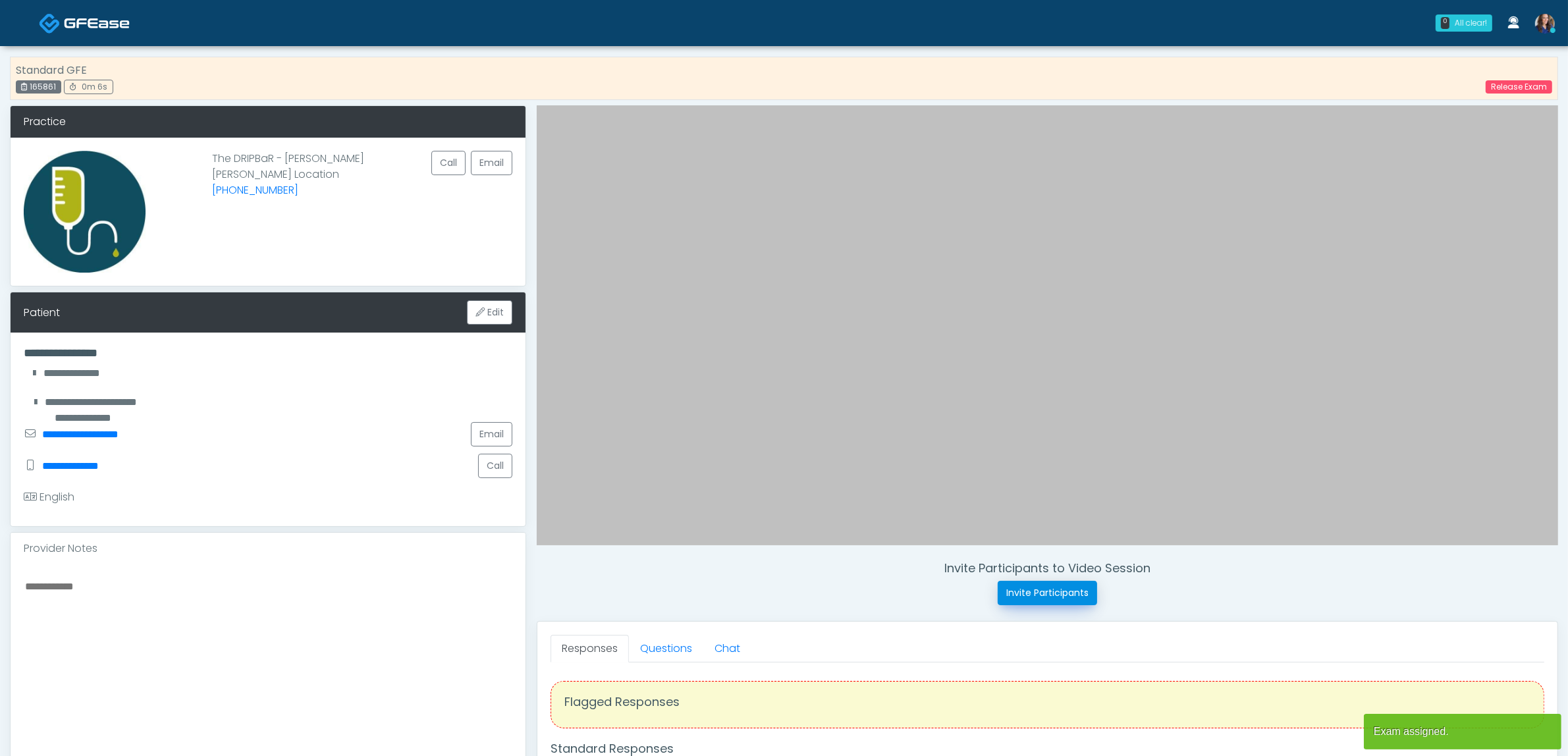
click at [1057, 591] on button "Invite Participants" at bounding box center [1047, 593] width 99 height 24
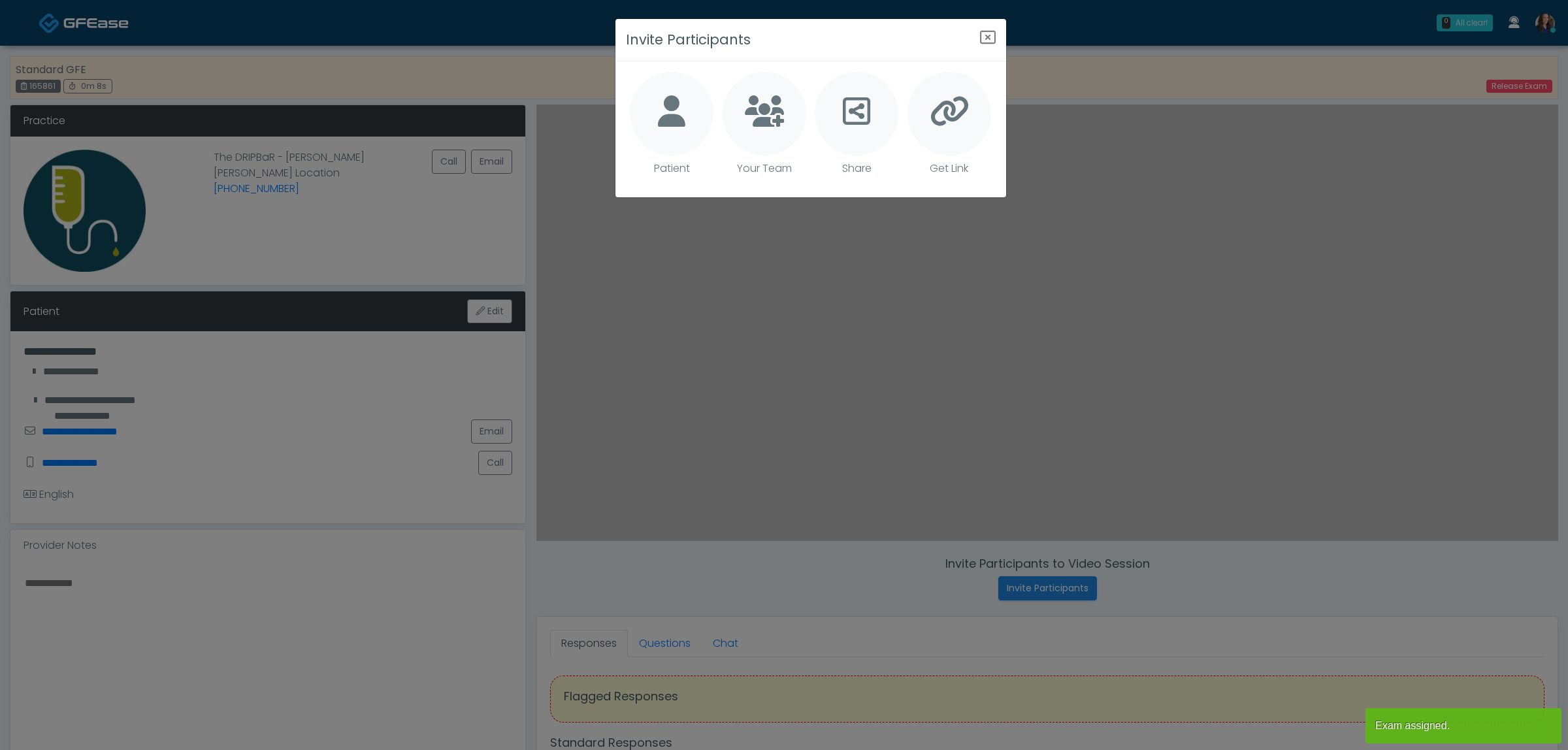
drag, startPoint x: 693, startPoint y: 98, endPoint x: 771, endPoint y: 120, distance: 81.0
click at [691, 98] on div at bounding box center [671, 114] width 83 height 83
type textarea "**********"
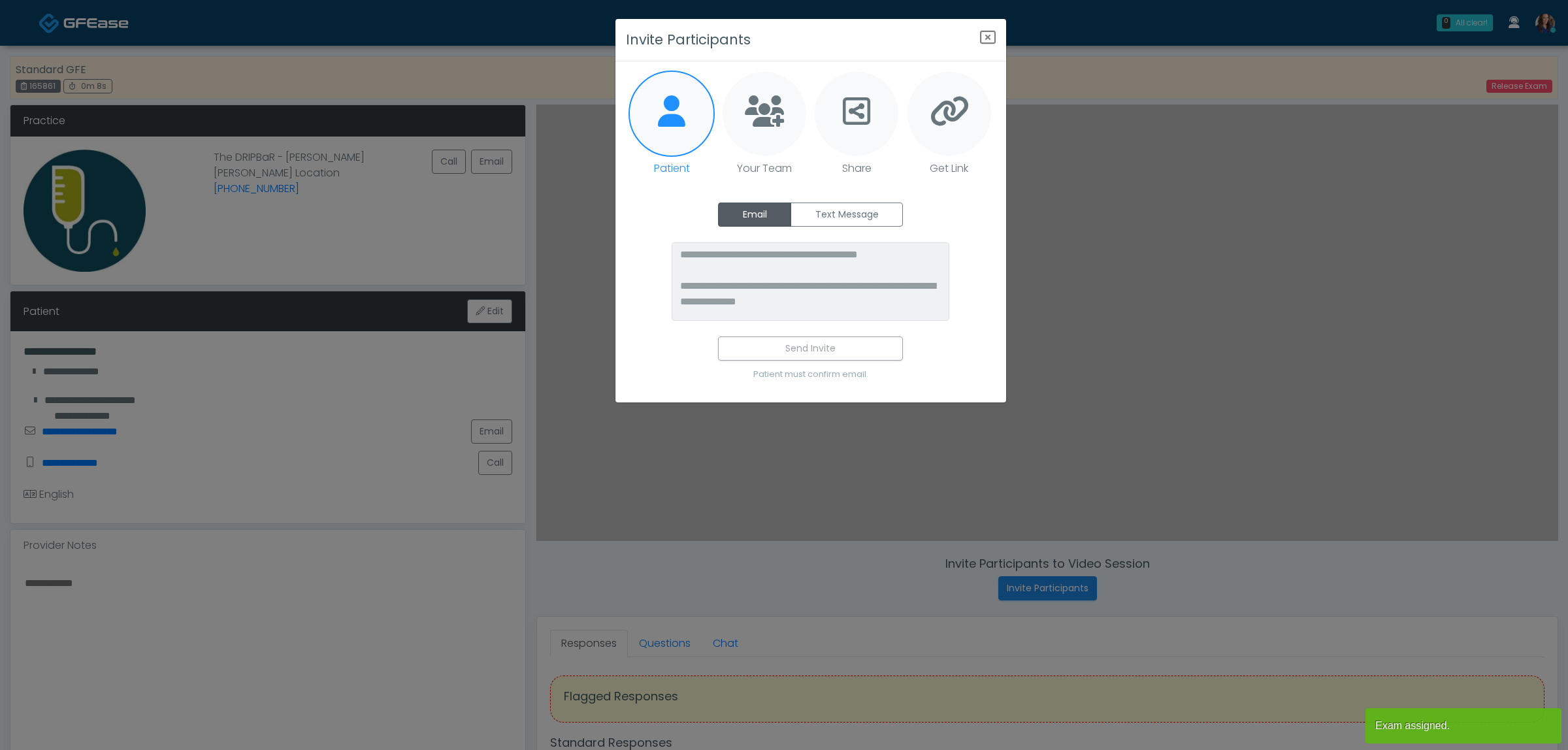
drag, startPoint x: 834, startPoint y: 206, endPoint x: 833, endPoint y: 233, distance: 27.0
click at [834, 206] on label "Text Message" at bounding box center [846, 214] width 113 height 24
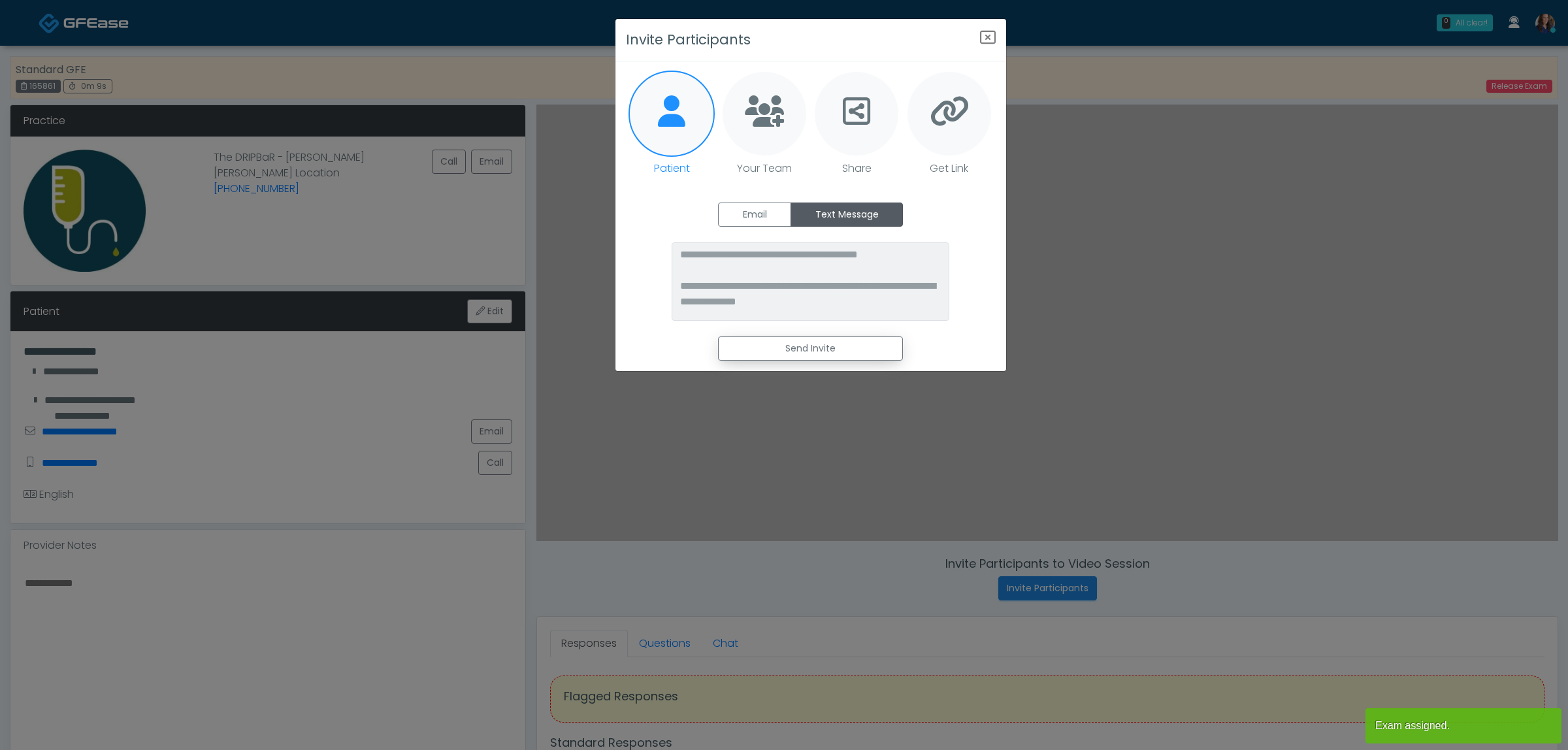
drag, startPoint x: 808, startPoint y: 342, endPoint x: 847, endPoint y: 327, distance: 41.8
click at [808, 342] on button "Send Invite" at bounding box center [810, 348] width 185 height 24
click at [988, 37] on icon "Close" at bounding box center [988, 38] width 16 height 16
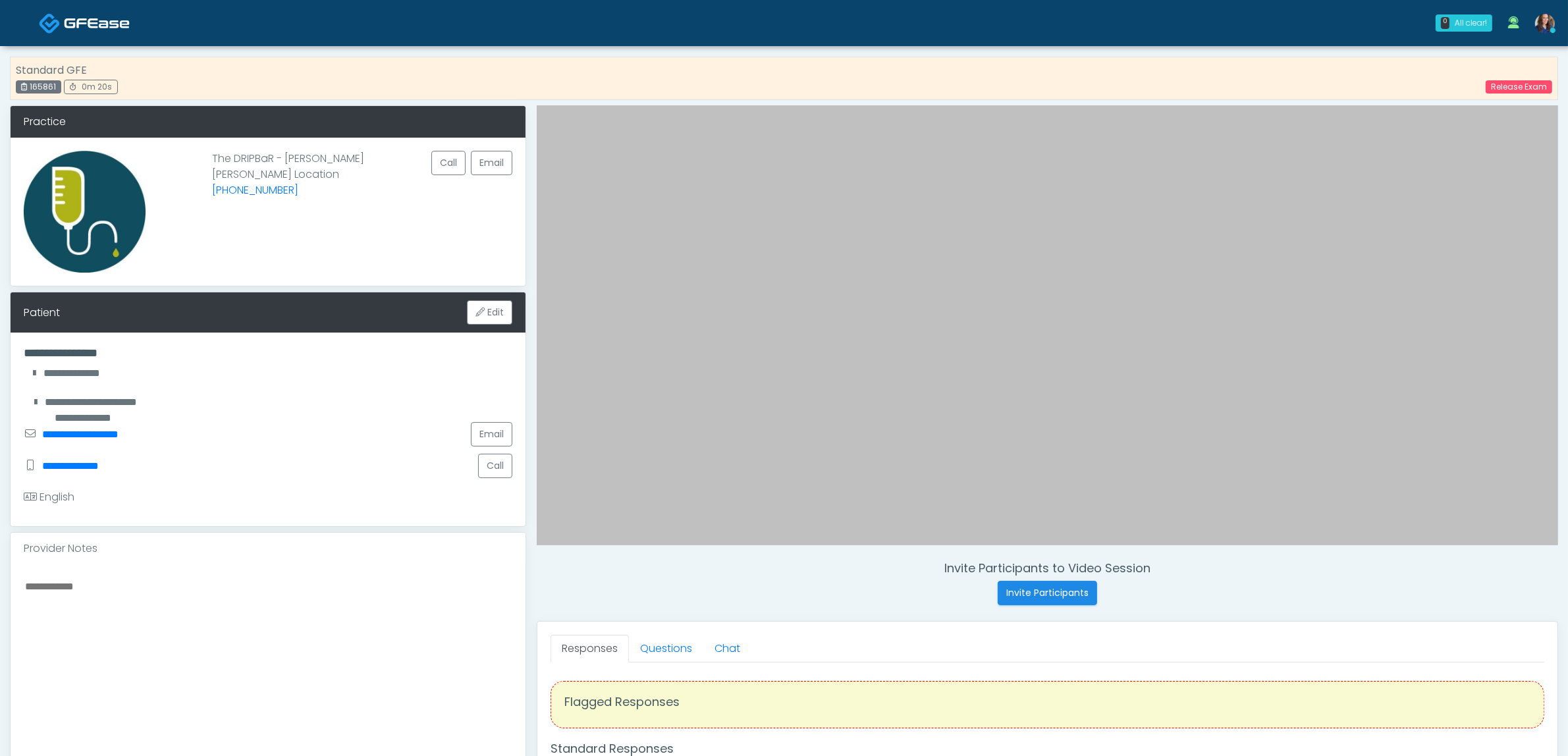
click at [107, 591] on textarea at bounding box center [268, 658] width 489 height 160
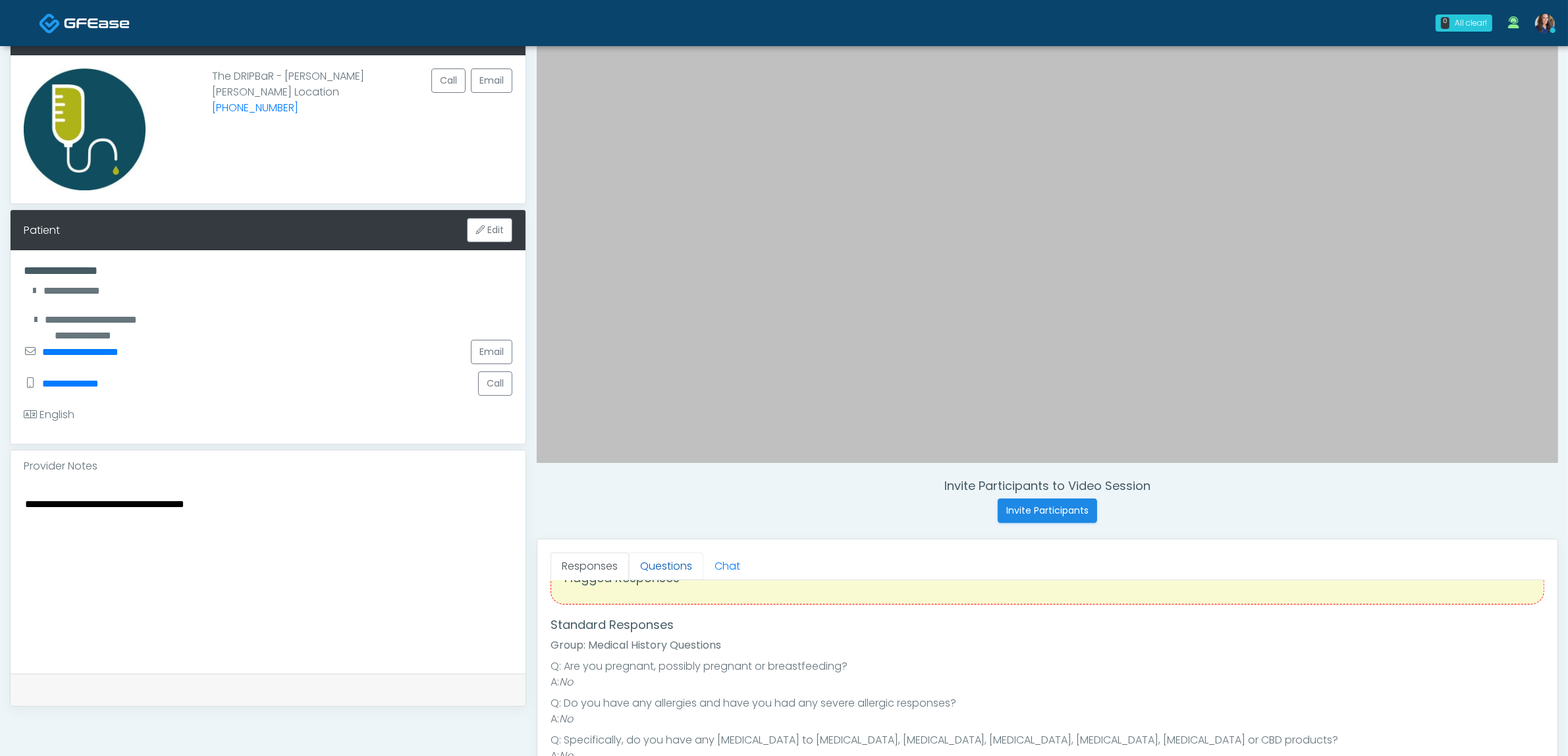
scroll to position [82, 0]
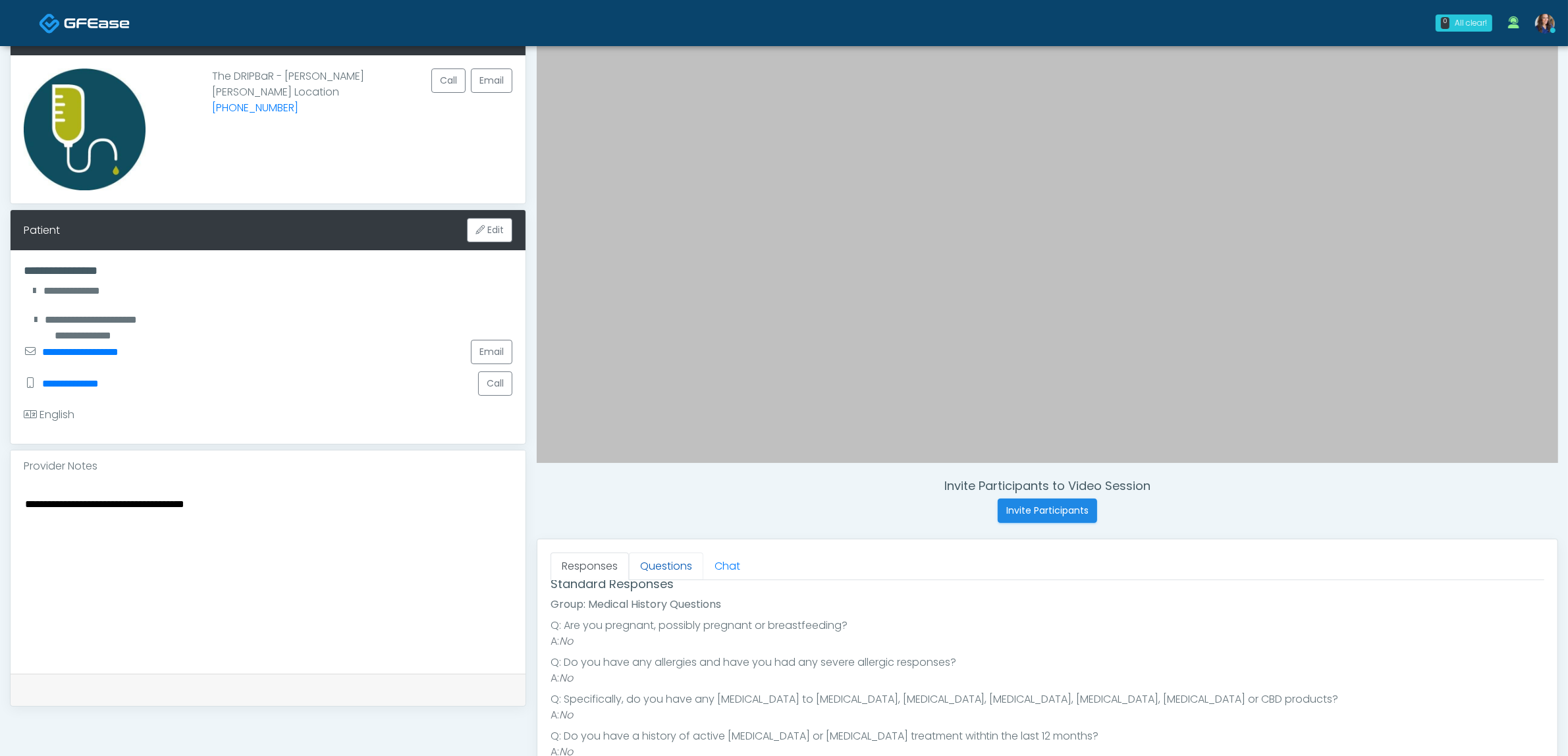
type textarea "**********"
click at [668, 568] on link "Questions" at bounding box center [666, 566] width 74 height 28
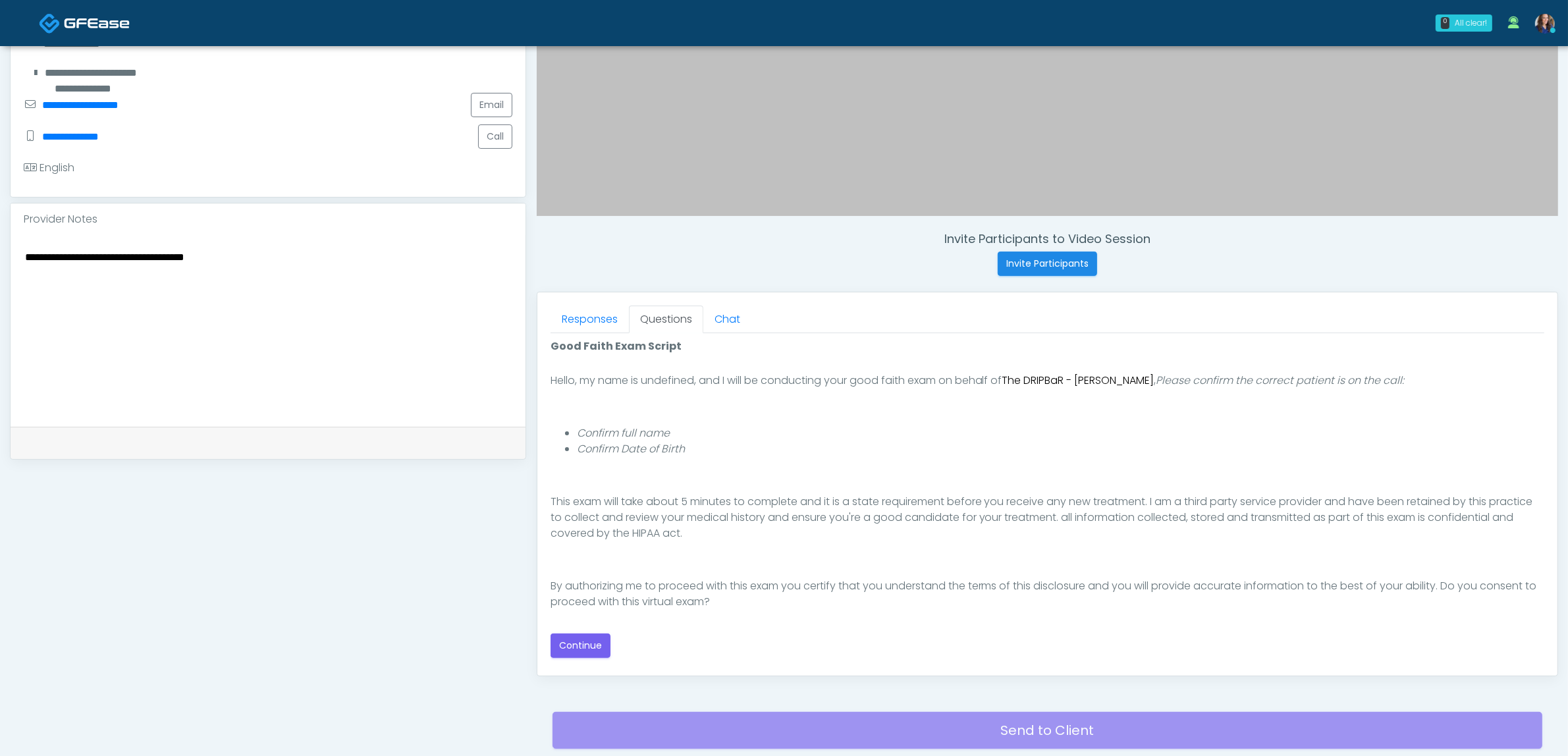
scroll to position [90, 0]
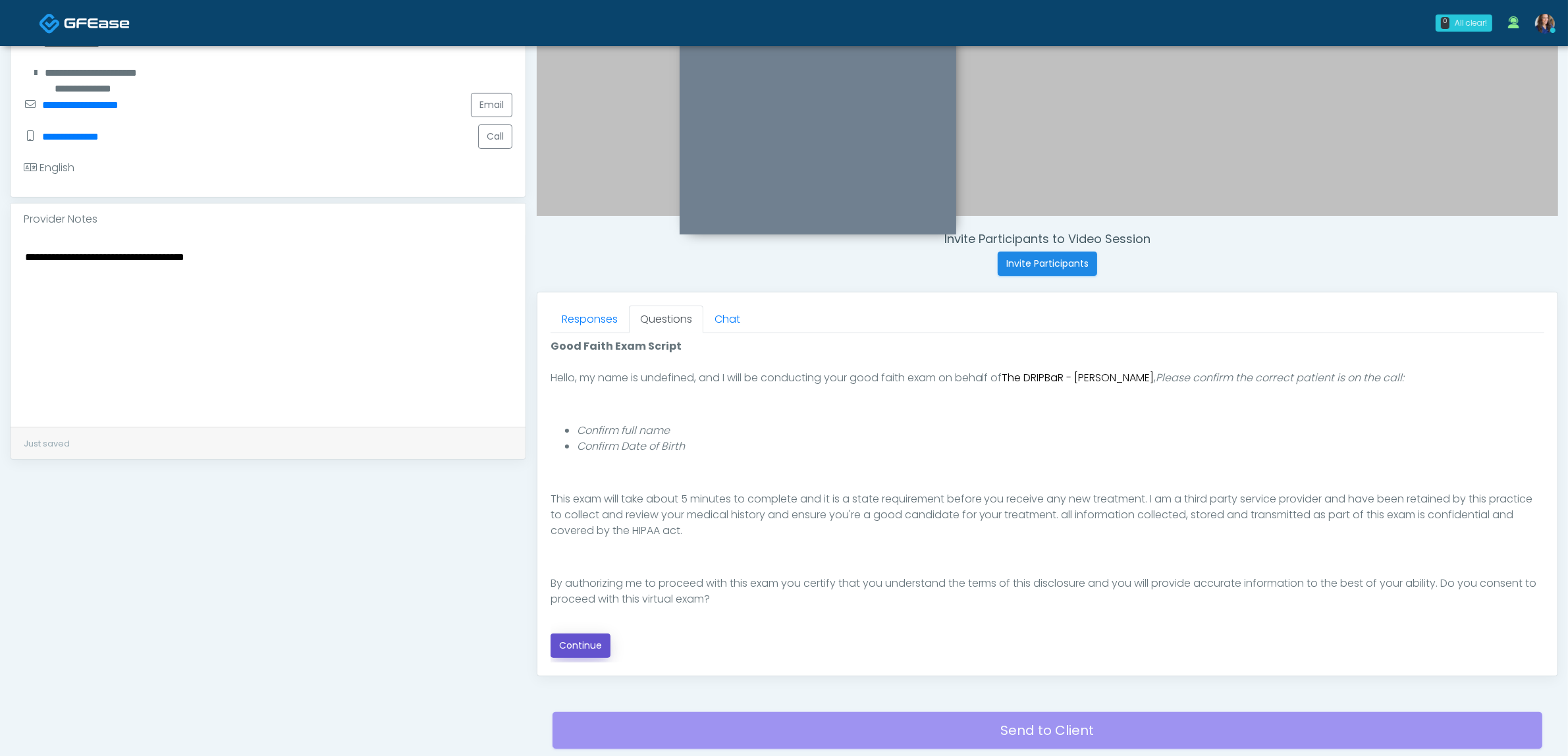
click at [579, 647] on button "Continue" at bounding box center [581, 645] width 60 height 24
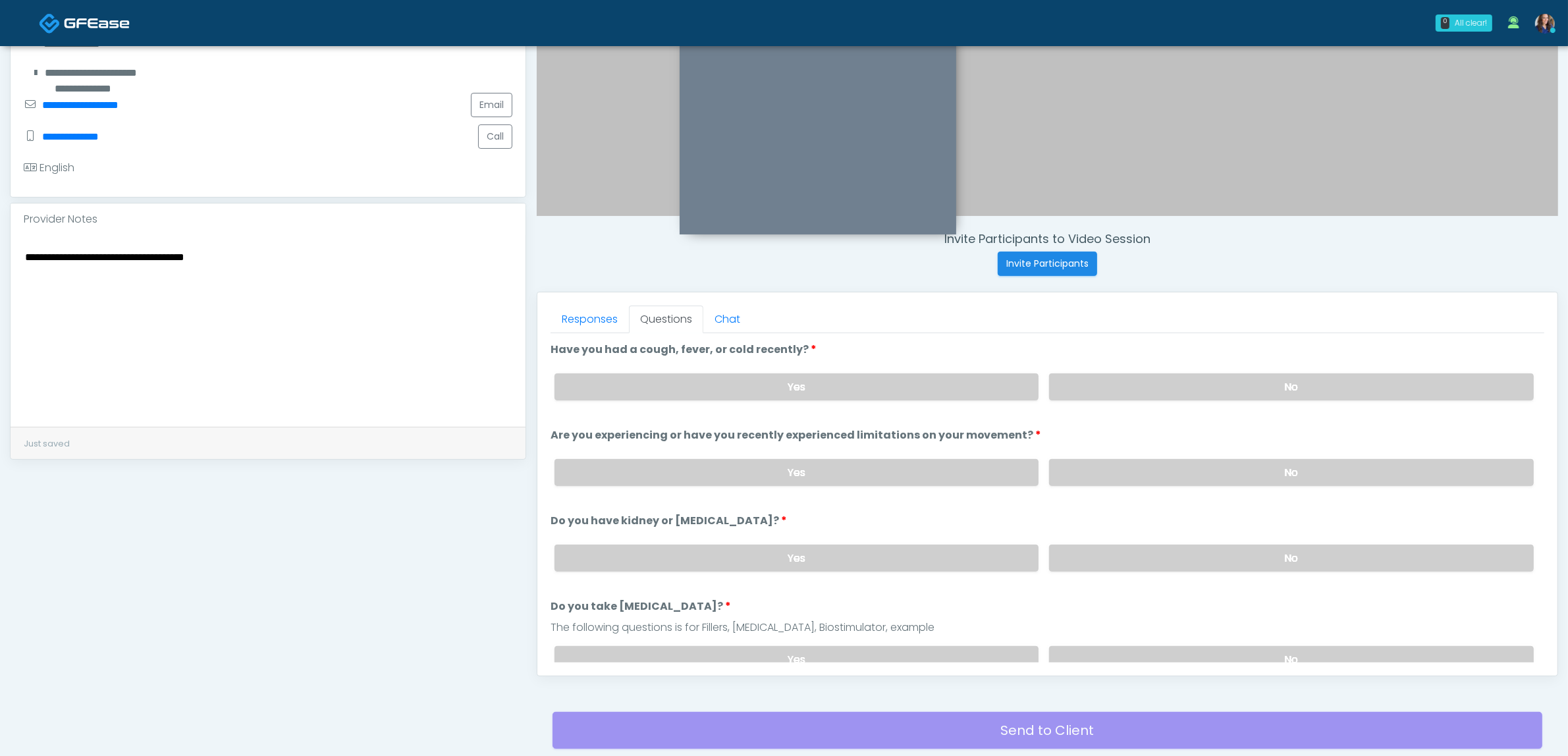
scroll to position [428, 0]
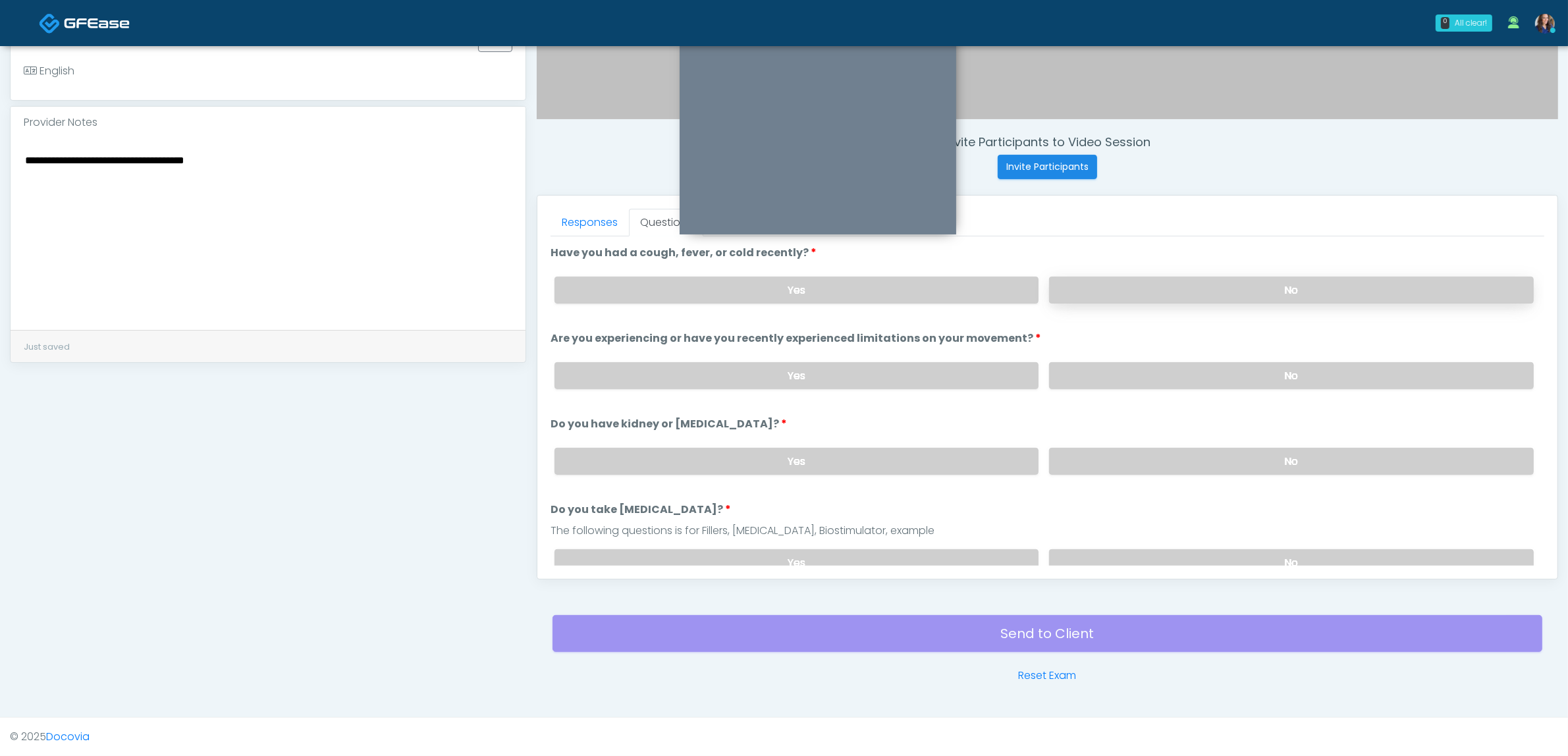
click at [1076, 287] on label "No" at bounding box center [1291, 290] width 484 height 27
click at [1101, 371] on label "No" at bounding box center [1291, 376] width 484 height 27
drag, startPoint x: 1101, startPoint y: 435, endPoint x: 1109, endPoint y: 475, distance: 40.8
click at [1101, 439] on div "Yes No" at bounding box center [1044, 461] width 1000 height 48
drag, startPoint x: 1111, startPoint y: 463, endPoint x: 1109, endPoint y: 511, distance: 48.0
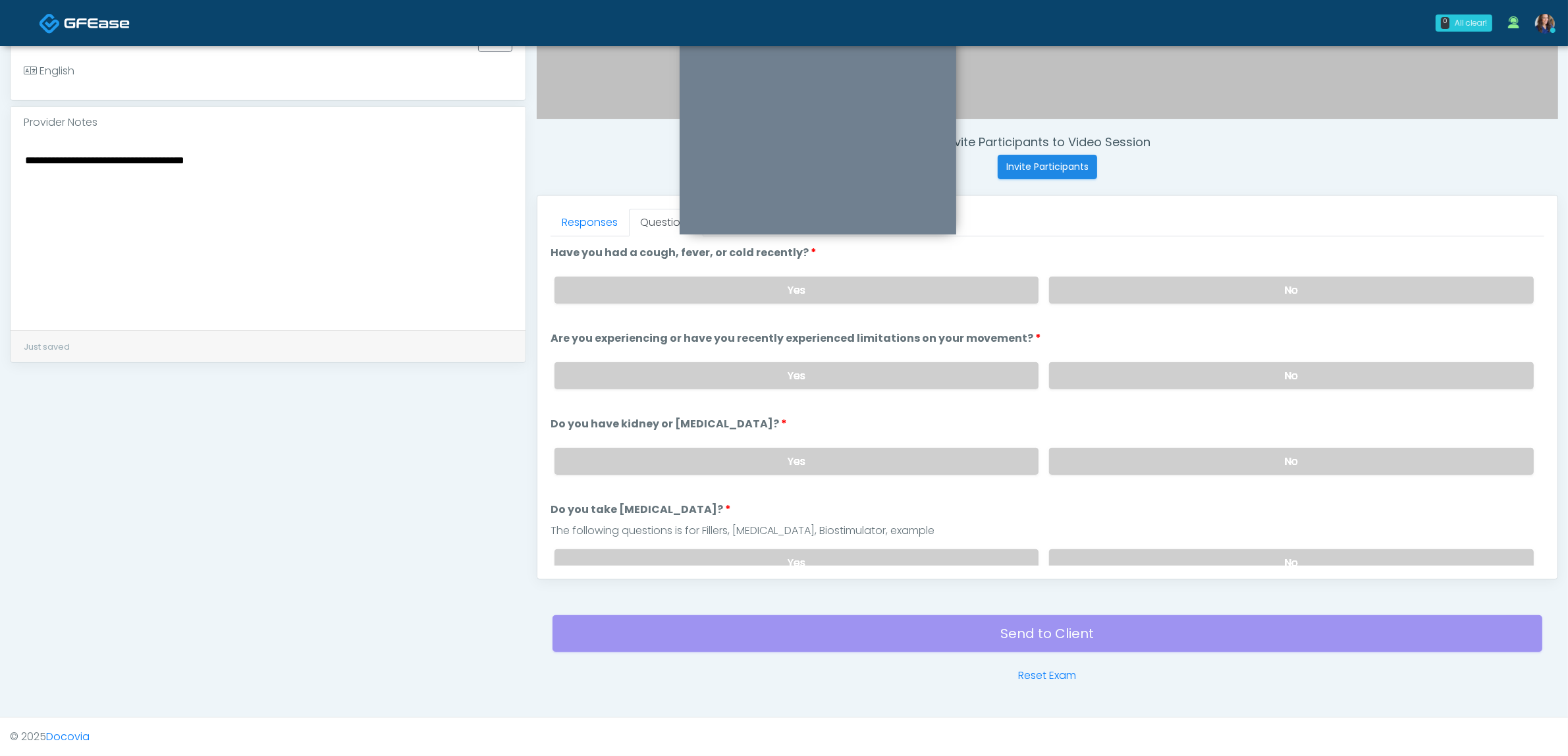
click at [1111, 466] on label "No" at bounding box center [1291, 461] width 484 height 27
click at [1098, 549] on label "No" at bounding box center [1291, 563] width 484 height 27
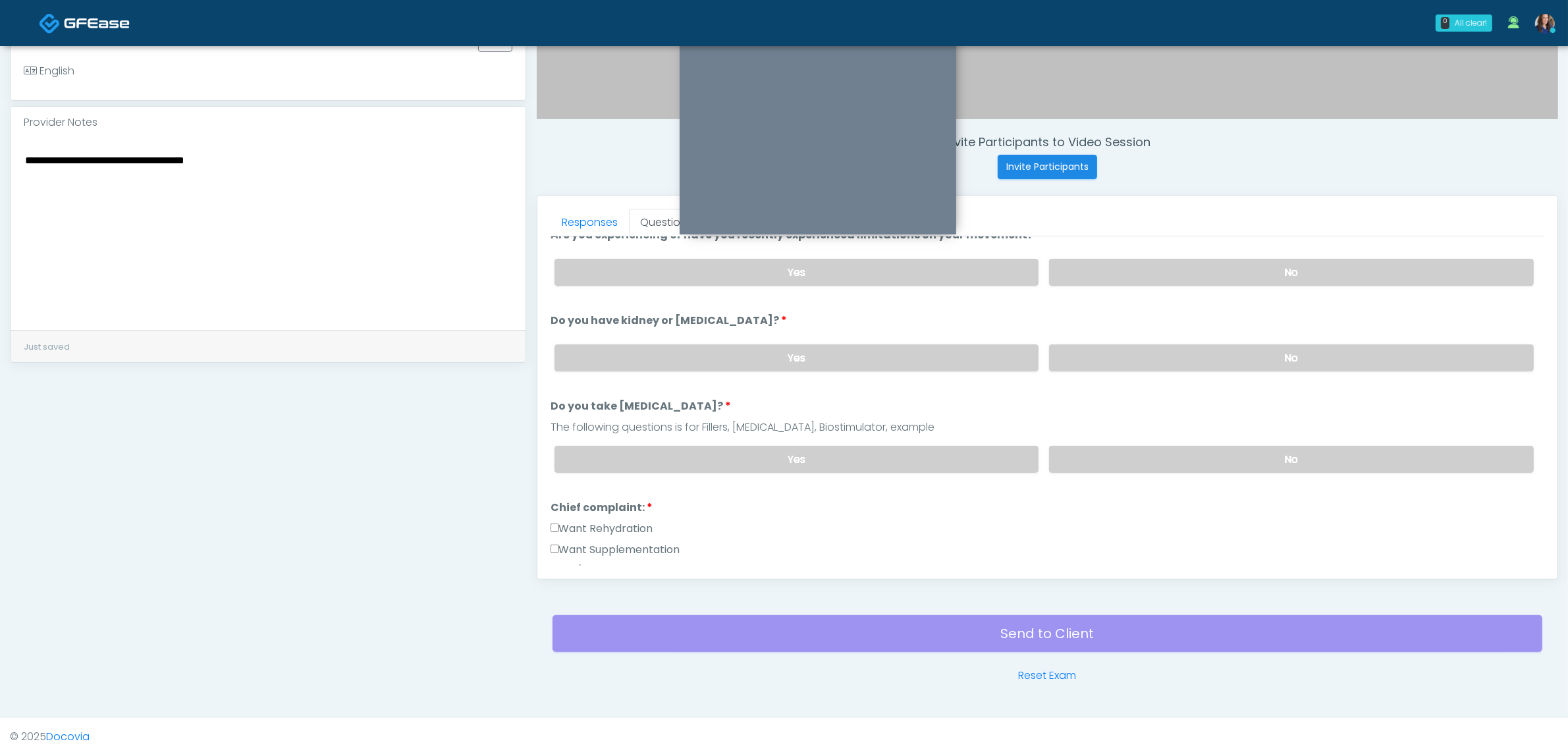
scroll to position [165, 0]
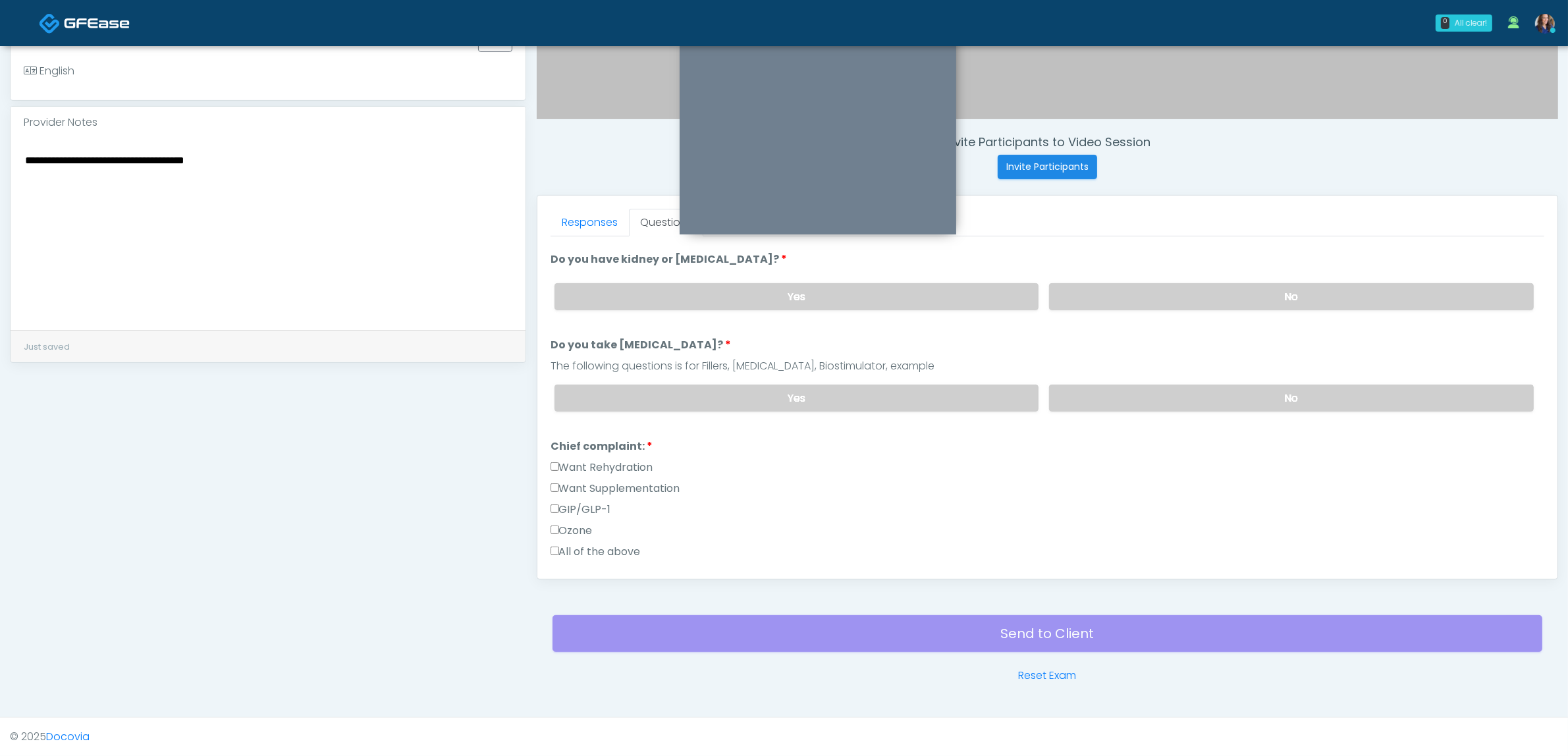
click at [641, 466] on label "Want Rehydration" at bounding box center [602, 467] width 103 height 16
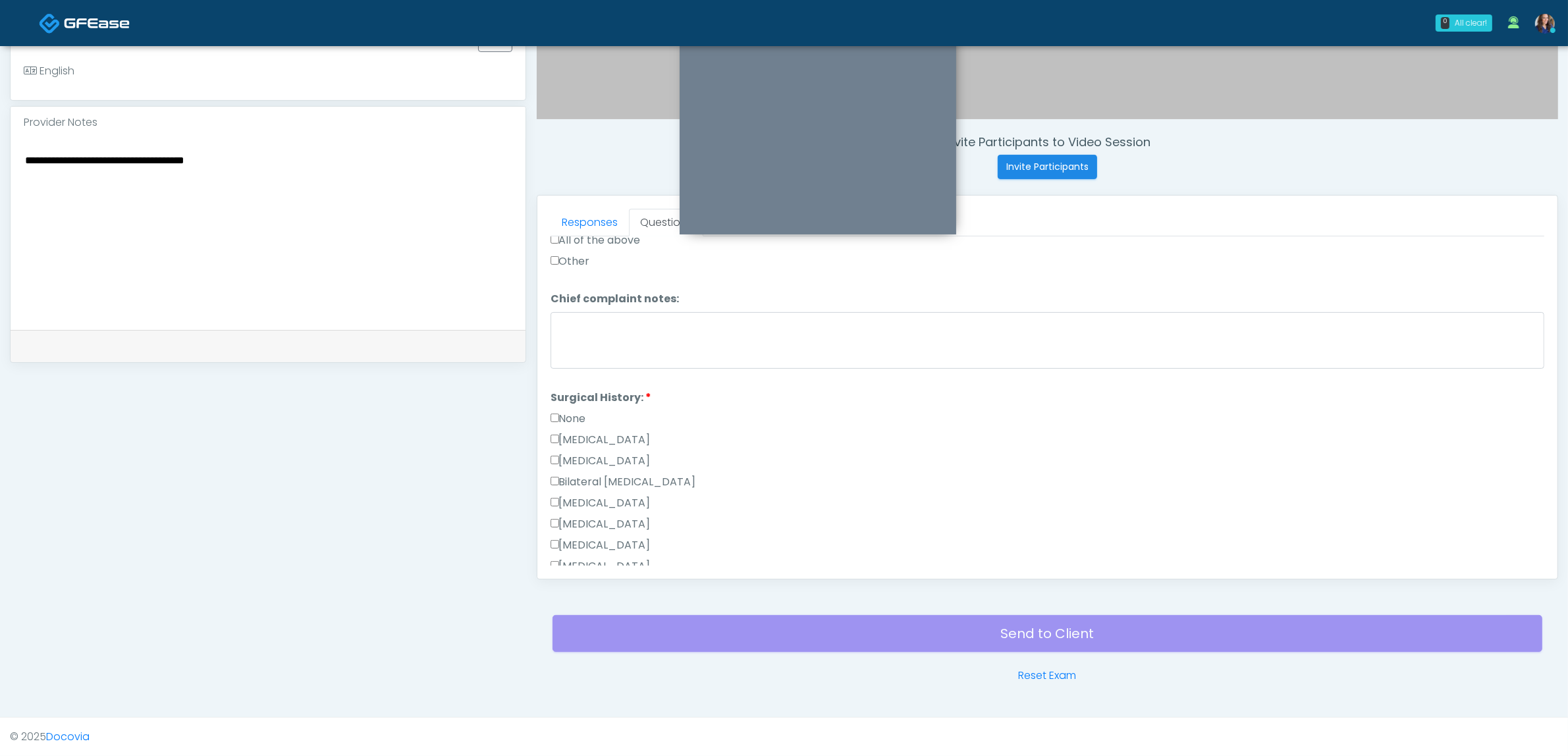
scroll to position [494, 0]
drag, startPoint x: 566, startPoint y: 395, endPoint x: 638, endPoint y: 395, distance: 72.0
click at [564, 395] on label "None" at bounding box center [569, 401] width 36 height 16
click at [581, 311] on label "None" at bounding box center [569, 319] width 36 height 16
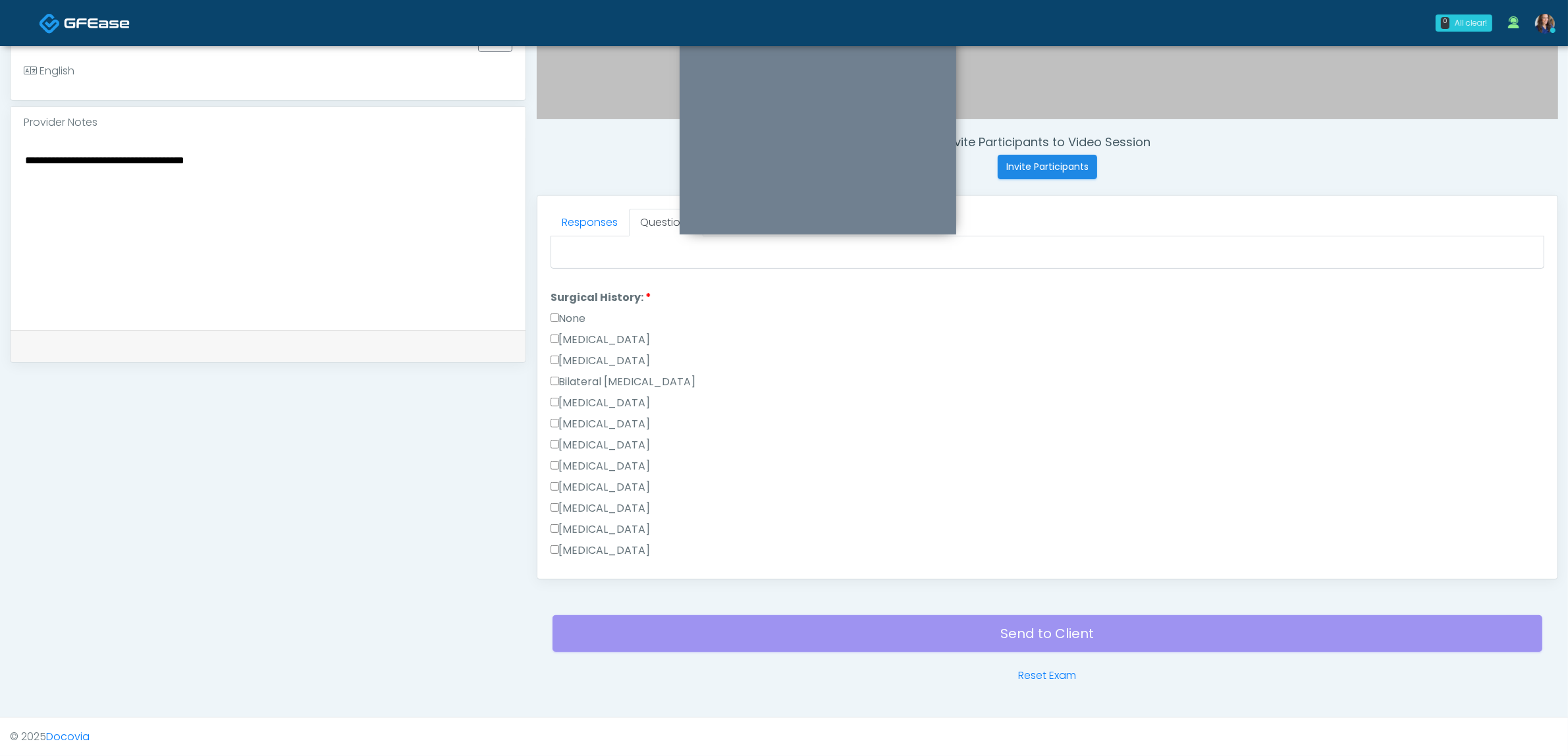
scroll to position [729, 0]
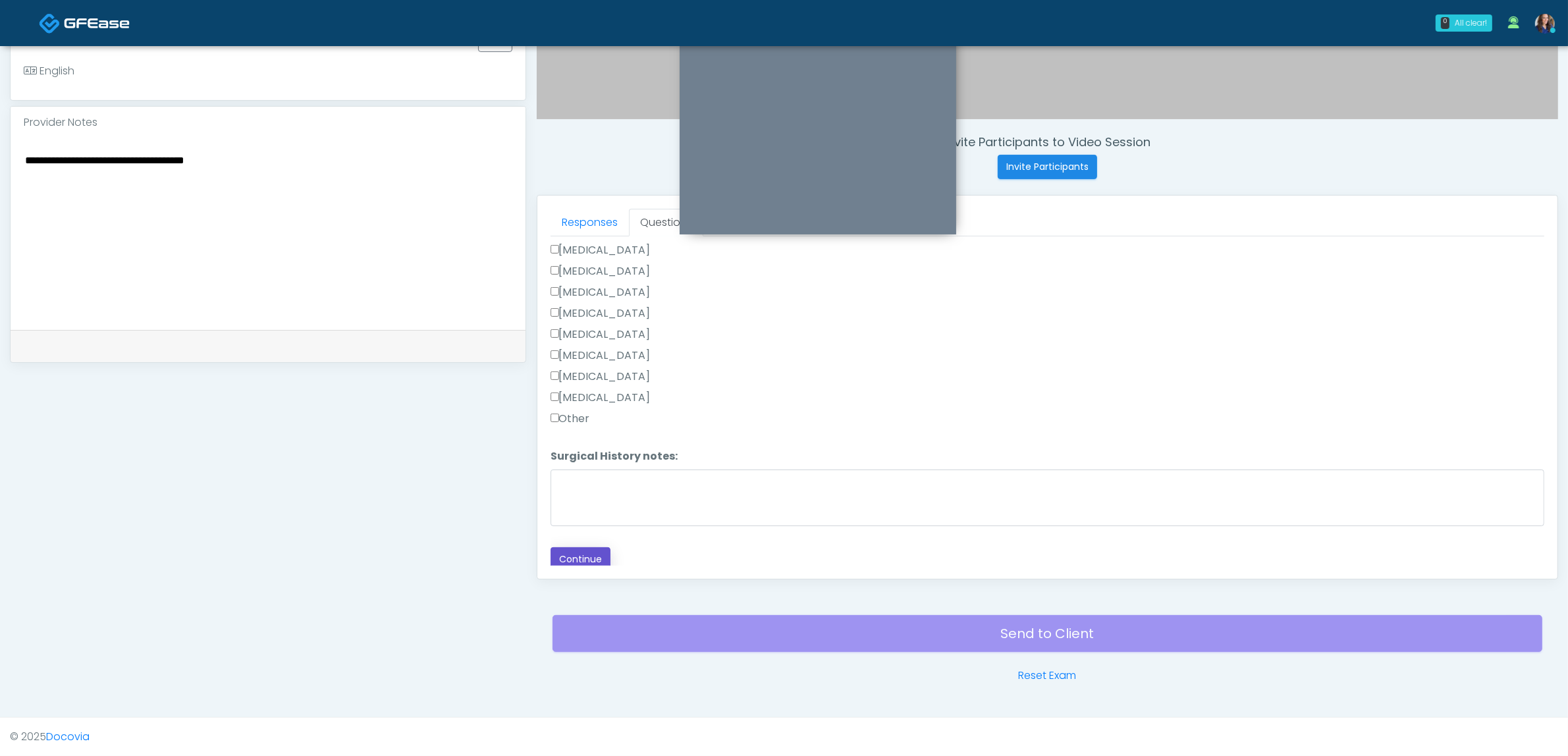
click at [577, 553] on button "Continue" at bounding box center [581, 559] width 60 height 24
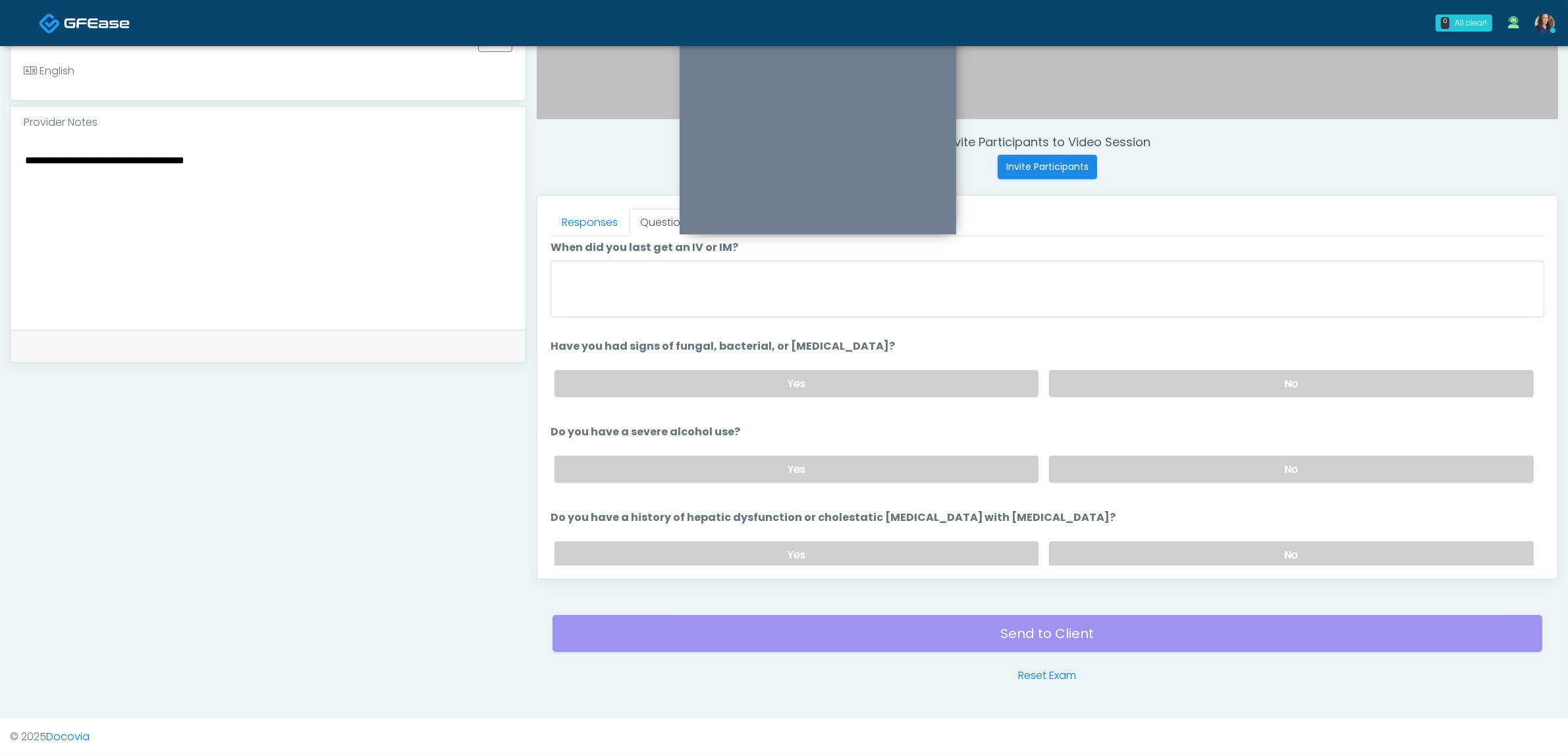
scroll to position [0, 0]
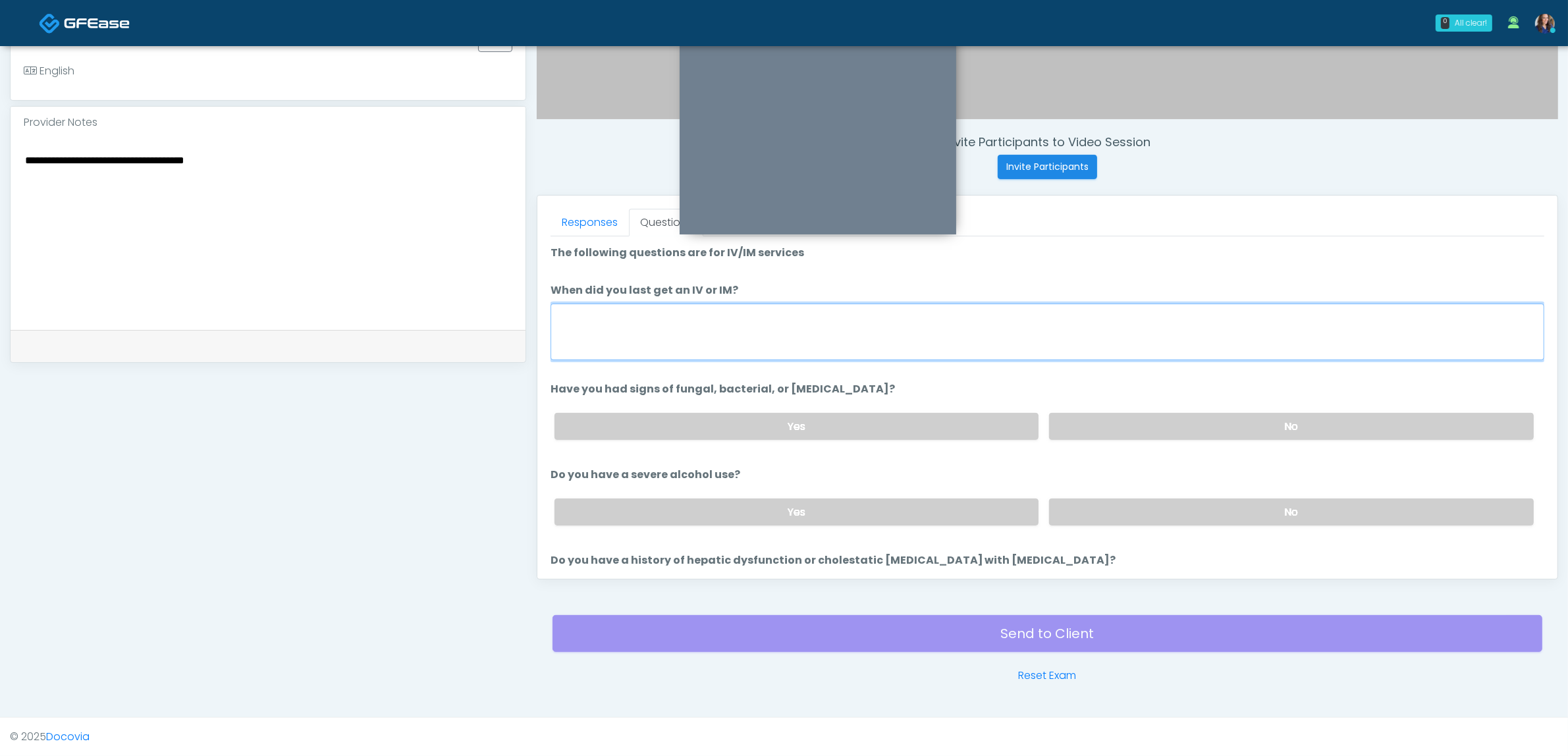
click at [748, 333] on textarea "When did you last get an IV or IM?" at bounding box center [1047, 332] width 994 height 56
type textarea "**********"
click at [1131, 432] on label "No" at bounding box center [1291, 426] width 484 height 27
click at [1136, 499] on label "No" at bounding box center [1291, 512] width 484 height 27
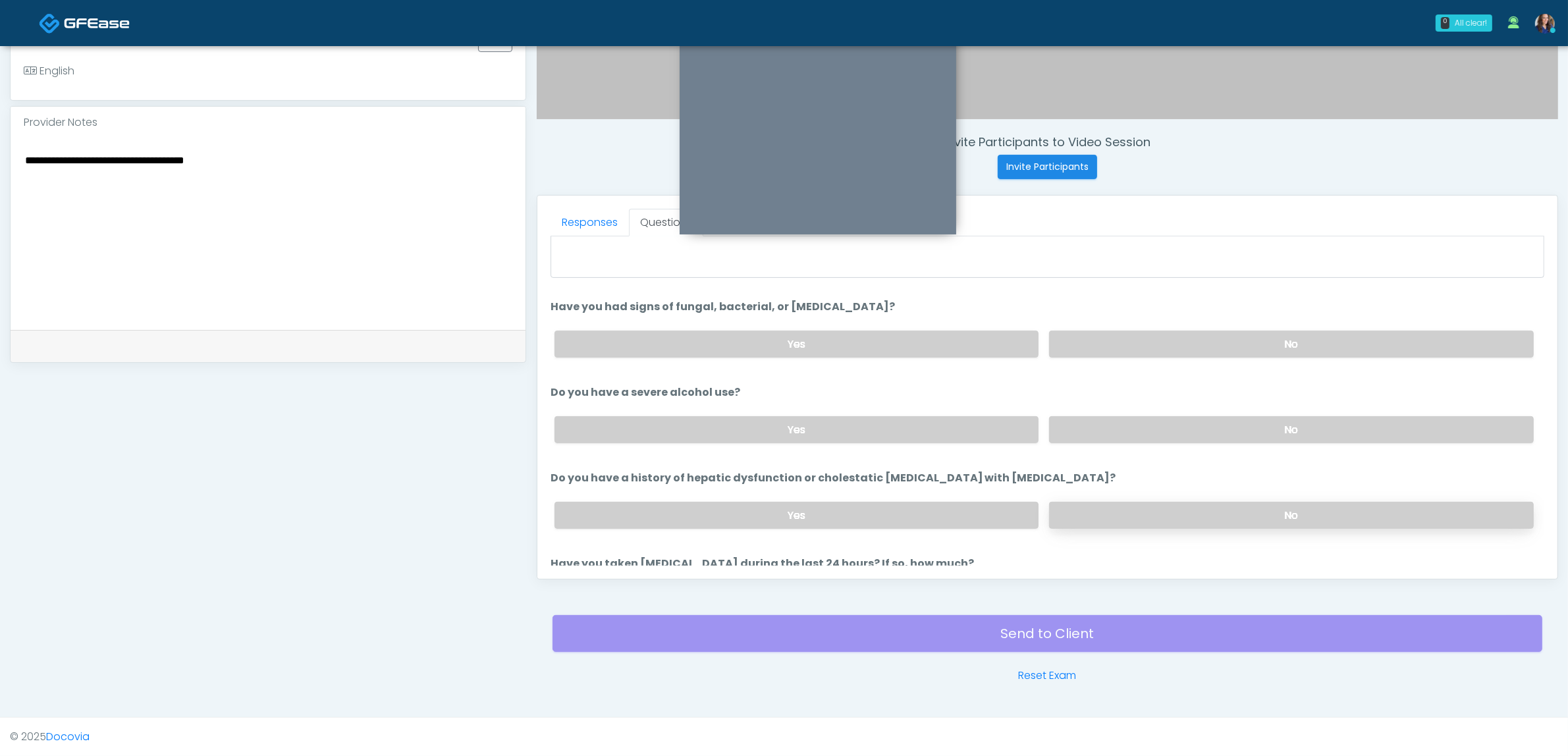
click at [1134, 501] on label "No" at bounding box center [1291, 515] width 484 height 27
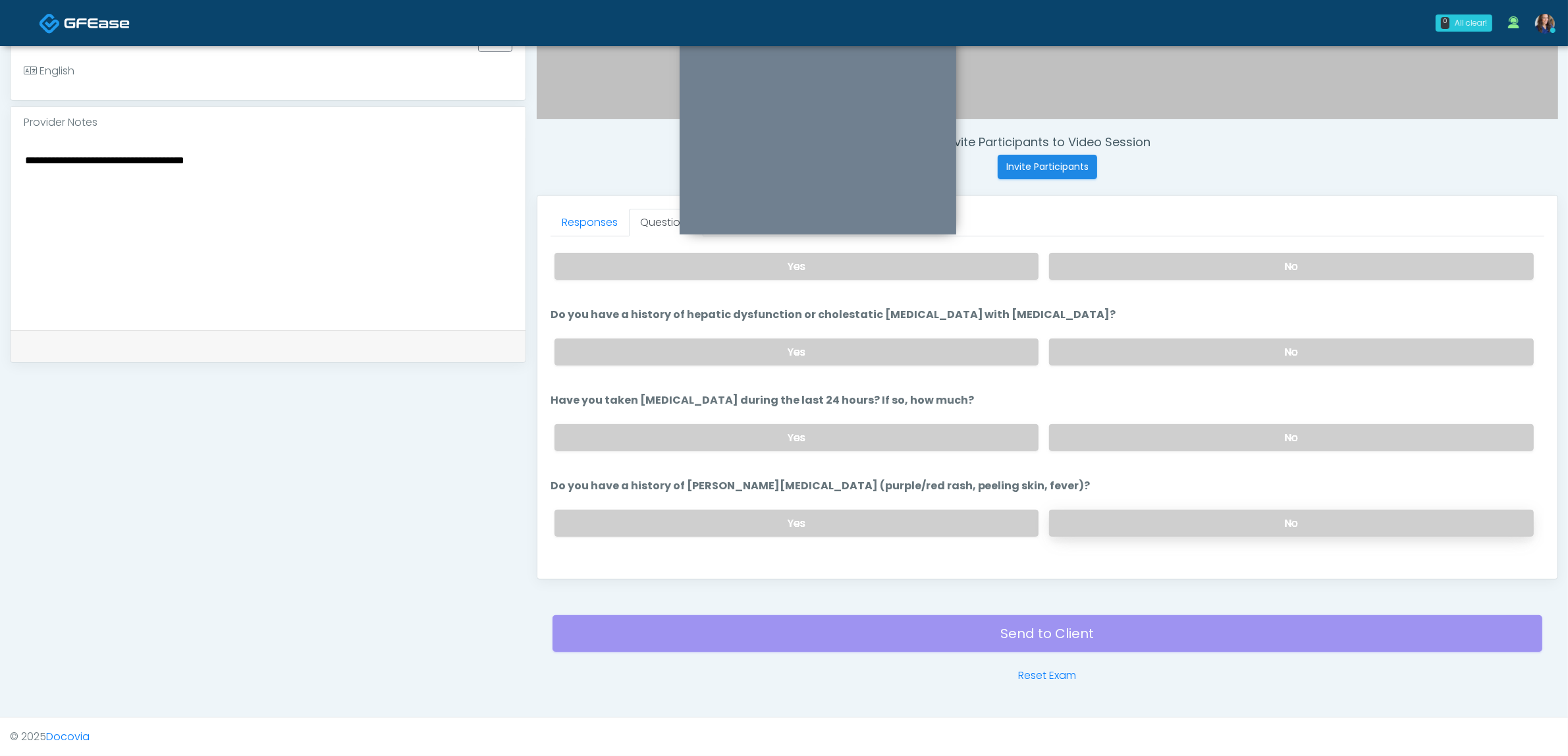
scroll to position [247, 0]
click at [1134, 433] on label "No" at bounding box center [1291, 436] width 484 height 27
click at [1159, 509] on label "No" at bounding box center [1291, 522] width 484 height 27
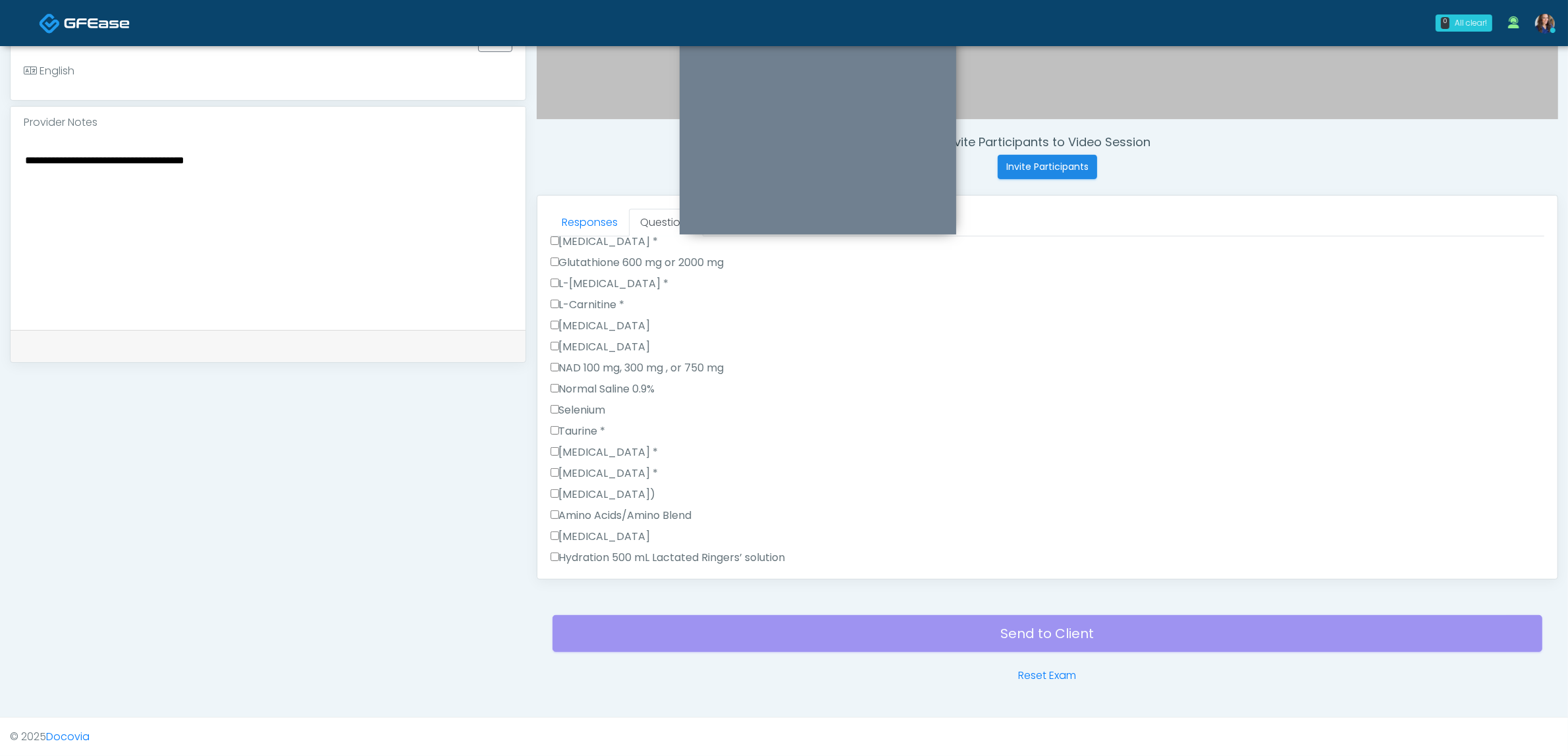
scroll to position [1152, 0]
click at [595, 468] on label "Normal Saline 0.9%" at bounding box center [603, 471] width 105 height 16
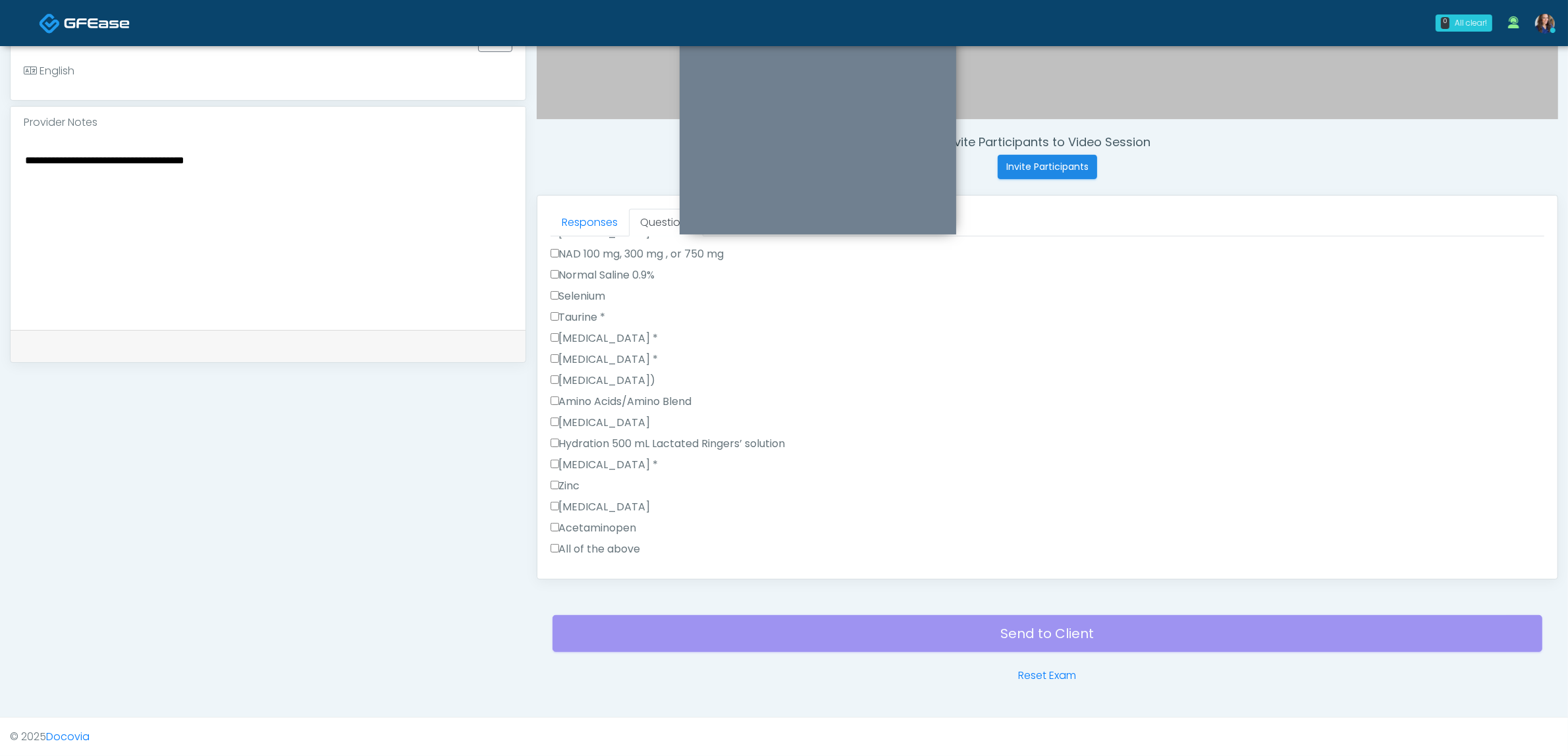
scroll to position [1378, 0]
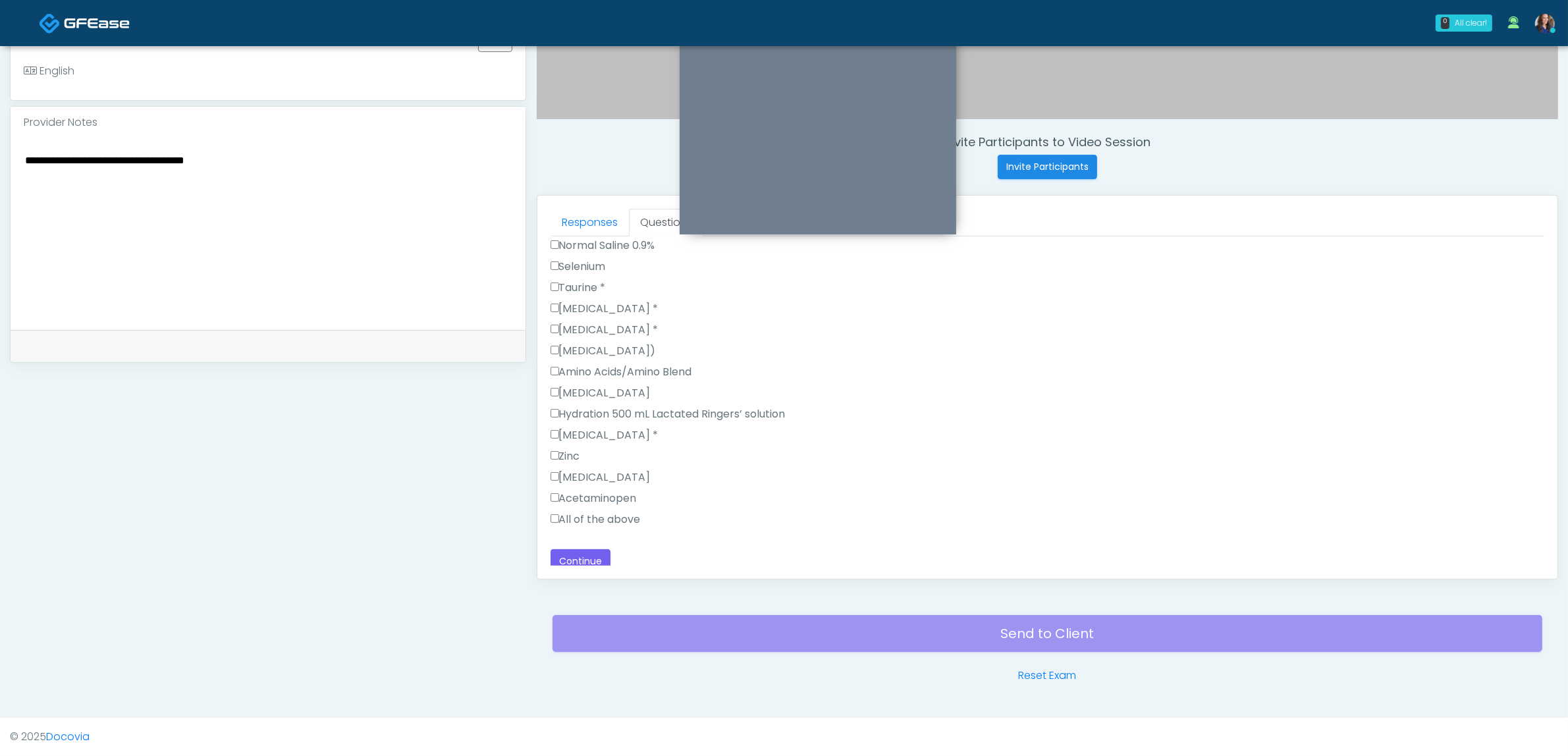
click at [636, 407] on label "Hydration 500 mL Lactated Ringers’ solution" at bounding box center [668, 414] width 235 height 16
click at [589, 551] on button "Continue" at bounding box center [581, 561] width 60 height 24
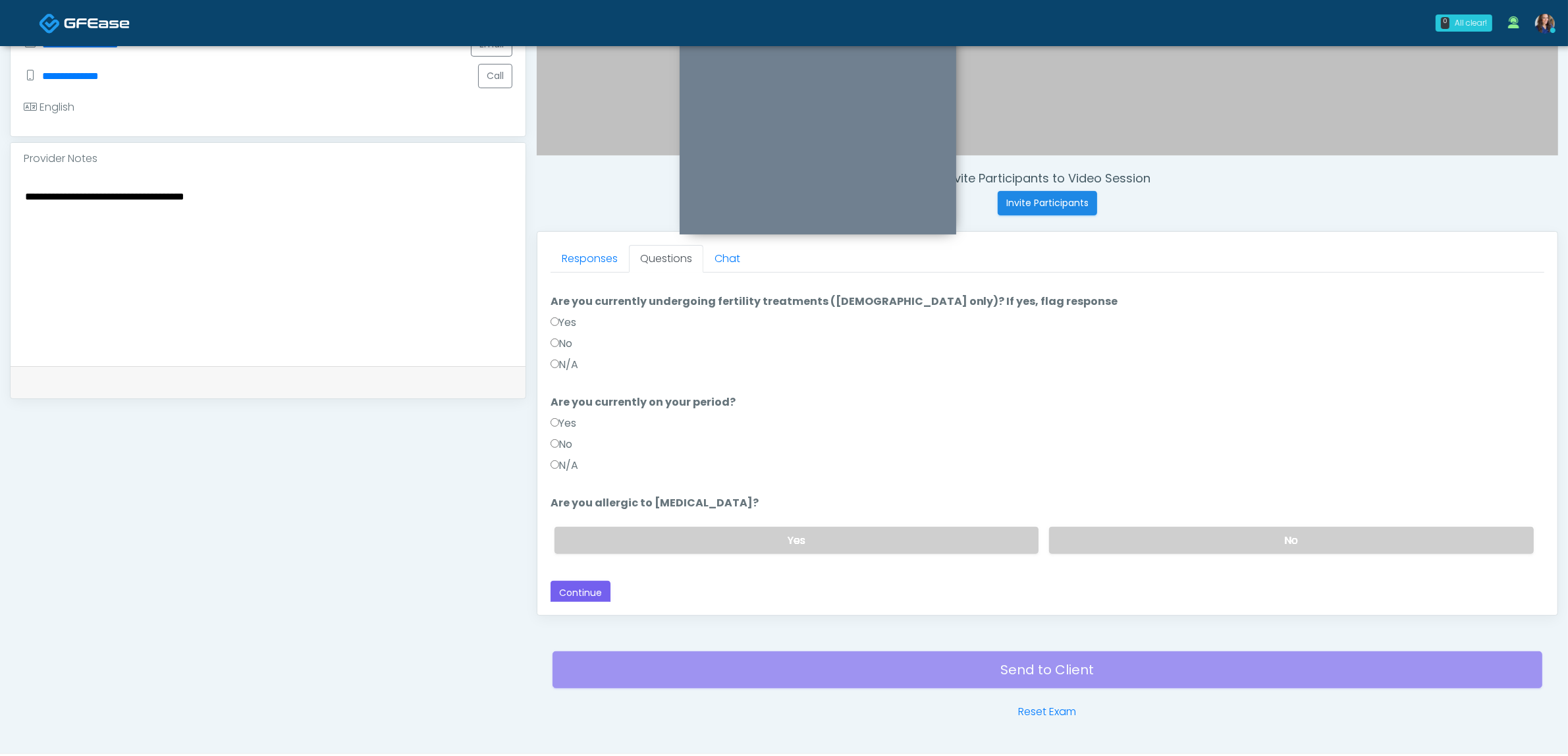
scroll to position [428, 0]
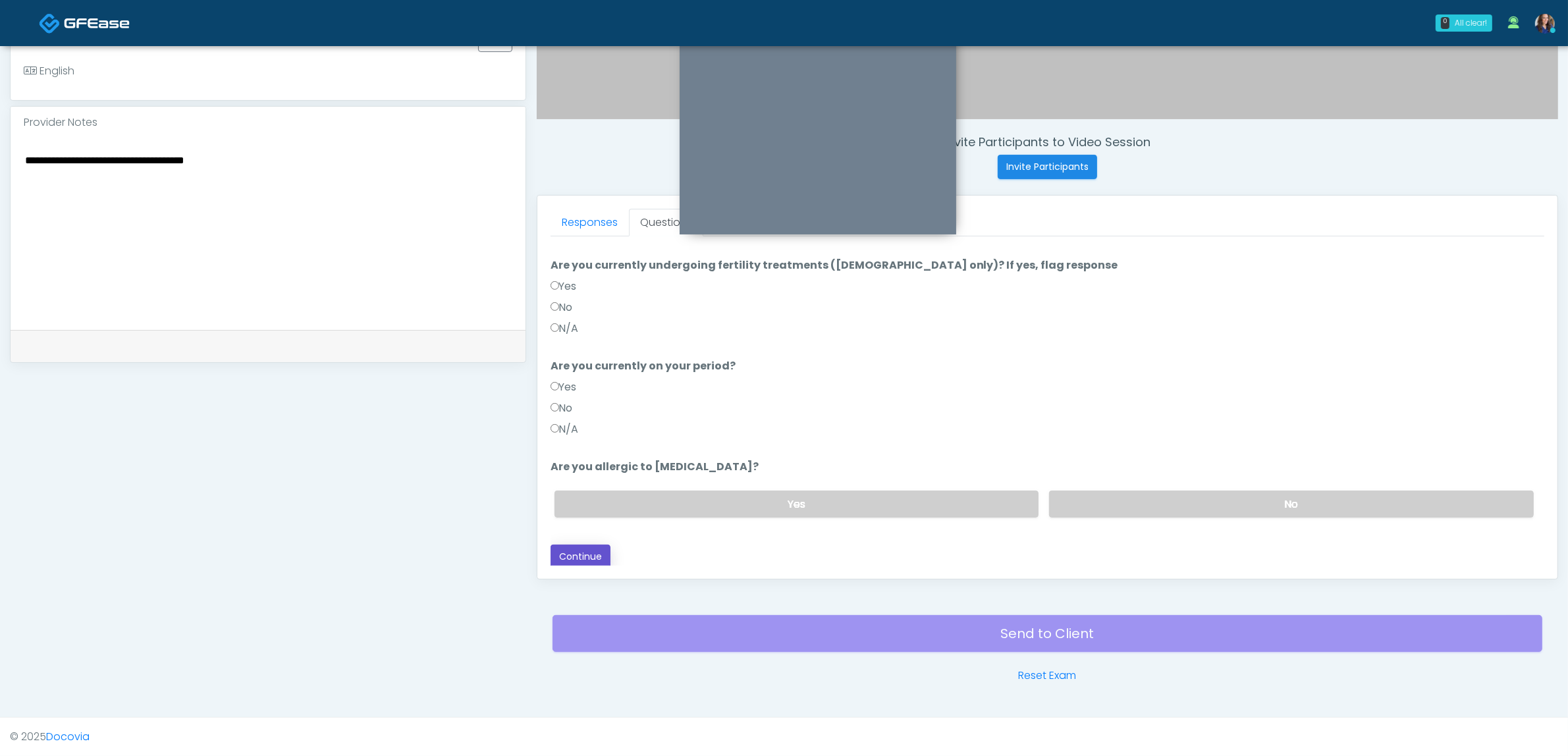
click at [581, 556] on button "Continue" at bounding box center [581, 556] width 60 height 24
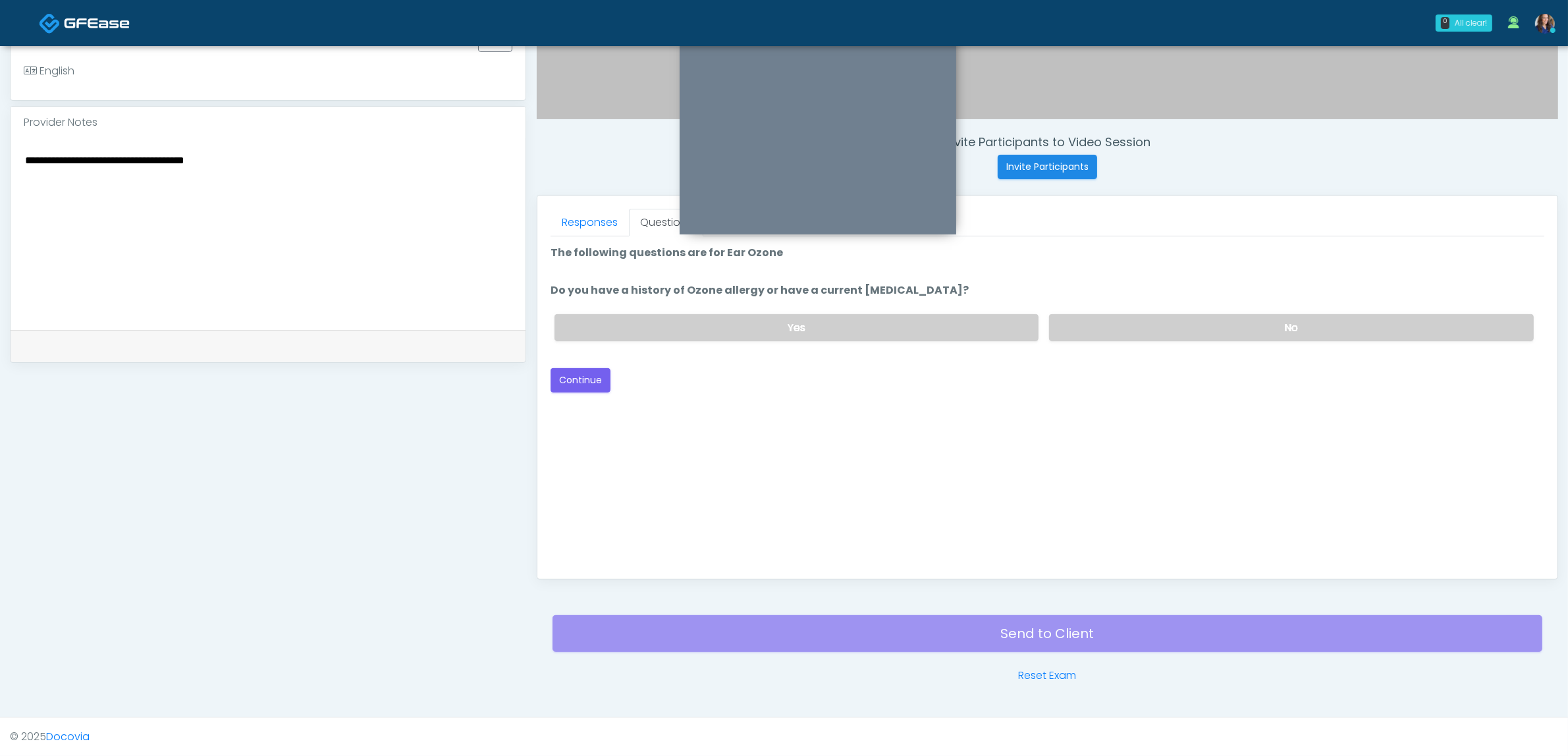
scroll to position [0, 0]
click at [1130, 326] on label "No" at bounding box center [1291, 327] width 484 height 27
click at [596, 384] on button "Continue" at bounding box center [581, 380] width 60 height 24
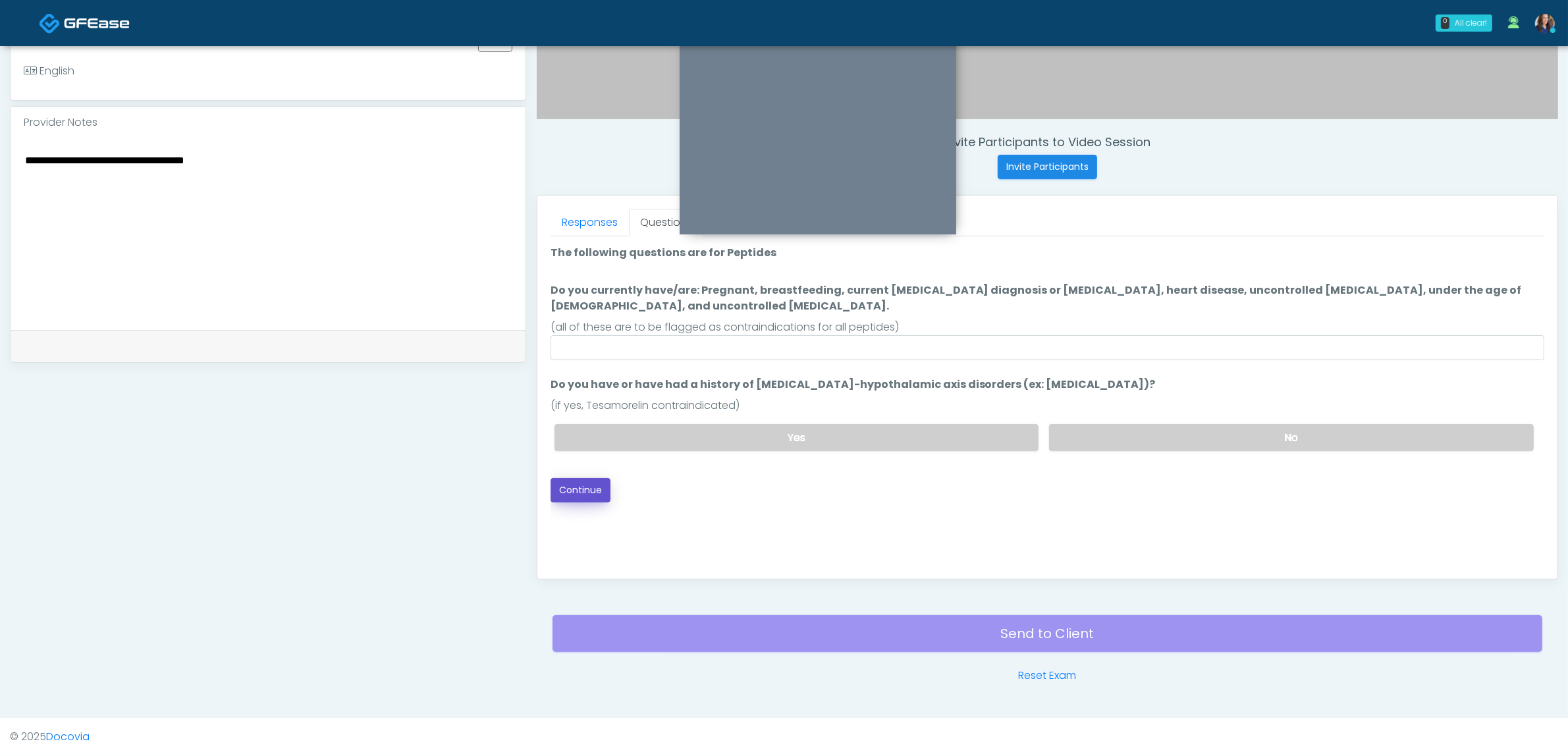
click at [584, 478] on button "Continue" at bounding box center [581, 490] width 60 height 24
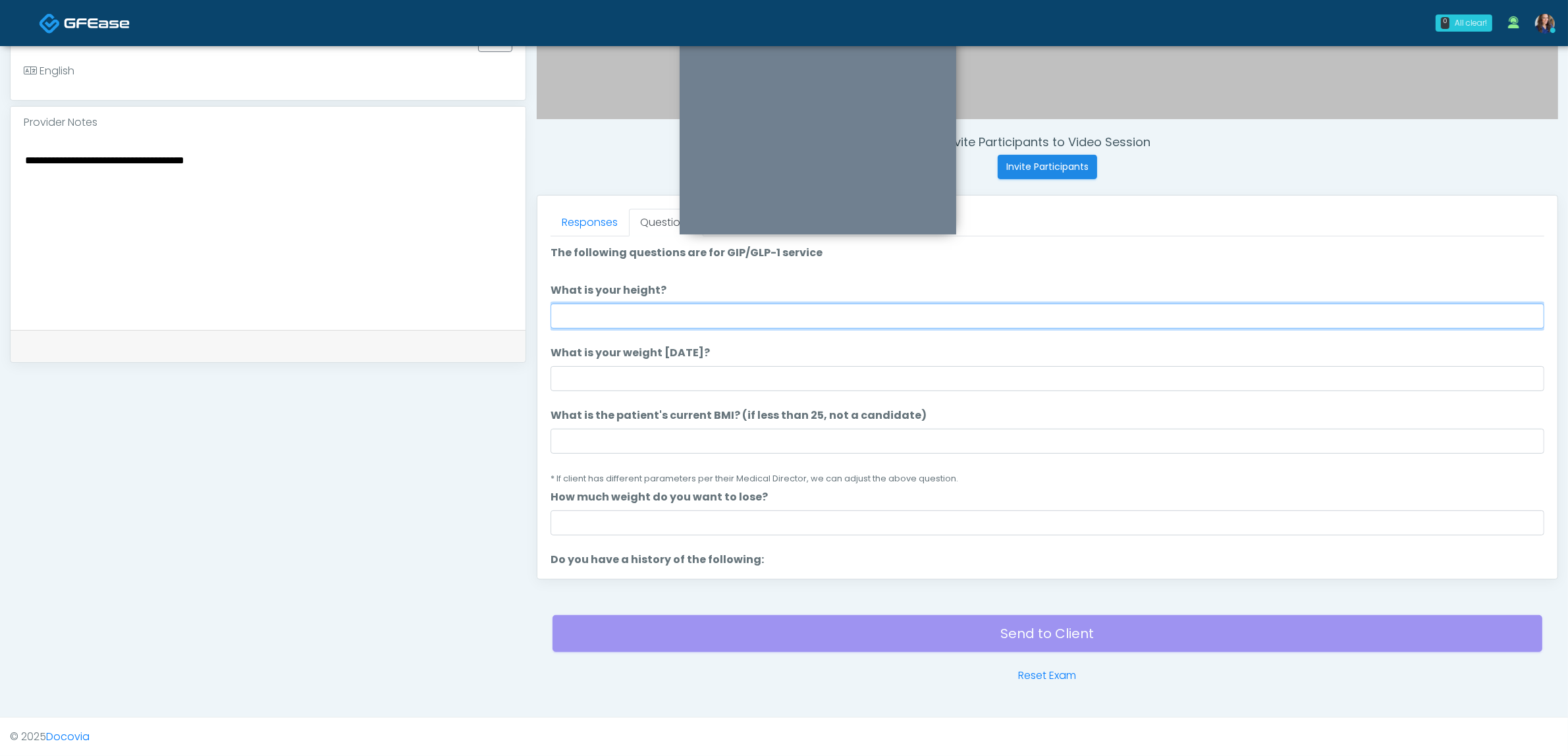
click at [742, 307] on input "What is your height?" at bounding box center [1047, 316] width 994 height 25
type input "*****"
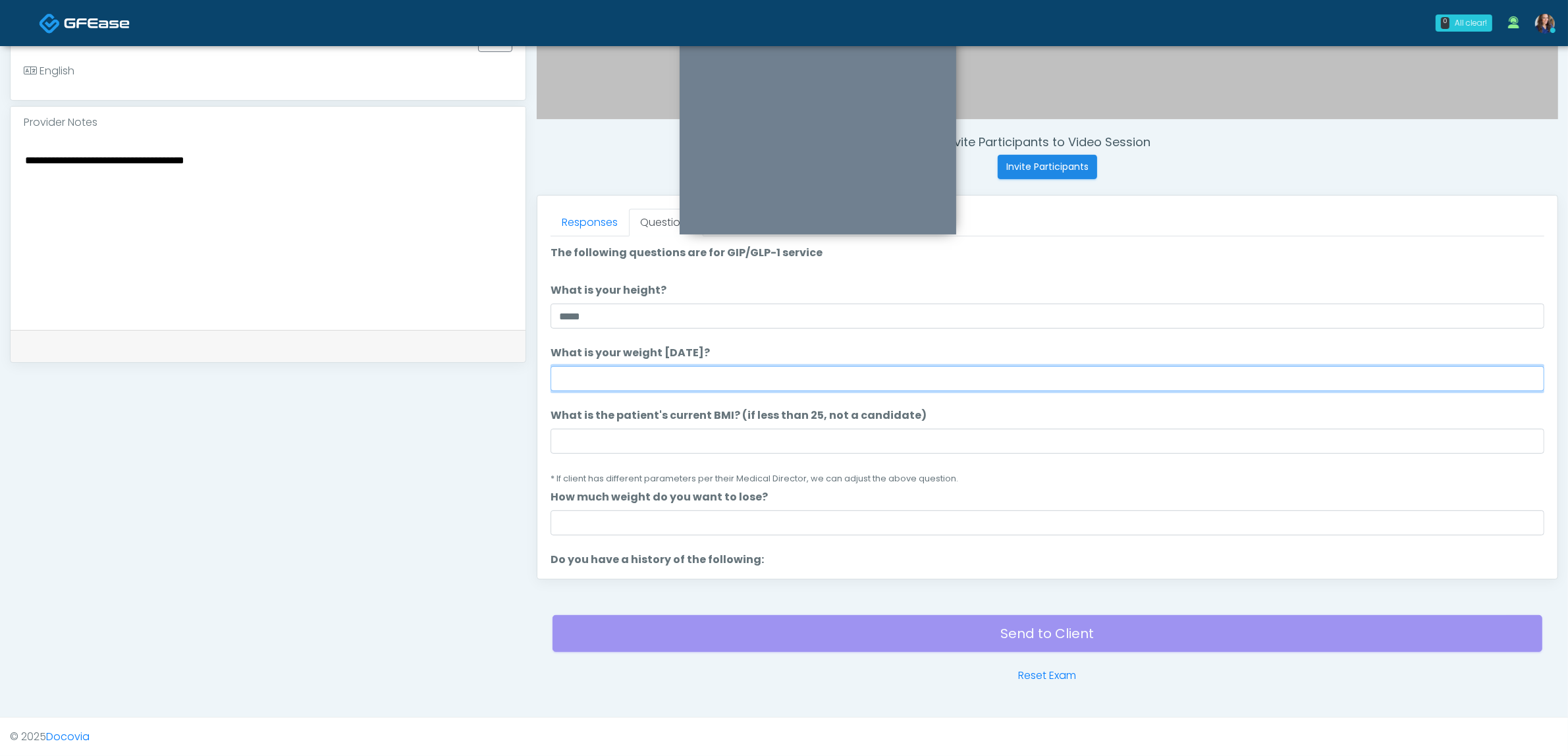
click at [715, 369] on input "What is your weight today?" at bounding box center [1047, 378] width 994 height 25
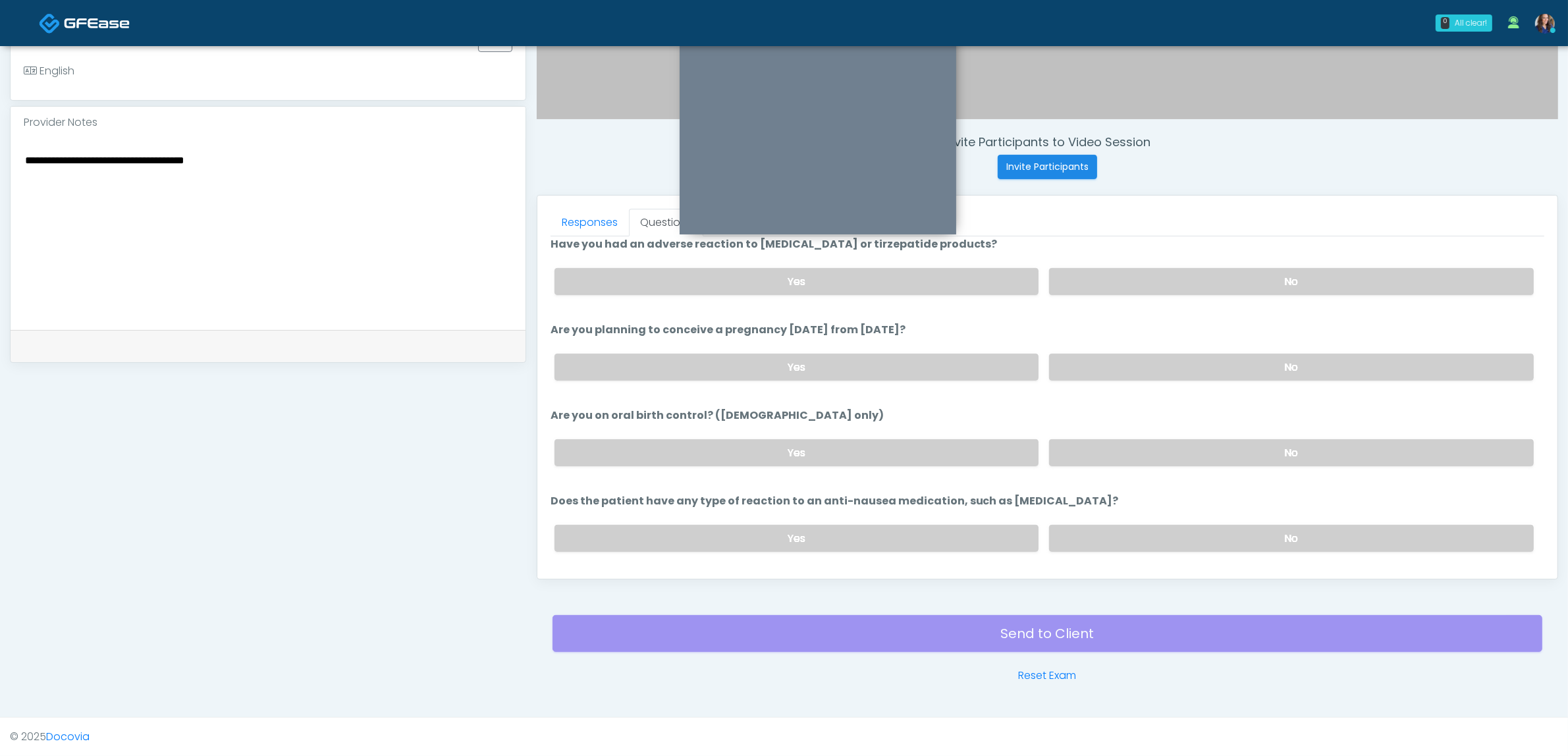
scroll to position [722, 0]
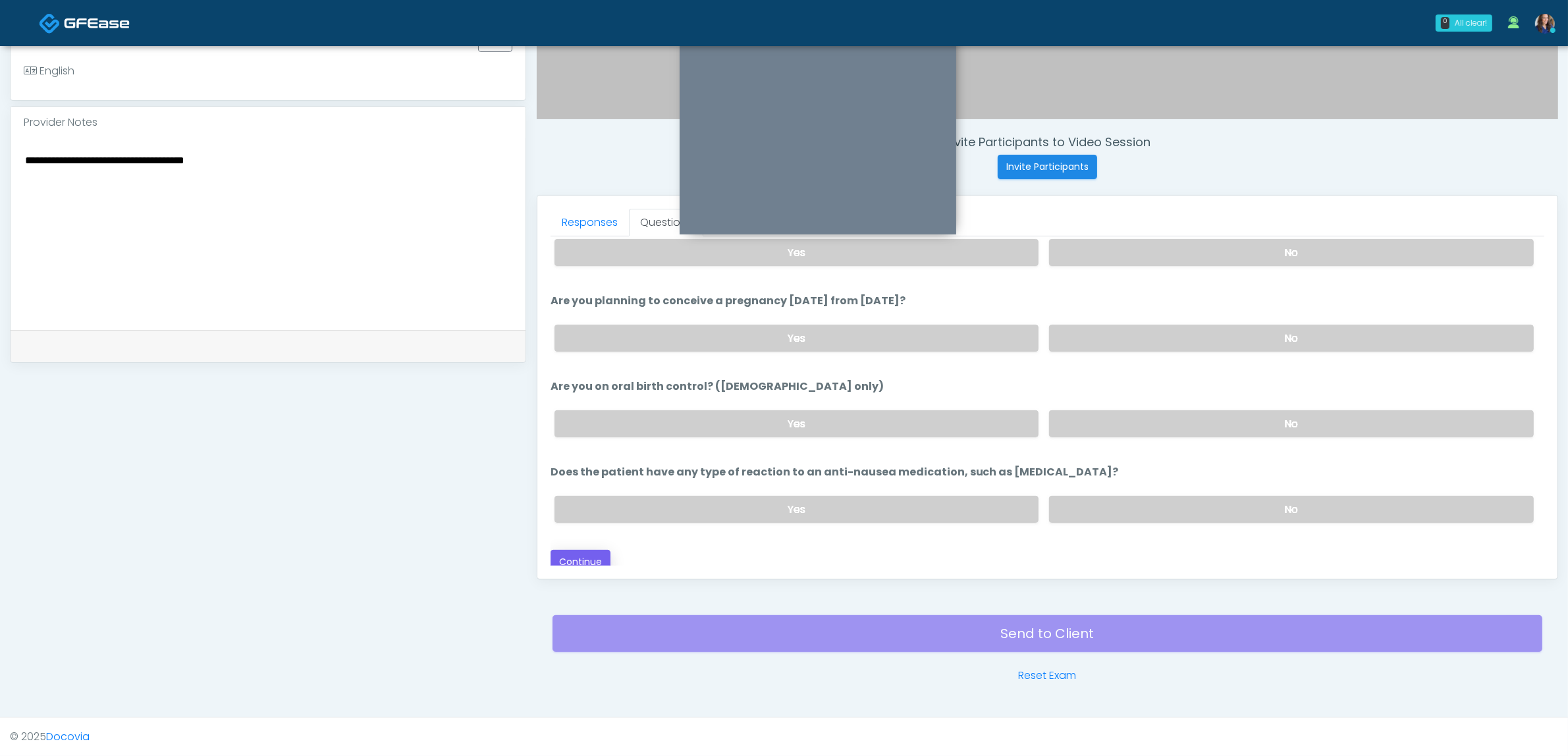
type input "***"
click at [587, 557] on button "Continue" at bounding box center [581, 562] width 60 height 24
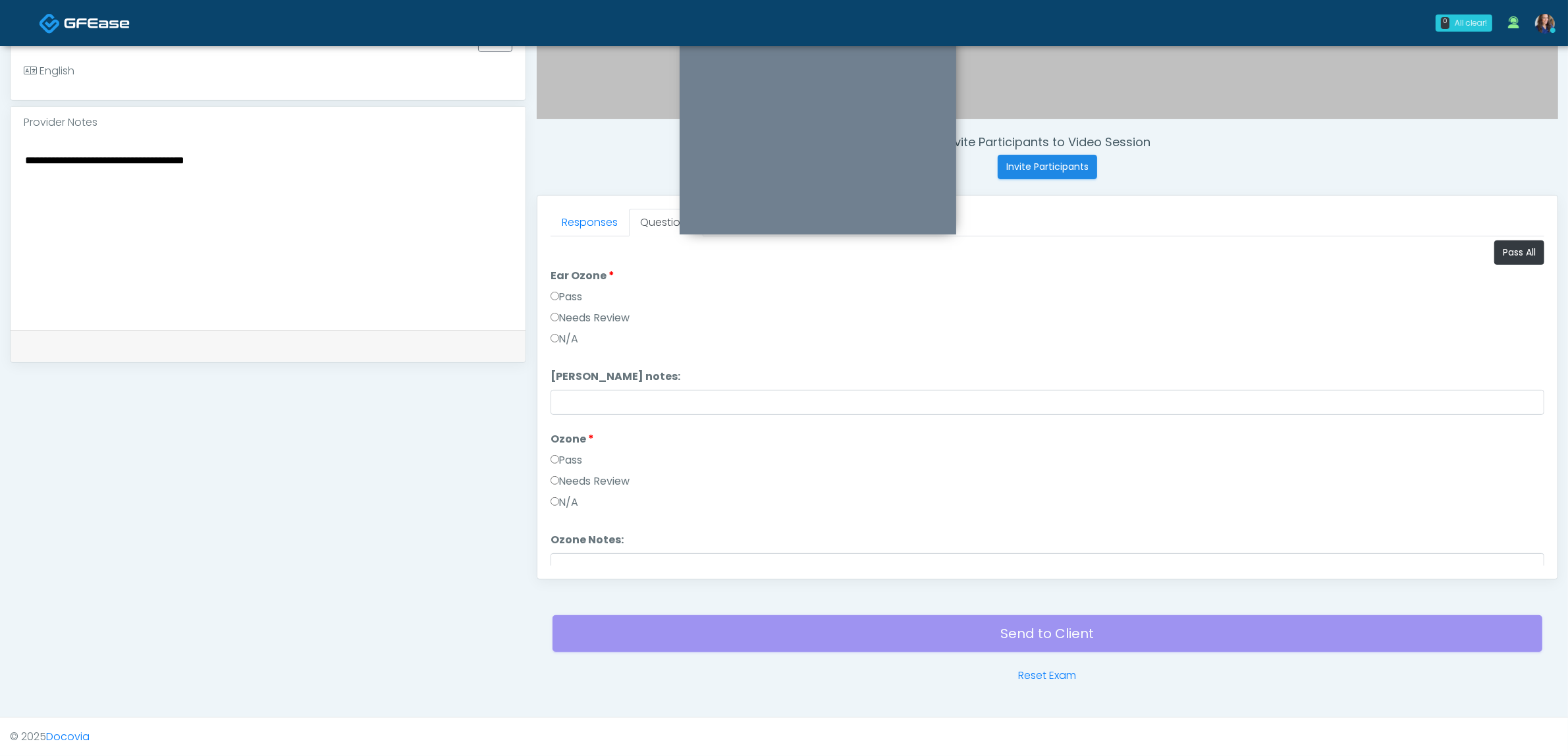
scroll to position [0, 0]
click at [563, 337] on label "N/A" at bounding box center [565, 340] width 29 height 16
click at [574, 494] on div "Needs Review" at bounding box center [1047, 486] width 994 height 21
click at [571, 504] on label "N/A" at bounding box center [565, 504] width 29 height 16
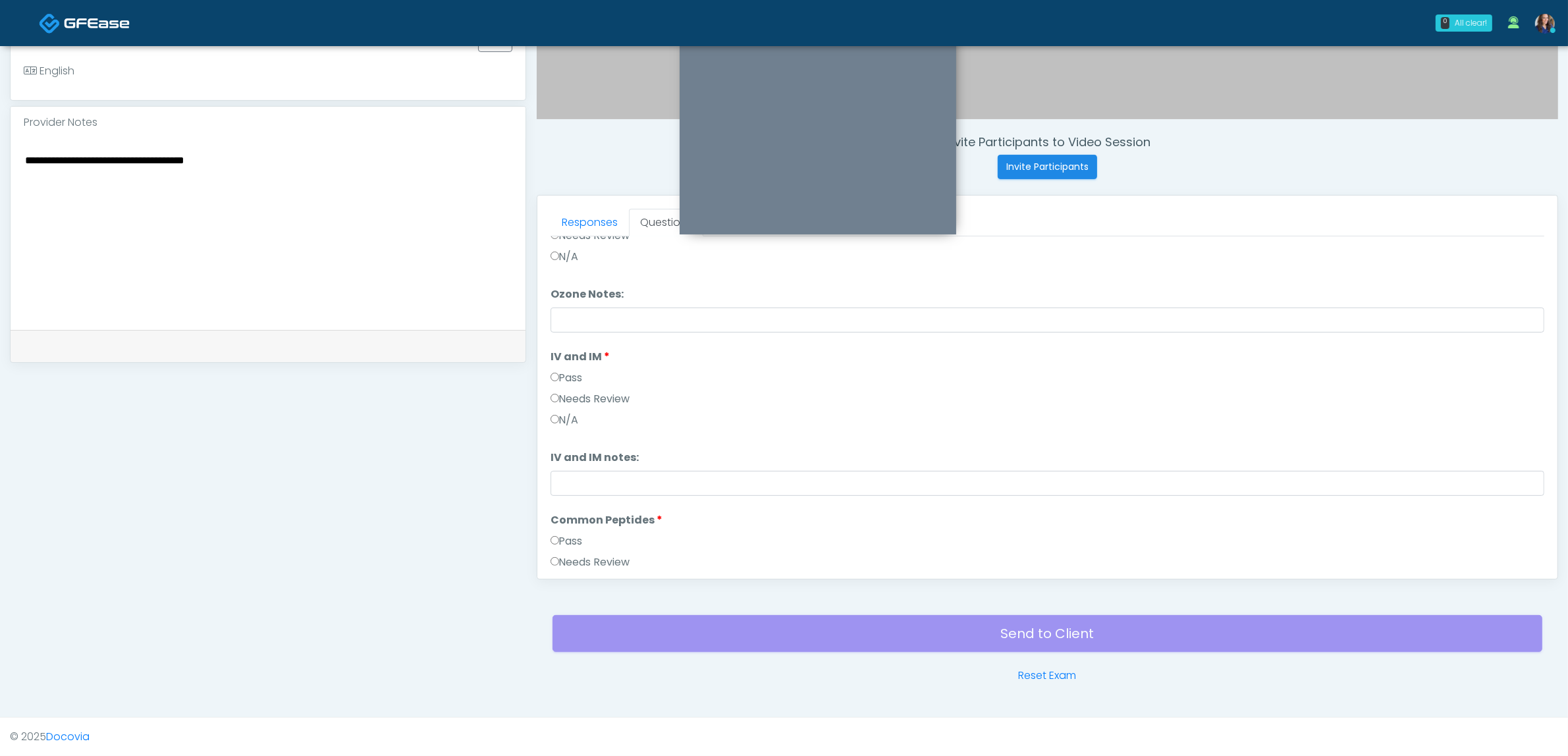
click at [573, 377] on label "Pass" at bounding box center [566, 378] width 32 height 16
click at [585, 476] on input "IV and IM notes:" at bounding box center [1047, 483] width 994 height 25
click at [677, 479] on input "******" at bounding box center [1047, 483] width 994 height 25
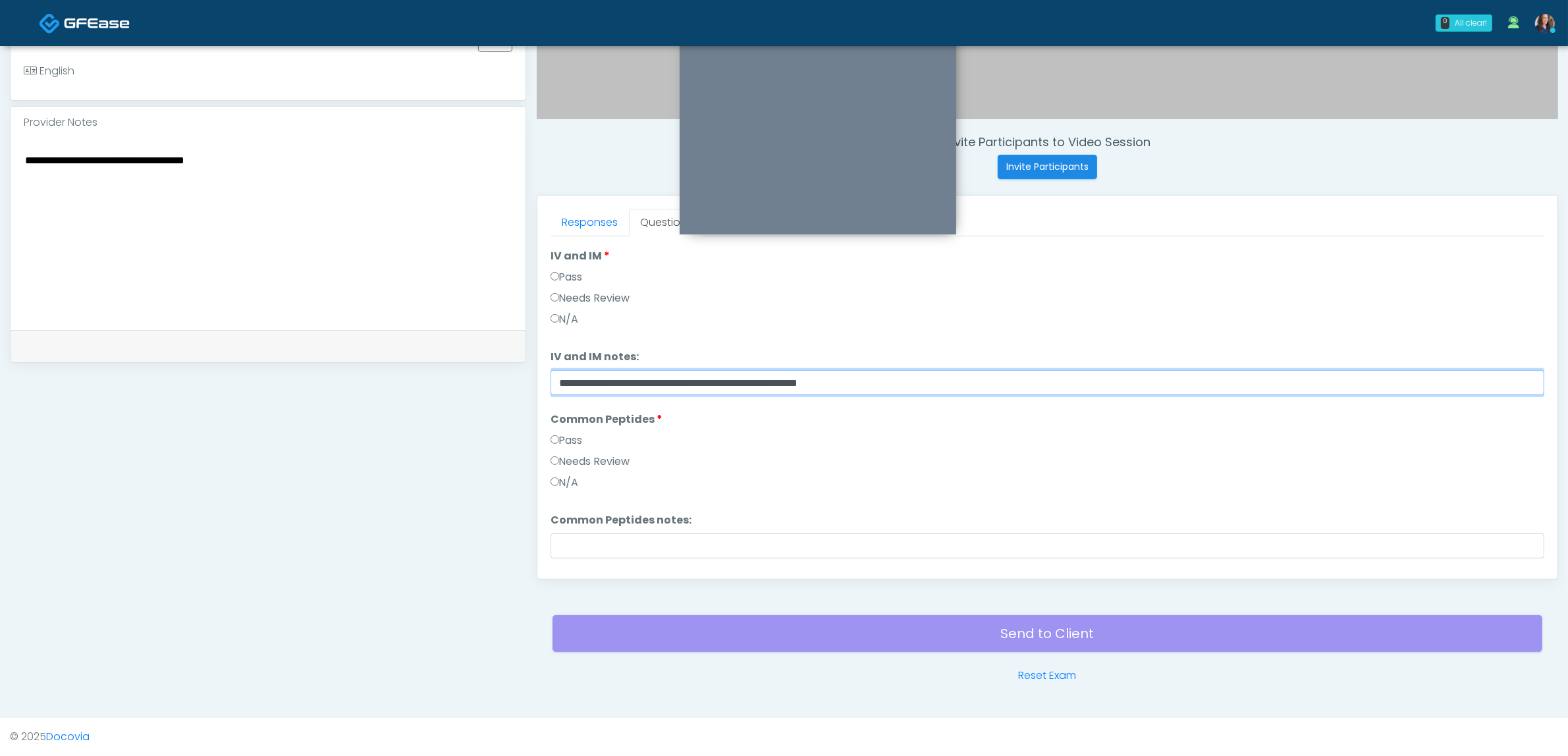
scroll to position [494, 0]
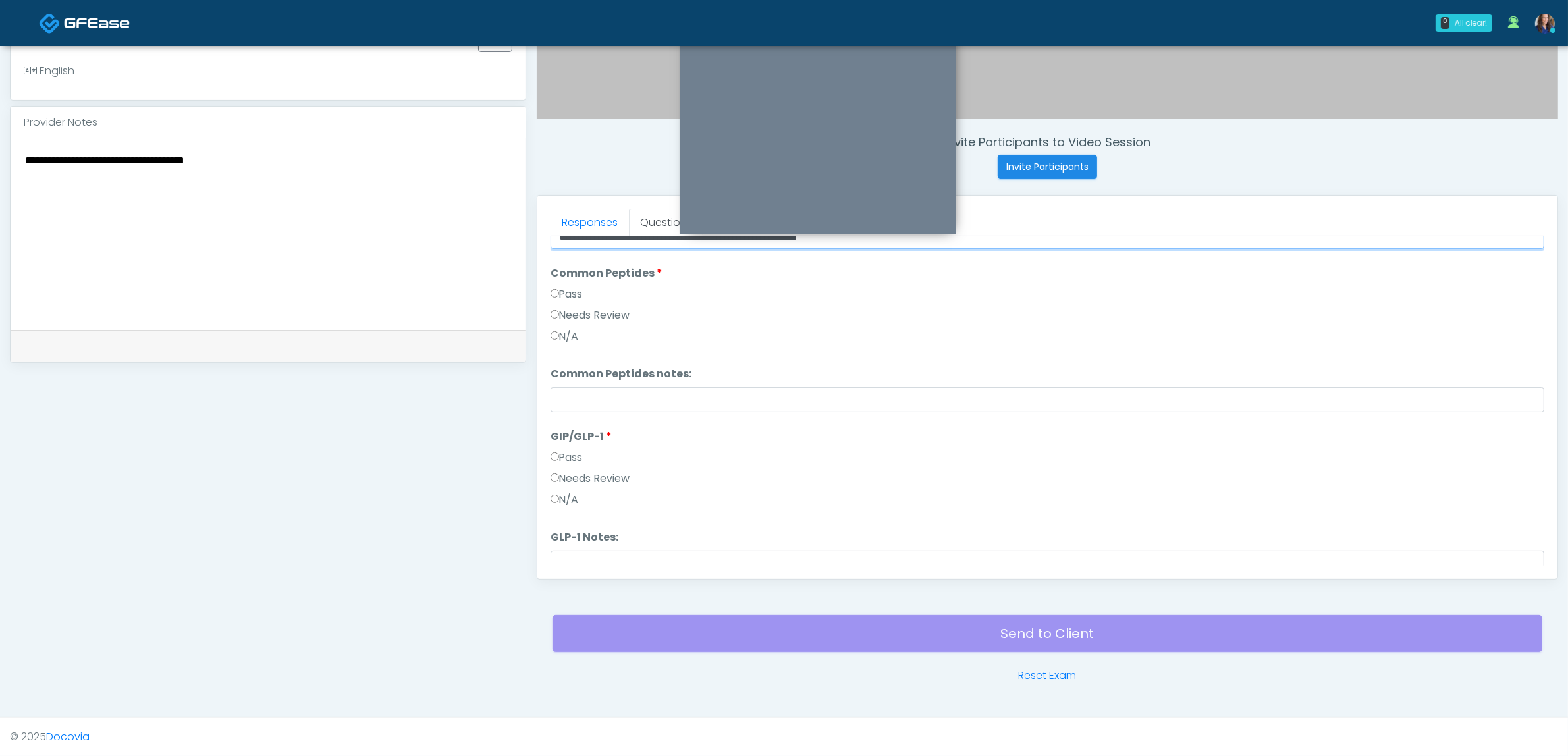
type input "**********"
click at [564, 337] on label "N/A" at bounding box center [565, 337] width 29 height 16
click at [563, 497] on label "N/A" at bounding box center [565, 500] width 29 height 16
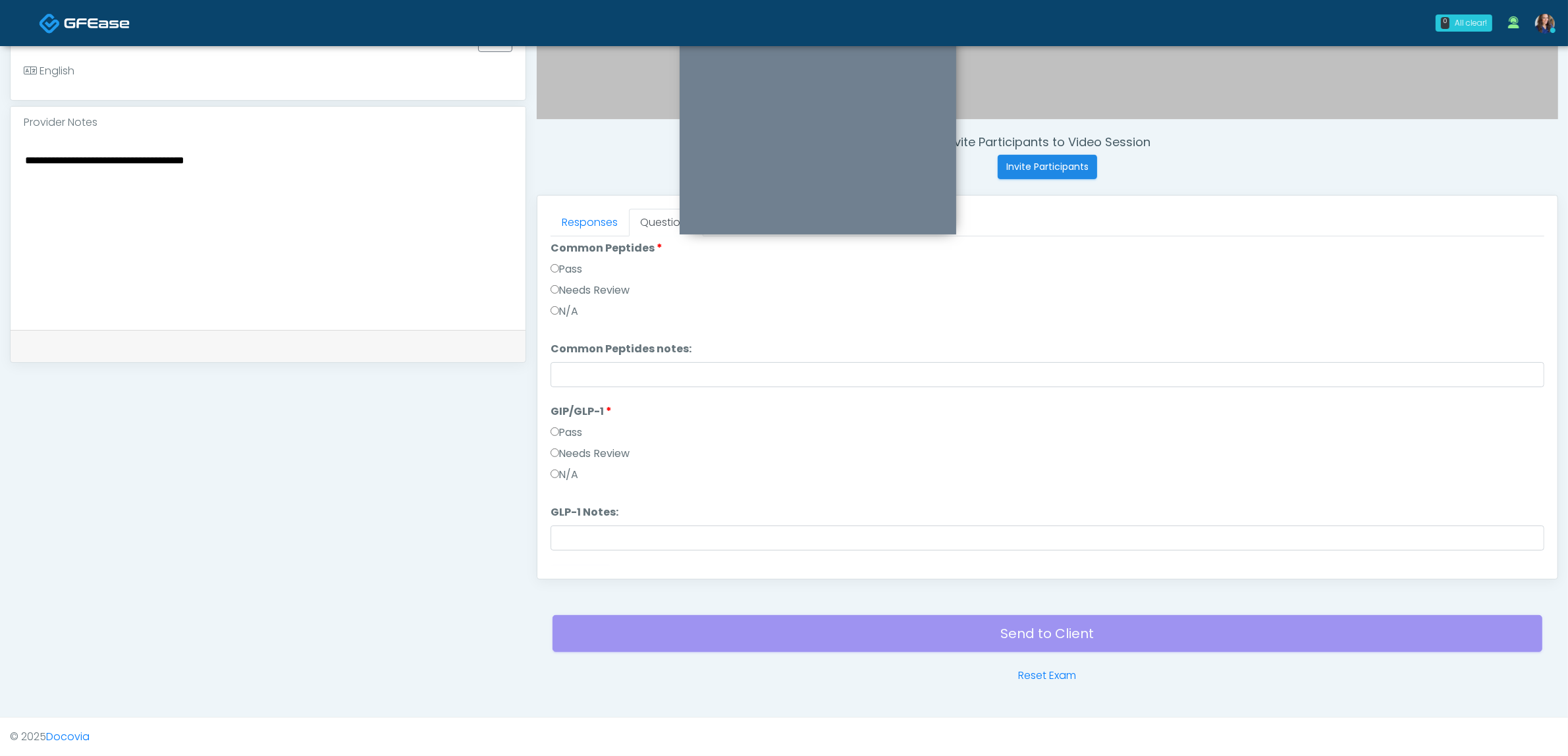
scroll to position [544, 0]
click at [393, 201] on textarea "**********" at bounding box center [268, 231] width 489 height 160
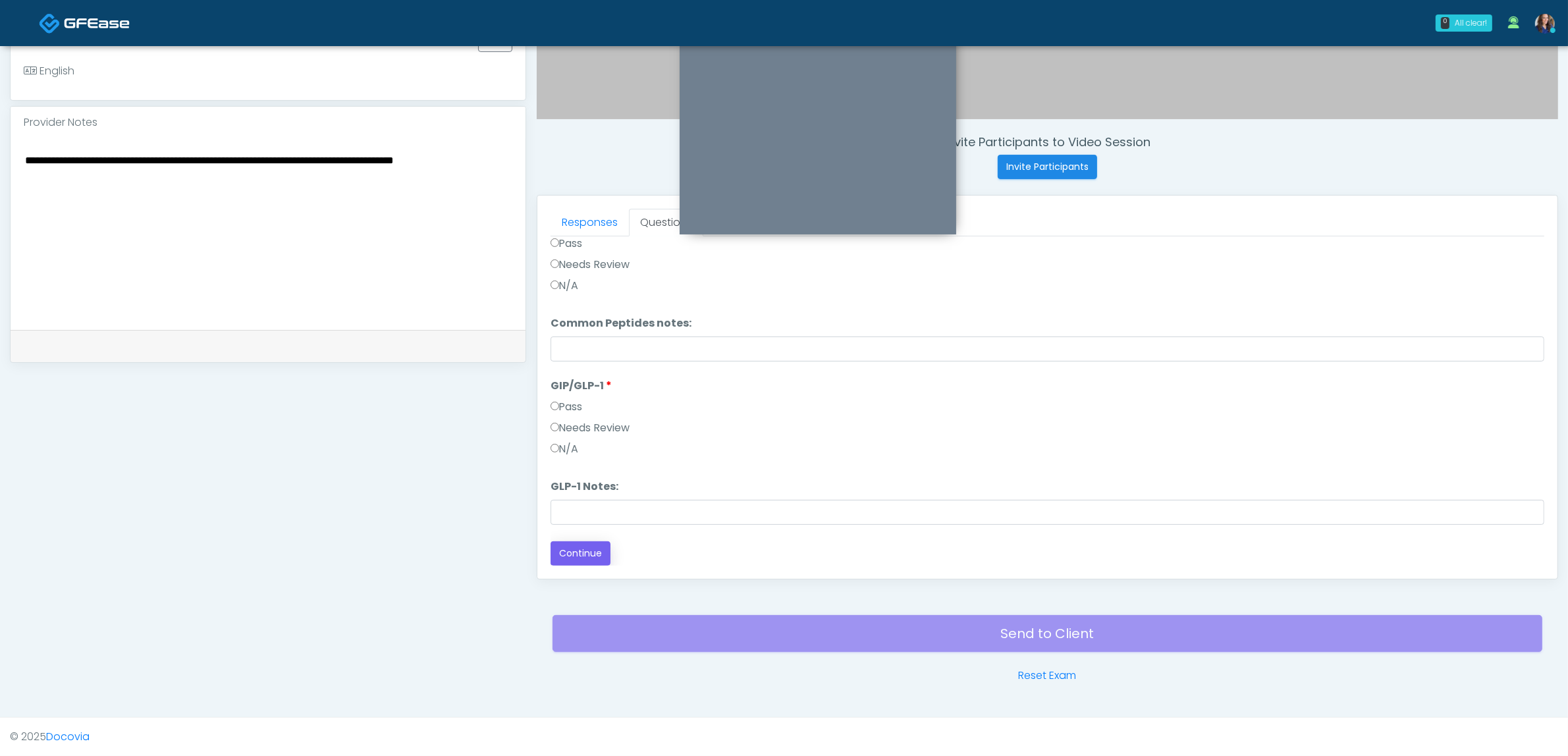
type textarea "**********"
drag, startPoint x: 578, startPoint y: 557, endPoint x: 593, endPoint y: 558, distance: 15.0
click at [583, 557] on button "Continue" at bounding box center [581, 553] width 60 height 24
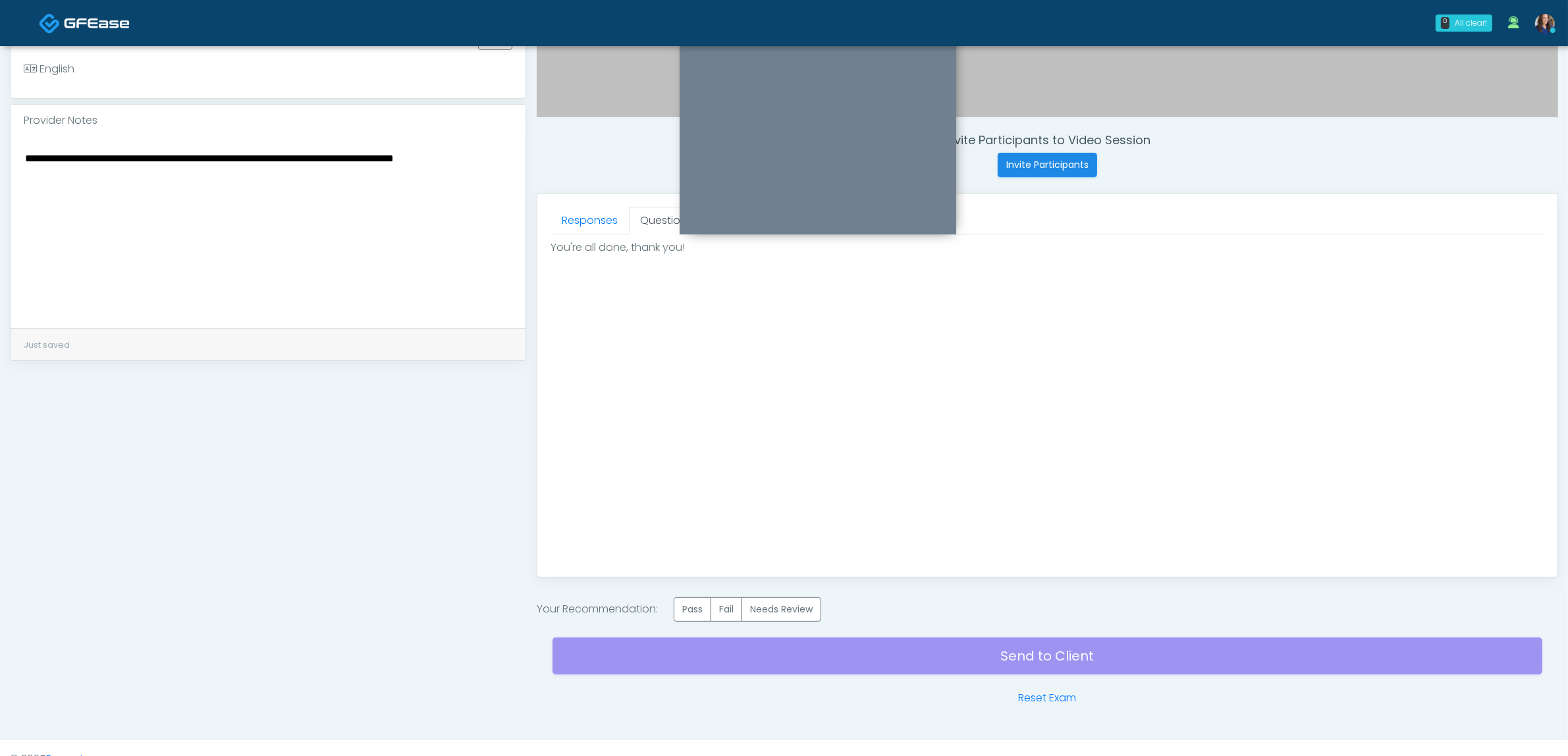
click at [682, 606] on label "Pass" at bounding box center [692, 609] width 38 height 24
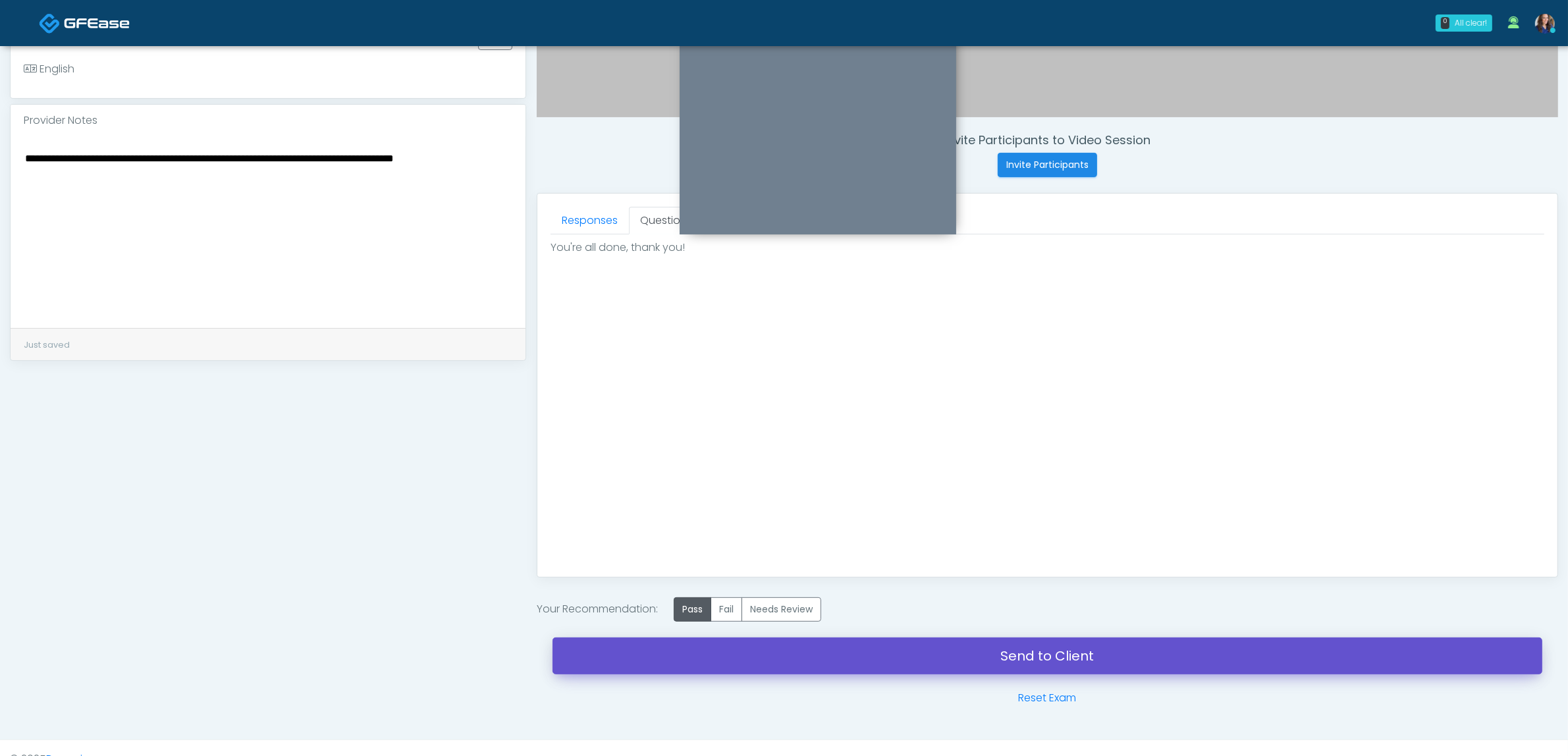
click at [840, 664] on link "Send to Client" at bounding box center [1047, 656] width 989 height 37
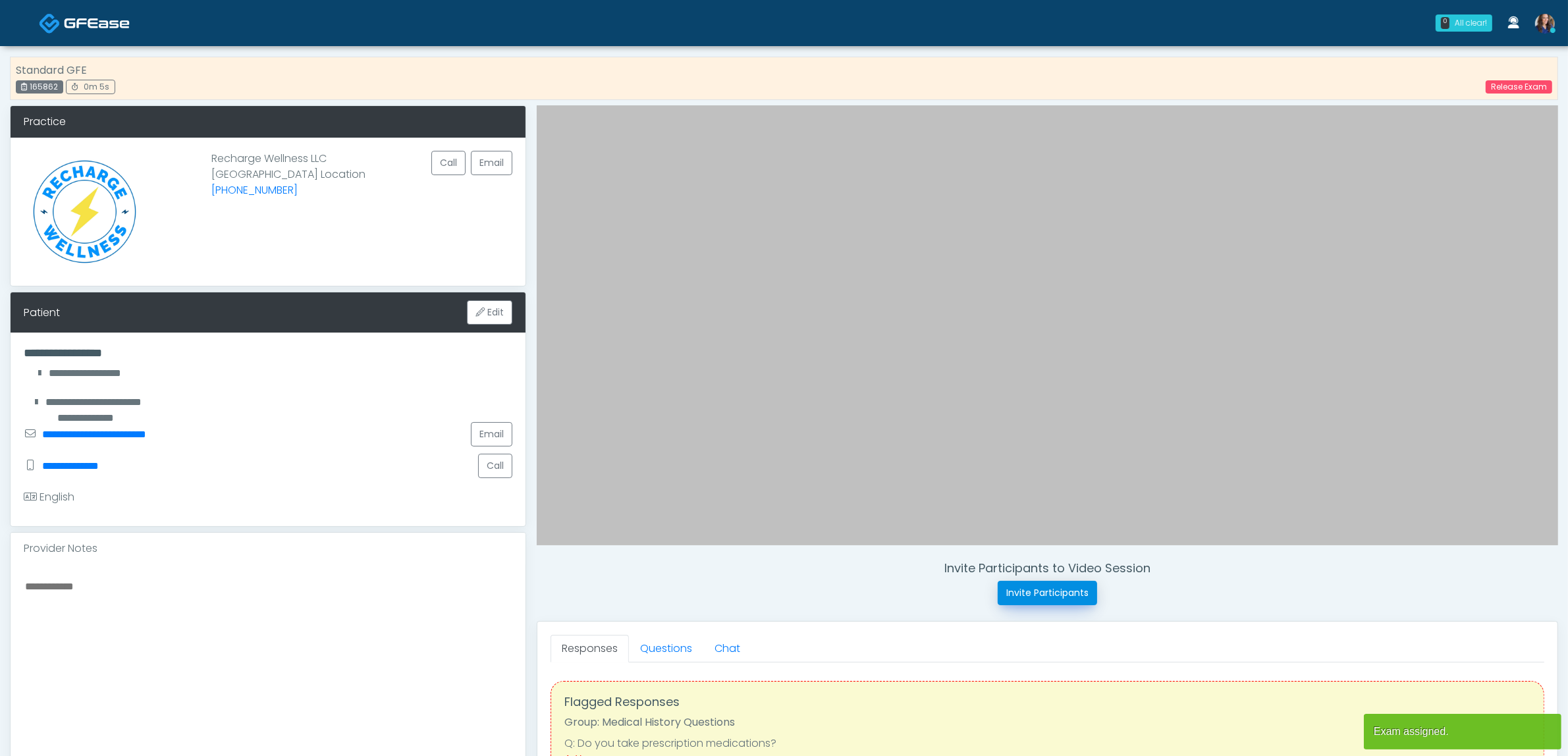
click at [1066, 594] on button "Invite Participants" at bounding box center [1047, 593] width 99 height 24
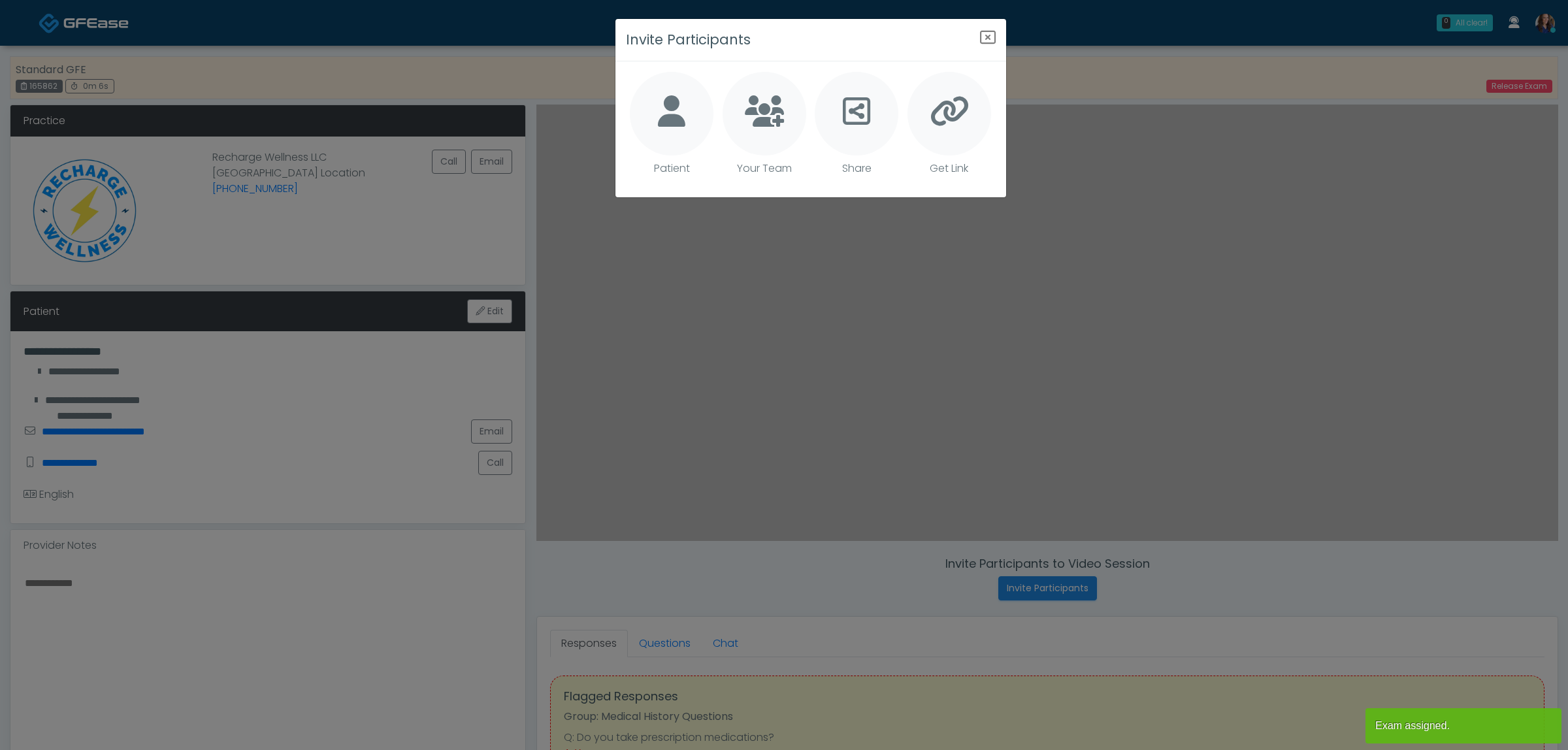
drag, startPoint x: 686, startPoint y: 122, endPoint x: 821, endPoint y: 180, distance: 146.9
click at [690, 122] on div at bounding box center [671, 114] width 83 height 83
type textarea "**********"
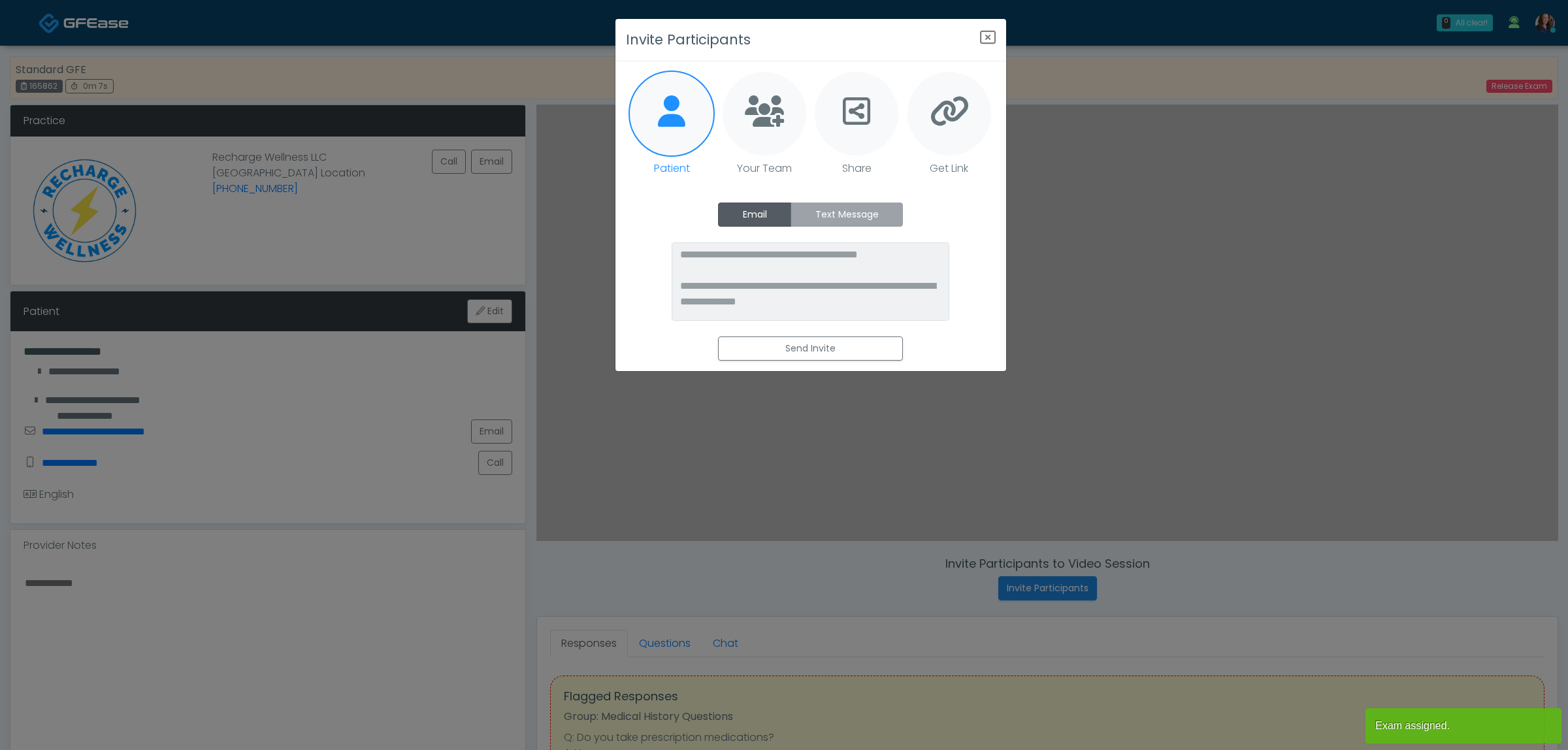
click at [883, 210] on label "Text Message" at bounding box center [846, 214] width 113 height 24
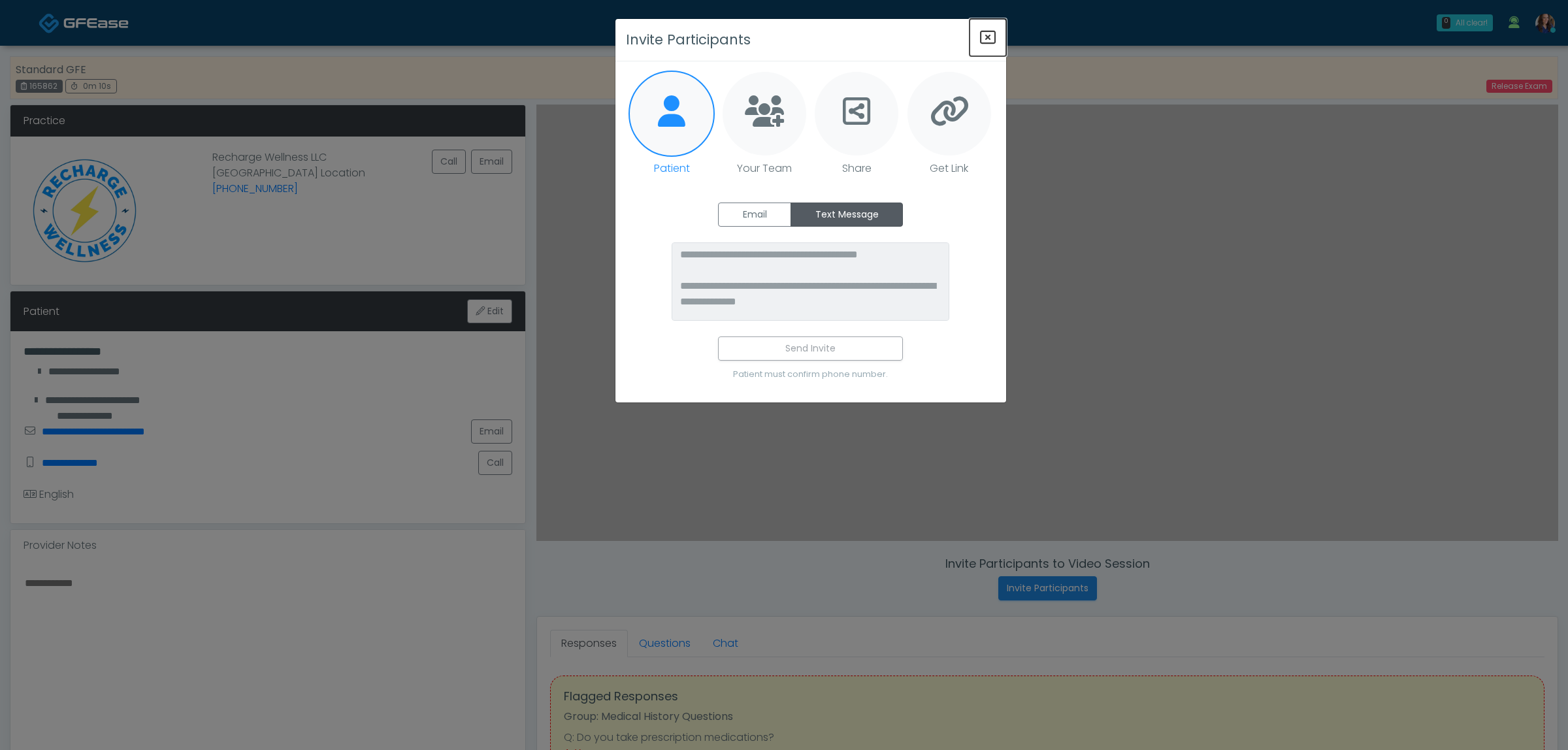
click at [993, 36] on icon "Close" at bounding box center [988, 38] width 16 height 16
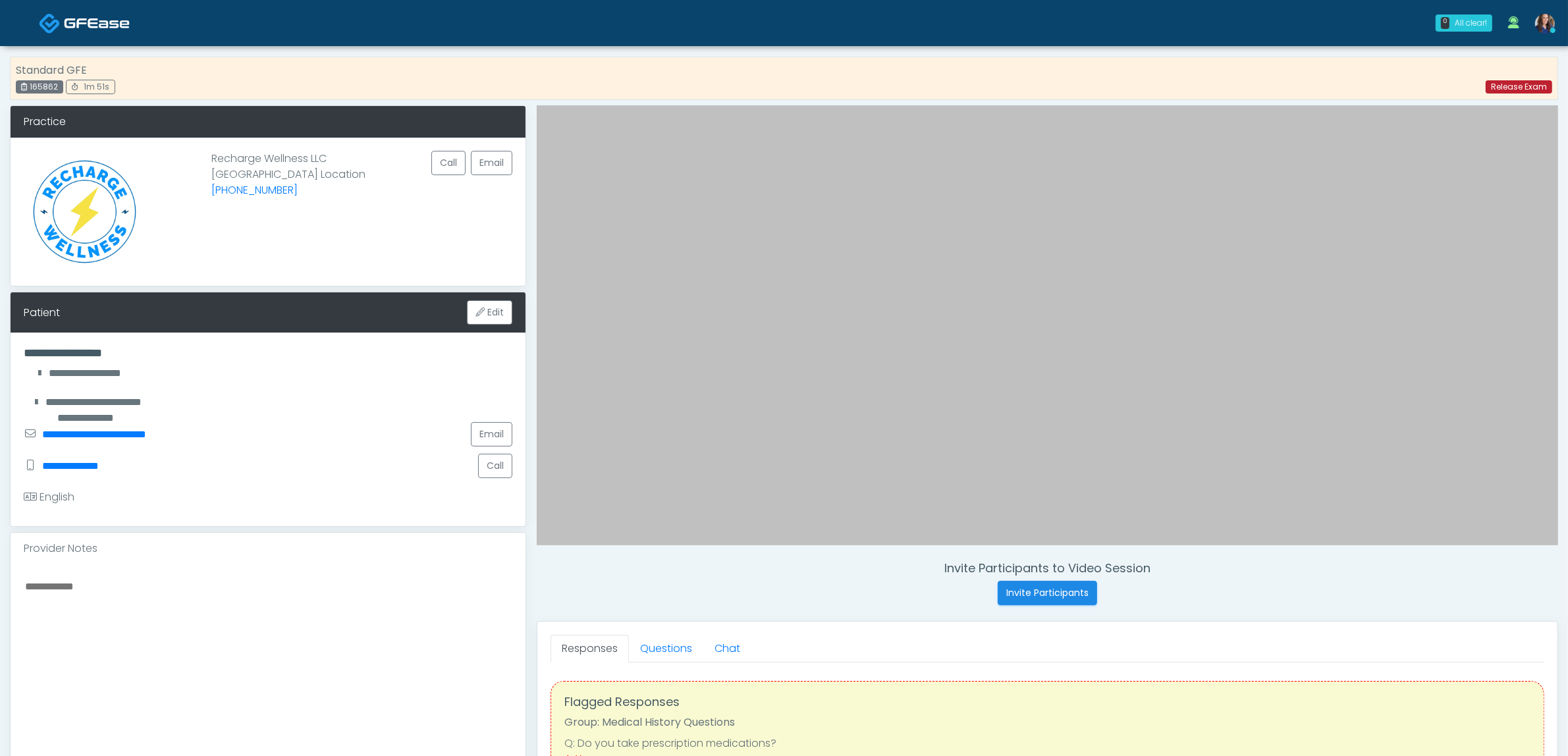
click at [1529, 93] on link "Release Exam" at bounding box center [1519, 87] width 66 height 13
click at [1522, 86] on link "Release Exam" at bounding box center [1519, 87] width 66 height 13
click at [44, 89] on div "165862" at bounding box center [39, 87] width 47 height 13
click at [41, 89] on div "165862" at bounding box center [39, 87] width 47 height 13
copy div "165862"
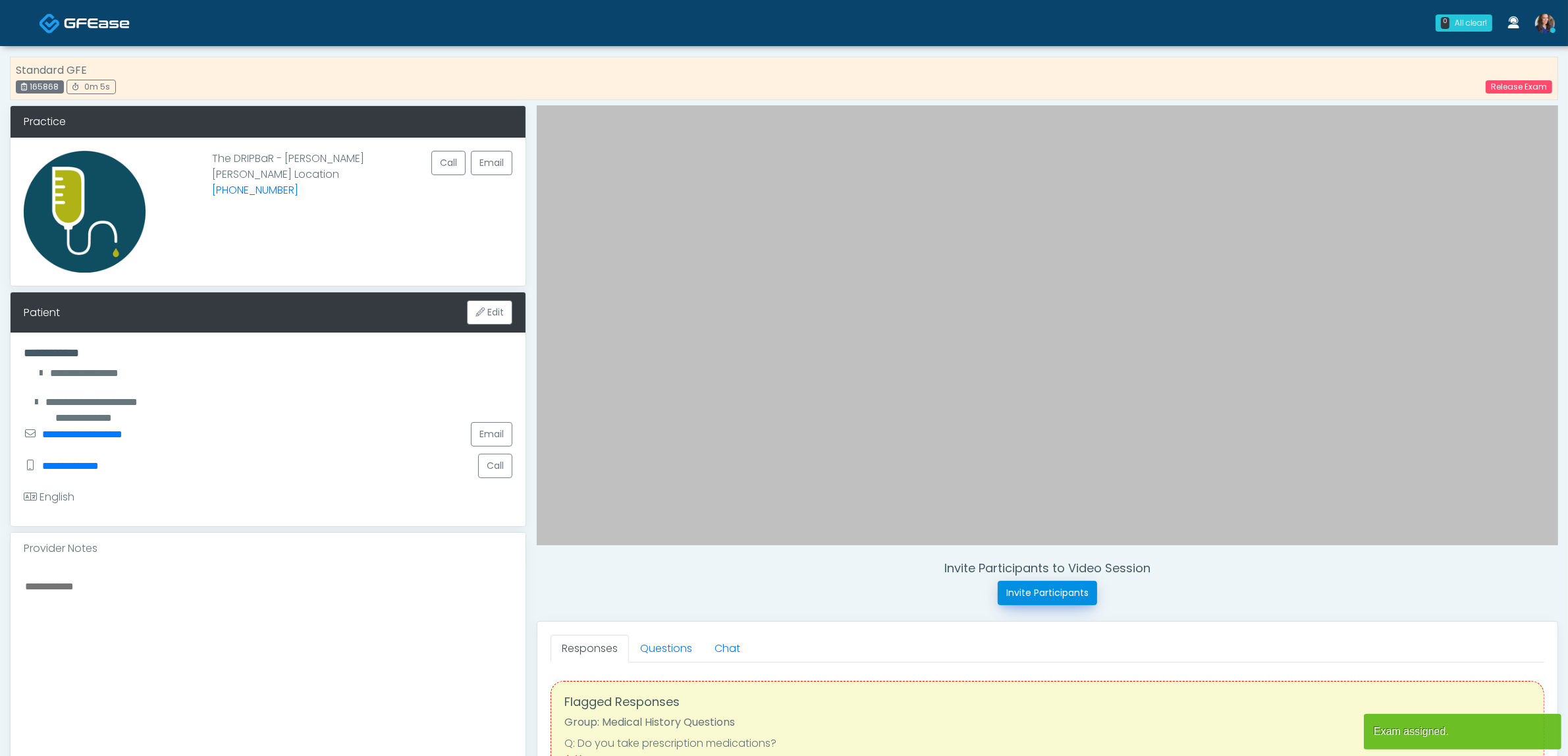
click at [1058, 595] on button "Invite Participants" at bounding box center [1047, 593] width 99 height 24
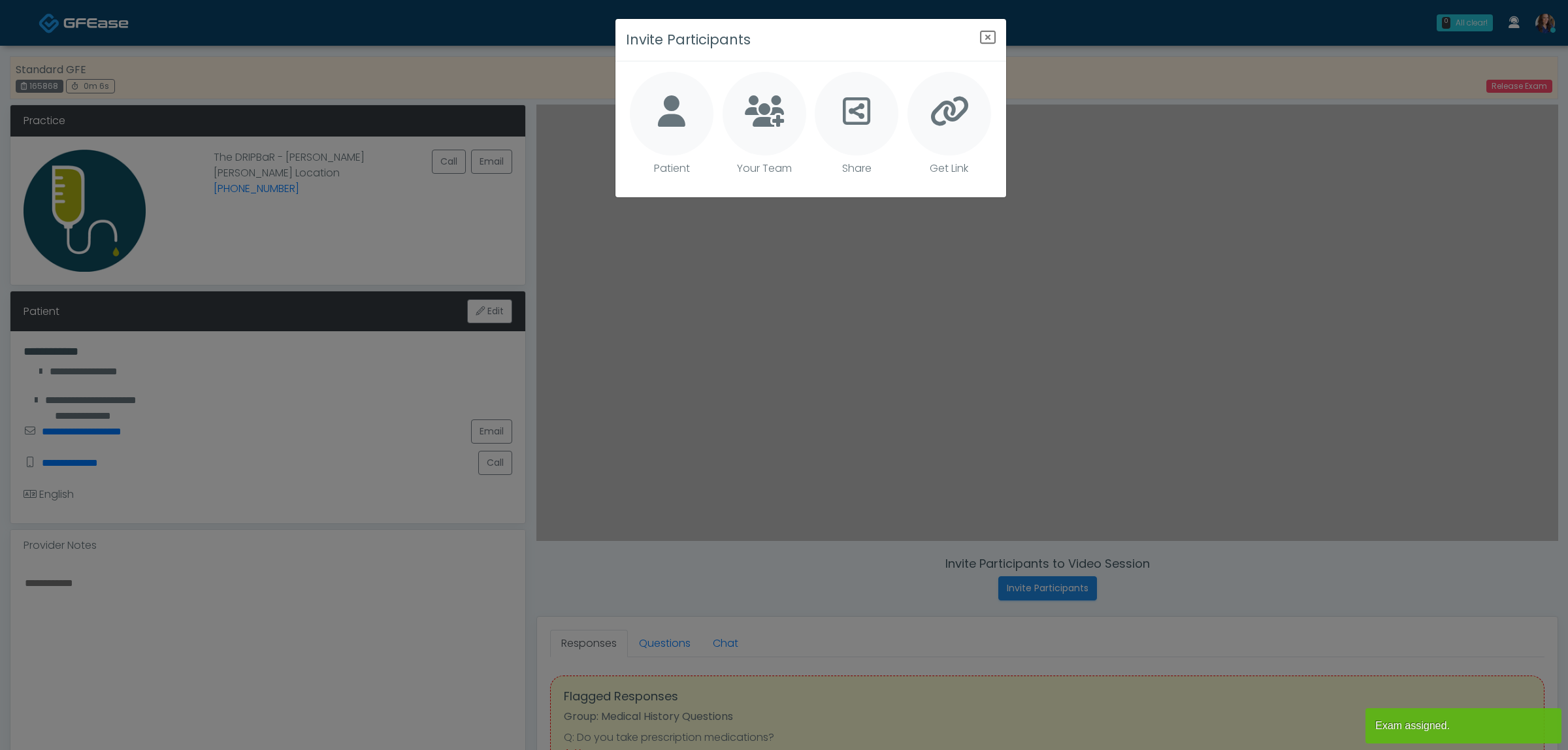
click at [671, 109] on icon at bounding box center [671, 111] width 28 height 31
type textarea "**********"
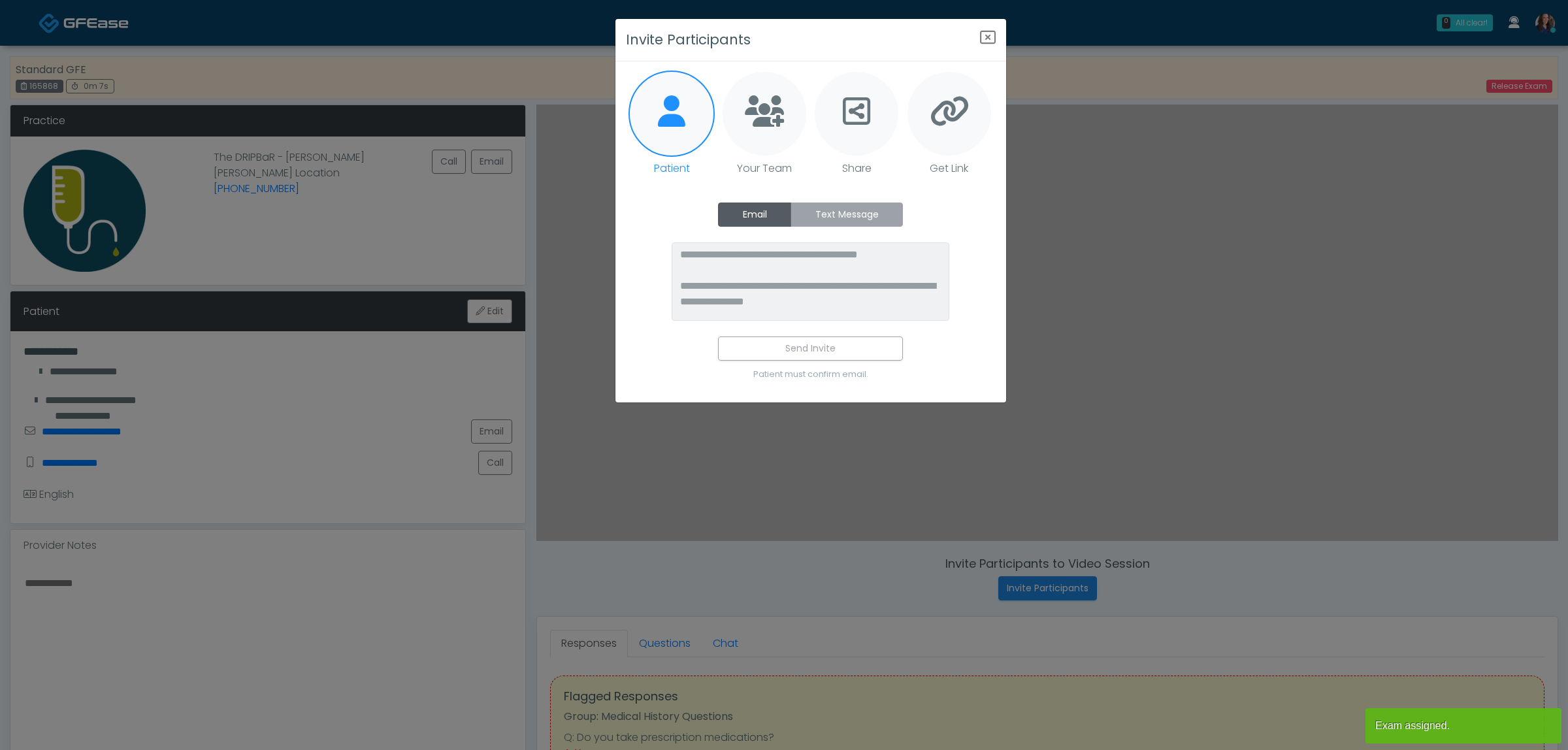
click at [854, 219] on label "Text Message" at bounding box center [846, 214] width 113 height 24
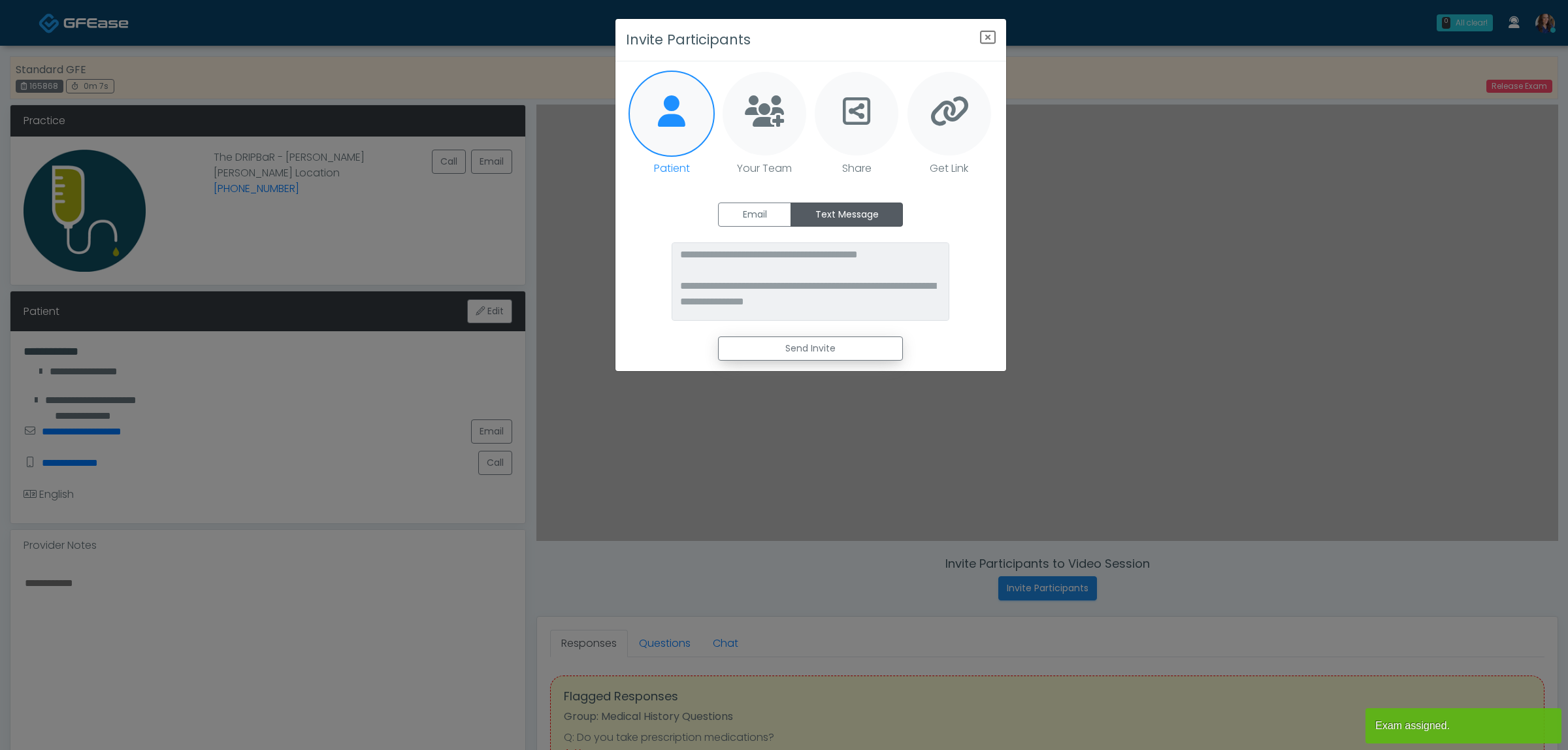
drag, startPoint x: 824, startPoint y: 344, endPoint x: 905, endPoint y: 308, distance: 88.6
click at [824, 344] on button "Send Invite" at bounding box center [810, 348] width 185 height 24
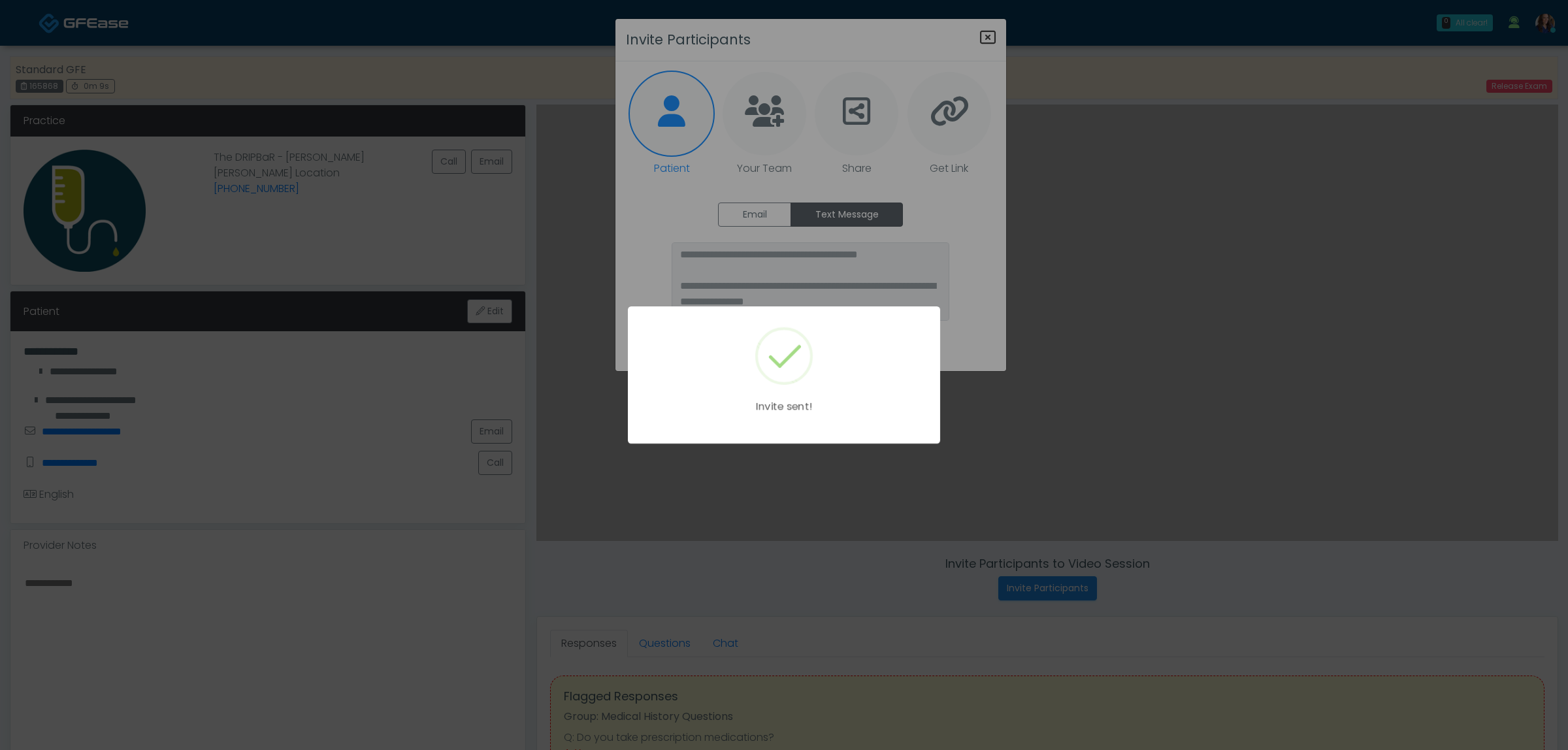
click at [988, 35] on div "Invite sent!" at bounding box center [784, 375] width 1568 height 750
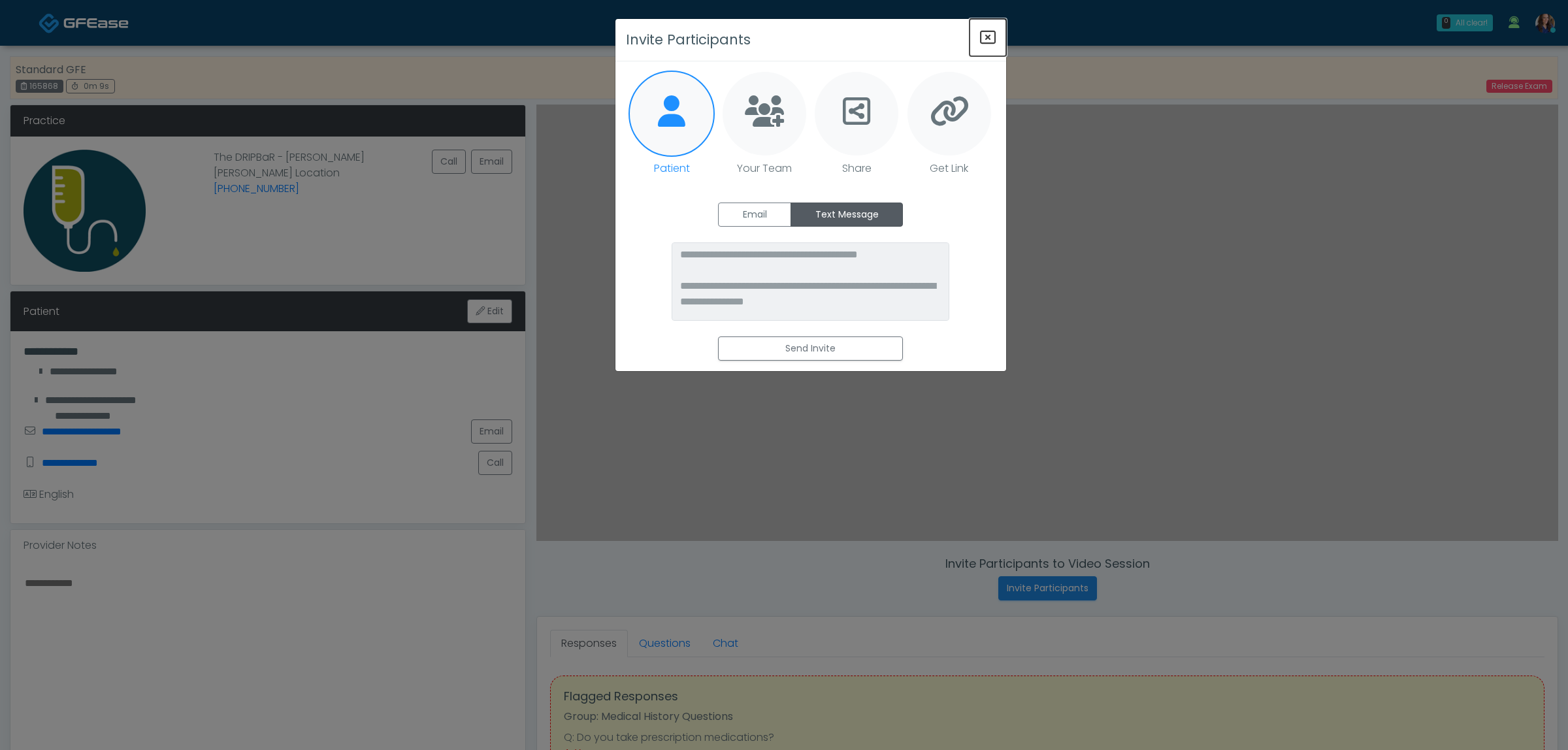
click at [987, 35] on icon "Close" at bounding box center [988, 38] width 16 height 16
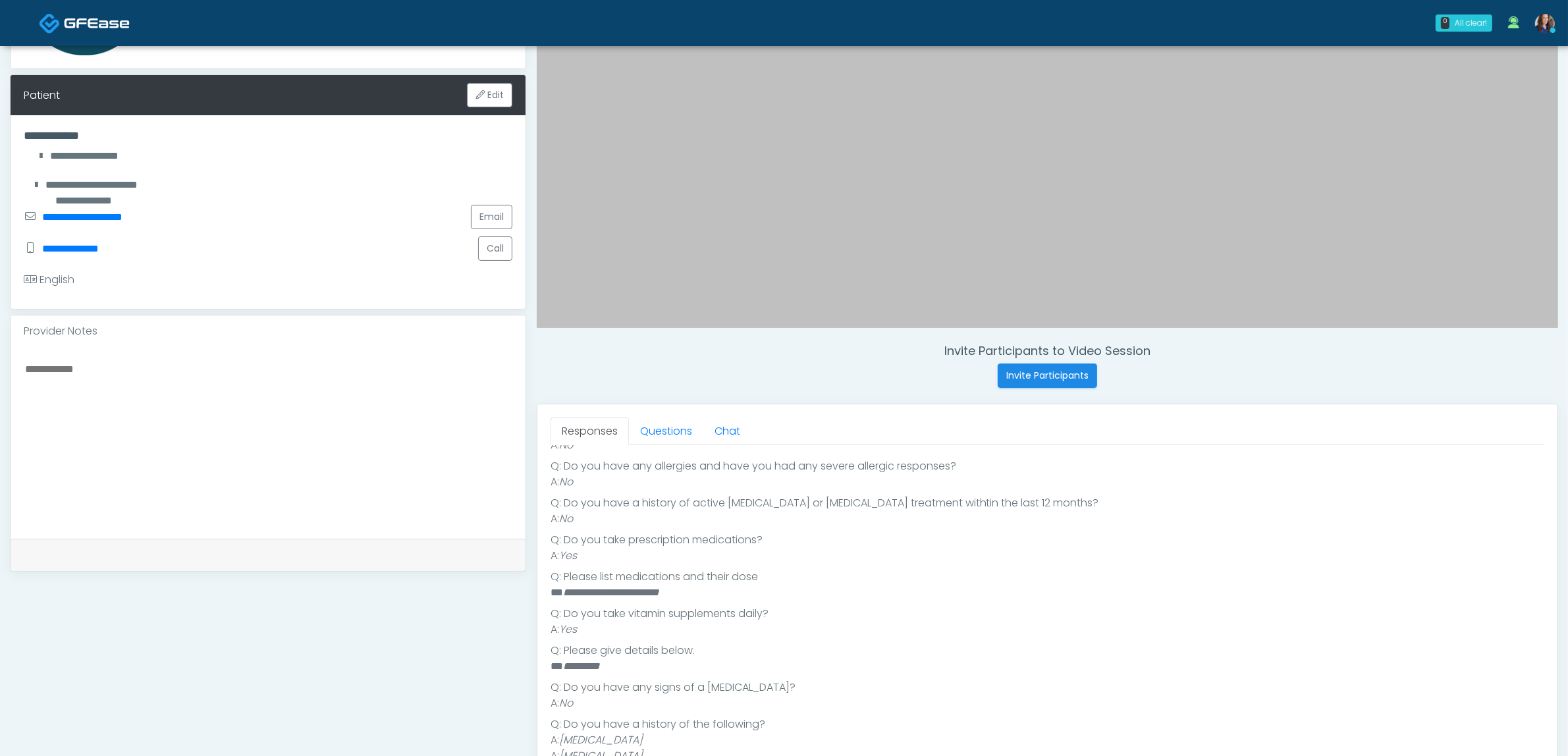
scroll to position [247, 0]
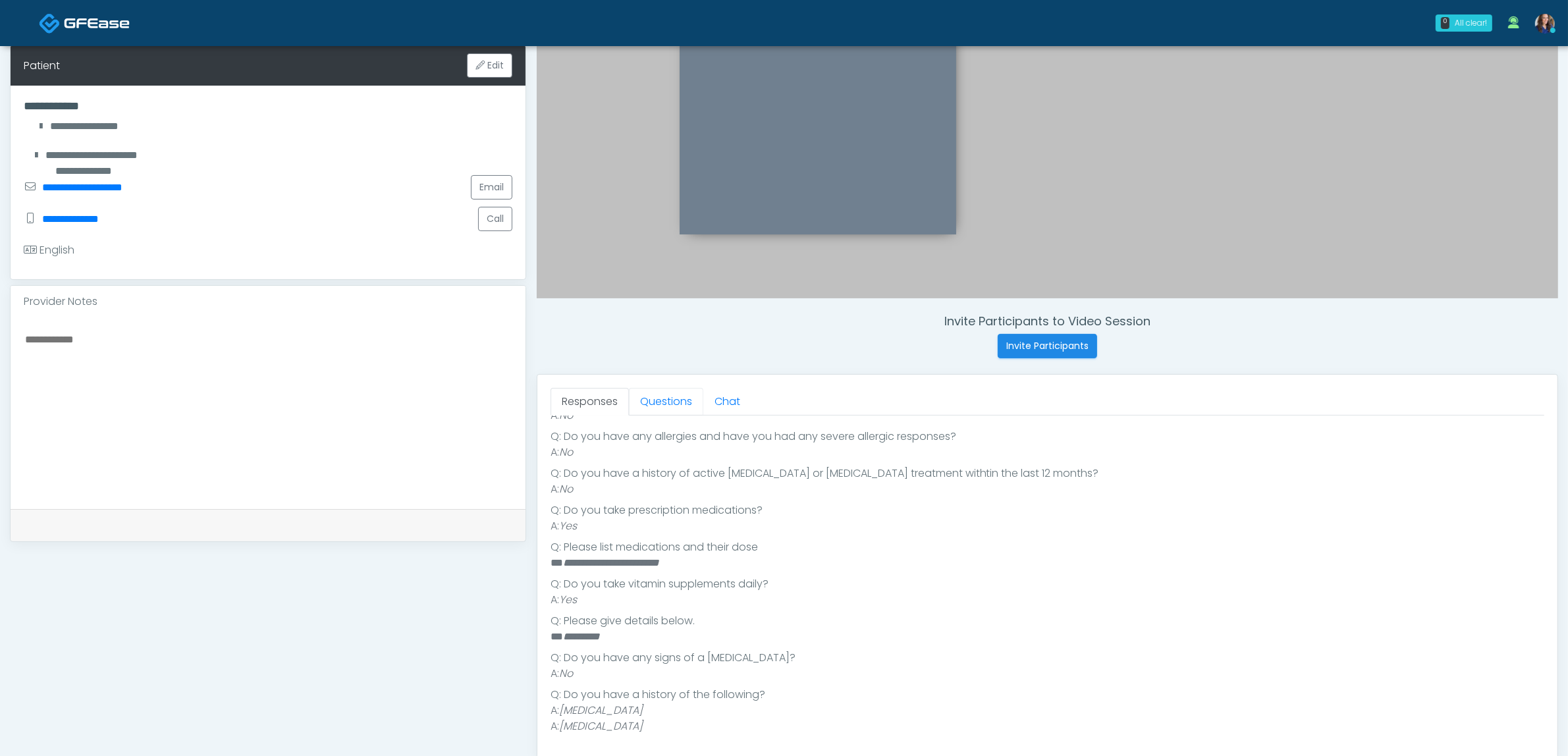
drag, startPoint x: 656, startPoint y: 408, endPoint x: 650, endPoint y: 442, distance: 34.5
click at [656, 408] on link "Questions" at bounding box center [666, 402] width 74 height 28
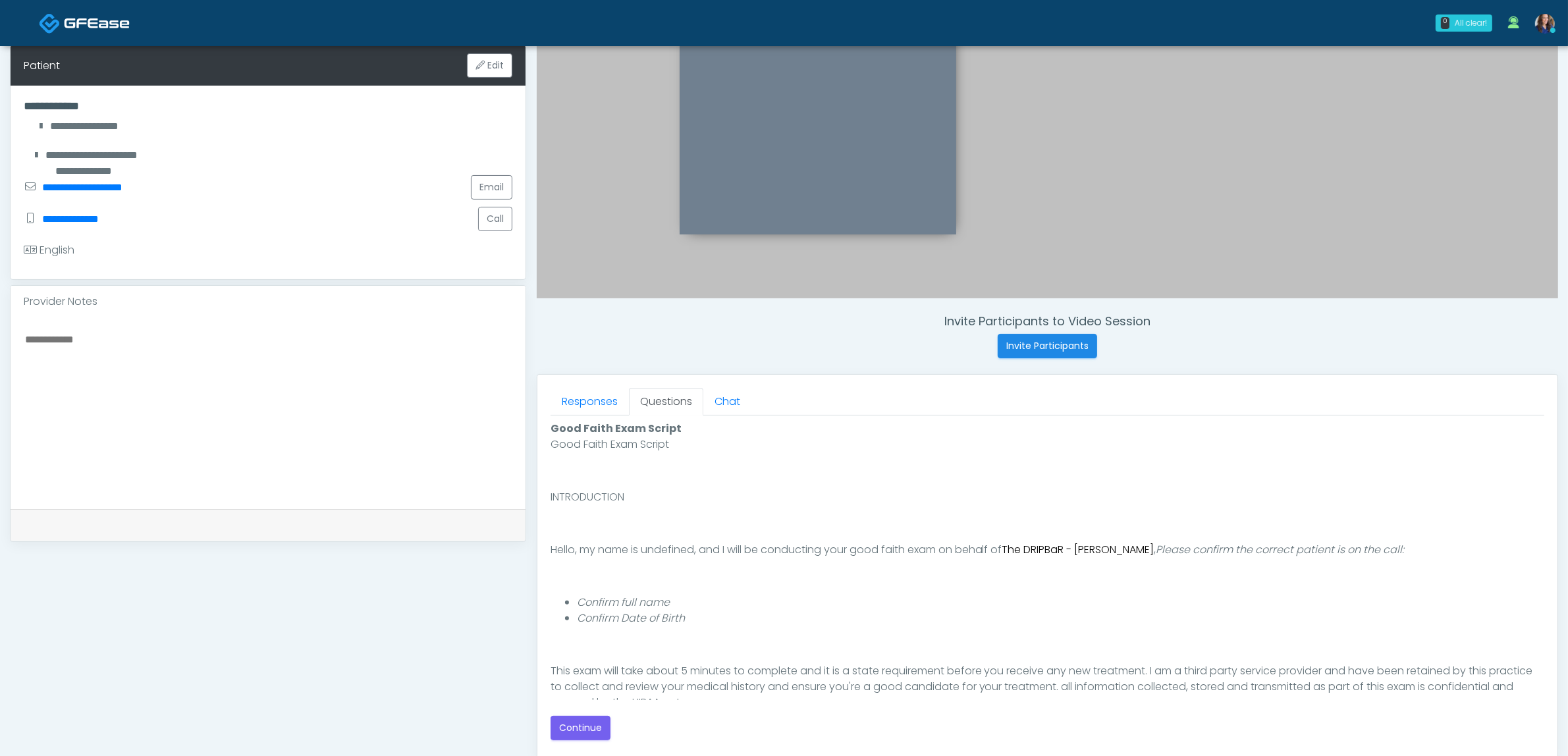
scroll to position [0, 0]
drag, startPoint x: 560, startPoint y: 725, endPoint x: 579, endPoint y: 725, distance: 19.0
click at [559, 725] on button "Continue" at bounding box center [581, 727] width 60 height 24
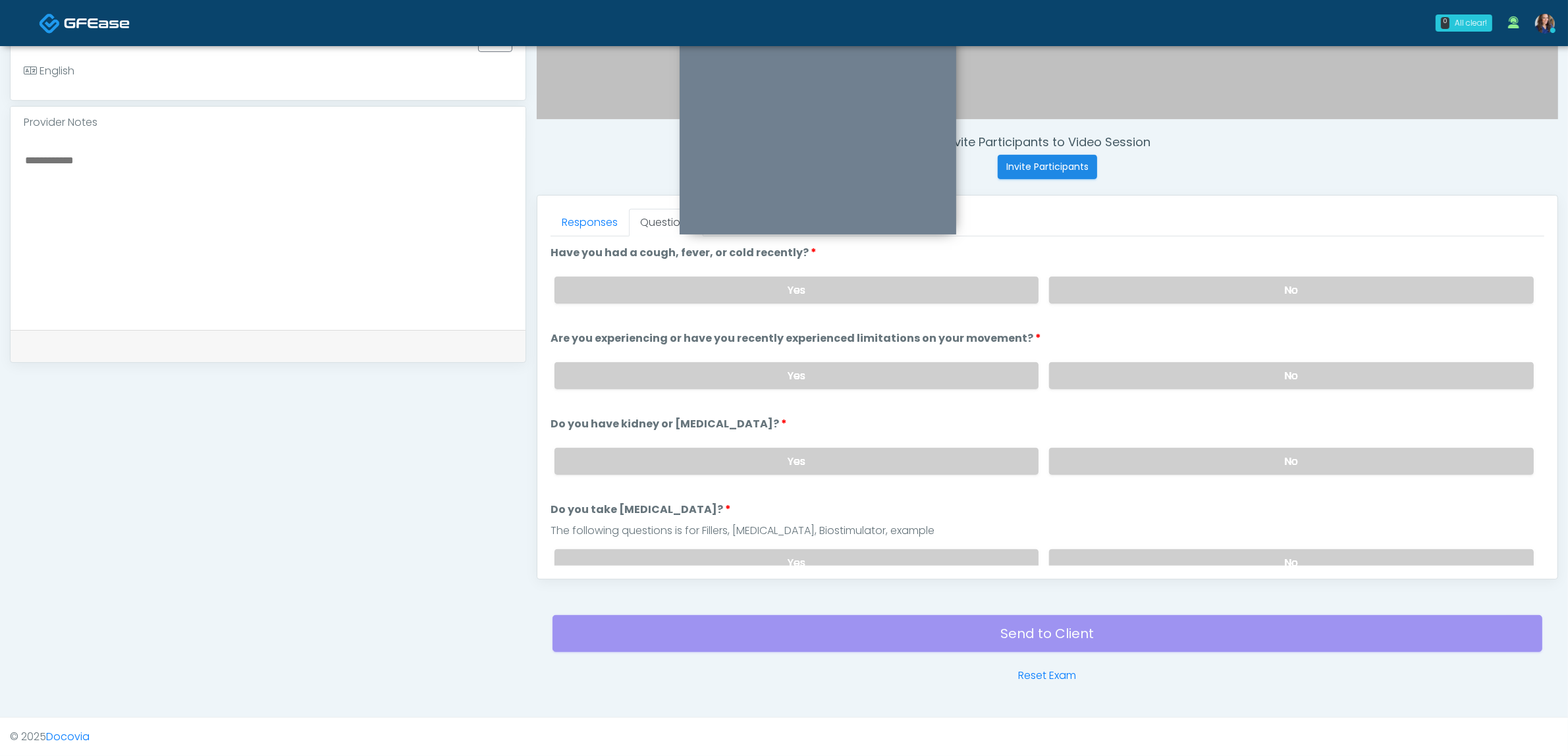
drag, startPoint x: 1187, startPoint y: 277, endPoint x: 1184, endPoint y: 355, distance: 78.1
click at [1188, 277] on label "No" at bounding box center [1291, 290] width 484 height 27
drag, startPoint x: 1174, startPoint y: 372, endPoint x: 1157, endPoint y: 403, distance: 35.4
click at [1174, 372] on label "No" at bounding box center [1291, 376] width 484 height 27
drag, startPoint x: 1141, startPoint y: 454, endPoint x: 1141, endPoint y: 469, distance: 15.0
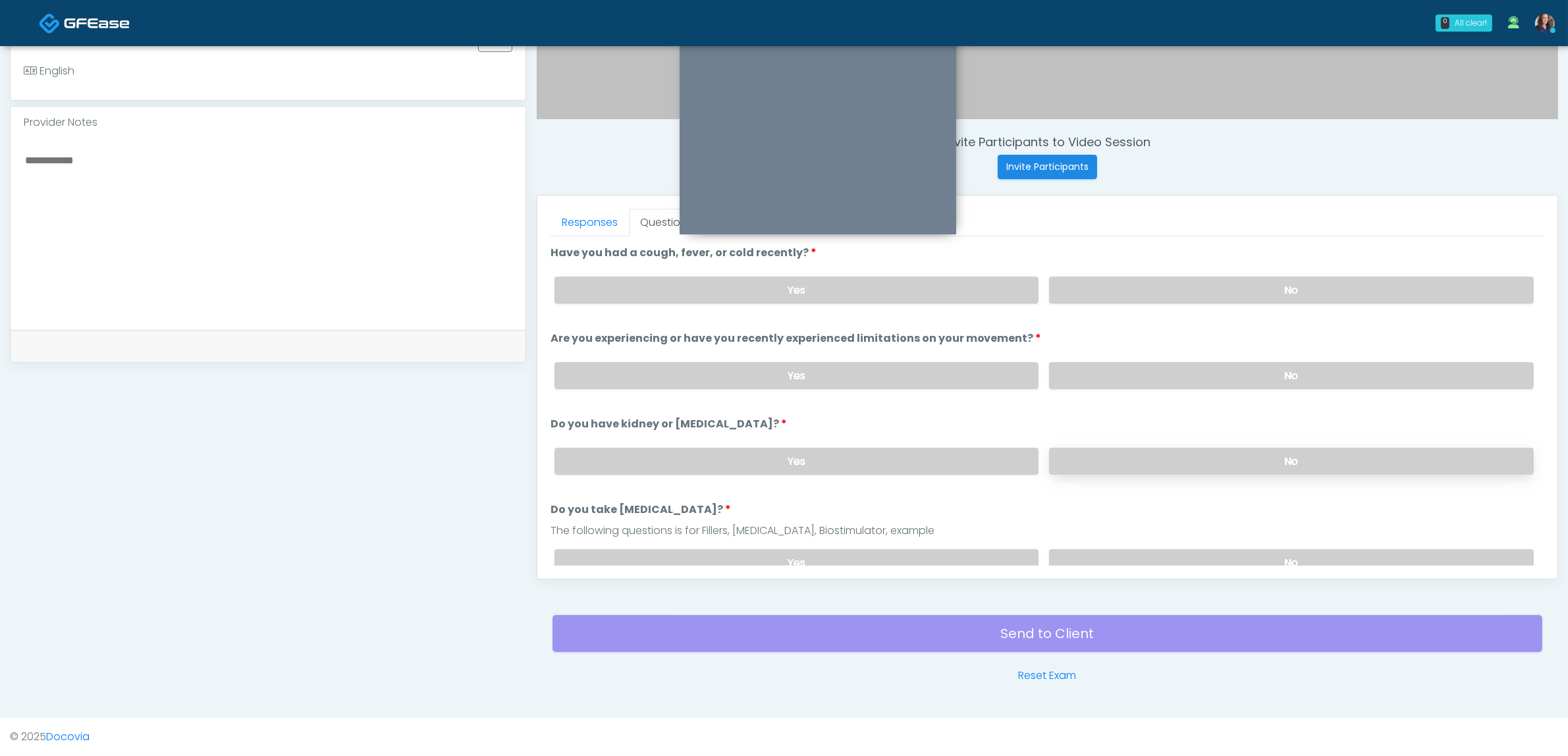
click at [1141, 453] on label "No" at bounding box center [1291, 461] width 484 height 27
click at [1159, 550] on label "No" at bounding box center [1291, 563] width 484 height 27
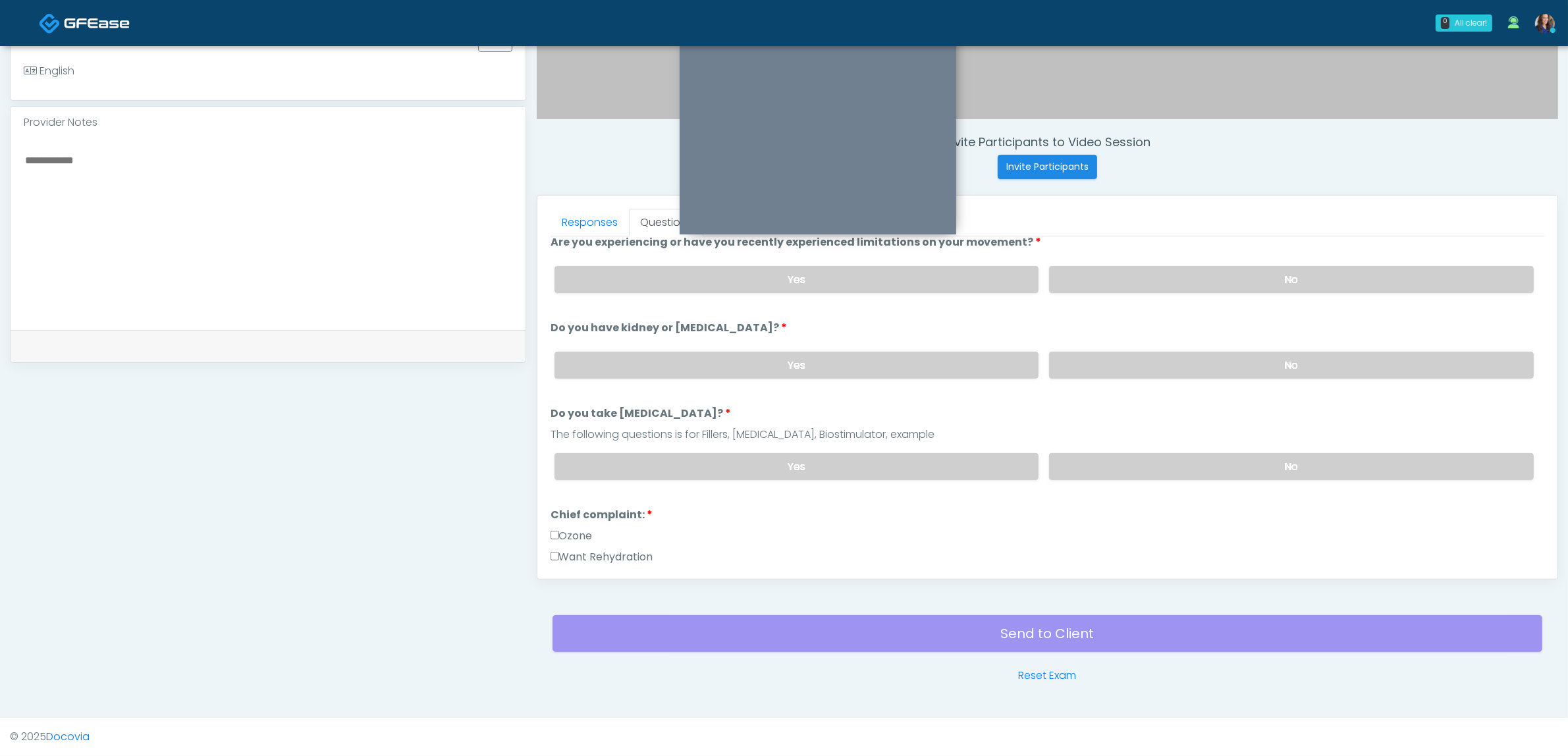
scroll to position [247, 0]
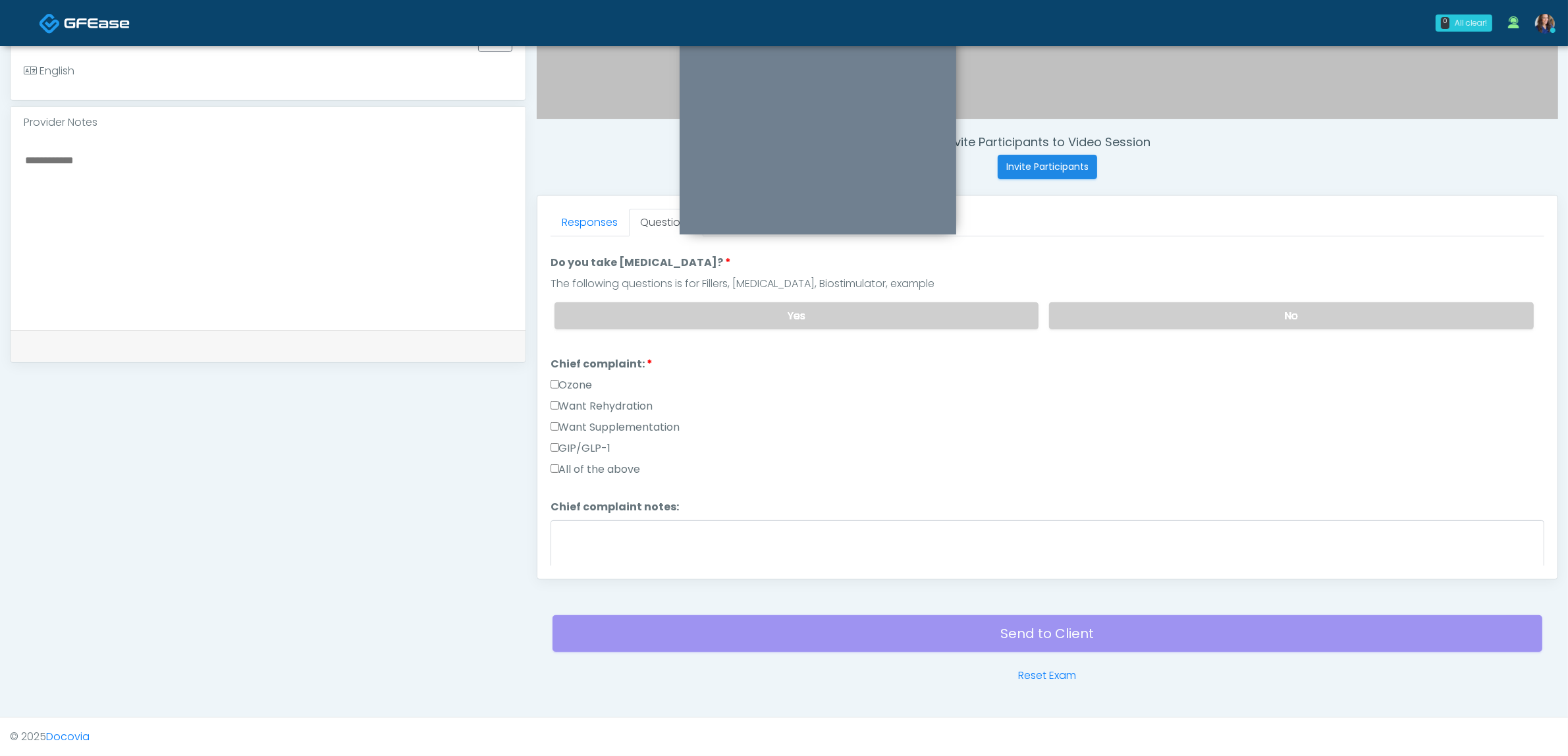
click at [601, 398] on label "Want Rehydration" at bounding box center [602, 406] width 103 height 16
click at [604, 424] on label "Want Supplementation" at bounding box center [616, 427] width 130 height 16
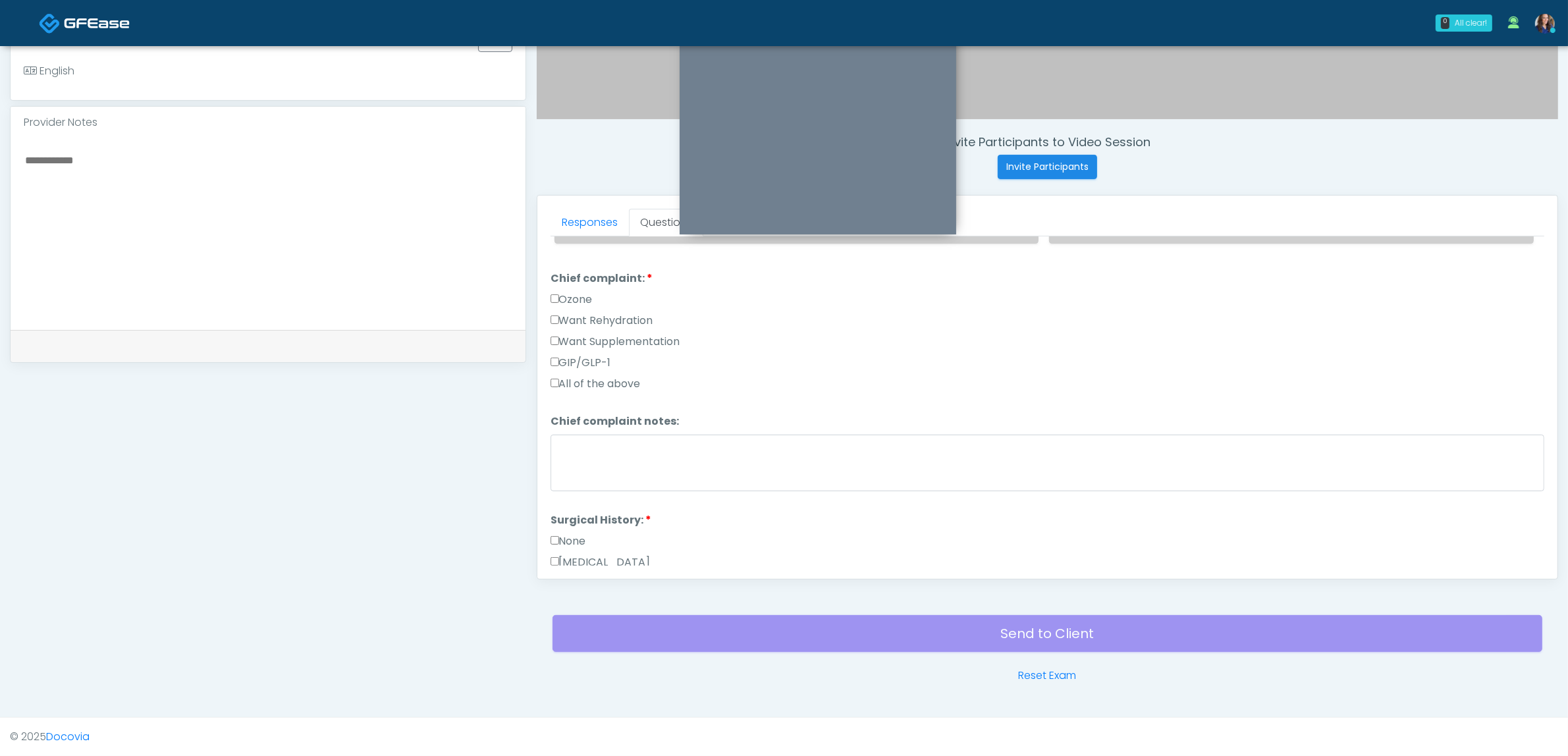
scroll to position [494, 0]
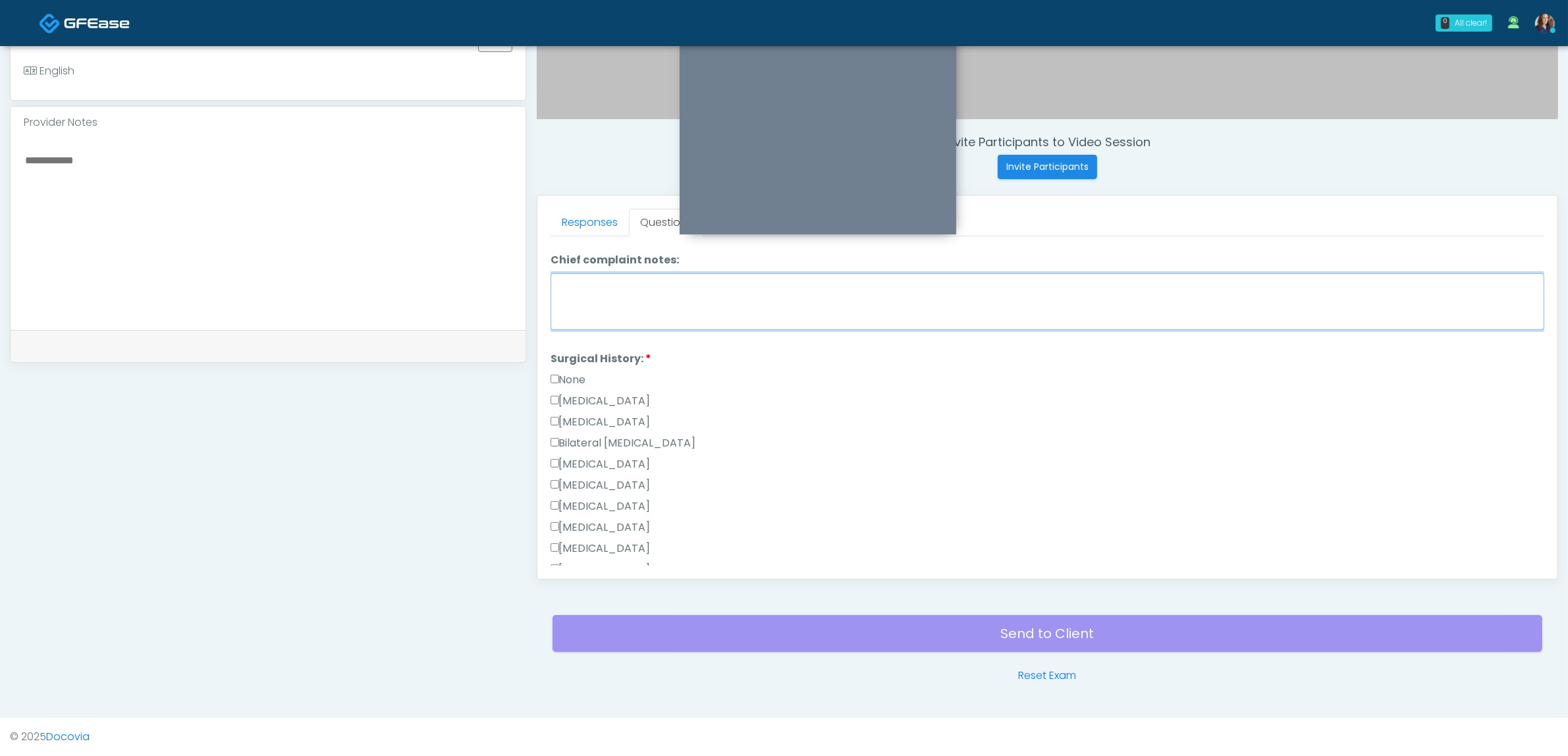
click at [713, 290] on textarea "Chief complaint notes:" at bounding box center [1047, 301] width 994 height 56
type textarea "*"
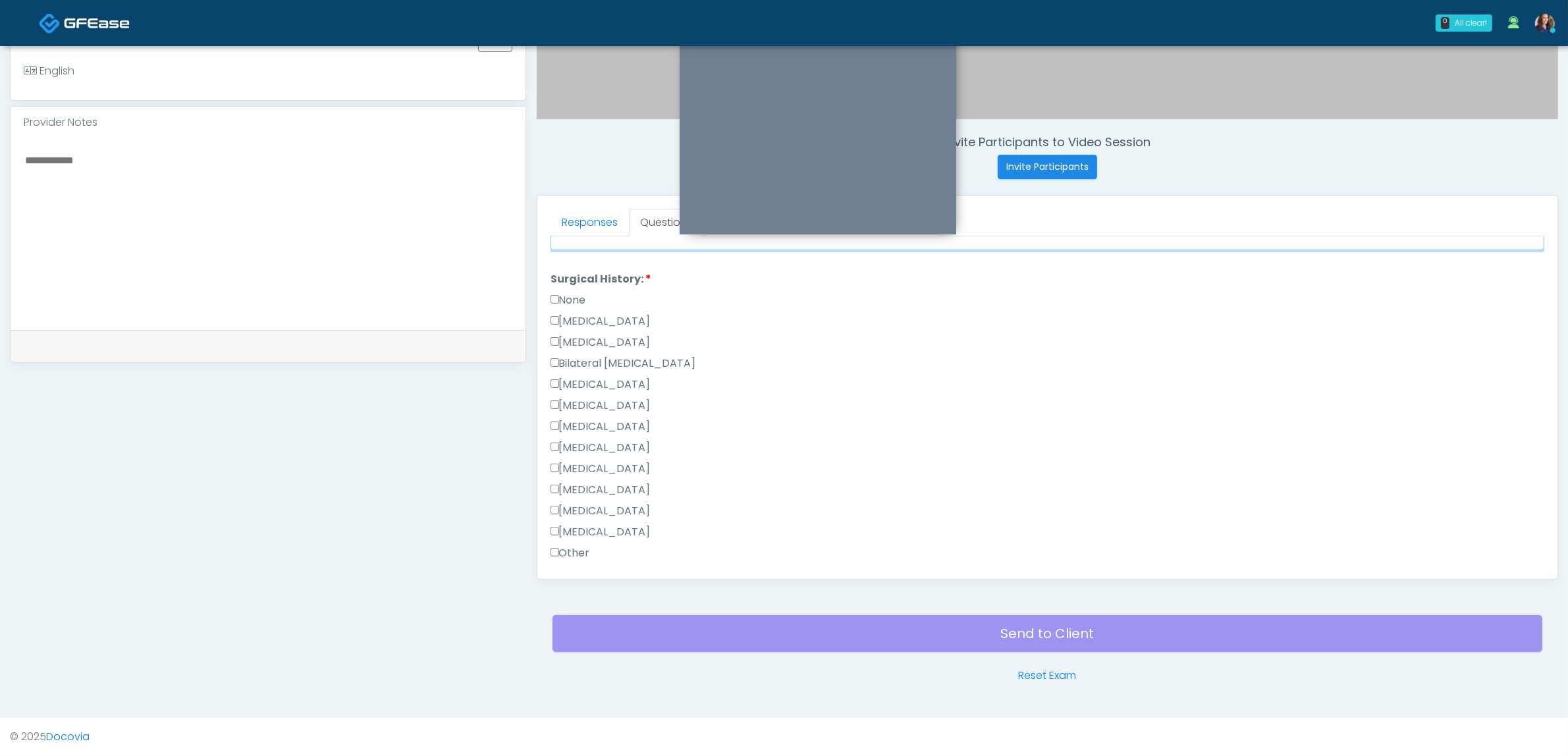
scroll to position [576, 0]
type textarea "**********"
click at [604, 332] on label "Hysterectomy" at bounding box center [601, 339] width 100 height 16
click at [574, 544] on label "Other" at bounding box center [570, 551] width 39 height 16
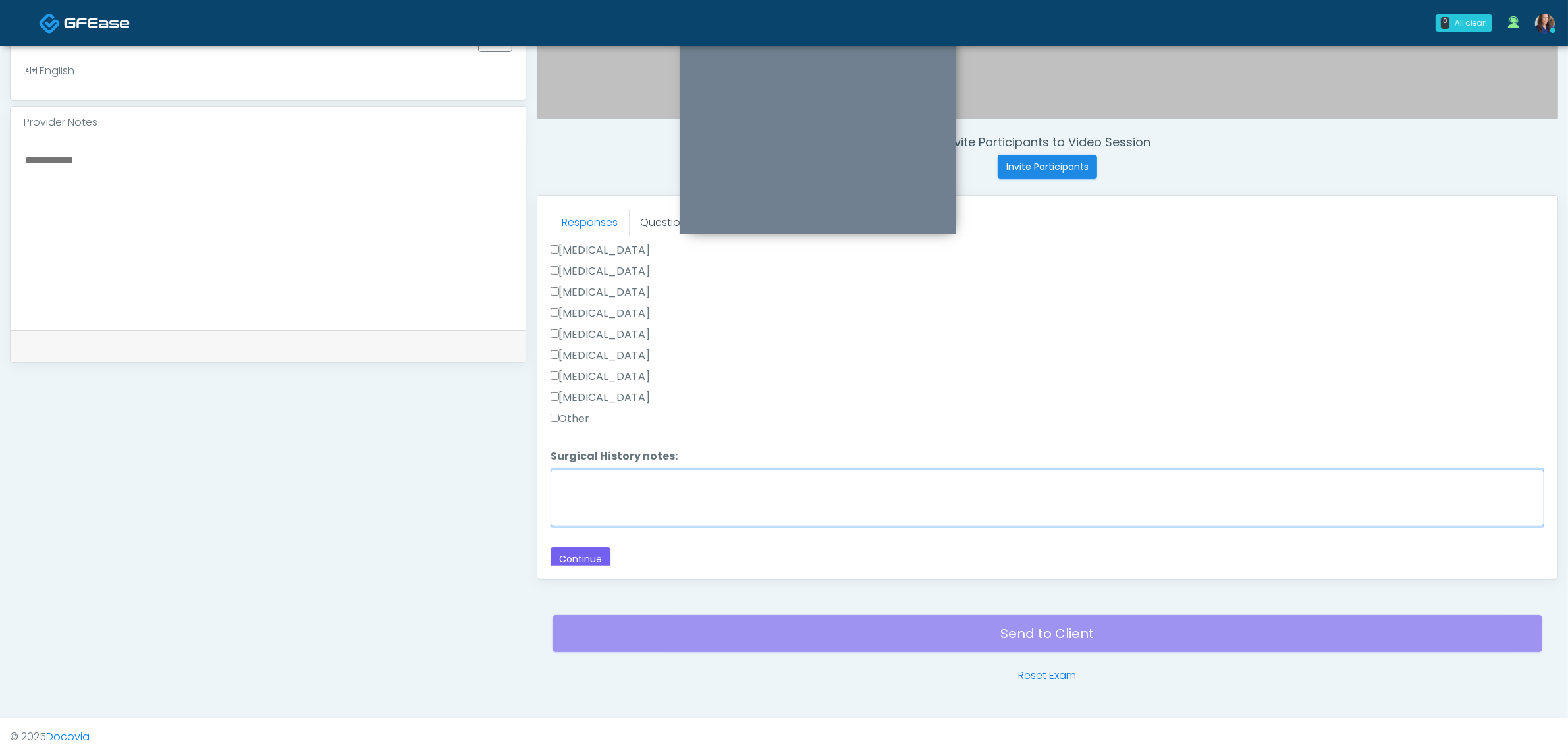
click at [685, 499] on textarea "Surgical History notes:" at bounding box center [1047, 497] width 994 height 56
type textarea "**********"
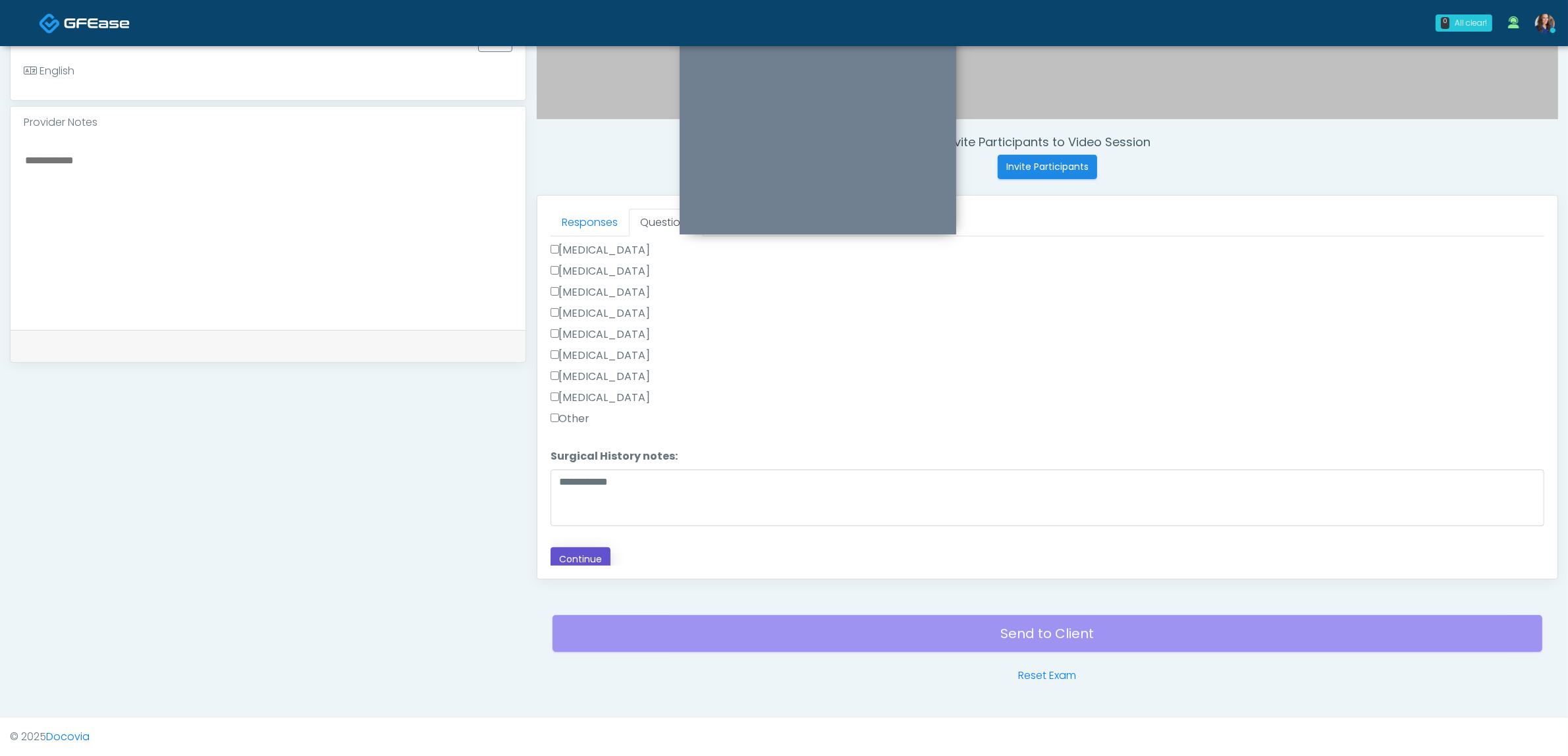
drag, startPoint x: 577, startPoint y: 551, endPoint x: 907, endPoint y: 543, distance: 330.1
click at [578, 551] on button "Continue" at bounding box center [581, 559] width 60 height 24
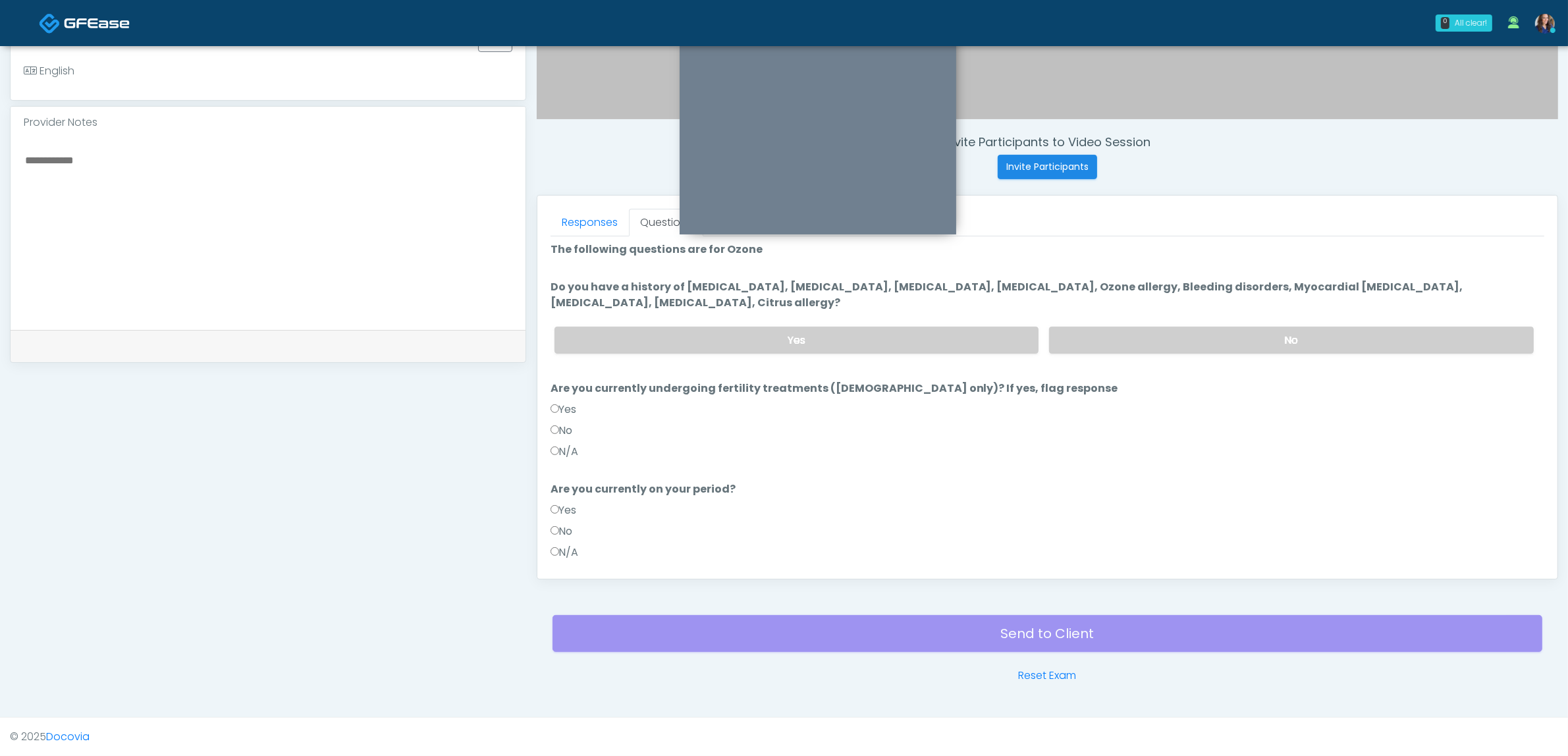
scroll to position [0, 0]
click at [1161, 337] on label "No" at bounding box center [1291, 343] width 484 height 27
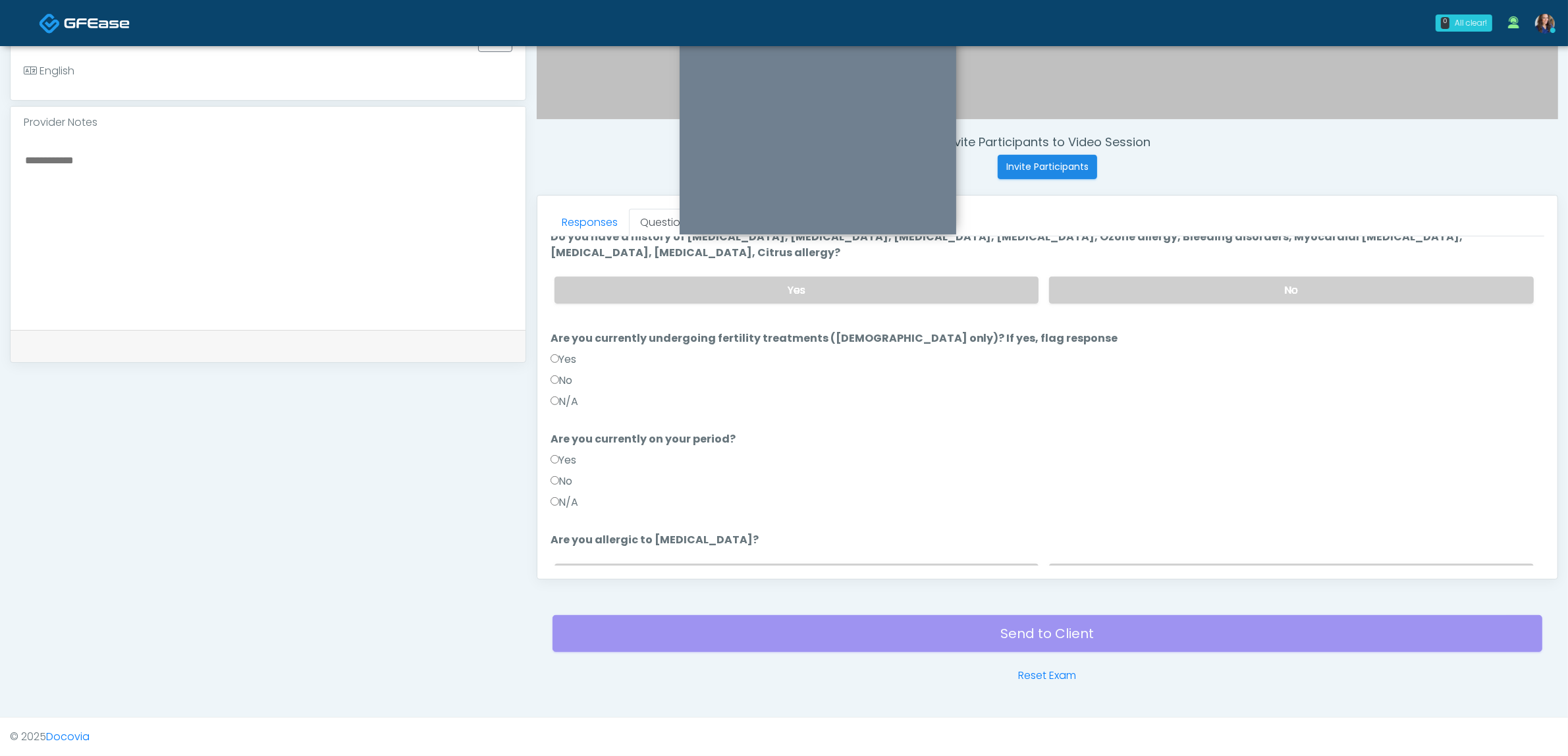
scroll to position [82, 0]
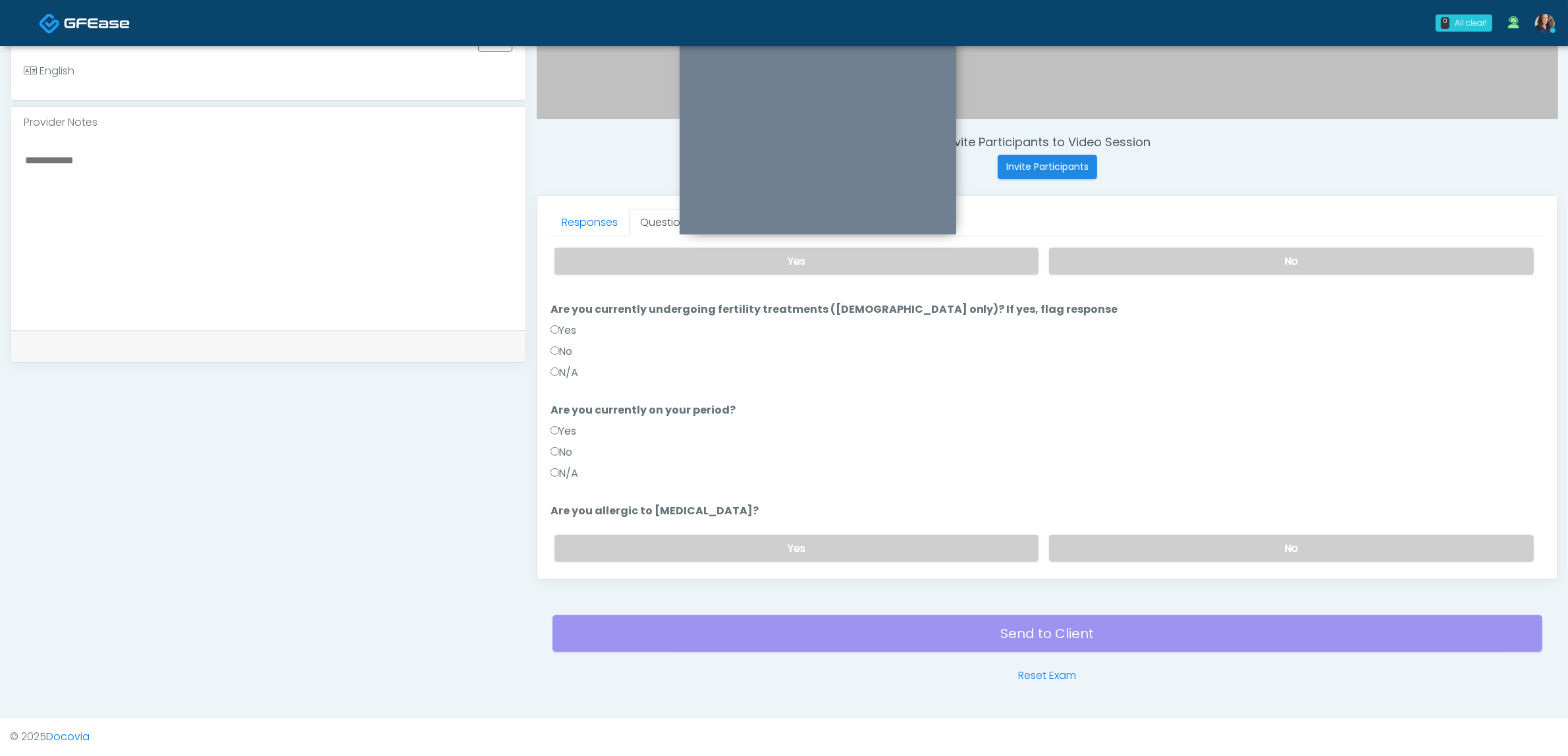
click at [564, 475] on label "N/A" at bounding box center [565, 474] width 29 height 16
drag, startPoint x: 1118, startPoint y: 540, endPoint x: 1104, endPoint y: 540, distance: 14.0
click at [1116, 540] on label "No" at bounding box center [1291, 548] width 484 height 27
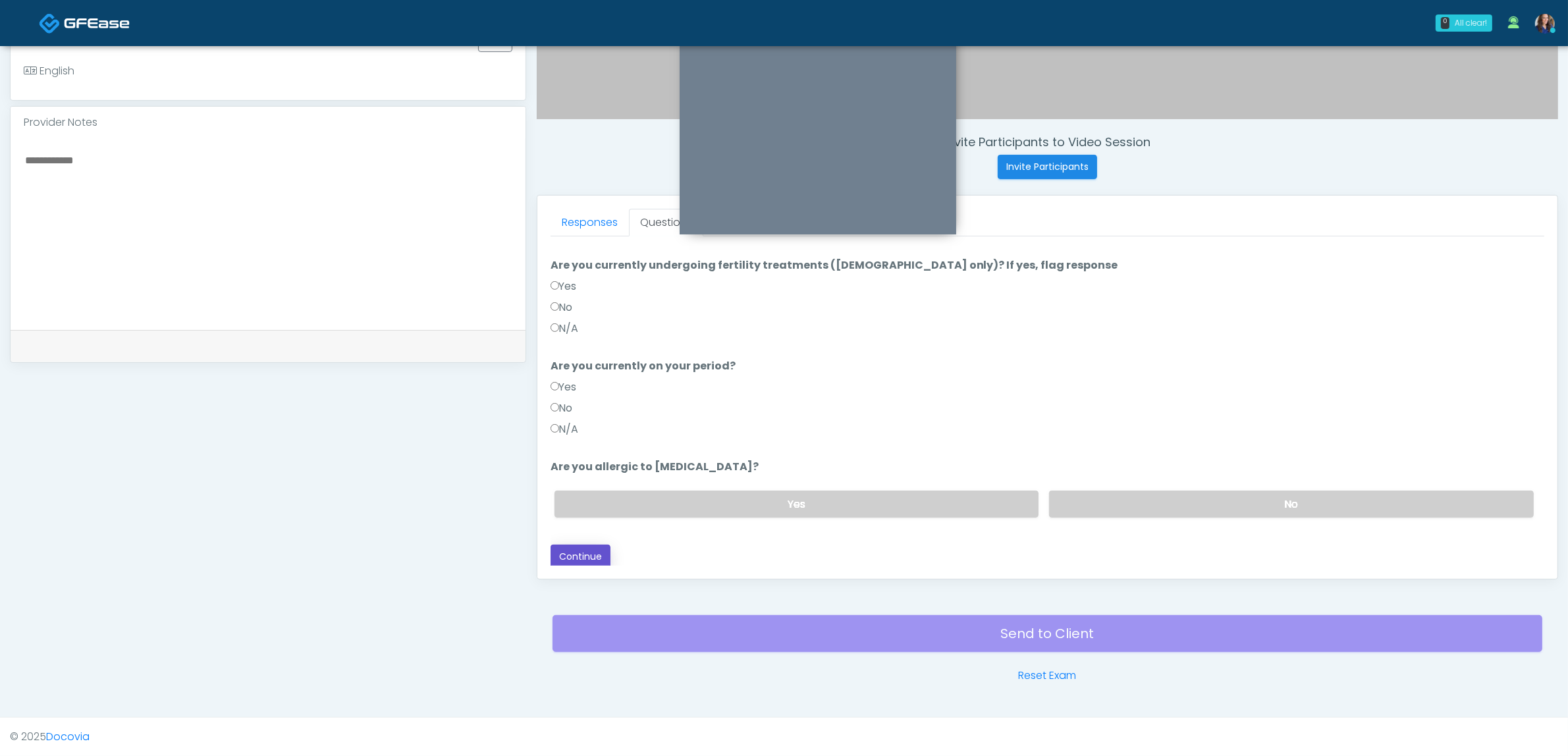
click at [569, 556] on button "Continue" at bounding box center [581, 556] width 60 height 24
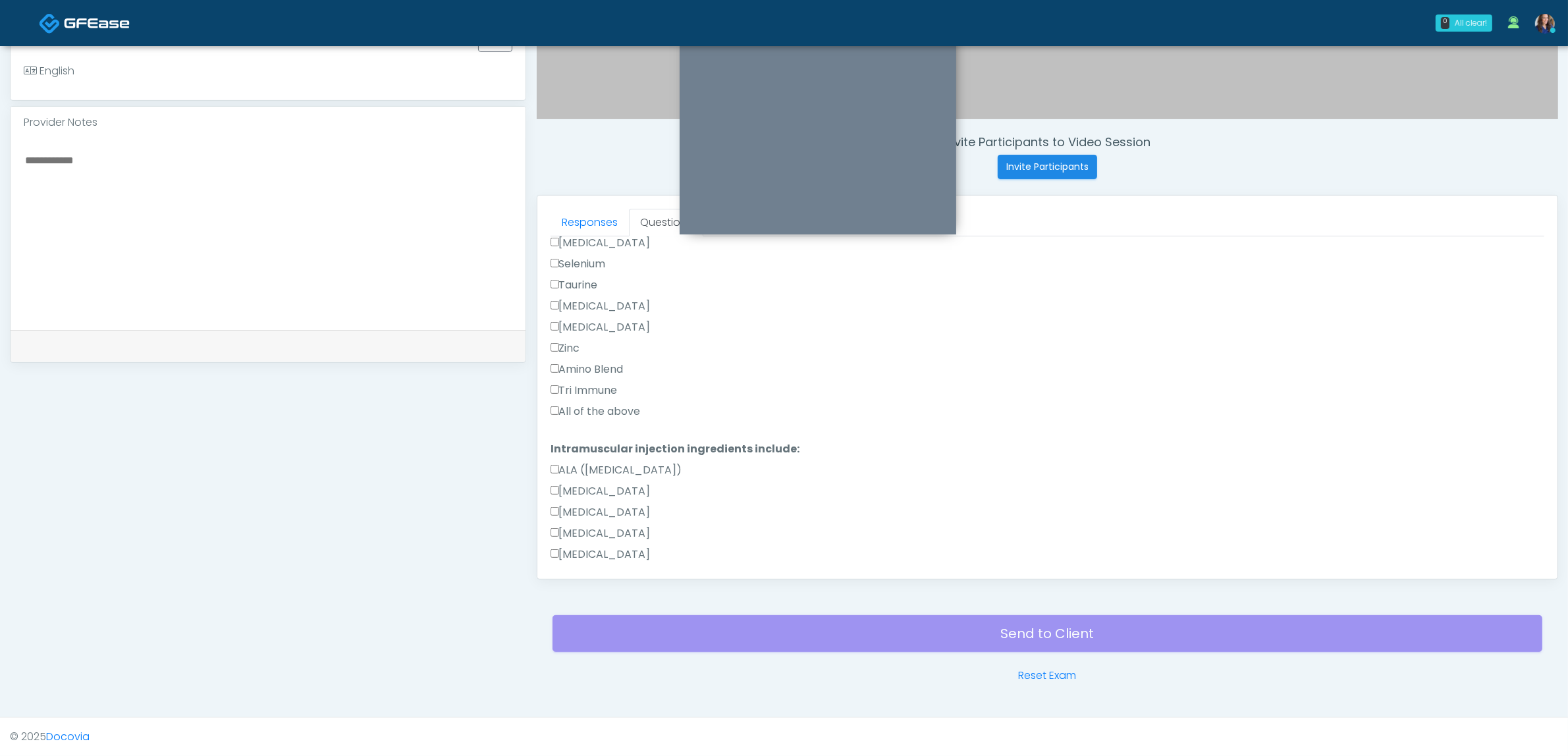
scroll to position [703, 0]
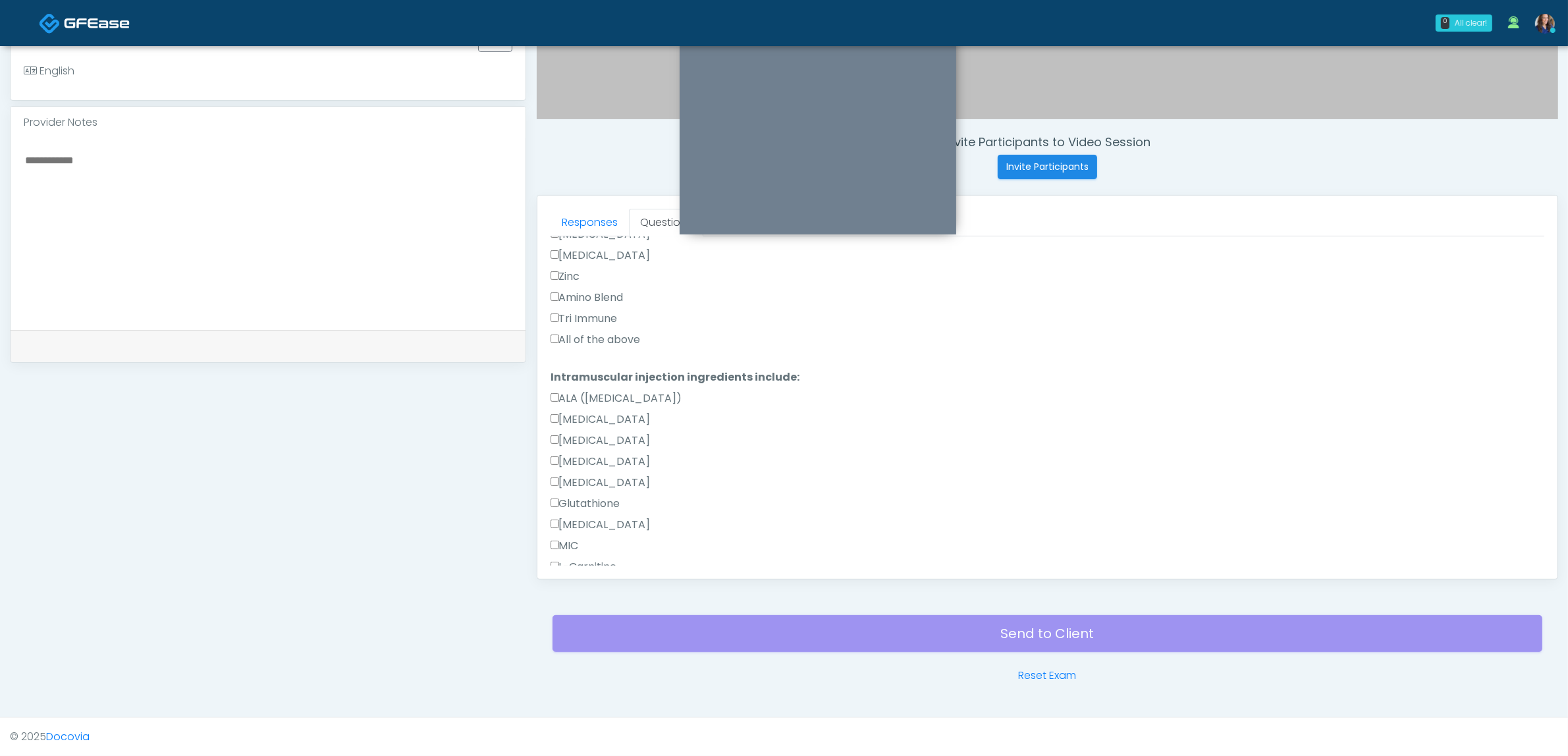
click at [596, 339] on label "All of the above" at bounding box center [596, 339] width 90 height 16
click at [600, 516] on label "All of the above" at bounding box center [596, 513] width 90 height 16
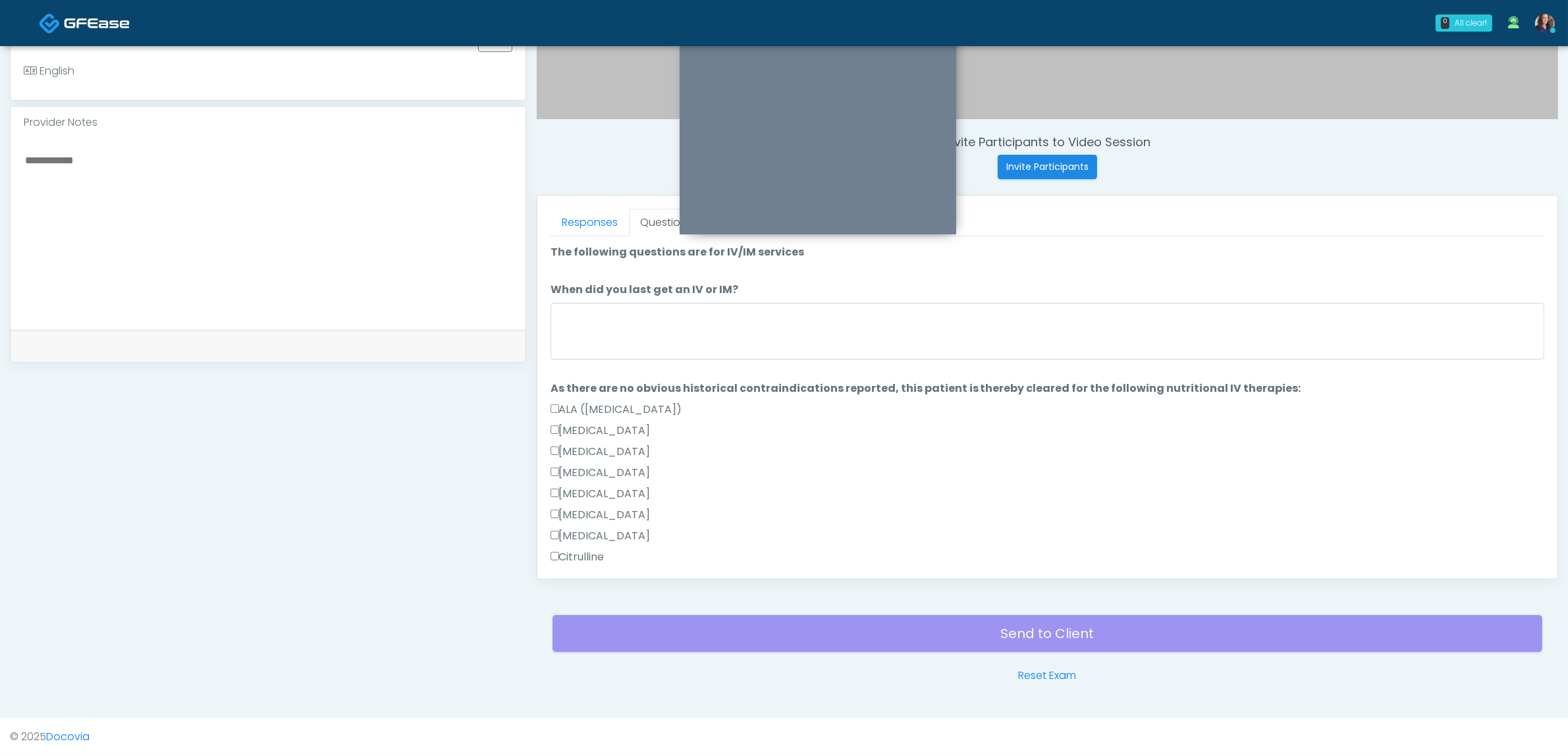
scroll to position [0, 0]
click at [696, 337] on textarea "When did you last get an IV or IM?" at bounding box center [1047, 332] width 994 height 56
type textarea "*"
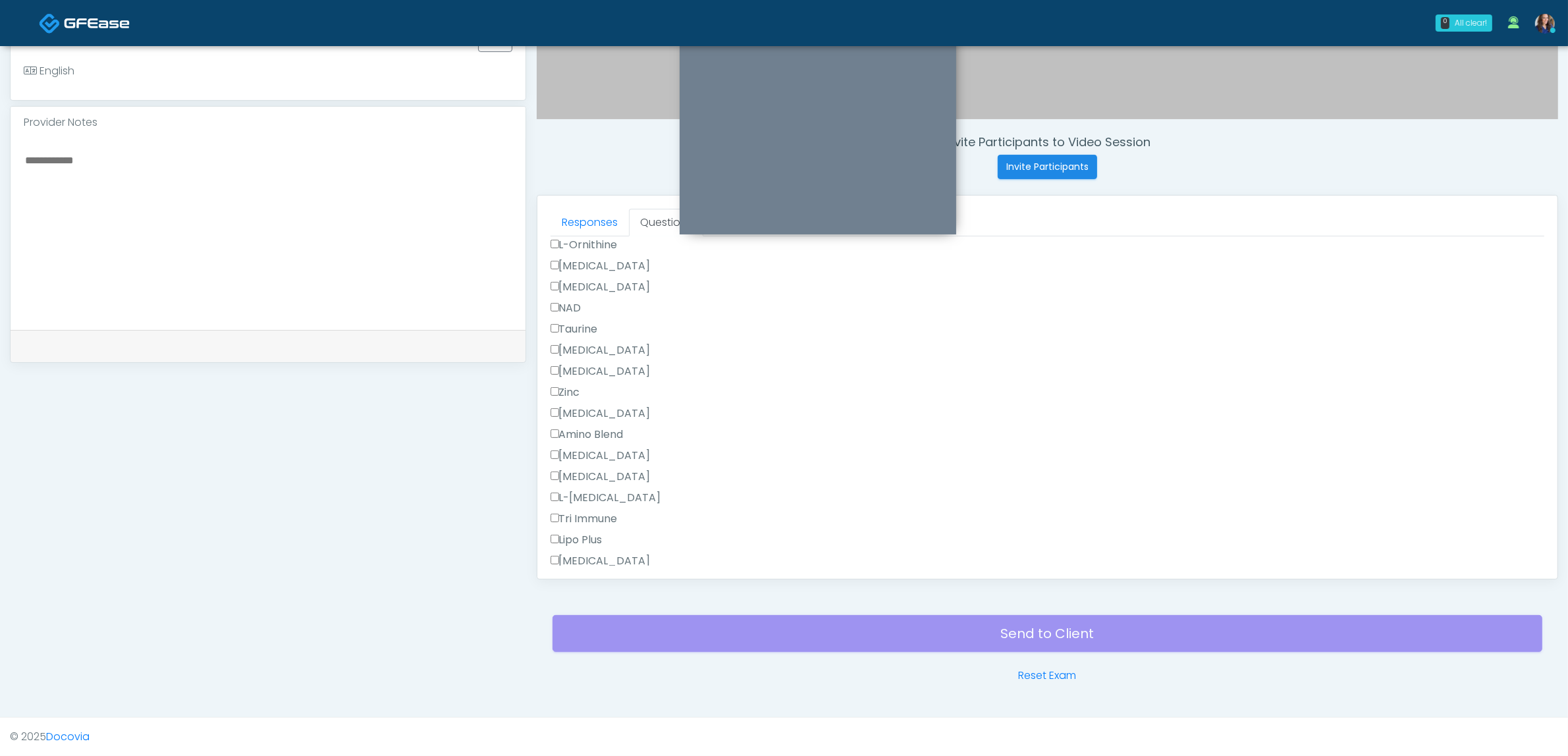
scroll to position [1157, 0]
type textarea "**********"
click at [591, 551] on button "Continue" at bounding box center [581, 555] width 60 height 24
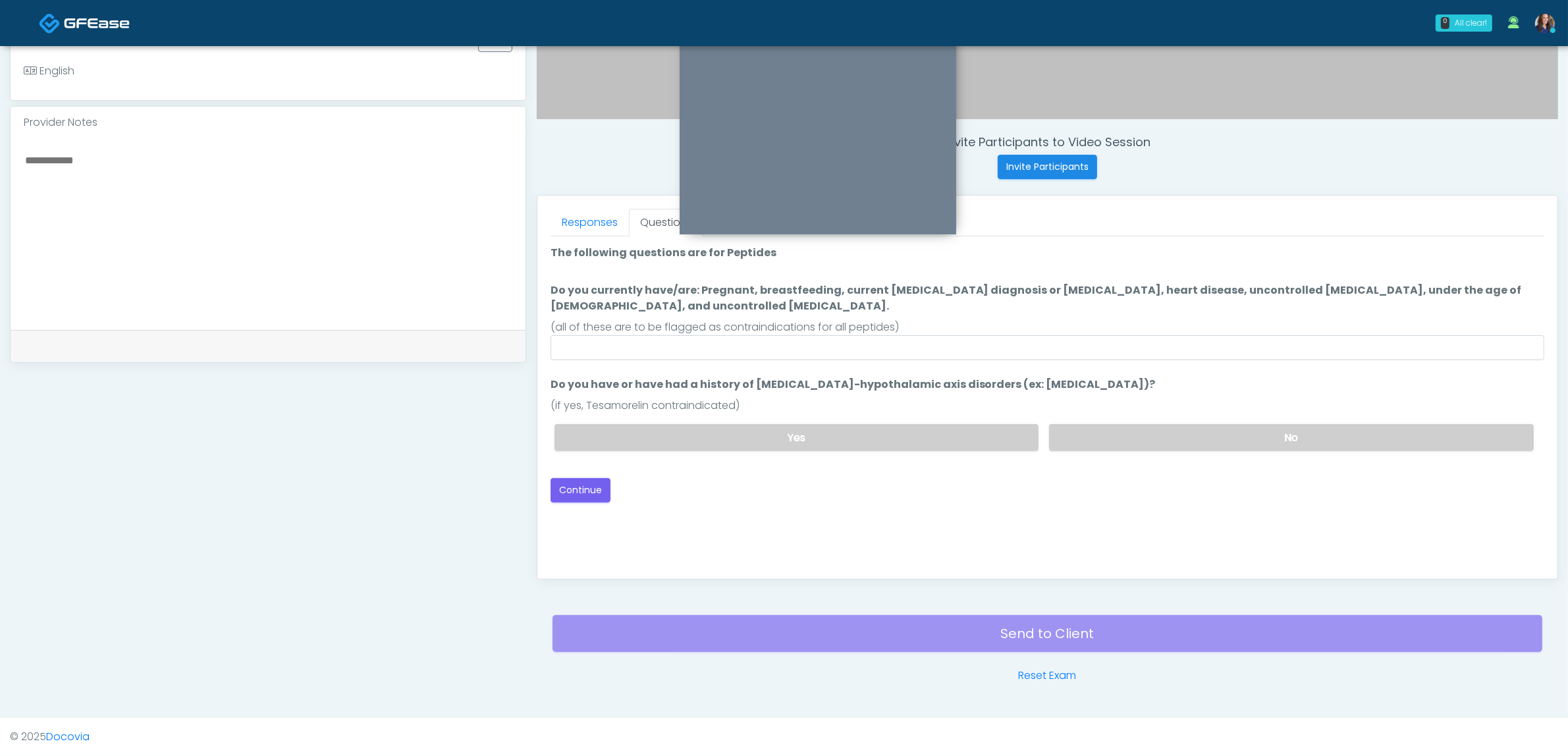
scroll to position [0, 0]
click at [1114, 335] on input "Do you currently have/are: Pregnant, breastfeeding, current cancer diagnosis or…" at bounding box center [1047, 347] width 994 height 25
type input "**"
click at [1164, 424] on label "No" at bounding box center [1291, 437] width 484 height 27
click at [579, 478] on button "Continue" at bounding box center [581, 490] width 60 height 24
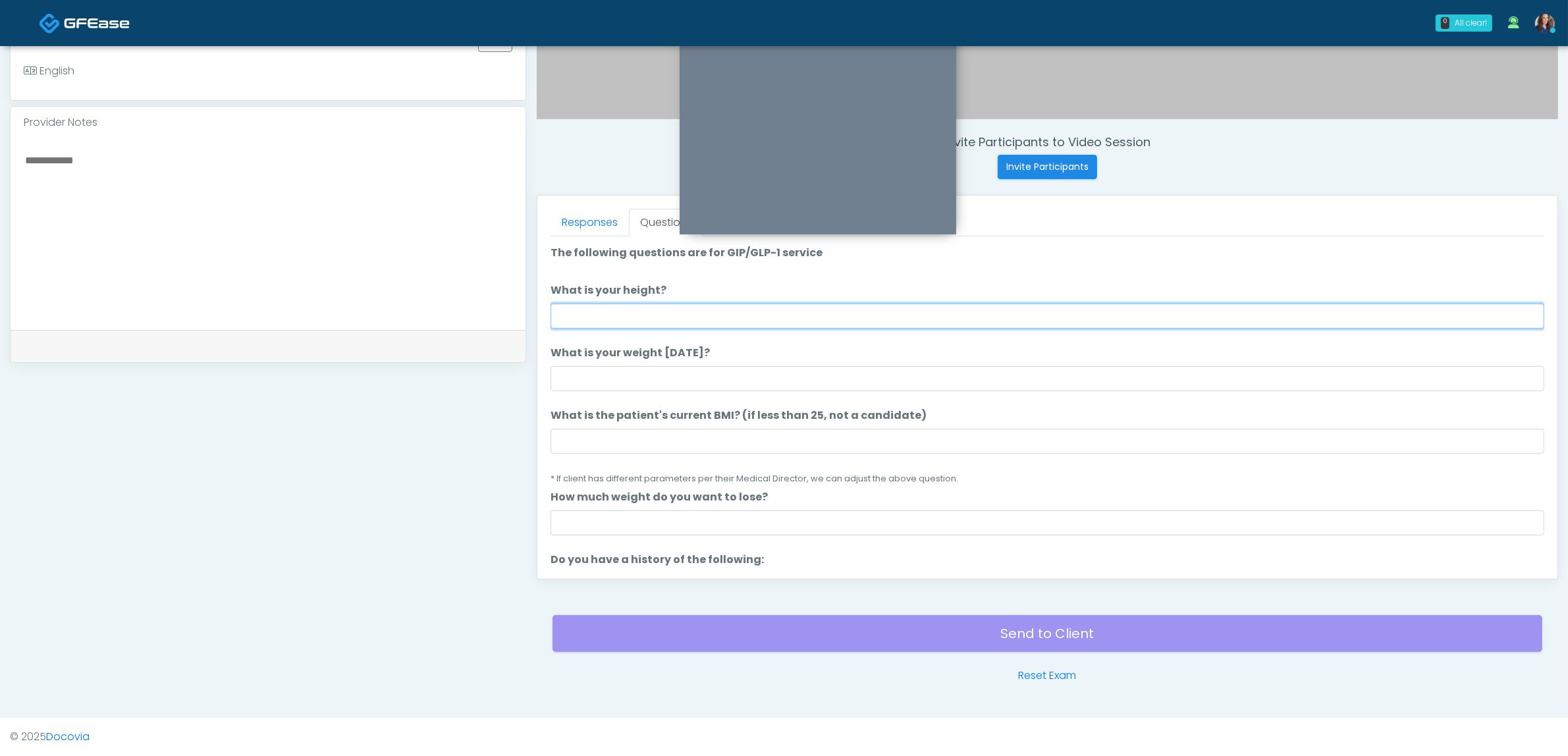
click at [932, 318] on input "What is your height?" at bounding box center [1047, 316] width 994 height 25
type input "*****"
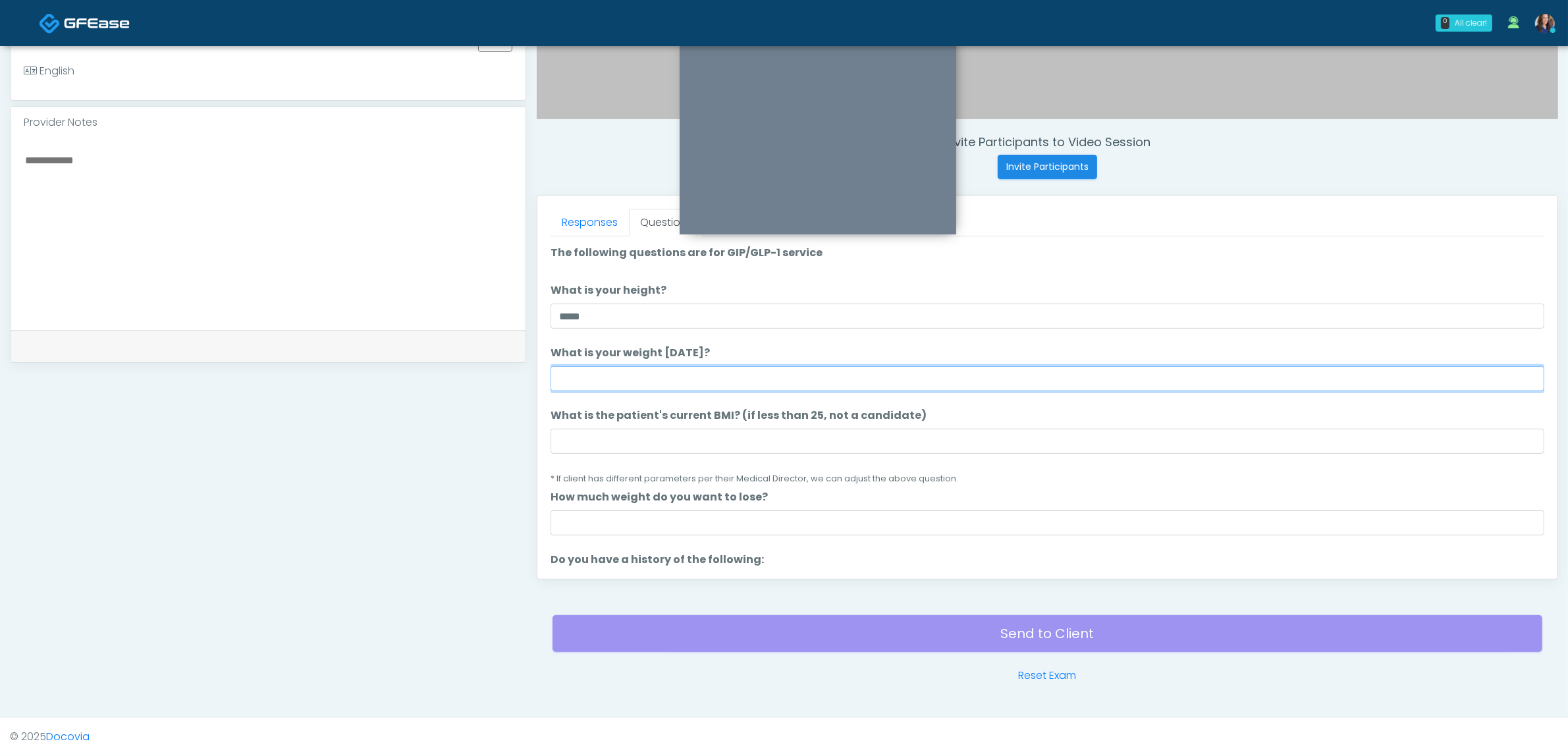
click at [860, 371] on input "What is your weight today?" at bounding box center [1047, 378] width 994 height 25
type input "***"
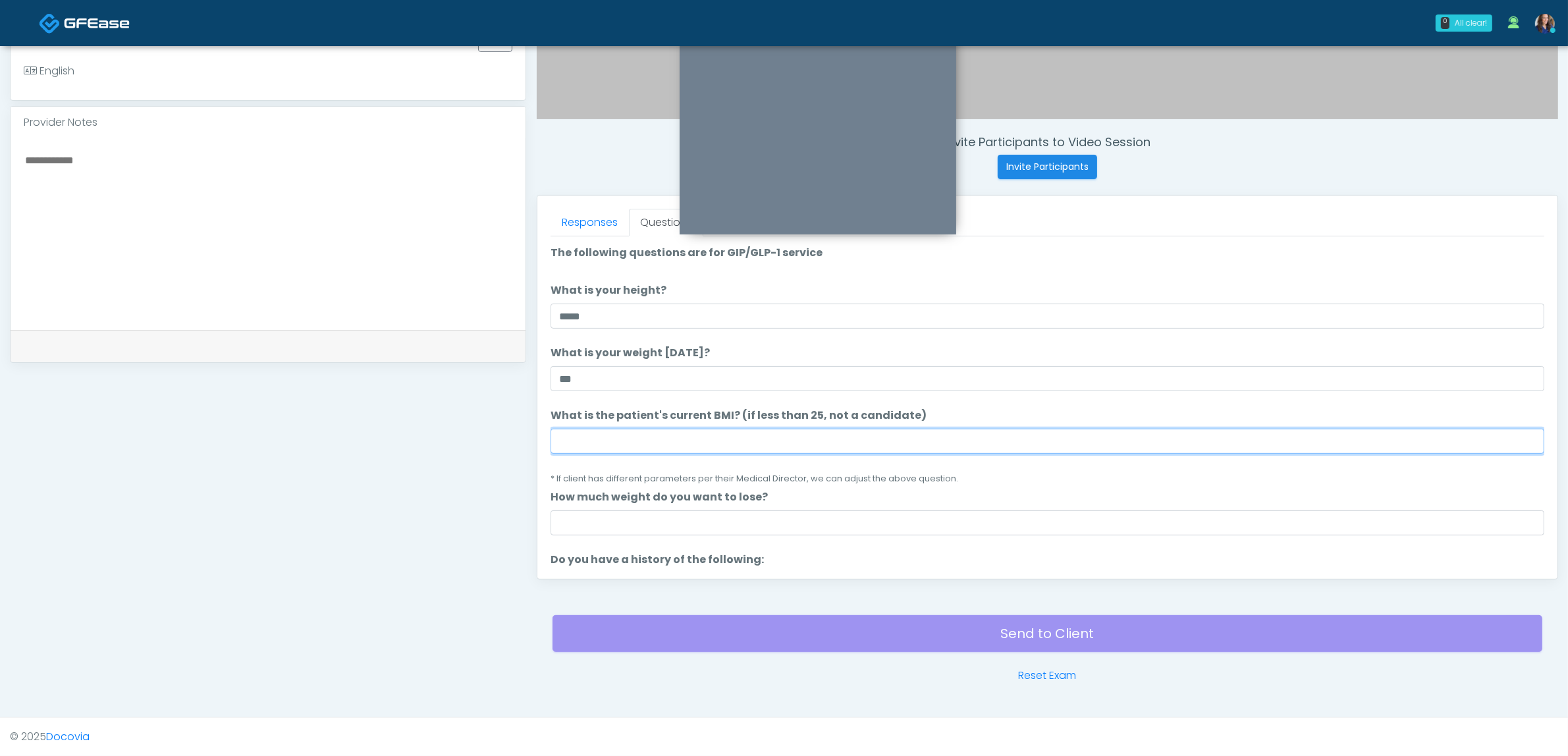
click at [810, 431] on input "What is the patient's current BMI? (if less than 25, not a candidate)" at bounding box center [1047, 441] width 994 height 25
type input "**"
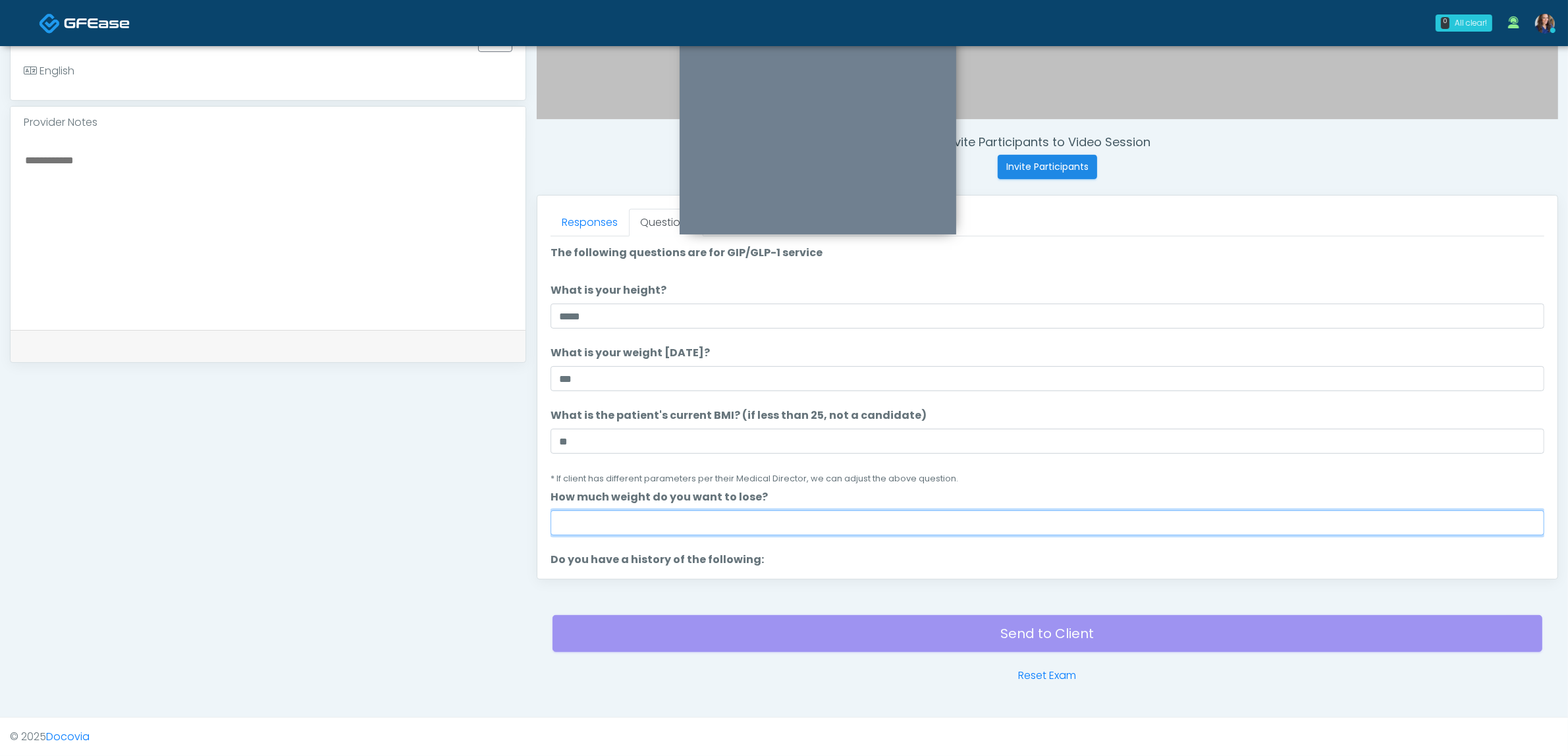
click at [775, 516] on input "How much weight do you want to lose?" at bounding box center [1047, 522] width 994 height 25
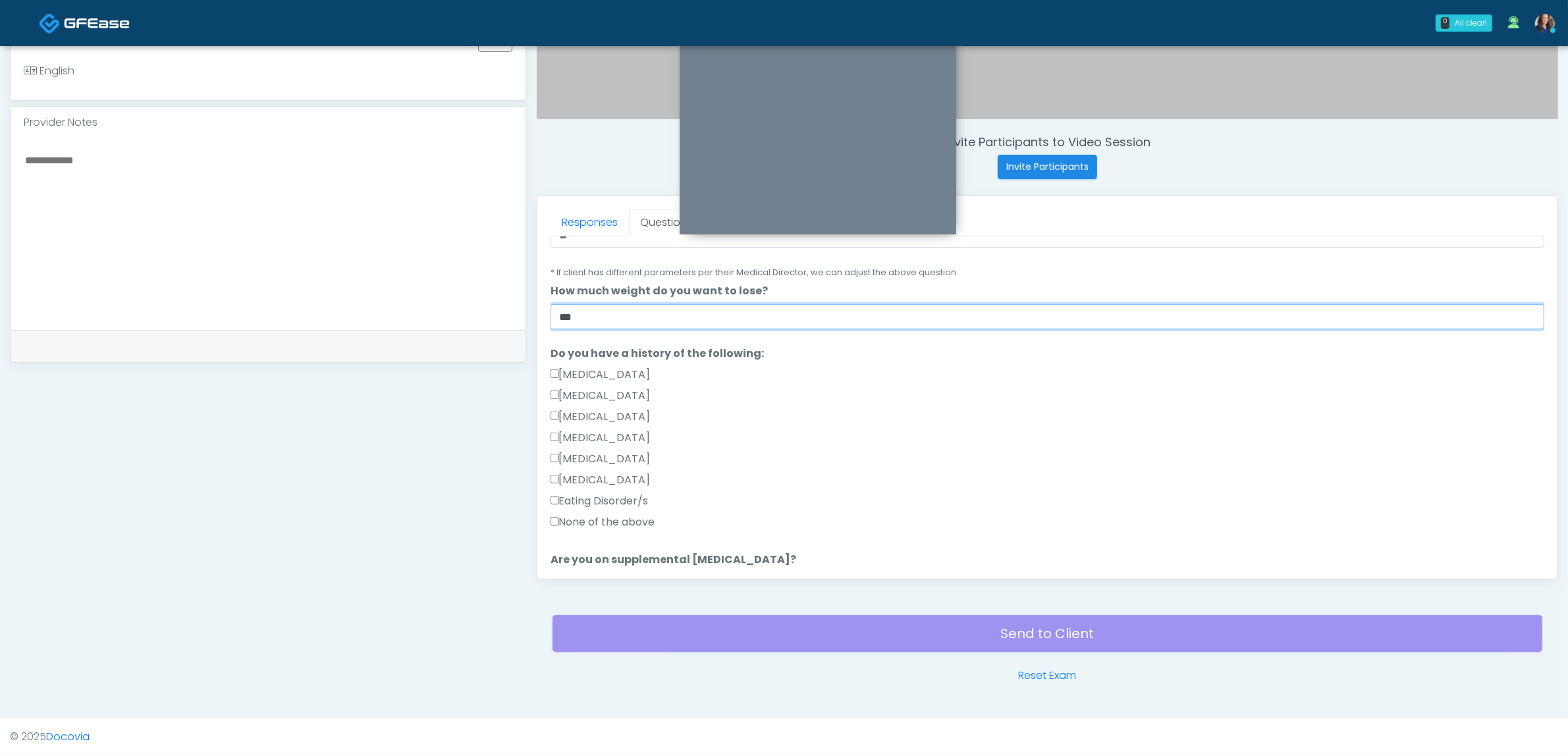
scroll to position [247, 0]
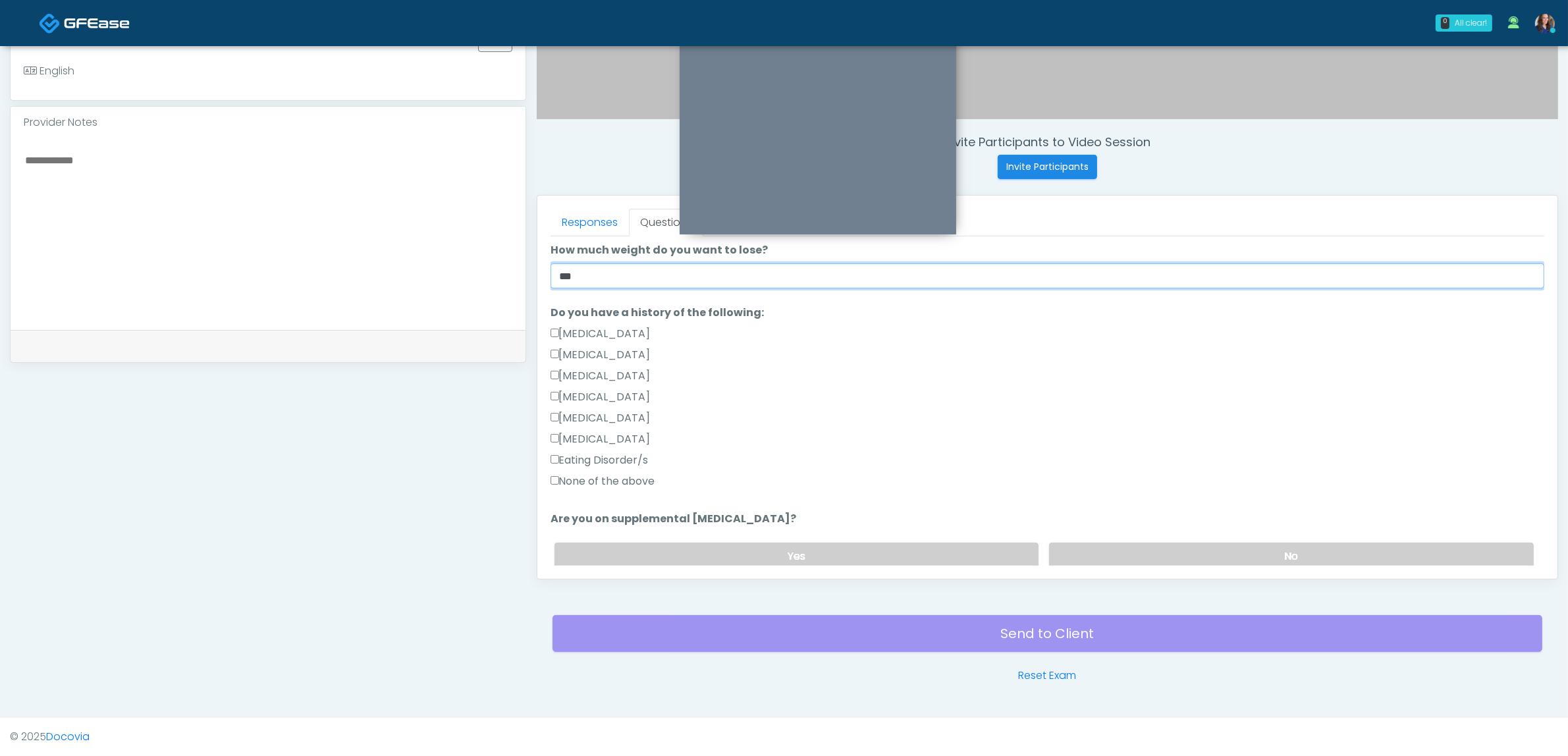
type input "***"
click at [564, 477] on label "None of the above" at bounding box center [603, 481] width 105 height 16
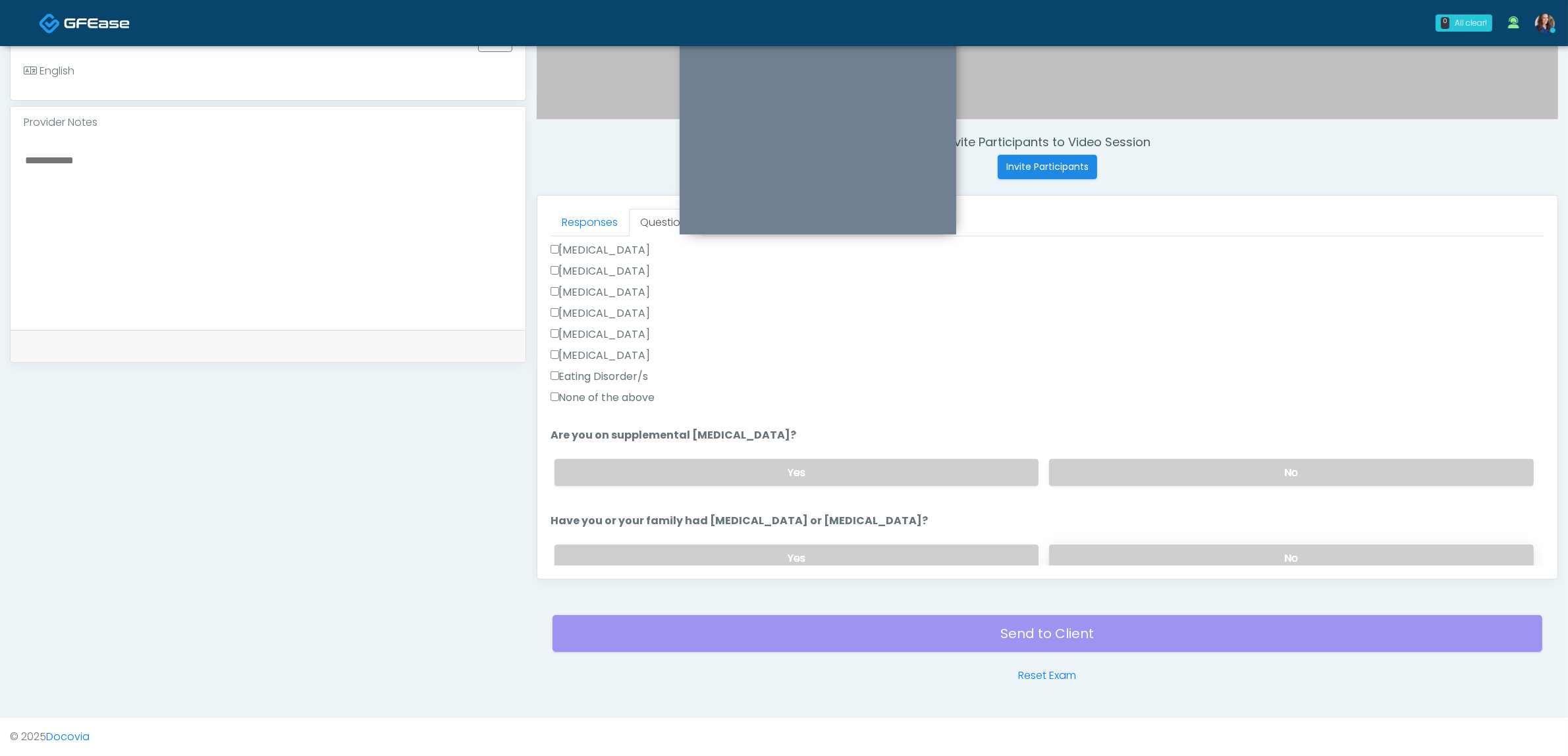
scroll to position [412, 0]
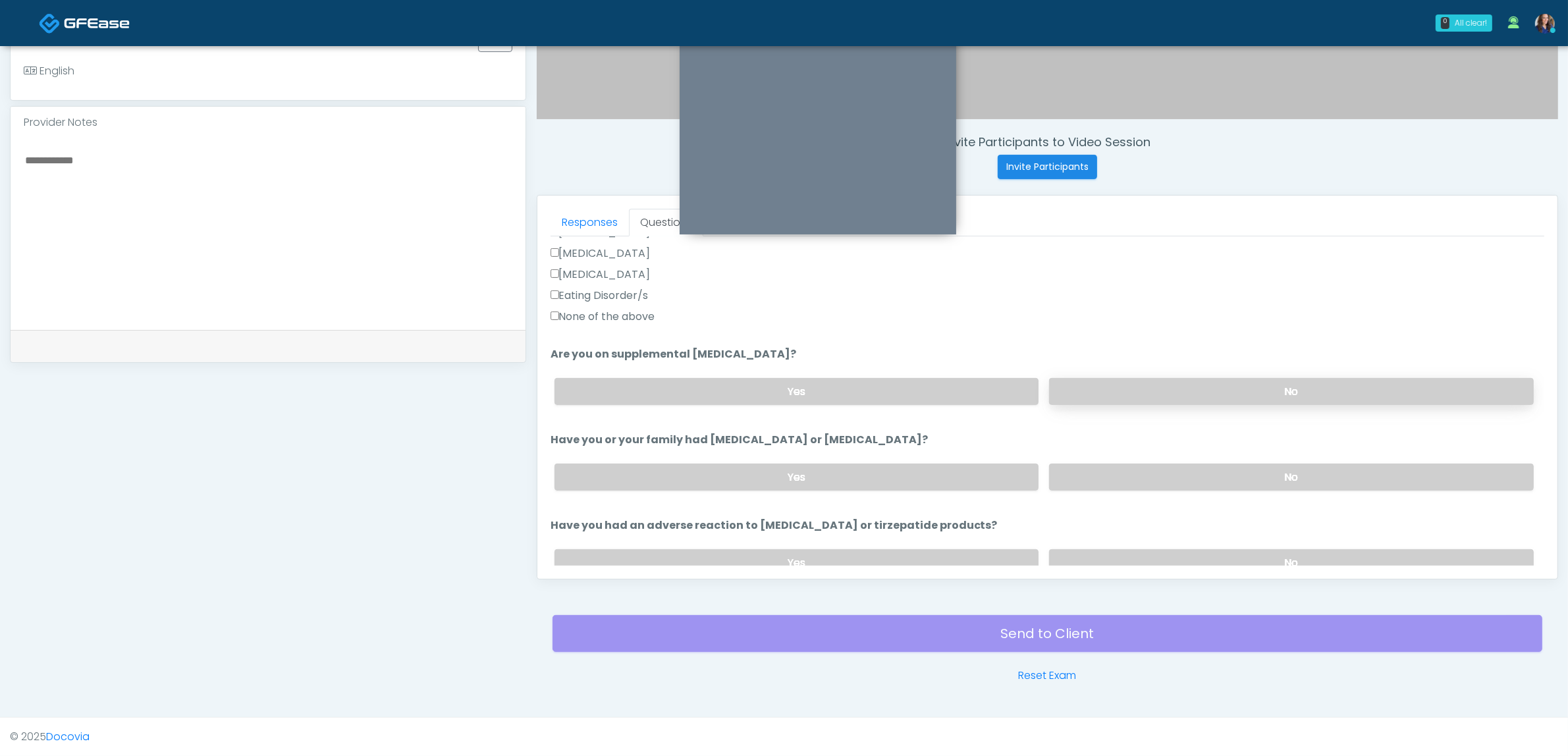
click at [1240, 386] on label "No" at bounding box center [1291, 392] width 484 height 27
click at [1226, 481] on label "No" at bounding box center [1291, 477] width 484 height 27
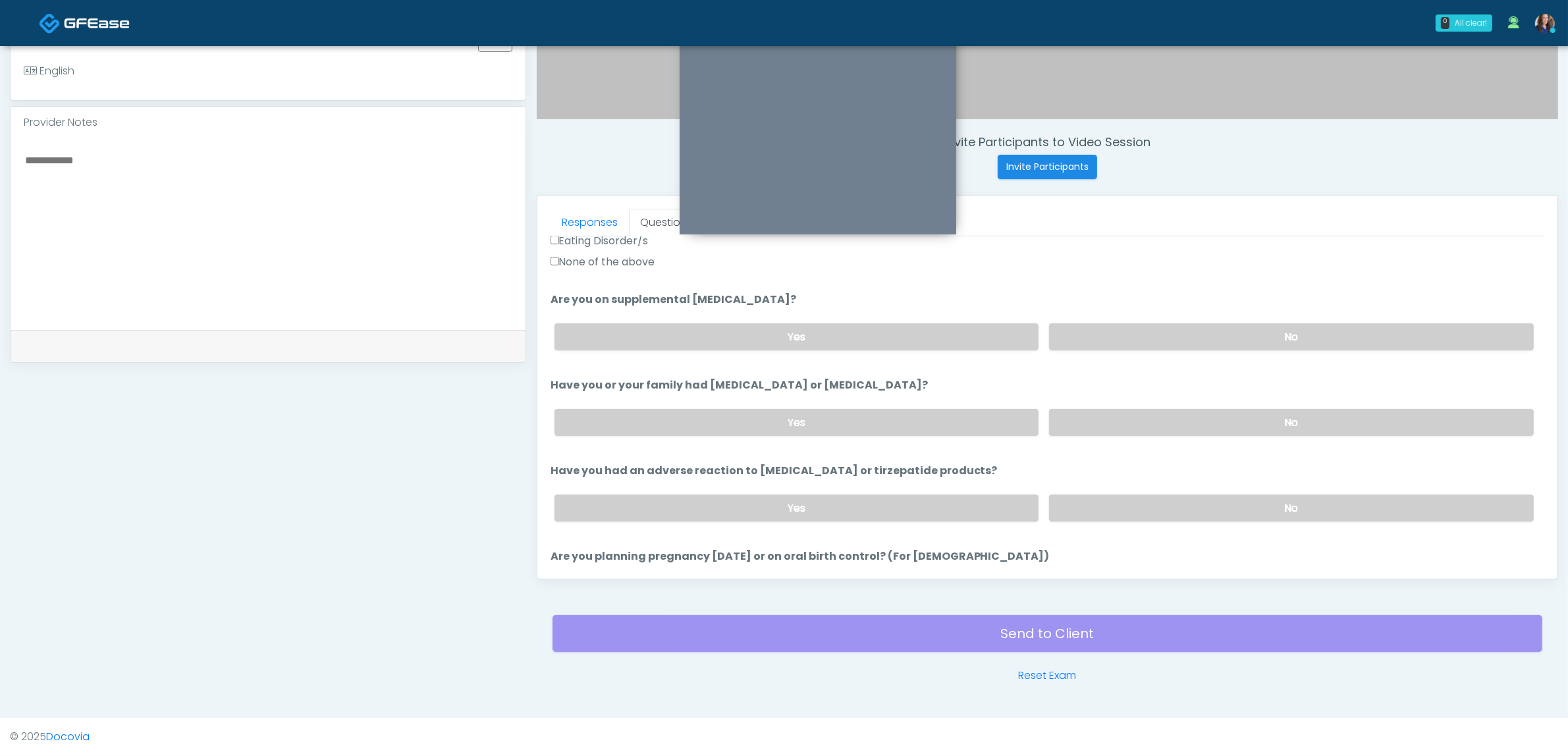
scroll to position [576, 0]
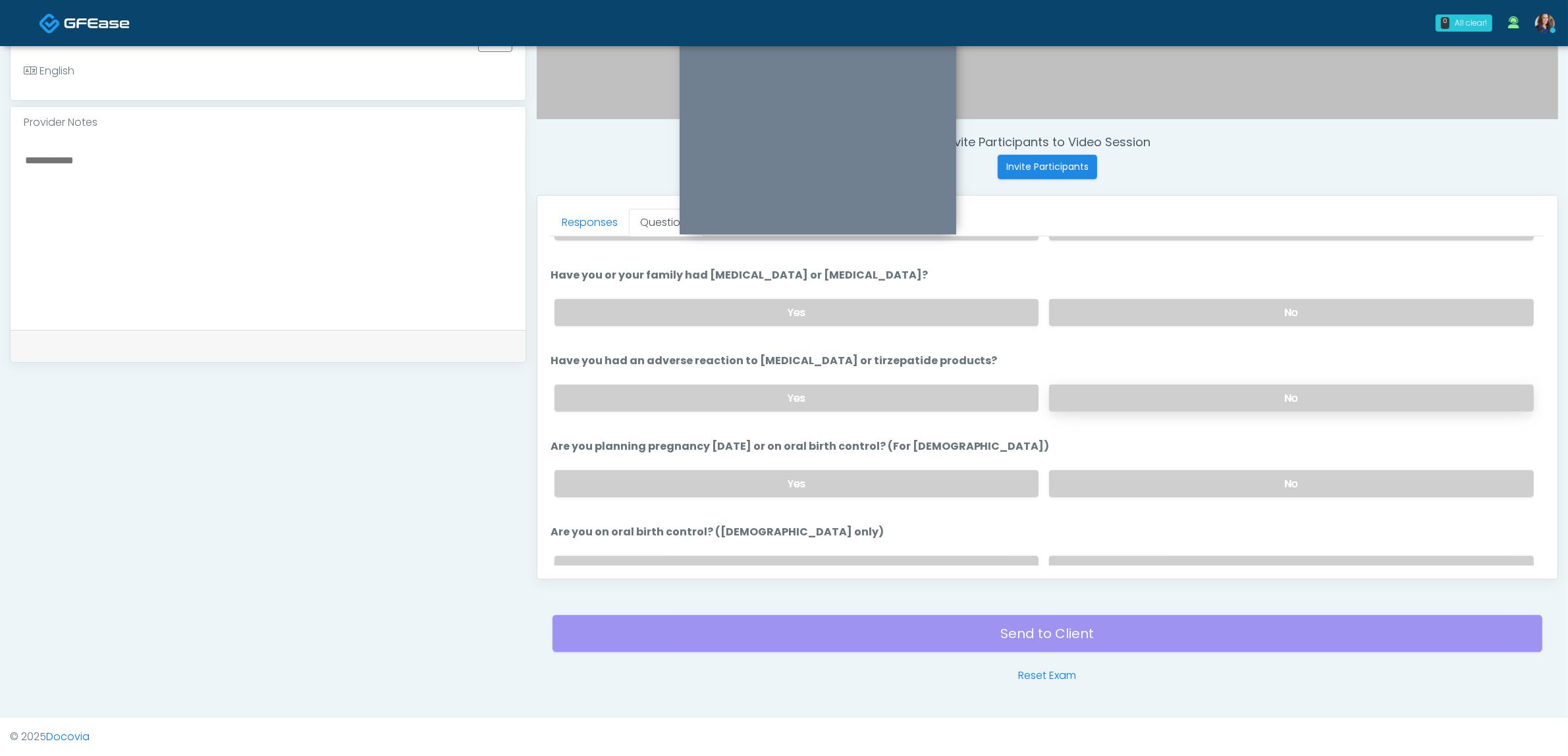
click at [1236, 398] on label "No" at bounding box center [1291, 398] width 484 height 27
drag, startPoint x: 1230, startPoint y: 479, endPoint x: 1240, endPoint y: 515, distance: 37.4
click at [1231, 479] on label "No" at bounding box center [1291, 484] width 484 height 27
click at [1220, 561] on label "No" at bounding box center [1291, 569] width 484 height 27
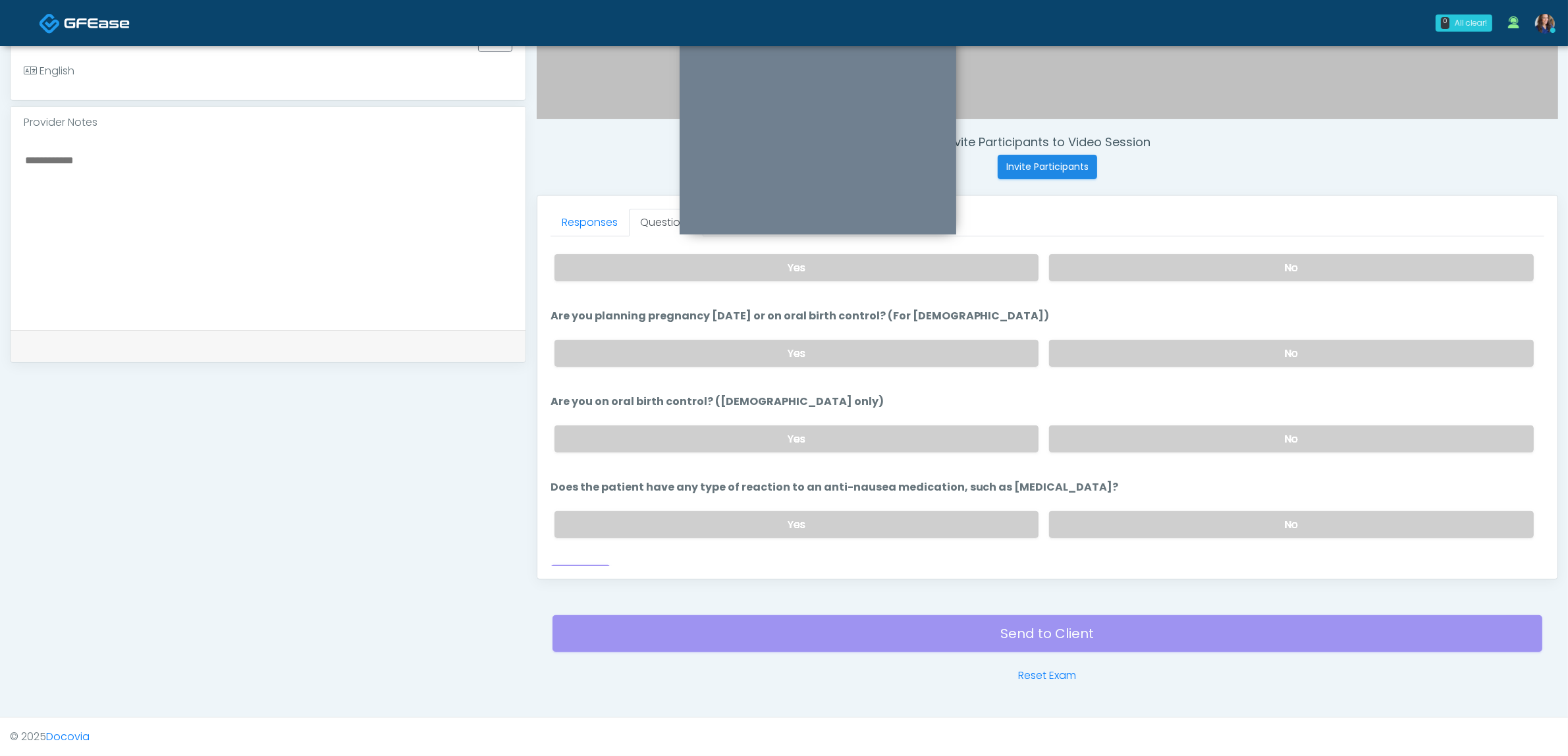
scroll to position [722, 0]
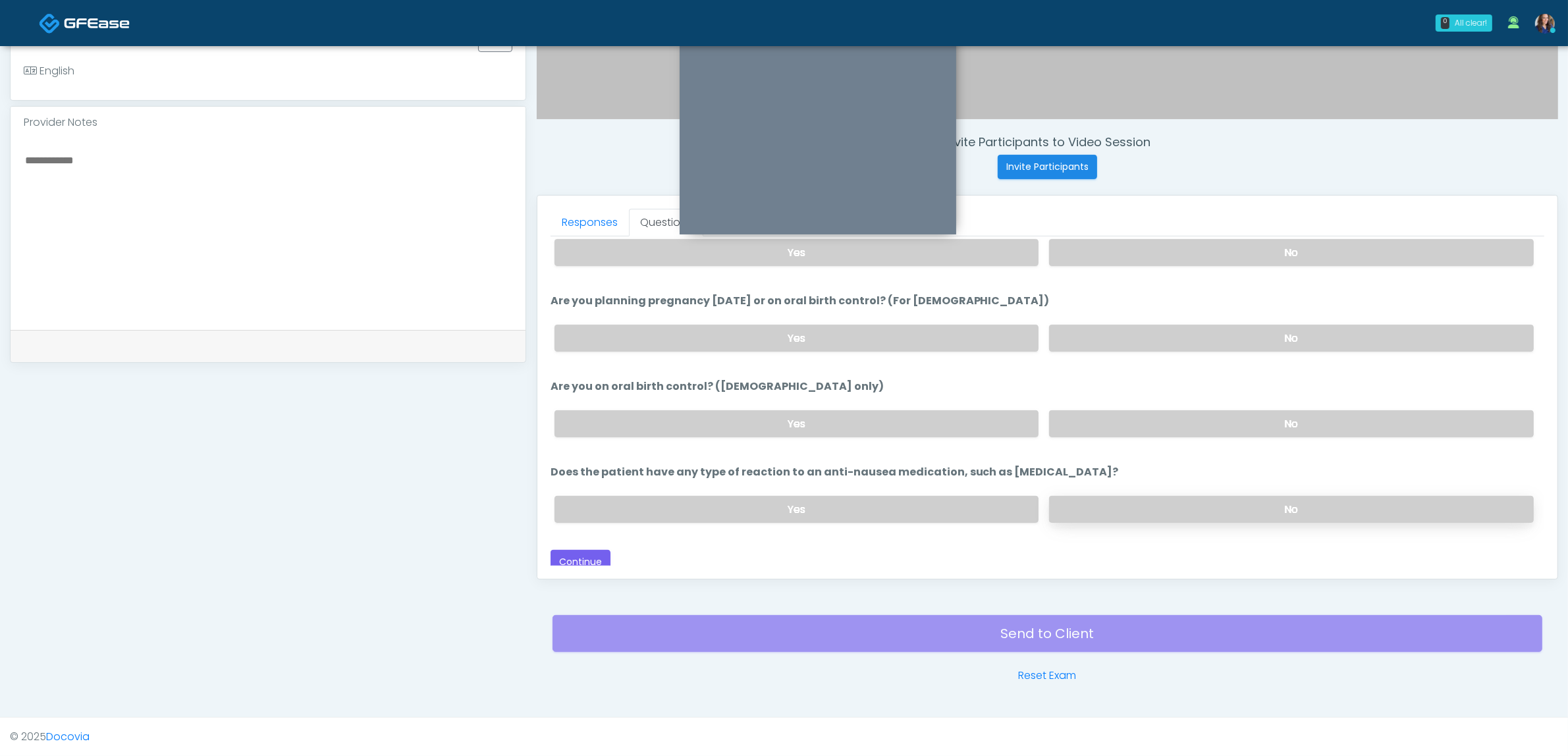
click at [1198, 505] on label "No" at bounding box center [1291, 509] width 484 height 27
drag, startPoint x: 600, startPoint y: 545, endPoint x: 837, endPoint y: 536, distance: 237.2
click at [599, 550] on button "Continue" at bounding box center [581, 562] width 60 height 24
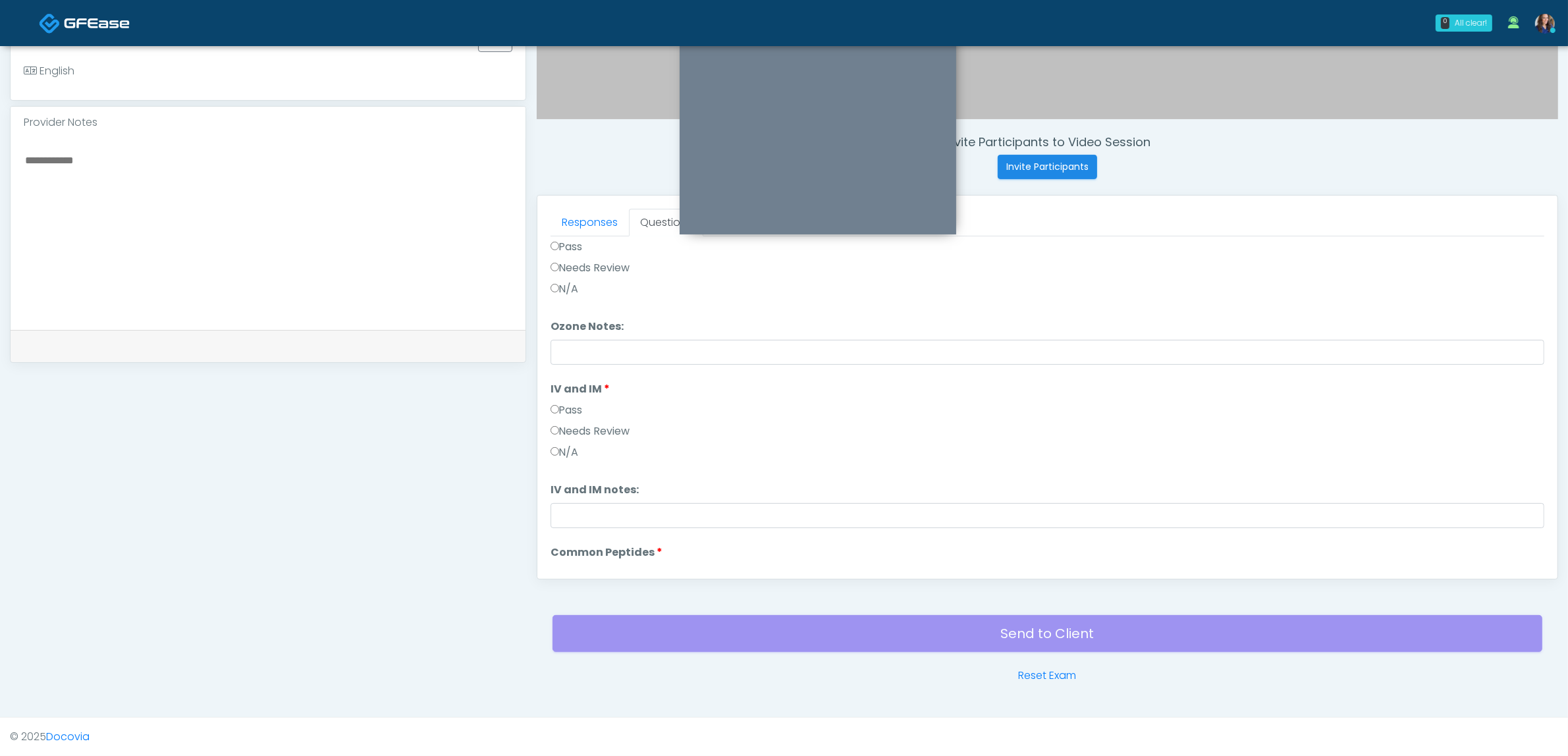
scroll to position [0, 0]
click at [1518, 254] on button "Pass All" at bounding box center [1519, 254] width 50 height 24
click at [577, 555] on button "Continue" at bounding box center [581, 554] width 60 height 24
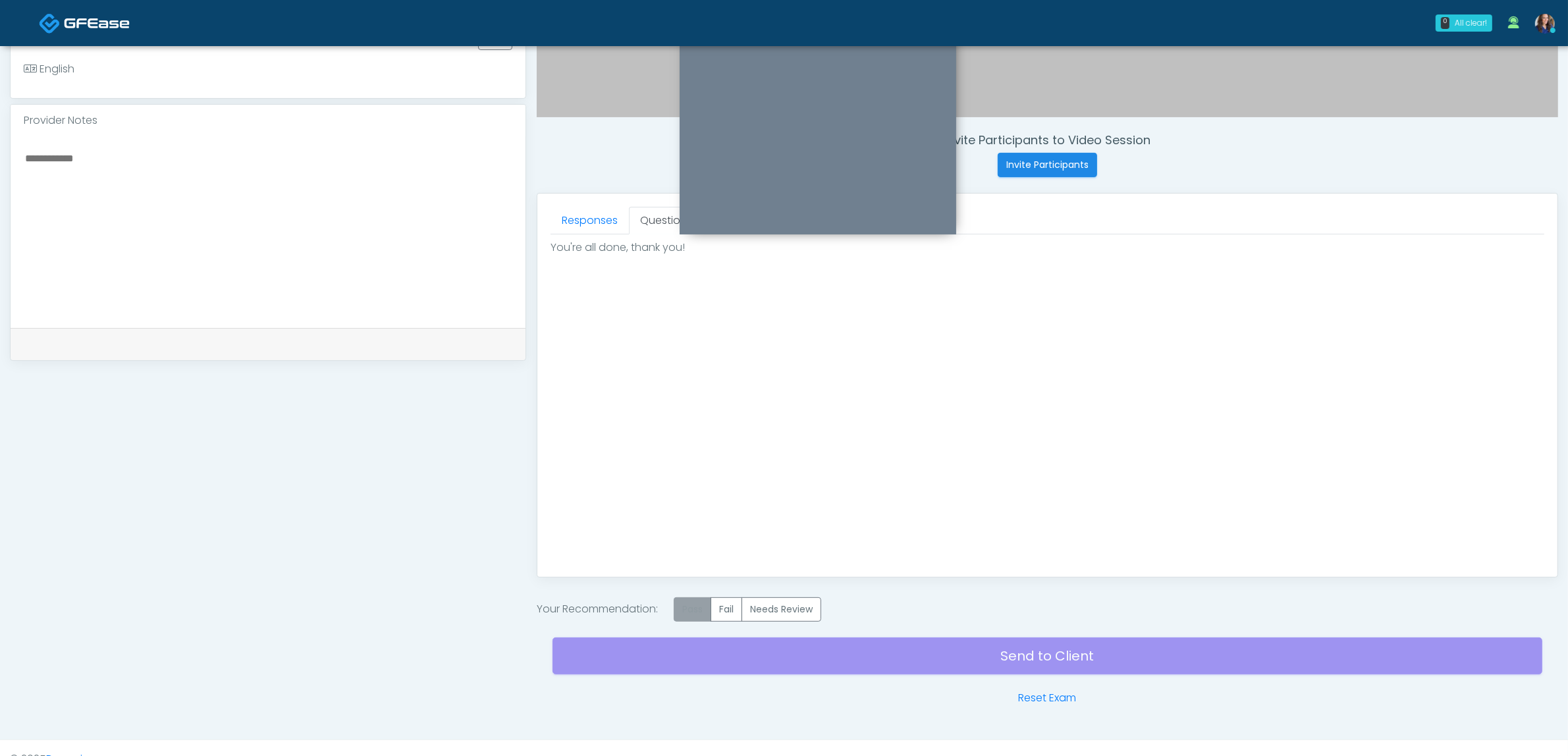
click at [685, 609] on label "Pass" at bounding box center [692, 609] width 38 height 24
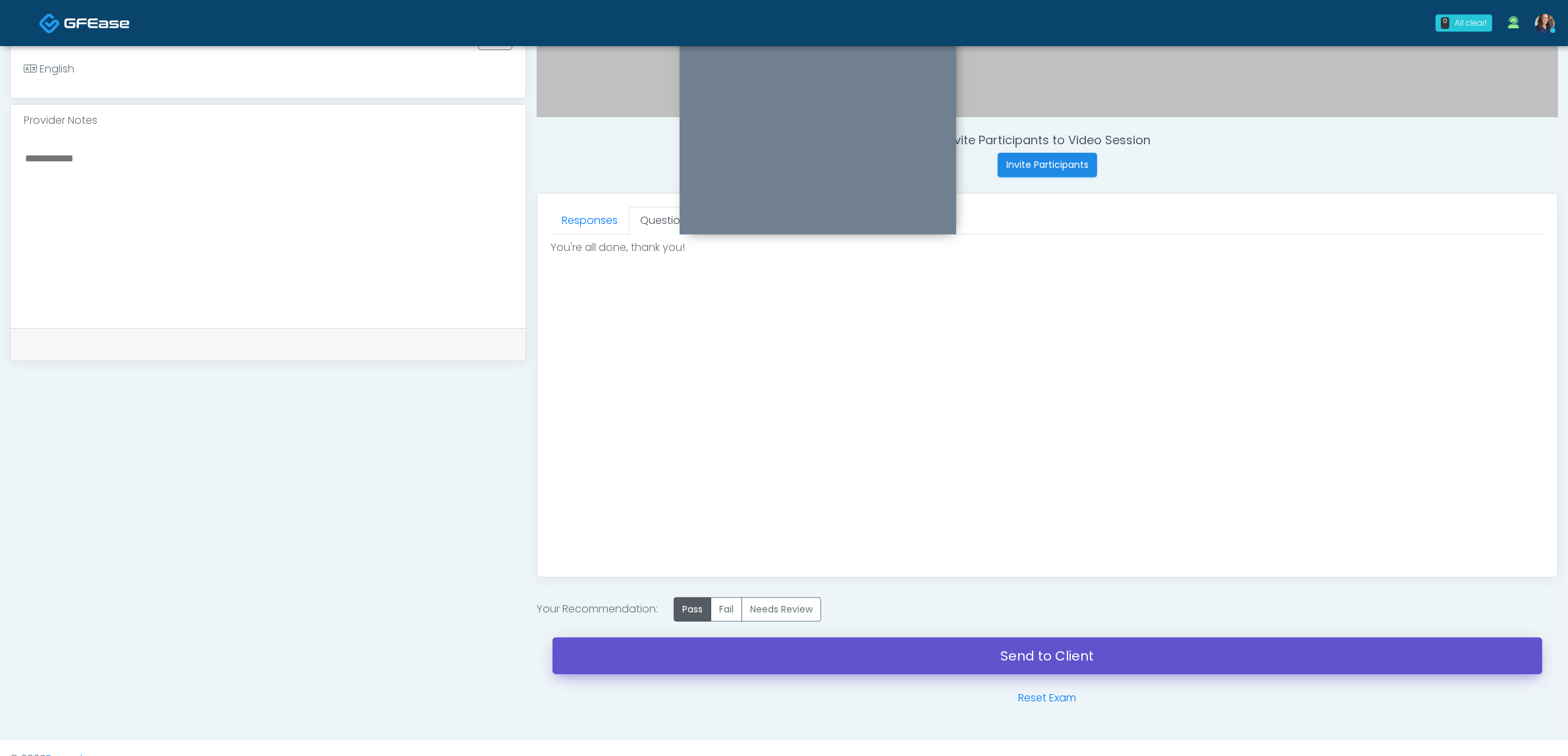
click at [838, 663] on link "Send to Client" at bounding box center [1047, 656] width 989 height 37
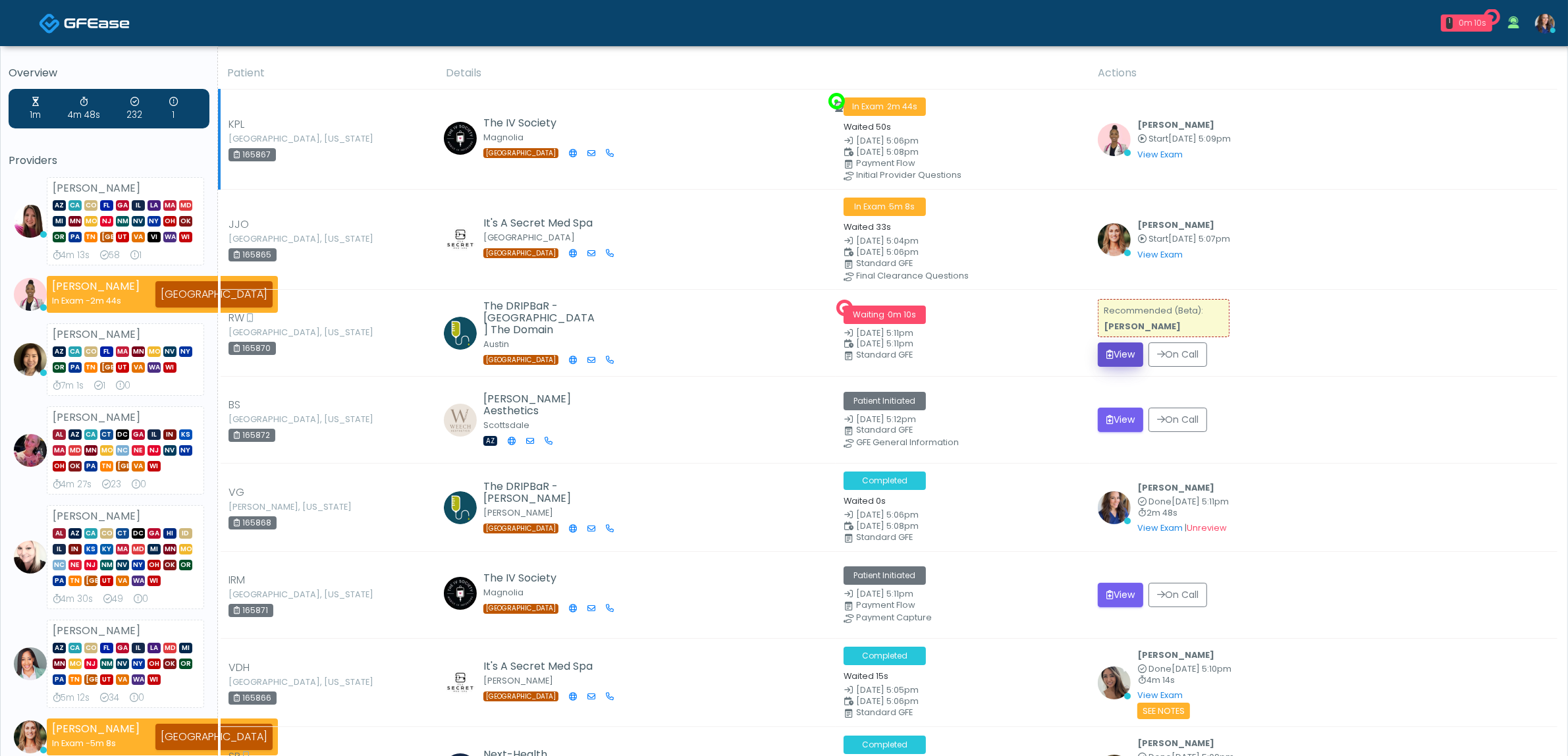
drag, startPoint x: 1118, startPoint y: 350, endPoint x: 920, endPoint y: 138, distance: 290.1
click at [1118, 350] on button "View" at bounding box center [1121, 354] width 46 height 24
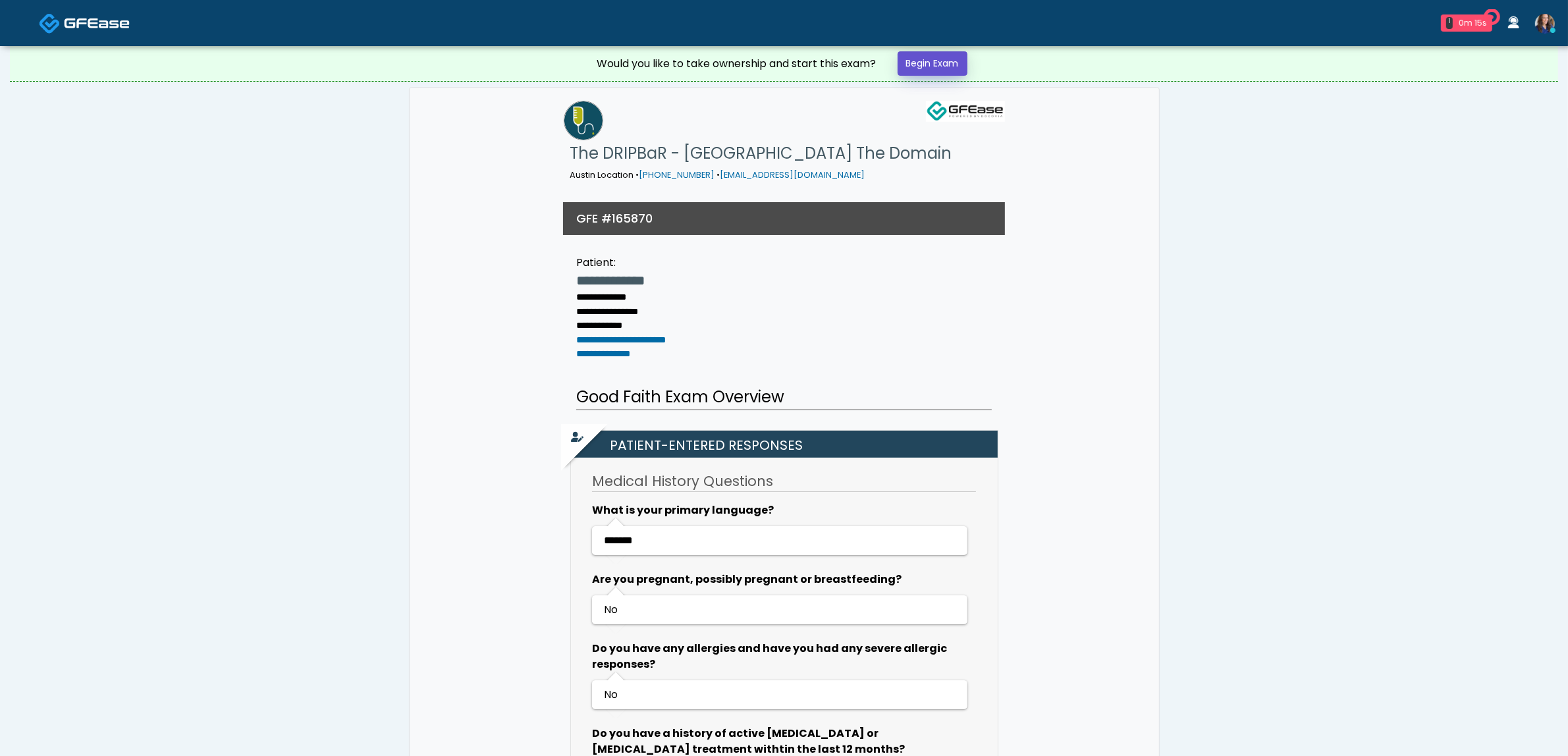
click at [917, 70] on link "Begin Exam" at bounding box center [932, 63] width 70 height 24
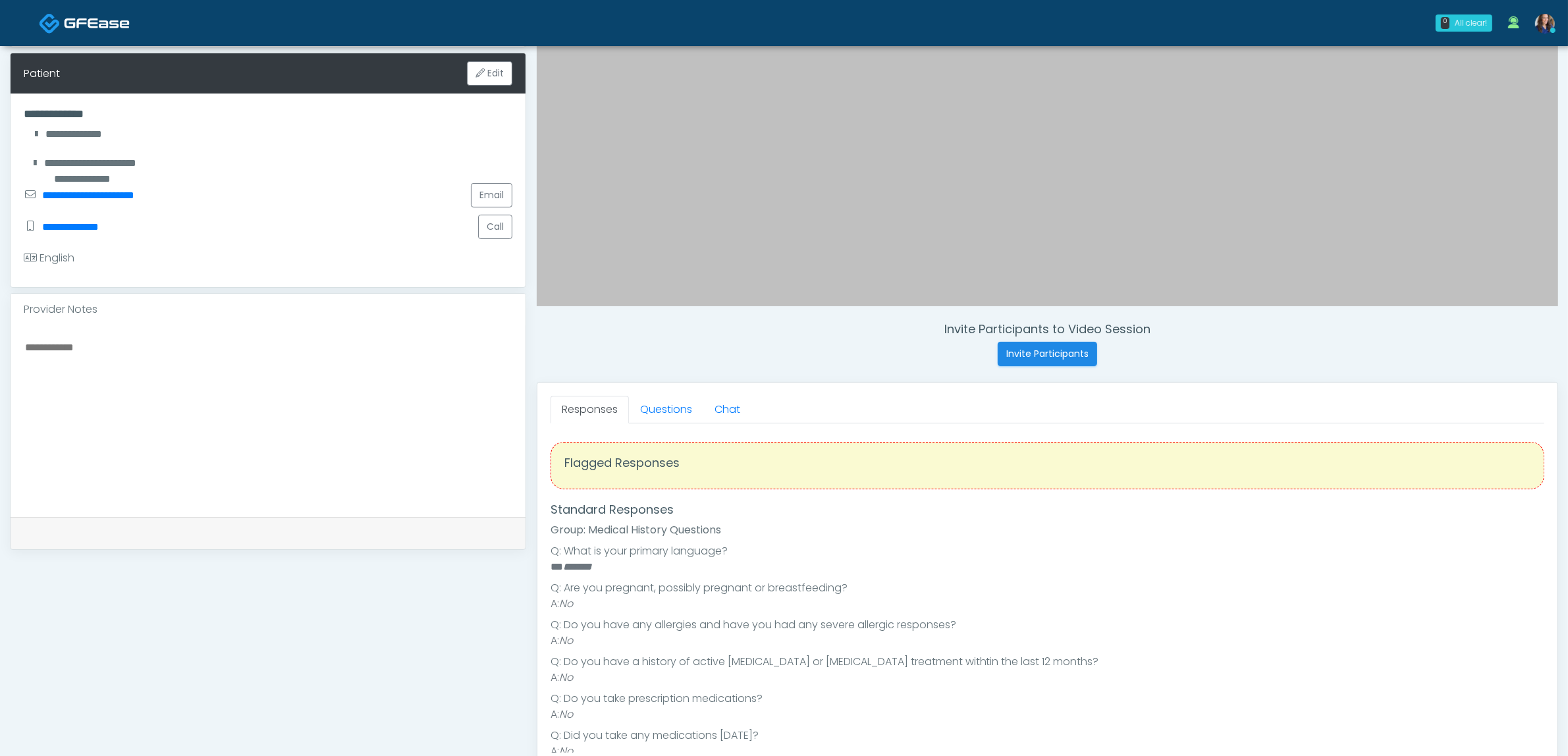
scroll to position [247, 0]
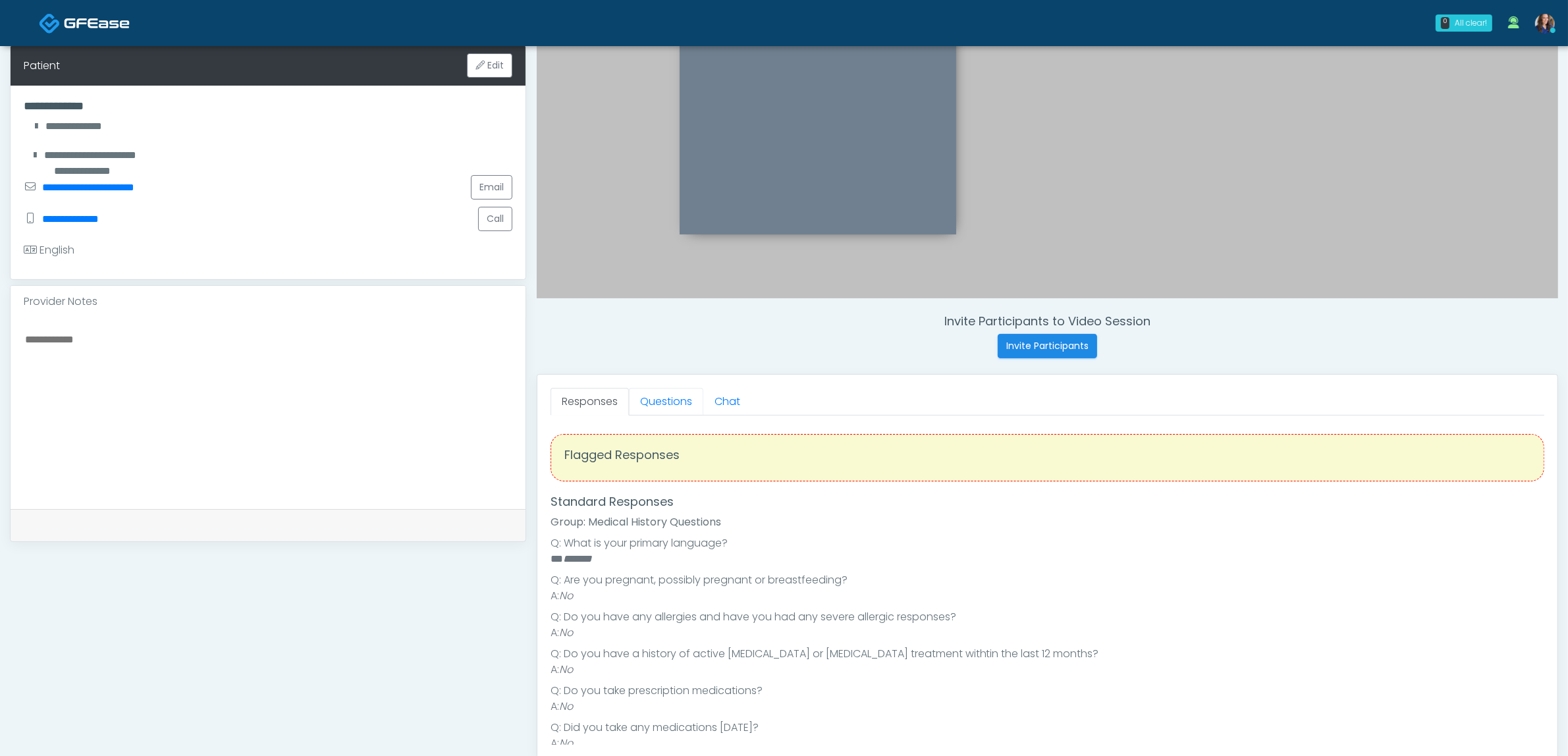
drag, startPoint x: 667, startPoint y: 403, endPoint x: 670, endPoint y: 458, distance: 55.1
click at [666, 403] on link "Questions" at bounding box center [666, 402] width 74 height 28
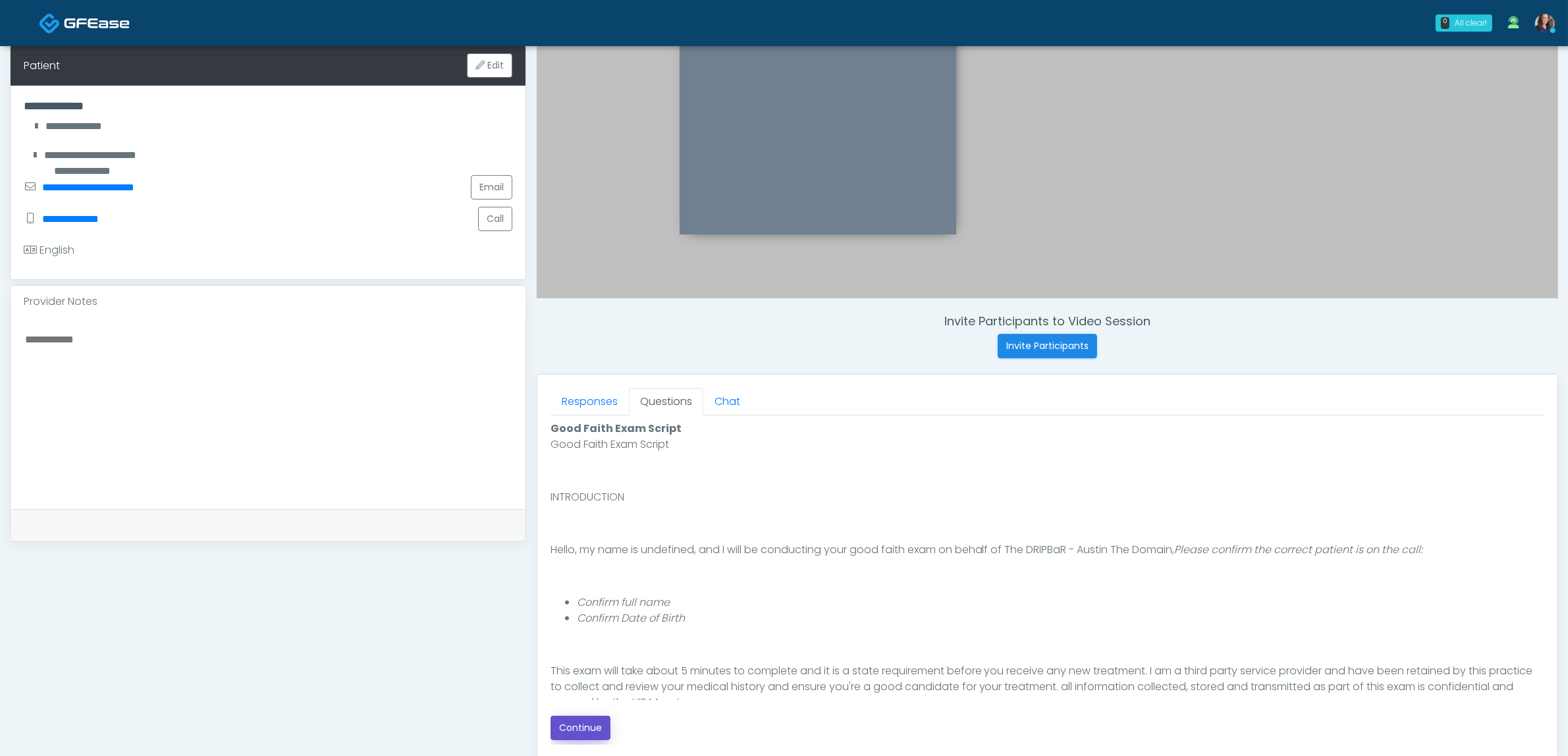
click at [589, 729] on button "Continue" at bounding box center [581, 727] width 60 height 24
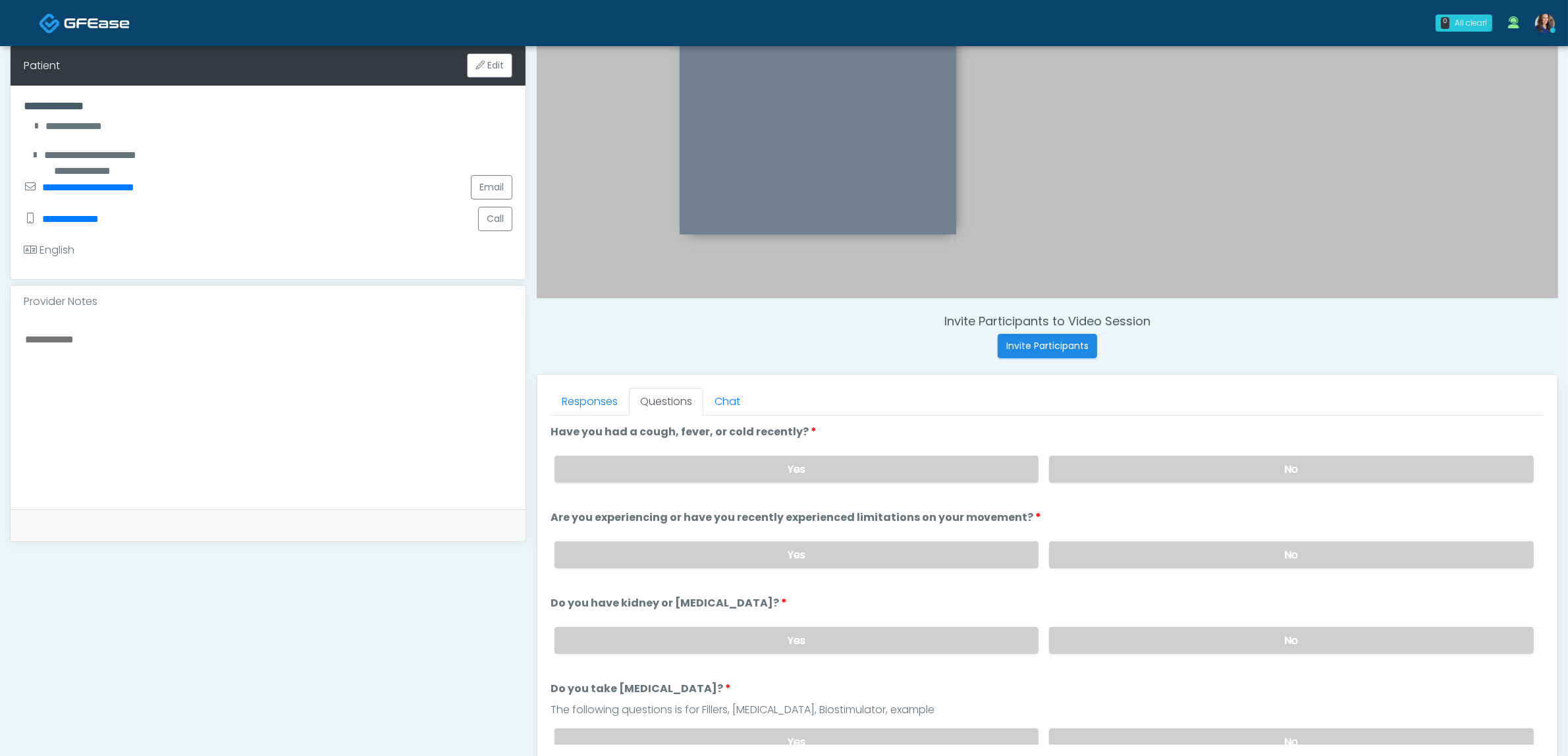
scroll to position [428, 0]
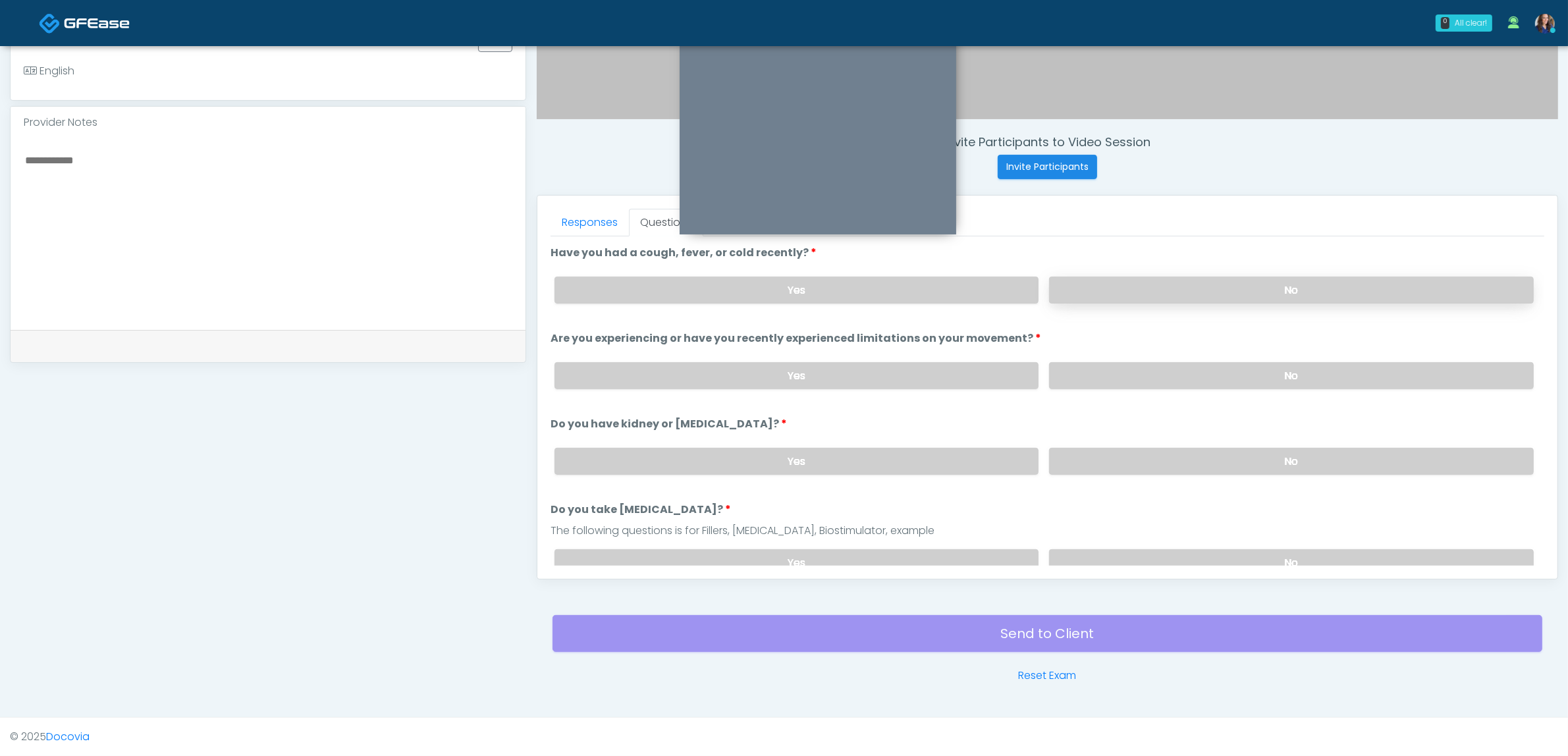
click at [1221, 287] on label "No" at bounding box center [1291, 290] width 484 height 27
drag, startPoint x: 1201, startPoint y: 357, endPoint x: 1198, endPoint y: 372, distance: 15.3
click at [1201, 360] on div "Yes No" at bounding box center [1044, 375] width 1000 height 48
click at [1198, 372] on label "No" at bounding box center [1291, 376] width 484 height 27
click at [1190, 459] on label "No" at bounding box center [1291, 461] width 484 height 27
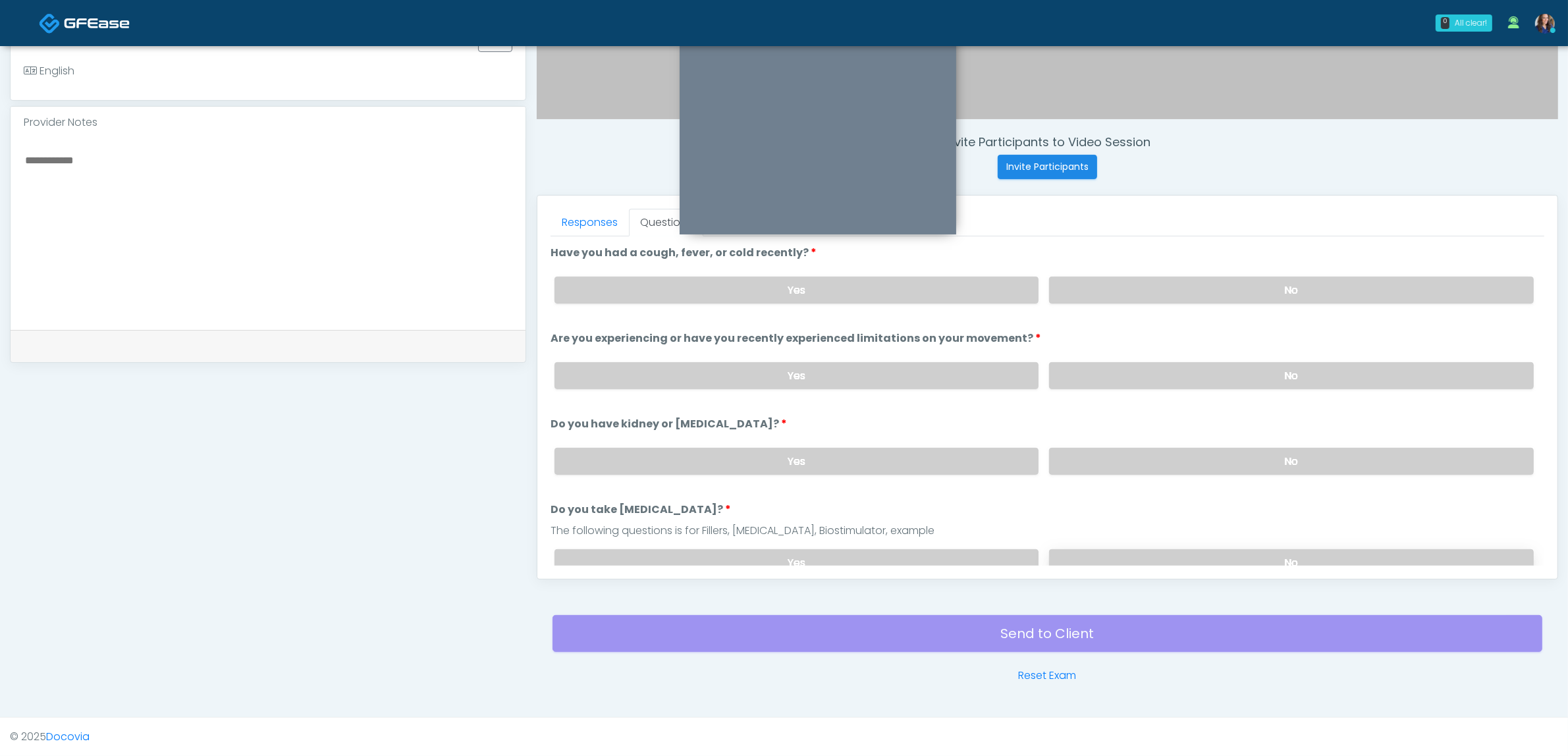
click at [1186, 561] on label "No" at bounding box center [1291, 563] width 484 height 27
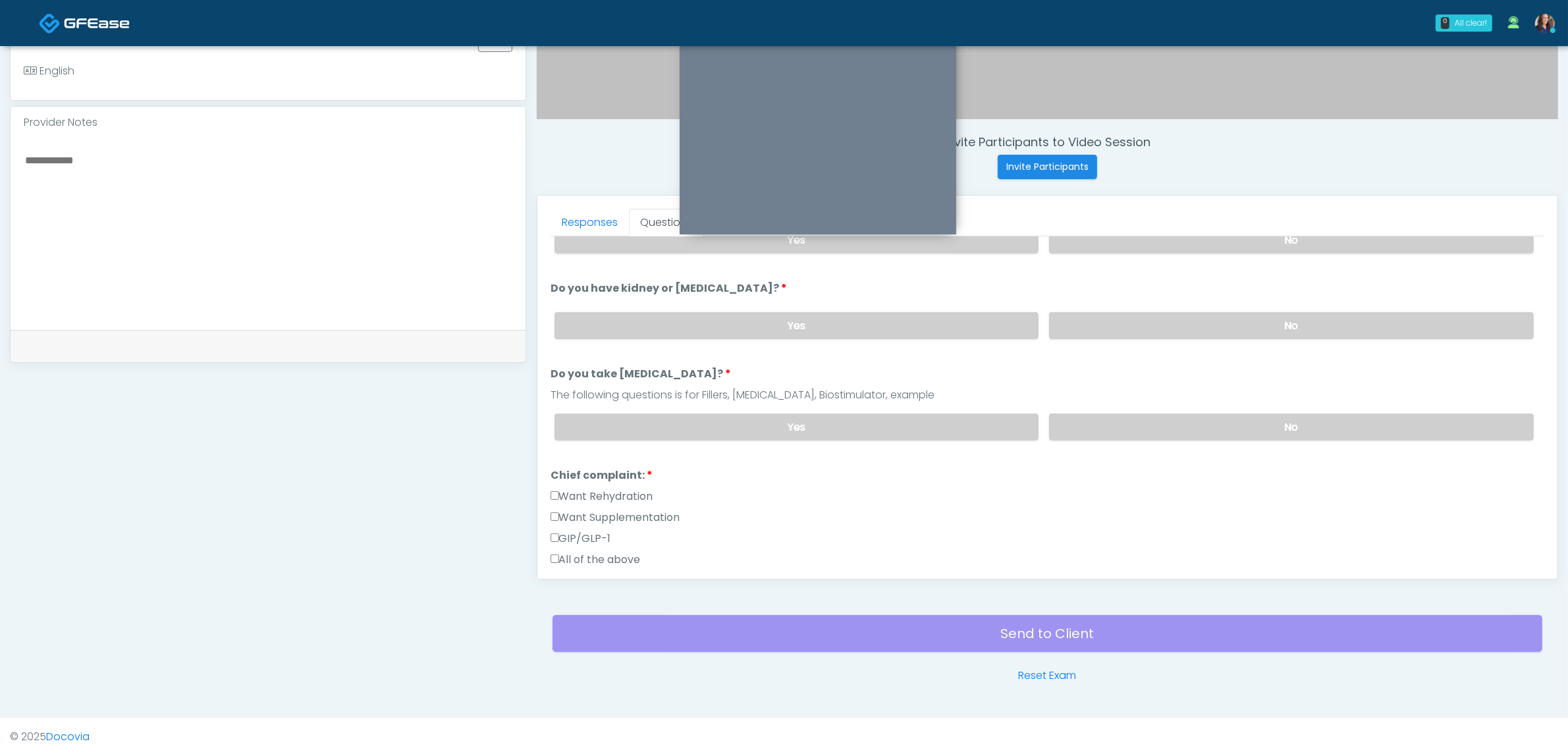
scroll to position [165, 0]
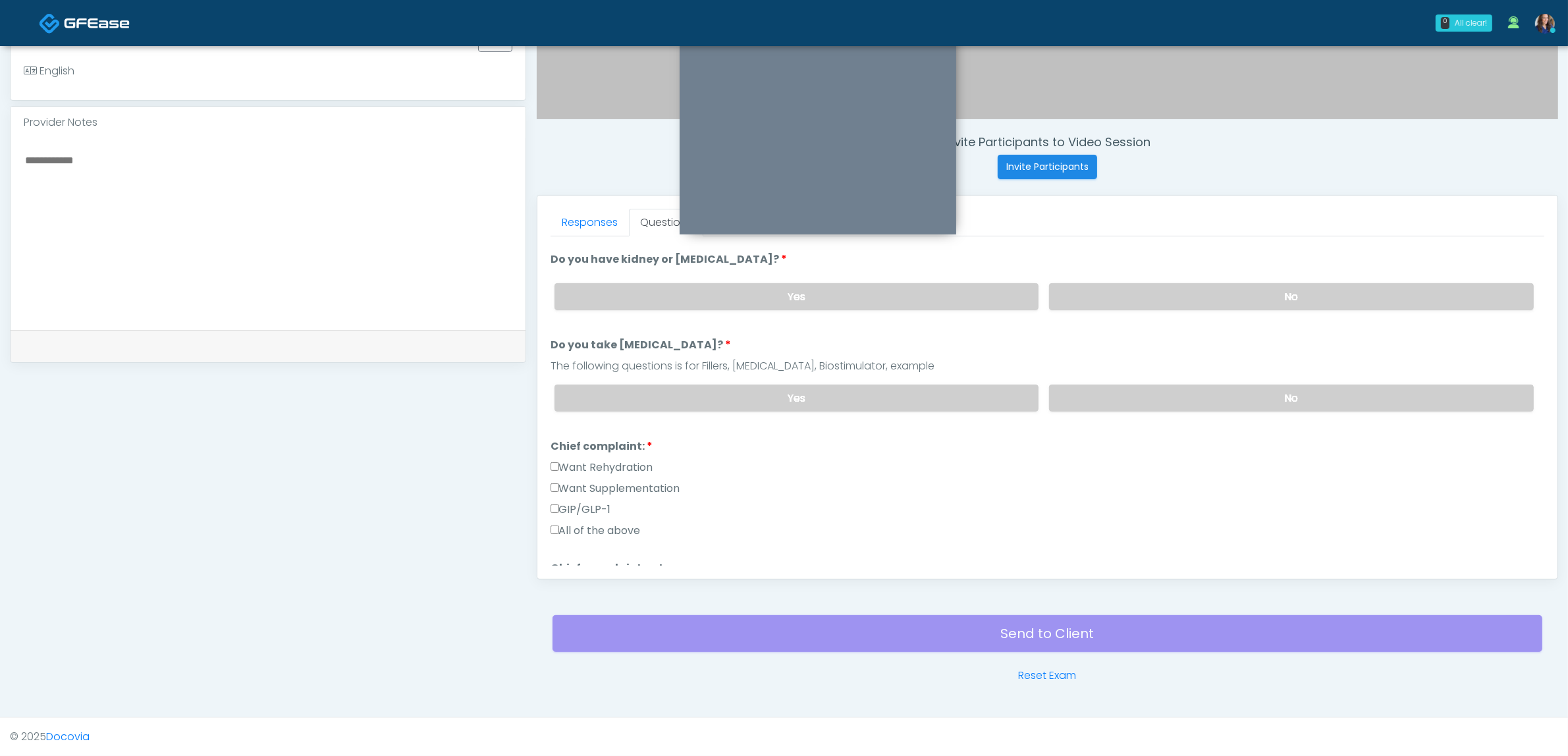
click at [595, 461] on label "Want Rehydration" at bounding box center [602, 467] width 103 height 16
click at [591, 483] on label "Want Supplementation" at bounding box center [616, 489] width 130 height 16
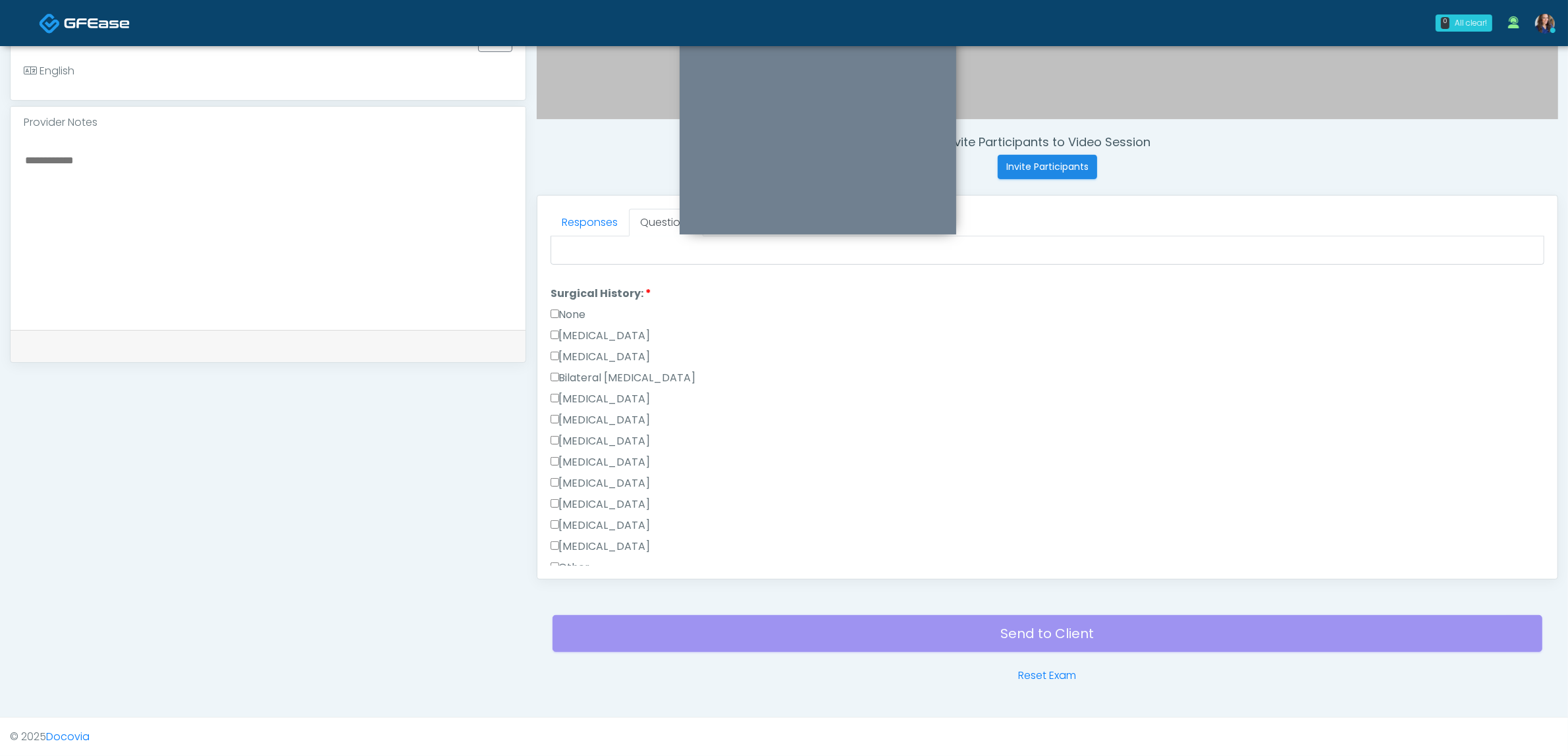
scroll to position [576, 0]
click at [575, 269] on label "None" at bounding box center [569, 277] width 36 height 16
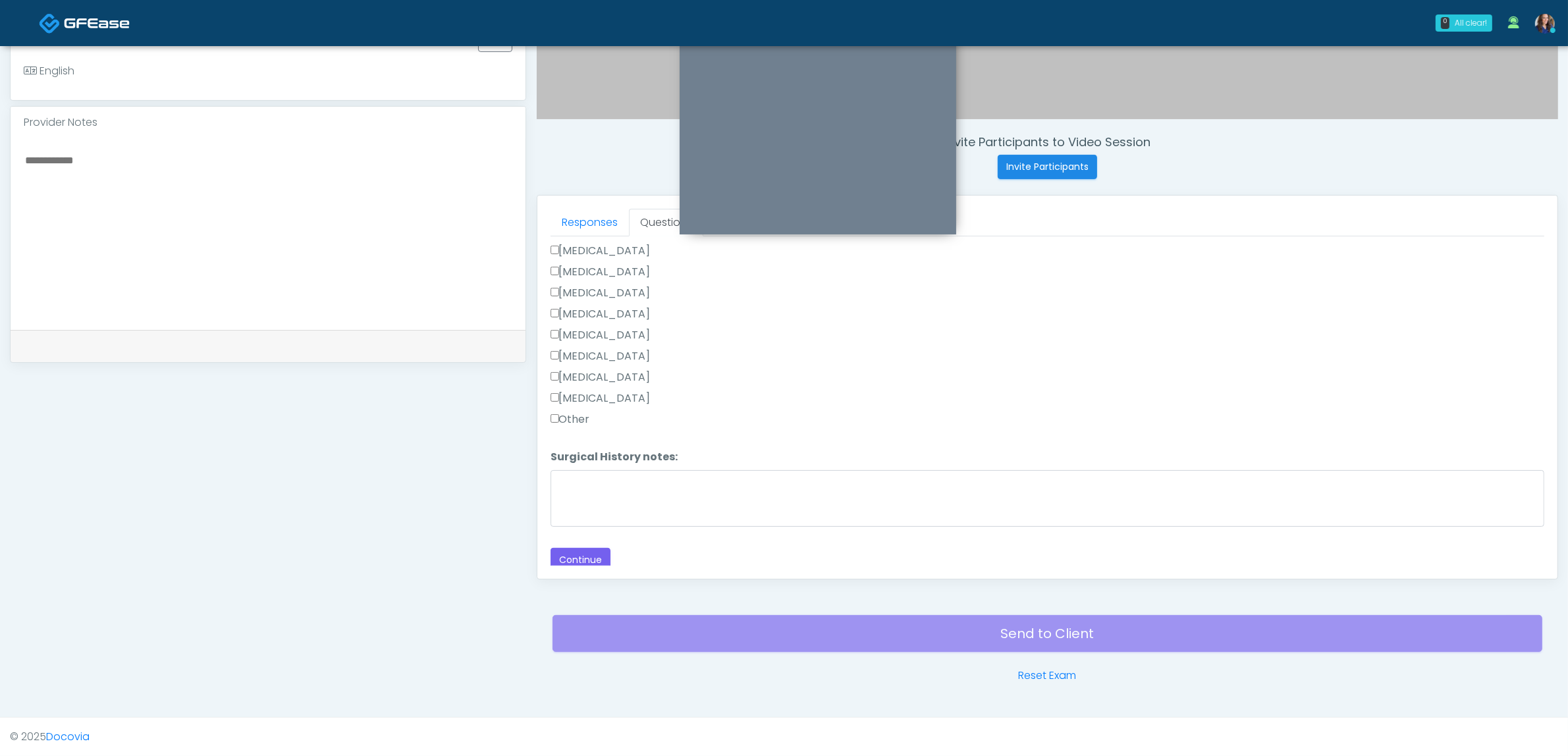
scroll to position [687, 0]
click at [596, 550] on button "Continue" at bounding box center [581, 559] width 60 height 24
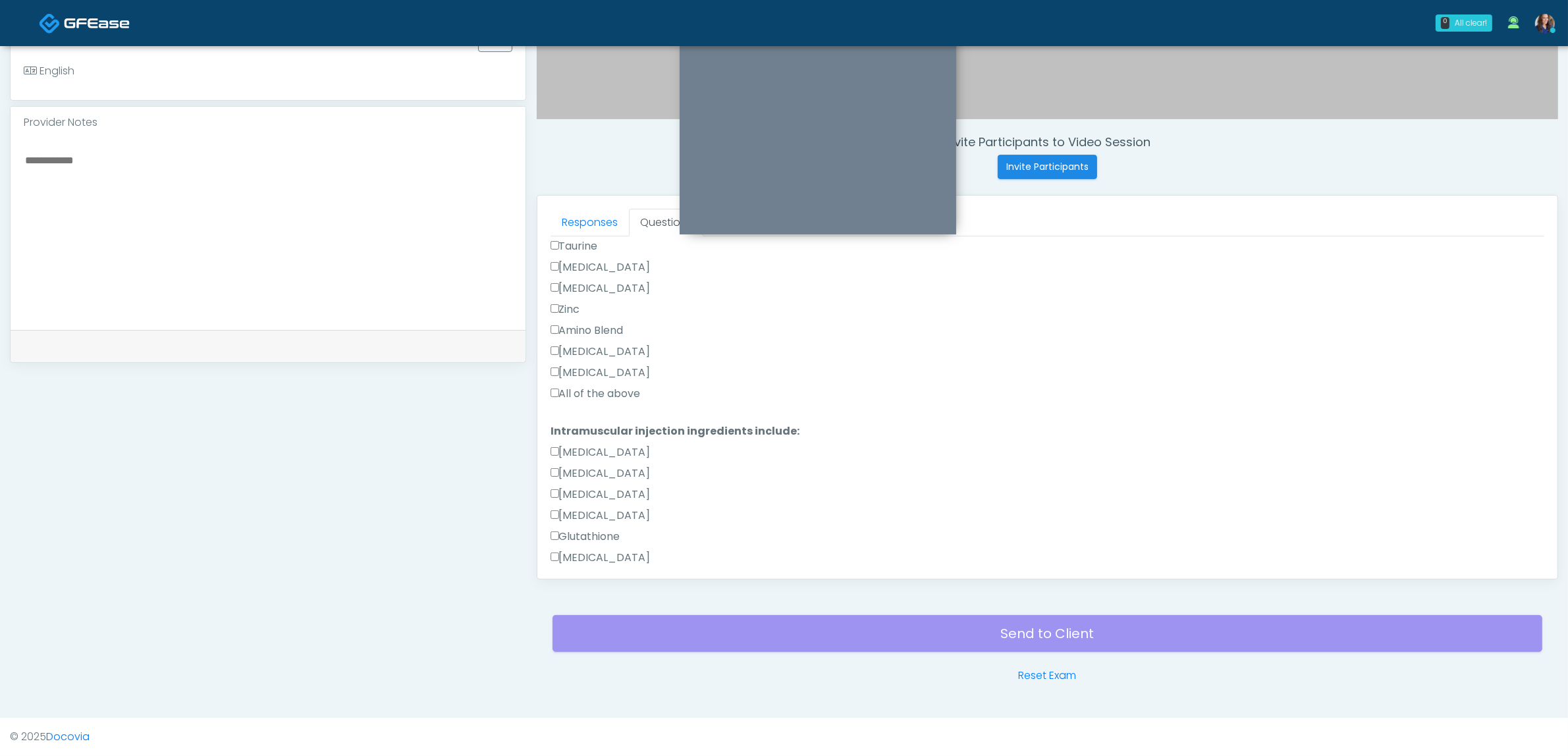
click at [631, 397] on label "All of the above" at bounding box center [596, 394] width 90 height 16
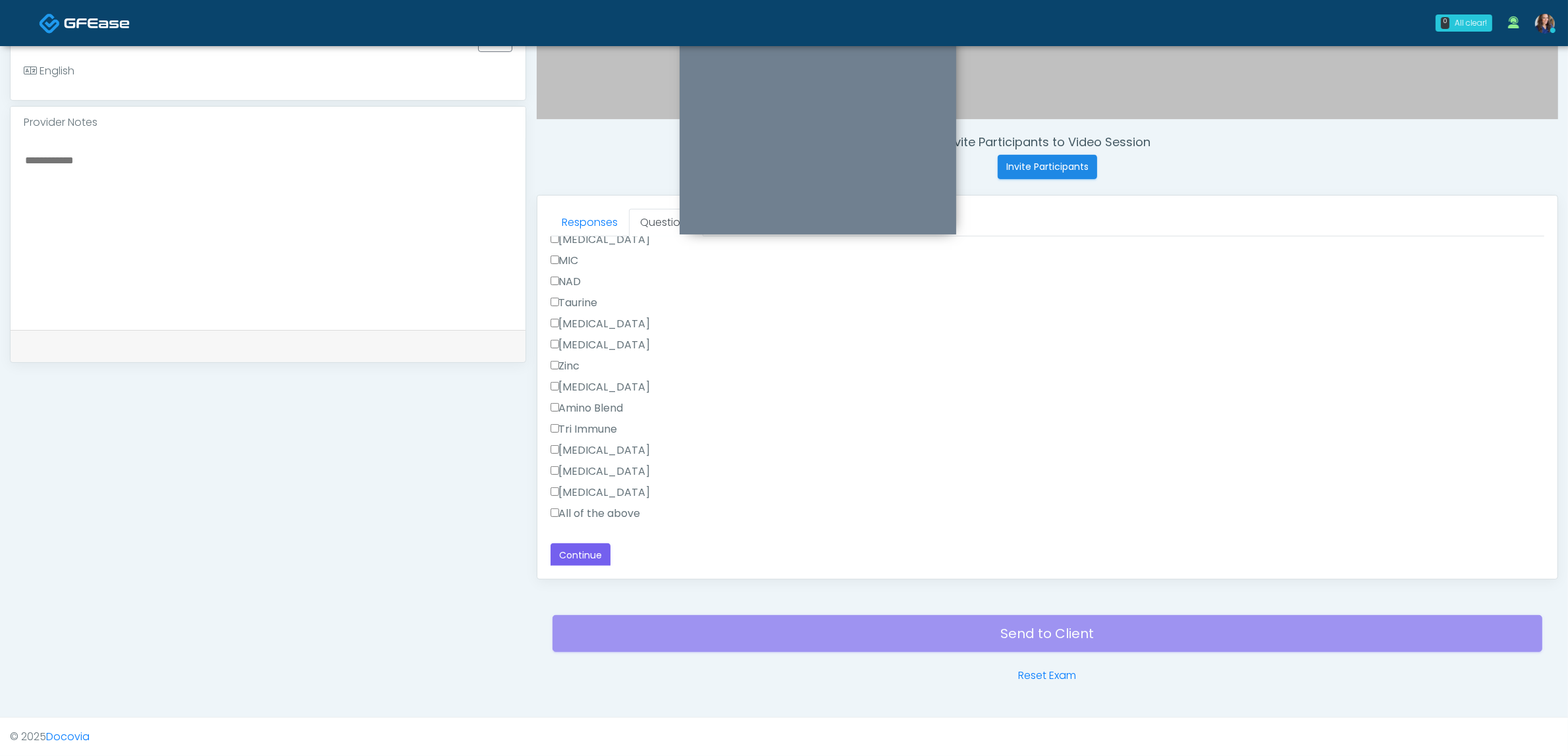
scroll to position [862, 0]
drag, startPoint x: 616, startPoint y: 510, endPoint x: 751, endPoint y: 509, distance: 135.0
click at [614, 510] on label "All of the above" at bounding box center [596, 512] width 90 height 16
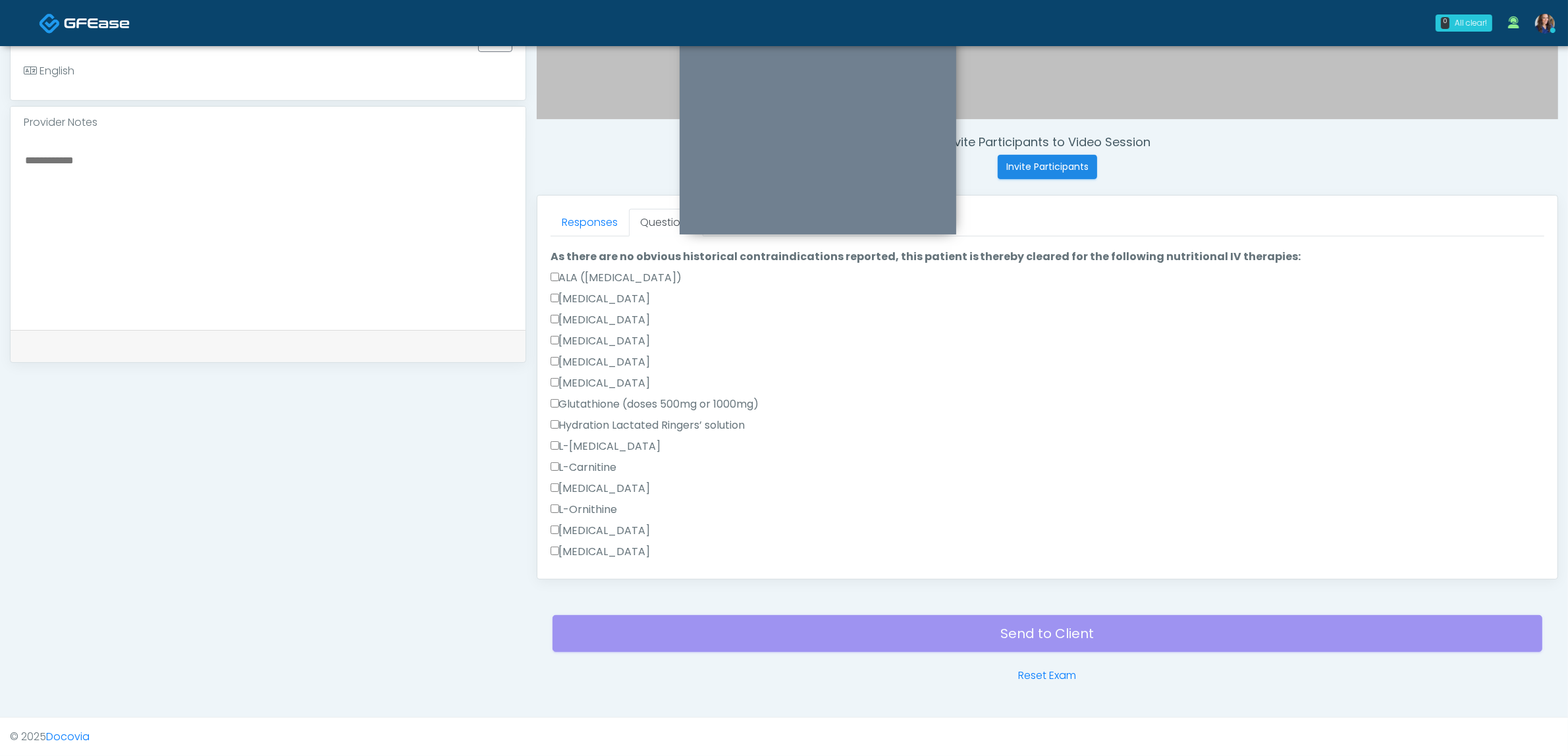
scroll to position [0, 0]
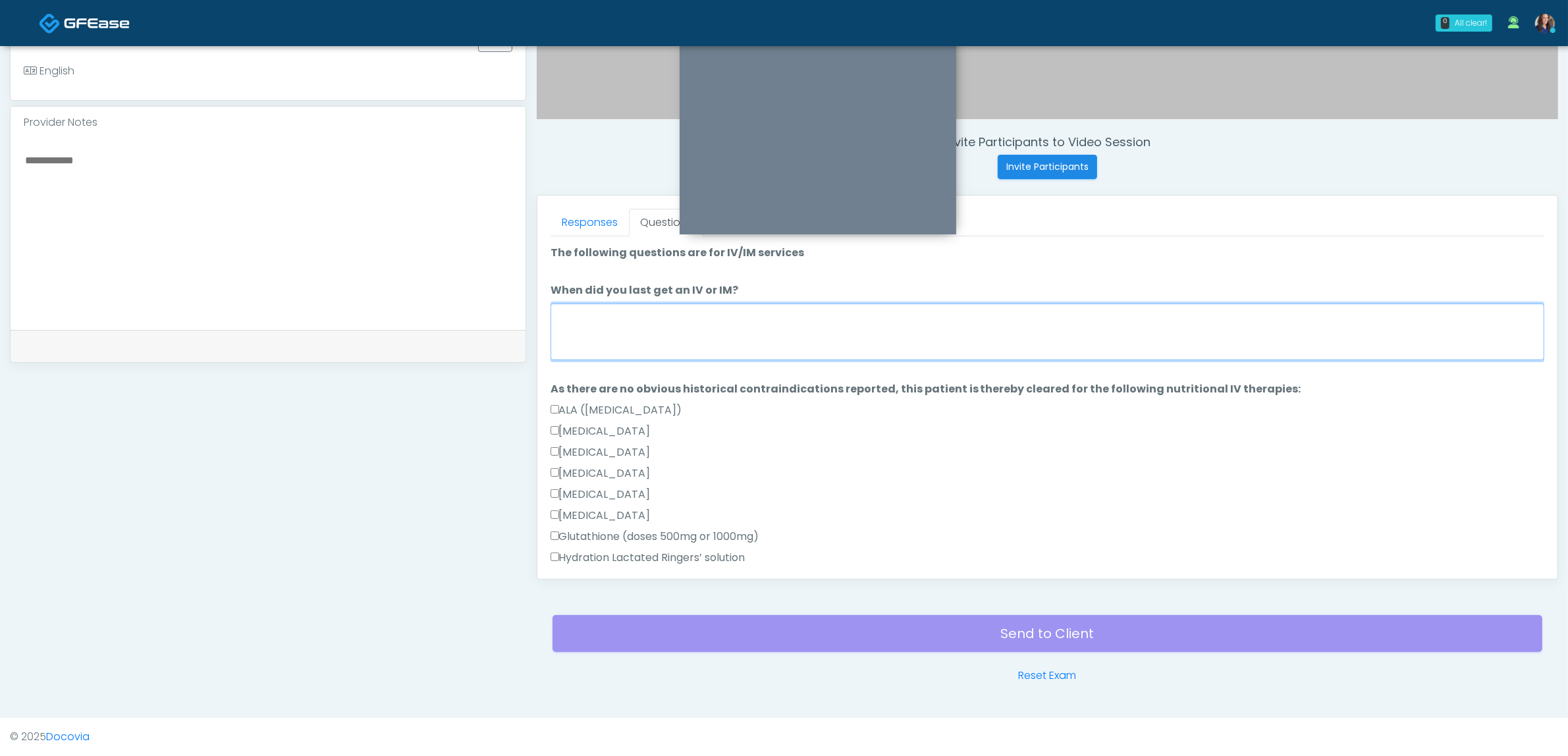
click at [718, 330] on textarea "When did you last get an IV or IM?" at bounding box center [1047, 332] width 994 height 56
type textarea "**********"
click at [591, 218] on link "Responses" at bounding box center [590, 223] width 78 height 28
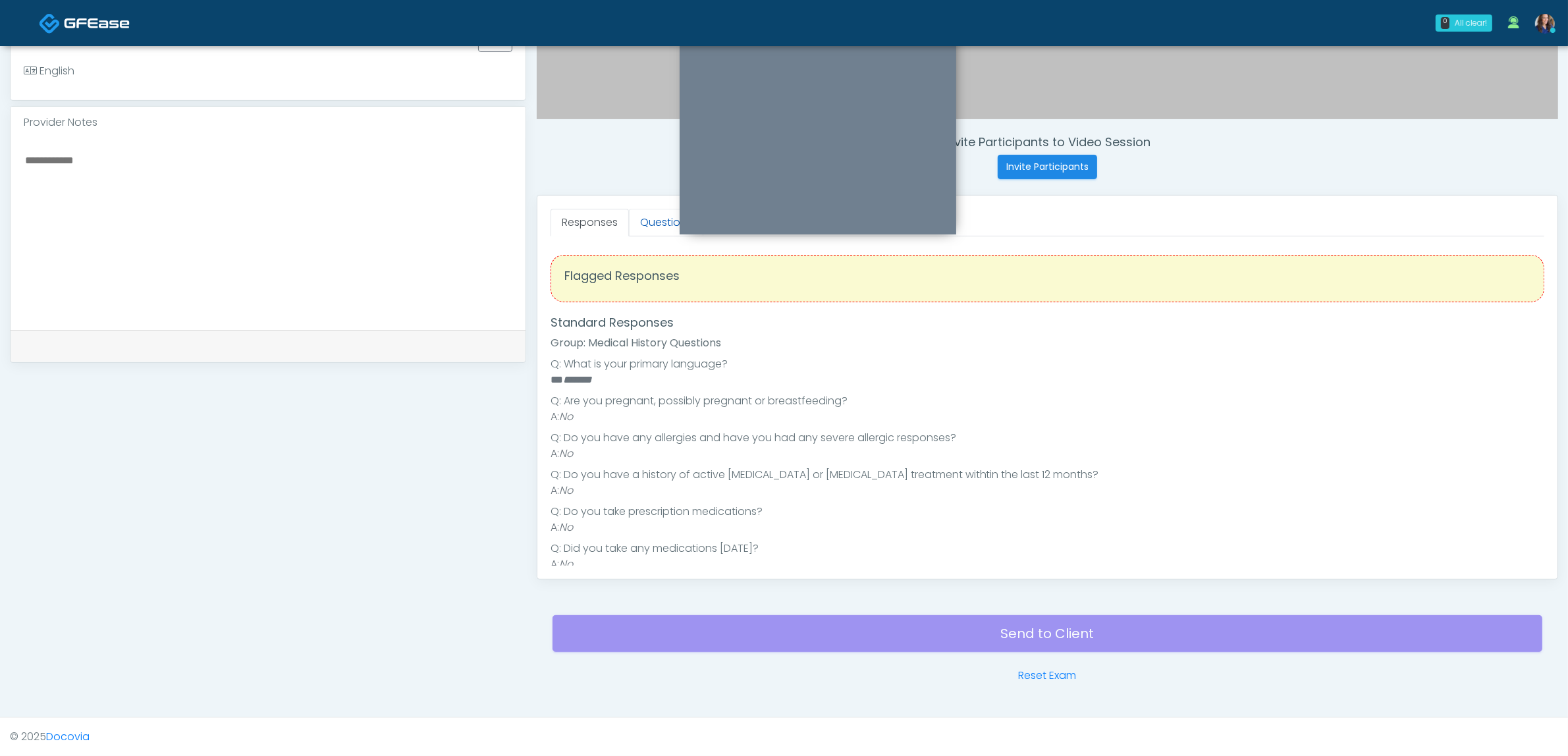
click at [648, 212] on link "Questions" at bounding box center [666, 223] width 74 height 28
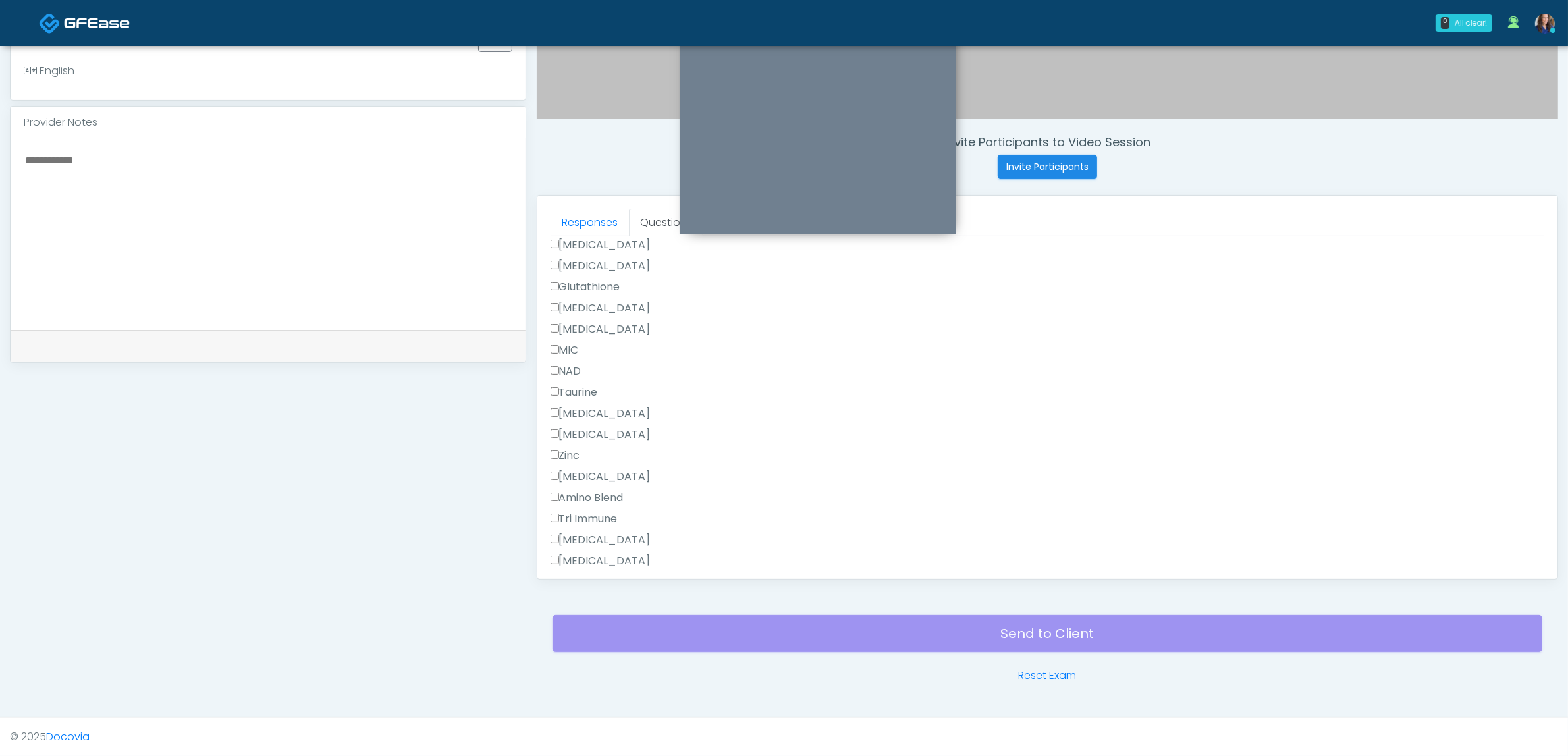
scroll to position [862, 0]
click at [578, 557] on button "Continue" at bounding box center [581, 554] width 60 height 24
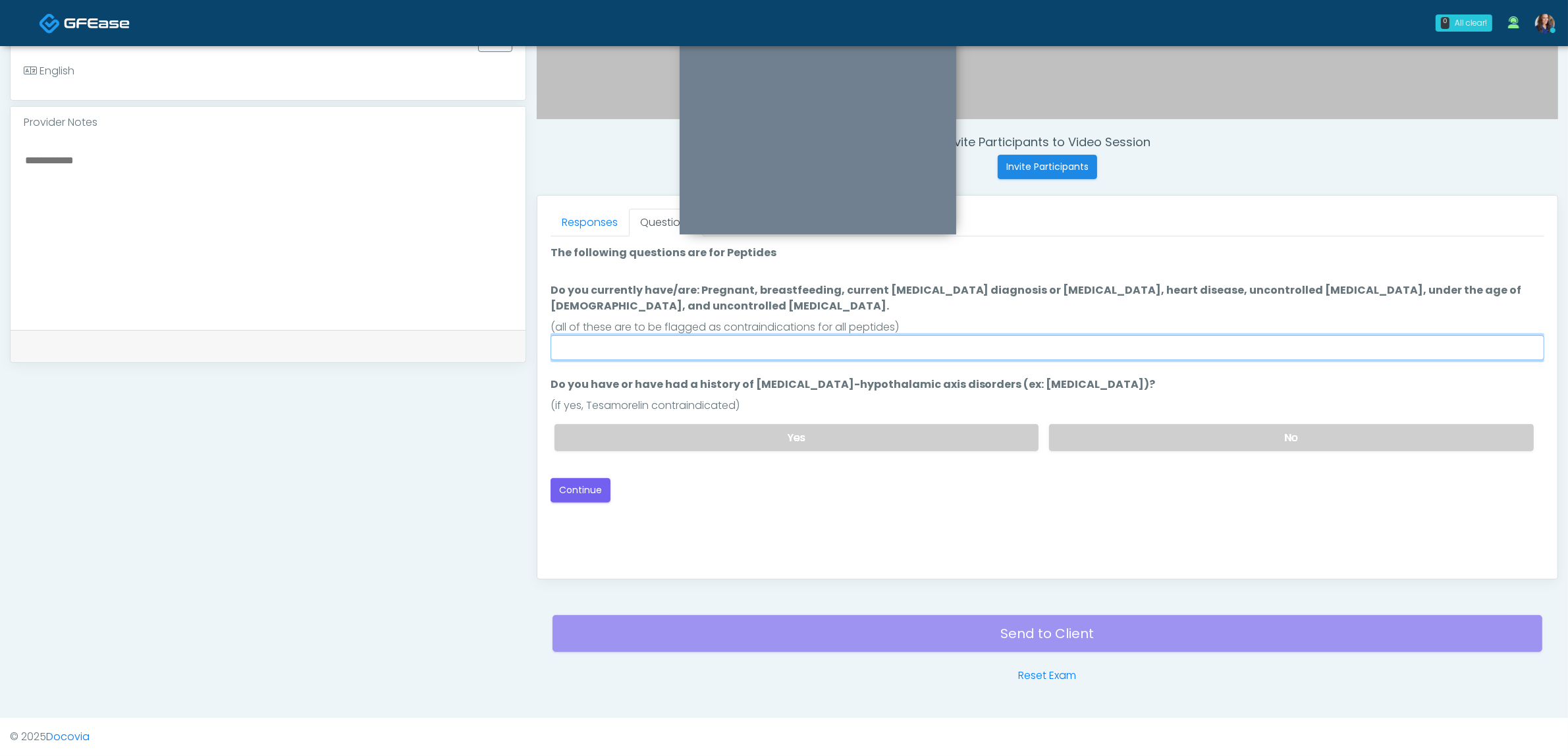
click at [912, 335] on input "Do you currently have/are: Pregnant, breastfeeding, current cancer diagnosis or…" at bounding box center [1047, 347] width 994 height 25
type input "**"
click at [1100, 414] on div "Yes No" at bounding box center [1044, 437] width 1000 height 48
drag, startPoint x: 1064, startPoint y: 422, endPoint x: 1008, endPoint y: 440, distance: 58.8
click at [1062, 424] on label "No" at bounding box center [1291, 437] width 484 height 27
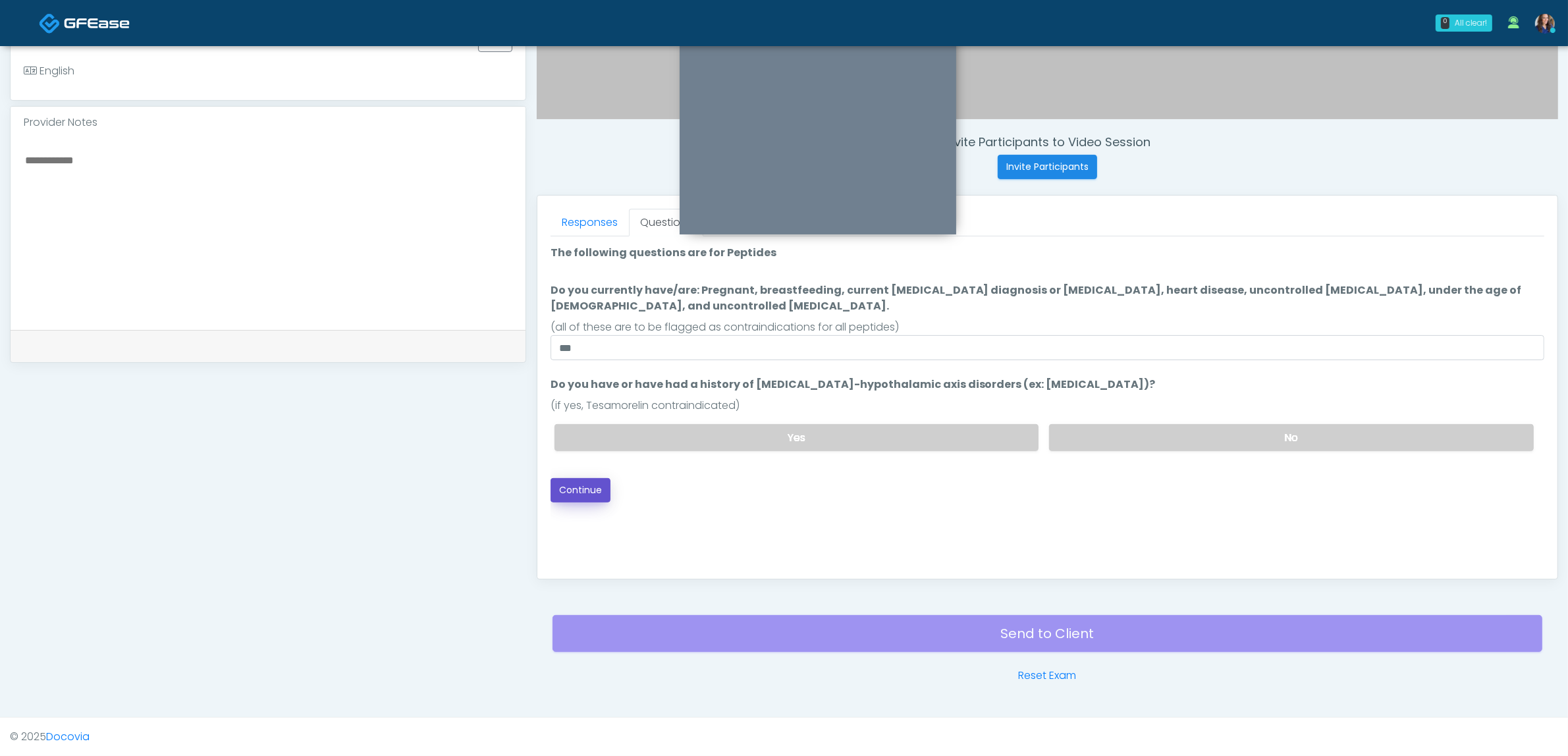
click at [596, 478] on button "Continue" at bounding box center [581, 490] width 60 height 24
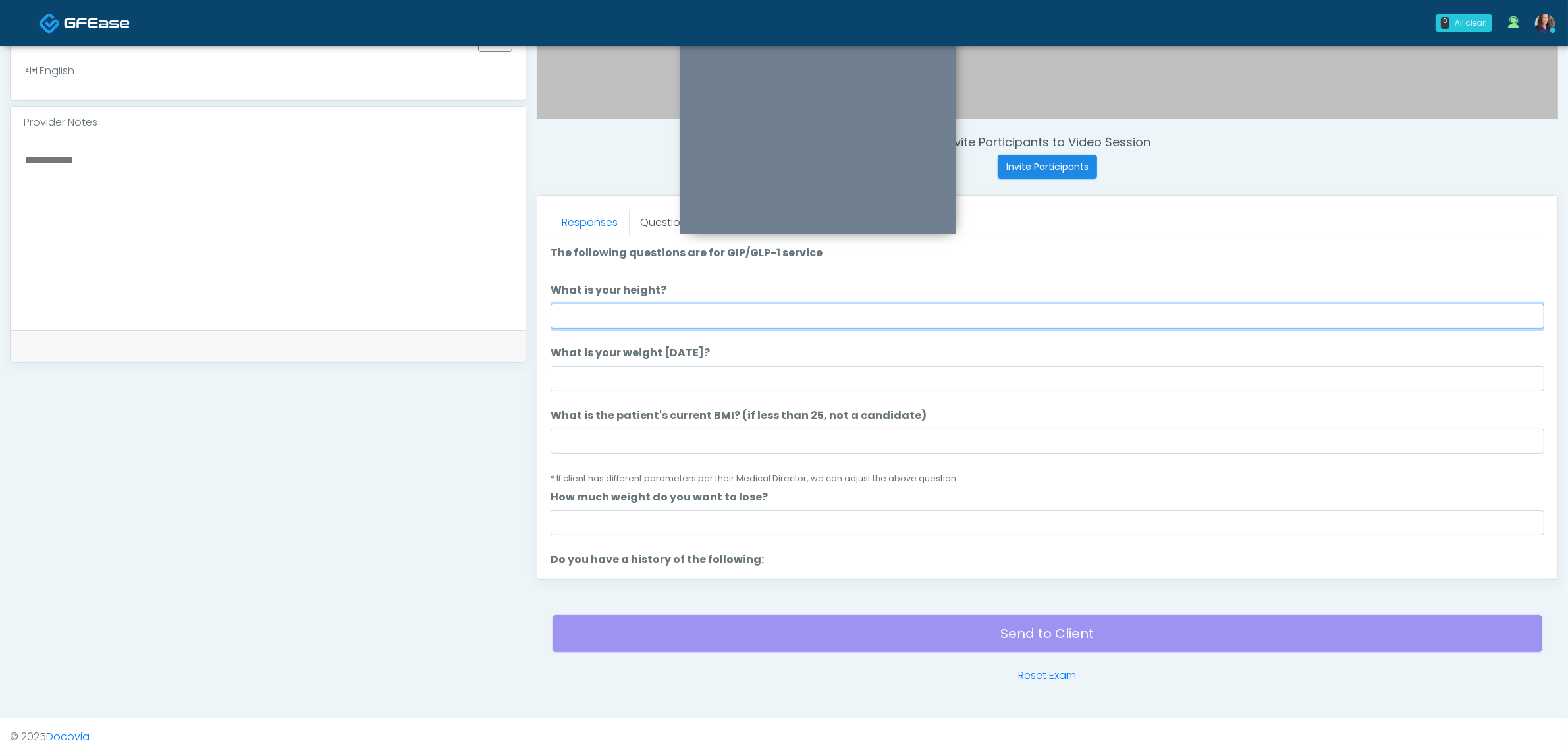
click at [921, 317] on input "What is your height?" at bounding box center [1047, 316] width 994 height 25
type input "*****"
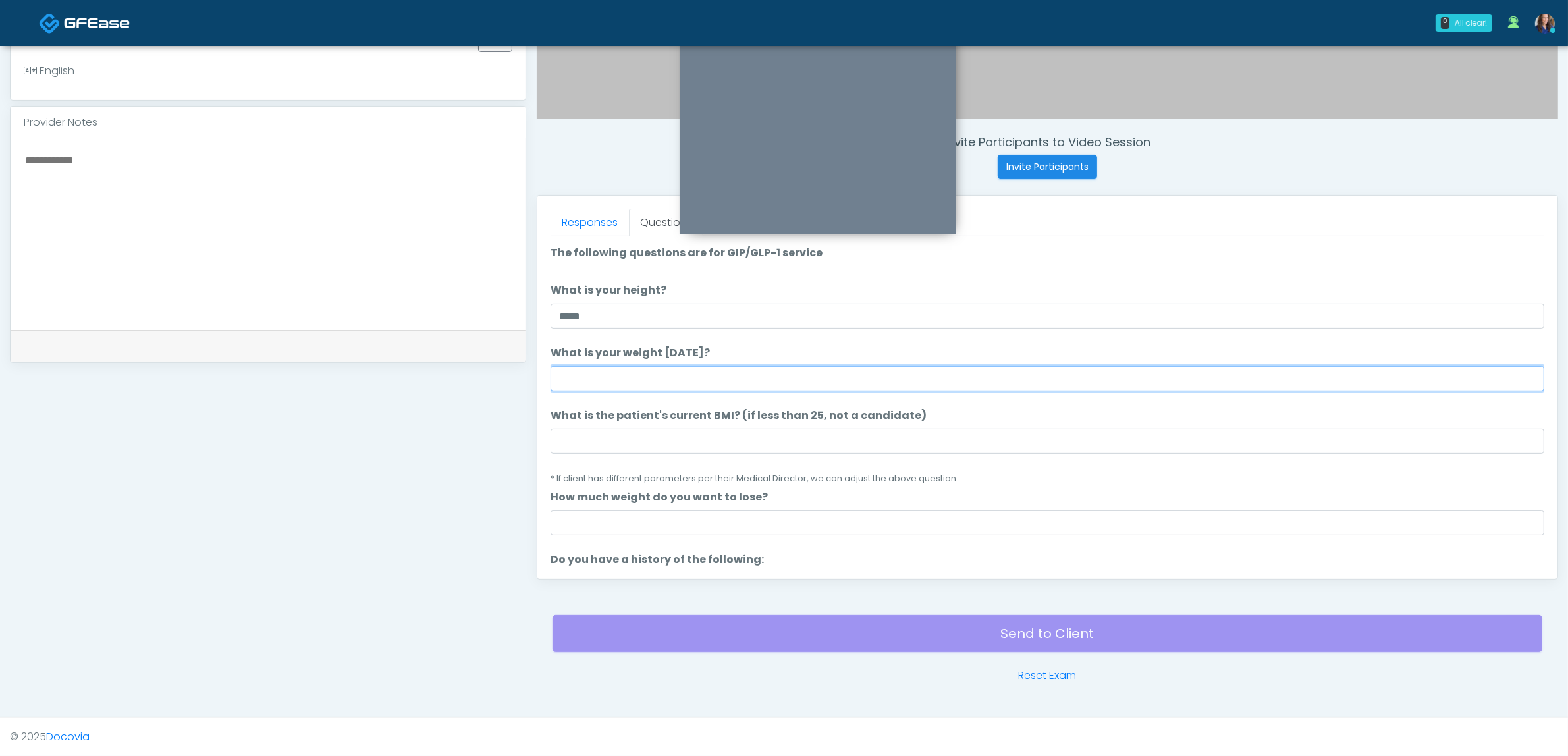
click at [824, 379] on input "What is your weight [DATE]?" at bounding box center [1047, 378] width 994 height 25
type input "***"
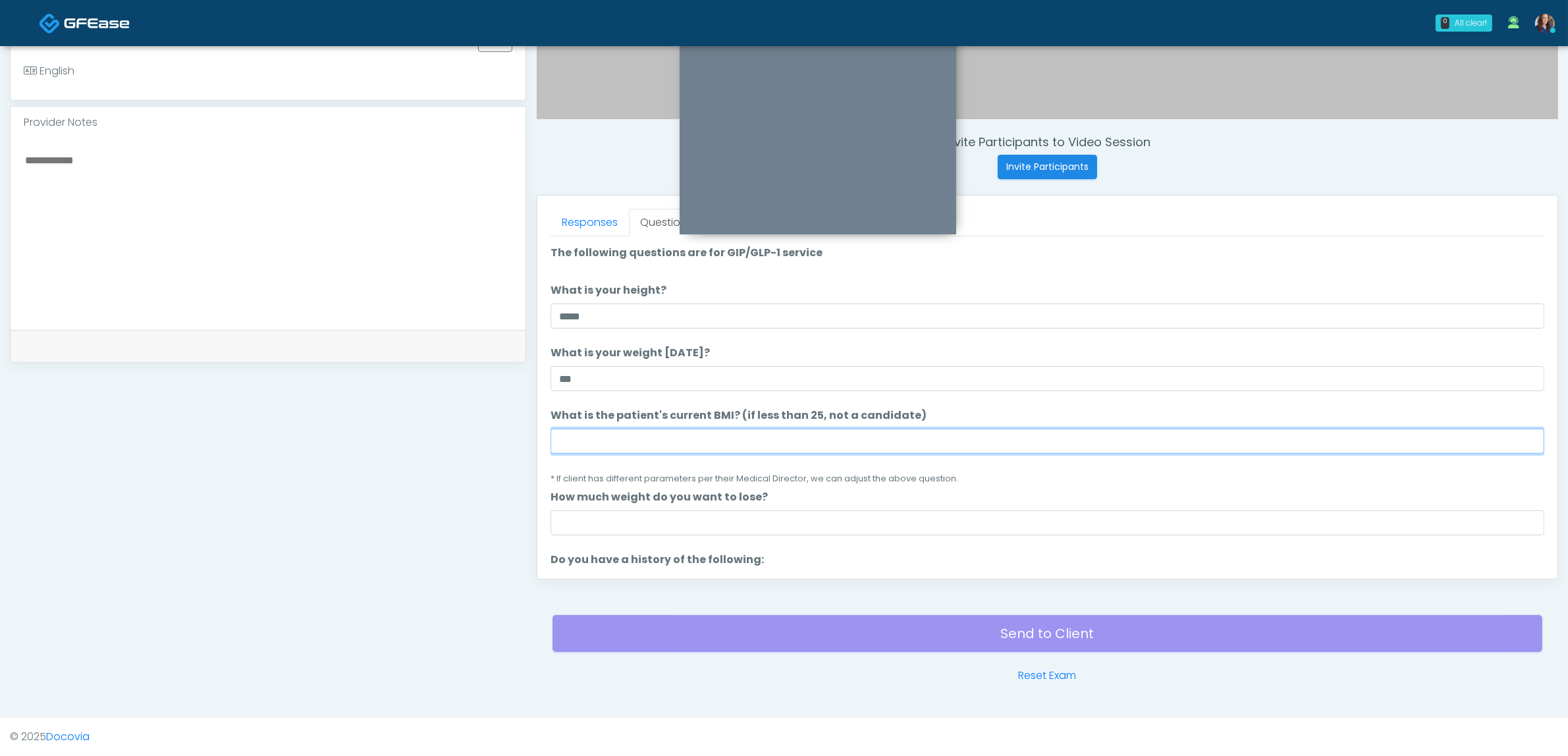
click at [768, 438] on input "What is the patient's current BMI? (if less than 25, not a candidate)" at bounding box center [1047, 441] width 994 height 25
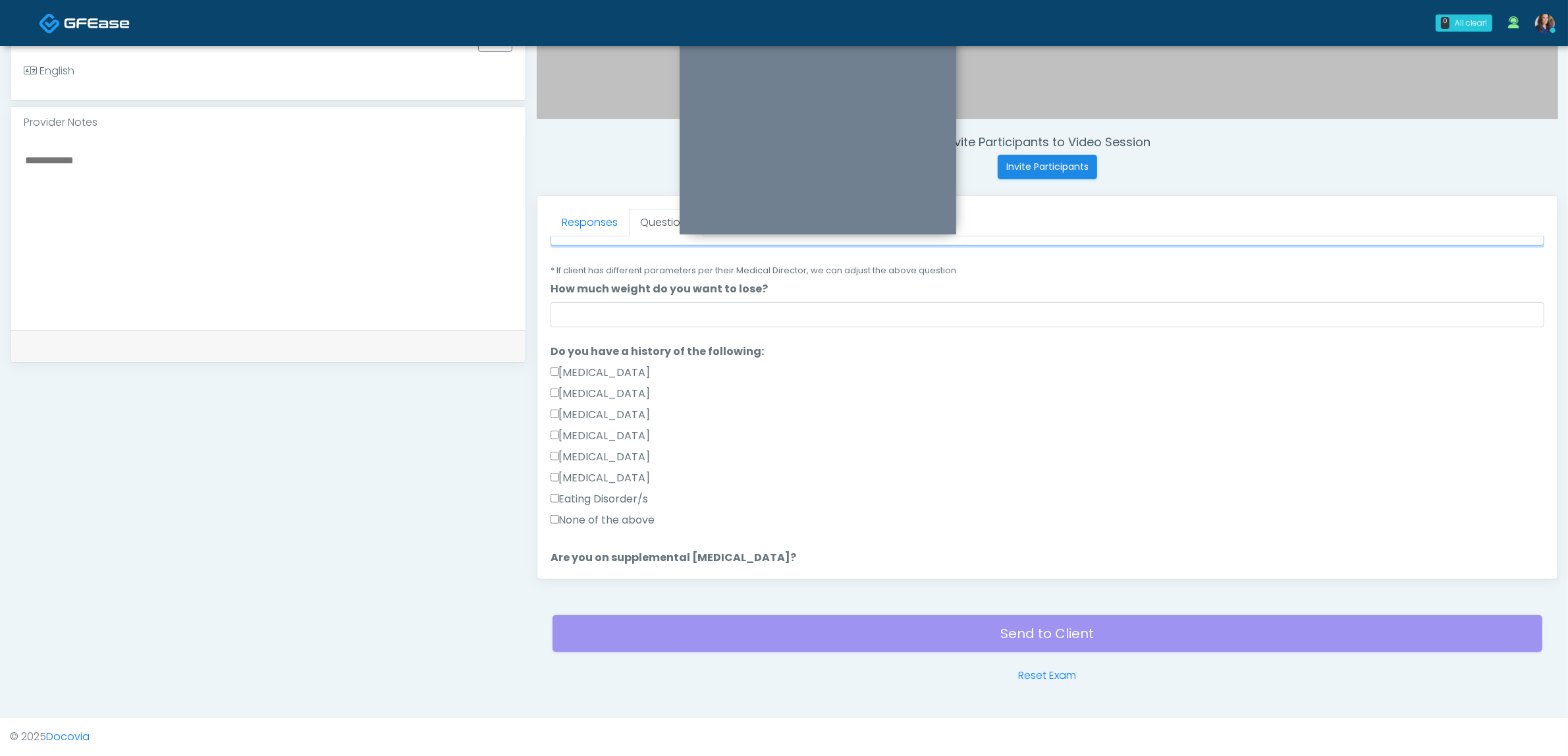
scroll to position [247, 0]
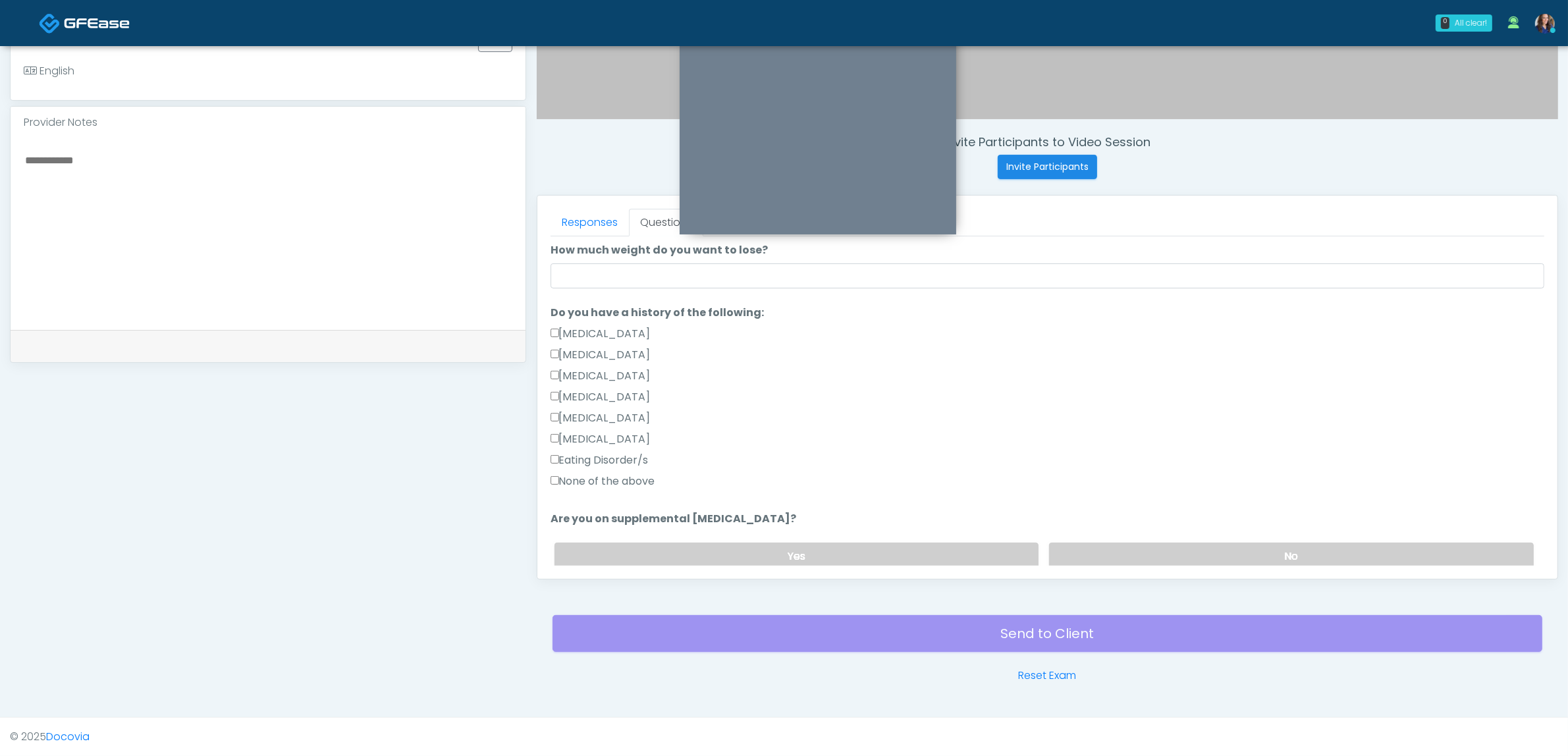
type input "**"
click at [600, 477] on label "None of the above" at bounding box center [603, 481] width 105 height 16
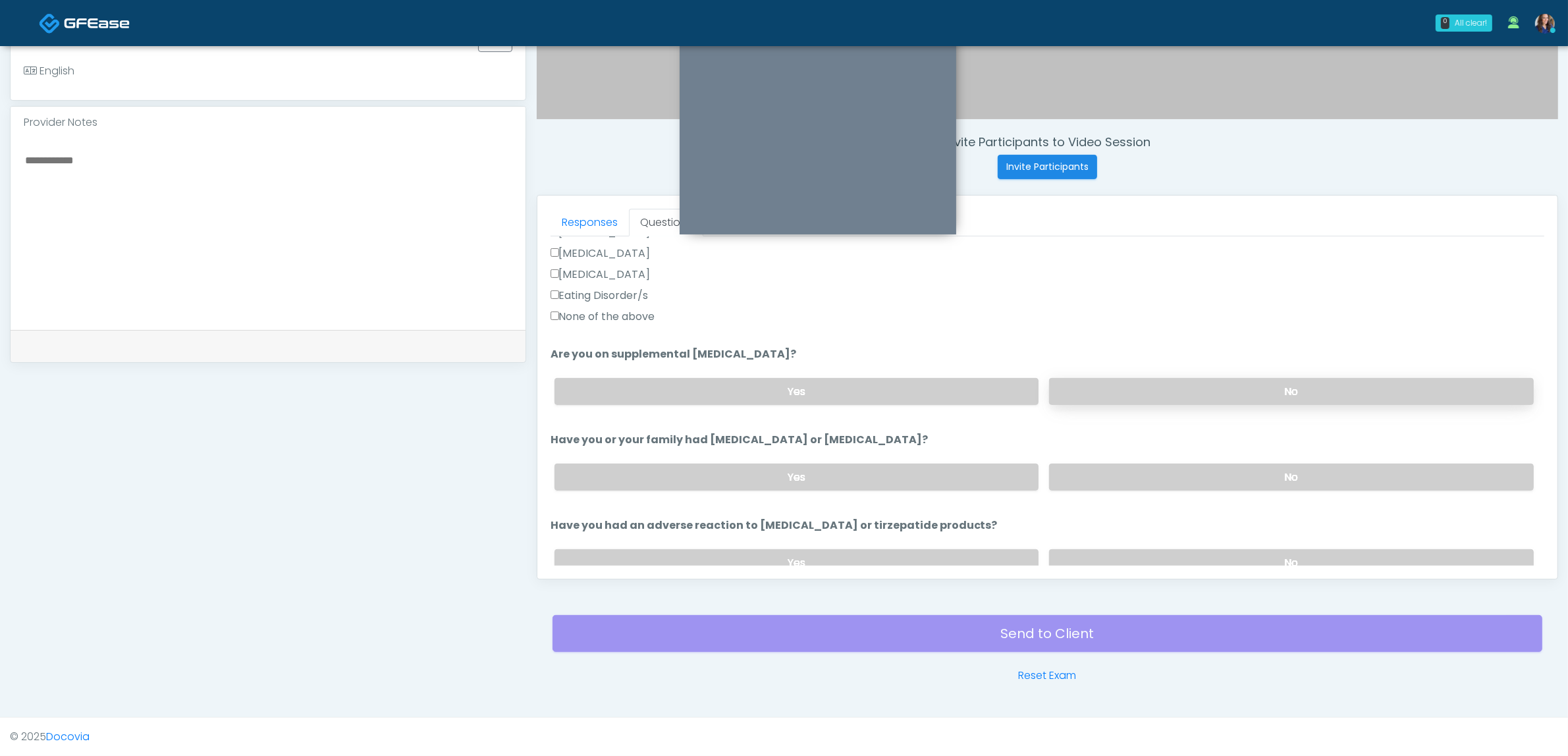
click at [1159, 381] on label "No" at bounding box center [1291, 392] width 484 height 27
click at [1149, 468] on label "No" at bounding box center [1291, 477] width 484 height 27
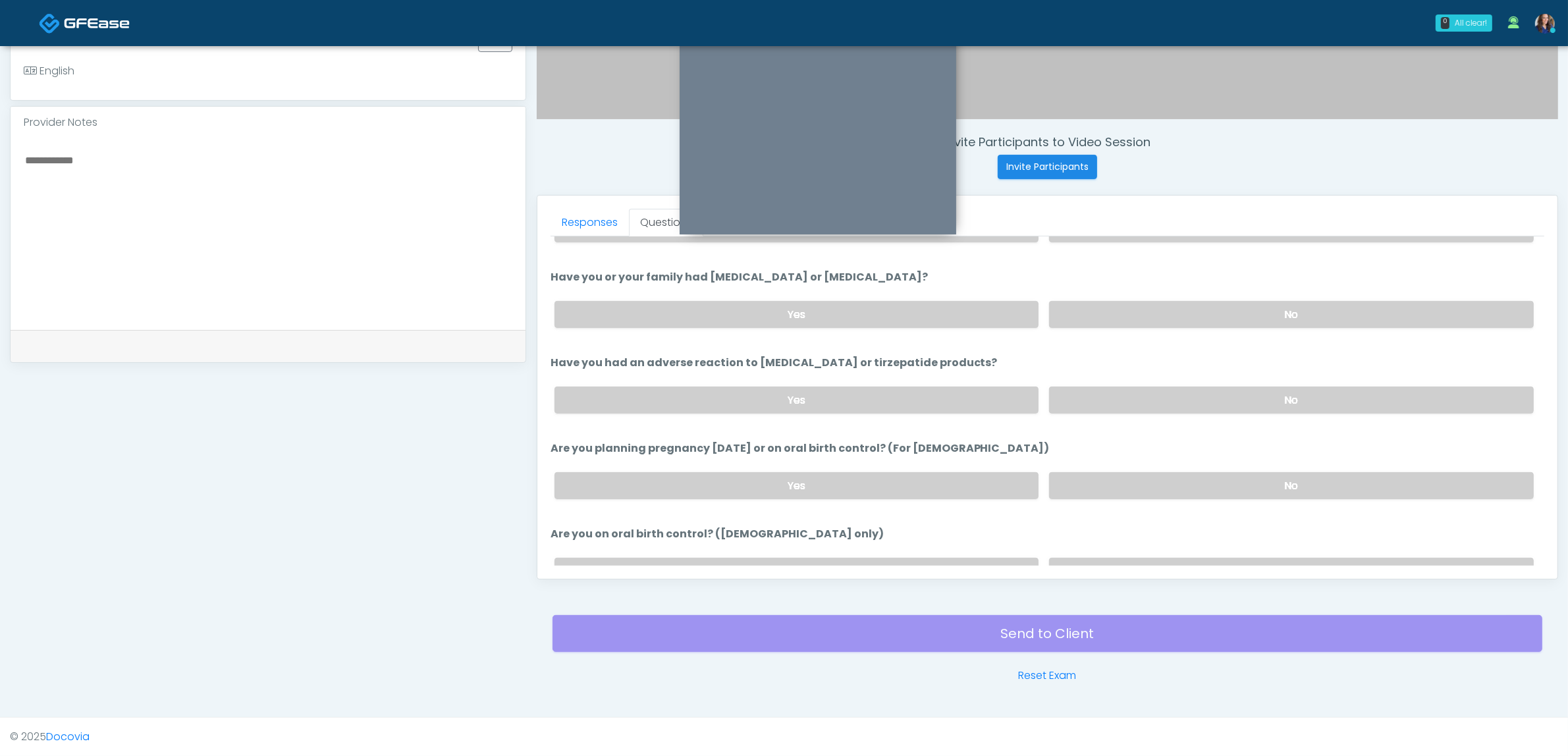
scroll to position [576, 0]
drag, startPoint x: 1200, startPoint y: 380, endPoint x: 1197, endPoint y: 396, distance: 16.3
click at [1199, 380] on div "Yes No" at bounding box center [1044, 397] width 1000 height 48
drag, startPoint x: 1196, startPoint y: 397, endPoint x: 1196, endPoint y: 451, distance: 54.0
click at [1197, 397] on label "No" at bounding box center [1291, 398] width 484 height 27
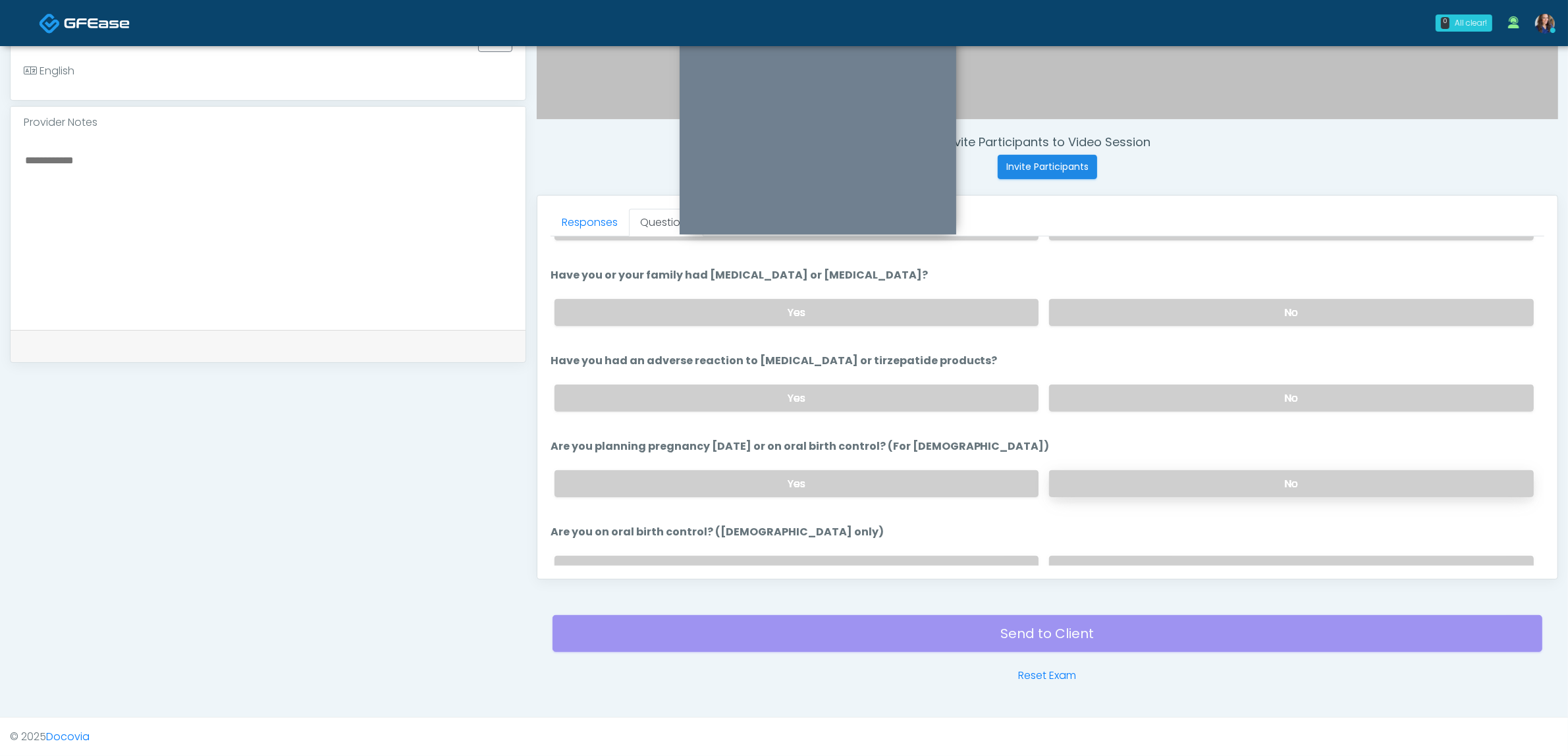
click at [1184, 477] on label "No" at bounding box center [1291, 484] width 484 height 27
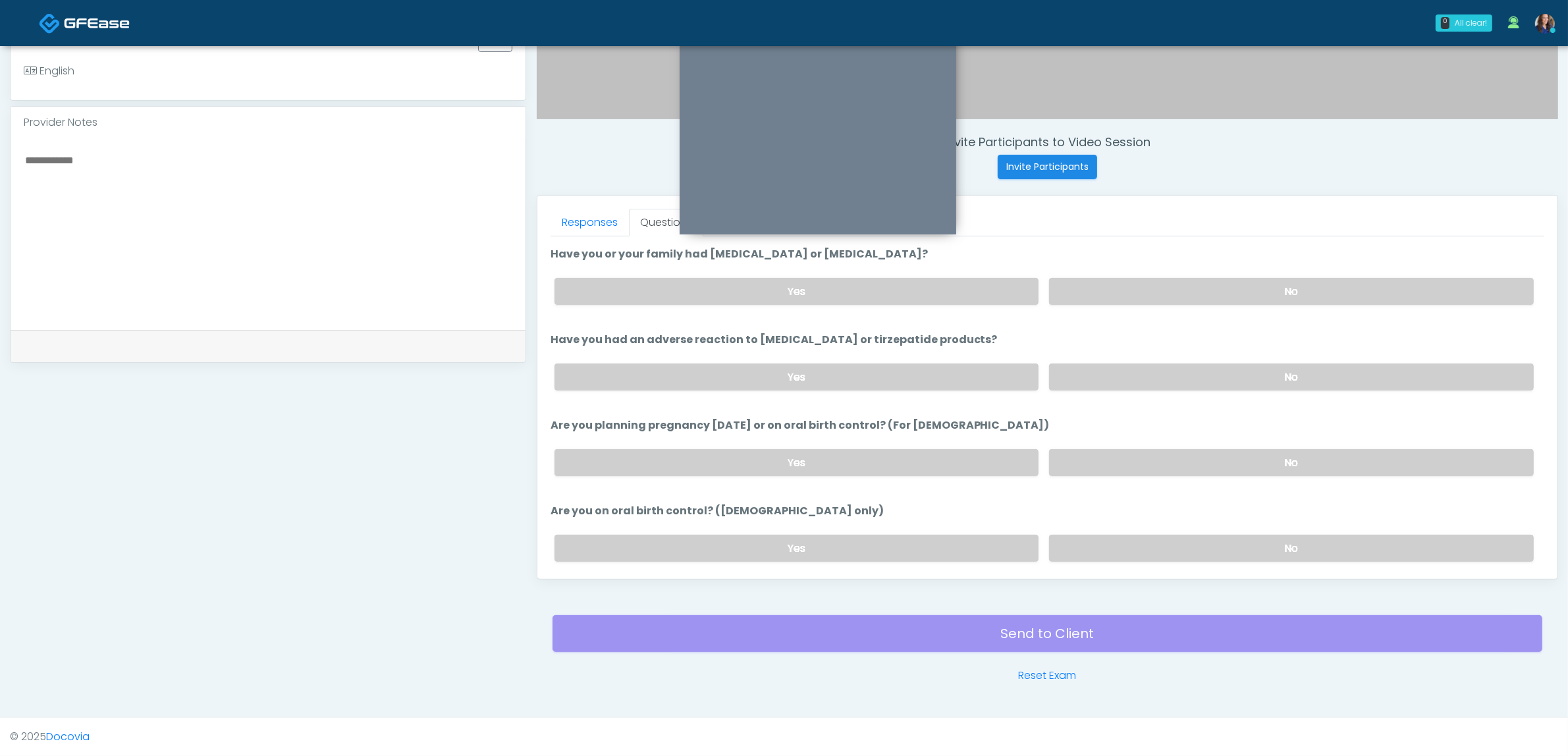
scroll to position [658, 0]
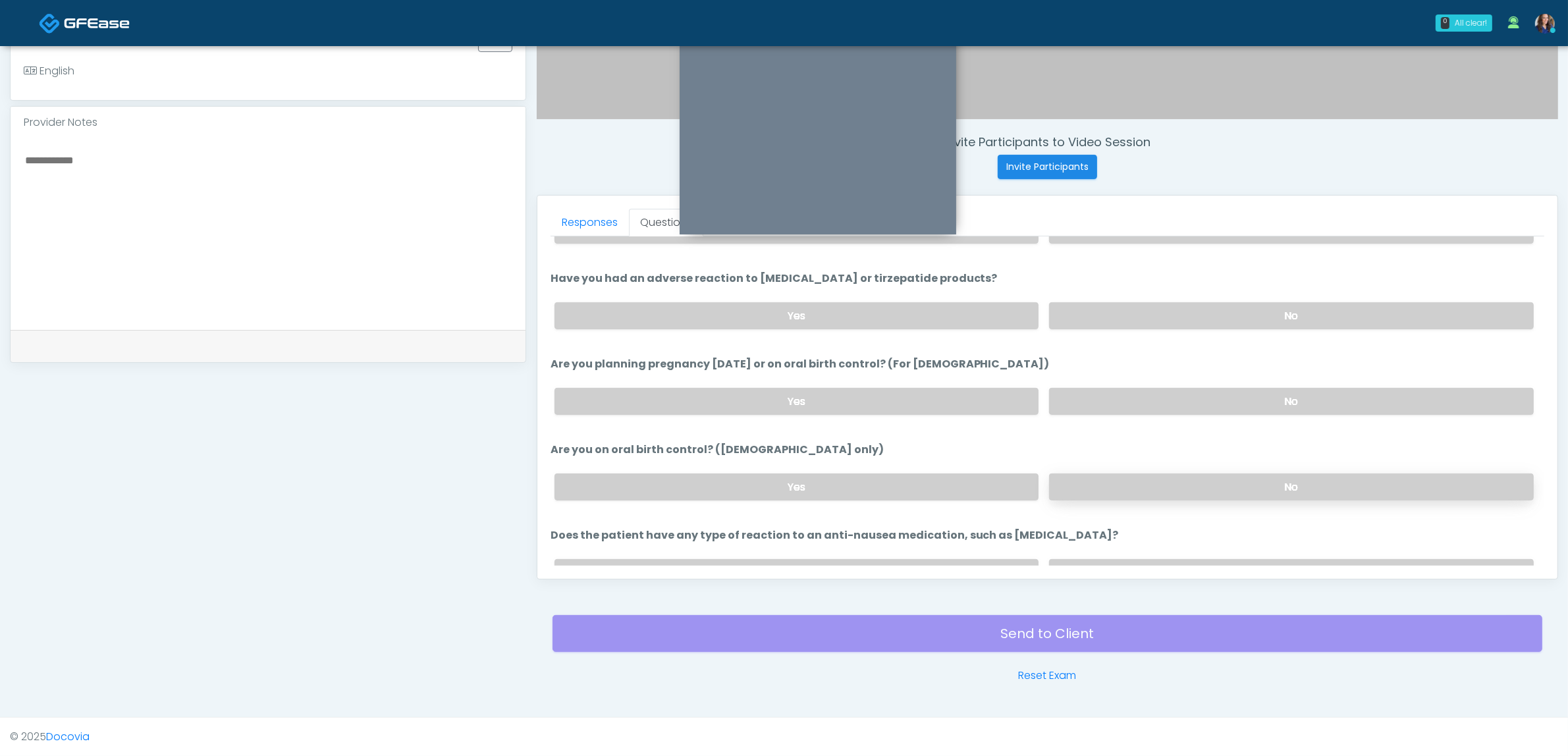
click at [1178, 489] on label "No" at bounding box center [1291, 487] width 484 height 27
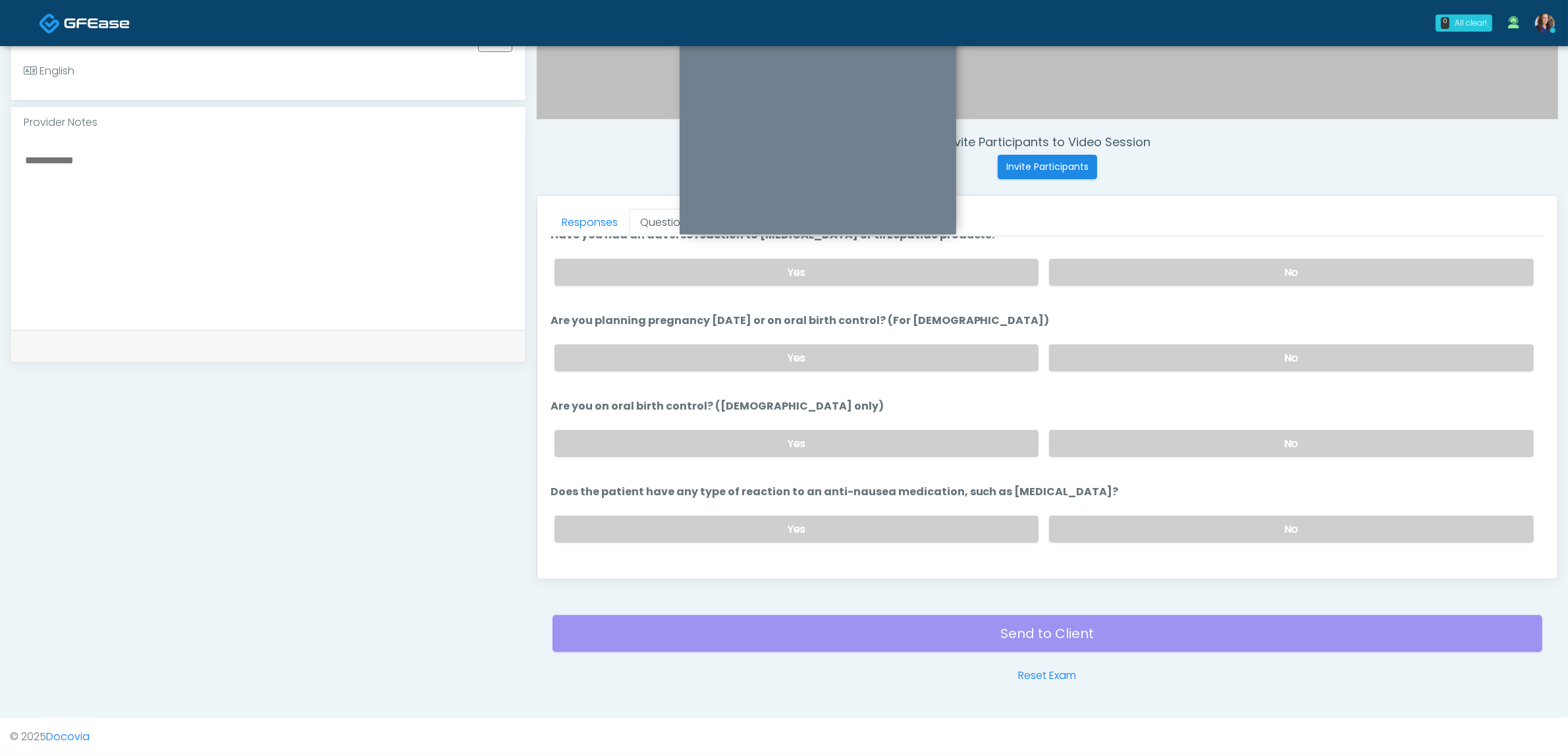
scroll to position [722, 0]
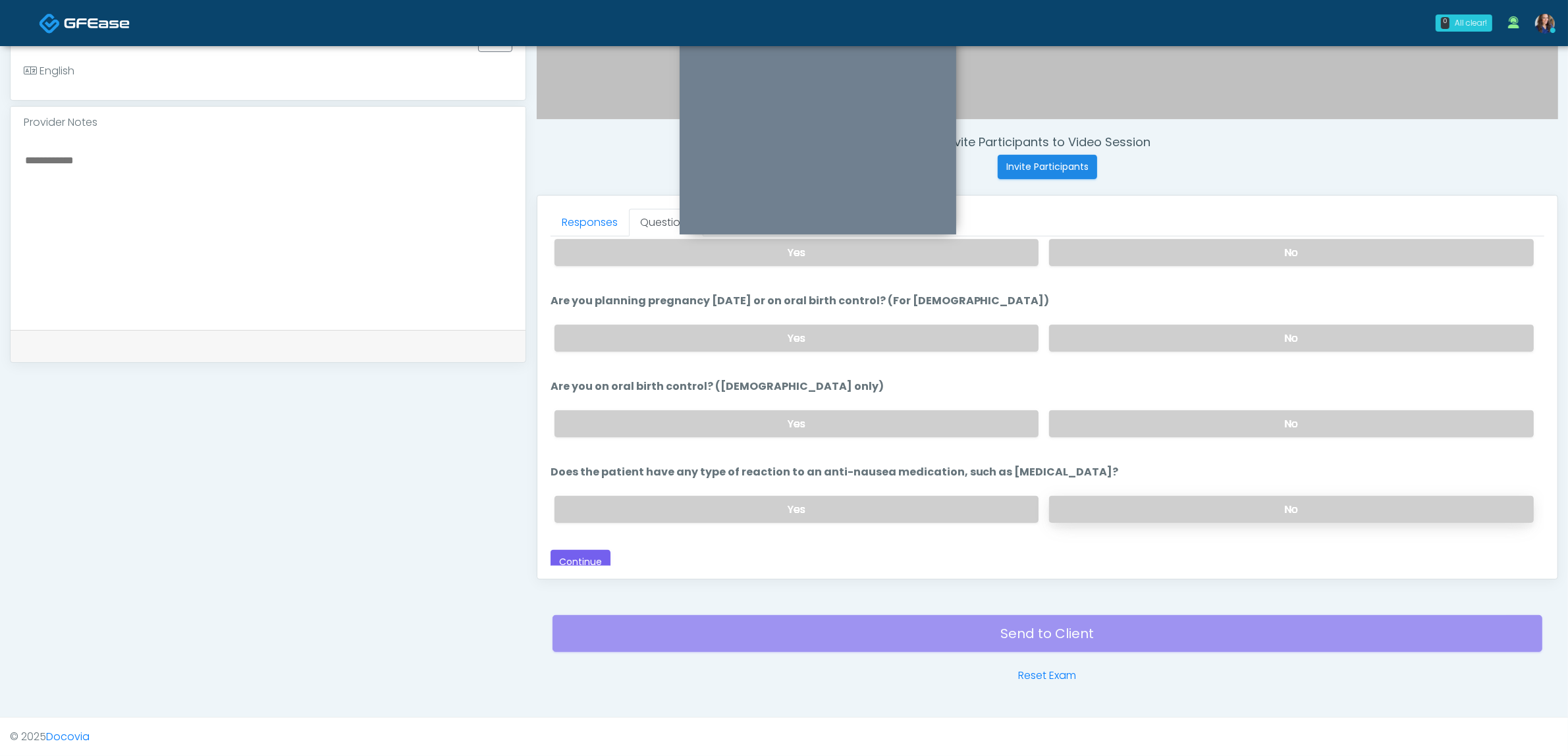
click at [1205, 501] on label "No" at bounding box center [1291, 509] width 484 height 27
drag, startPoint x: 571, startPoint y: 551, endPoint x: 1226, endPoint y: 516, distance: 655.9
click at [570, 551] on button "Continue" at bounding box center [581, 562] width 60 height 24
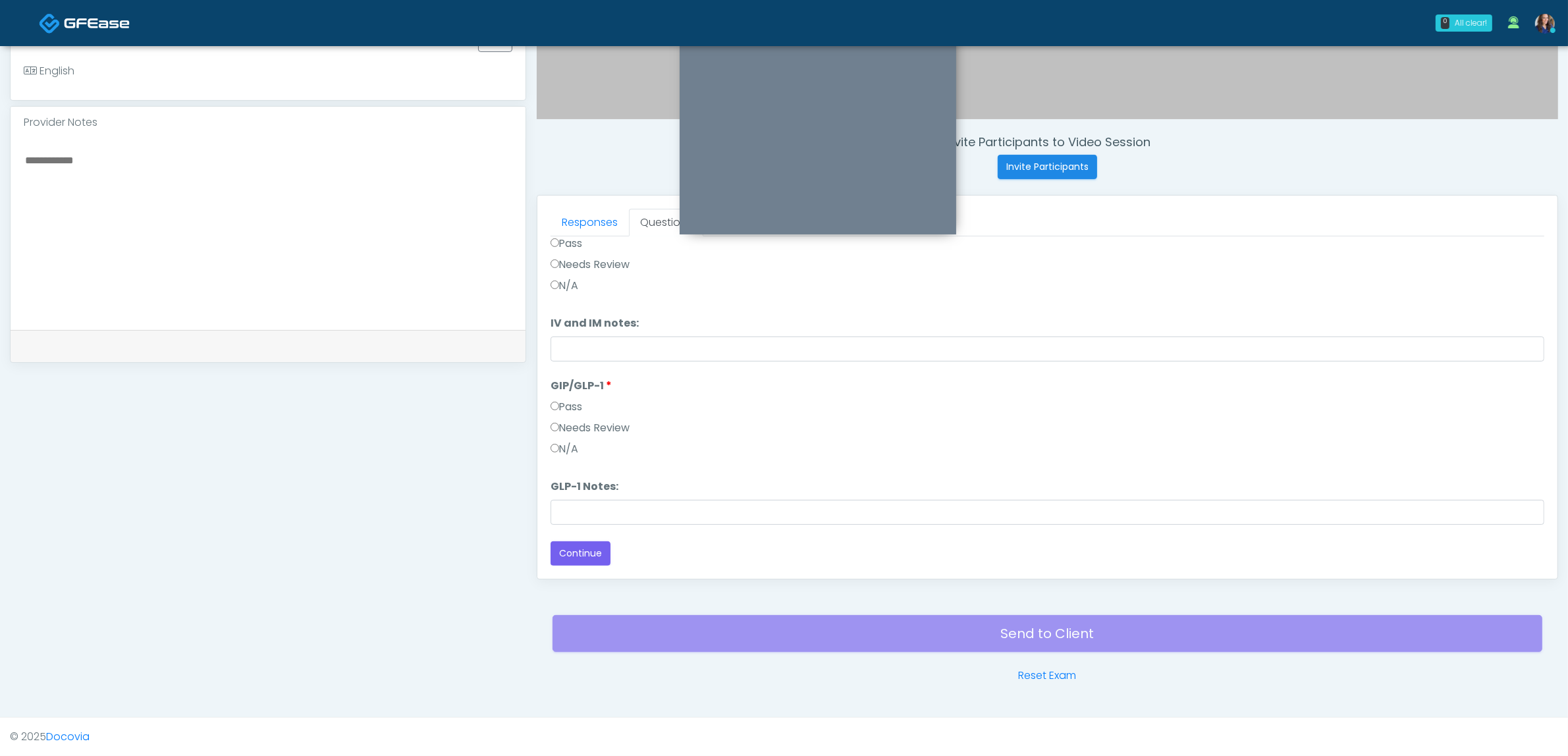
scroll to position [0, 0]
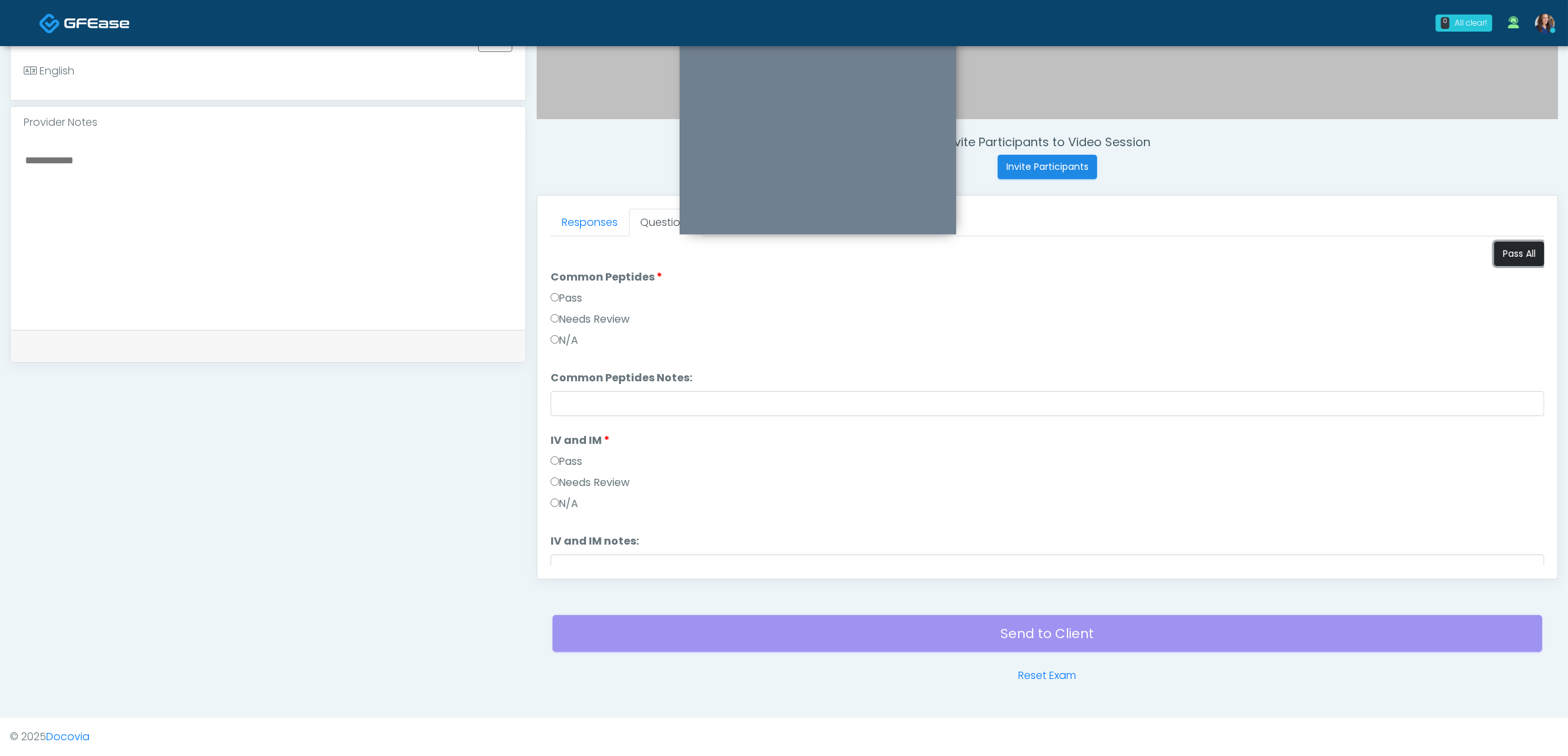
click at [1500, 252] on button "Pass All" at bounding box center [1519, 254] width 50 height 24
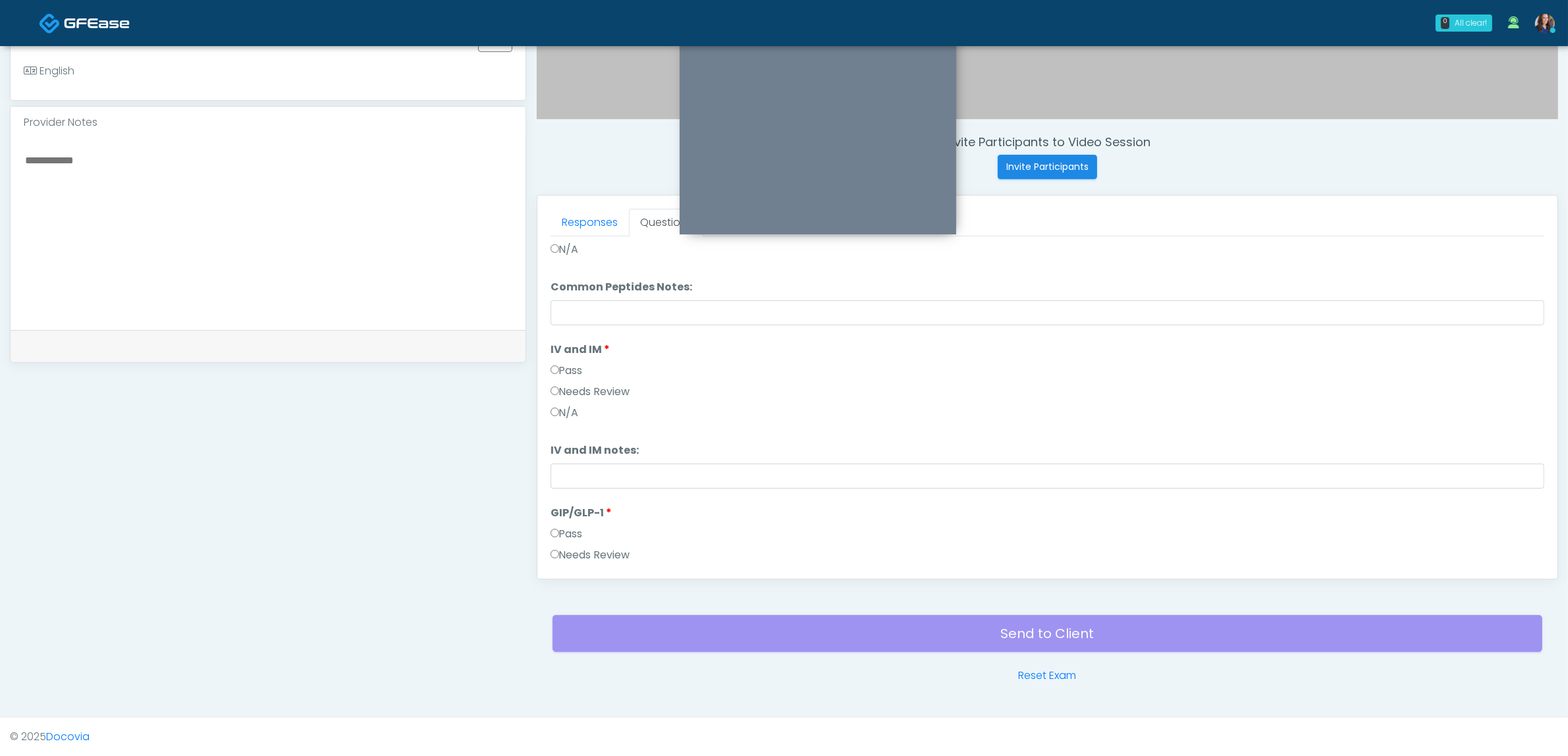
scroll to position [218, 0]
drag, startPoint x: 589, startPoint y: 551, endPoint x: 712, endPoint y: 563, distance: 123.6
click at [590, 551] on button "Continue" at bounding box center [581, 553] width 60 height 24
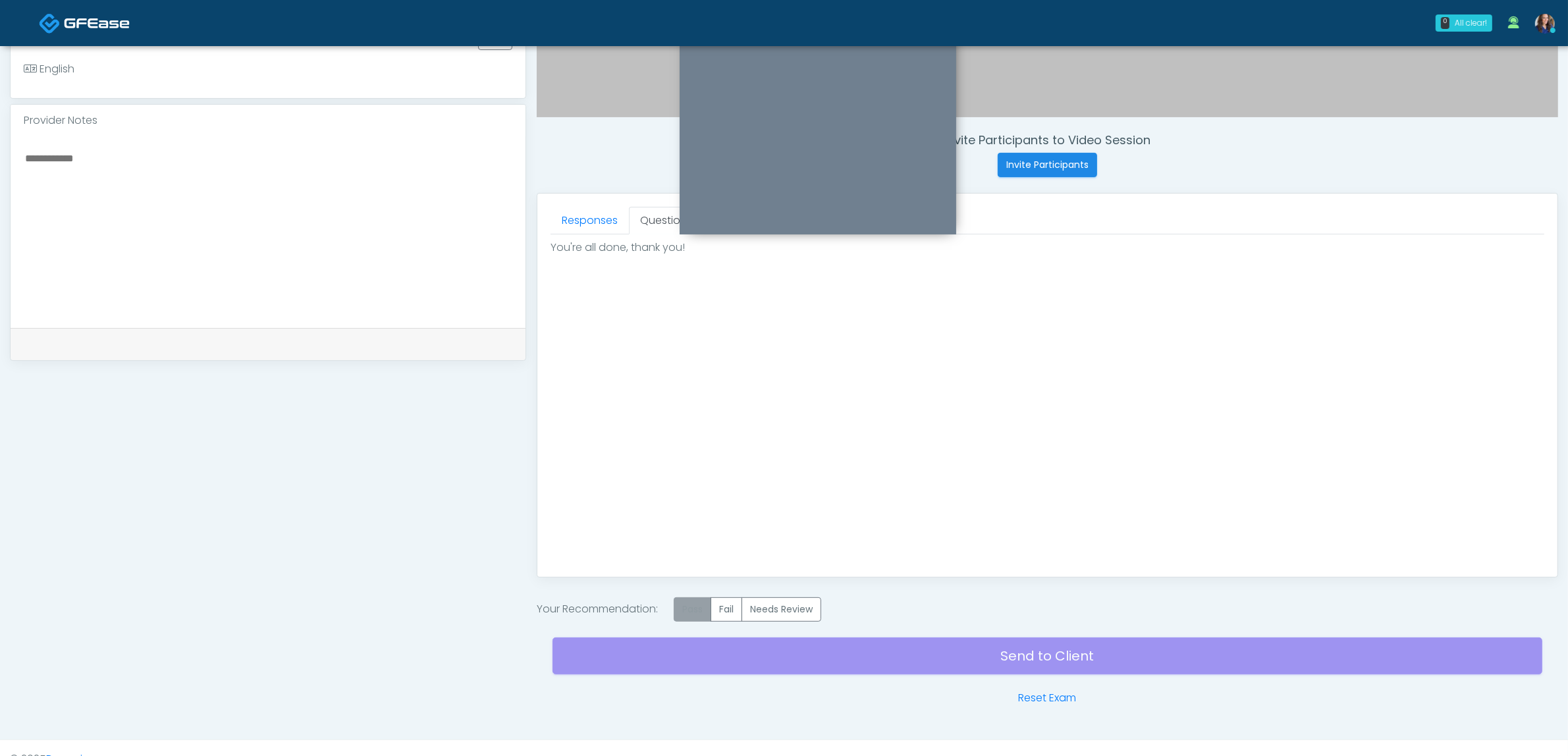
click at [700, 604] on label "Pass" at bounding box center [692, 609] width 38 height 24
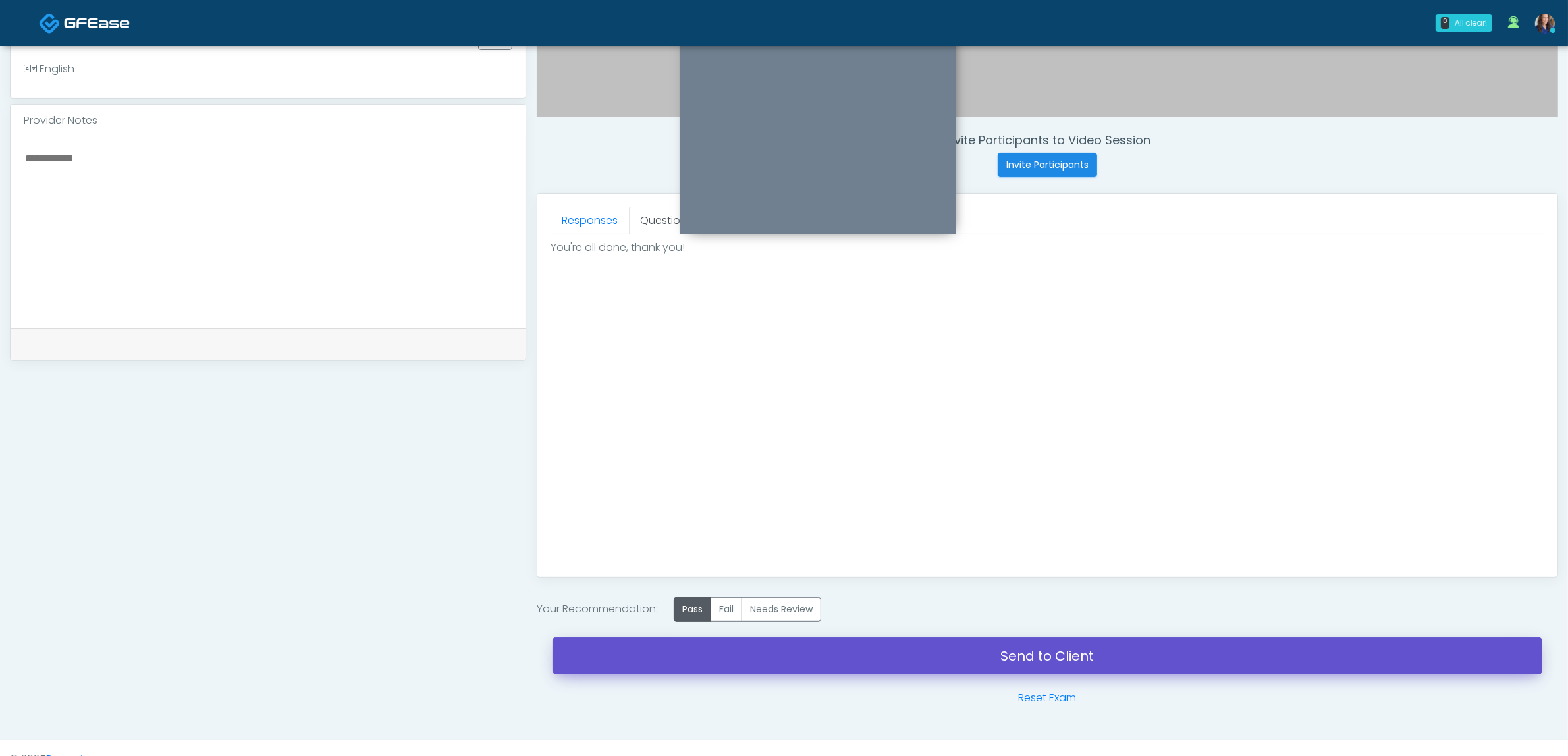
click at [927, 658] on link "Send to Client" at bounding box center [1047, 656] width 989 height 37
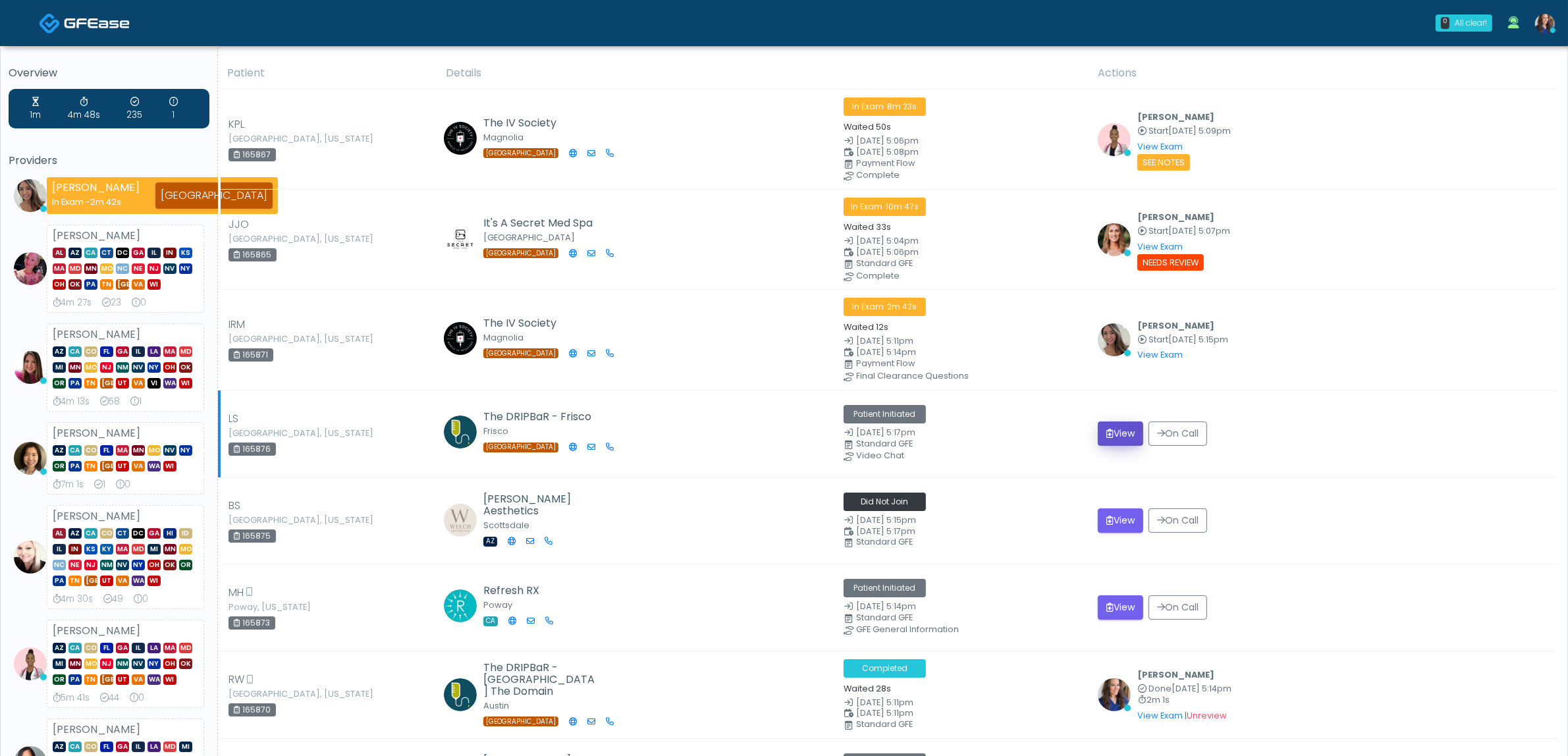
click at [1114, 422] on button "View" at bounding box center [1121, 434] width 46 height 24
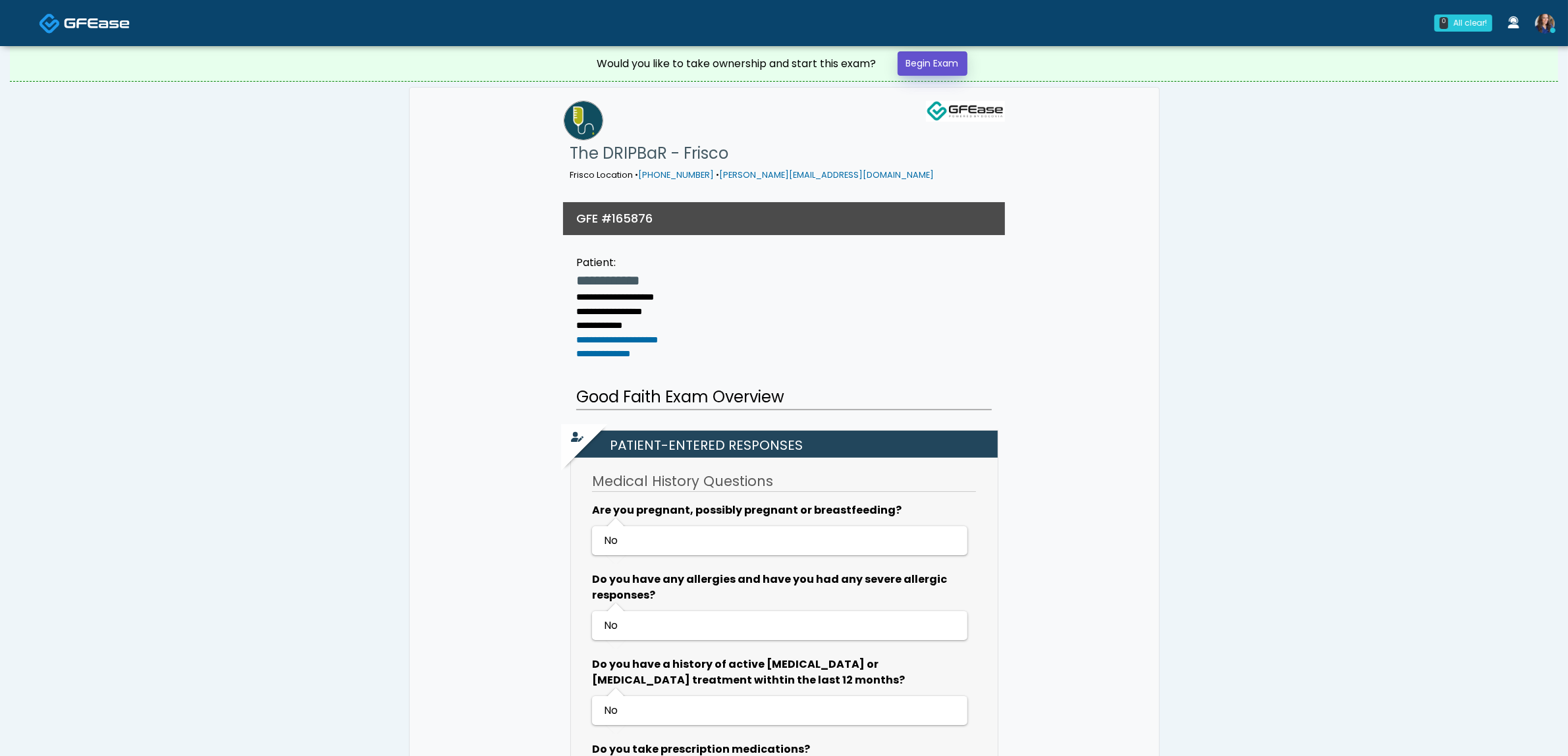
click at [932, 66] on link "Begin Exam" at bounding box center [932, 63] width 70 height 24
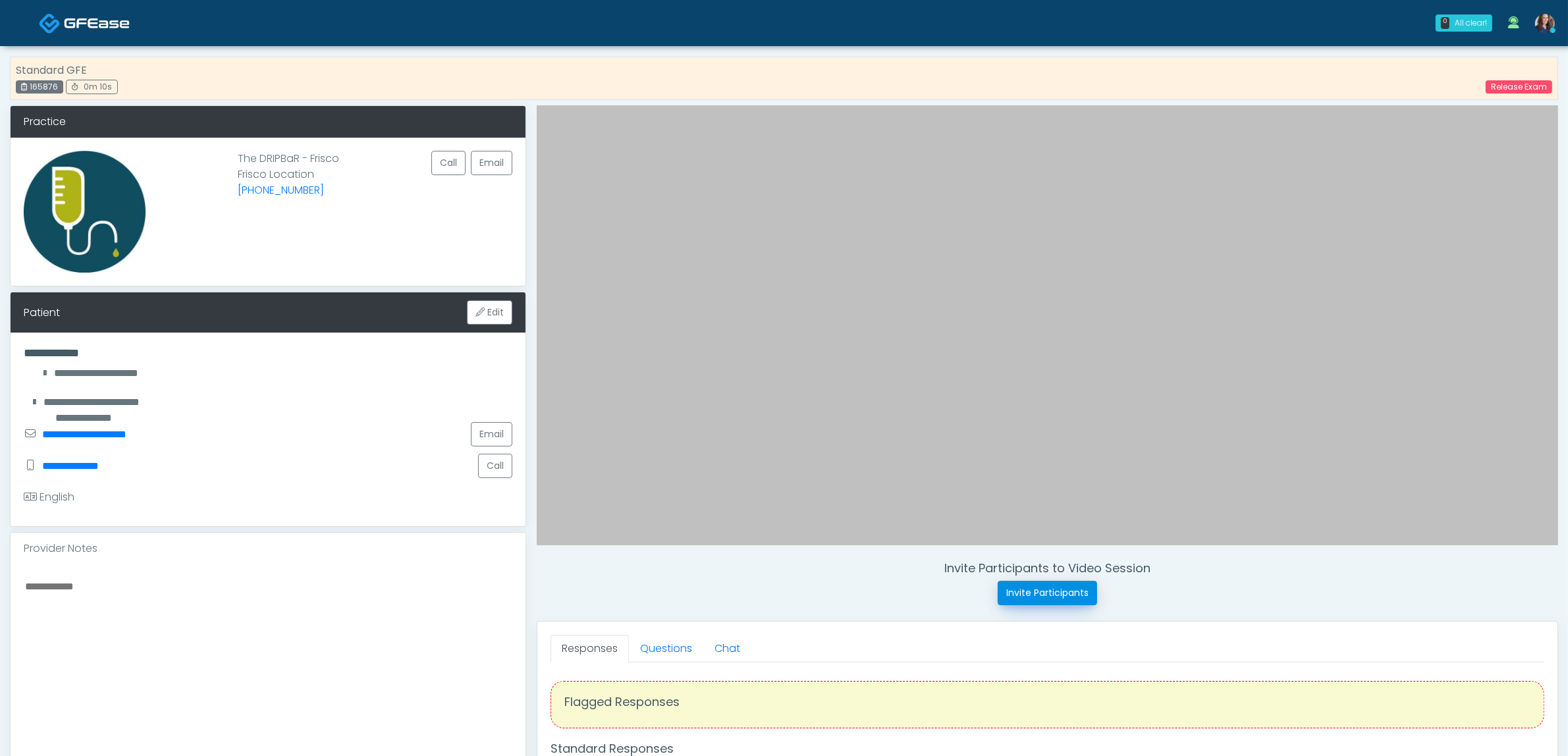
click at [1052, 589] on button "Invite Participants" at bounding box center [1047, 593] width 99 height 24
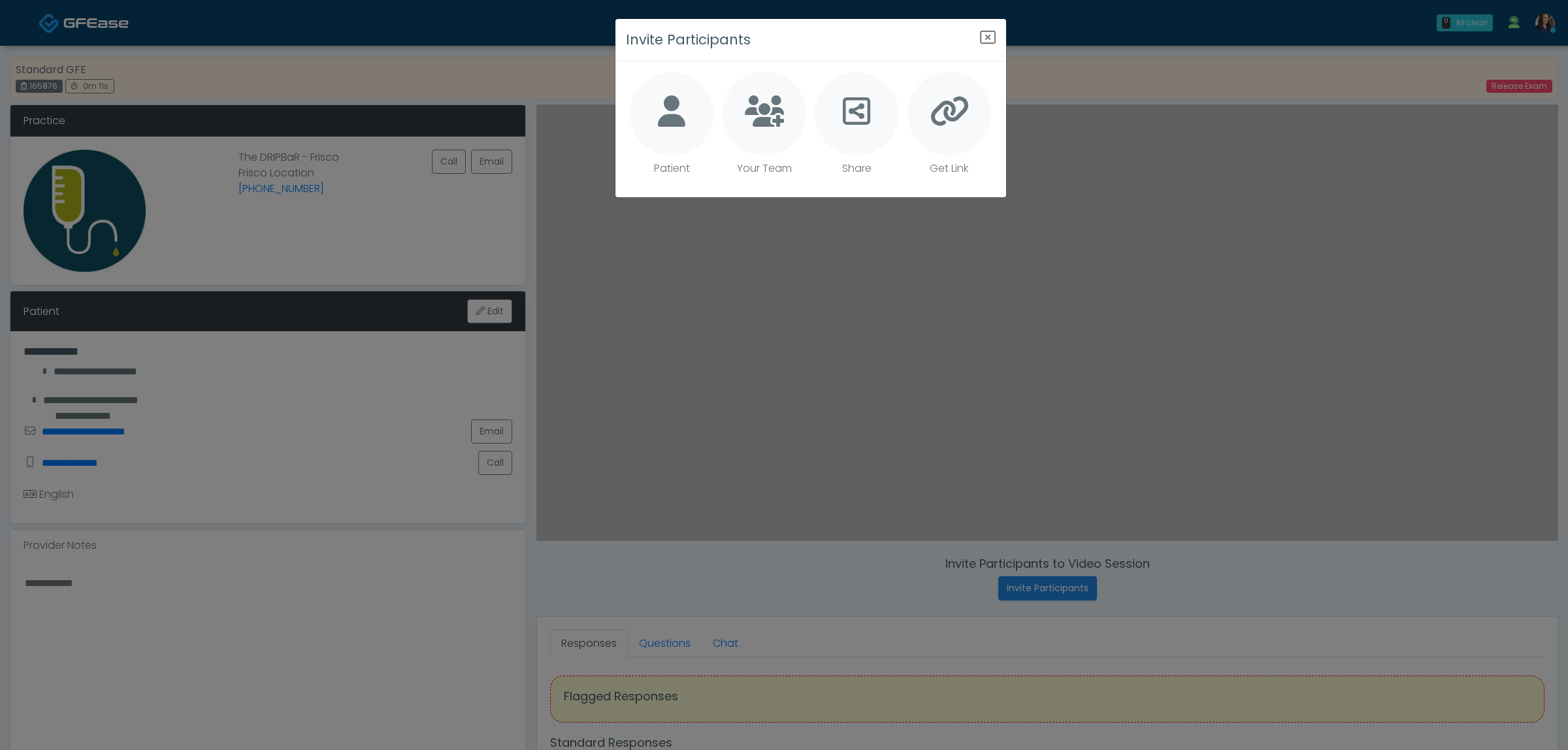
click at [678, 121] on icon at bounding box center [671, 111] width 28 height 31
type textarea "**********"
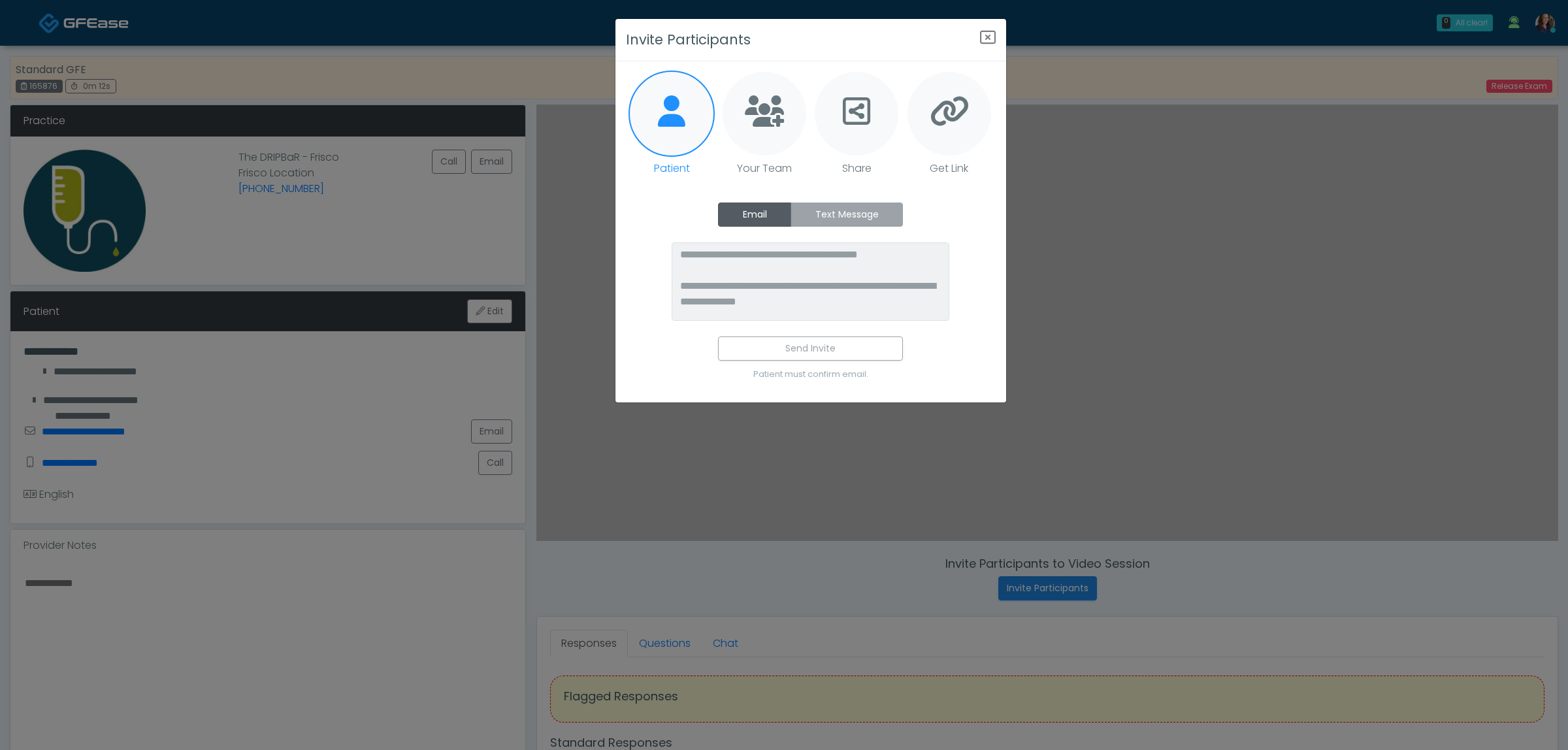
click at [833, 203] on label "Text Message" at bounding box center [846, 214] width 113 height 24
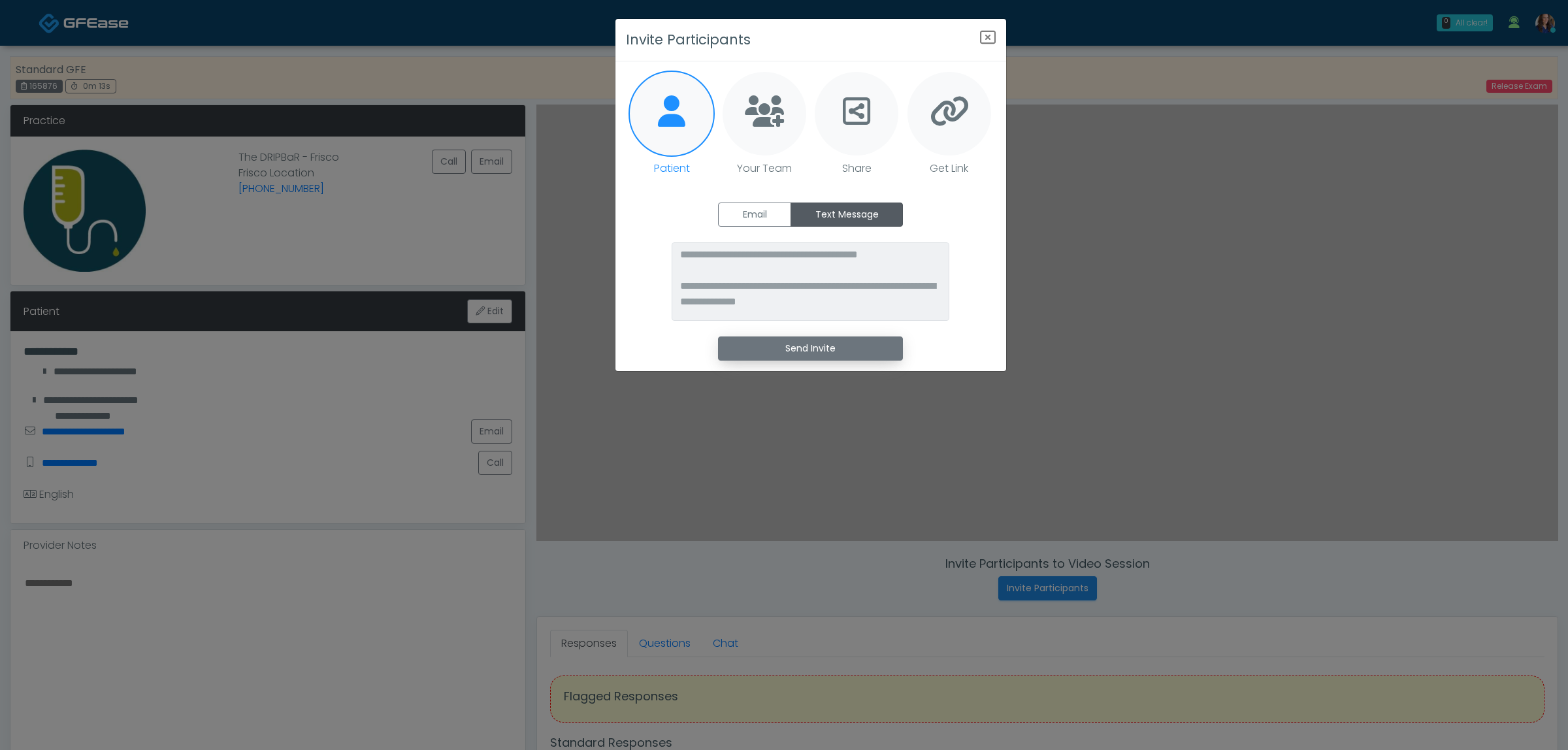
drag, startPoint x: 831, startPoint y: 350, endPoint x: 877, endPoint y: 344, distance: 46.4
click at [833, 350] on button "Send Invite" at bounding box center [810, 348] width 185 height 24
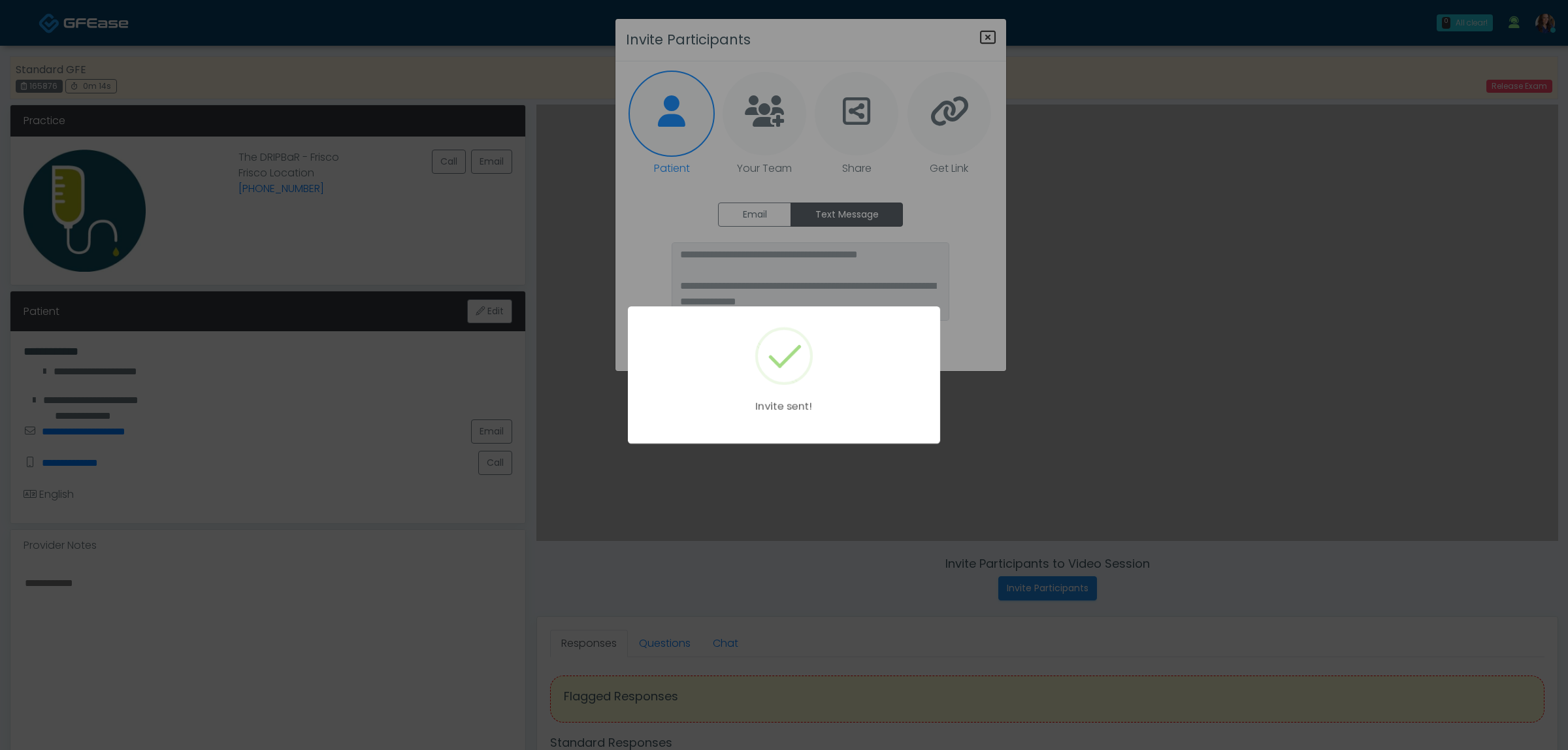
click at [983, 36] on div "Invite sent!" at bounding box center [784, 375] width 1568 height 750
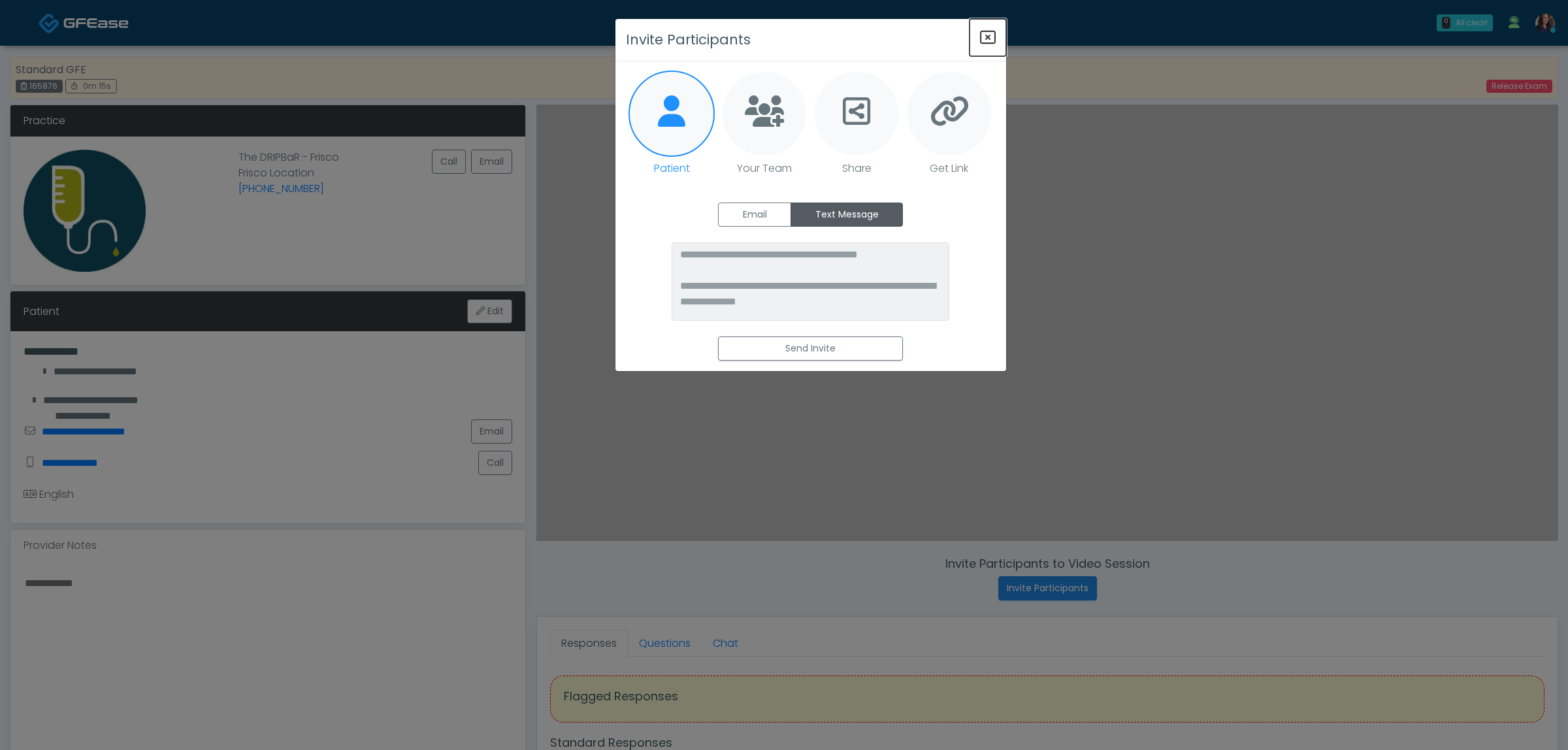
click at [988, 35] on icon "Close" at bounding box center [988, 38] width 16 height 16
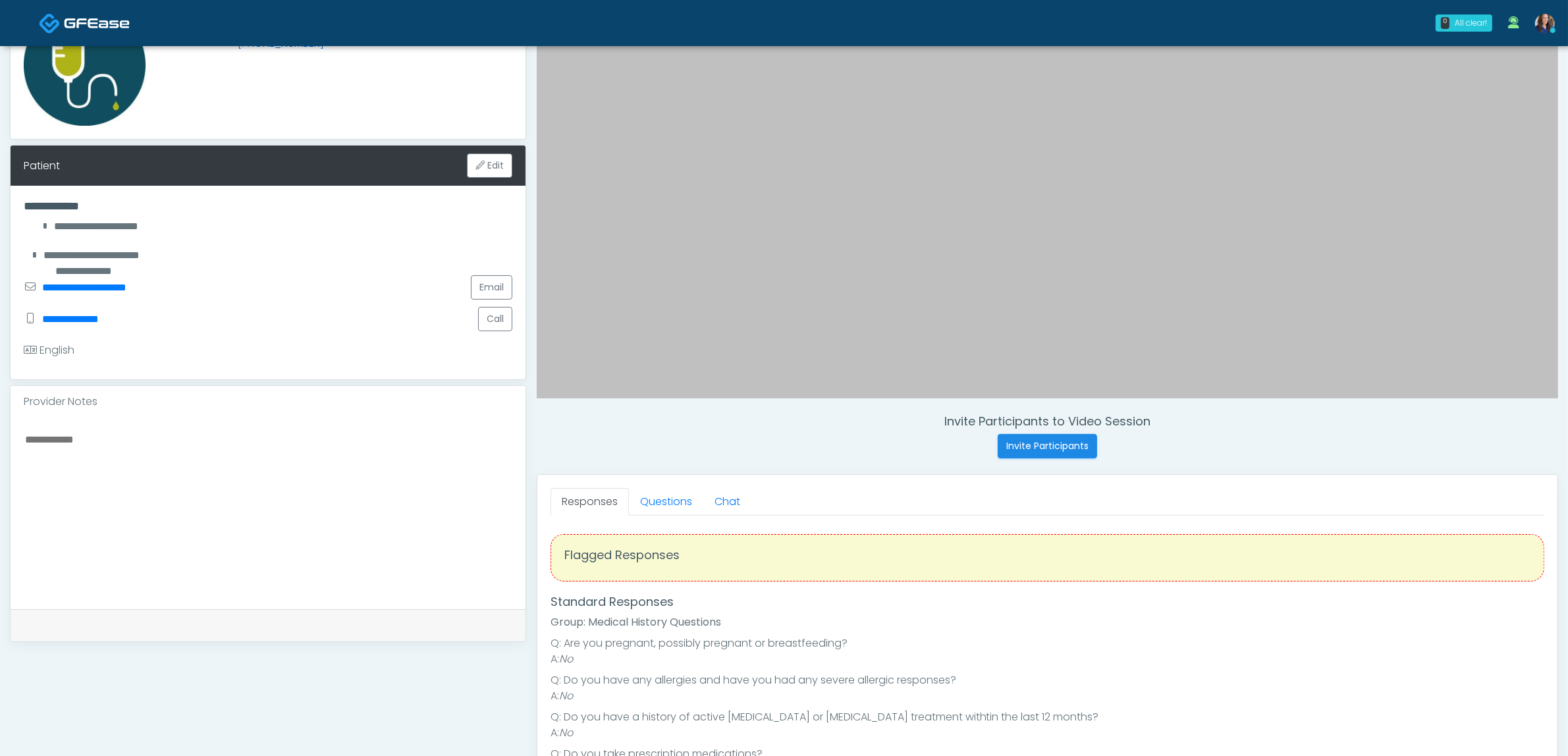
scroll to position [165, 0]
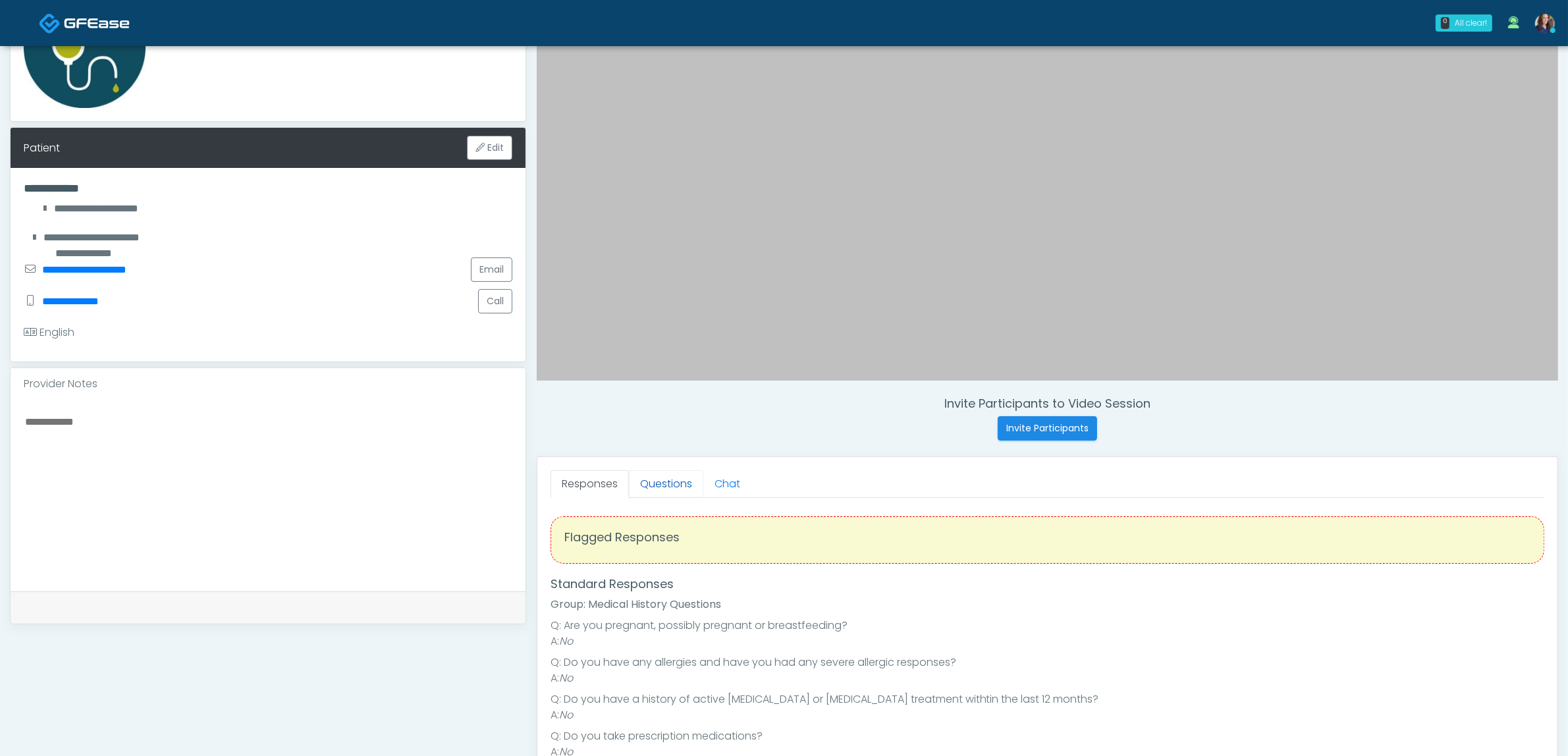
click at [656, 489] on link "Questions" at bounding box center [666, 484] width 74 height 28
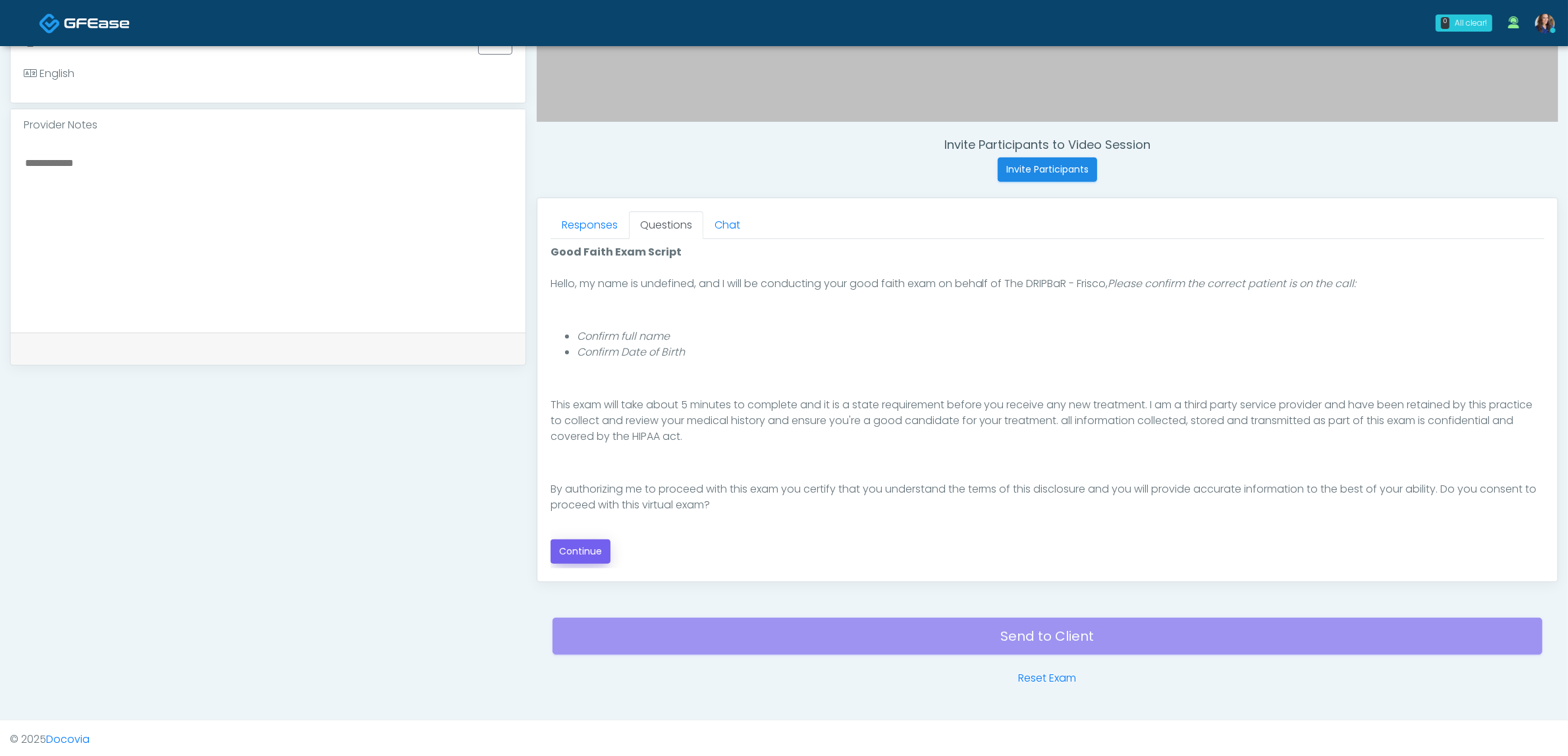
scroll to position [428, 0]
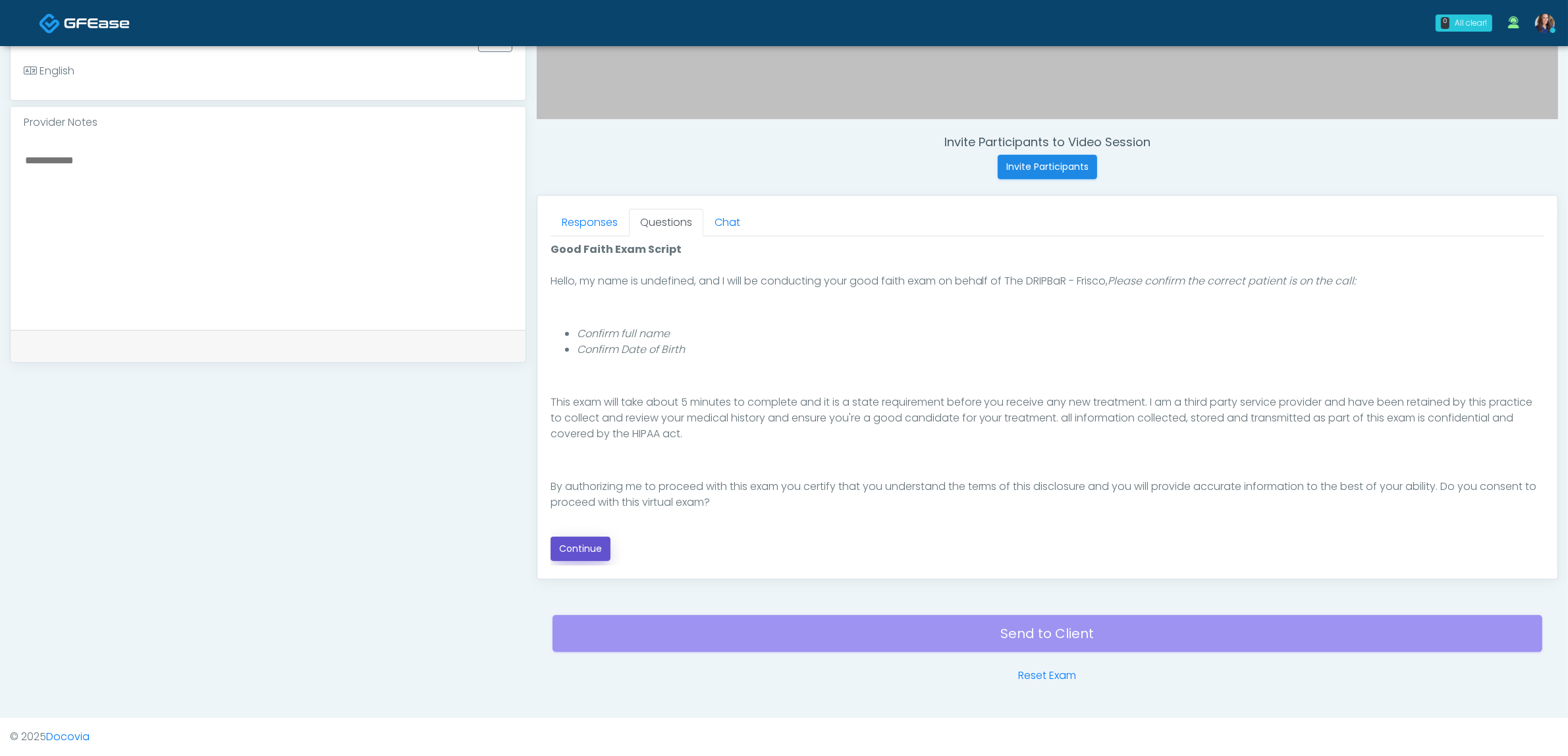
click at [586, 551] on button "Continue" at bounding box center [581, 548] width 60 height 24
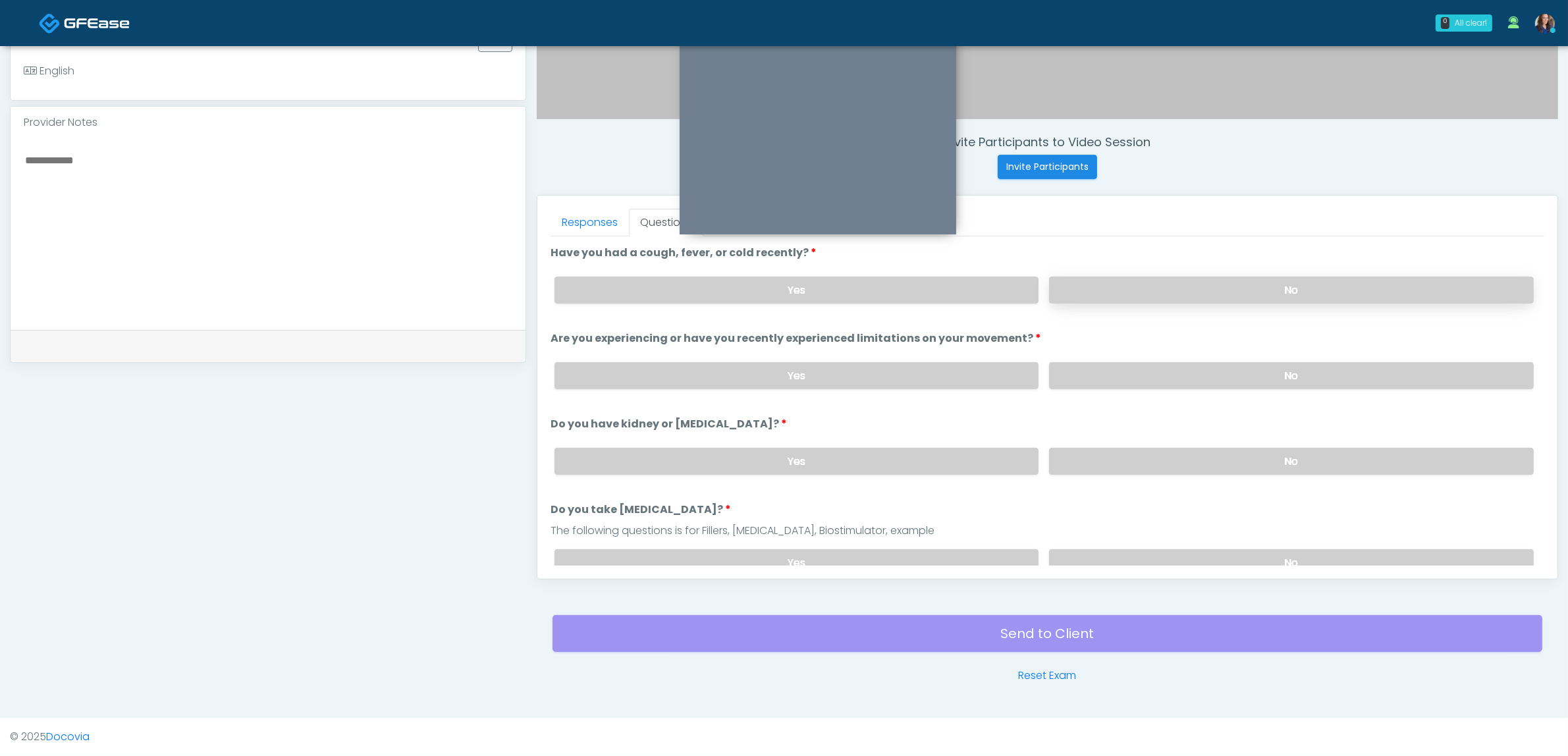
click at [1111, 294] on label "No" at bounding box center [1291, 290] width 484 height 27
drag, startPoint x: 1166, startPoint y: 367, endPoint x: 1173, endPoint y: 449, distance: 82.3
click at [1166, 367] on label "No" at bounding box center [1291, 376] width 484 height 27
click at [1162, 468] on label "No" at bounding box center [1291, 461] width 484 height 27
click at [1166, 458] on label "No" at bounding box center [1291, 461] width 484 height 27
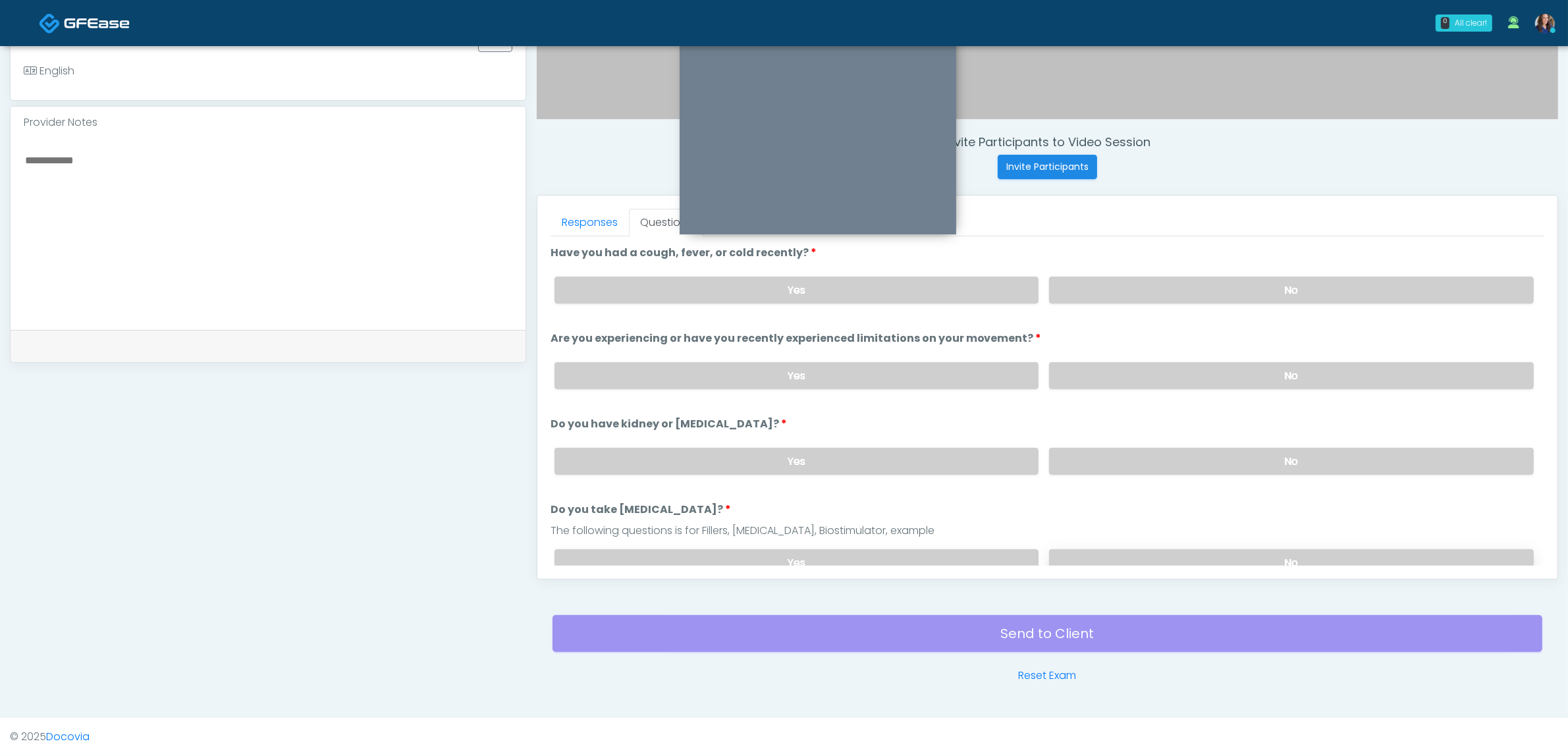
click at [1143, 549] on label "No" at bounding box center [1291, 563] width 484 height 27
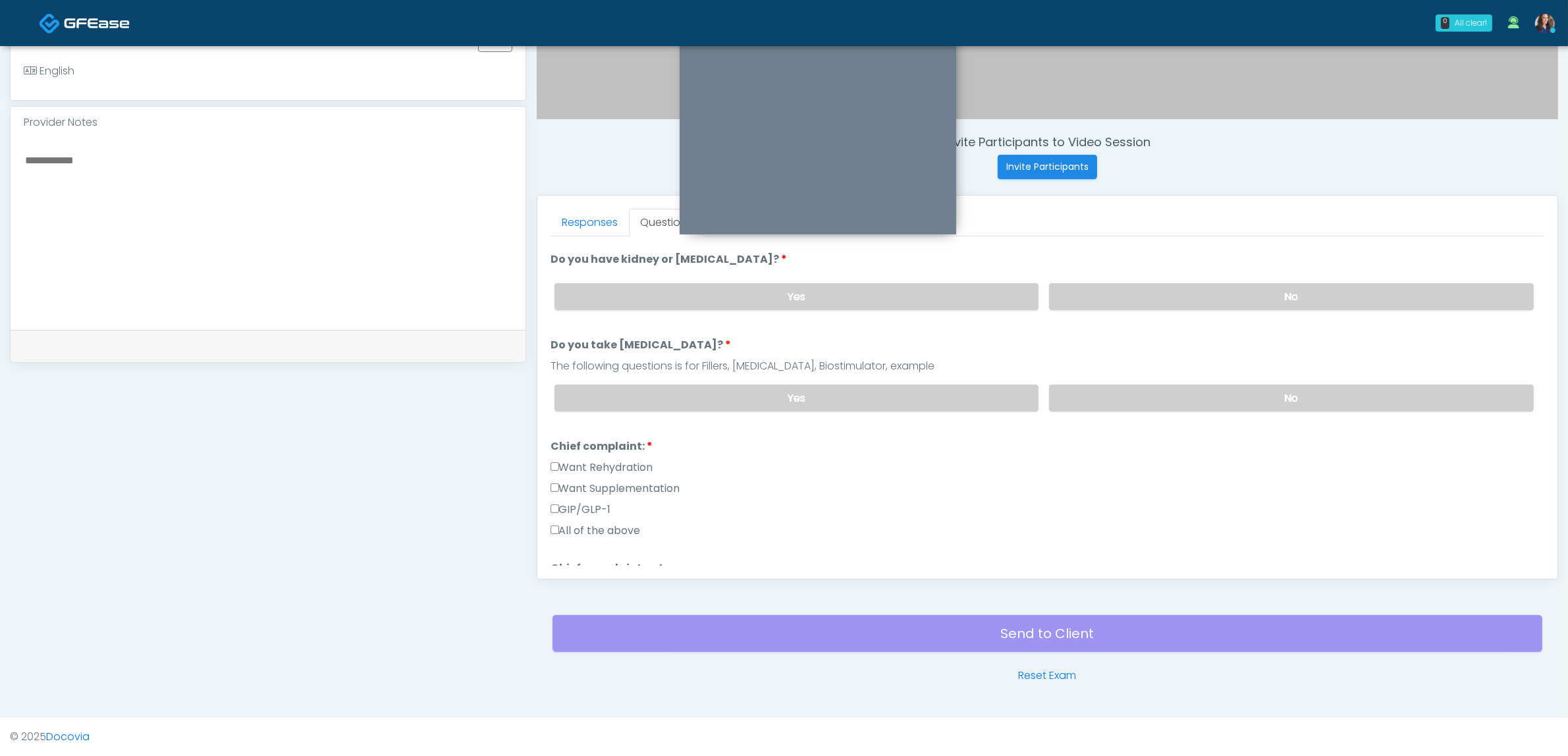
scroll to position [247, 0]
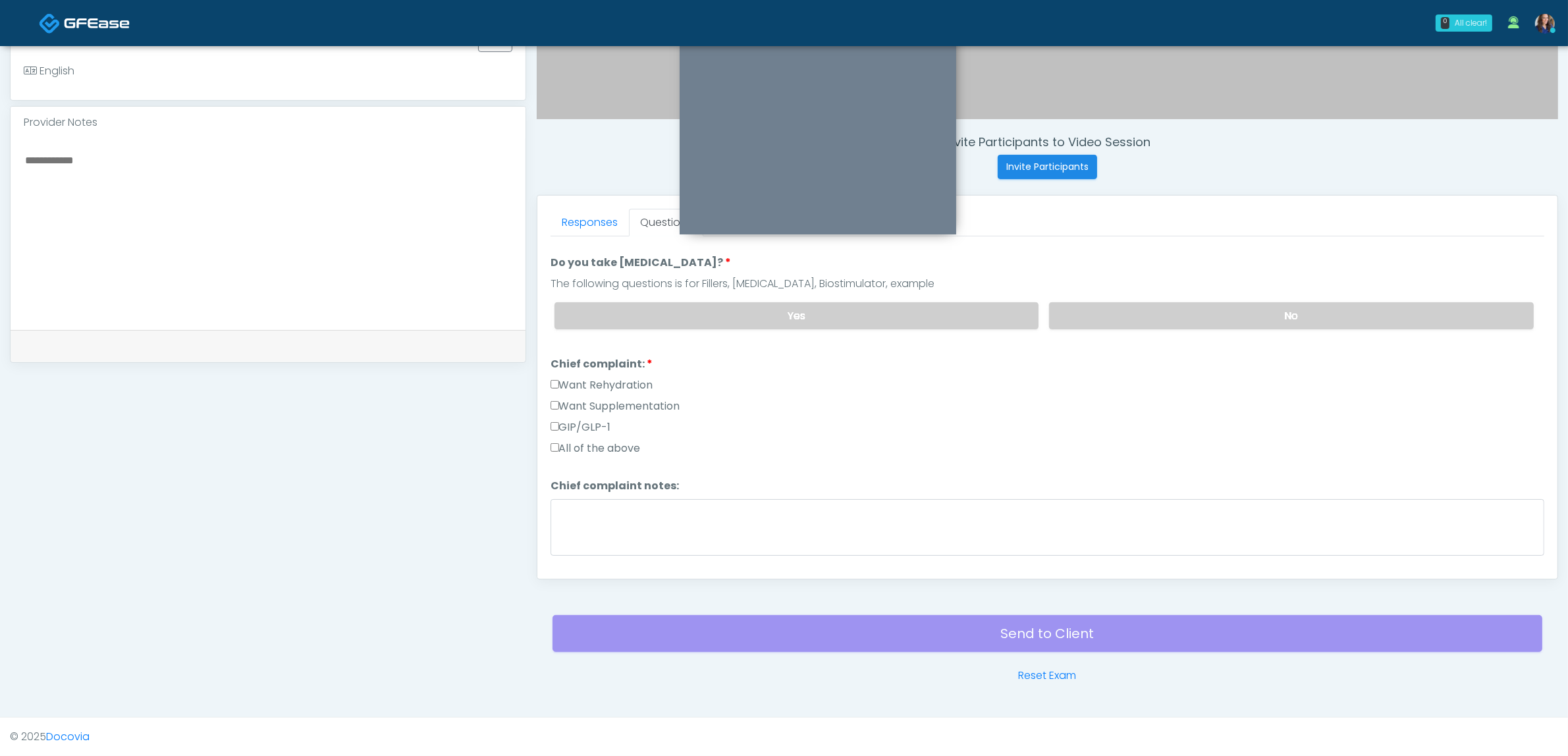
click at [564, 379] on label "Want Rehydration" at bounding box center [602, 385] width 103 height 16
click at [570, 400] on label "Want Supplementation" at bounding box center [616, 406] width 130 height 16
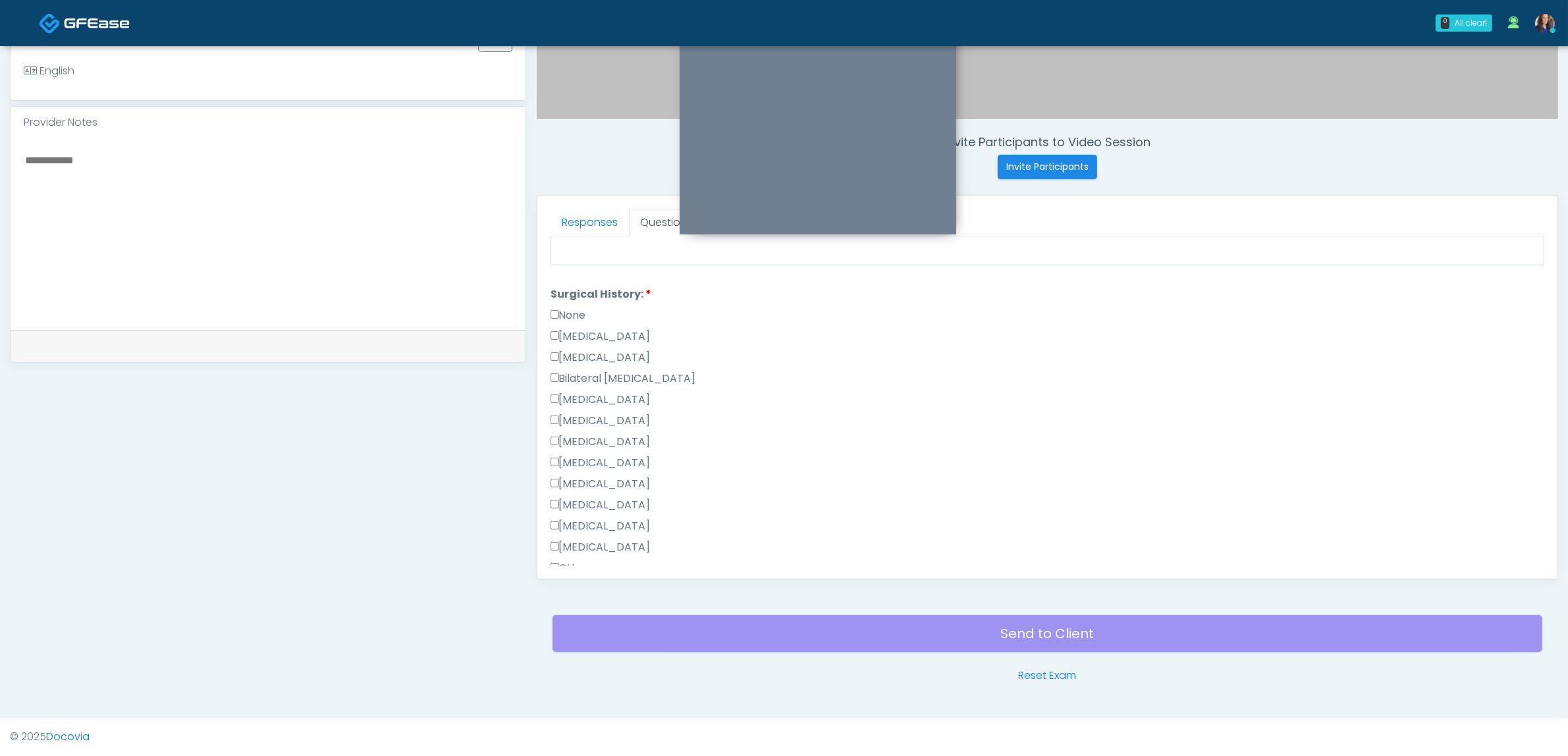
scroll to position [576, 0]
drag, startPoint x: 571, startPoint y: 265, endPoint x: 623, endPoint y: 330, distance: 83.2
click at [570, 269] on label "None" at bounding box center [569, 277] width 36 height 16
click at [563, 406] on label "None" at bounding box center [569, 413] width 36 height 16
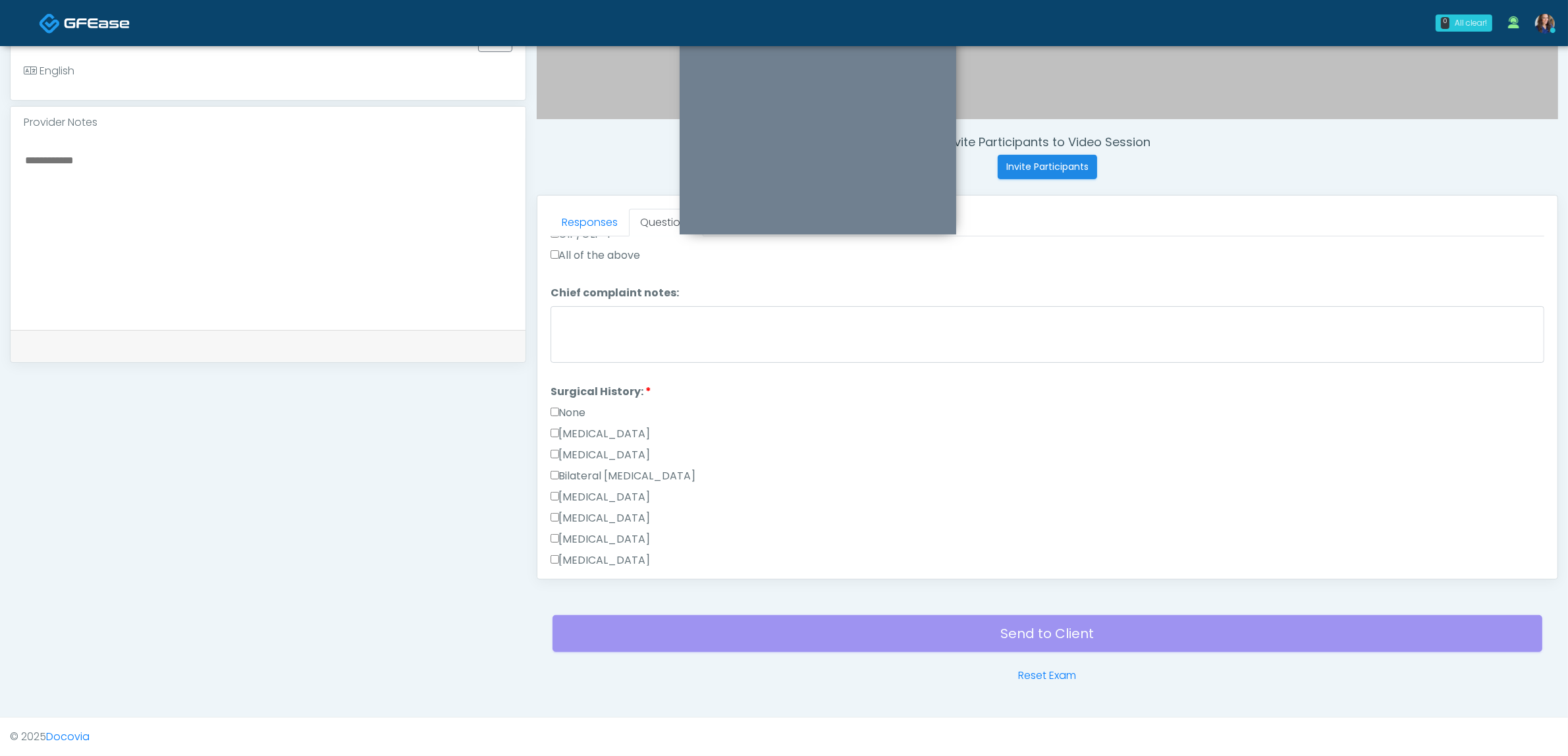
drag, startPoint x: 604, startPoint y: 489, endPoint x: 643, endPoint y: 491, distance: 39.1
click at [604, 489] on label "[MEDICAL_DATA]" at bounding box center [601, 497] width 100 height 16
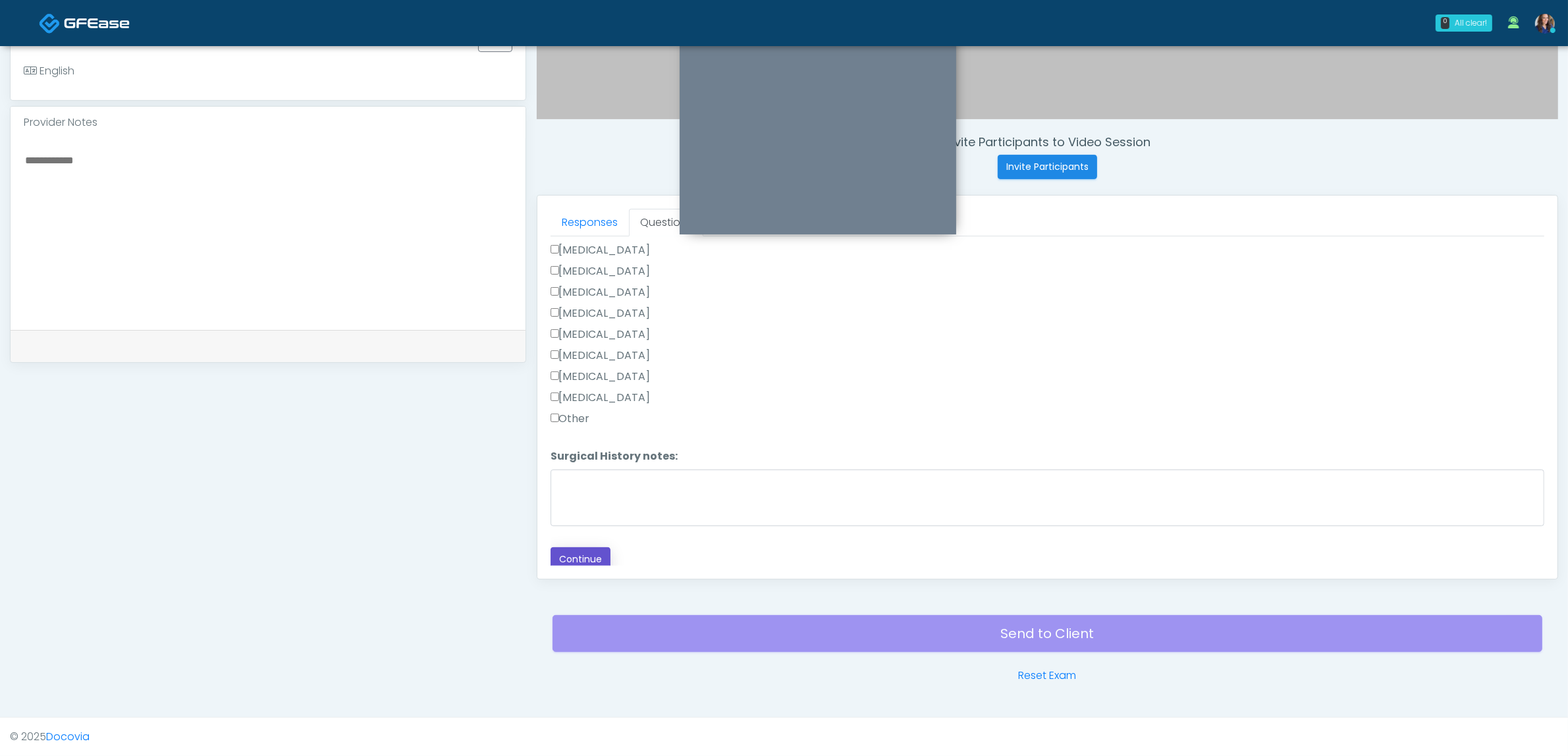
click at [576, 550] on button "Continue" at bounding box center [581, 559] width 60 height 24
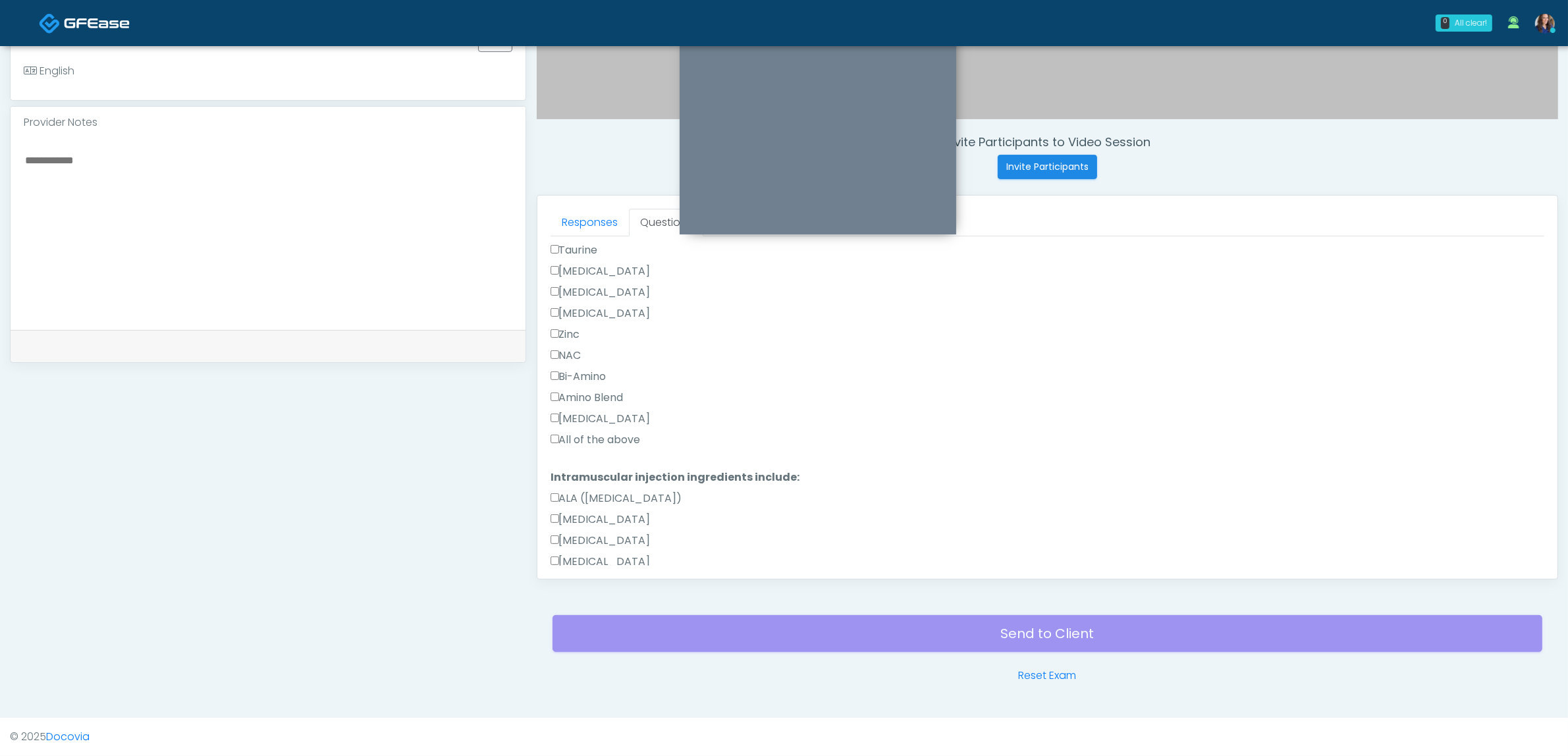
click at [581, 435] on label "All of the above" at bounding box center [596, 440] width 90 height 16
drag, startPoint x: 580, startPoint y: 532, endPoint x: 623, endPoint y: 527, distance: 43.3
click at [581, 532] on label "All of the above" at bounding box center [596, 531] width 90 height 16
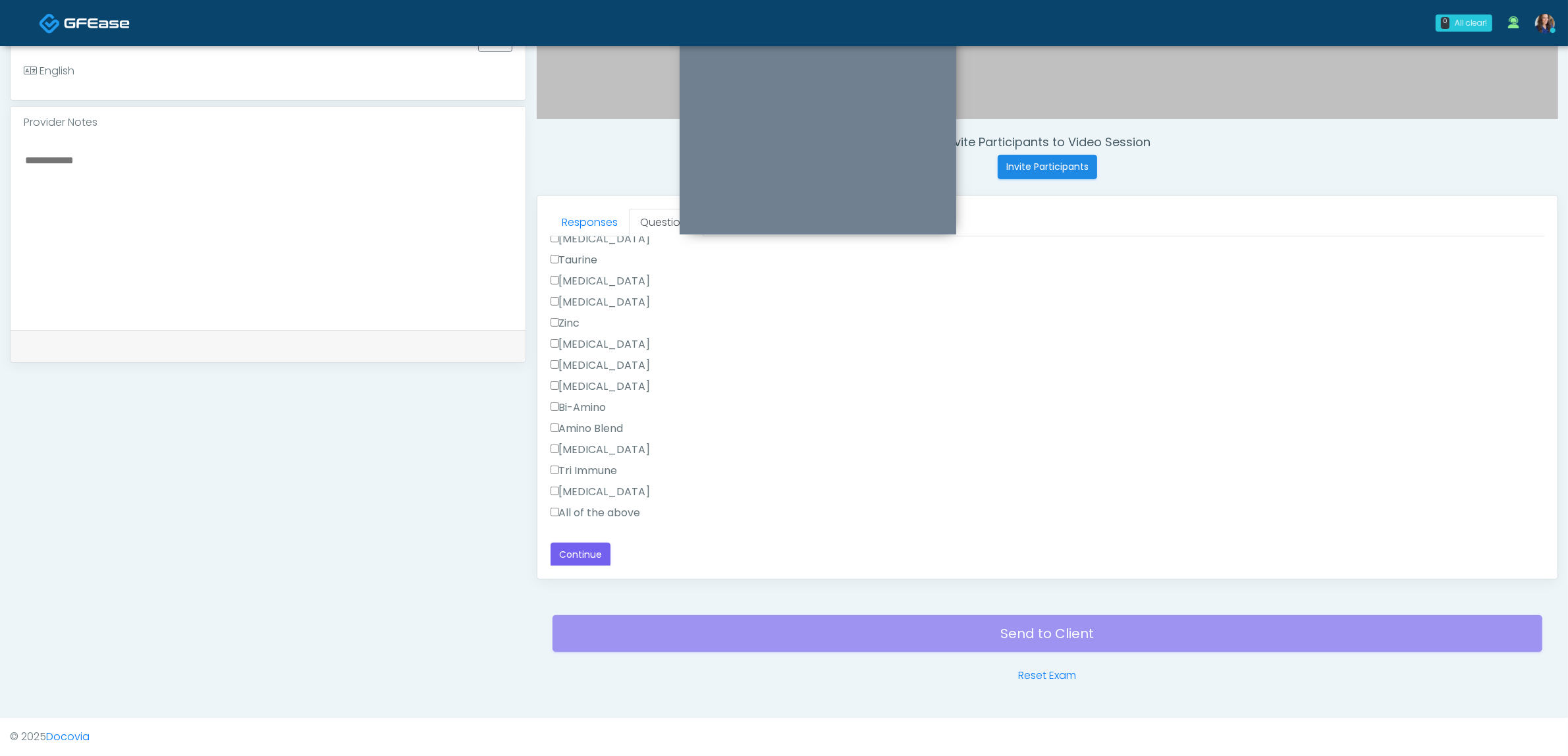
drag, startPoint x: 606, startPoint y: 514, endPoint x: 651, endPoint y: 514, distance: 45.0
click at [604, 514] on label "All of the above" at bounding box center [596, 513] width 90 height 16
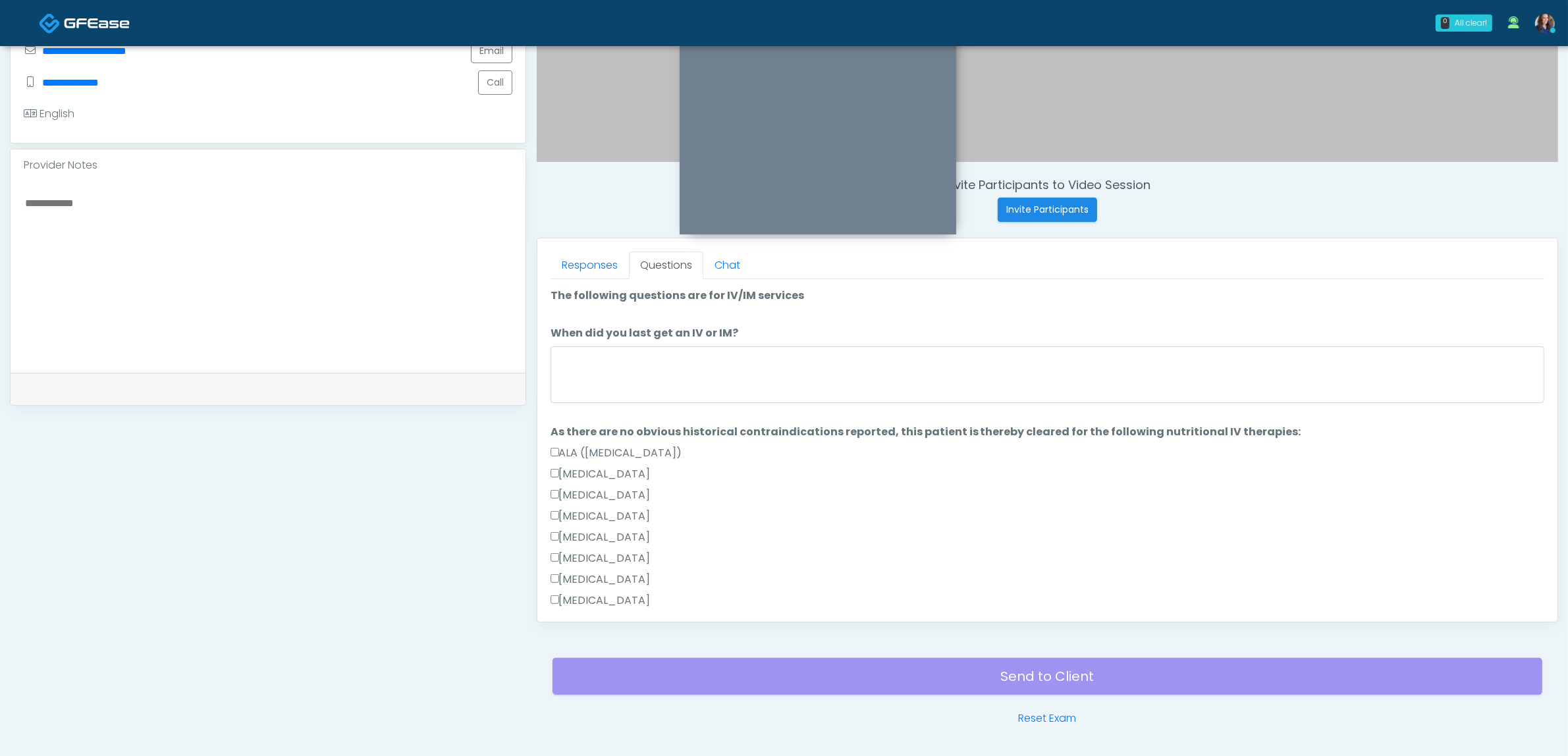
scroll to position [346, 0]
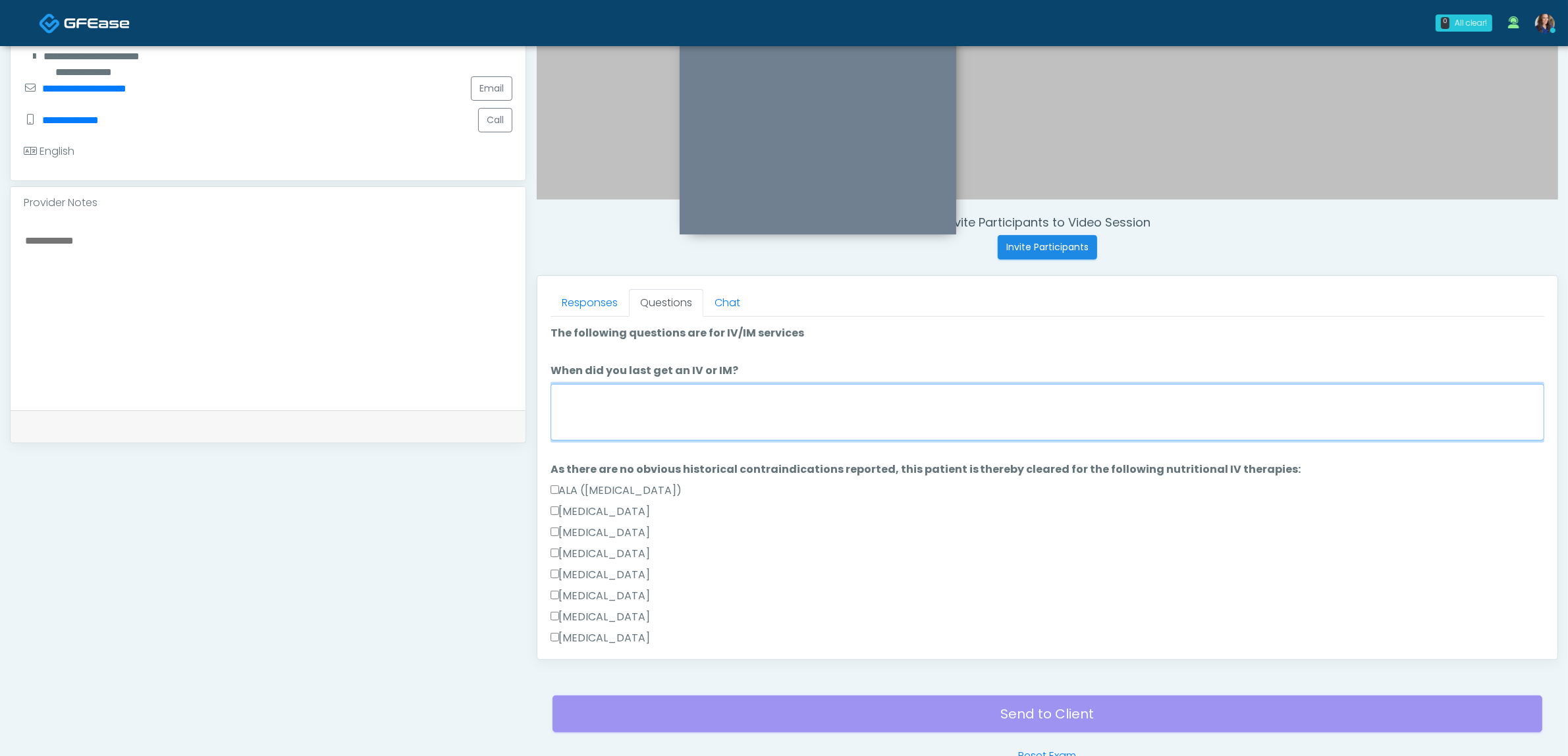
click at [633, 419] on textarea "When did you last get an IV or IM?" at bounding box center [1047, 412] width 994 height 56
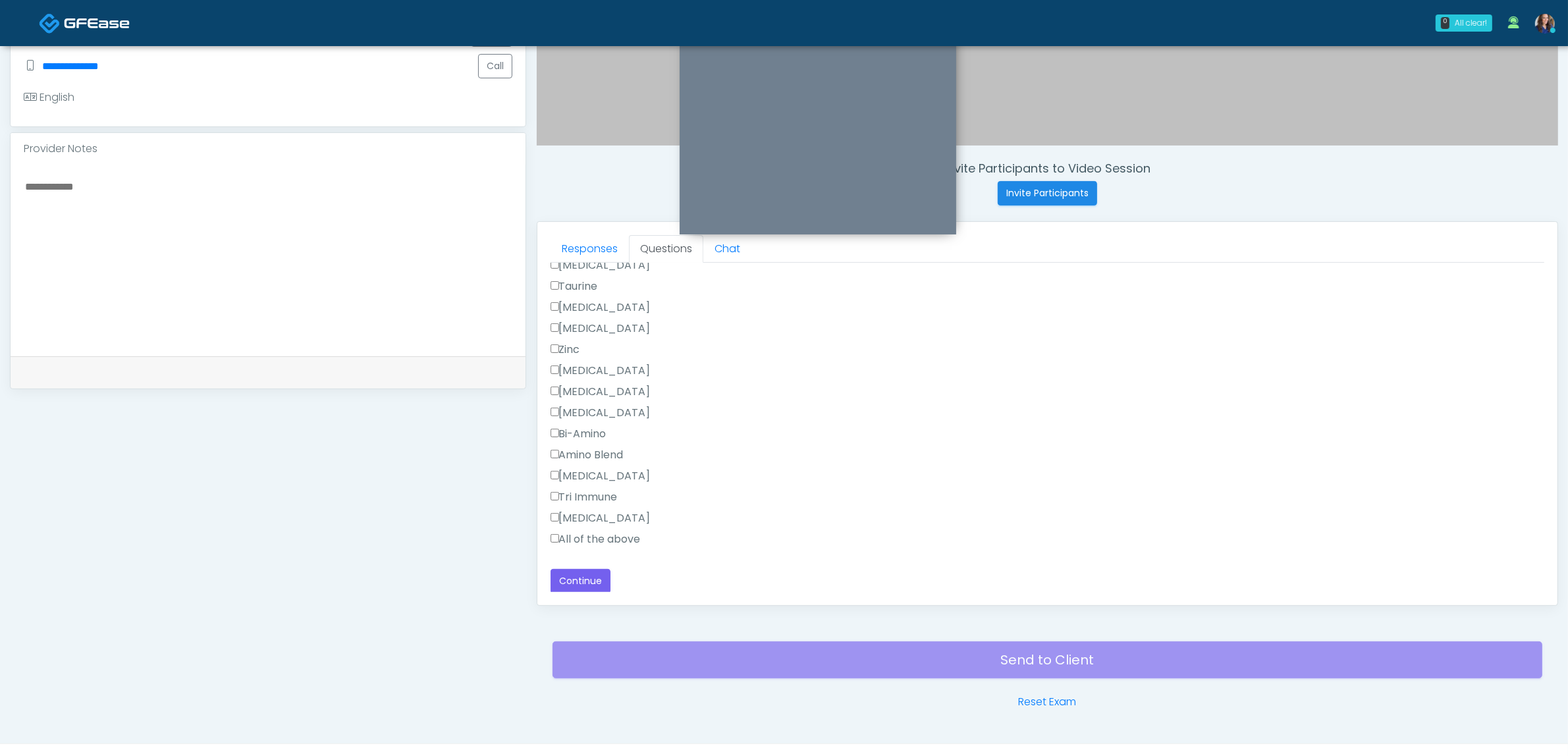
scroll to position [428, 0]
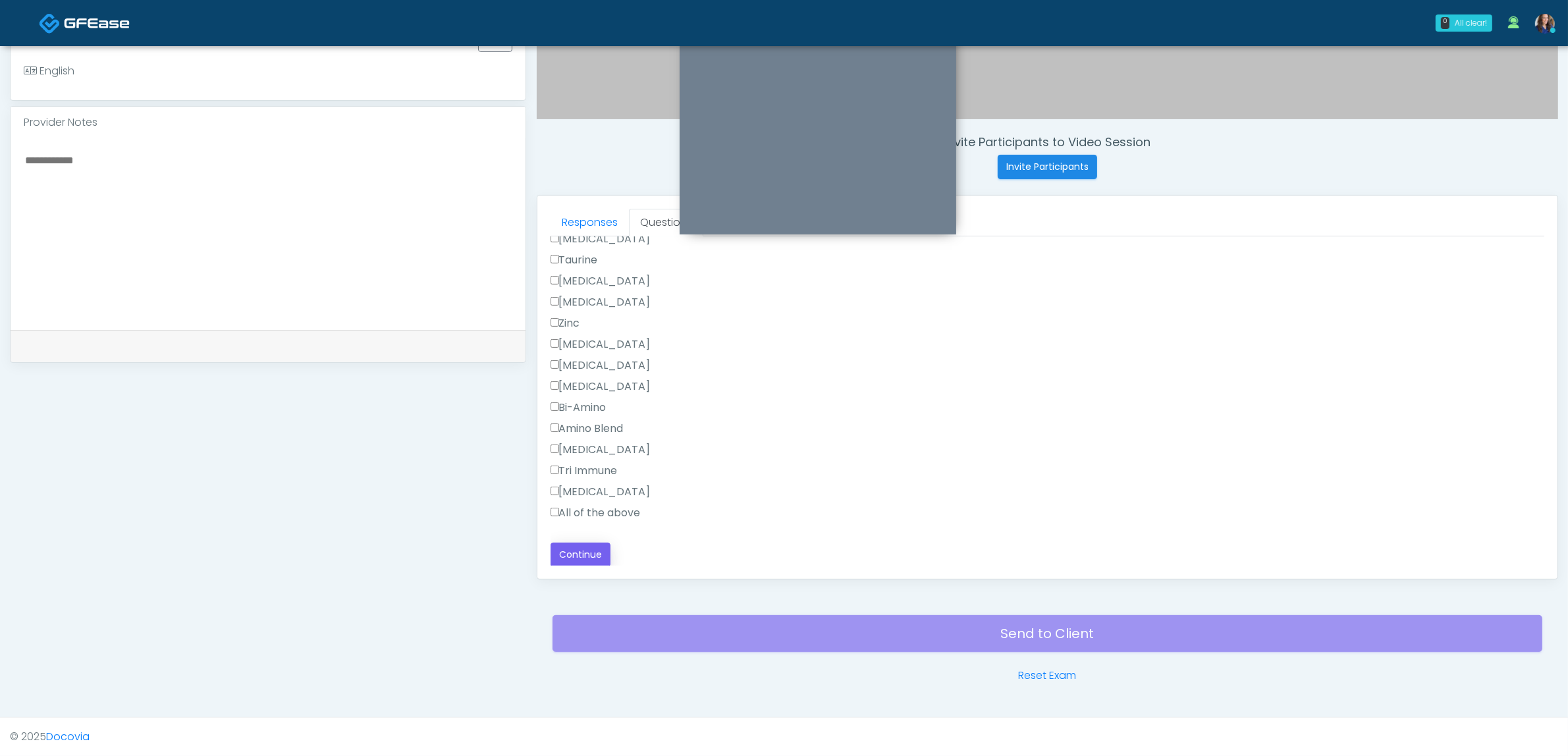
type textarea "**********"
click at [581, 550] on button "Continue" at bounding box center [581, 555] width 60 height 24
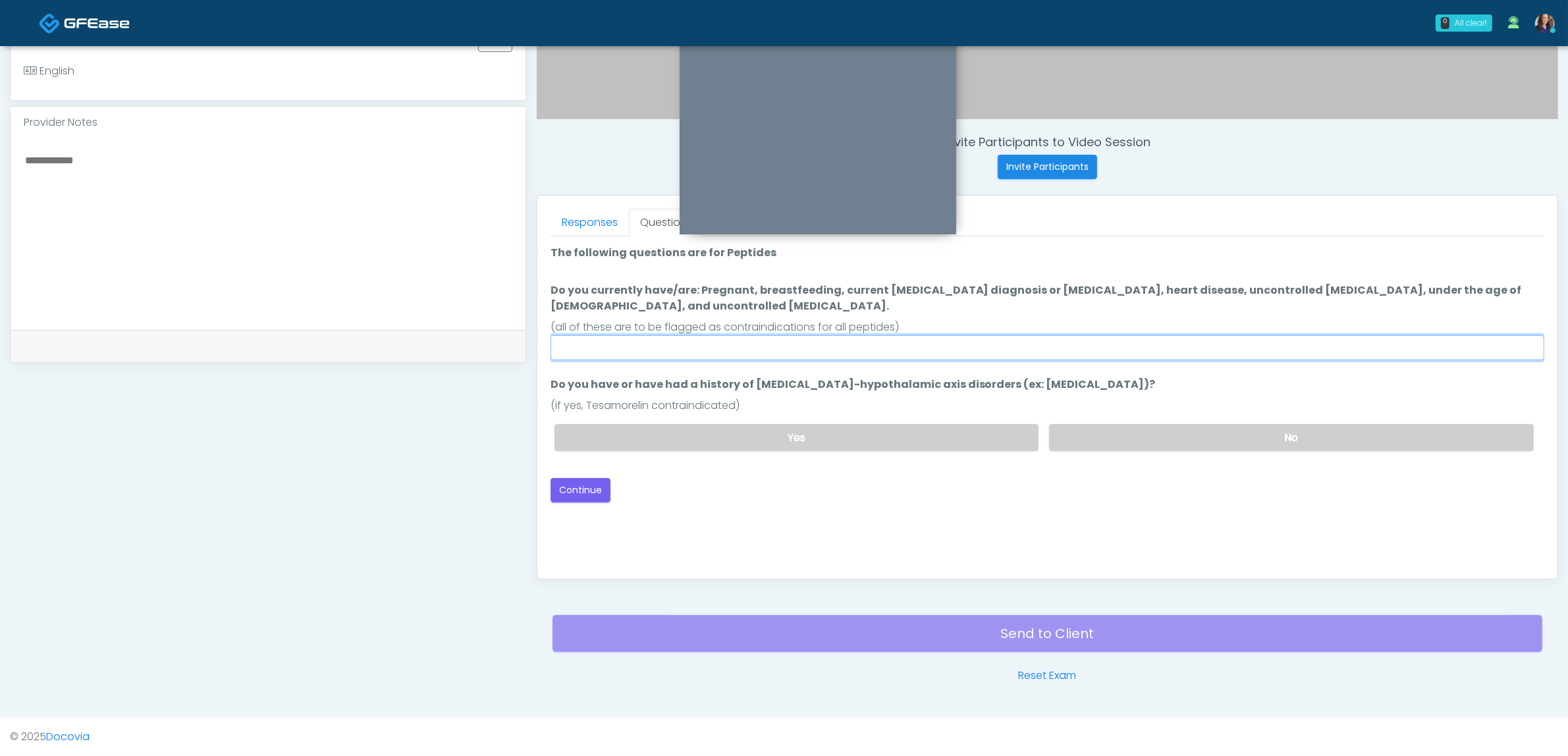
click at [903, 335] on input "Do you currently have/are: Pregnant, breastfeeding, current cancer diagnosis or…" at bounding box center [1047, 347] width 994 height 25
type input "**"
click at [1211, 424] on label "No" at bounding box center [1291, 437] width 484 height 27
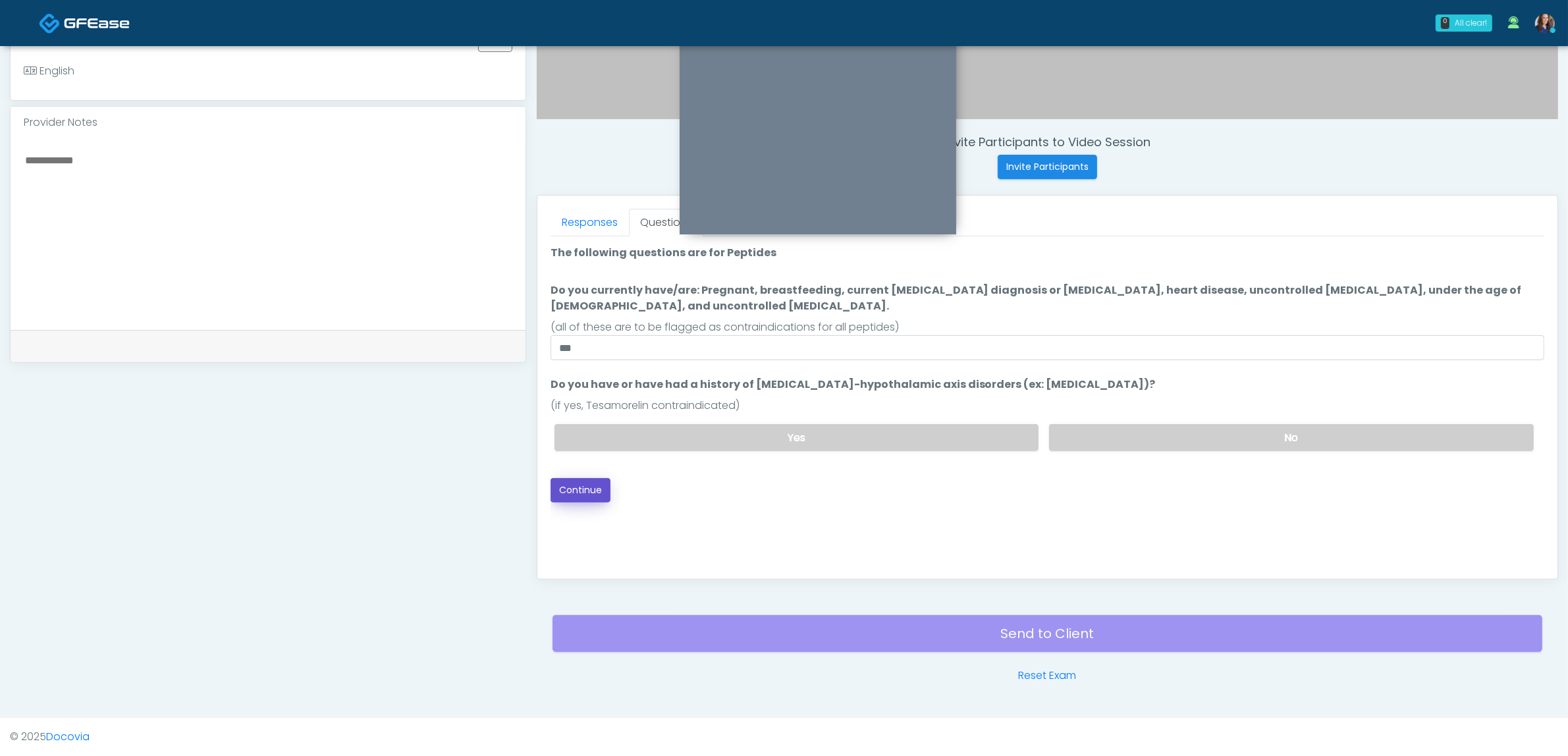
click at [593, 478] on button "Continue" at bounding box center [581, 490] width 60 height 24
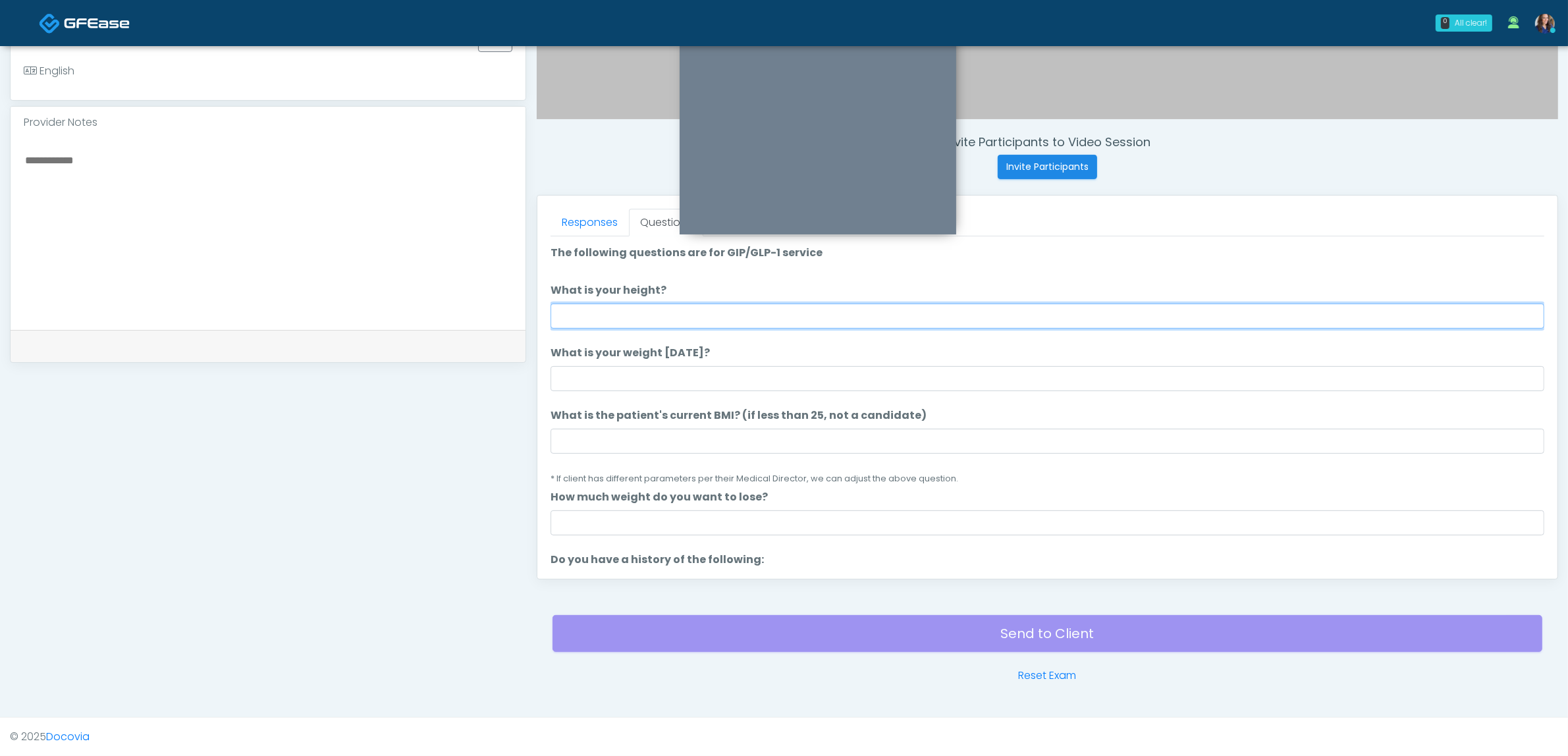
click at [892, 325] on input "What is your height?" at bounding box center [1047, 316] width 994 height 25
type input "*****"
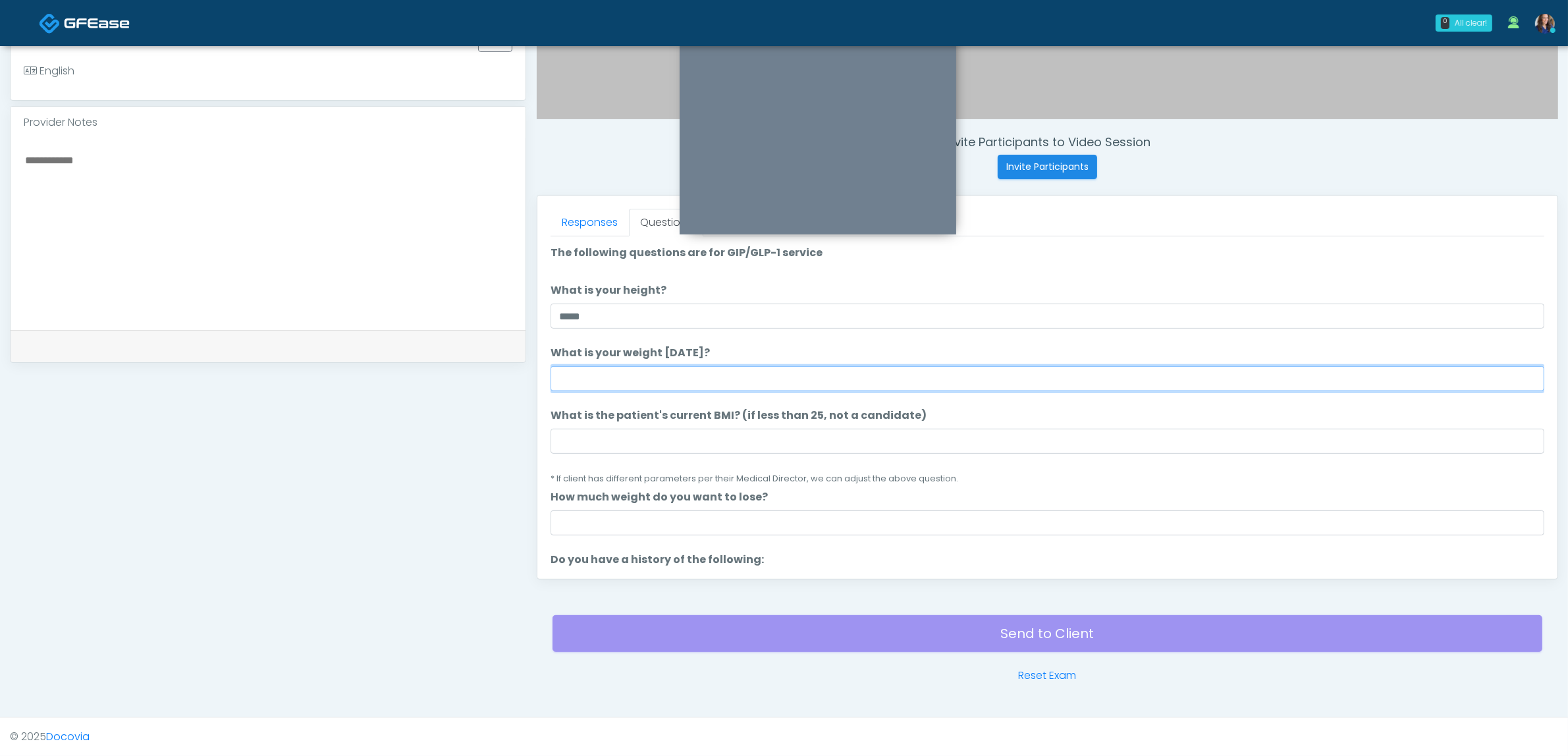
click at [783, 379] on input "What is your weight today?" at bounding box center [1047, 378] width 994 height 25
type input "***"
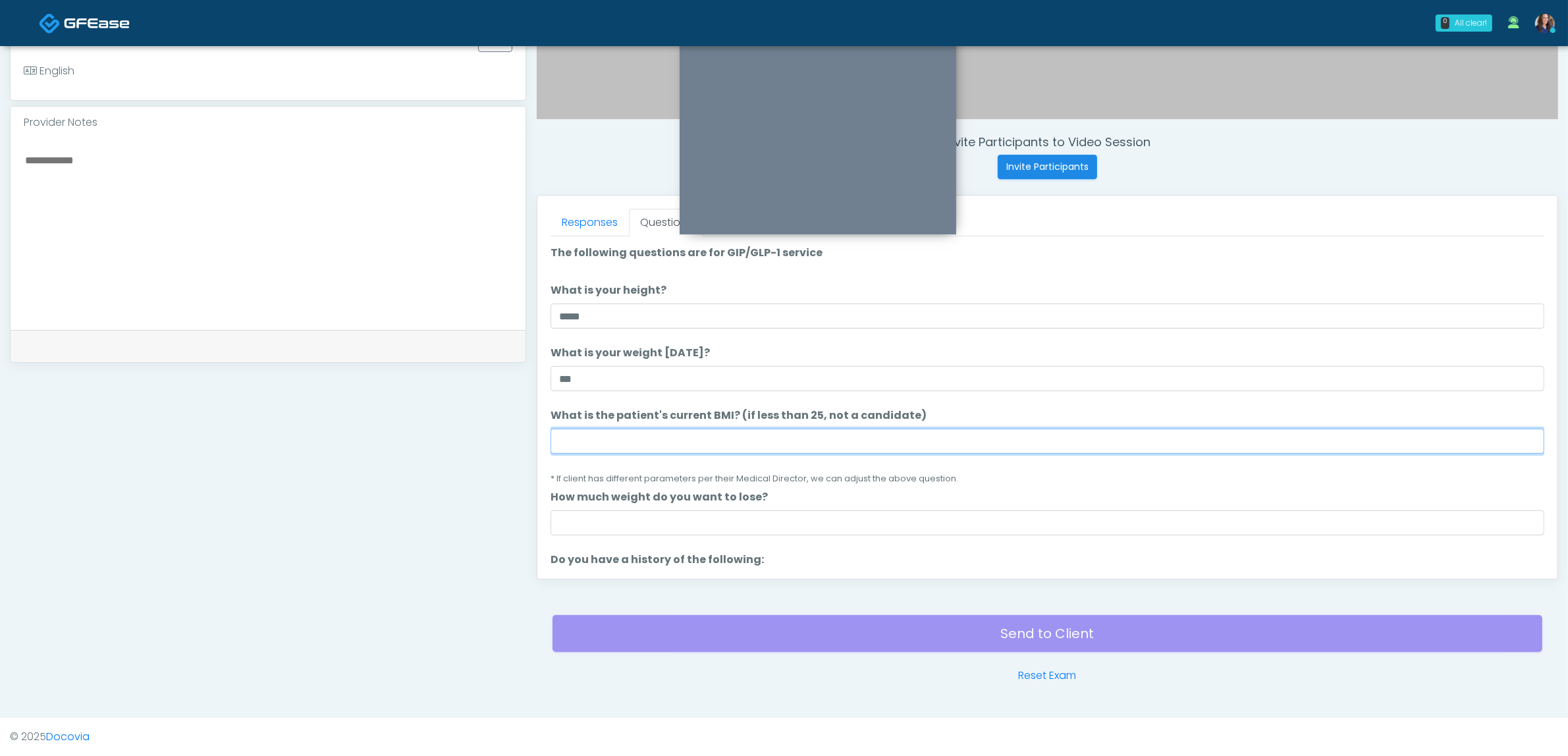
click at [738, 430] on input "What is the patient's current BMI? (if less than 25, not a candidate)" at bounding box center [1047, 441] width 994 height 25
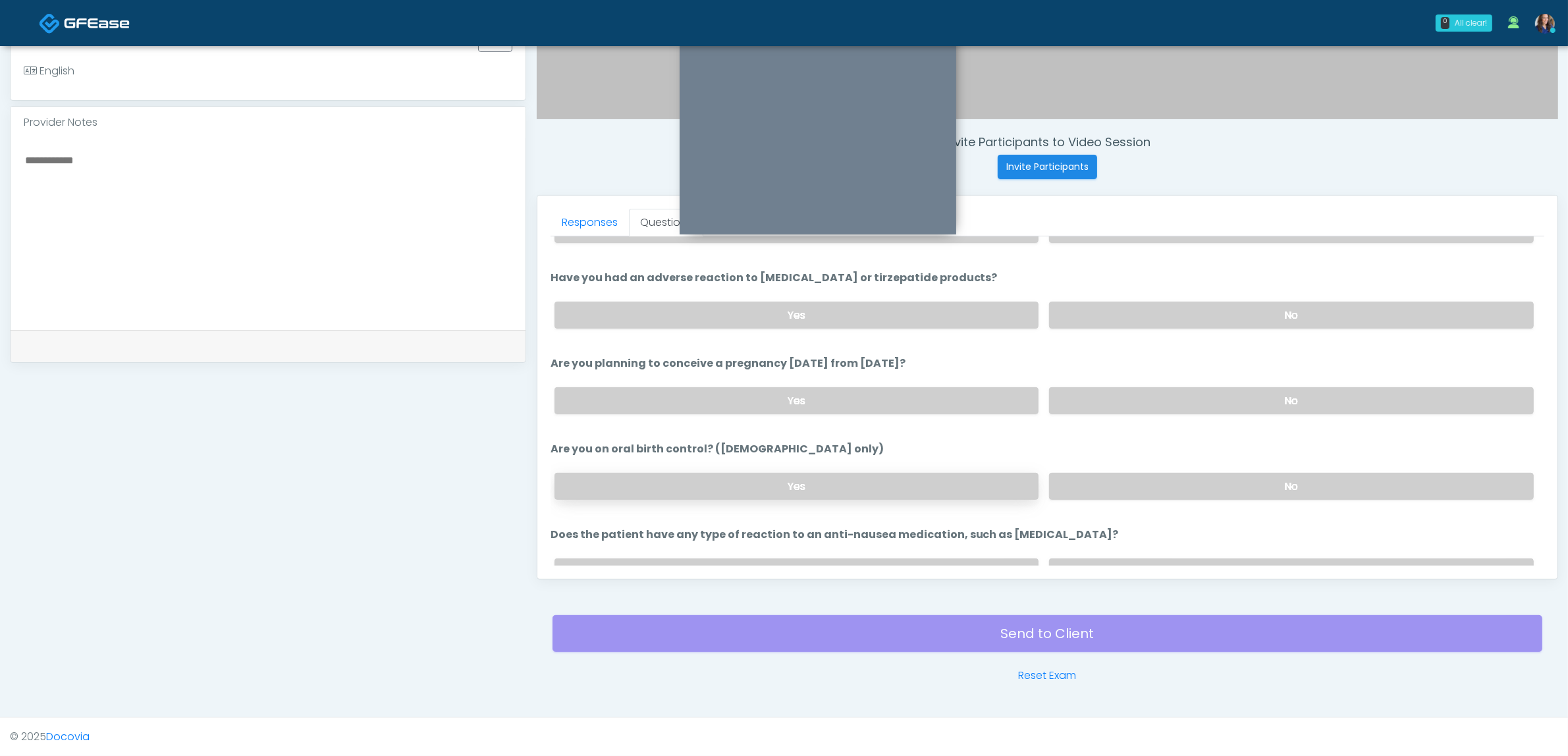
scroll to position [722, 0]
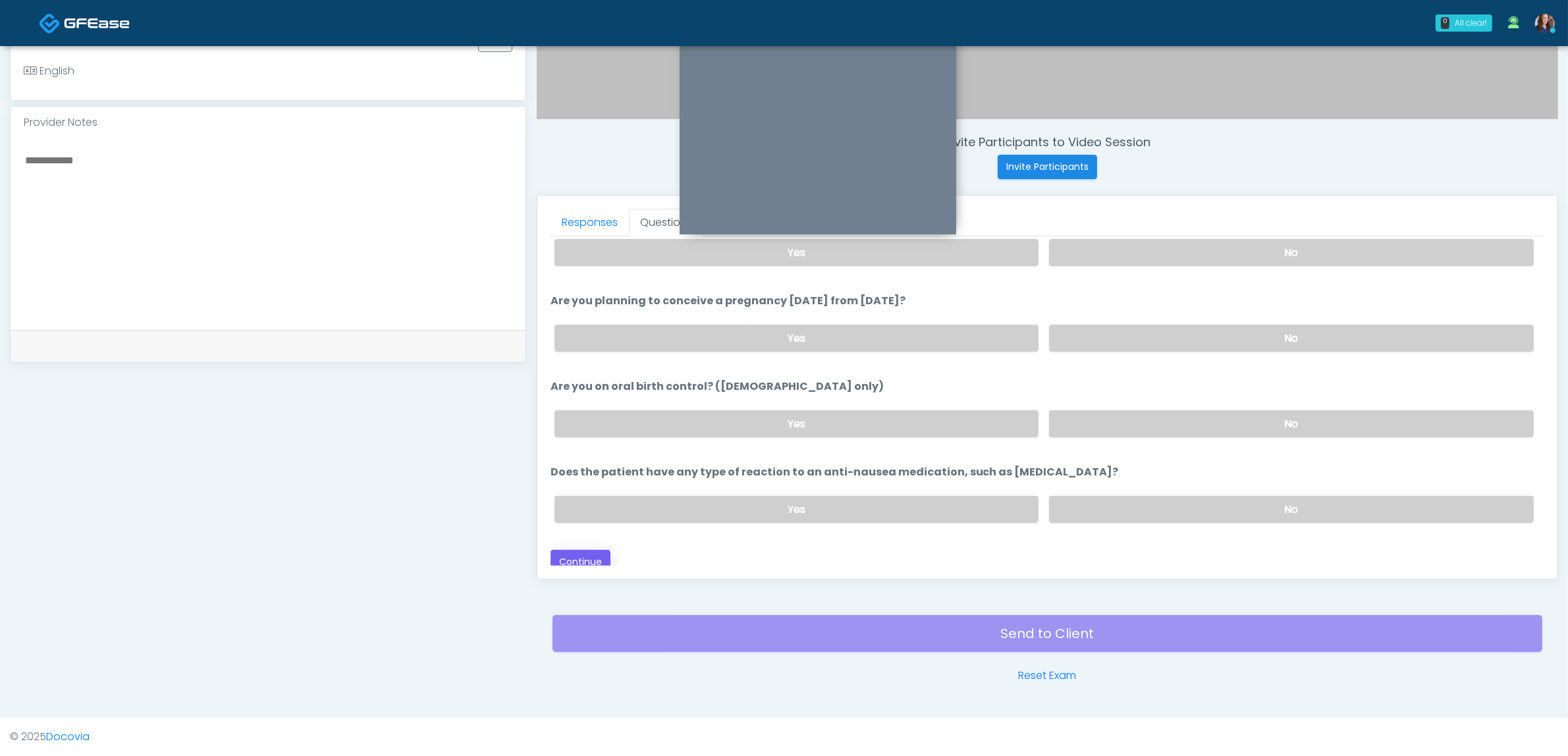
type input "**"
click at [593, 550] on button "Continue" at bounding box center [581, 562] width 60 height 24
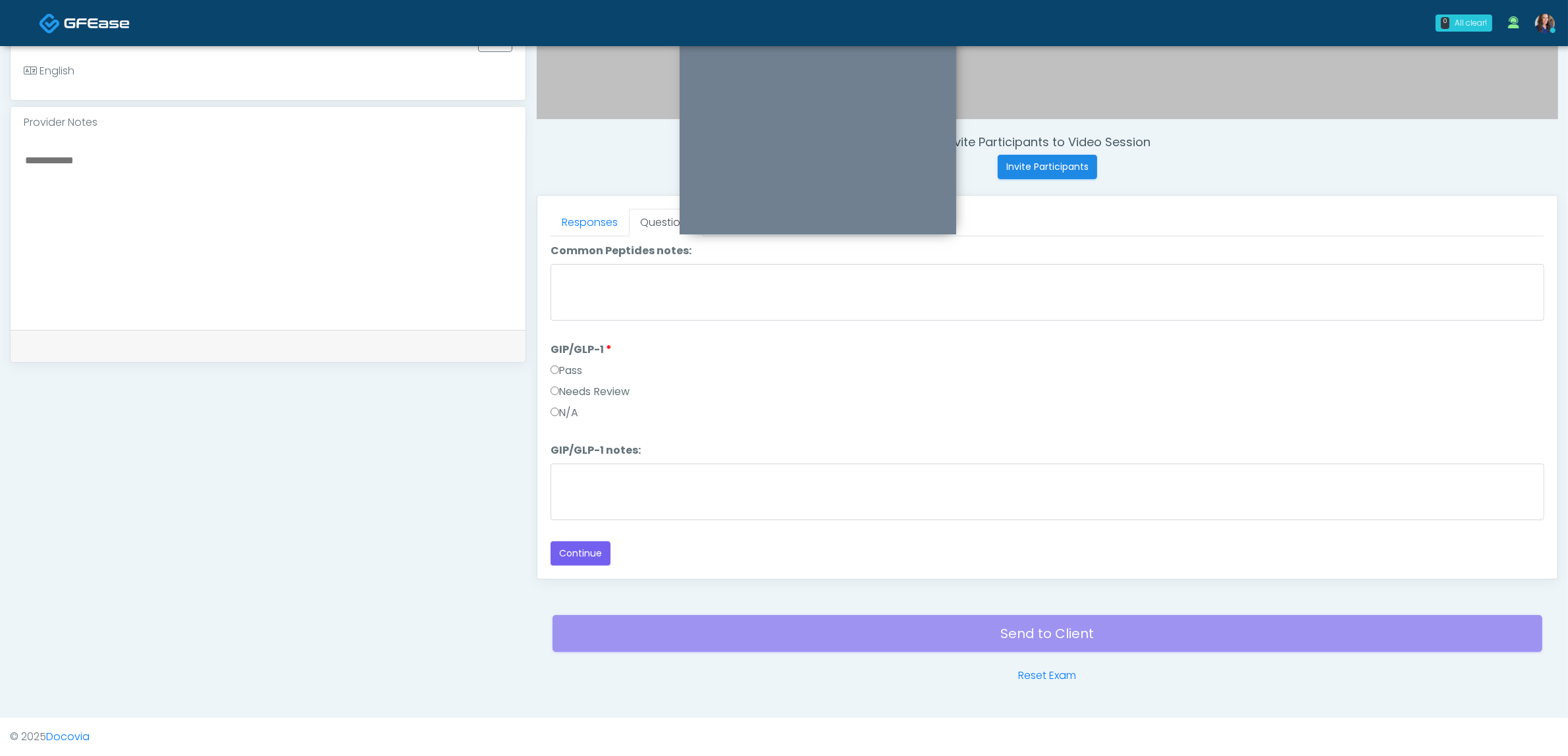
scroll to position [0, 0]
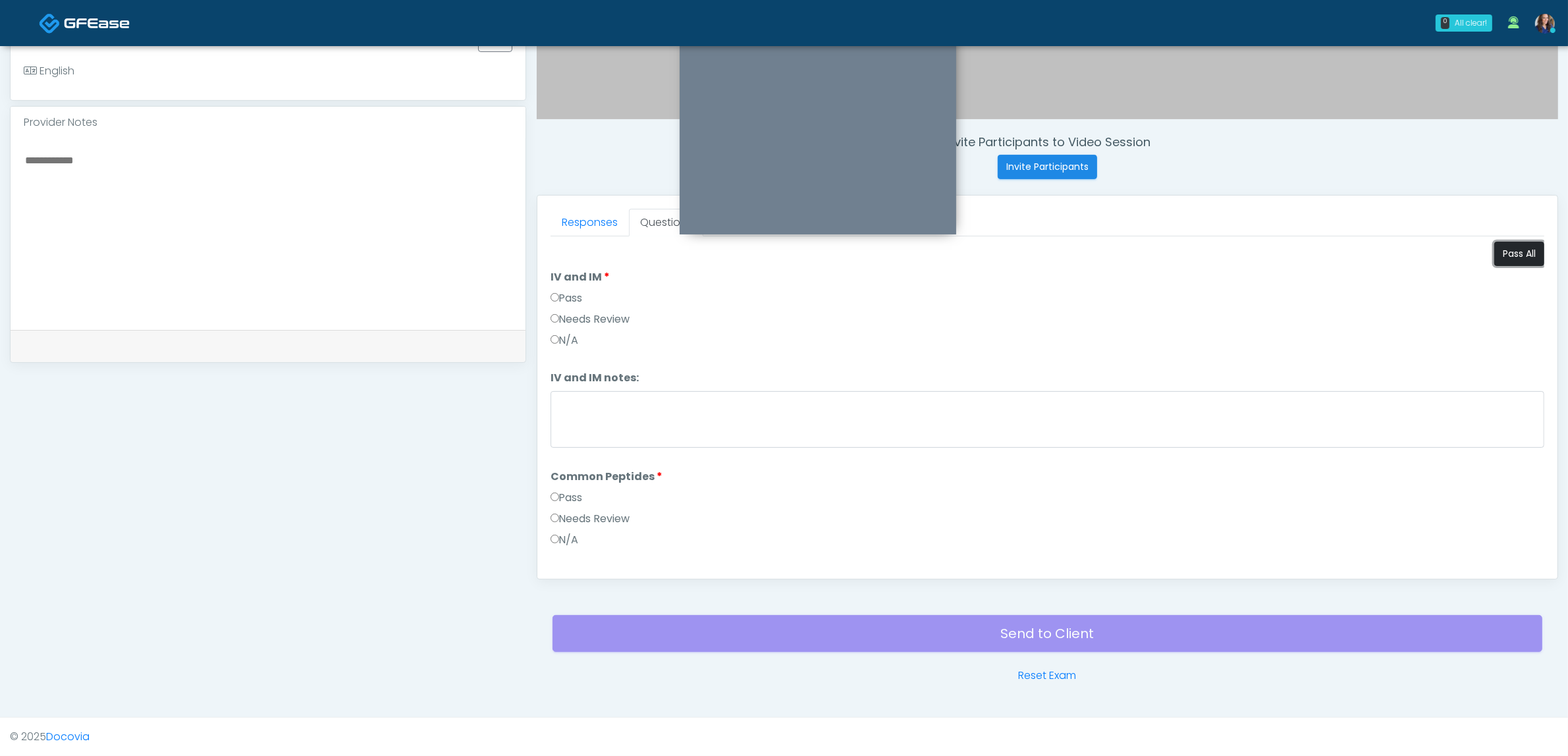
click at [1502, 249] on button "Pass All" at bounding box center [1519, 254] width 50 height 24
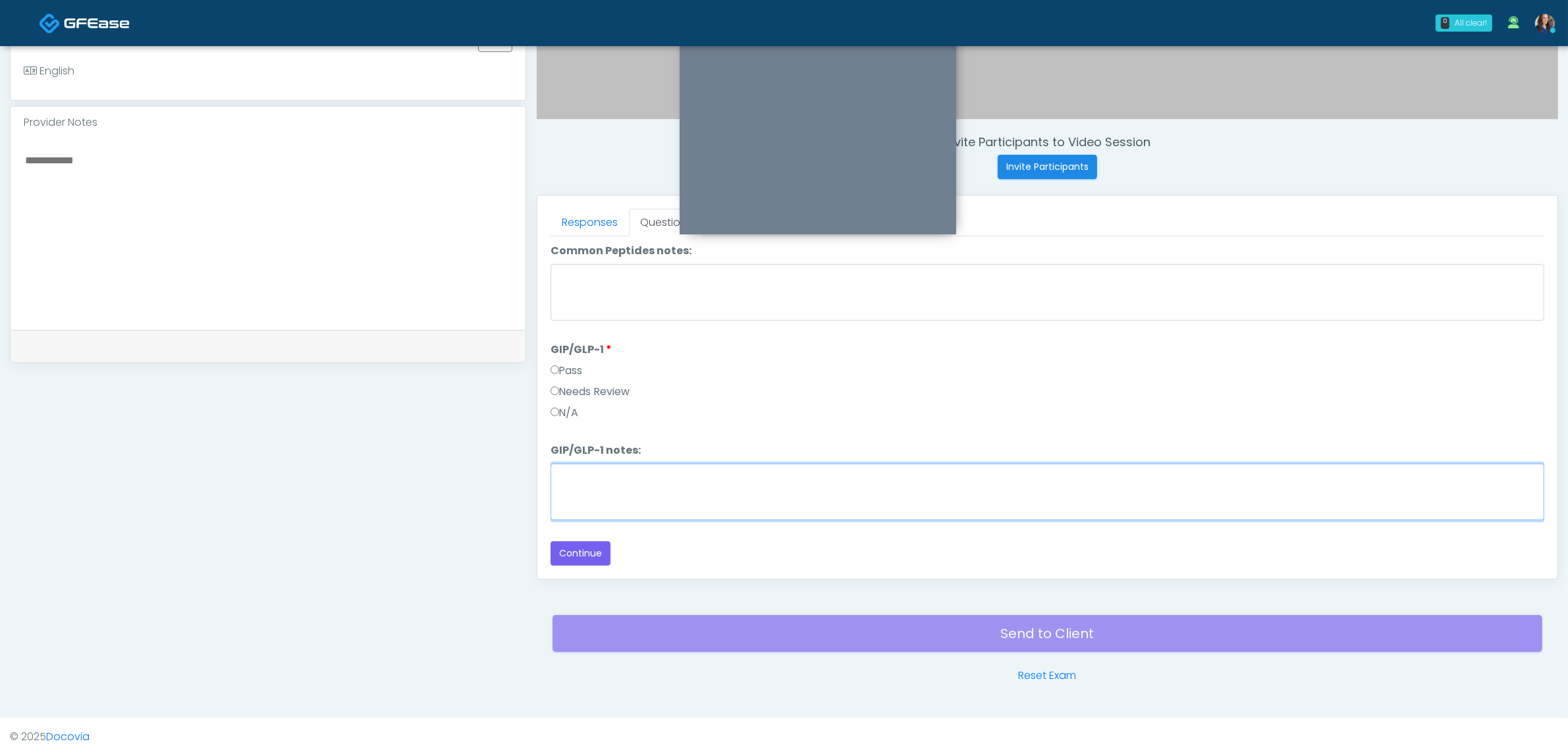
click at [609, 475] on textarea "GIP/GLP-1 notes:" at bounding box center [1047, 491] width 994 height 56
type textarea "*******"
click at [617, 394] on label "Needs Review" at bounding box center [591, 392] width 80 height 16
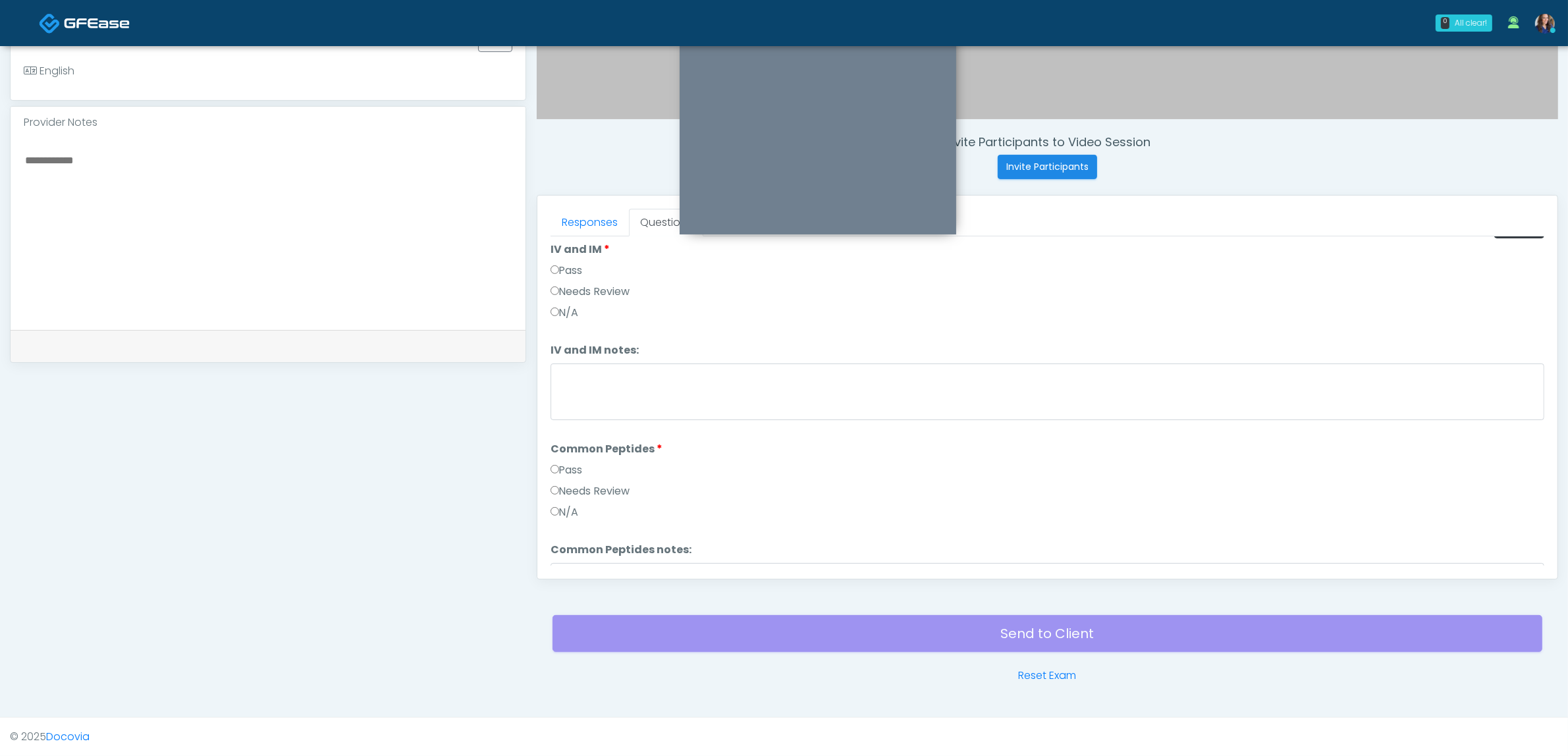
scroll to position [0, 0]
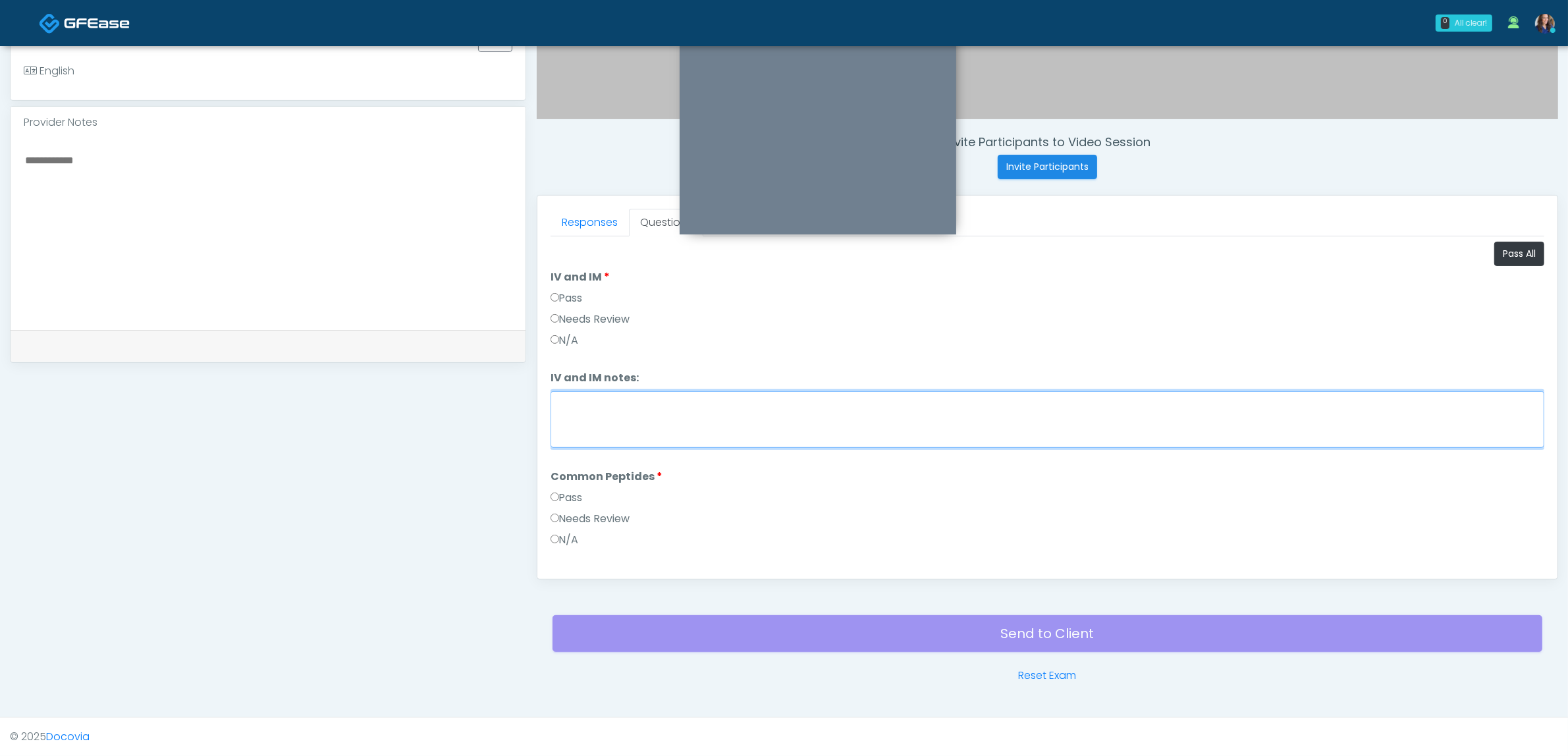
click at [628, 416] on textarea "IV and IM notes:" at bounding box center [1047, 419] width 994 height 56
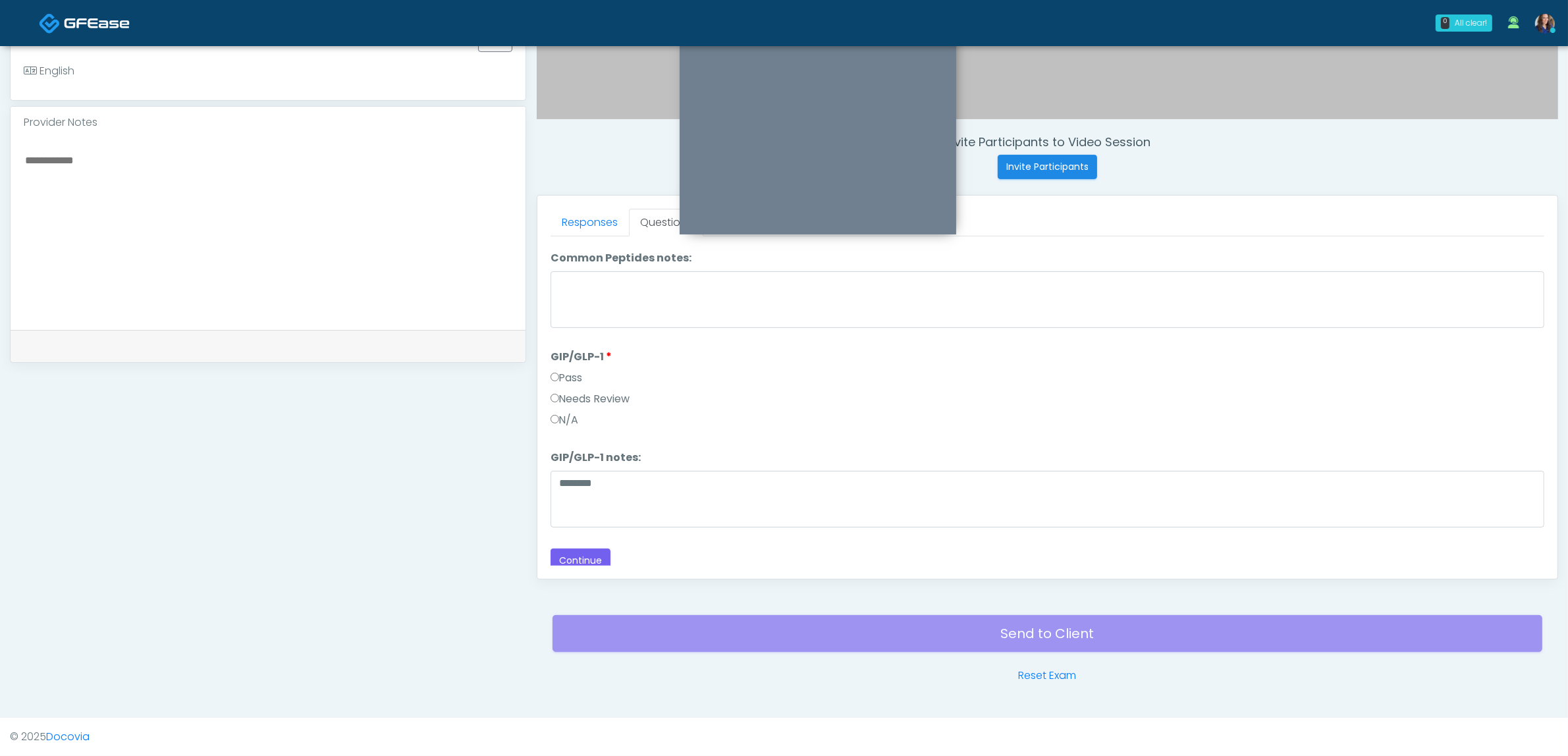
scroll to position [327, 0]
type textarea "**********"
click at [596, 541] on button "Continue" at bounding box center [581, 553] width 60 height 24
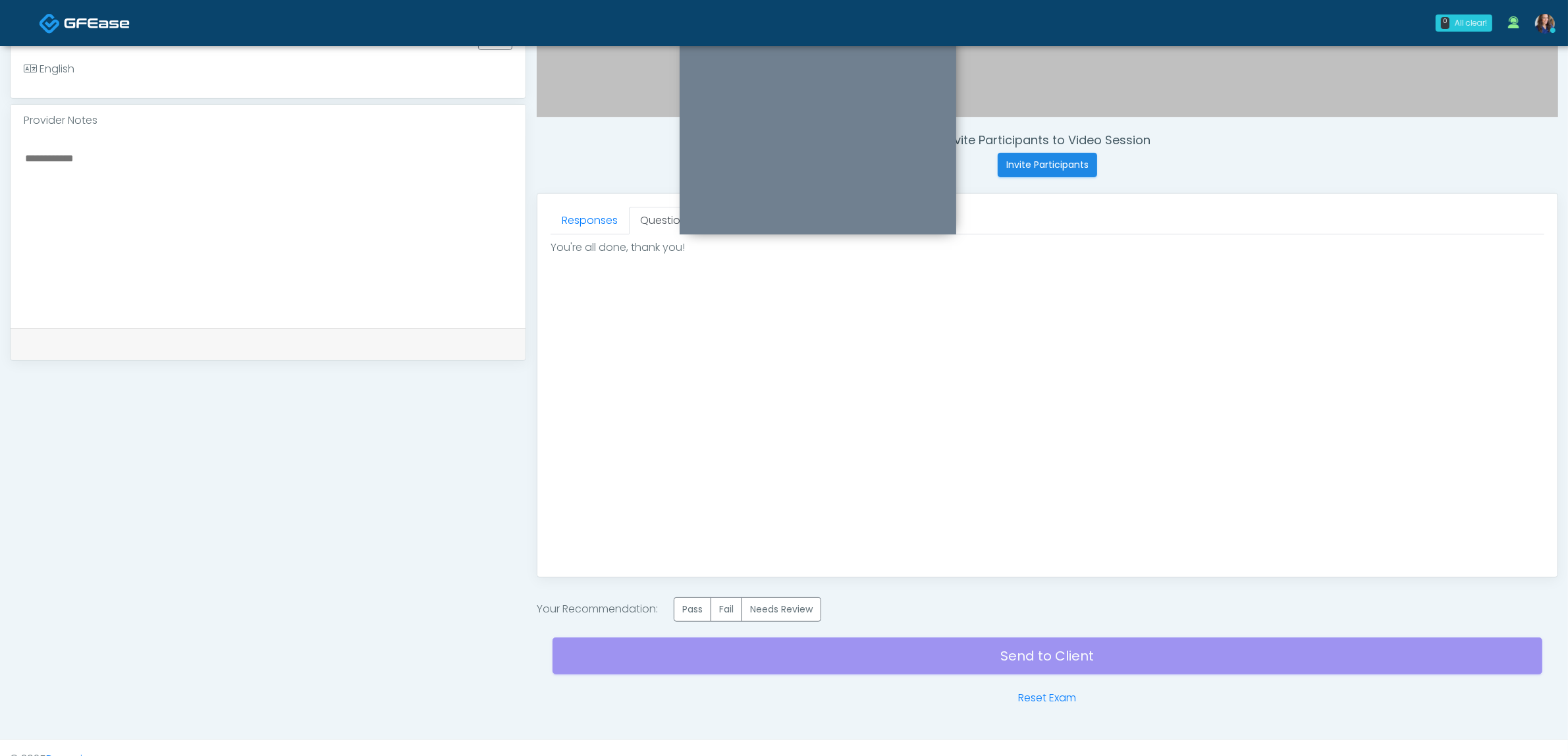
scroll to position [0, 0]
click at [690, 604] on label "Pass" at bounding box center [692, 609] width 38 height 24
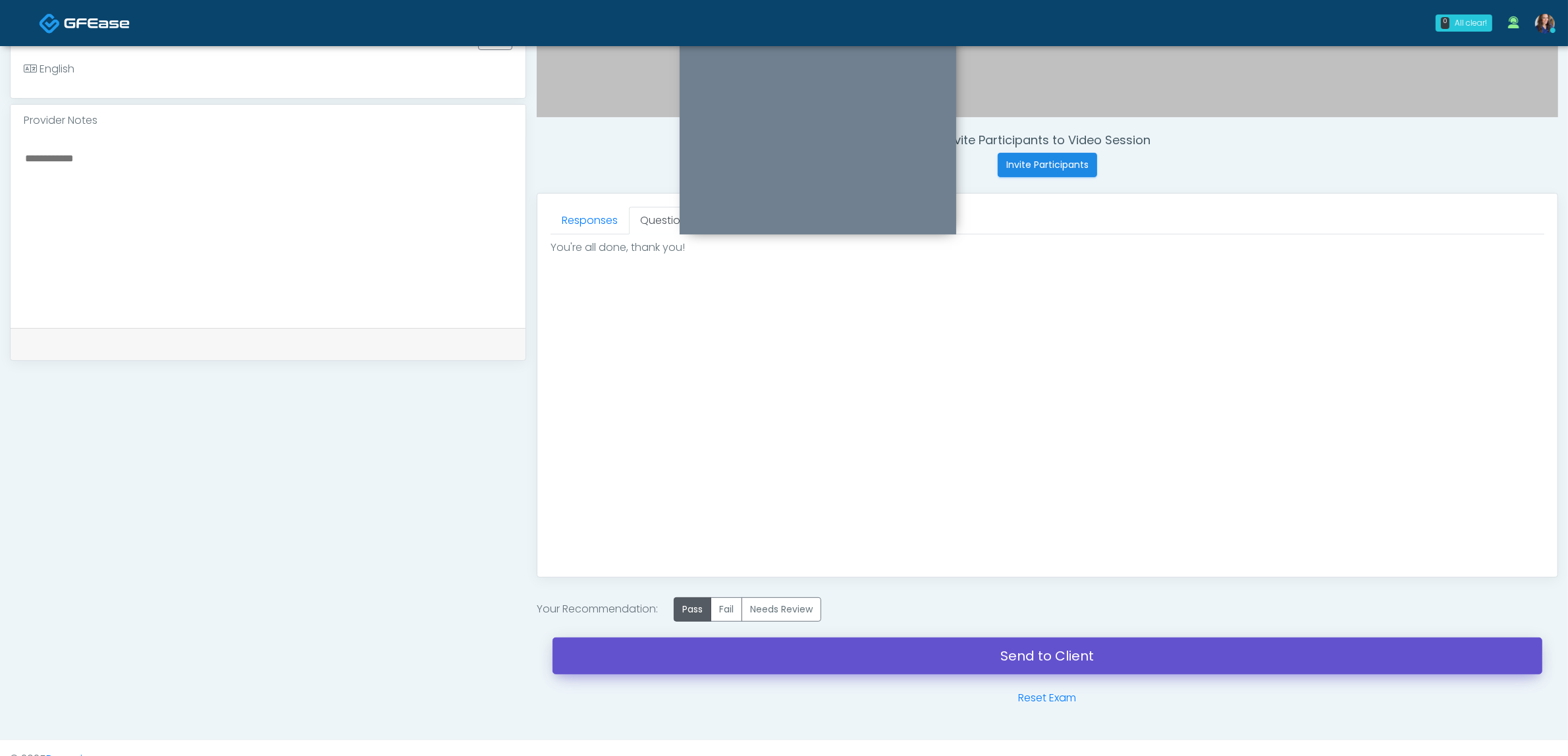
click at [895, 663] on link "Send to Client" at bounding box center [1047, 656] width 989 height 37
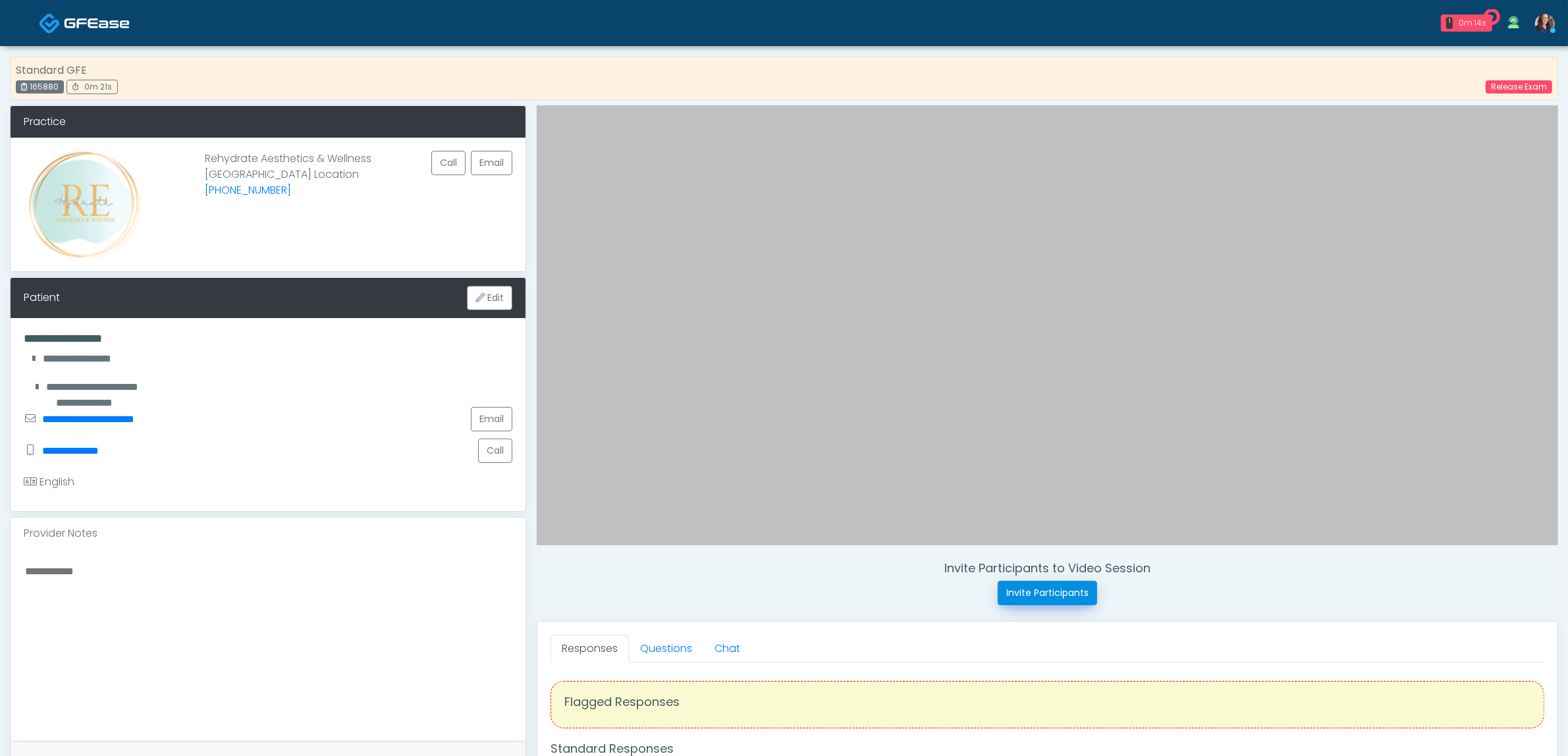
click at [1074, 591] on button "Invite Participants" at bounding box center [1047, 593] width 99 height 24
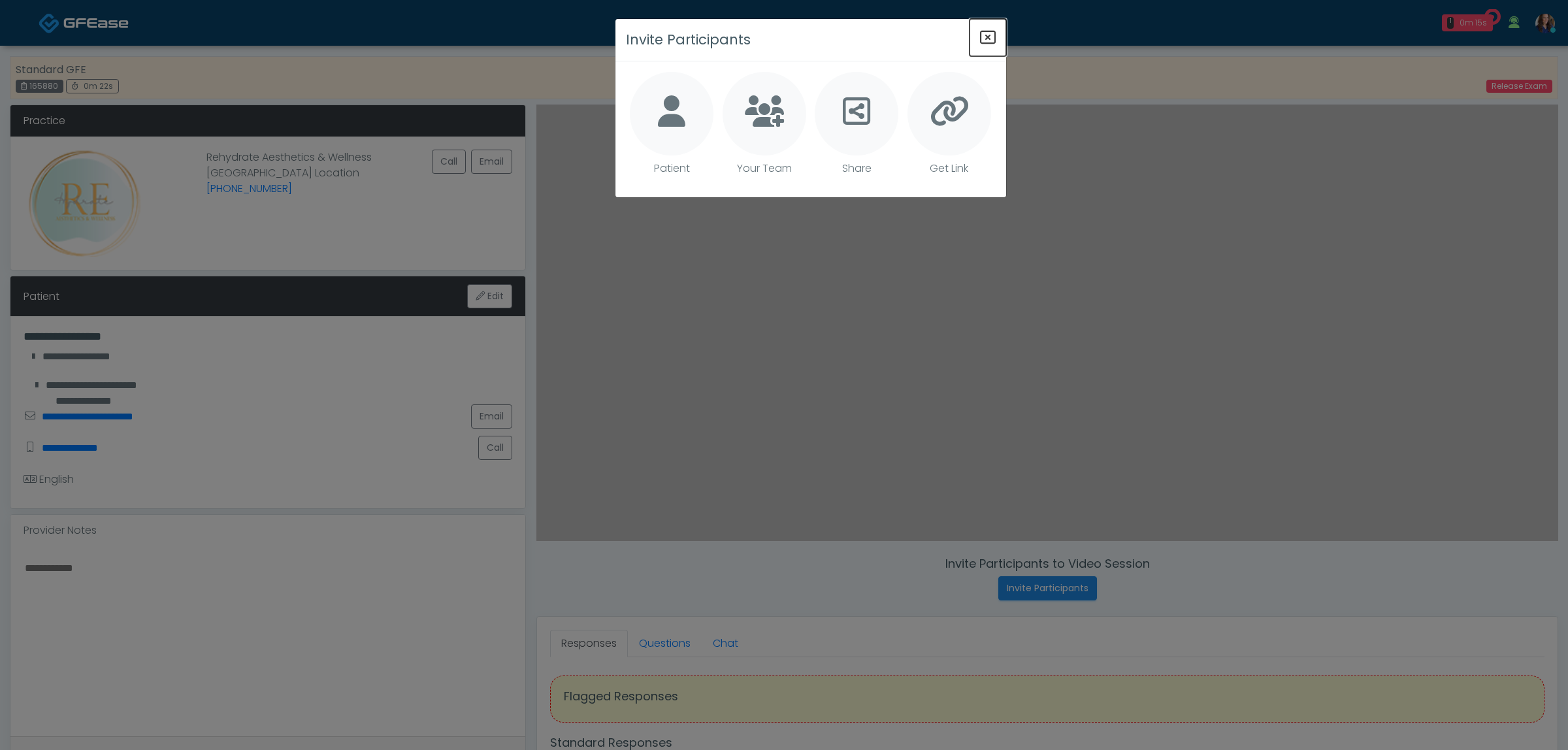
click at [985, 38] on icon "Close" at bounding box center [988, 38] width 16 height 16
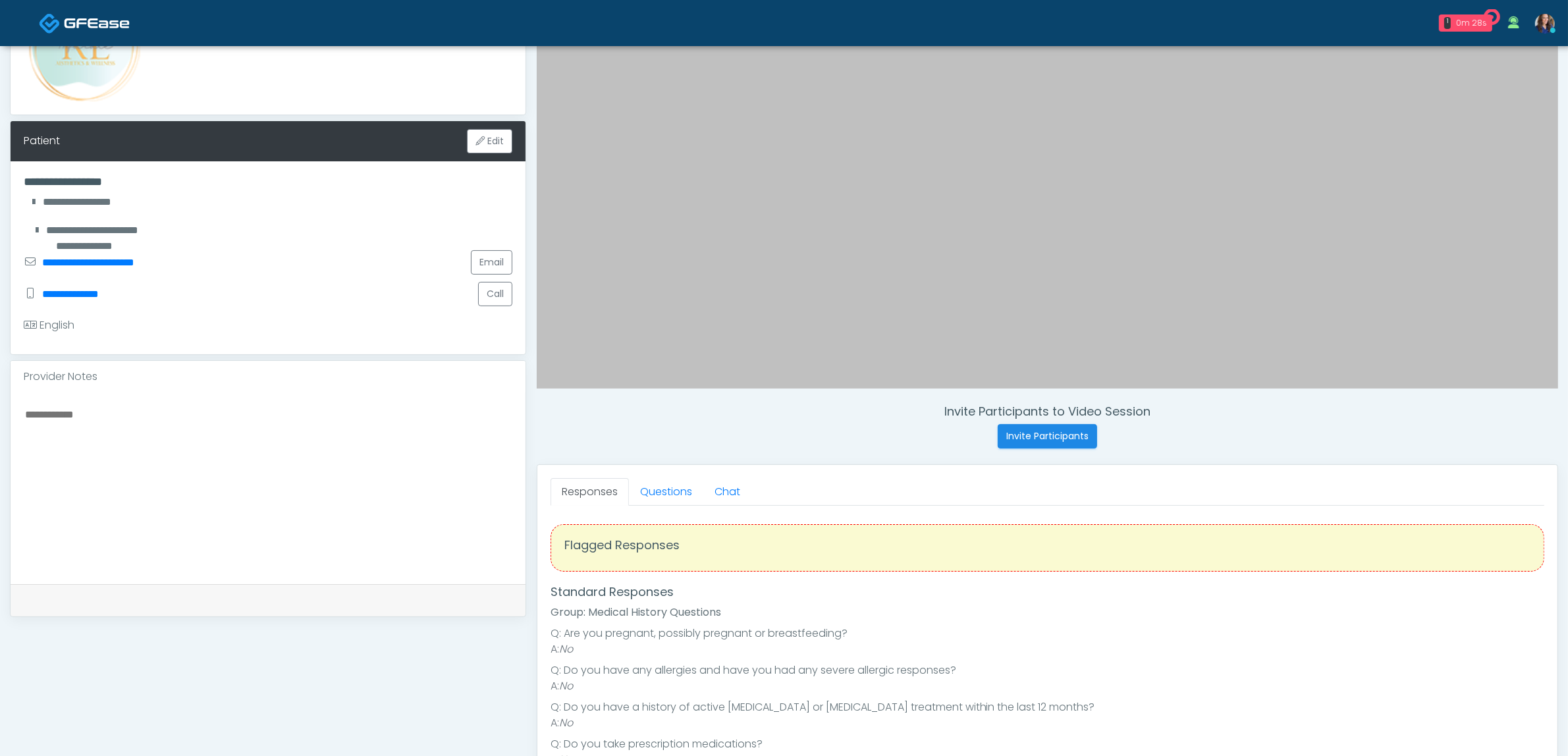
scroll to position [165, 0]
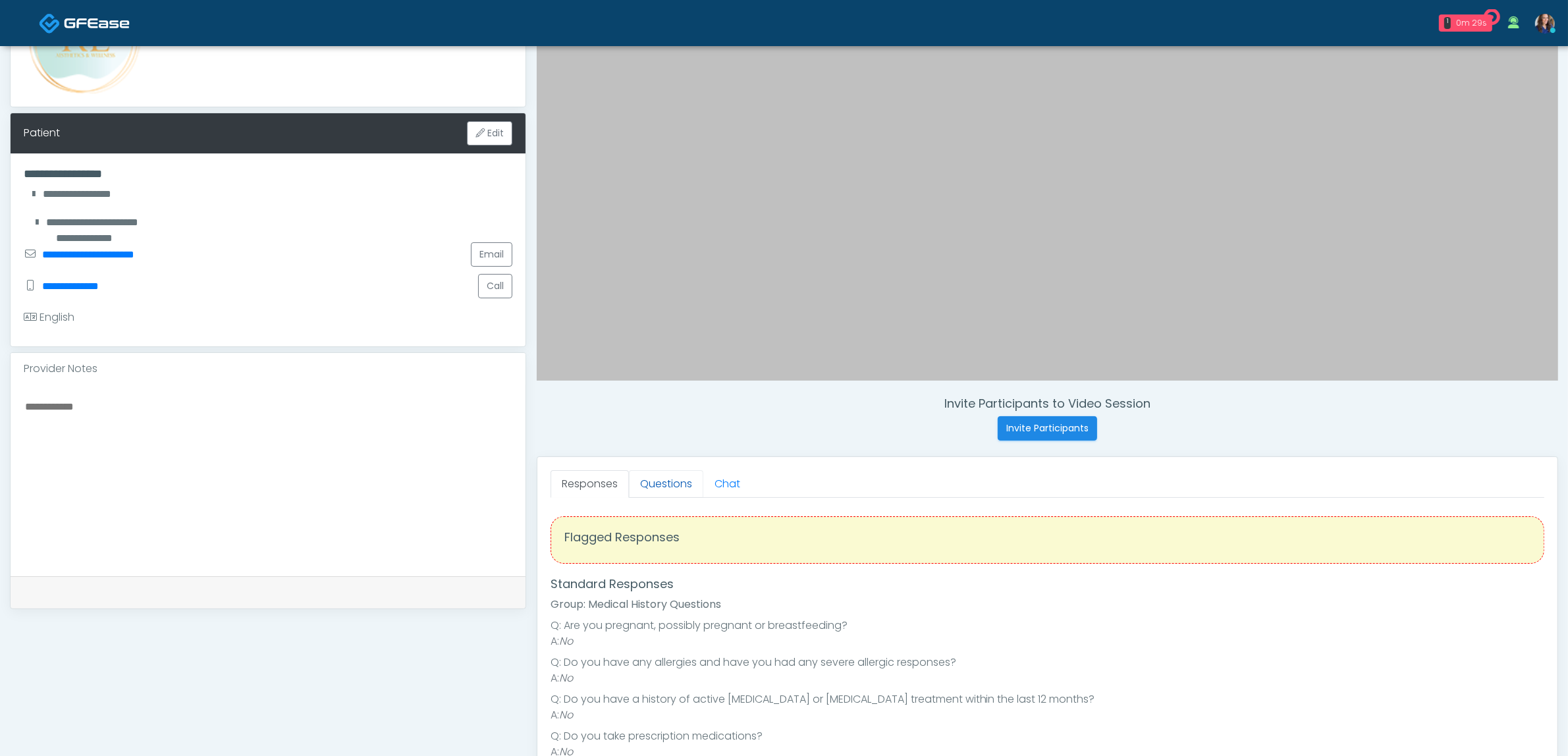
click at [670, 479] on link "Questions" at bounding box center [666, 484] width 74 height 28
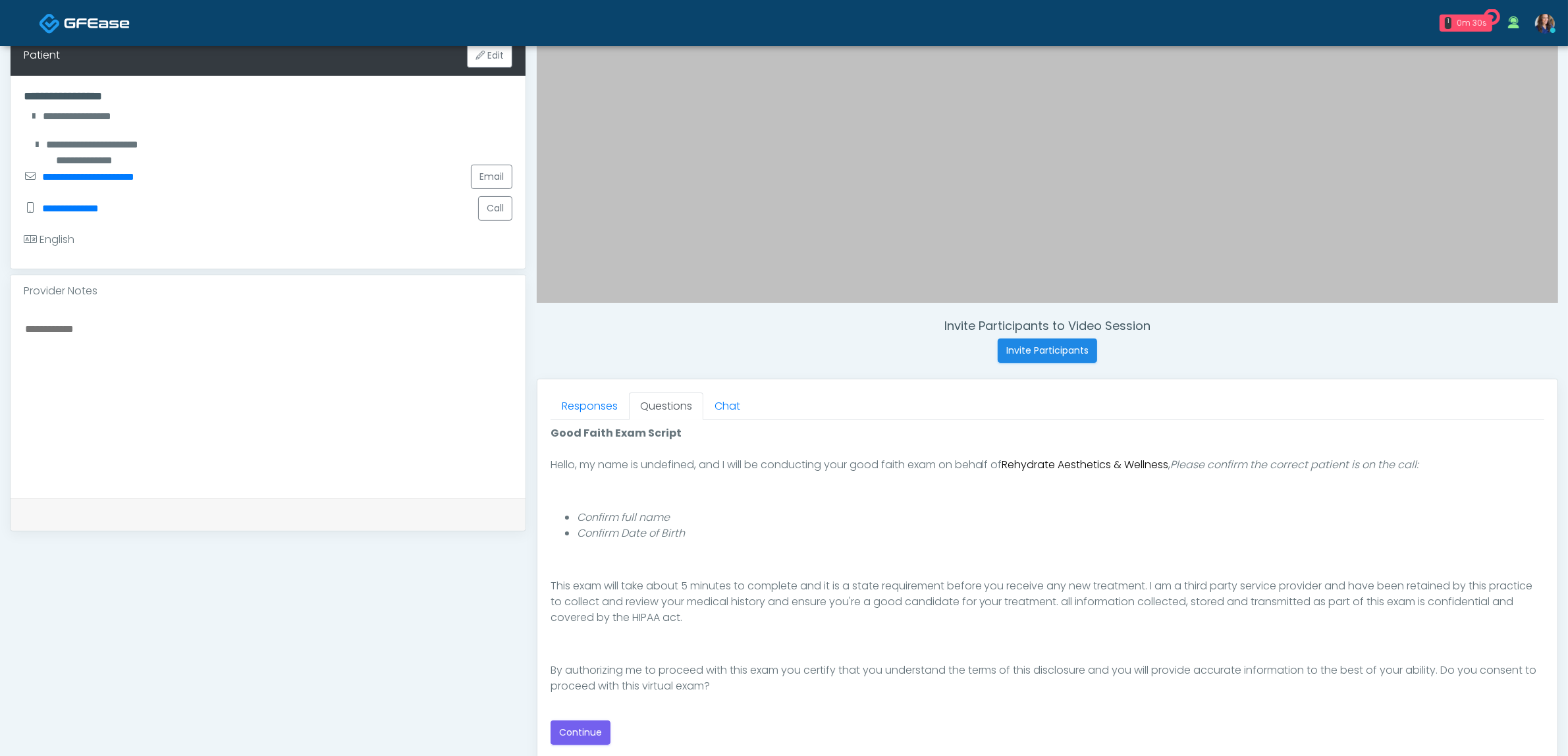
scroll to position [412, 0]
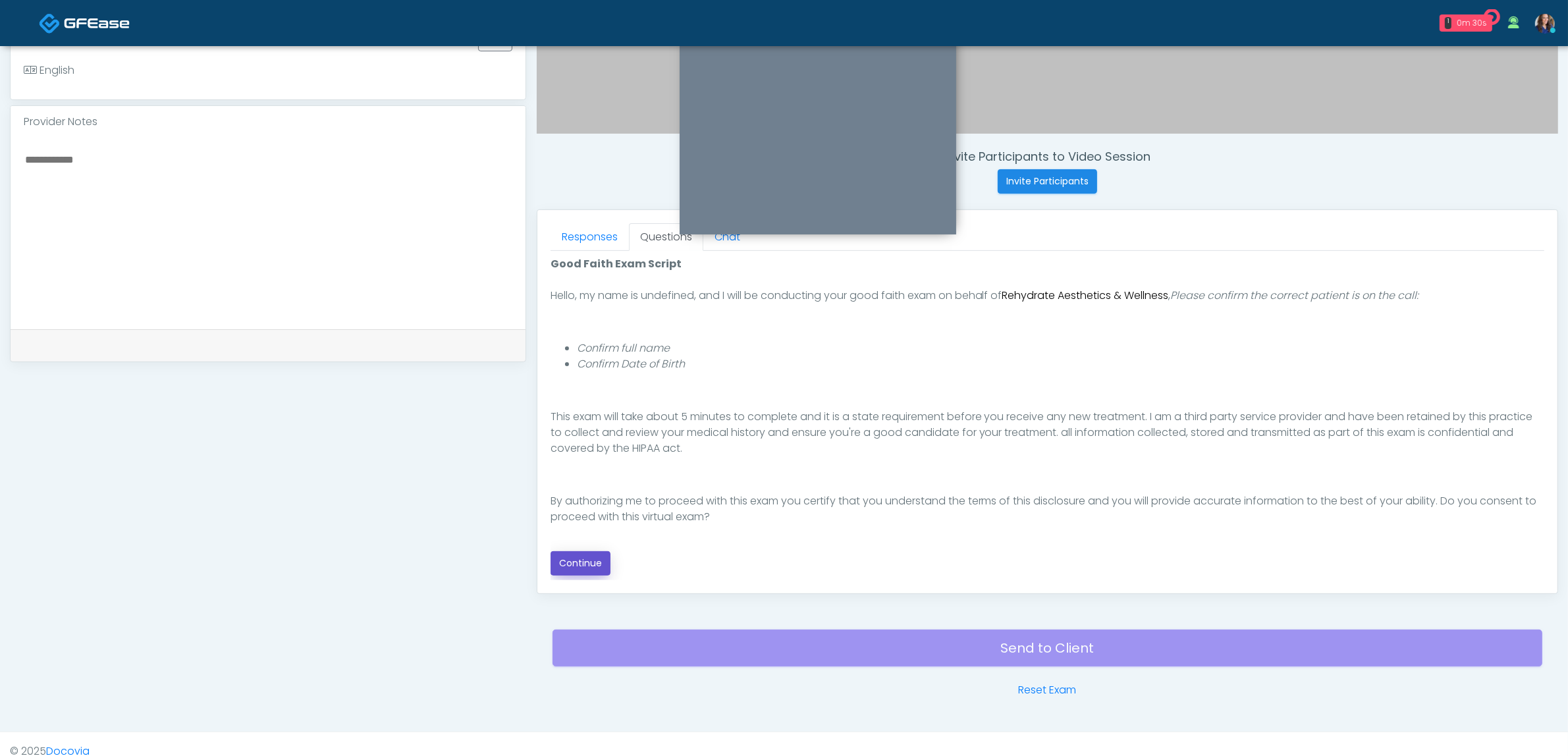
click at [587, 568] on button "Continue" at bounding box center [581, 563] width 60 height 24
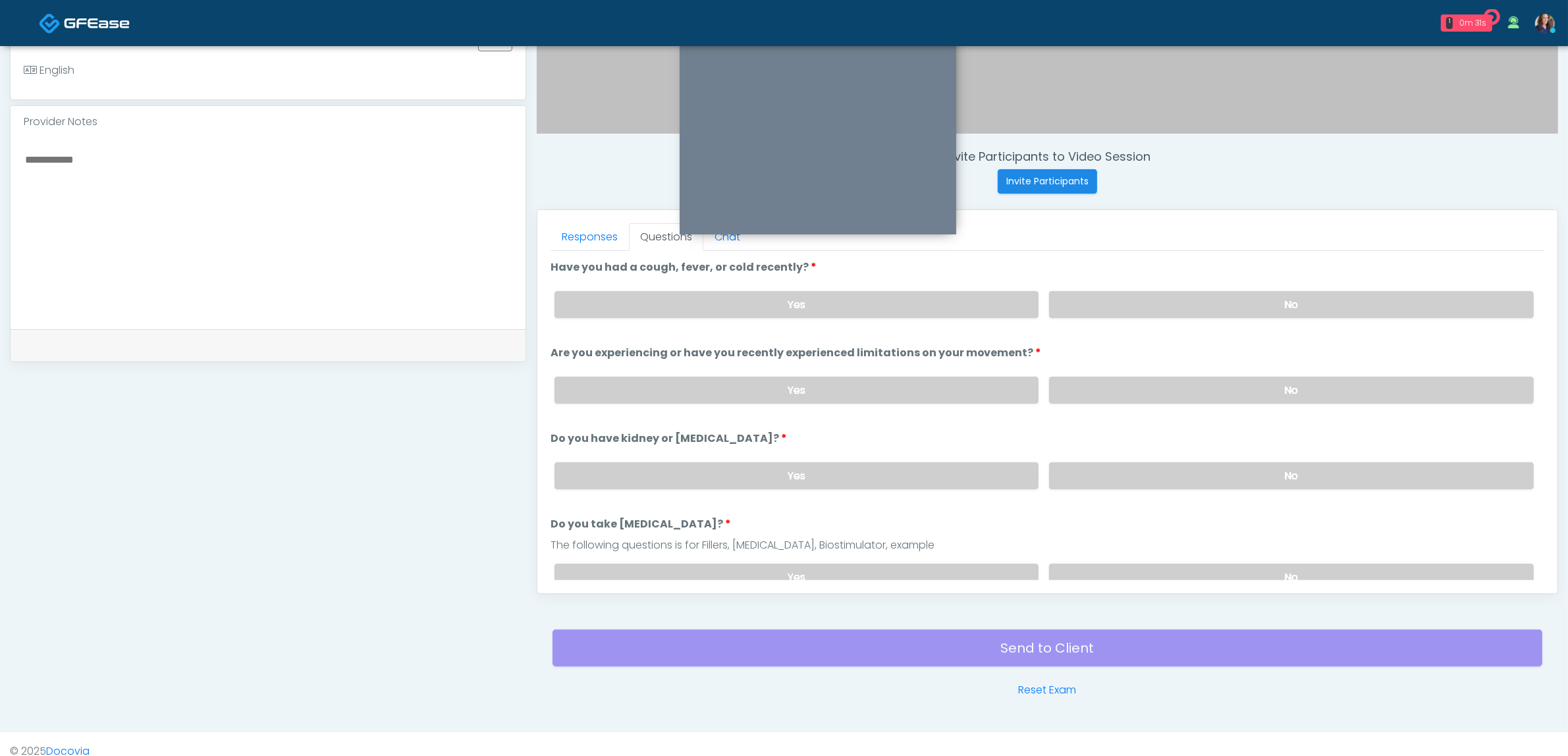
scroll to position [428, 0]
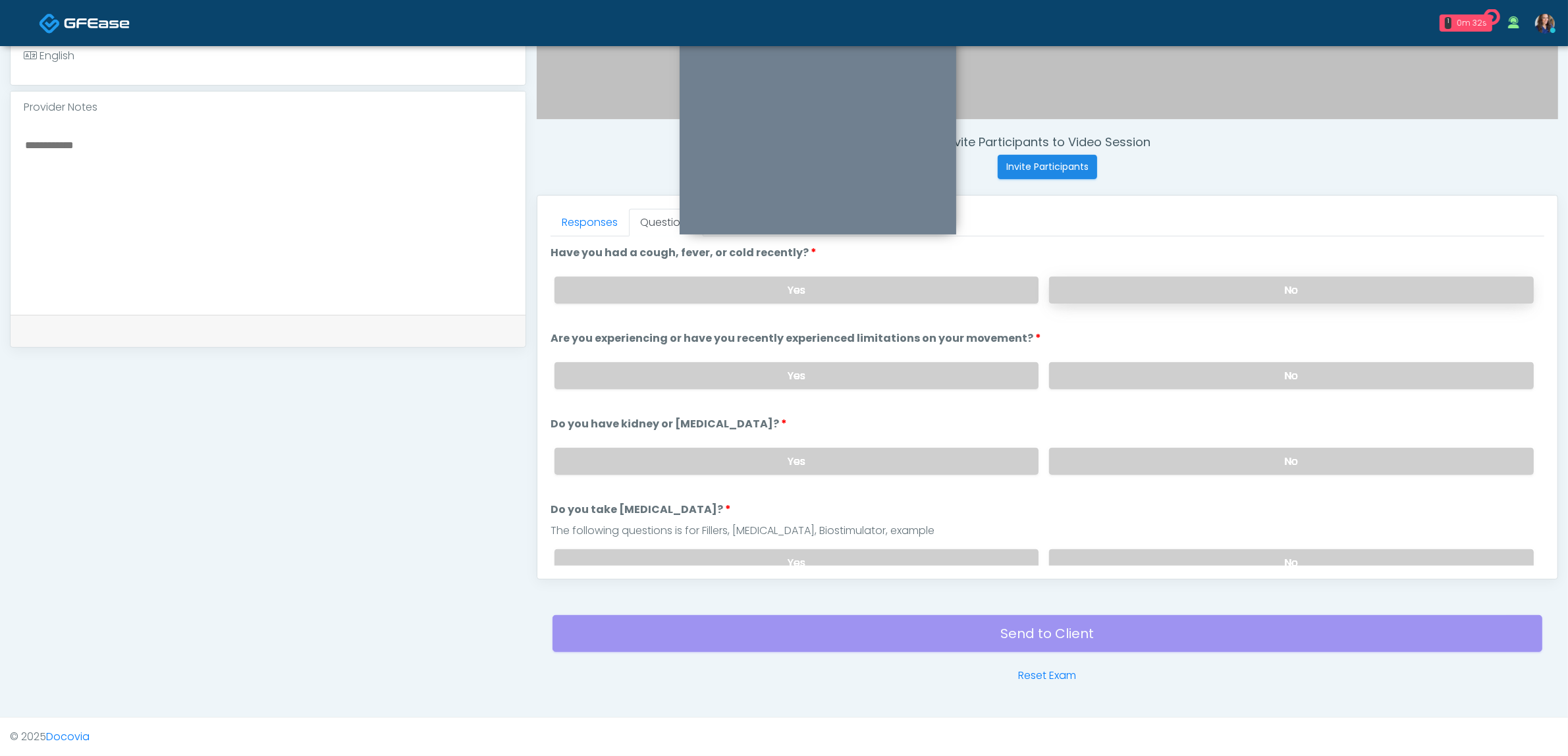
click at [1166, 283] on label "No" at bounding box center [1291, 290] width 484 height 27
click at [1154, 364] on label "No" at bounding box center [1291, 376] width 484 height 27
click at [1131, 456] on label "No" at bounding box center [1291, 461] width 484 height 27
click at [1118, 549] on label "No" at bounding box center [1291, 563] width 484 height 27
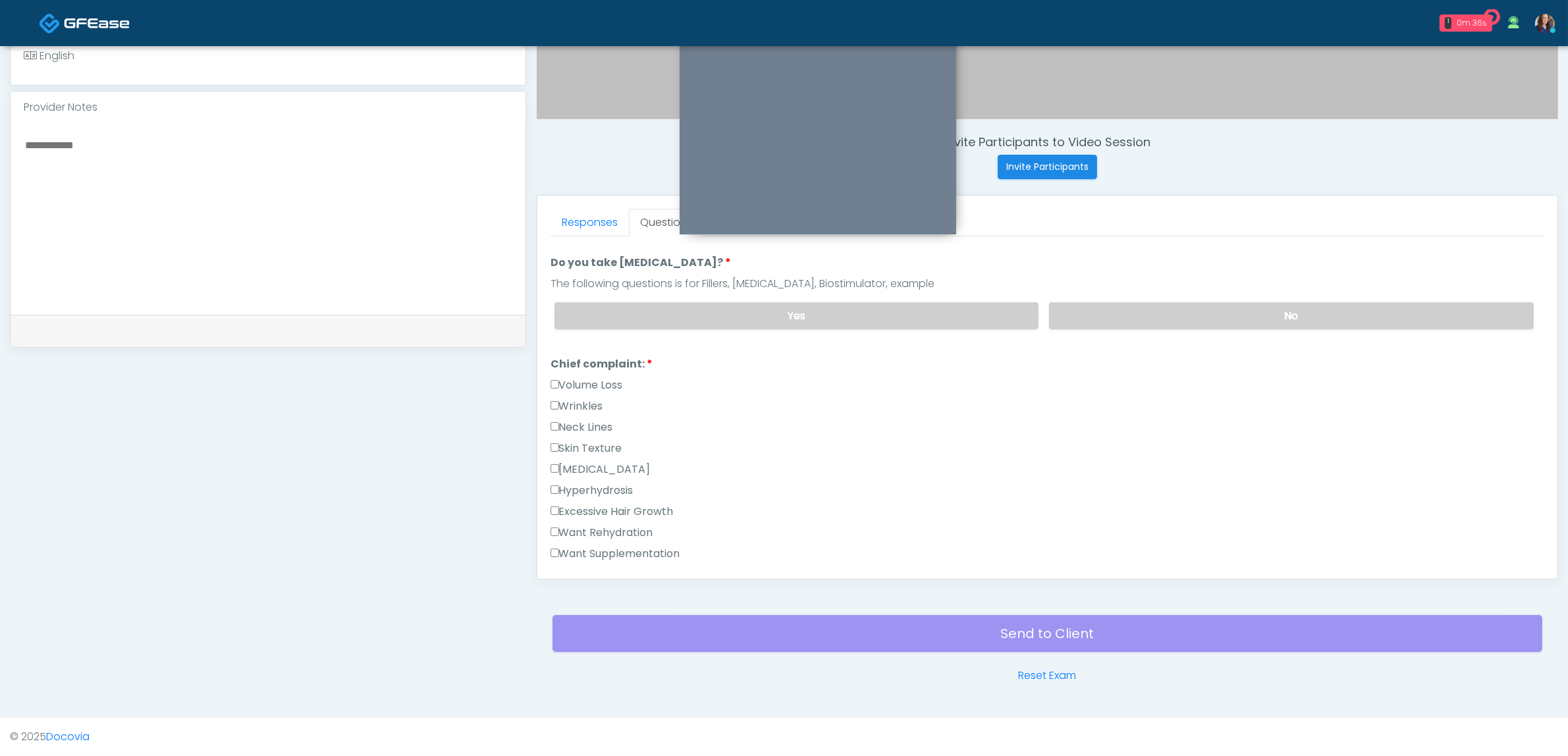
scroll to position [412, 0]
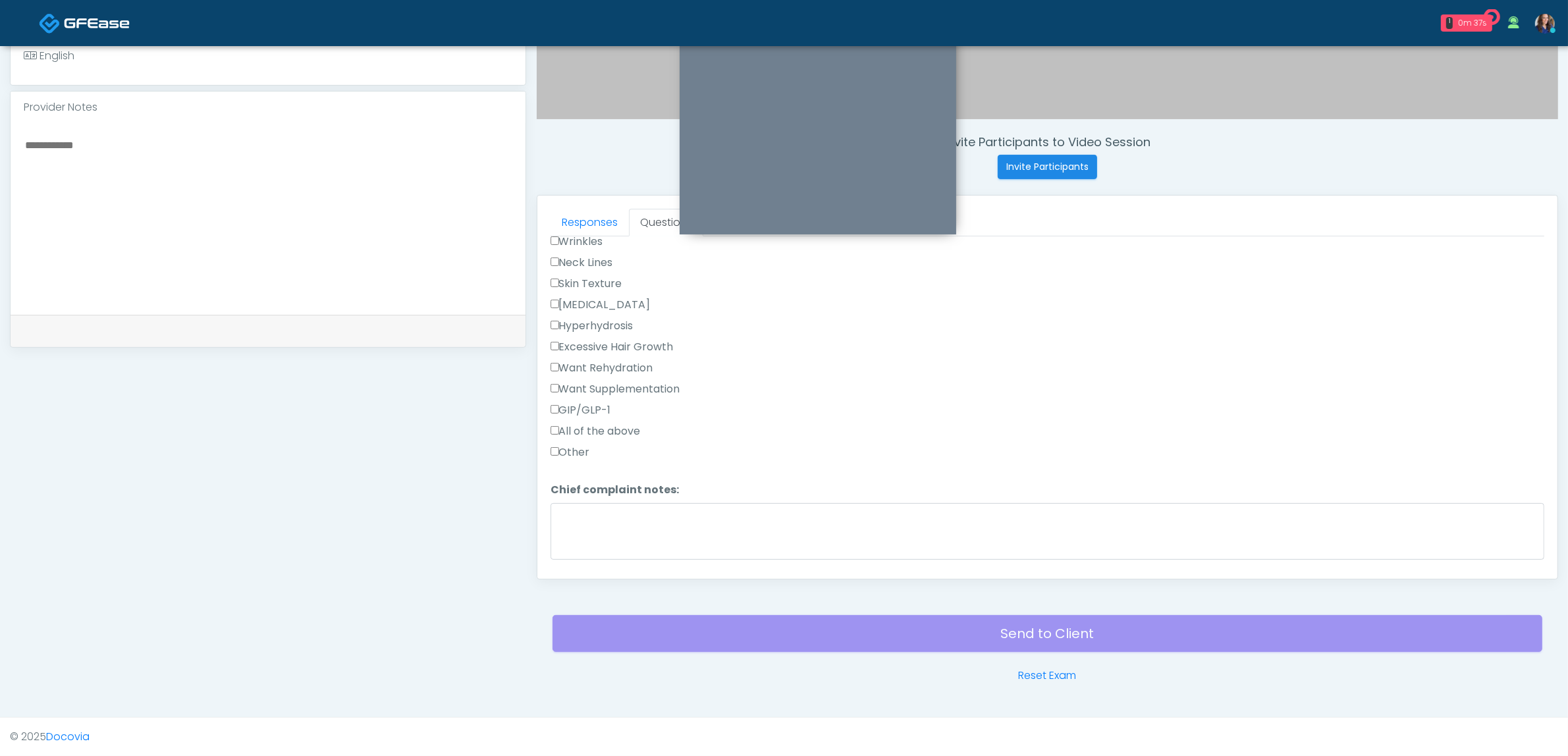
click at [623, 381] on label "Want Supplementation" at bounding box center [616, 389] width 130 height 16
click at [630, 360] on label "Want Rehydration" at bounding box center [602, 368] width 103 height 16
drag, startPoint x: 568, startPoint y: 272, endPoint x: 681, endPoint y: 297, distance: 115.7
click at [569, 272] on label "None" at bounding box center [569, 280] width 36 height 16
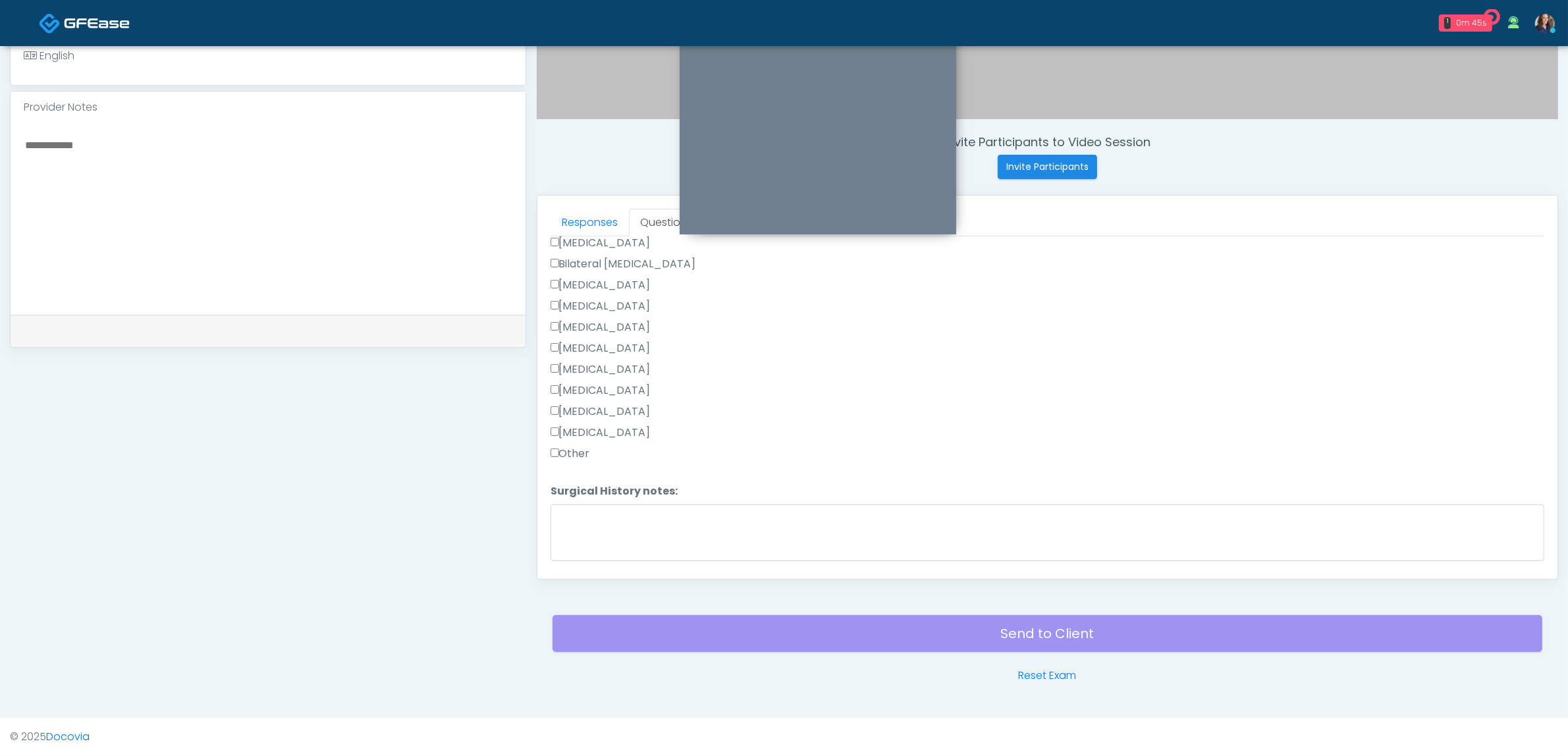
scroll to position [854, 0]
click at [601, 548] on button "Continue" at bounding box center [581, 560] width 60 height 24
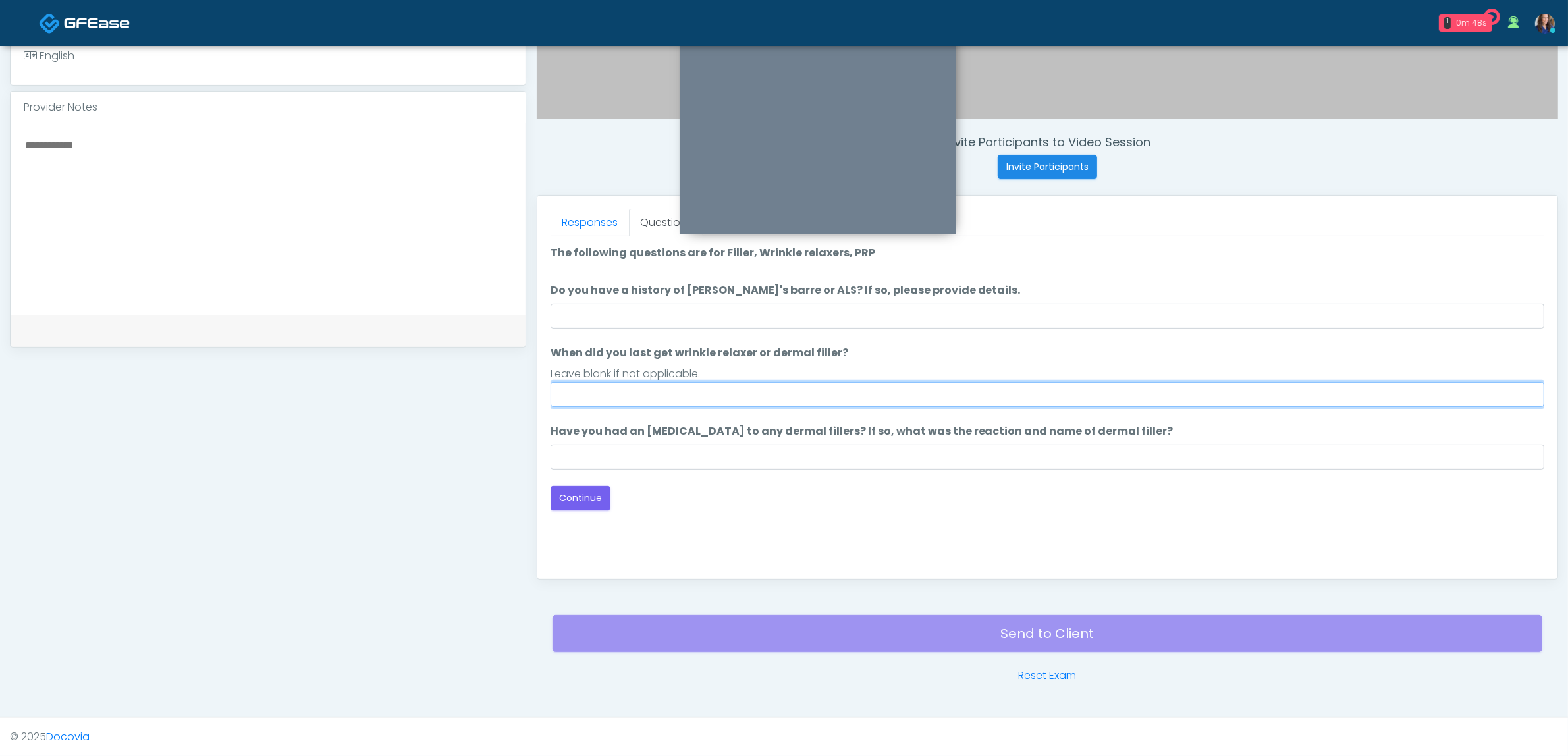
click at [614, 387] on input "When did you last get wrinkle relaxer or dermal filler?" at bounding box center [1047, 394] width 994 height 25
type input "**"
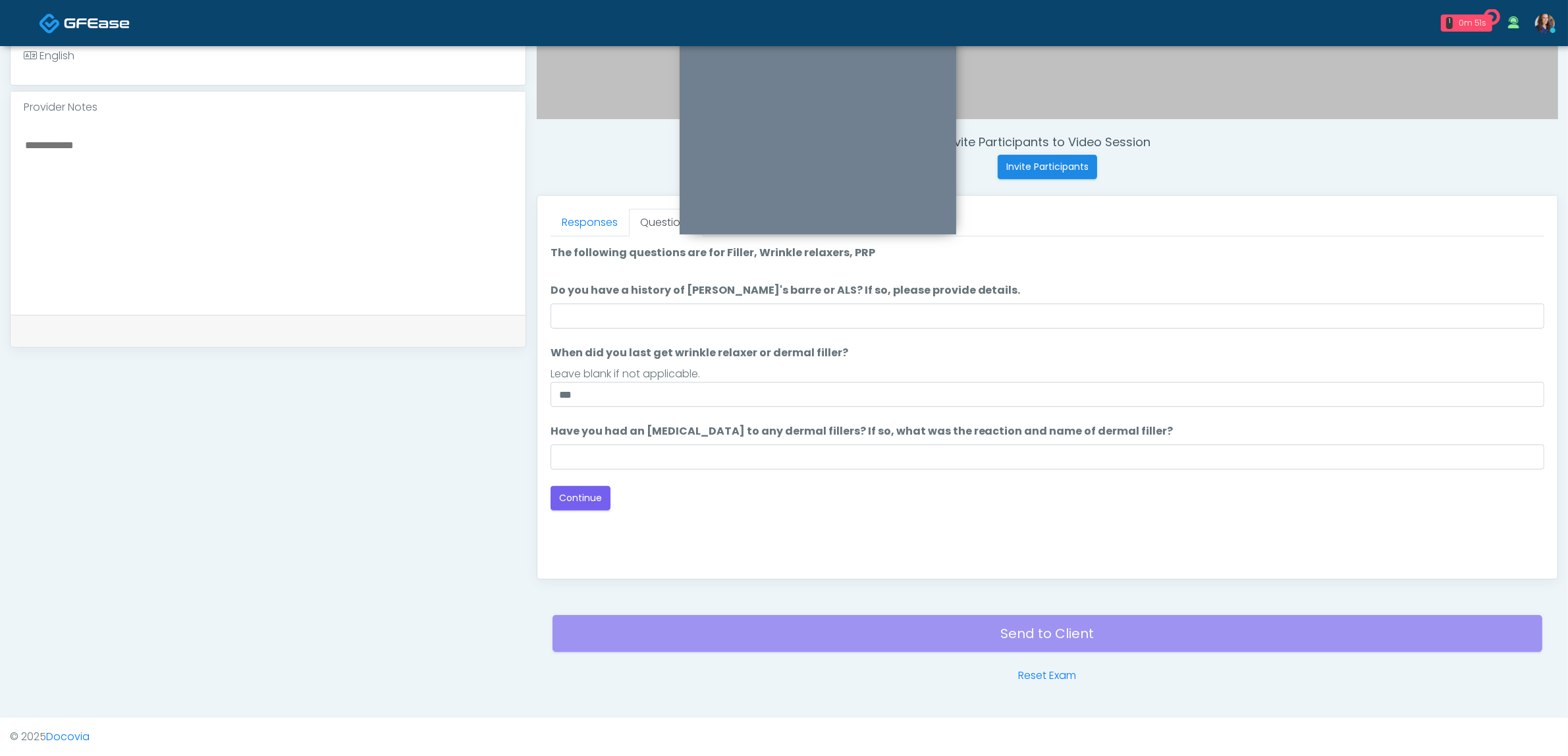
click at [867, 499] on div "Back Continue" at bounding box center [1047, 498] width 994 height 24
click at [564, 491] on button "Continue" at bounding box center [581, 498] width 60 height 24
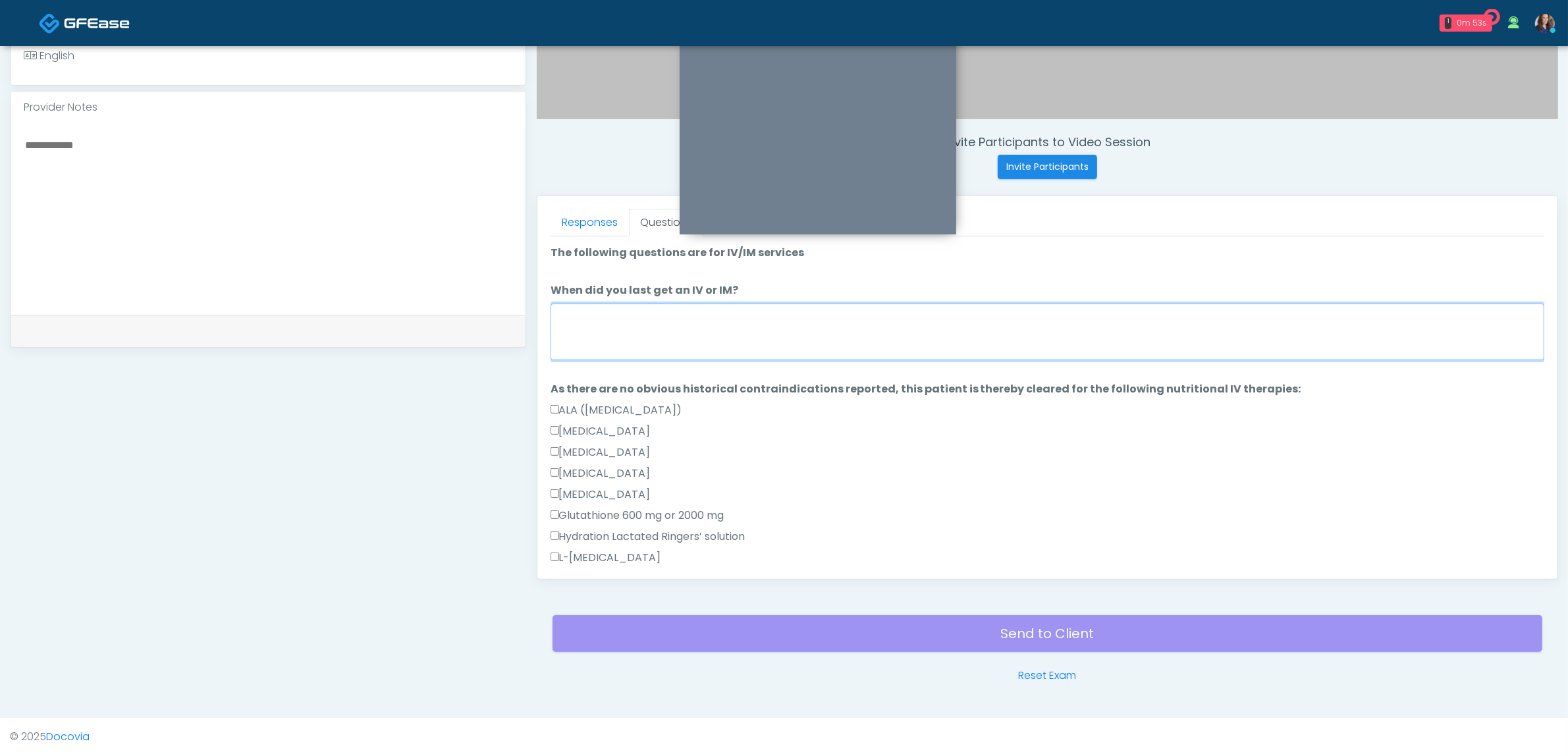
click at [656, 337] on textarea "When did you last get an IV or IM?" at bounding box center [1047, 332] width 994 height 56
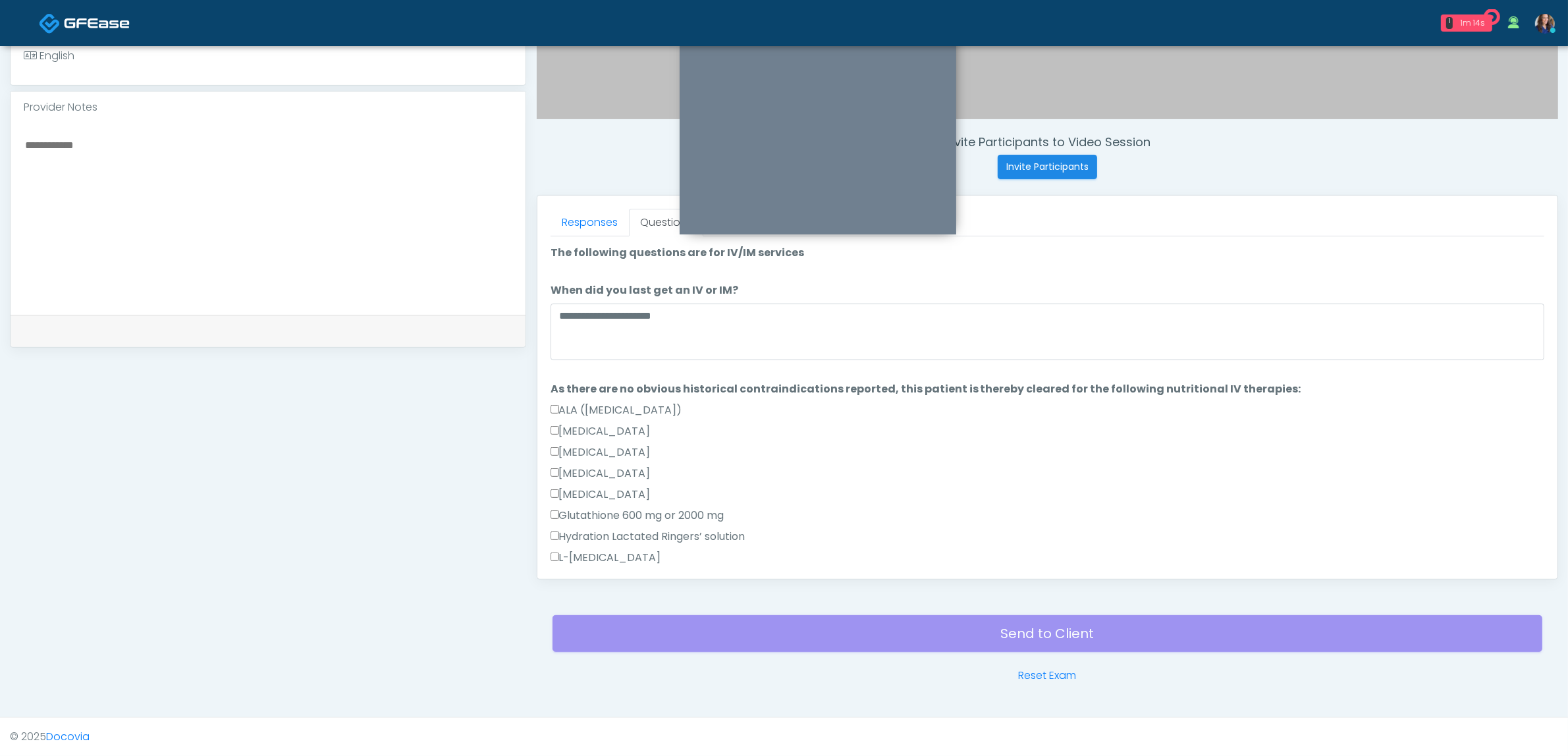
click at [397, 195] on textarea at bounding box center [268, 216] width 489 height 160
drag, startPoint x: 720, startPoint y: 323, endPoint x: 748, endPoint y: 323, distance: 28.0
click at [721, 323] on textarea "**********" at bounding box center [1047, 332] width 994 height 56
drag, startPoint x: 619, startPoint y: 320, endPoint x: 506, endPoint y: 294, distance: 116.0
click at [506, 294] on div "**********" at bounding box center [784, 181] width 1548 height 1004
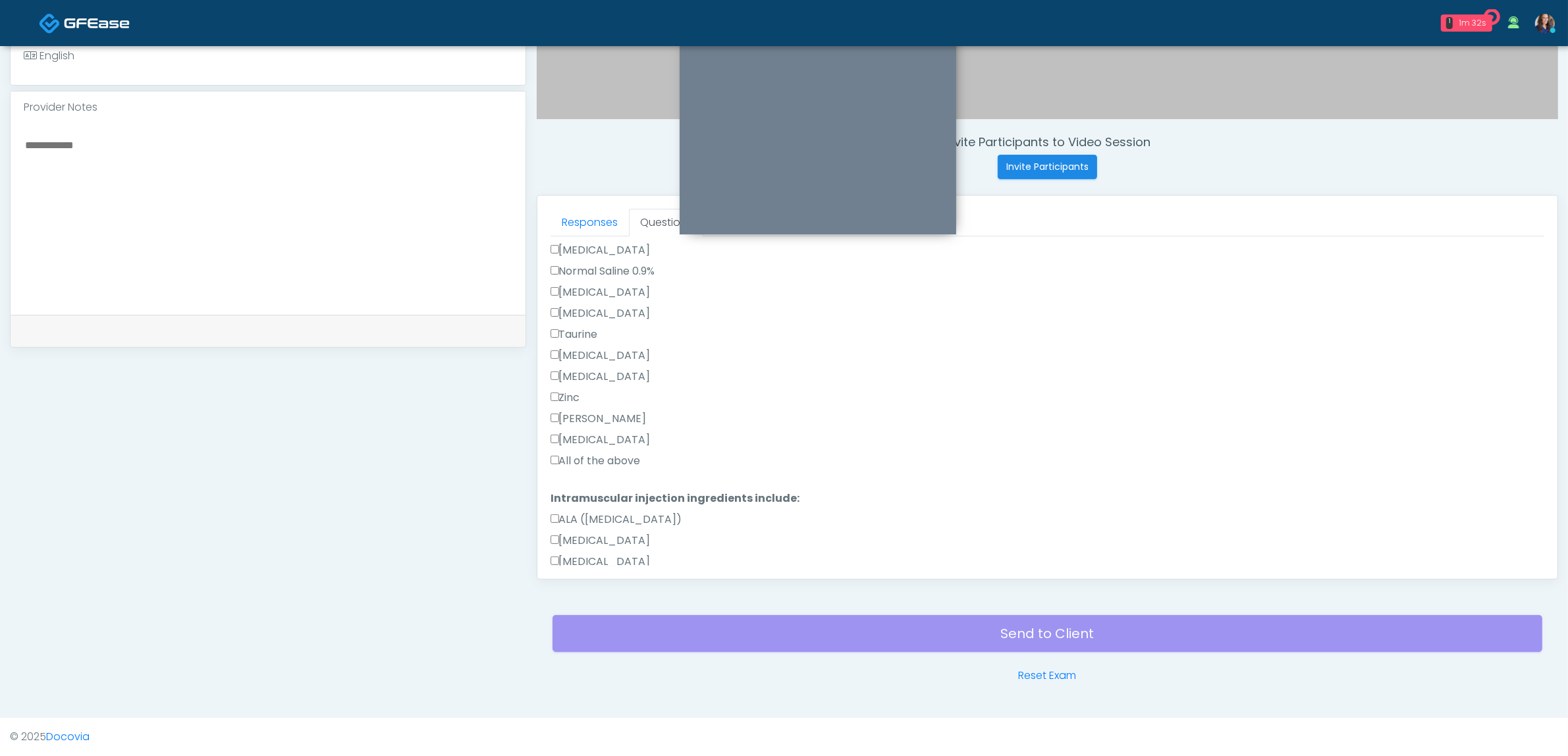
scroll to position [576, 0]
type textarea "**********"
click at [603, 340] on label "All of the above" at bounding box center [596, 339] width 90 height 16
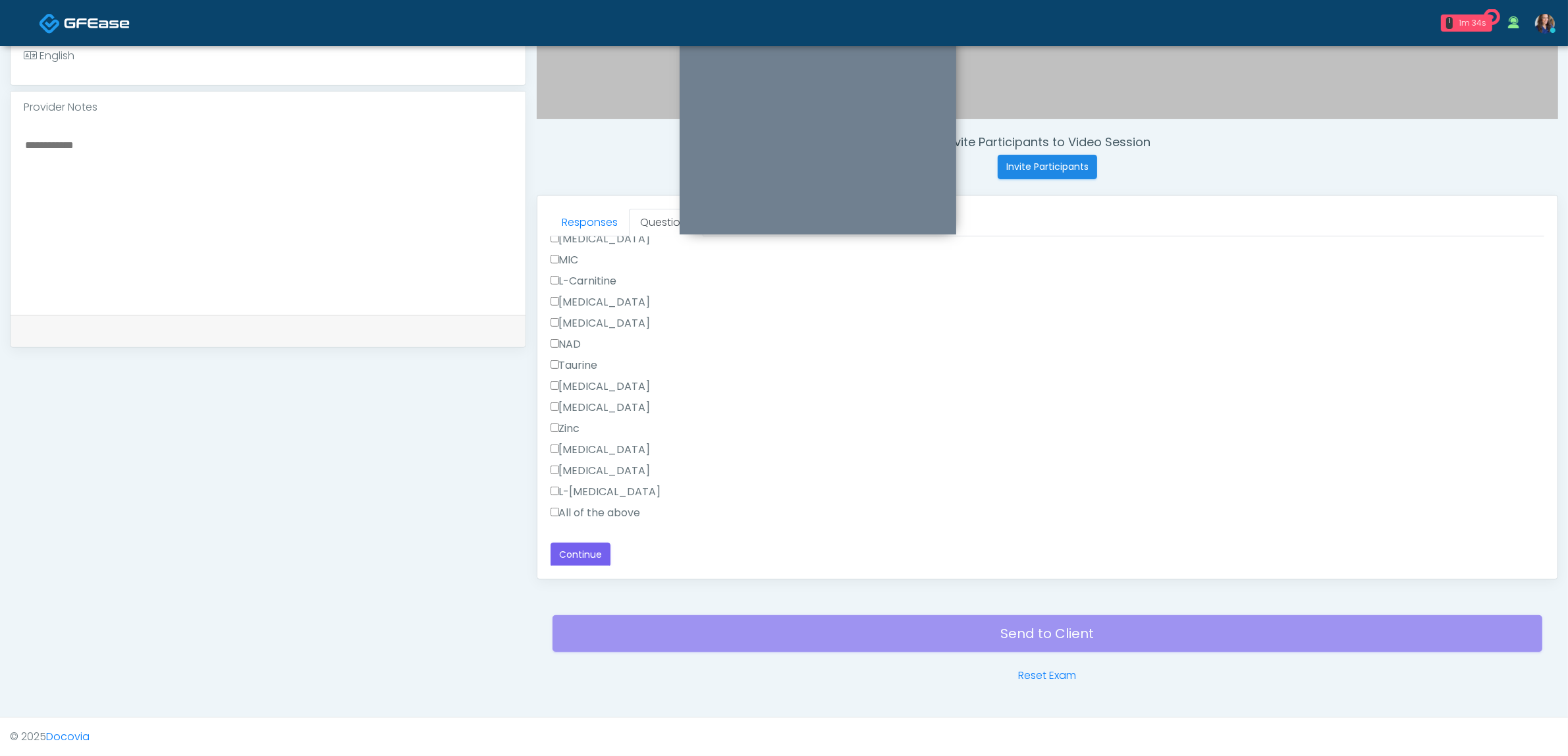
click at [599, 516] on label "All of the above" at bounding box center [596, 513] width 90 height 16
click at [583, 554] on button "Continue" at bounding box center [581, 555] width 60 height 24
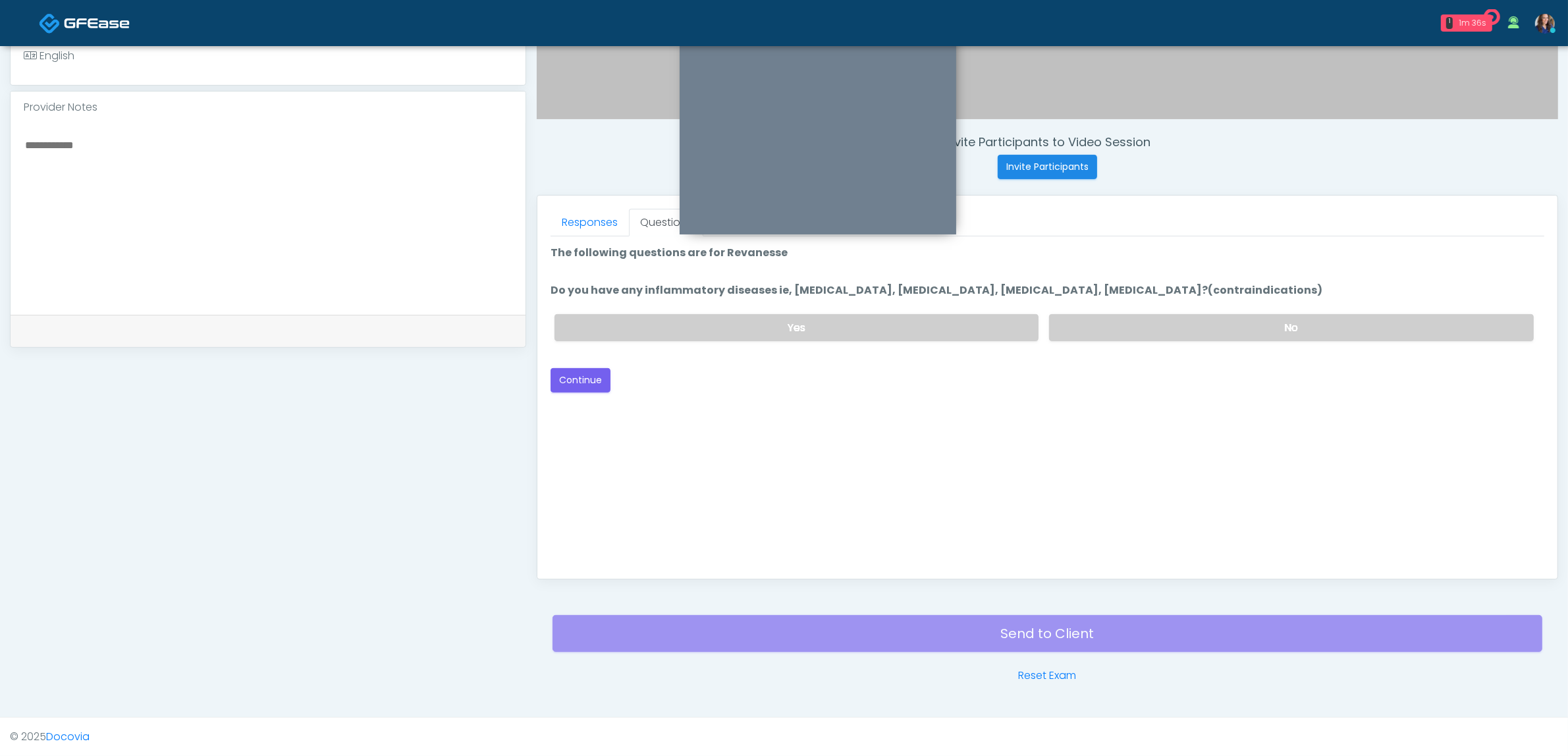
scroll to position [0, 0]
click at [1125, 328] on label "No" at bounding box center [1291, 327] width 484 height 27
click at [575, 377] on button "Continue" at bounding box center [581, 380] width 60 height 24
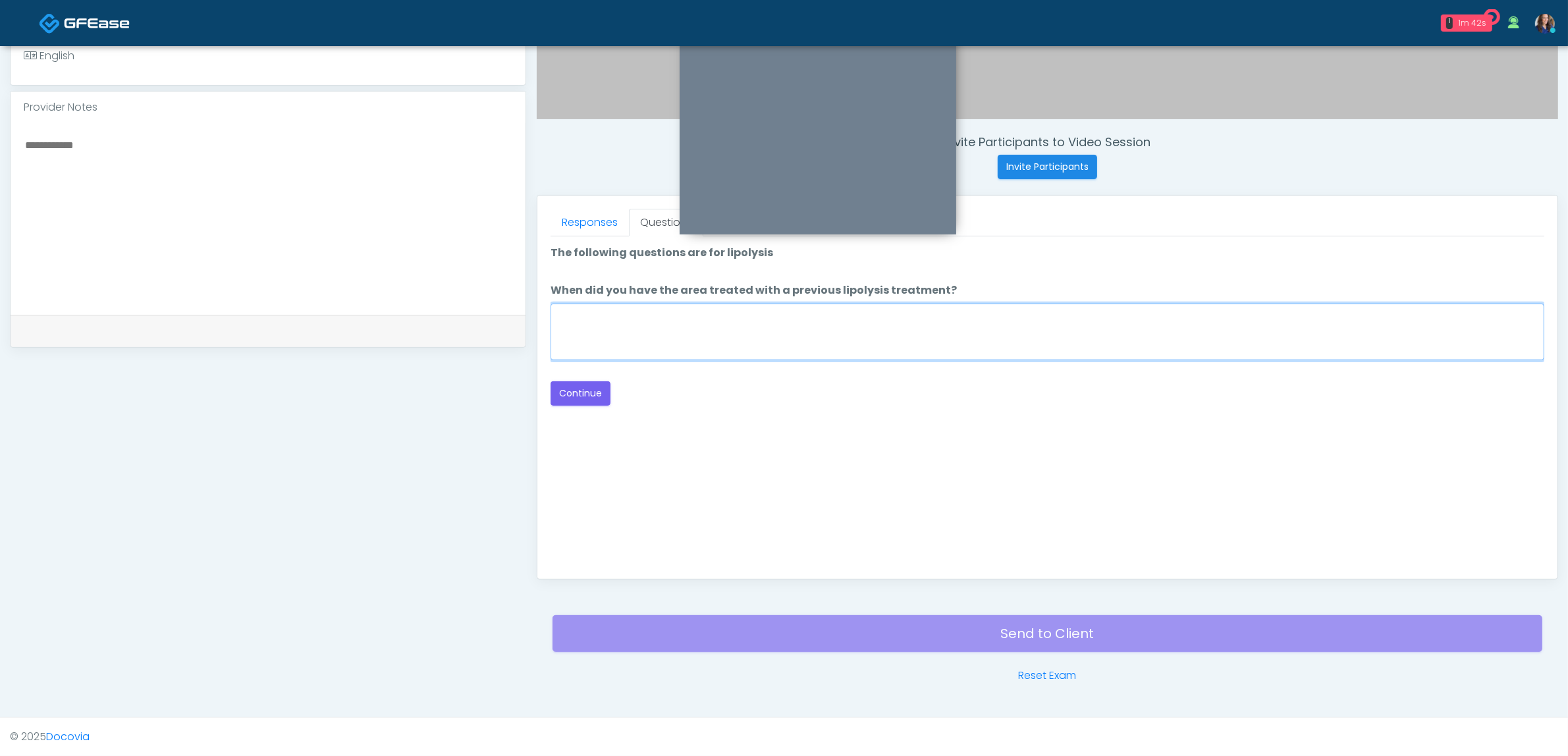
click at [900, 321] on textarea "When did you have the area treated with a previous lipolysis treatment?" at bounding box center [1047, 332] width 994 height 56
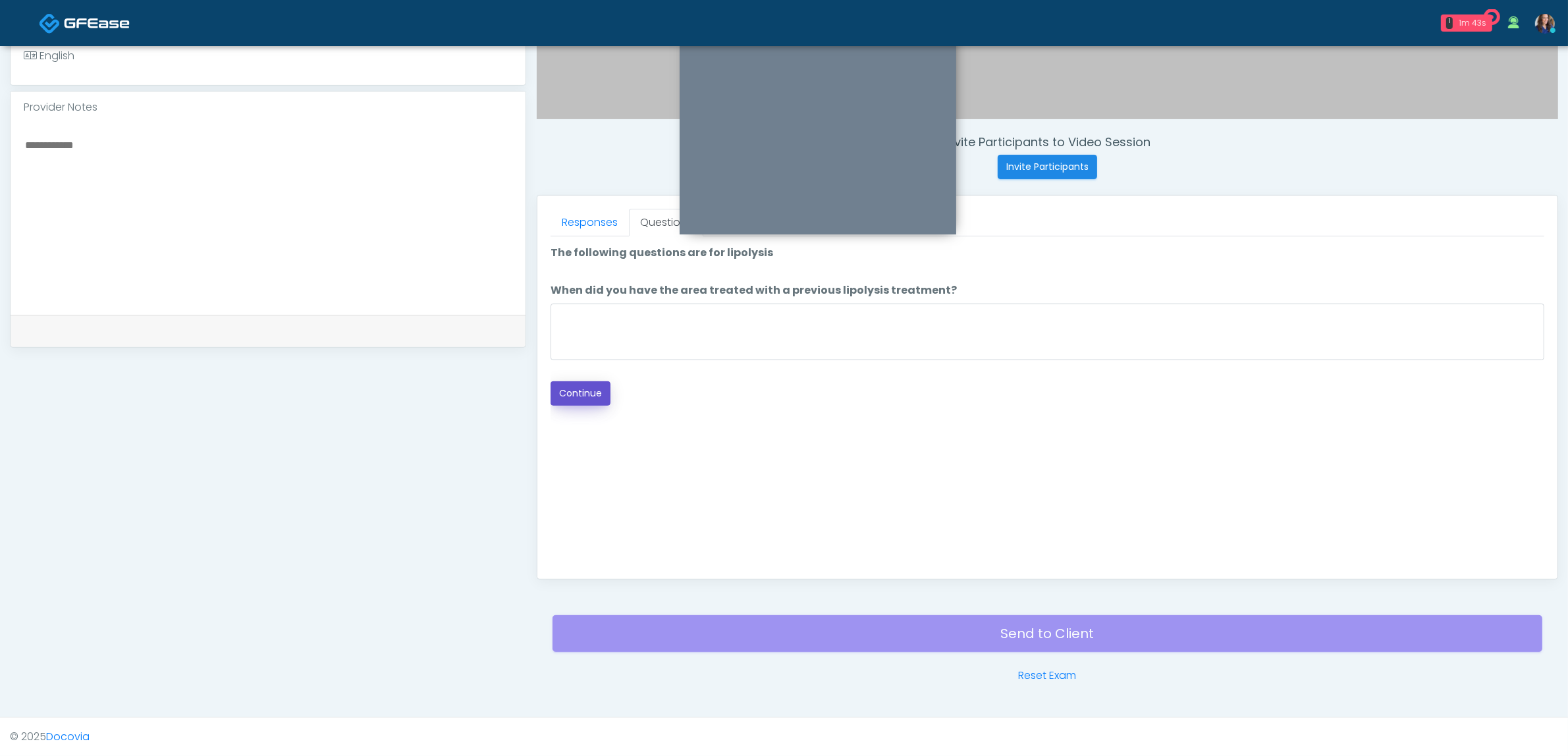
click at [599, 402] on button "Continue" at bounding box center [581, 393] width 60 height 24
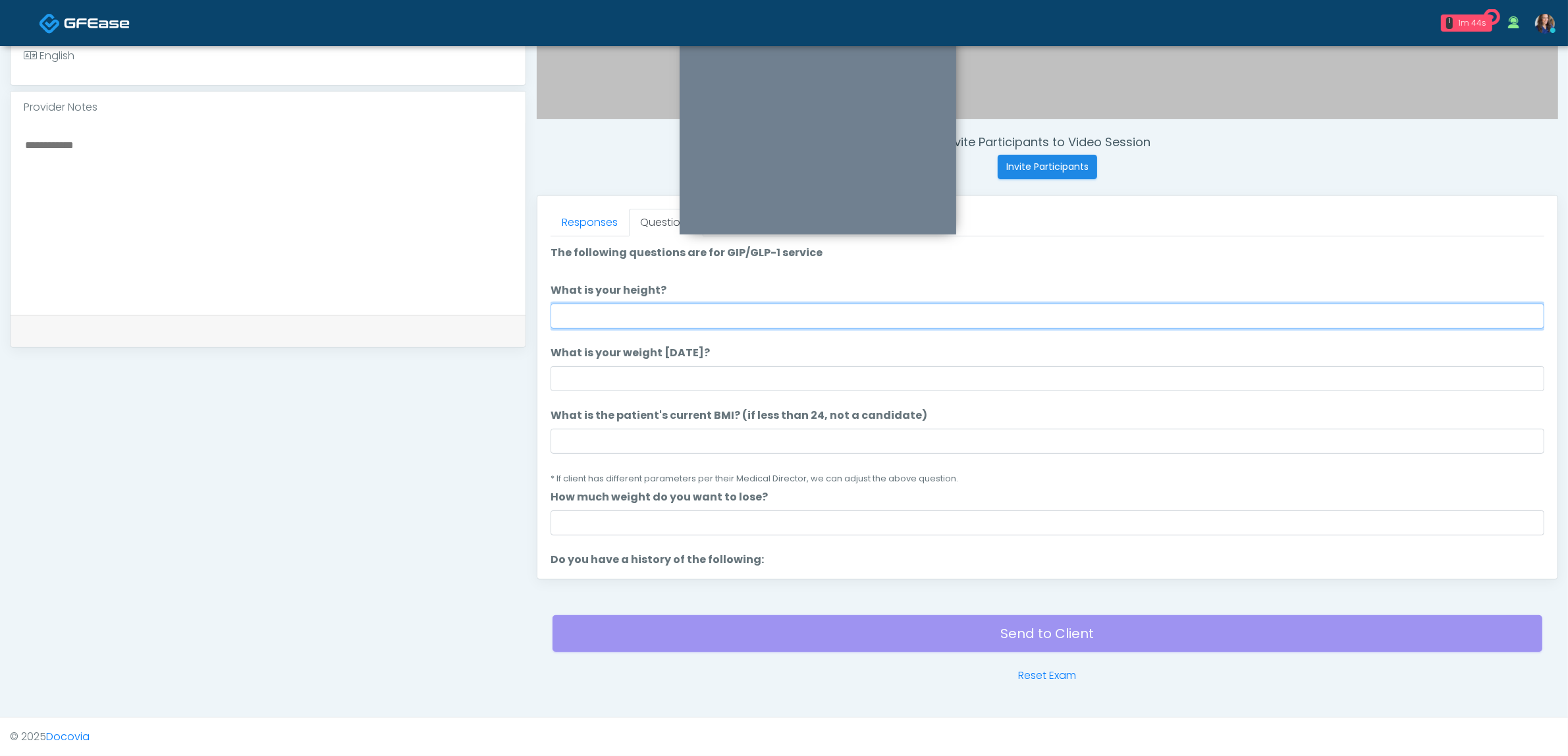
click at [916, 308] on input "What is your height?" at bounding box center [1047, 316] width 994 height 25
type input "*****"
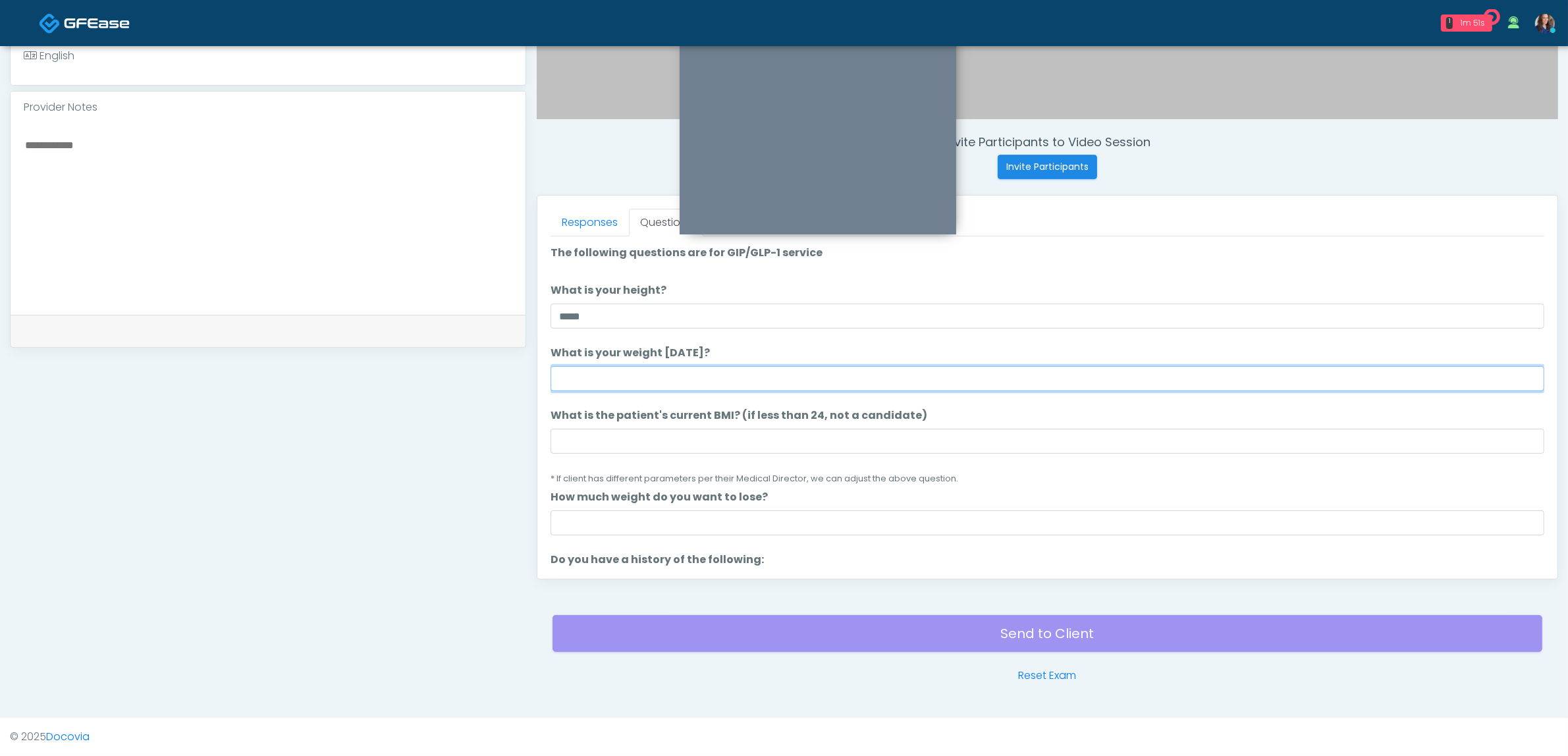
click at [808, 373] on input "What is your weight today?" at bounding box center [1047, 378] width 994 height 25
type input "***"
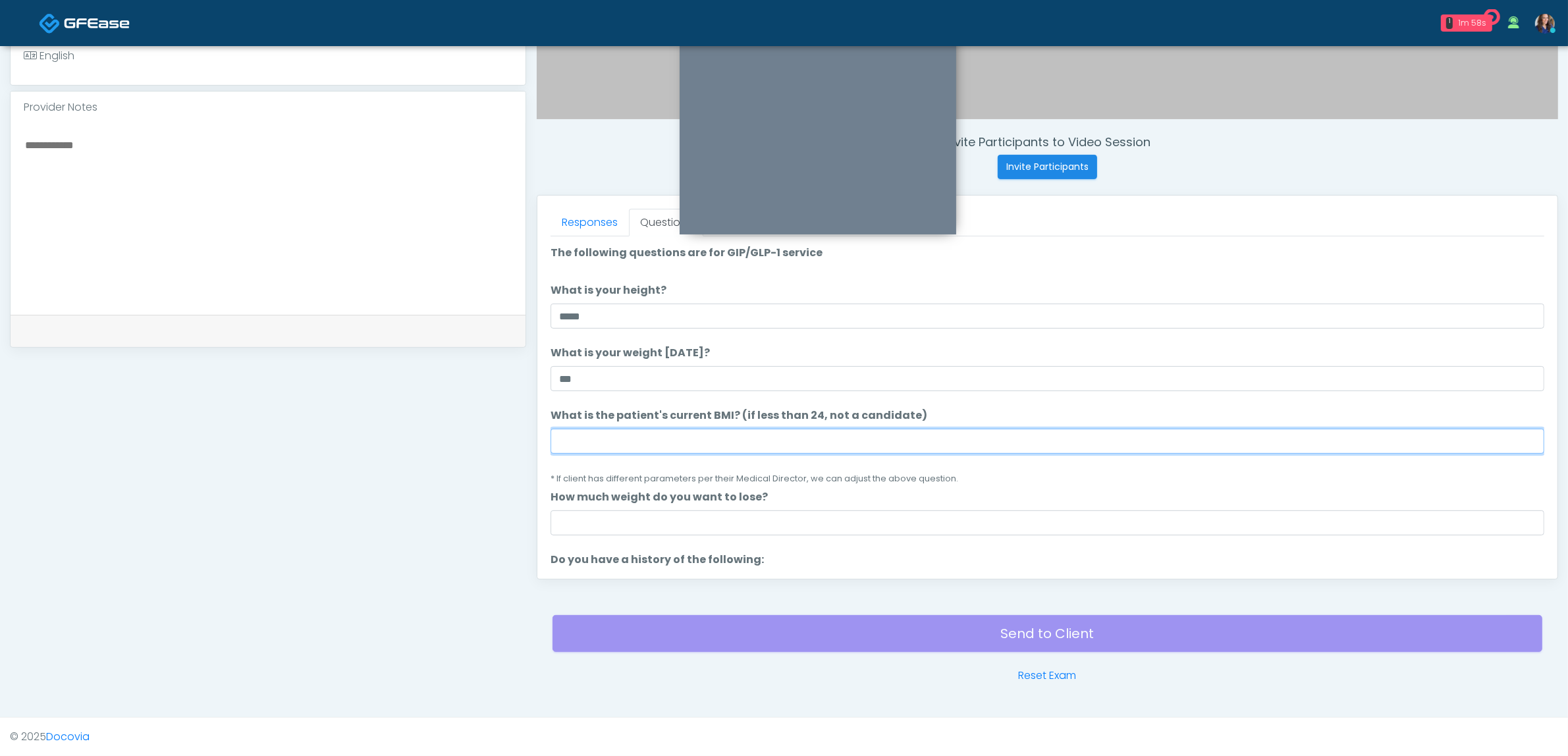
click at [749, 436] on input "What is the patient's current BMI? (if less than 24, not a candidate)" at bounding box center [1047, 441] width 994 height 25
type input "**"
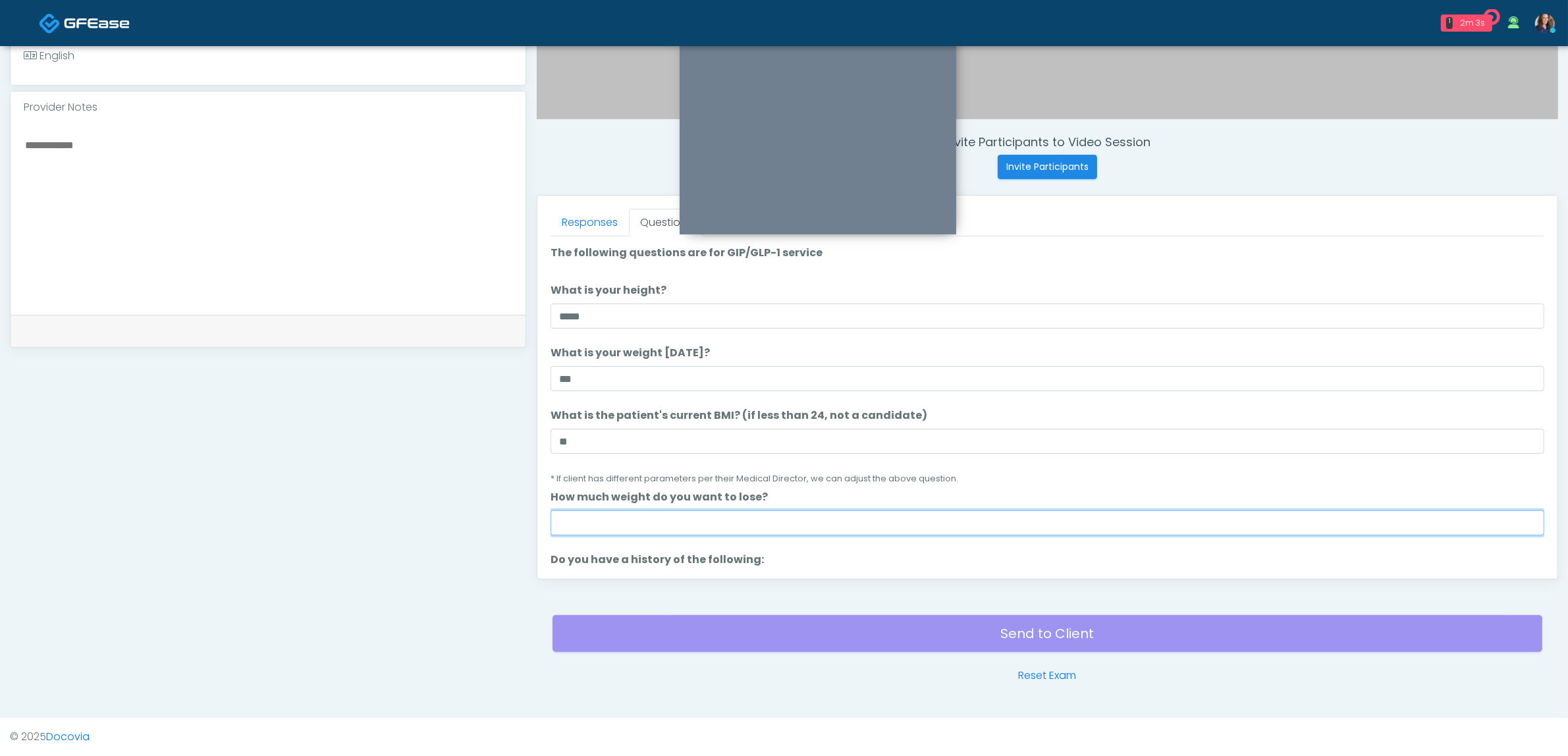
click at [682, 514] on input "How much weight do you want to lose?" at bounding box center [1047, 522] width 994 height 25
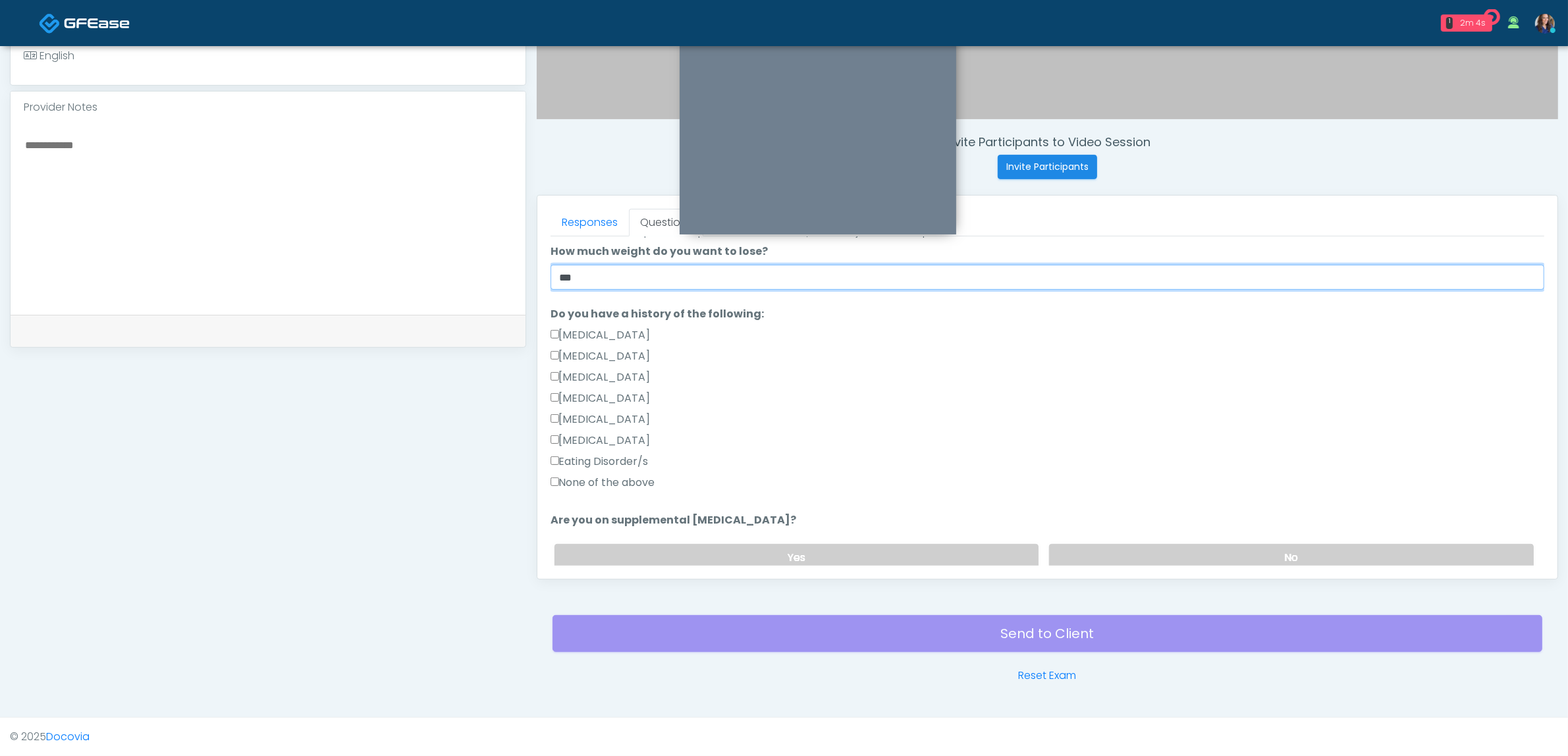
scroll to position [247, 0]
type input "***"
click at [606, 484] on label "None of the above" at bounding box center [603, 481] width 105 height 16
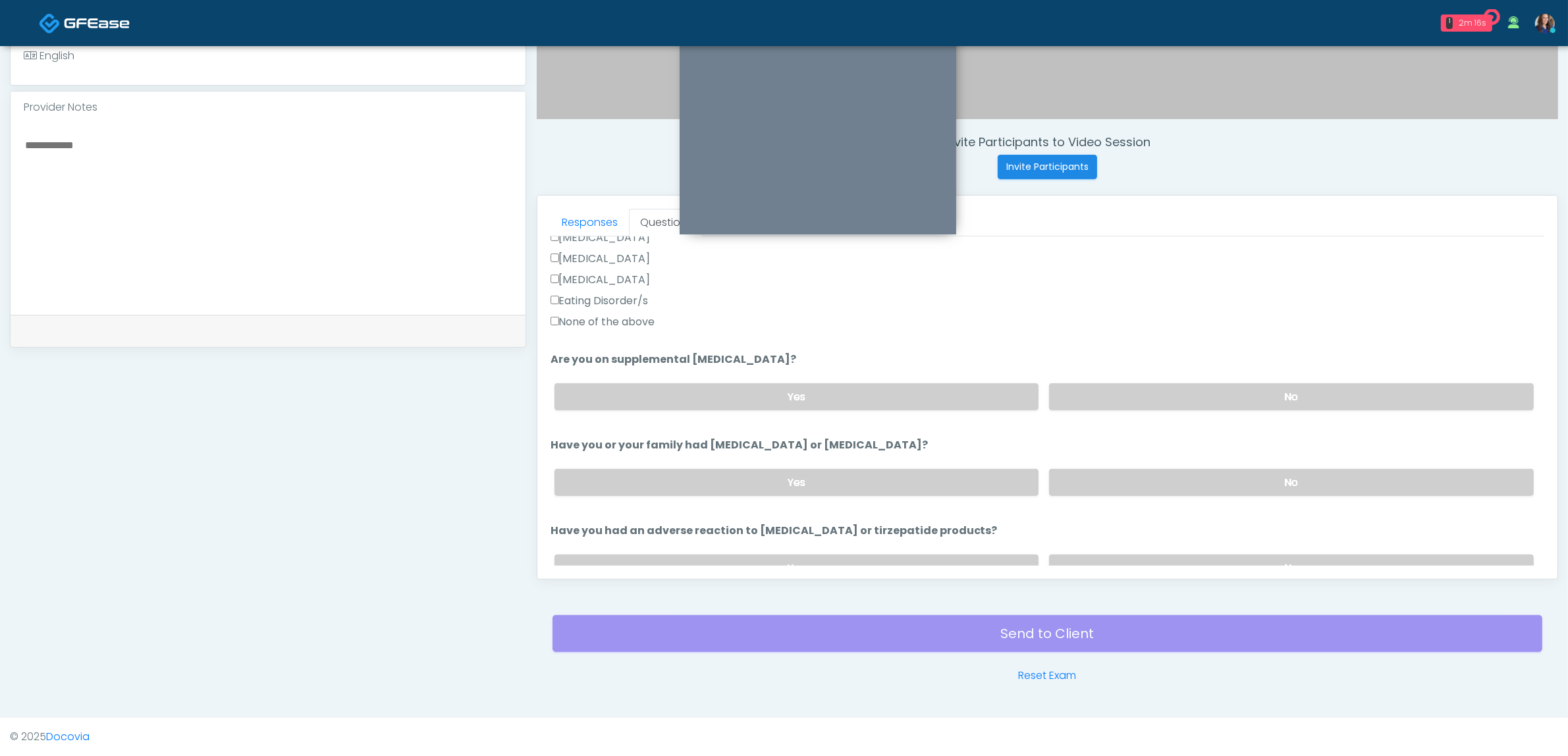
scroll to position [412, 0]
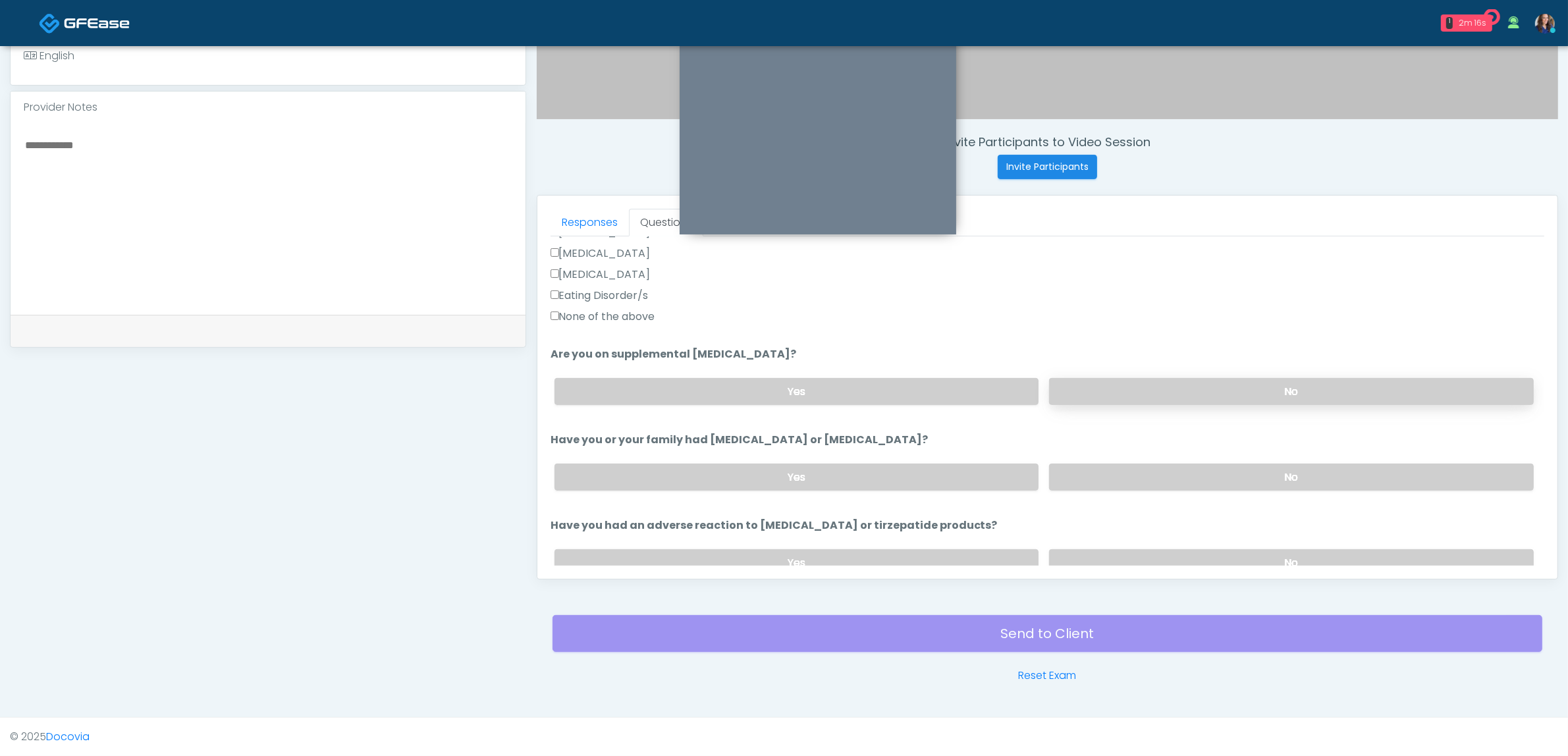
click at [1121, 378] on label "No" at bounding box center [1291, 392] width 484 height 27
click at [1127, 476] on label "No" at bounding box center [1291, 477] width 484 height 27
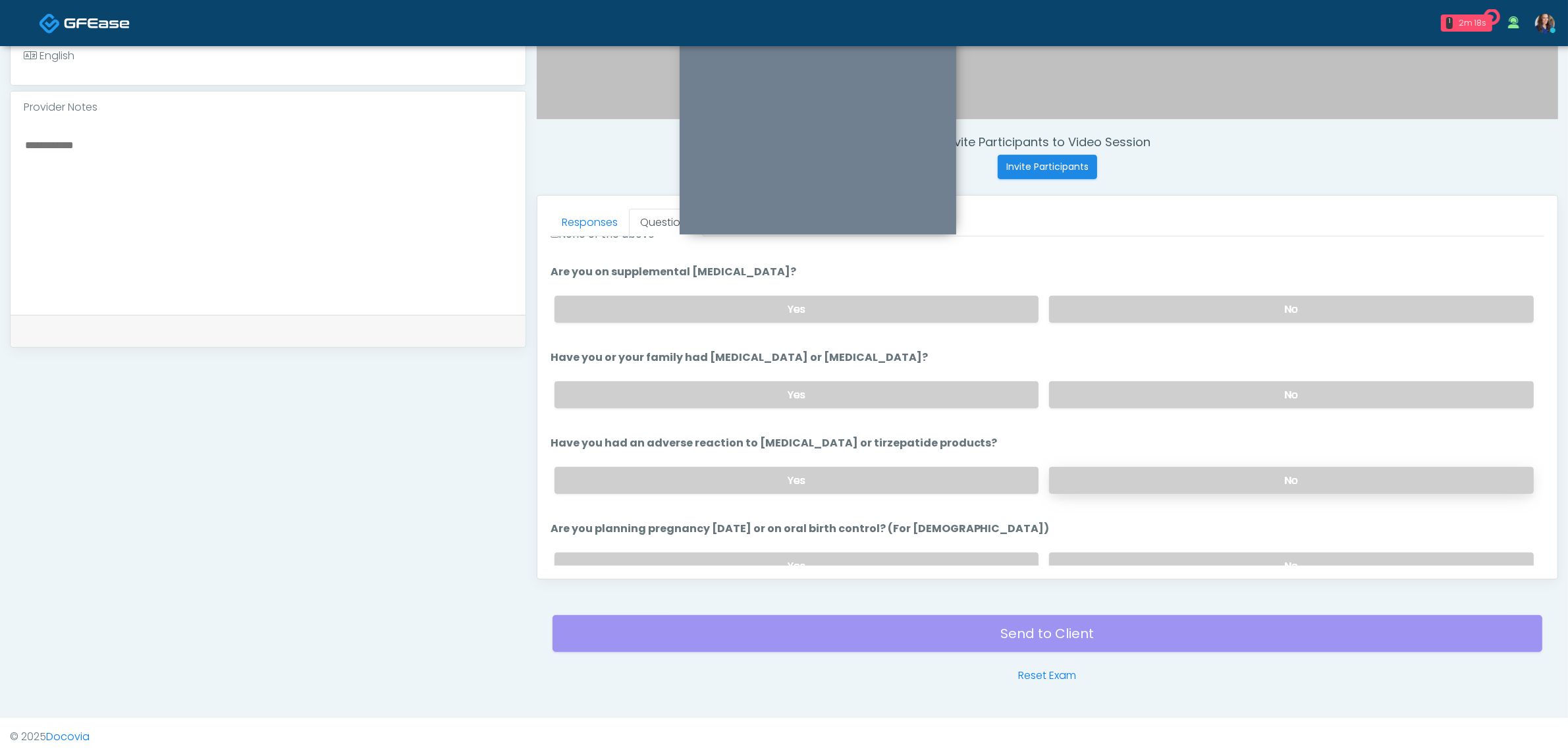
click at [1126, 466] on label "No" at bounding box center [1291, 480] width 484 height 27
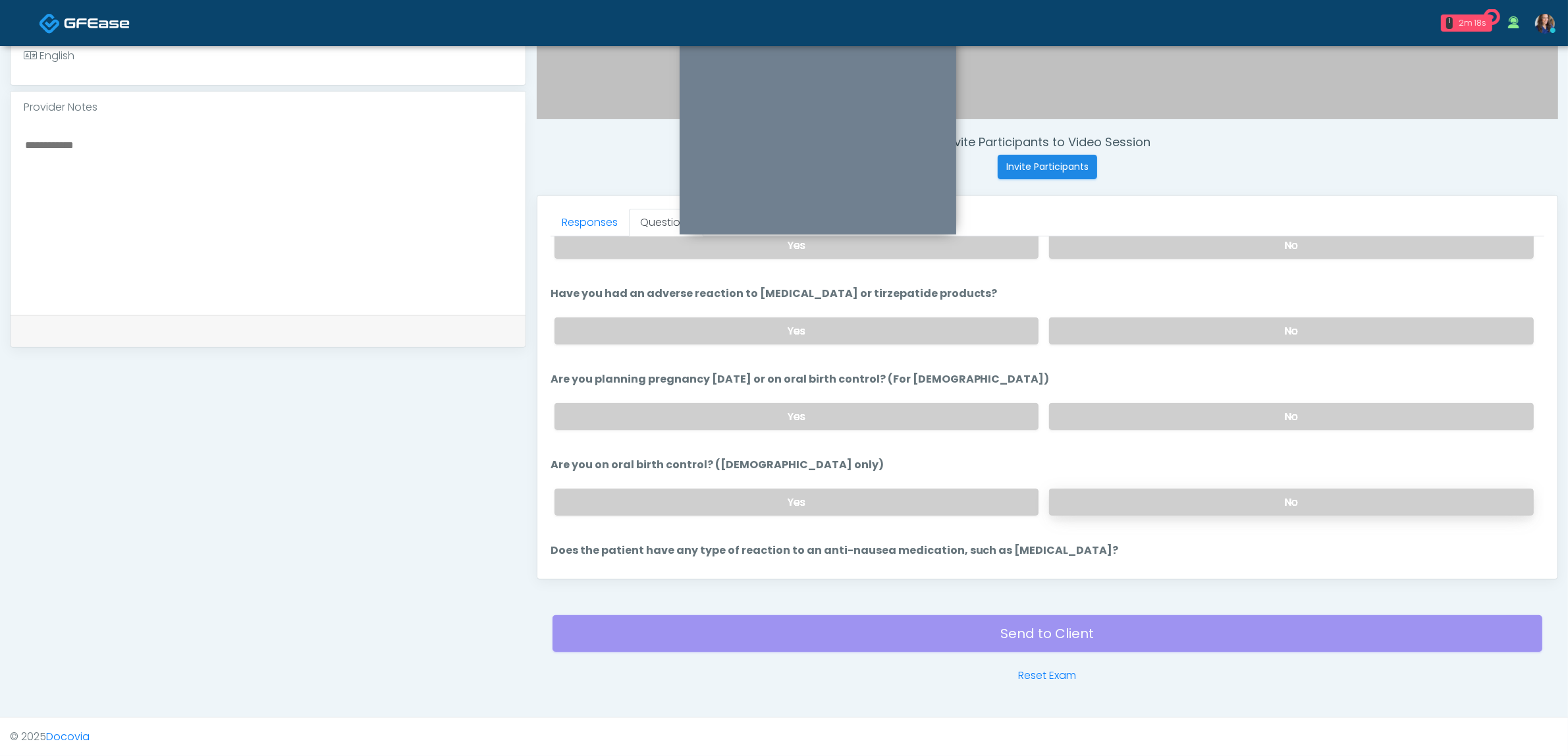
scroll to position [658, 0]
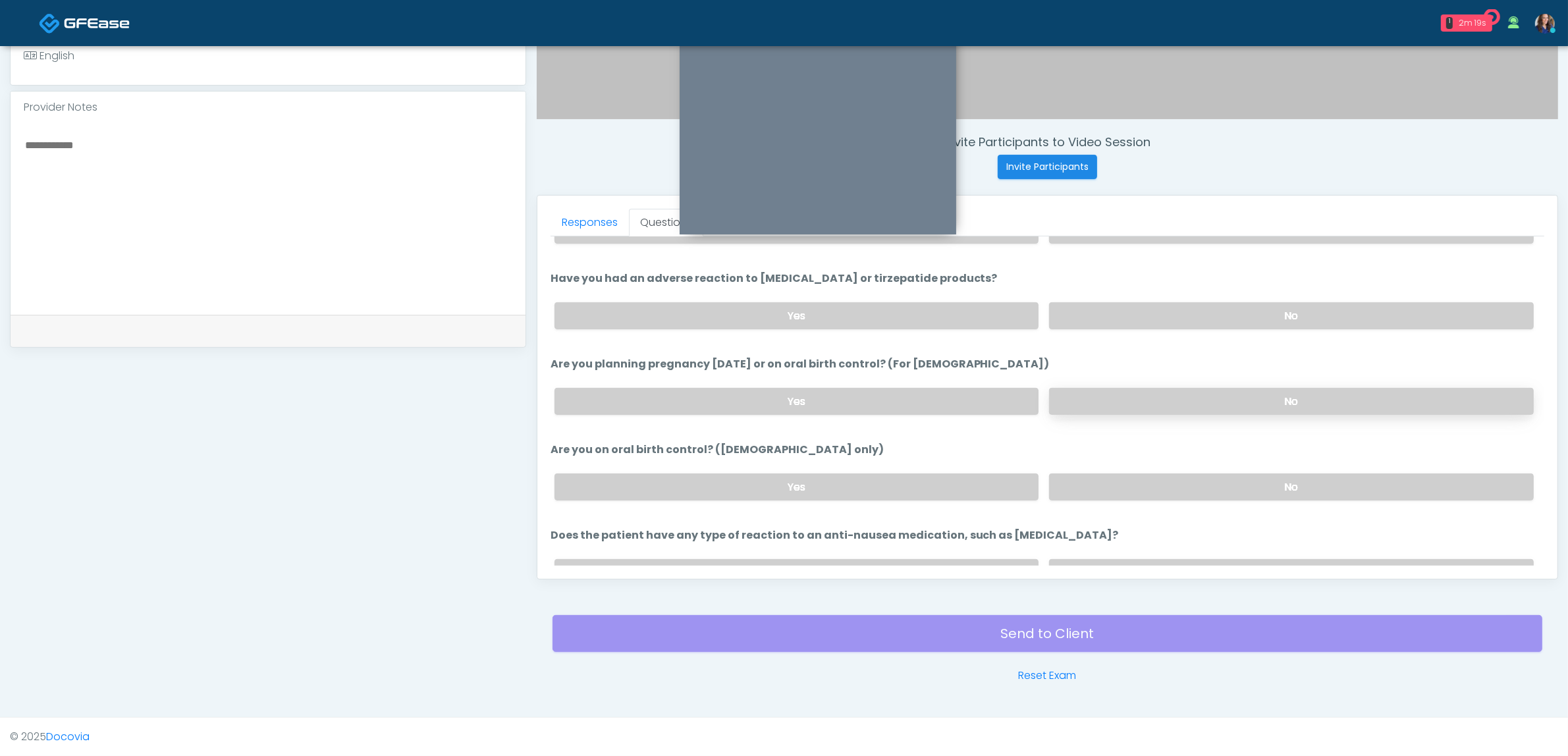
click at [1118, 388] on label "No" at bounding box center [1291, 402] width 484 height 27
click at [1104, 474] on label "No" at bounding box center [1291, 487] width 484 height 27
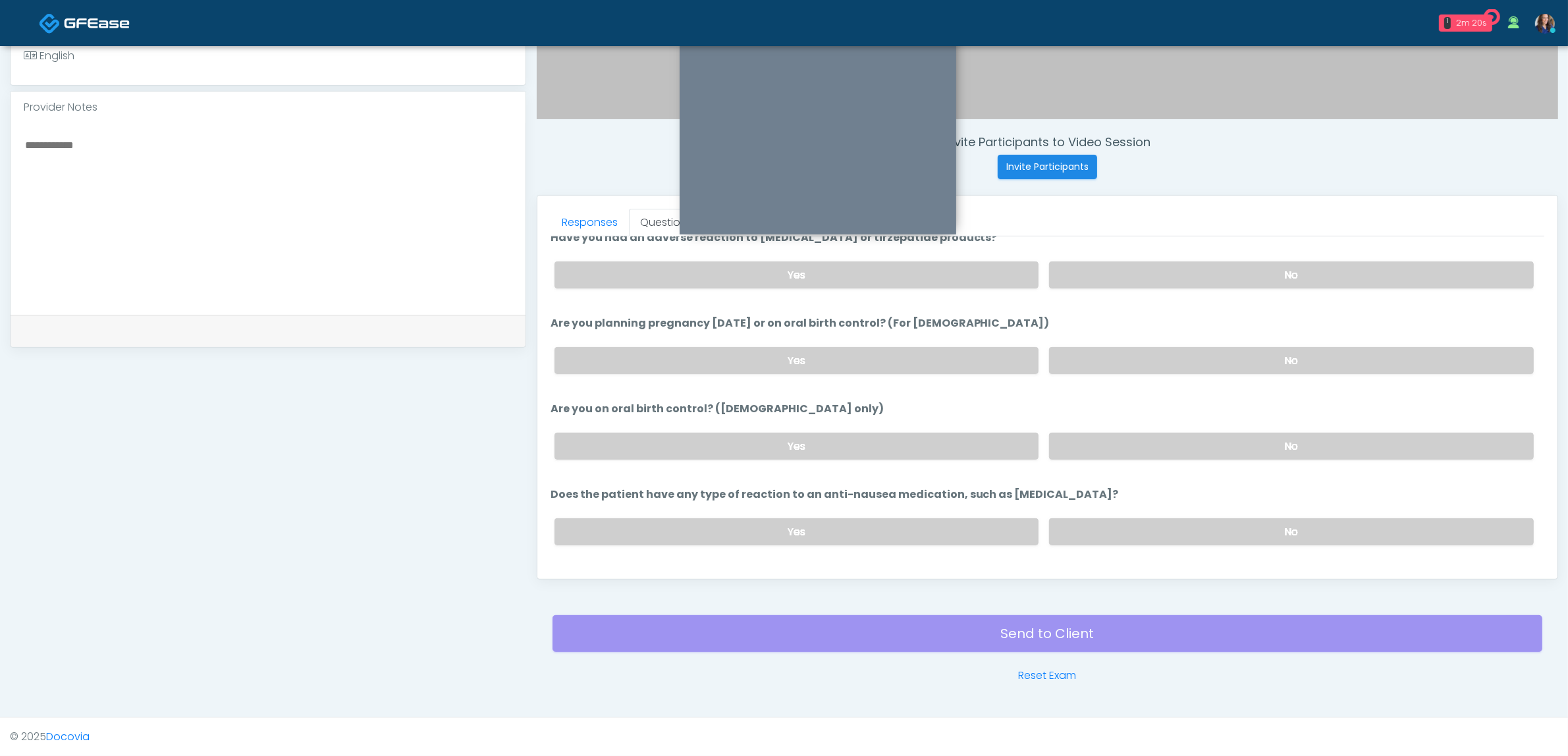
scroll to position [722, 0]
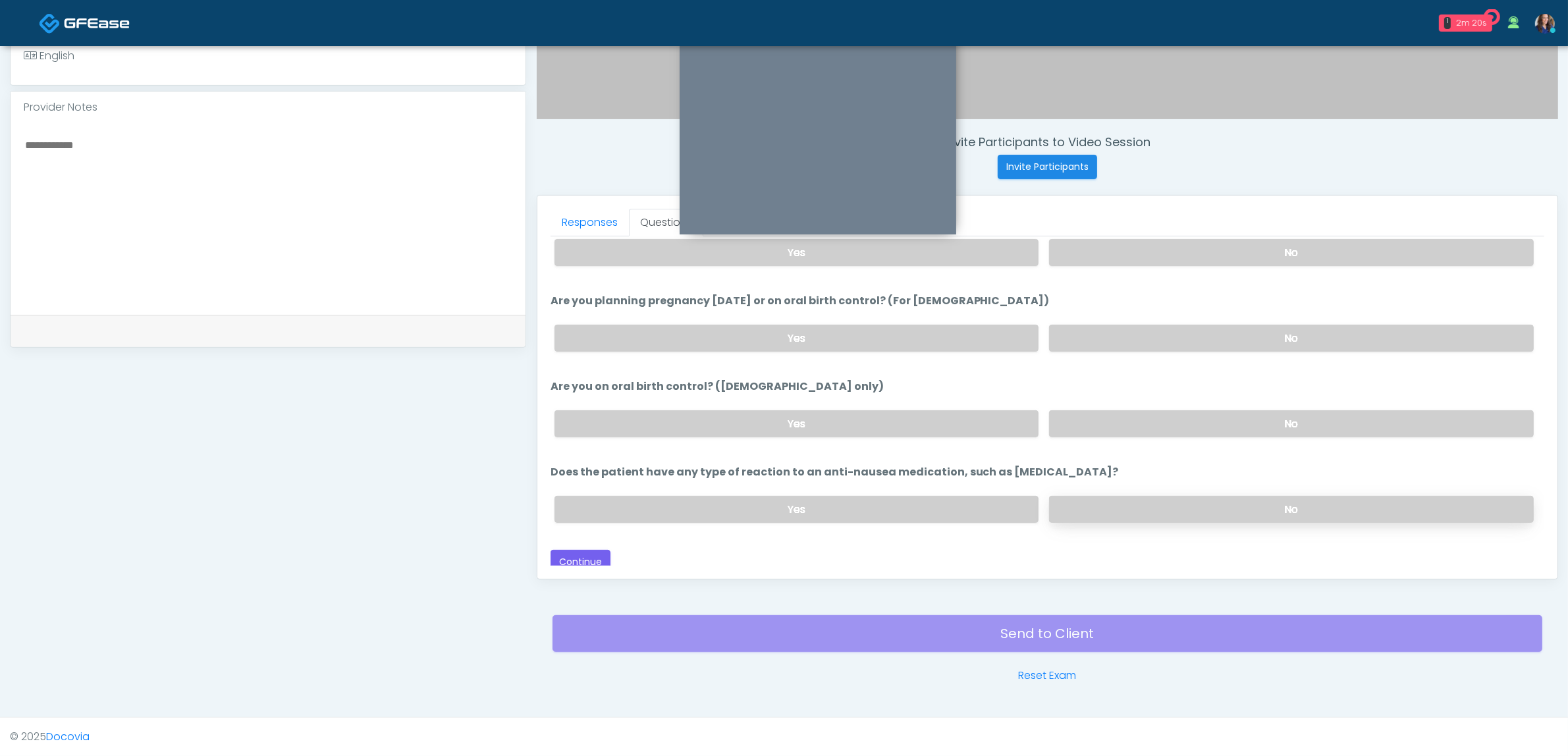
click at [1131, 499] on label "No" at bounding box center [1291, 509] width 484 height 27
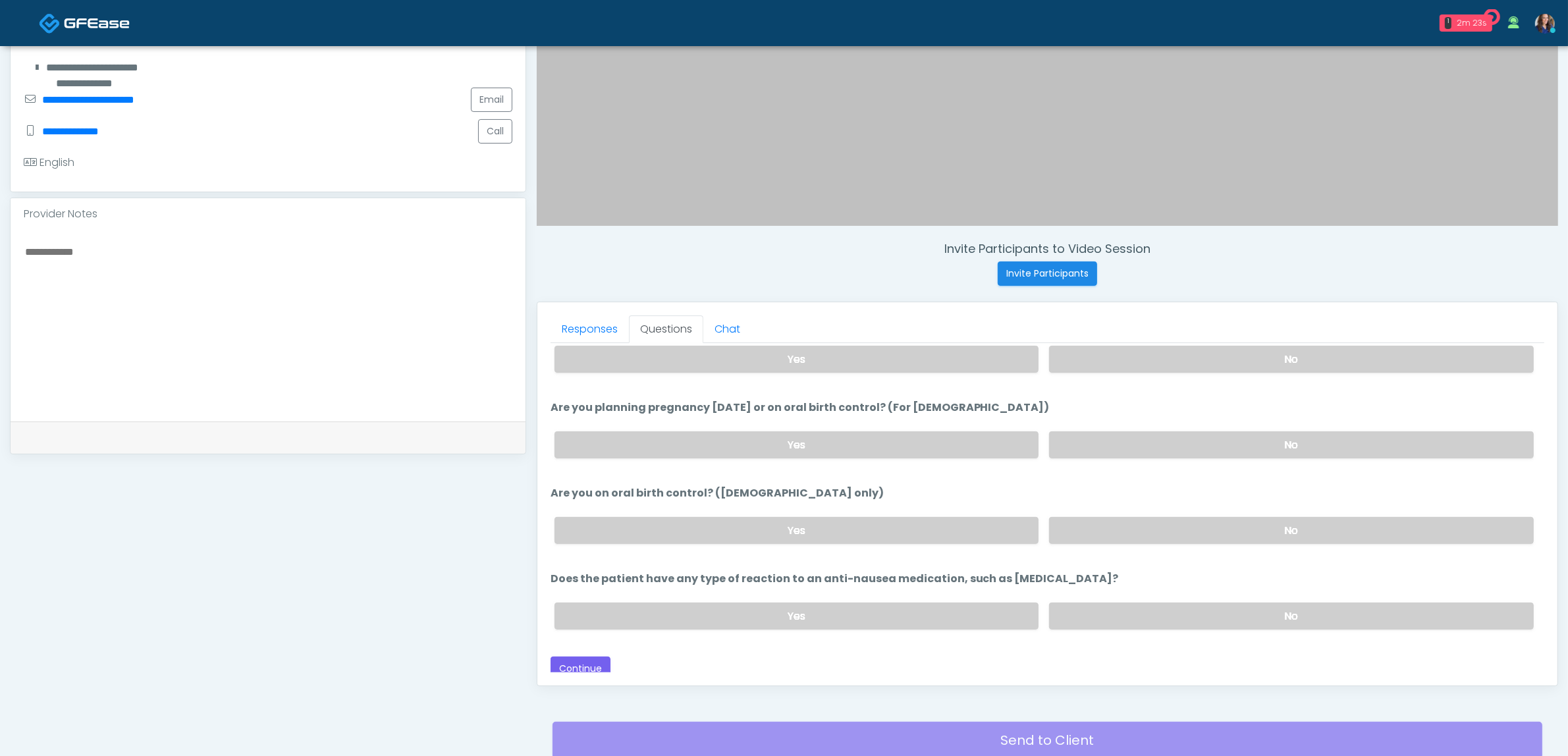
scroll to position [428, 0]
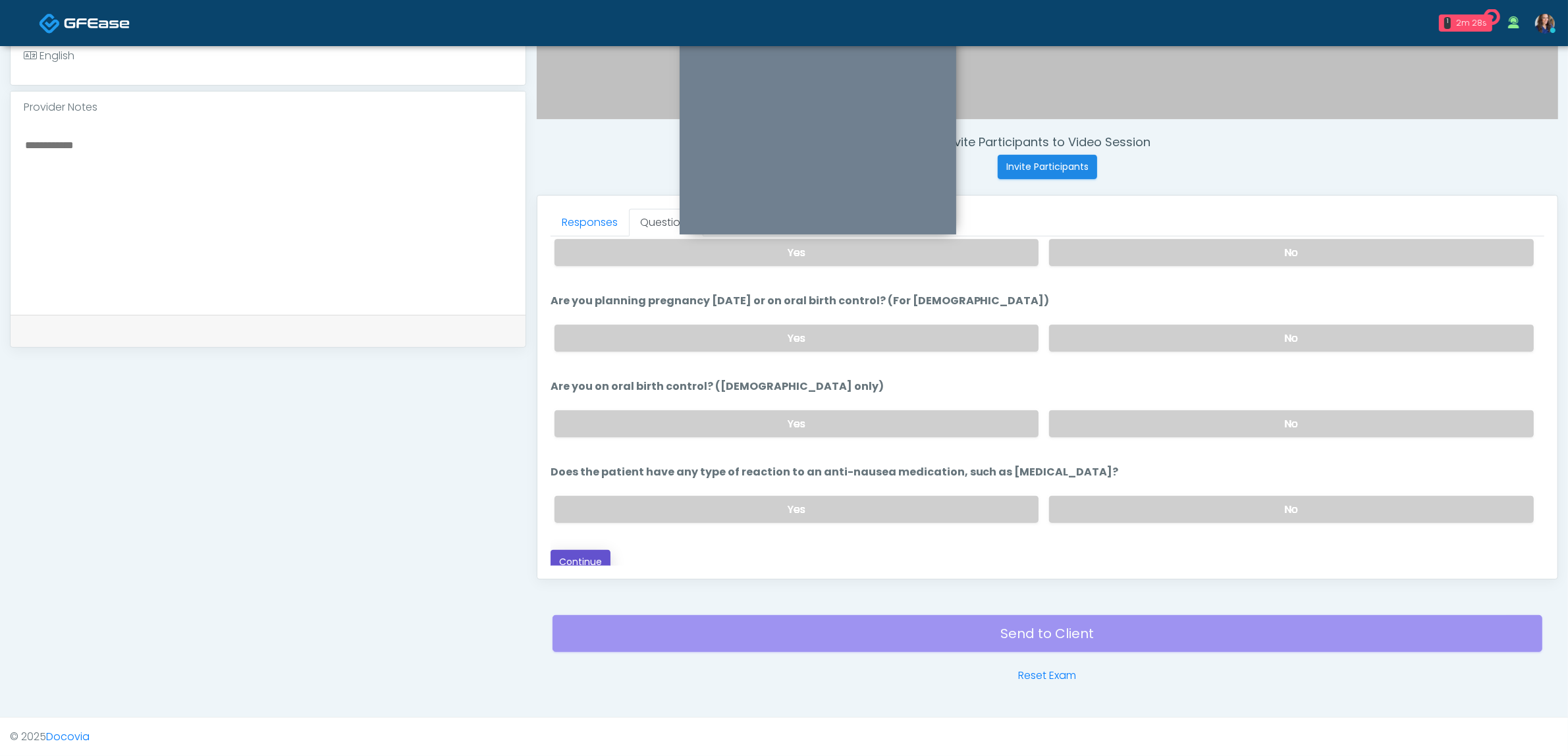
click at [580, 550] on button "Continue" at bounding box center [581, 562] width 60 height 24
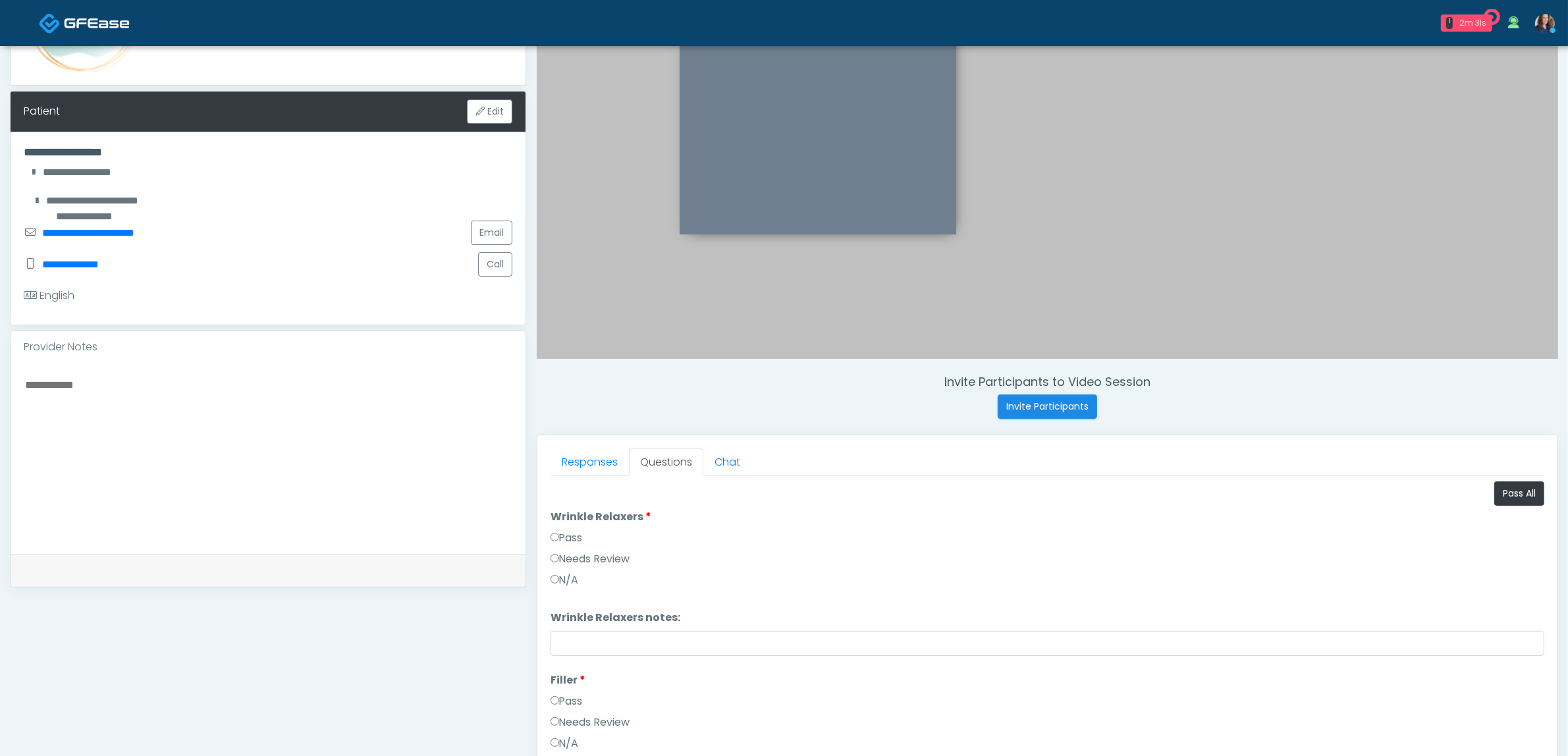
scroll to position [181, 0]
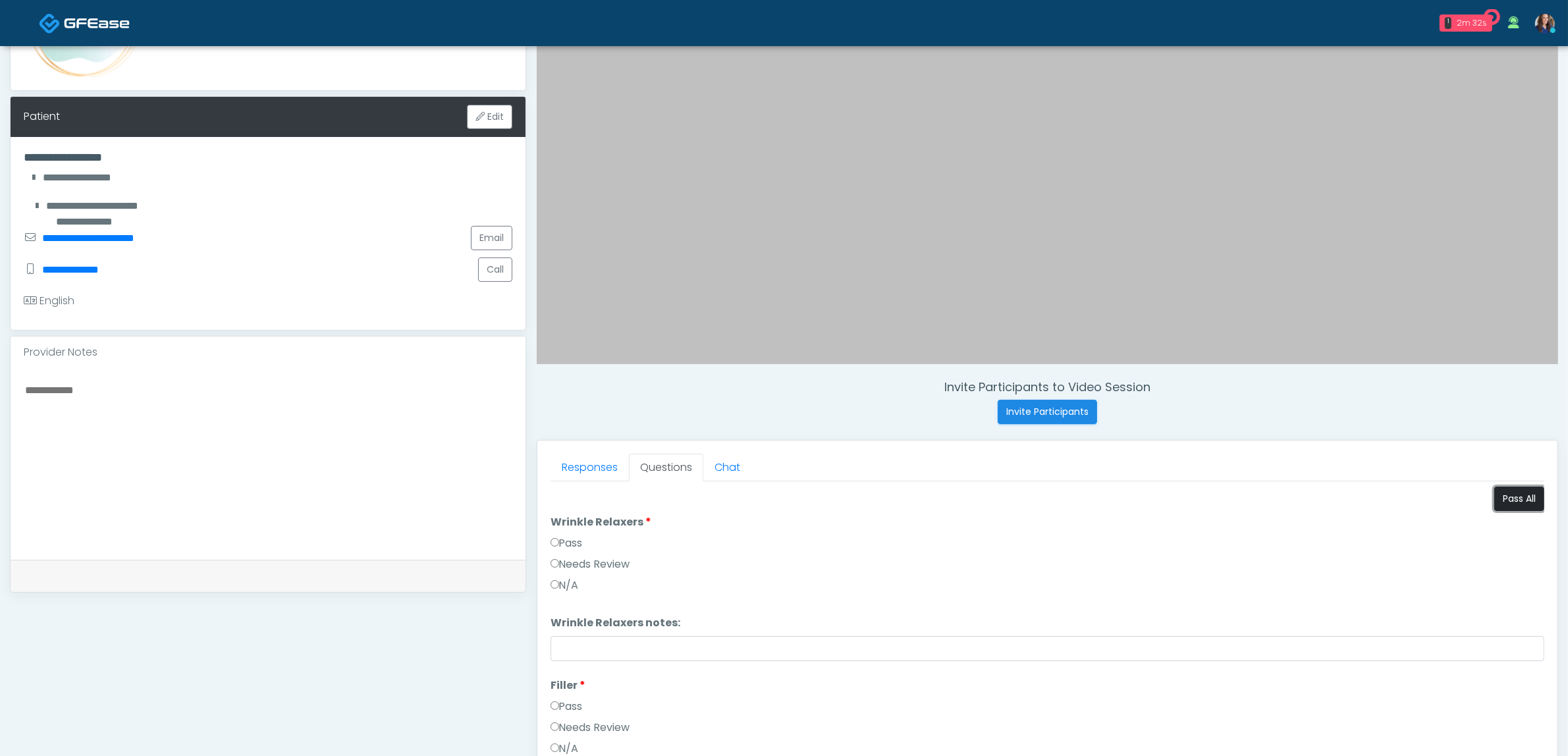
click at [1504, 499] on button "Pass All" at bounding box center [1519, 499] width 50 height 24
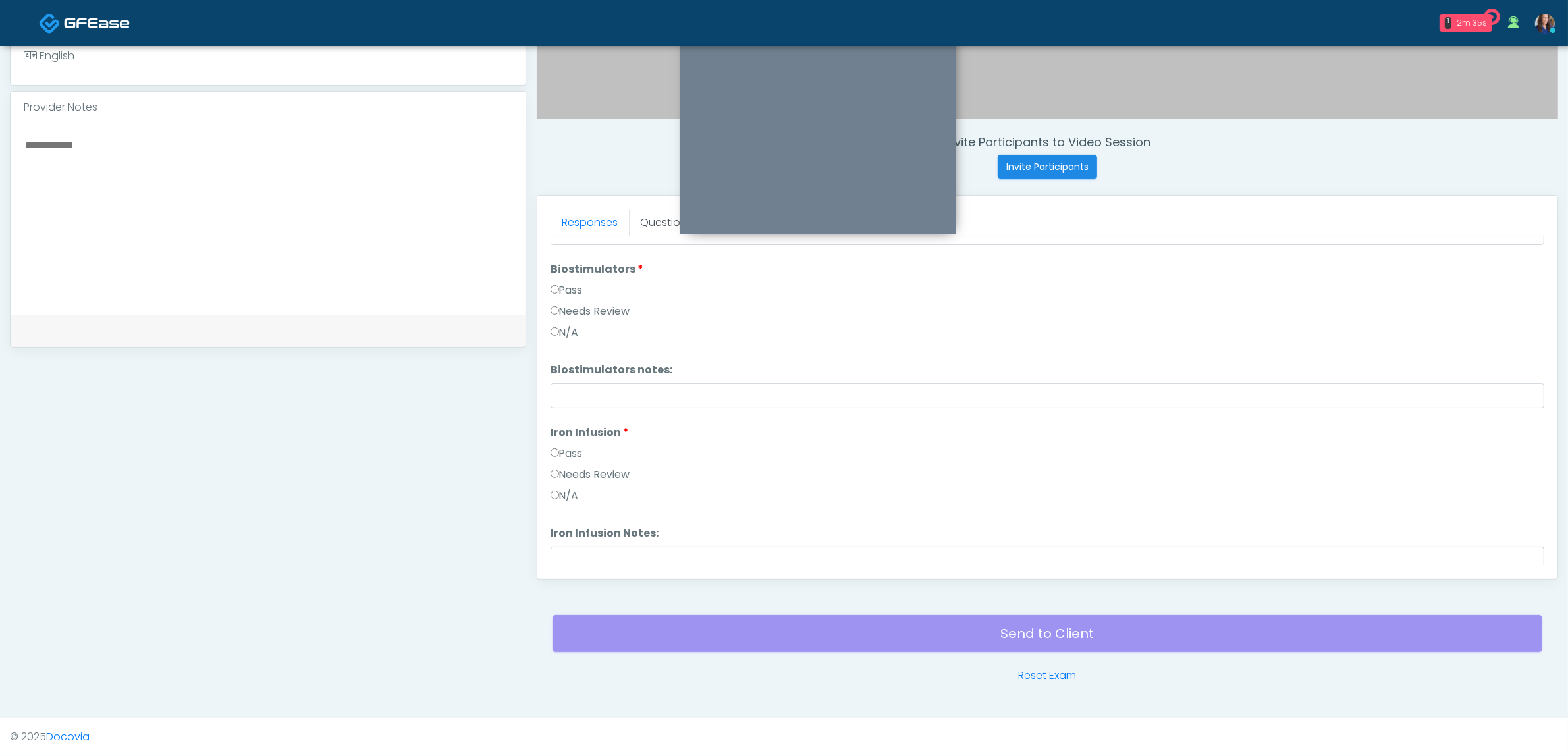
scroll to position [1360, 0]
click at [589, 558] on button "Continue" at bounding box center [581, 554] width 60 height 24
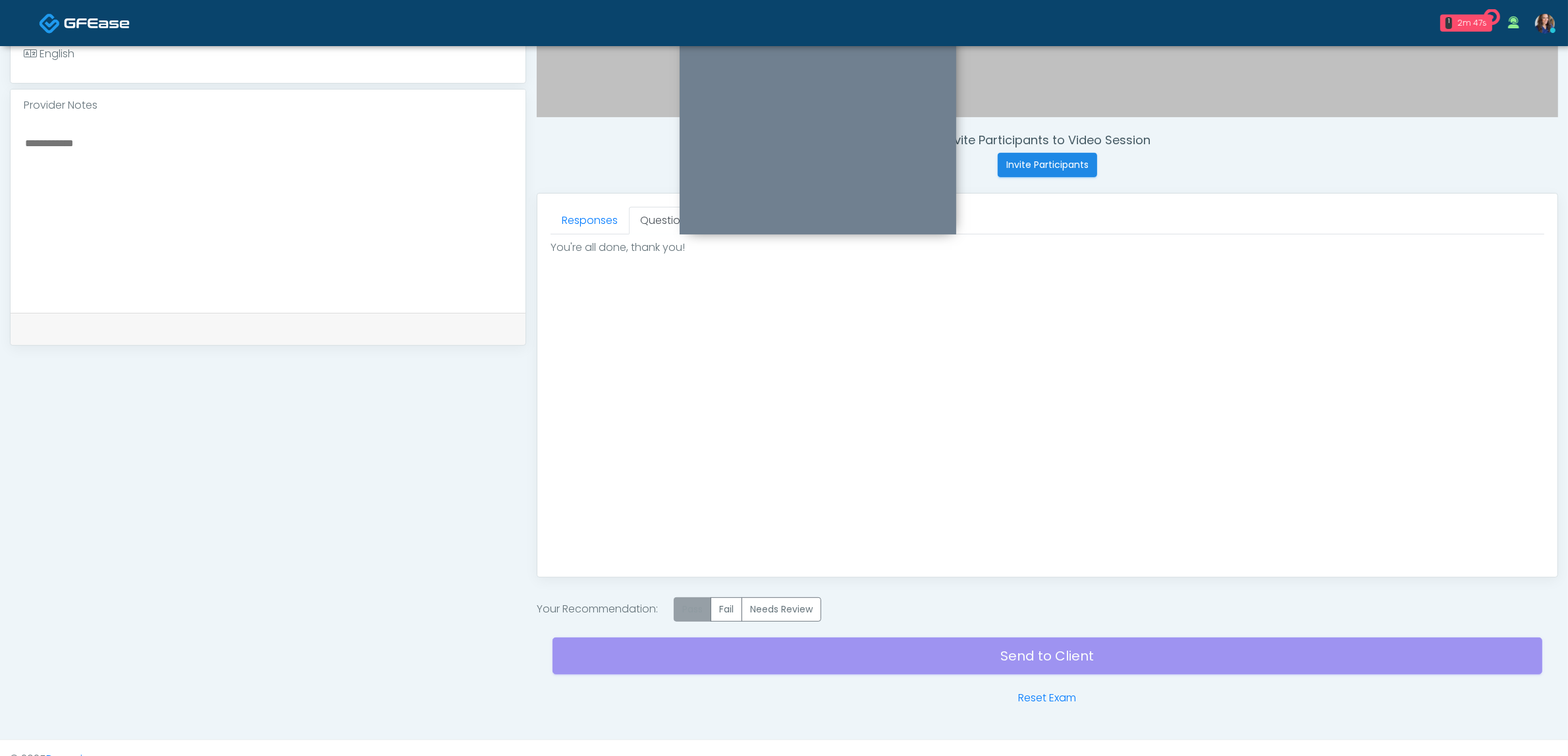
click at [691, 611] on label "Pass" at bounding box center [692, 609] width 38 height 24
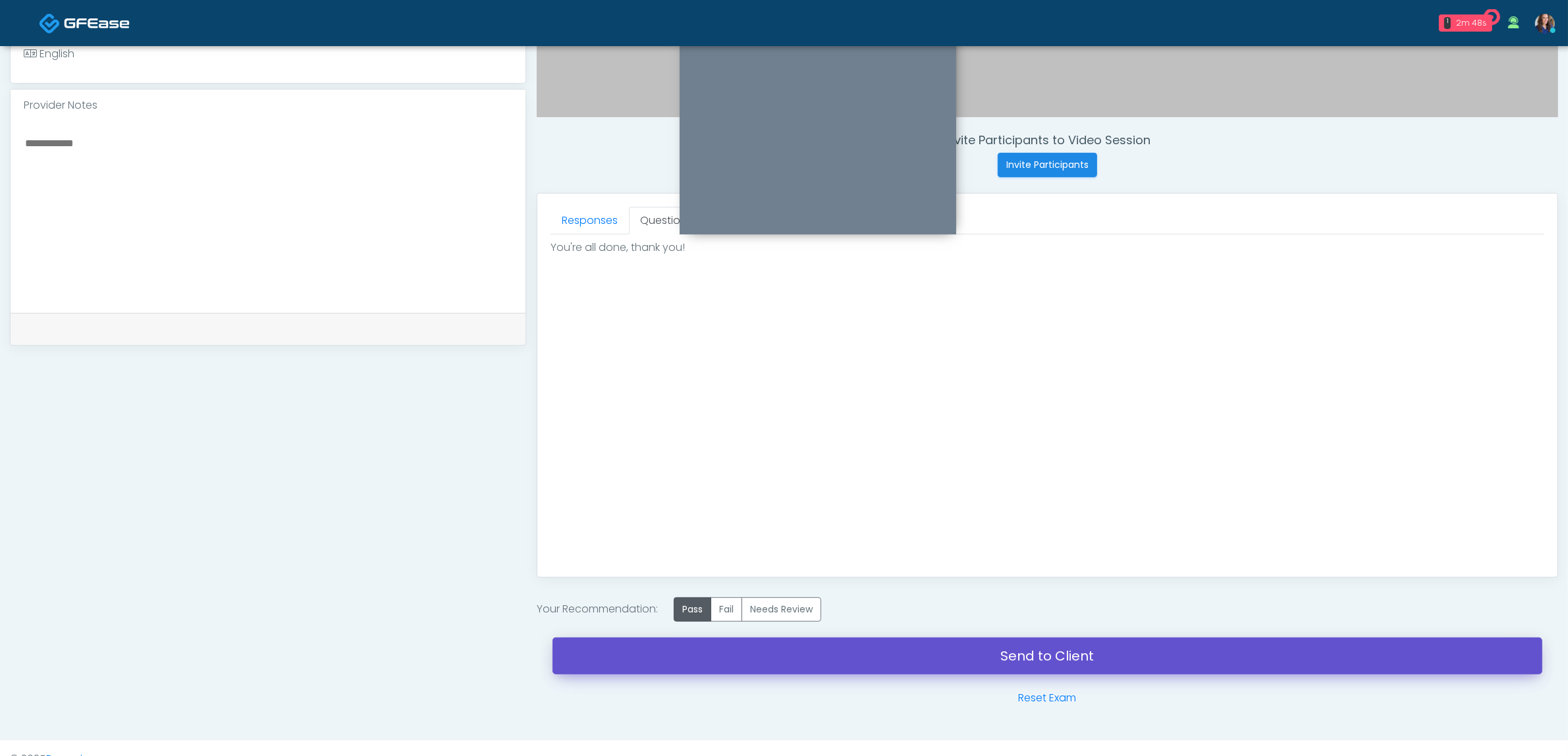
click at [762, 654] on link "Send to Client" at bounding box center [1047, 656] width 989 height 37
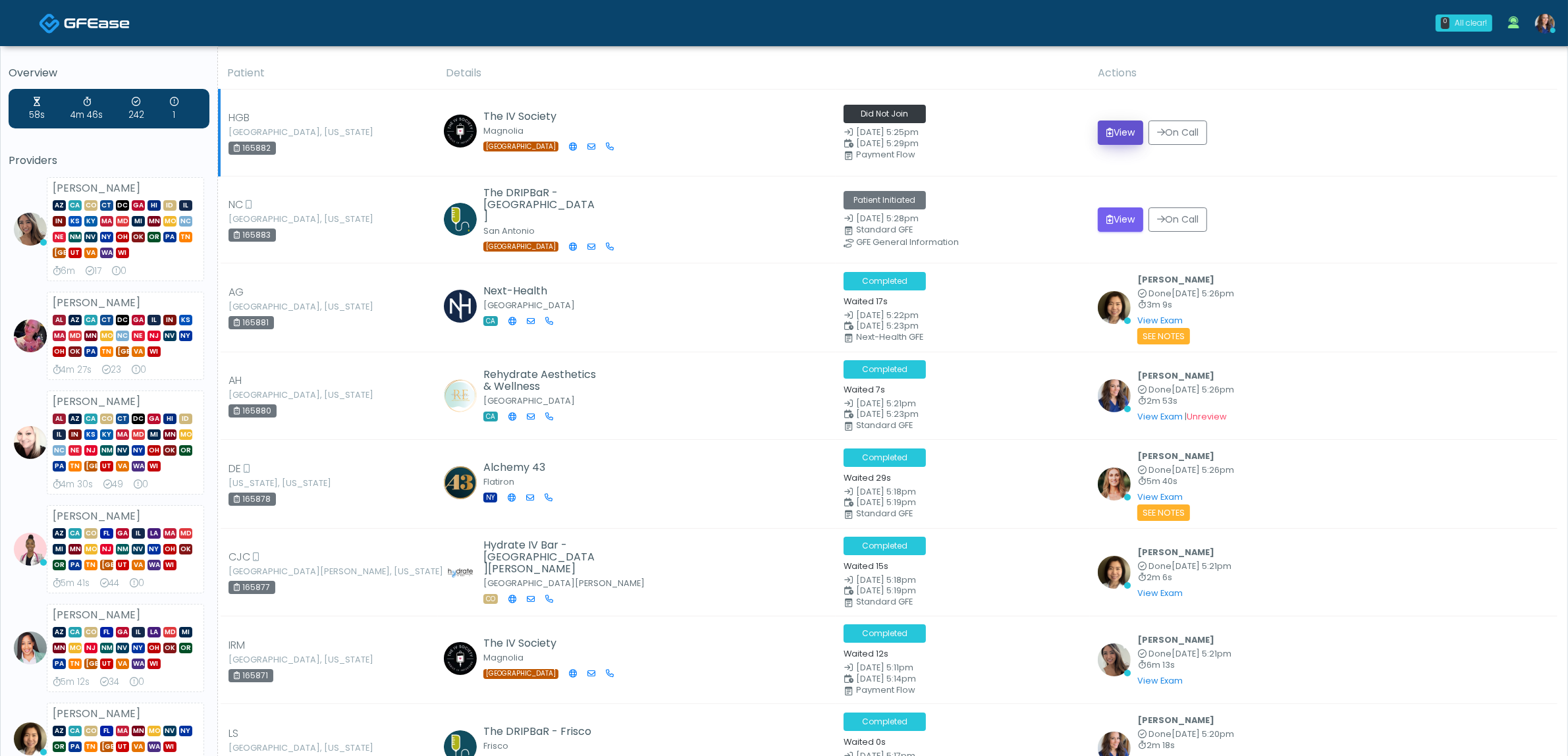
click at [1126, 126] on button "View" at bounding box center [1121, 133] width 46 height 24
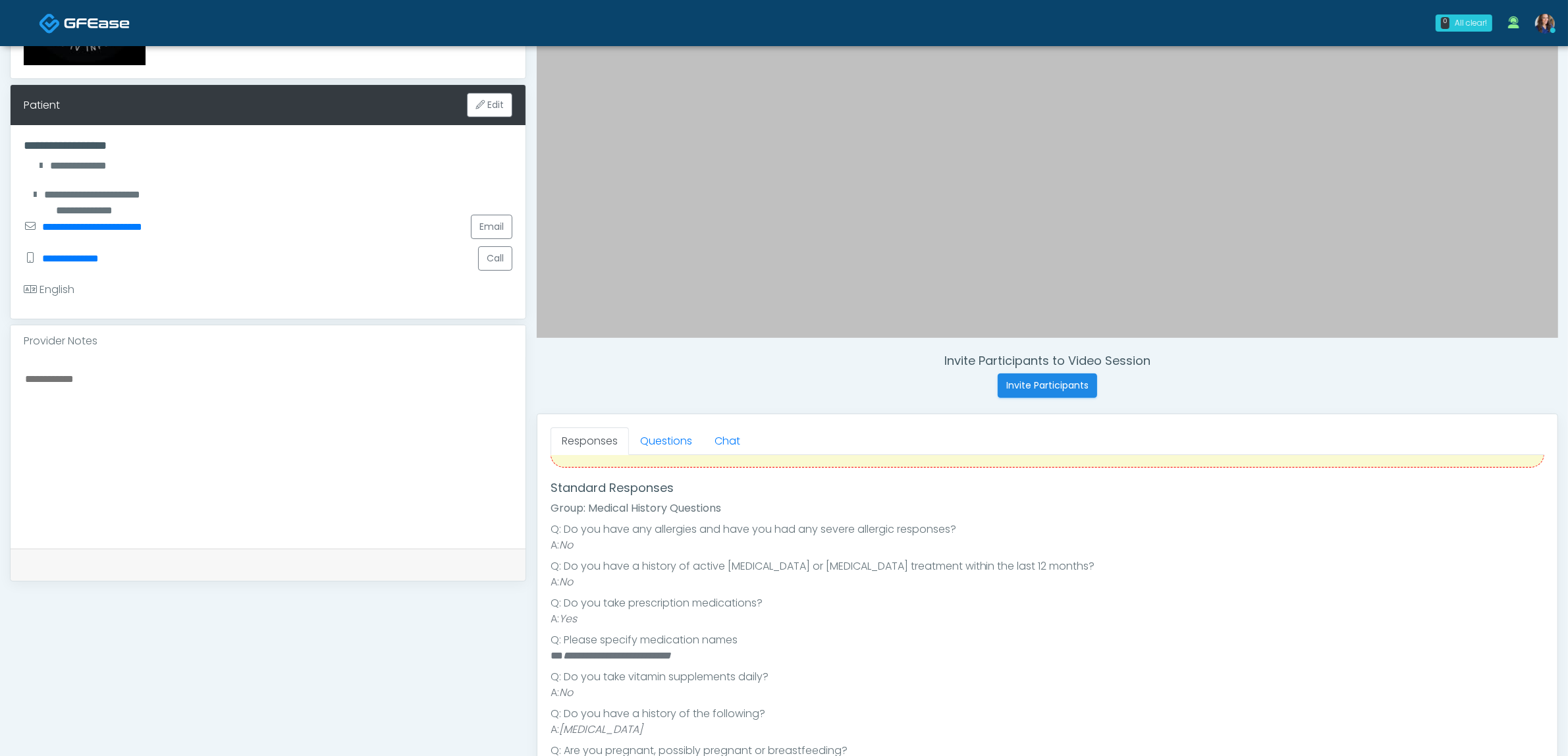
scroll to position [247, 0]
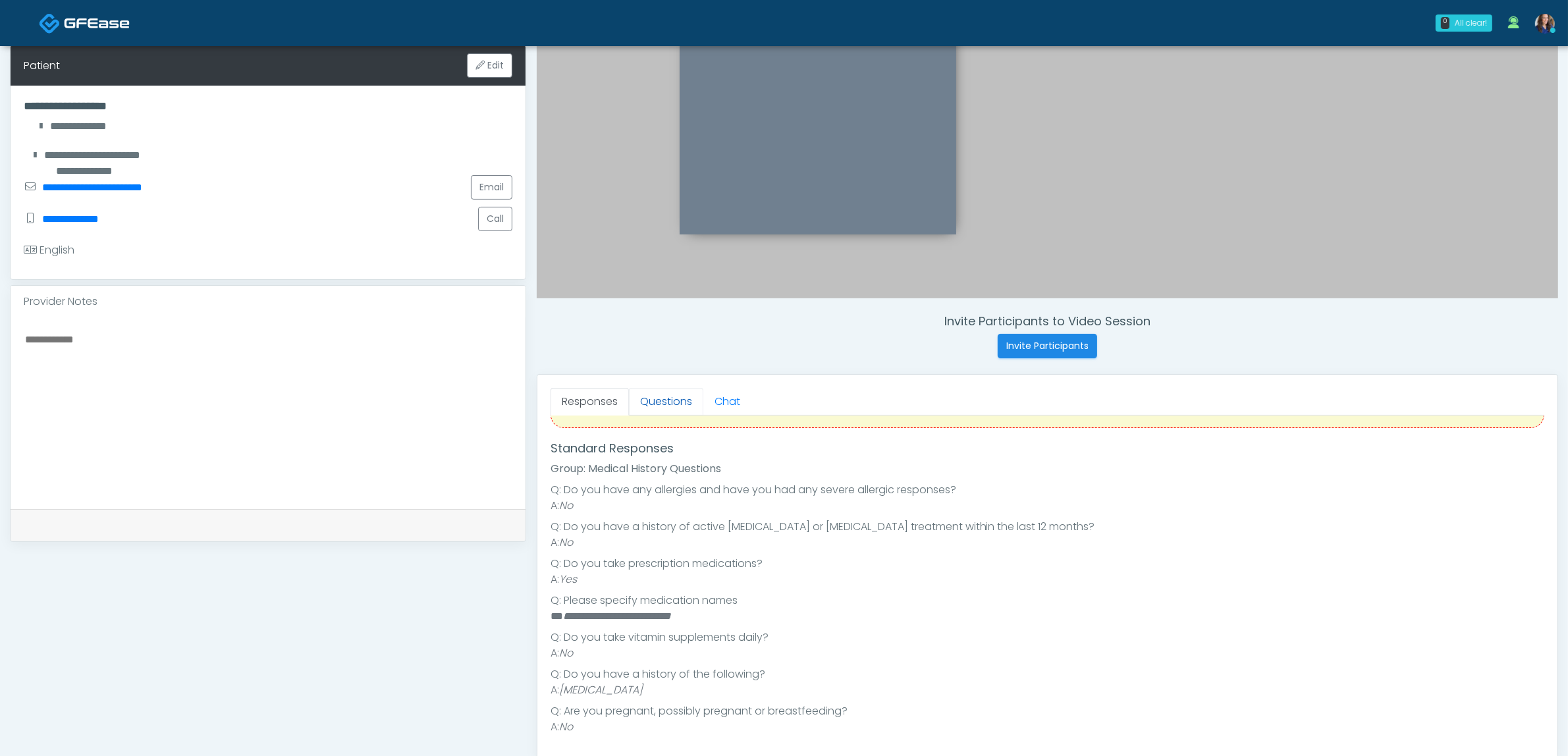
click at [652, 394] on link "Questions" at bounding box center [666, 402] width 74 height 28
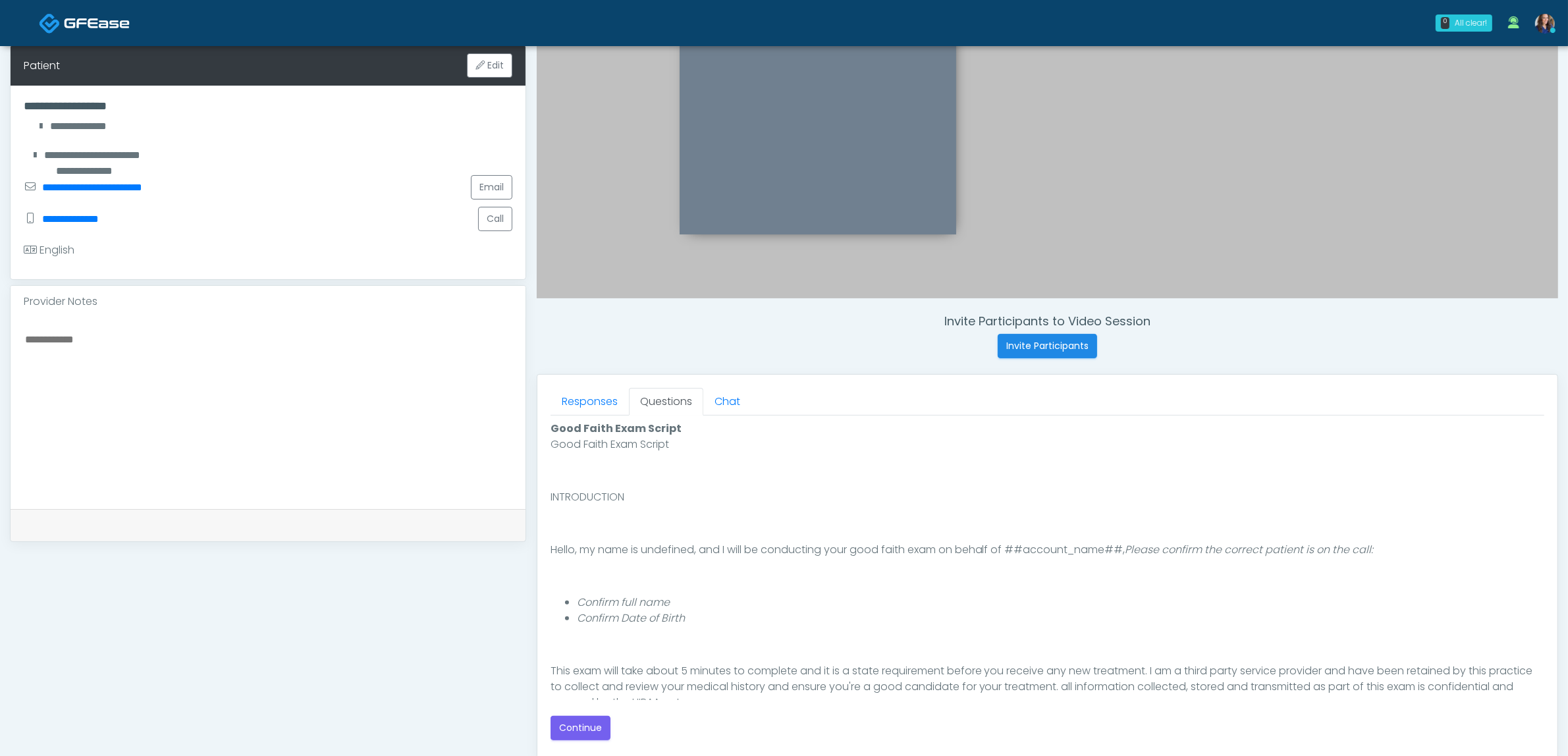
scroll to position [0, 0]
drag, startPoint x: 573, startPoint y: 722, endPoint x: 583, endPoint y: 722, distance: 10.0
click at [574, 722] on button "Continue" at bounding box center [581, 727] width 60 height 24
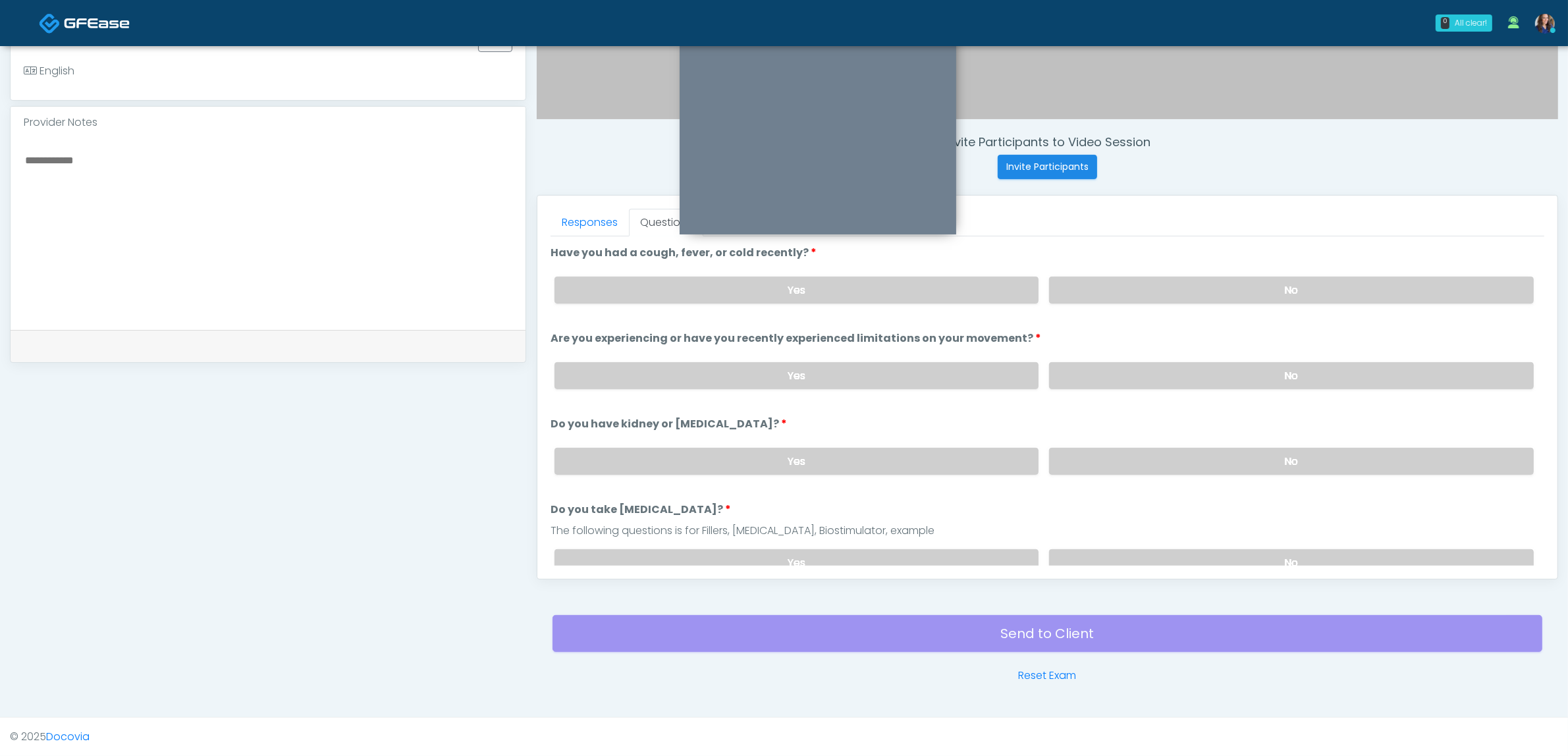
drag, startPoint x: 1141, startPoint y: 291, endPoint x: 1144, endPoint y: 311, distance: 20.2
click at [1144, 293] on label "No" at bounding box center [1291, 290] width 484 height 27
click at [1139, 373] on label "No" at bounding box center [1291, 376] width 484 height 27
click at [1192, 451] on label "No" at bounding box center [1291, 461] width 484 height 27
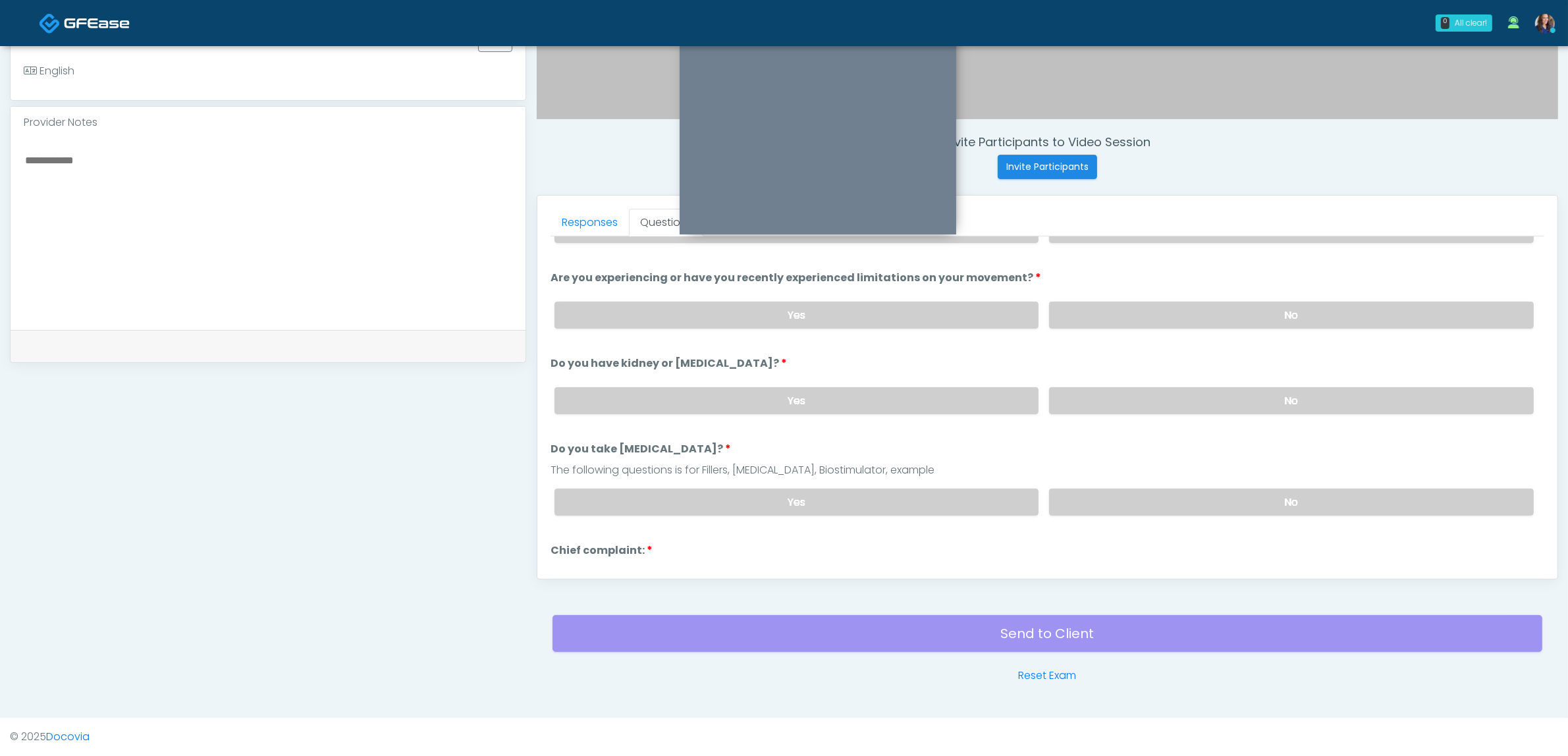
scroll to position [165, 0]
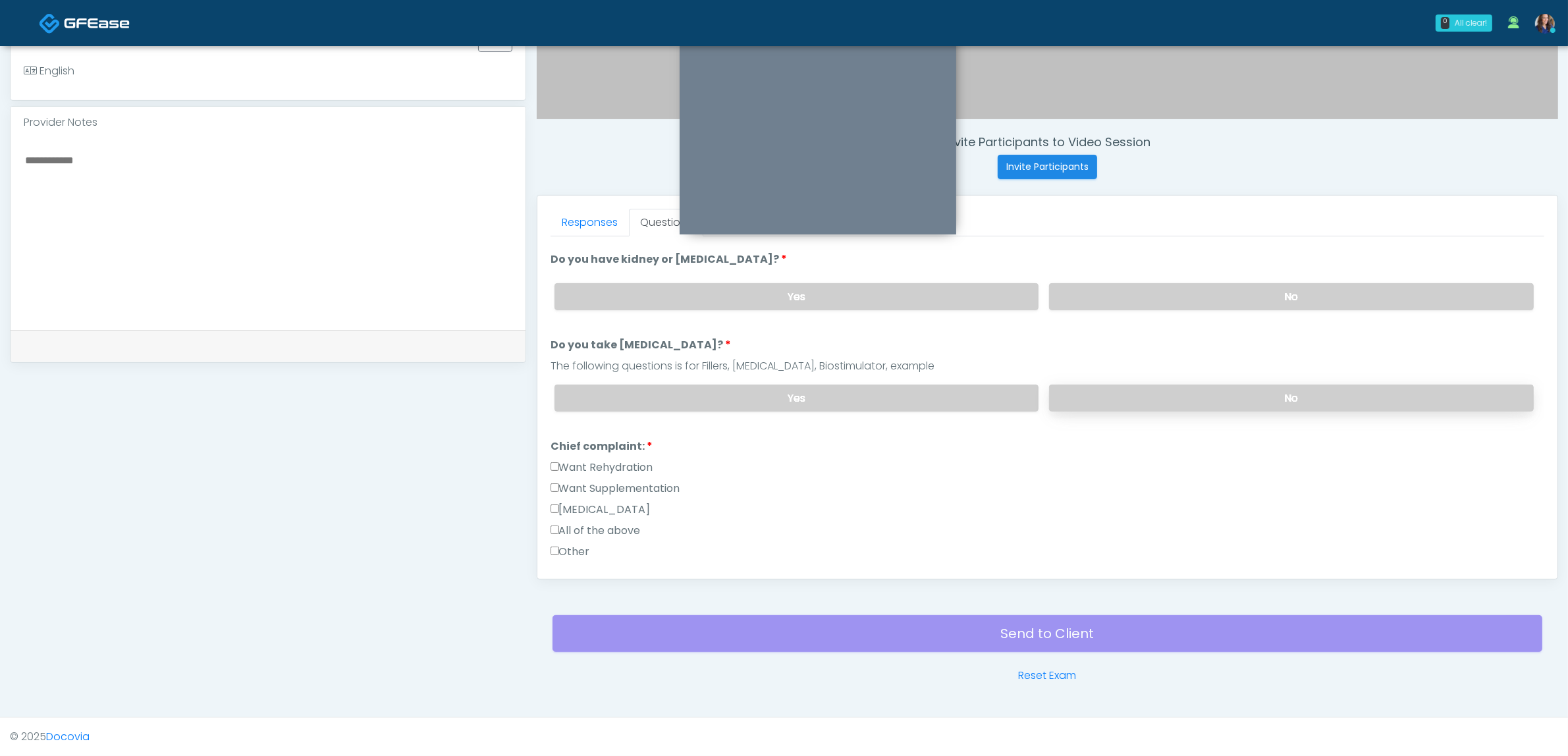
click at [1152, 402] on label "No" at bounding box center [1291, 398] width 484 height 27
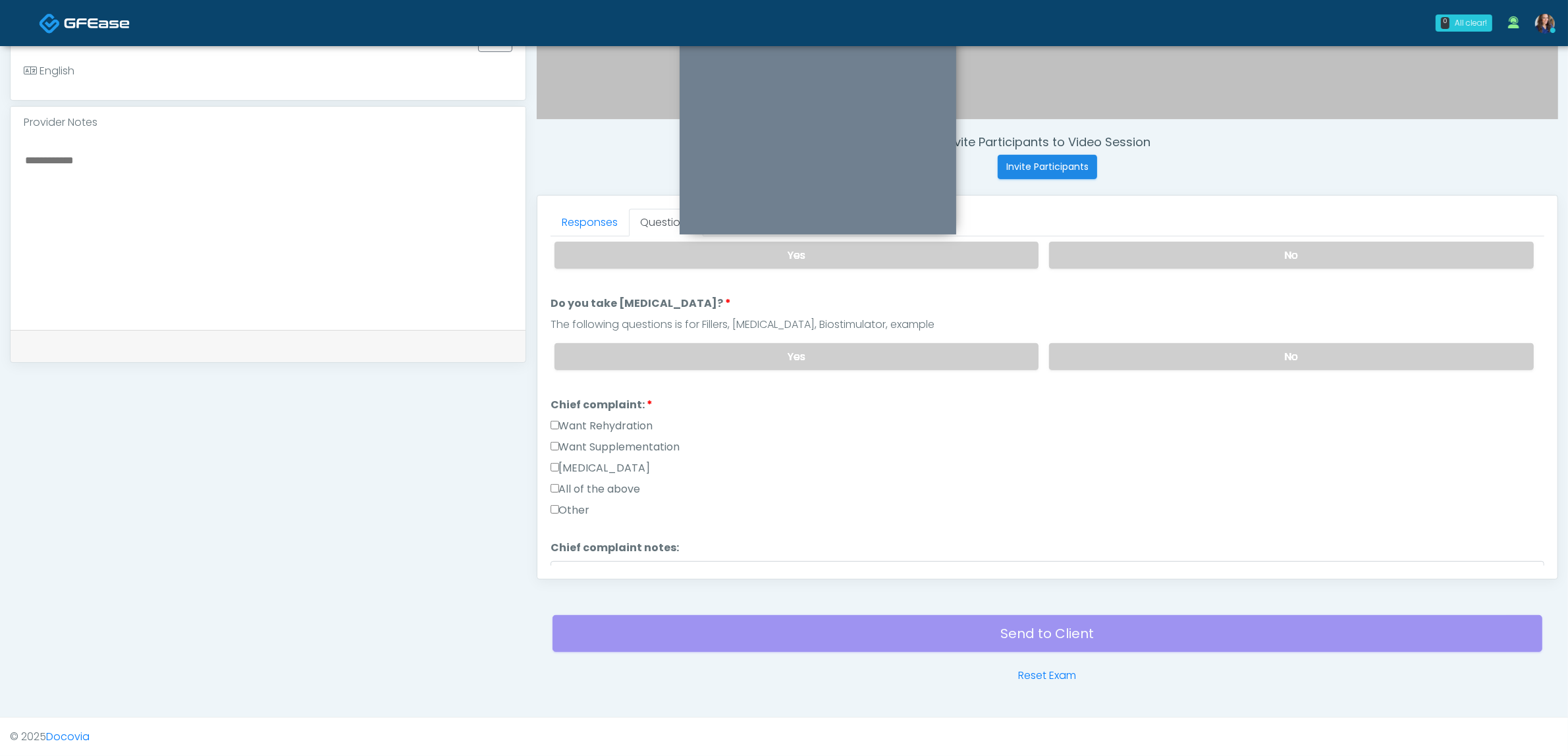
scroll to position [247, 0]
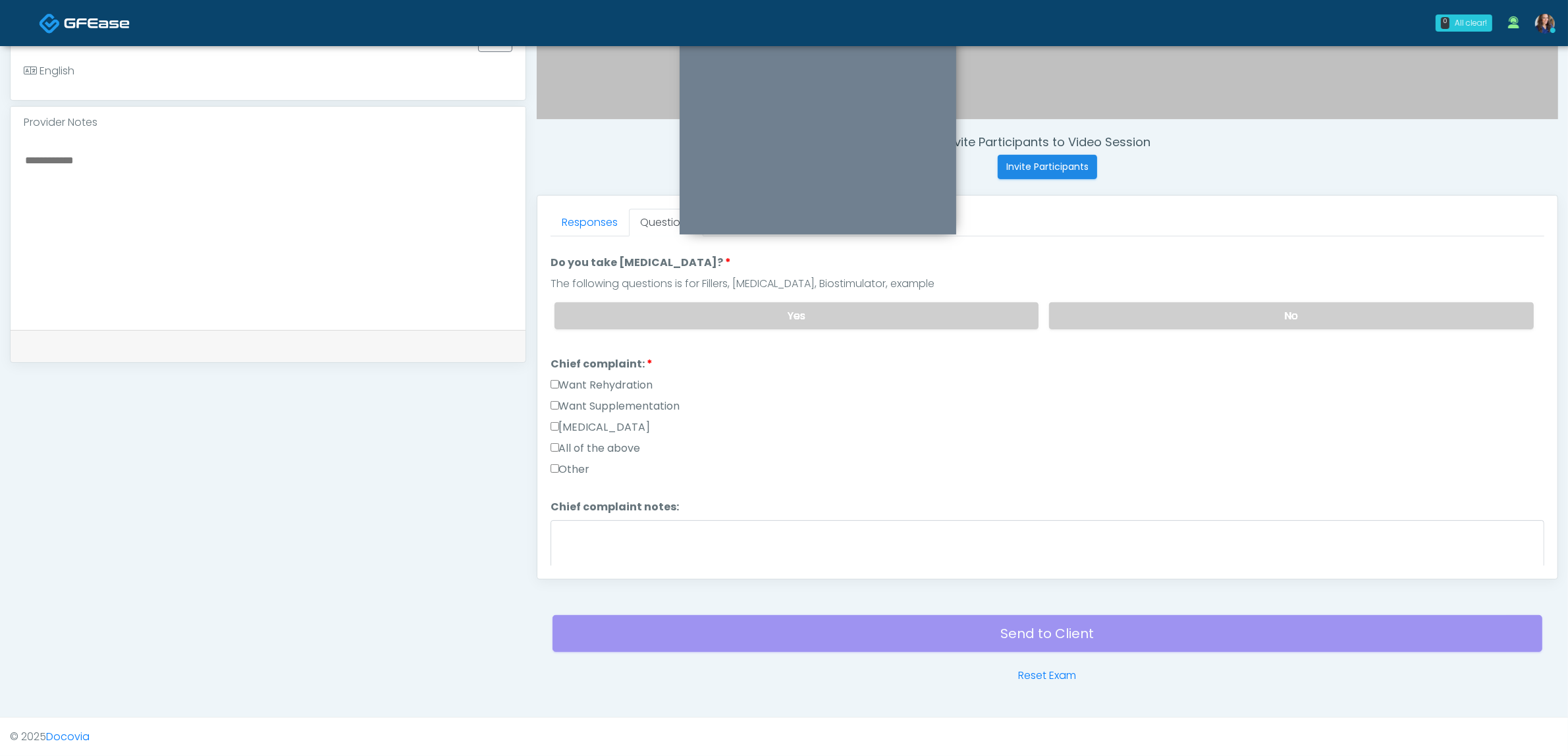
click at [621, 386] on label "Want Rehydration" at bounding box center [602, 385] width 103 height 16
click at [623, 402] on label "Want Supplementation" at bounding box center [616, 406] width 130 height 16
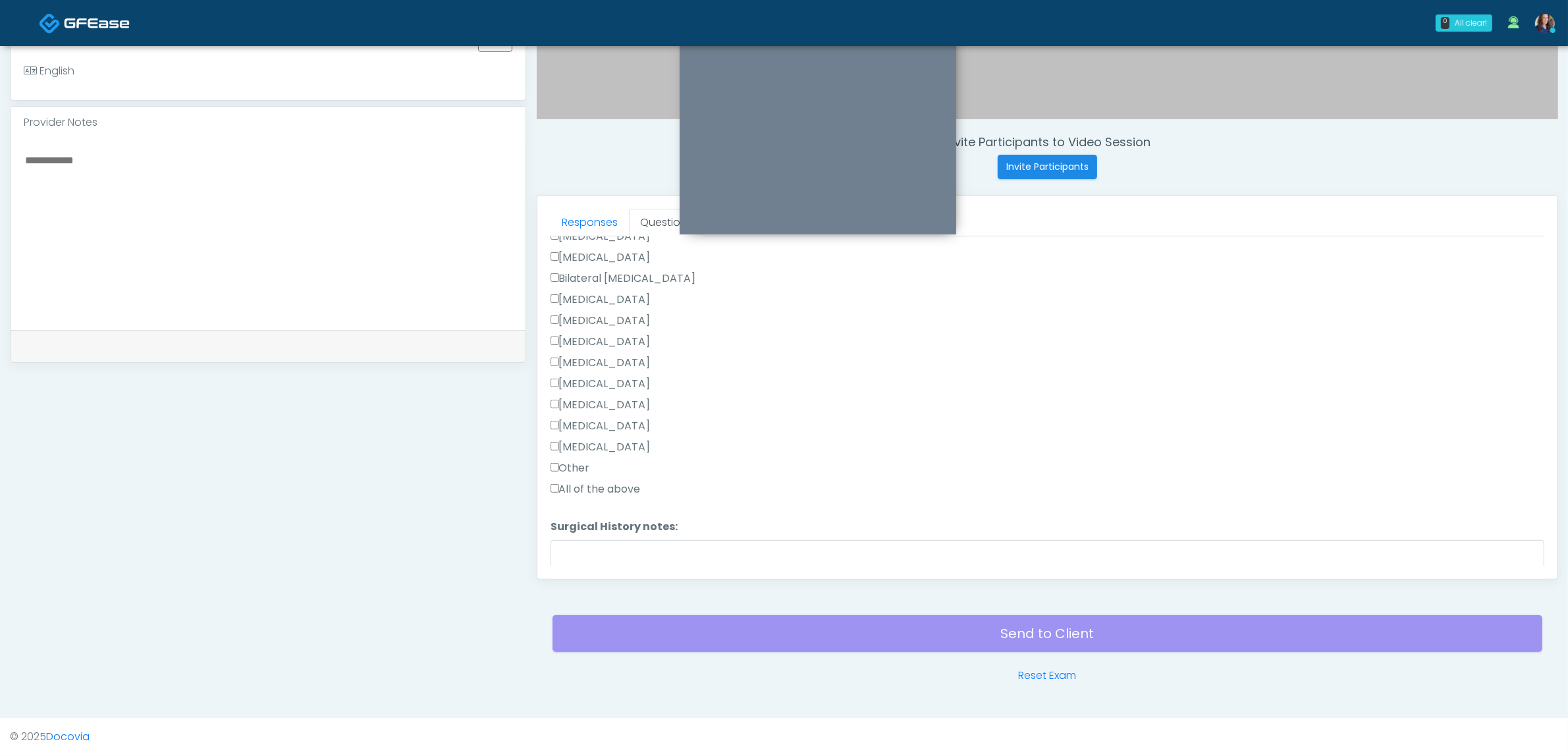
scroll to position [576, 0]
click at [564, 280] on li "Surgical History: Surgical History: None [MEDICAL_DATA] [MEDICAL_DATA] Bilatera…" at bounding box center [1047, 426] width 994 height 316
drag, startPoint x: 553, startPoint y: 270, endPoint x: 554, endPoint y: 285, distance: 15.0
click at [553, 271] on label "Surgical History:" at bounding box center [601, 277] width 101 height 16
click at [558, 290] on label "None" at bounding box center [569, 297] width 36 height 16
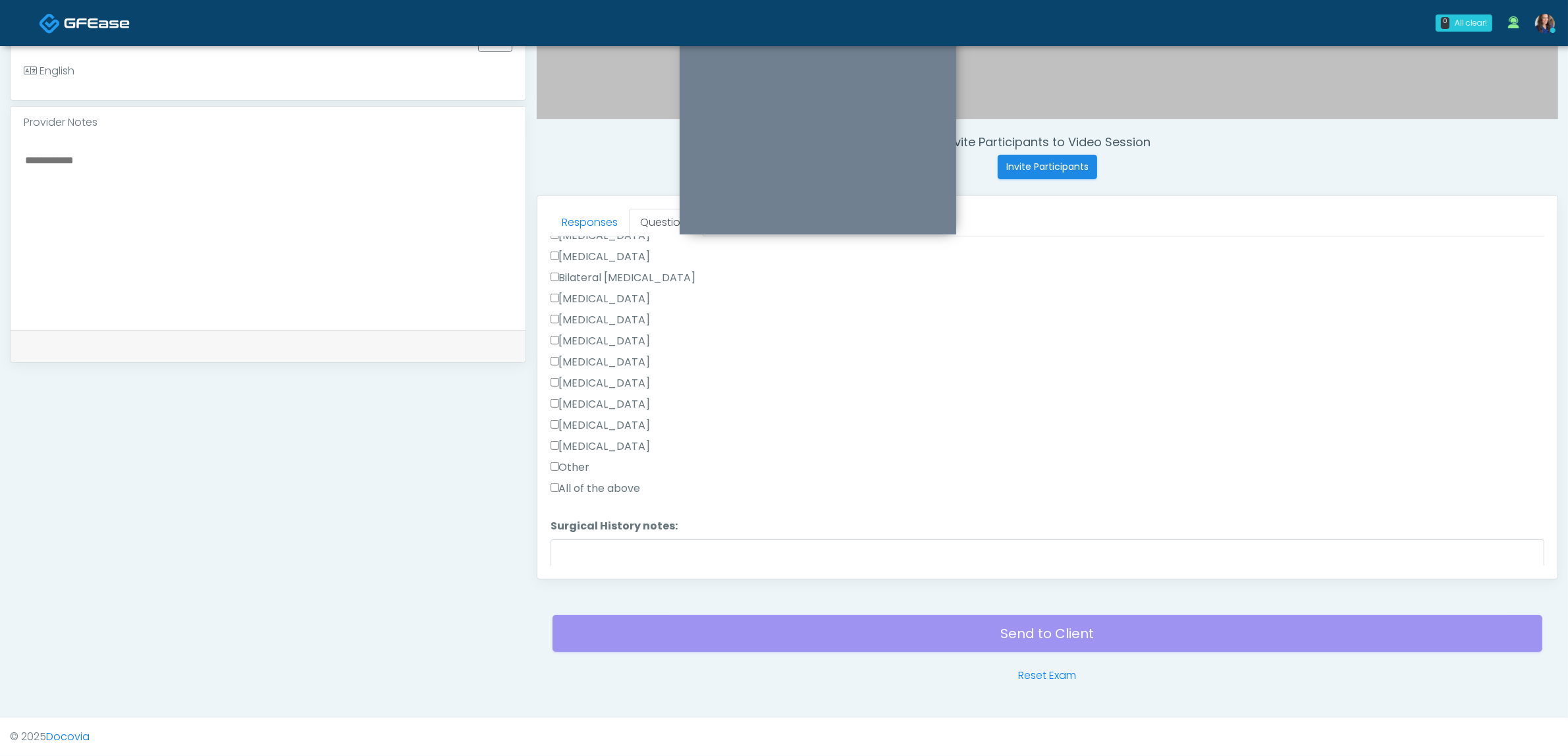
scroll to position [729, 0]
click at [594, 554] on button "Continue" at bounding box center [581, 559] width 60 height 24
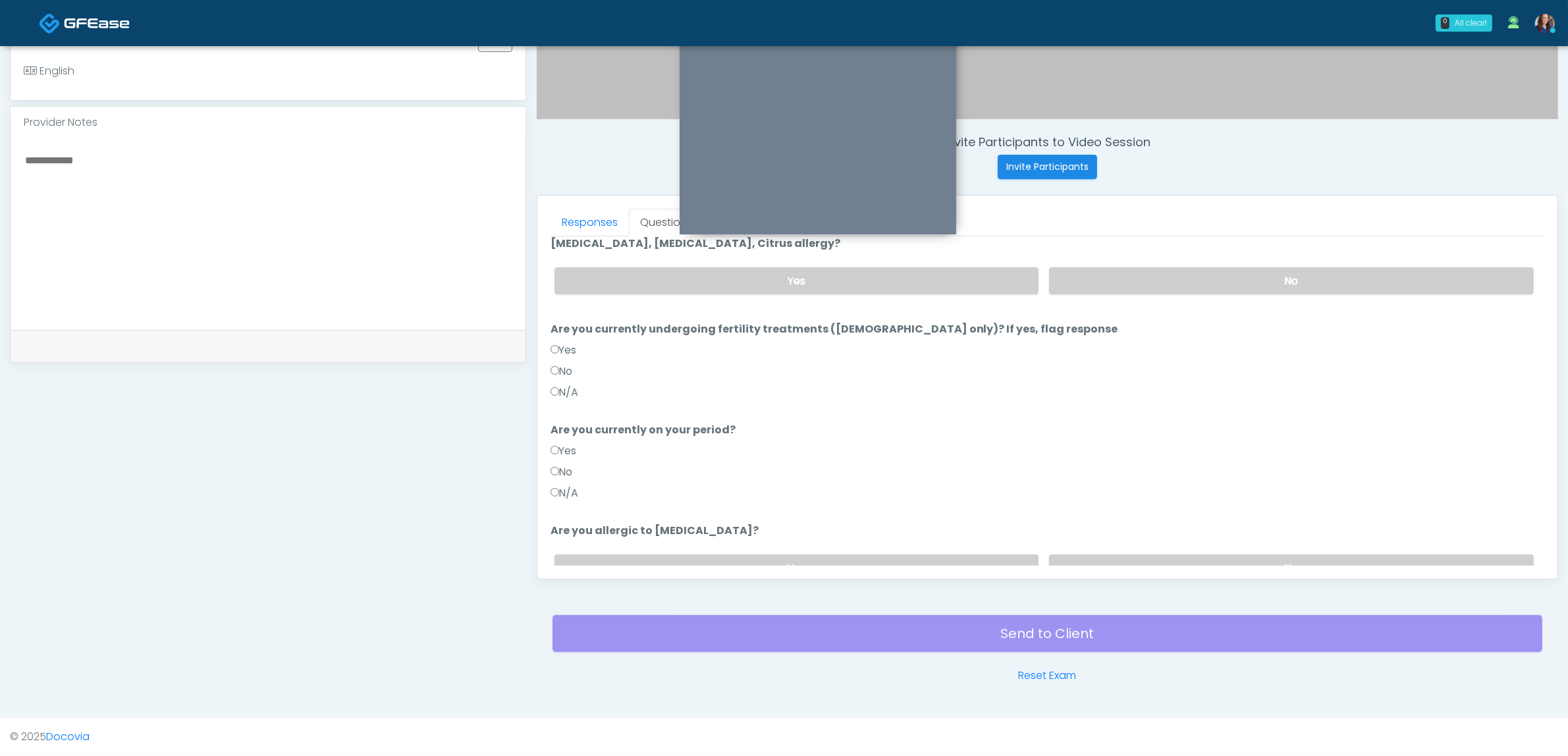
scroll to position [0, 0]
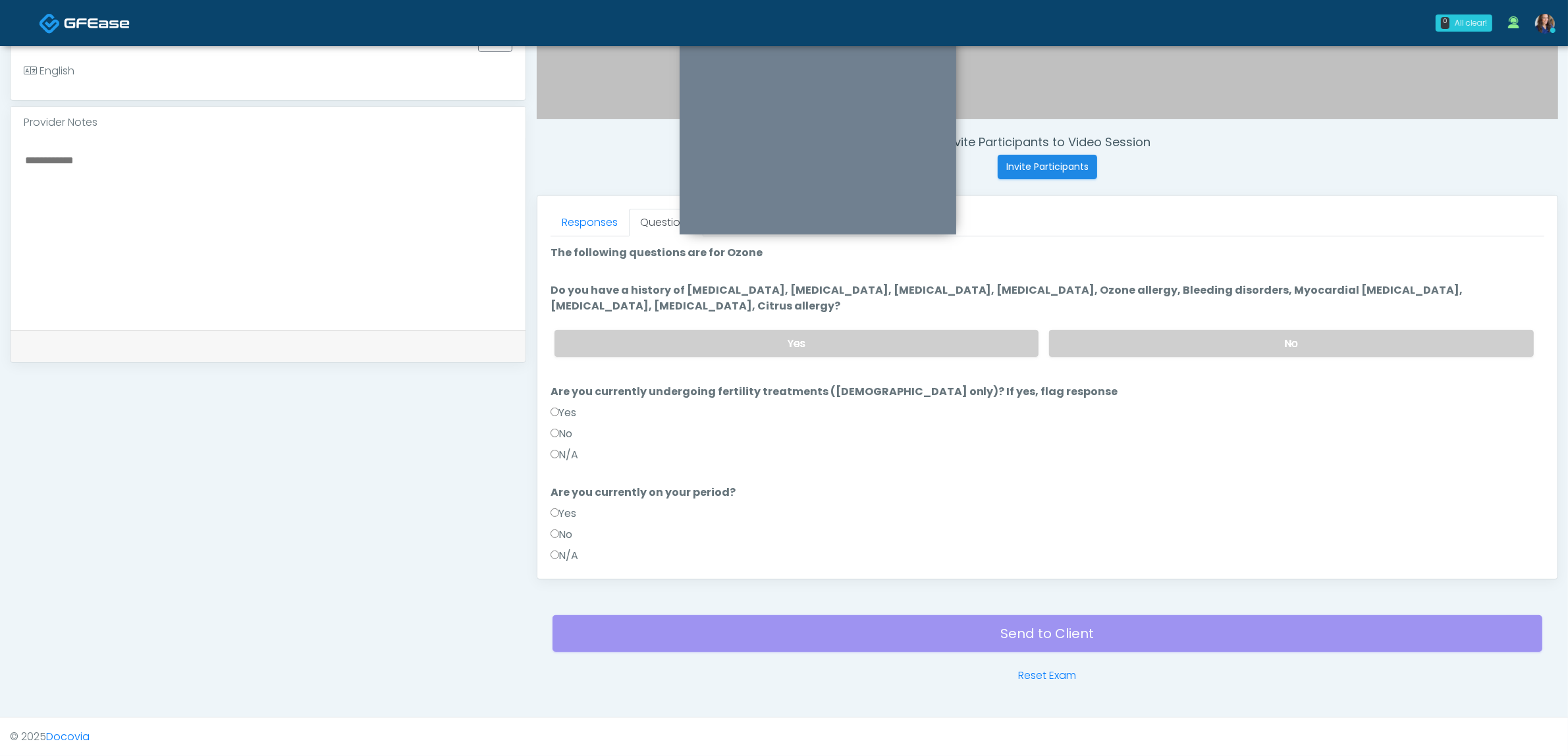
click at [1126, 324] on div "Yes No" at bounding box center [1044, 343] width 1000 height 48
drag, startPoint x: 1116, startPoint y: 337, endPoint x: 1070, endPoint y: 354, distance: 49.0
click at [1117, 337] on label "No" at bounding box center [1291, 343] width 484 height 27
click at [575, 451] on label "N/A" at bounding box center [565, 455] width 29 height 16
click at [568, 544] on div "No" at bounding box center [1047, 538] width 994 height 21
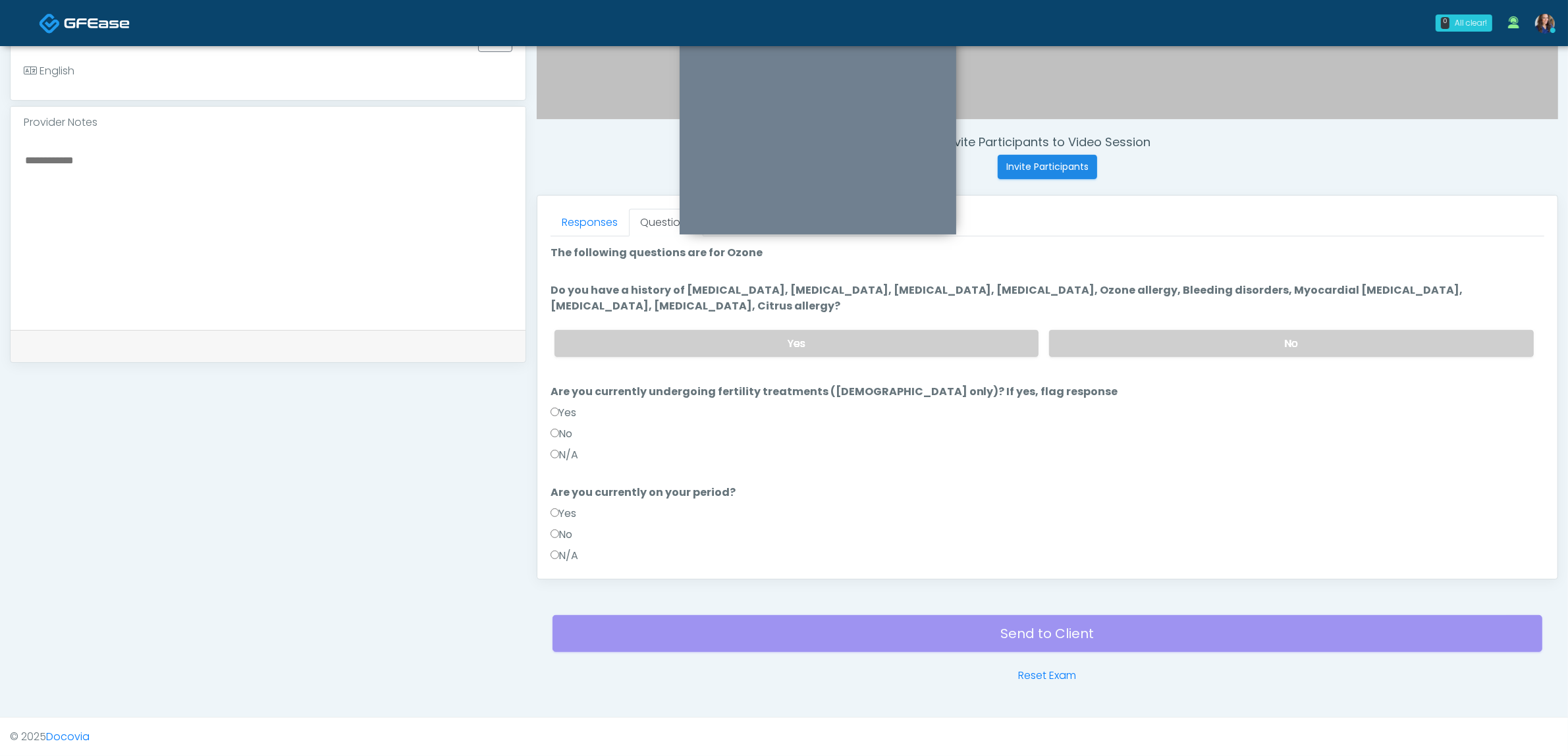
drag, startPoint x: 575, startPoint y: 553, endPoint x: 657, endPoint y: 532, distance: 84.6
click at [574, 553] on label "N/A" at bounding box center [565, 556] width 29 height 16
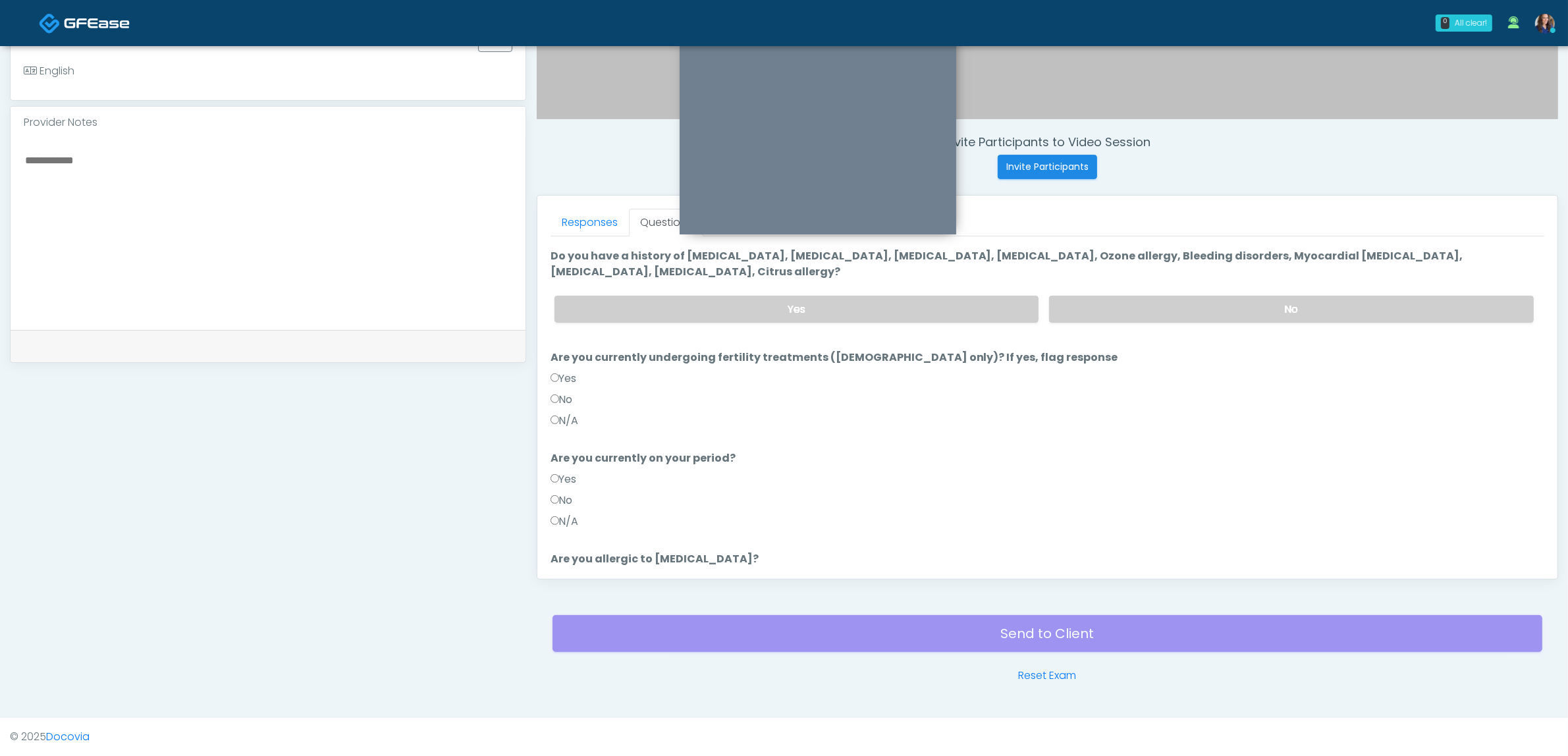
scroll to position [126, 0]
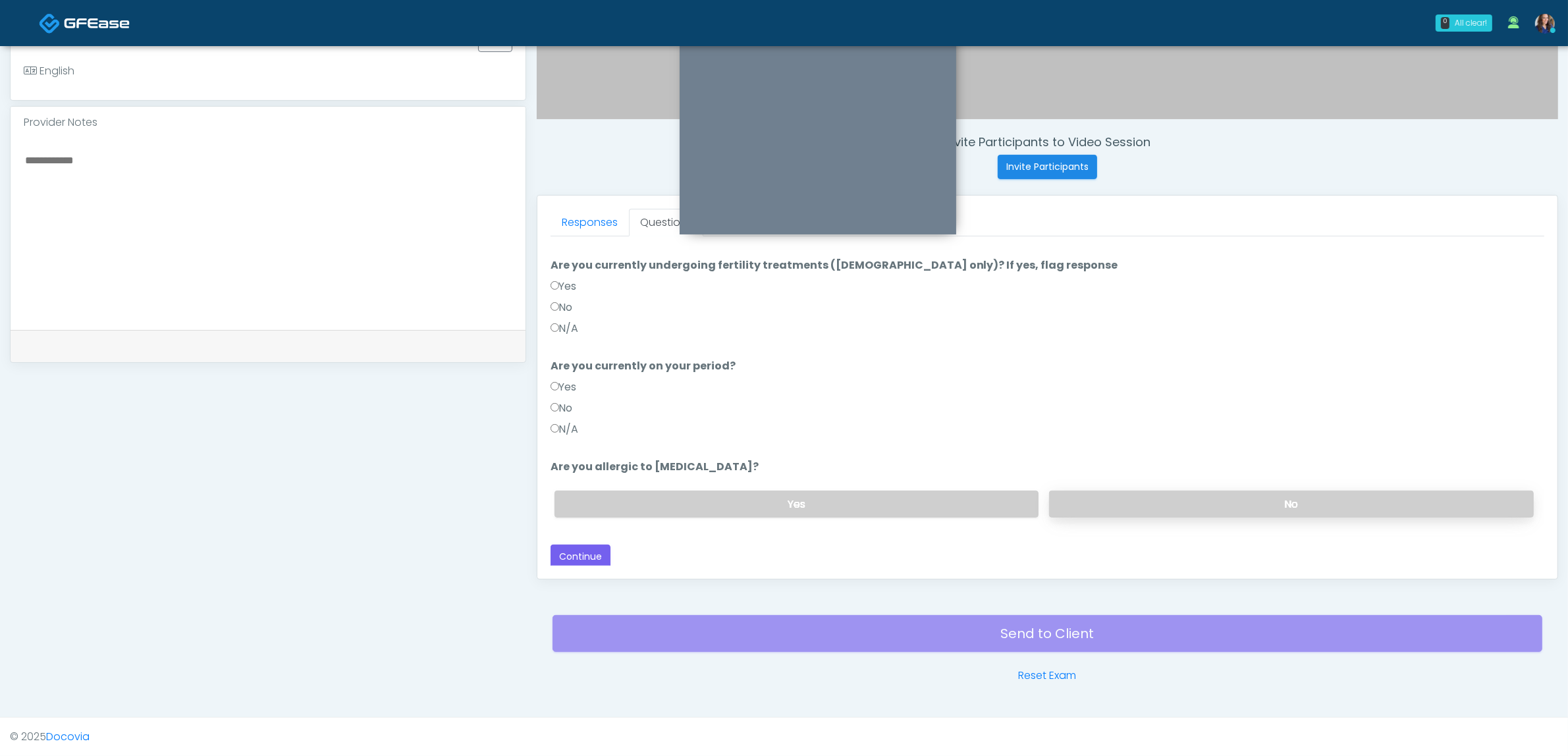
click at [1095, 510] on label "No" at bounding box center [1291, 504] width 484 height 27
click at [578, 548] on button "Continue" at bounding box center [581, 556] width 60 height 24
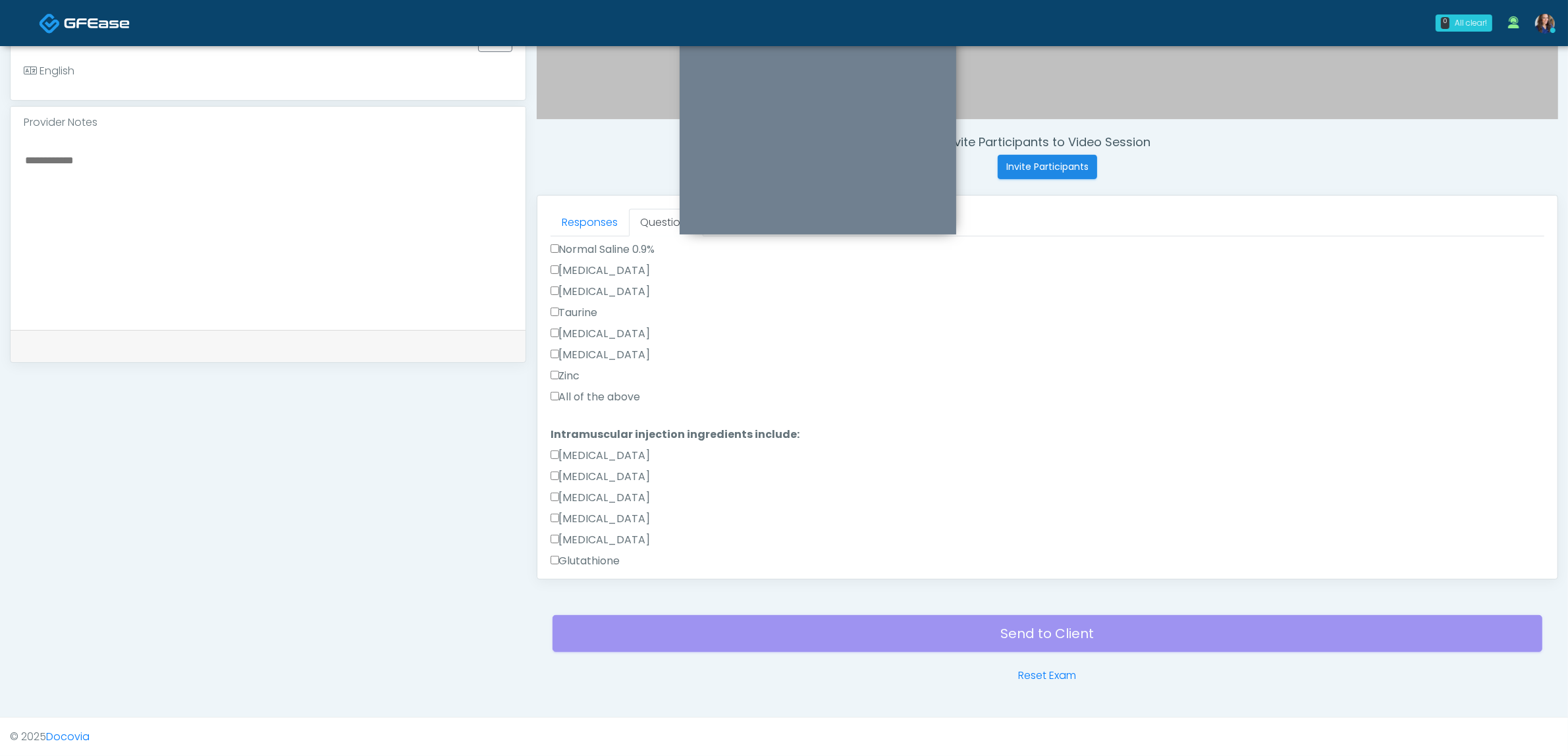
click at [616, 389] on label "All of the above" at bounding box center [596, 397] width 90 height 16
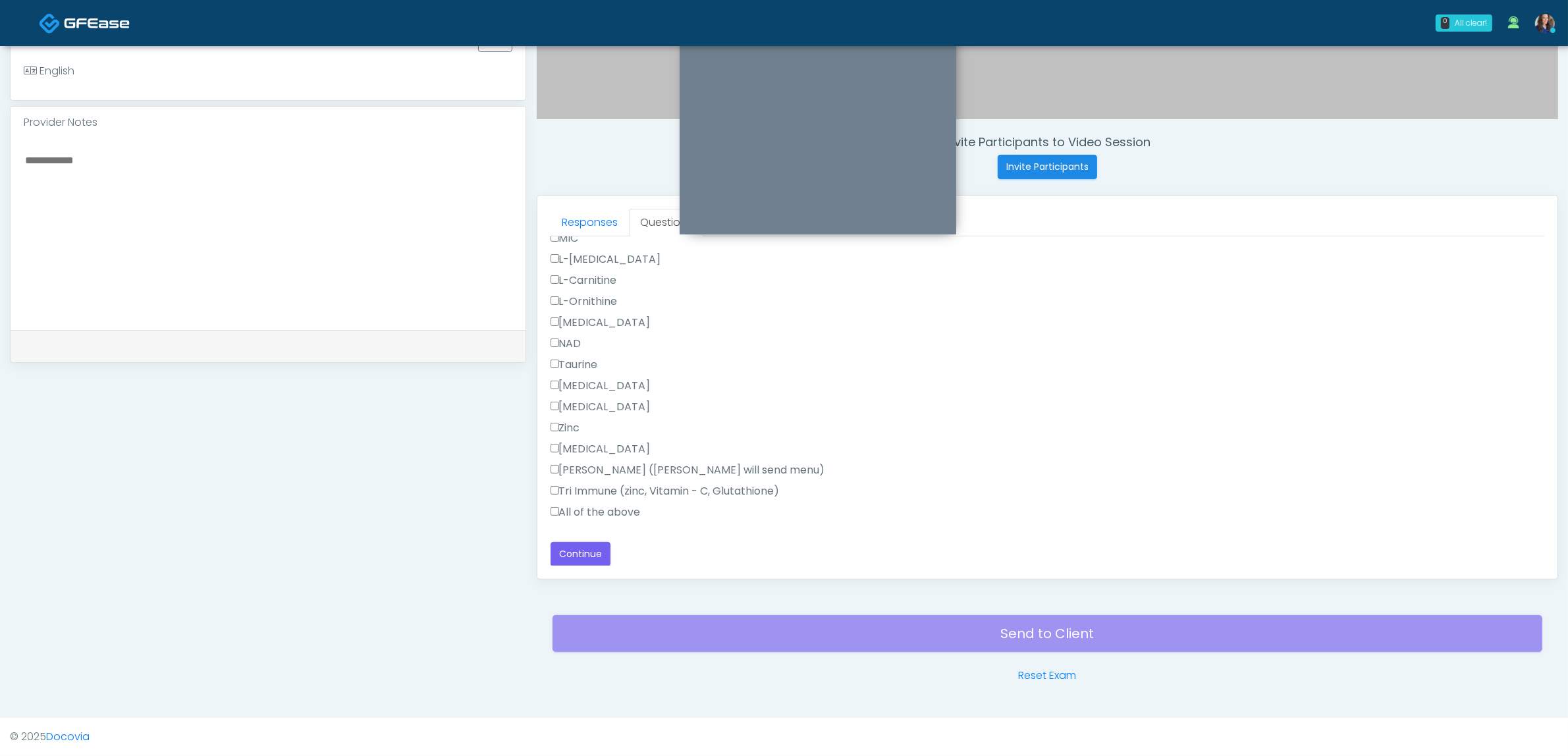
click at [627, 516] on label "All of the above" at bounding box center [596, 512] width 90 height 16
click at [640, 509] on label "All of the above" at bounding box center [596, 512] width 90 height 16
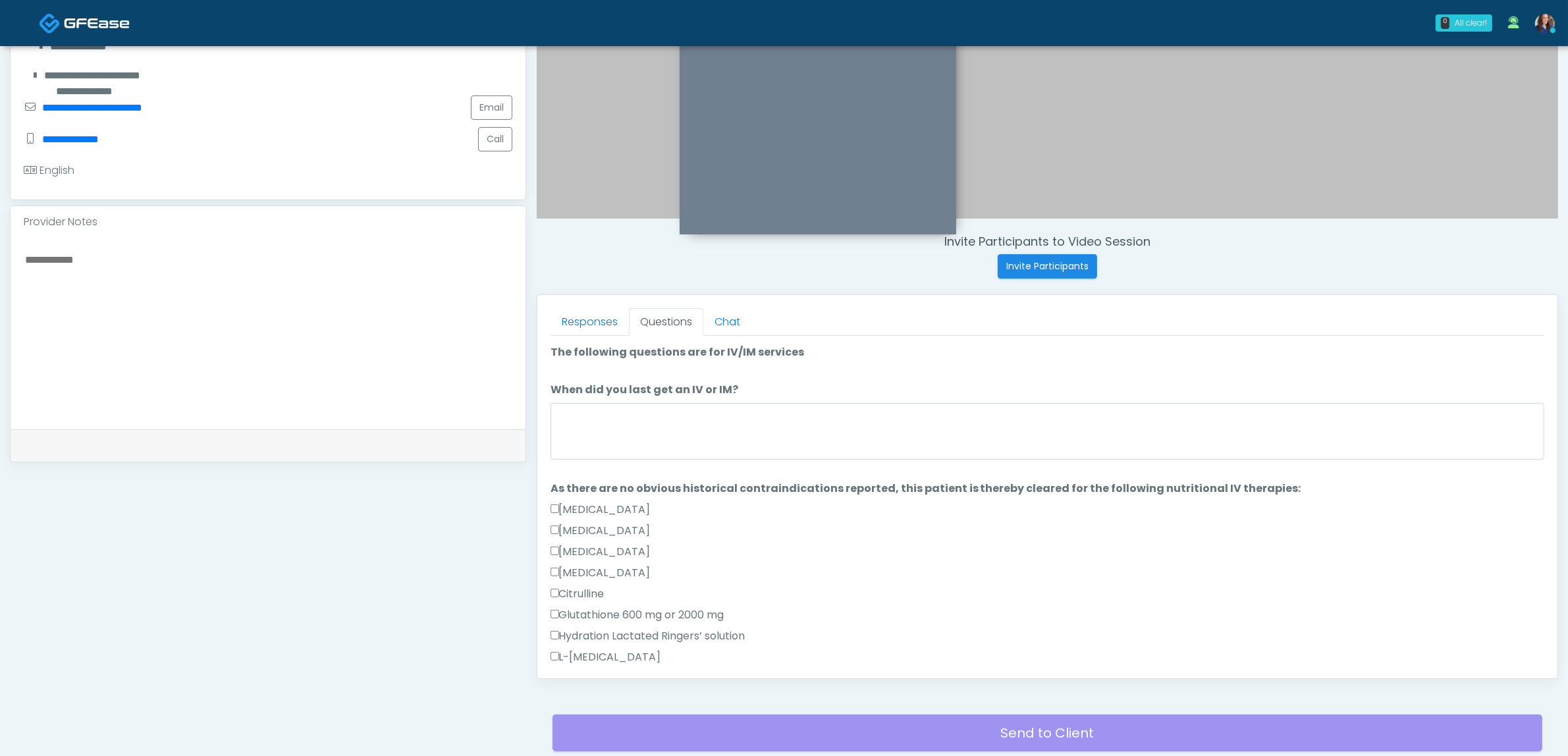
scroll to position [181, 0]
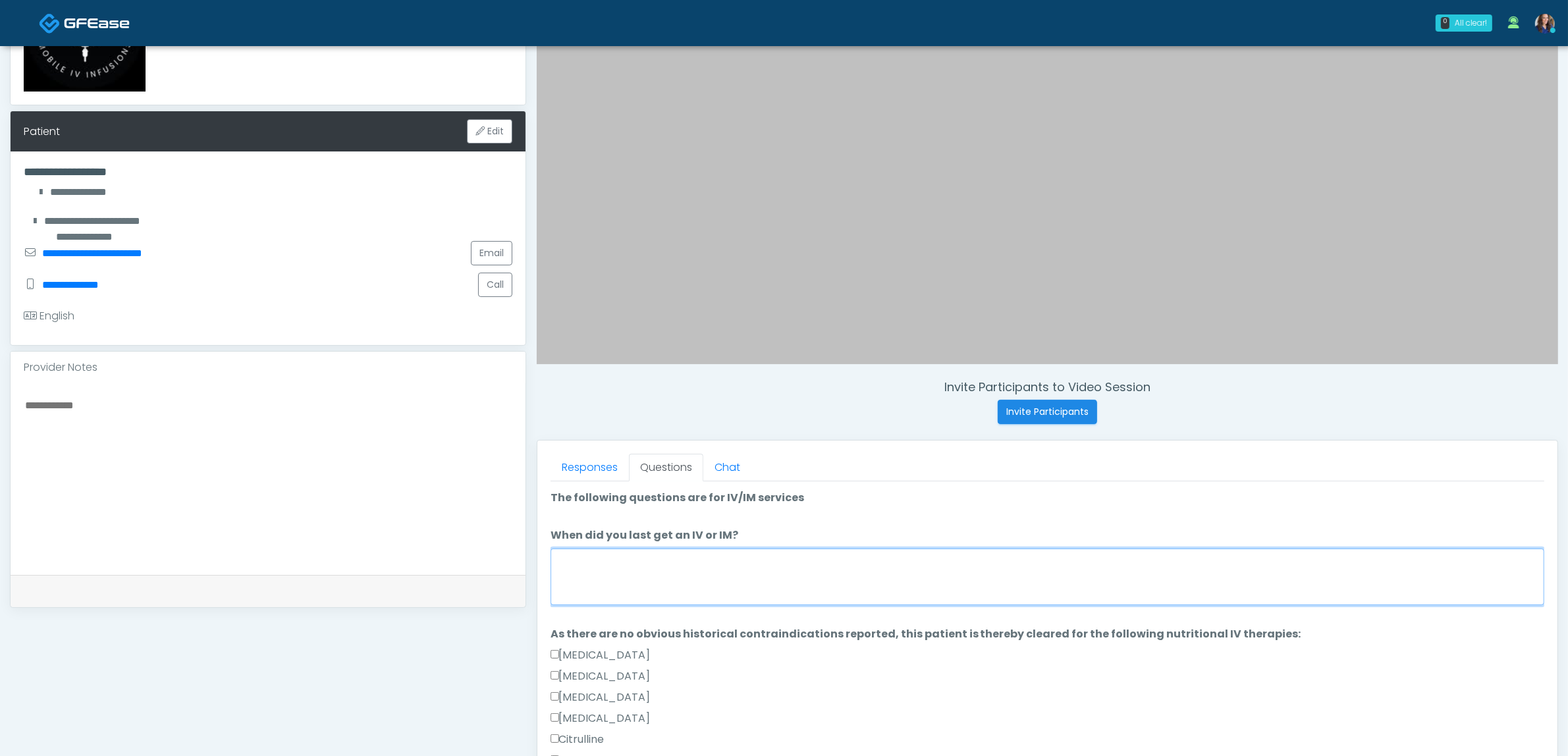
click at [791, 566] on textarea "When did you last get an IV or IM?" at bounding box center [1047, 576] width 994 height 56
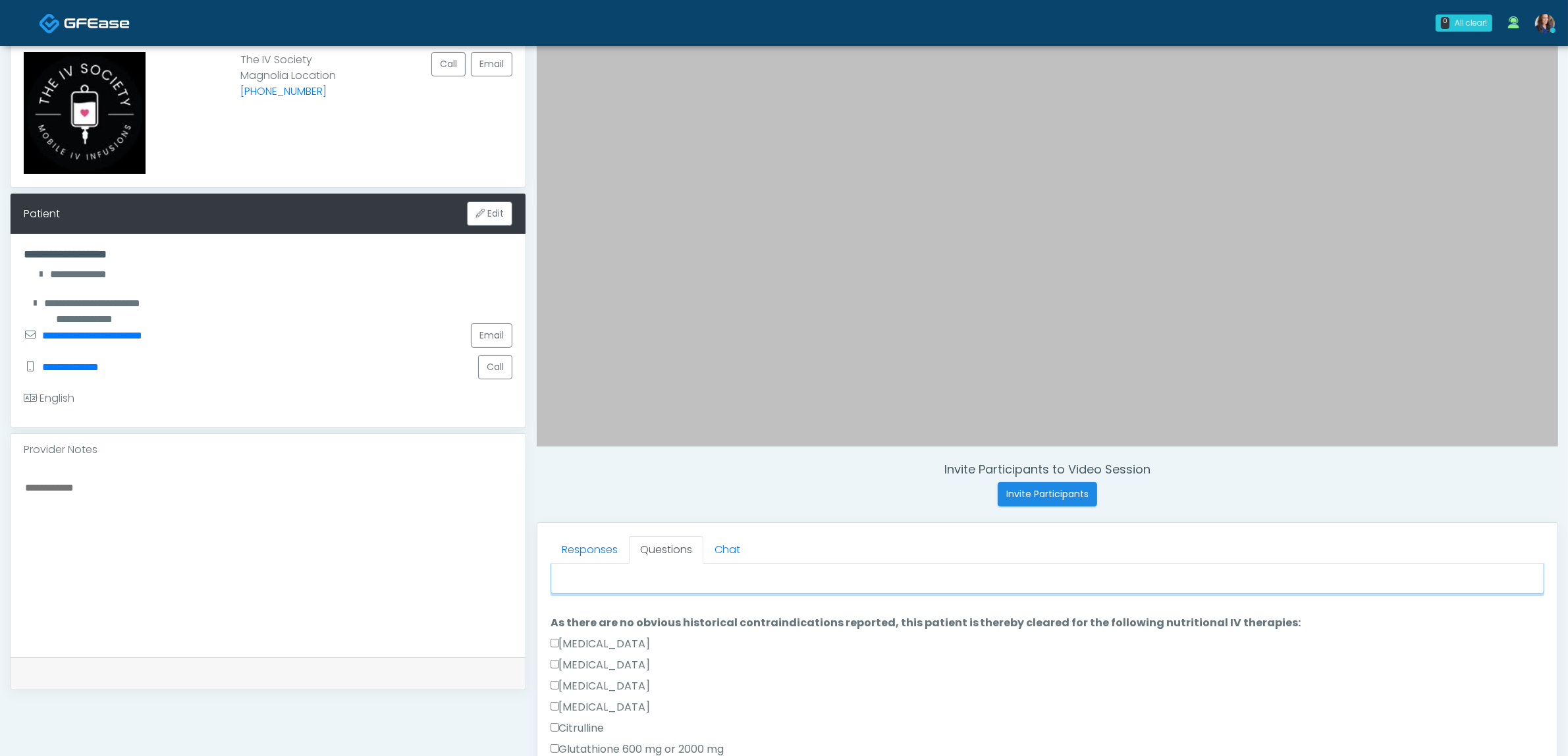
scroll to position [0, 0]
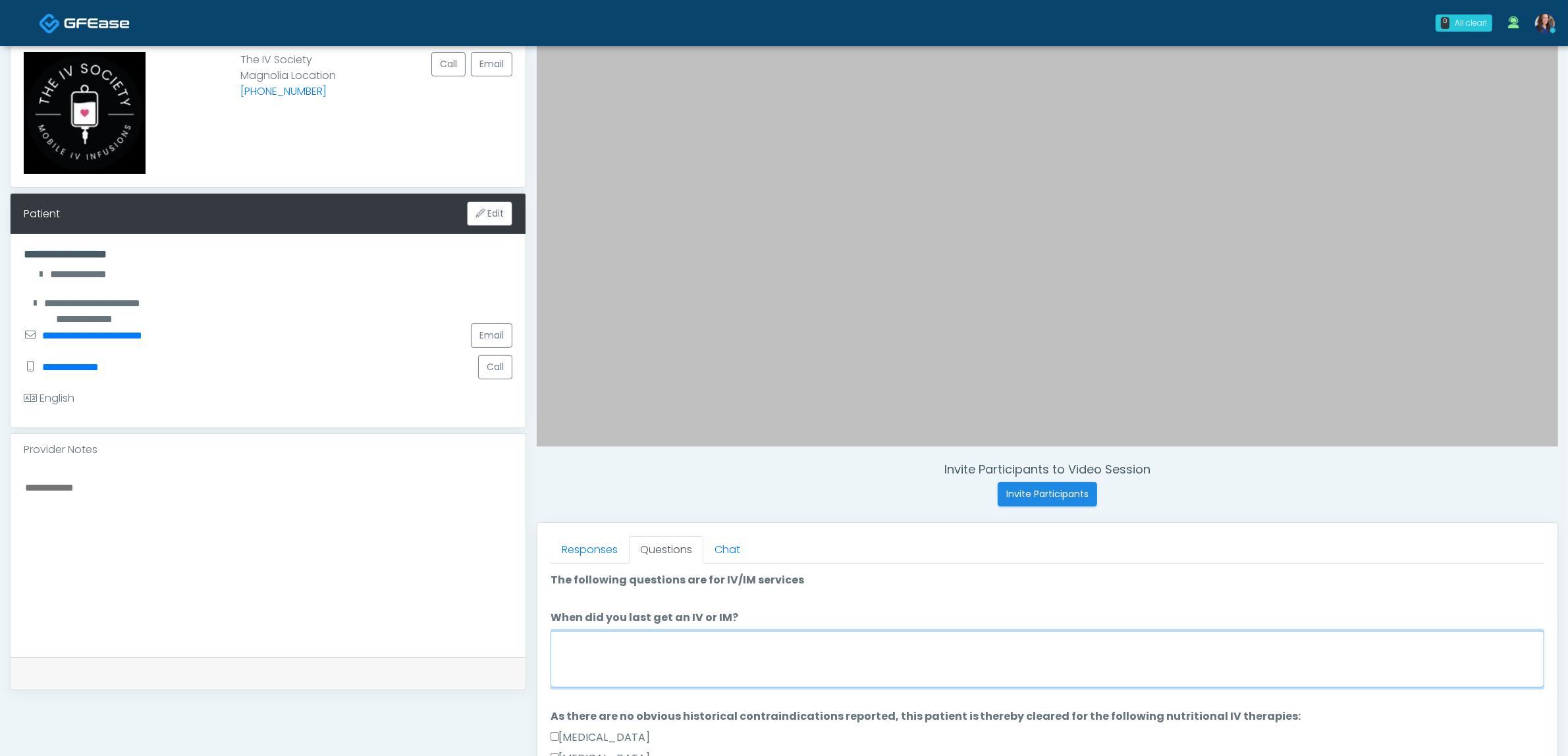
click at [777, 637] on textarea "When did you last get an IV or IM?" at bounding box center [1047, 658] width 994 height 56
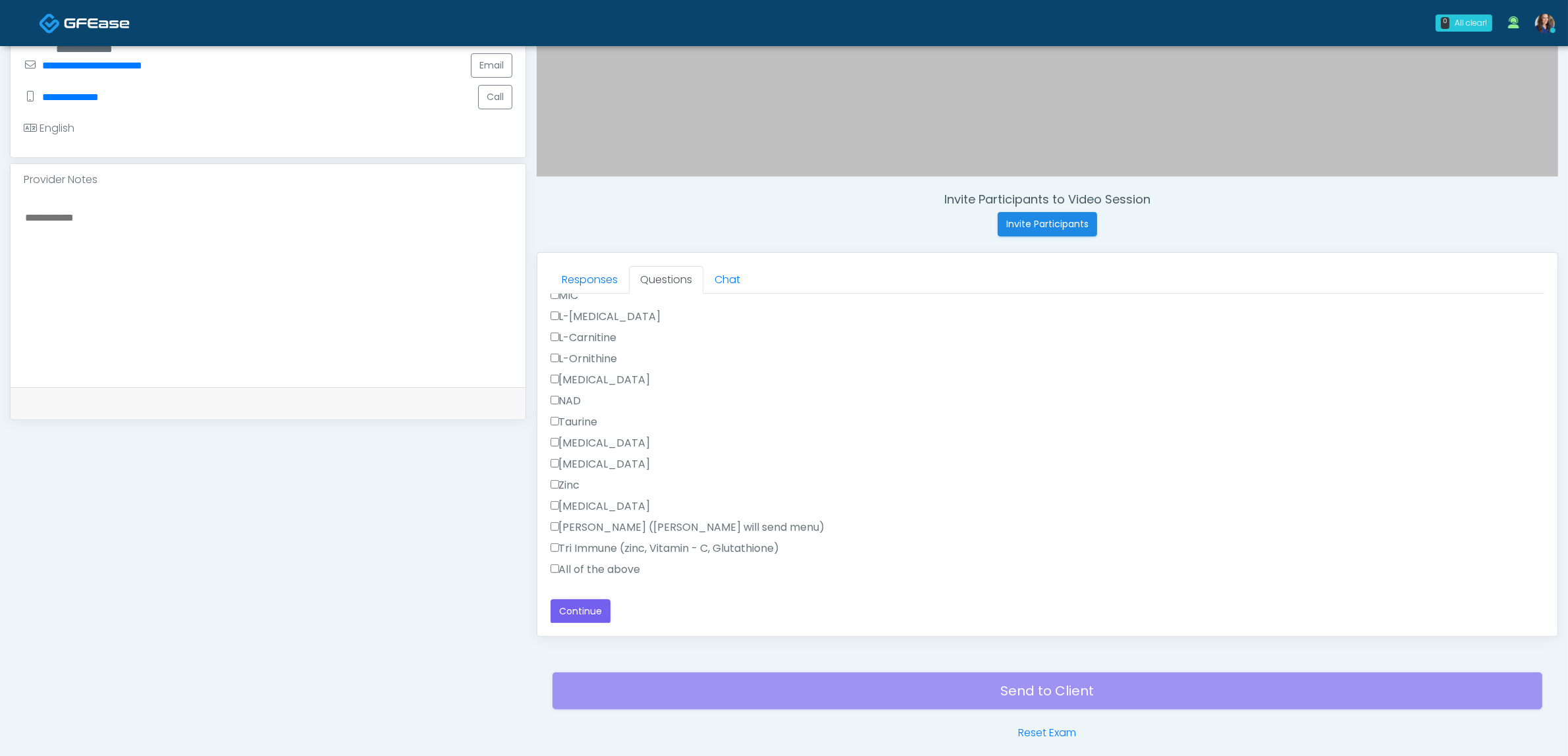
scroll to position [428, 0]
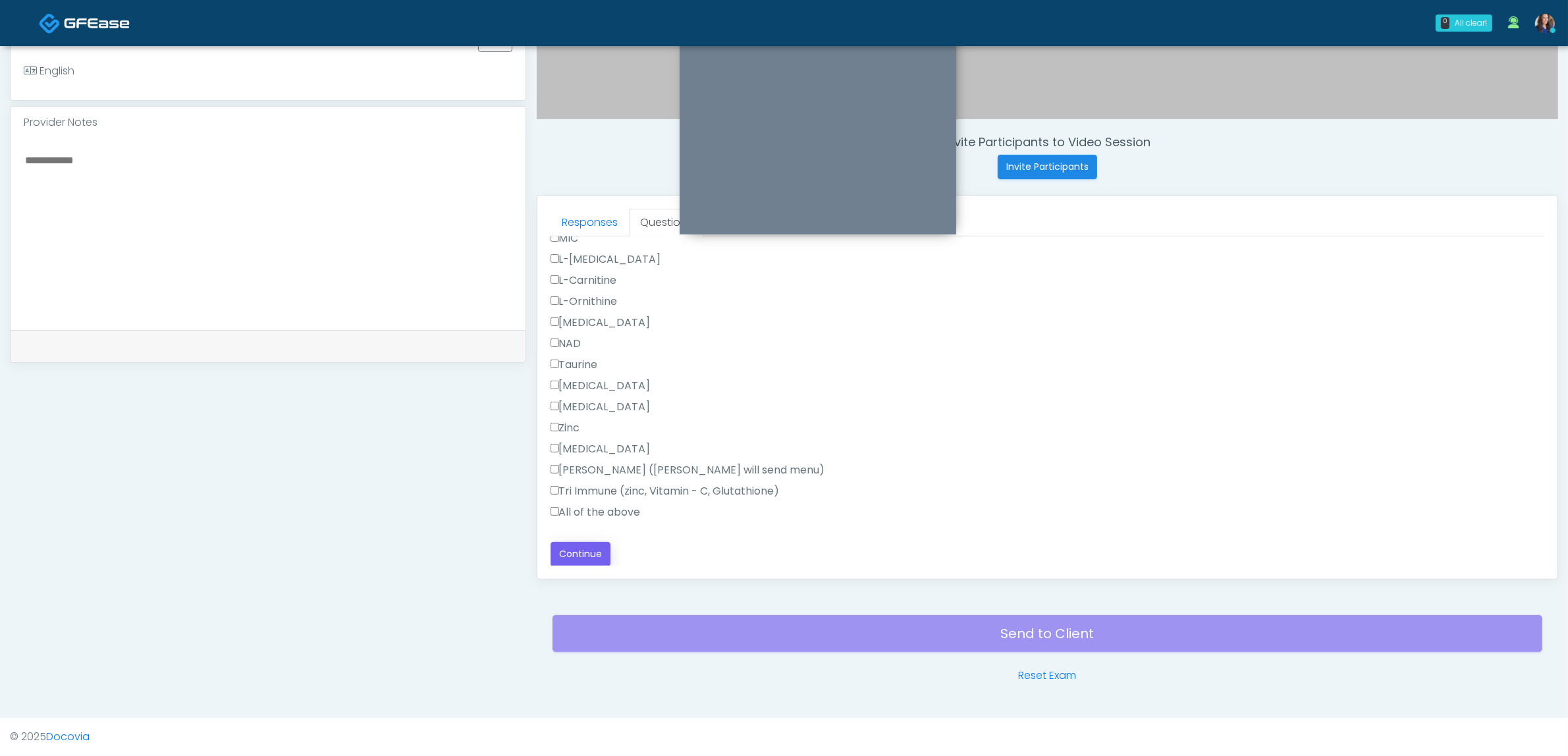
type textarea "**********"
click at [588, 550] on button "Continue" at bounding box center [581, 554] width 60 height 24
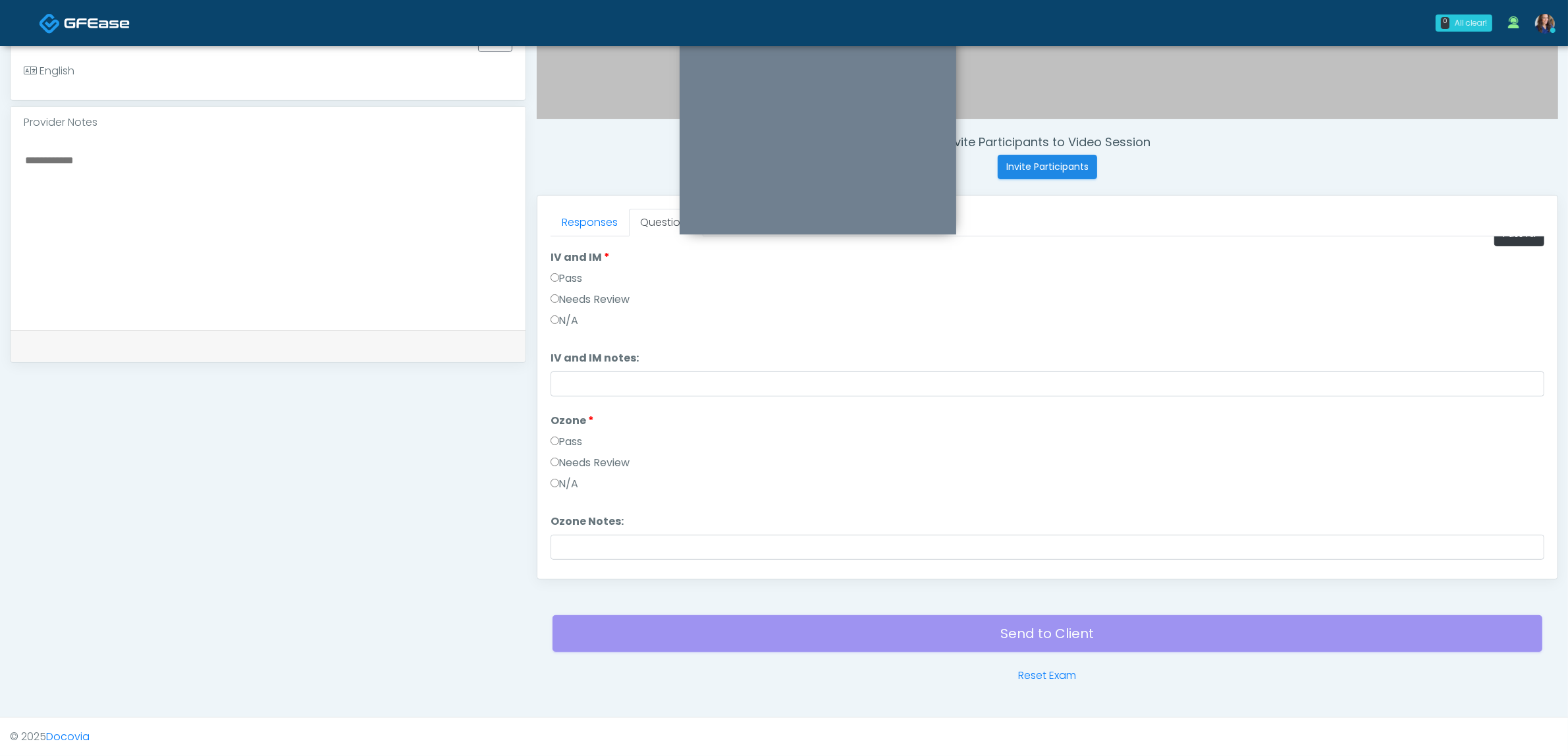
scroll to position [0, 0]
click at [1519, 253] on button "Pass All" at bounding box center [1519, 254] width 50 height 24
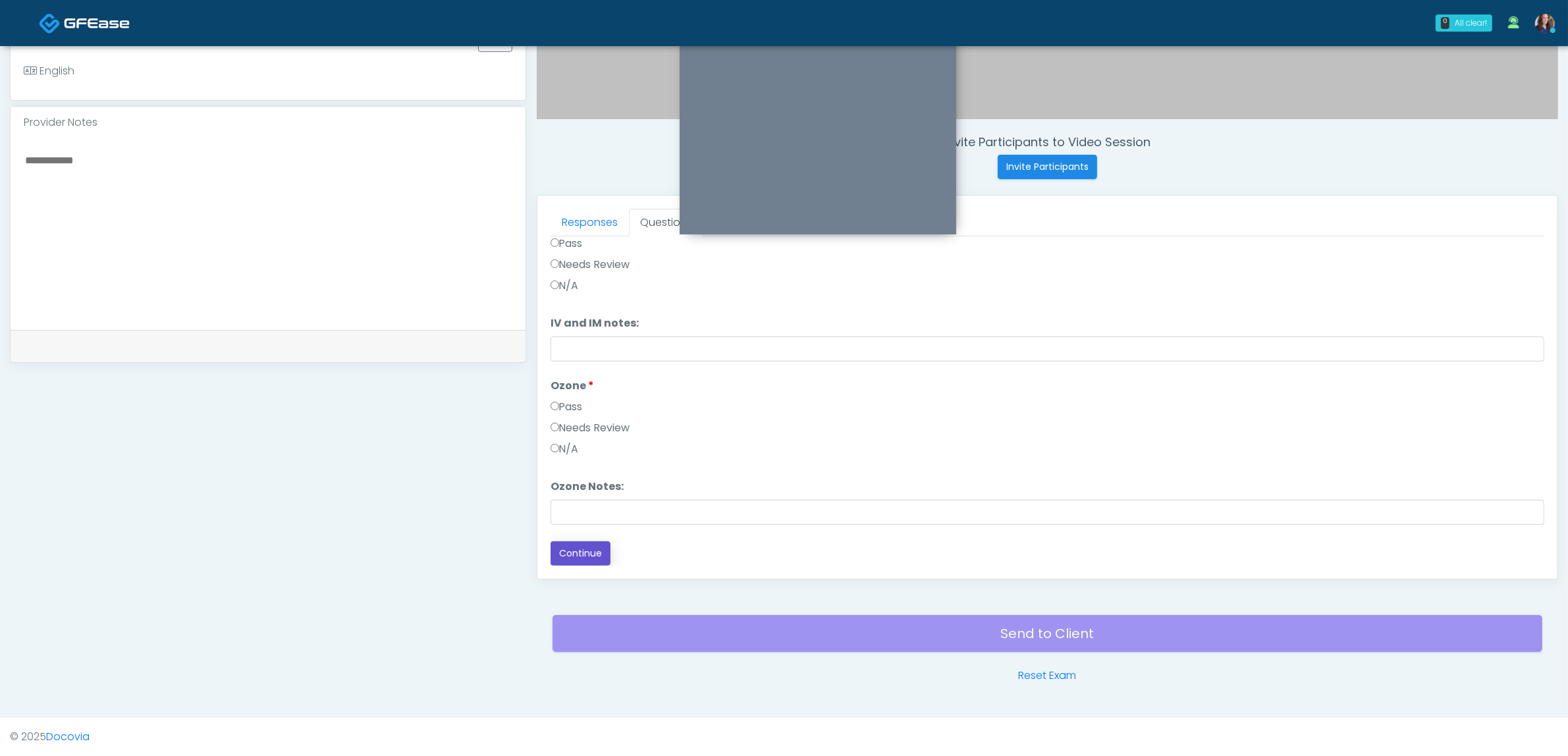
drag, startPoint x: 585, startPoint y: 558, endPoint x: 637, endPoint y: 553, distance: 52.2
click at [586, 558] on button "Continue" at bounding box center [581, 553] width 60 height 24
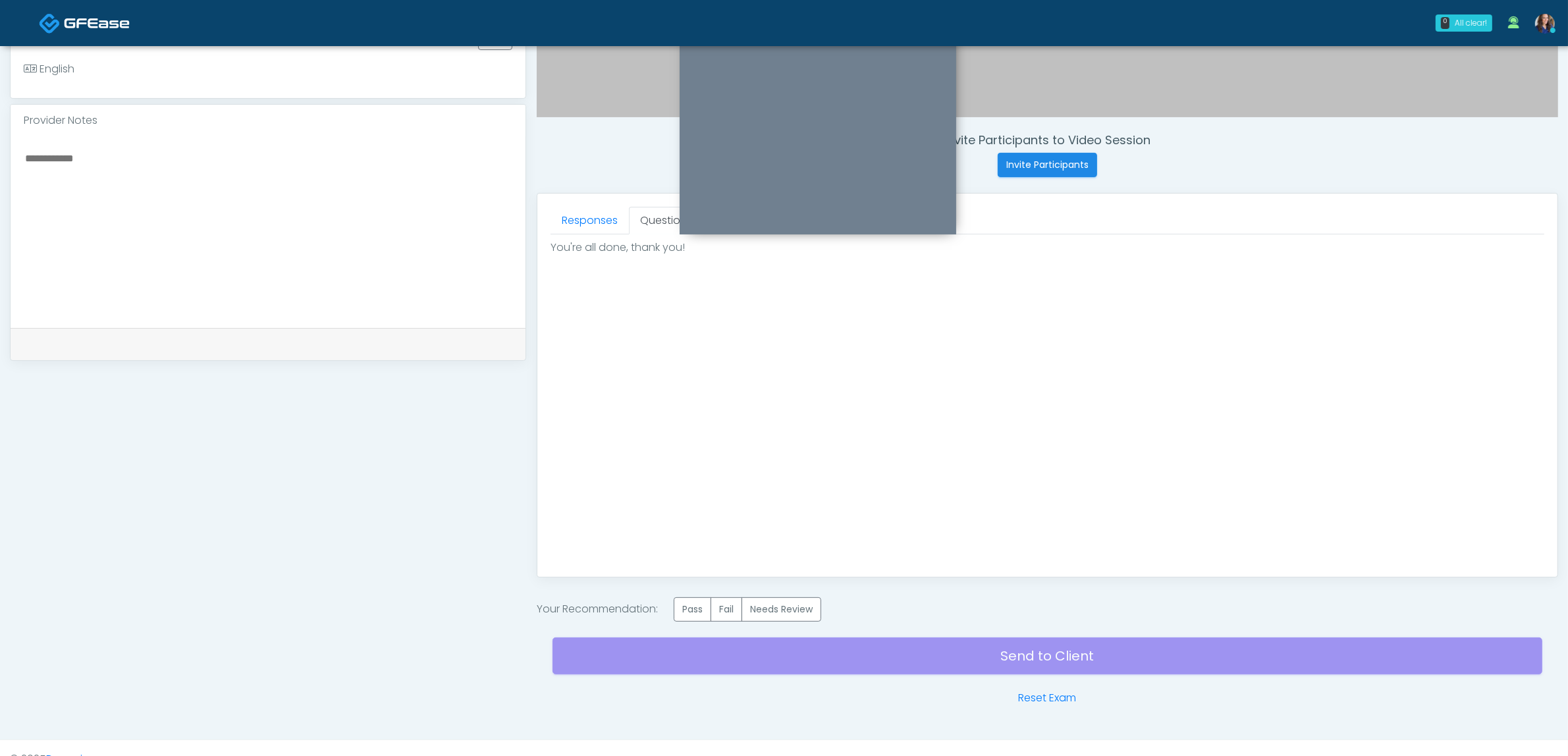
scroll to position [0, 0]
click at [698, 611] on label "Pass" at bounding box center [692, 609] width 38 height 24
click at [874, 654] on div "Send to Client Reset Exam" at bounding box center [1047, 663] width 989 height 84
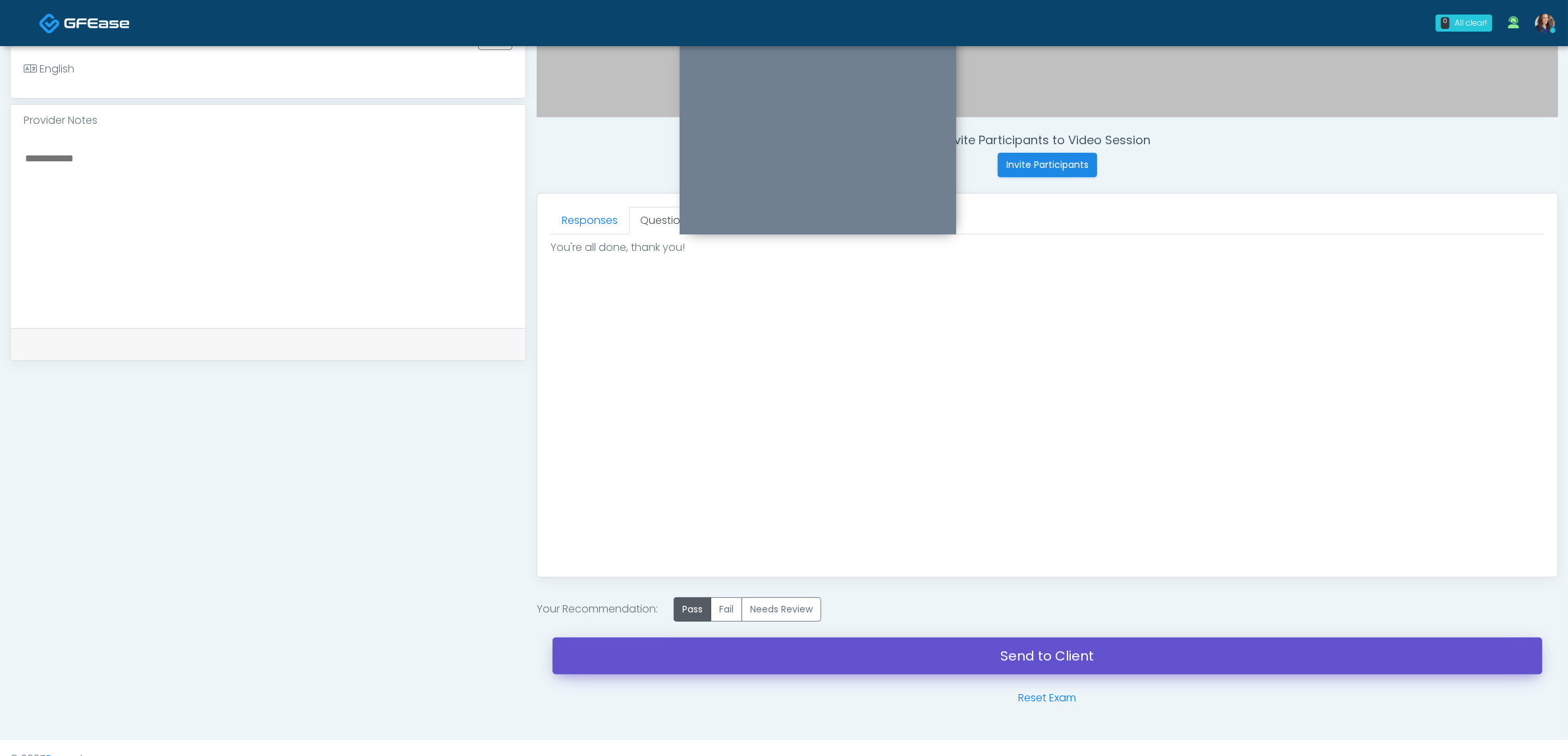
click at [904, 656] on link "Send to Client" at bounding box center [1047, 656] width 989 height 37
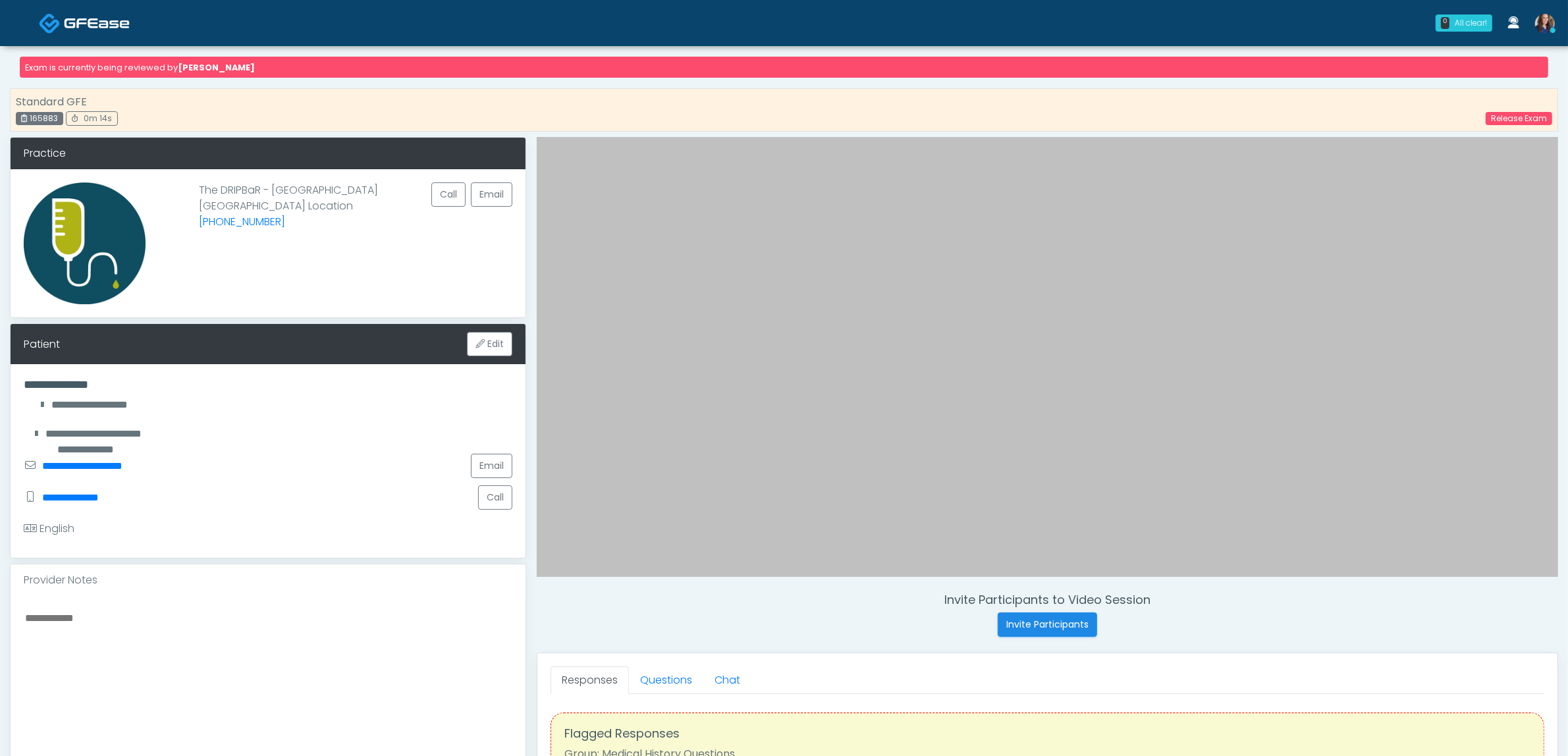
click at [84, 27] on img at bounding box center [97, 23] width 66 height 13
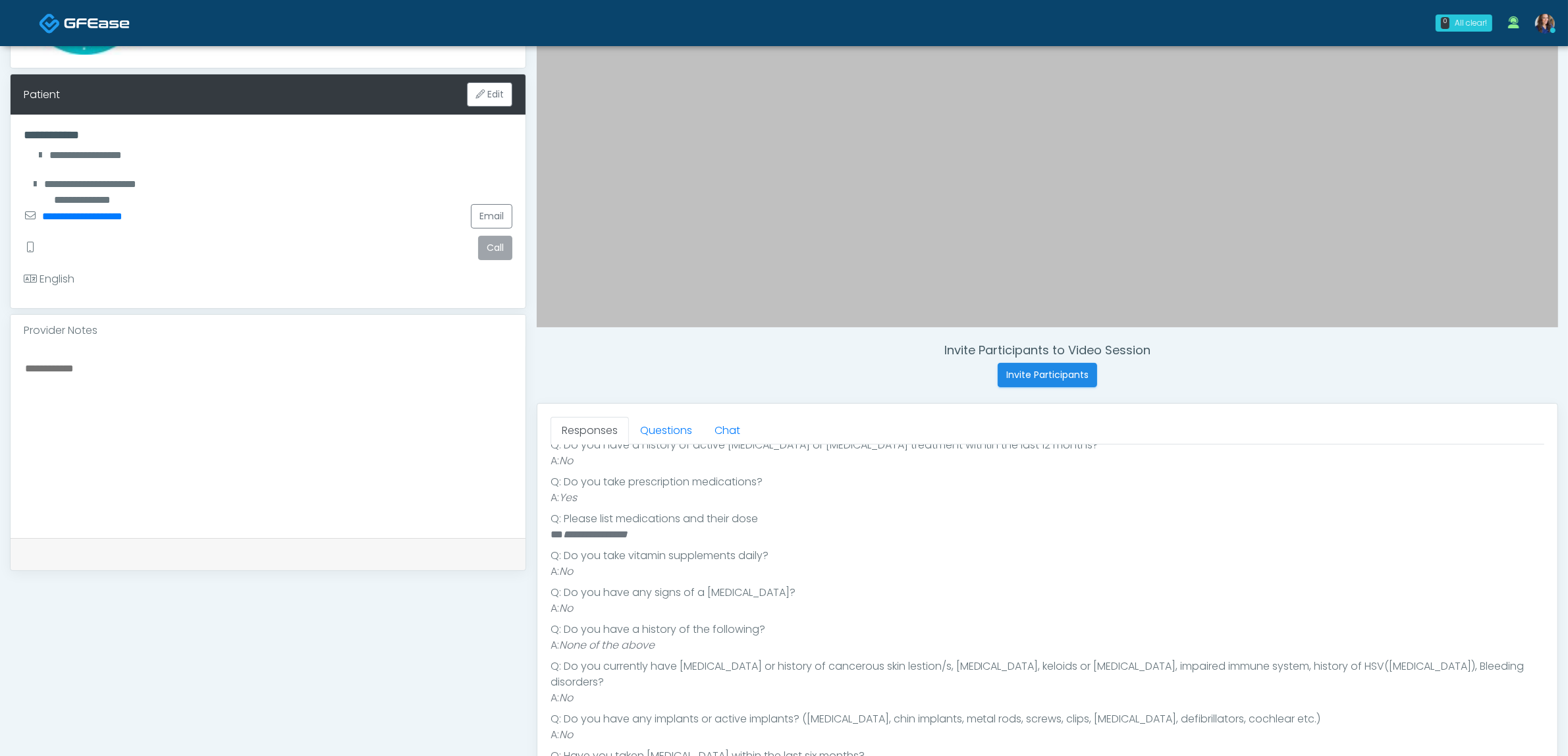
scroll to position [247, 0]
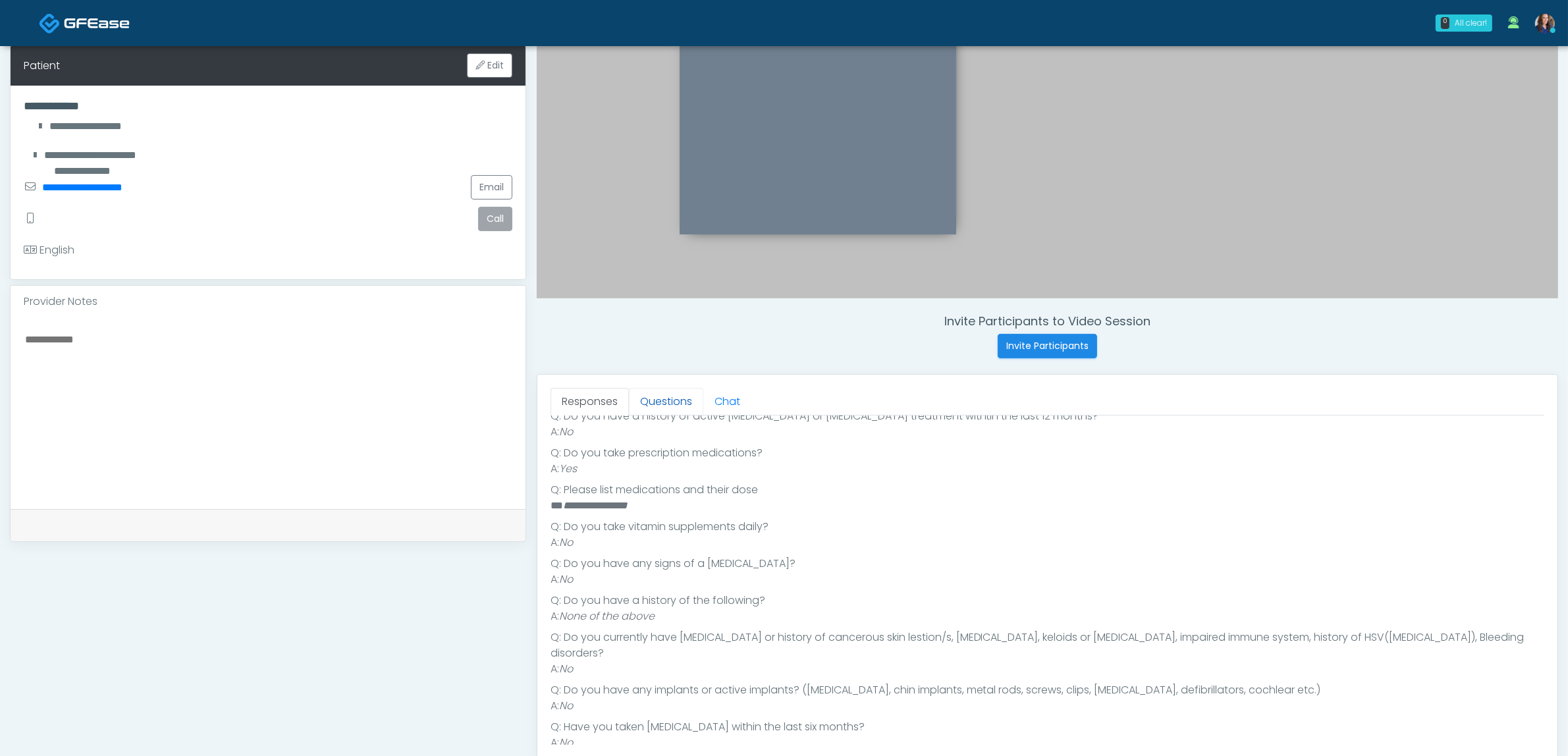
click at [670, 392] on link "Questions" at bounding box center [666, 402] width 74 height 28
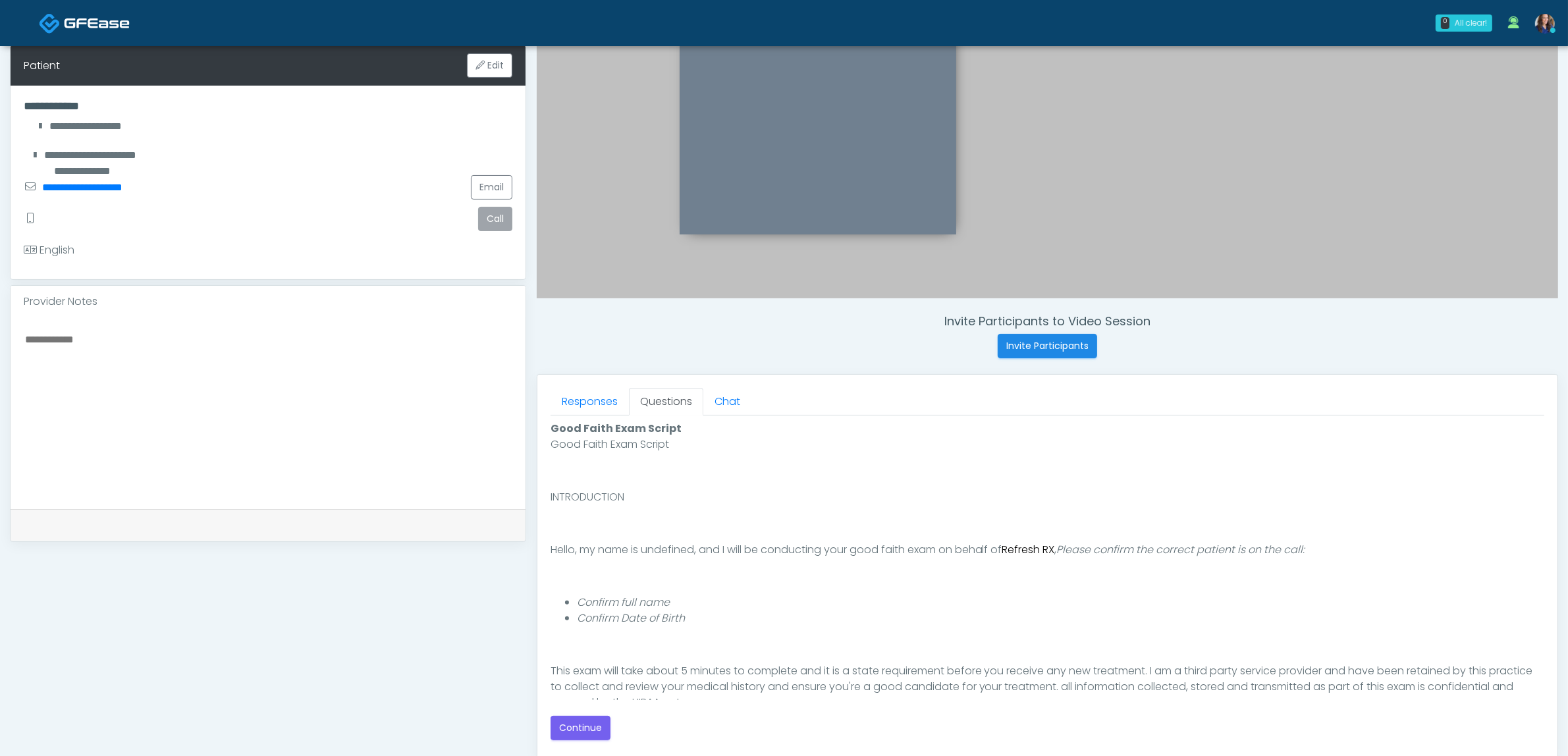
scroll to position [0, 0]
click at [594, 722] on button "Continue" at bounding box center [581, 727] width 60 height 24
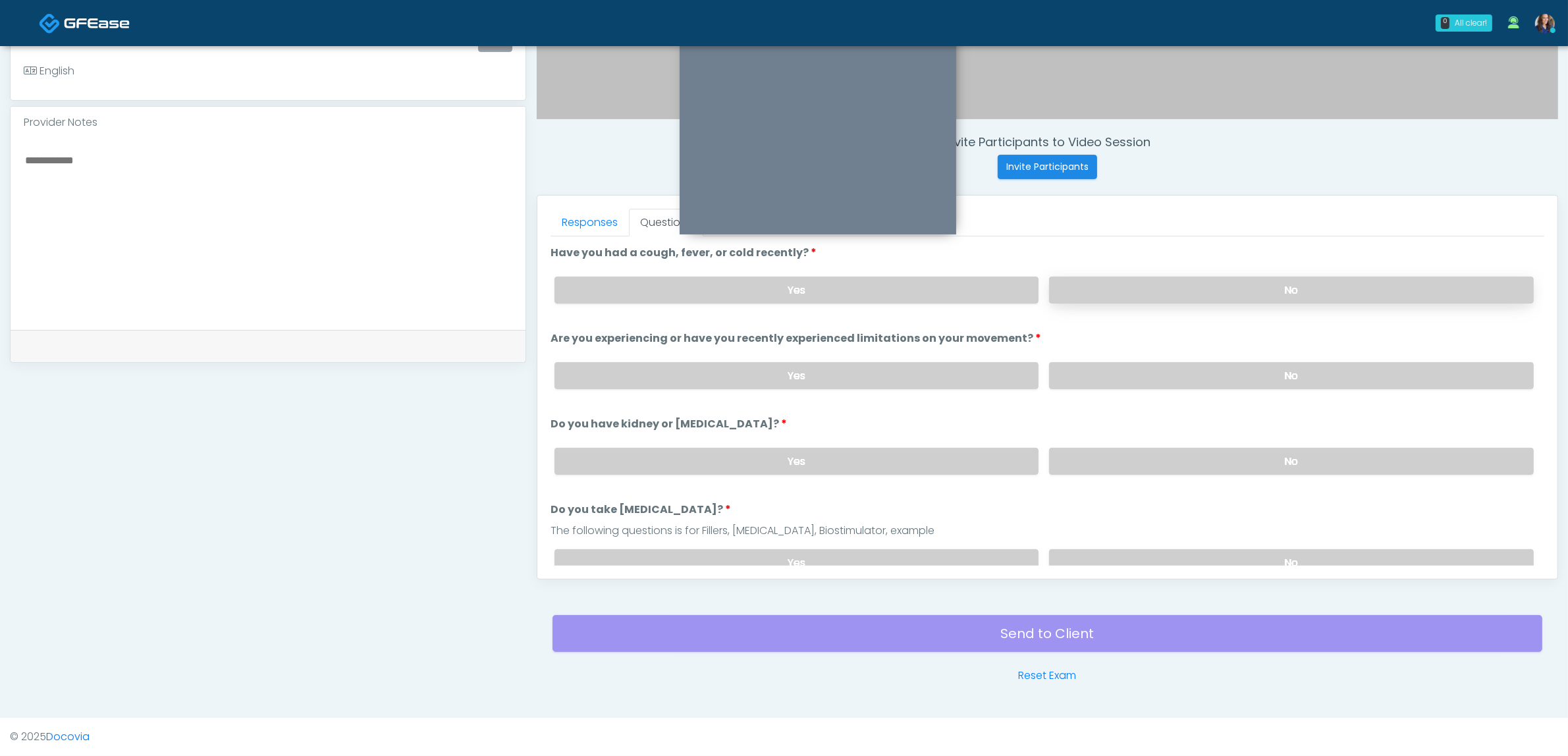
click at [1180, 291] on label "No" at bounding box center [1291, 290] width 484 height 27
click at [1164, 369] on label "No" at bounding box center [1291, 376] width 484 height 27
click at [1167, 453] on label "No" at bounding box center [1291, 461] width 484 height 27
click at [1144, 551] on label "No" at bounding box center [1291, 563] width 484 height 27
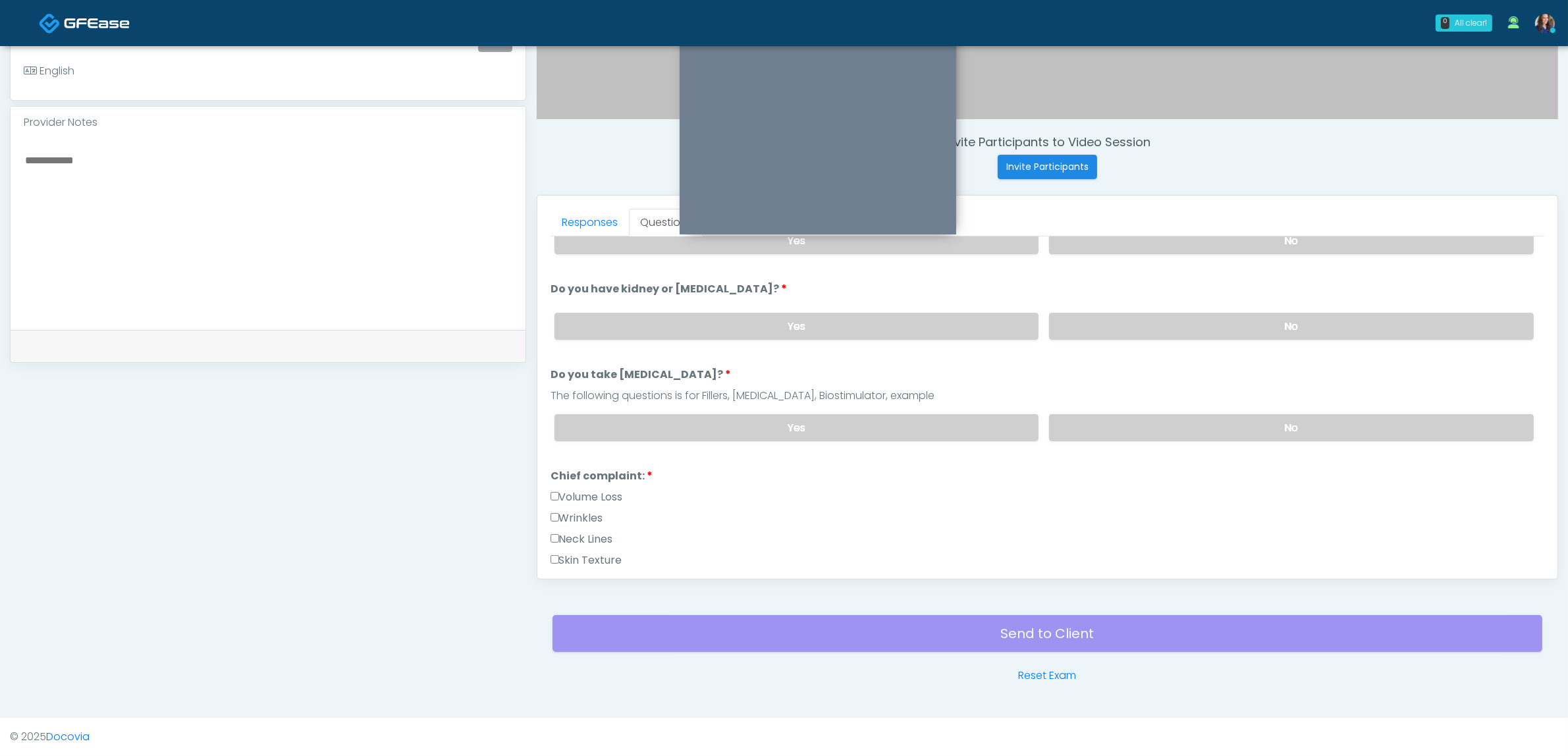
scroll to position [330, 0]
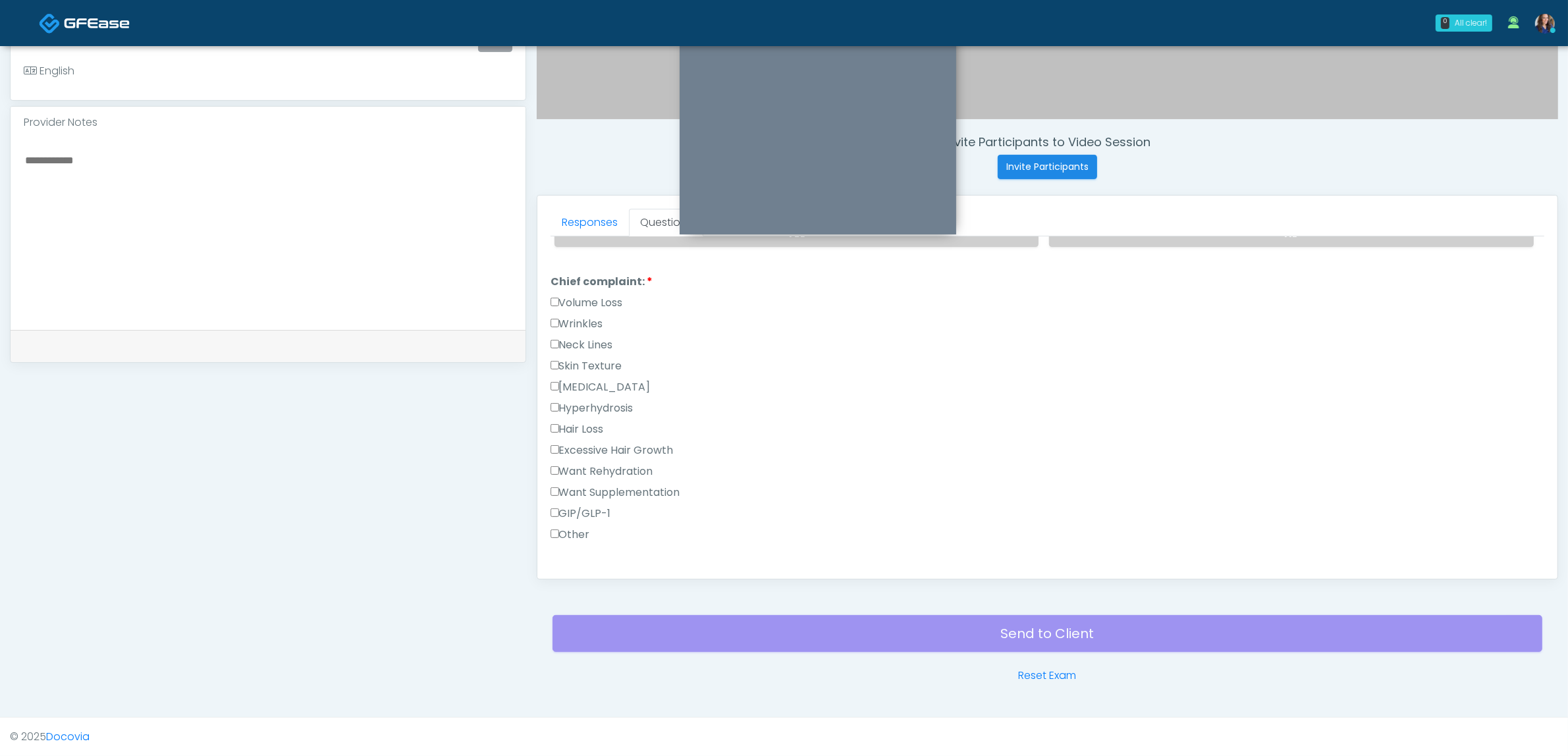
drag, startPoint x: 593, startPoint y: 301, endPoint x: 646, endPoint y: 326, distance: 58.6
click at [594, 301] on label "Volume Loss" at bounding box center [587, 303] width 73 height 16
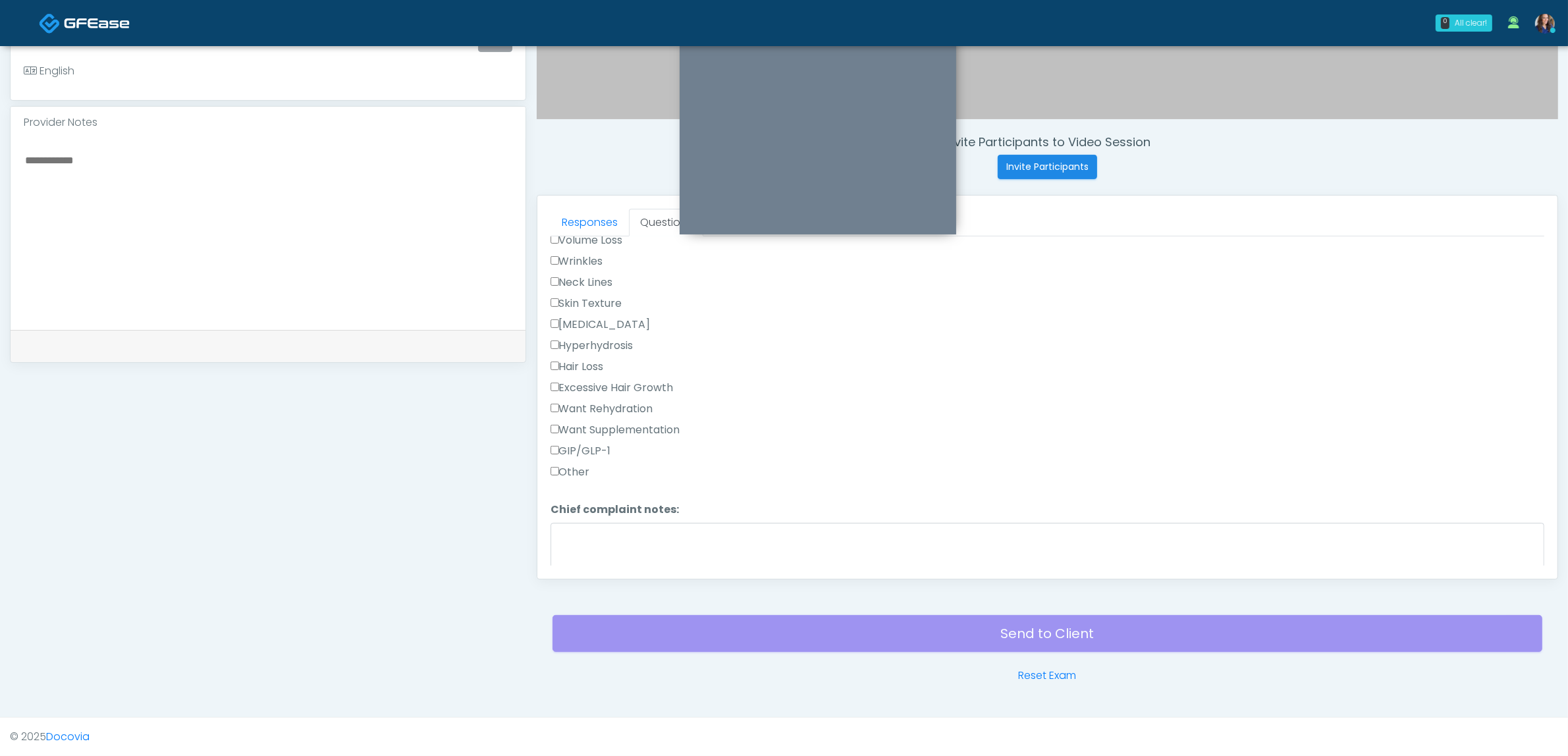
scroll to position [576, 0]
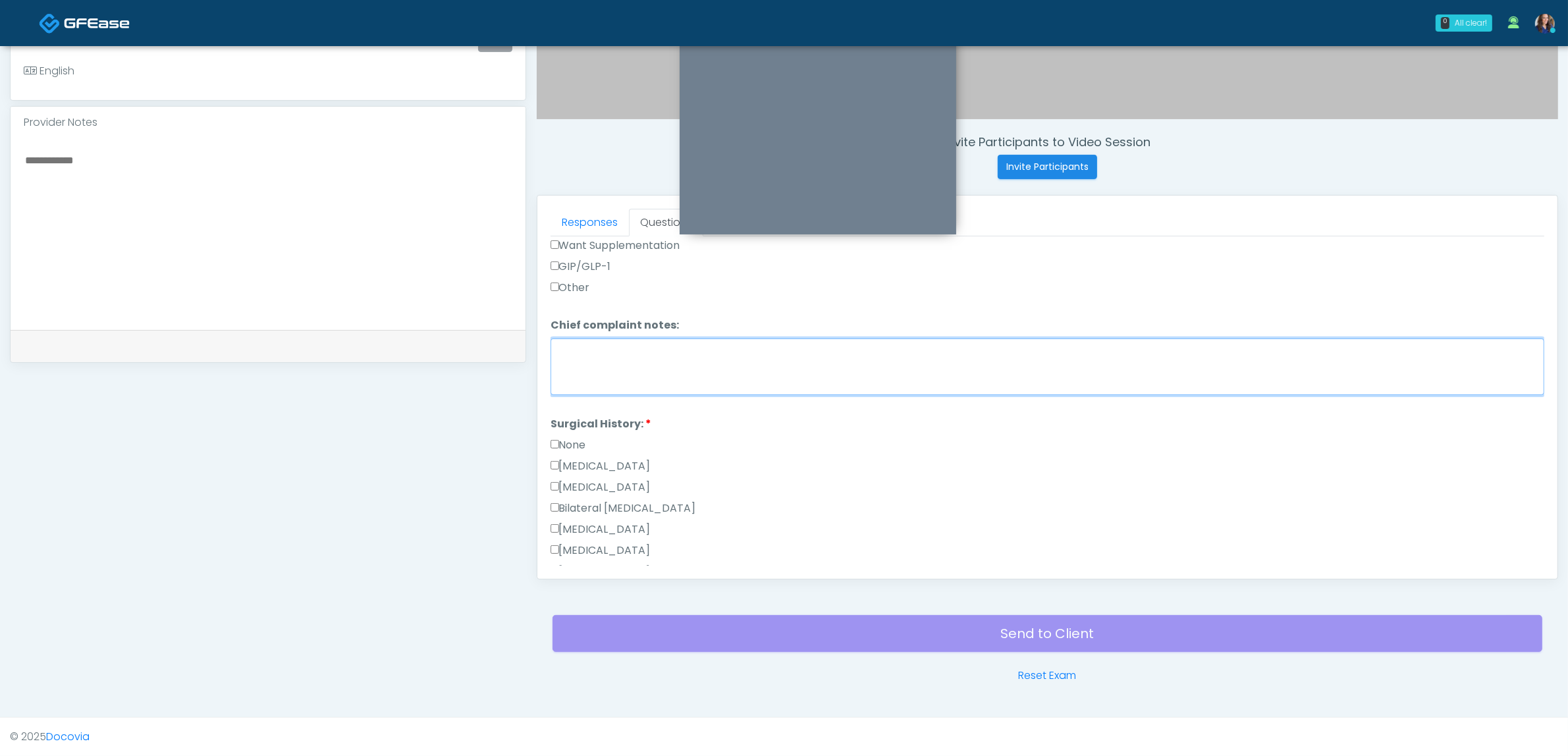
click at [697, 352] on textarea "Chief complaint notes:" at bounding box center [1047, 366] width 994 height 56
drag, startPoint x: 614, startPoint y: 344, endPoint x: 518, endPoint y: 334, distance: 96.5
click at [518, 334] on div "**********" at bounding box center [784, 181] width 1548 height 1004
type textarea "*"
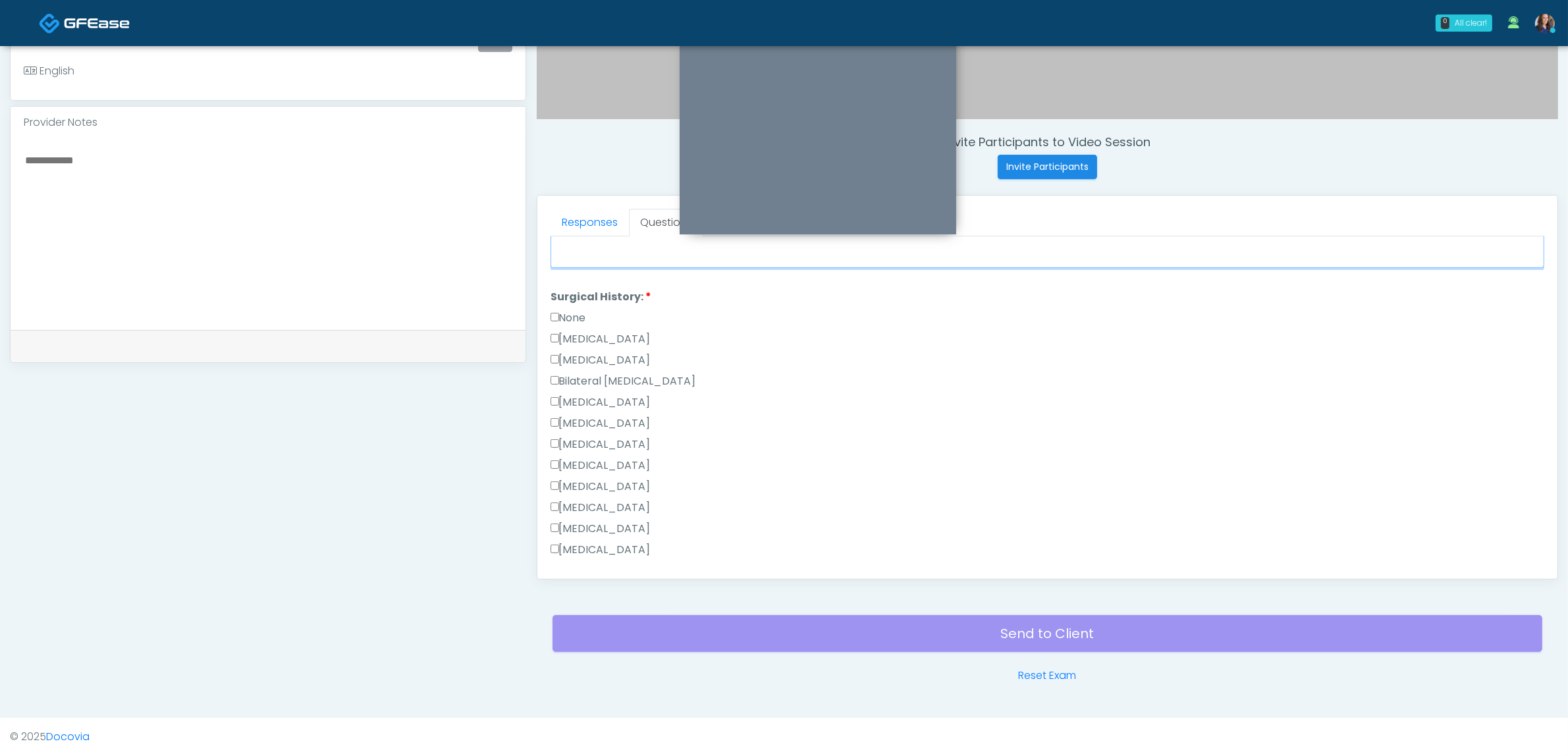
scroll to position [741, 0]
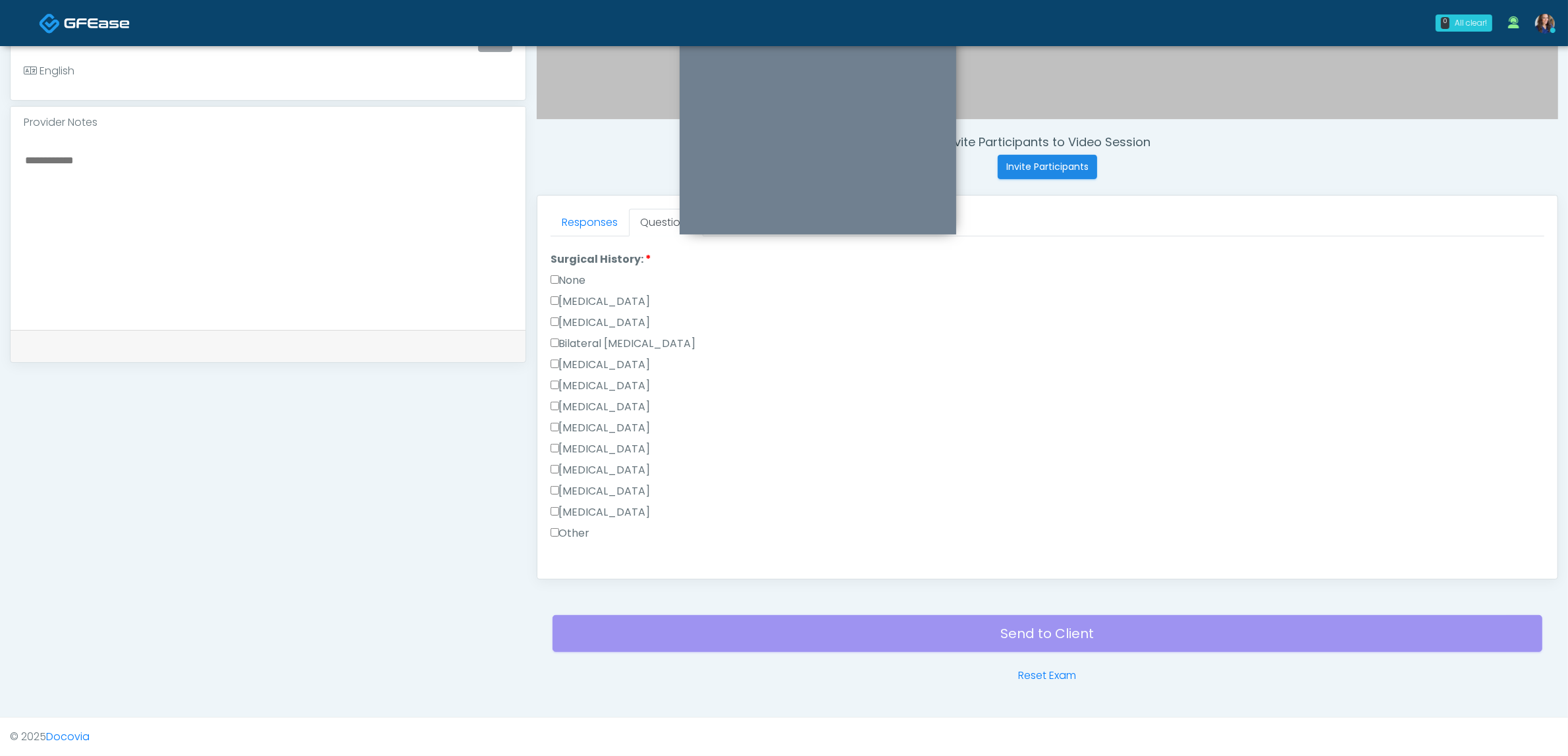
click at [578, 277] on label "None" at bounding box center [569, 280] width 36 height 16
click at [559, 548] on button "Continue" at bounding box center [581, 560] width 60 height 24
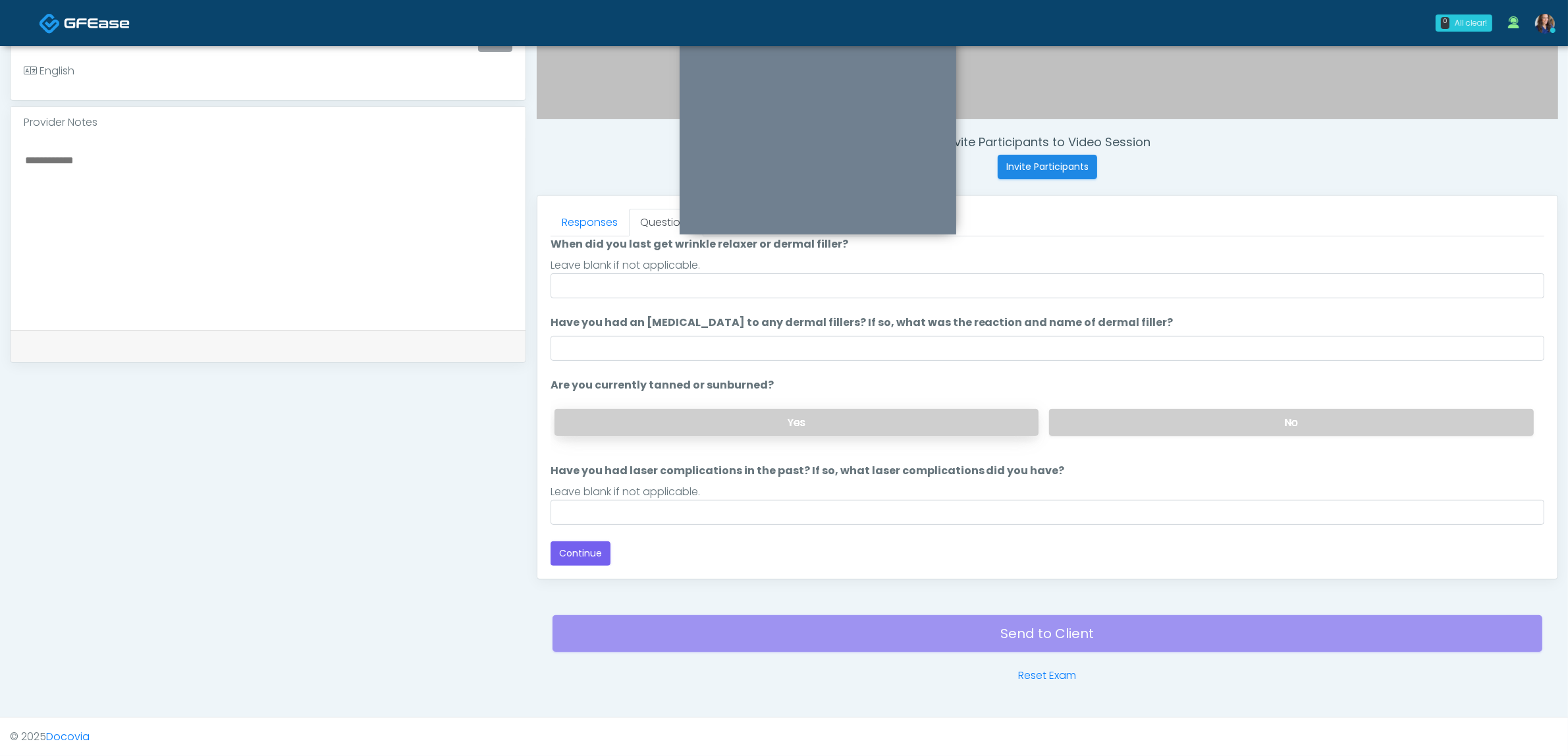
scroll to position [107, 0]
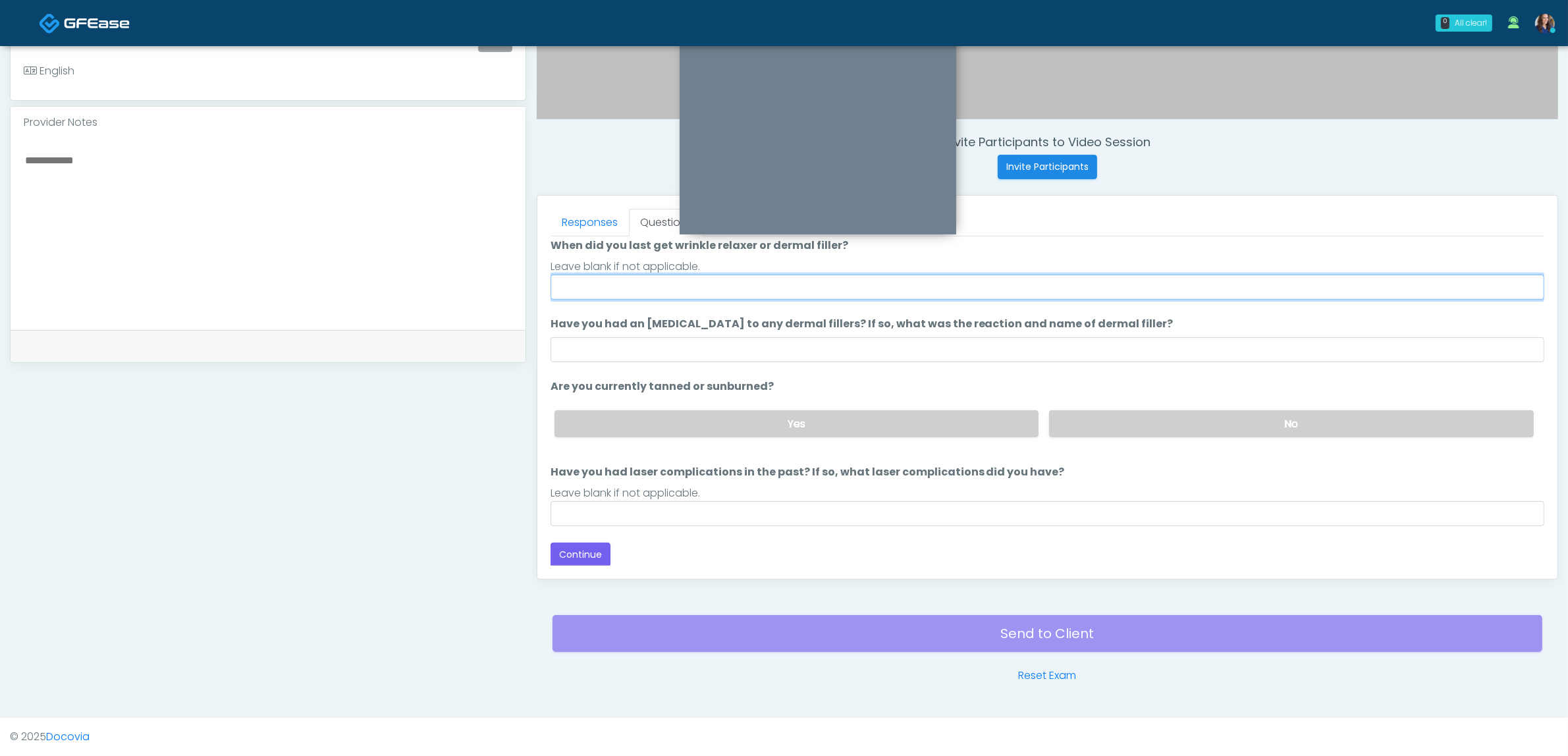
click at [644, 296] on input "When did you last get wrinkle relaxer or dermal filler?" at bounding box center [1047, 287] width 994 height 25
type input "**********"
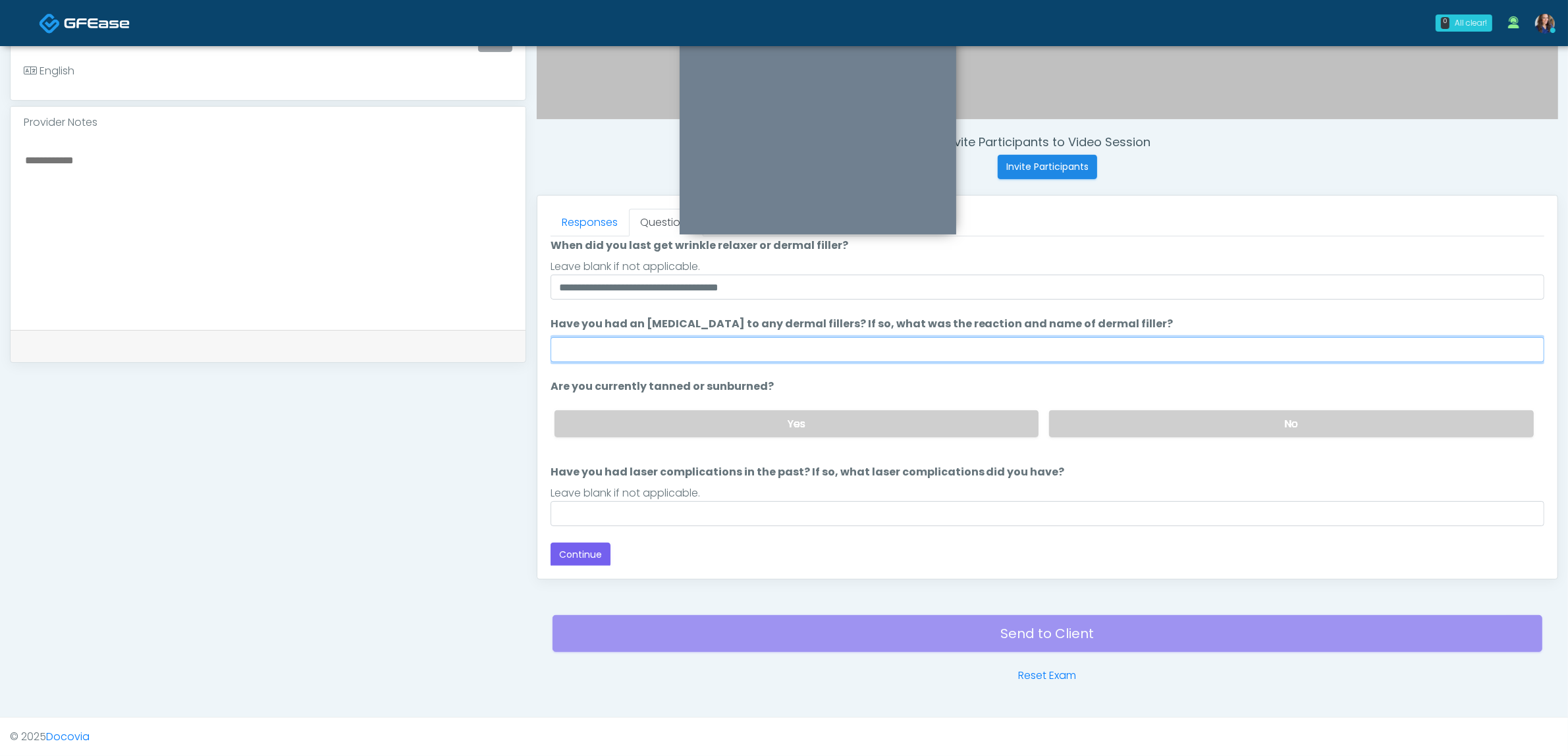
click at [630, 341] on input "Have you had an allergic response to any dermal fillers? If so, what was the re…" at bounding box center [1047, 349] width 994 height 25
type input "**"
click at [1144, 423] on label "No" at bounding box center [1291, 424] width 484 height 27
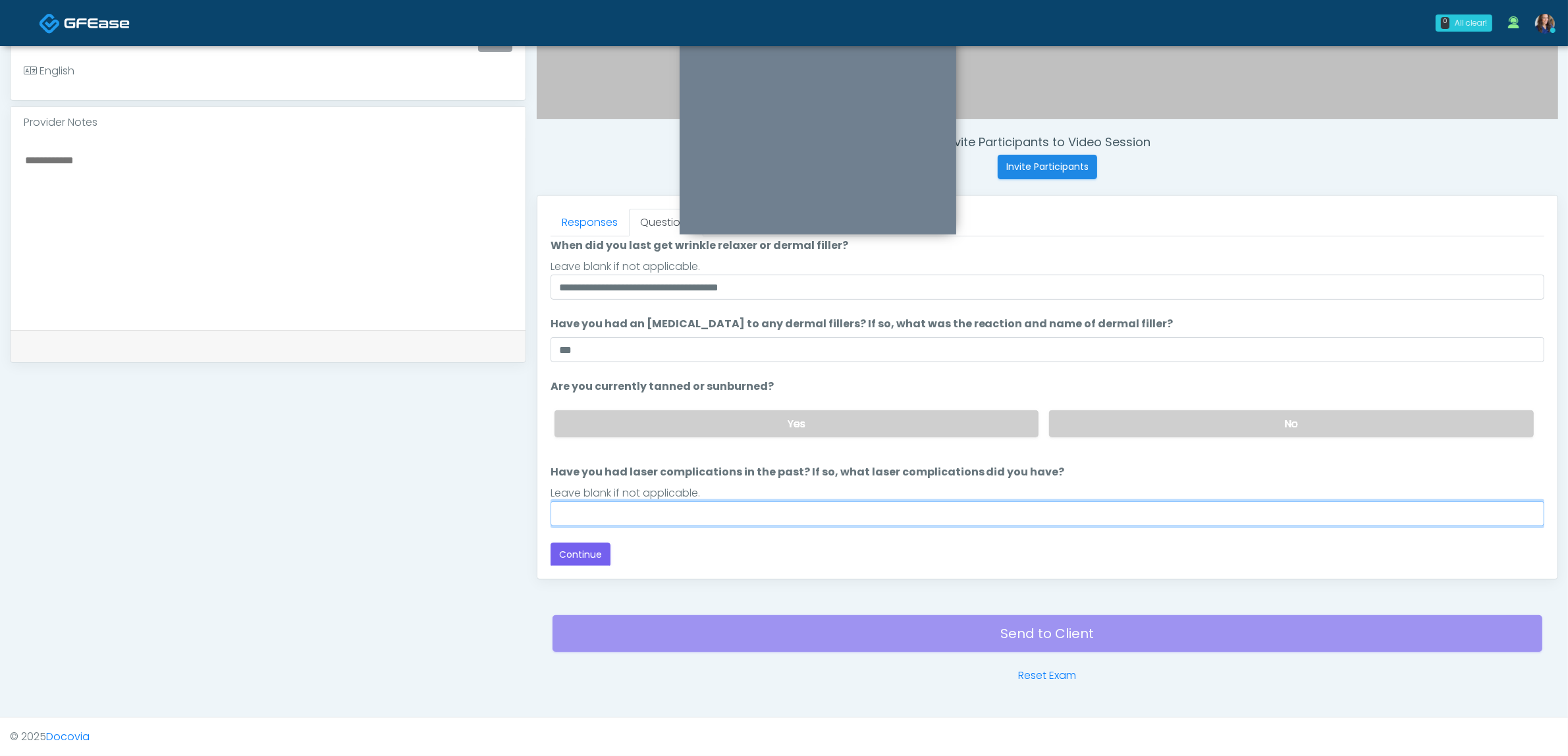
click at [896, 520] on input "Have you had laser complications in the past? If so, what laser complications d…" at bounding box center [1047, 514] width 994 height 25
type input "**"
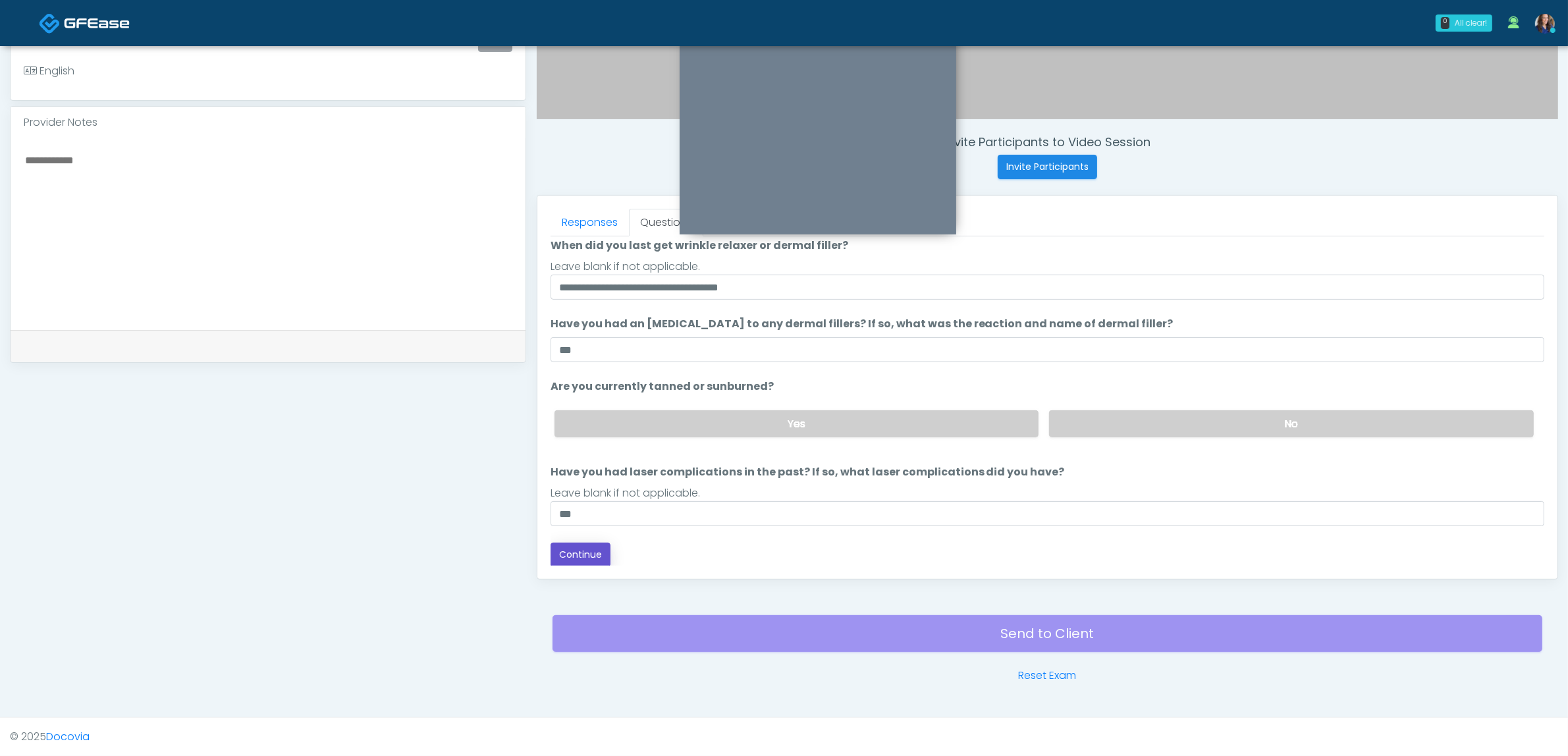
click at [591, 551] on button "Continue" at bounding box center [581, 555] width 60 height 24
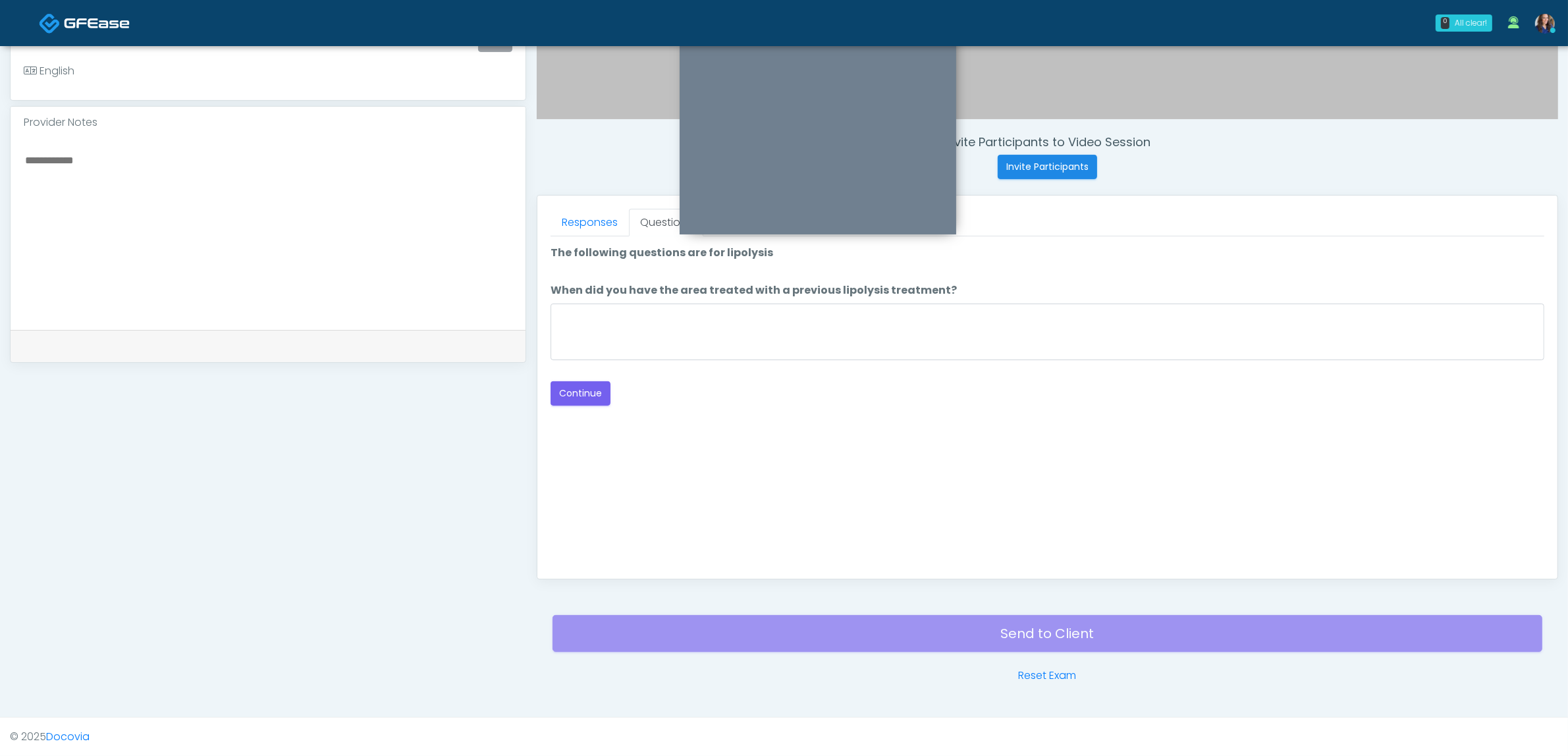
scroll to position [0, 0]
click at [647, 340] on textarea "When did you have the area treated with a previous lipolysis treatment?" at bounding box center [1047, 332] width 994 height 56
type textarea "**"
drag, startPoint x: 583, startPoint y: 394, endPoint x: 681, endPoint y: 371, distance: 100.7
click at [584, 394] on button "Continue" at bounding box center [581, 393] width 60 height 24
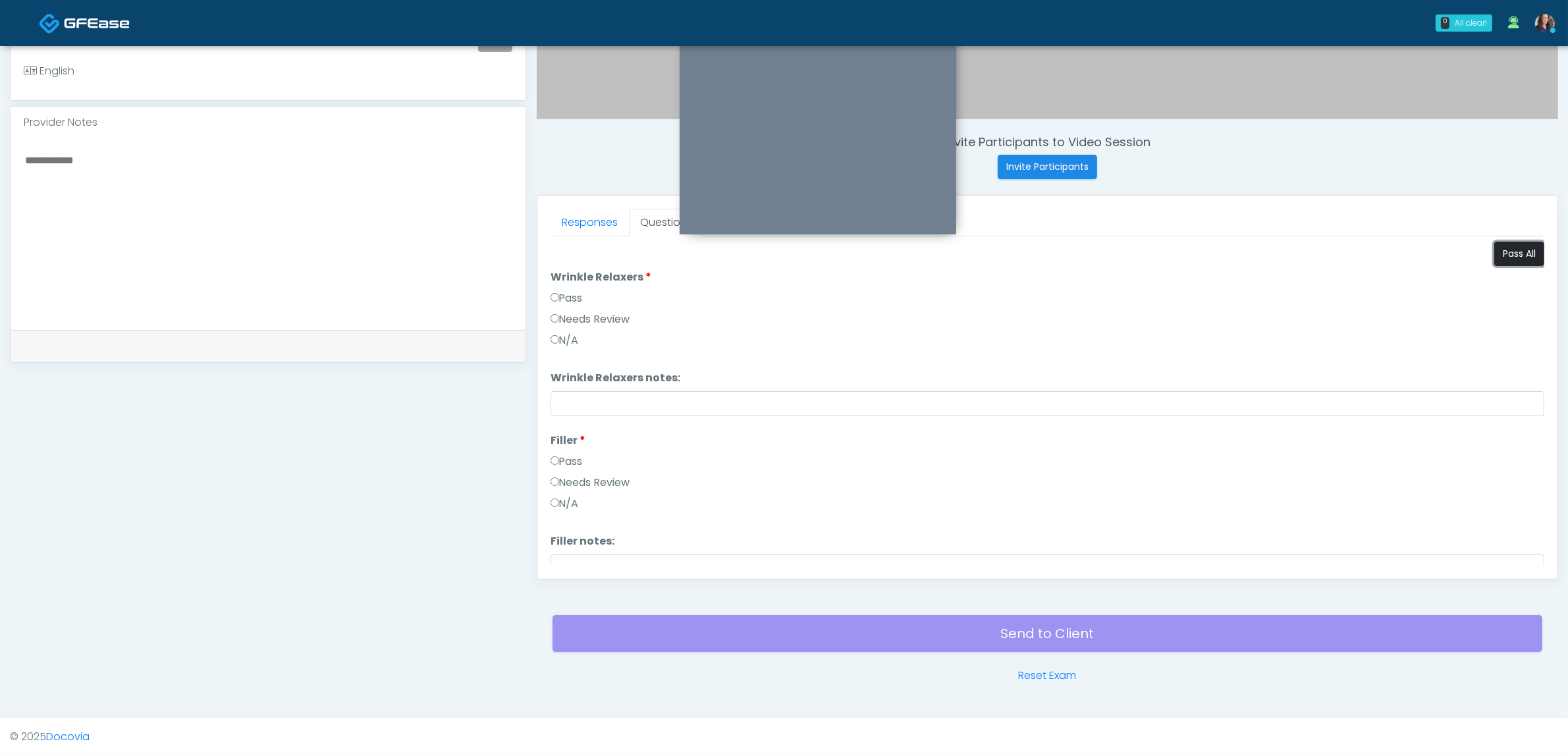
drag, startPoint x: 1512, startPoint y: 260, endPoint x: 1500, endPoint y: 265, distance: 13.0
click at [1513, 260] on button "Pass All" at bounding box center [1519, 254] width 50 height 24
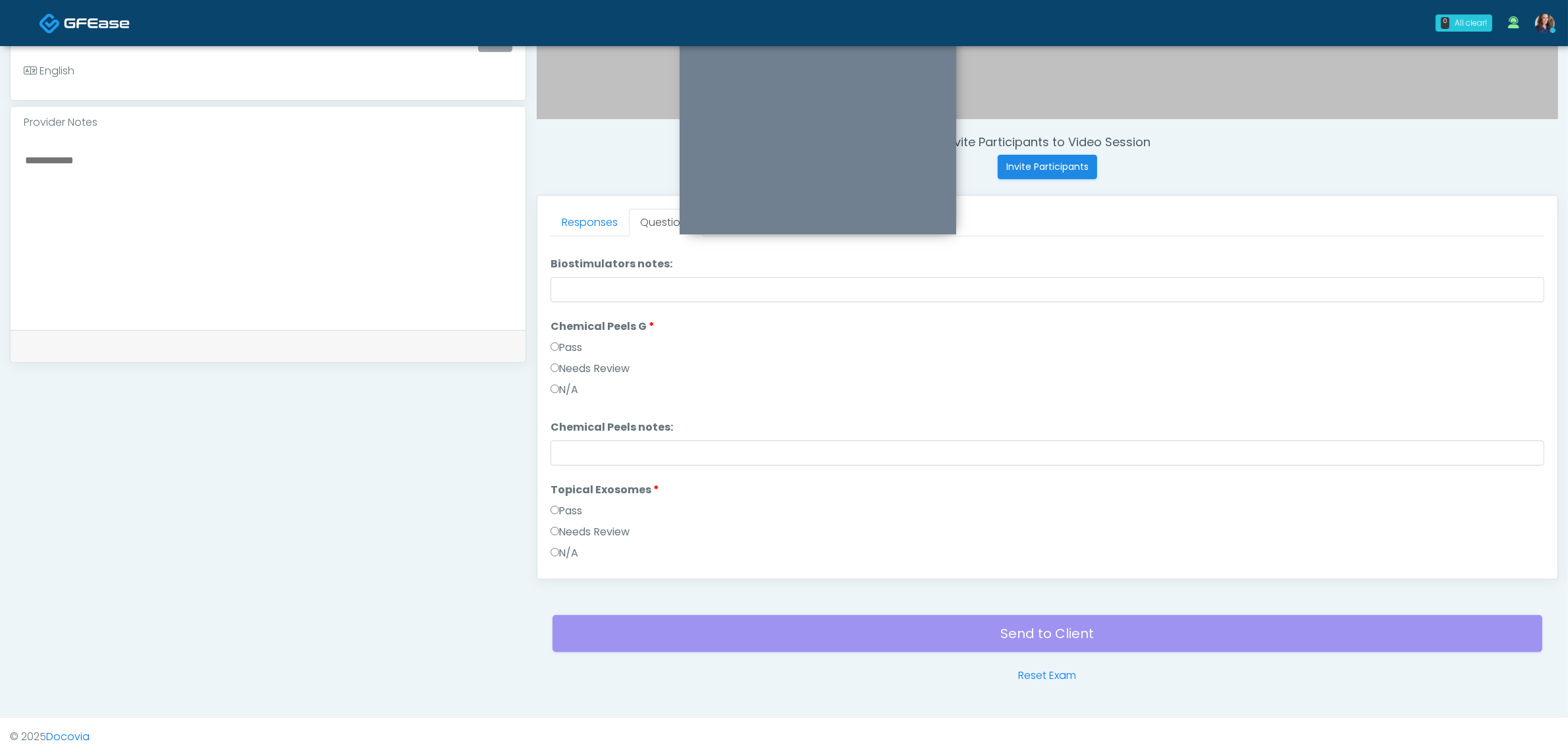
scroll to position [1197, 0]
drag, startPoint x: 585, startPoint y: 554, endPoint x: 613, endPoint y: 556, distance: 28.1
click at [586, 554] on button "Continue" at bounding box center [581, 554] width 60 height 24
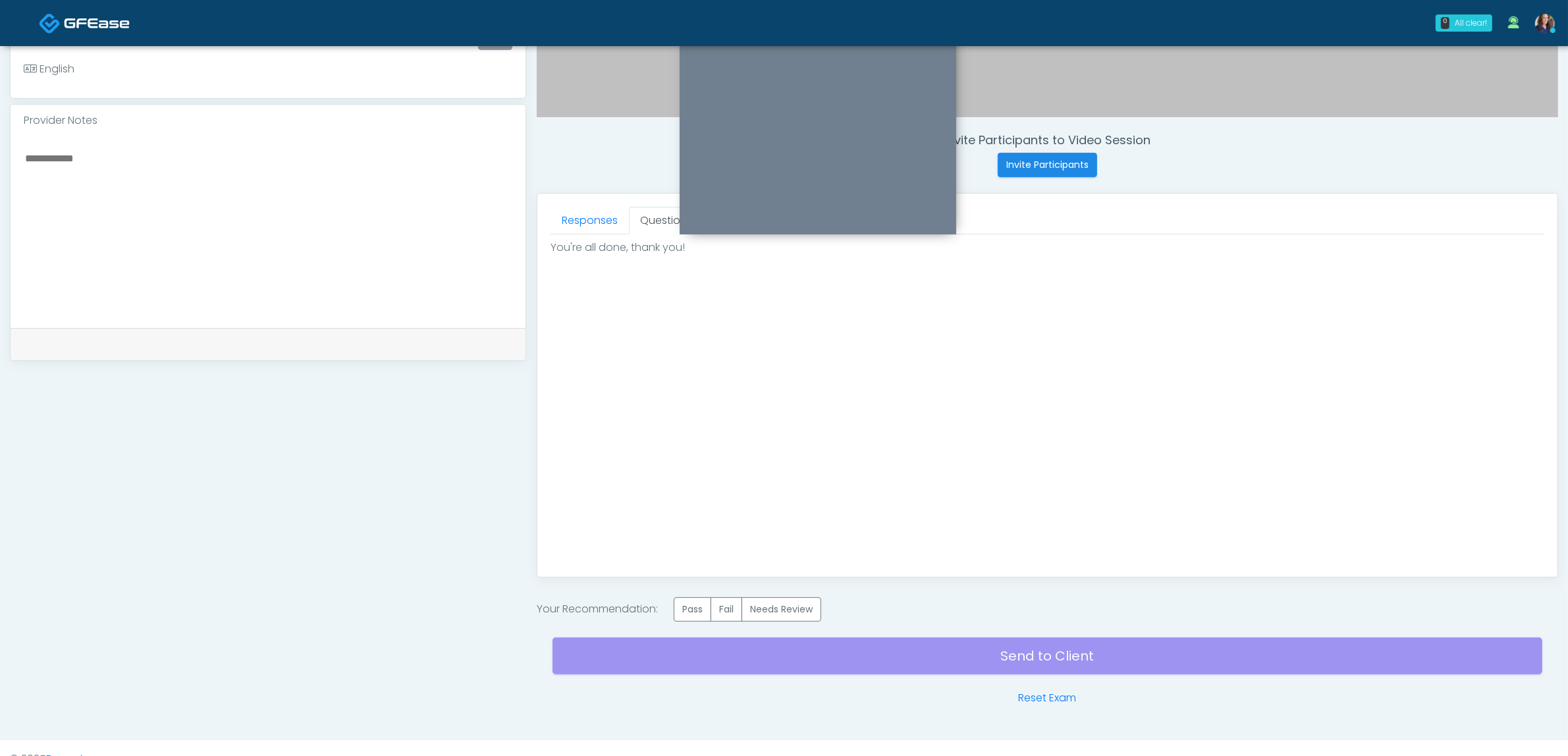
drag, startPoint x: 692, startPoint y: 607, endPoint x: 728, endPoint y: 629, distance: 42.2
click at [693, 607] on label "Pass" at bounding box center [692, 609] width 38 height 24
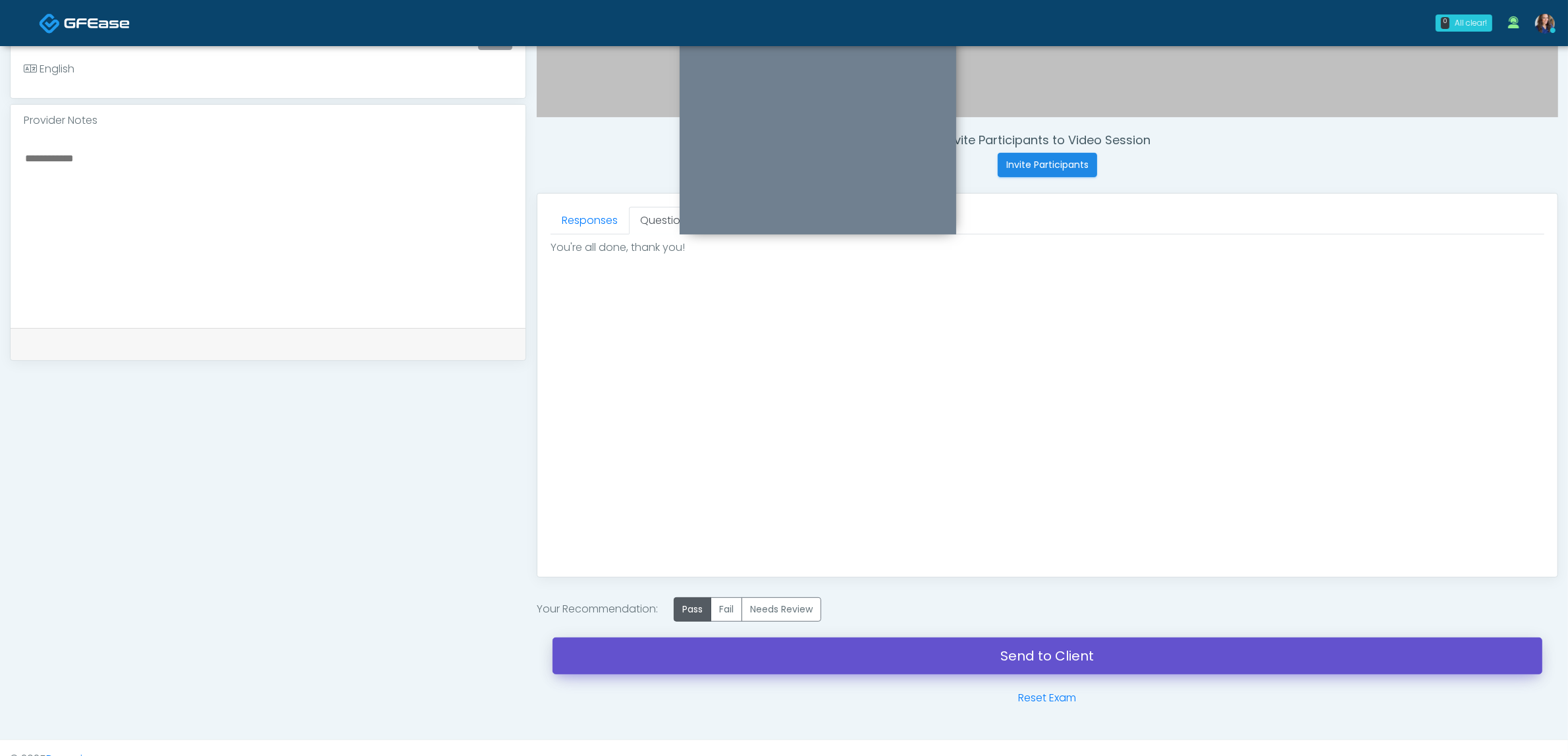
click at [794, 666] on link "Send to Client" at bounding box center [1047, 656] width 989 height 37
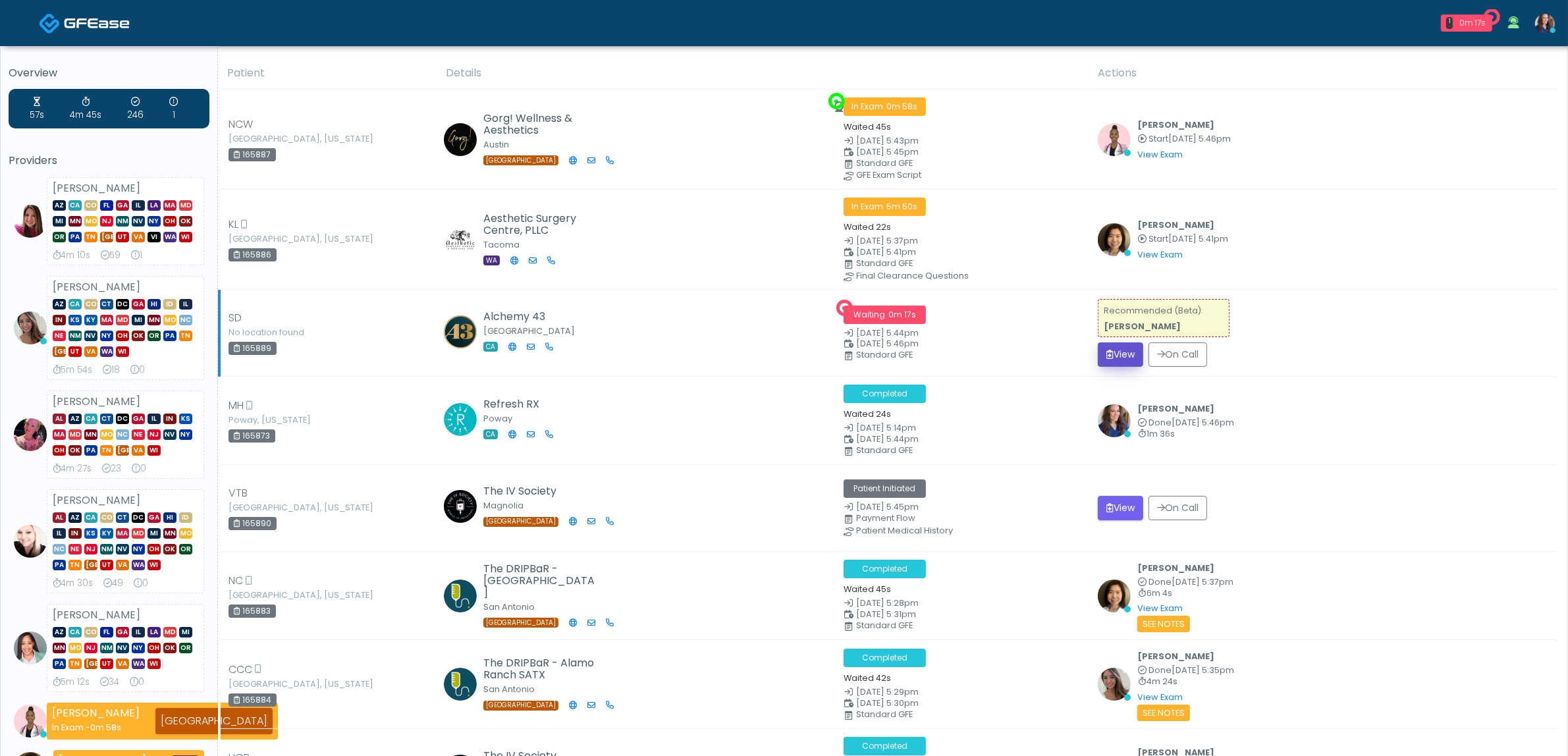
click at [1130, 347] on button "View" at bounding box center [1121, 354] width 46 height 24
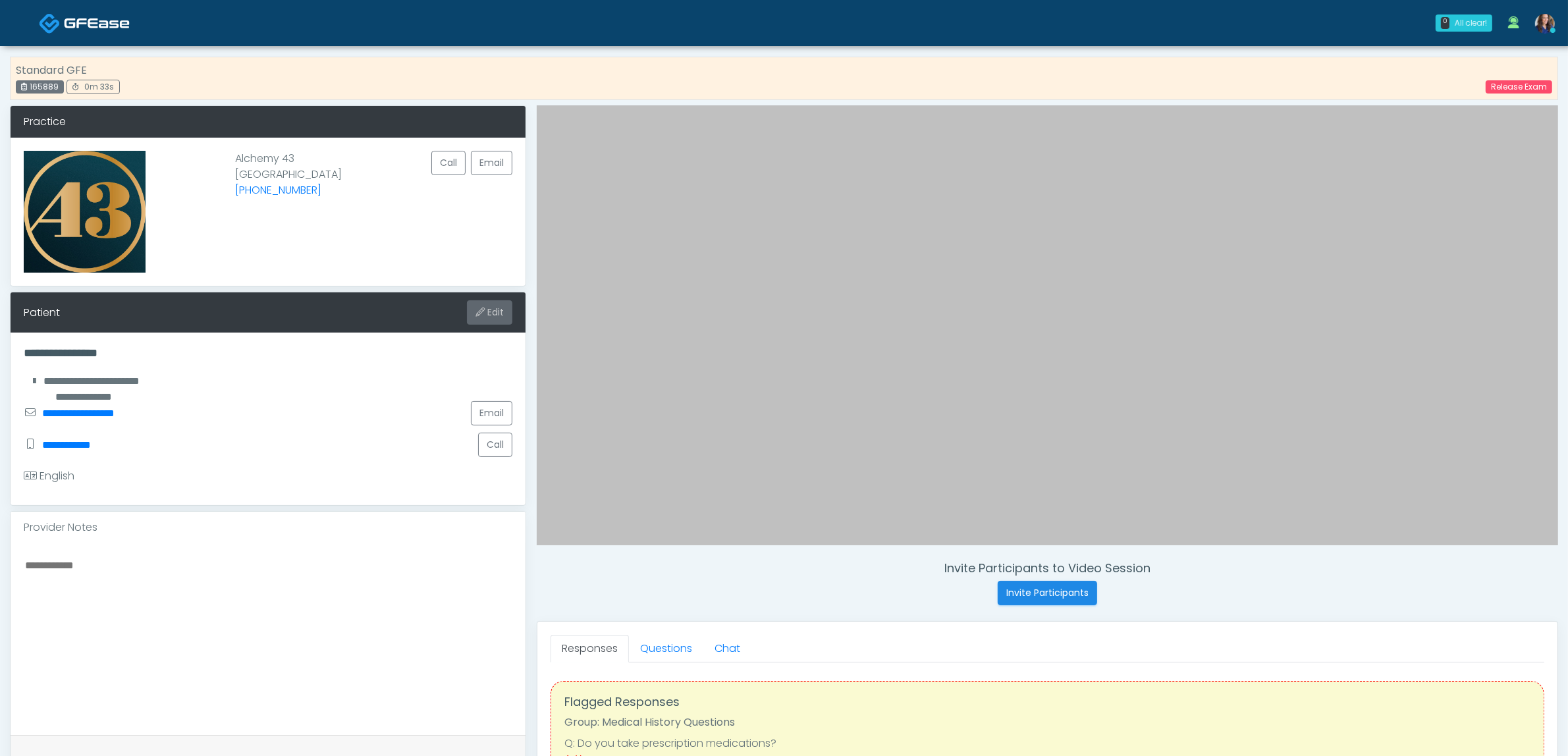
click at [497, 320] on button "Edit" at bounding box center [489, 312] width 46 height 24
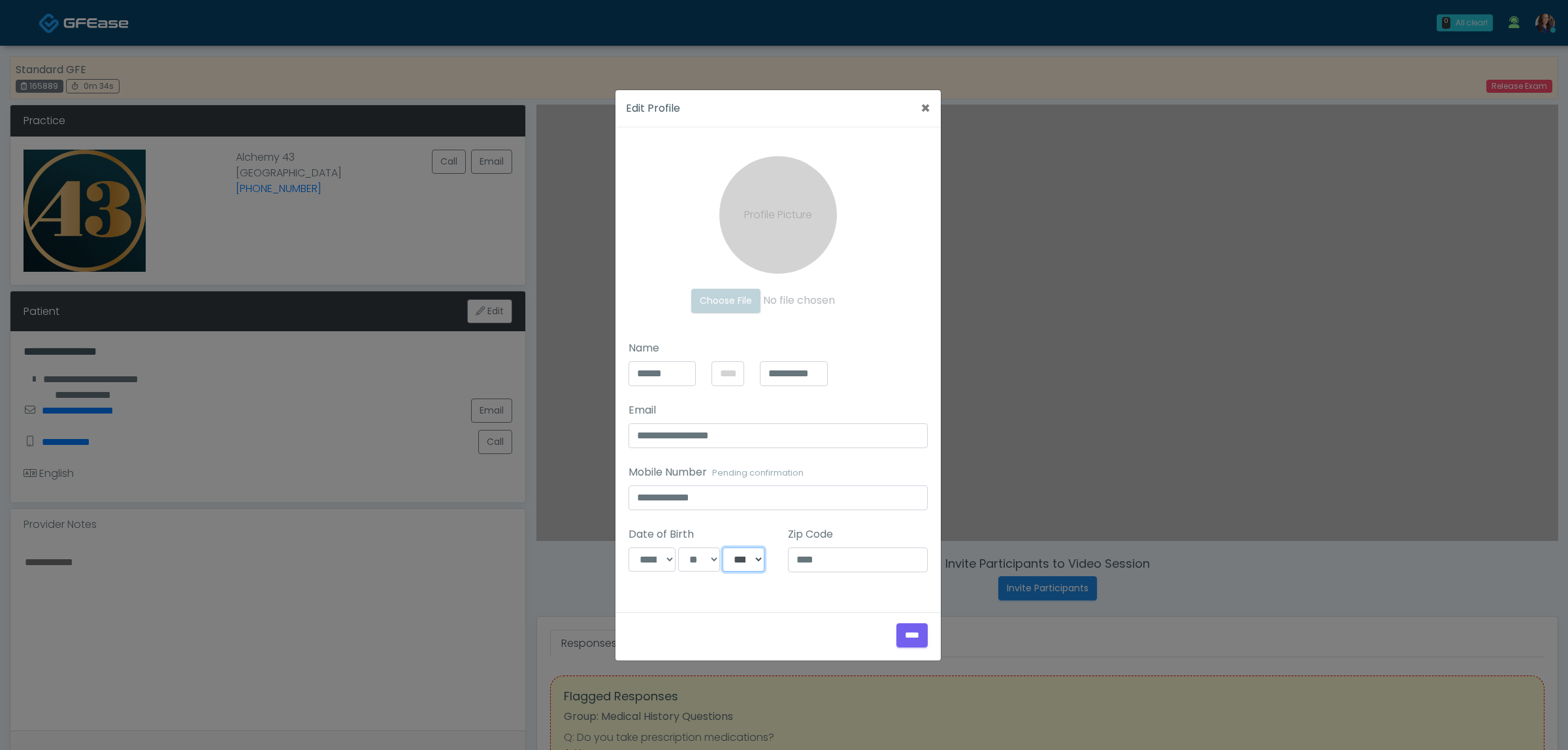
click at [752, 556] on select "**** **** **** **** **** **** **** **** **** **** **** **** **** **** **** ****…" at bounding box center [743, 560] width 42 height 25
select select "****"
click at [723, 548] on select "**** **** **** **** **** **** **** **** **** **** **** **** **** **** **** ****…" at bounding box center [743, 560] width 42 height 25
click at [906, 631] on input "****" at bounding box center [912, 635] width 31 height 24
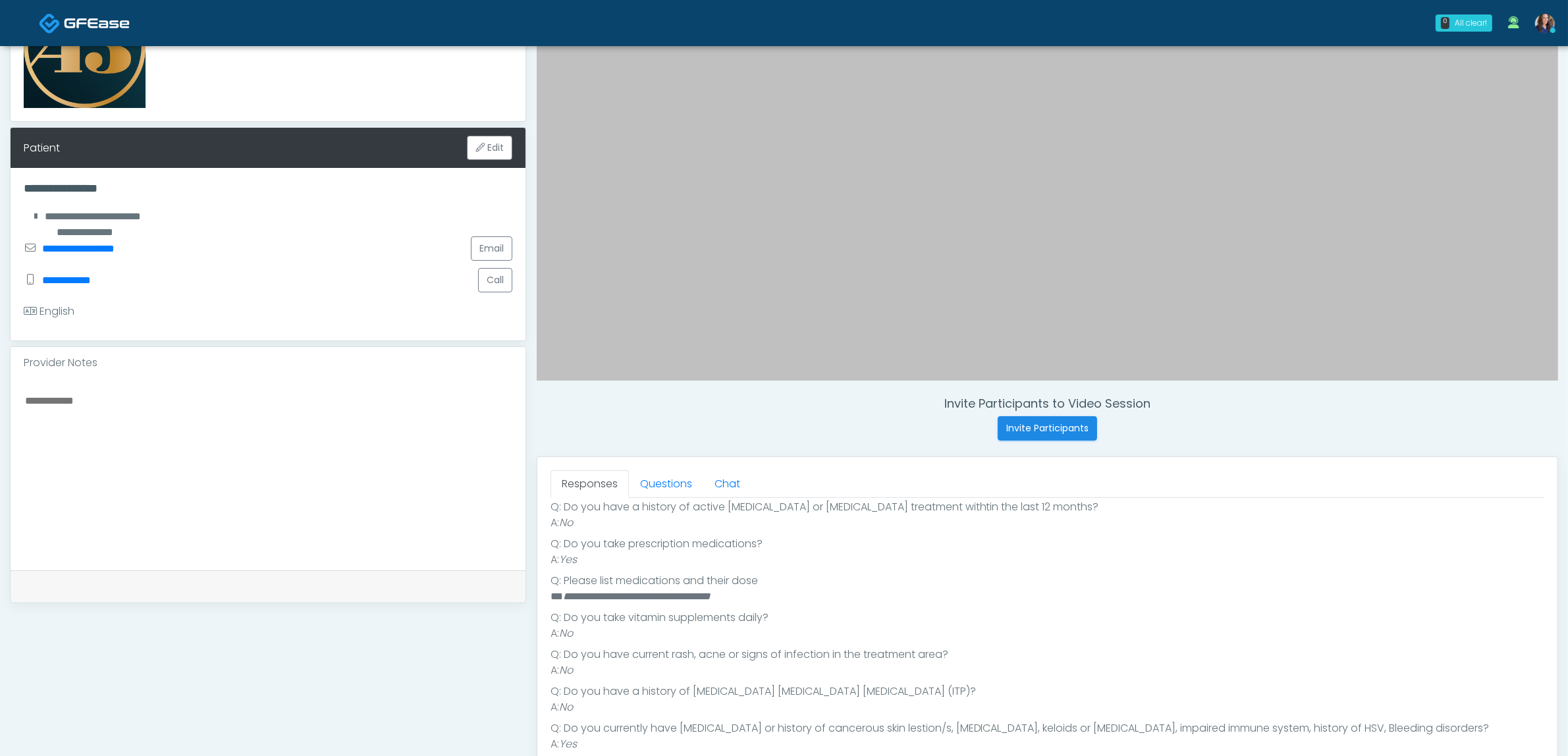
scroll to position [412, 0]
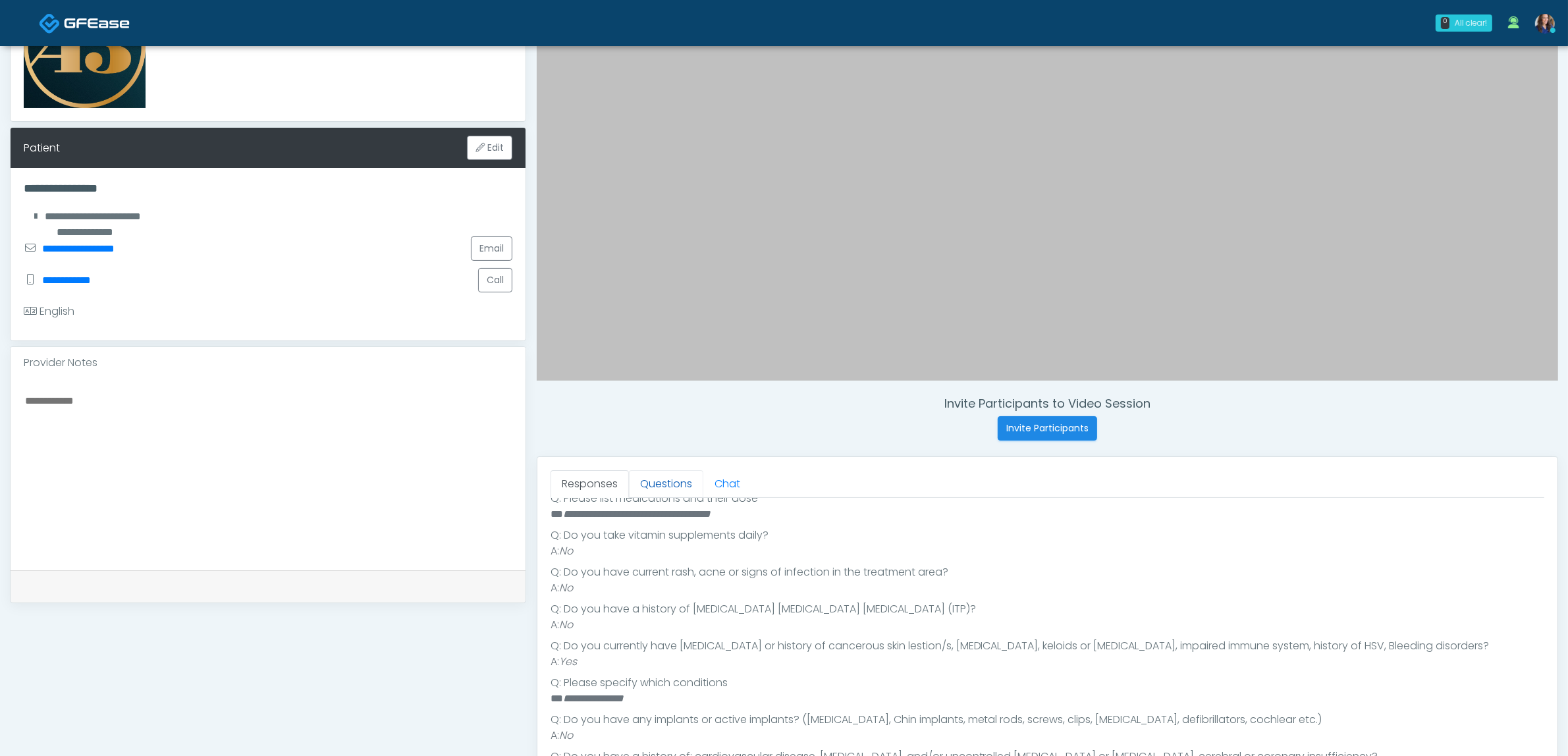
click at [658, 476] on link "Questions" at bounding box center [666, 484] width 74 height 28
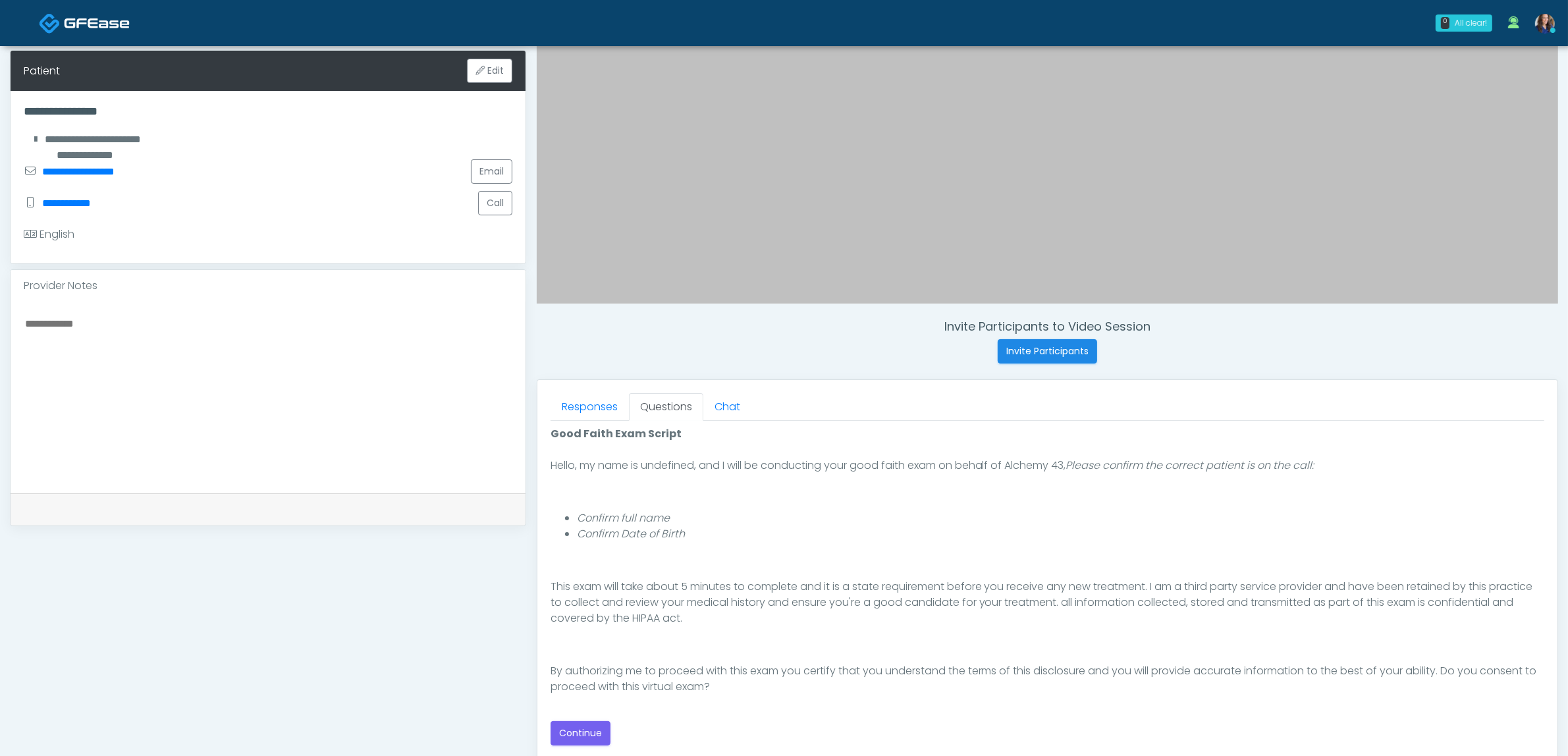
scroll to position [330, 0]
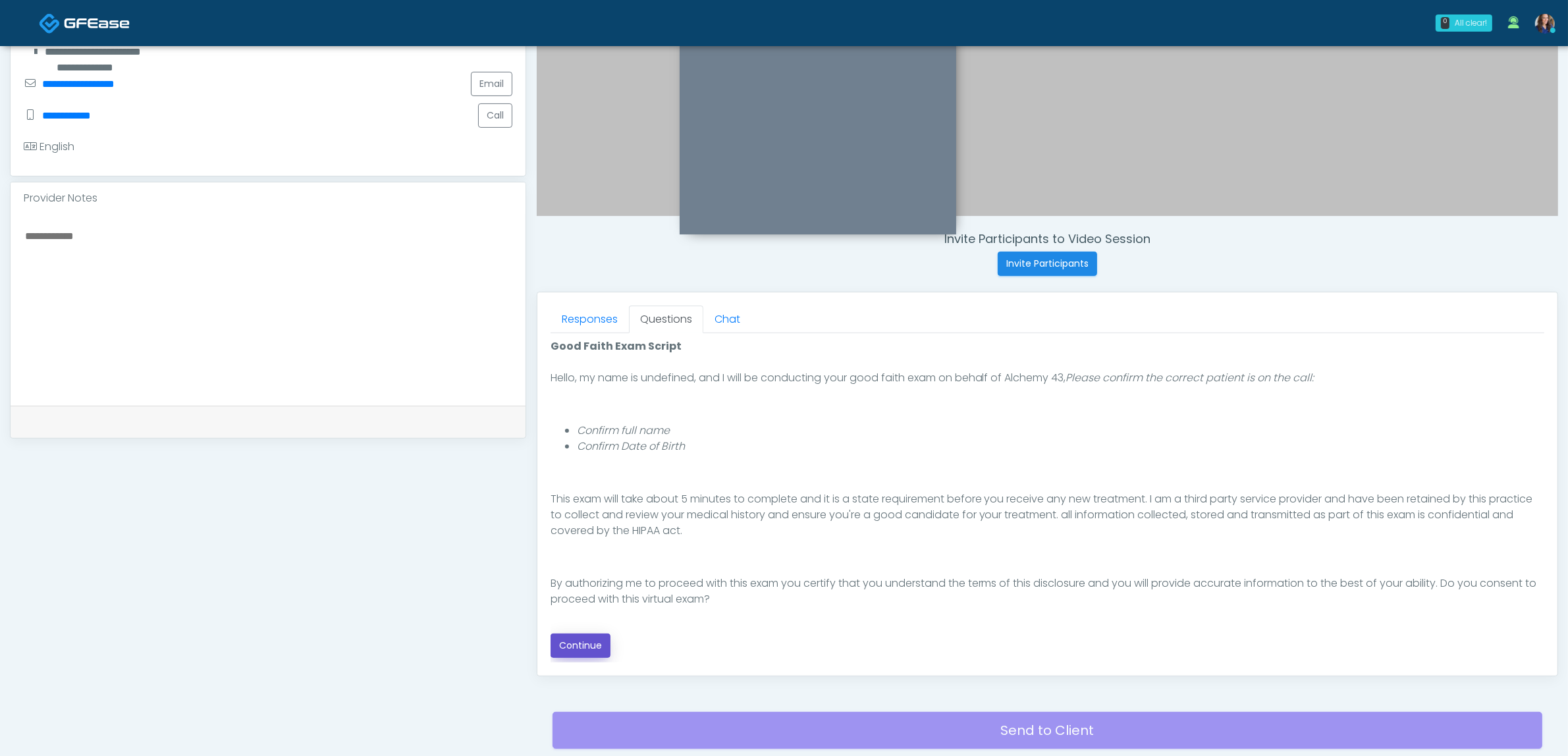
drag, startPoint x: 584, startPoint y: 647, endPoint x: 601, endPoint y: 643, distance: 17.5
click at [584, 647] on button "Continue" at bounding box center [581, 645] width 60 height 24
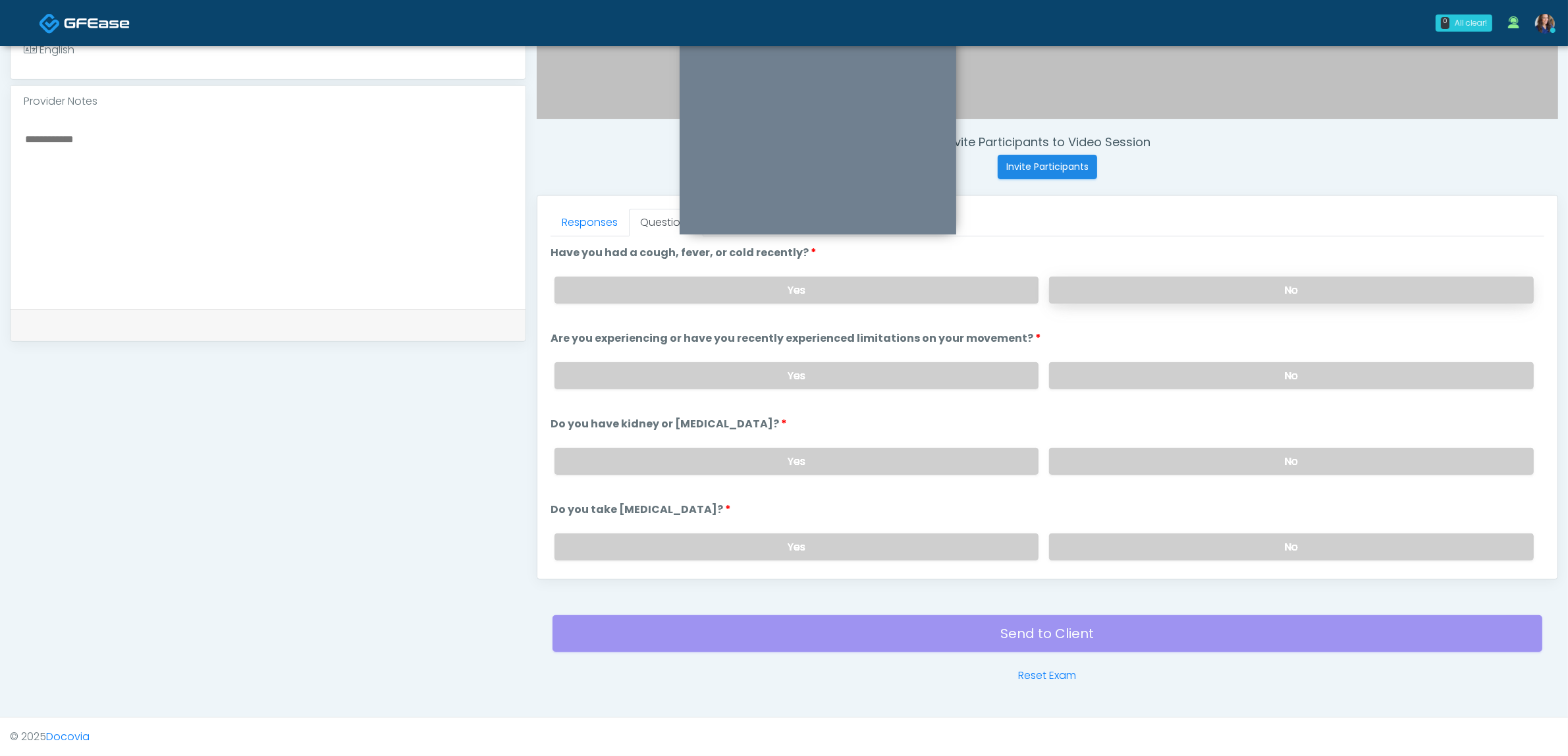
click at [1231, 298] on label "No" at bounding box center [1291, 290] width 484 height 27
drag, startPoint x: 1236, startPoint y: 380, endPoint x: 1237, endPoint y: 398, distance: 18.0
click at [1236, 380] on label "No" at bounding box center [1291, 376] width 484 height 27
click at [1231, 456] on label "No" at bounding box center [1291, 461] width 484 height 27
click at [1210, 548] on label "No" at bounding box center [1291, 547] width 484 height 27
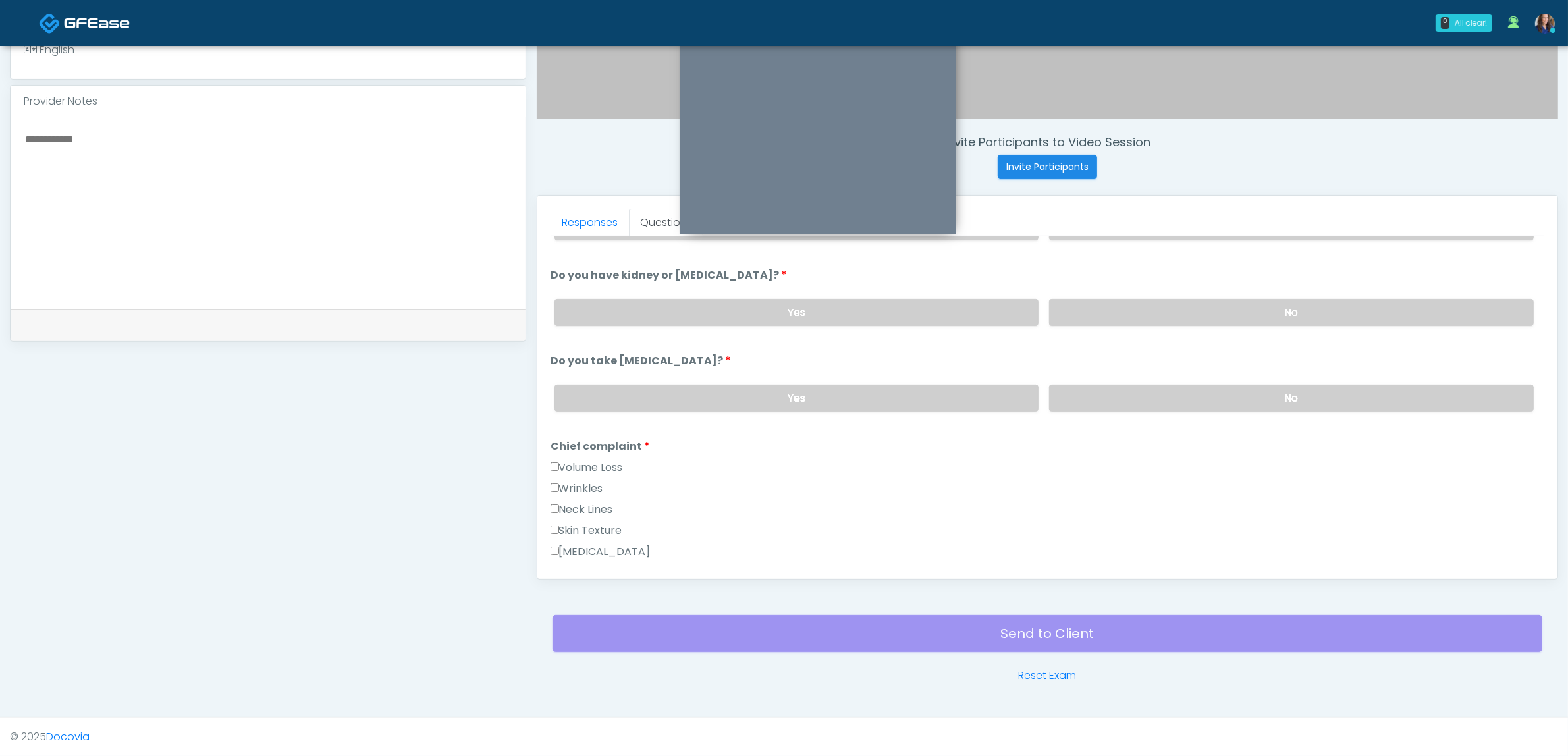
scroll to position [165, 0]
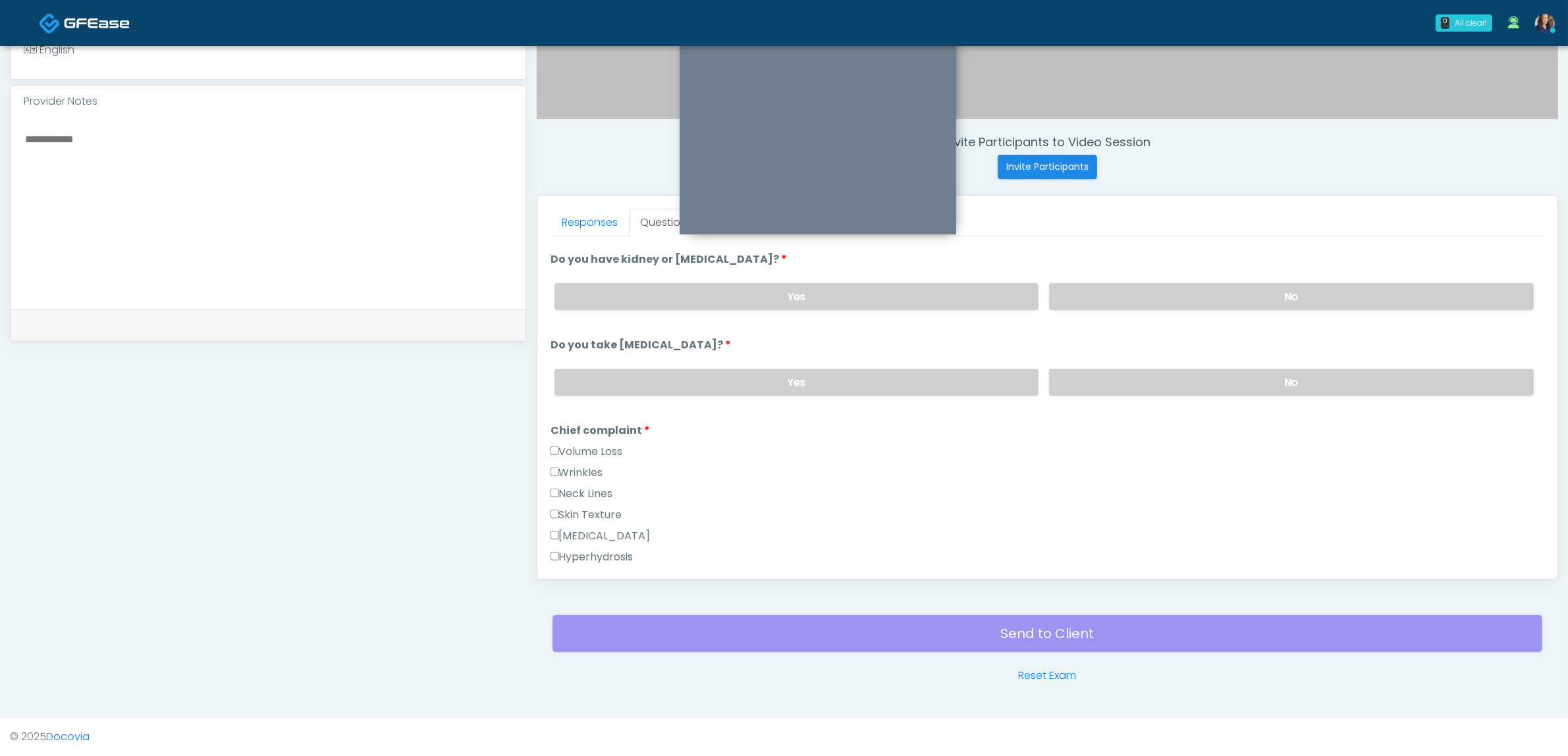
click at [601, 446] on label "Volume Loss" at bounding box center [587, 451] width 73 height 16
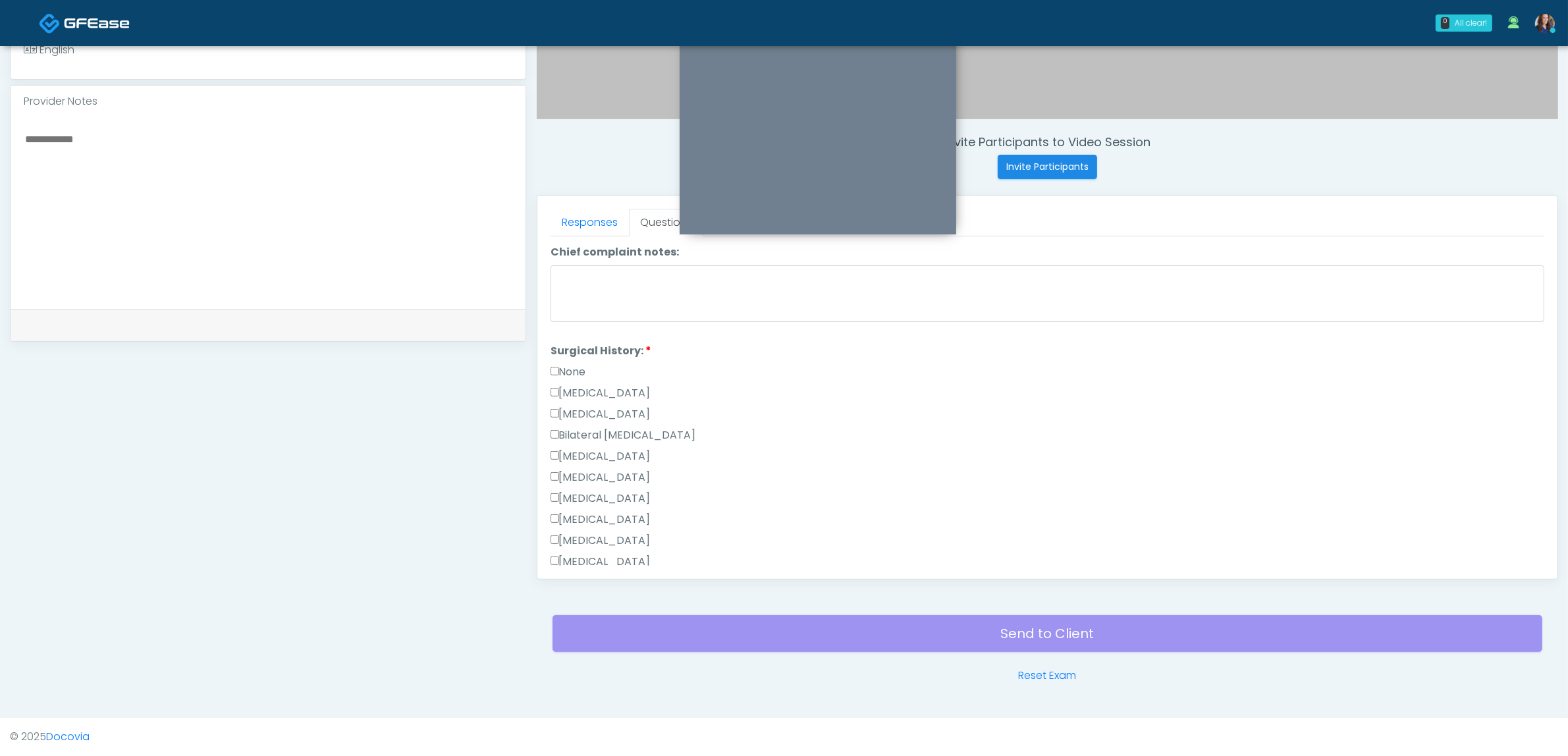
scroll to position [658, 0]
click at [574, 339] on label "None" at bounding box center [569, 347] width 36 height 16
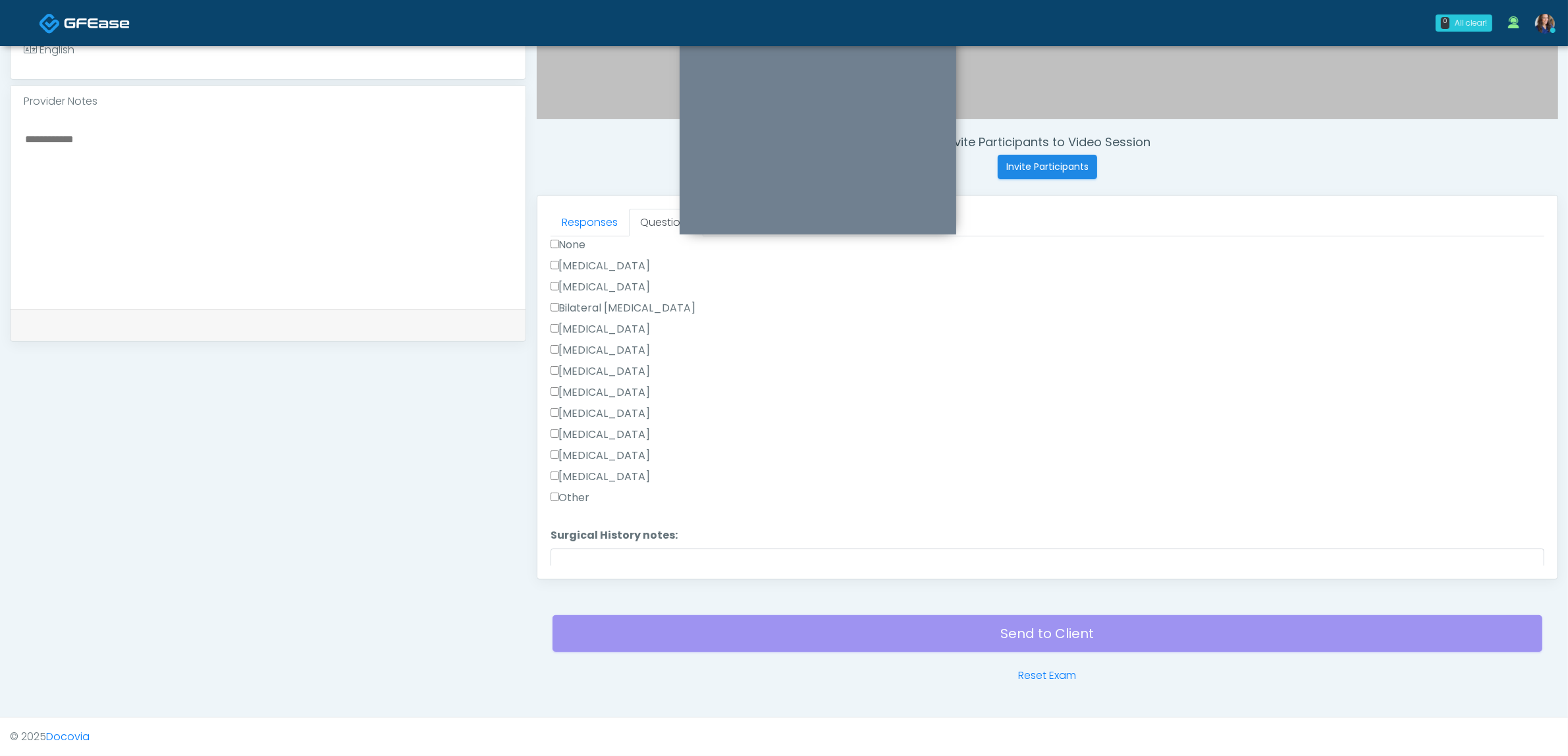
scroll to position [839, 0]
click at [586, 547] on button "Continue" at bounding box center [581, 559] width 60 height 24
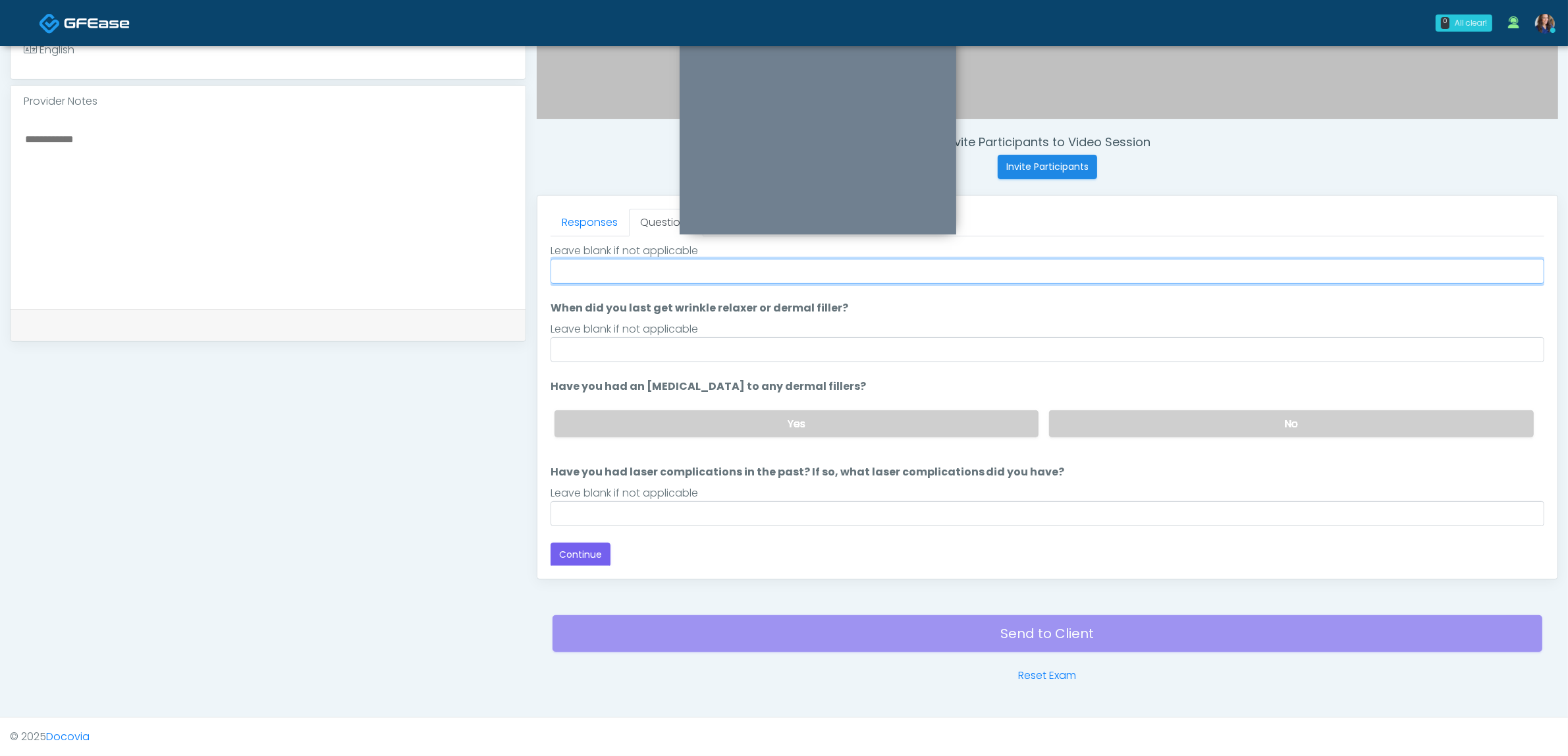
click at [675, 261] on input "Do you have a history of [PERSON_NAME]'s barre or ALS? If so, please provide de…" at bounding box center [1047, 271] width 994 height 25
type input "**"
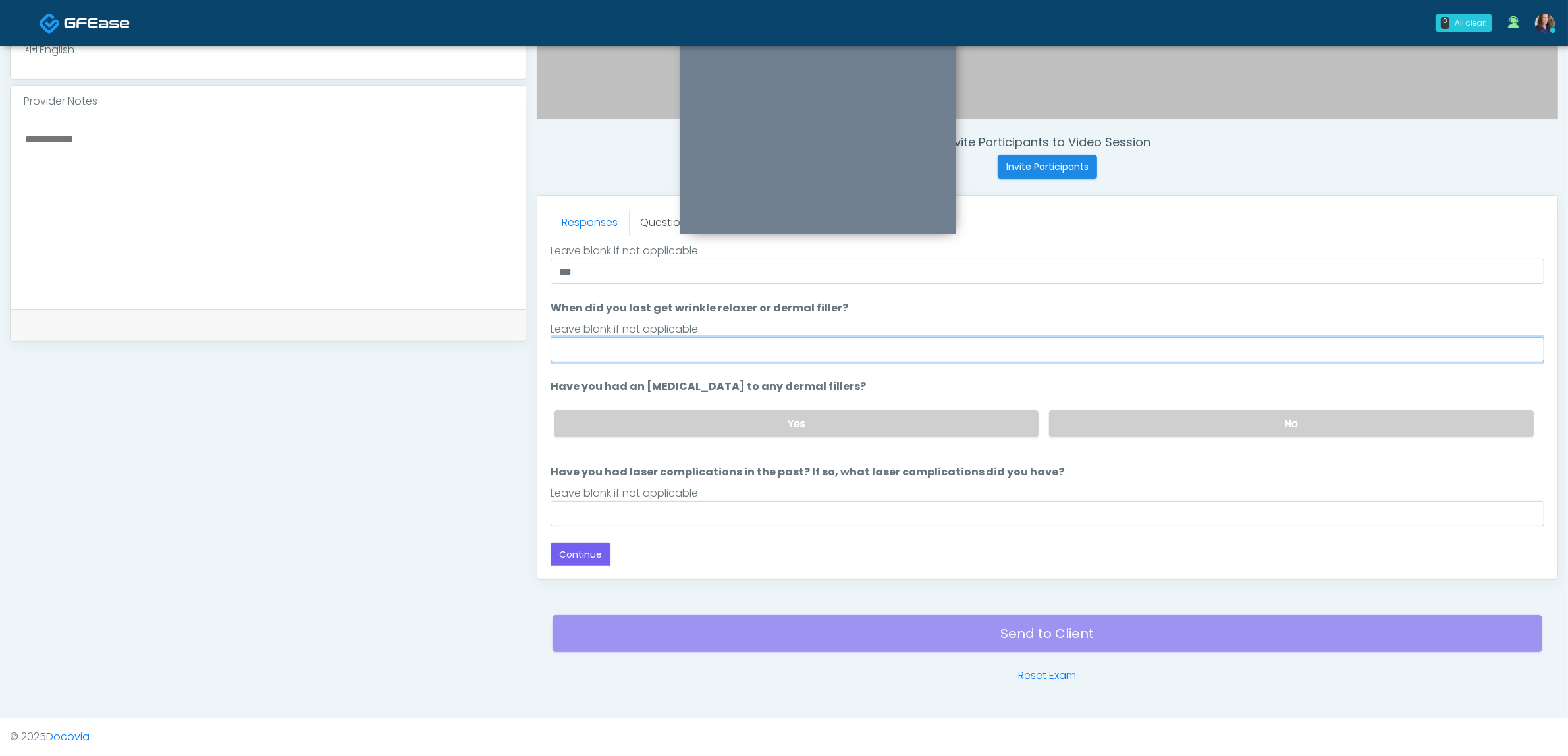
click at [766, 340] on input "When did you last get wrinkle relaxer or dermal filler?" at bounding box center [1047, 349] width 994 height 25
type input "*"
type input "**"
click at [1081, 414] on label "No" at bounding box center [1291, 424] width 484 height 27
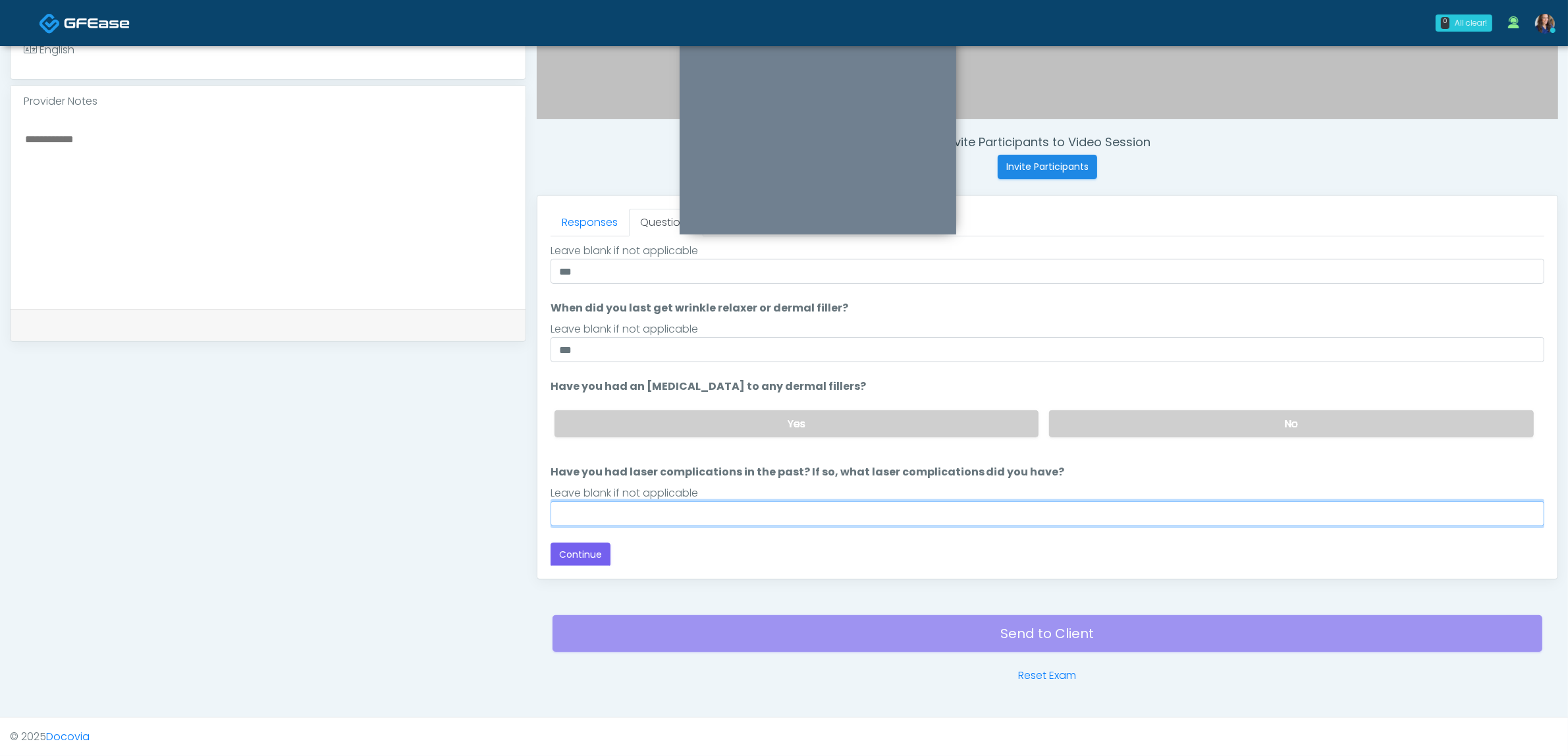
click at [686, 512] on input "Have you had laser complications in the past? If so, what laser complications d…" at bounding box center [1047, 514] width 994 height 25
type input "**"
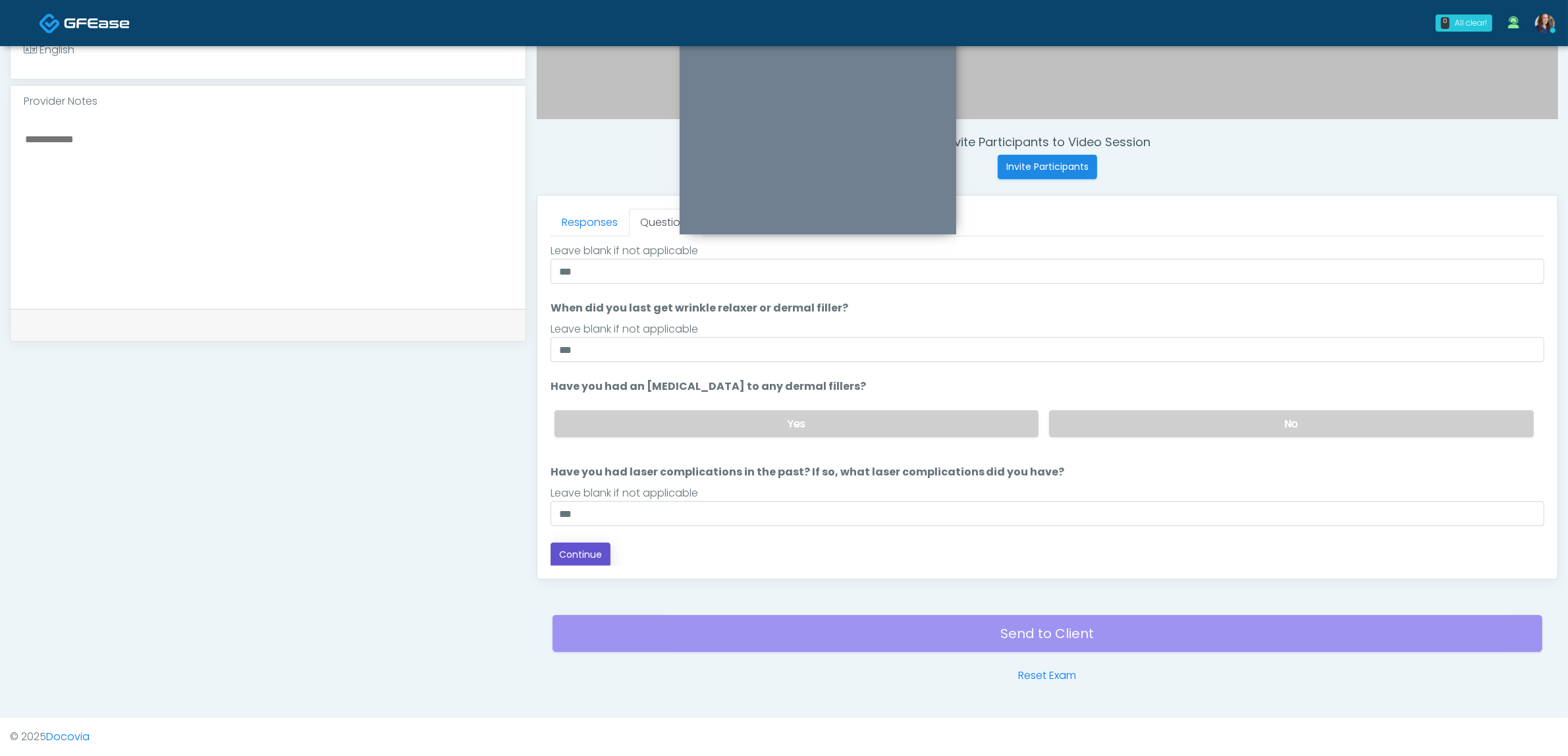
click at [589, 551] on button "Continue" at bounding box center [581, 555] width 60 height 24
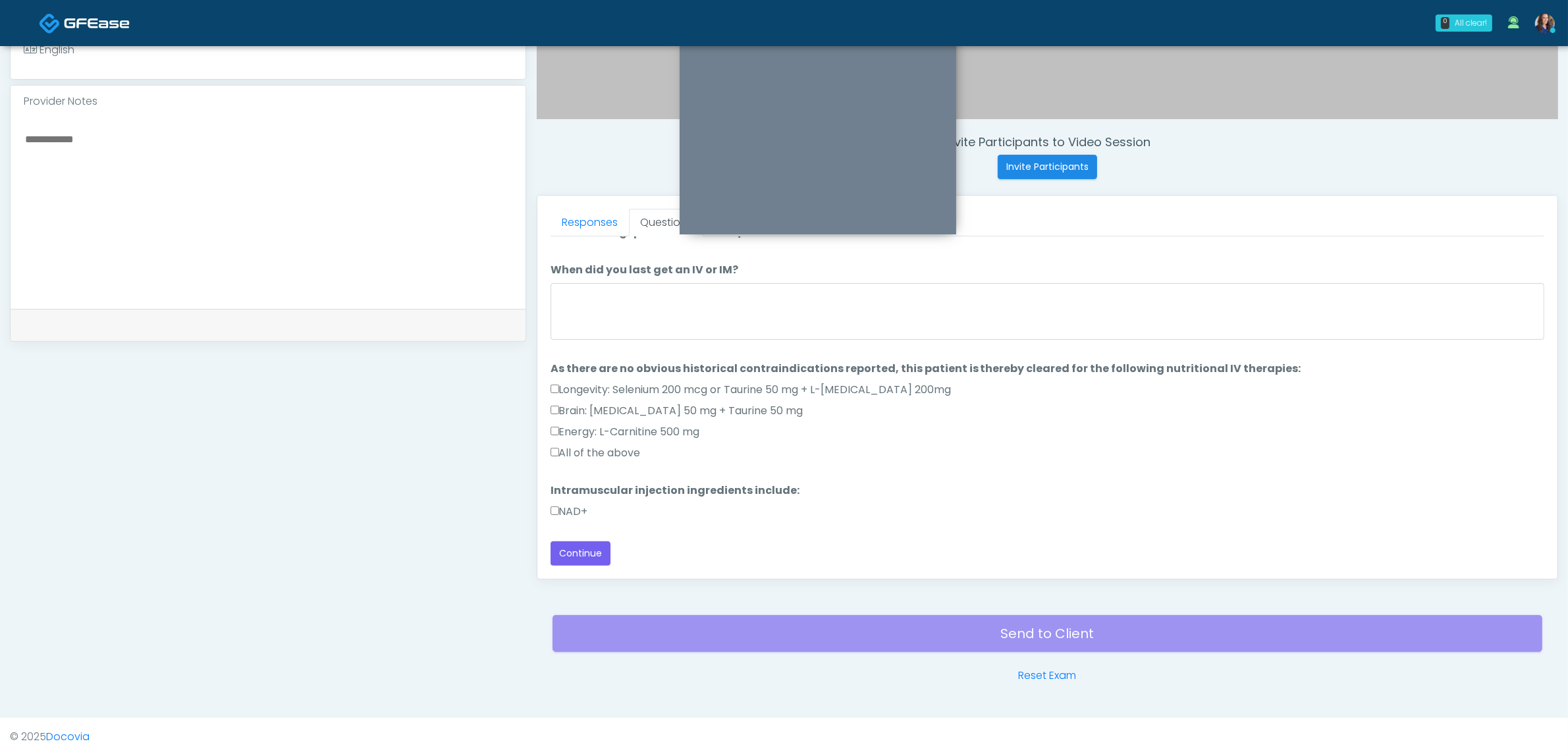
scroll to position [21, 0]
click at [887, 301] on textarea "When did you last get an IV or IM?" at bounding box center [1047, 311] width 994 height 56
click at [631, 449] on label "All of the above" at bounding box center [596, 453] width 90 height 16
click at [581, 548] on button "Continue" at bounding box center [581, 553] width 60 height 24
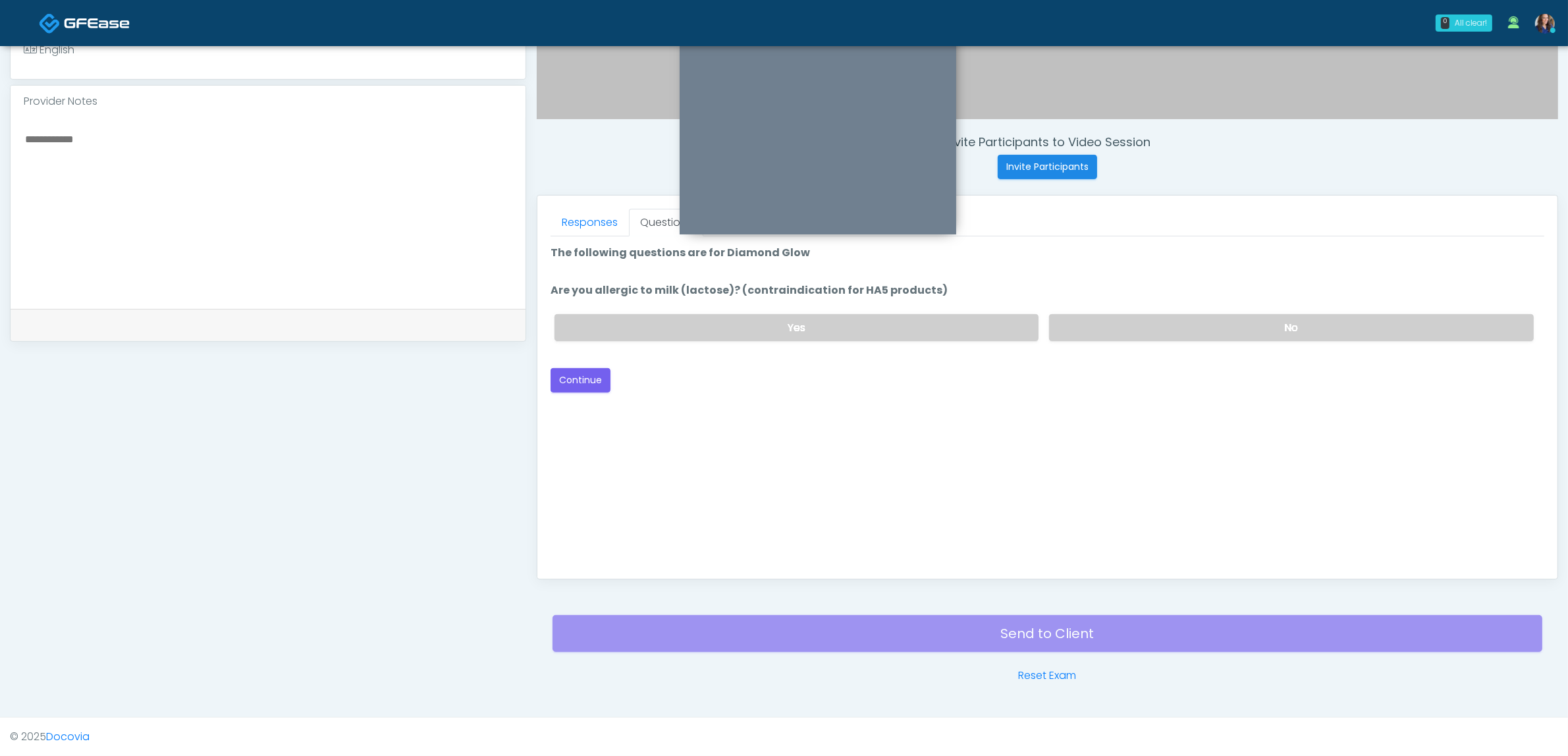
scroll to position [0, 0]
click at [1154, 327] on label "No" at bounding box center [1291, 327] width 484 height 27
click at [581, 376] on button "Continue" at bounding box center [581, 380] width 60 height 24
click at [1119, 344] on div "Yes No" at bounding box center [1044, 327] width 1000 height 48
click at [1125, 330] on label "No" at bounding box center [1291, 327] width 484 height 27
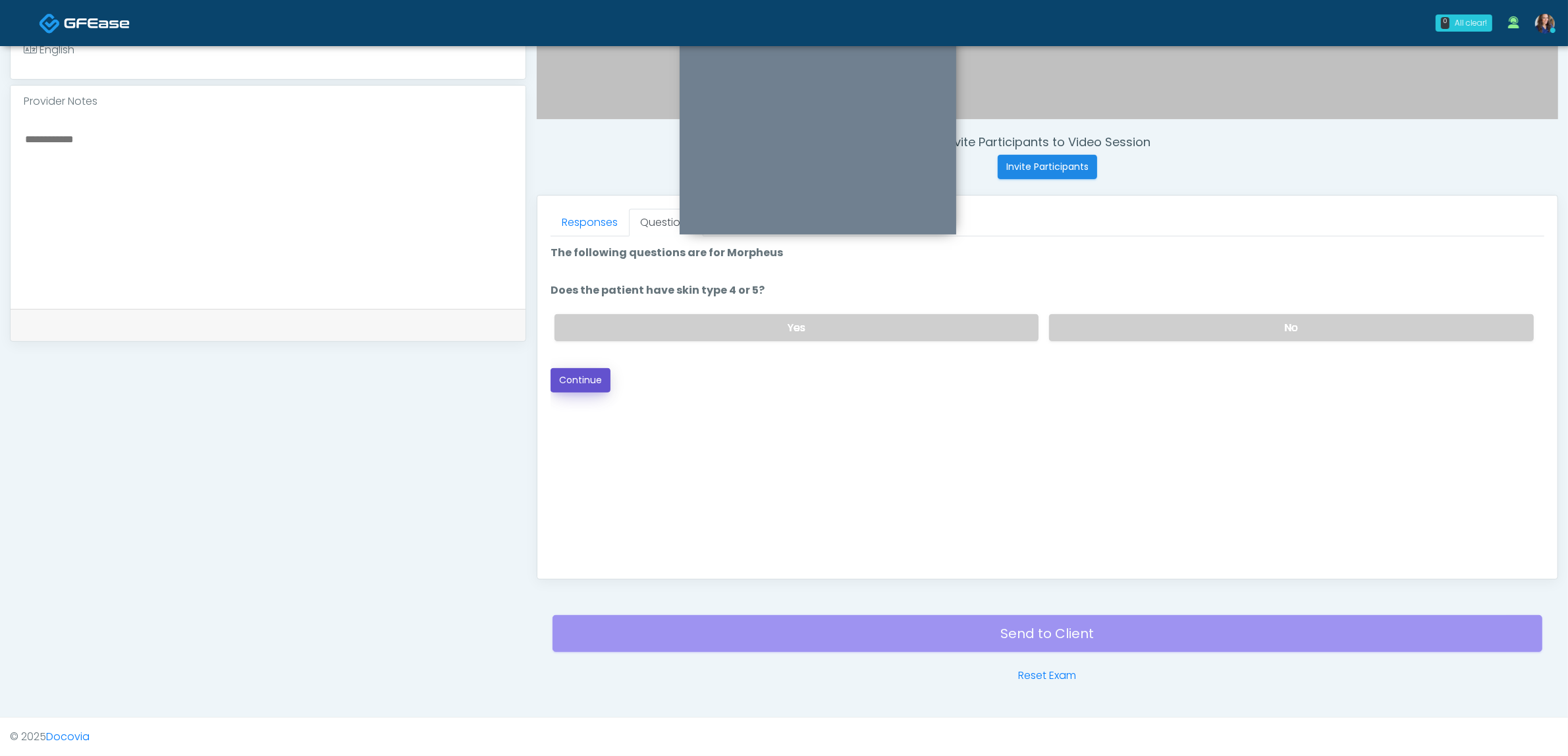
drag, startPoint x: 579, startPoint y: 373, endPoint x: 659, endPoint y: 387, distance: 81.2
click at [580, 373] on button "Continue" at bounding box center [581, 380] width 60 height 24
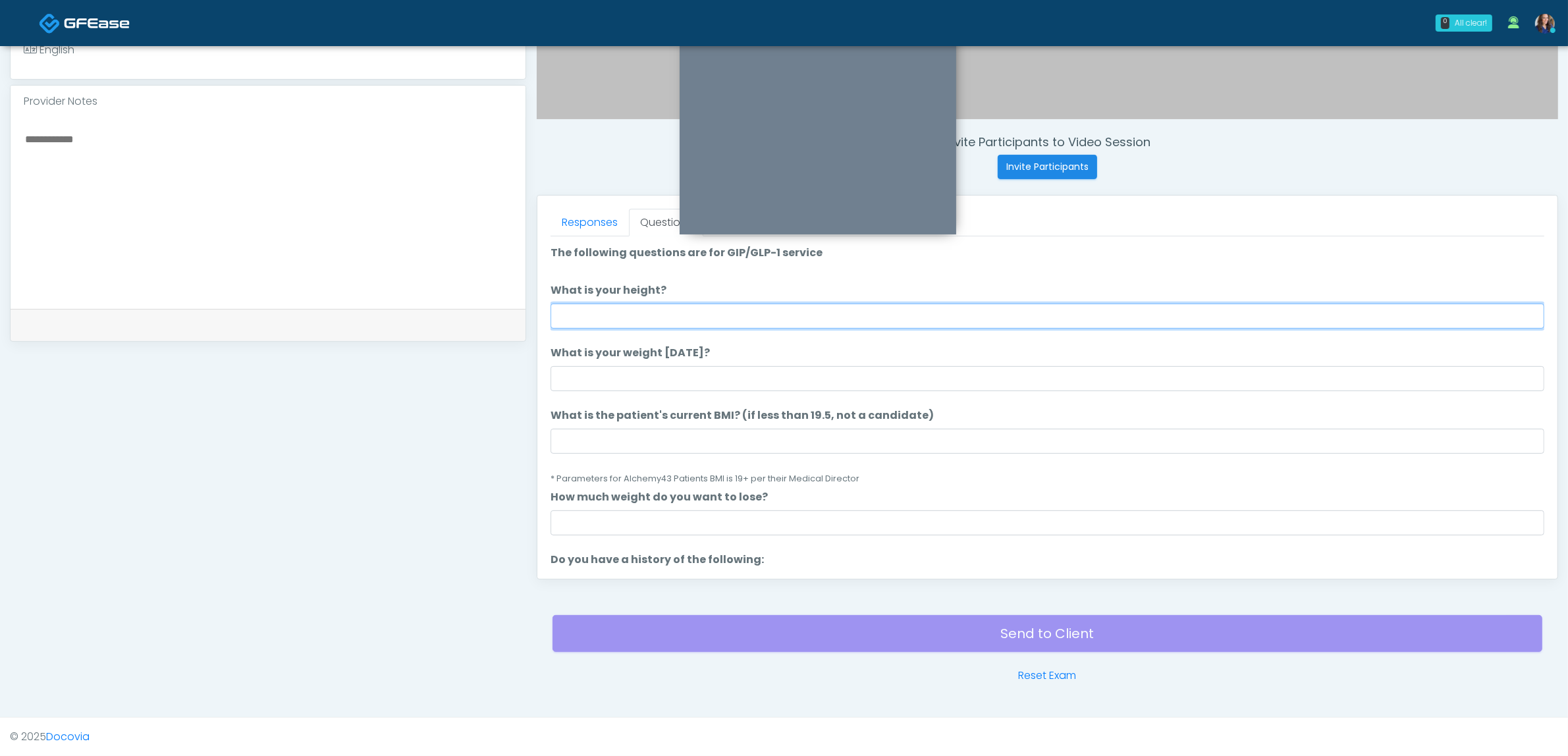
click at [885, 308] on input "What is your height?" at bounding box center [1047, 316] width 994 height 25
type input "******"
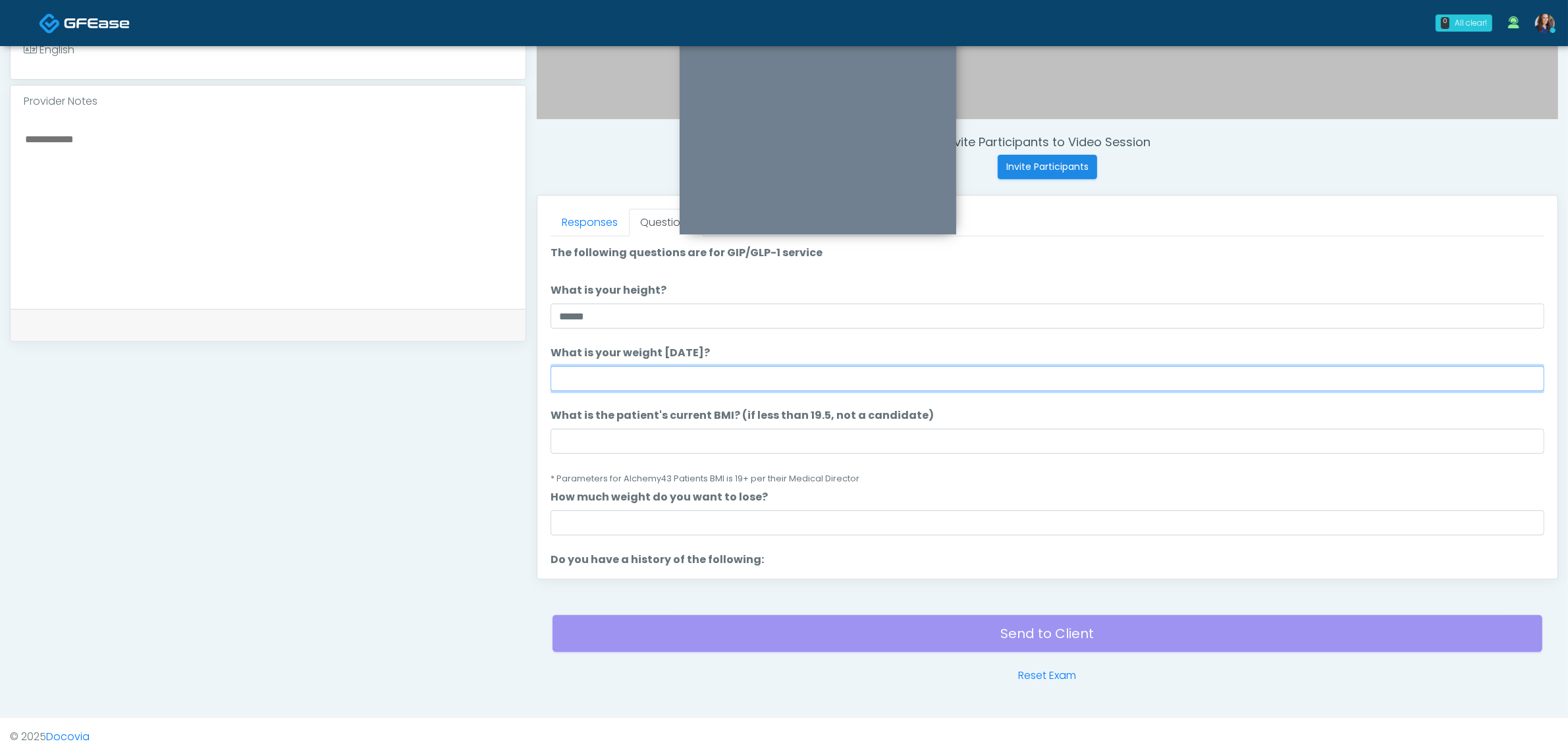
click at [852, 383] on input "What is your weight [DATE]?" at bounding box center [1047, 378] width 994 height 25
type input "***"
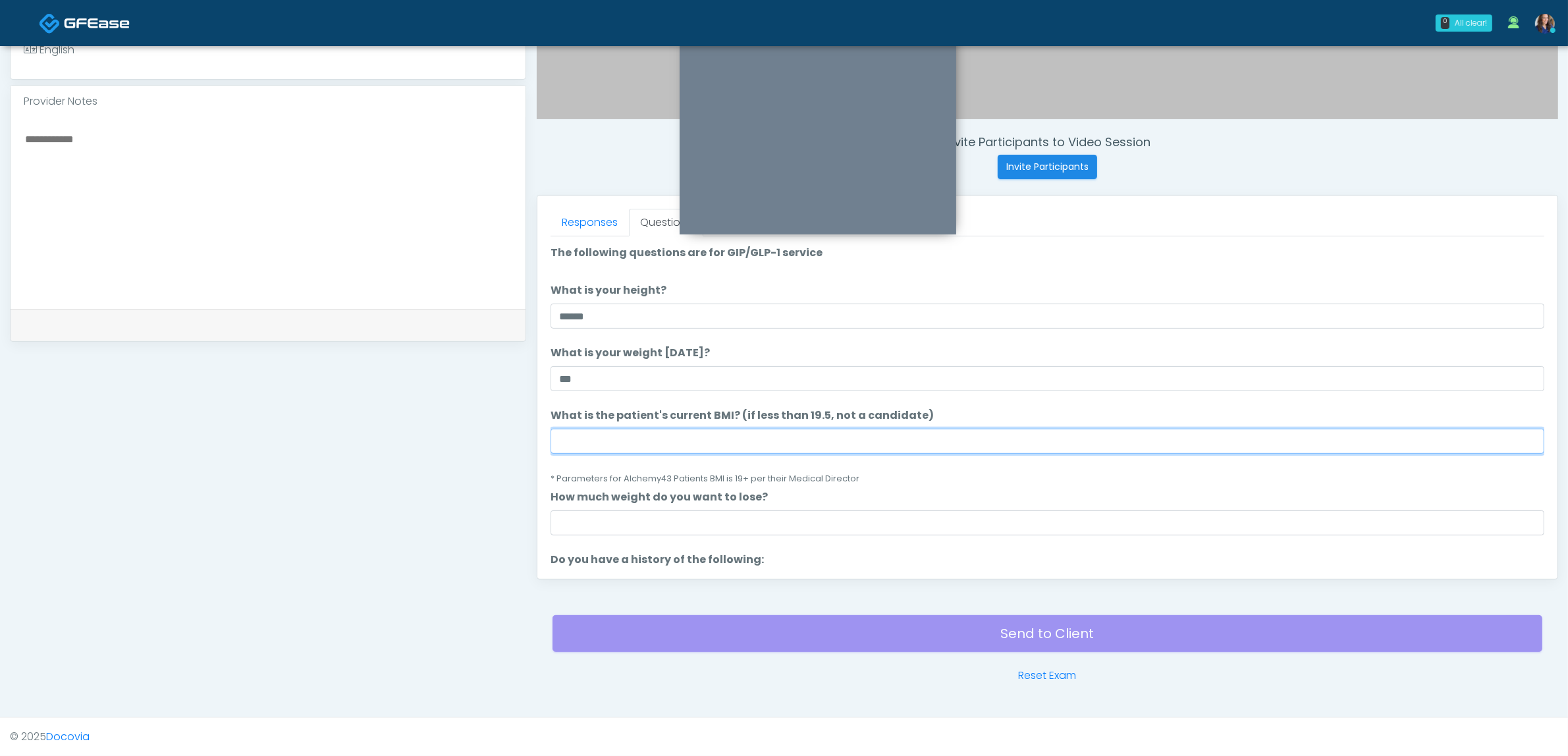
click at [739, 436] on input "What is the patient's current BMI? (if less than 19.5, not a candidate)" at bounding box center [1047, 441] width 994 height 25
type input "**"
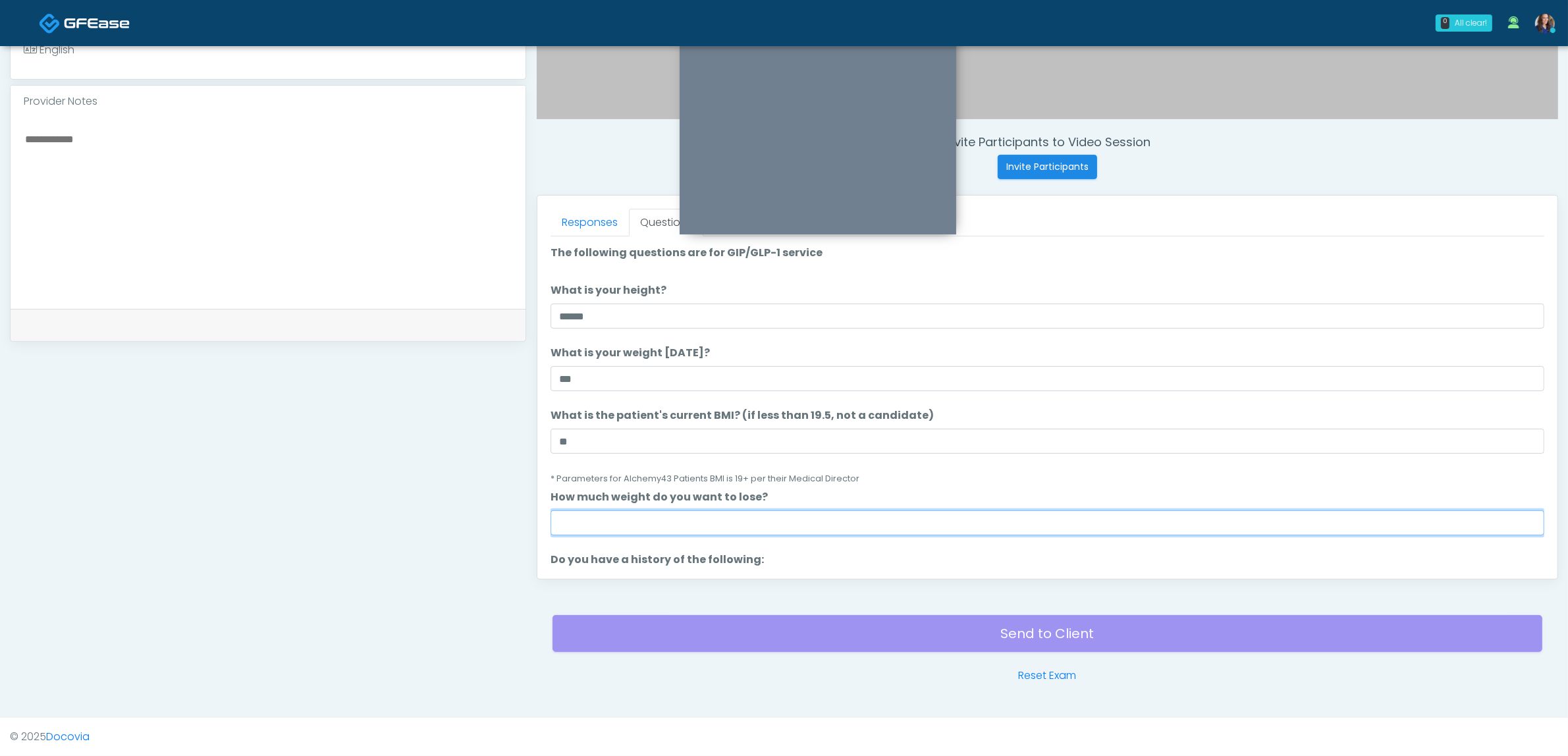
click at [636, 519] on input "How much weight do you want to lose?" at bounding box center [1047, 522] width 994 height 25
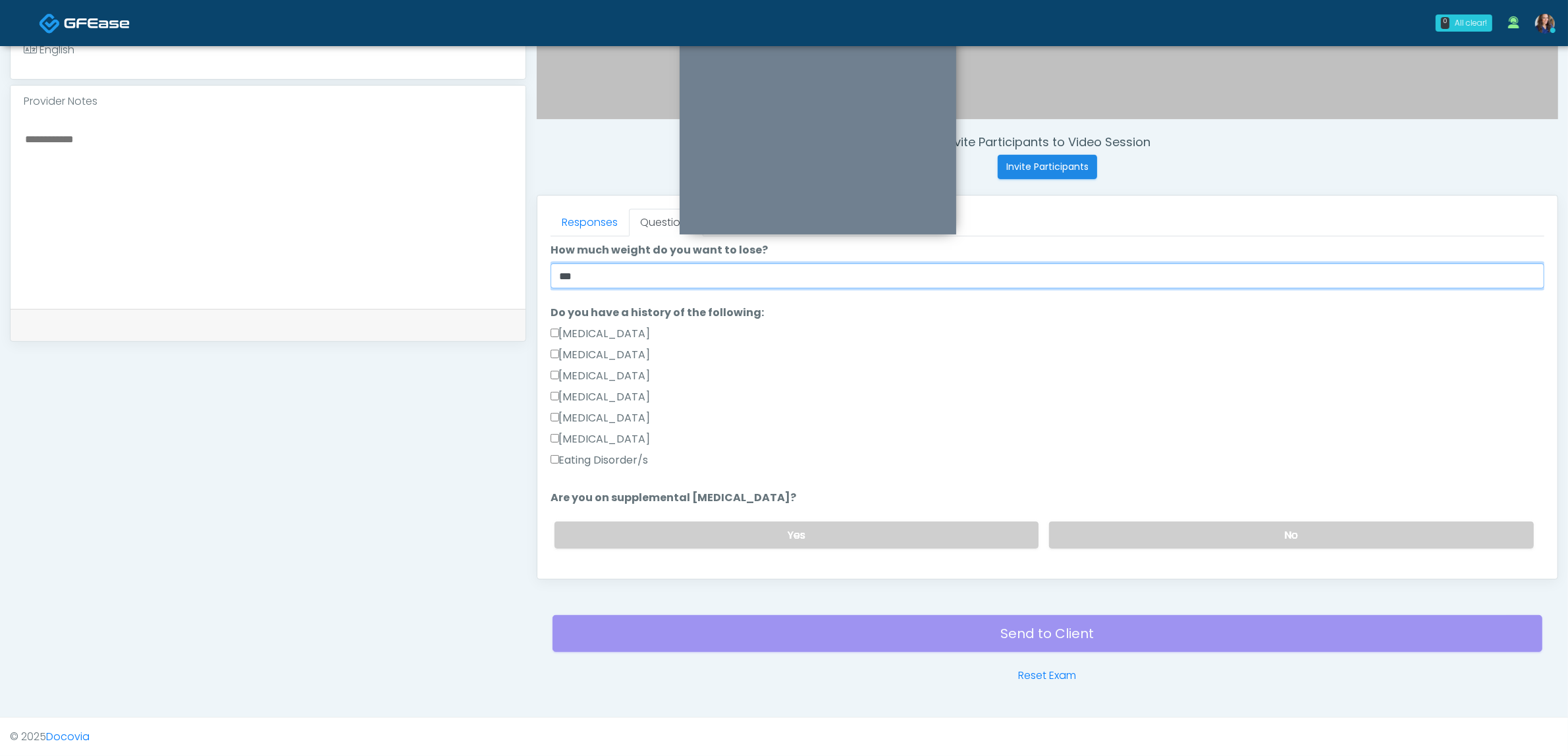
scroll to position [330, 0]
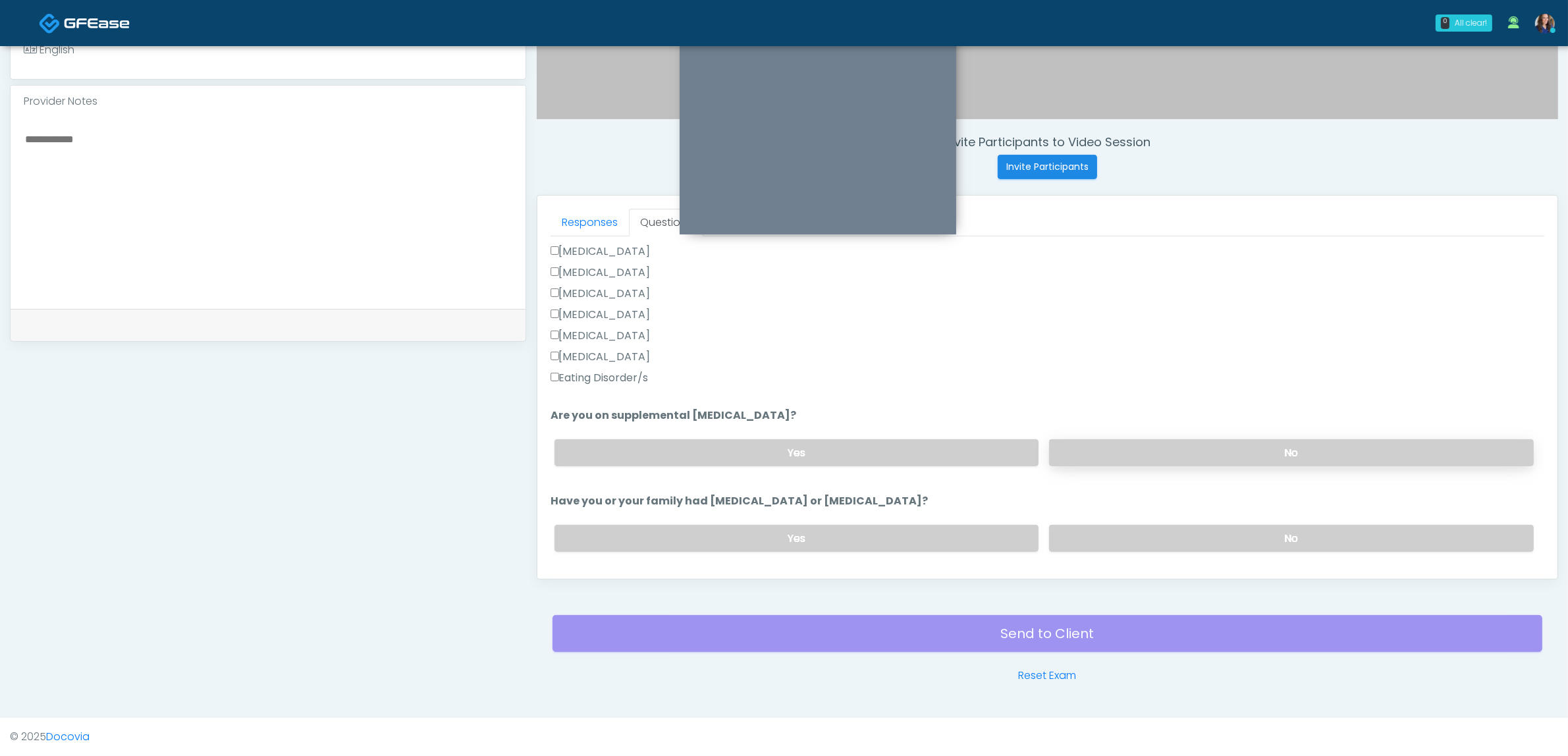
type input "***"
click at [1101, 449] on label "No" at bounding box center [1291, 453] width 484 height 27
click at [1093, 544] on div "Yes No" at bounding box center [1044, 538] width 1000 height 48
click at [1100, 525] on label "No" at bounding box center [1291, 538] width 484 height 27
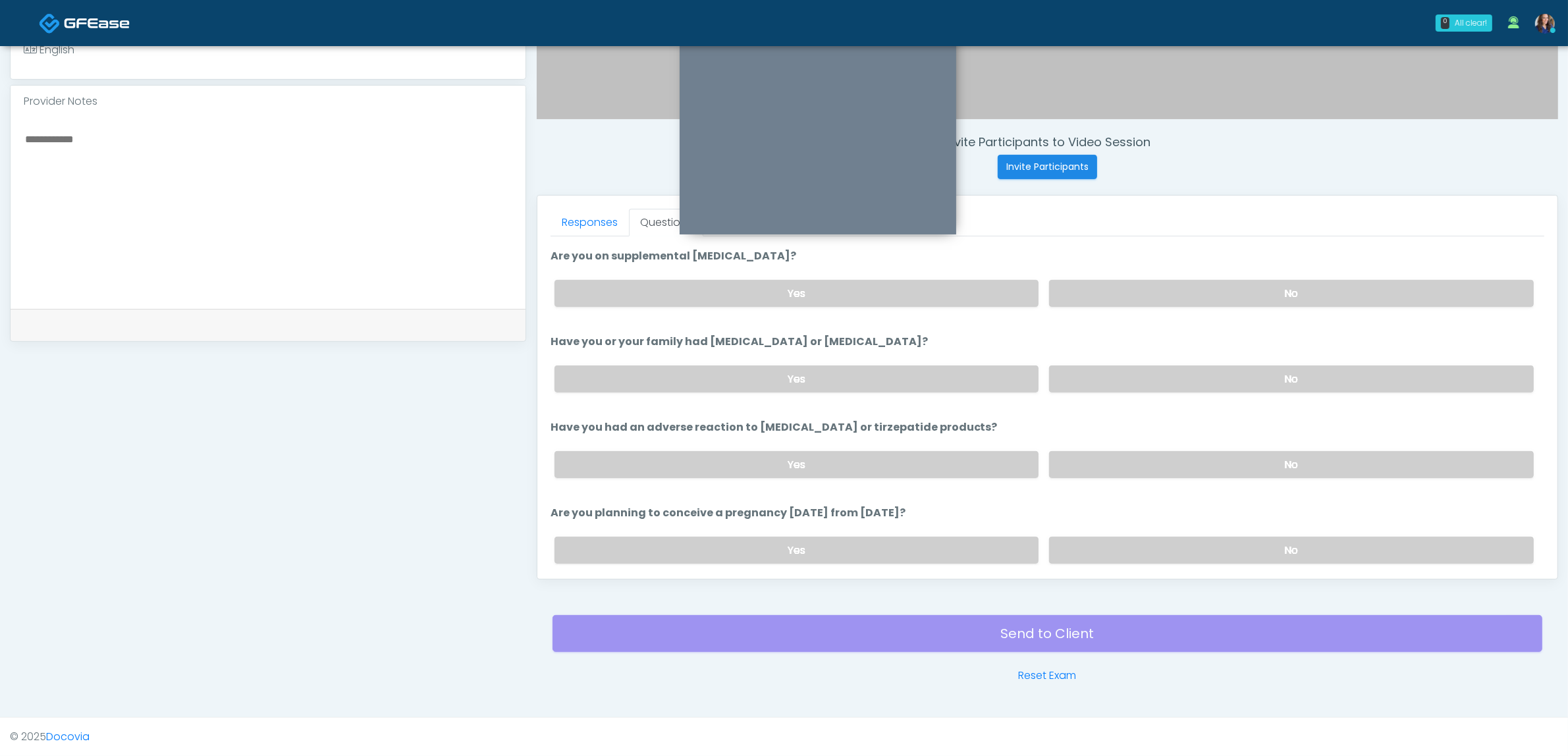
scroll to position [494, 0]
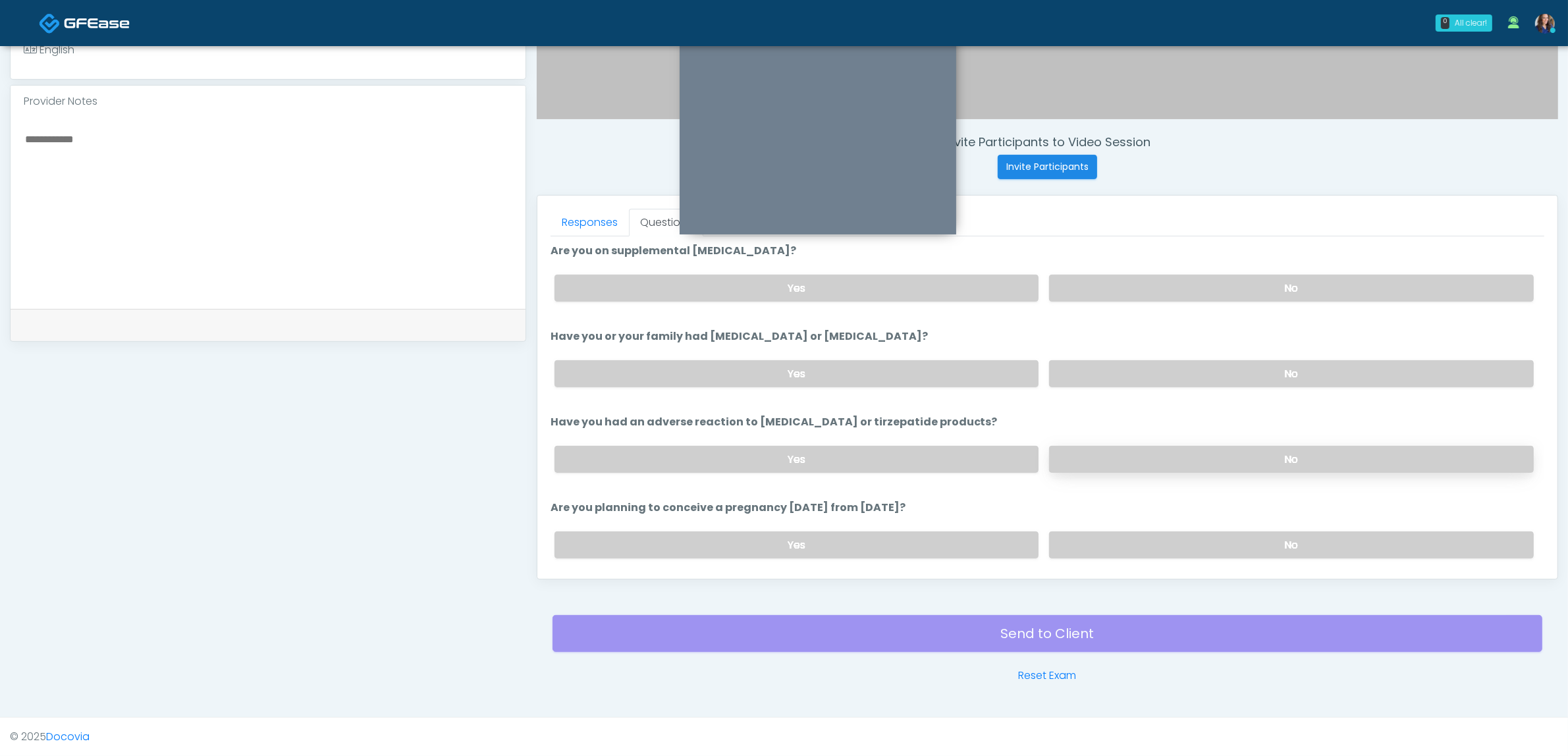
click at [1124, 456] on label "No" at bounding box center [1291, 459] width 484 height 27
click at [1108, 550] on label "No" at bounding box center [1291, 545] width 484 height 27
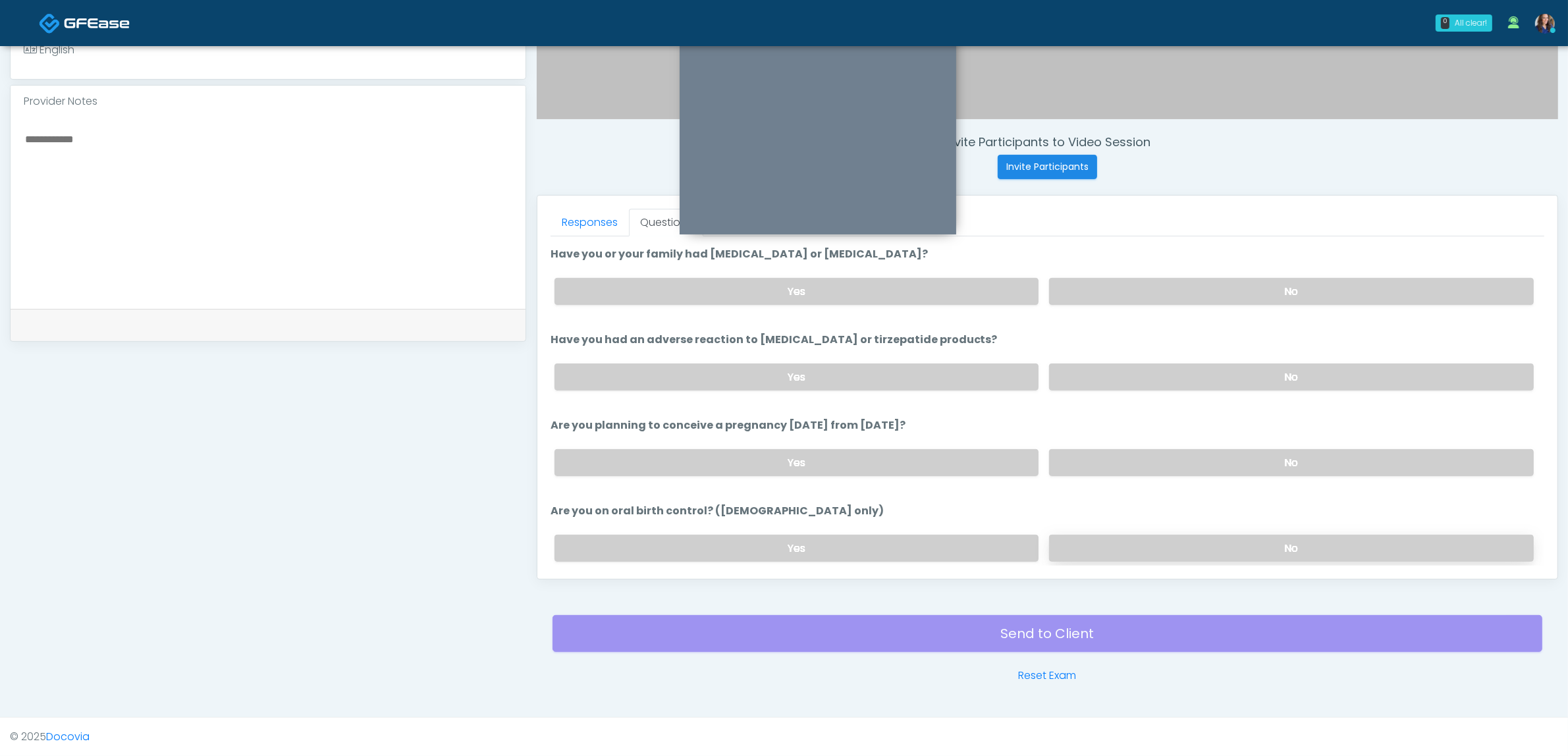
click at [1105, 535] on label "No" at bounding box center [1291, 548] width 484 height 27
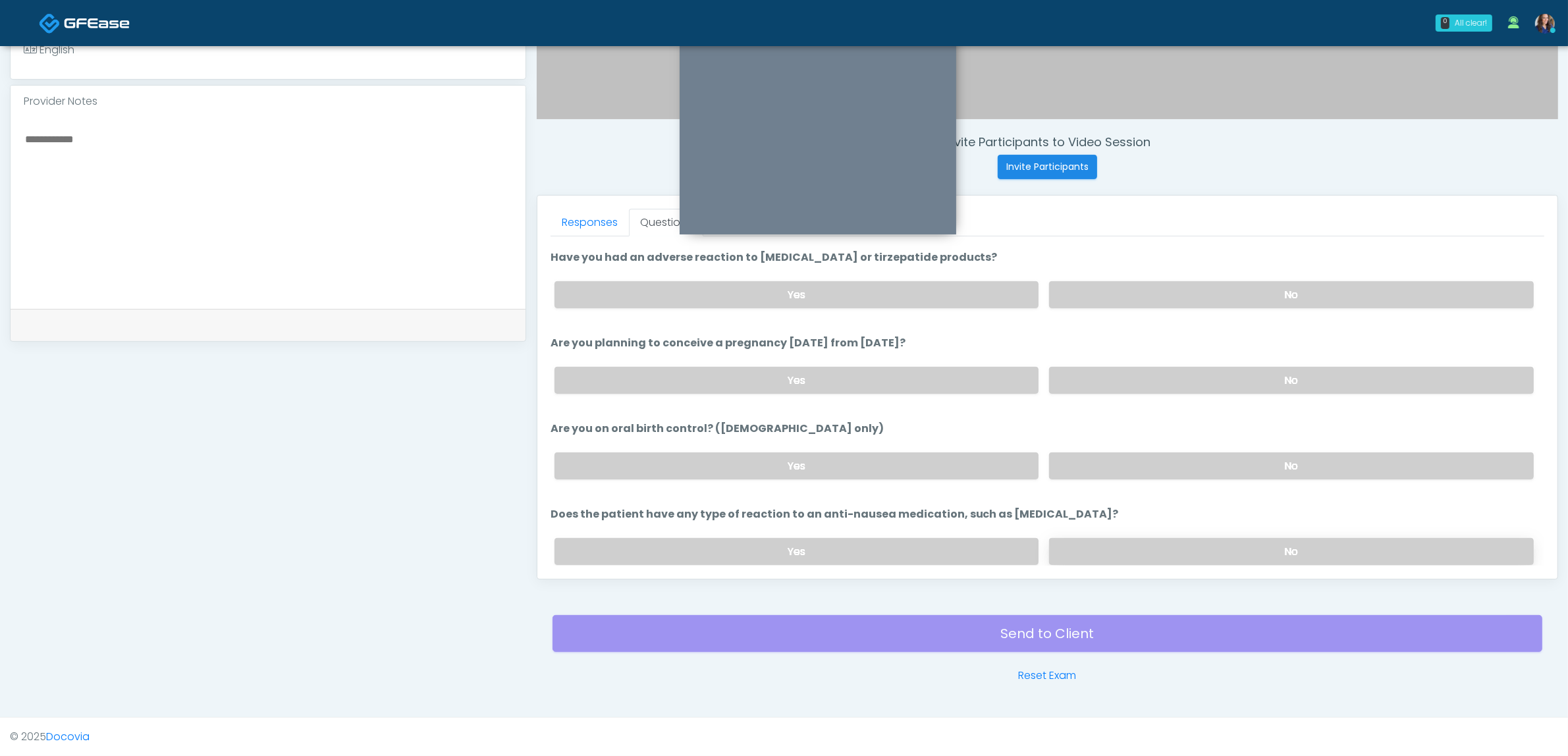
click at [1108, 538] on label "No" at bounding box center [1291, 551] width 484 height 27
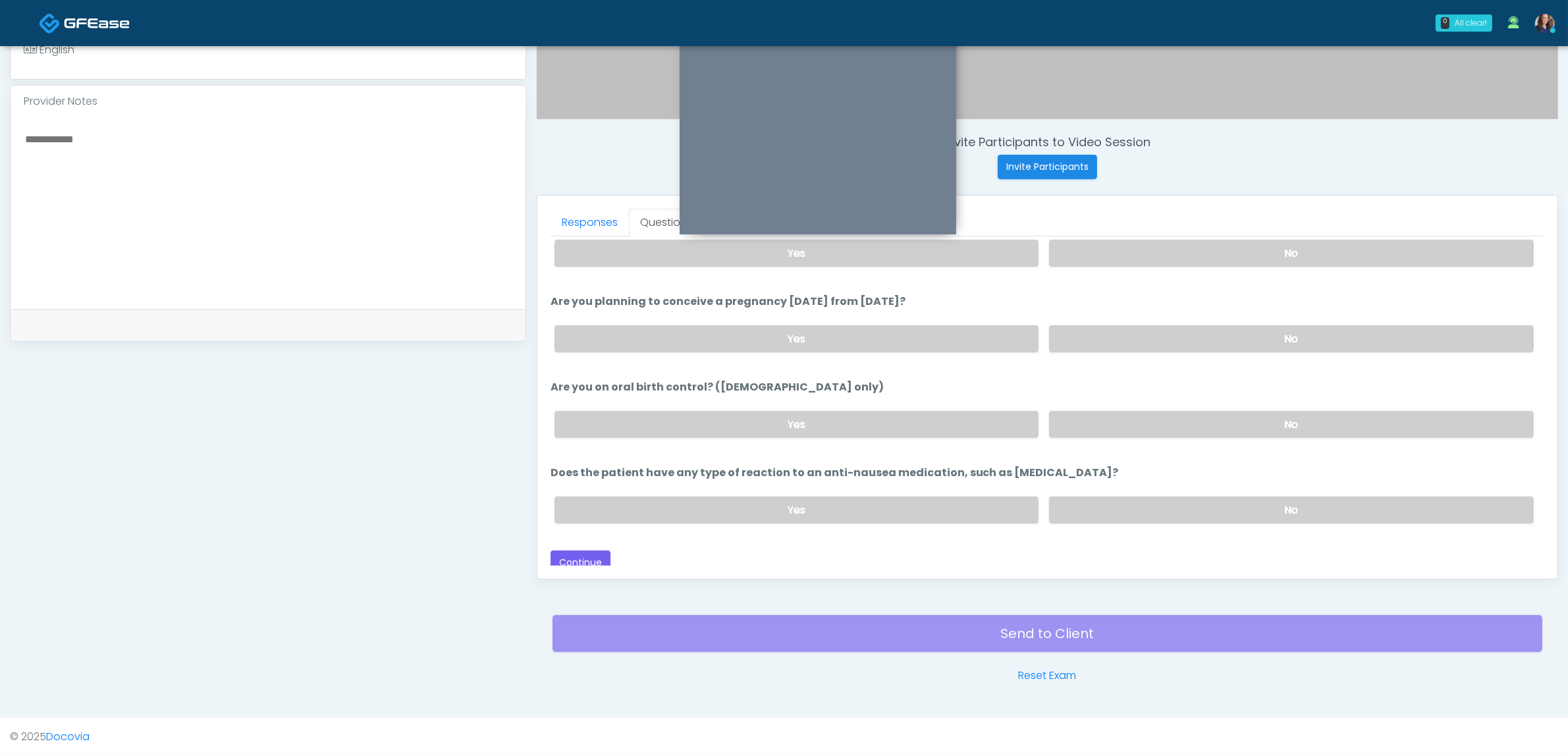
scroll to position [701, 0]
click at [571, 549] on button "Continue" at bounding box center [581, 561] width 60 height 24
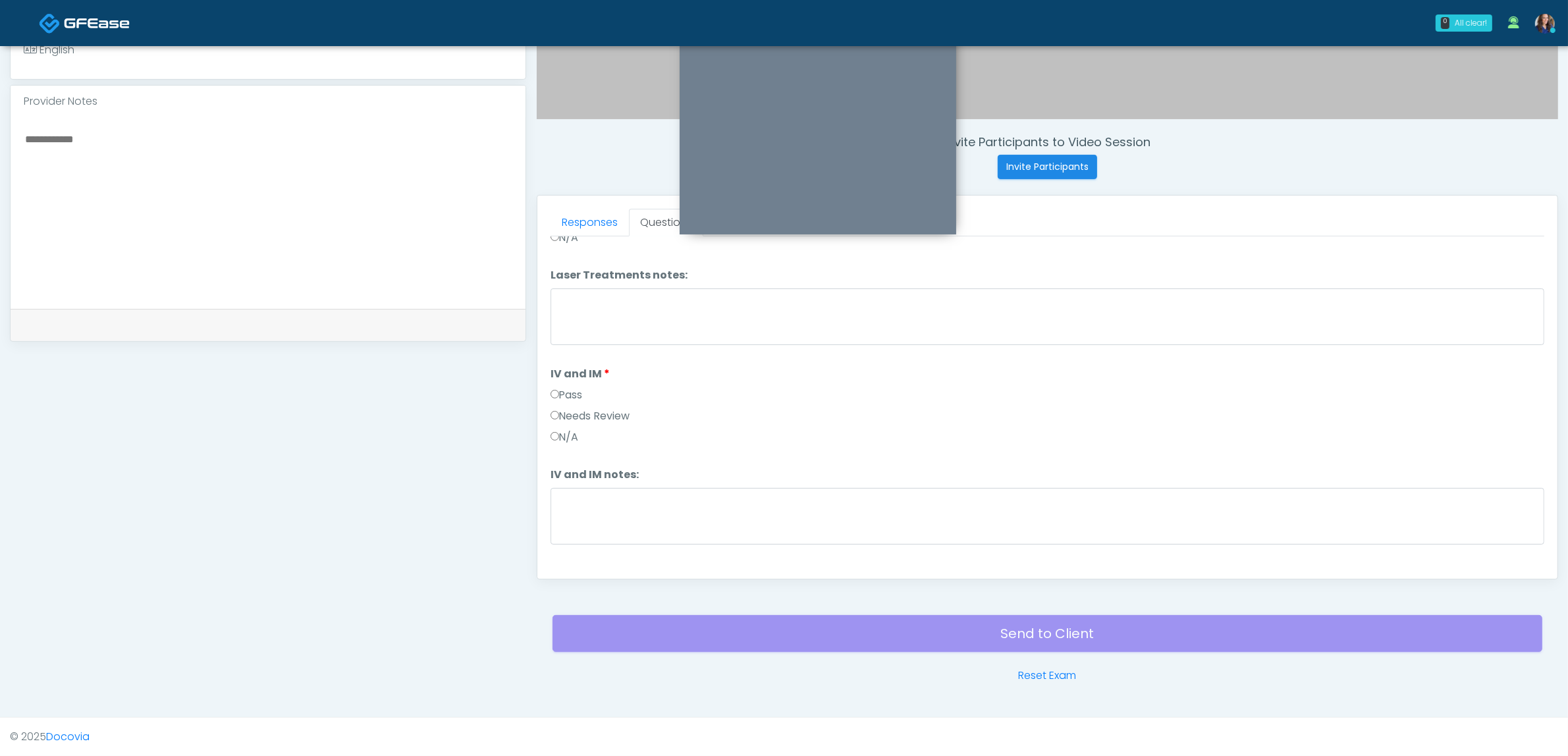
drag, startPoint x: 599, startPoint y: 551, endPoint x: 623, endPoint y: 543, distance: 25.3
drag, startPoint x: 1505, startPoint y: 259, endPoint x: 1496, endPoint y: 259, distance: 9.0
click at [1504, 259] on button "Pass All" at bounding box center [1519, 254] width 50 height 24
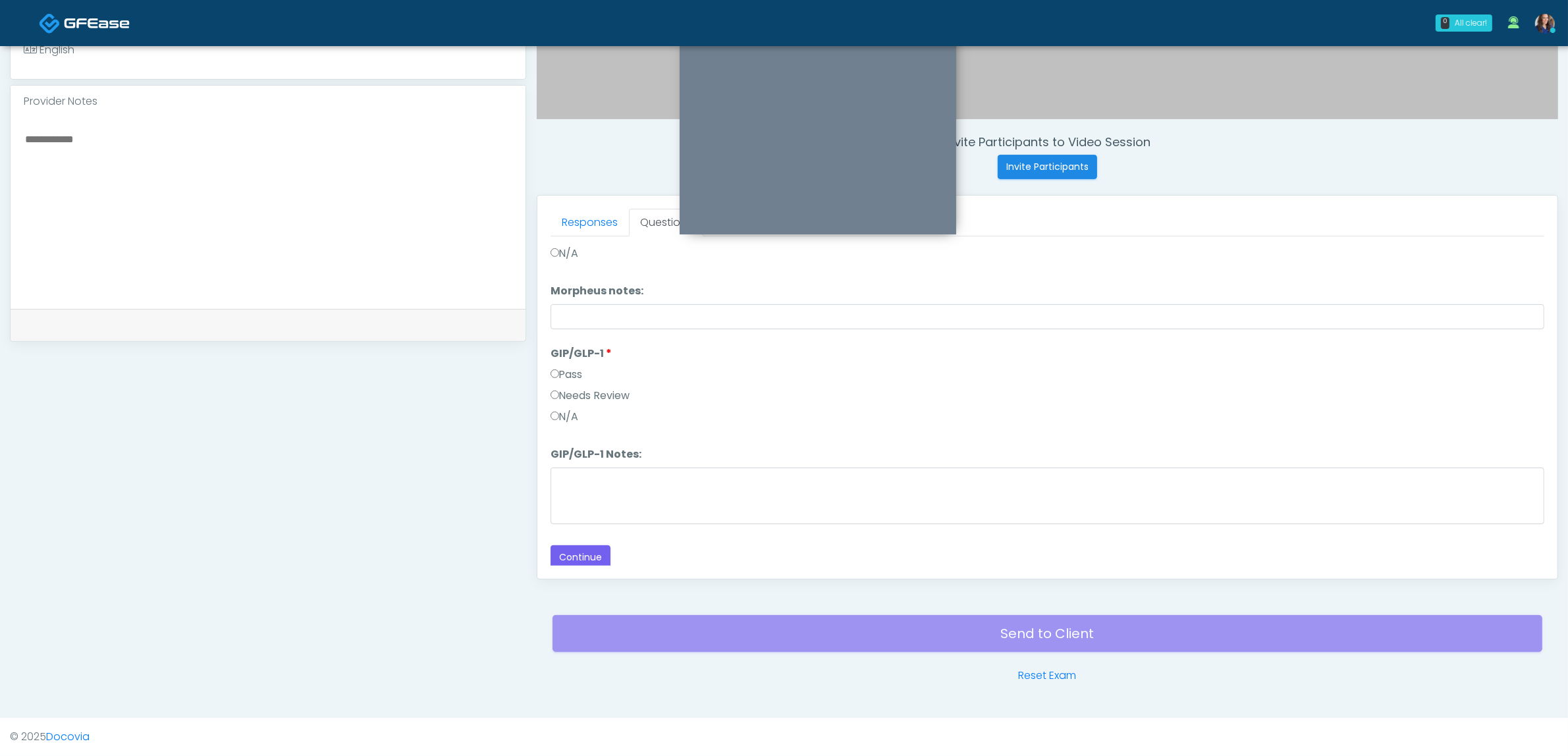
scroll to position [2394, 0]
click at [587, 556] on button "Continue" at bounding box center [581, 555] width 60 height 24
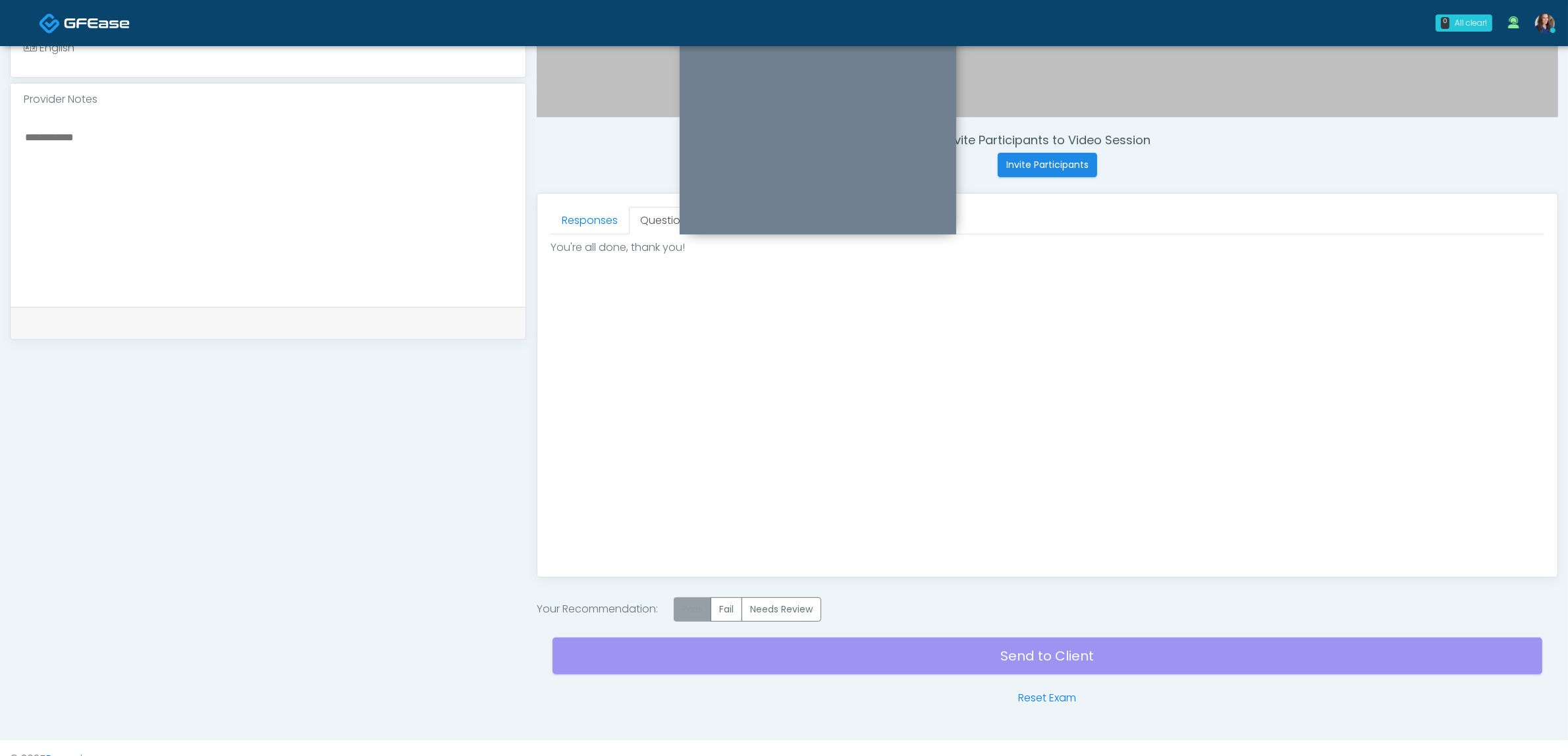
click at [700, 606] on label "Pass" at bounding box center [692, 609] width 38 height 24
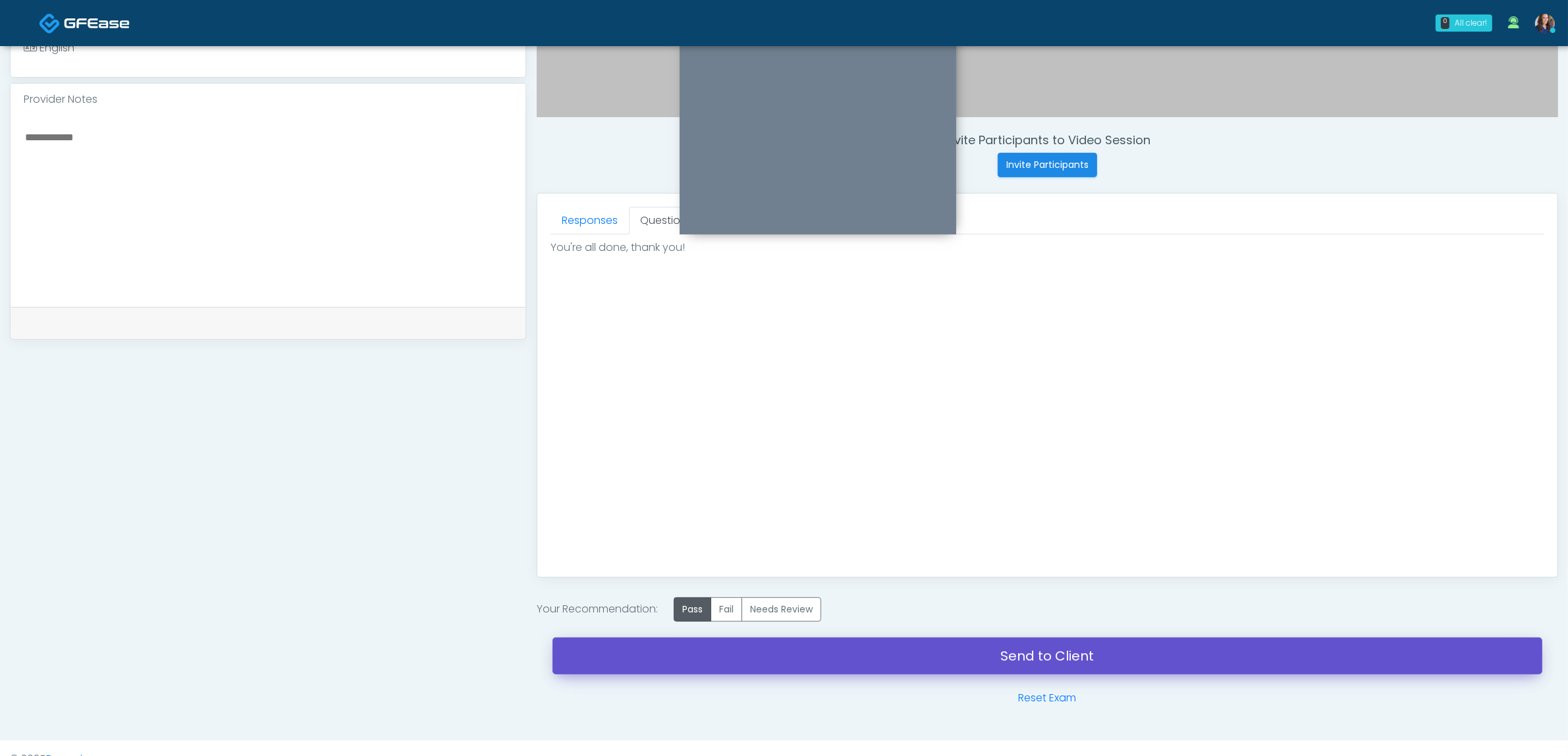
click at [748, 657] on link "Send to Client" at bounding box center [1047, 656] width 989 height 37
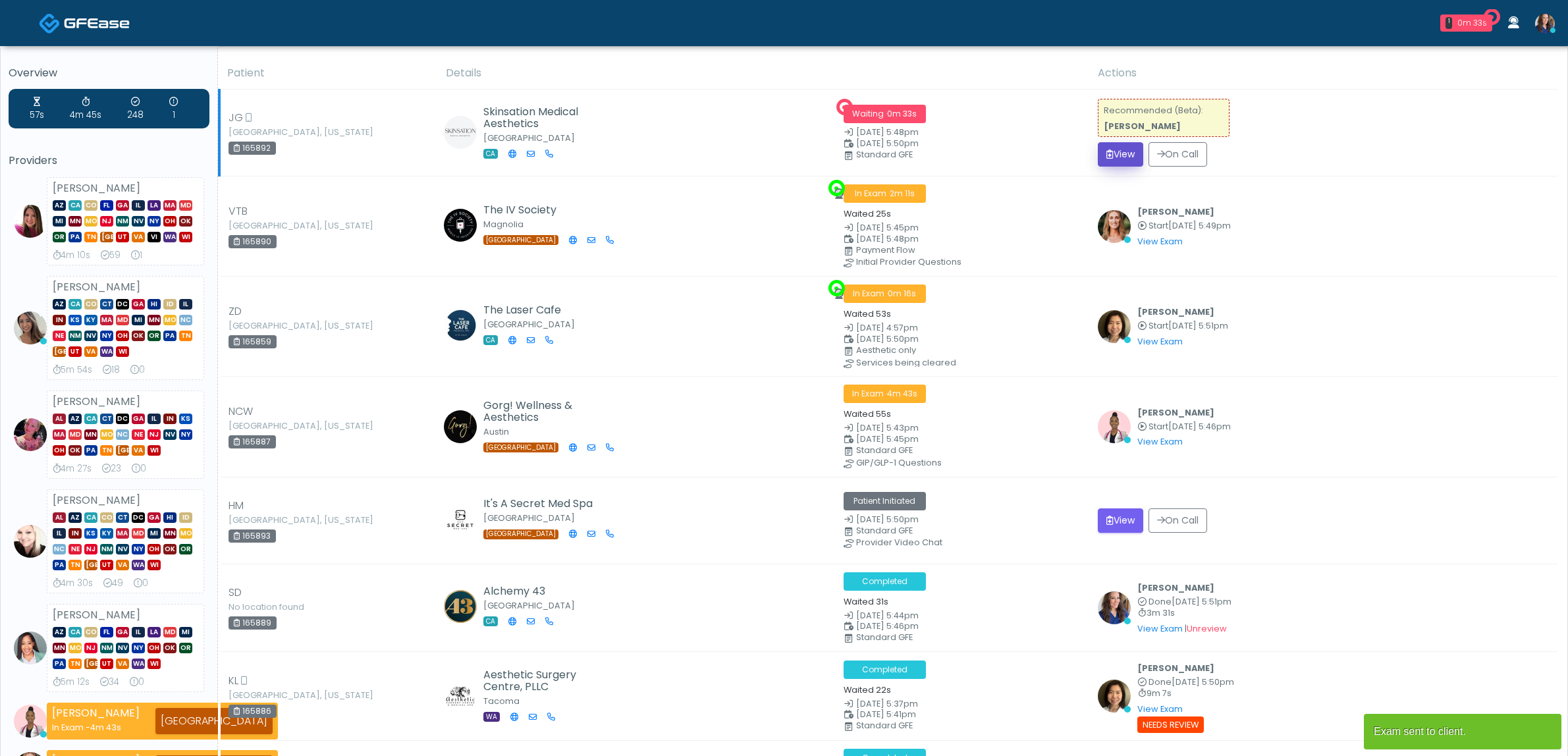
drag, startPoint x: 0, startPoint y: 0, endPoint x: 1121, endPoint y: 150, distance: 1131.0
click at [1118, 150] on button "View" at bounding box center [1121, 154] width 46 height 24
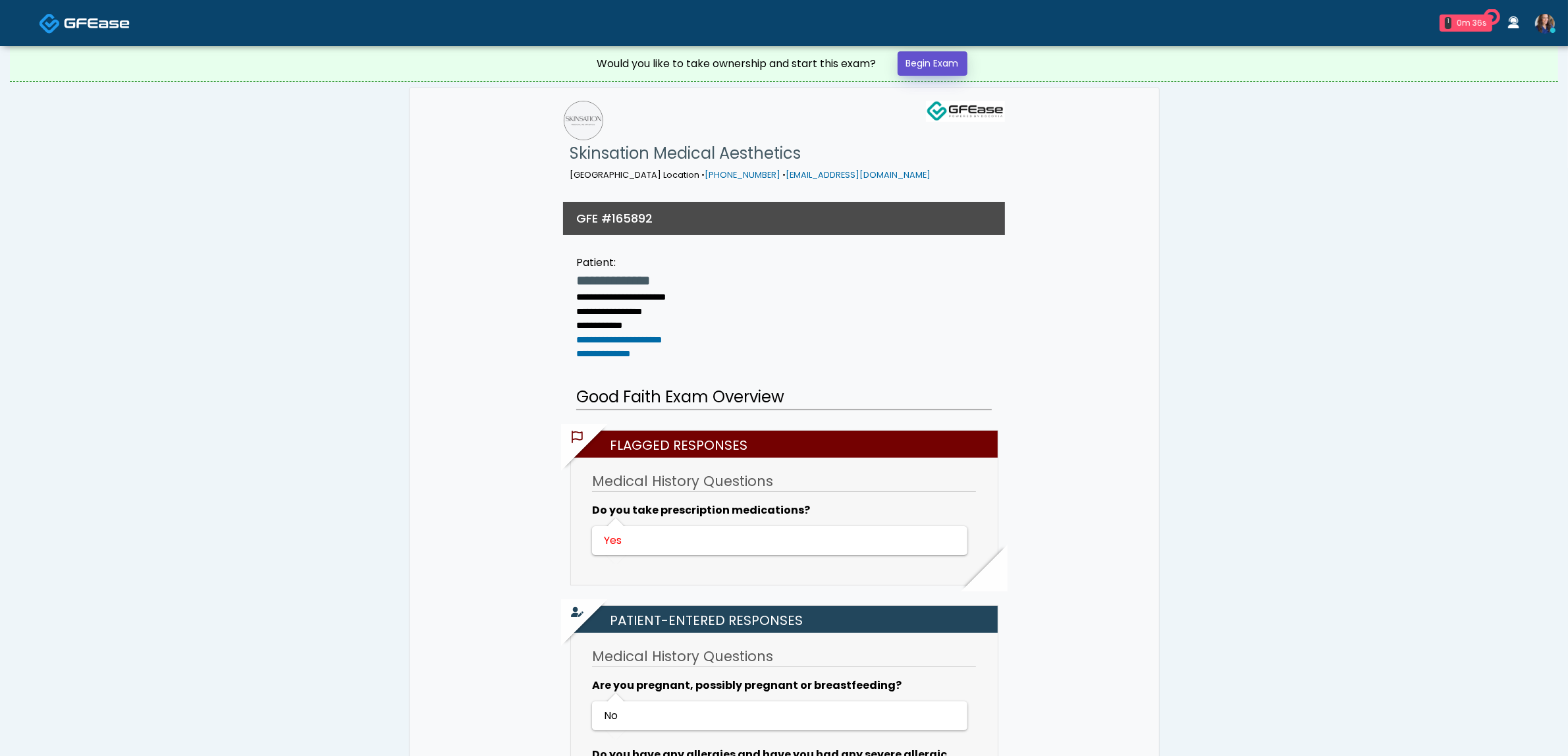
click at [948, 66] on link "Begin Exam" at bounding box center [932, 63] width 70 height 24
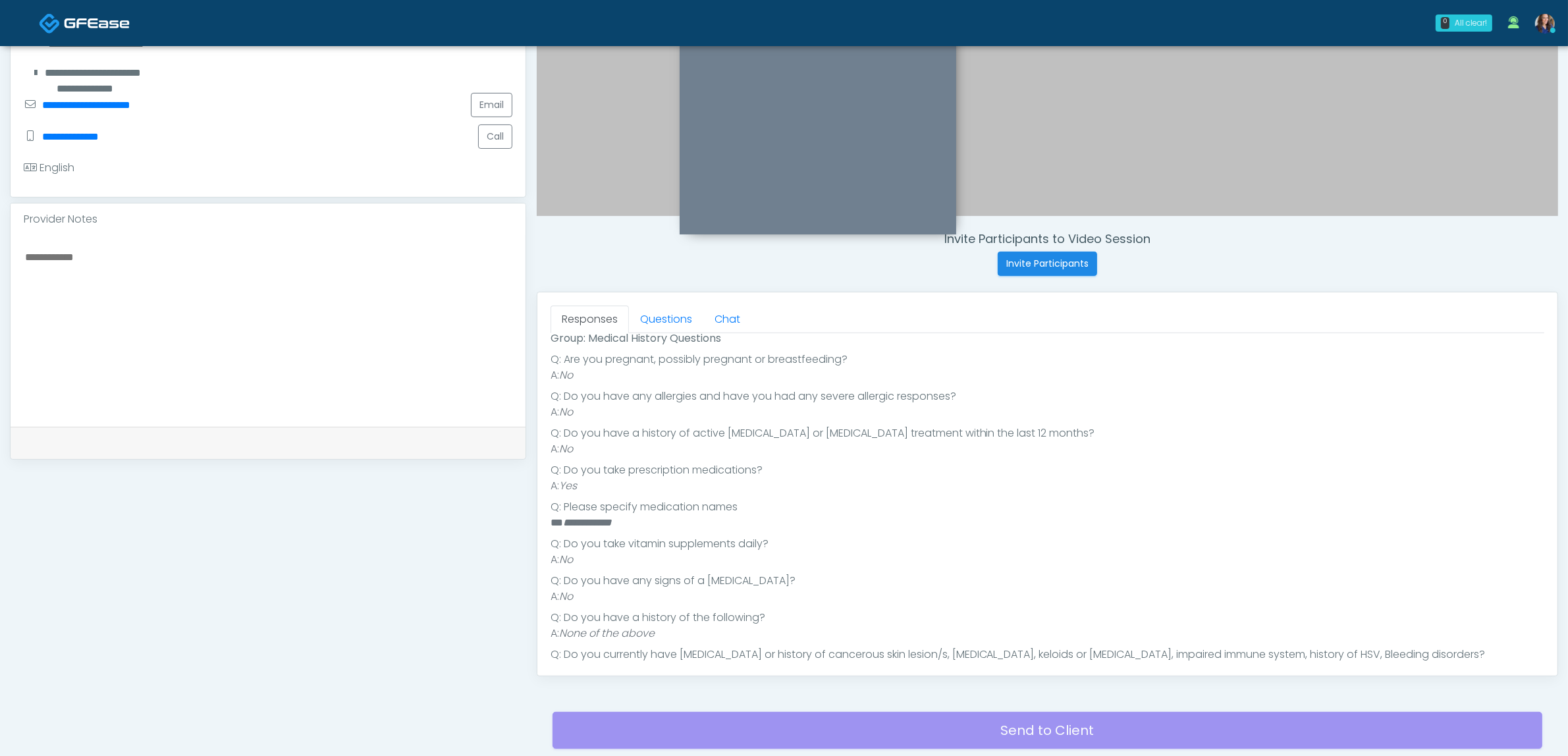
scroll to position [247, 0]
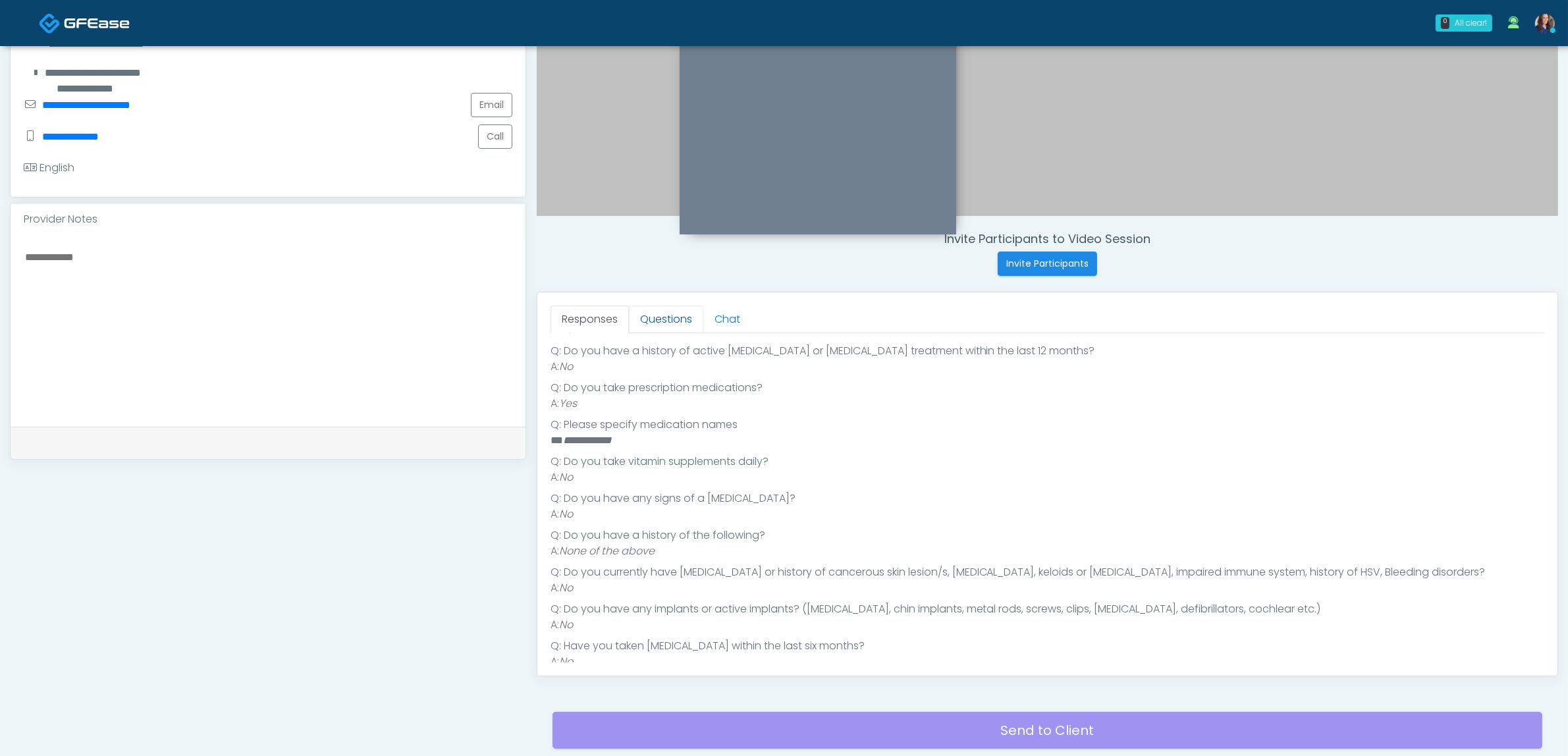
click at [673, 327] on link "Questions" at bounding box center [666, 319] width 74 height 28
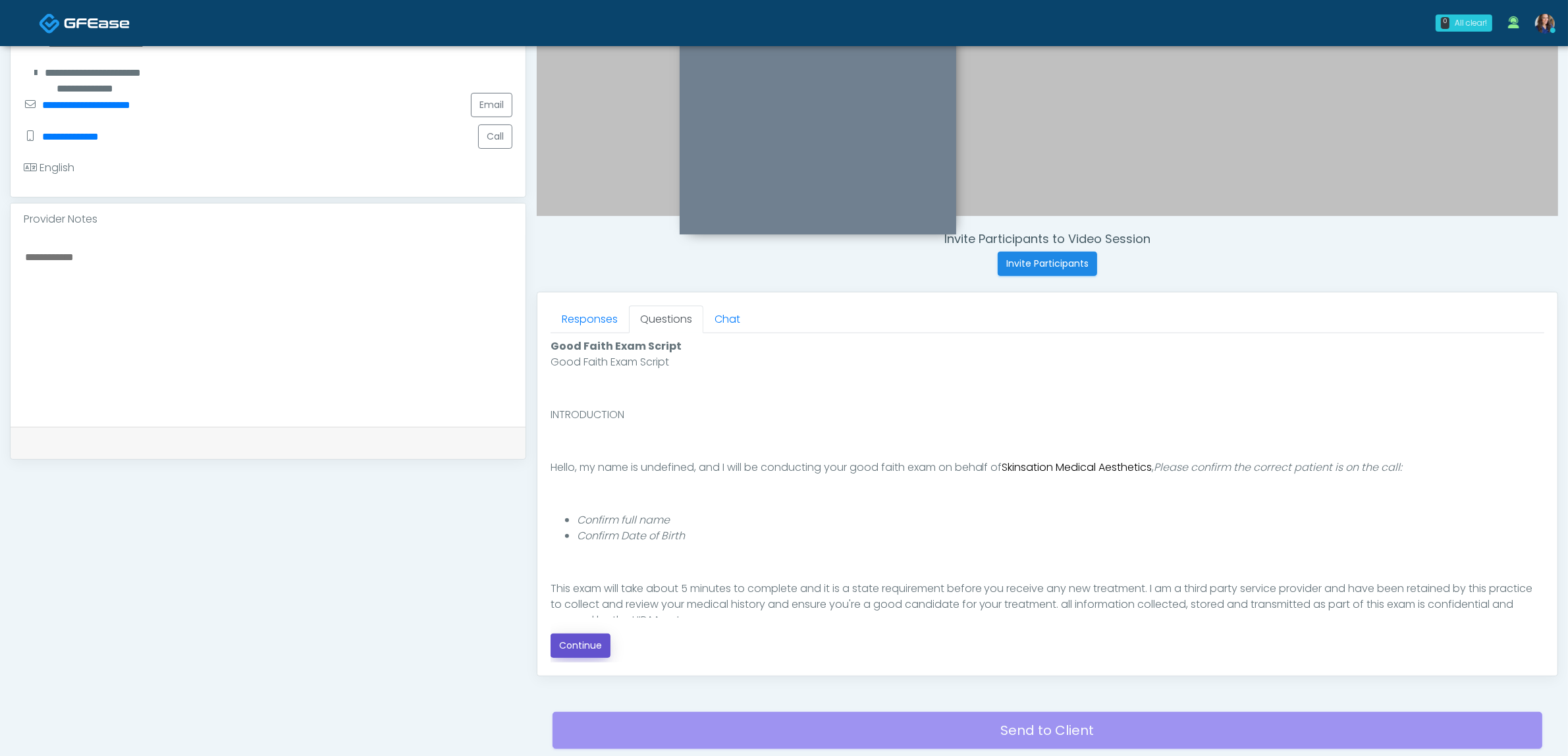
click at [581, 649] on button "Continue" at bounding box center [581, 645] width 60 height 24
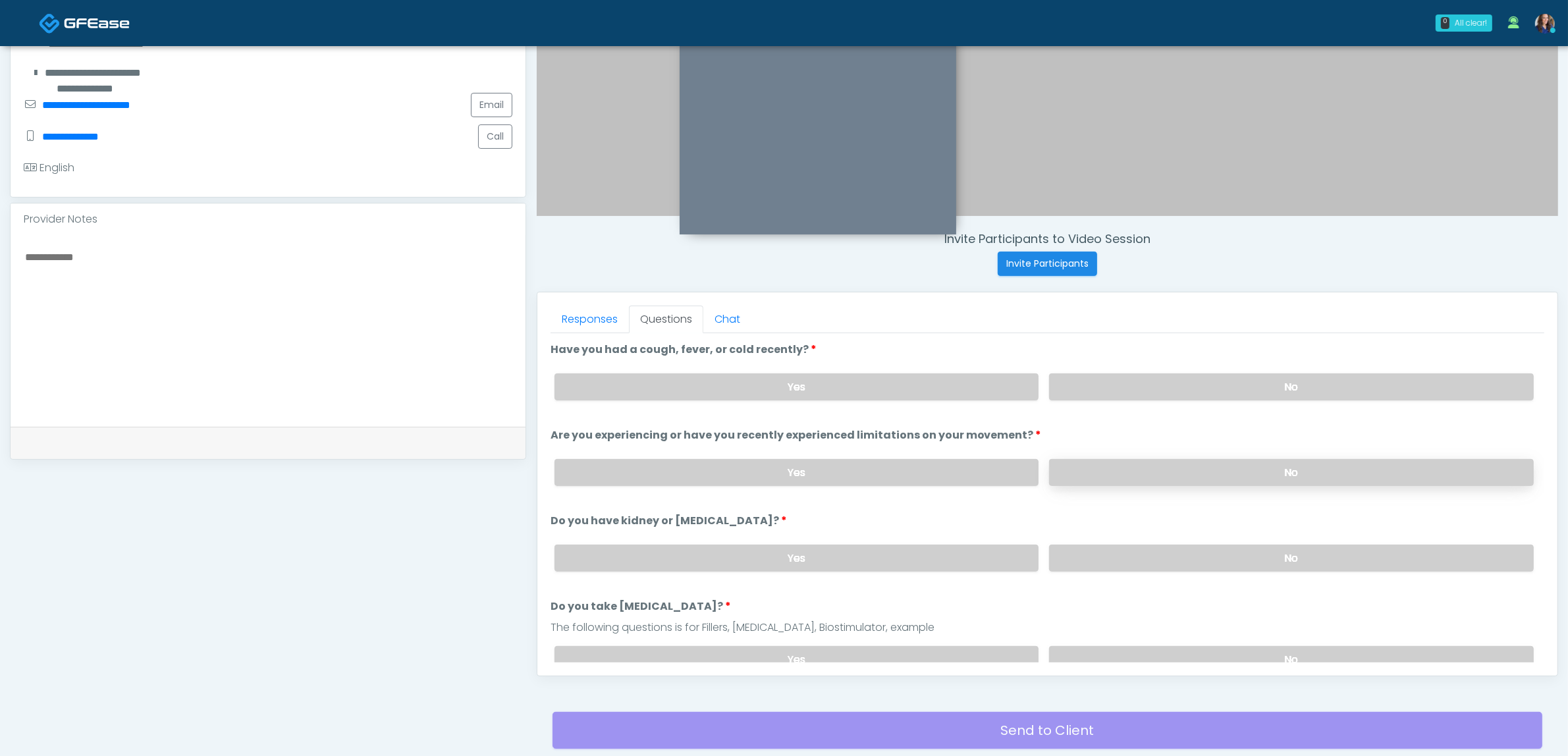
scroll to position [428, 0]
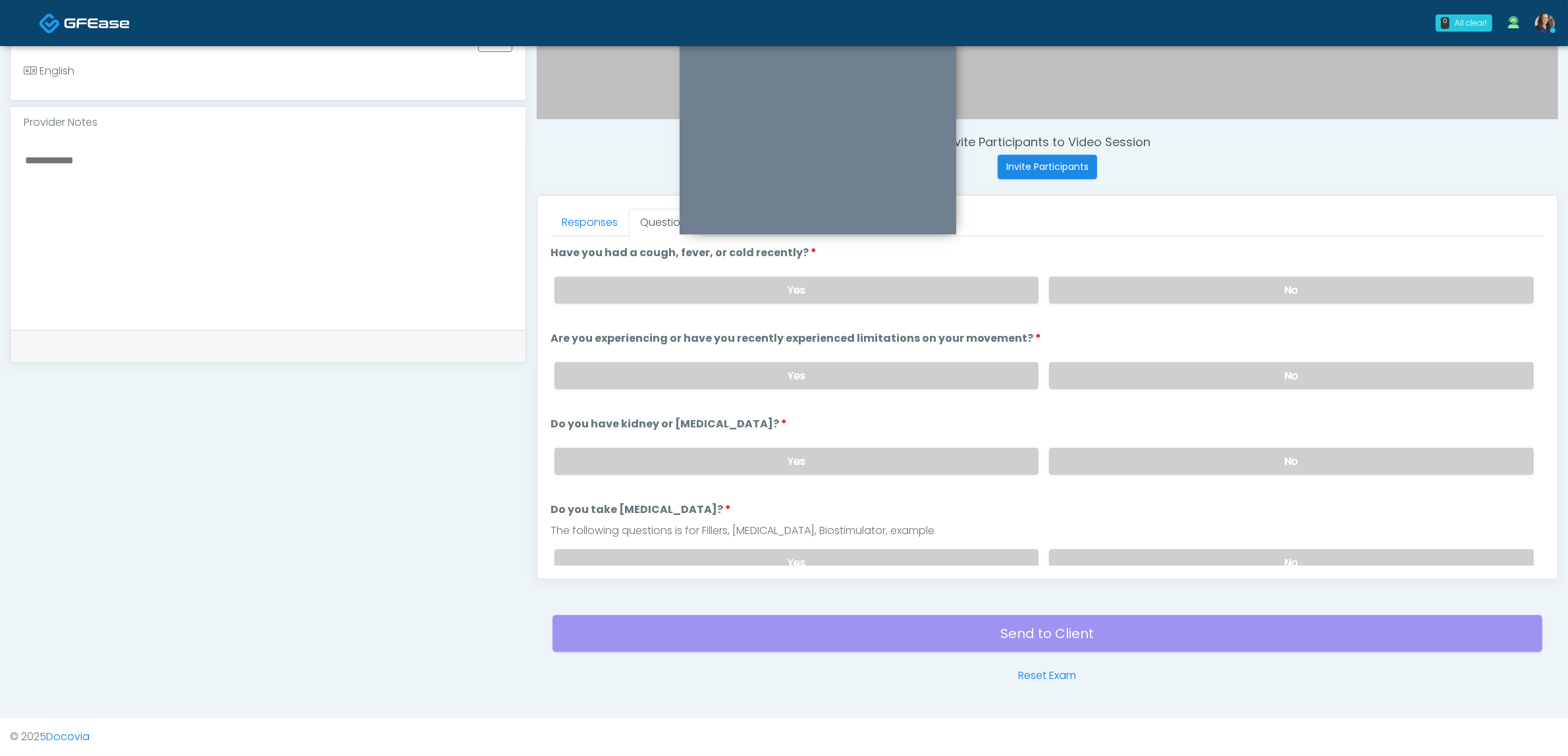
drag, startPoint x: 1118, startPoint y: 287, endPoint x: 1114, endPoint y: 321, distance: 34.2
click at [1117, 287] on label "No" at bounding box center [1291, 290] width 484 height 27
click at [1101, 369] on label "No" at bounding box center [1291, 376] width 484 height 27
drag, startPoint x: 1098, startPoint y: 461, endPoint x: 1101, endPoint y: 469, distance: 8.5
click at [1097, 461] on label "No" at bounding box center [1291, 461] width 484 height 27
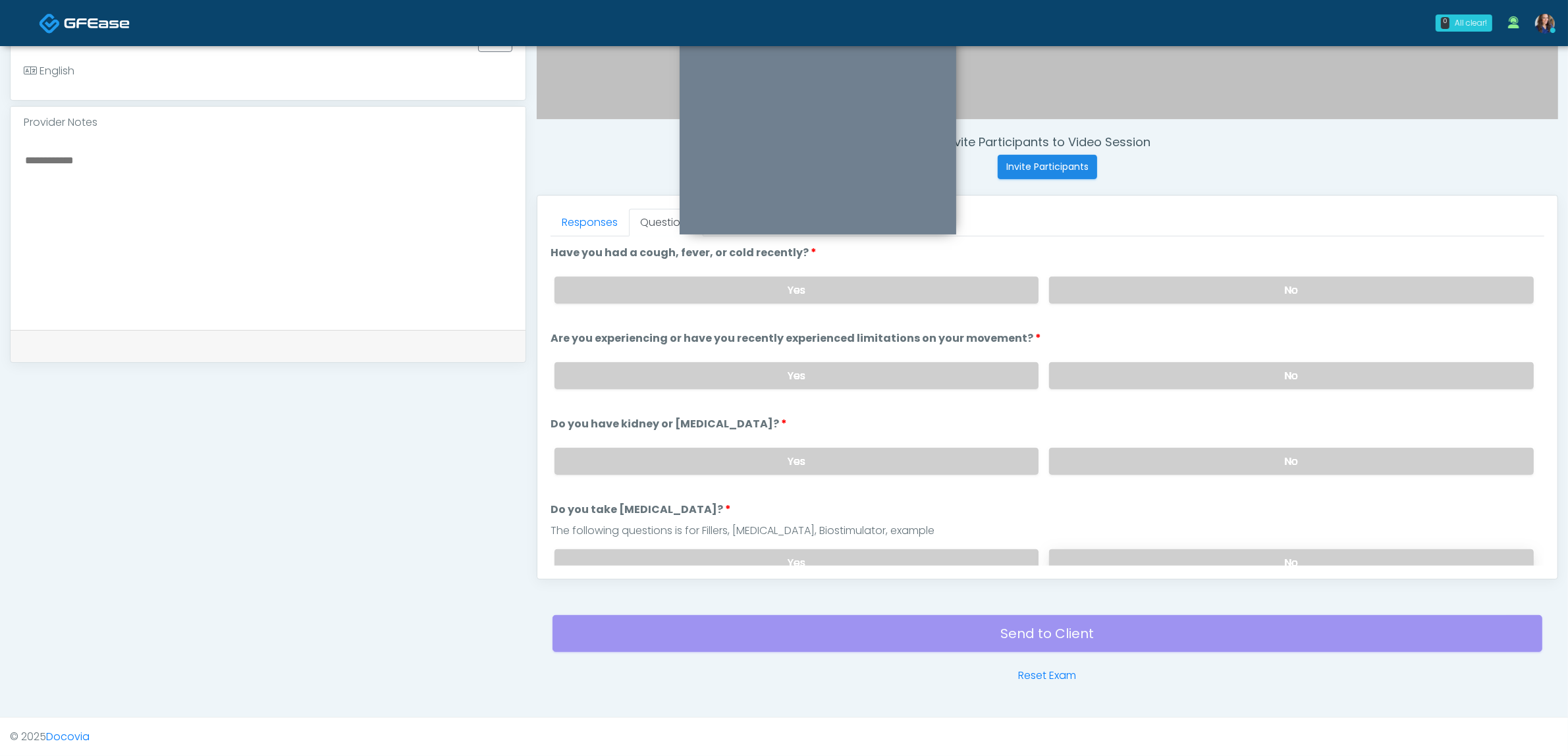
click at [1126, 558] on label "No" at bounding box center [1291, 563] width 484 height 27
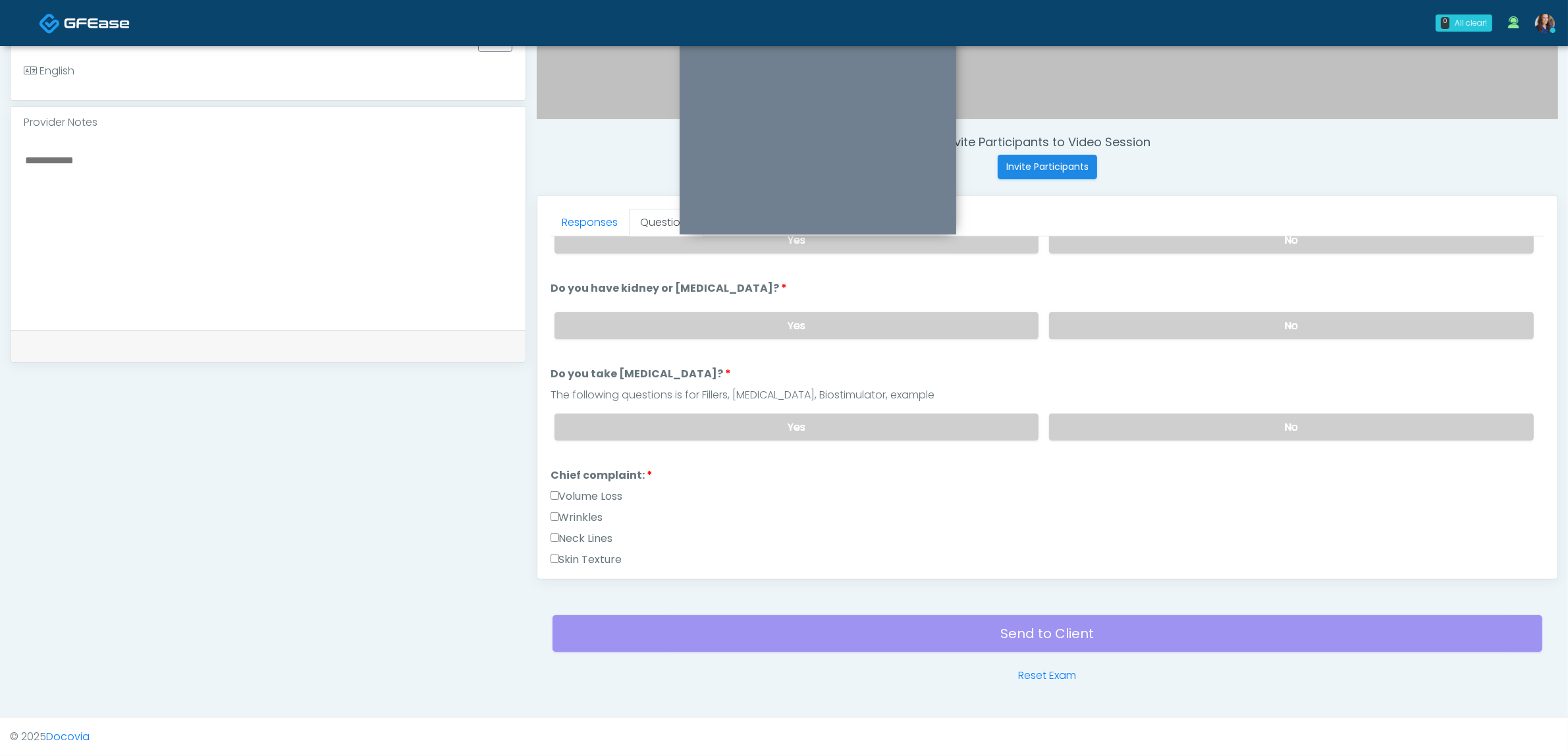
scroll to position [165, 0]
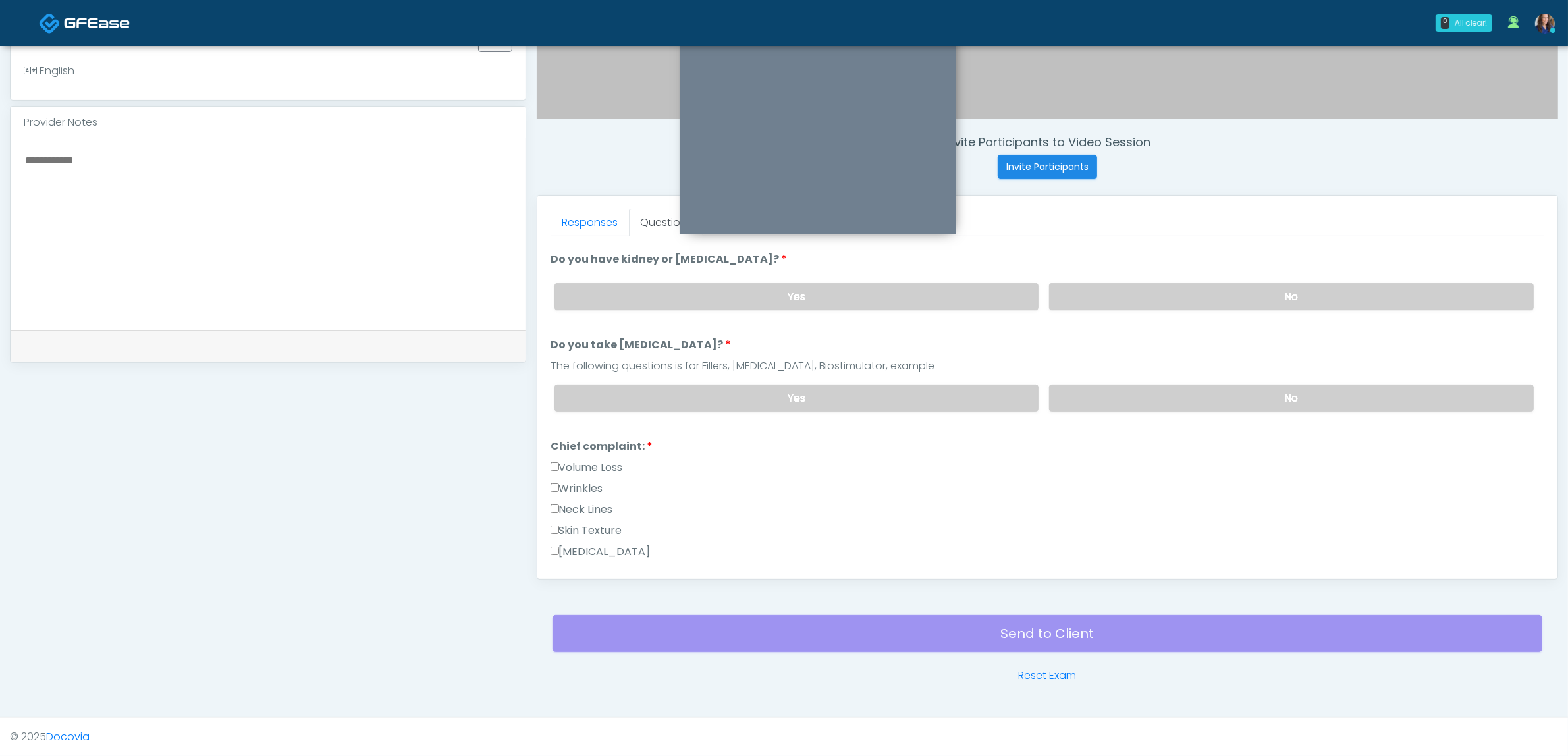
drag, startPoint x: 584, startPoint y: 482, endPoint x: 599, endPoint y: 482, distance: 15.0
click at [585, 482] on label "Wrinkles" at bounding box center [577, 489] width 53 height 16
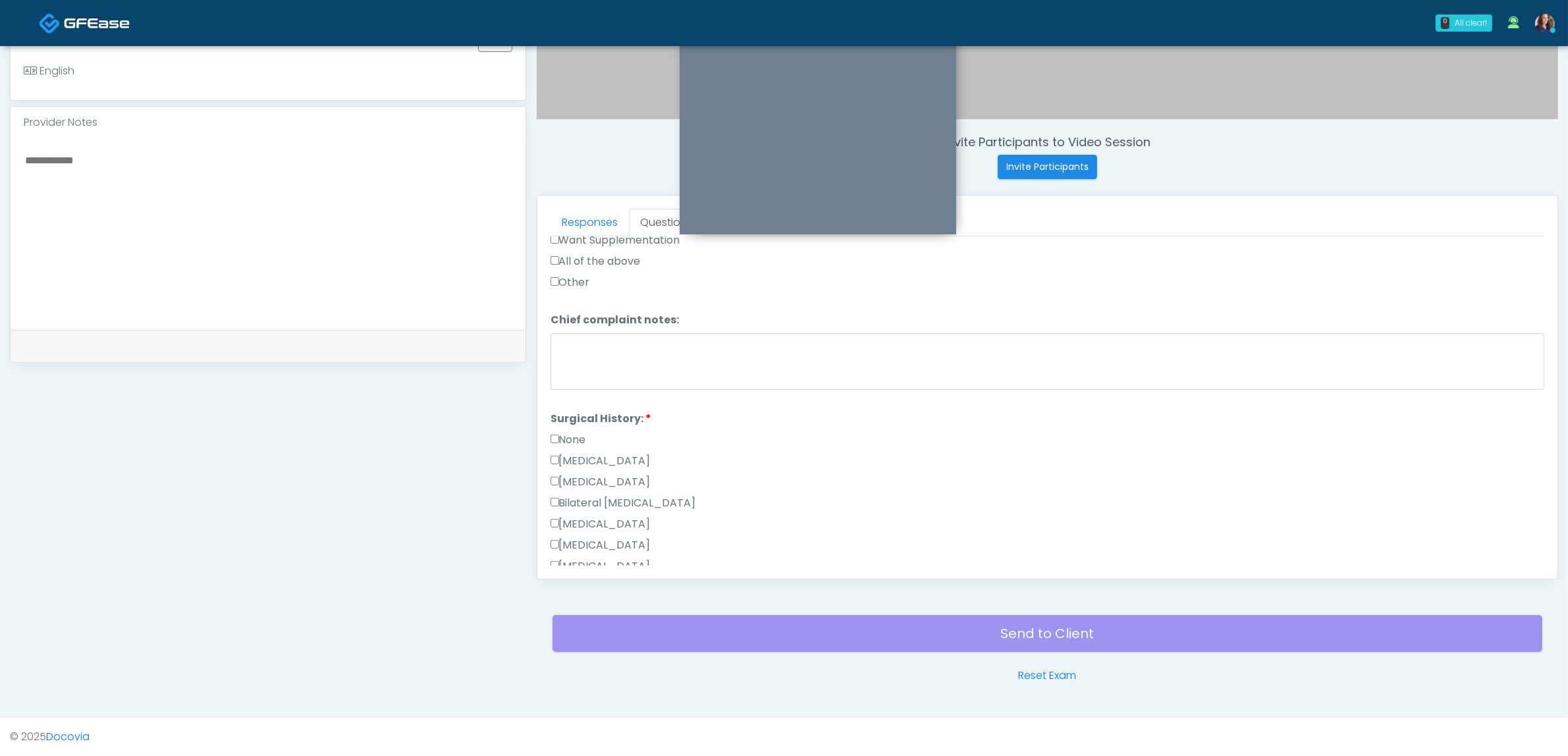
scroll to position [658, 0]
click at [574, 334] on label "None" at bounding box center [569, 342] width 36 height 16
click at [586, 338] on label "None" at bounding box center [569, 342] width 36 height 16
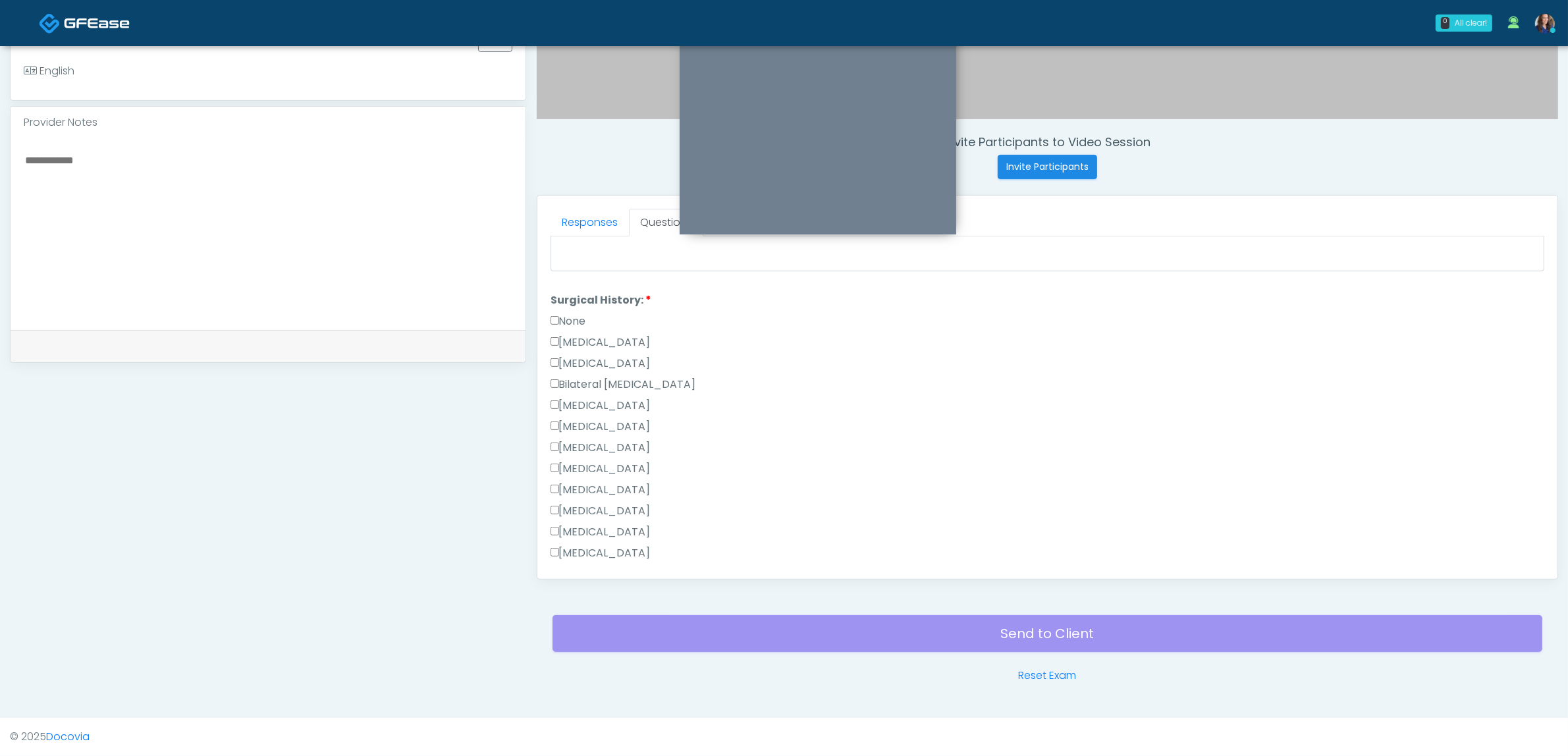
scroll to position [741, 0]
click at [586, 485] on label "[MEDICAL_DATA]" at bounding box center [601, 491] width 100 height 16
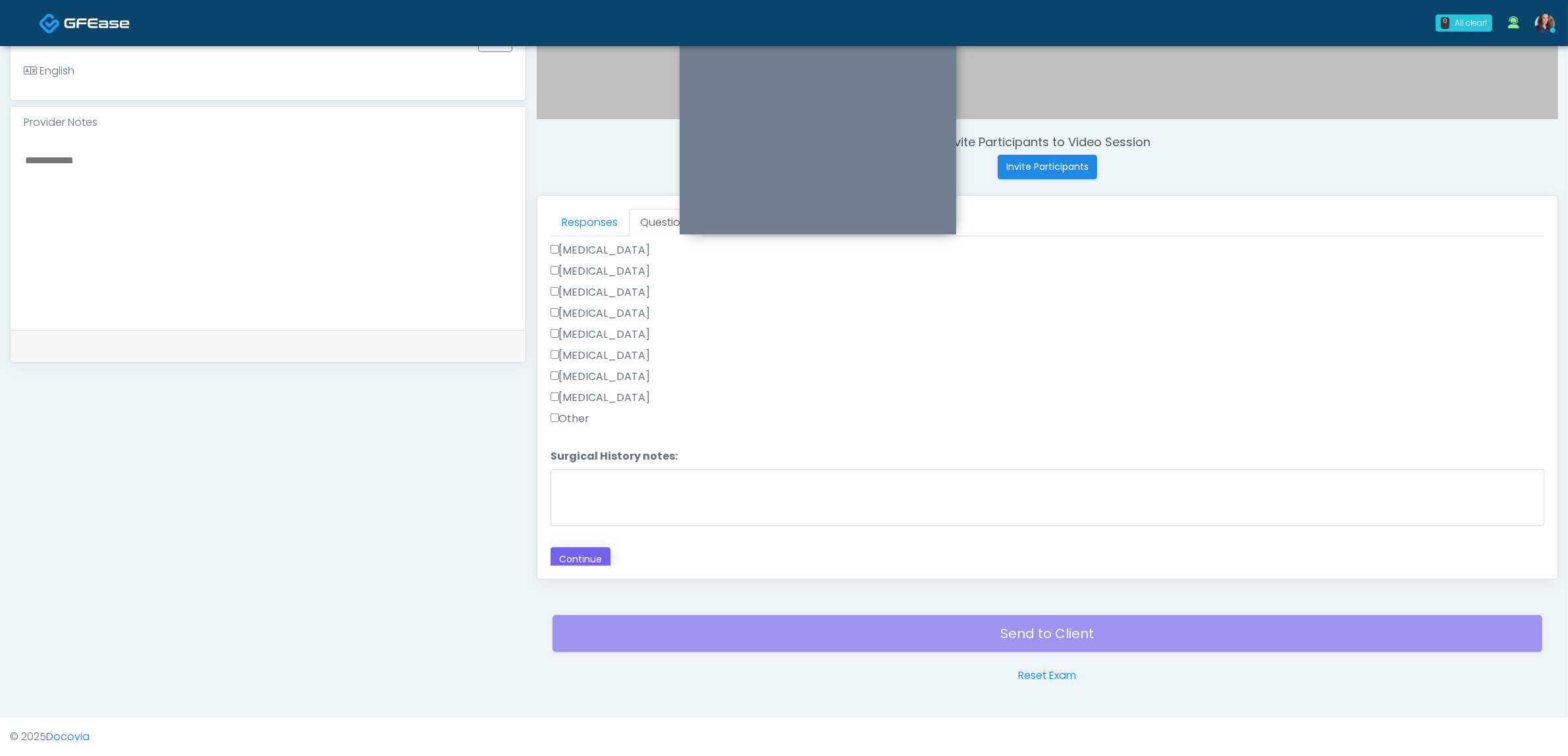
drag, startPoint x: 580, startPoint y: 535, endPoint x: 579, endPoint y: 544, distance: 9.1
drag, startPoint x: 578, startPoint y: 548, endPoint x: 593, endPoint y: 551, distance: 15.3
click at [579, 548] on button "Continue" at bounding box center [581, 559] width 60 height 24
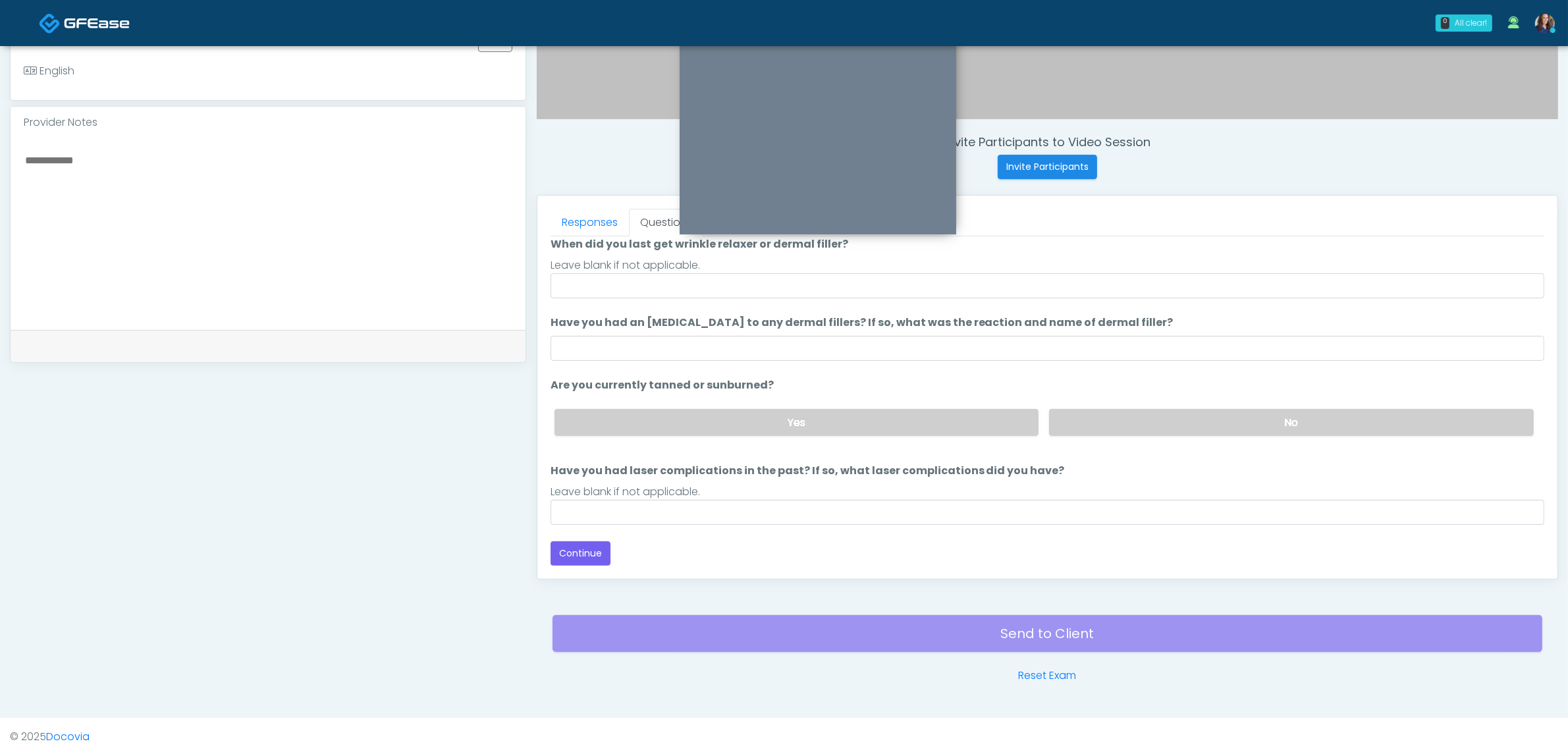
scroll to position [107, 0]
click at [644, 300] on ol "The following questions are for Filler, Wrinkle relaxers, PRP, and Lasers The f…" at bounding box center [1047, 332] width 994 height 389
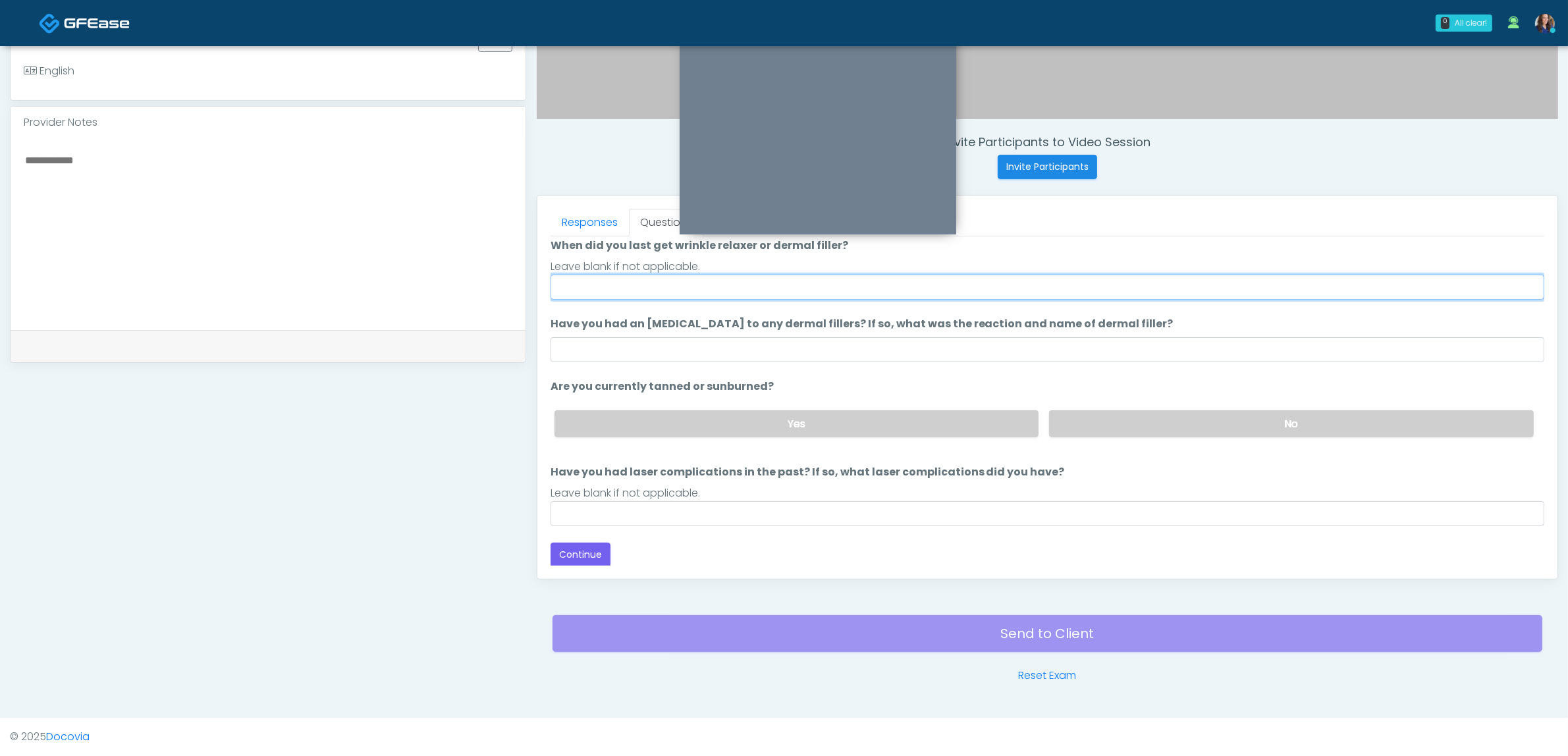
click at [644, 290] on input "When did you last get wrinkle relaxer or dermal filler?" at bounding box center [1047, 287] width 994 height 25
type input "*****"
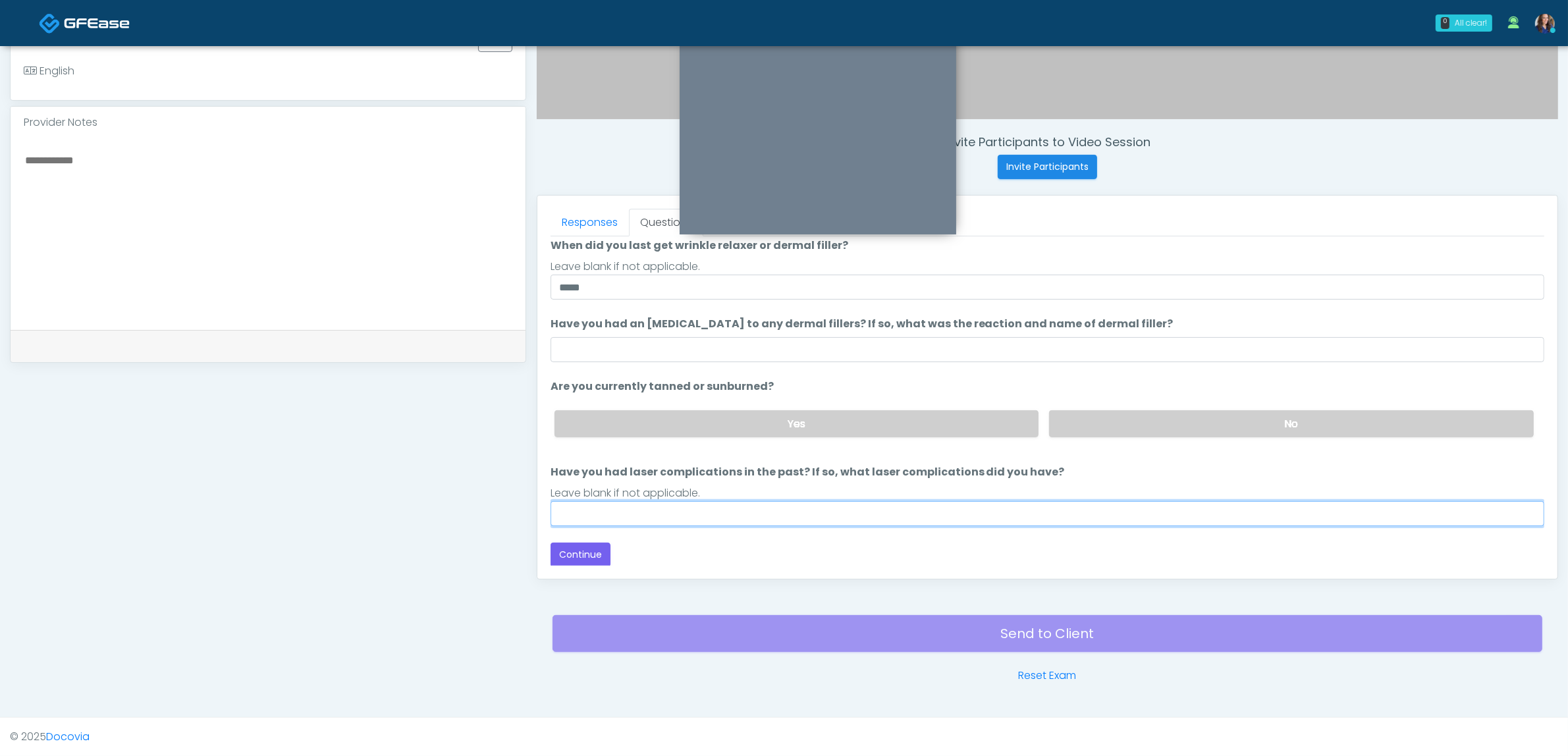
click at [588, 507] on input "Have you had laser complications in the past? If so, what laser complications d…" at bounding box center [1047, 514] width 994 height 25
type input "*****"
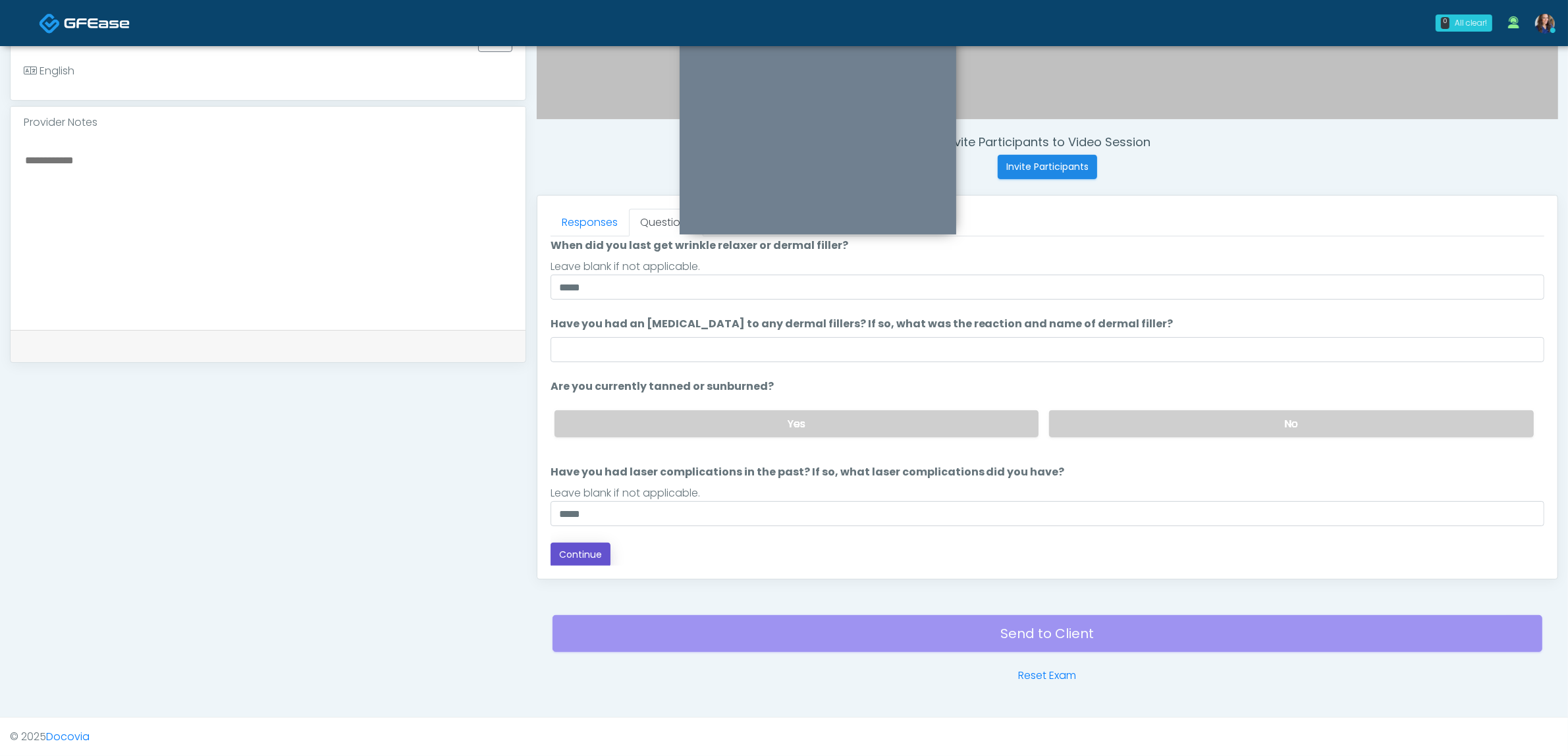
click at [570, 543] on button "Continue" at bounding box center [581, 555] width 60 height 24
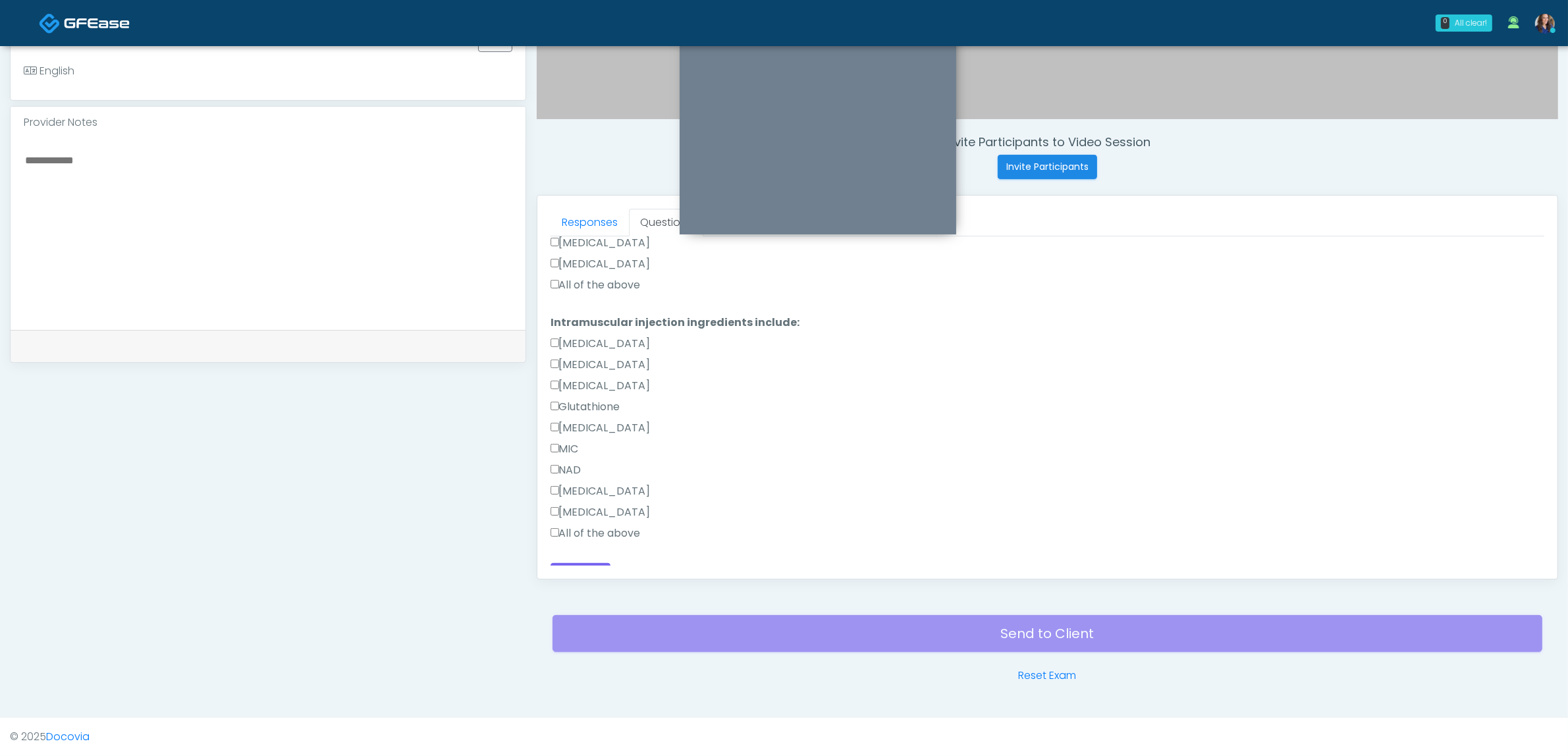
scroll to position [483, 0]
drag, startPoint x: 606, startPoint y: 267, endPoint x: 609, endPoint y: 342, distance: 75.1
click at [607, 267] on label "All of the above" at bounding box center [596, 265] width 90 height 16
click at [570, 509] on label "All of the above" at bounding box center [596, 513] width 90 height 16
click at [577, 551] on button "Continue" at bounding box center [581, 555] width 60 height 24
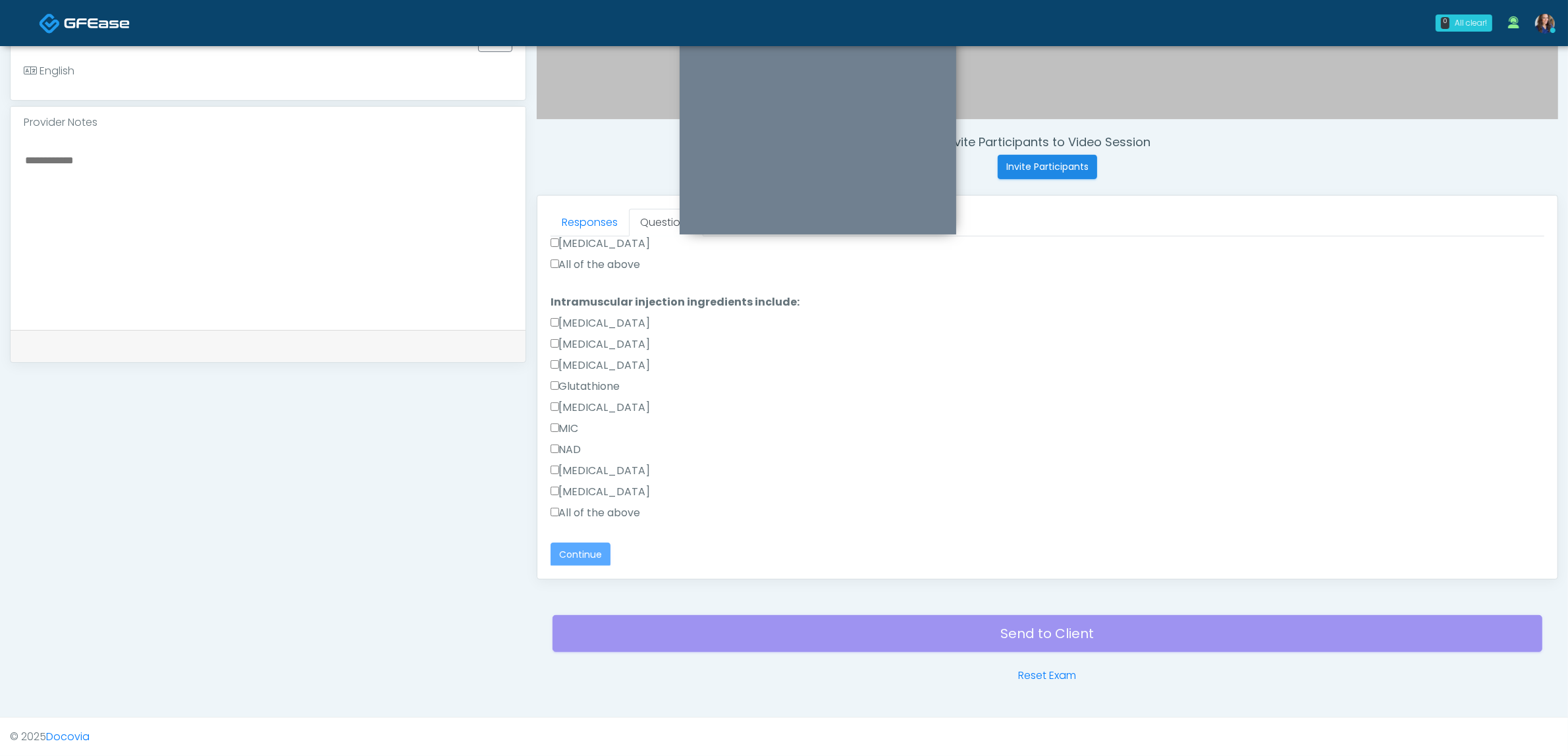
scroll to position [0, 0]
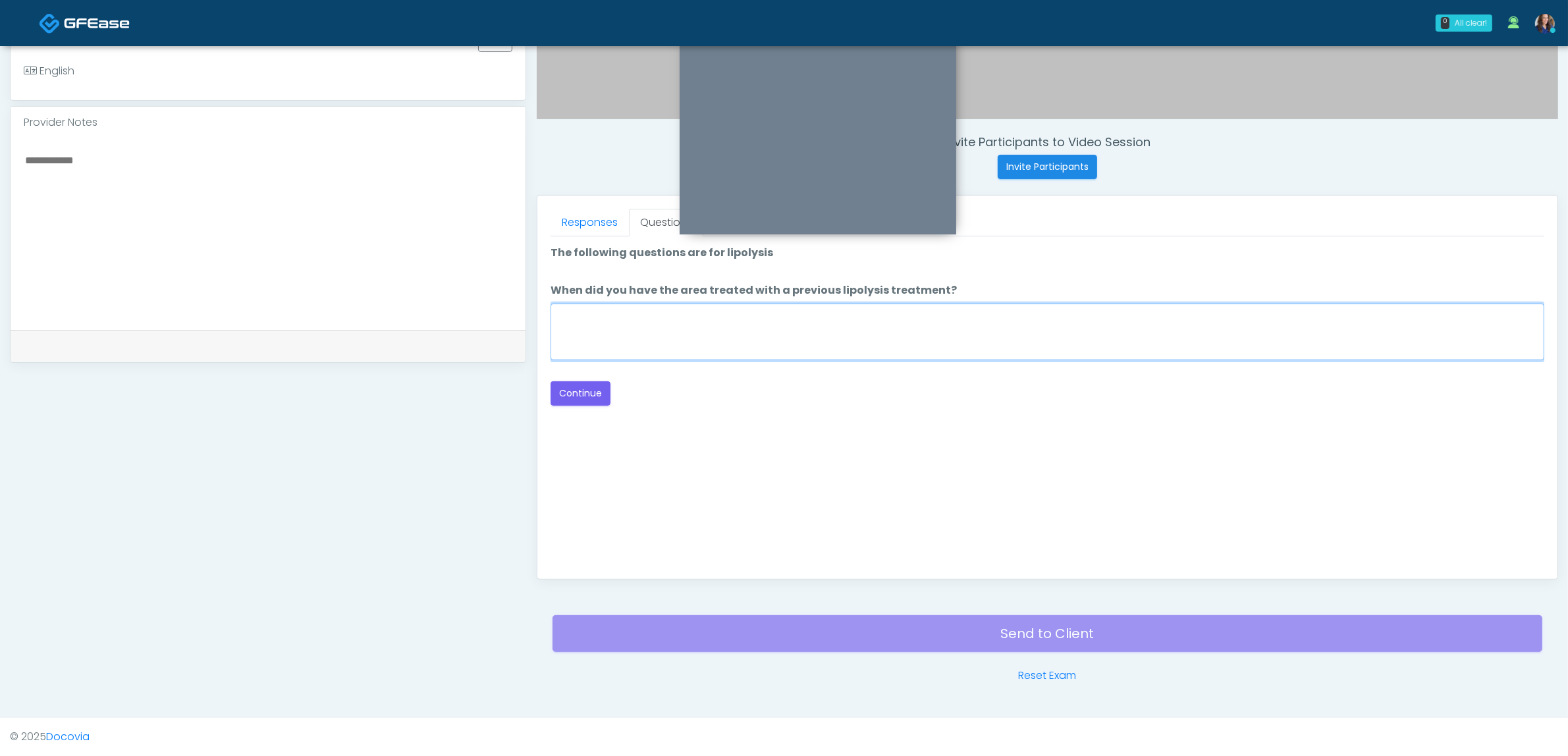
drag, startPoint x: 837, startPoint y: 315, endPoint x: 842, endPoint y: 327, distance: 13.0
click at [838, 315] on textarea "When did you have the area treated with a previous lipolysis treatment?" at bounding box center [1047, 332] width 994 height 56
type textarea "*"
type textarea "**"
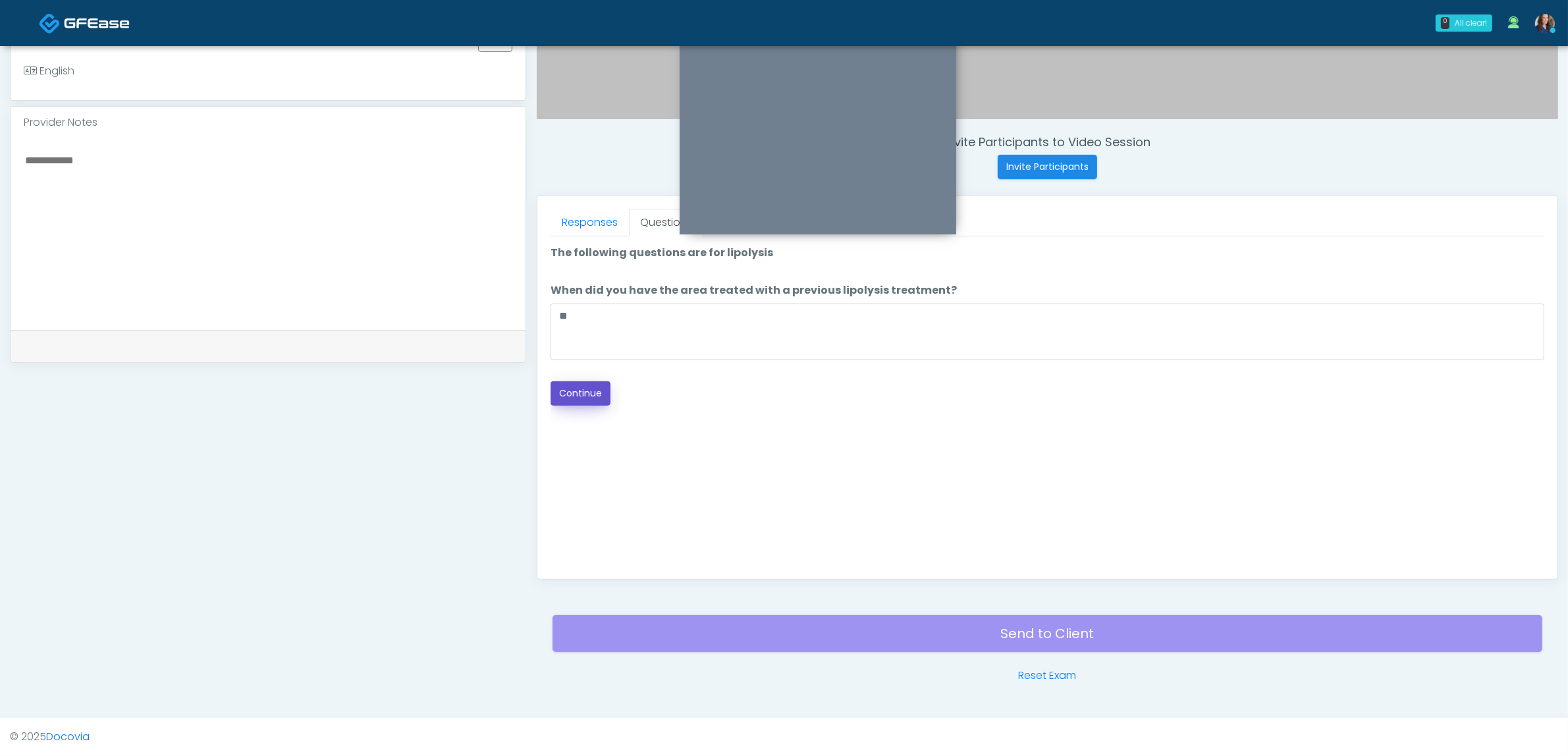
click at [590, 392] on button "Continue" at bounding box center [581, 393] width 60 height 24
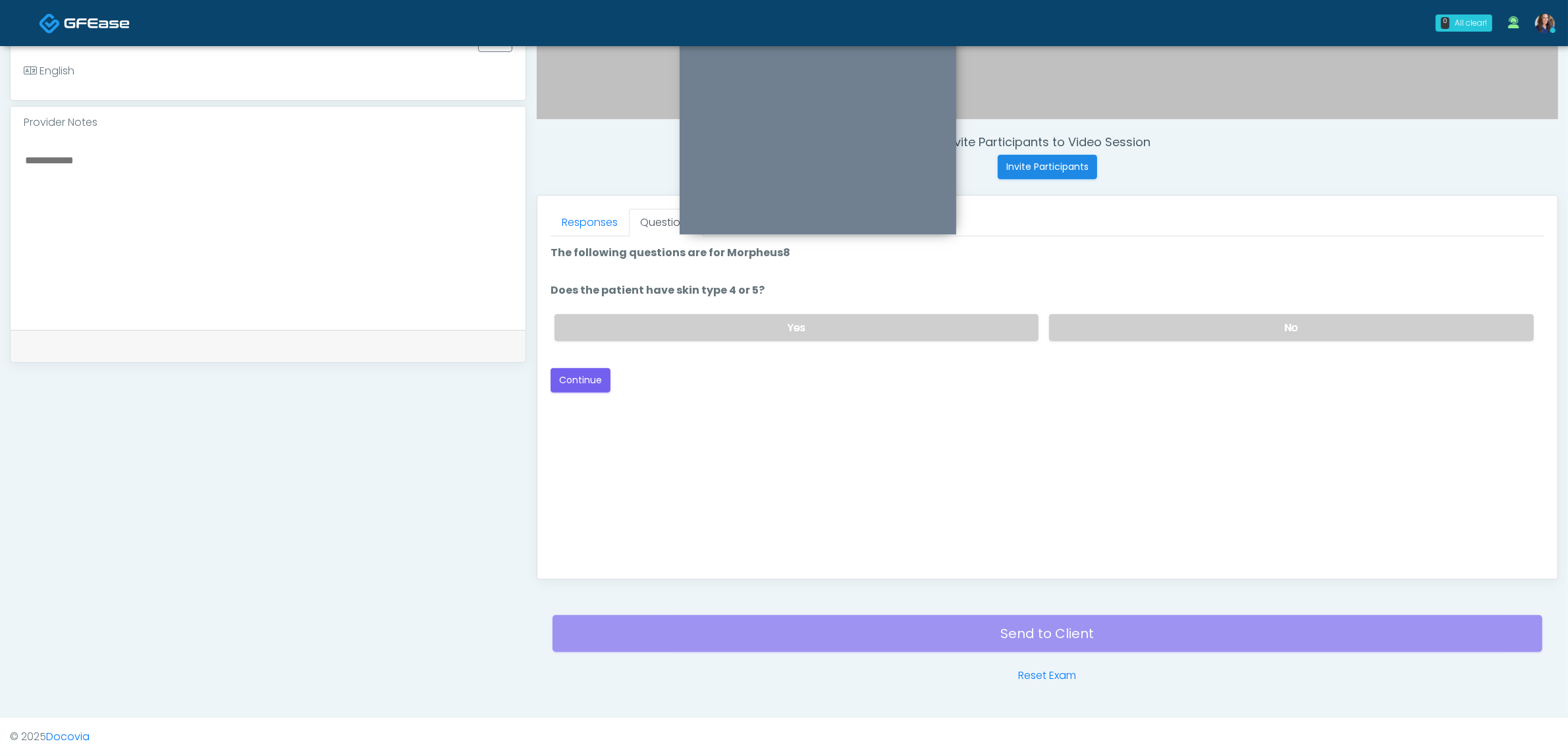
drag, startPoint x: 1093, startPoint y: 330, endPoint x: 798, endPoint y: 364, distance: 297.0
click at [1094, 330] on label "No" at bounding box center [1291, 327] width 484 height 27
click at [593, 382] on button "Continue" at bounding box center [581, 380] width 60 height 24
drag, startPoint x: 1101, startPoint y: 322, endPoint x: 1091, endPoint y: 330, distance: 12.8
click at [1101, 322] on label "No" at bounding box center [1291, 327] width 484 height 27
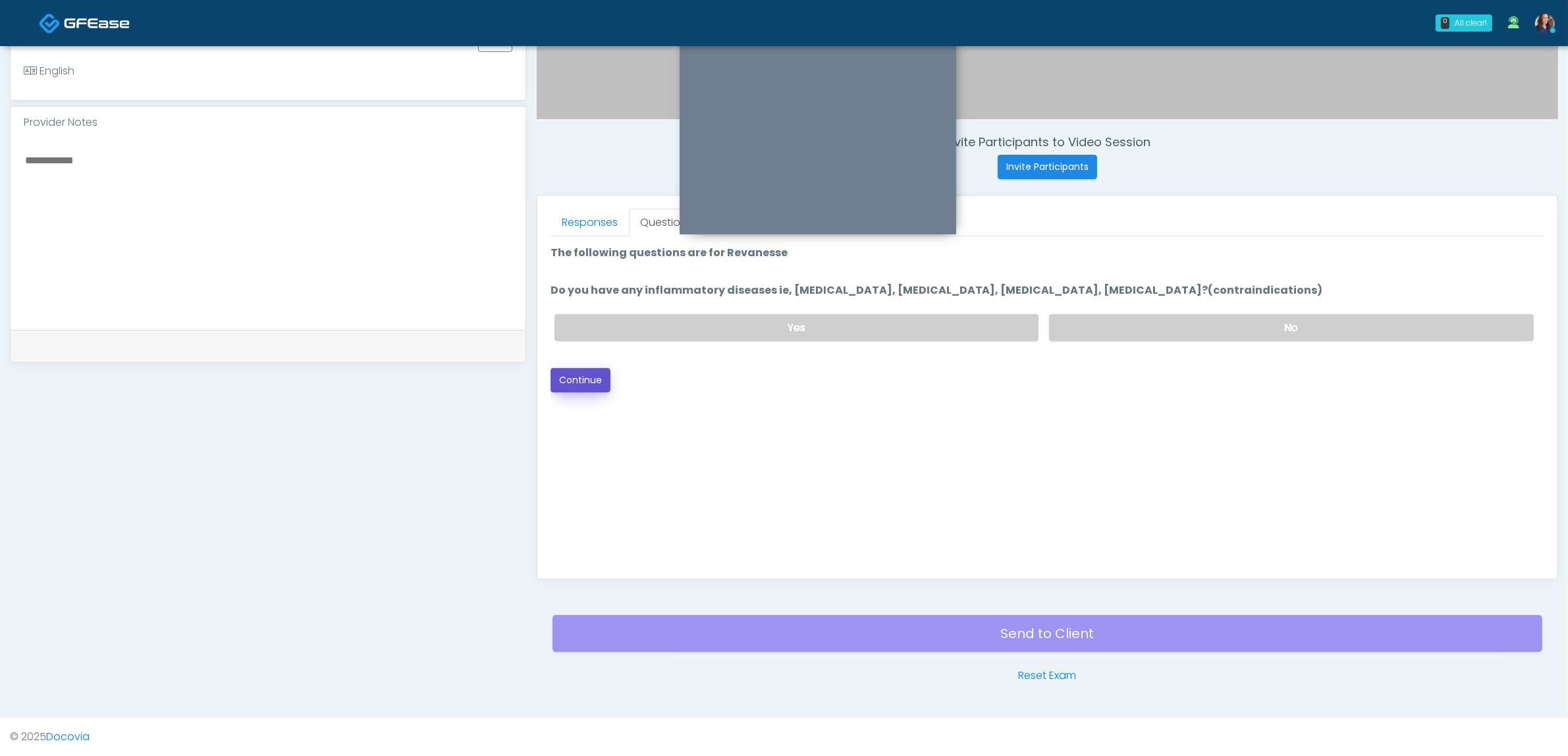
click at [596, 376] on button "Continue" at bounding box center [581, 380] width 60 height 24
click at [1144, 317] on label "No" at bounding box center [1291, 327] width 484 height 27
drag, startPoint x: 603, startPoint y: 366, endPoint x: 663, endPoint y: 359, distance: 60.4
click at [601, 368] on button "Continue" at bounding box center [581, 380] width 60 height 24
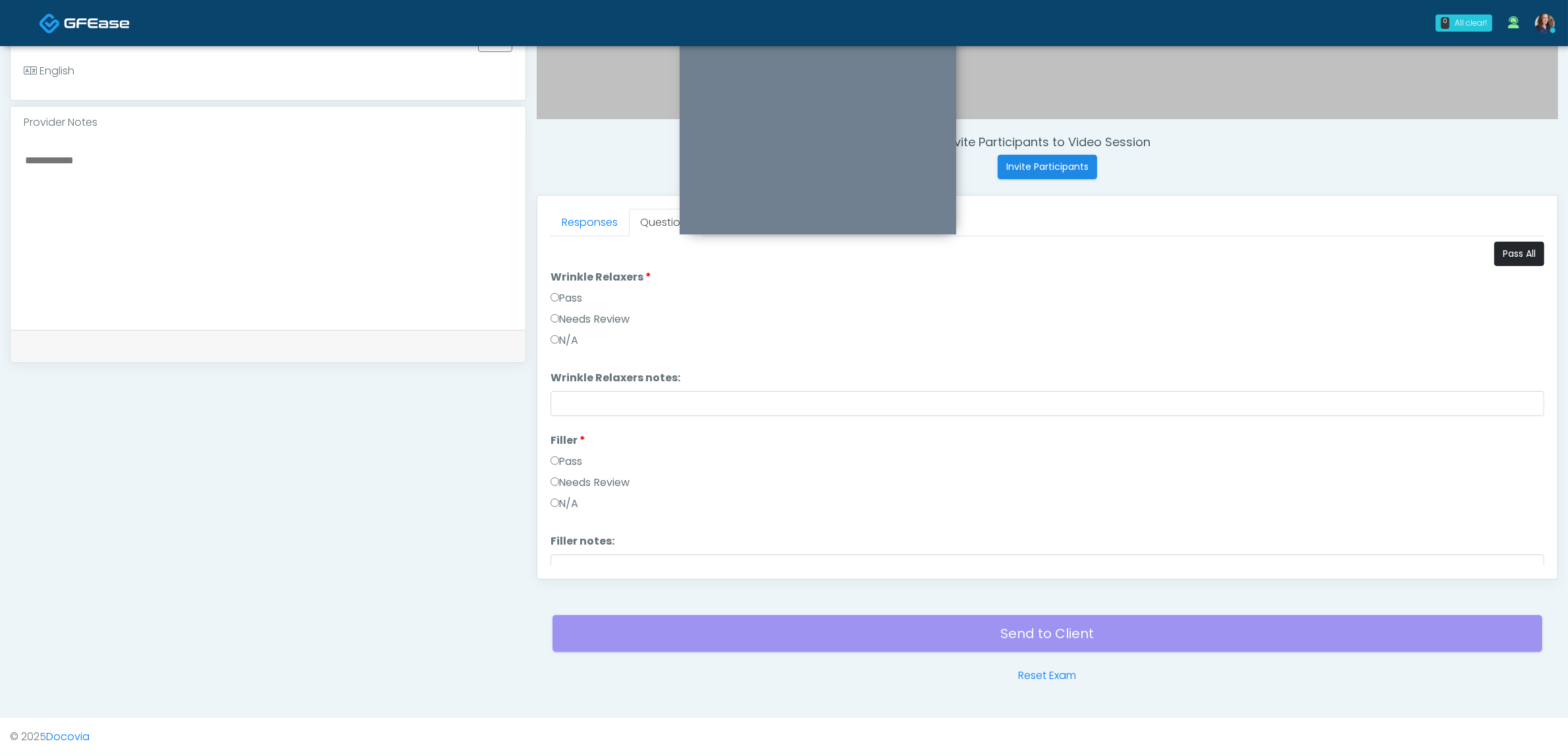
drag, startPoint x: 1464, startPoint y: 251, endPoint x: 1503, endPoint y: 253, distance: 39.1
click at [1475, 251] on div "Pass All" at bounding box center [1047, 254] width 994 height 24
click at [1504, 253] on button "Pass All" at bounding box center [1519, 254] width 50 height 24
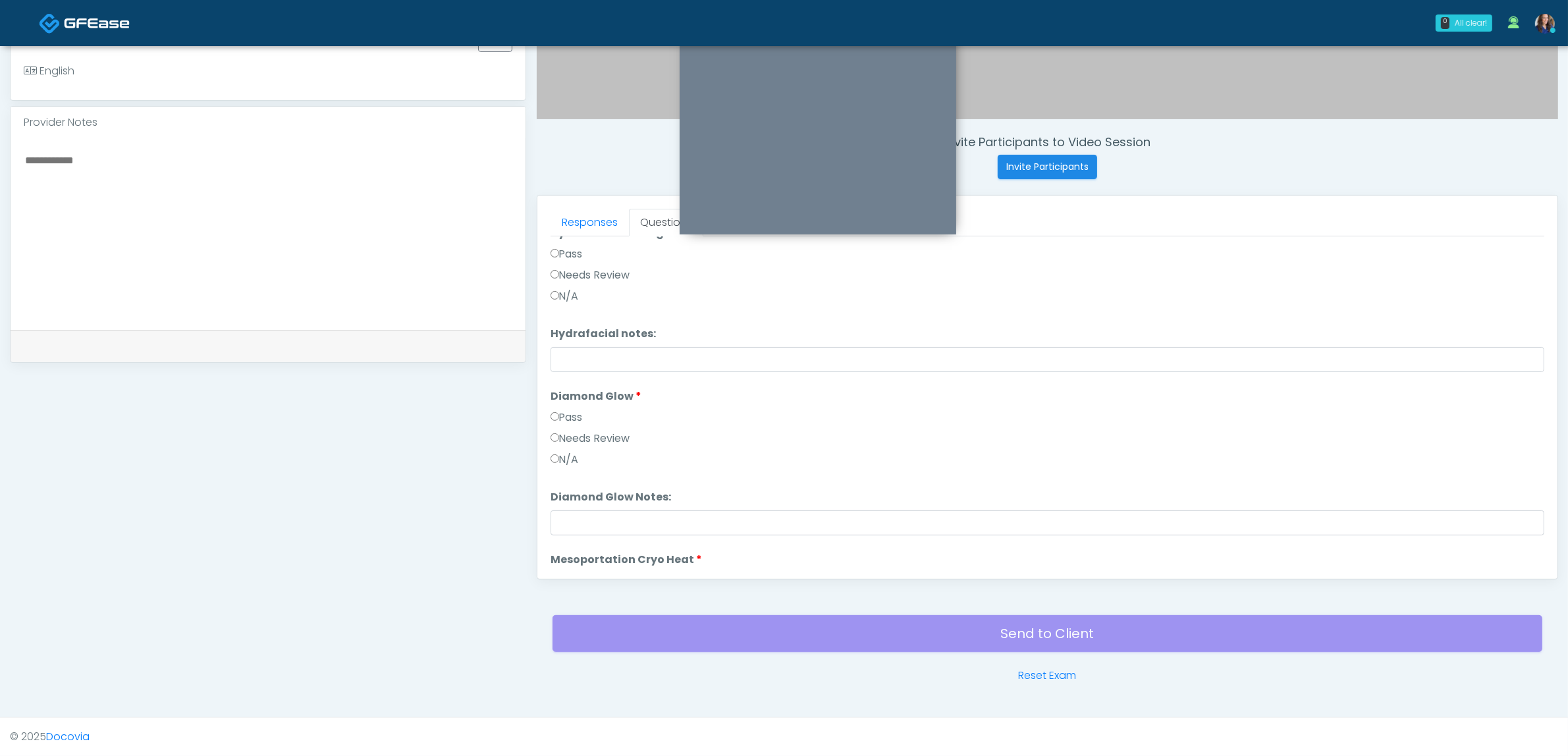
scroll to position [2339, 0]
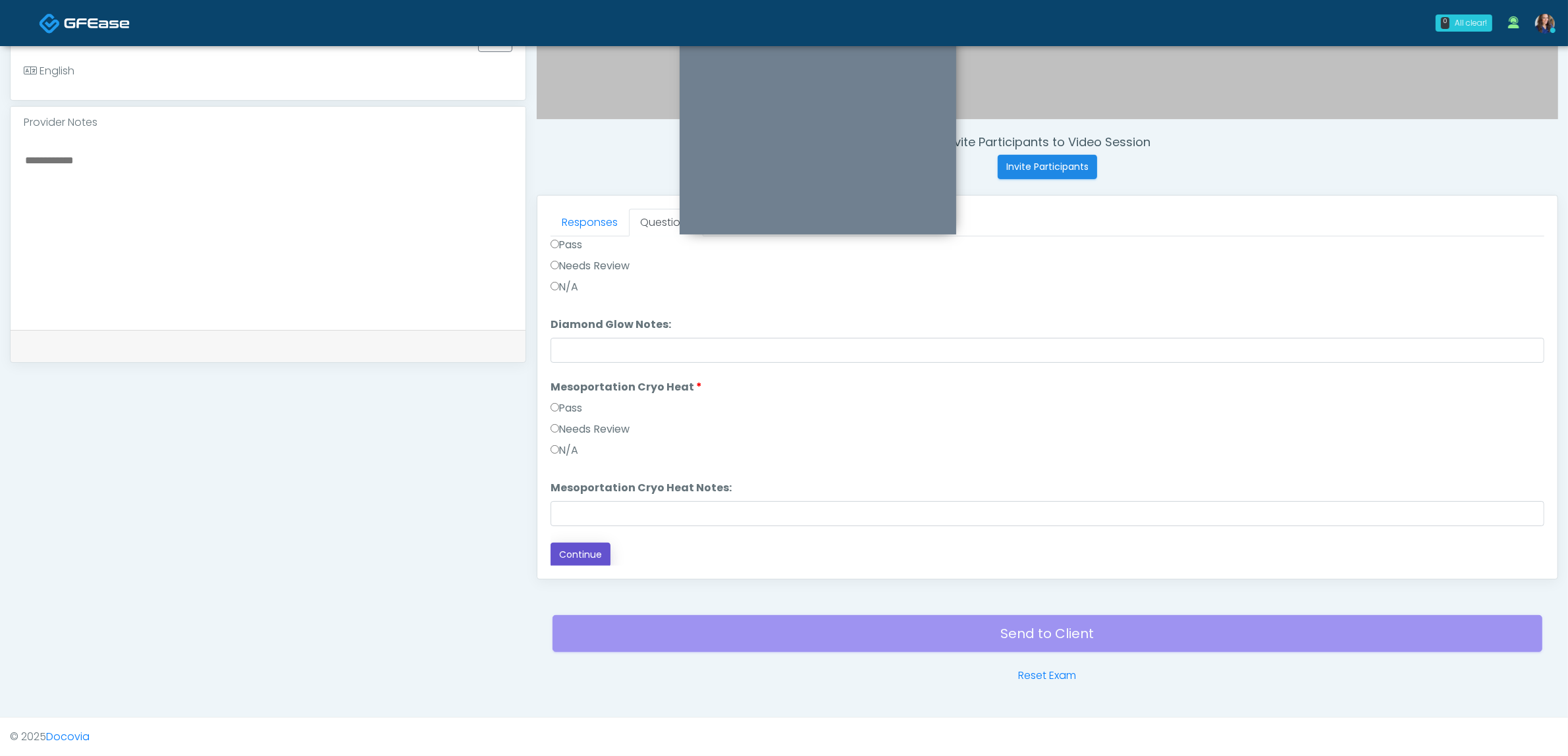
click at [595, 547] on button "Continue" at bounding box center [581, 555] width 60 height 24
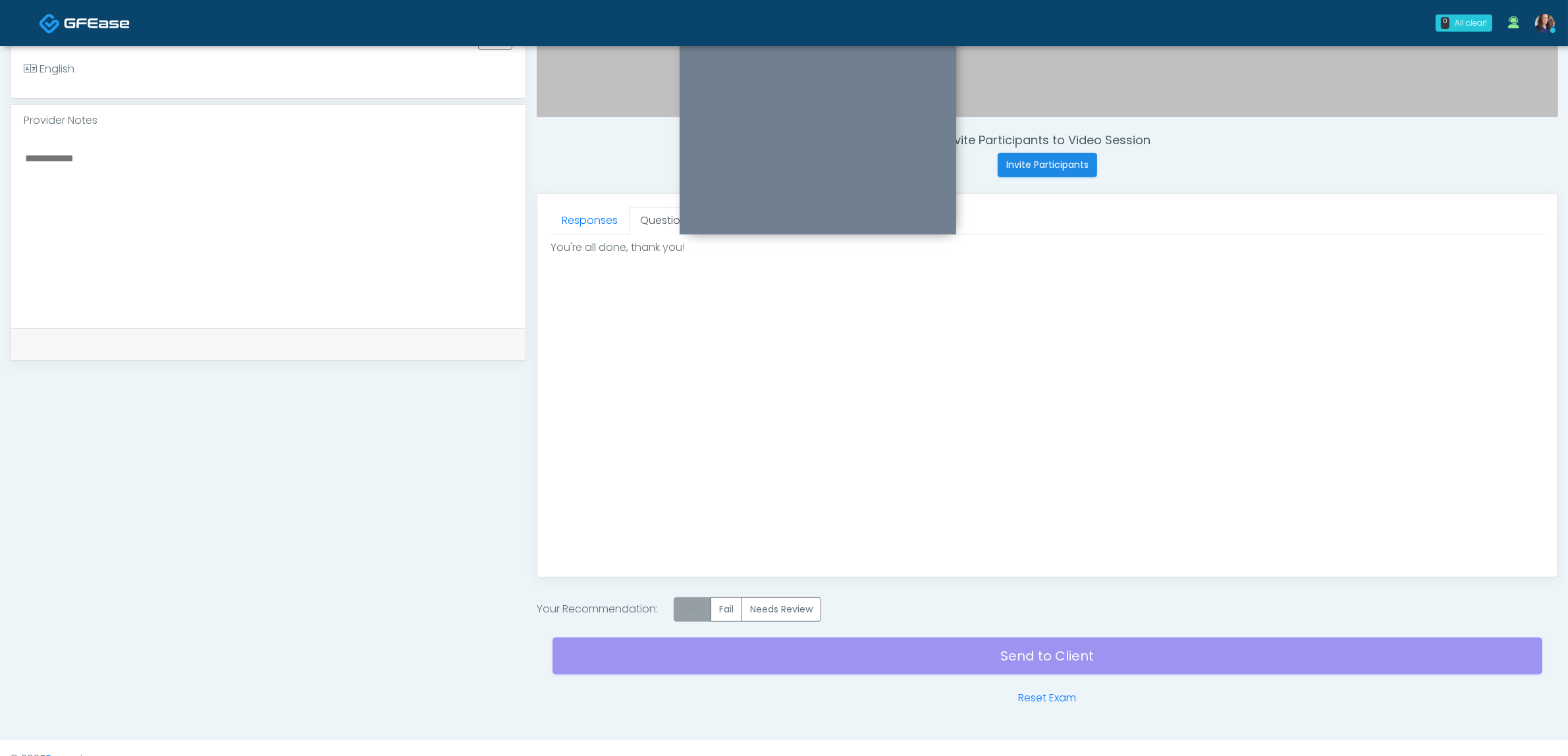
click at [699, 604] on label "Pass" at bounding box center [692, 609] width 38 height 24
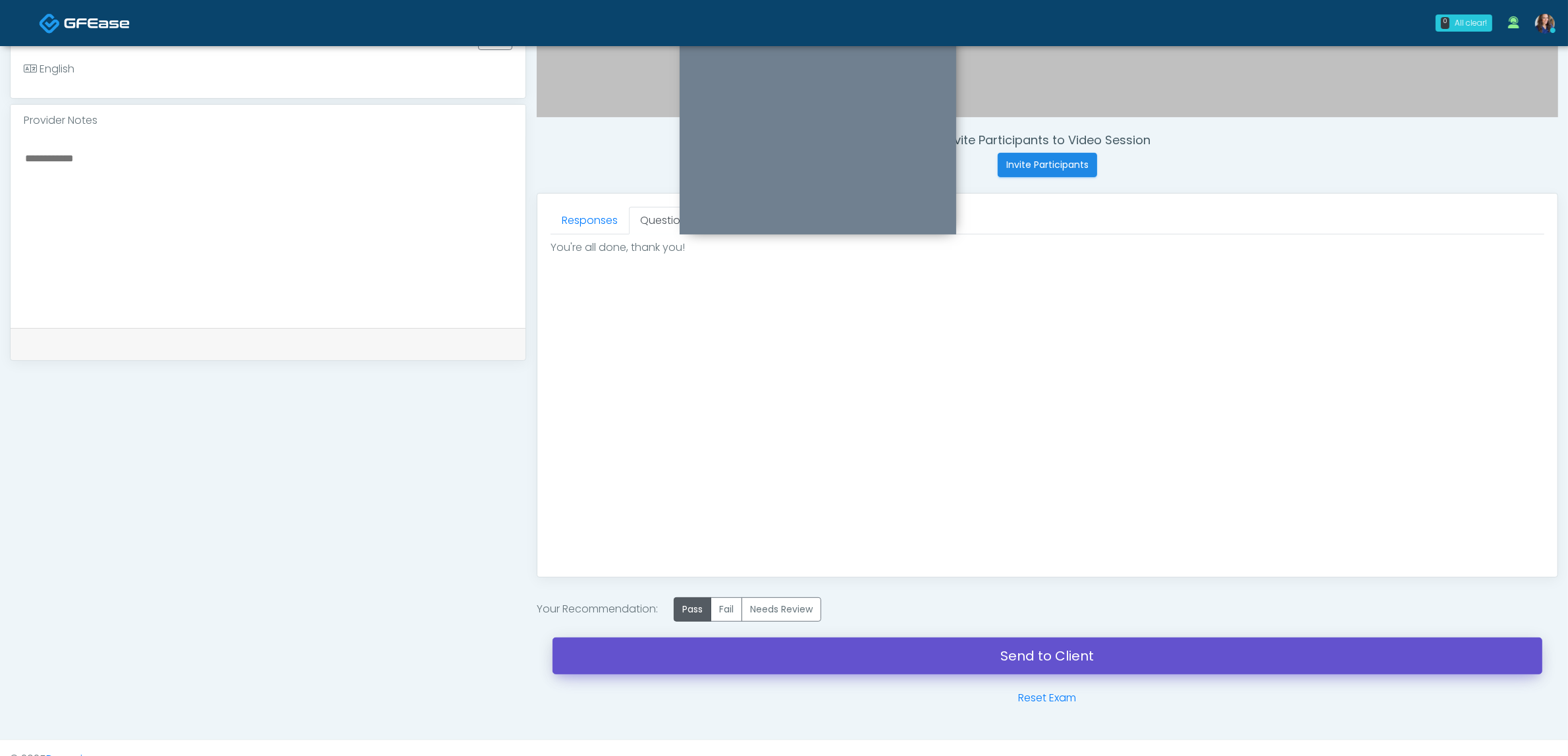
click at [768, 653] on link "Send to Client" at bounding box center [1047, 656] width 989 height 37
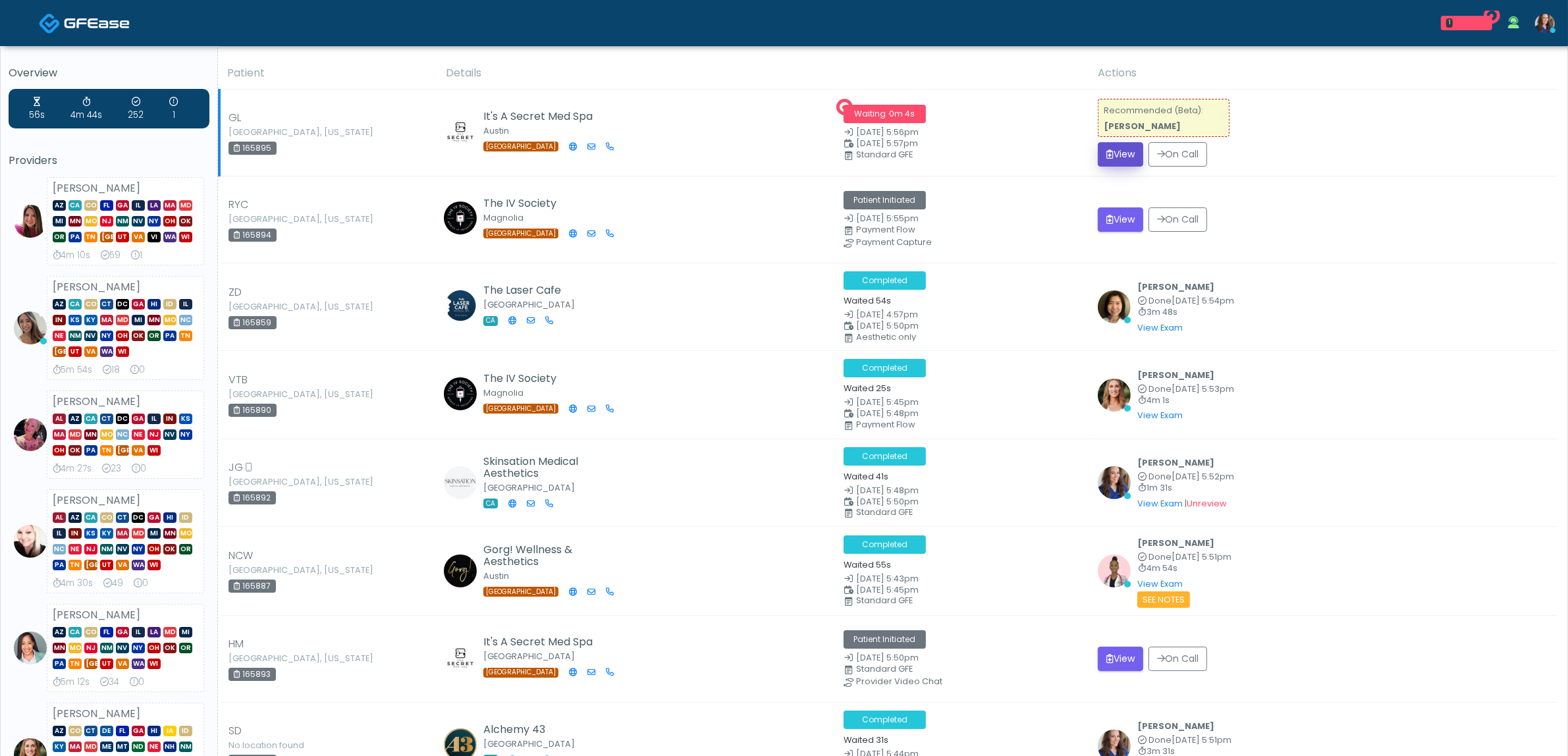
click at [1118, 158] on button "View" at bounding box center [1121, 154] width 46 height 24
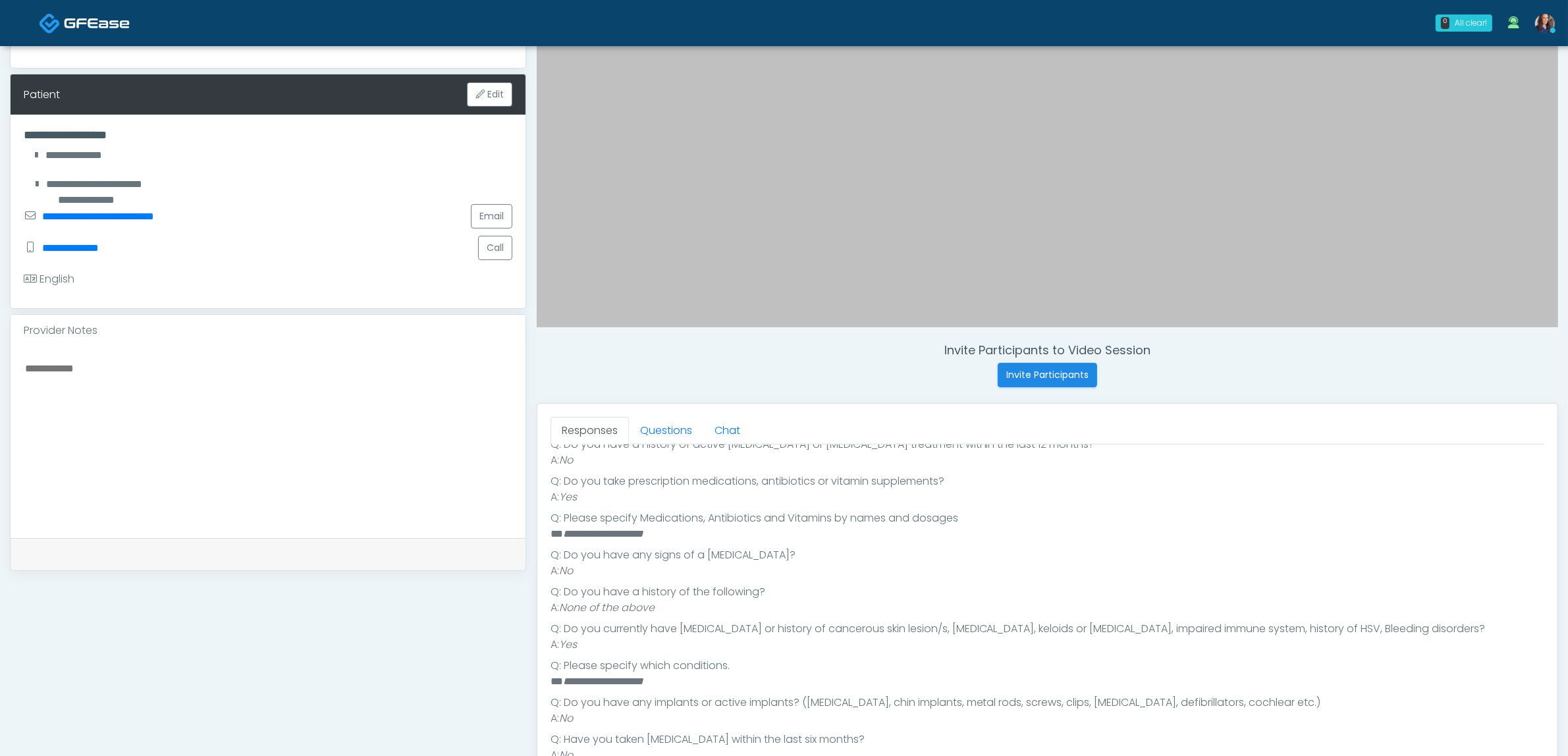
scroll to position [247, 0]
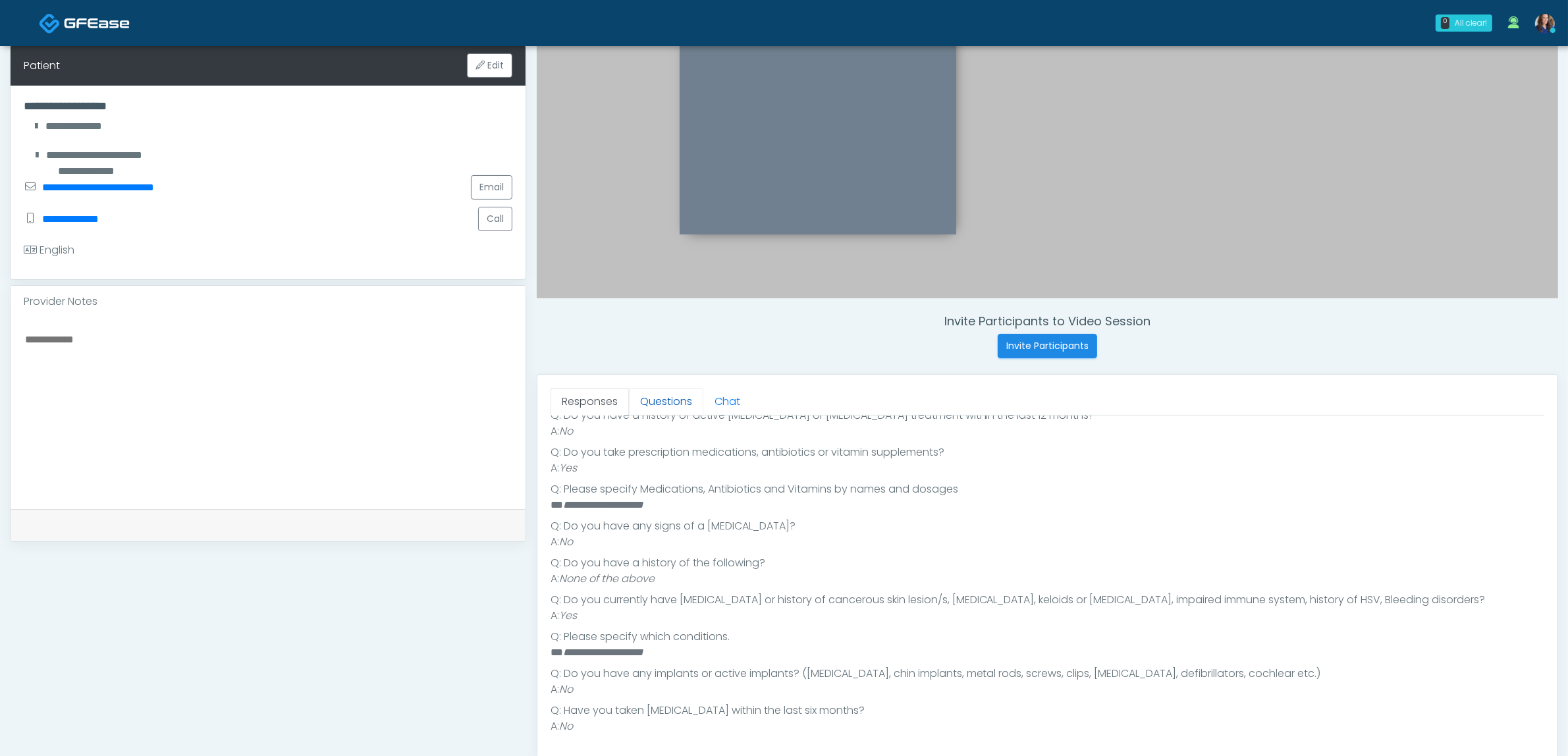
click at [652, 410] on link "Questions" at bounding box center [666, 402] width 74 height 28
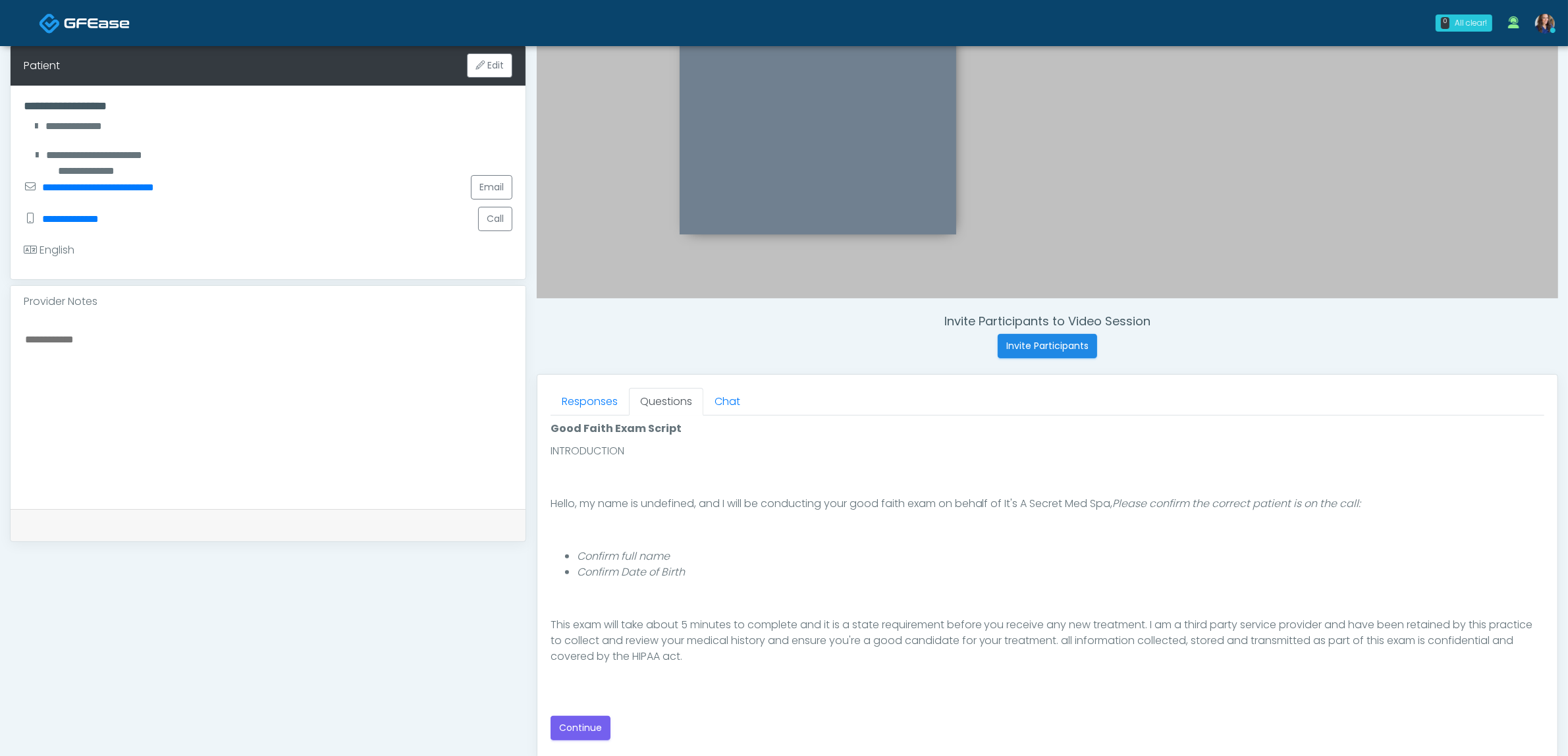
scroll to position [90, 0]
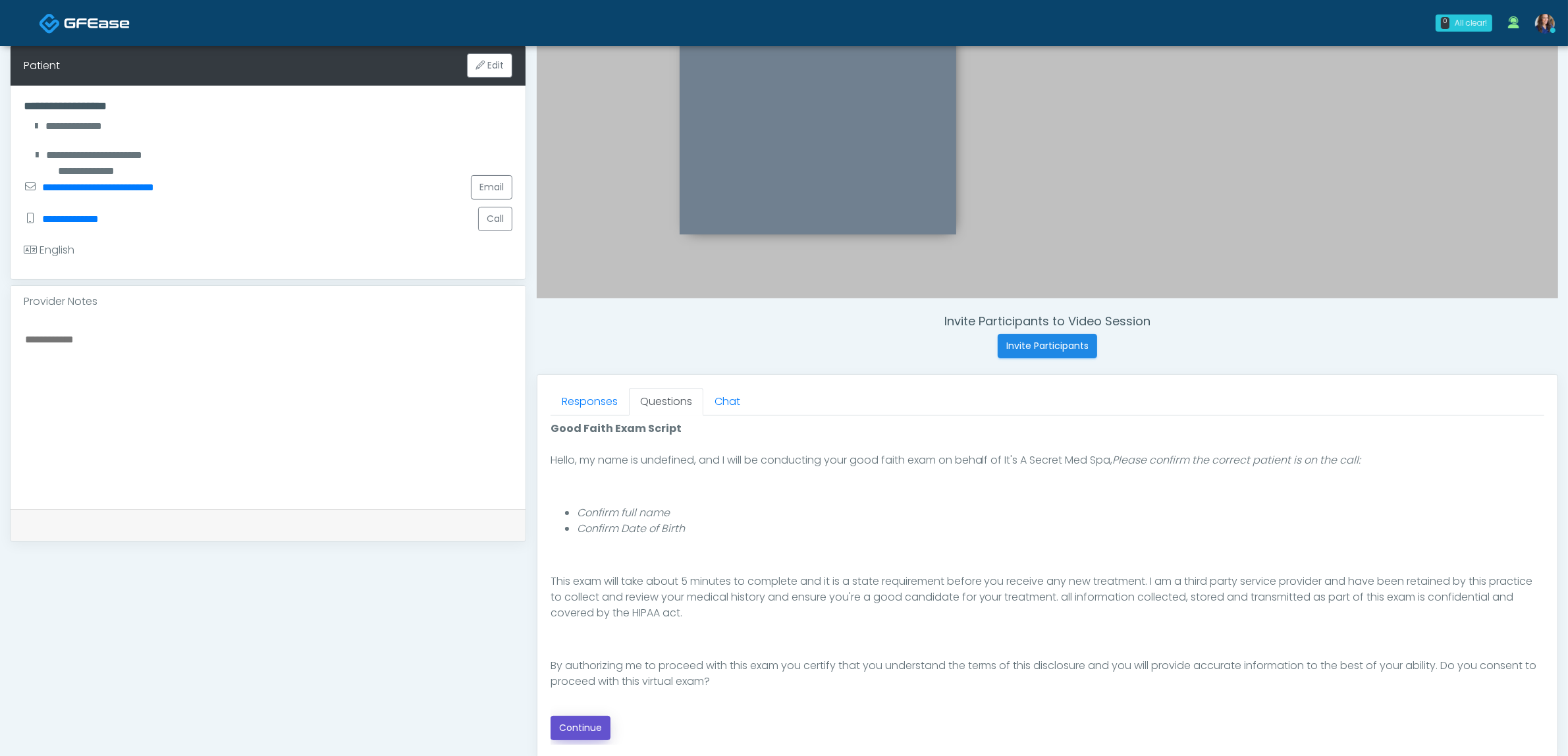
drag, startPoint x: 594, startPoint y: 717, endPoint x: 656, endPoint y: 715, distance: 62.0
click at [593, 717] on button "Continue" at bounding box center [581, 727] width 60 height 24
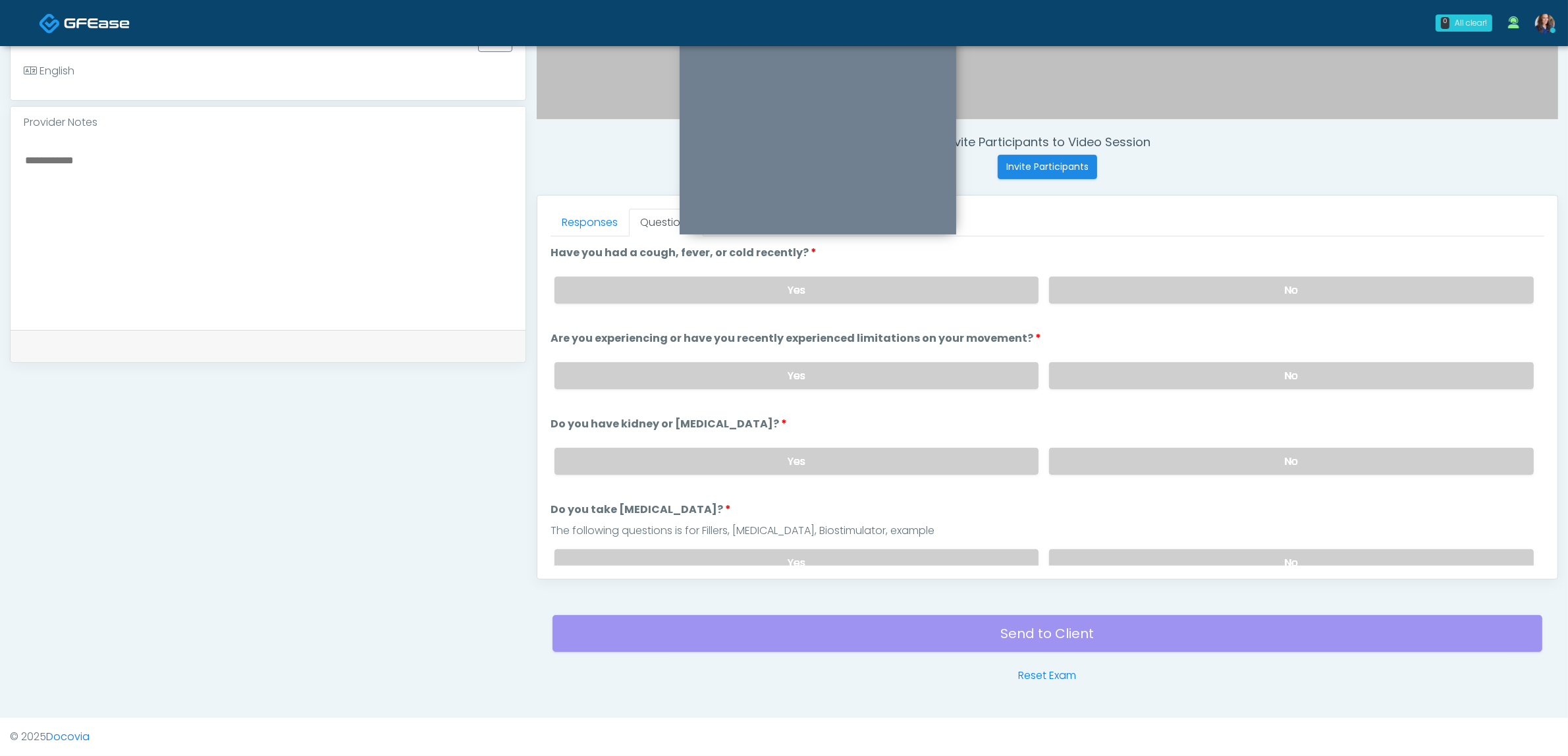
drag, startPoint x: 1230, startPoint y: 287, endPoint x: 1243, endPoint y: 338, distance: 52.6
click at [1231, 287] on label "No" at bounding box center [1291, 290] width 484 height 27
click at [1245, 365] on label "No" at bounding box center [1291, 376] width 484 height 27
drag, startPoint x: 1212, startPoint y: 449, endPoint x: 1212, endPoint y: 463, distance: 14.0
click at [1212, 451] on label "No" at bounding box center [1291, 461] width 484 height 27
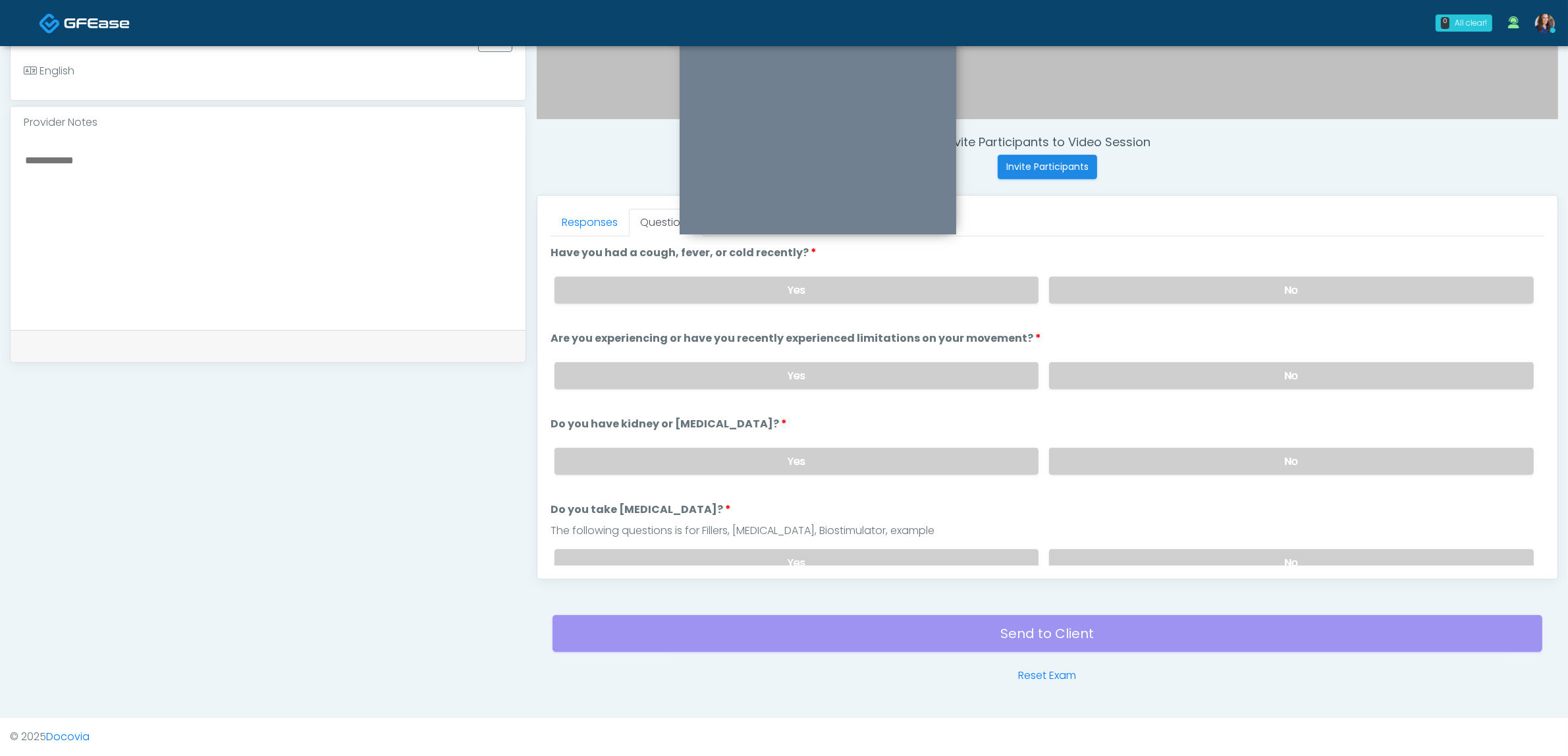
drag, startPoint x: 1207, startPoint y: 537, endPoint x: 1219, endPoint y: 538, distance: 12.0
click at [1218, 538] on div "Yes No" at bounding box center [1044, 562] width 1000 height 48
click at [1213, 557] on label "No" at bounding box center [1291, 563] width 484 height 27
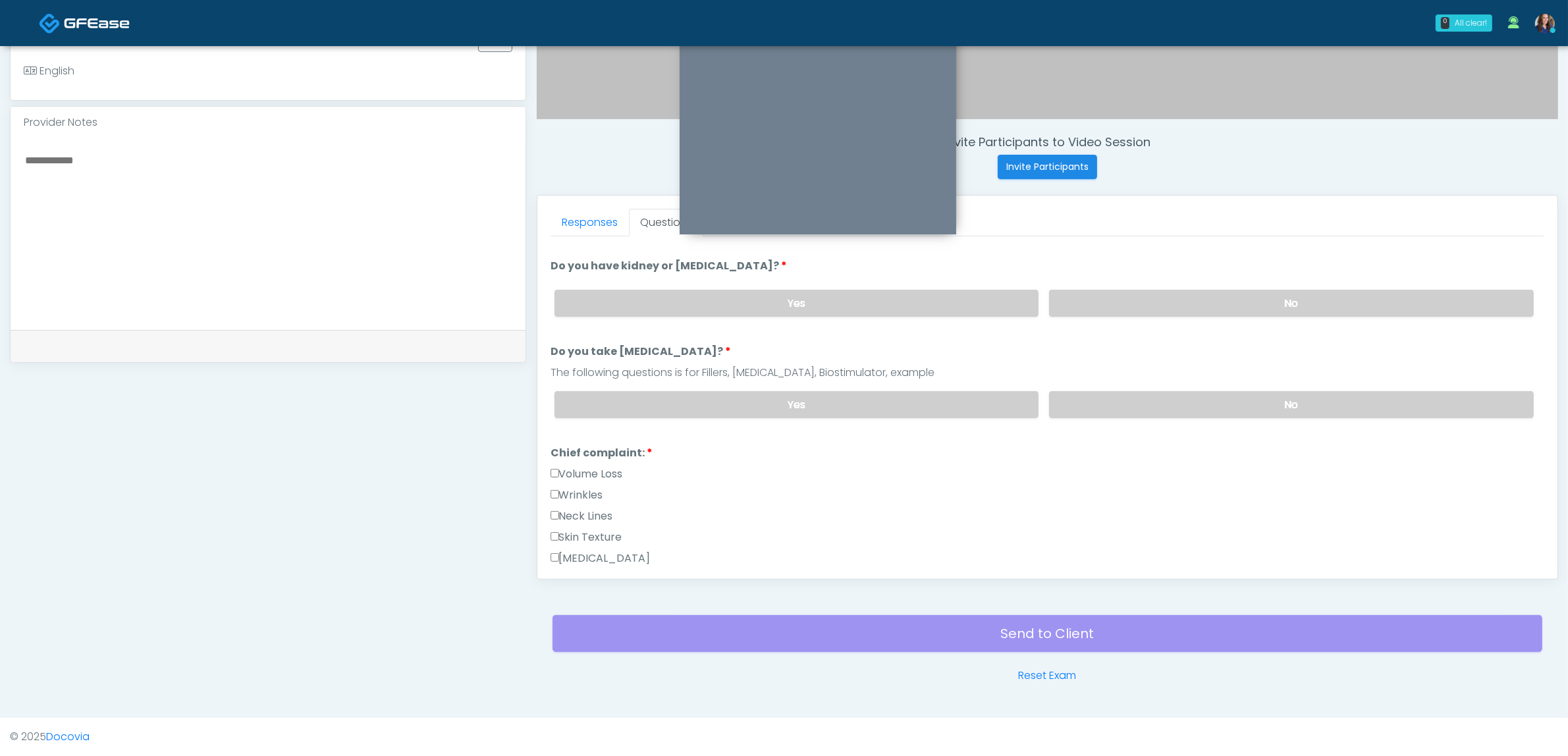
scroll to position [247, 0]
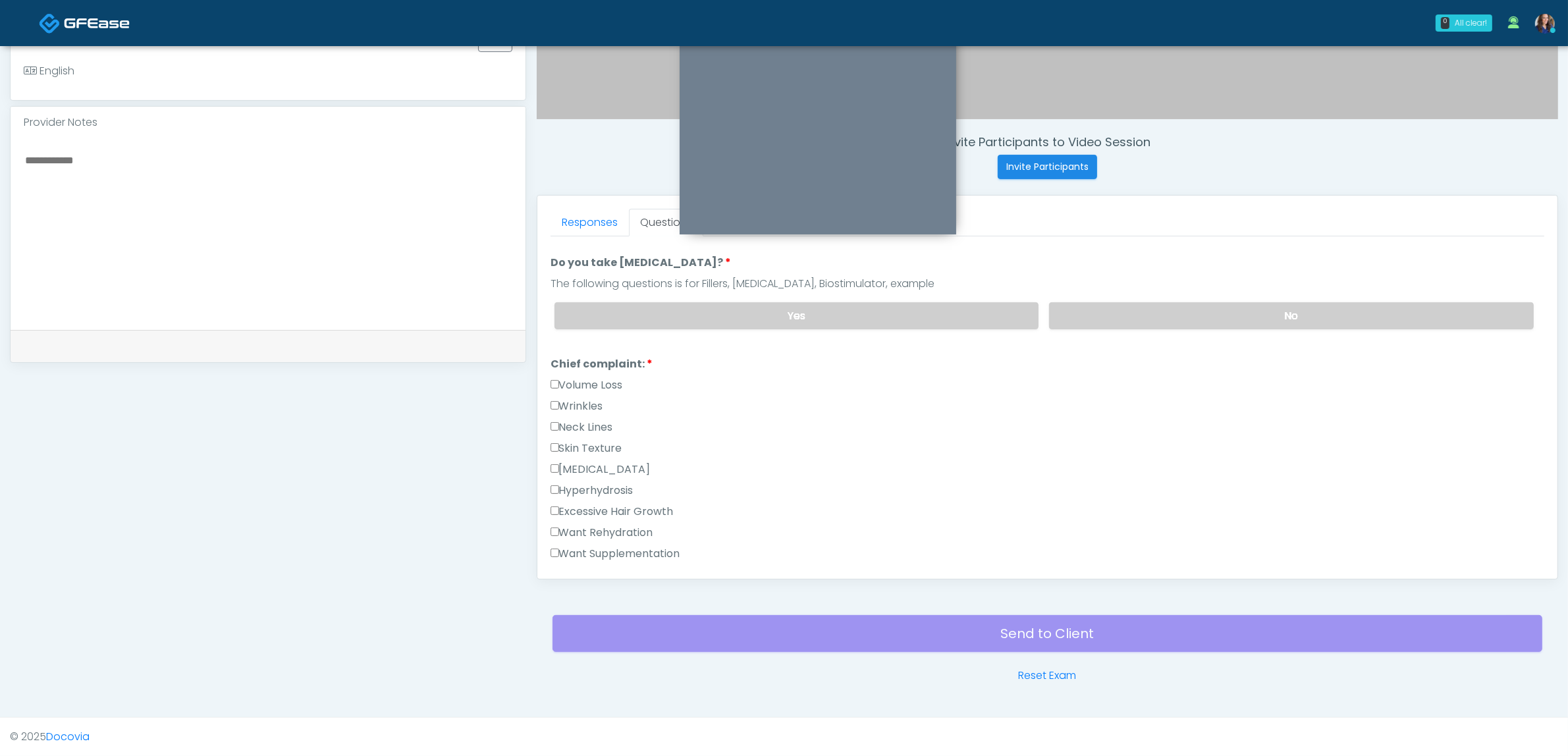
click at [604, 399] on label "Wrinkles" at bounding box center [577, 406] width 53 height 16
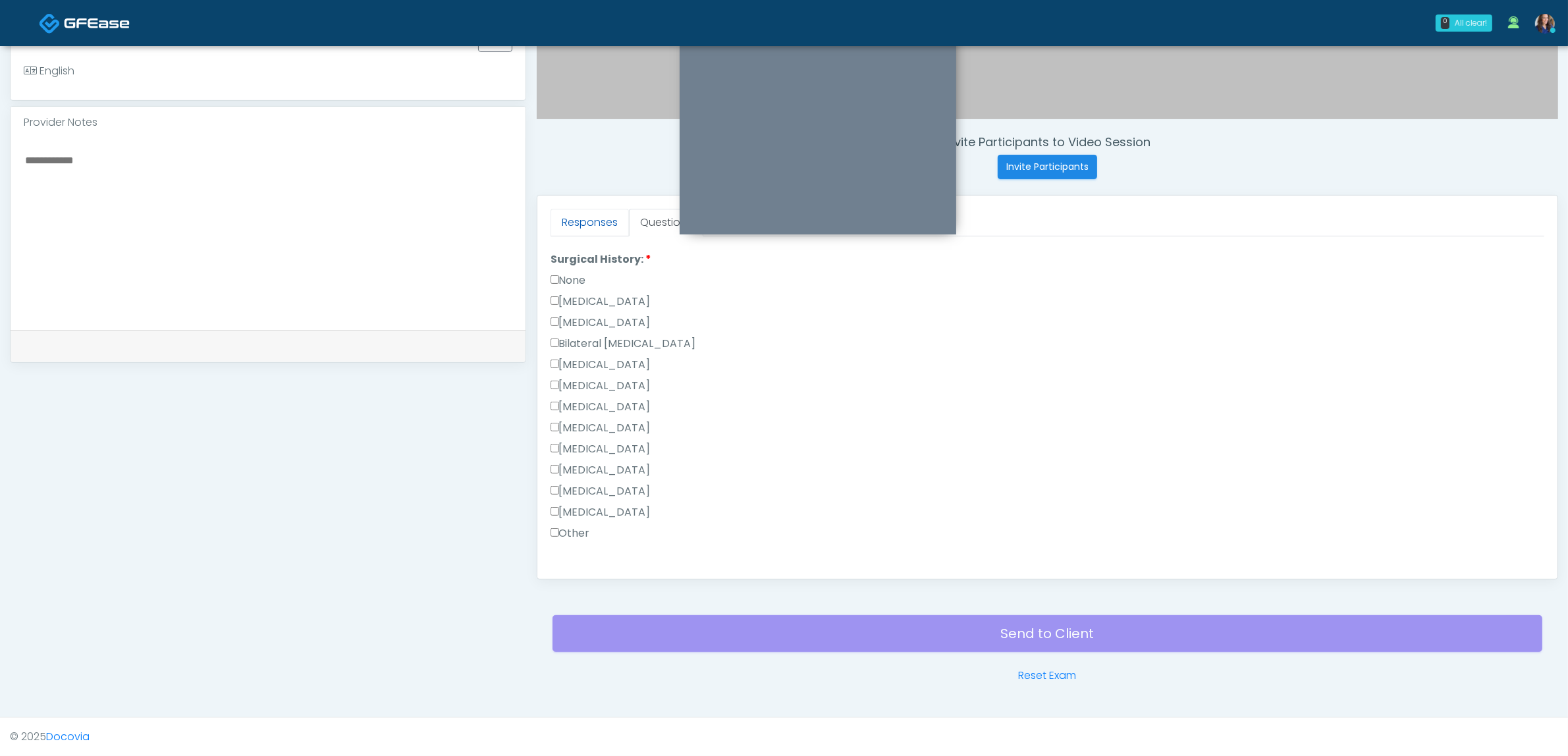
click at [608, 219] on link "Responses" at bounding box center [590, 223] width 78 height 28
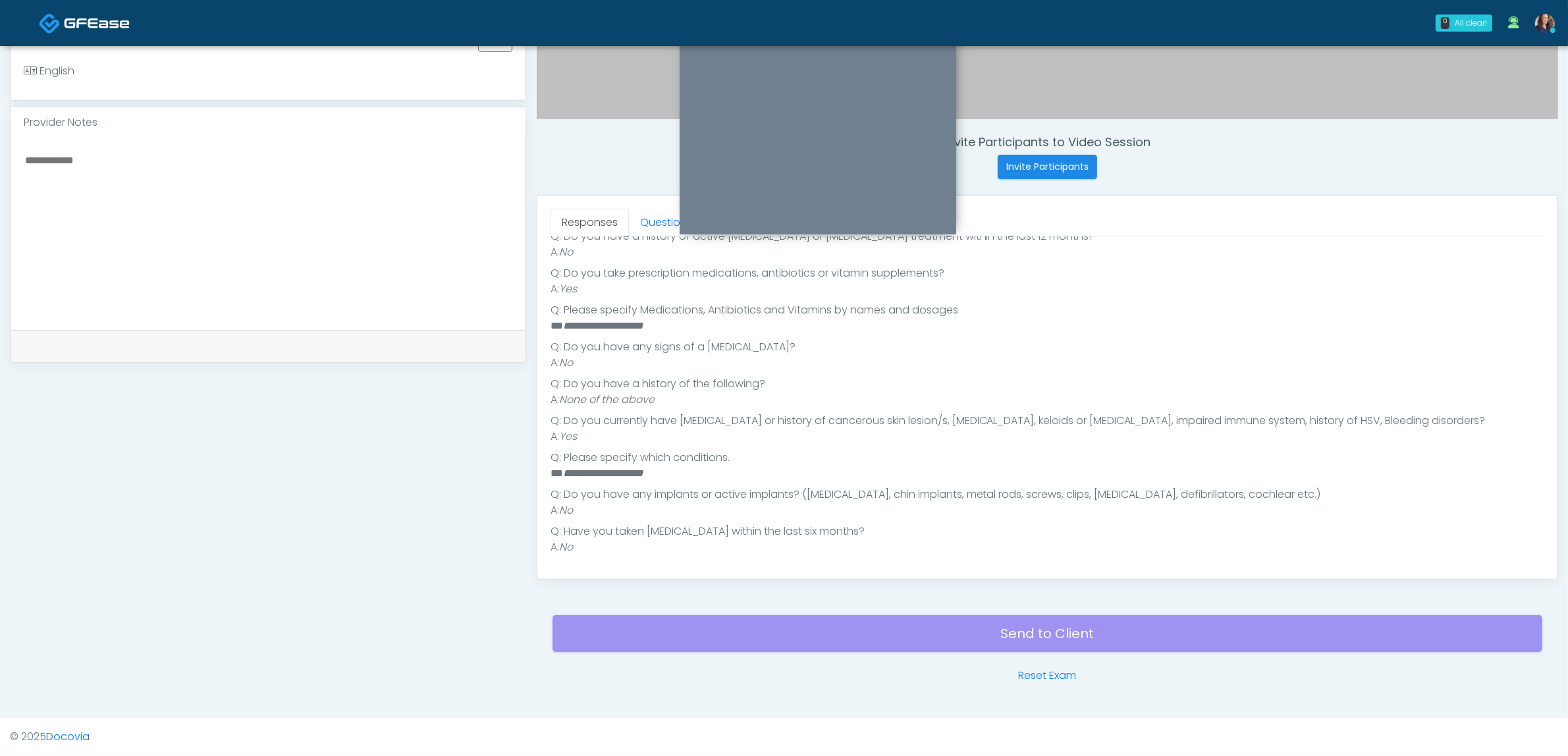
scroll to position [375, 0]
drag, startPoint x: 688, startPoint y: 474, endPoint x: 564, endPoint y: 466, distance: 124.3
click at [557, 469] on li "**********" at bounding box center [1041, 474] width 981 height 16
copy li "**********"
click at [648, 213] on link "Questions" at bounding box center [666, 223] width 74 height 28
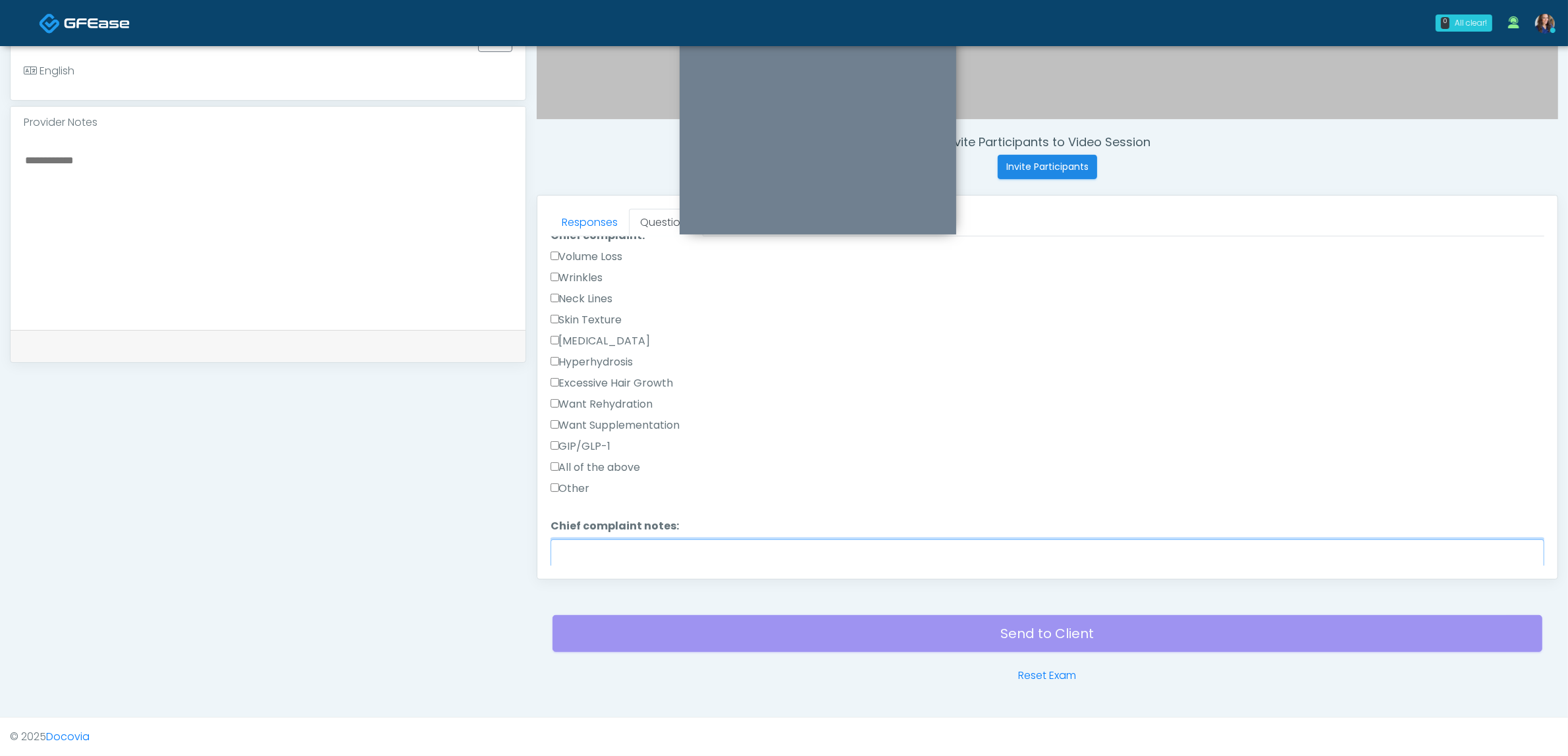
click at [643, 548] on textarea "Chief complaint notes:" at bounding box center [1047, 567] width 994 height 56
paste textarea "**********"
type textarea "**********"
click at [569, 414] on label "Other" at bounding box center [570, 419] width 39 height 16
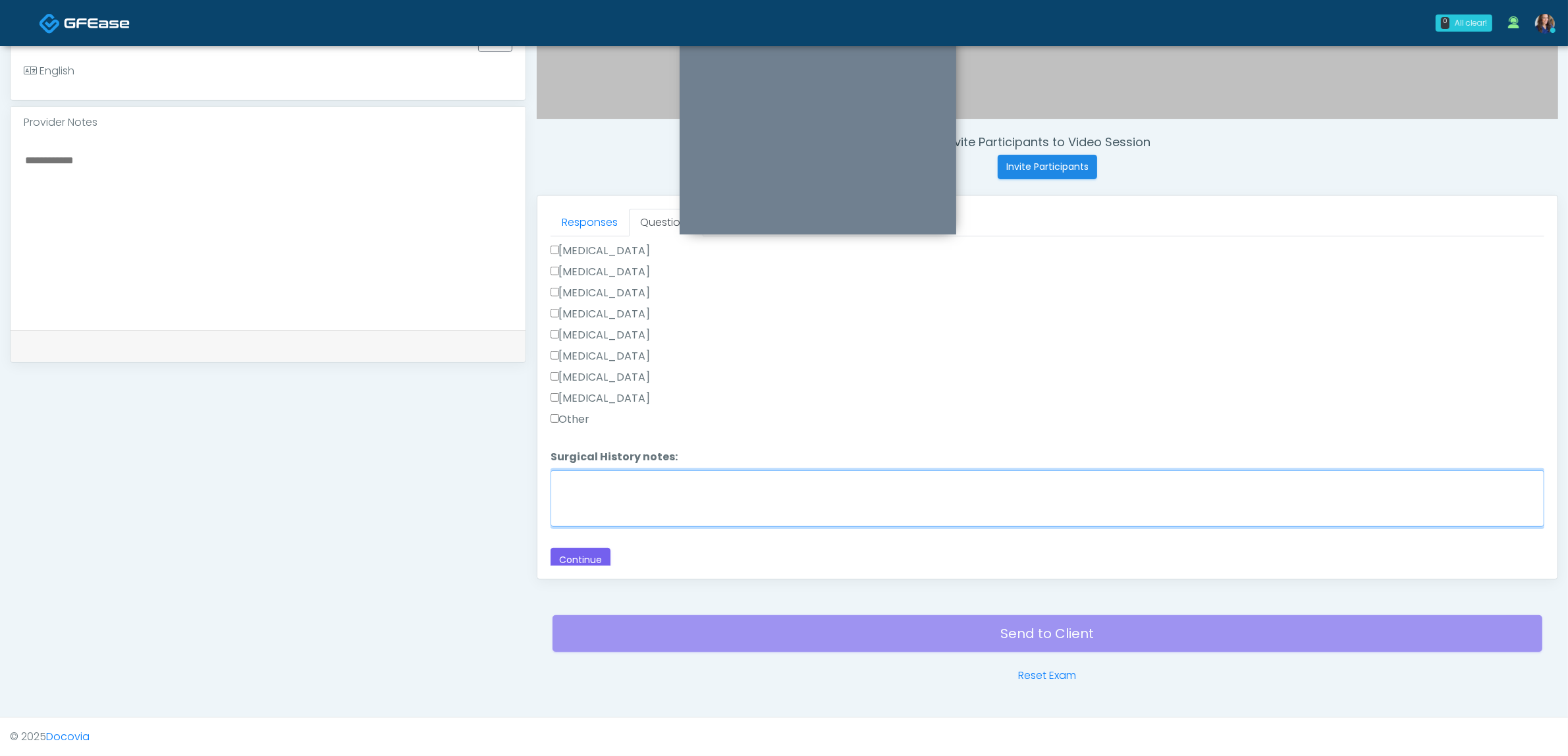
click at [616, 498] on textarea "Surgical History notes:" at bounding box center [1047, 498] width 994 height 56
paste textarea "**********"
type textarea "**********"
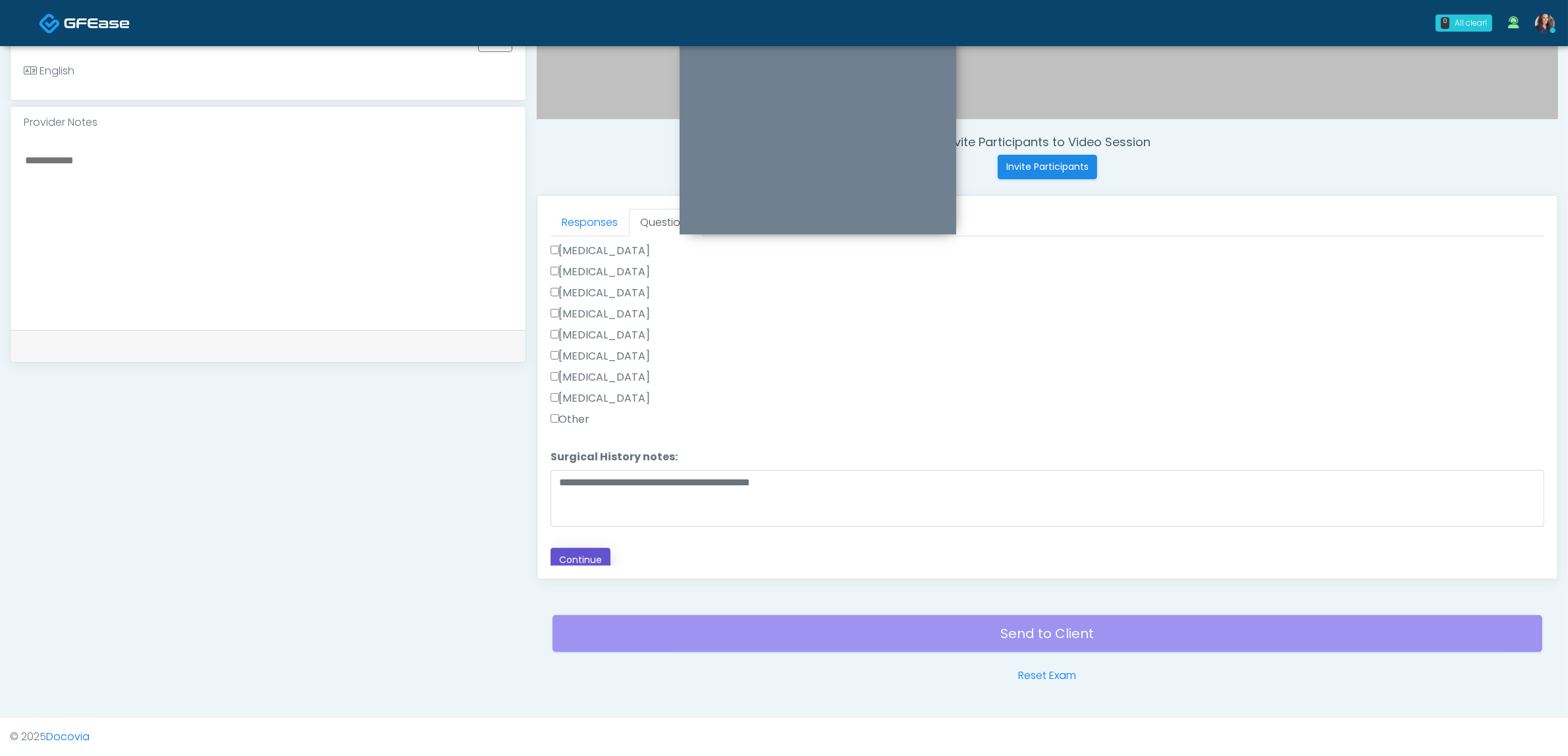
click at [594, 548] on button "Continue" at bounding box center [581, 560] width 60 height 24
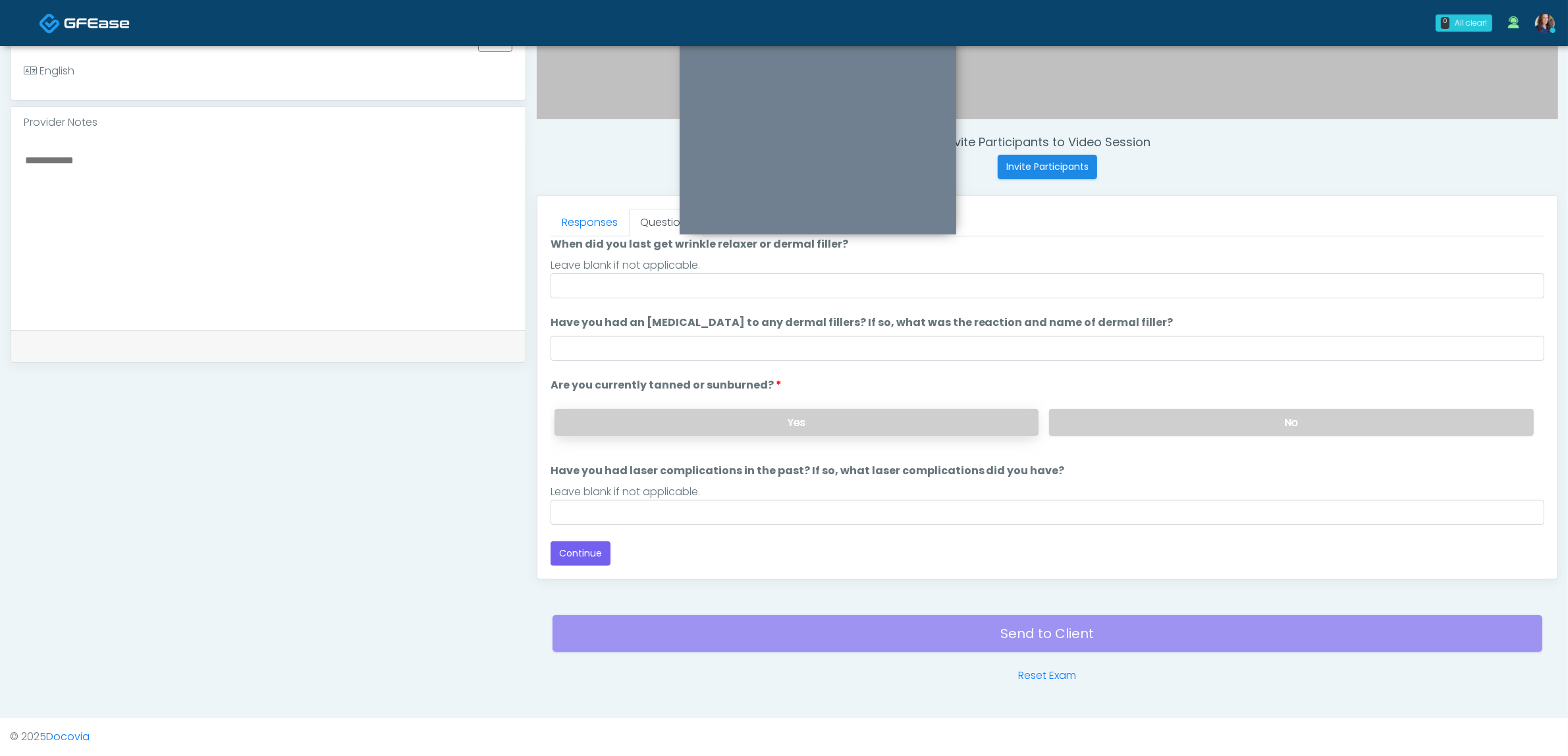
scroll to position [107, 0]
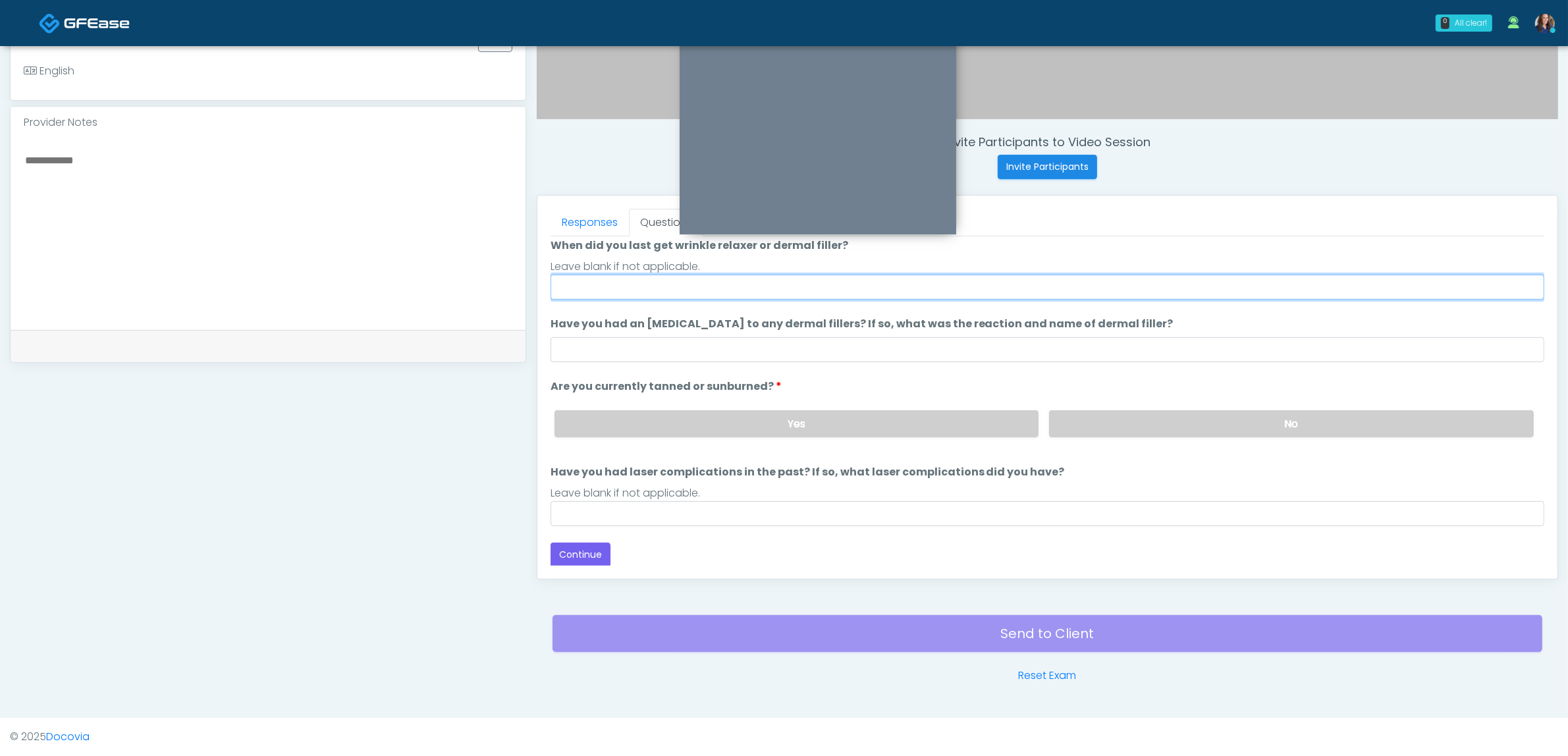
click at [683, 290] on input "When did you last get wrinkle relaxer or dermal filler?" at bounding box center [1047, 287] width 994 height 25
drag, startPoint x: 636, startPoint y: 287, endPoint x: 670, endPoint y: 292, distance: 34.4
click at [683, 285] on input "**********" at bounding box center [1047, 287] width 994 height 25
type input "**********"
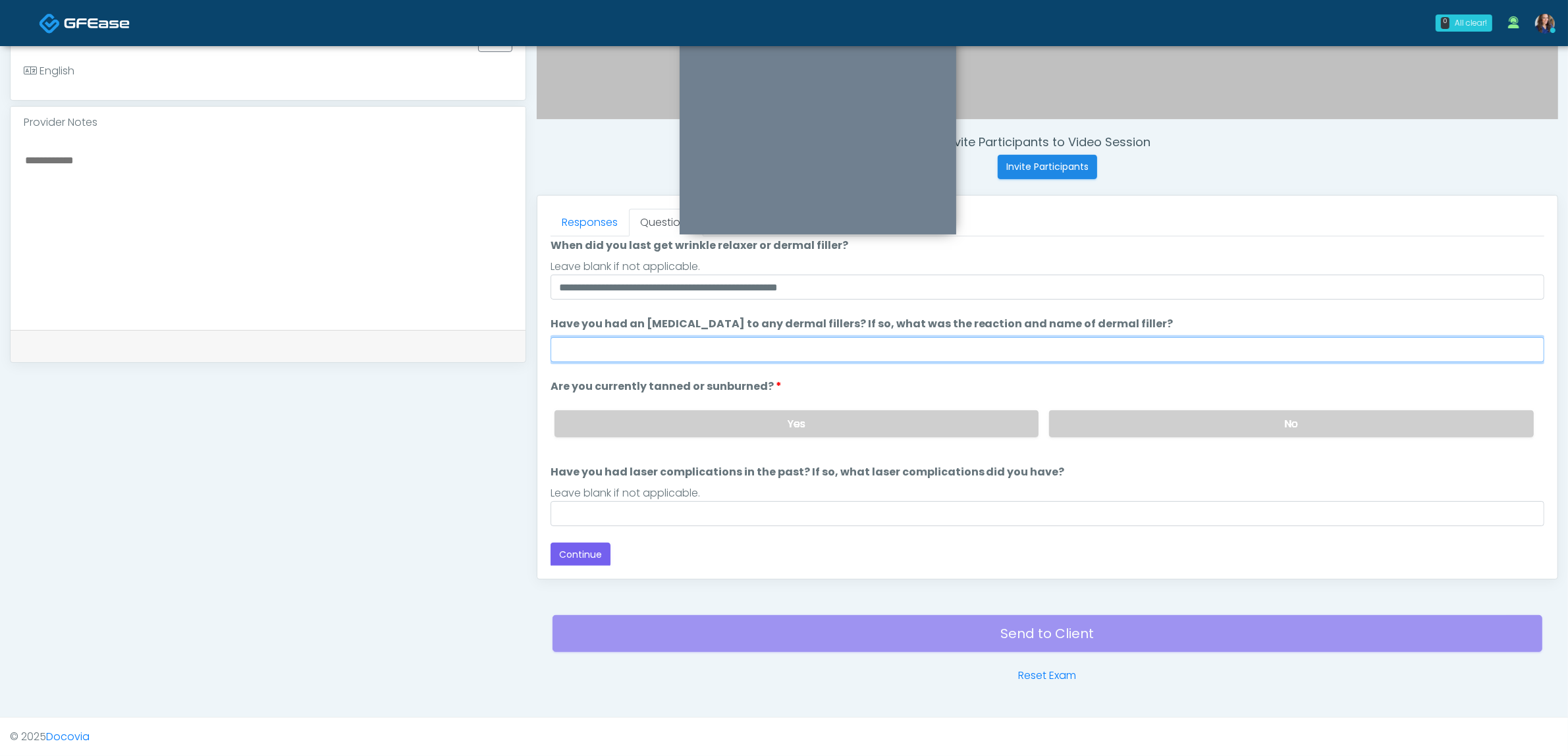
click at [743, 347] on input "Have you had an allergic response to any dermal fillers? If so, what was the re…" at bounding box center [1047, 349] width 994 height 25
click at [1109, 369] on ol "**********" at bounding box center [1047, 332] width 994 height 389
drag, startPoint x: 1130, startPoint y: 413, endPoint x: 1026, endPoint y: 430, distance: 105.4
click at [1129, 413] on label "No" at bounding box center [1291, 424] width 484 height 27
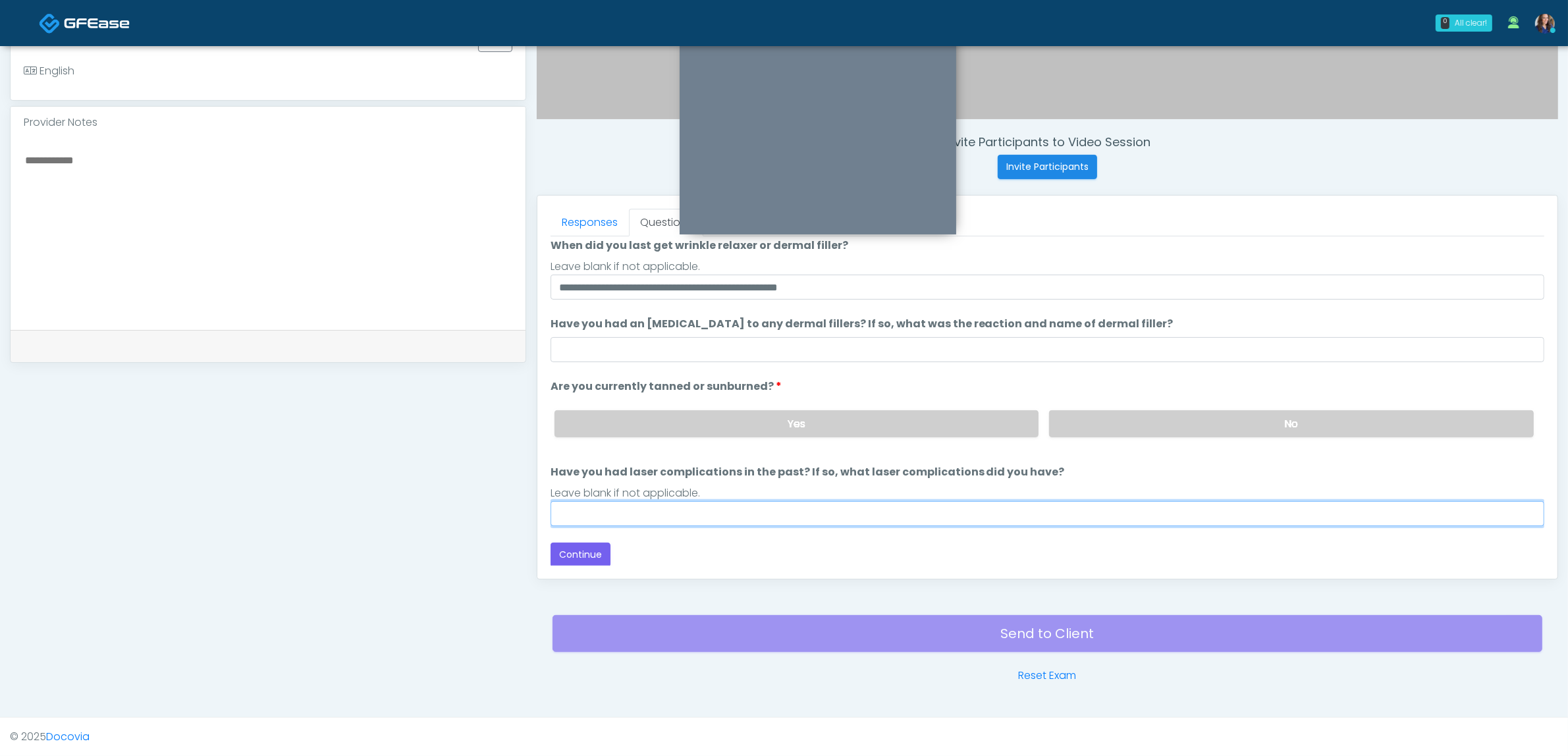
click at [697, 507] on input "Have you had laser complications in the past? If so, what laser complications d…" at bounding box center [1047, 514] width 994 height 25
type input "**"
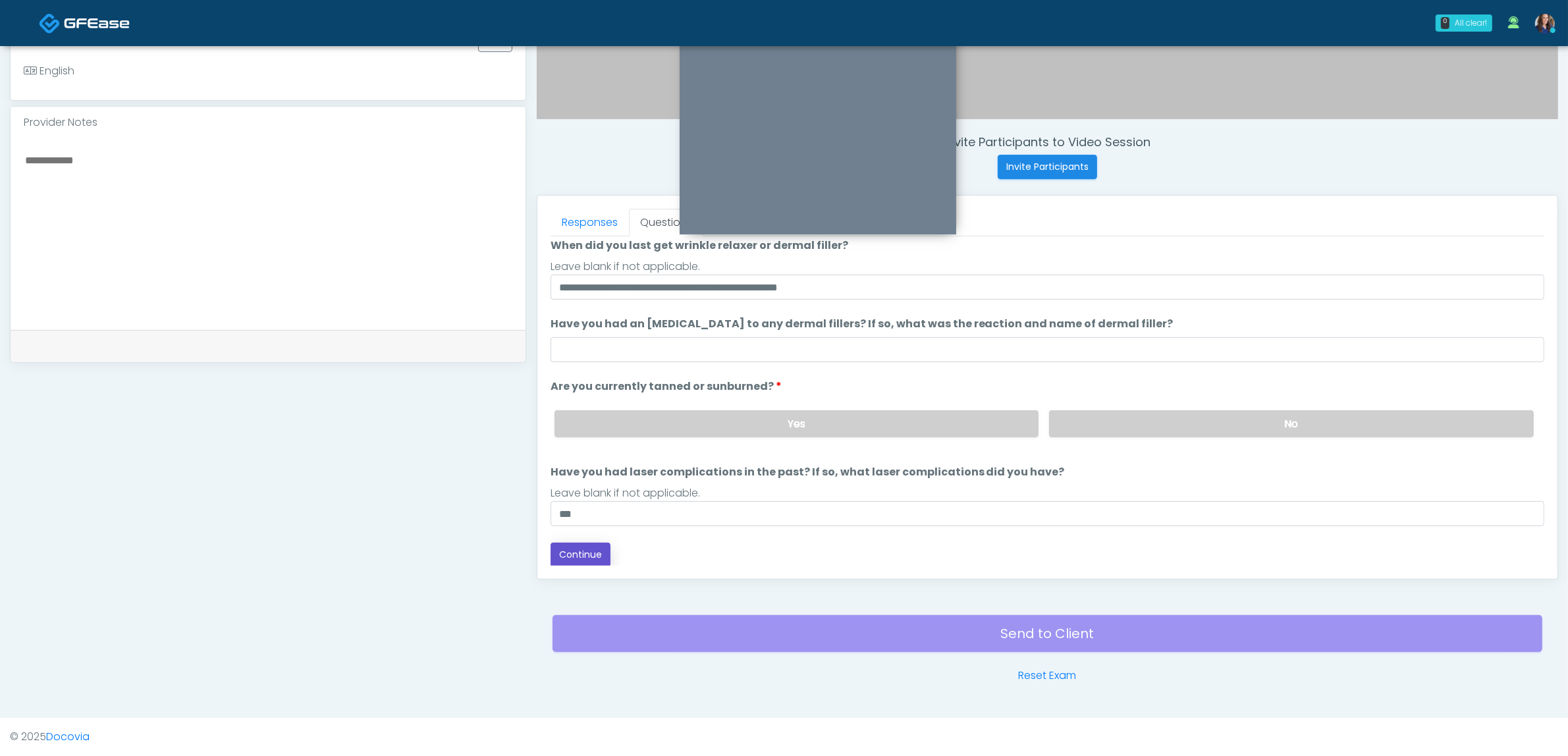
click at [581, 551] on button "Continue" at bounding box center [581, 555] width 60 height 24
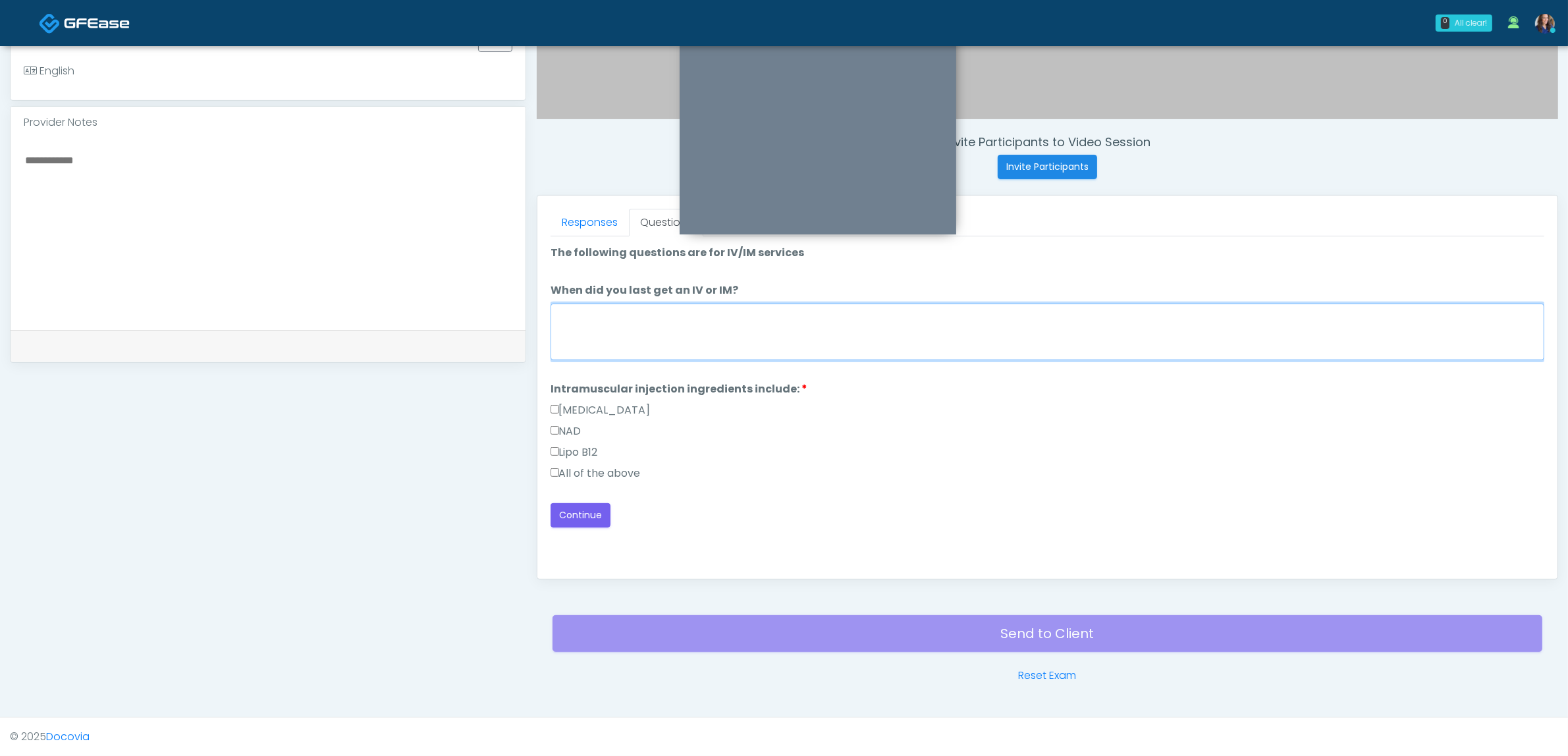
click at [735, 320] on textarea "When did you last get an IV or IM?" at bounding box center [1047, 332] width 994 height 56
drag, startPoint x: 608, startPoint y: 469, endPoint x: 689, endPoint y: 465, distance: 81.1
click at [607, 469] on label "All of the above" at bounding box center [596, 474] width 90 height 16
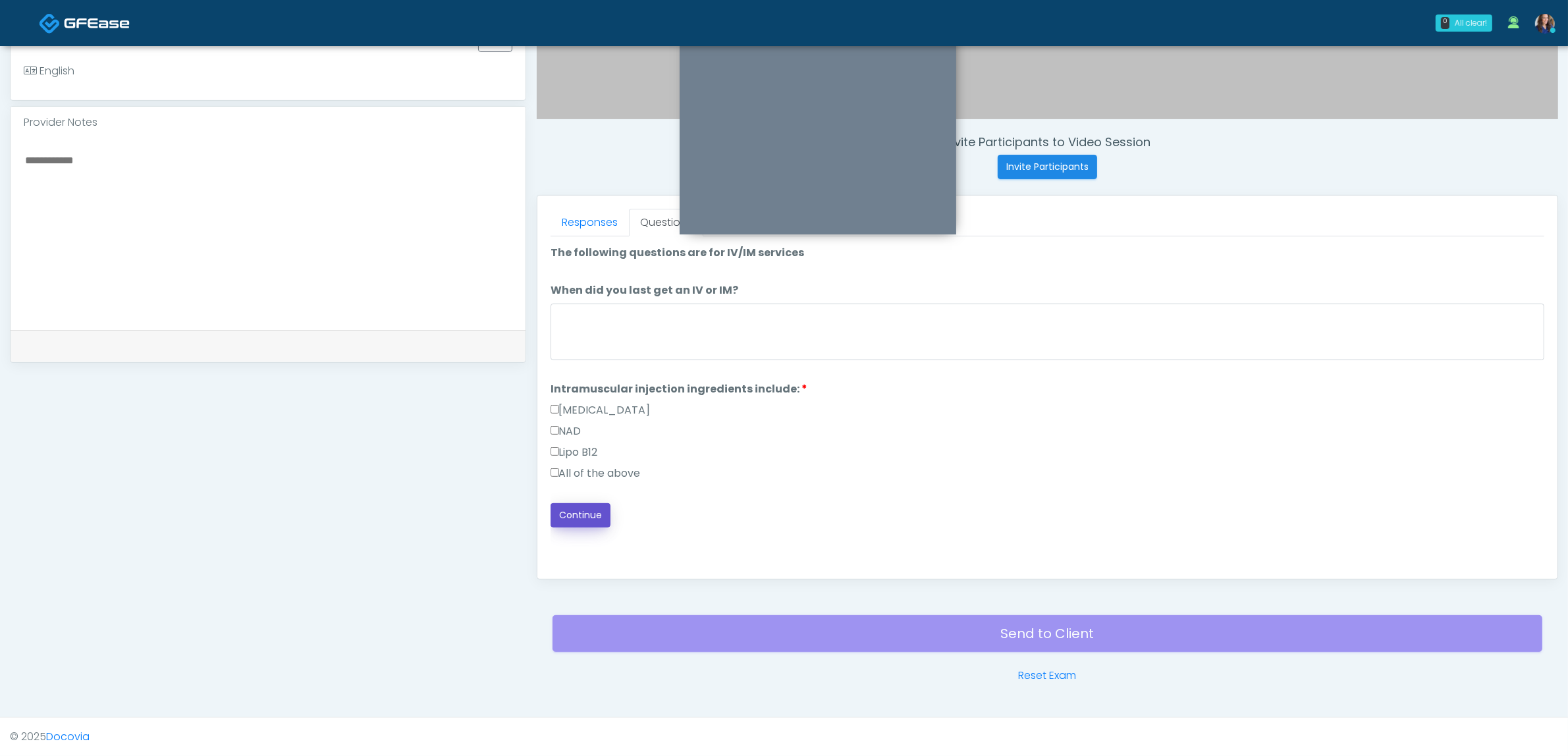
click at [590, 510] on button "Continue" at bounding box center [581, 515] width 60 height 24
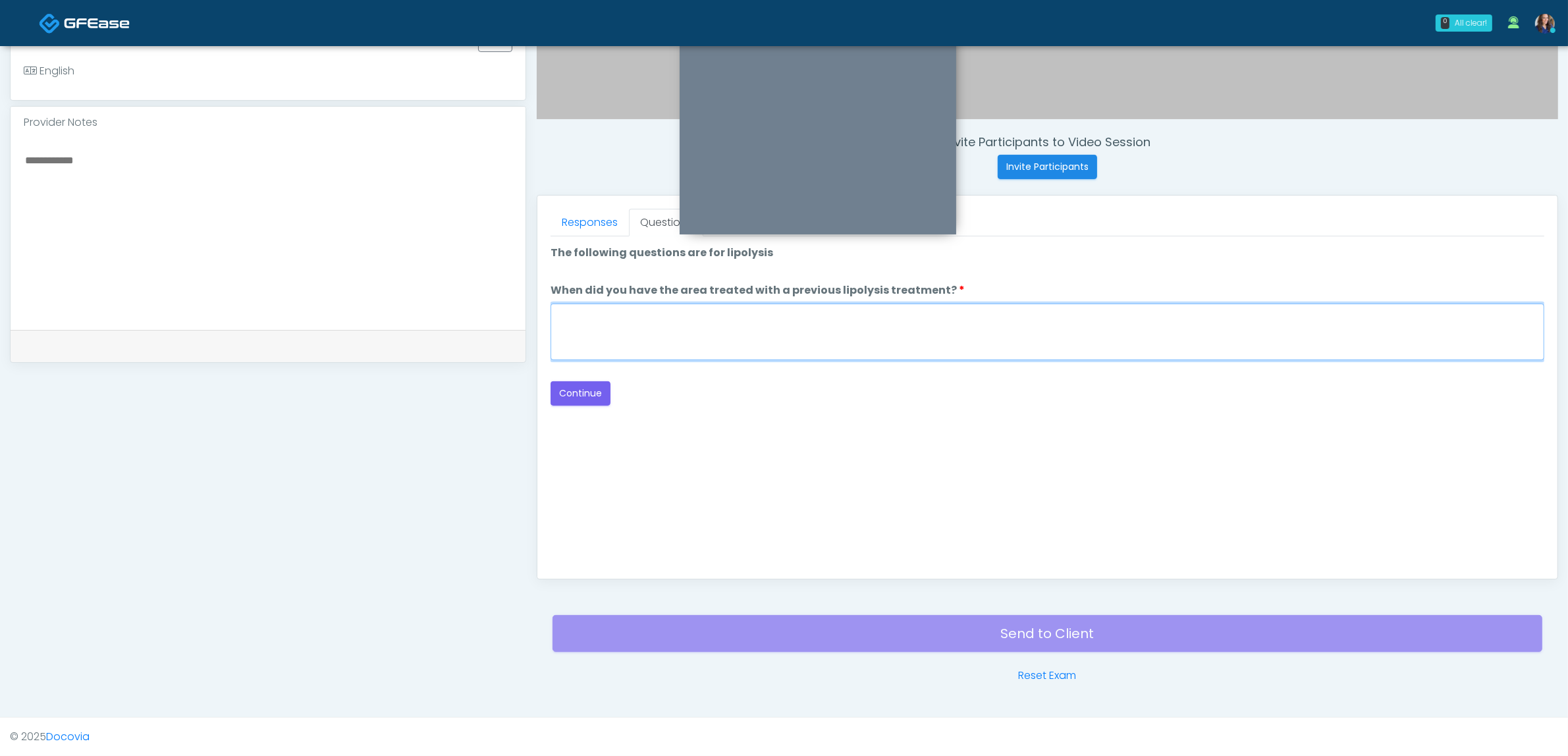
click at [695, 334] on textarea "When did you have the area treated with a previous lipolysis treatment?" at bounding box center [1047, 332] width 994 height 56
type textarea "**"
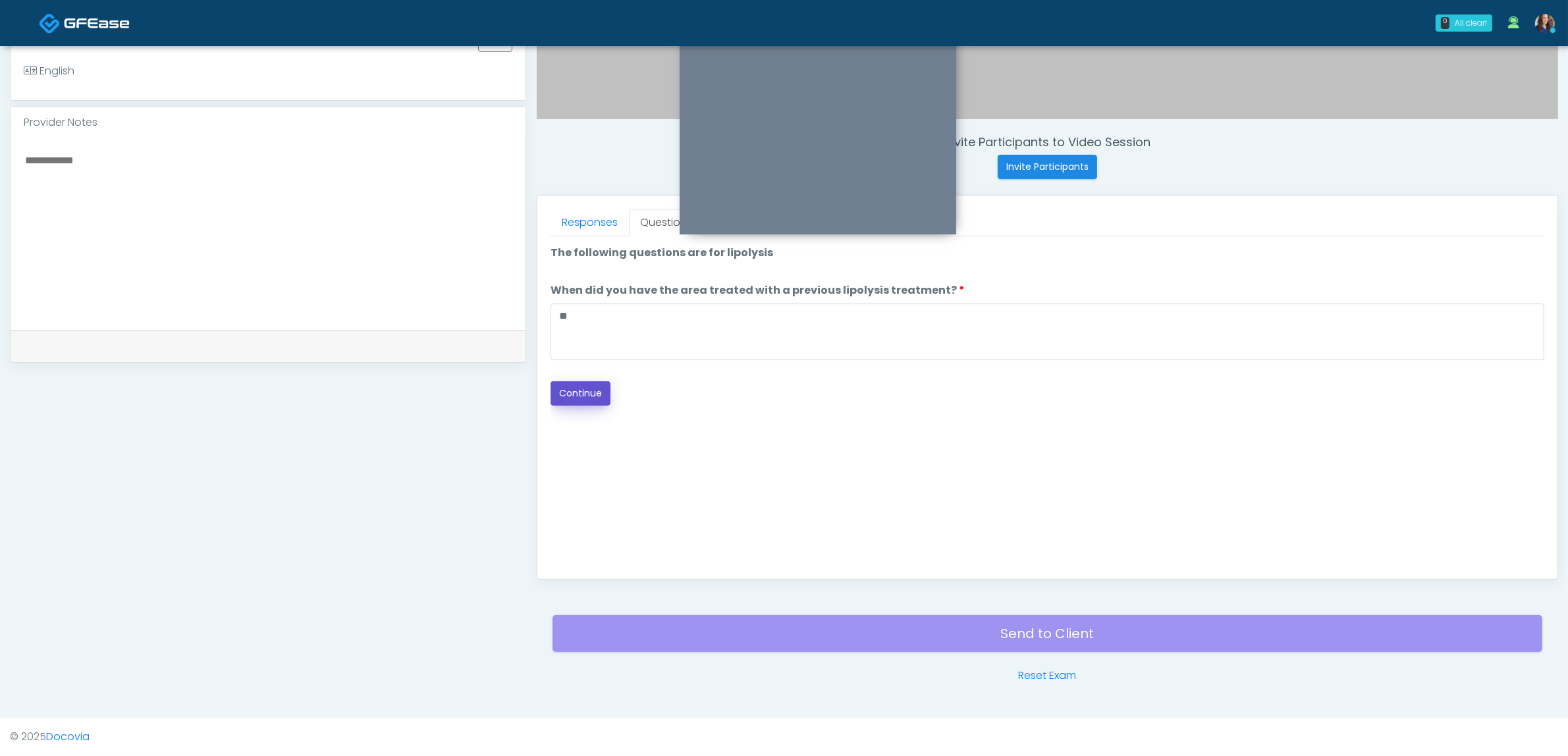
click at [587, 395] on button "Continue" at bounding box center [581, 393] width 60 height 24
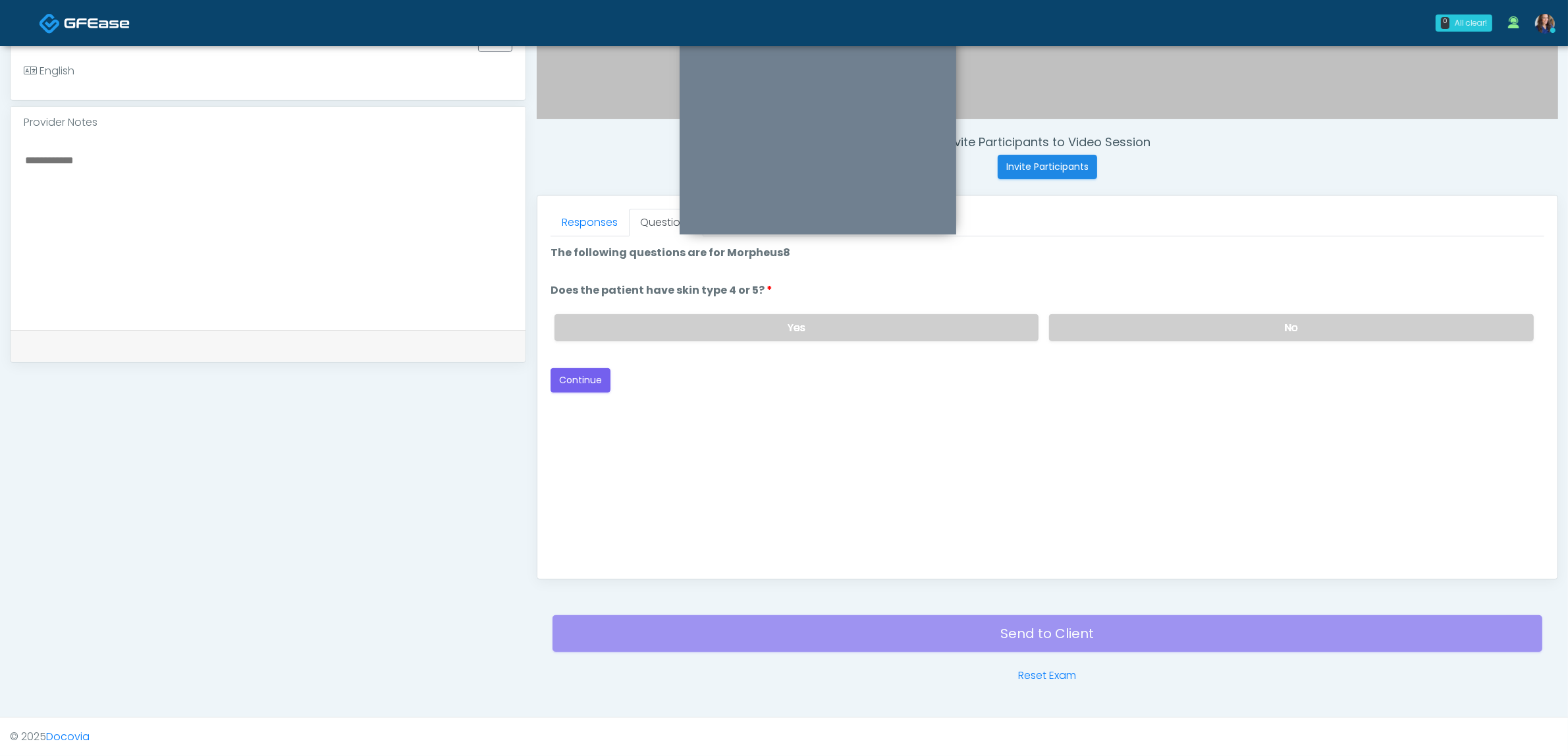
drag, startPoint x: 1081, startPoint y: 320, endPoint x: 952, endPoint y: 344, distance: 131.2
click at [1082, 320] on label "No" at bounding box center [1291, 327] width 484 height 27
drag, startPoint x: 591, startPoint y: 376, endPoint x: 795, endPoint y: 377, distance: 204.0
click at [590, 376] on button "Continue" at bounding box center [581, 380] width 60 height 24
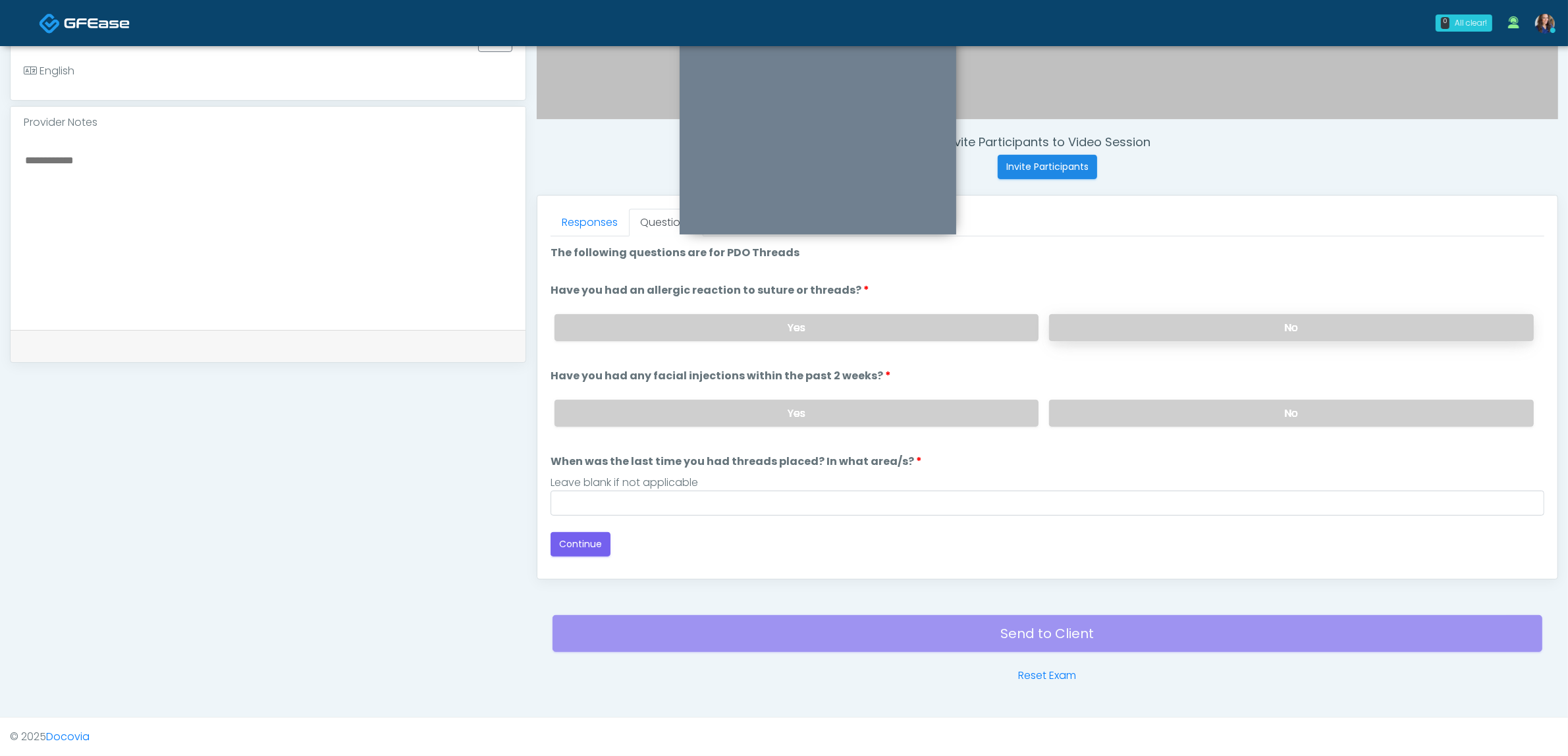
click at [1144, 324] on label "No" at bounding box center [1291, 327] width 484 height 27
click at [1118, 410] on label "No" at bounding box center [1291, 413] width 484 height 27
click at [853, 499] on input "When was the last time you had threads placed? In what area/s?" at bounding box center [1047, 503] width 994 height 25
type input "**"
click at [574, 538] on button "Continue" at bounding box center [581, 544] width 60 height 24
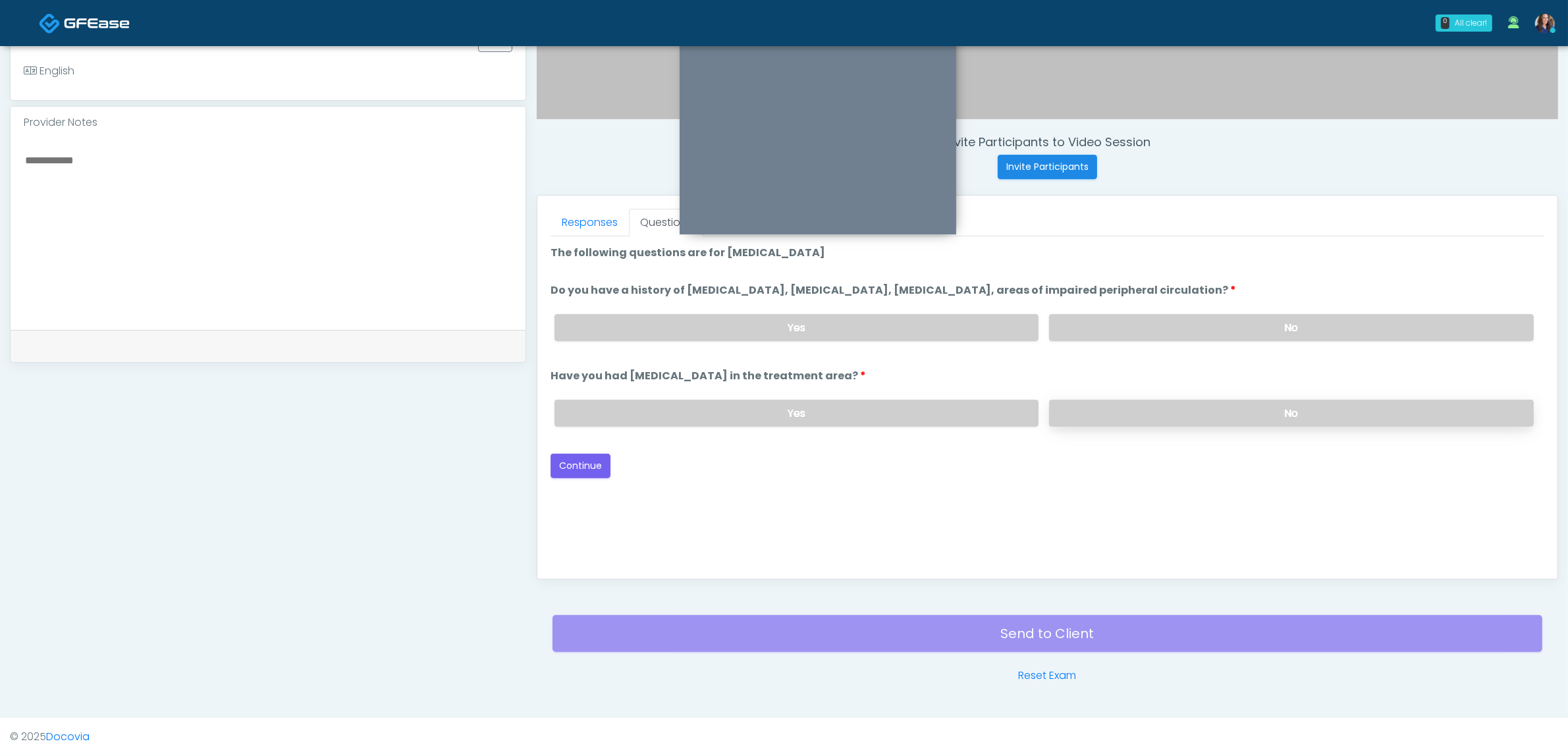
drag, startPoint x: 1128, startPoint y: 323, endPoint x: 1136, endPoint y: 410, distance: 87.4
click at [1127, 323] on label "No" at bounding box center [1291, 327] width 484 height 27
click at [1141, 406] on label "No" at bounding box center [1291, 413] width 484 height 27
click at [580, 459] on button "Continue" at bounding box center [581, 466] width 60 height 24
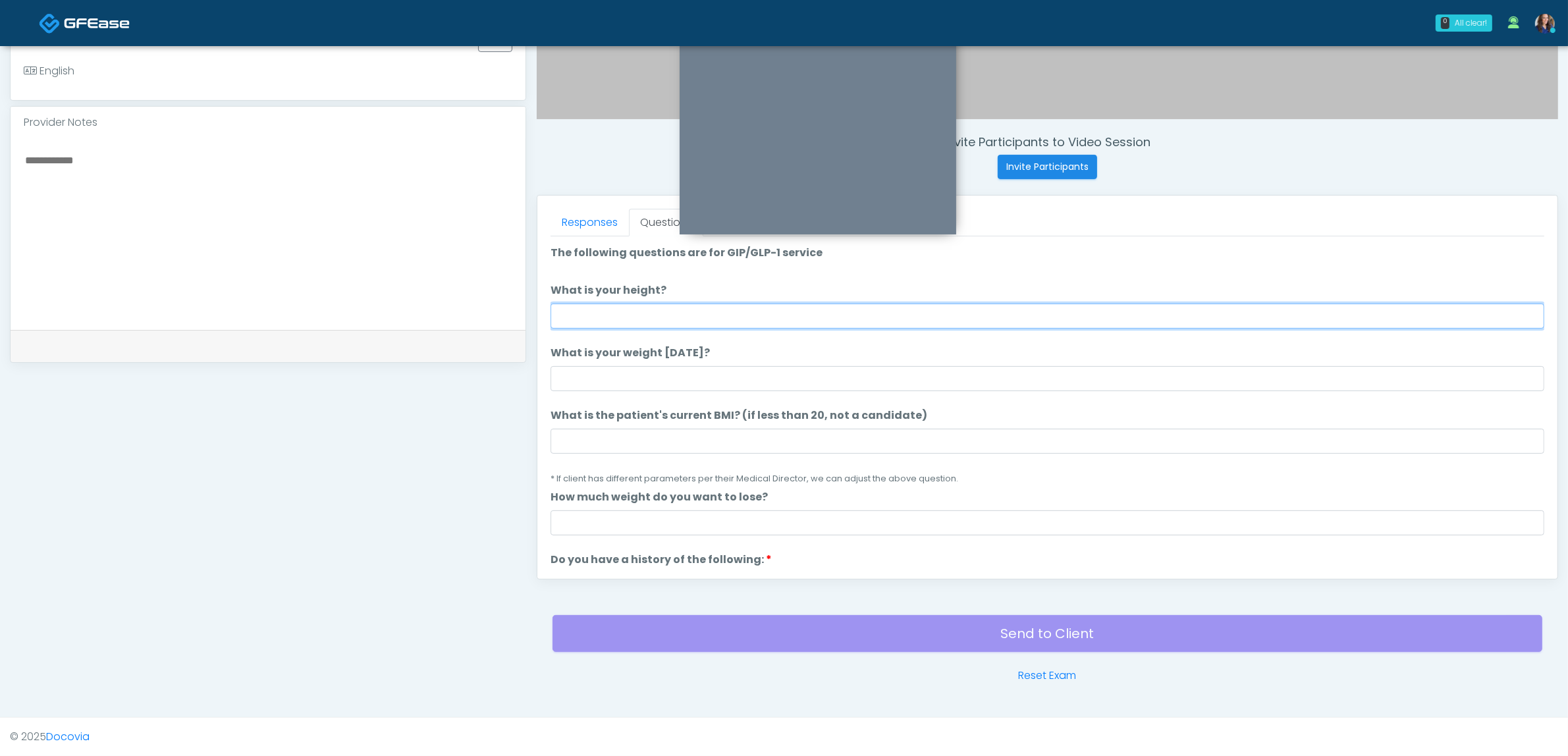
drag, startPoint x: 1100, startPoint y: 316, endPoint x: 1091, endPoint y: 320, distance: 9.8
click at [1098, 316] on input "What is your height?" at bounding box center [1047, 316] width 994 height 25
type input "*"
type input "*****"
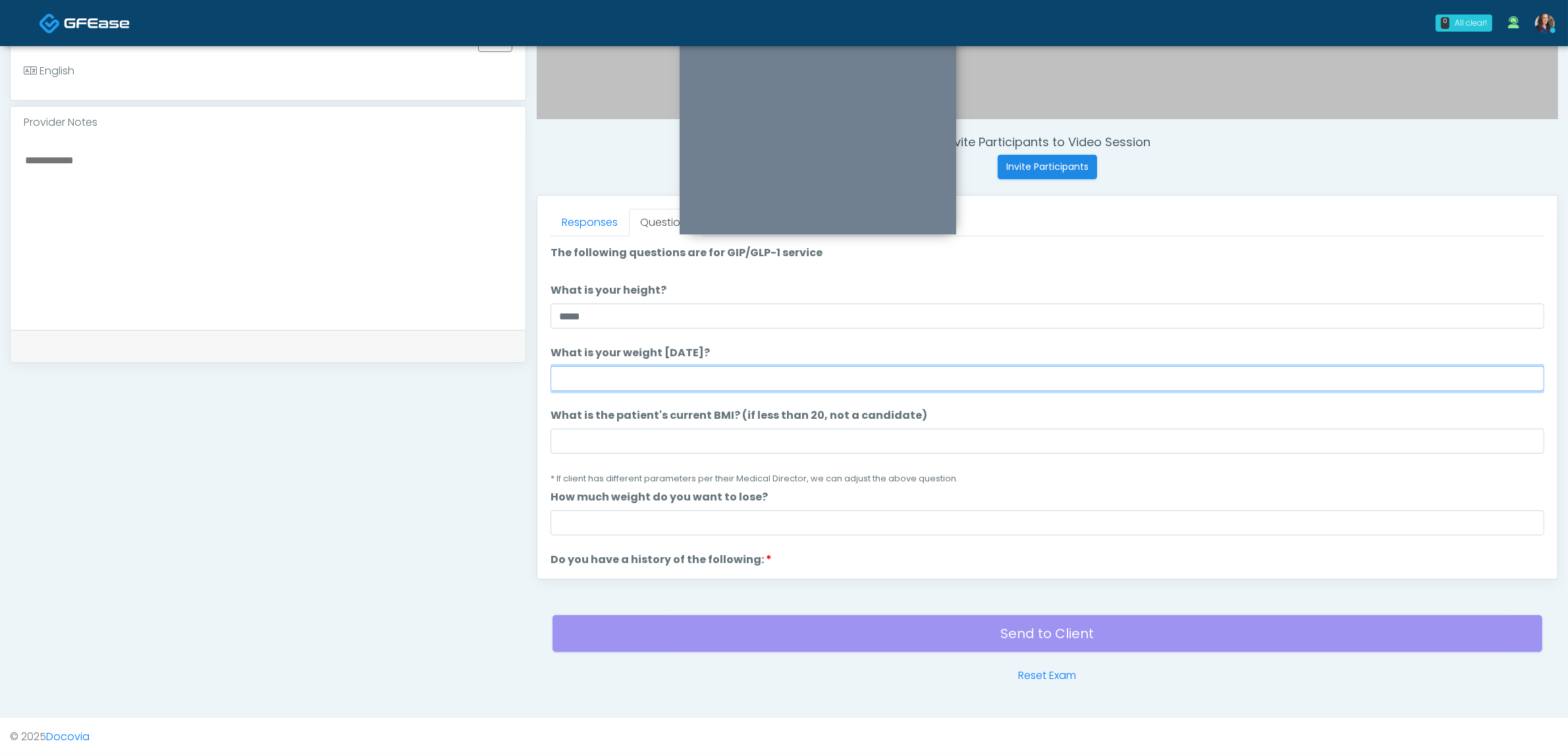
click at [896, 377] on input "What is your weight today?" at bounding box center [1047, 378] width 994 height 25
type input "***"
drag, startPoint x: 860, startPoint y: 424, endPoint x: 842, endPoint y: 439, distance: 23.4
click at [860, 426] on li "What is the patient's current BMI? (if less than 20, not a candidate) What is t…" at bounding box center [1047, 446] width 994 height 78
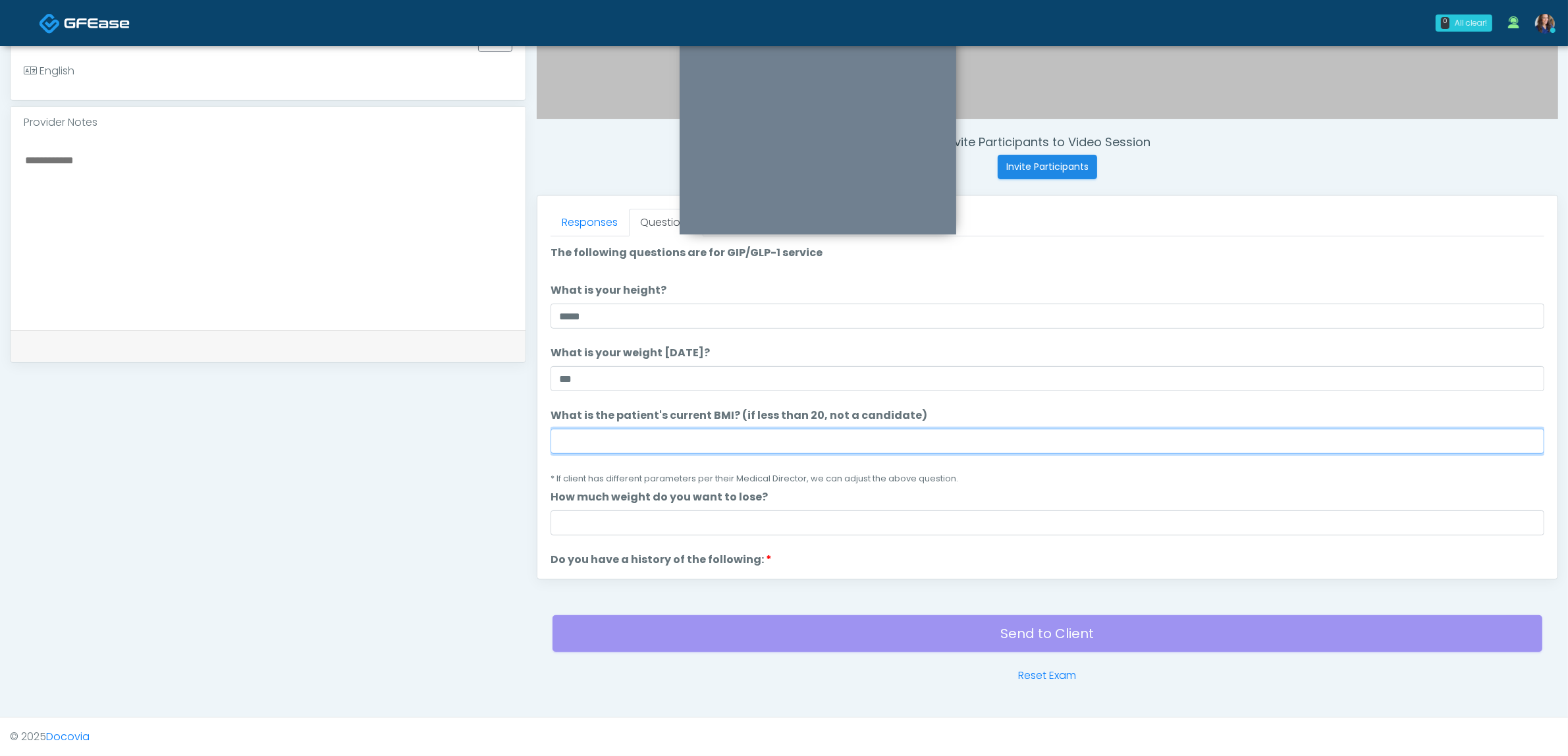
click at [840, 439] on input "What is the patient's current BMI? (if less than 20, not a candidate)" at bounding box center [1047, 441] width 994 height 25
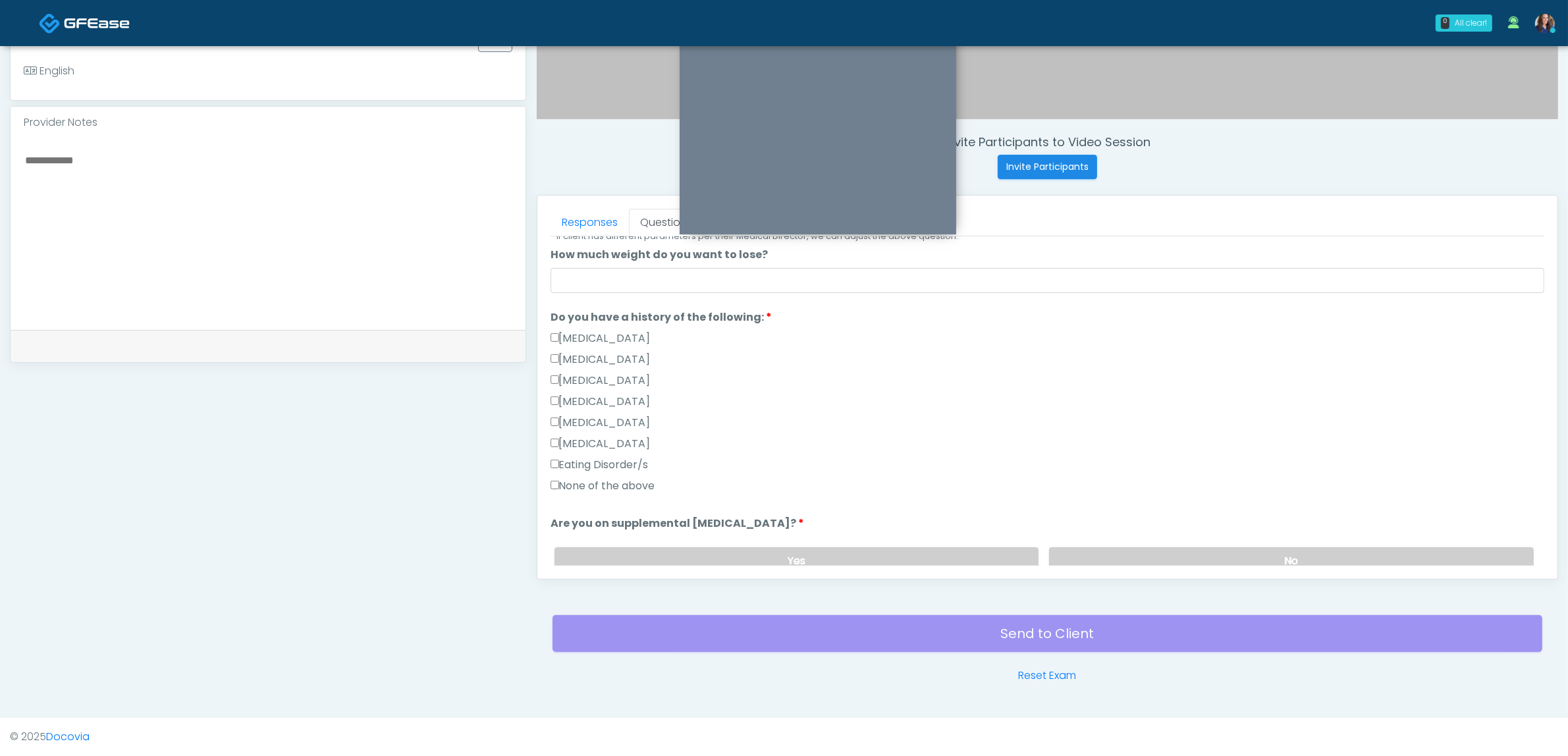
scroll to position [330, 0]
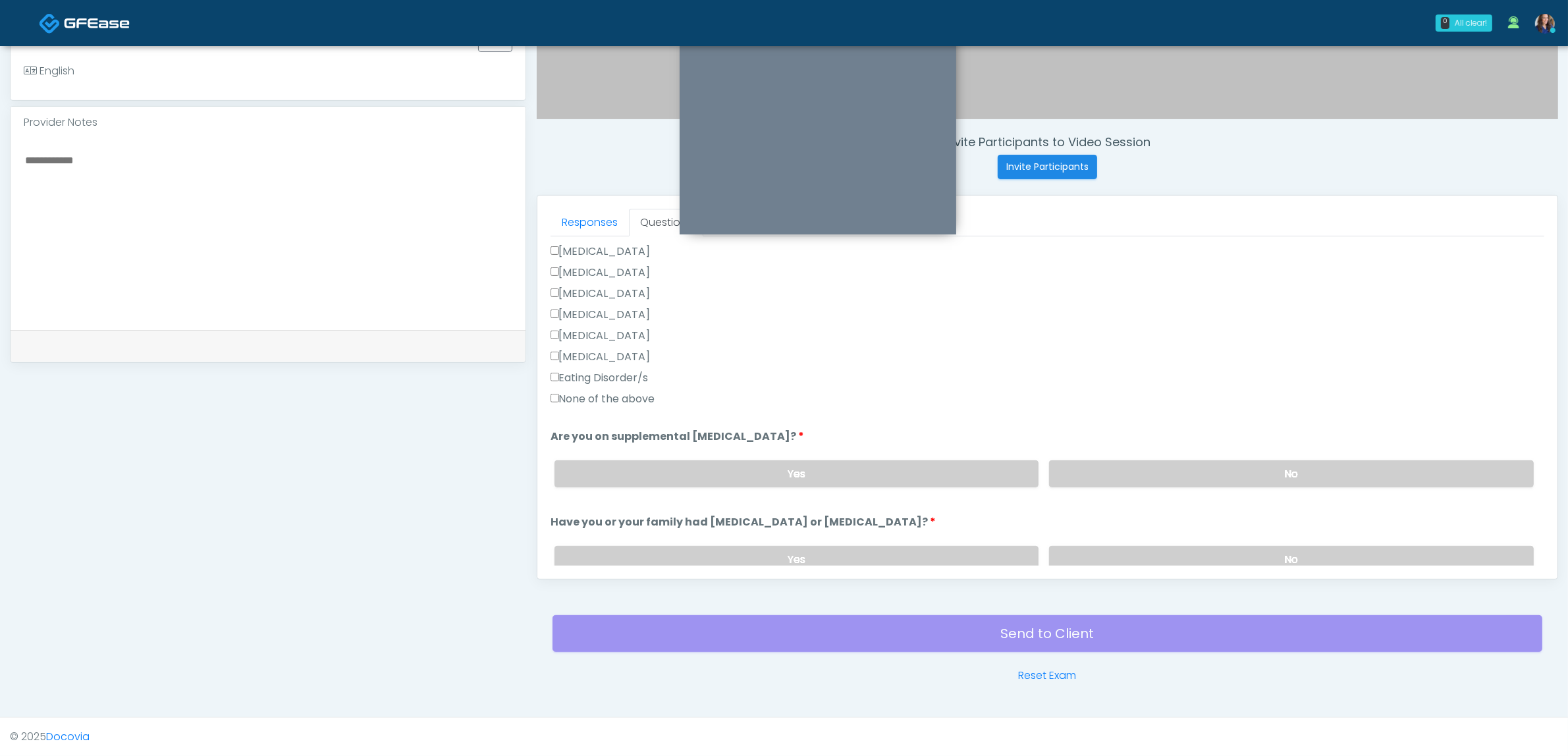
type input "**"
click at [623, 397] on label "None of the above" at bounding box center [603, 399] width 105 height 16
click at [1133, 462] on label "No" at bounding box center [1291, 474] width 484 height 27
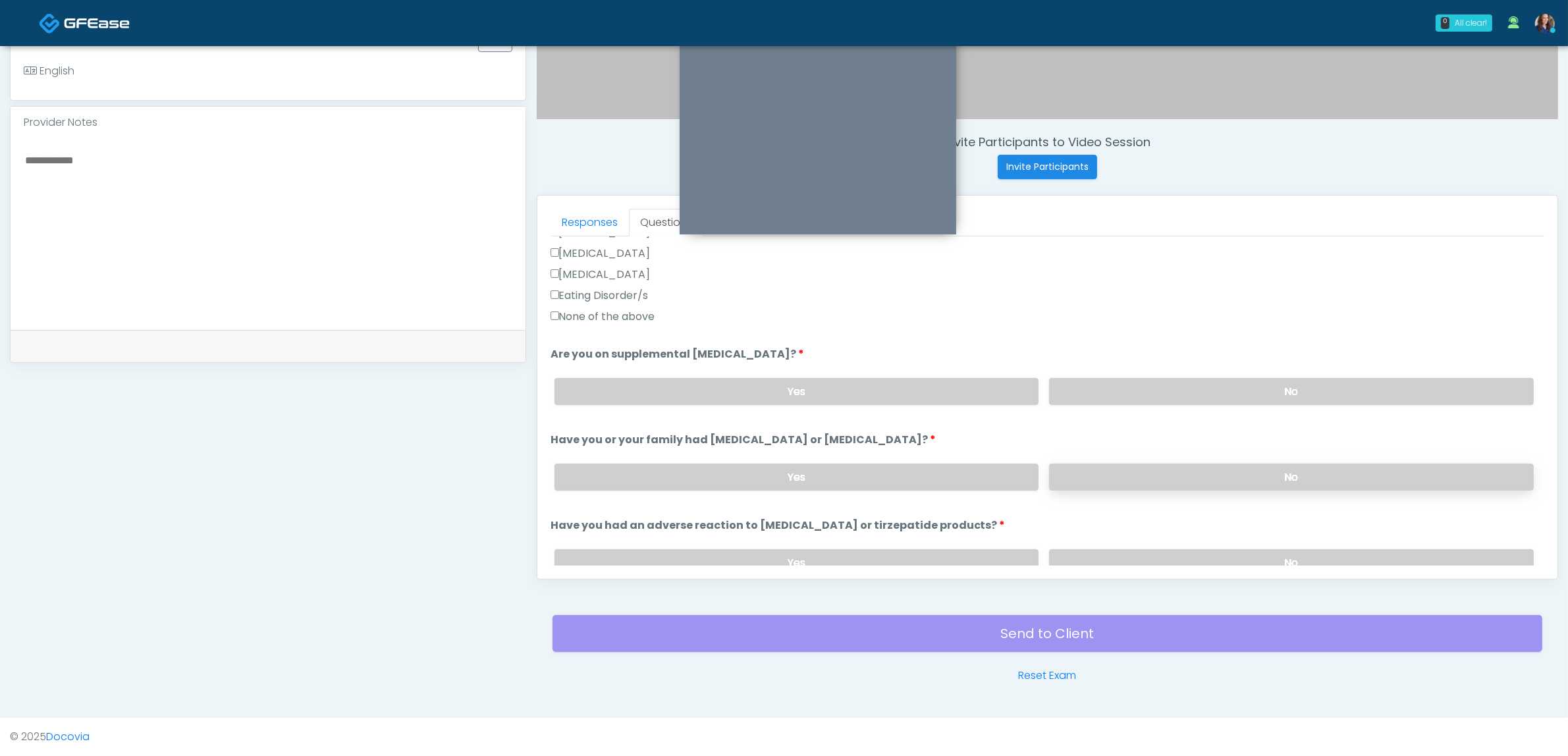
click at [1141, 471] on label "No" at bounding box center [1291, 477] width 484 height 27
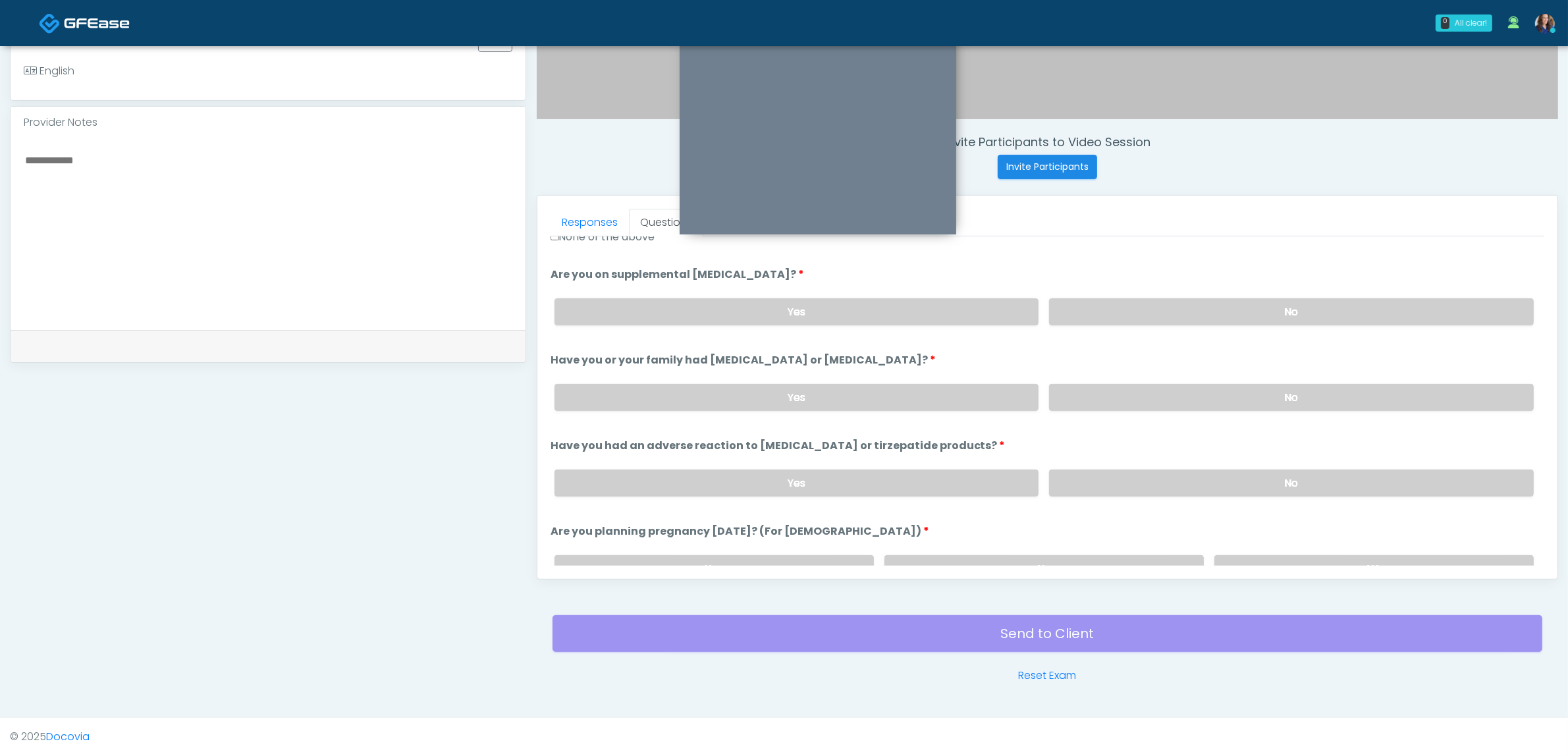
scroll to position [576, 0]
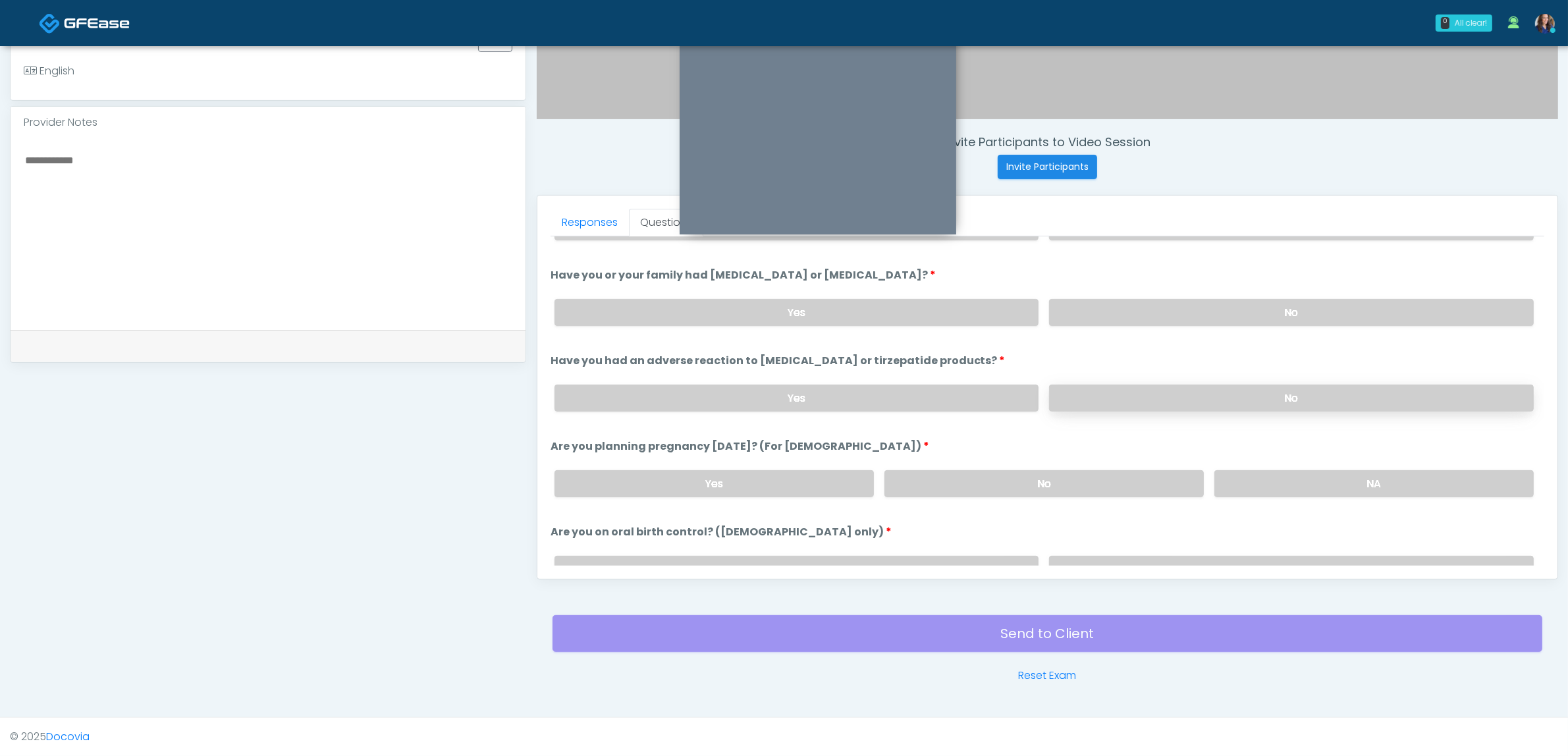
click at [1144, 389] on label "No" at bounding box center [1291, 398] width 484 height 27
click at [1091, 474] on label "No" at bounding box center [1044, 484] width 320 height 27
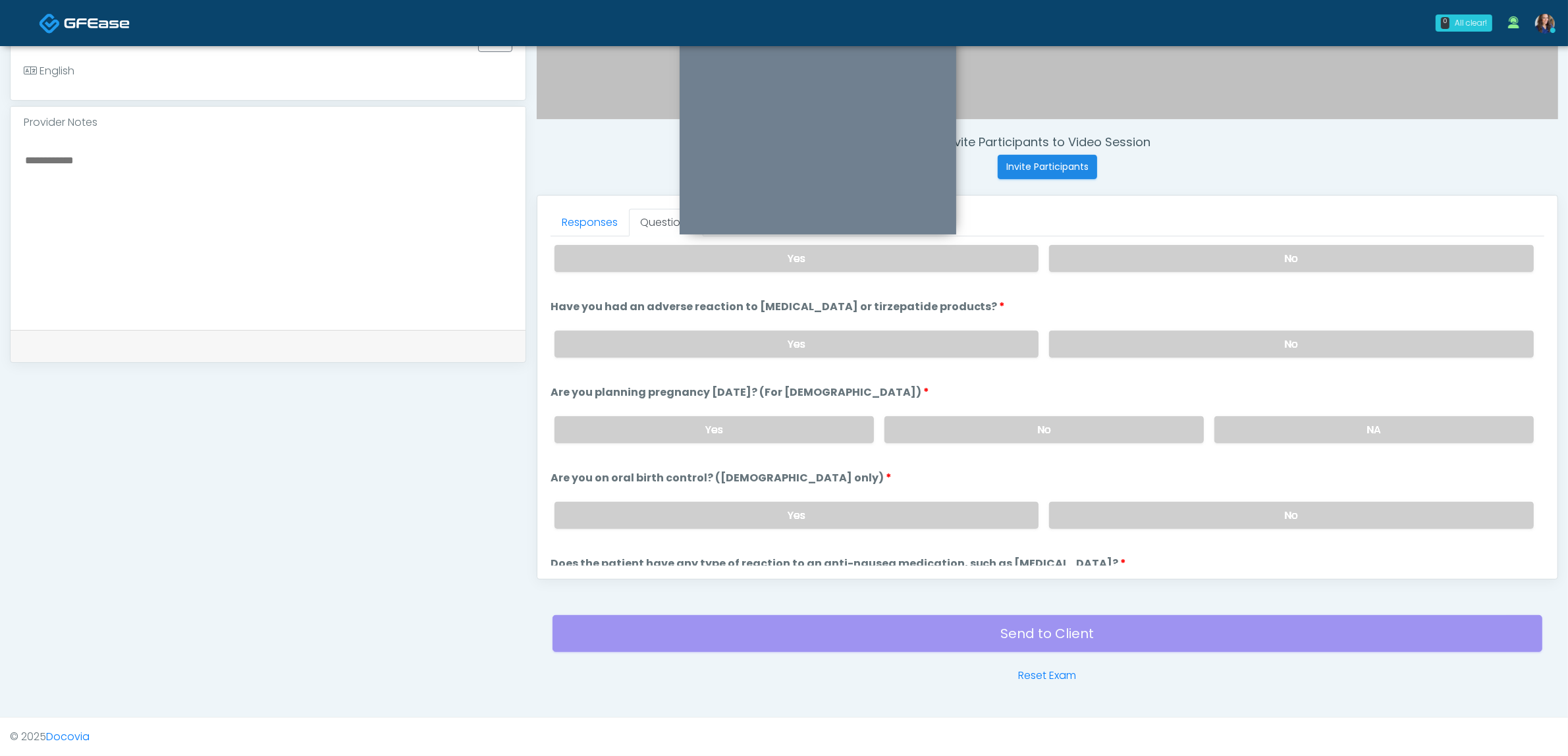
scroll to position [722, 0]
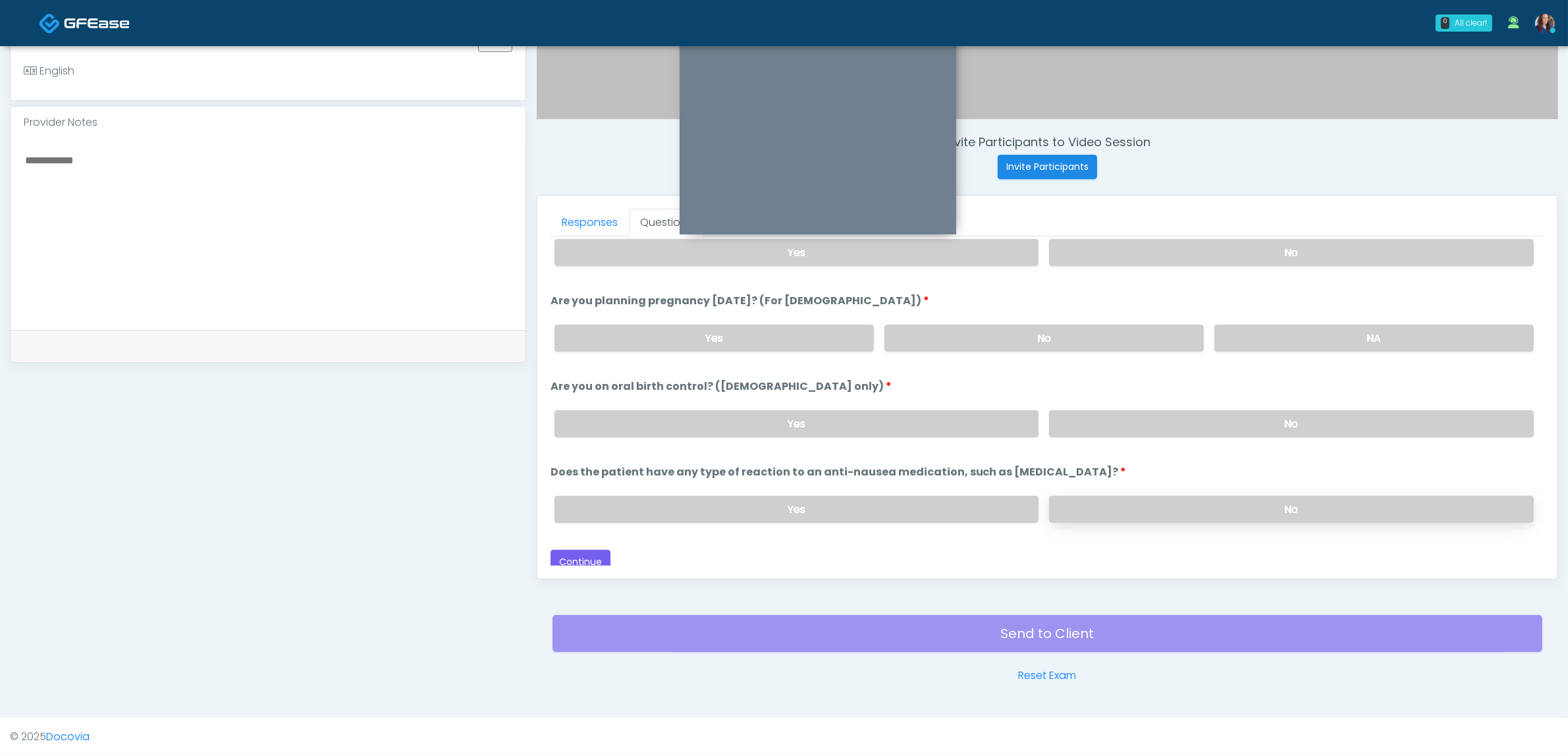
drag, startPoint x: 1196, startPoint y: 422, endPoint x: 1206, endPoint y: 491, distance: 69.7
click at [1197, 423] on label "No" at bounding box center [1291, 424] width 484 height 27
click at [1203, 499] on label "No" at bounding box center [1291, 509] width 484 height 27
click at [673, 417] on label "Yes" at bounding box center [796, 424] width 484 height 27
drag, startPoint x: 586, startPoint y: 551, endPoint x: 600, endPoint y: 543, distance: 16.1
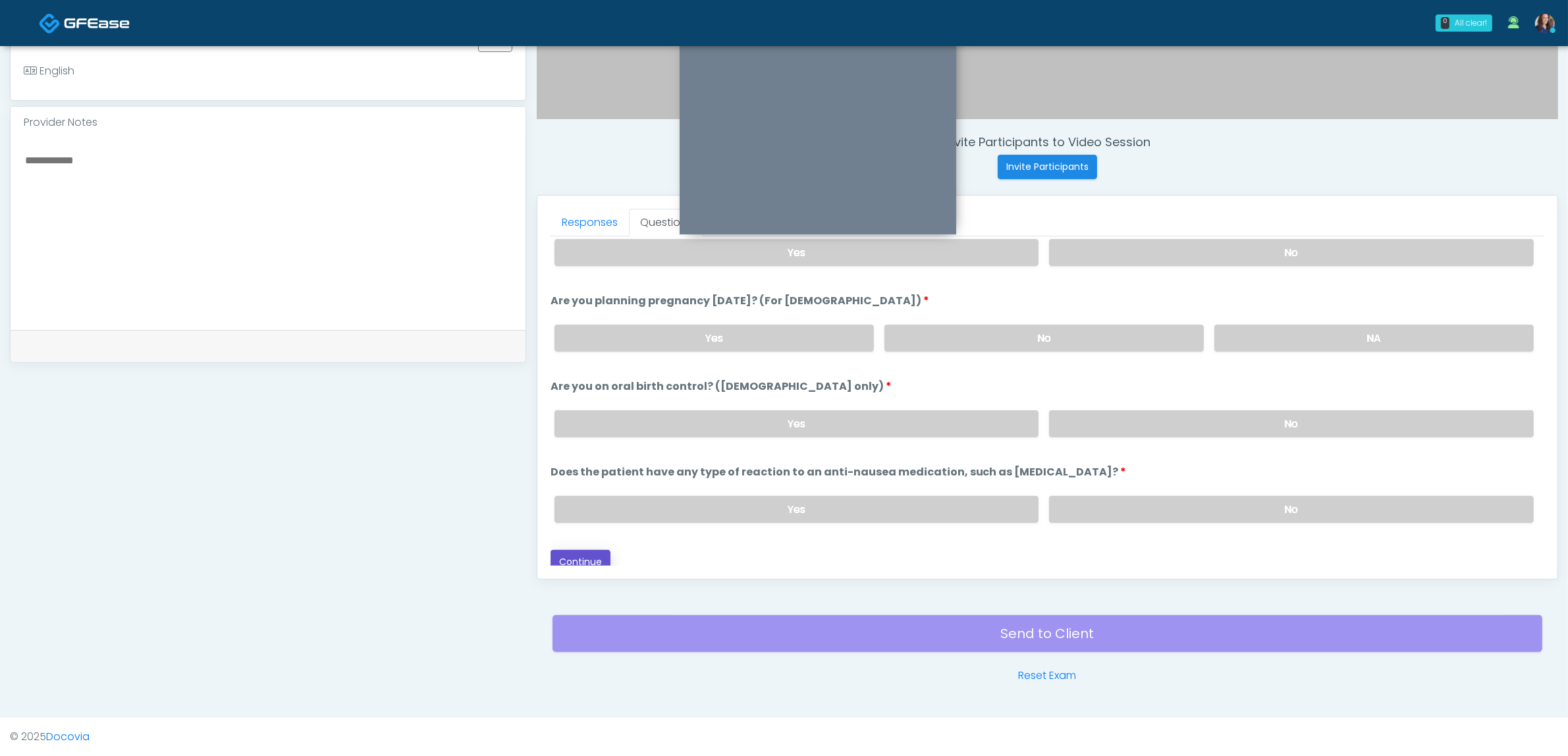
click at [585, 551] on button "Continue" at bounding box center [581, 562] width 60 height 24
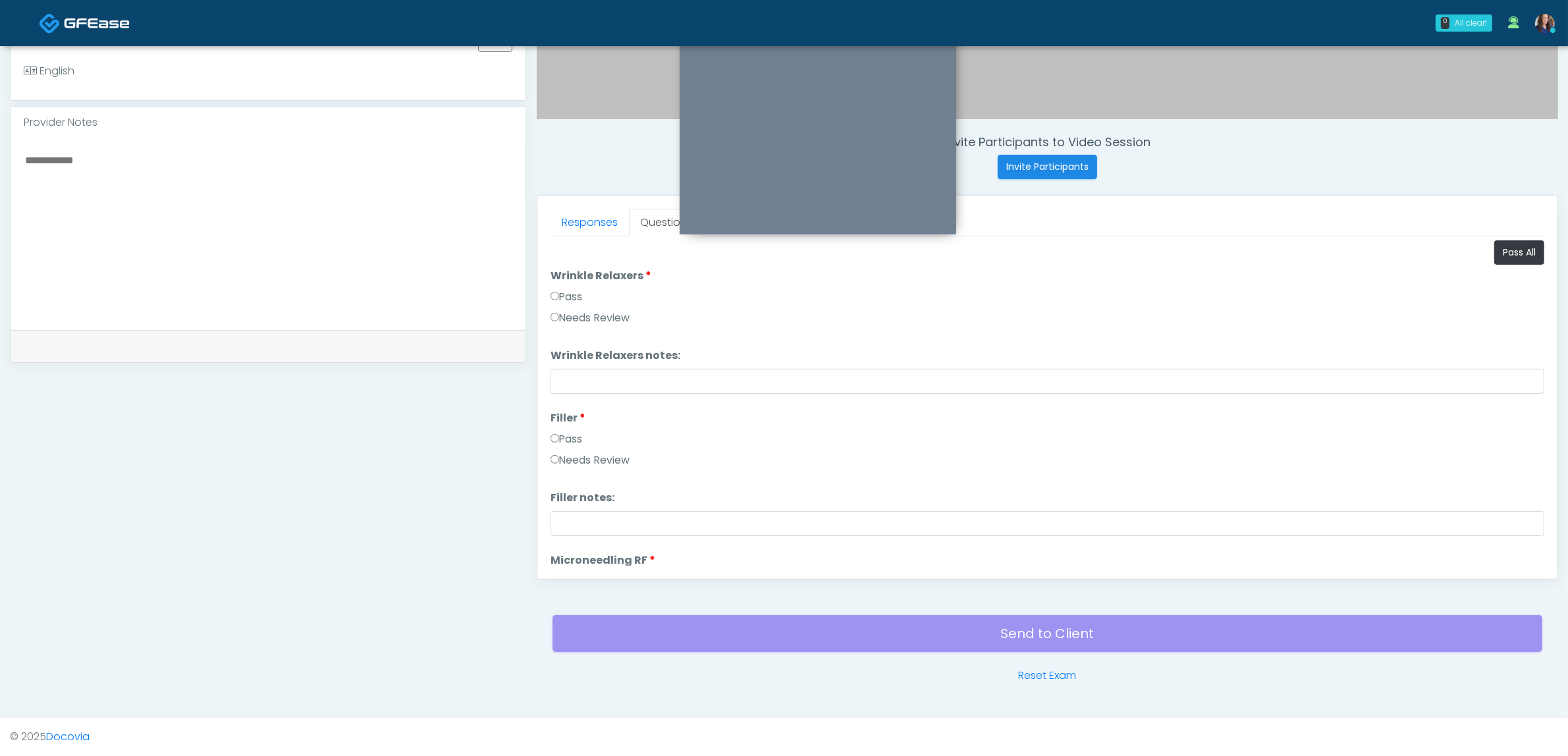
scroll to position [0, 0]
drag, startPoint x: 1507, startPoint y: 249, endPoint x: 1452, endPoint y: 280, distance: 63.1
click at [1506, 249] on button "Pass All" at bounding box center [1519, 254] width 50 height 24
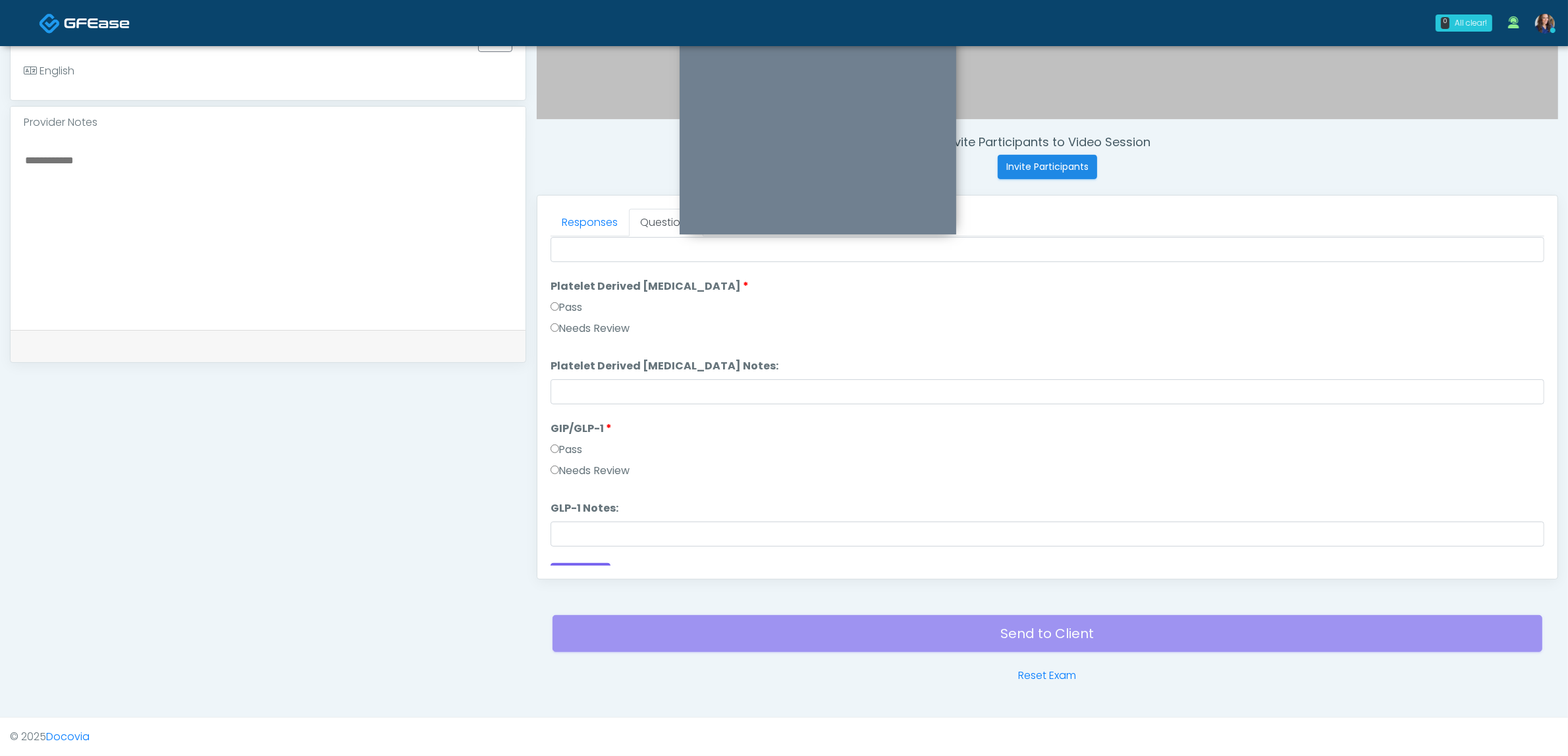
scroll to position [2429, 0]
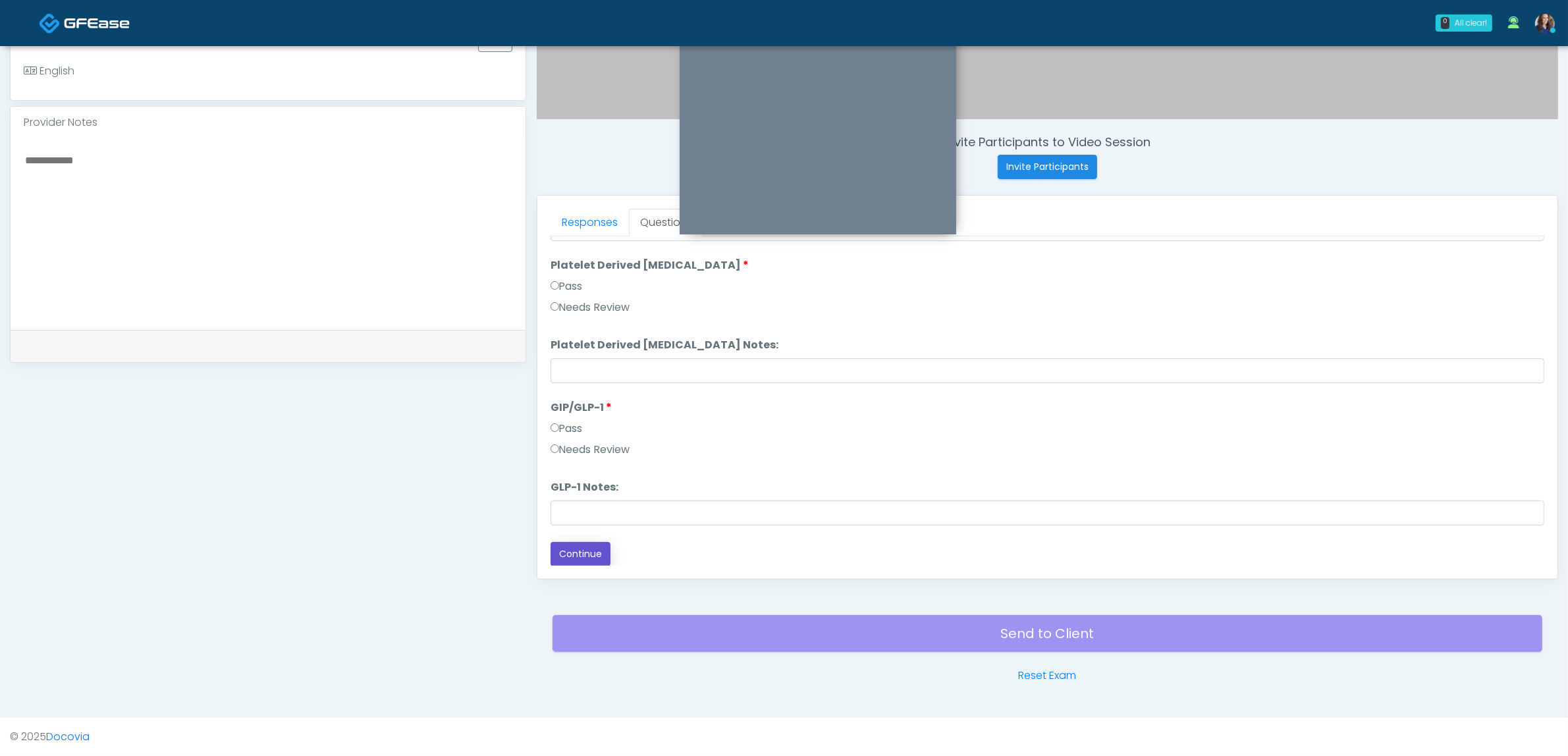
click at [575, 548] on button "Continue" at bounding box center [581, 554] width 60 height 24
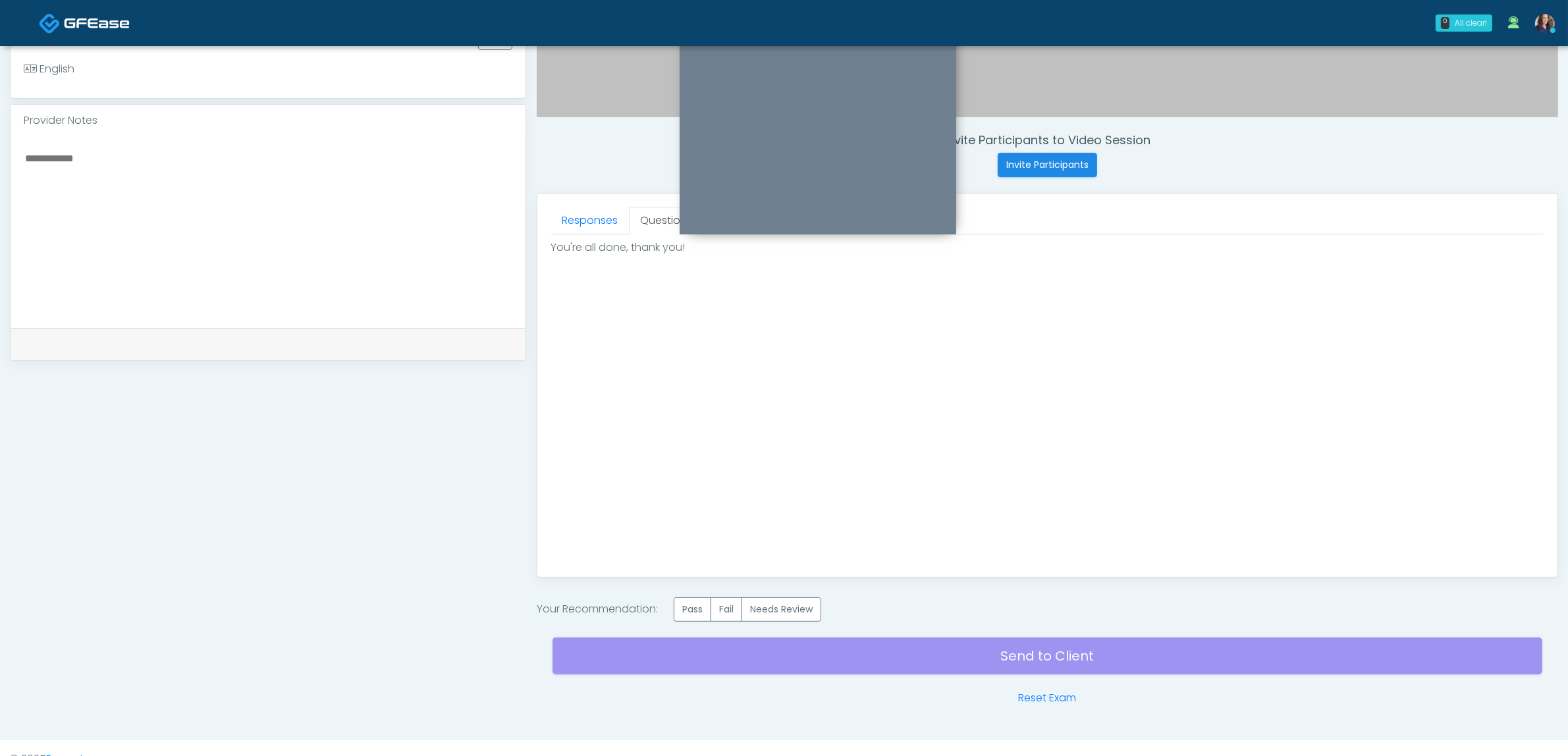
scroll to position [0, 0]
click at [709, 604] on label "Pass" at bounding box center [692, 609] width 38 height 24
click at [861, 650] on div "Send to Client Reset Exam" at bounding box center [1047, 663] width 989 height 84
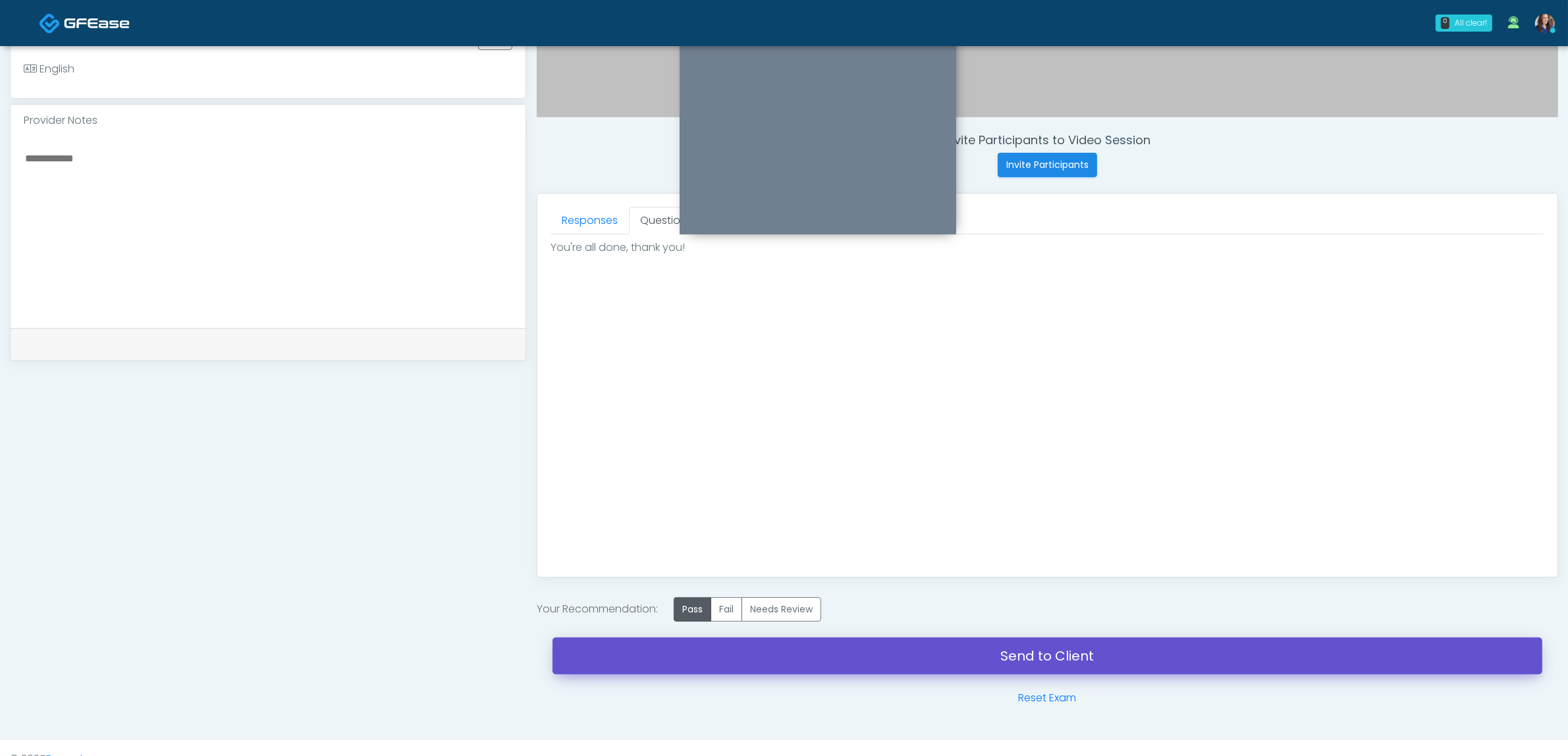
click at [937, 652] on link "Send to Client" at bounding box center [1047, 656] width 989 height 37
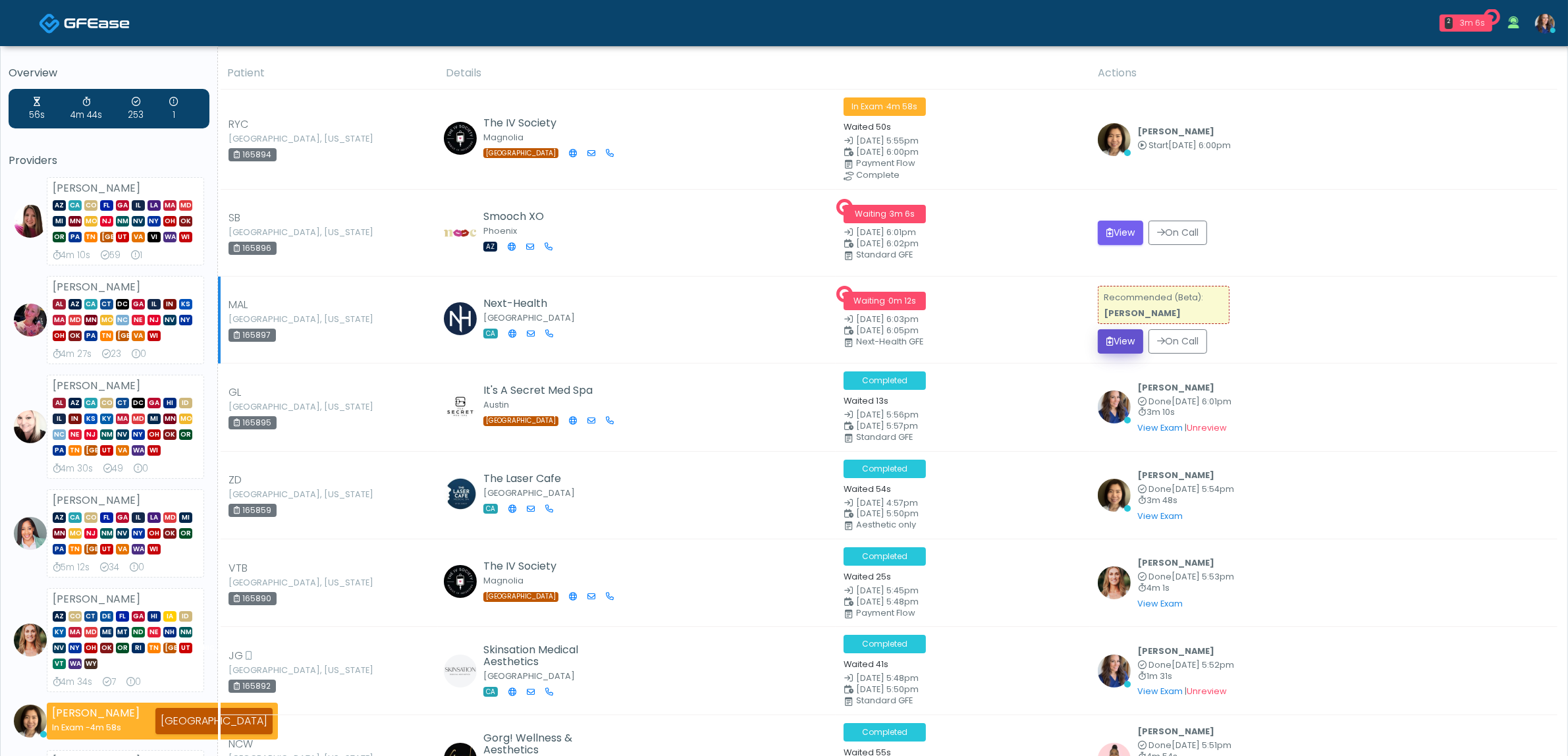
click at [1109, 340] on button "View" at bounding box center [1121, 342] width 46 height 24
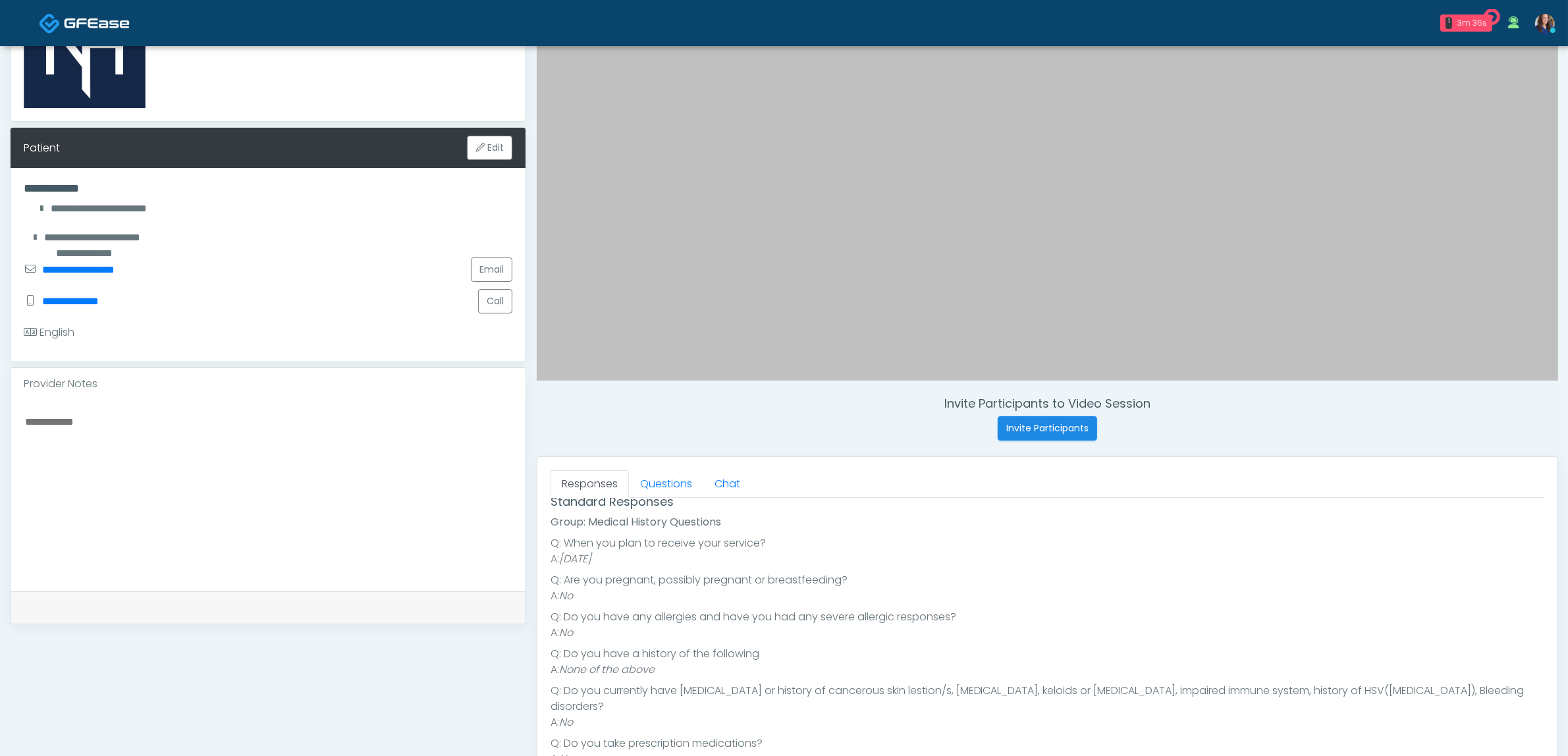
scroll to position [165, 0]
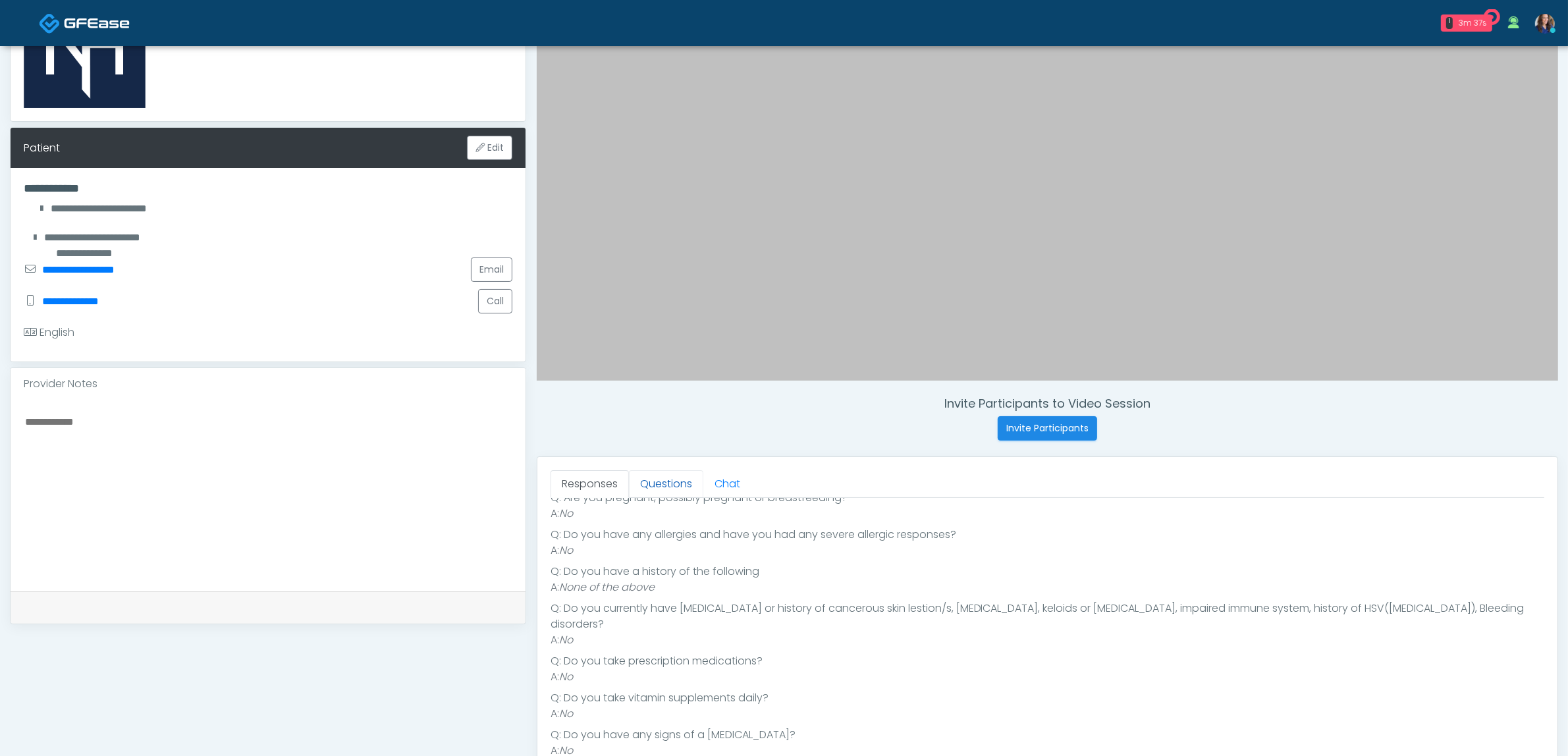
click at [668, 487] on link "Questions" at bounding box center [666, 484] width 74 height 28
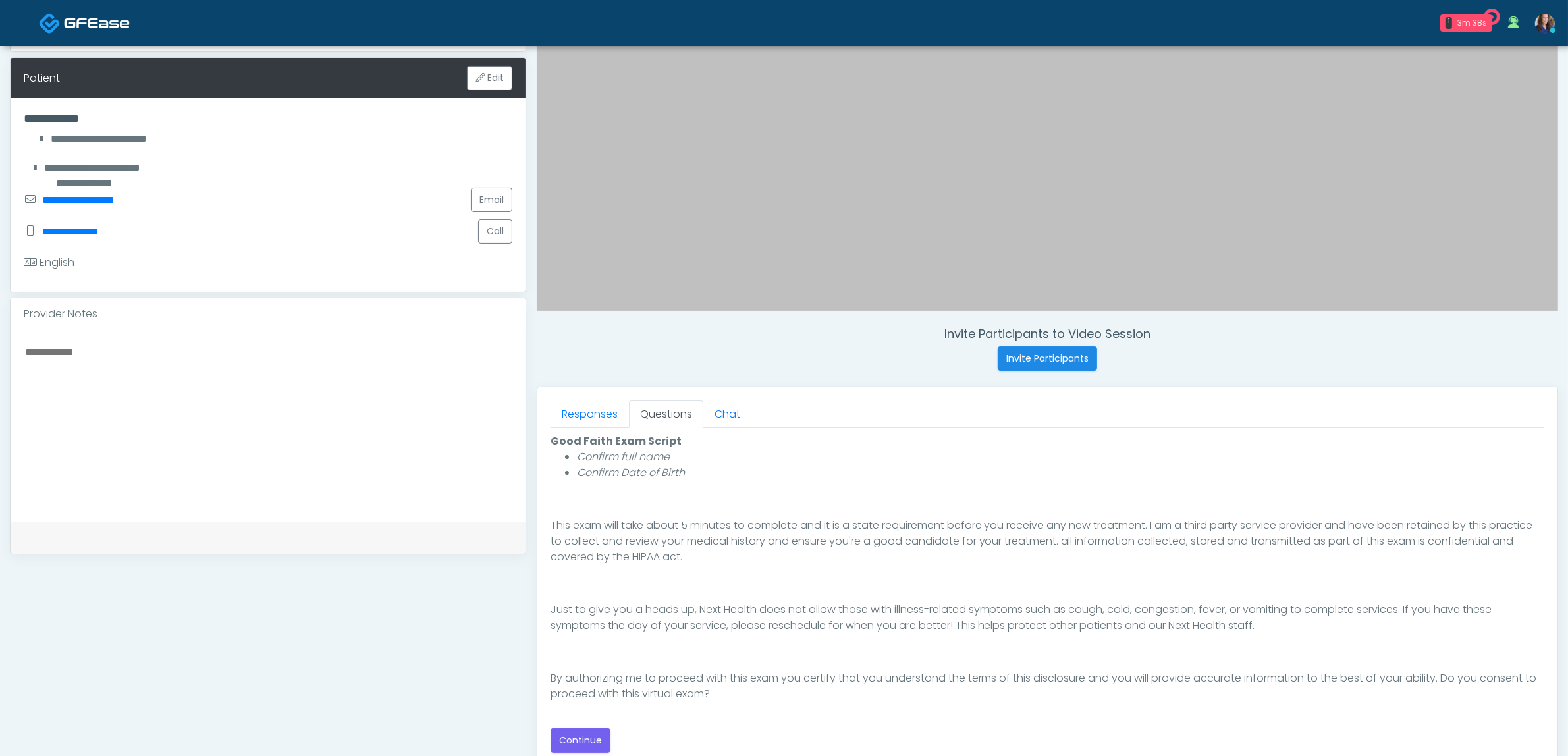
scroll to position [330, 0]
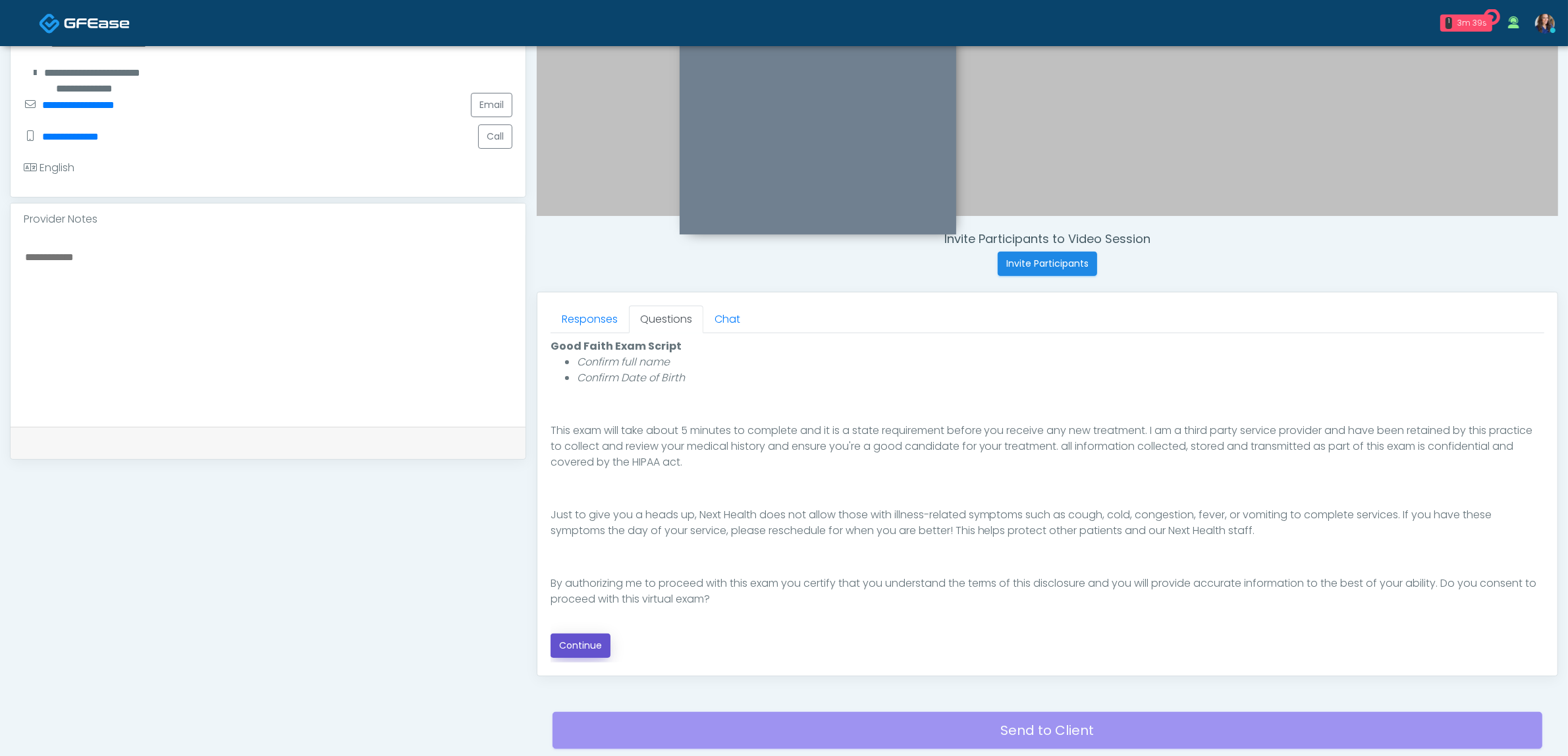
click at [594, 644] on button "Continue" at bounding box center [581, 645] width 60 height 24
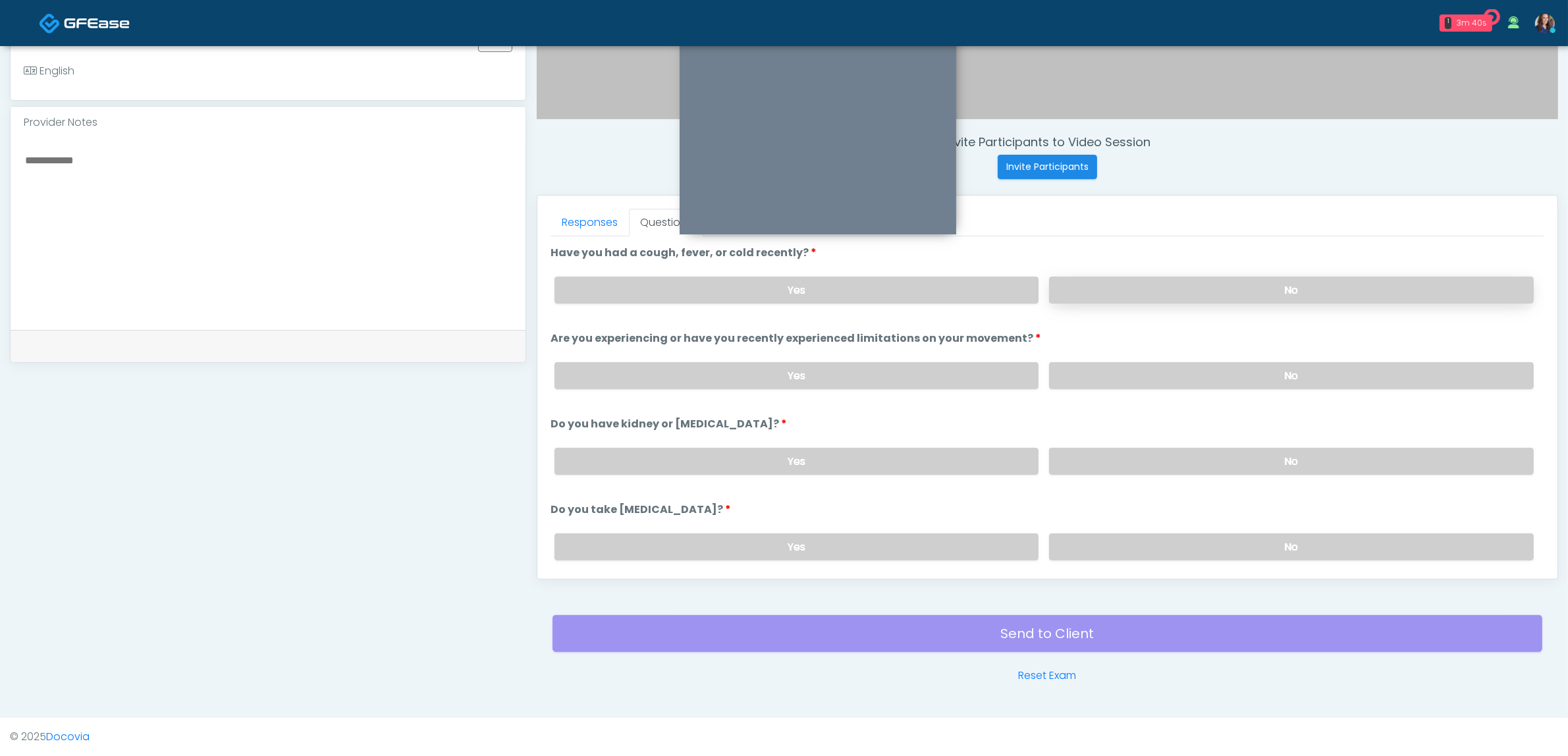
click at [1134, 284] on label "No" at bounding box center [1291, 290] width 484 height 27
drag, startPoint x: 1100, startPoint y: 365, endPoint x: 1094, endPoint y: 387, distance: 22.8
click at [1099, 371] on label "No" at bounding box center [1291, 376] width 484 height 27
click at [1092, 456] on label "No" at bounding box center [1291, 461] width 484 height 27
click at [1092, 534] on label "No" at bounding box center [1291, 547] width 484 height 27
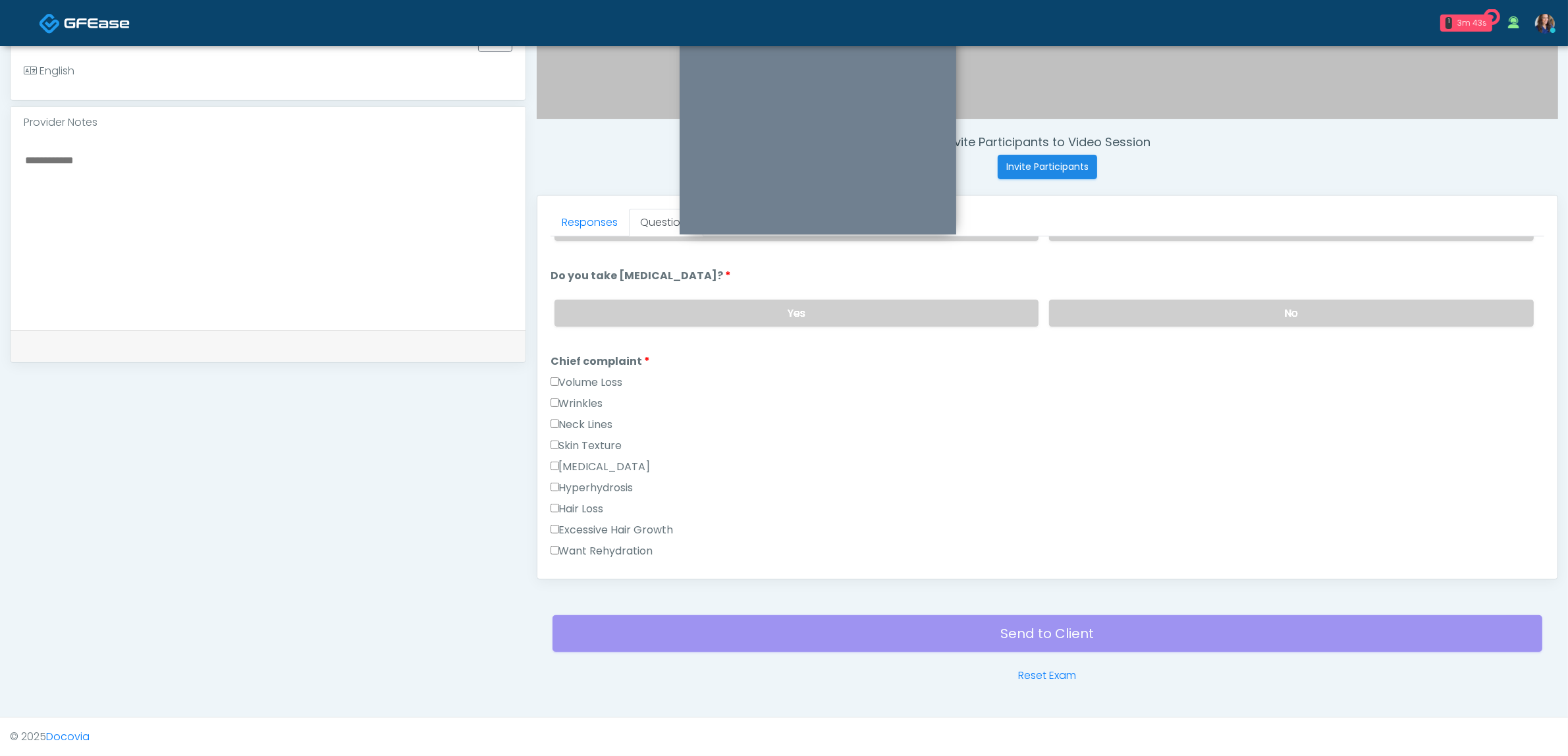
scroll to position [330, 0]
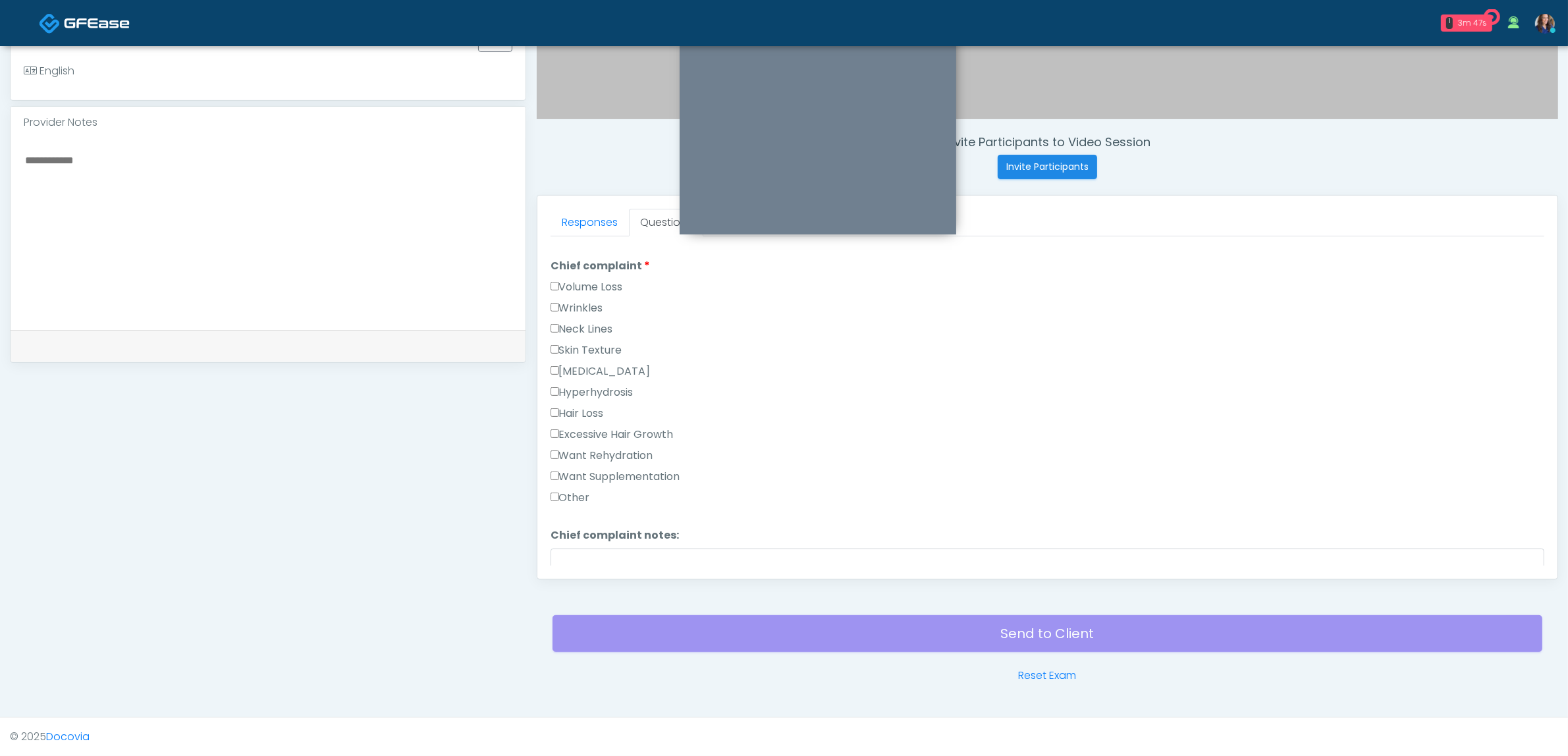
click at [616, 454] on label "Want Rehydration" at bounding box center [602, 456] width 103 height 16
click at [649, 469] on label "Want Supplementation" at bounding box center [616, 476] width 130 height 16
click at [577, 318] on label "None" at bounding box center [569, 326] width 36 height 16
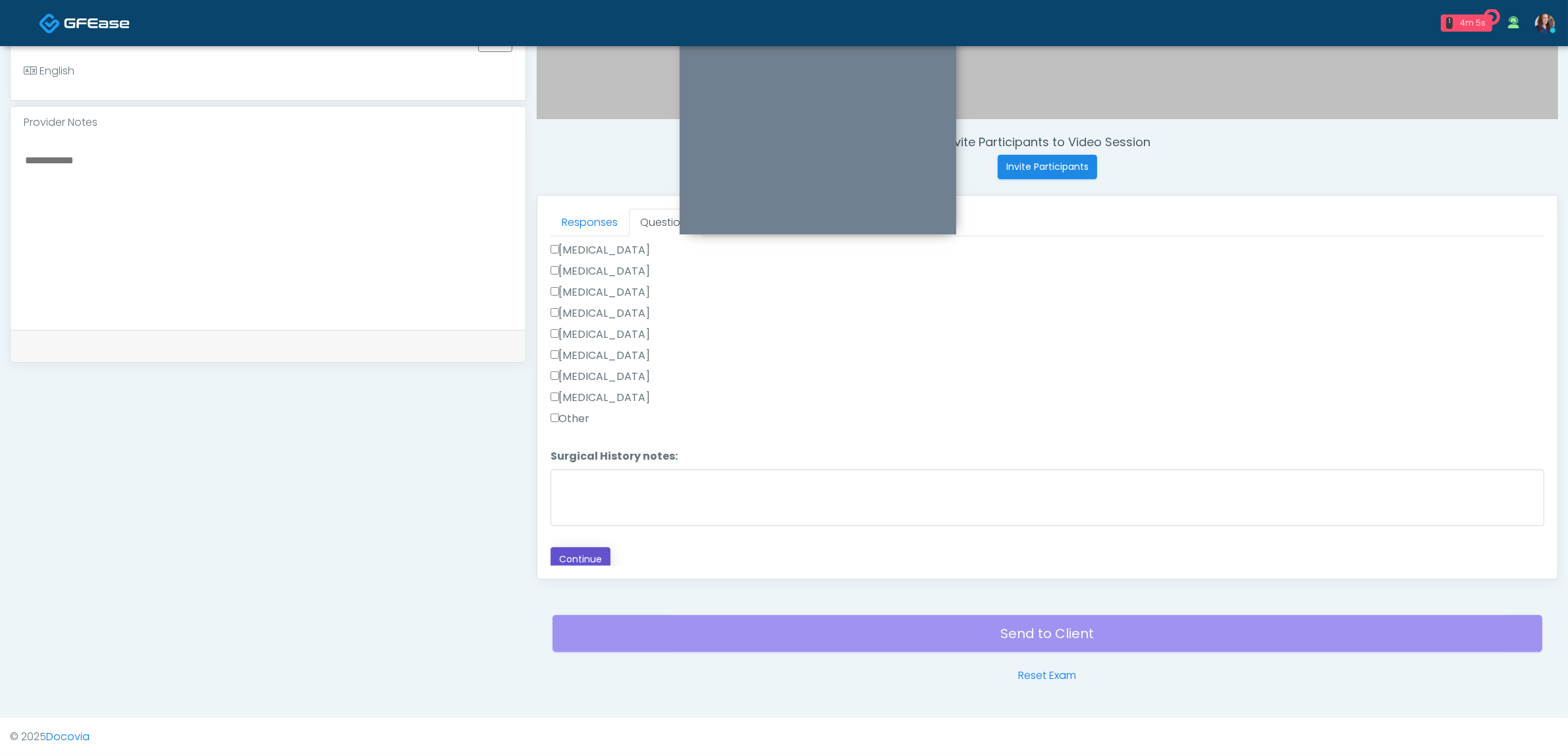
drag, startPoint x: 585, startPoint y: 544, endPoint x: 603, endPoint y: 532, distance: 21.6
click at [584, 547] on button "Continue" at bounding box center [581, 559] width 60 height 24
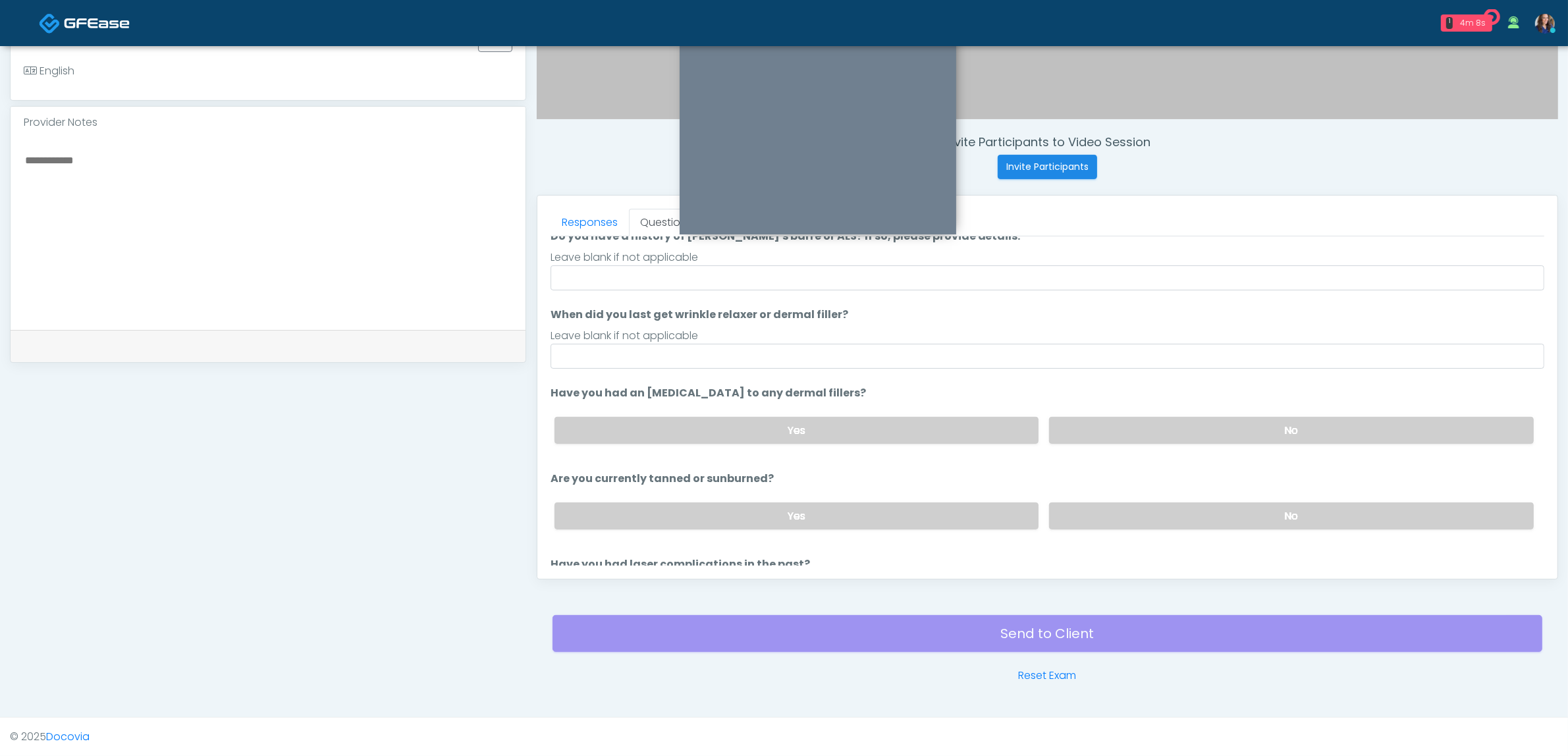
scroll to position [0, 0]
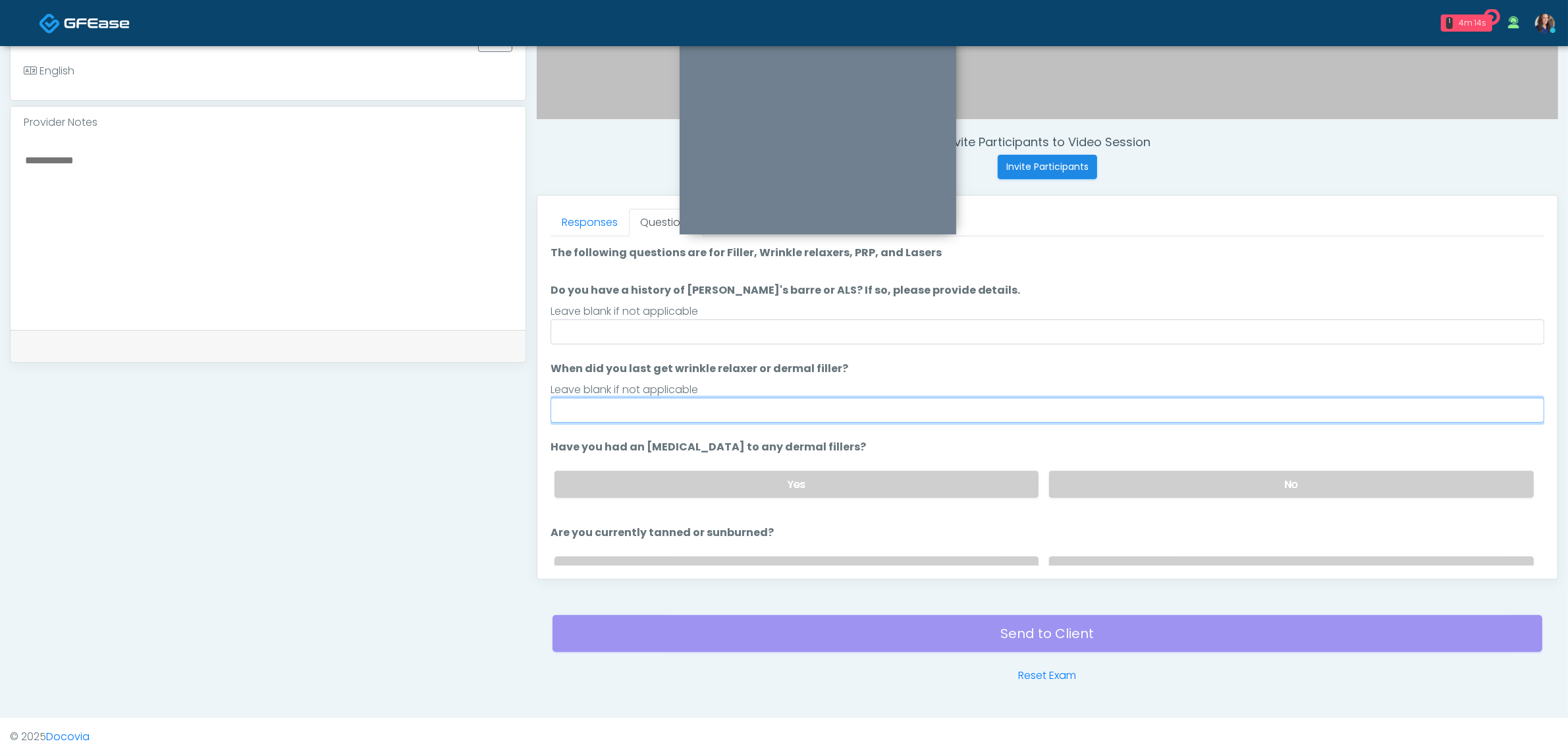
click at [664, 412] on input "When did you last get wrinkle relaxer or dermal filler?" at bounding box center [1047, 410] width 994 height 25
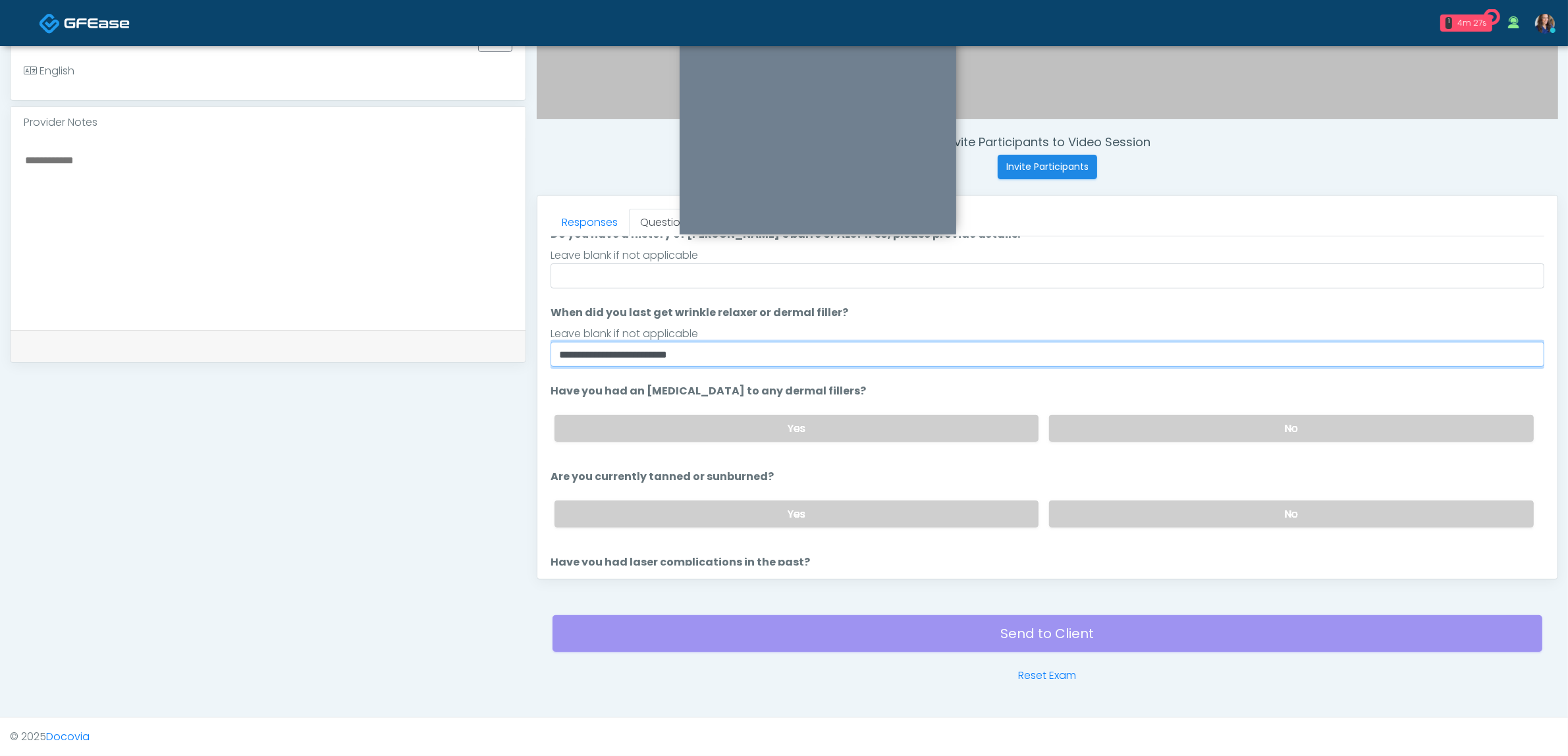
scroll to position [82, 0]
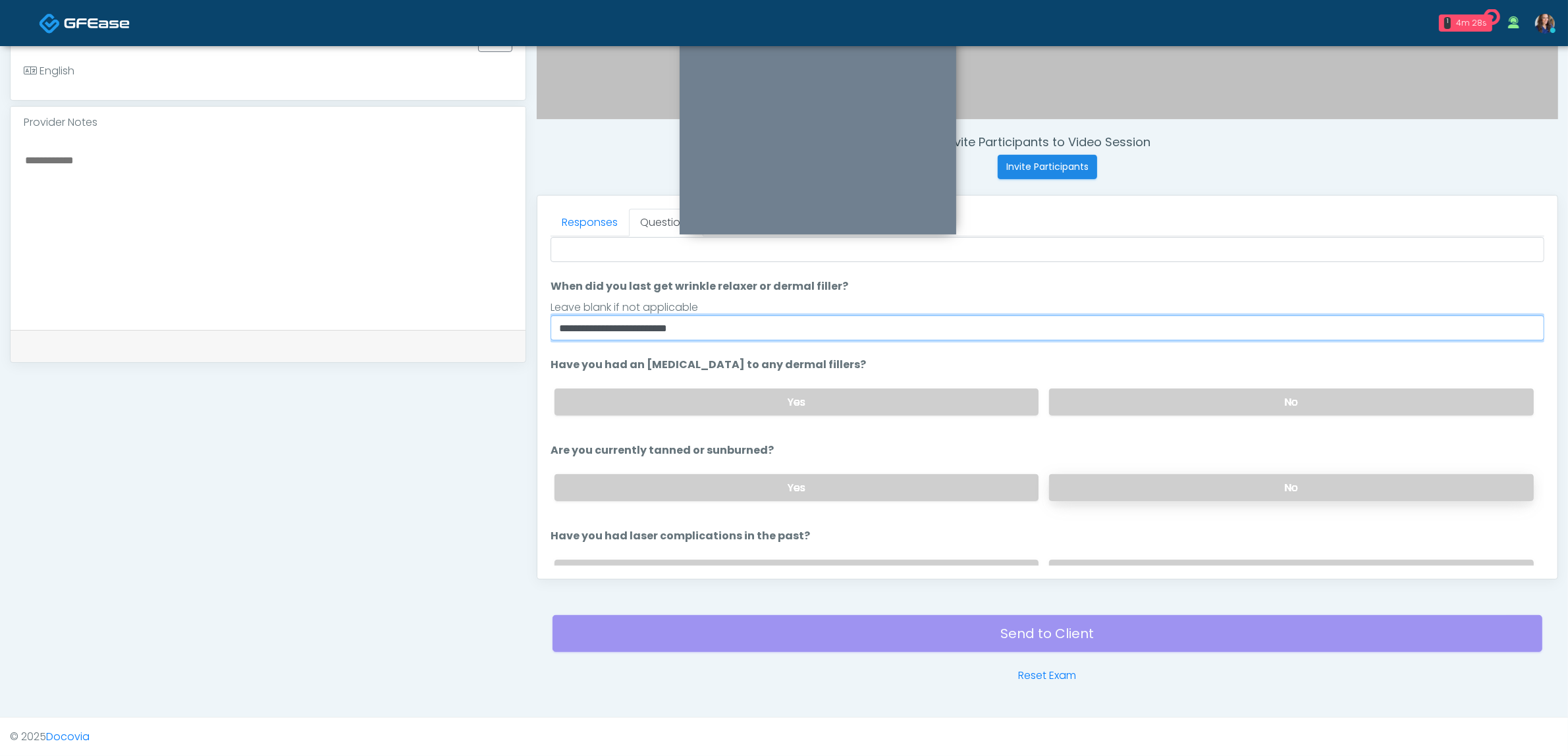
type input "**********"
drag, startPoint x: 1114, startPoint y: 475, endPoint x: 1114, endPoint y: 486, distance: 11.0
click at [1114, 475] on label "No" at bounding box center [1291, 488] width 484 height 27
click at [1104, 553] on div "Yes No" at bounding box center [1044, 573] width 1000 height 48
drag, startPoint x: 1101, startPoint y: 558, endPoint x: 1086, endPoint y: 558, distance: 15.0
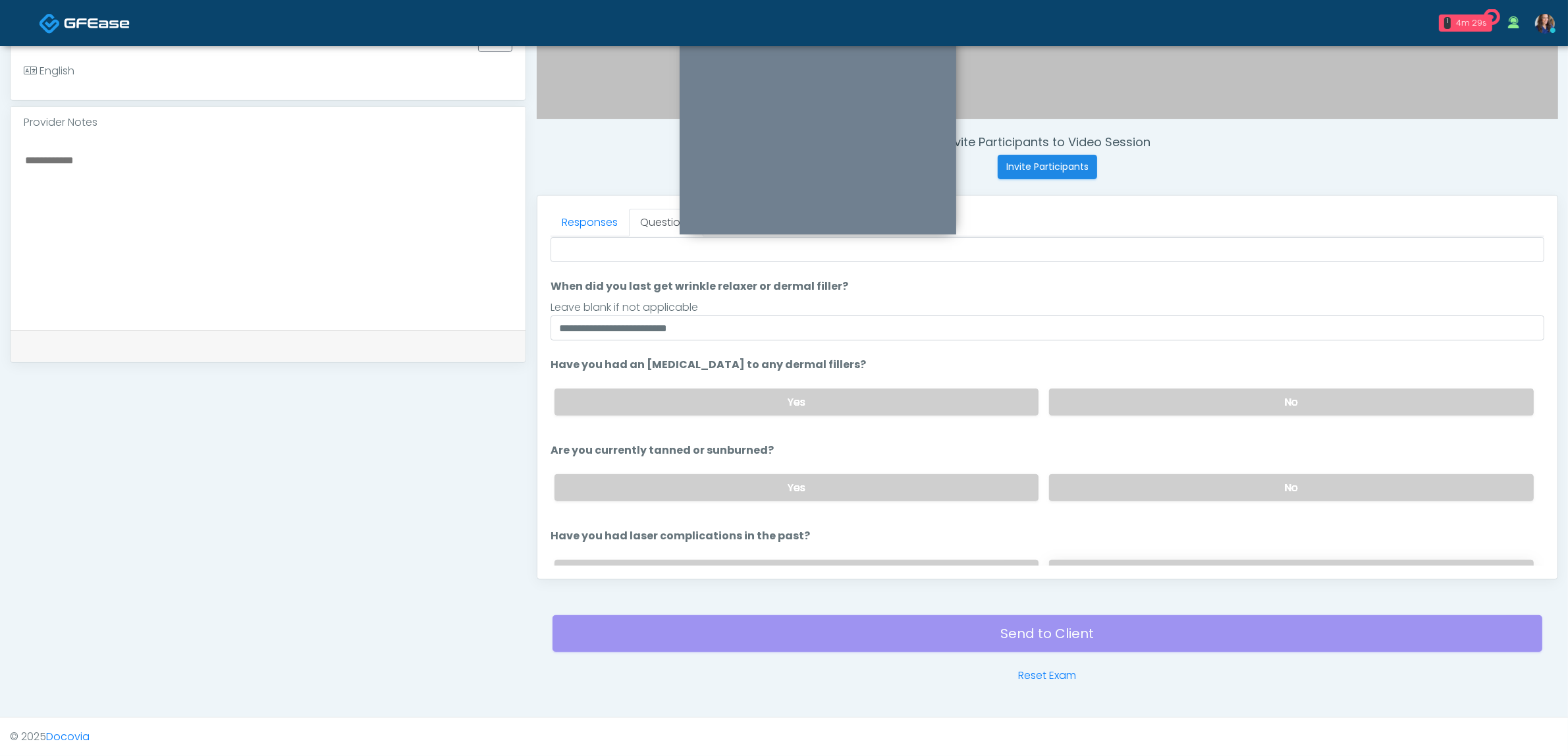
click at [1103, 560] on label "No" at bounding box center [1291, 573] width 484 height 27
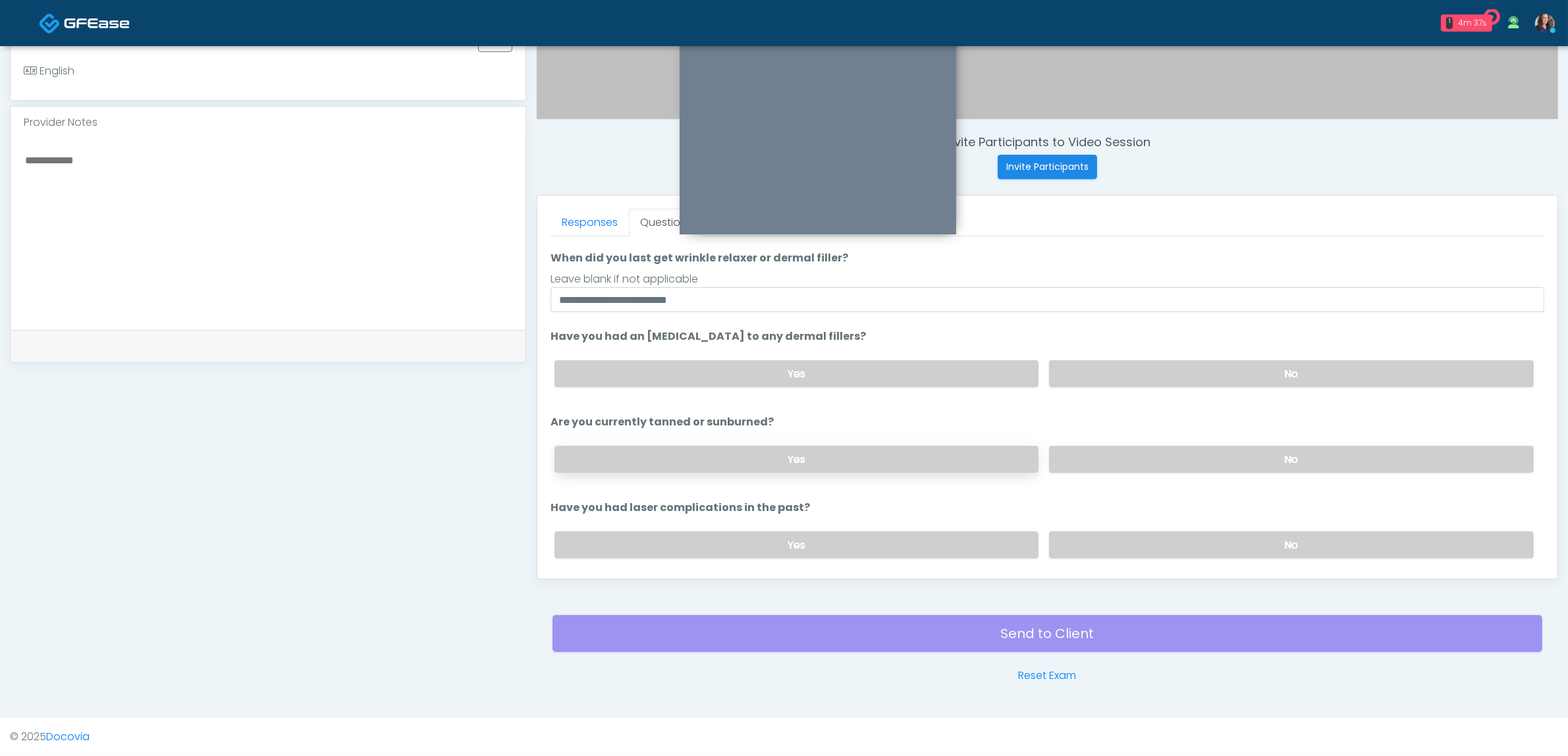
scroll to position [150, 0]
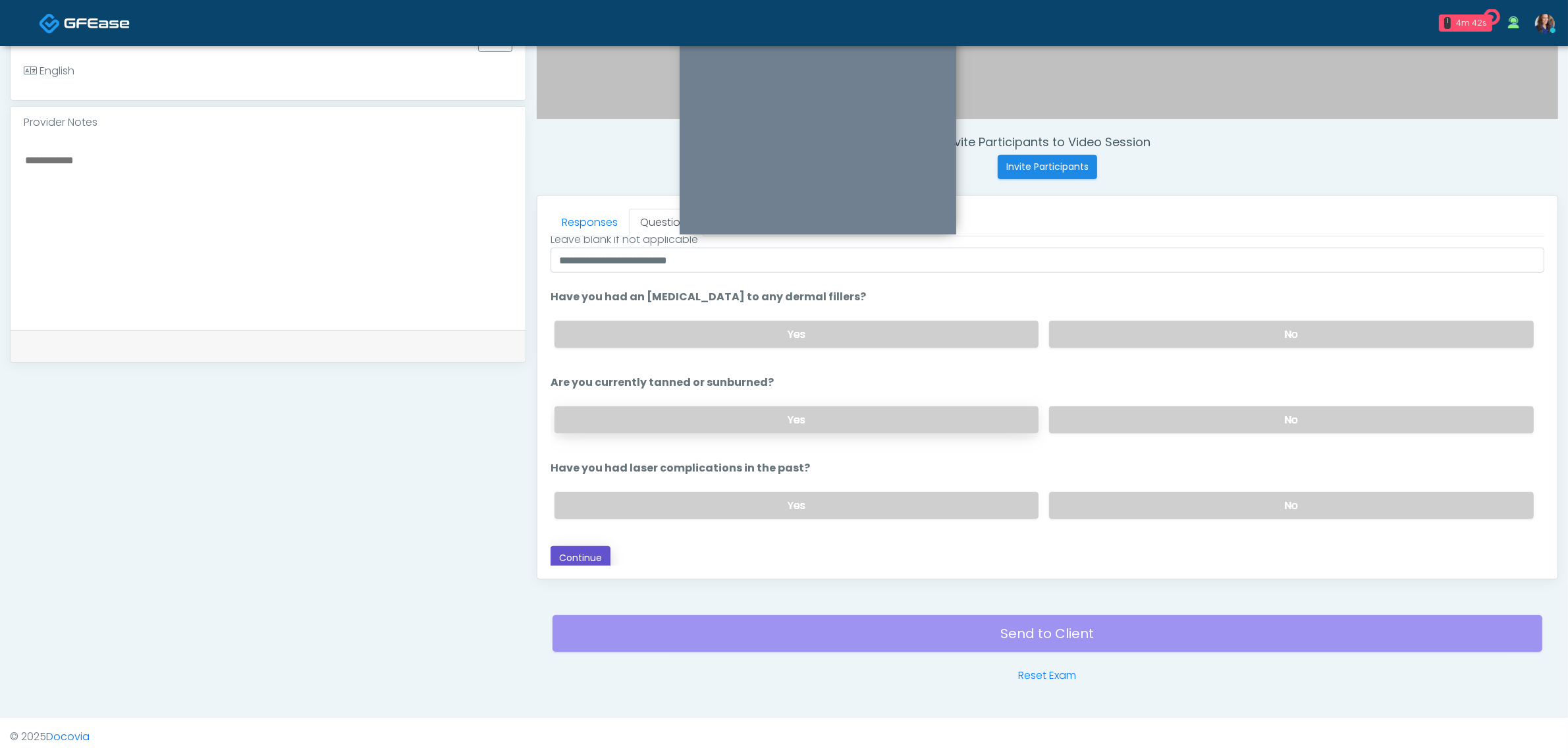
drag, startPoint x: 594, startPoint y: 551, endPoint x: 588, endPoint y: 429, distance: 122.1
click at [613, 331] on div "Loading... Connecting to your agent... Please wait while we prepare your person…" at bounding box center [1047, 332] width 994 height 476
click at [587, 553] on button "Continue" at bounding box center [581, 558] width 60 height 24
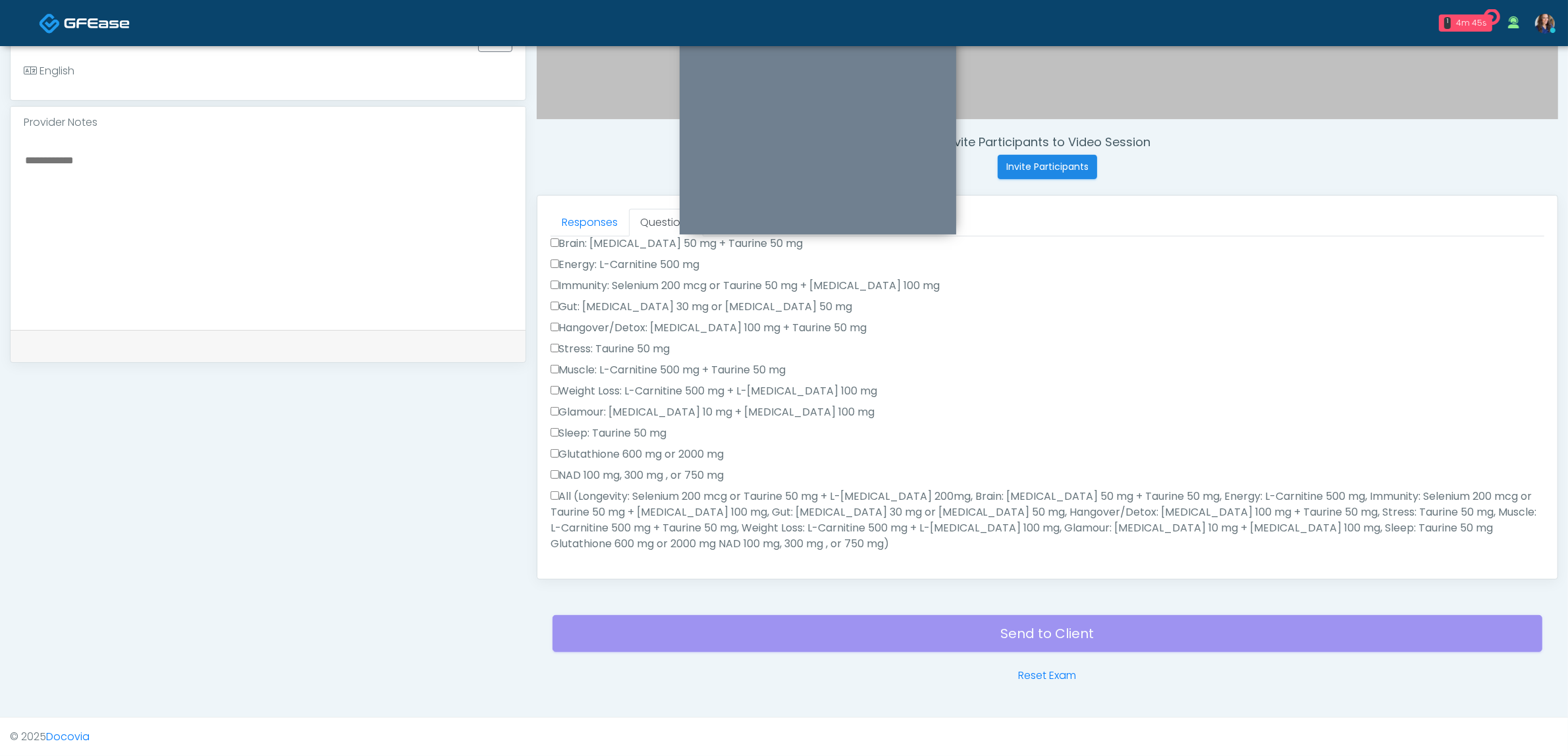
click at [804, 491] on label "All (Longevity: Selenium 200 mcg or Taurine 50 mg + L-[MEDICAL_DATA] 200mg, Bra…" at bounding box center [1047, 520] width 994 height 63
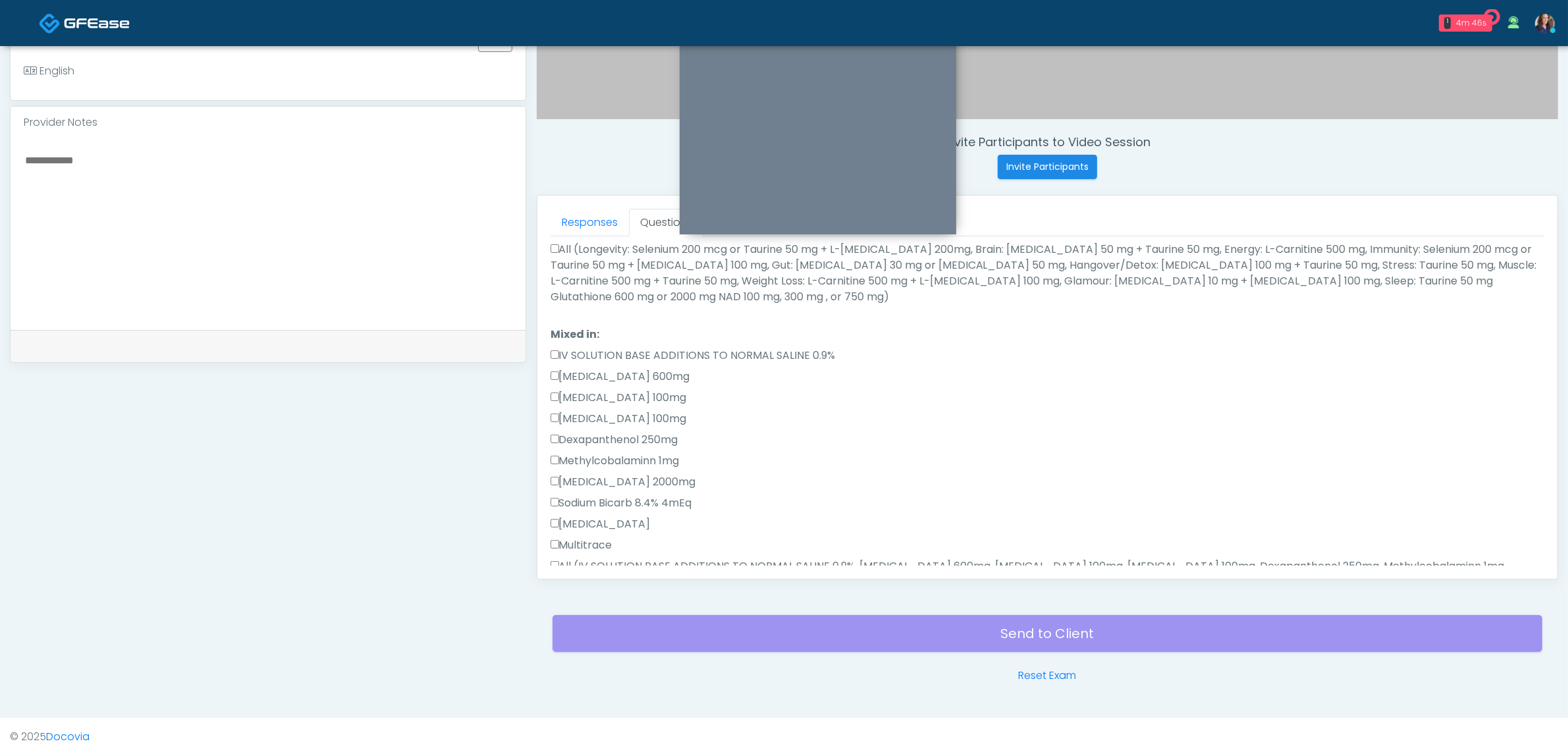
scroll to position [479, 0]
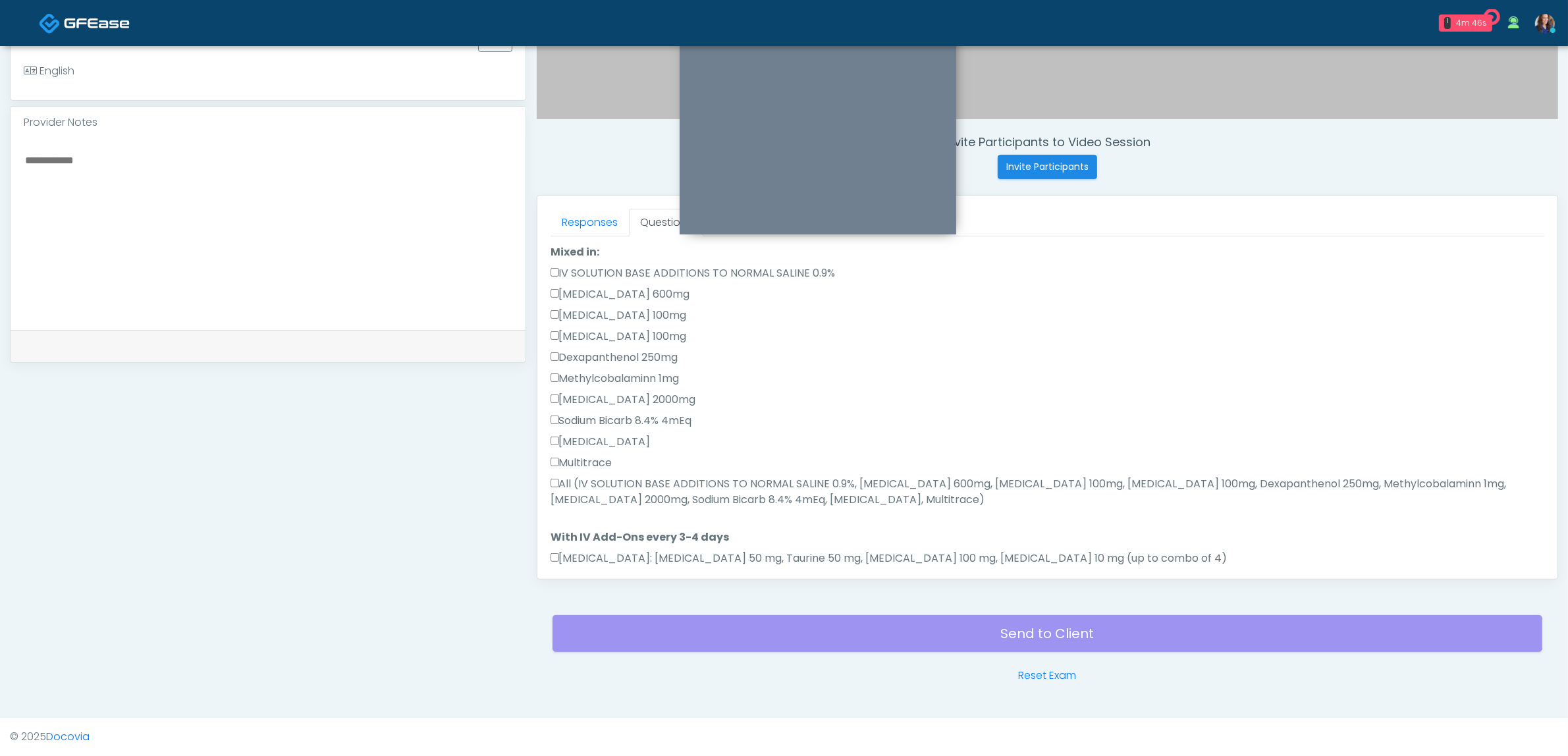
click at [790, 476] on label "All (IV SOLUTION BASE ADDITIONS TO NORMAL SALINE 0.9%, [MEDICAL_DATA] 600mg, [M…" at bounding box center [1047, 491] width 994 height 31
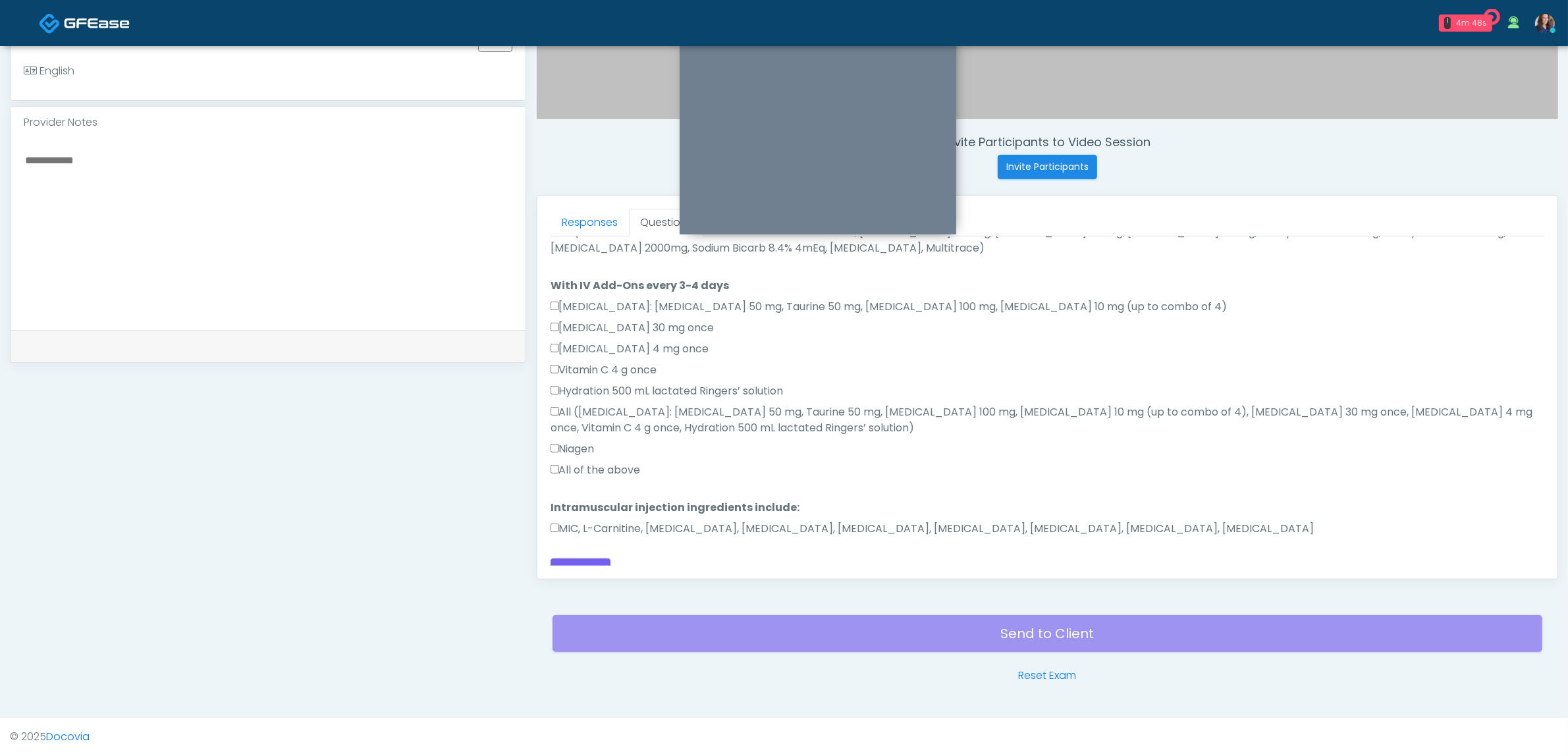
scroll to position [732, 0]
click at [614, 461] on label "All of the above" at bounding box center [596, 469] width 90 height 16
drag, startPoint x: 650, startPoint y: 505, endPoint x: 676, endPoint y: 506, distance: 26.0
click at [649, 520] on label "MIC, L-Carnitine, [MEDICAL_DATA], [MEDICAL_DATA], [MEDICAL_DATA], [MEDICAL_DATA…" at bounding box center [932, 528] width 764 height 16
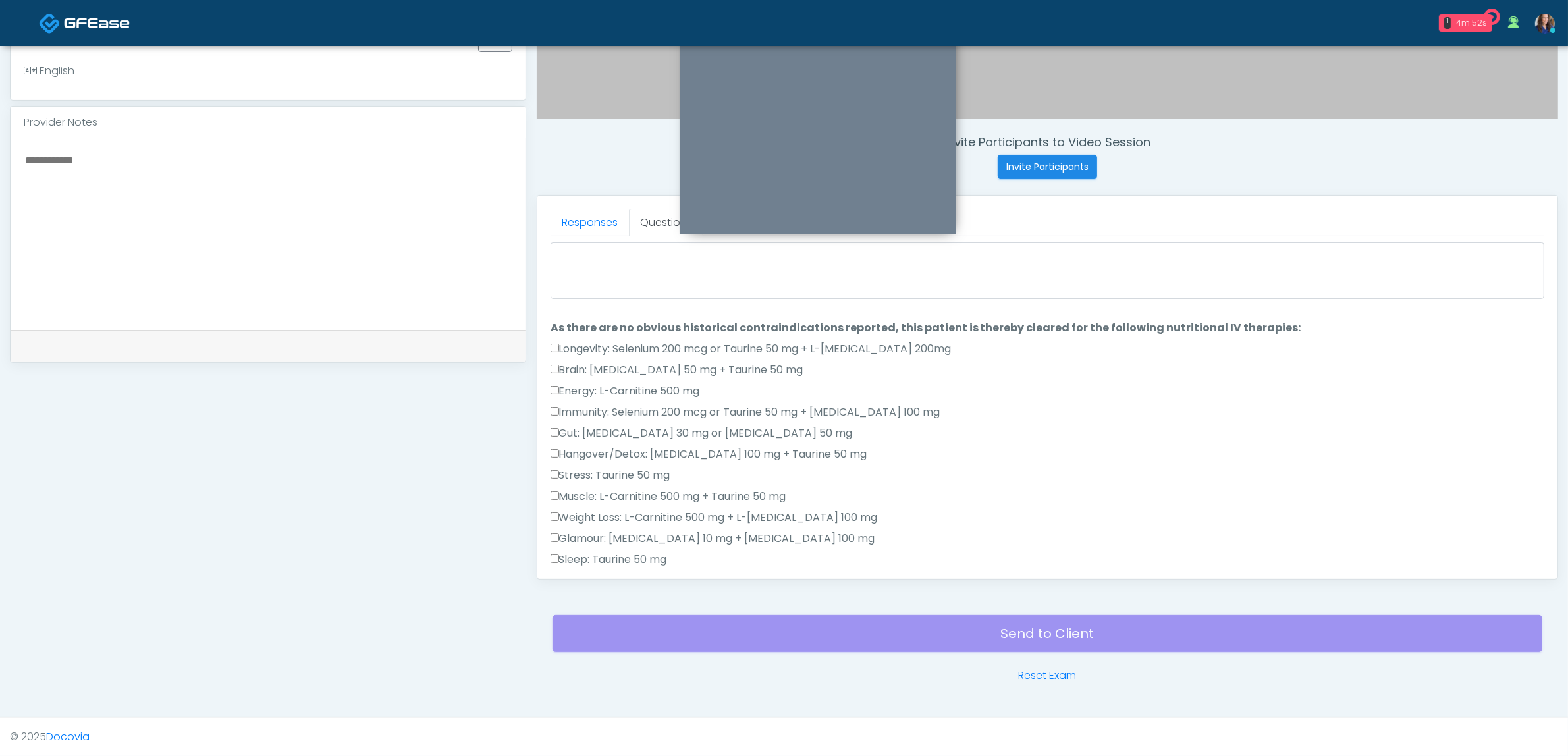
scroll to position [0, 0]
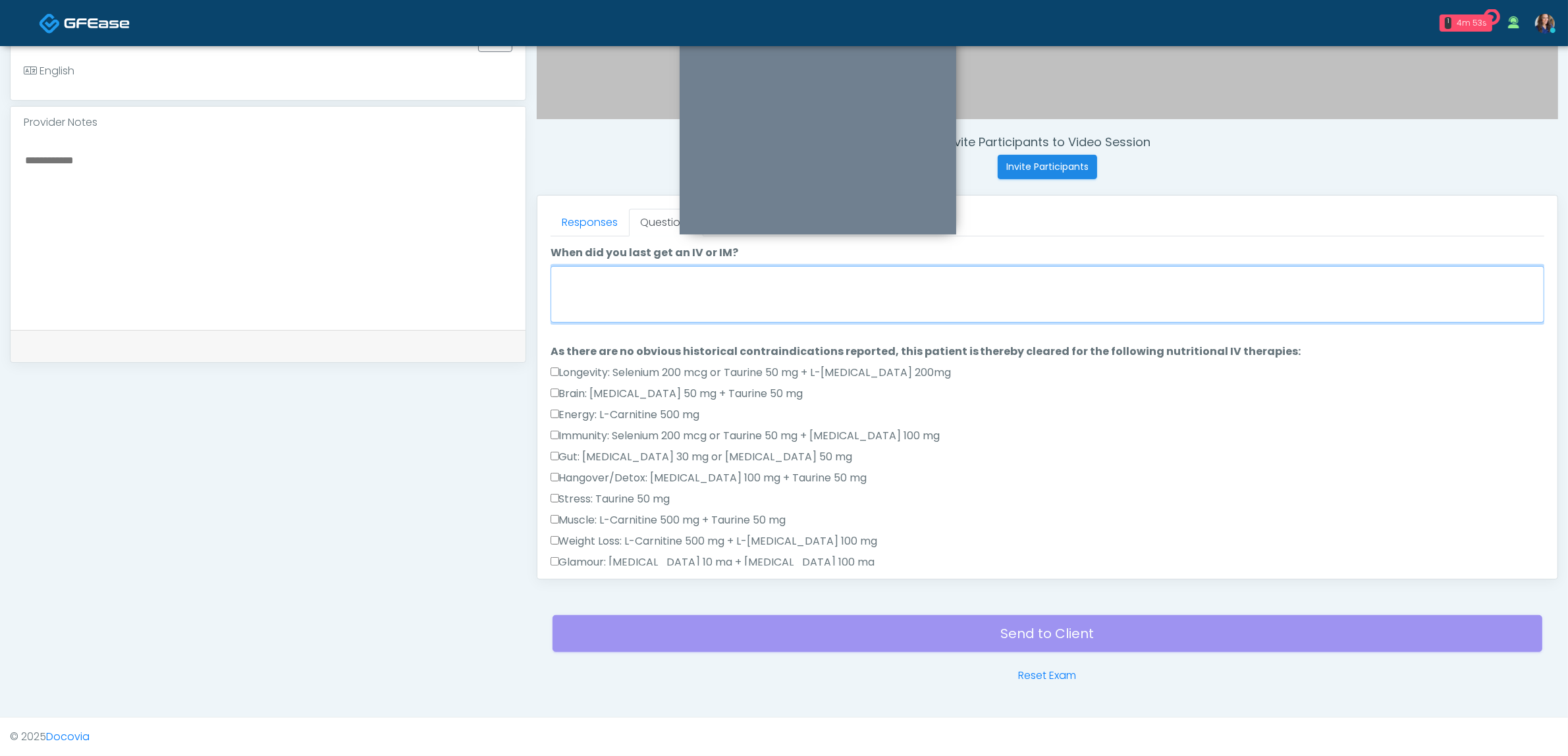
click at [751, 293] on textarea "When did you last get an IV or IM?" at bounding box center [1047, 294] width 994 height 56
type textarea "*"
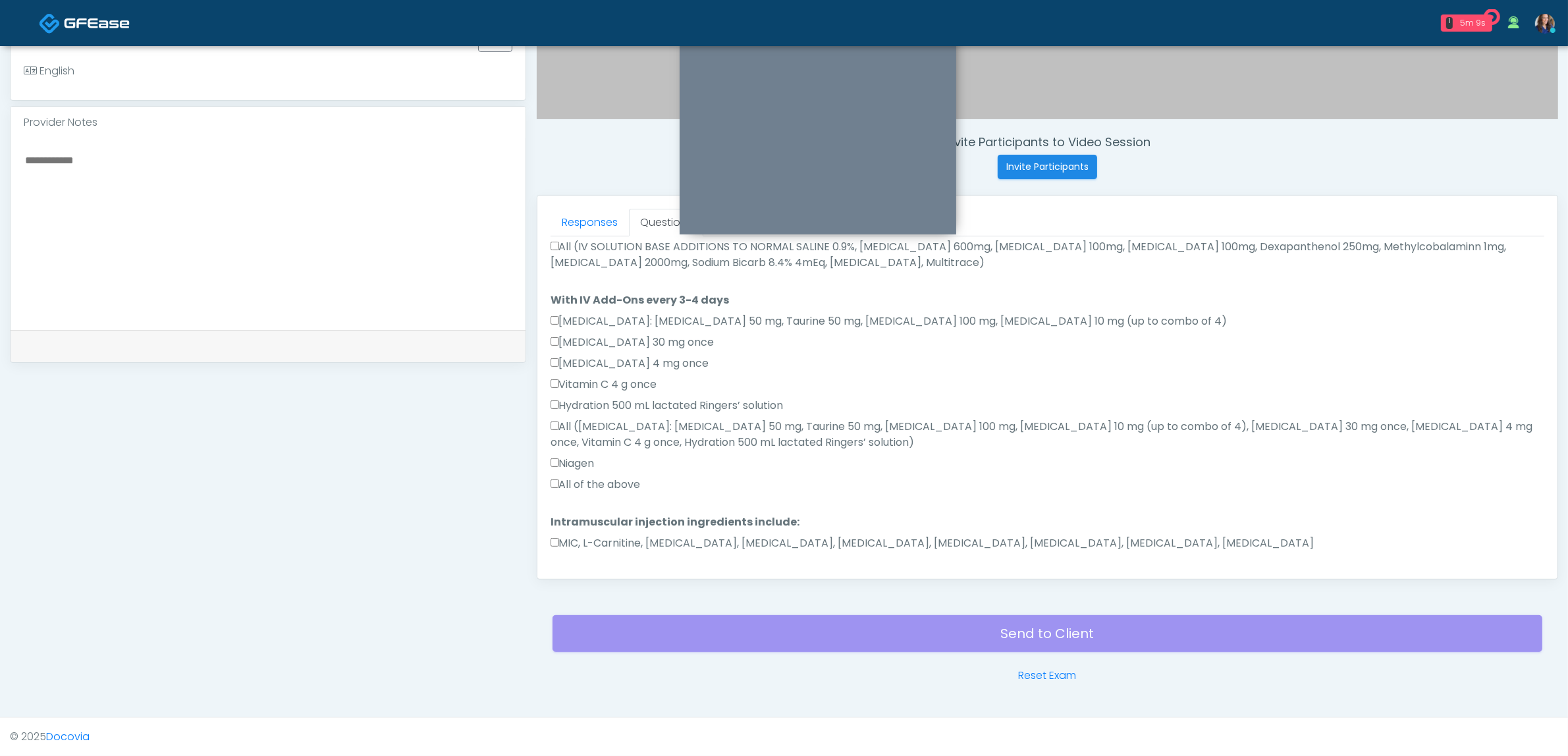
scroll to position [732, 0]
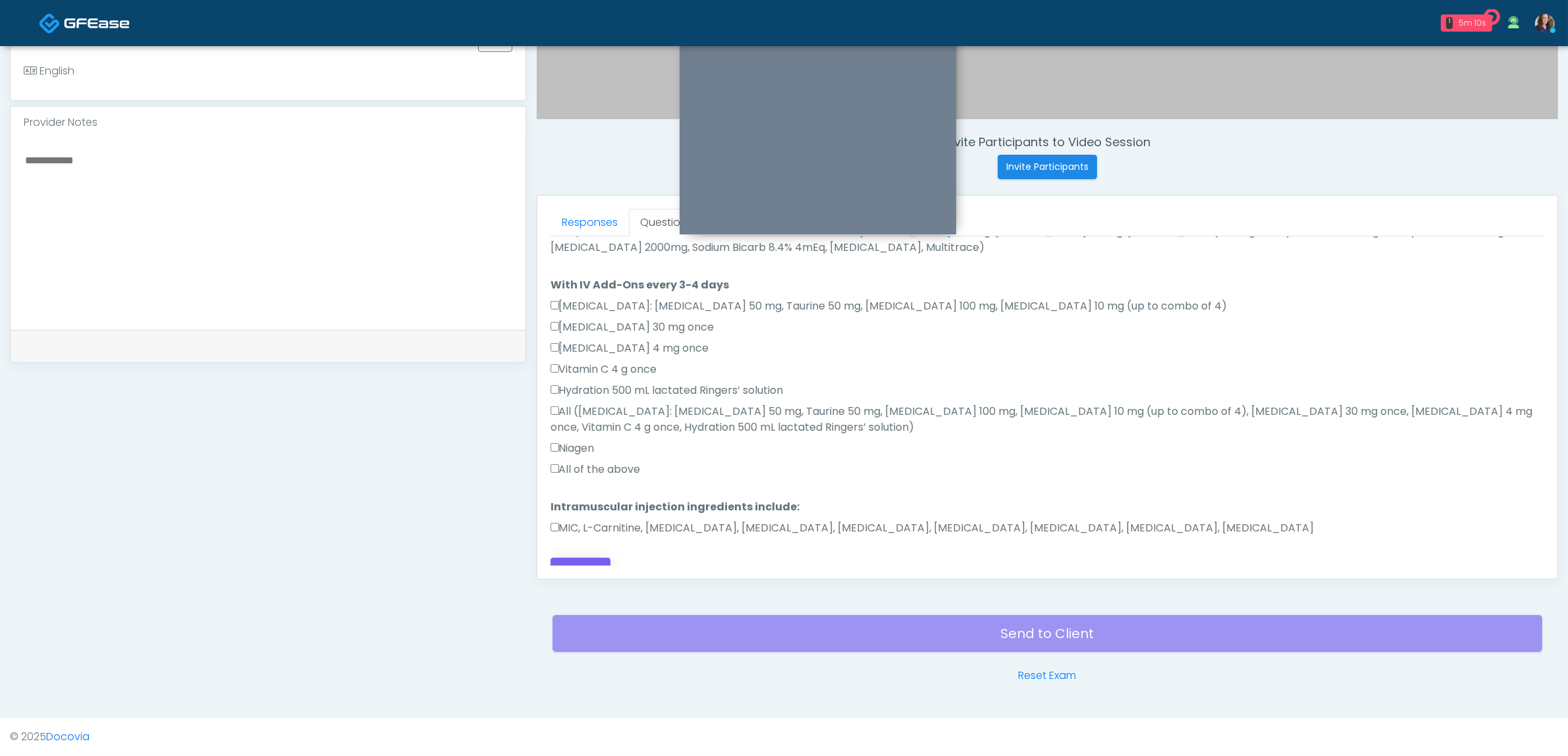
type textarea "**********"
click at [581, 558] on button "Continue" at bounding box center [581, 570] width 60 height 24
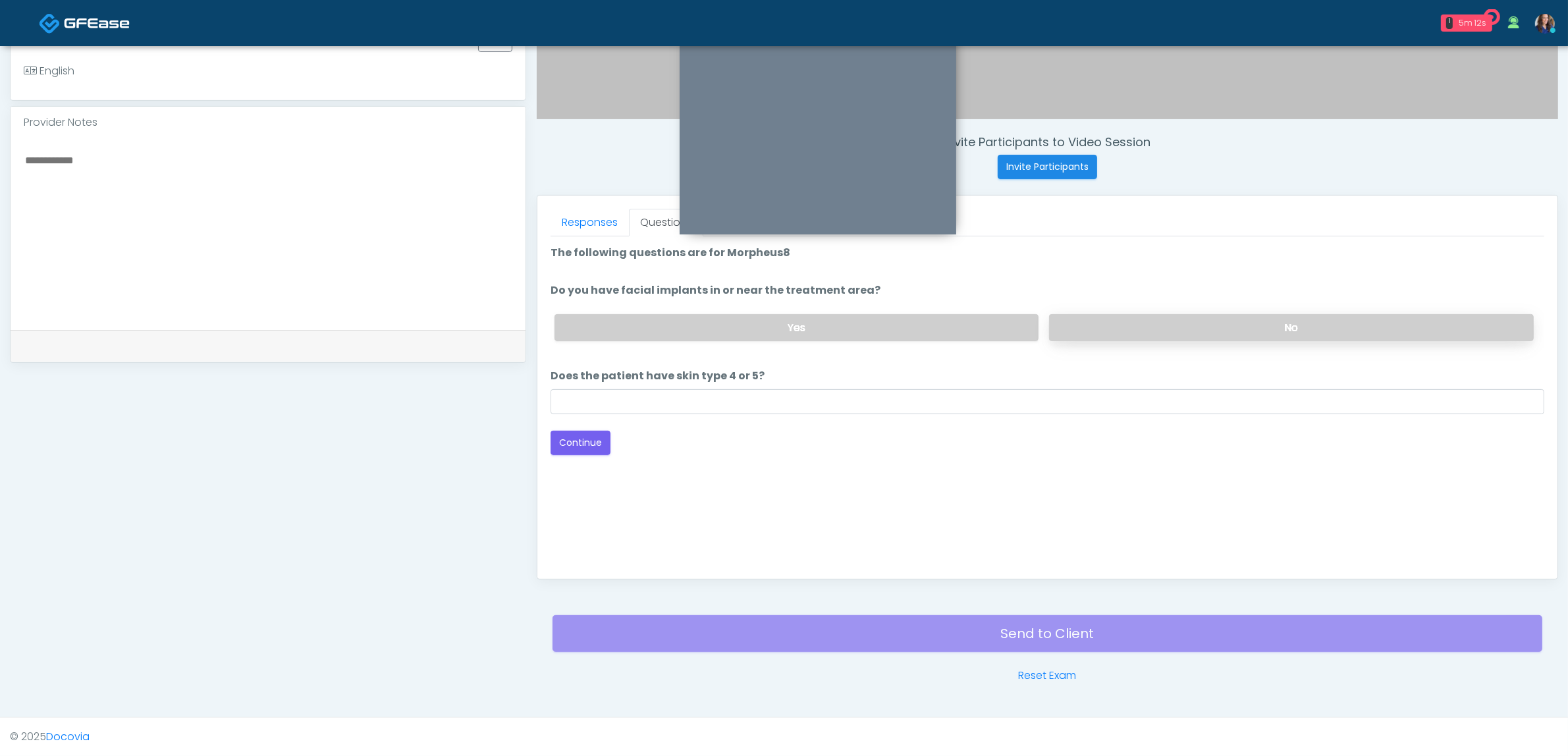
click at [1071, 314] on label "No" at bounding box center [1291, 327] width 484 height 27
drag, startPoint x: 666, startPoint y: 404, endPoint x: 658, endPoint y: 412, distance: 11.3
click at [665, 407] on input "Does the patient have skin type 4 or 5?" at bounding box center [1047, 402] width 994 height 25
click at [583, 440] on button "Continue" at bounding box center [581, 443] width 60 height 24
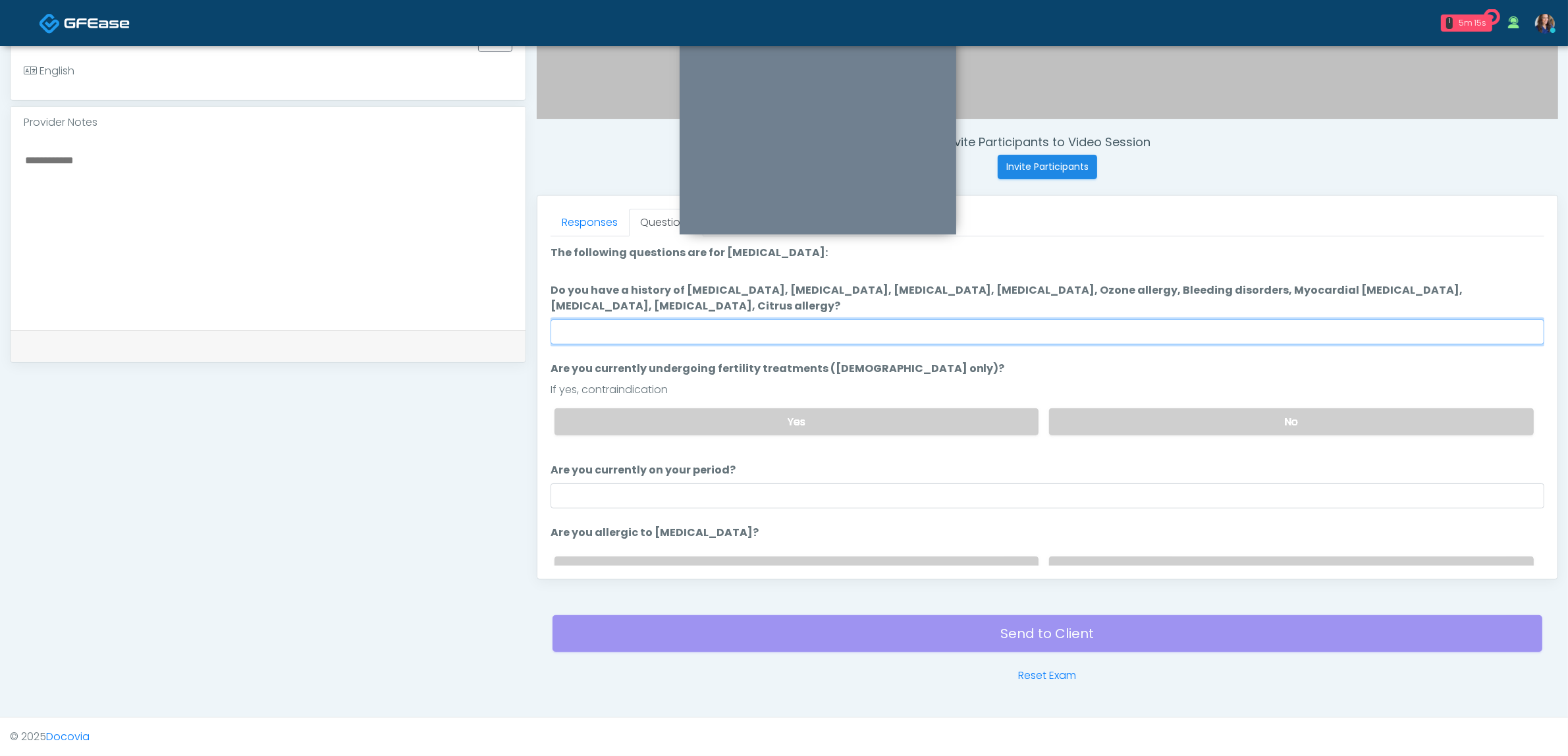
click at [891, 328] on input "Do you have a history of Hyperthyroidism, Hypotension, Hypocalcemia, Hypoglycem…" at bounding box center [1047, 332] width 994 height 25
type input "**"
click at [1077, 419] on label "No" at bounding box center [1291, 422] width 484 height 27
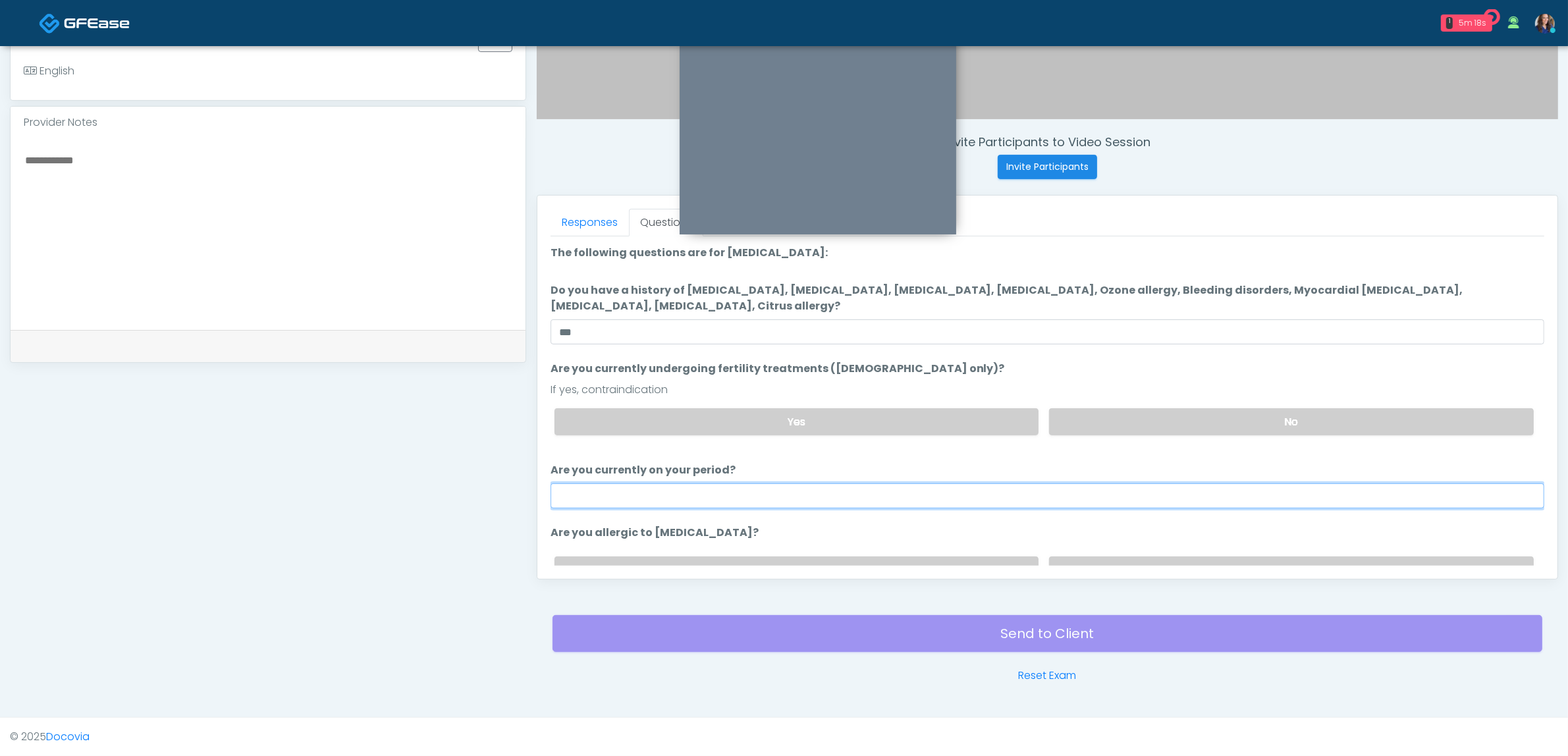
click at [782, 496] on input "Are you currently on your period?" at bounding box center [1047, 496] width 994 height 25
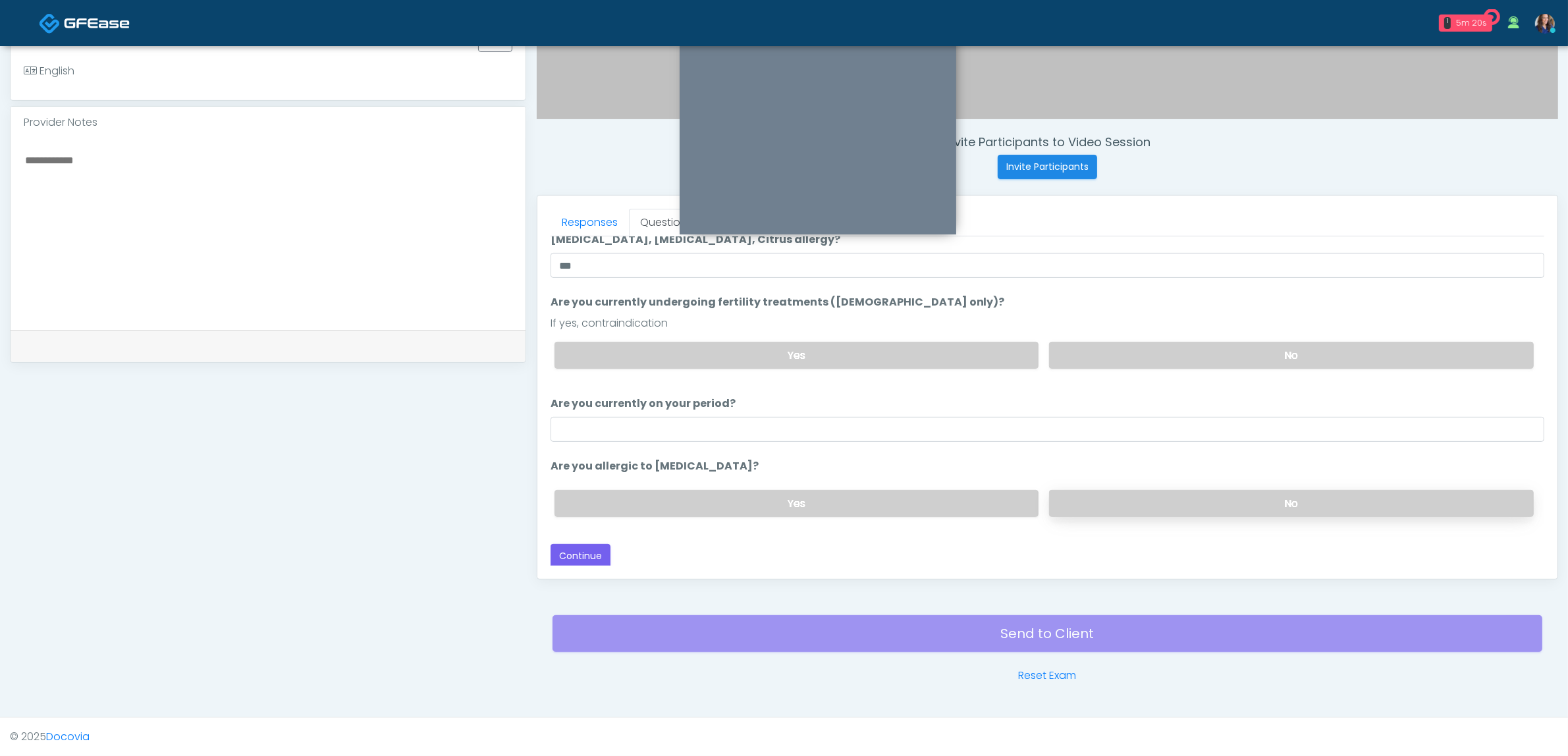
click at [1098, 502] on label "No" at bounding box center [1291, 504] width 484 height 27
click at [601, 551] on button "Continue" at bounding box center [581, 556] width 60 height 24
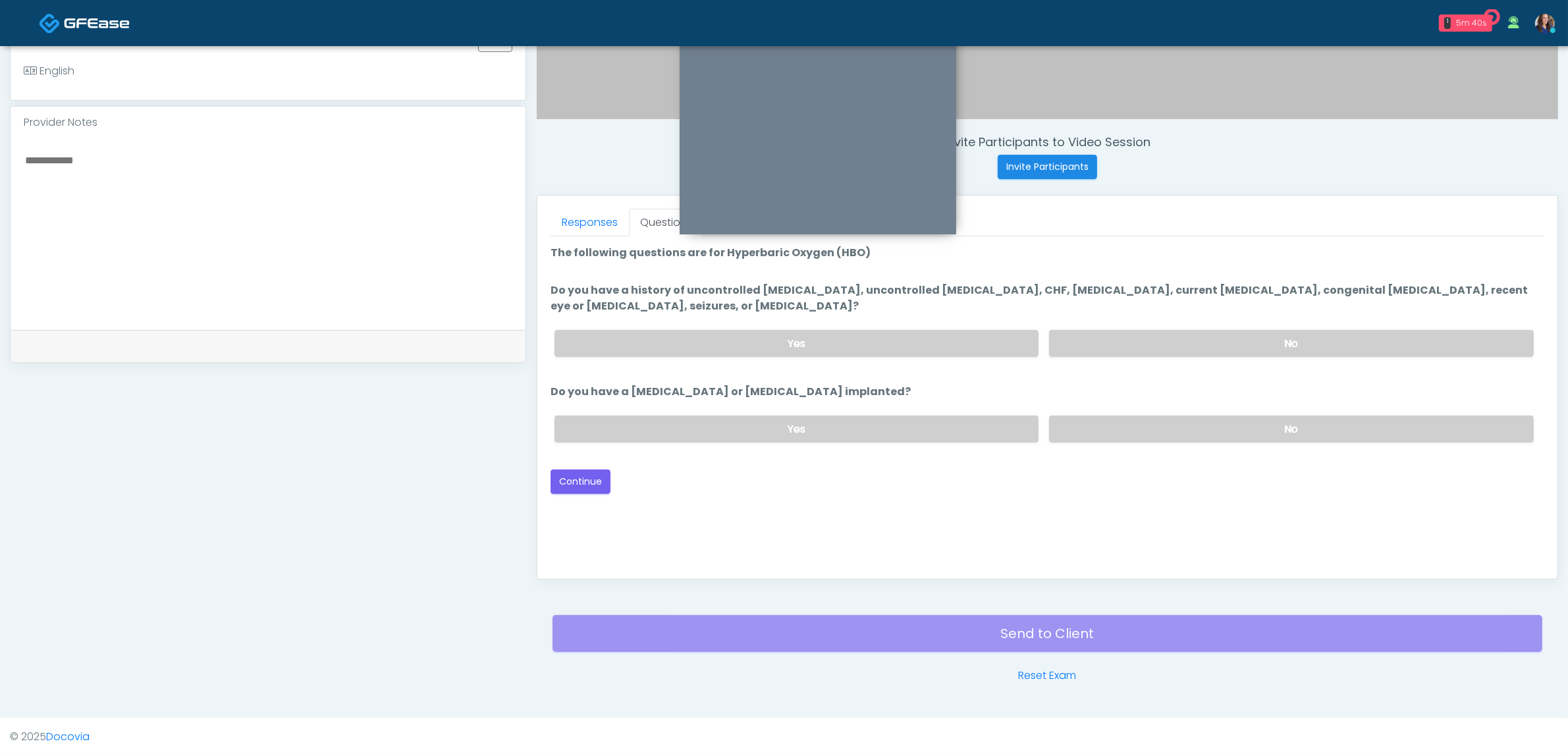
drag, startPoint x: 1135, startPoint y: 334, endPoint x: 1144, endPoint y: 374, distance: 41.0
click at [1136, 334] on label "No" at bounding box center [1291, 343] width 484 height 27
click at [1151, 428] on label "No" at bounding box center [1291, 429] width 484 height 27
drag, startPoint x: 594, startPoint y: 479, endPoint x: 777, endPoint y: 474, distance: 183.1
click at [594, 479] on button "Continue" at bounding box center [581, 481] width 60 height 24
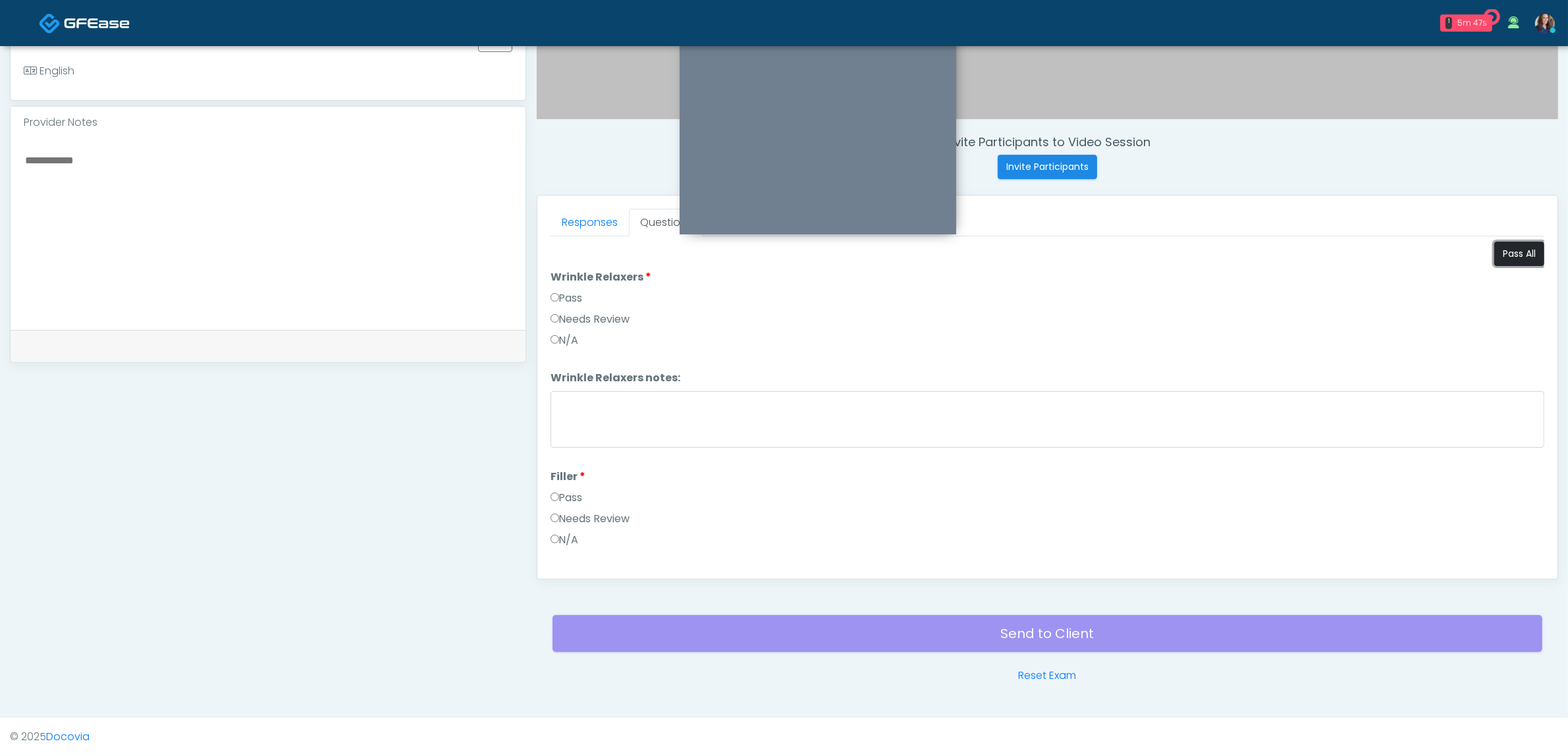
click at [1499, 252] on button "Pass All" at bounding box center [1519, 254] width 50 height 24
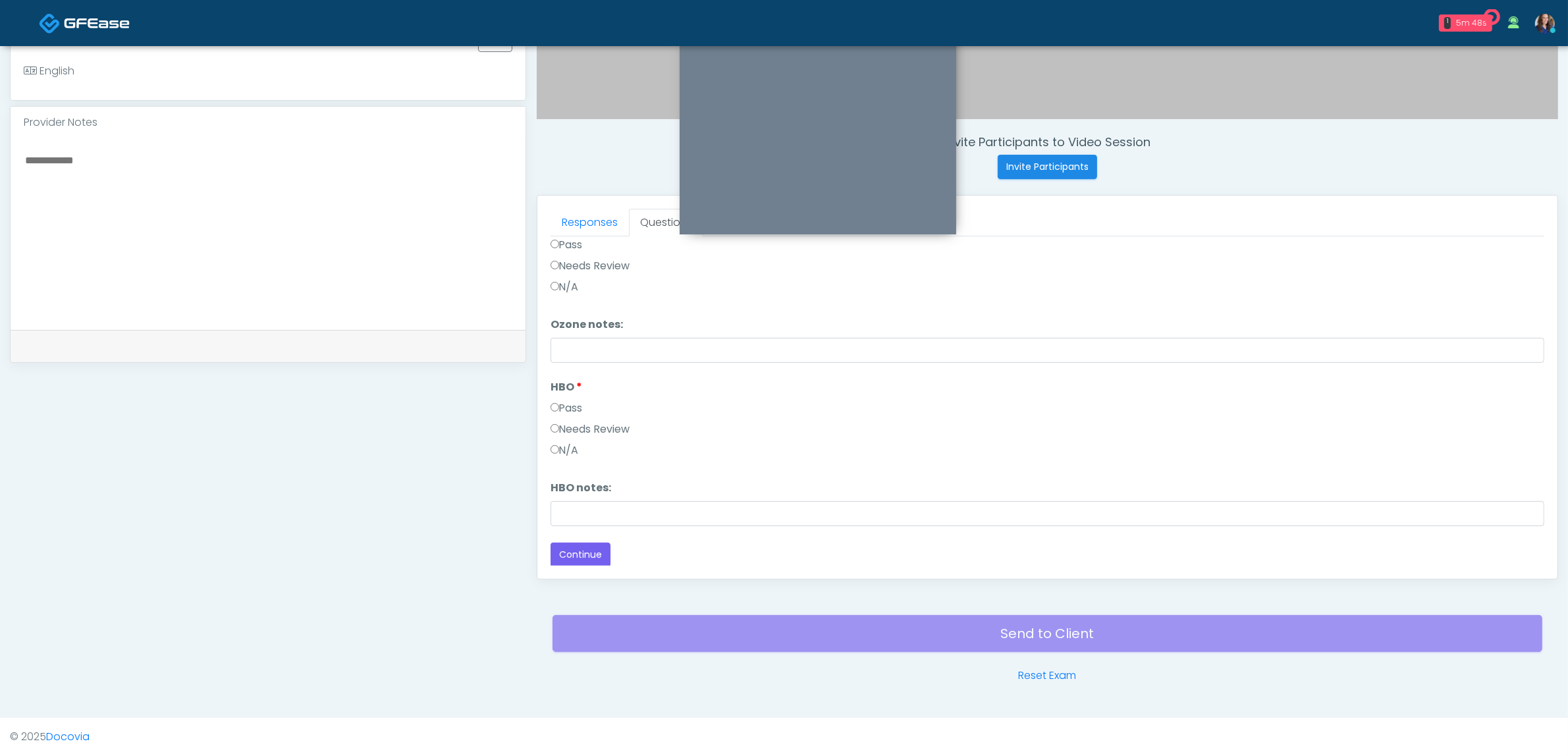
scroll to position [1650, 0]
click at [577, 555] on button "Continue" at bounding box center [581, 554] width 60 height 24
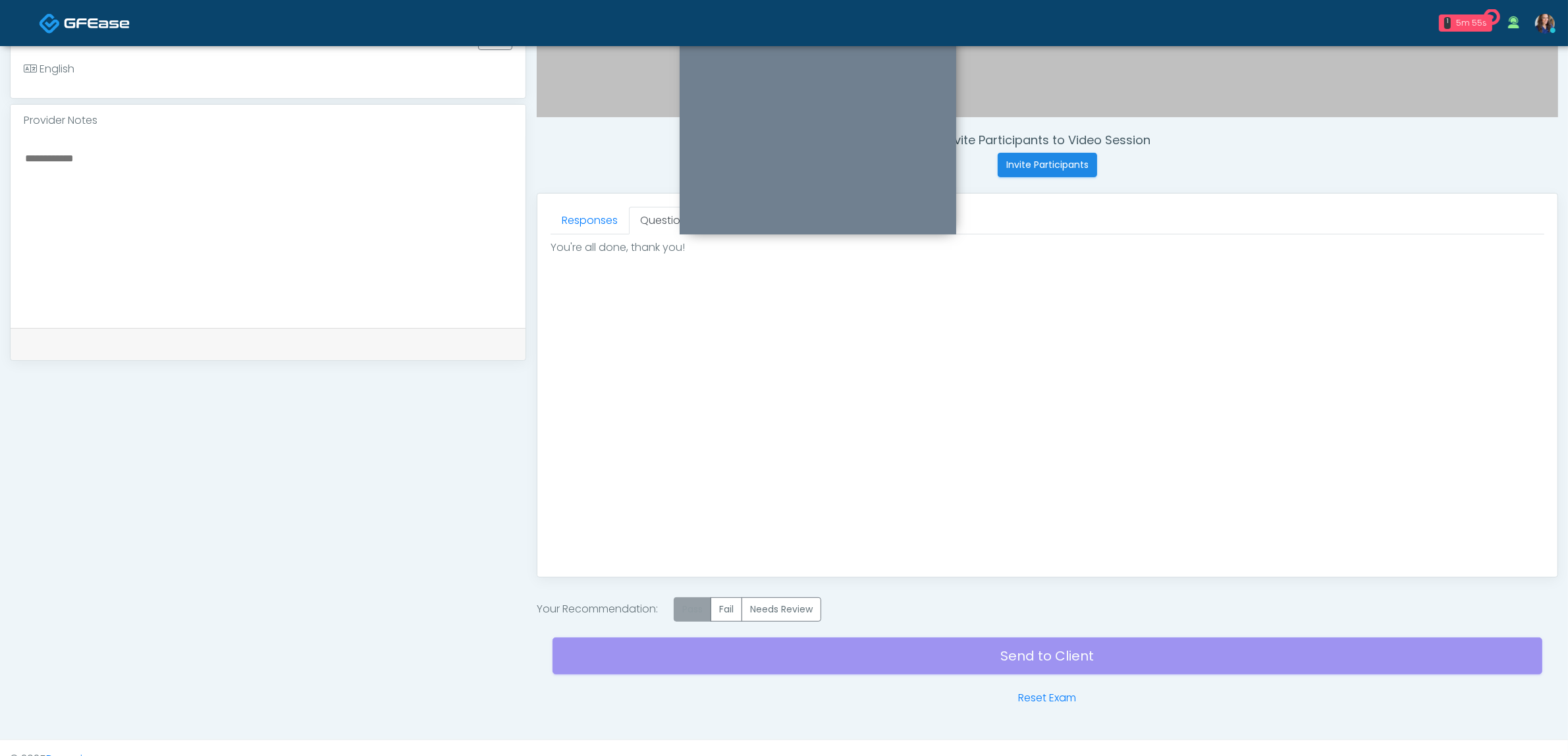
click at [708, 611] on label "Pass" at bounding box center [692, 609] width 38 height 24
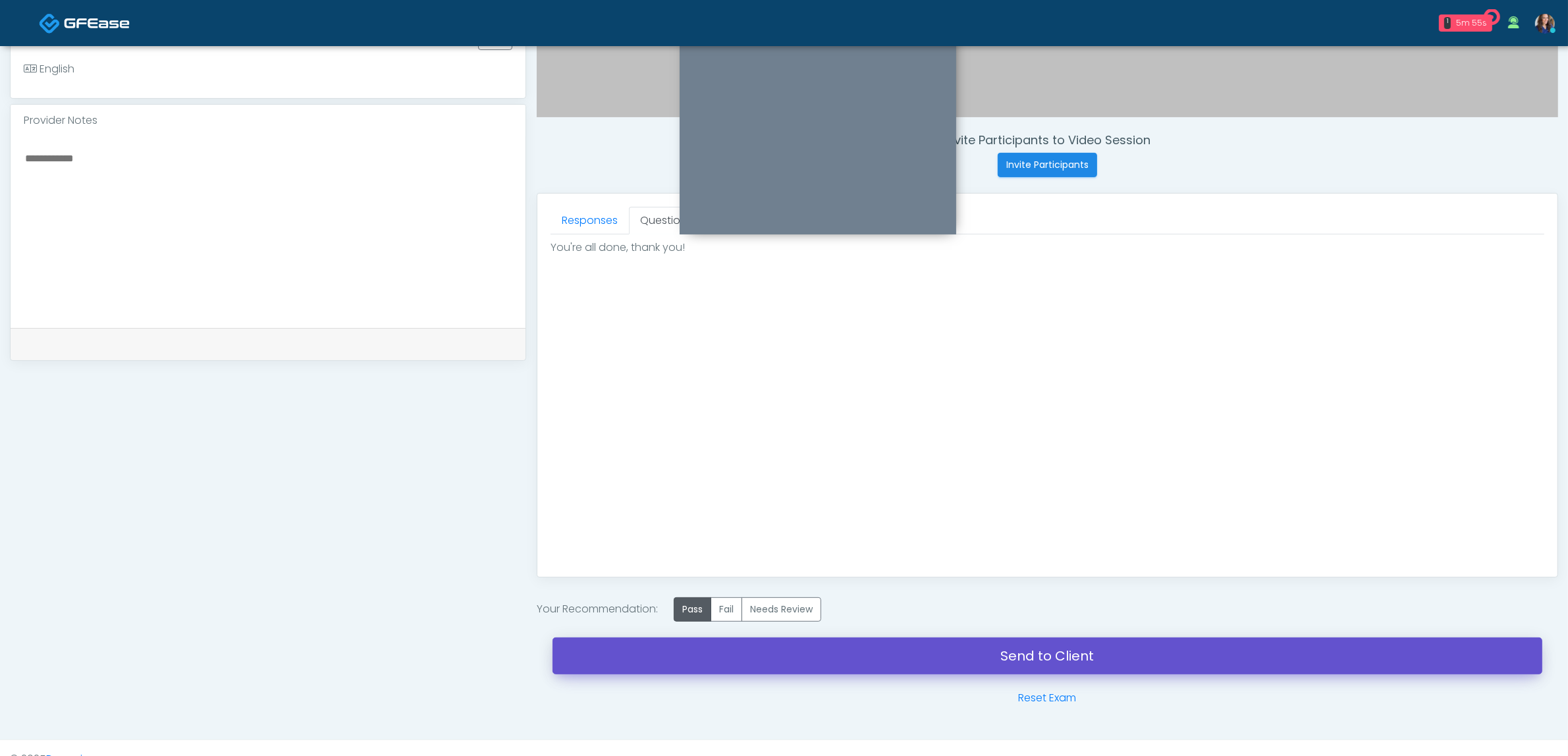
click at [790, 655] on link "Send to Client" at bounding box center [1047, 656] width 989 height 37
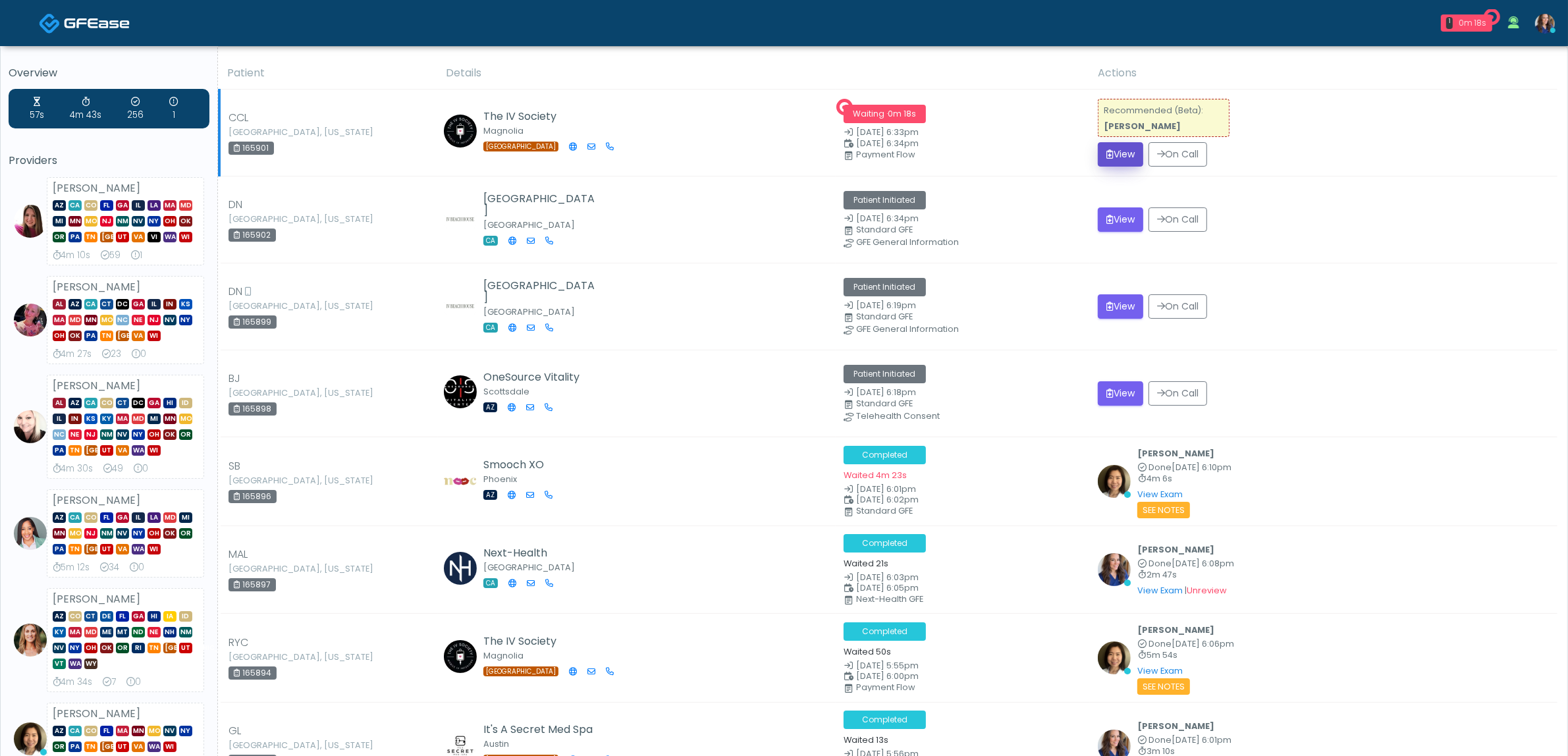
click at [1120, 153] on button "View" at bounding box center [1121, 154] width 46 height 24
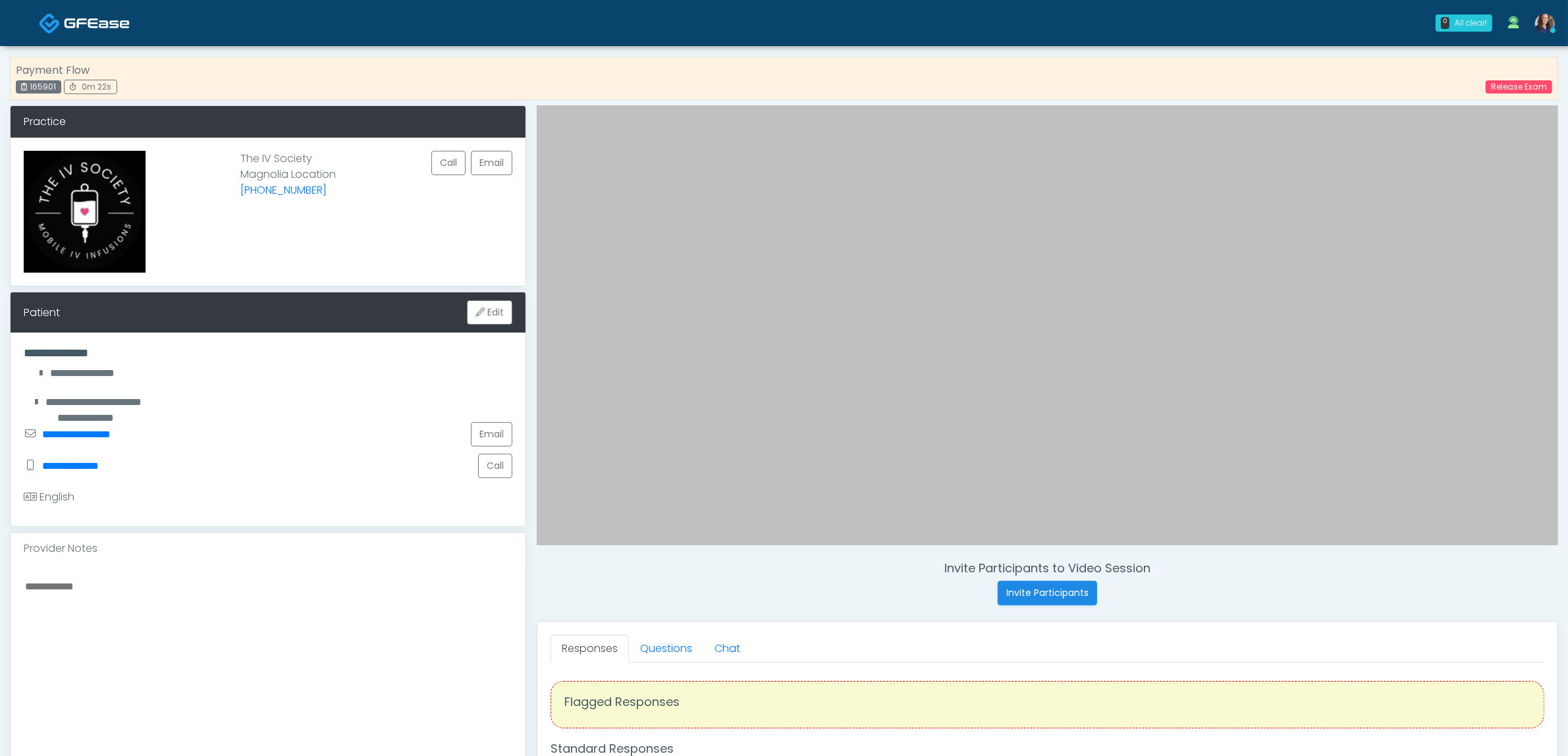
click at [68, 589] on textarea at bounding box center [268, 658] width 489 height 160
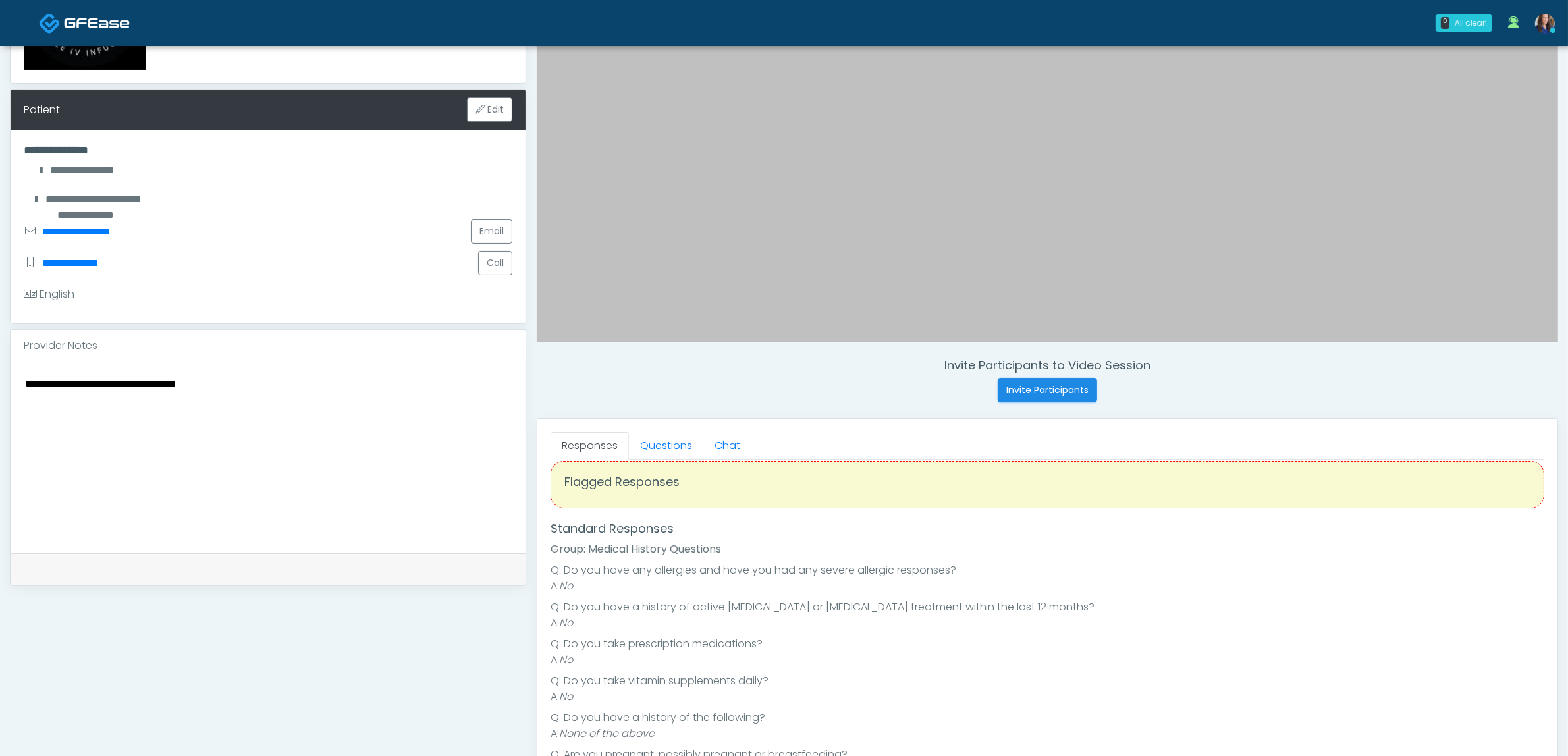
scroll to position [247, 0]
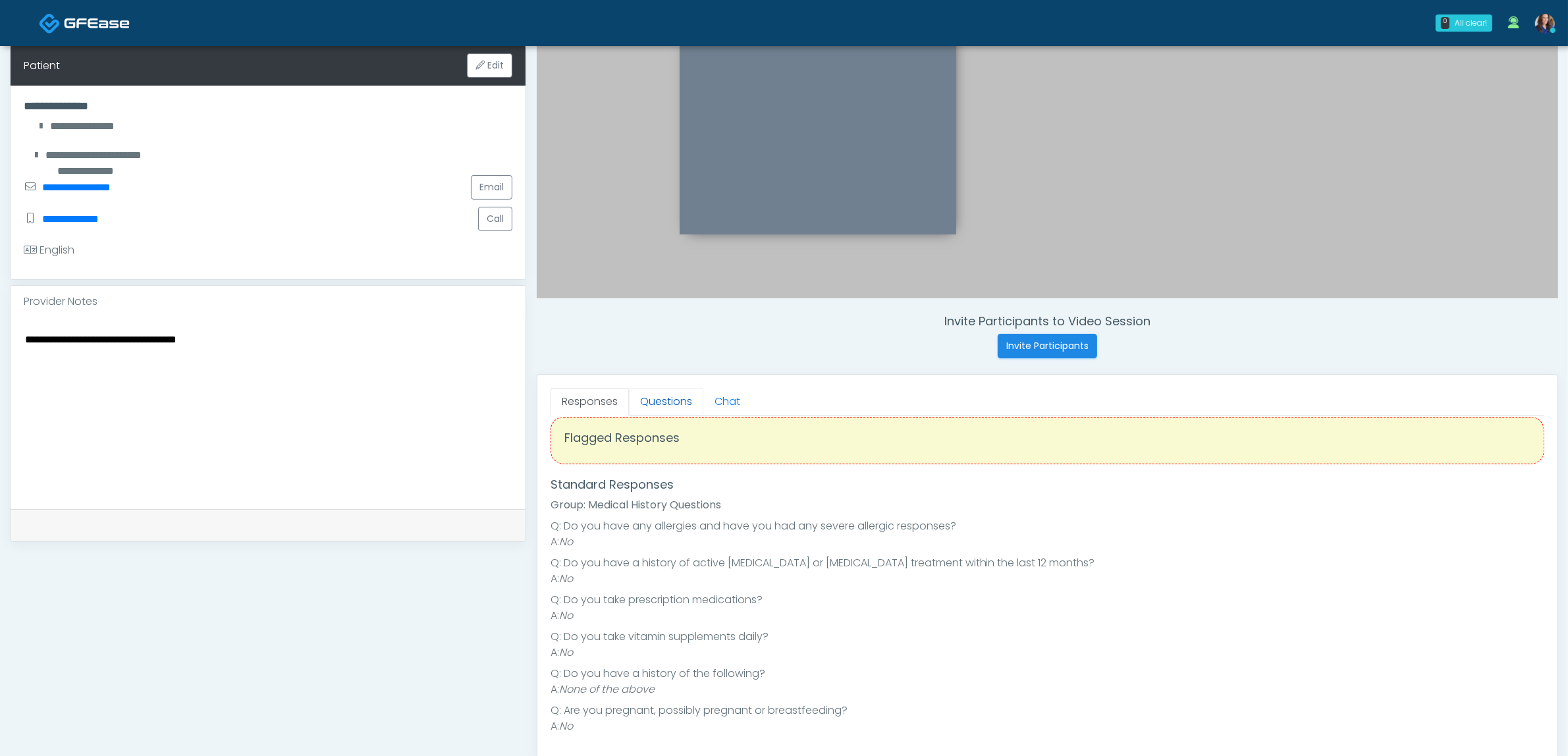
type textarea "**********"
click at [676, 405] on link "Questions" at bounding box center [666, 402] width 74 height 28
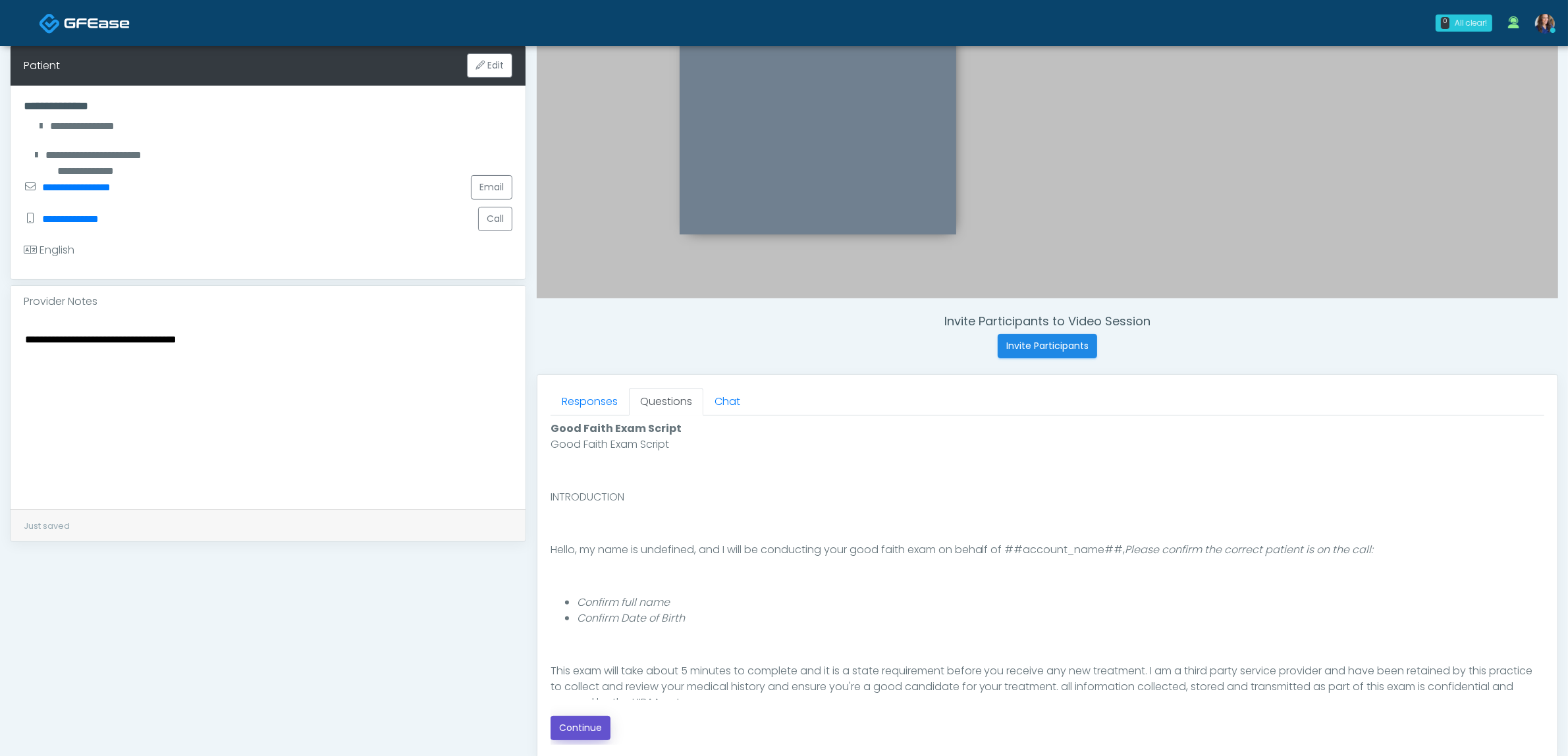
click at [591, 727] on button "Continue" at bounding box center [581, 727] width 60 height 24
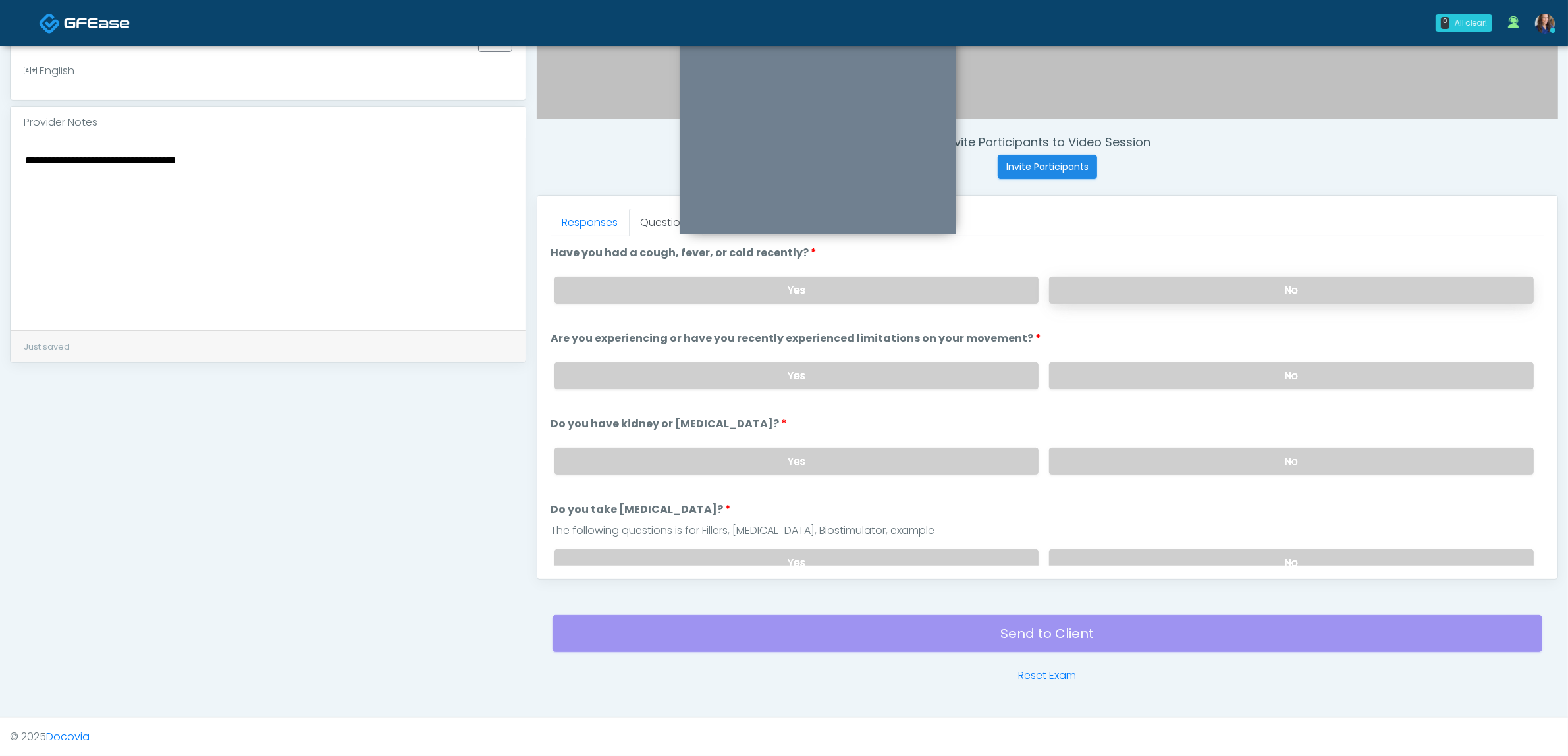
click at [1177, 288] on label "No" at bounding box center [1291, 290] width 484 height 27
click at [1159, 377] on label "No" at bounding box center [1291, 376] width 484 height 27
click at [1162, 452] on label "No" at bounding box center [1291, 461] width 484 height 27
click at [1146, 551] on label "No" at bounding box center [1291, 563] width 484 height 27
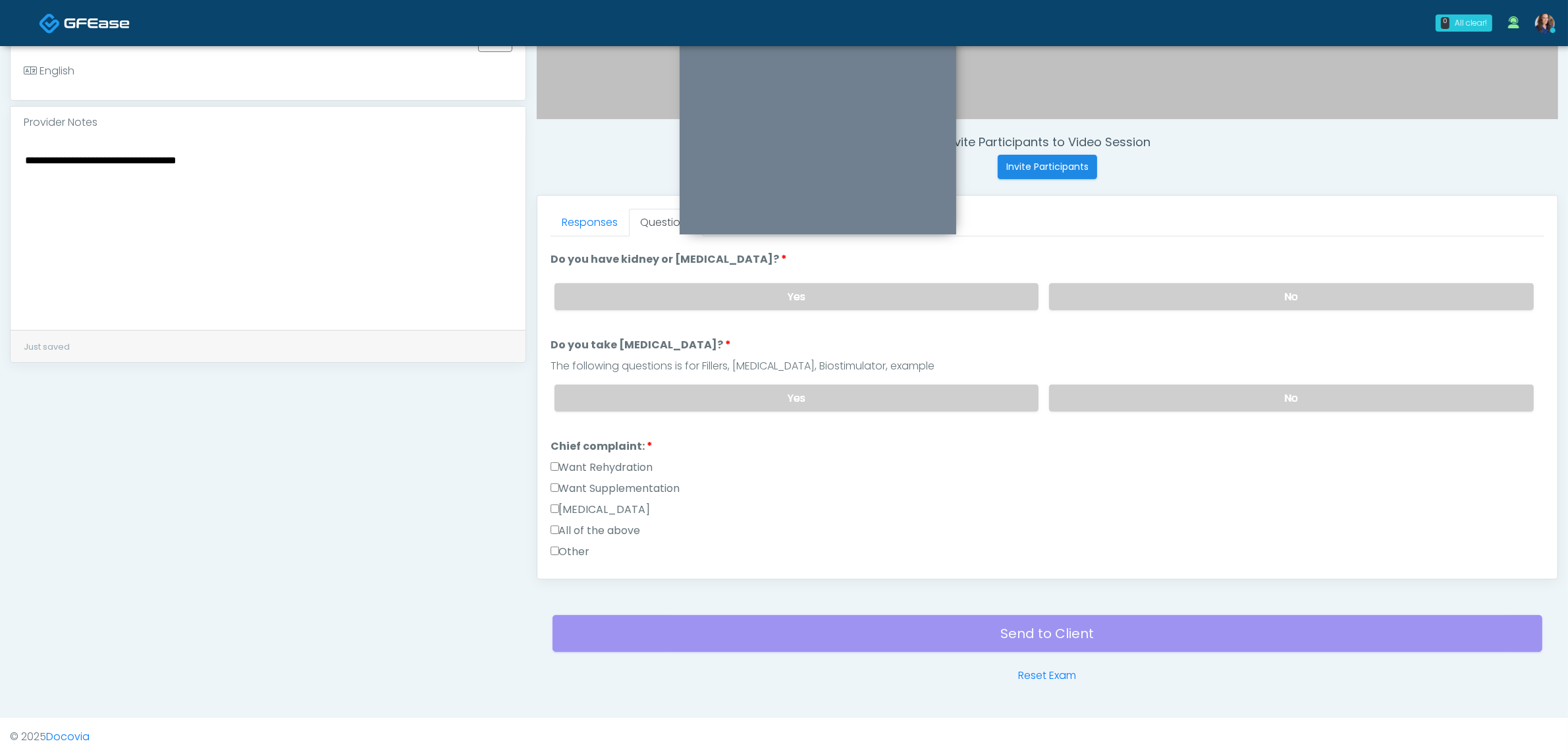
scroll to position [247, 0]
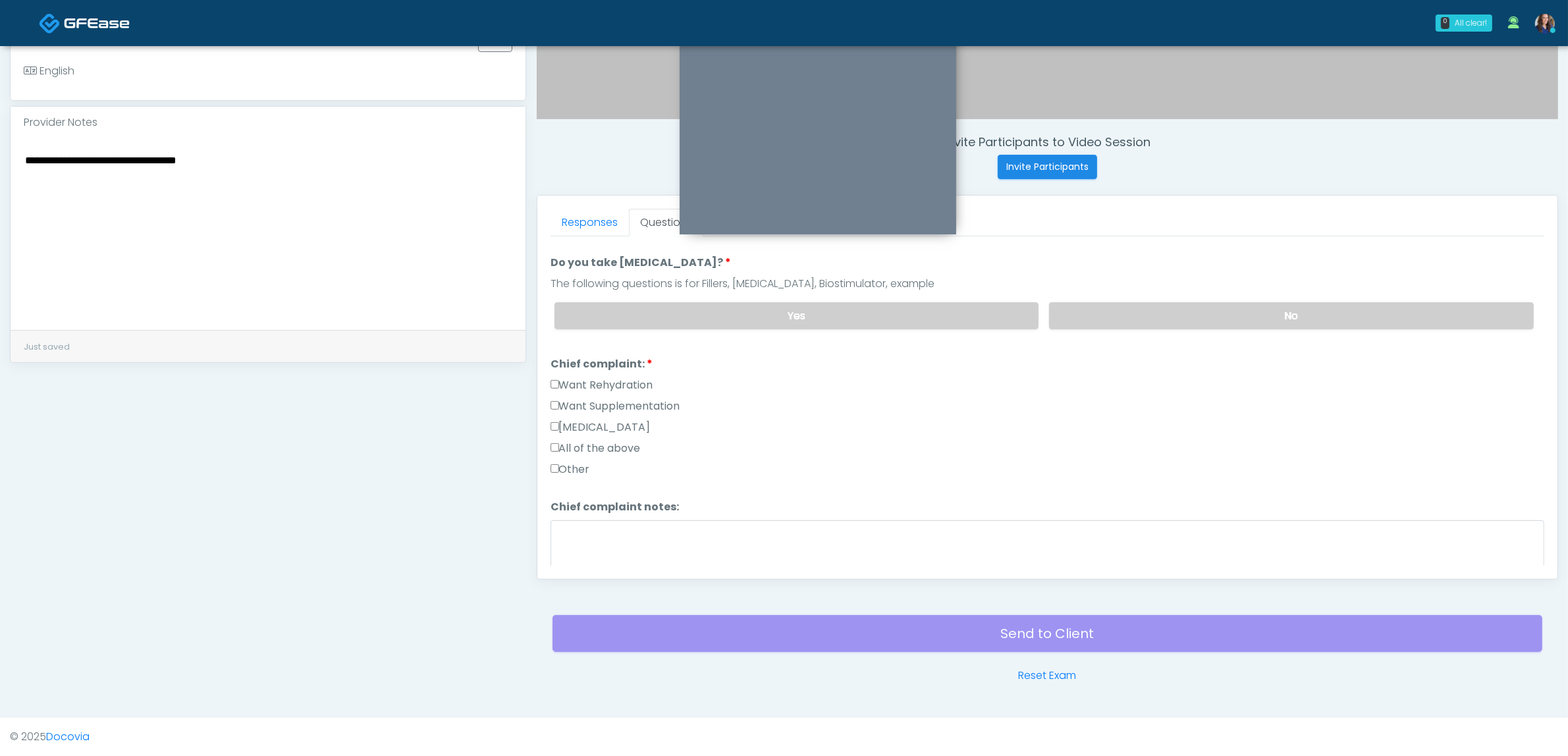
click at [631, 385] on label "Want Rehydration" at bounding box center [602, 385] width 103 height 16
click at [633, 399] on label "Want Supplementation" at bounding box center [616, 406] width 130 height 16
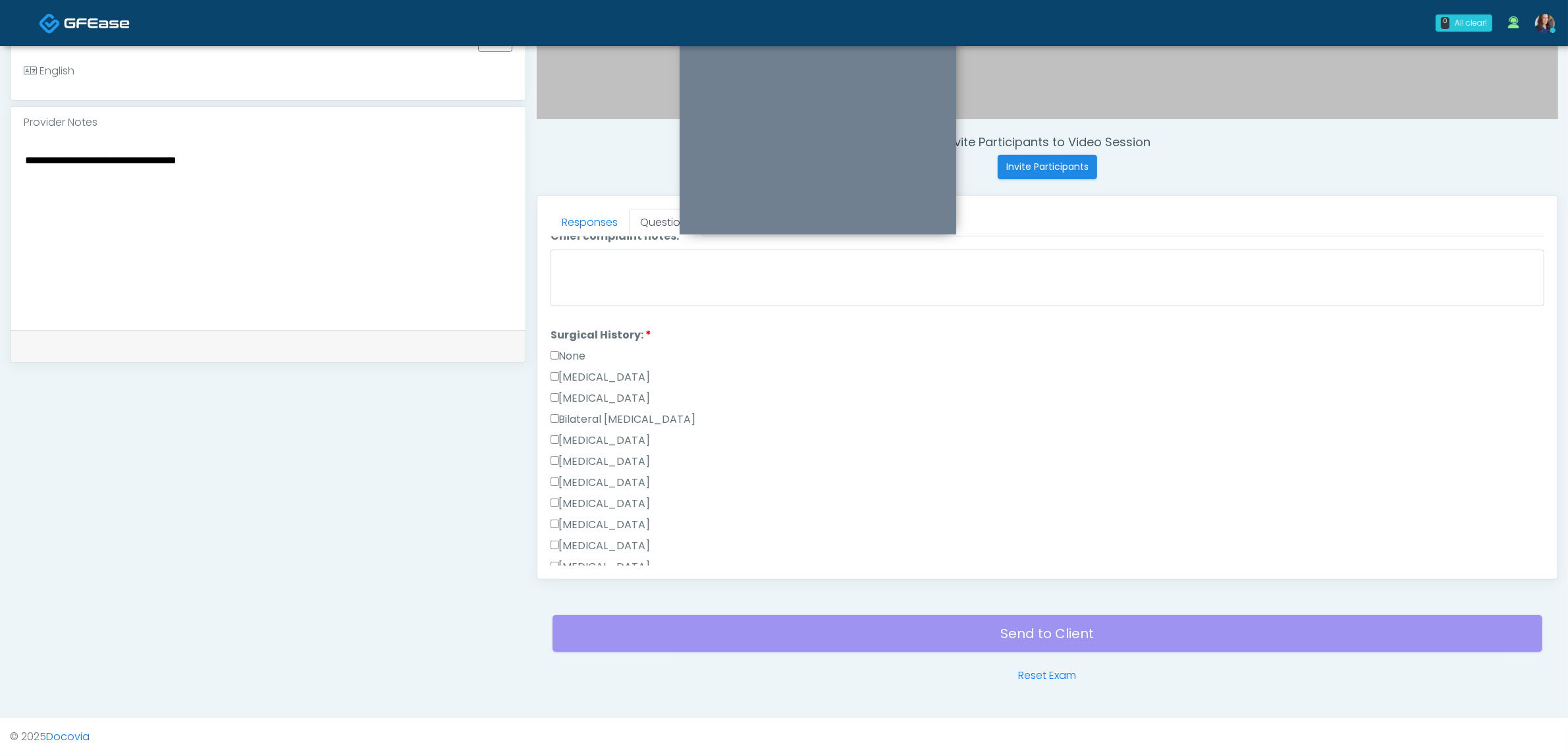
scroll to position [494, 0]
click at [574, 372] on label "None" at bounding box center [569, 380] width 36 height 16
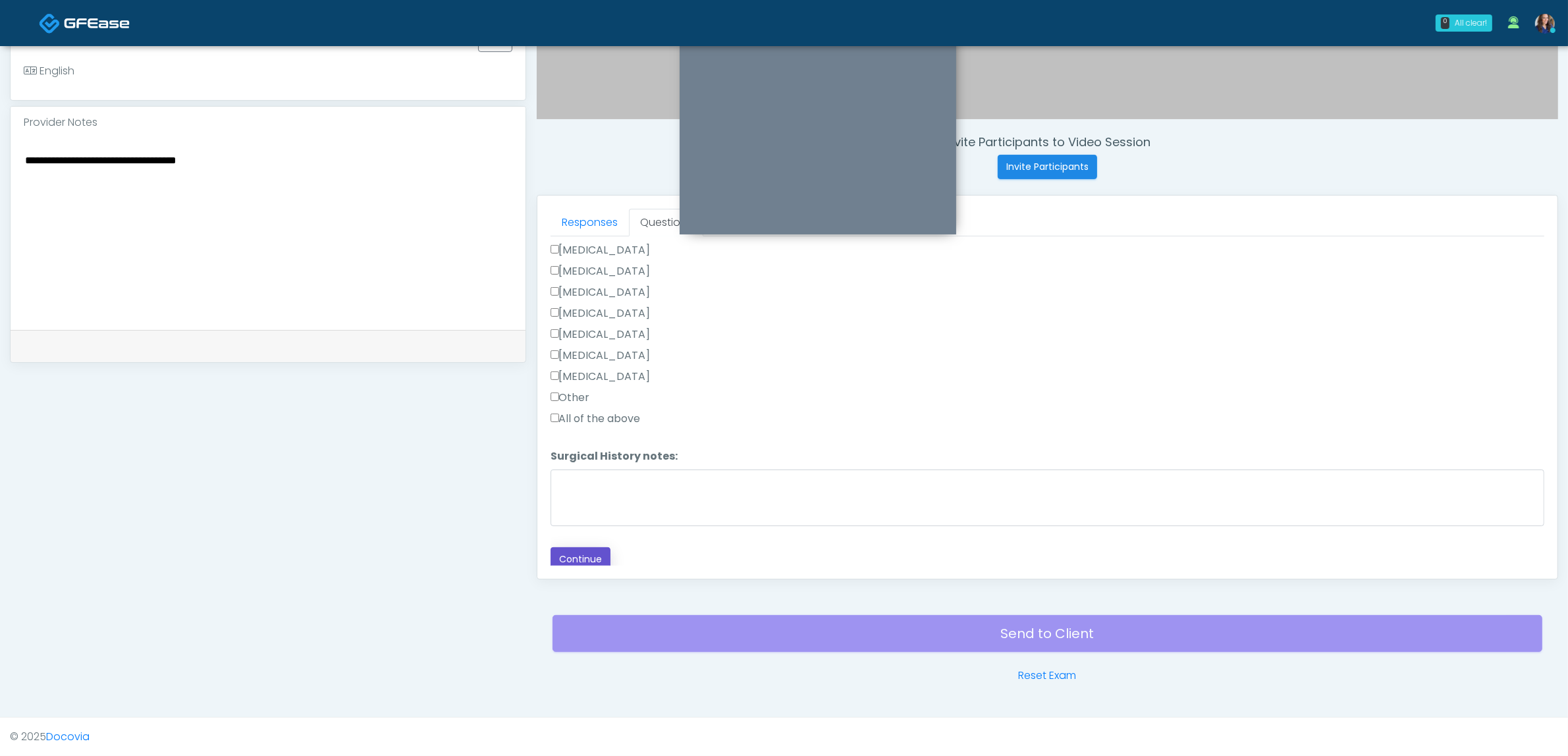
click at [587, 556] on button "Continue" at bounding box center [581, 559] width 60 height 24
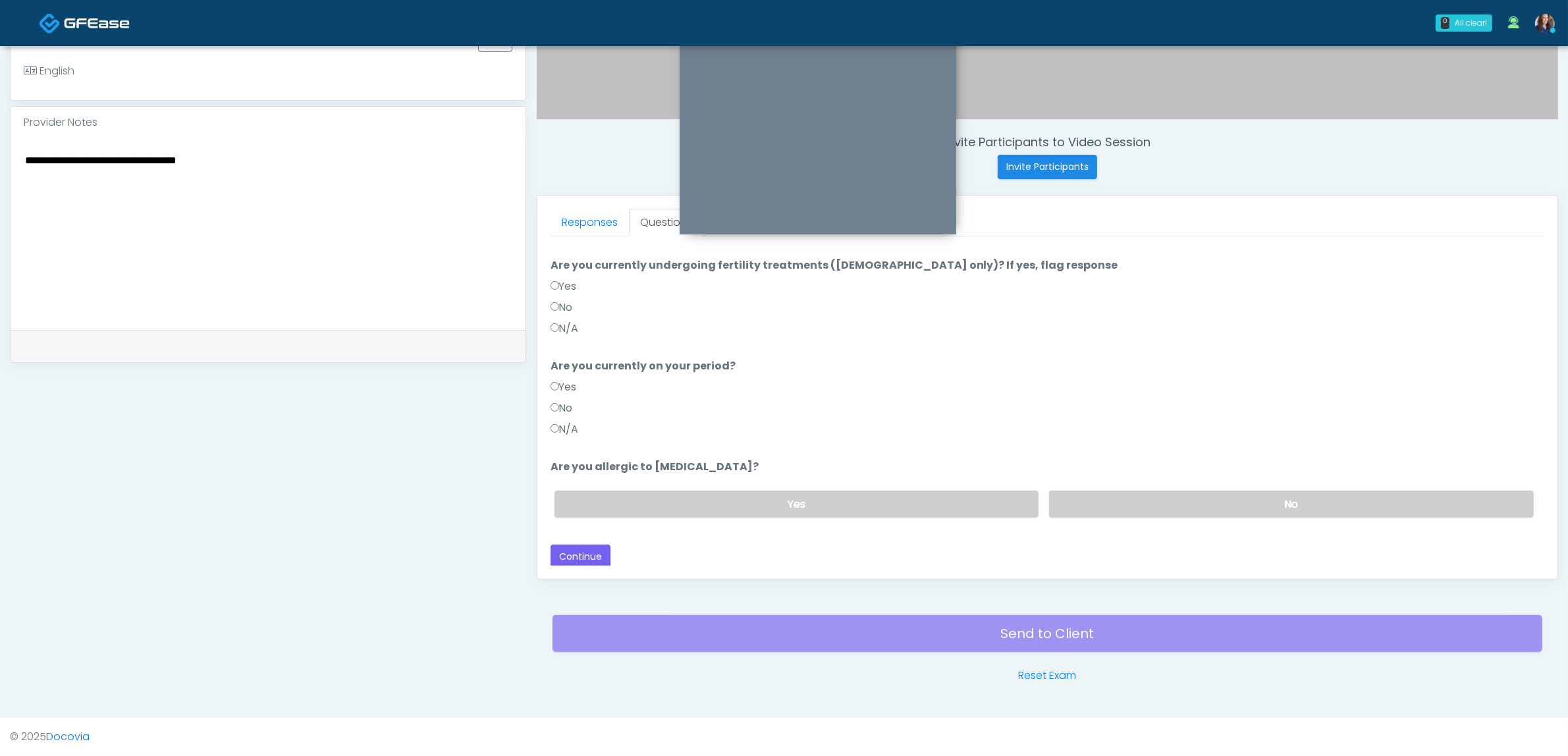
scroll to position [0, 0]
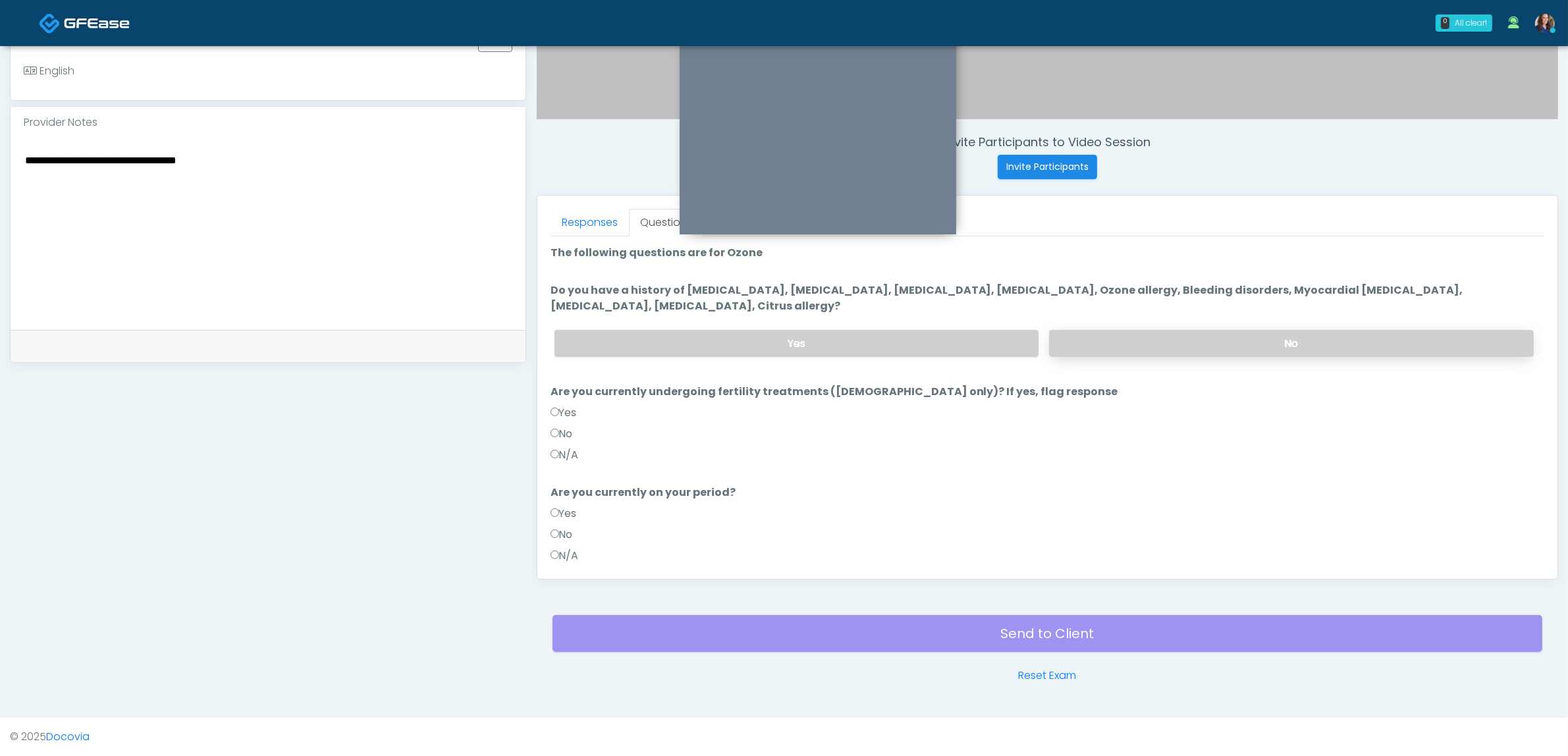
click at [1125, 338] on label "No" at bounding box center [1291, 343] width 484 height 27
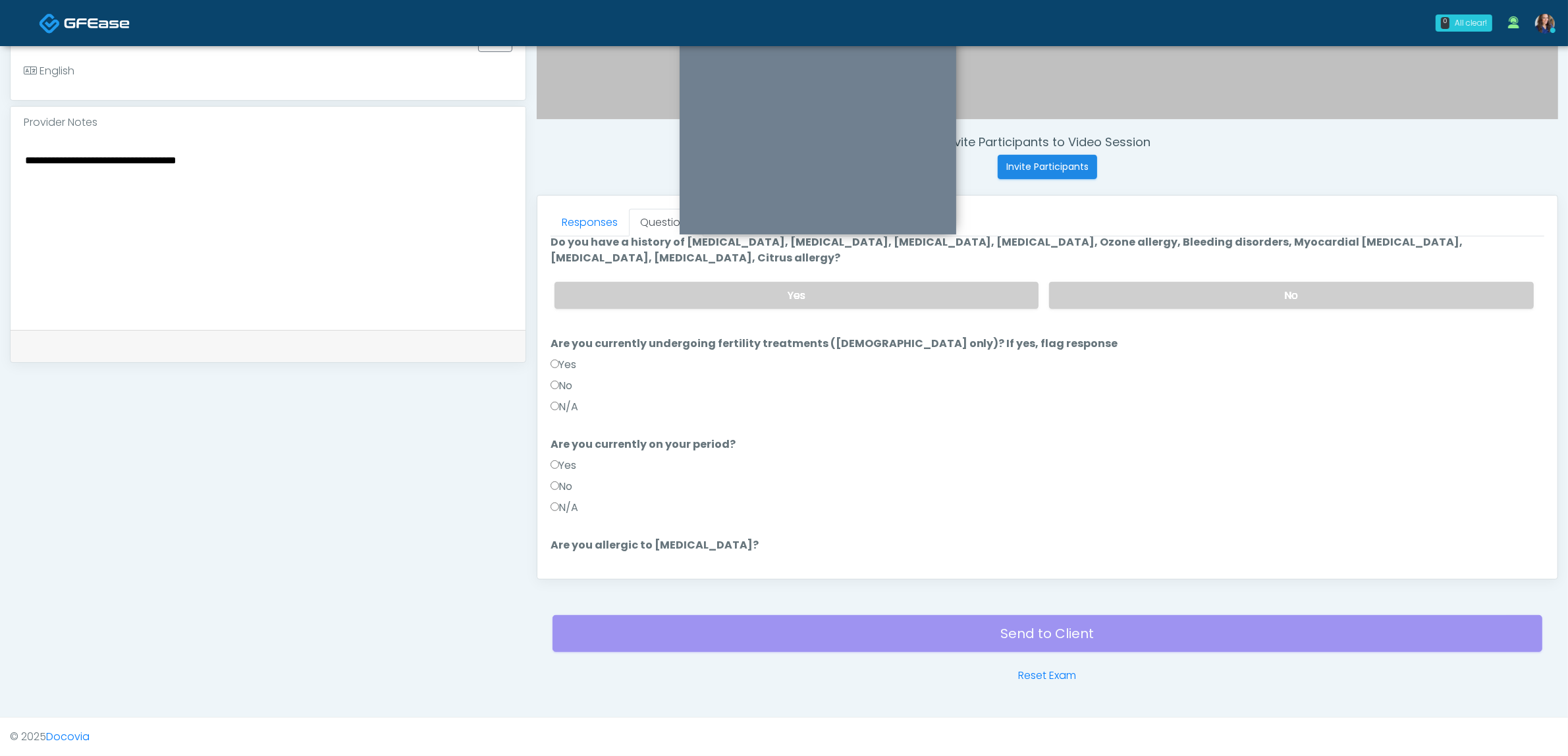
scroll to position [126, 0]
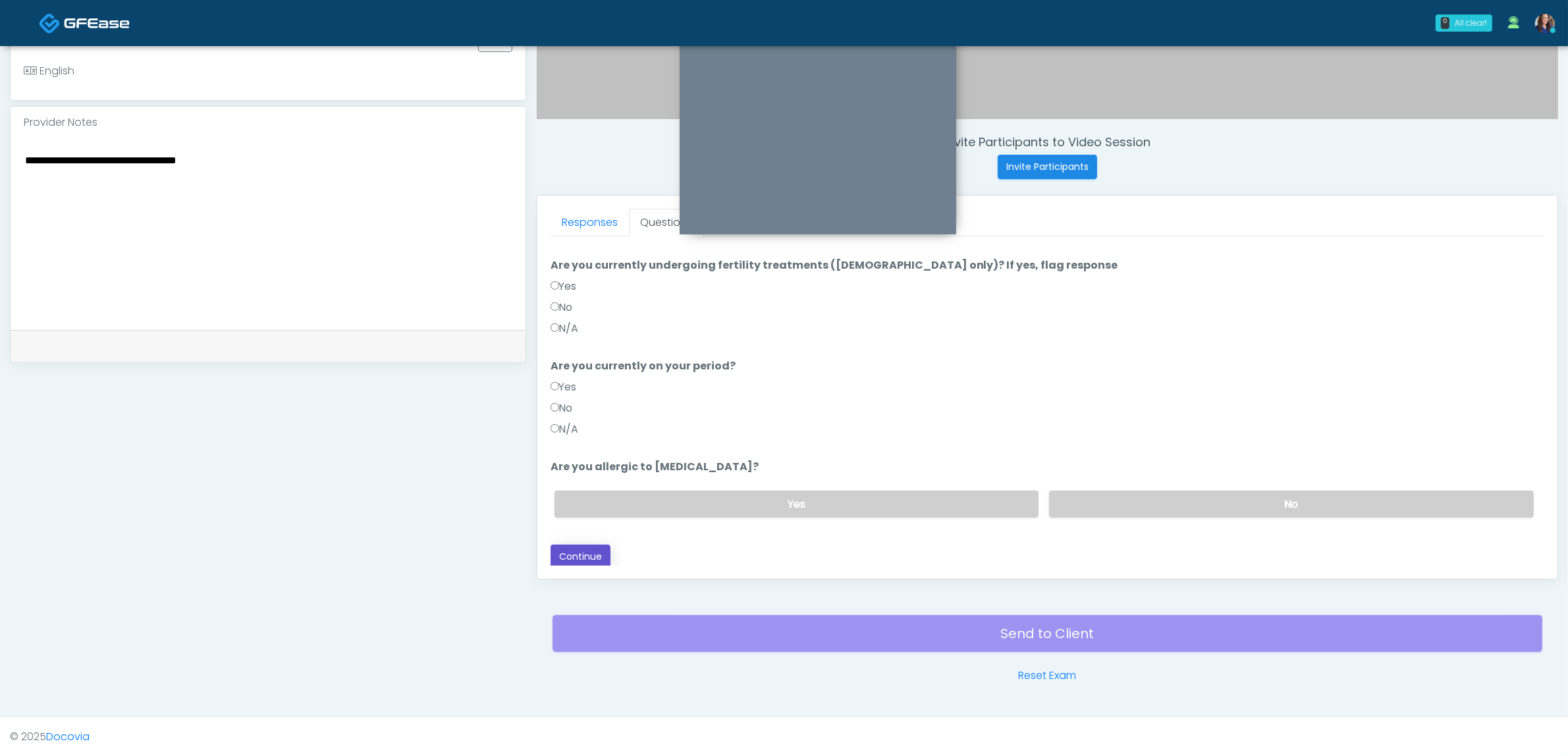
drag, startPoint x: 578, startPoint y: 552, endPoint x: 594, endPoint y: 535, distance: 23.3
click at [594, 535] on div "Loading... Connecting to your agent... Please wait while we prepare your person…" at bounding box center [1047, 343] width 994 height 450
drag, startPoint x: 579, startPoint y: 548, endPoint x: 587, endPoint y: 548, distance: 8.0
click at [579, 548] on button "Continue" at bounding box center [581, 556] width 60 height 24
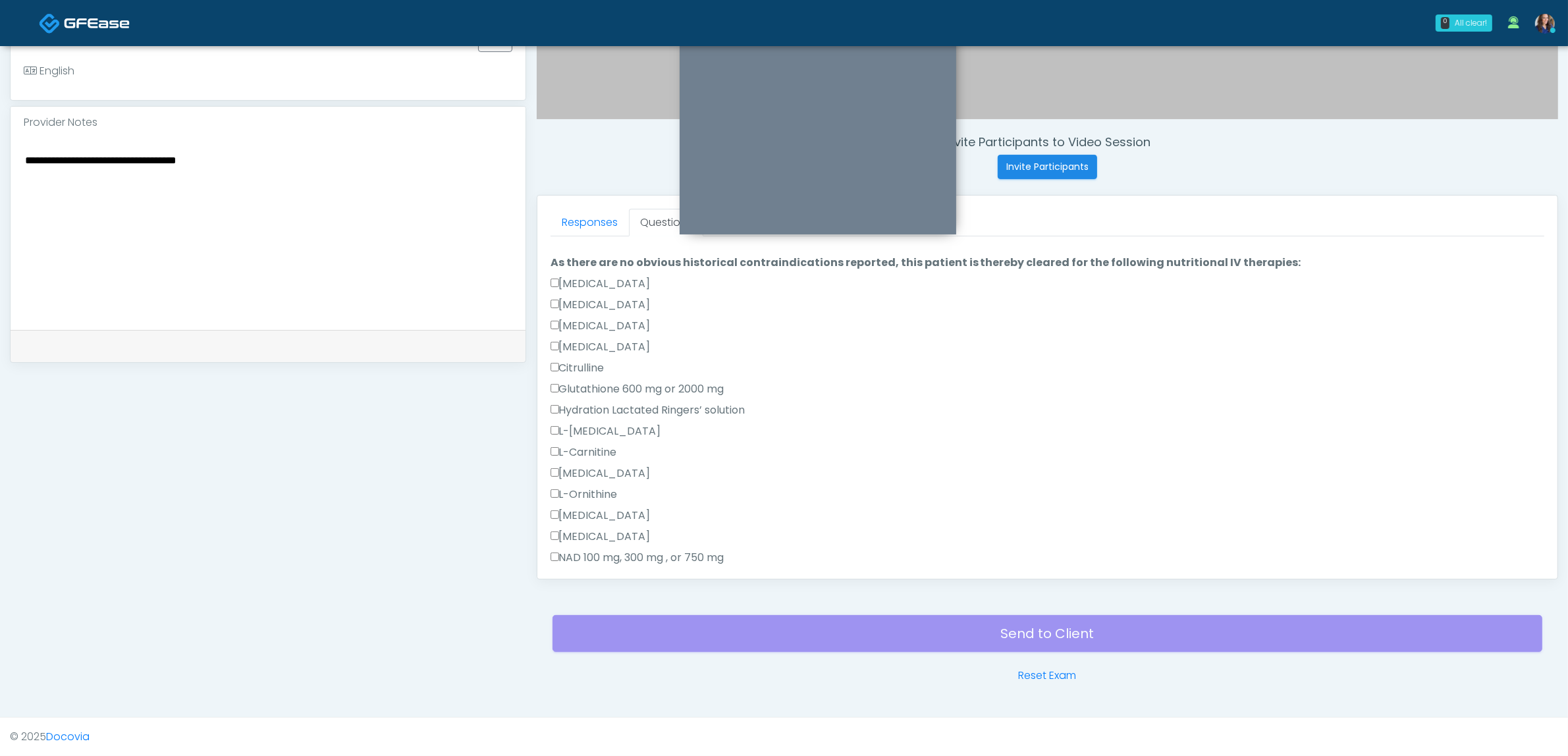
scroll to position [0, 0]
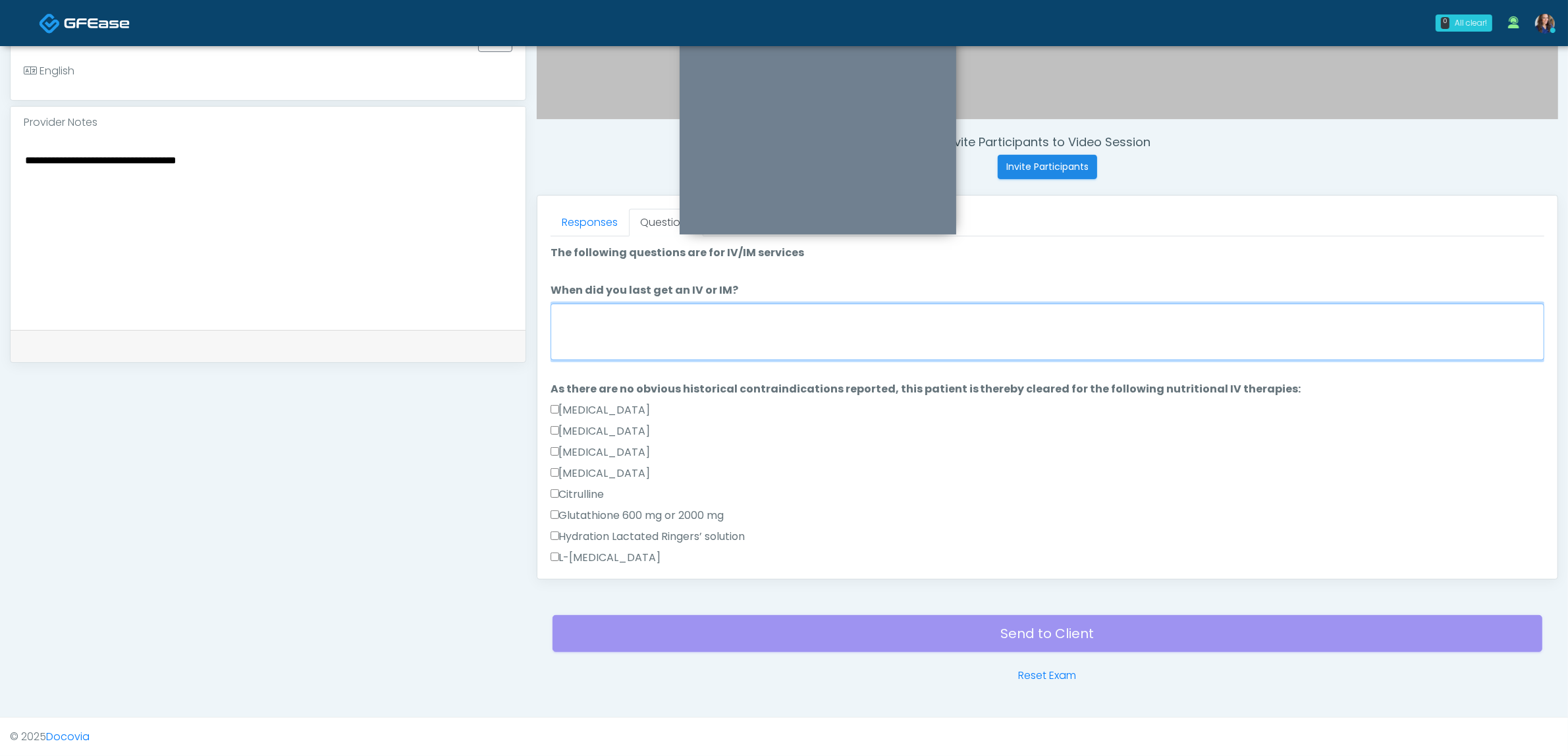
click at [676, 320] on textarea "When did you last get an IV or IM?" at bounding box center [1047, 332] width 994 height 56
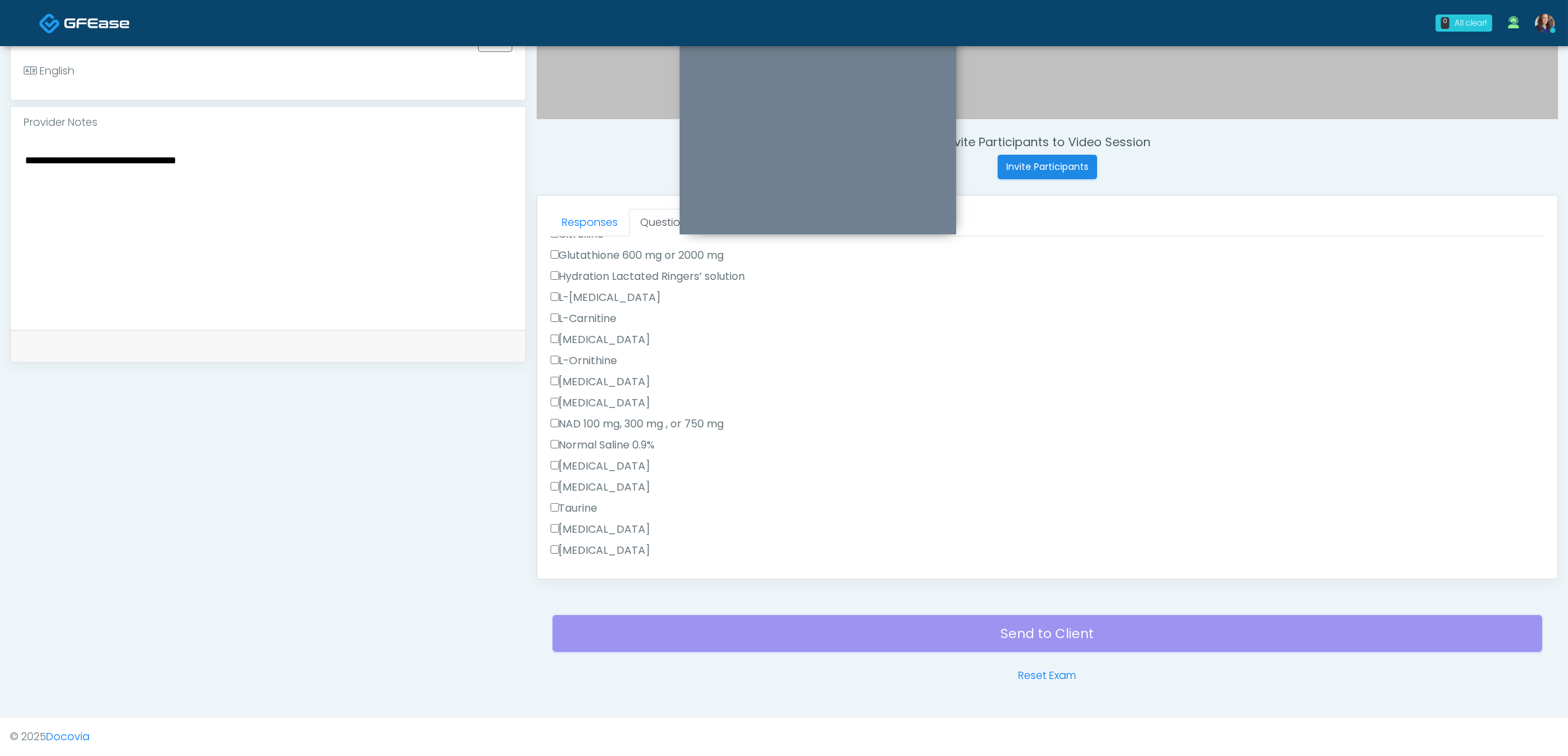
scroll to position [330, 0]
type textarea "**********"
click at [600, 521] on label "All of the above" at bounding box center [596, 523] width 90 height 16
click at [587, 459] on label "Toradol" at bounding box center [601, 460] width 100 height 16
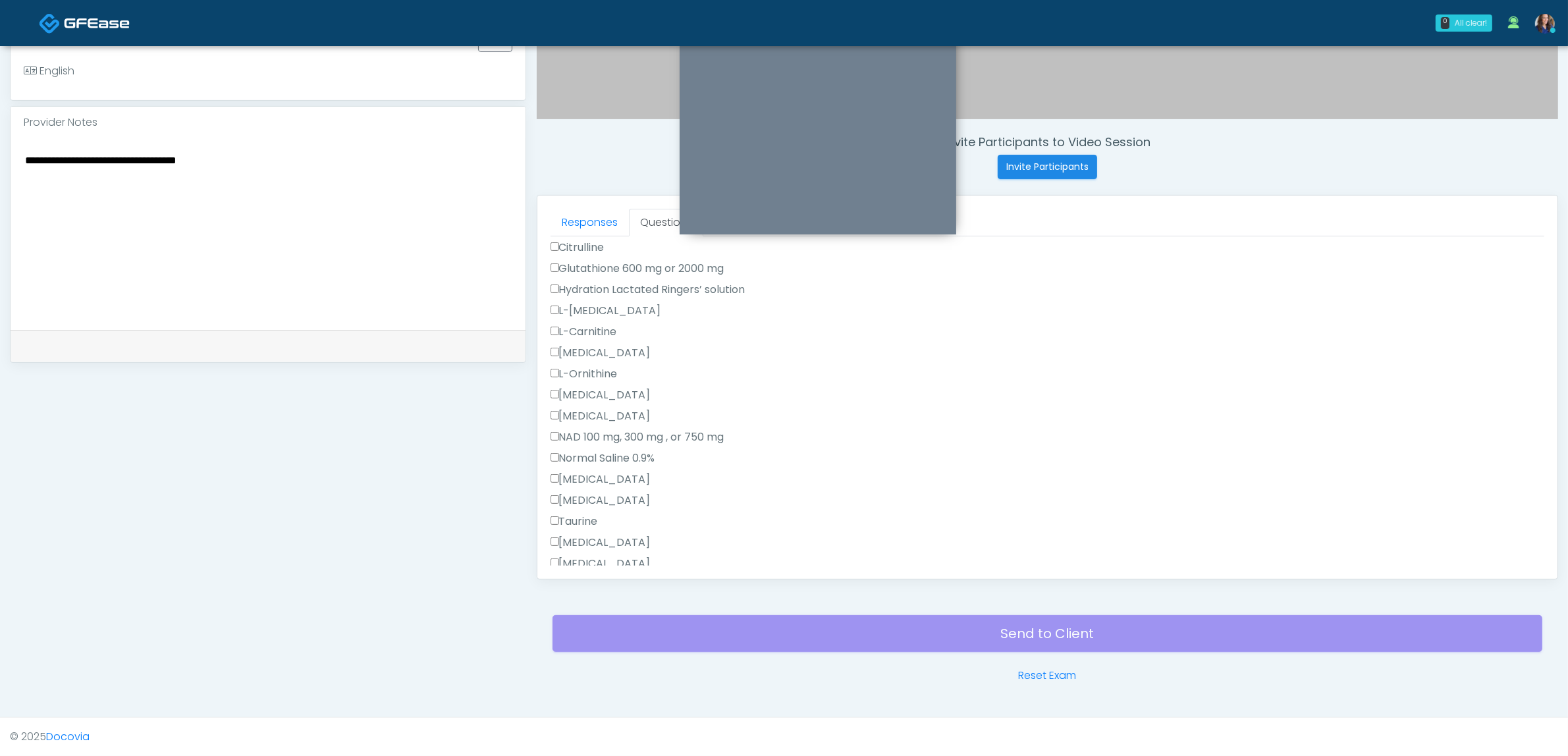
click at [579, 501] on label "Reglan" at bounding box center [601, 501] width 100 height 16
click at [576, 474] on label "Pepcid" at bounding box center [601, 479] width 100 height 16
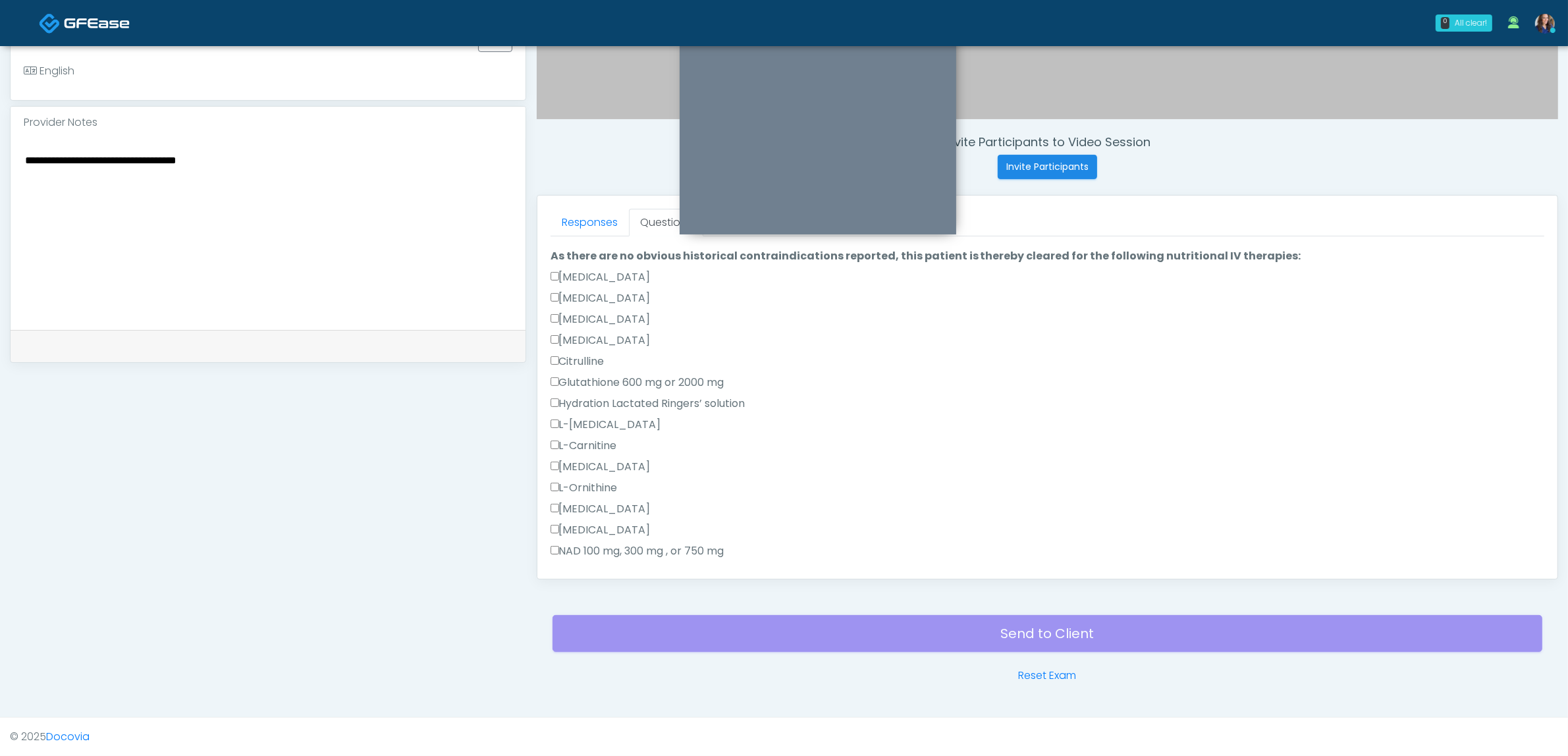
scroll to position [82, 0]
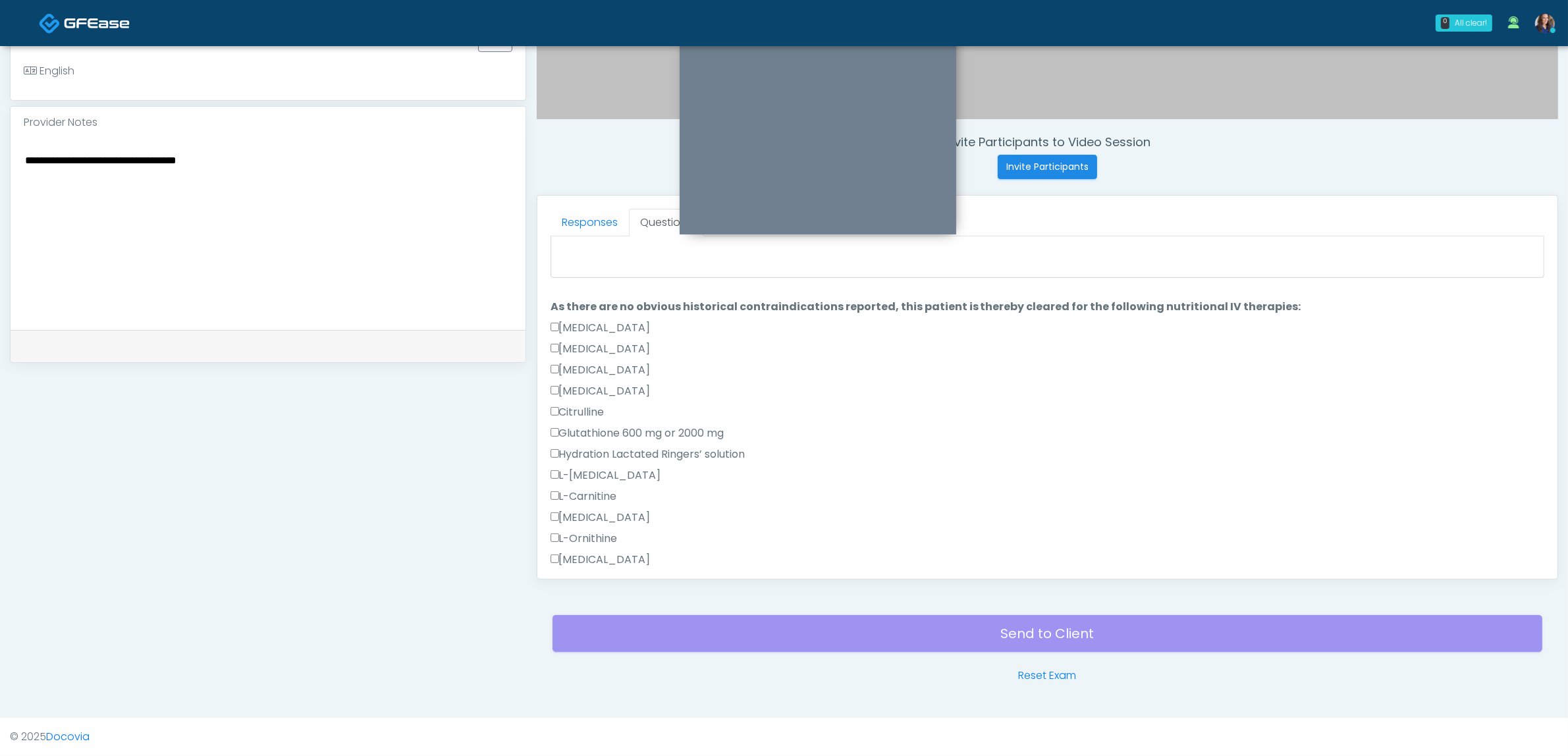
click at [594, 367] on label "Benadryl" at bounding box center [601, 370] width 100 height 16
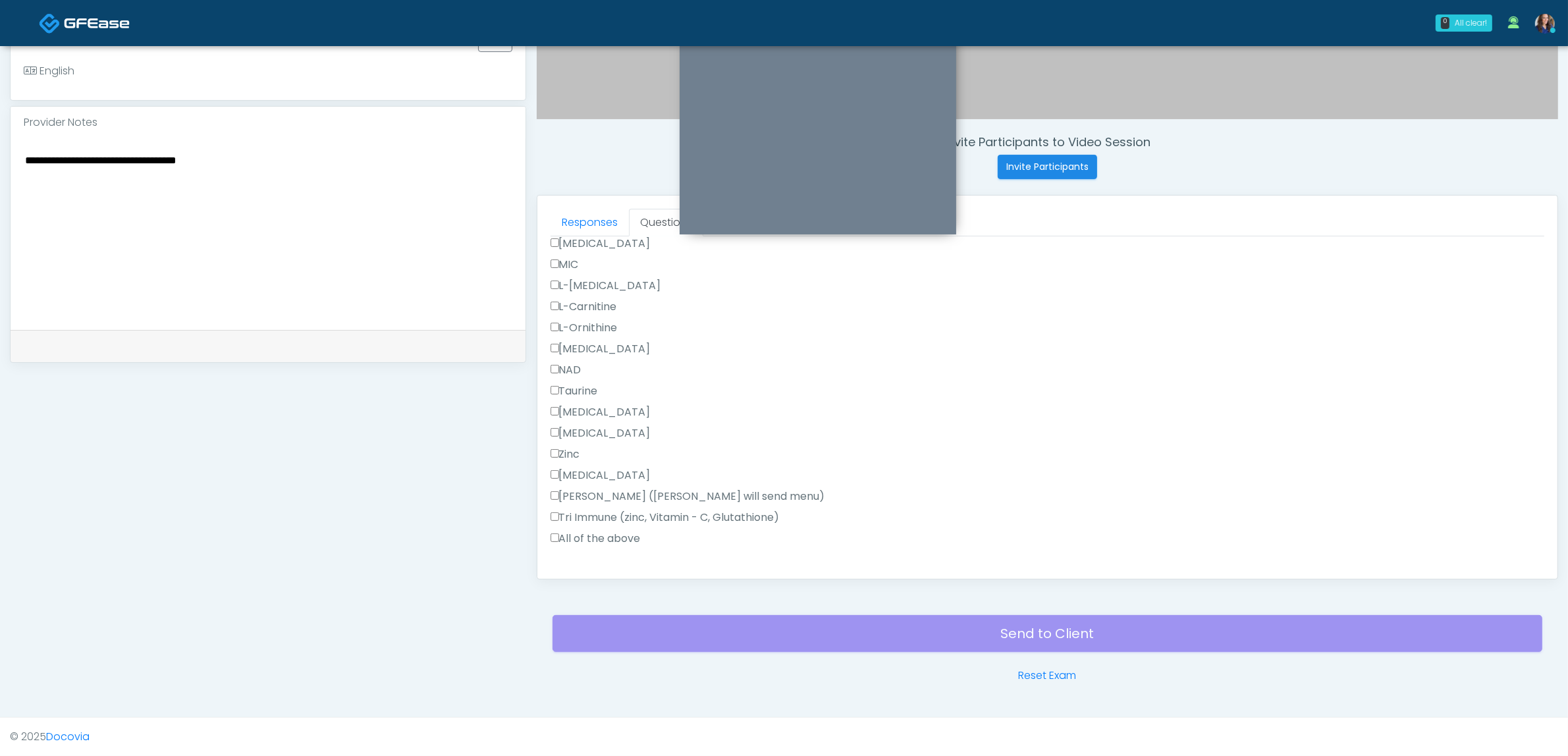
scroll to position [820, 0]
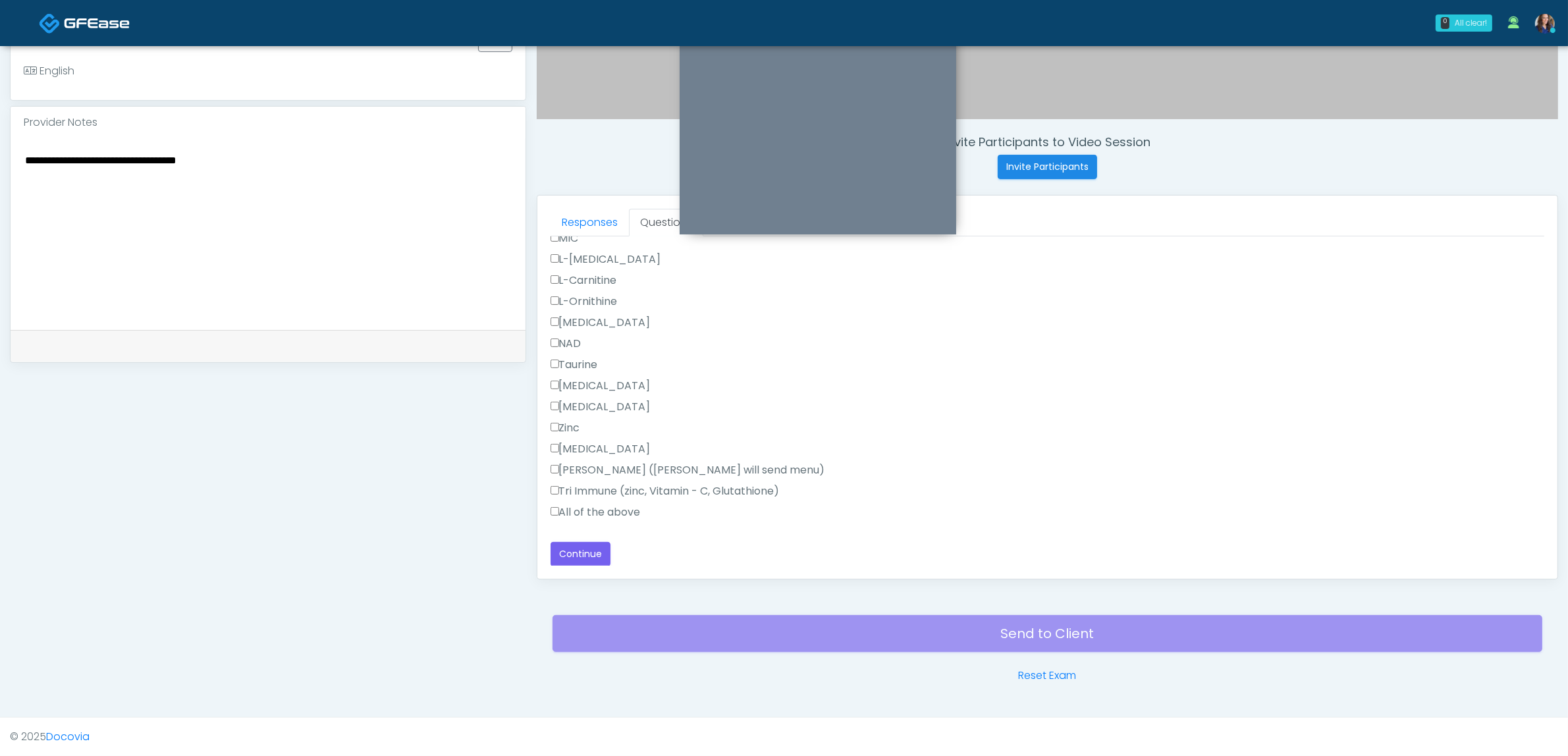
click at [613, 511] on label "All of the above" at bounding box center [596, 512] width 90 height 16
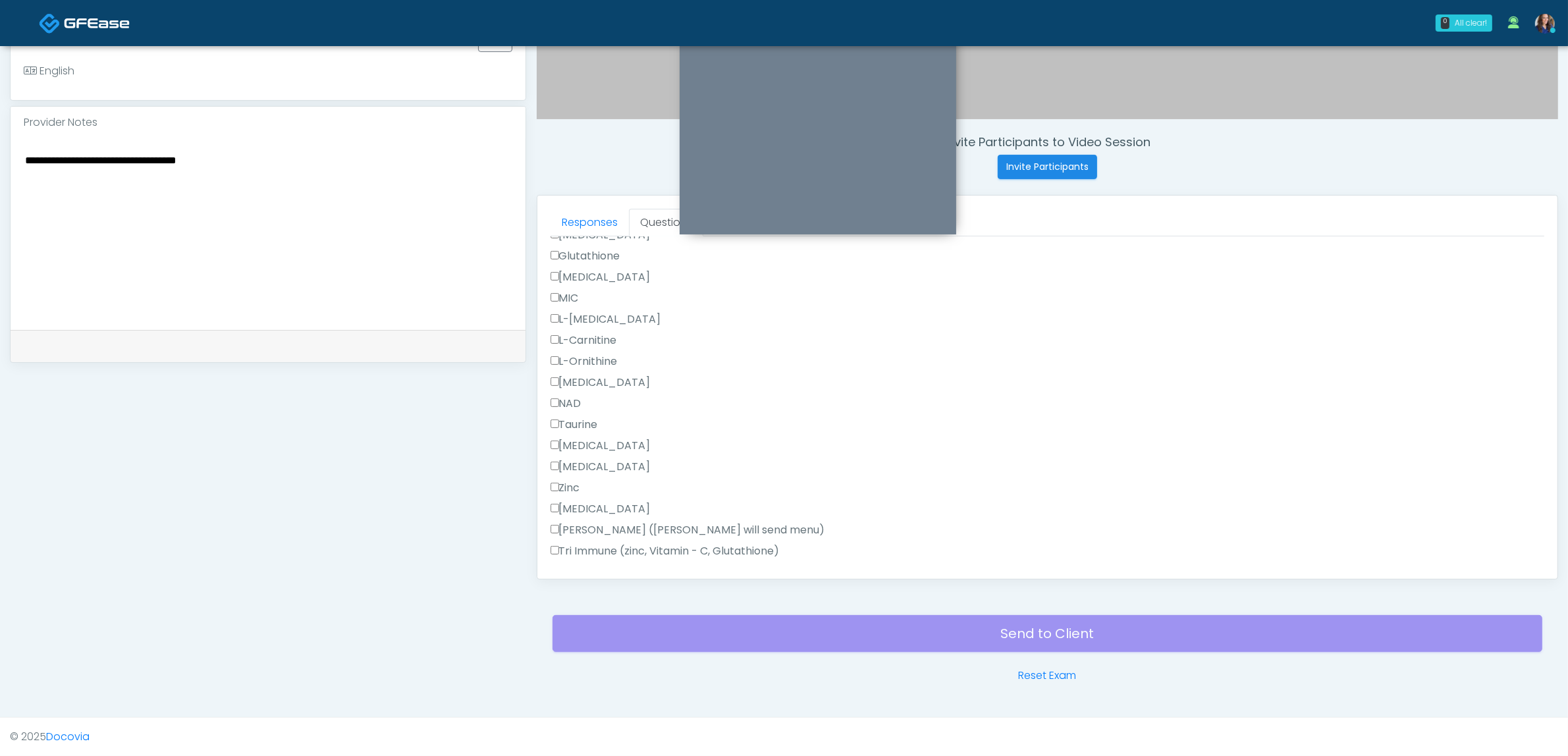
scroll to position [738, 0]
click at [598, 462] on label "Toradol" at bounding box center [601, 468] width 100 height 16
drag, startPoint x: 584, startPoint y: 402, endPoint x: 596, endPoint y: 419, distance: 20.8
click at [585, 402] on label "Benadryl" at bounding box center [601, 401] width 100 height 16
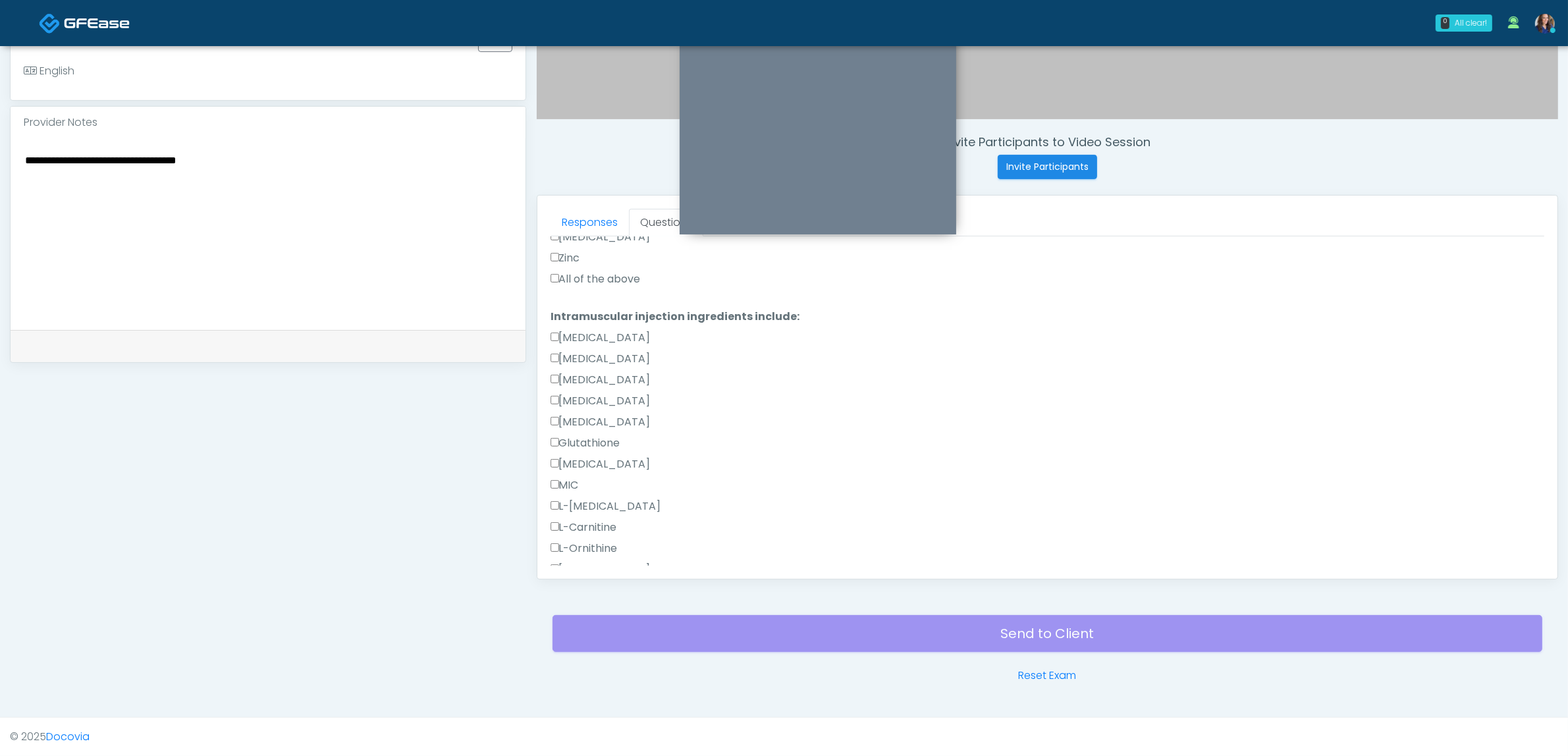
click at [595, 419] on label "Epinephrine" at bounding box center [601, 422] width 100 height 16
click at [587, 400] on label "Benadryl" at bounding box center [601, 401] width 100 height 16
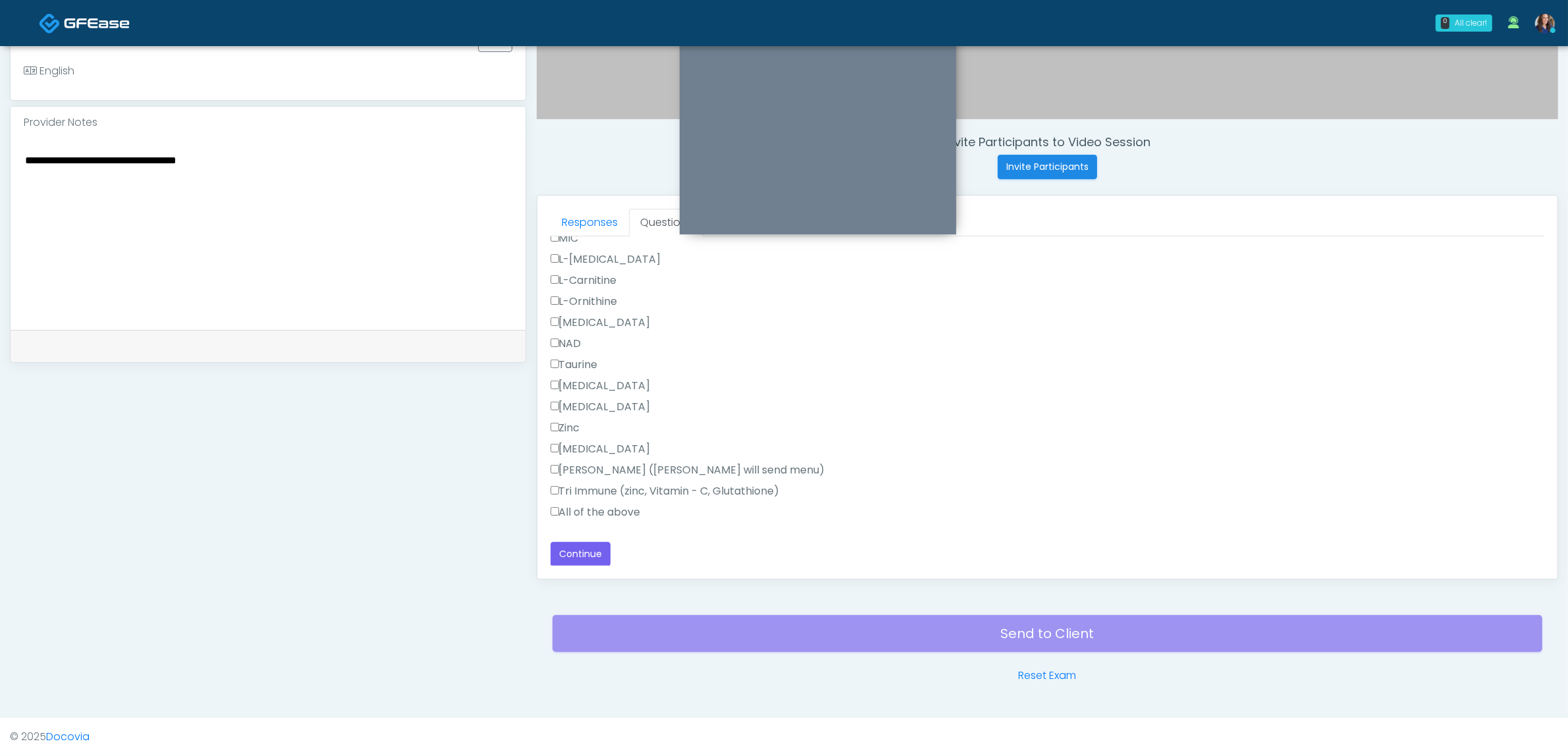
click at [576, 342] on label "NAD" at bounding box center [566, 344] width 31 height 16
click at [599, 544] on button "Continue" at bounding box center [581, 554] width 60 height 24
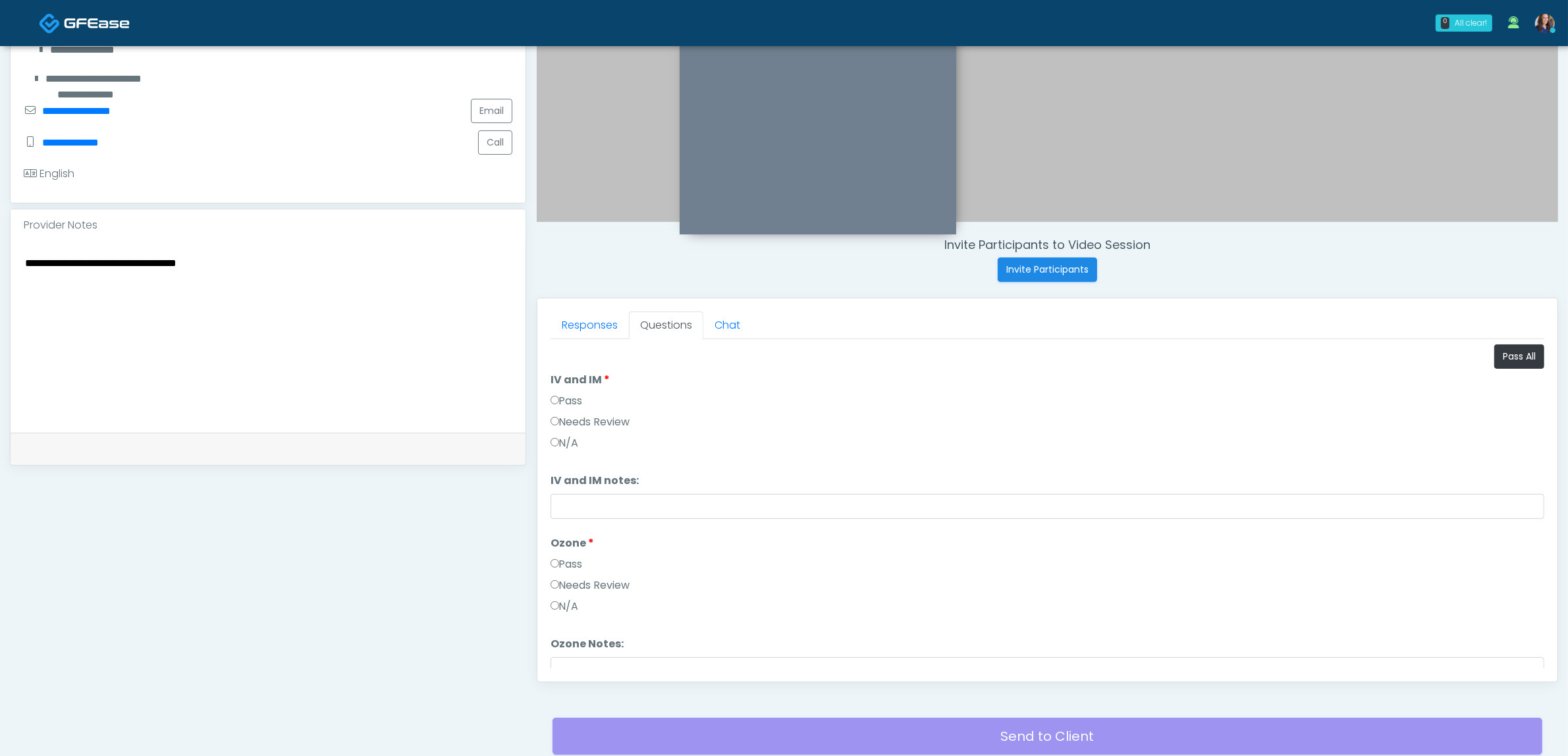
scroll to position [263, 0]
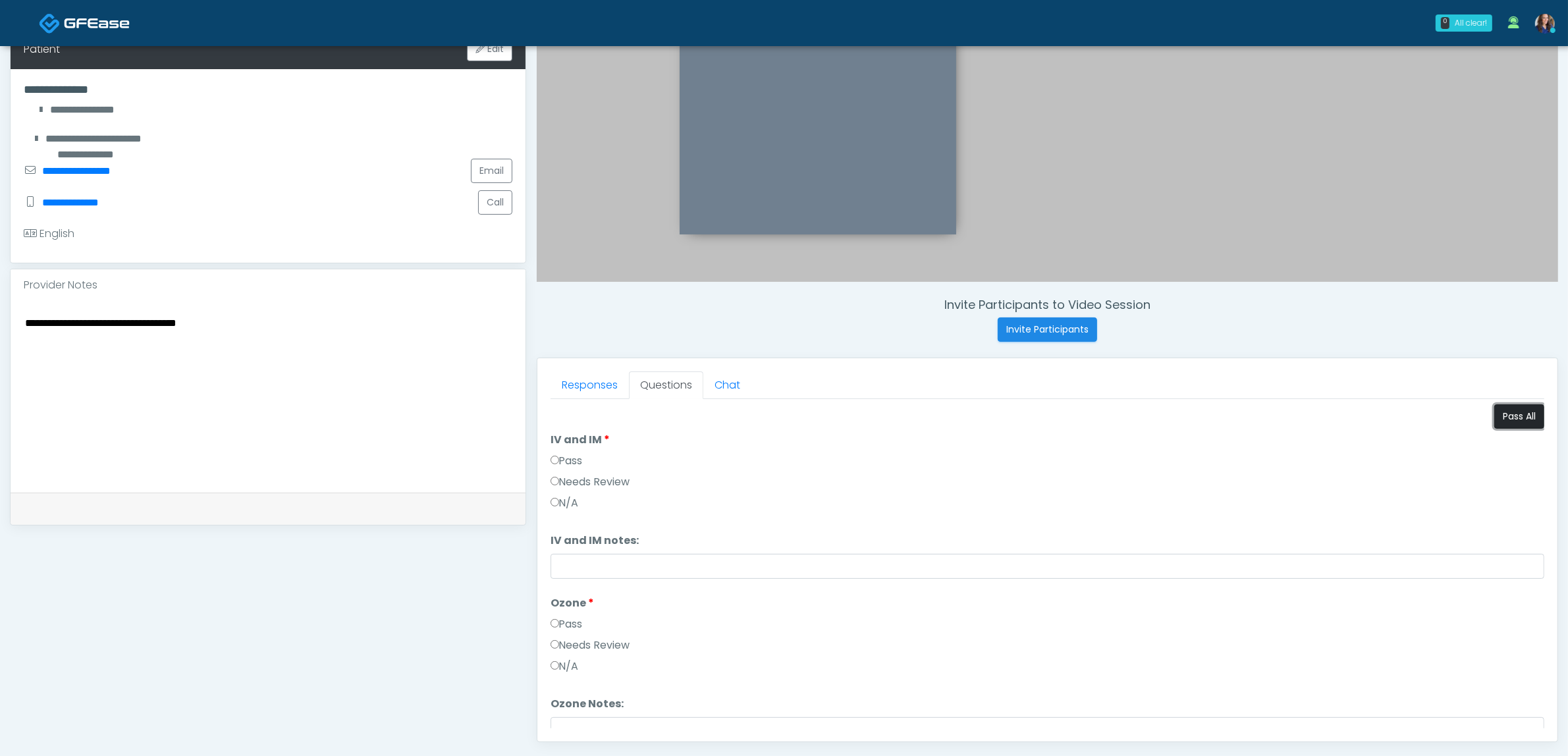
click button "Pass All"
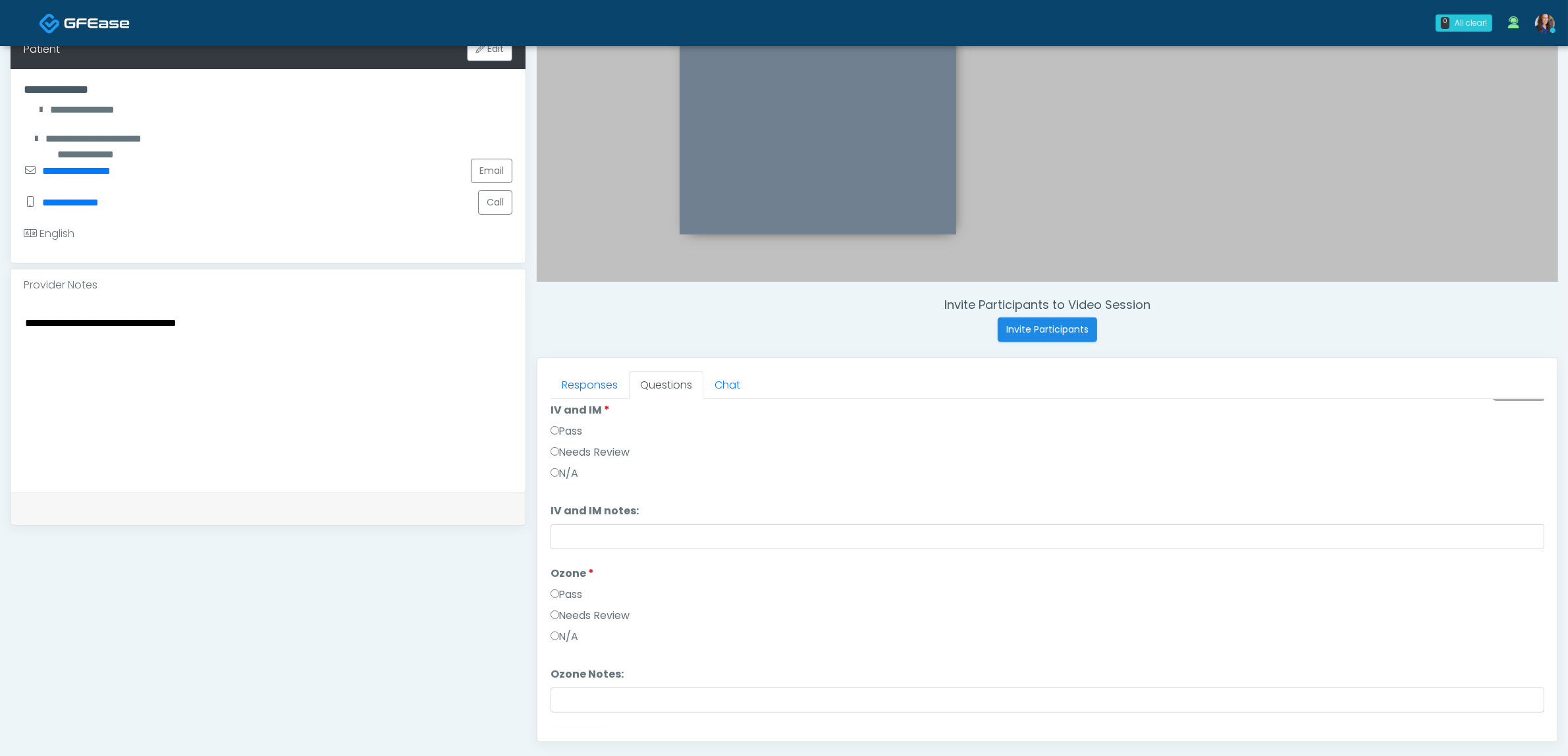
scroll to position [55, 0]
click label "Needs Review"
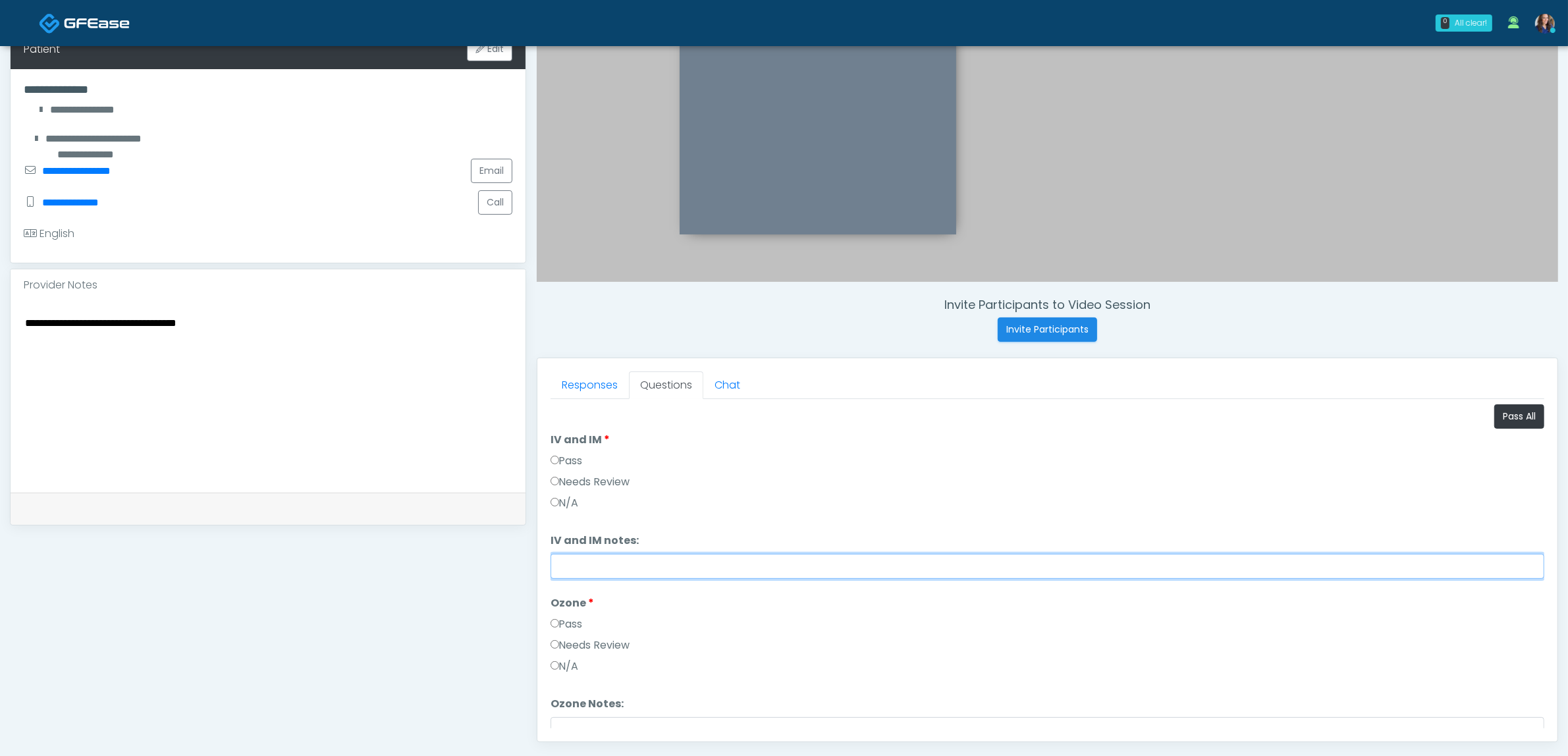
click input "IV and IM notes:"
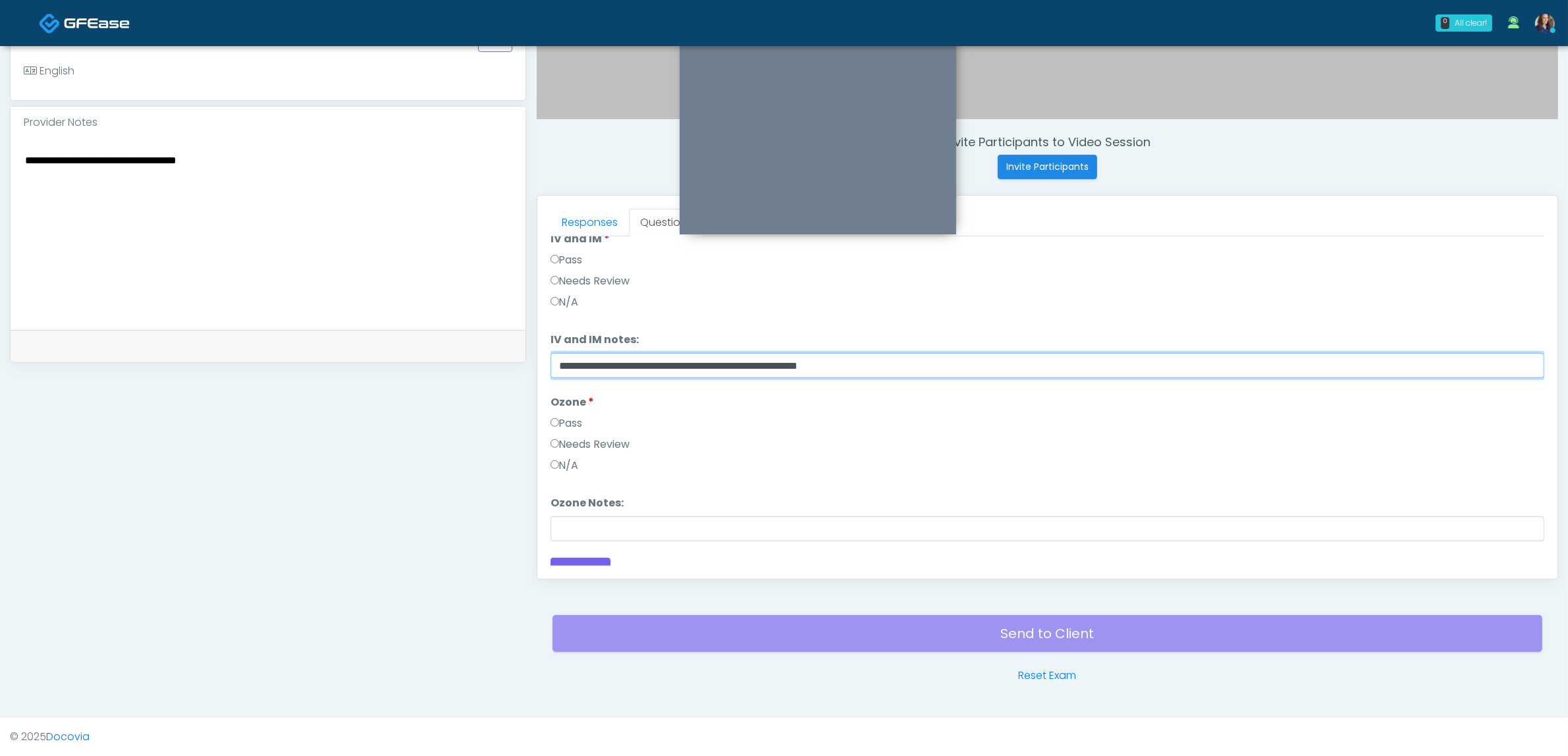
scroll to position [55, 0]
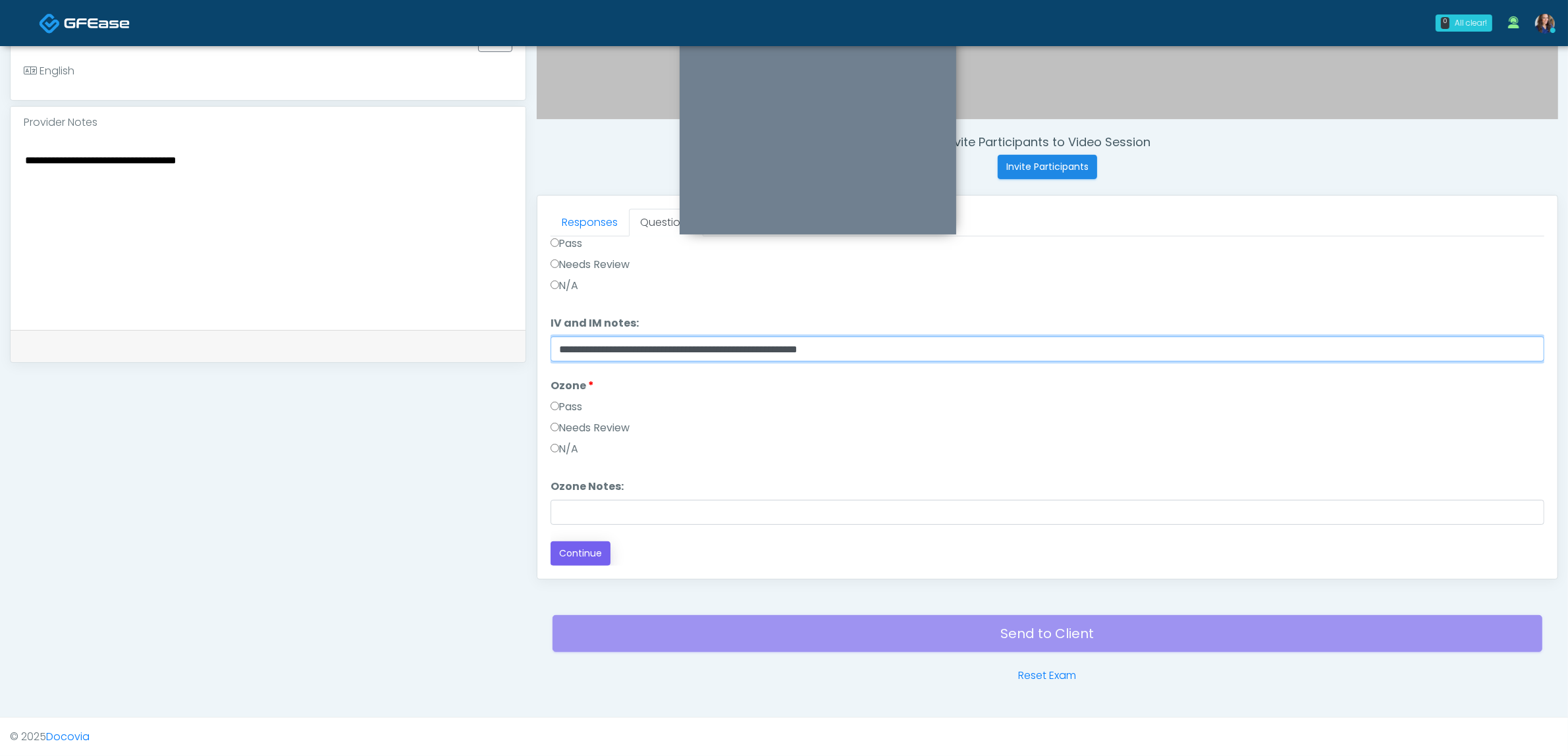
type input "**********"
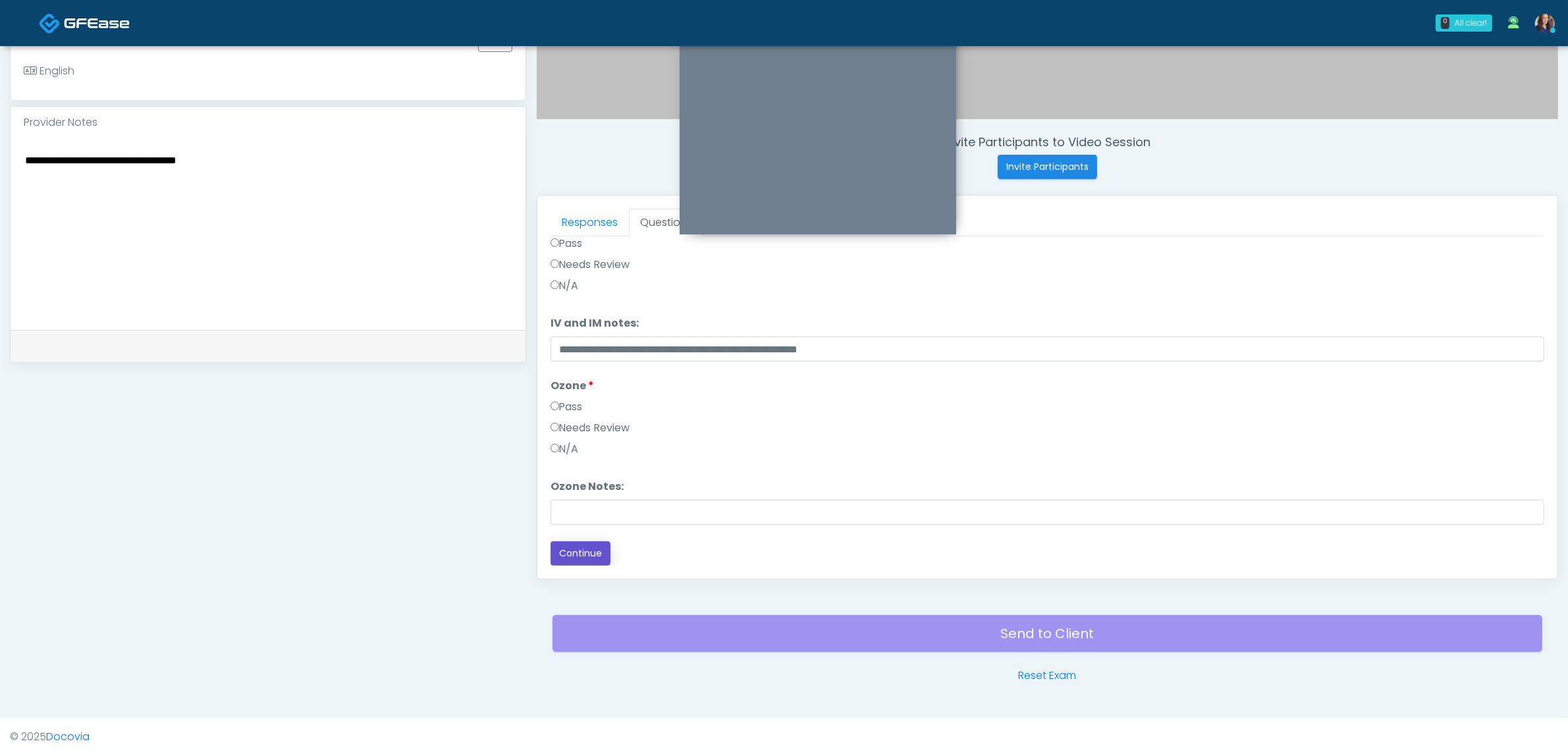
drag, startPoint x: 599, startPoint y: 550, endPoint x: 656, endPoint y: 552, distance: 57.0
click button "Continue"
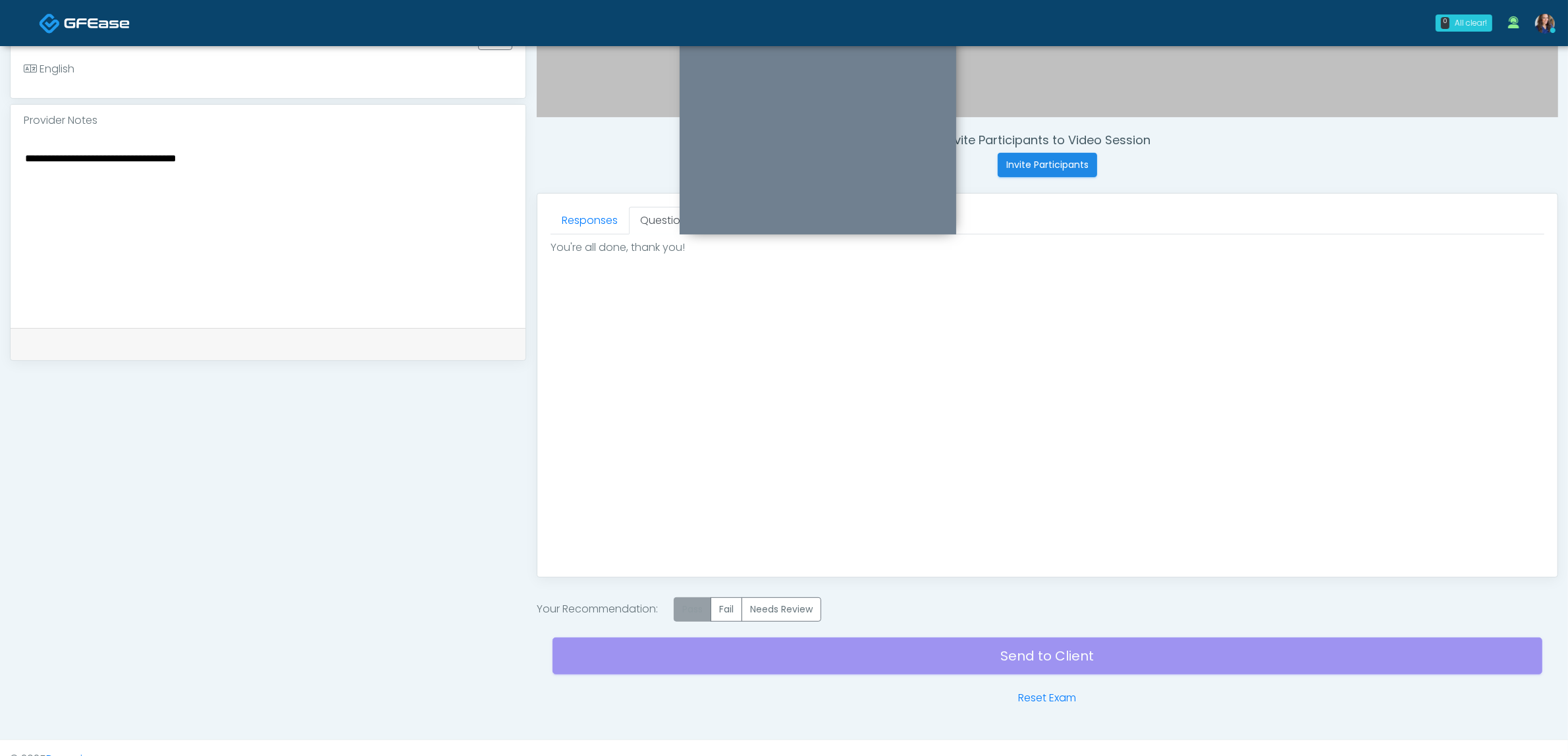
drag, startPoint x: 698, startPoint y: 603, endPoint x: 706, endPoint y: 606, distance: 8.5
click label "Pass"
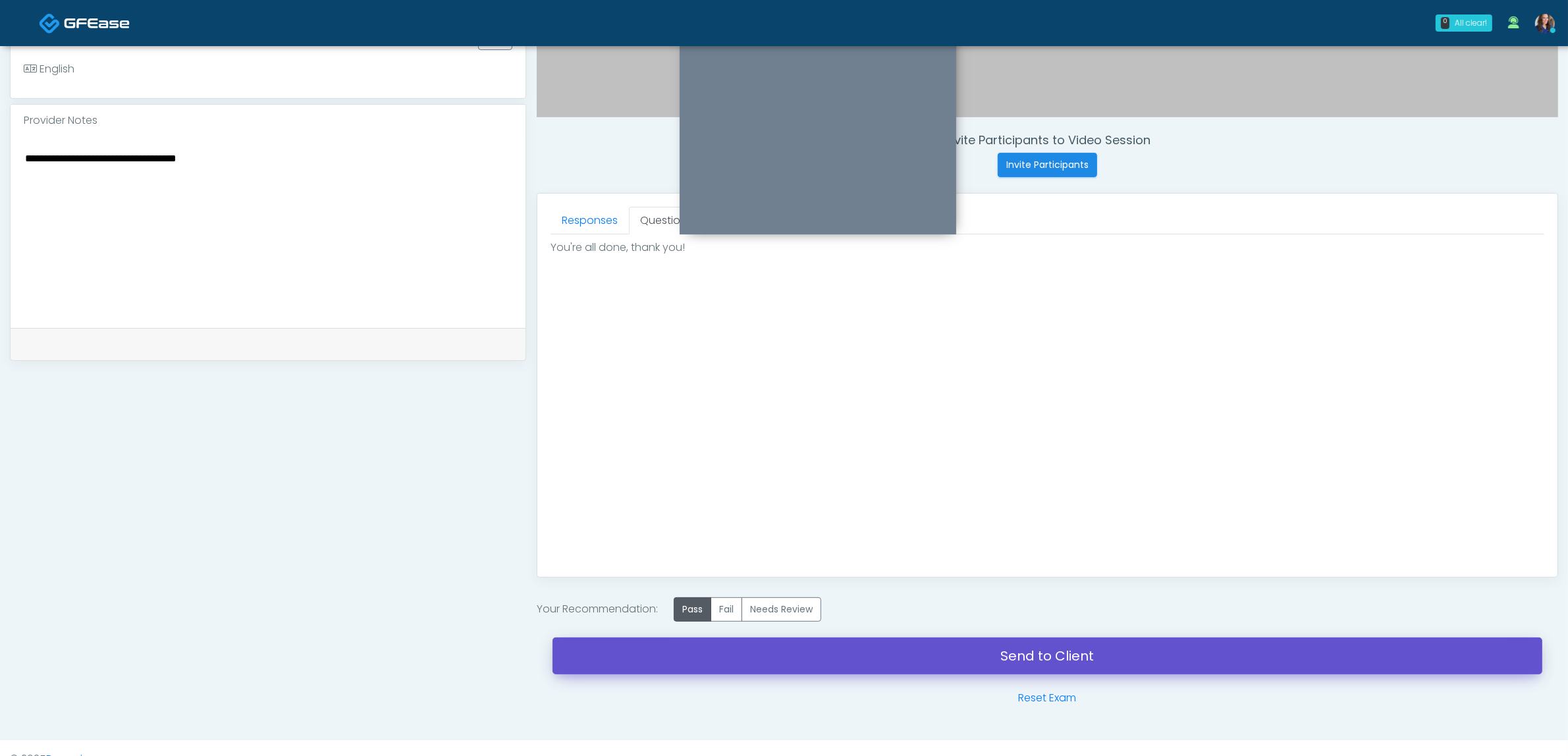
click link "Send to Client"
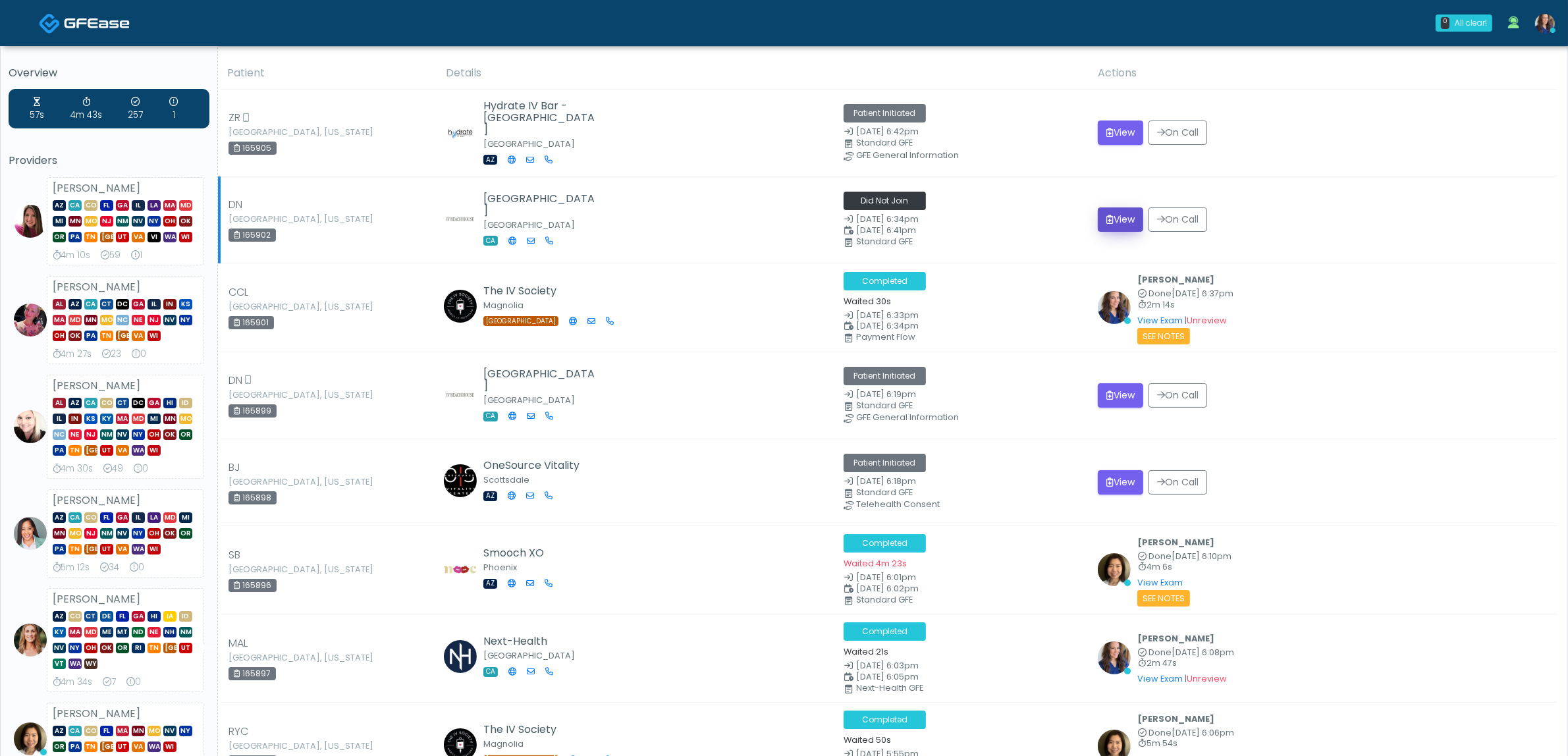
click at [1125, 222] on button "View" at bounding box center [1121, 220] width 46 height 24
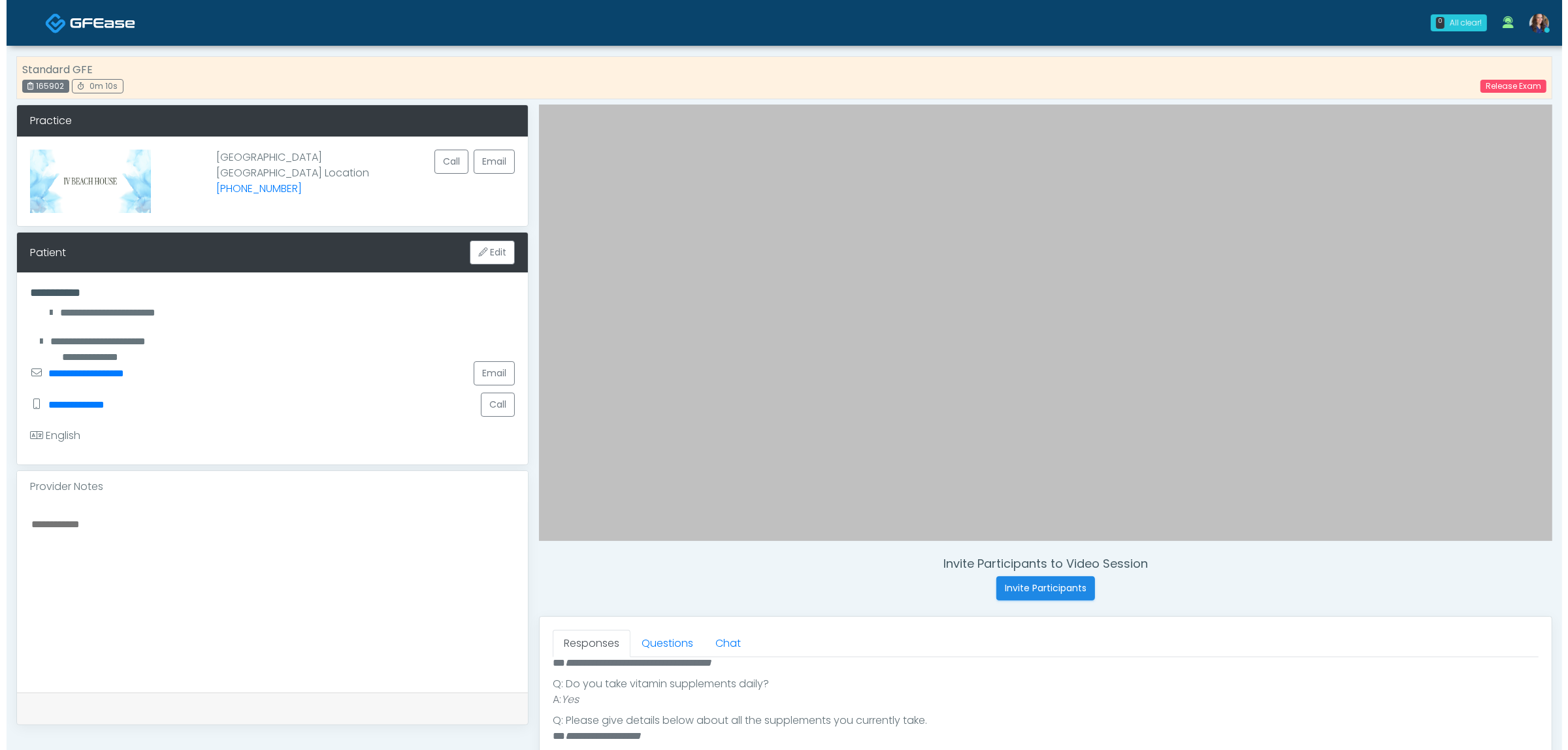
scroll to position [425, 0]
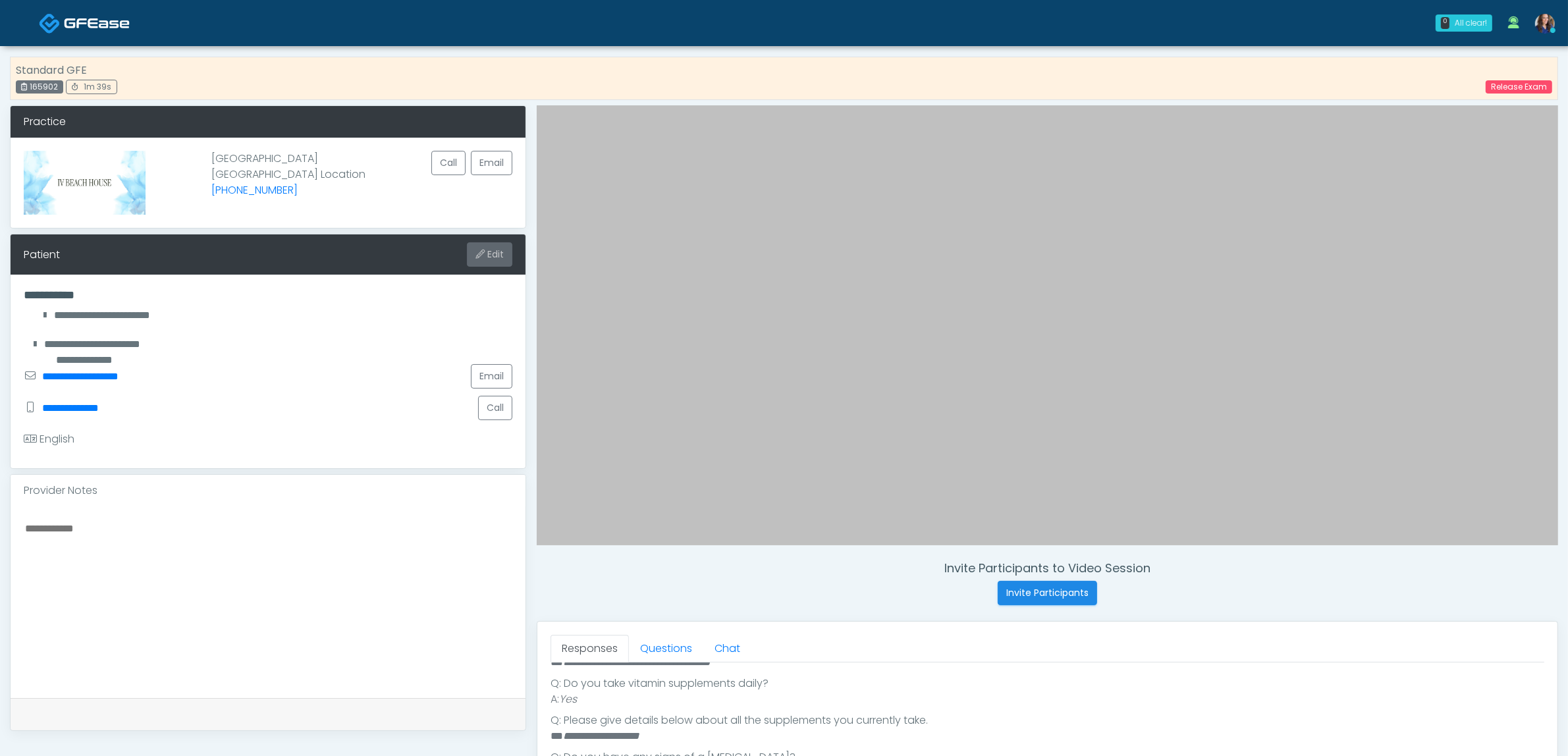
click at [482, 261] on button "Edit" at bounding box center [489, 255] width 46 height 24
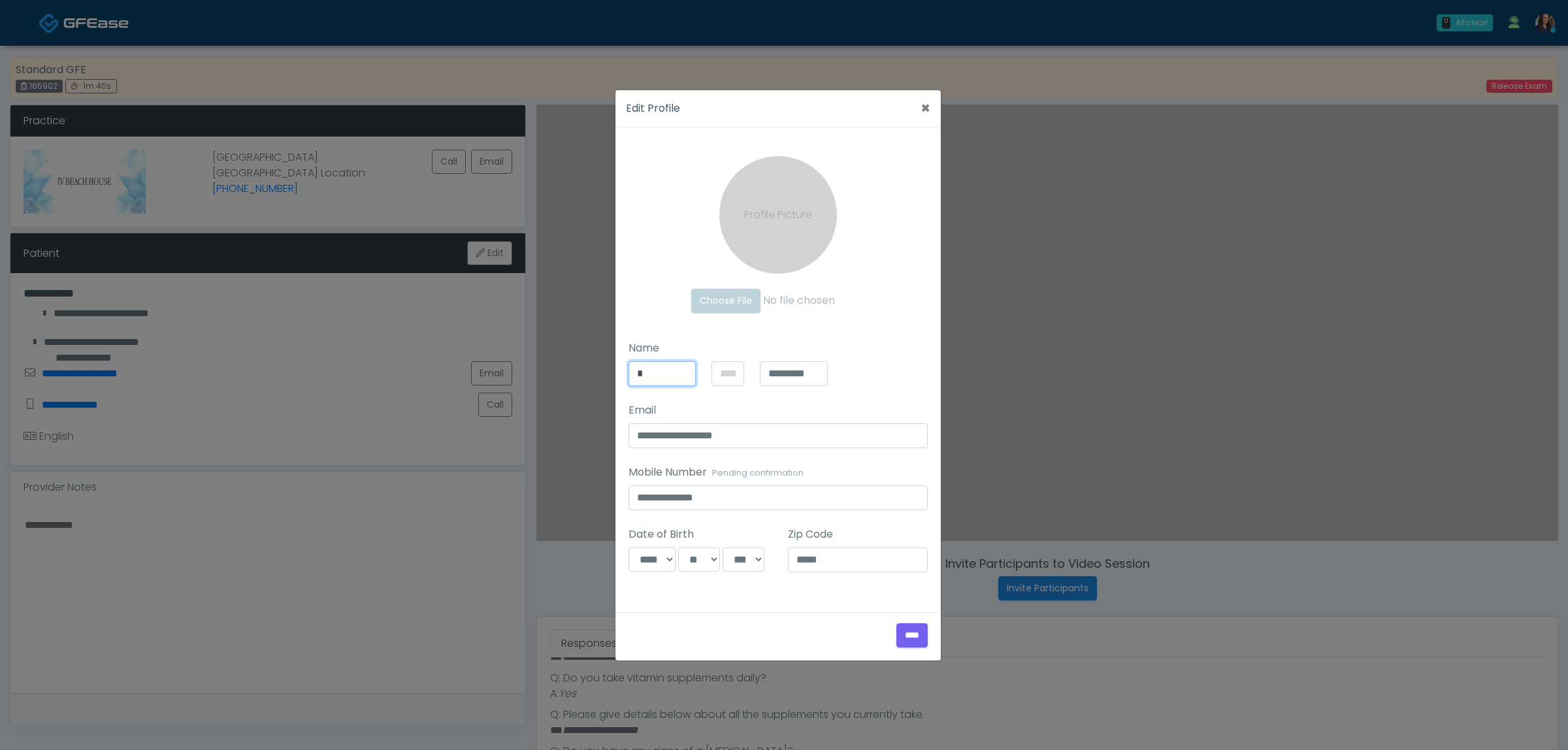
click at [655, 374] on input "*" at bounding box center [662, 373] width 68 height 25
type input "******"
click at [904, 632] on input "****" at bounding box center [912, 635] width 31 height 24
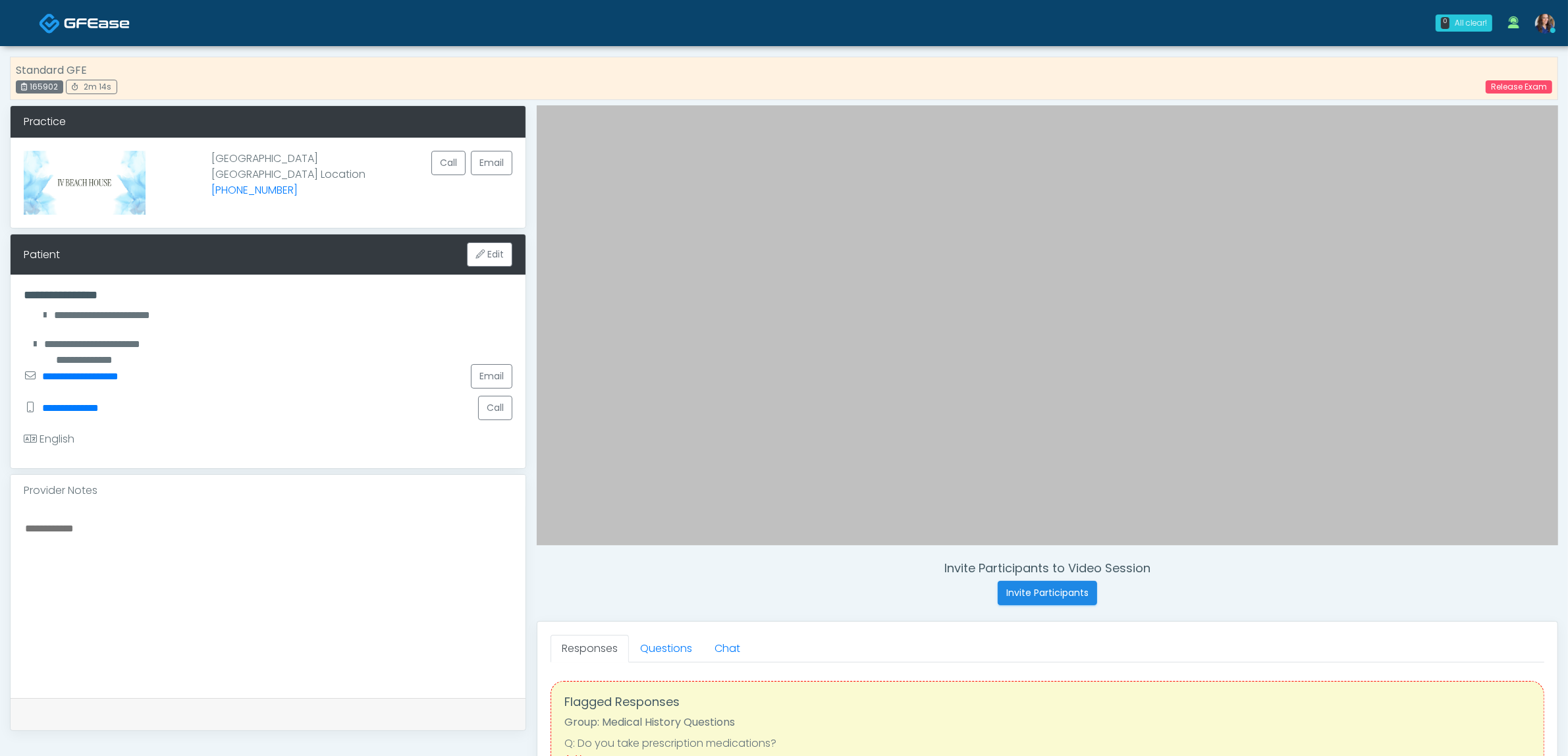
click at [81, 23] on img at bounding box center [97, 23] width 66 height 13
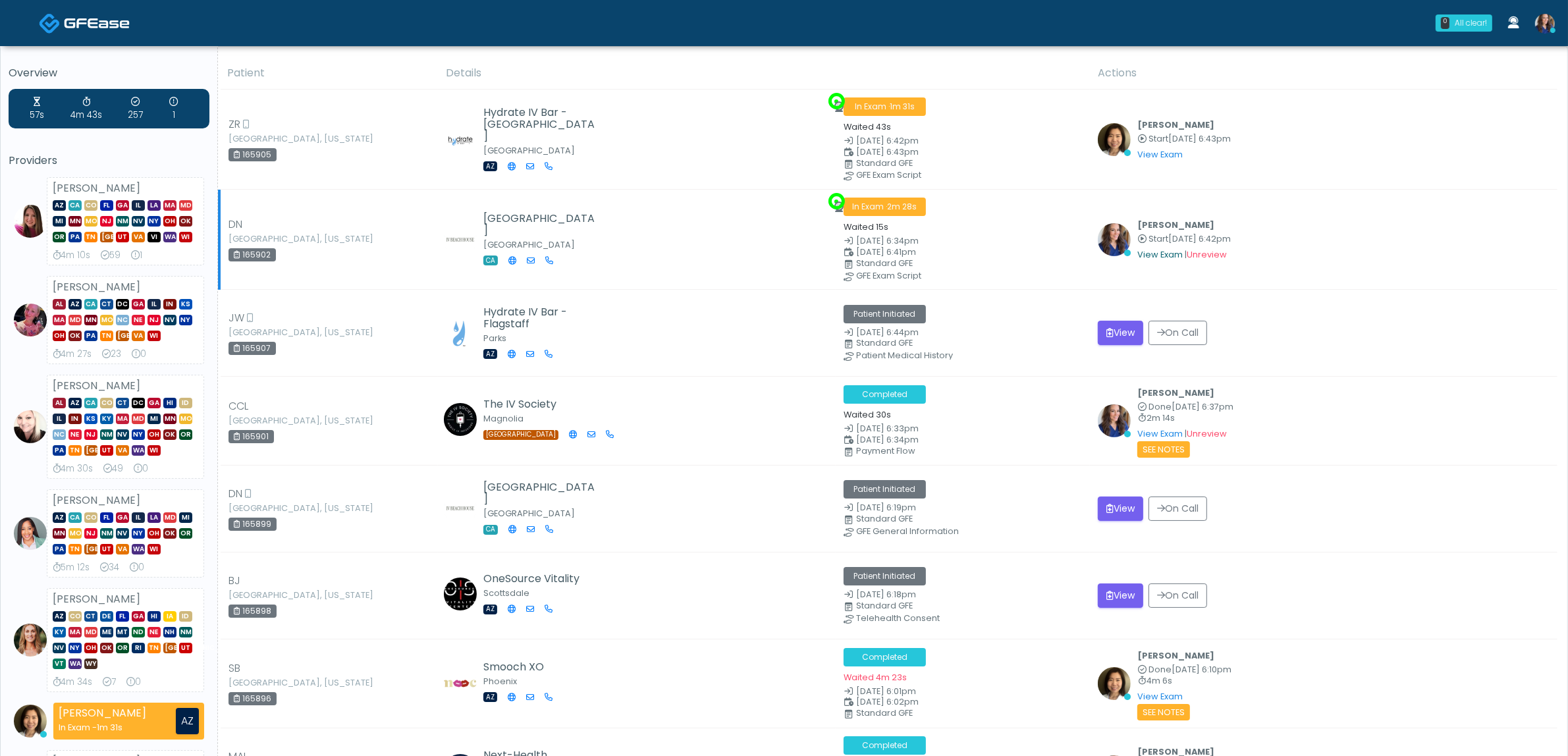
click at [1159, 254] on link "View Exam" at bounding box center [1160, 255] width 46 height 11
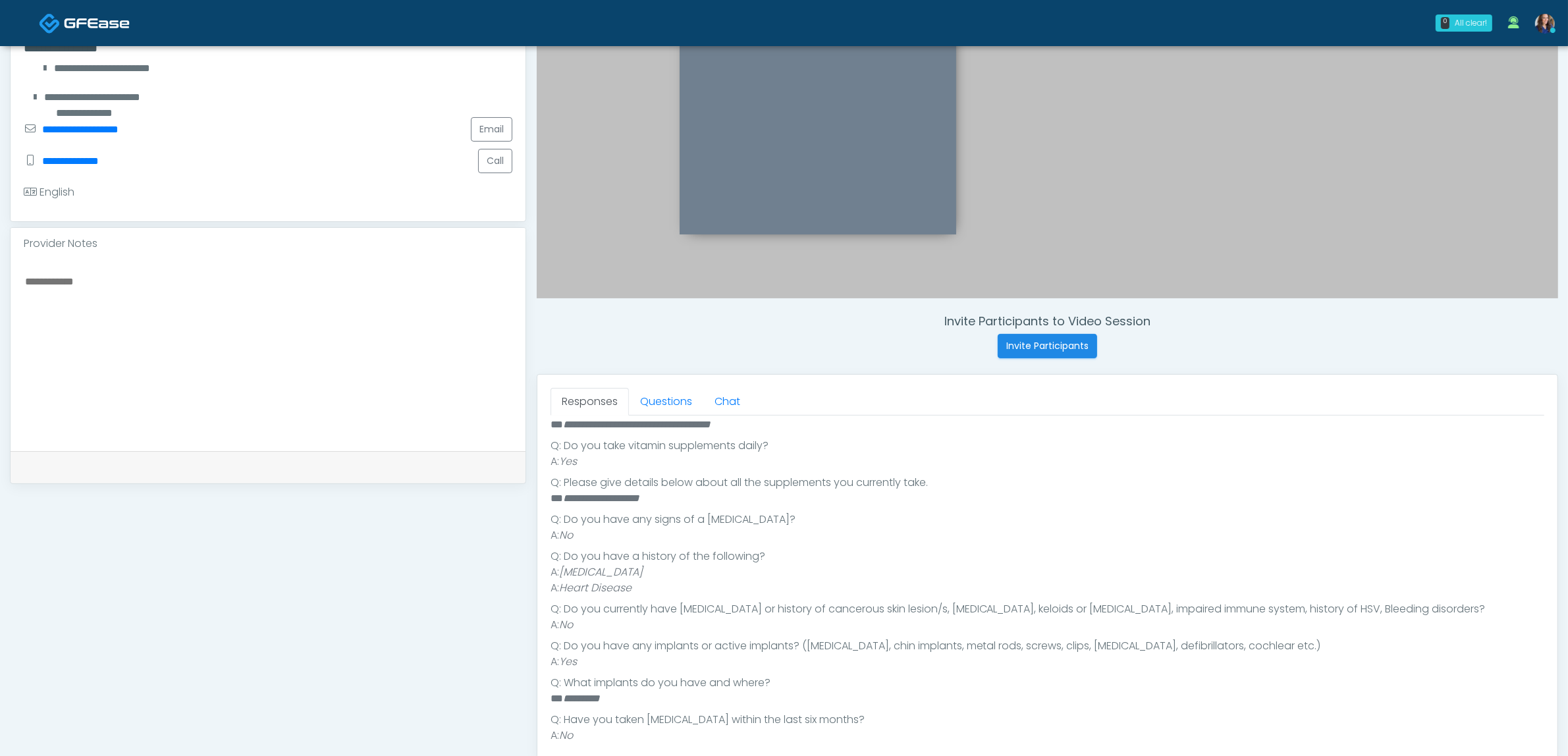
scroll to position [428, 0]
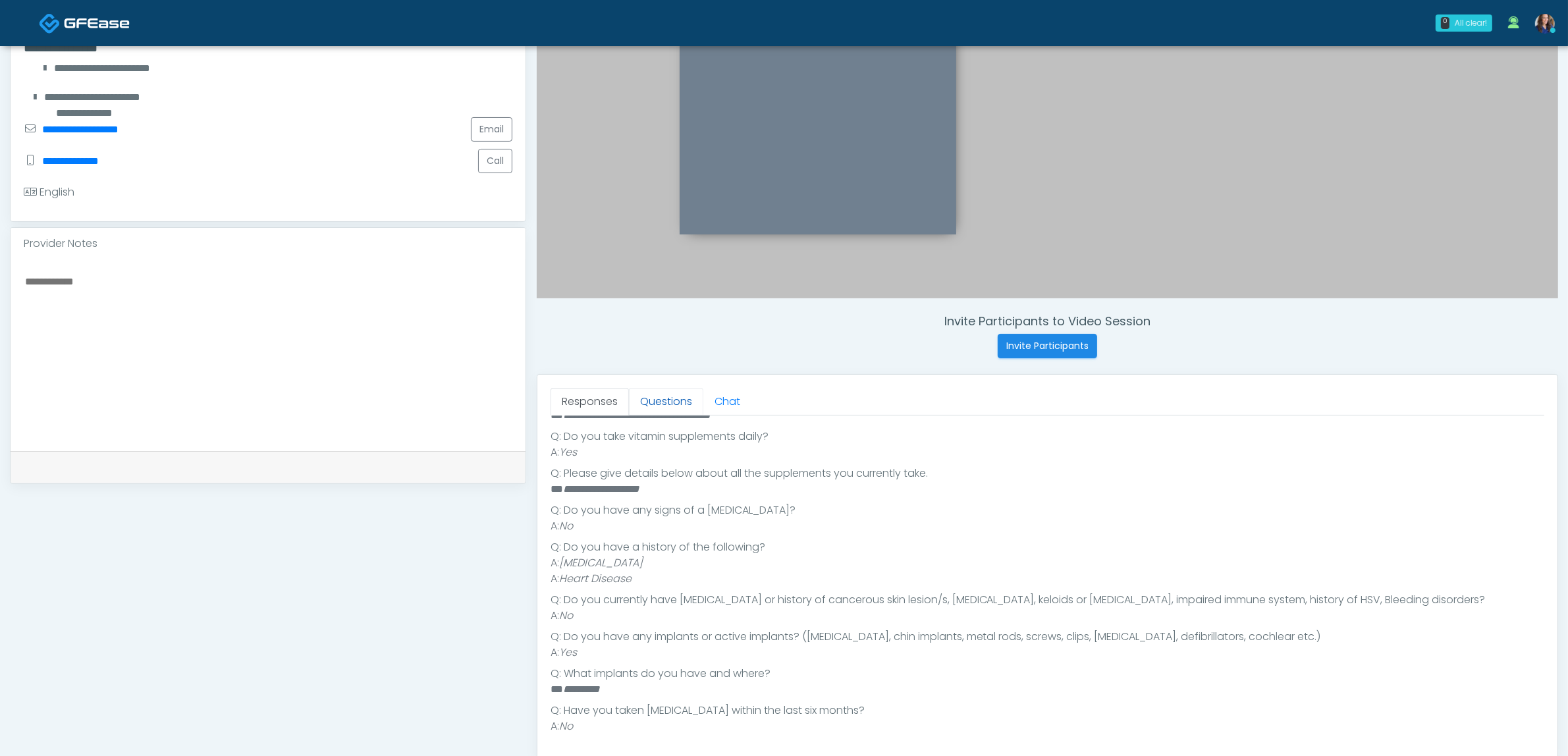
click at [667, 404] on link "Questions" at bounding box center [666, 402] width 74 height 28
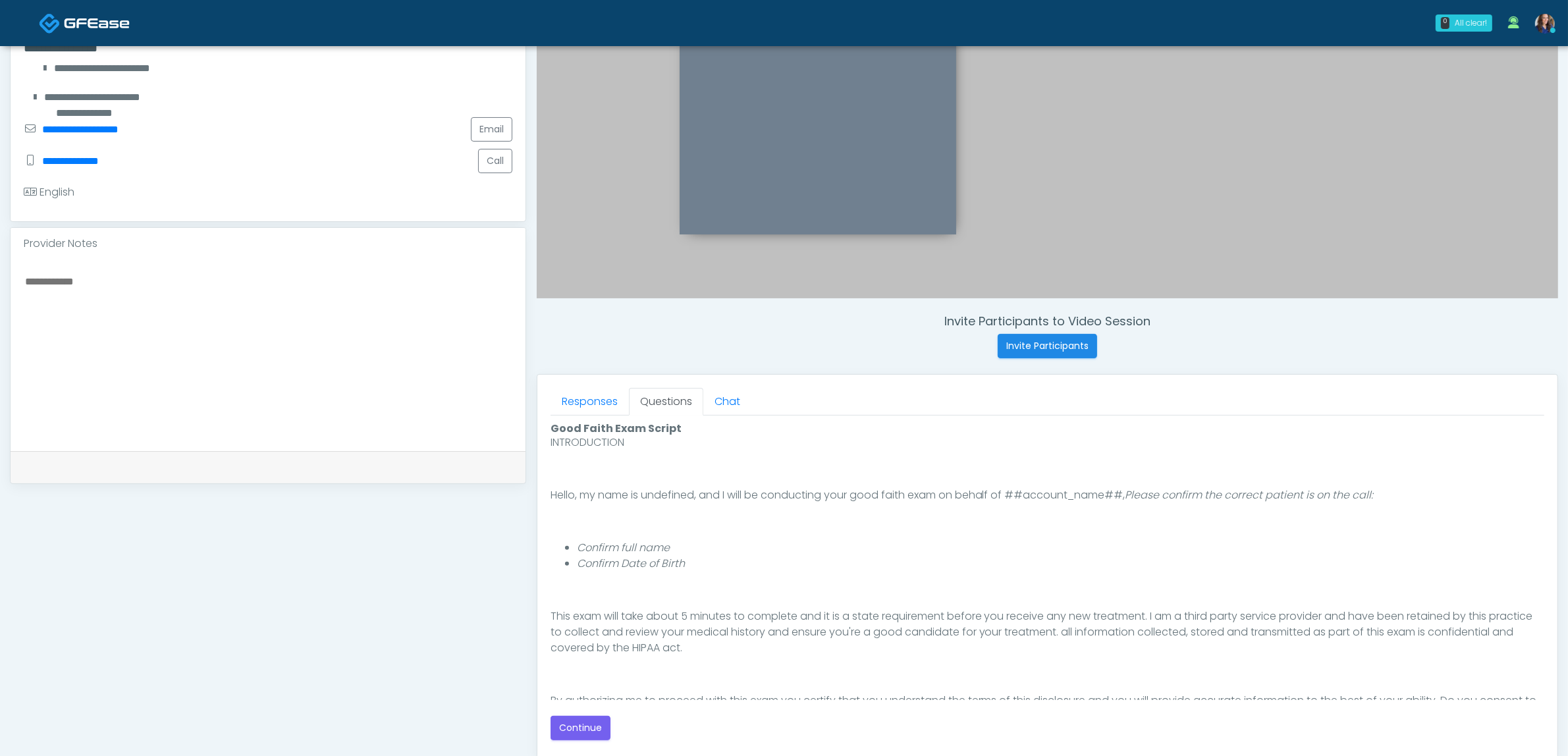
scroll to position [82, 0]
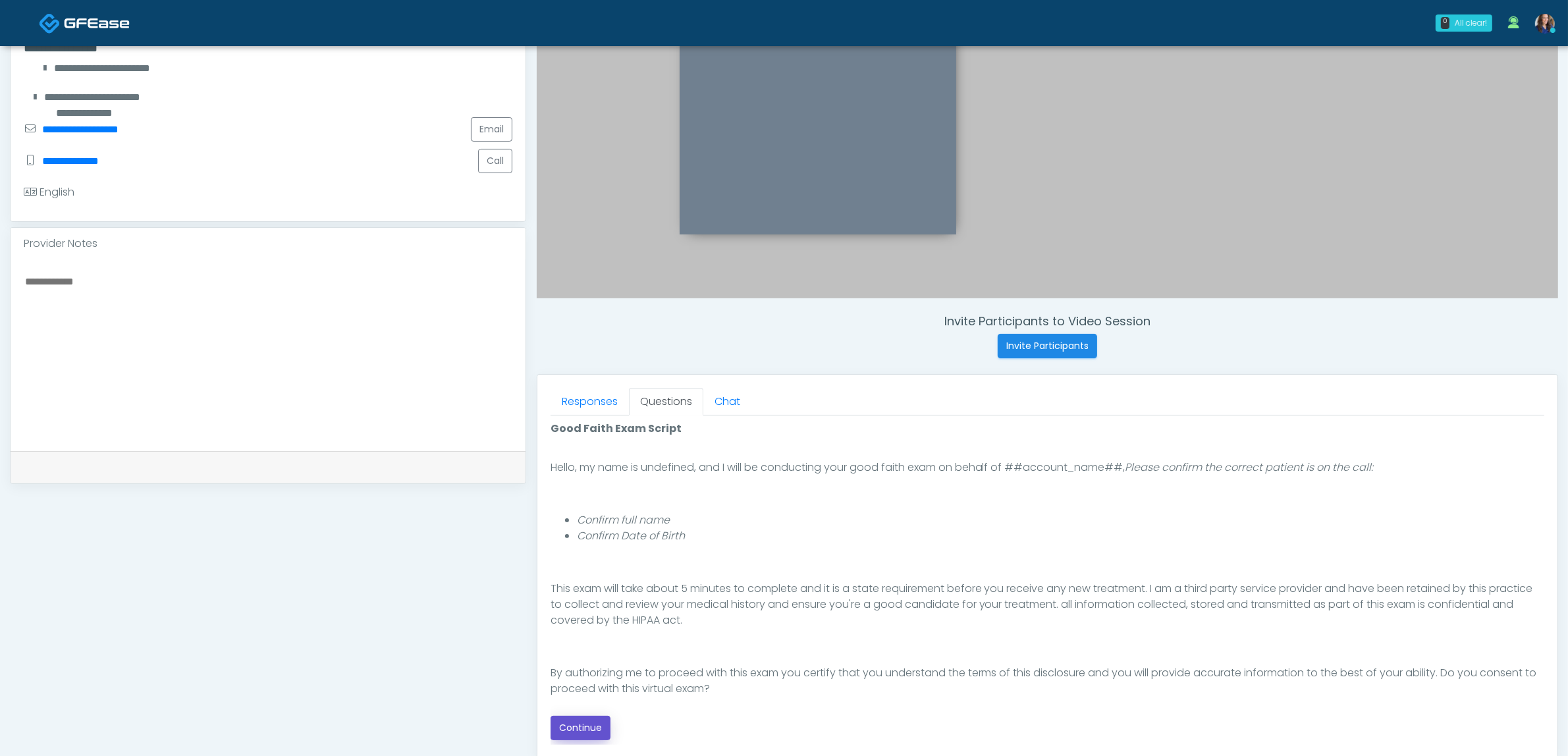
click at [585, 724] on button "Continue" at bounding box center [581, 727] width 60 height 24
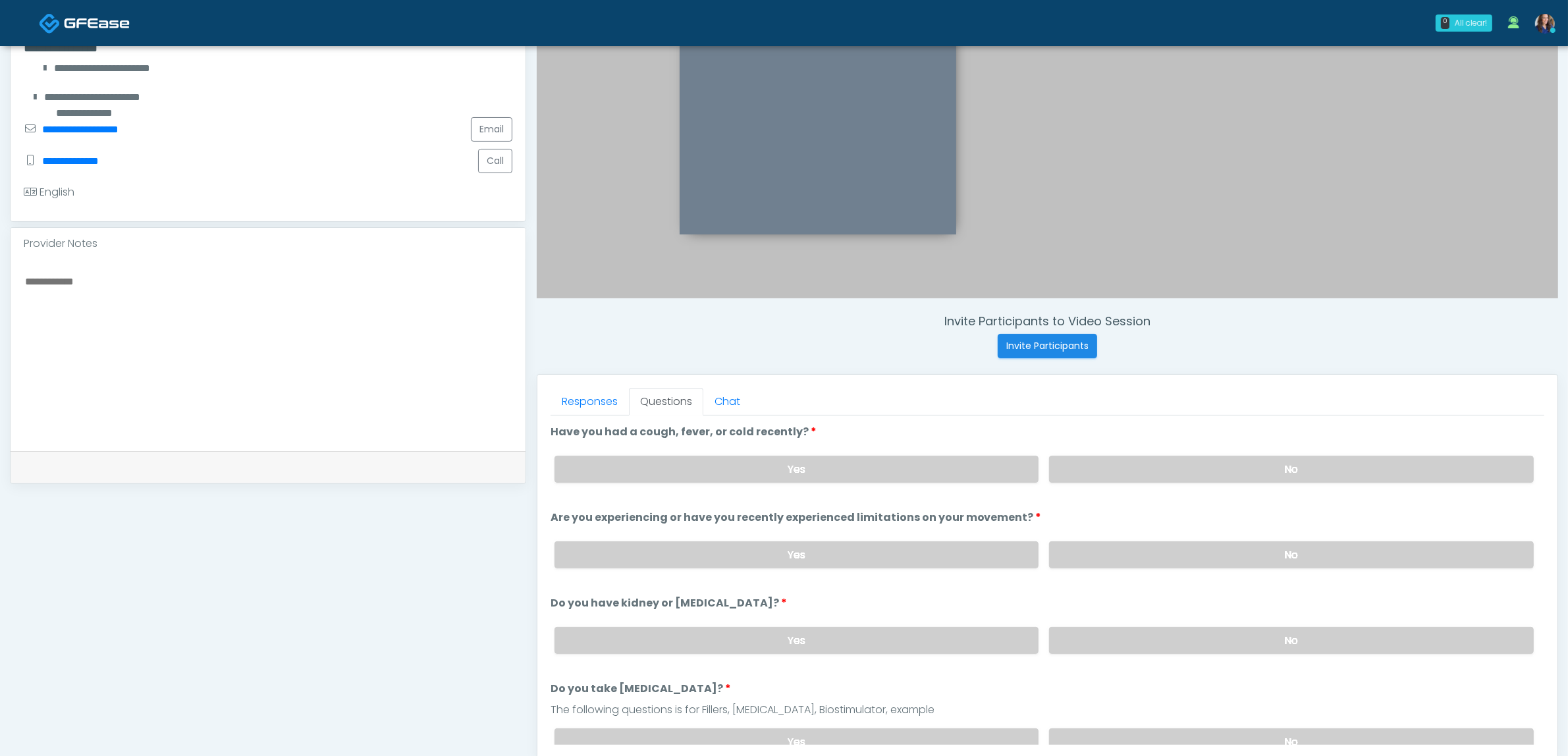
scroll to position [428, 0]
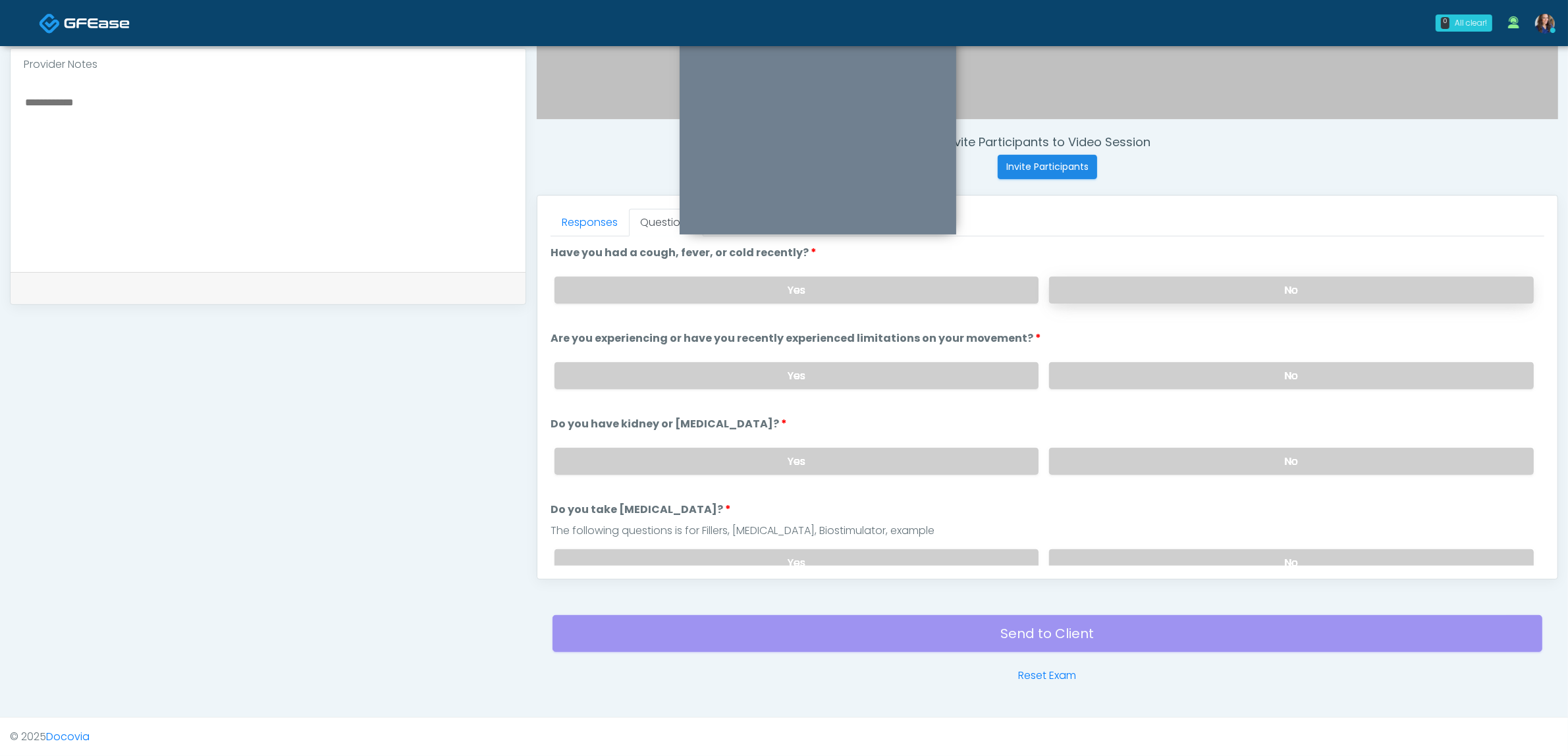
click at [1134, 287] on label "No" at bounding box center [1291, 290] width 484 height 27
drag, startPoint x: 1110, startPoint y: 367, endPoint x: 1109, endPoint y: 382, distance: 15.0
click at [1111, 367] on label "No" at bounding box center [1291, 376] width 484 height 27
click at [1087, 466] on label "No" at bounding box center [1291, 461] width 484 height 27
click at [1104, 553] on label "No" at bounding box center [1291, 563] width 484 height 27
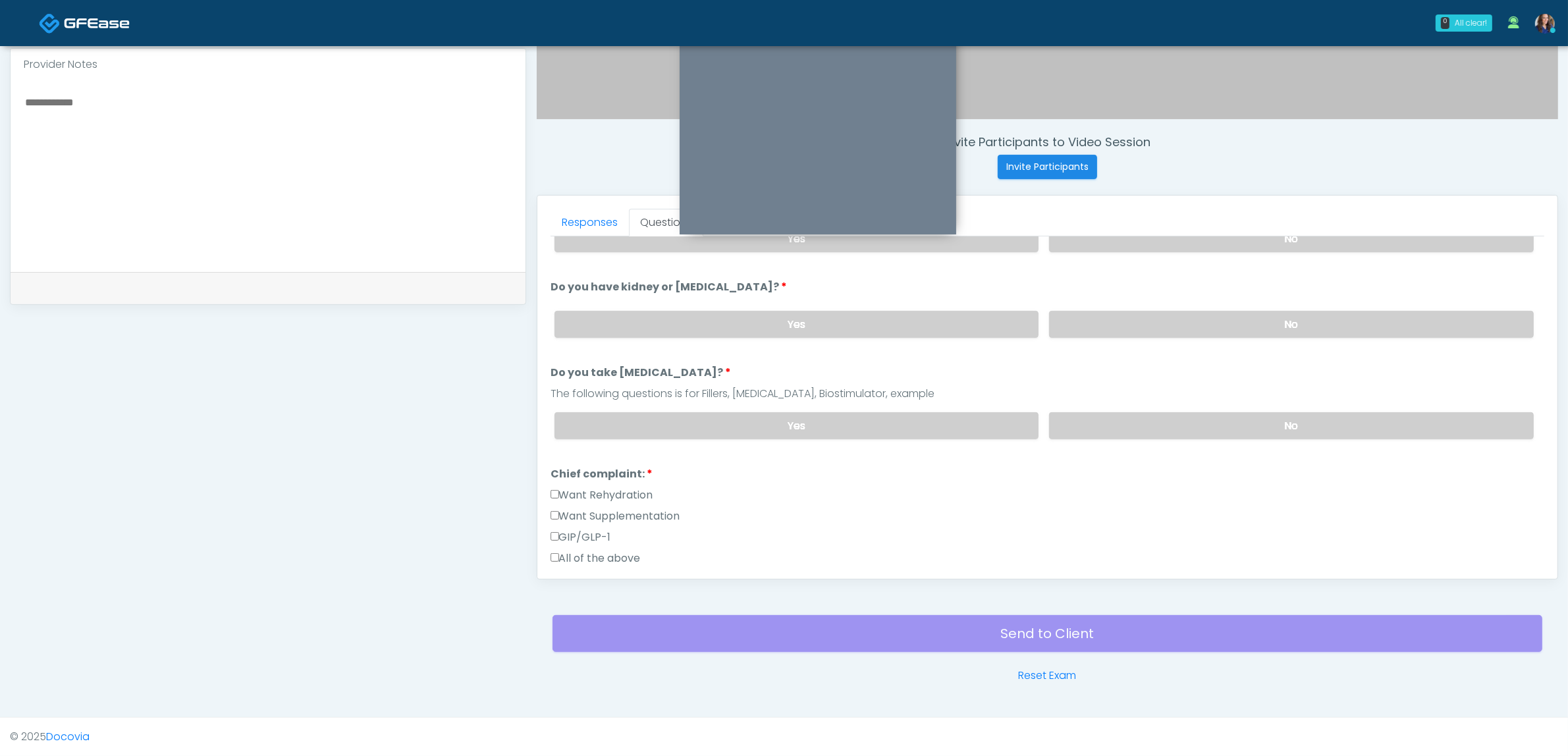
scroll to position [165, 0]
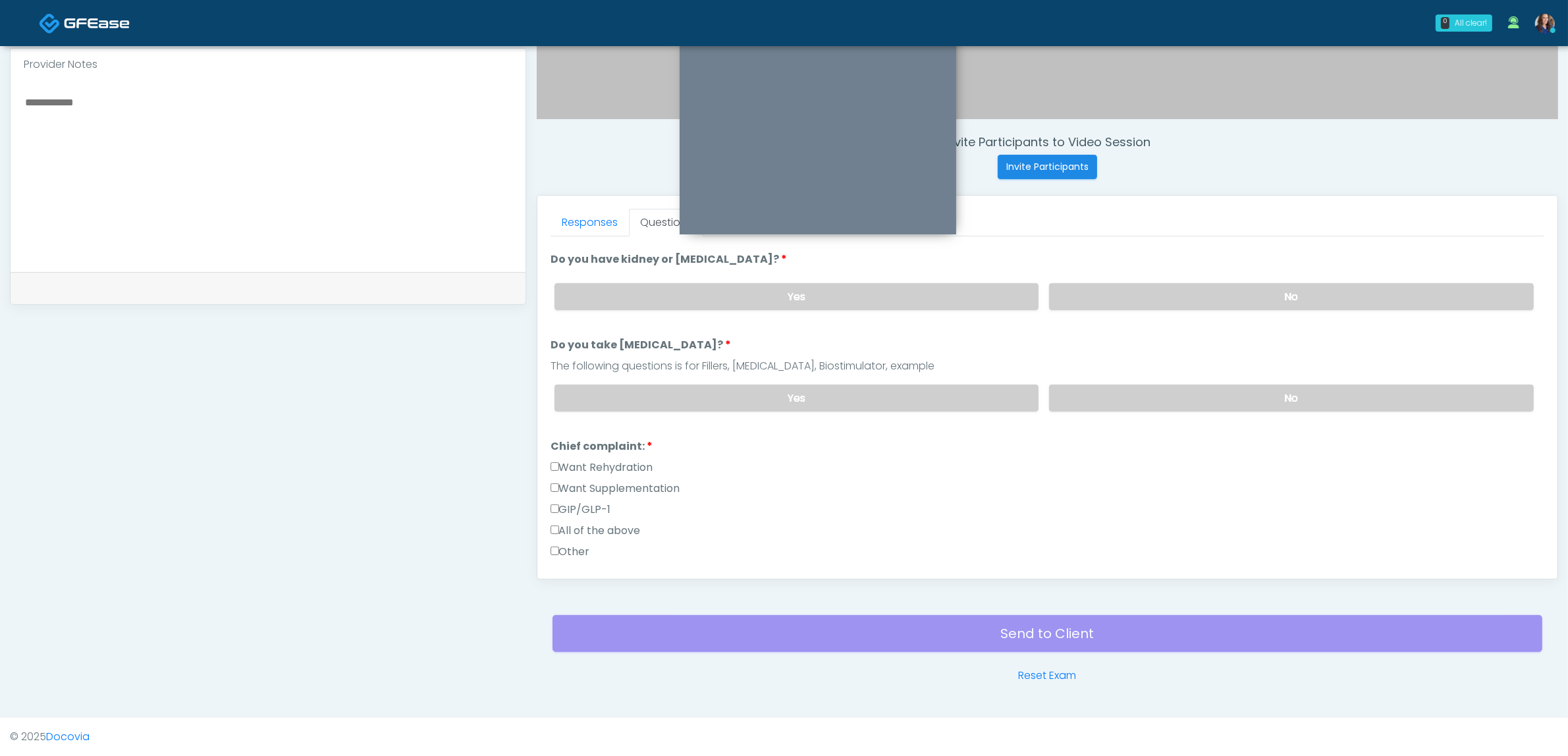
click at [618, 459] on label "Want Rehydration" at bounding box center [602, 467] width 103 height 16
click at [626, 481] on label "Want Supplementation" at bounding box center [616, 489] width 130 height 16
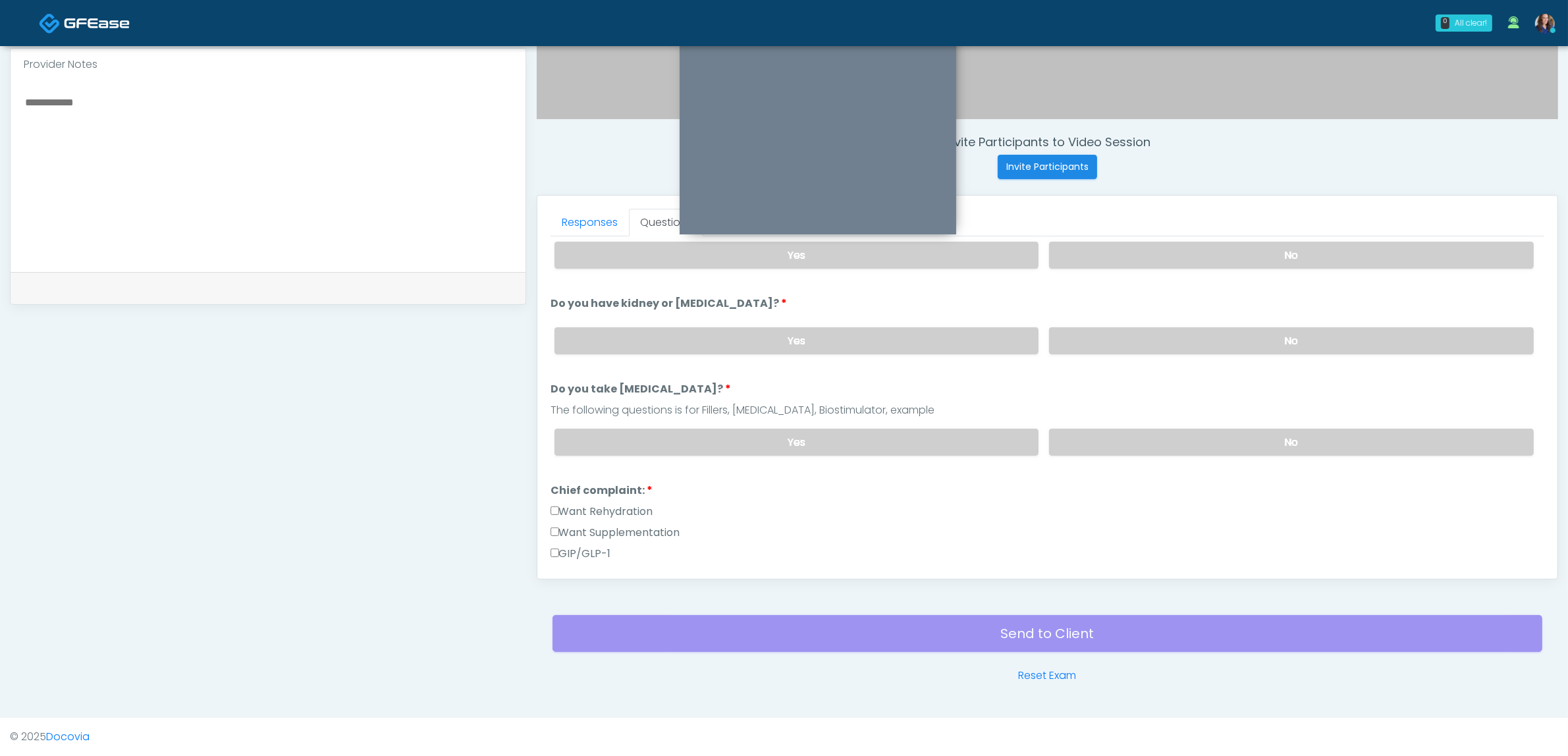
scroll to position [82, 0]
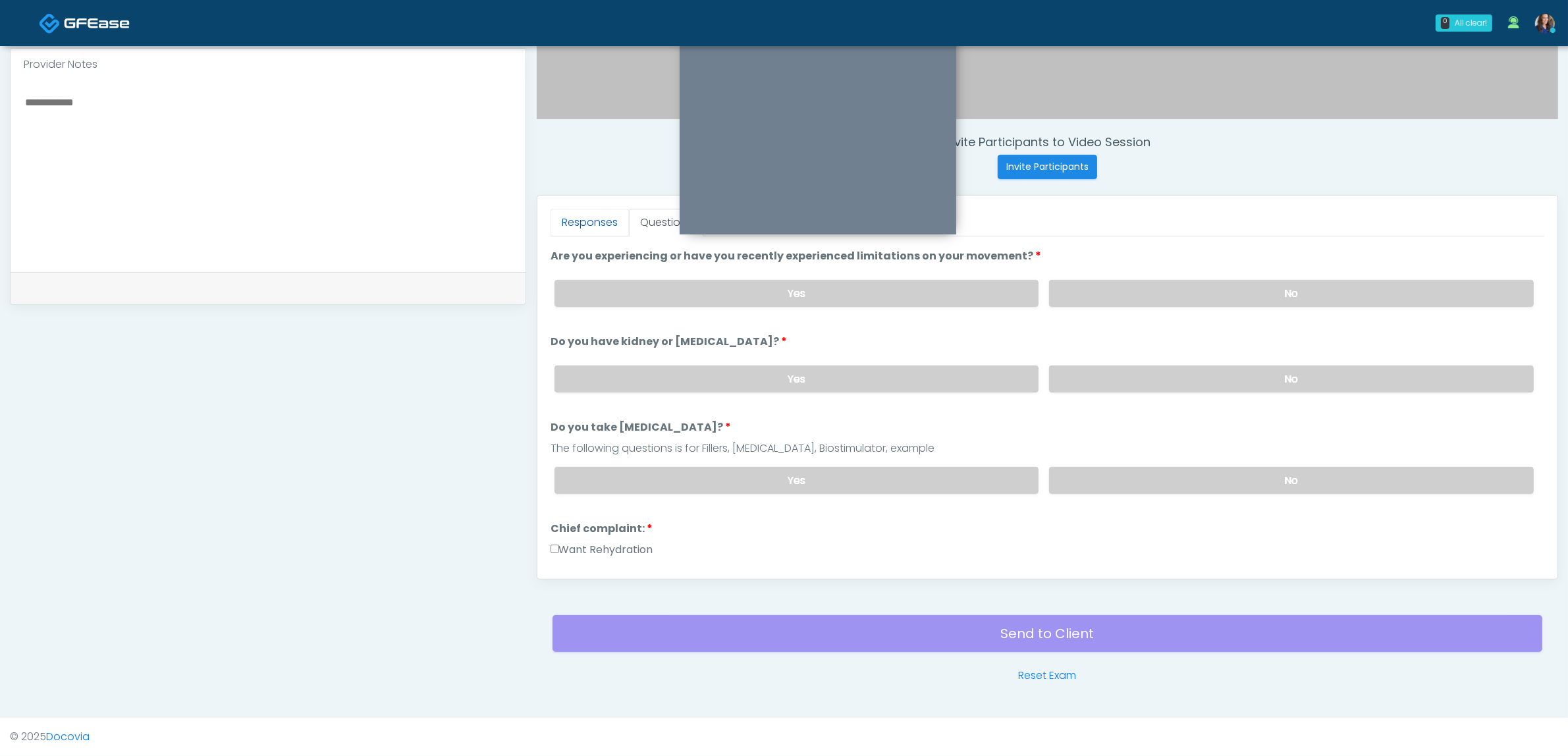
click at [584, 209] on link "Responses" at bounding box center [590, 223] width 78 height 28
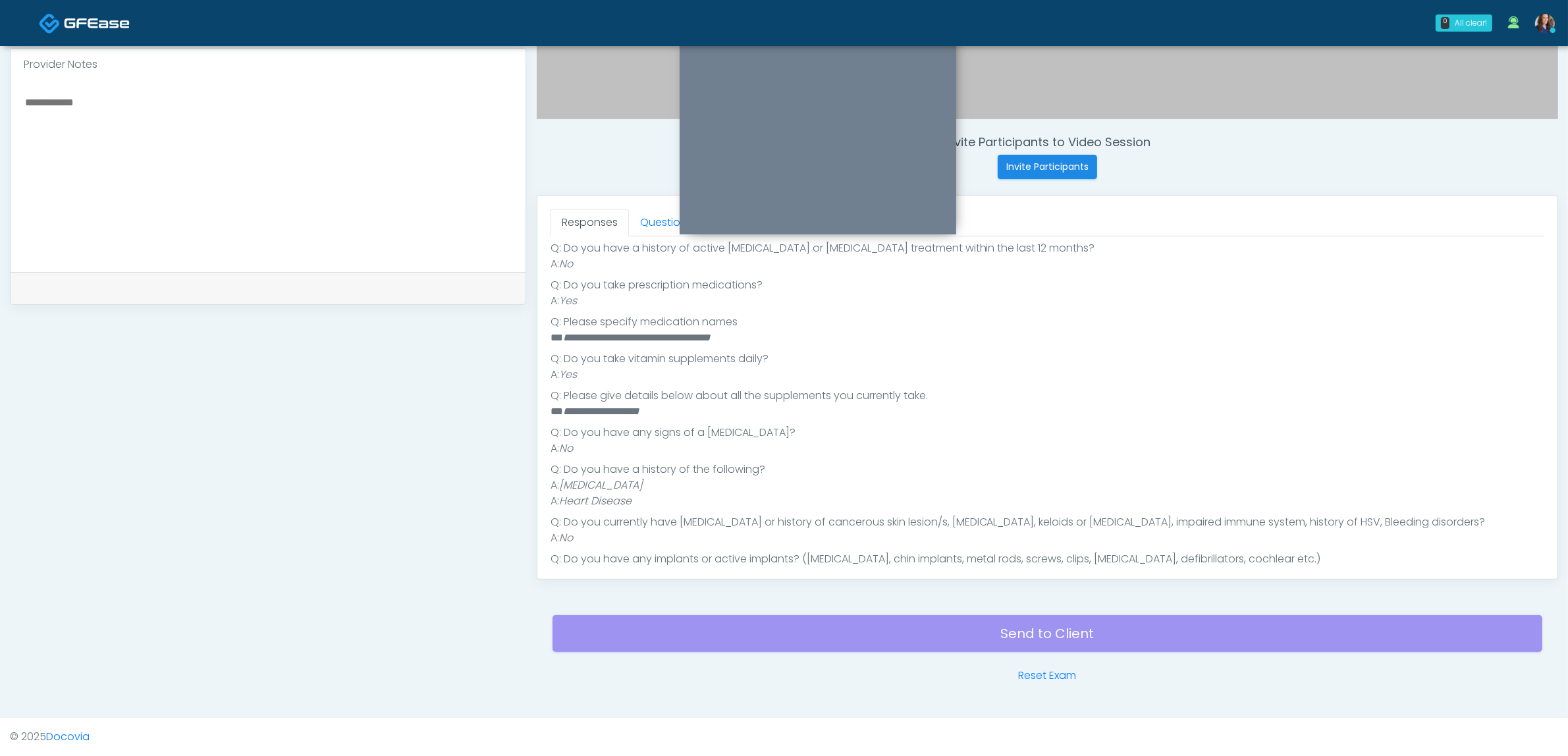
scroll to position [330, 0]
click at [648, 218] on link "Questions" at bounding box center [666, 223] width 74 height 28
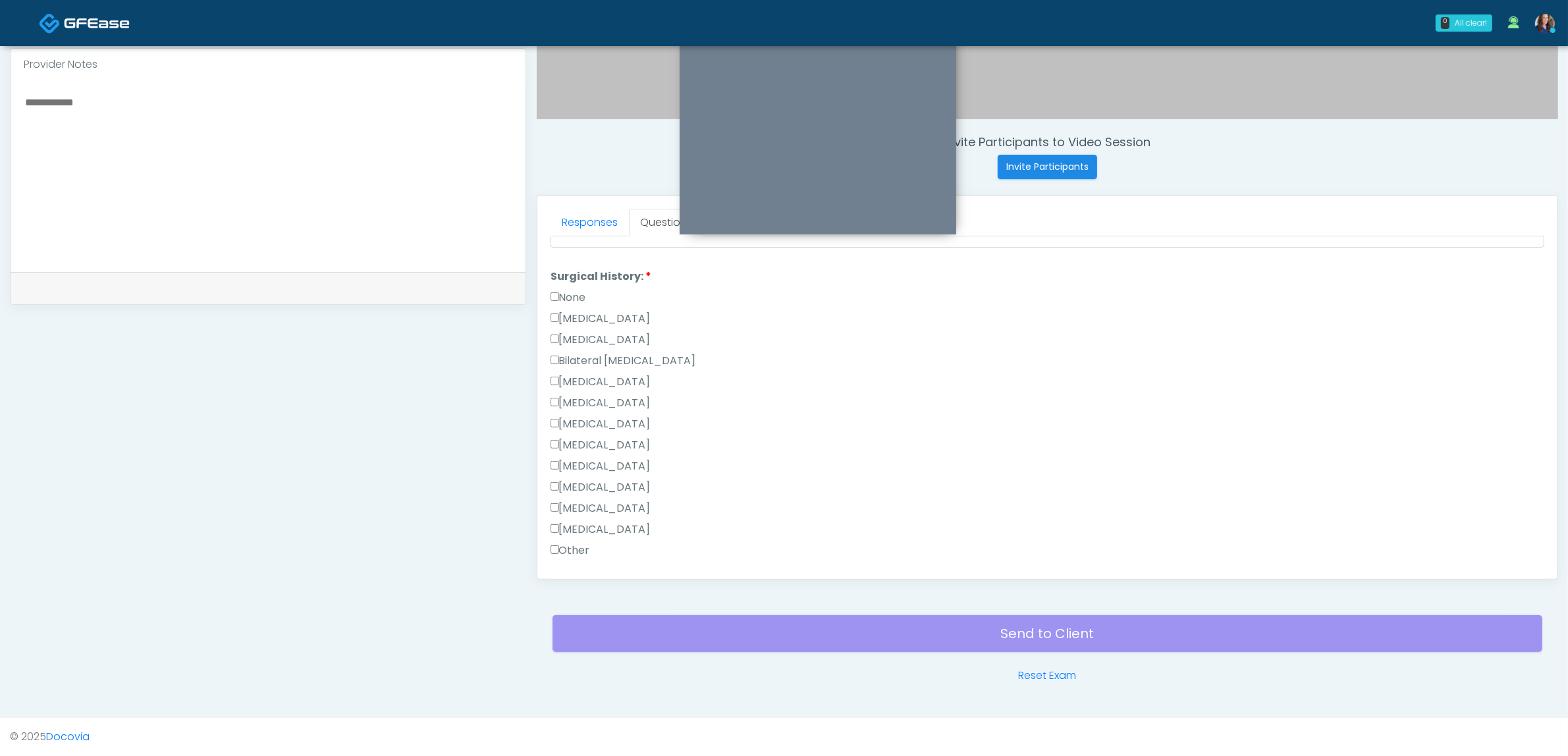
scroll to position [658, 0]
drag, startPoint x: 580, startPoint y: 462, endPoint x: 601, endPoint y: 487, distance: 32.6
click at [581, 462] on label "Other" at bounding box center [570, 468] width 39 height 16
click at [613, 547] on textarea "Surgical History notes:" at bounding box center [1047, 568] width 994 height 56
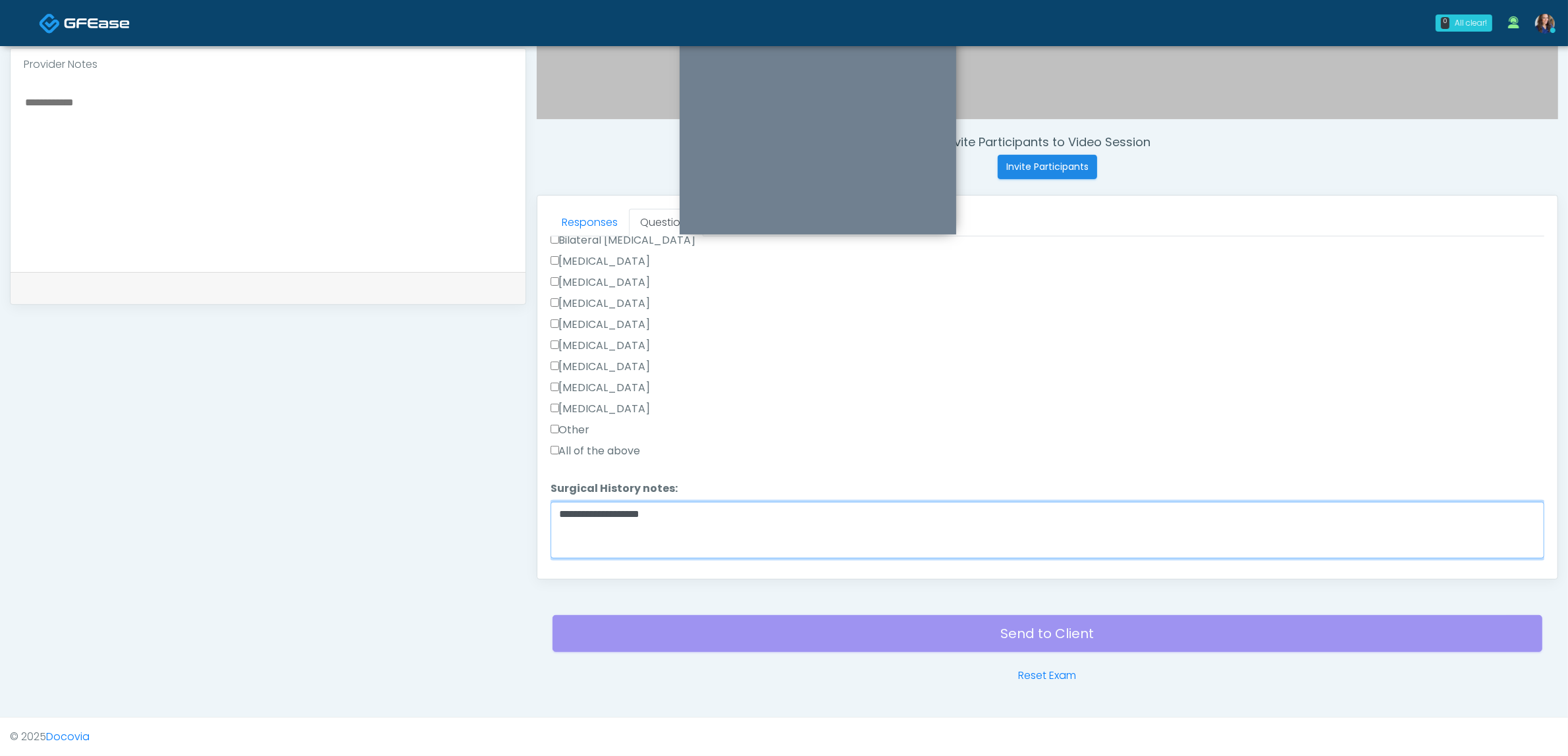
scroll to position [729, 0]
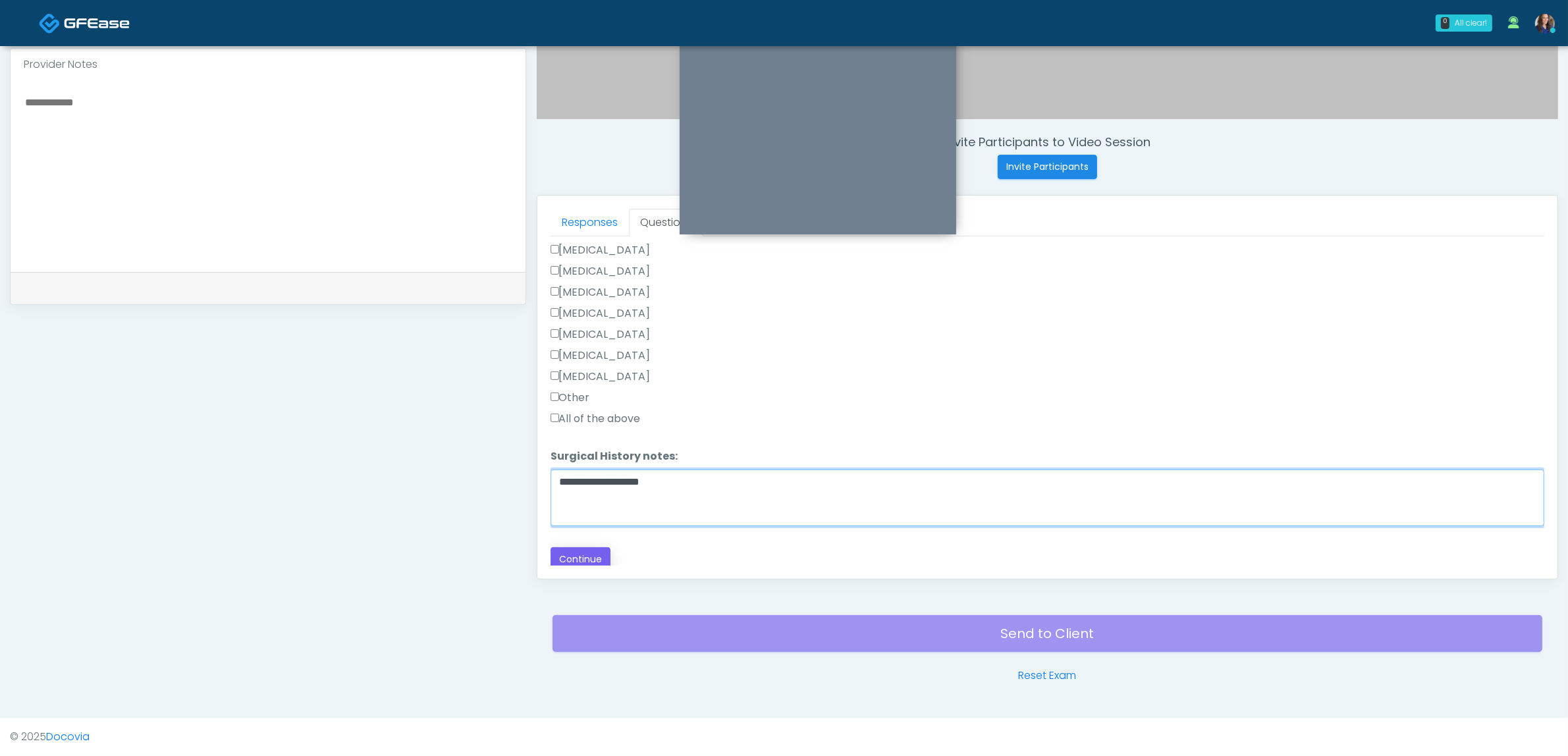
type textarea "**********"
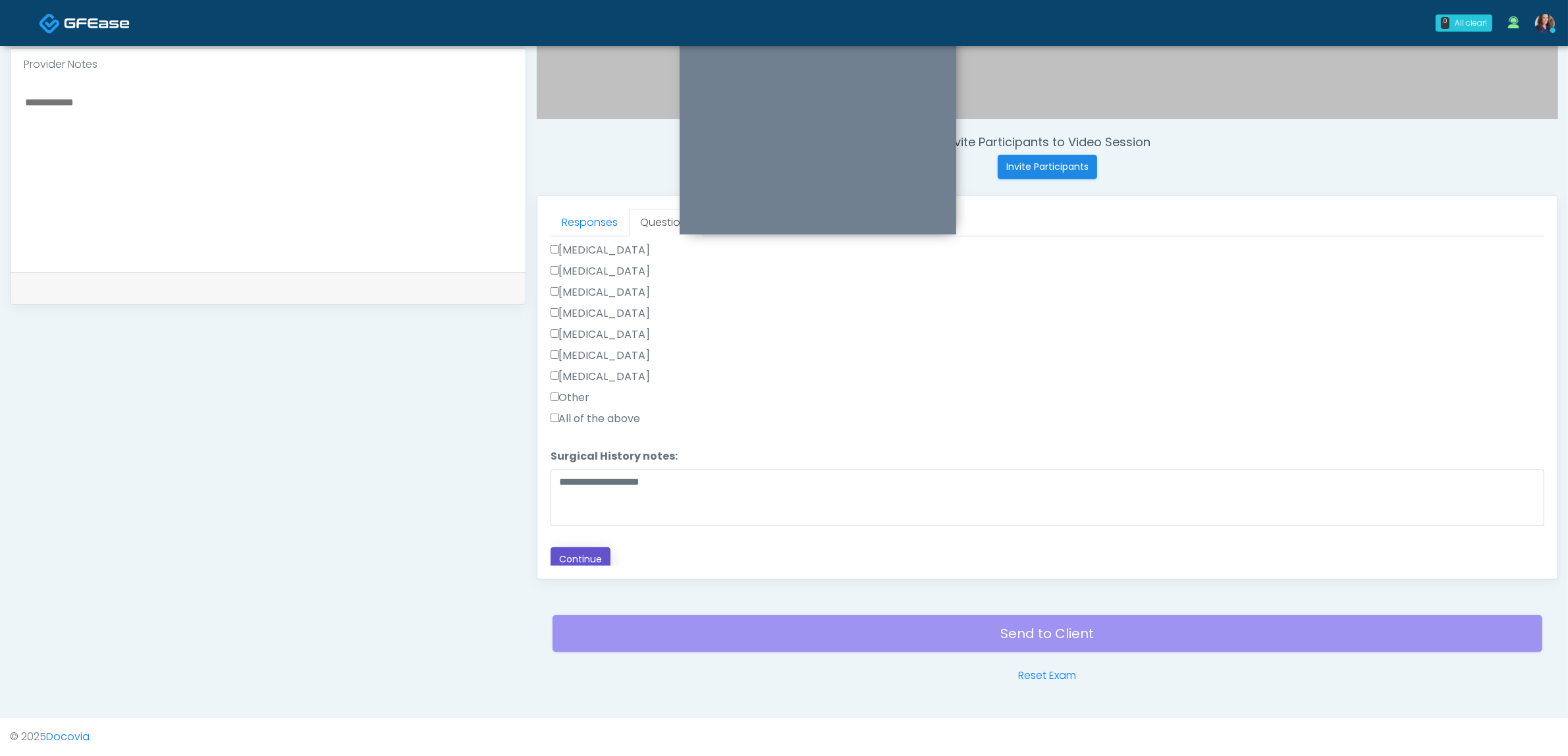
click at [588, 548] on button "Continue" at bounding box center [581, 559] width 60 height 24
click at [609, 518] on label "All of the above" at bounding box center [596, 519] width 90 height 16
click at [590, 520] on label "All of the above" at bounding box center [596, 519] width 90 height 16
click at [609, 531] on label "All of the above" at bounding box center [596, 535] width 90 height 16
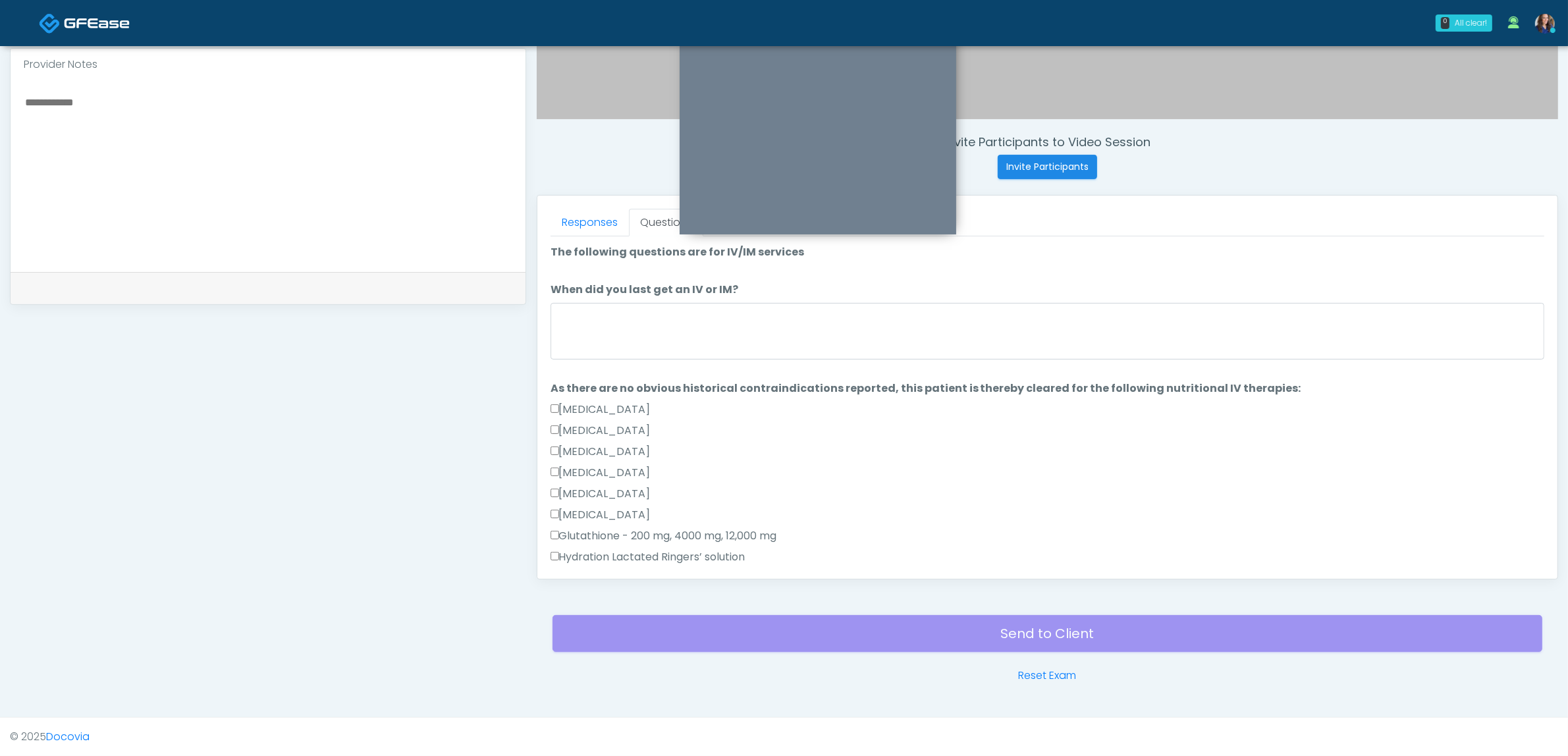
scroll to position [0, 0]
click at [650, 338] on textarea "When did you last get an IV or IM?" at bounding box center [1047, 332] width 994 height 56
click at [357, 182] on textarea at bounding box center [268, 173] width 489 height 160
type textarea "**********"
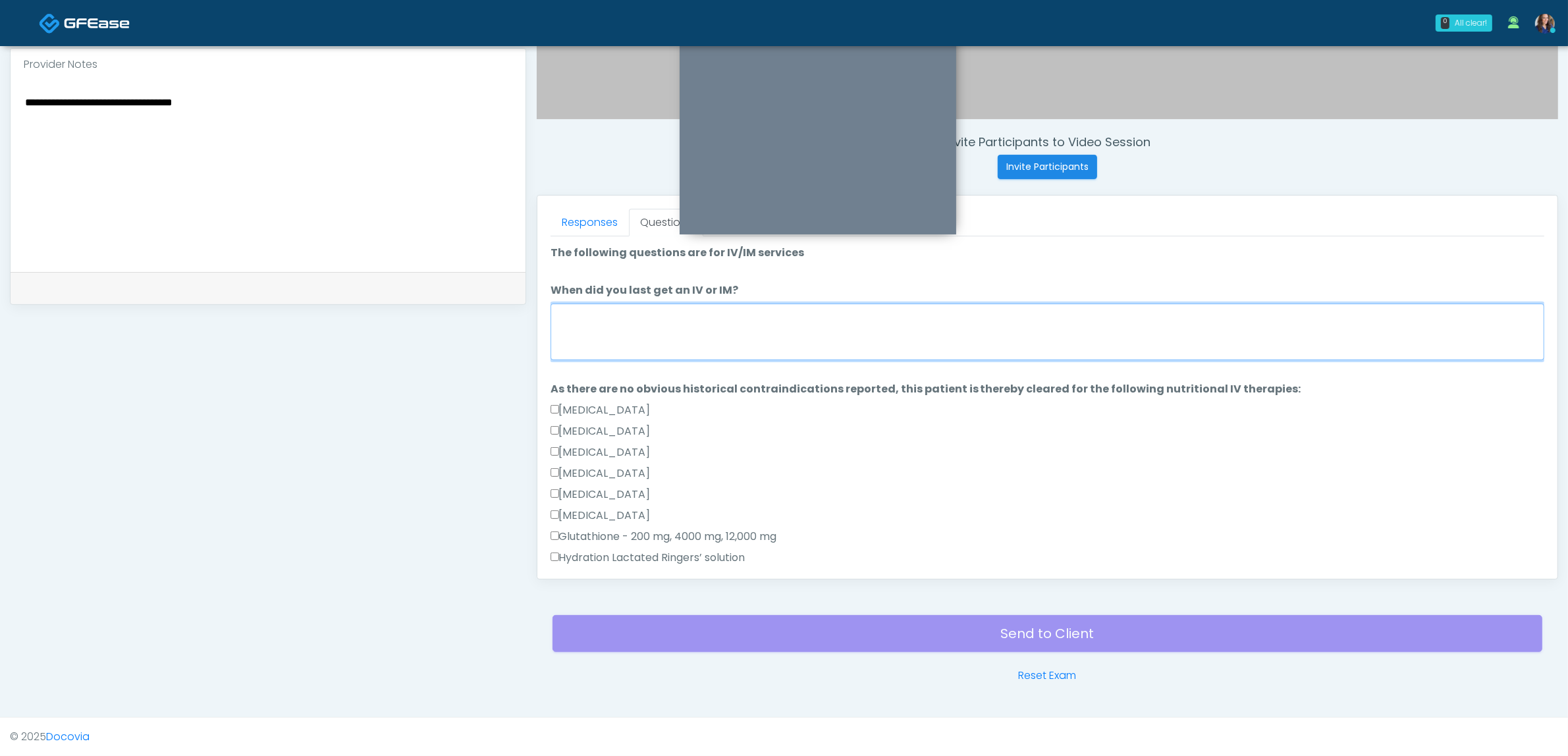
click at [662, 324] on textarea "When did you last get an IV or IM?" at bounding box center [1047, 332] width 994 height 56
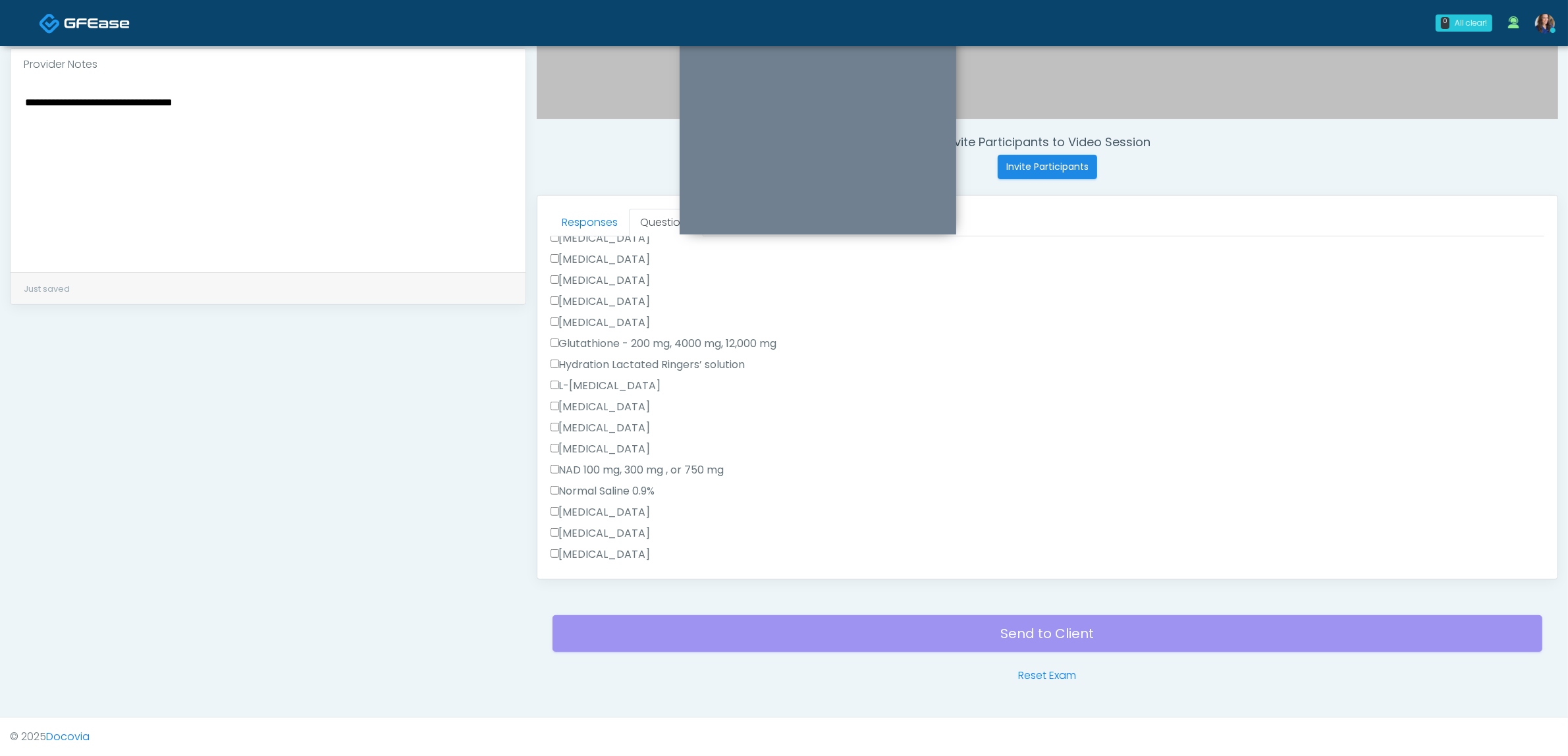
scroll to position [165, 0]
type textarea "**********"
click at [581, 283] on label "[MEDICAL_DATA]" at bounding box center [601, 287] width 100 height 16
drag, startPoint x: 597, startPoint y: 459, endPoint x: 601, endPoint y: 482, distance: 23.3
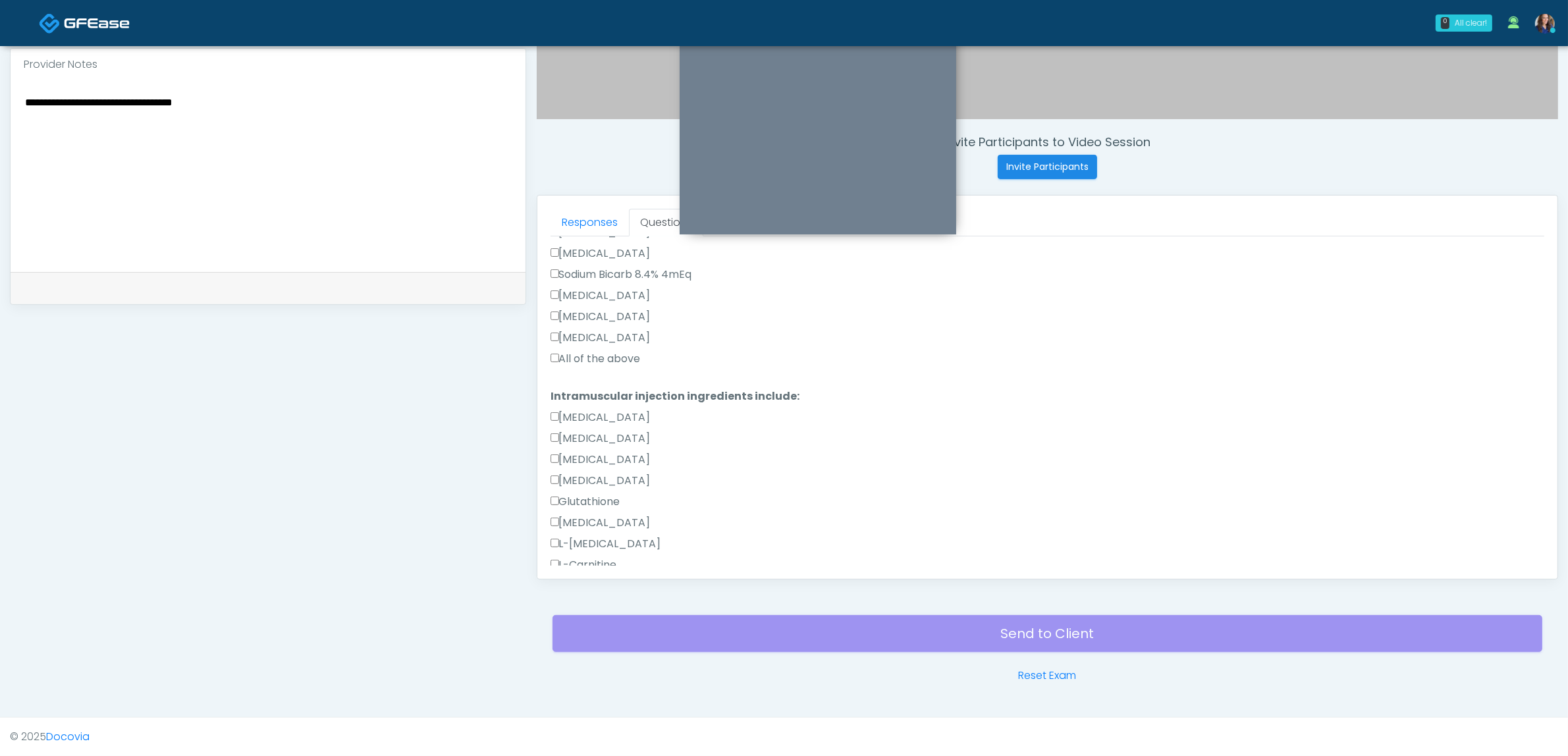
click at [598, 459] on label "[MEDICAL_DATA]" at bounding box center [601, 459] width 100 height 16
click at [601, 479] on label "[MEDICAL_DATA]" at bounding box center [601, 481] width 100 height 16
drag, startPoint x: 574, startPoint y: 458, endPoint x: 580, endPoint y: 461, distance: 6.7
click at [574, 458] on label "[MEDICAL_DATA]" at bounding box center [601, 459] width 100 height 16
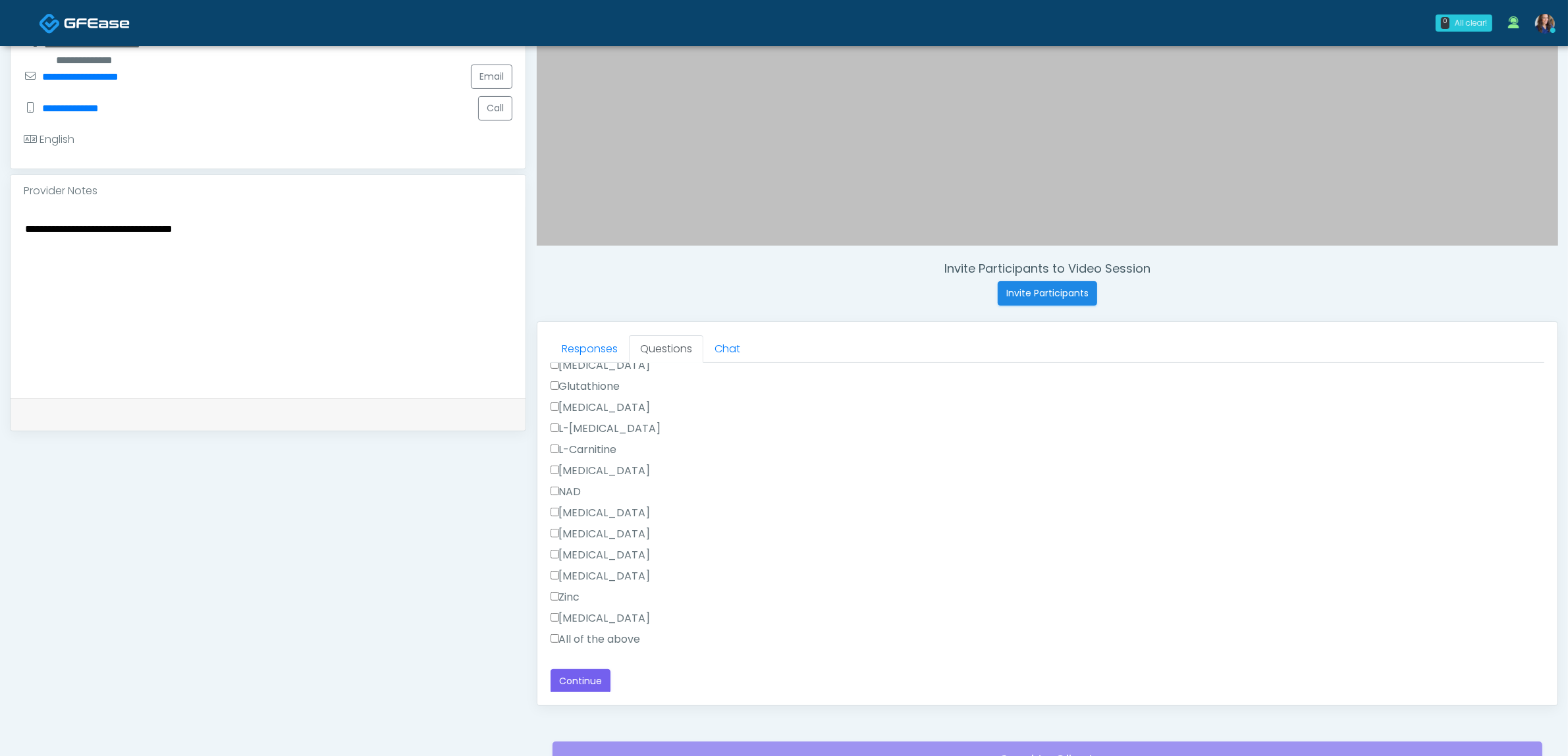
scroll to position [428, 0]
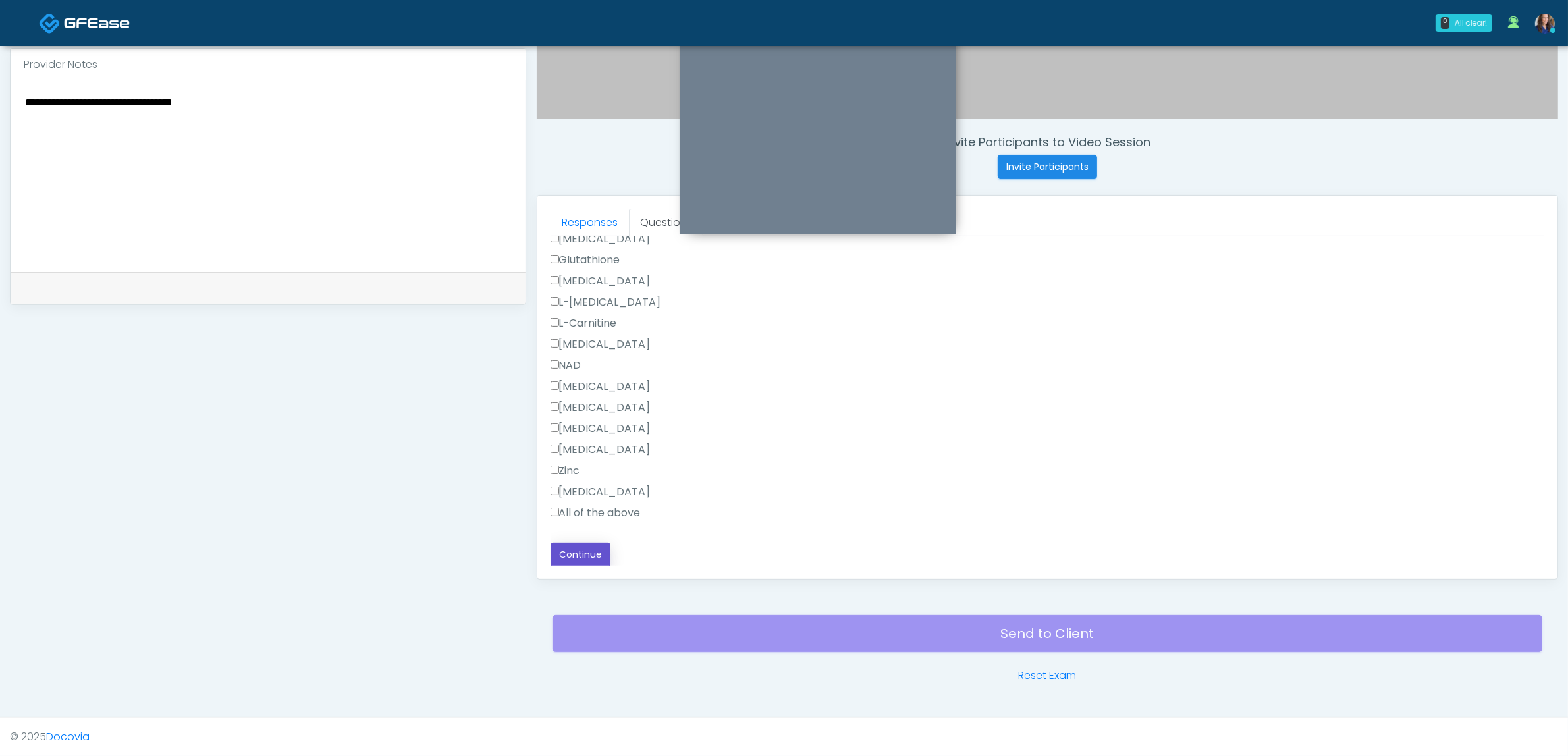
click at [590, 547] on button "Continue" at bounding box center [581, 555] width 60 height 24
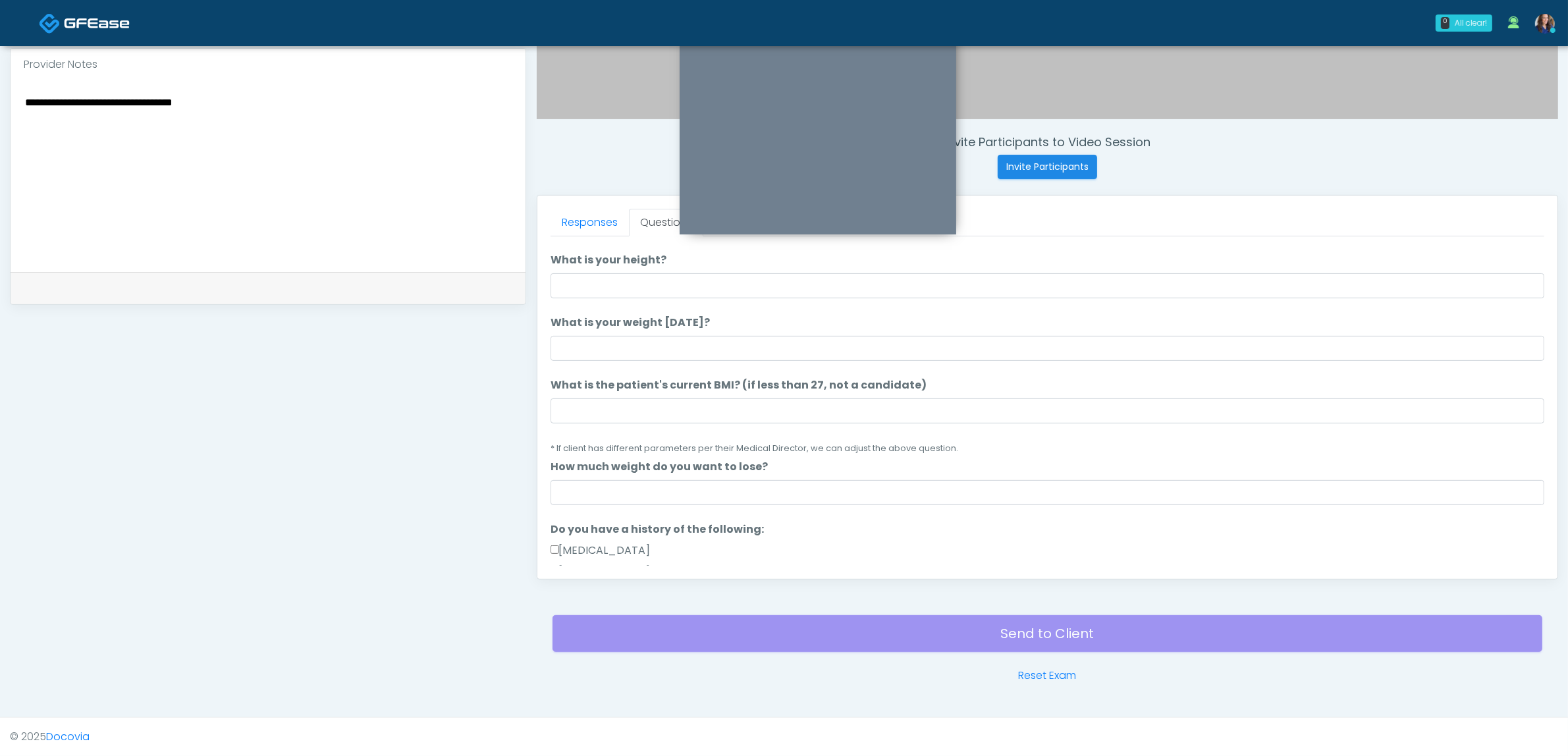
scroll to position [0, 0]
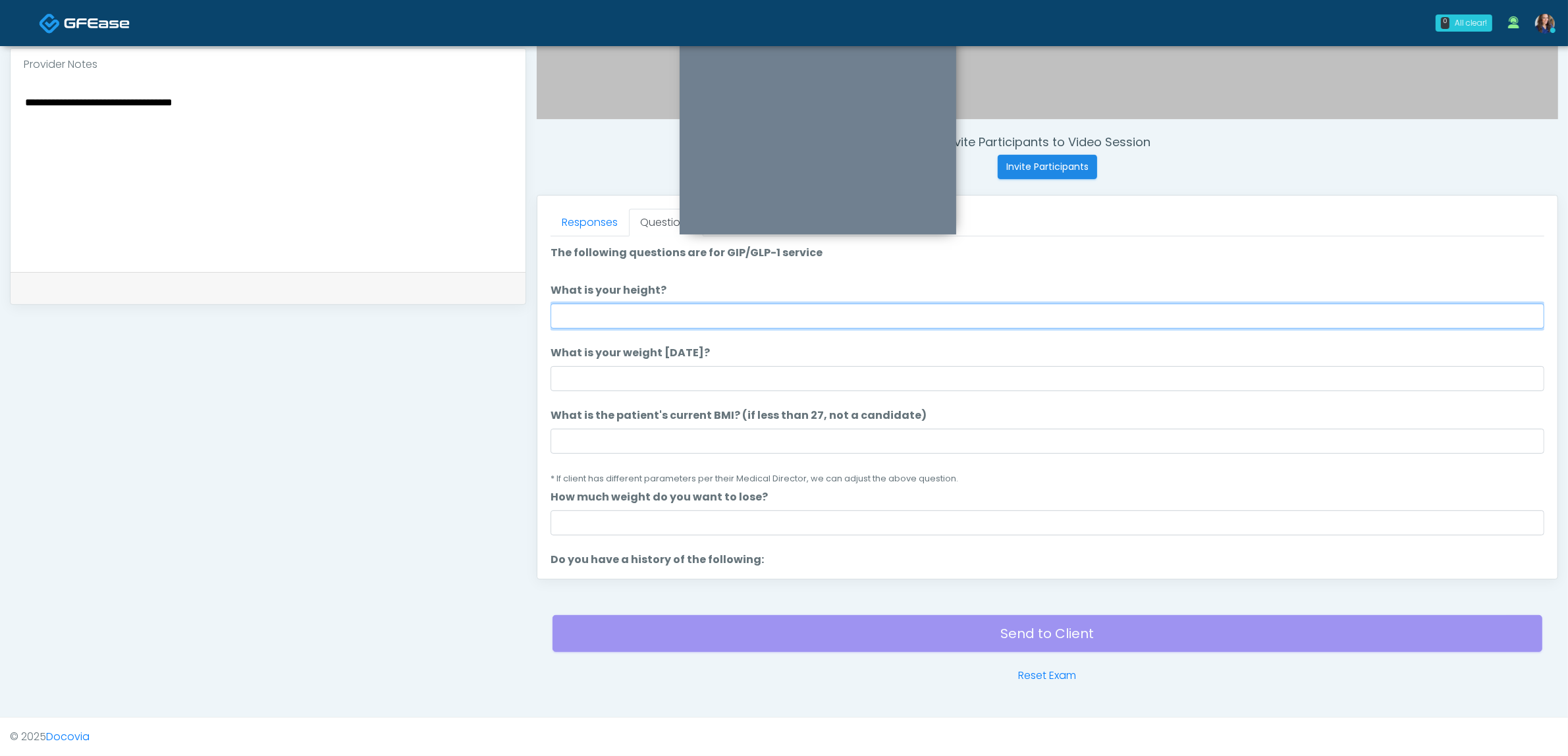
click at [840, 315] on input "What is your height?" at bounding box center [1047, 316] width 994 height 25
type input "*****"
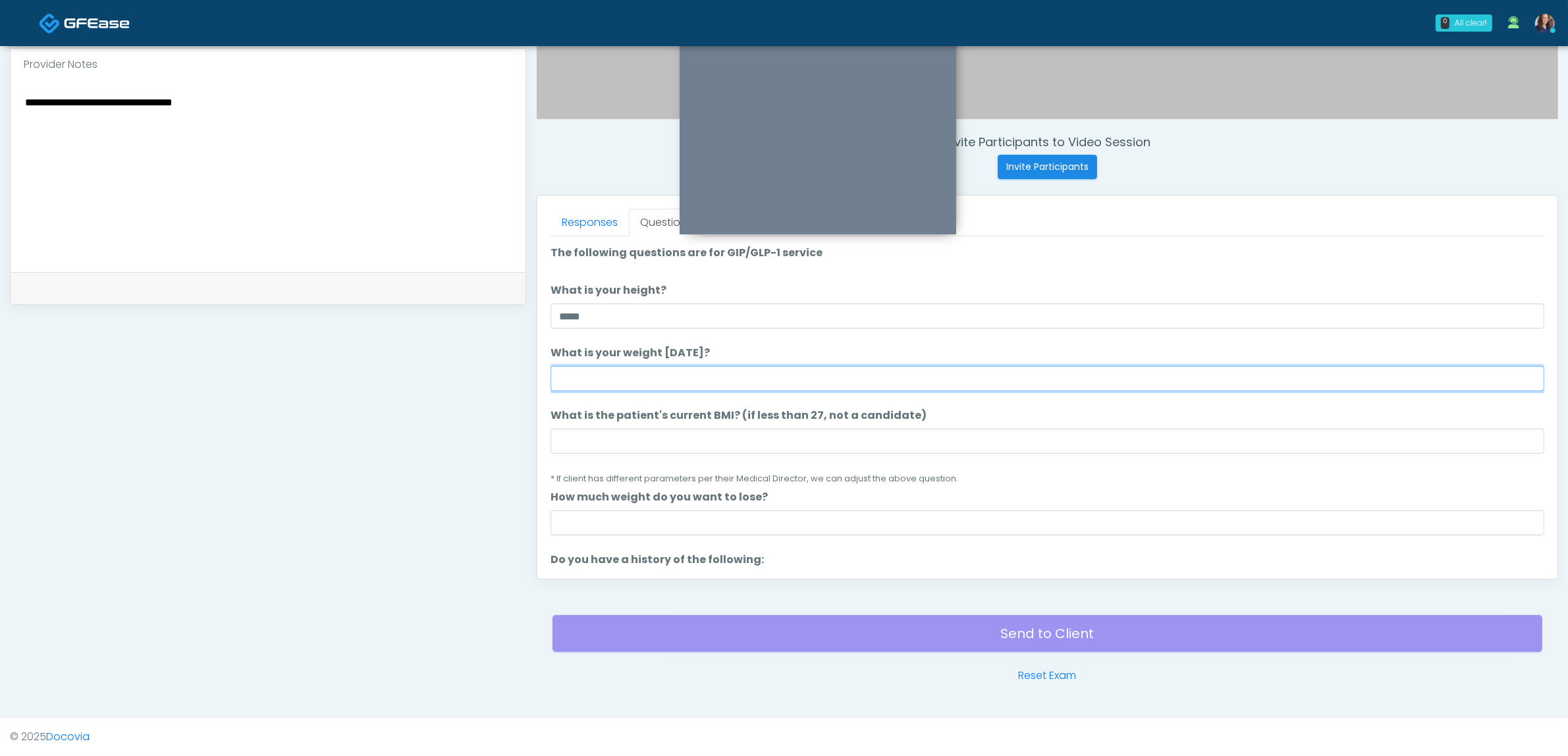
click at [741, 372] on input "What is your weight [DATE]?" at bounding box center [1047, 378] width 994 height 25
type input "***"
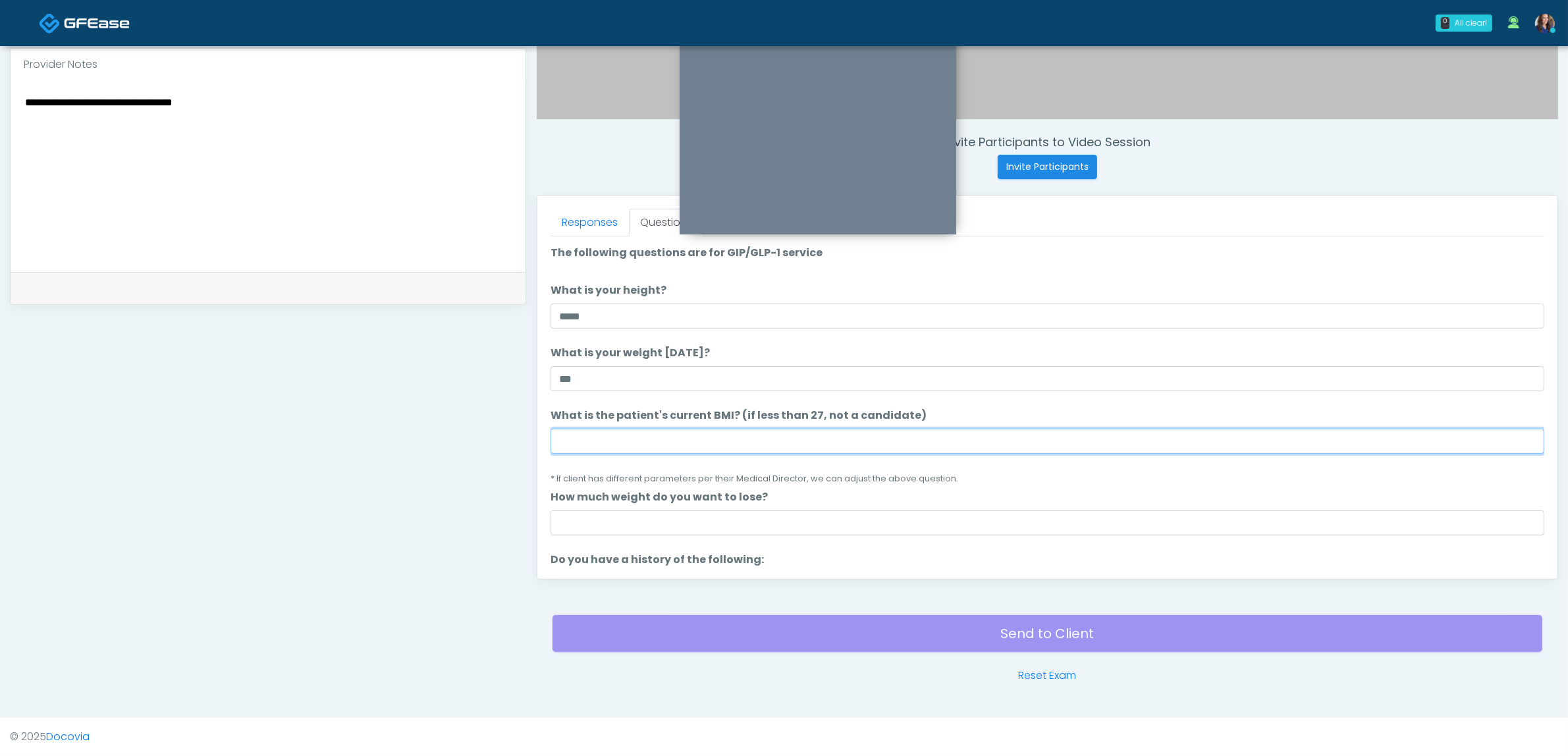
click at [716, 439] on input "What is the patient's current BMI? (if less than 27, not a candidate)" at bounding box center [1047, 441] width 994 height 25
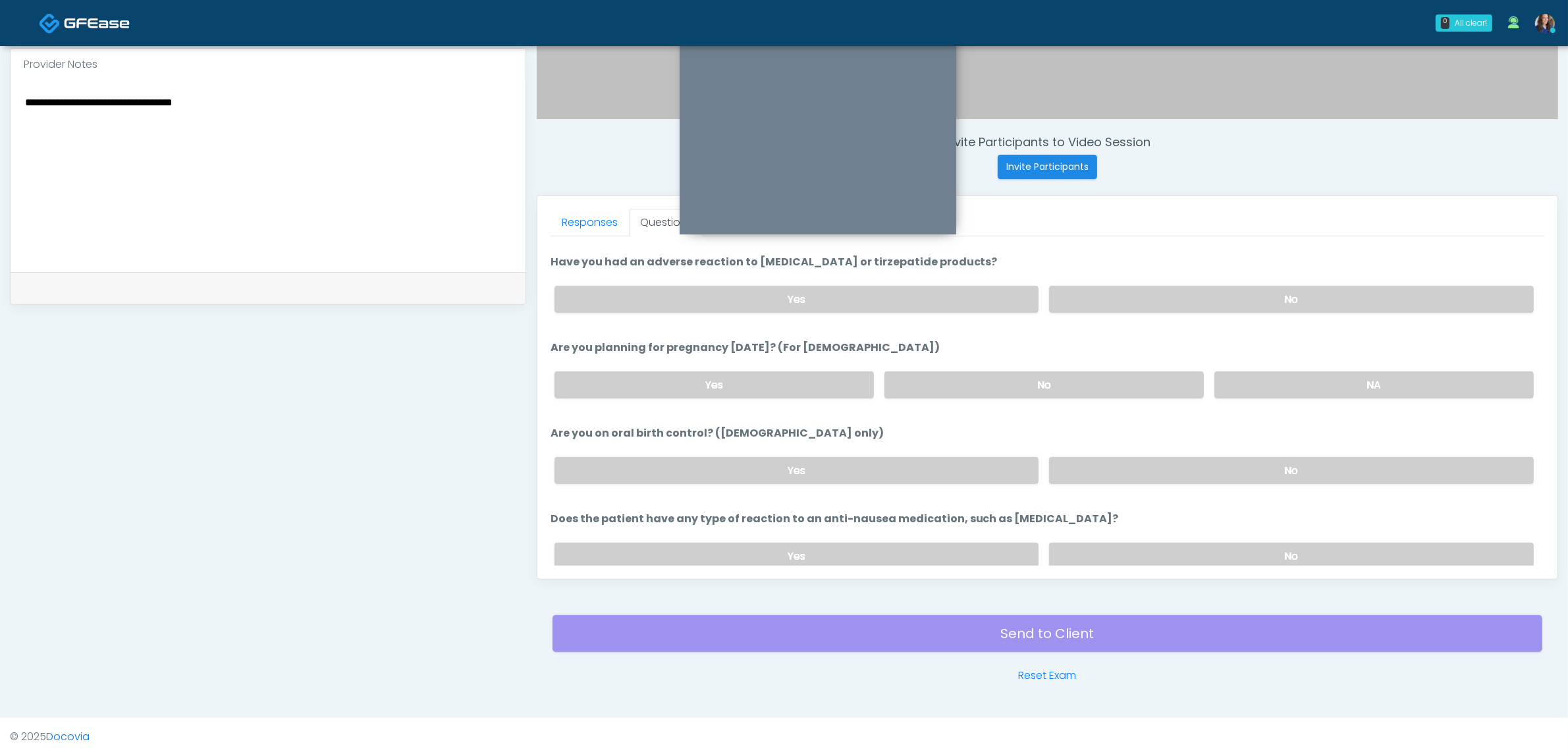
scroll to position [722, 0]
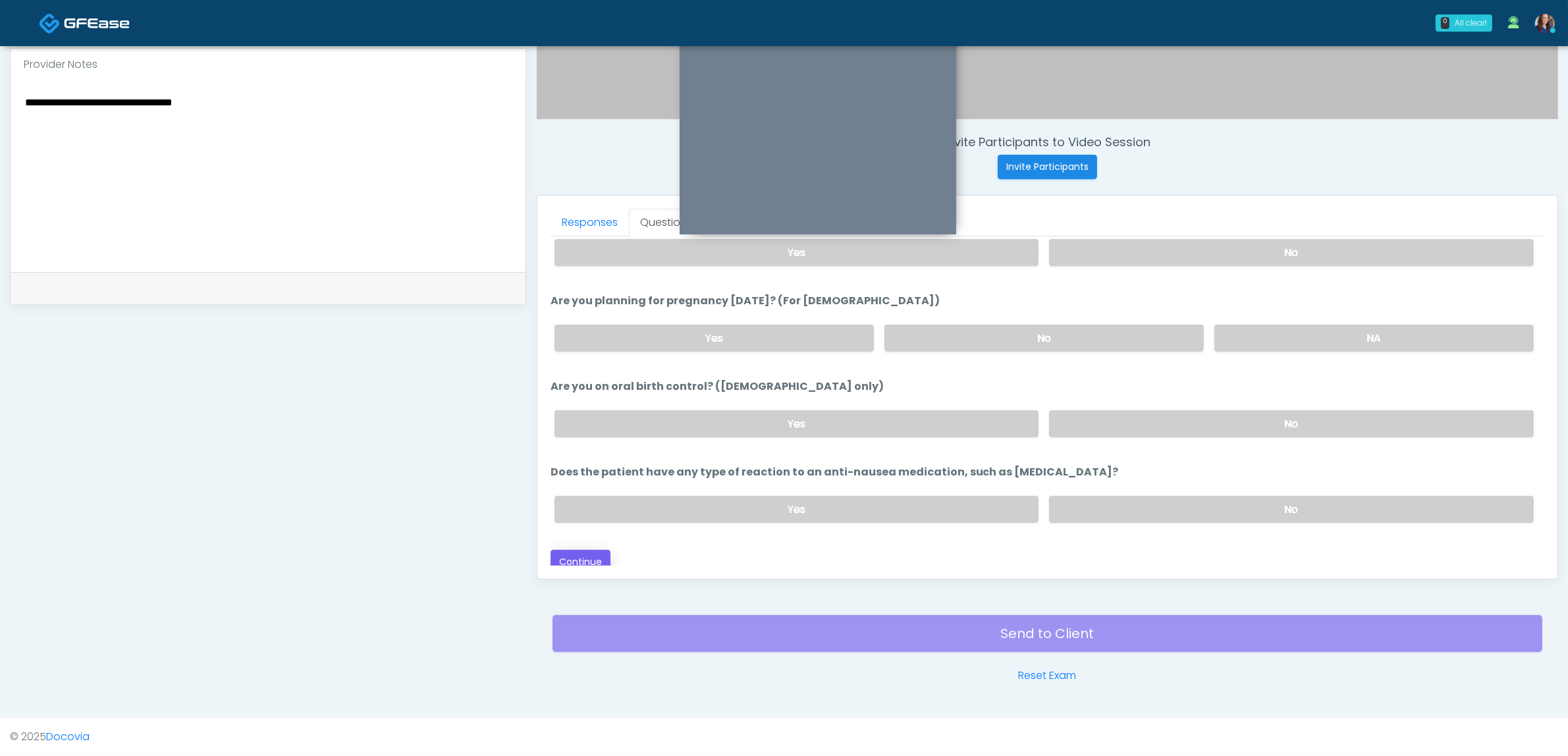
type input "**"
click at [588, 556] on button "Continue" at bounding box center [581, 562] width 60 height 24
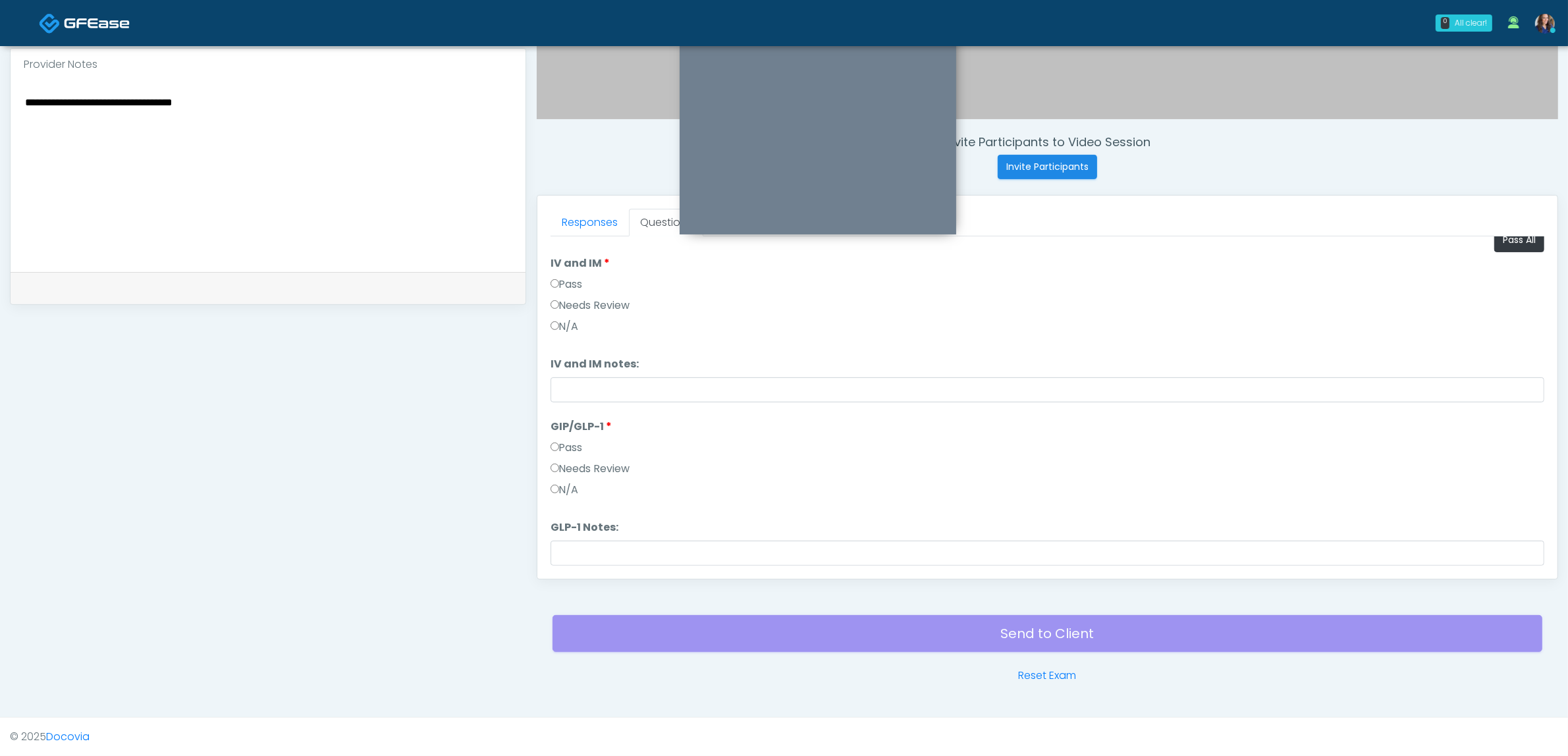
scroll to position [55, 0]
click at [574, 425] on label "Needs Review" at bounding box center [591, 428] width 80 height 16
click at [352, 138] on textarea "**********" at bounding box center [268, 173] width 489 height 160
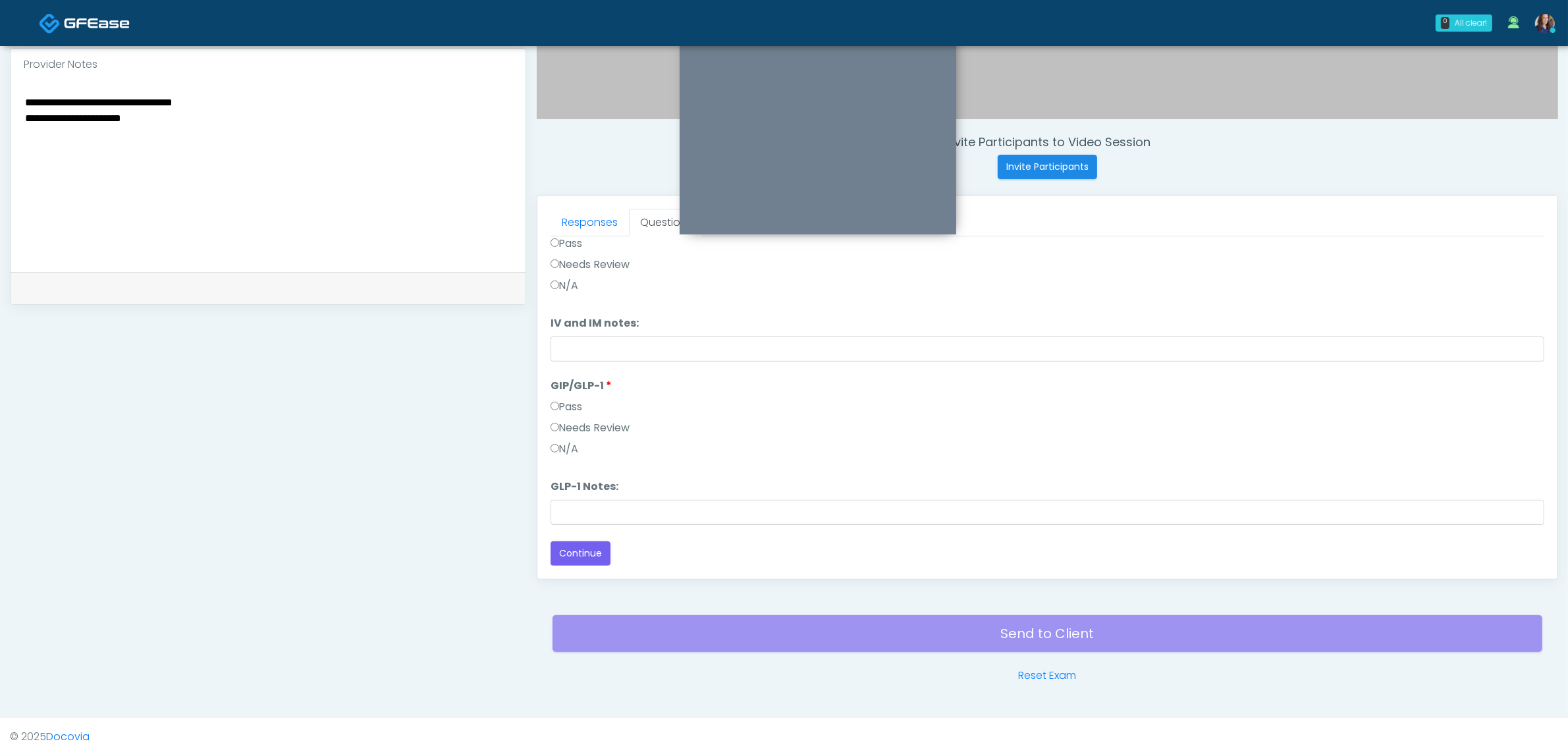
drag, startPoint x: 136, startPoint y: 119, endPoint x: 166, endPoint y: 116, distance: 30.1
click at [166, 116] on textarea "**********" at bounding box center [268, 173] width 489 height 160
type textarea "**********"
click at [584, 544] on button "Continue" at bounding box center [581, 553] width 60 height 24
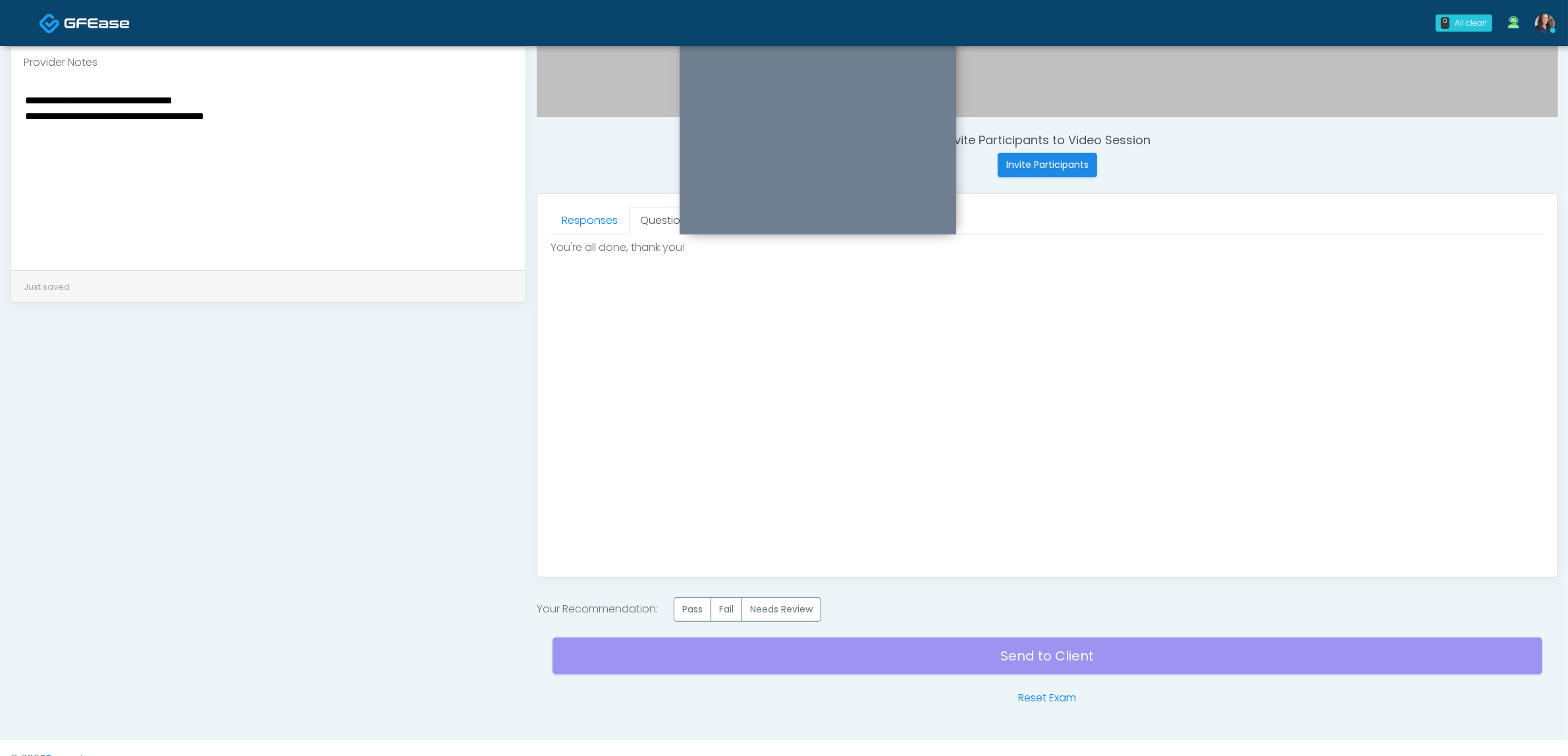
drag, startPoint x: 702, startPoint y: 611, endPoint x: 755, endPoint y: 629, distance: 56.0
click at [701, 611] on label "Pass" at bounding box center [692, 609] width 38 height 24
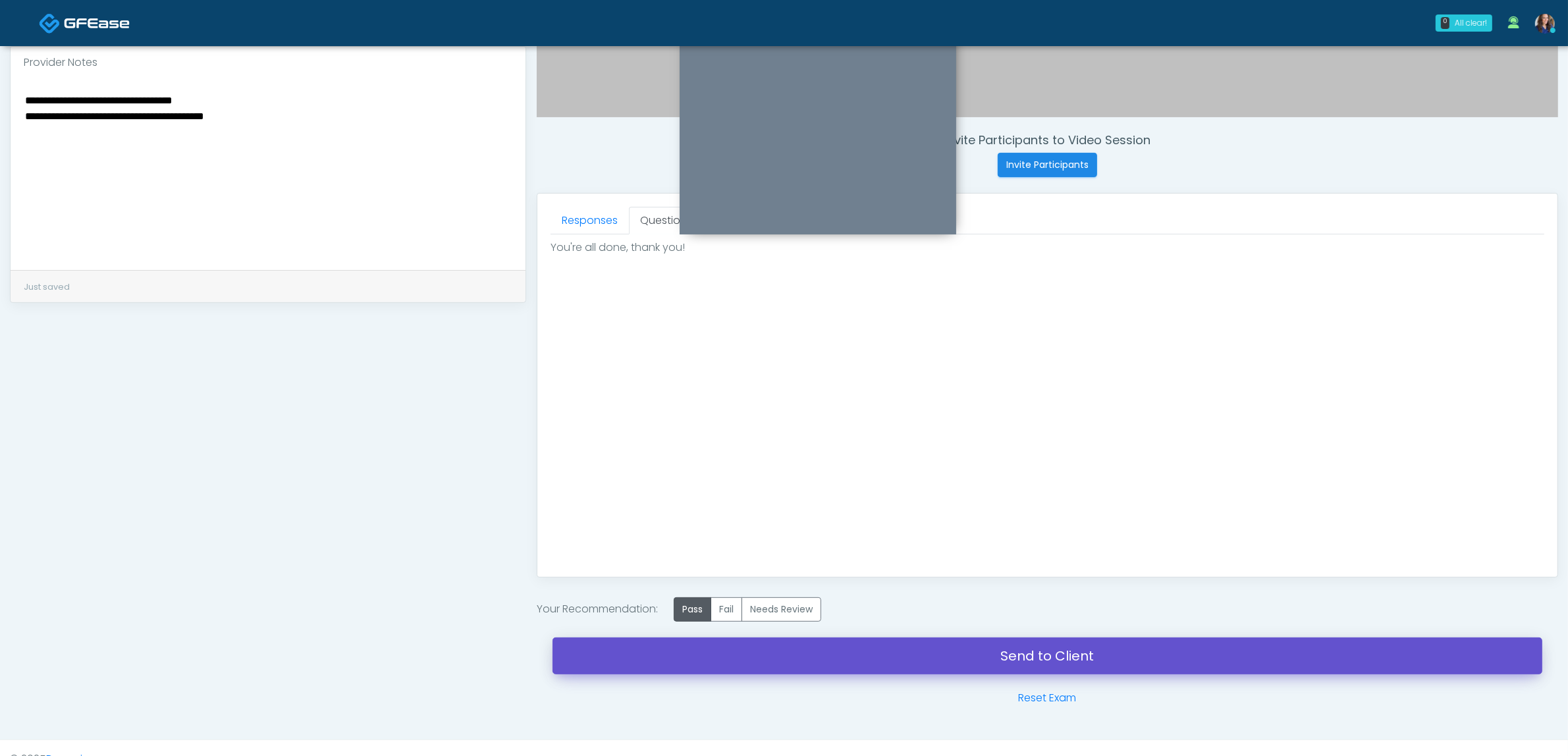
drag, startPoint x: 851, startPoint y: 647, endPoint x: 940, endPoint y: 232, distance: 424.4
click at [852, 647] on link "Send to Client" at bounding box center [1047, 656] width 989 height 37
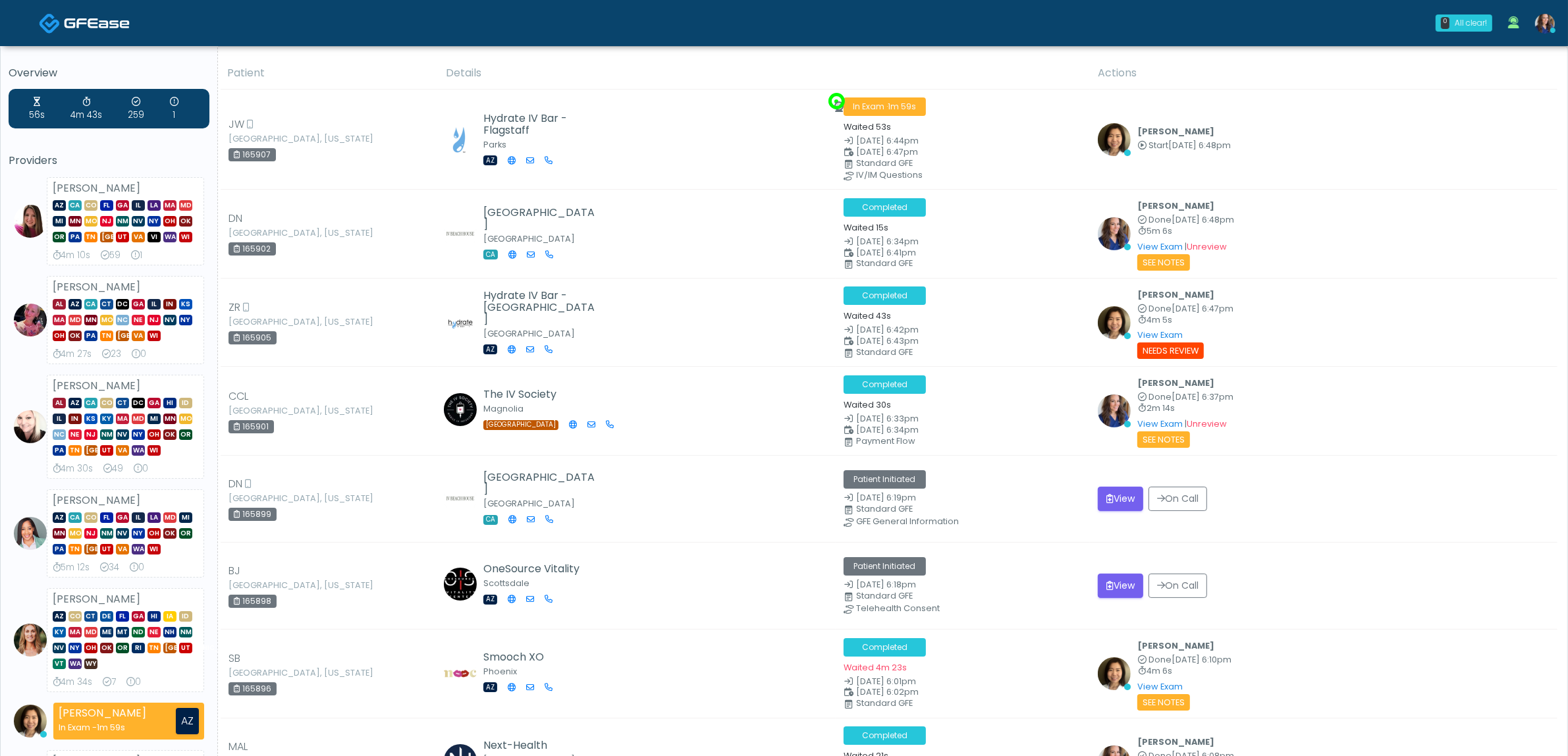
click at [1553, 21] on img at bounding box center [1545, 24] width 20 height 20
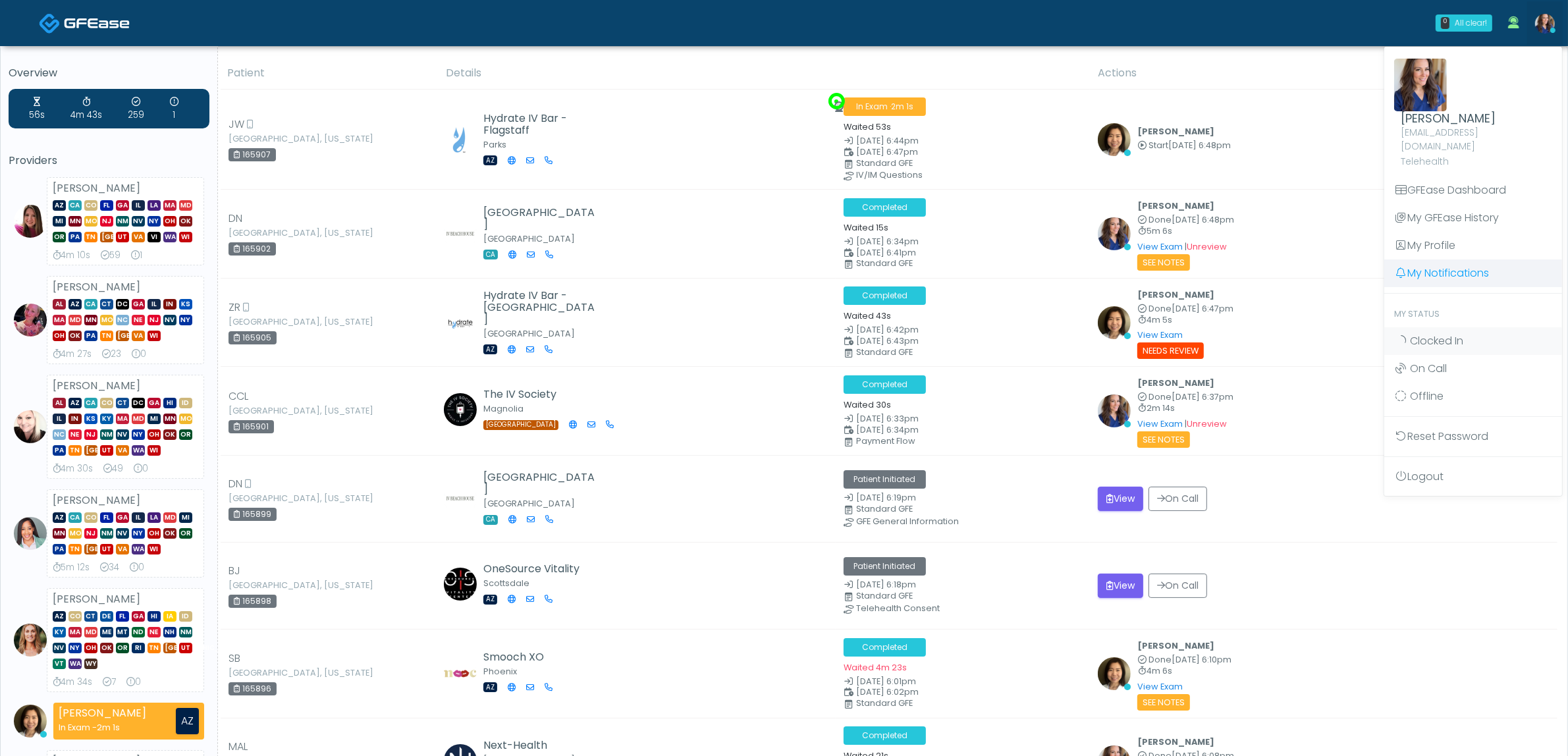
click at [1440, 268] on link "My Notifications" at bounding box center [1472, 273] width 178 height 28
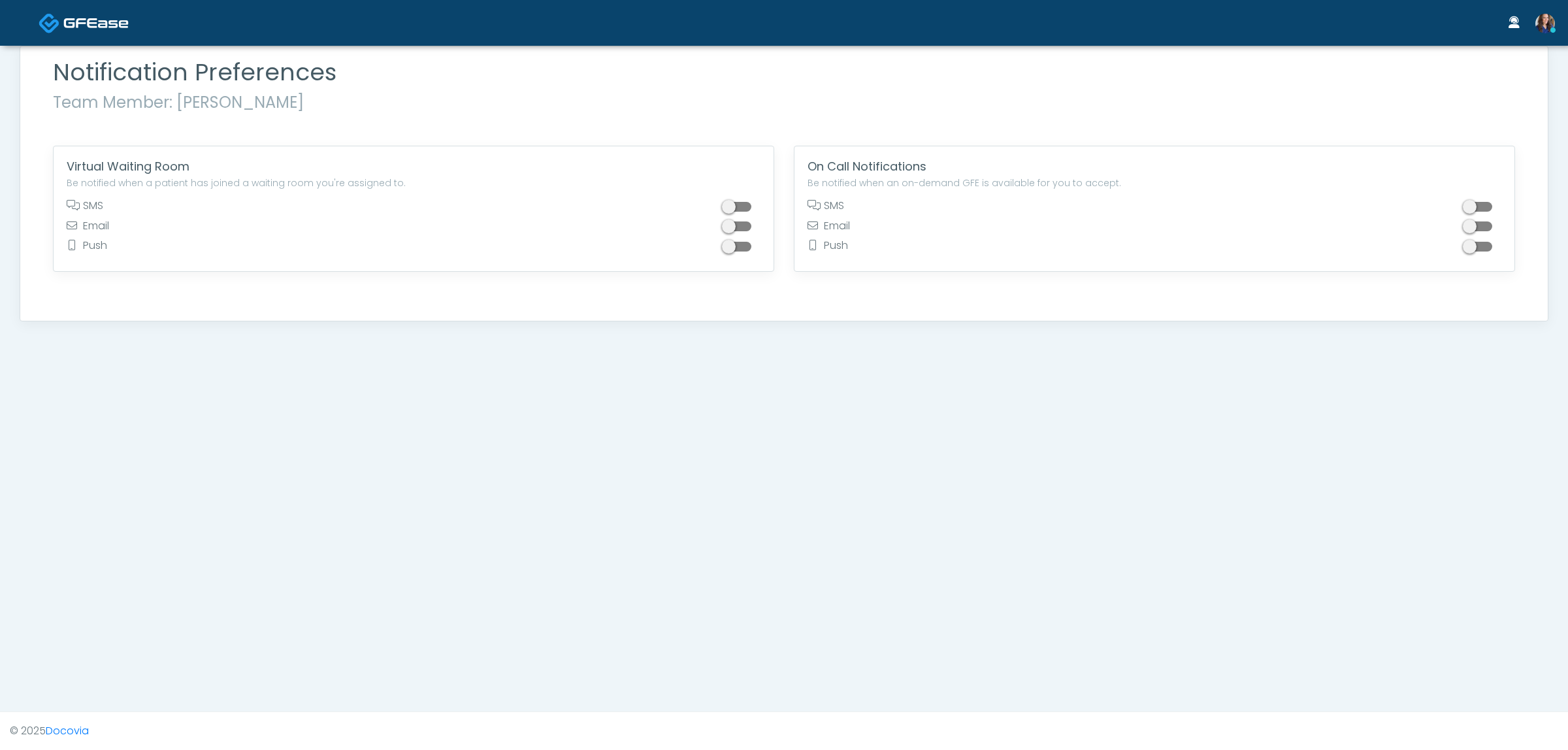
click at [735, 211] on span at bounding box center [738, 207] width 26 height 10
click at [769, 327] on div "Notification Preferences Team Member: [PERSON_NAME] Virtual Waiting Room Be not…" at bounding box center [784, 193] width 1548 height 295
click at [743, 249] on span at bounding box center [738, 247] width 26 height 10
click at [744, 213] on label at bounding box center [738, 206] width 45 height 13
click at [735, 246] on span at bounding box center [738, 247] width 26 height 10
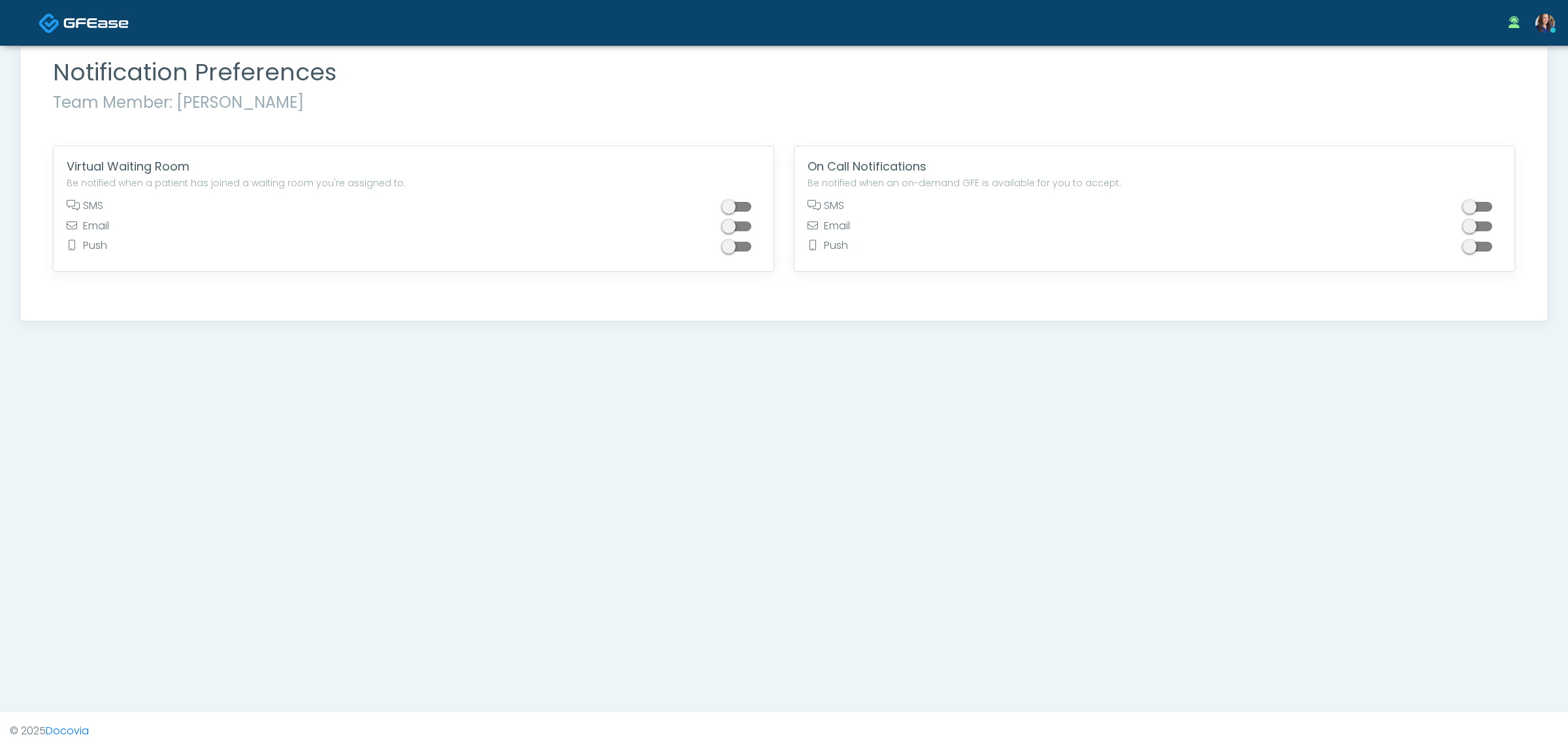
click at [87, 16] on img at bounding box center [96, 23] width 65 height 13
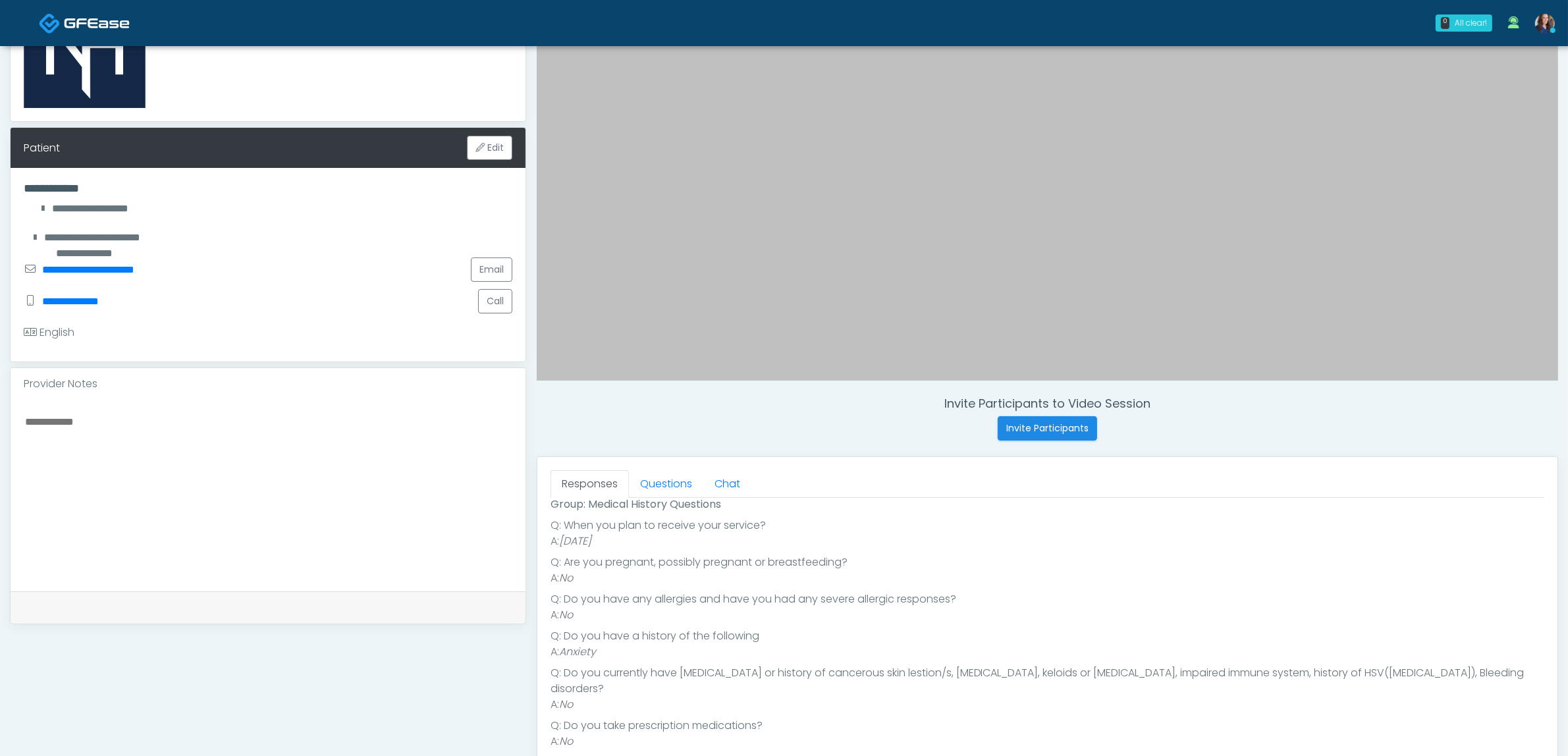
scroll to position [165, 0]
click at [662, 487] on link "Questions" at bounding box center [666, 484] width 74 height 28
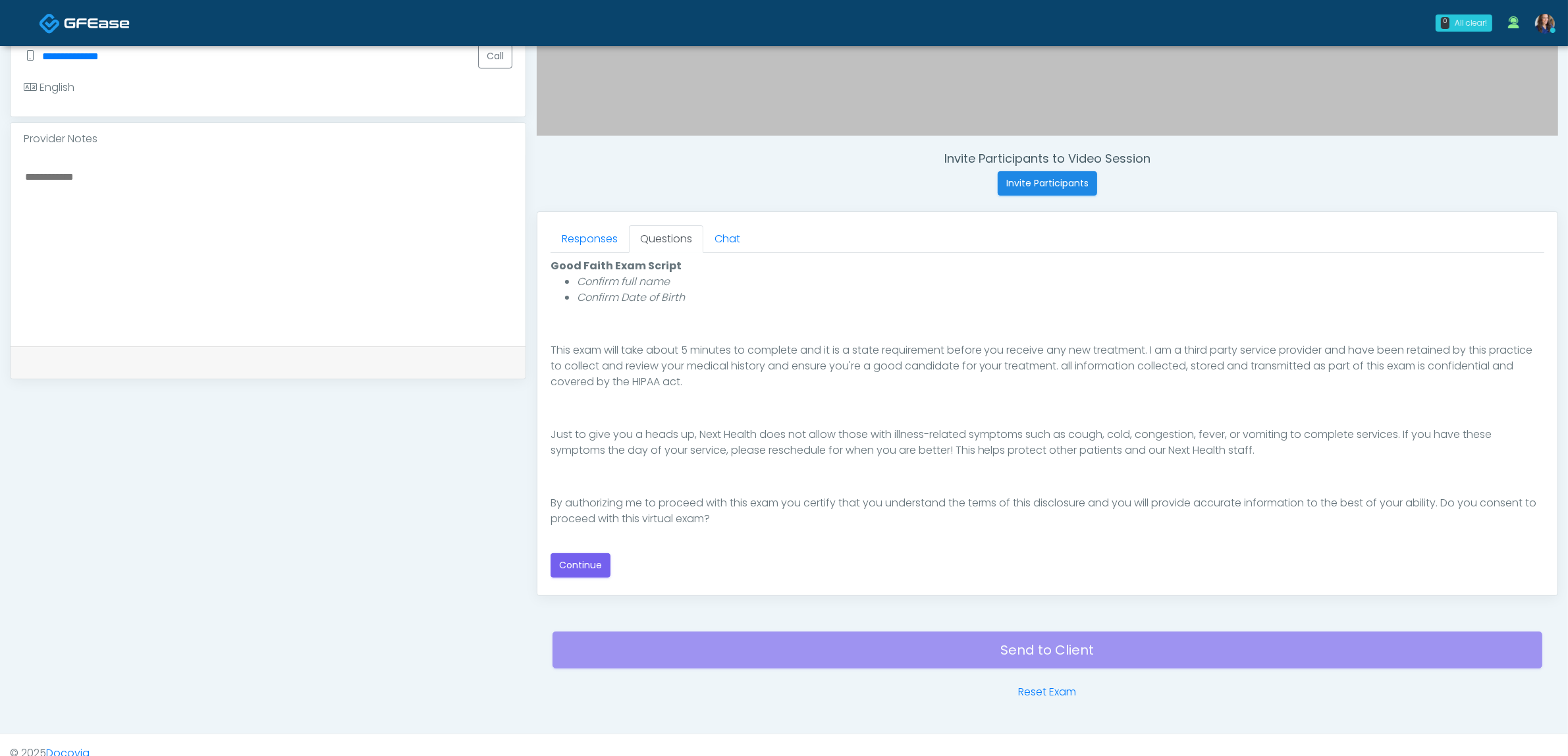
scroll to position [412, 0]
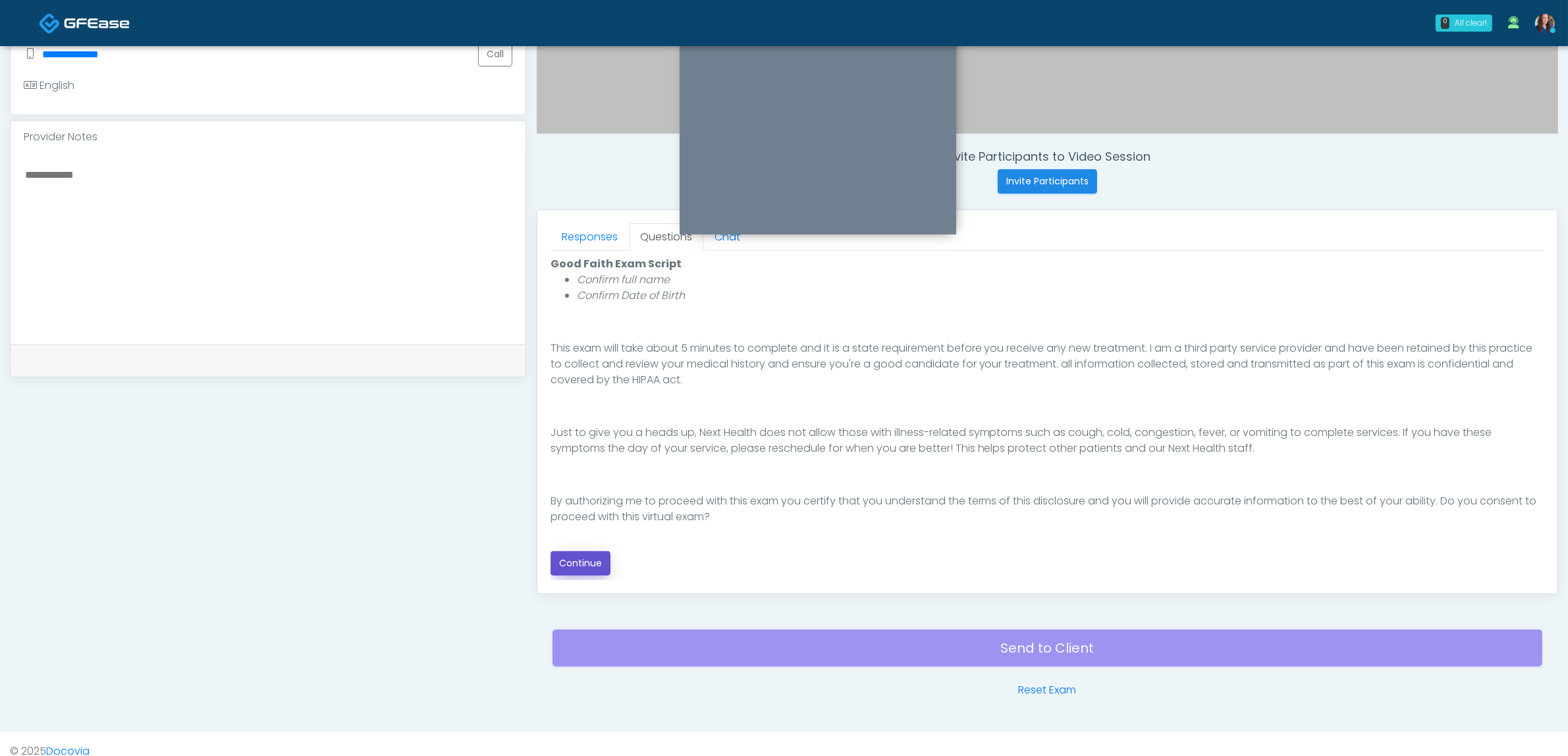
drag, startPoint x: 574, startPoint y: 571, endPoint x: 733, endPoint y: 521, distance: 166.7
click at [580, 571] on button "Continue" at bounding box center [581, 563] width 60 height 24
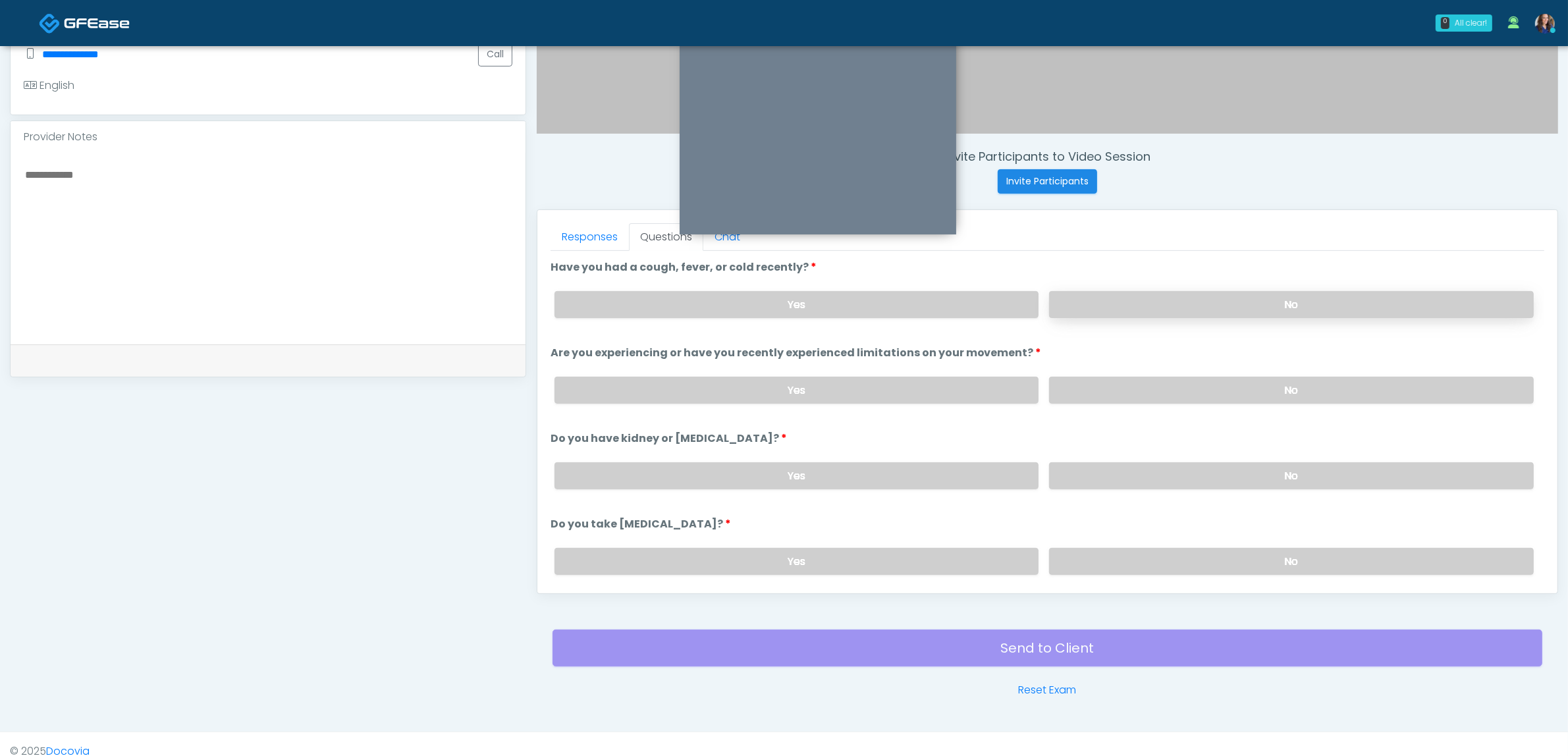
scroll to position [428, 0]
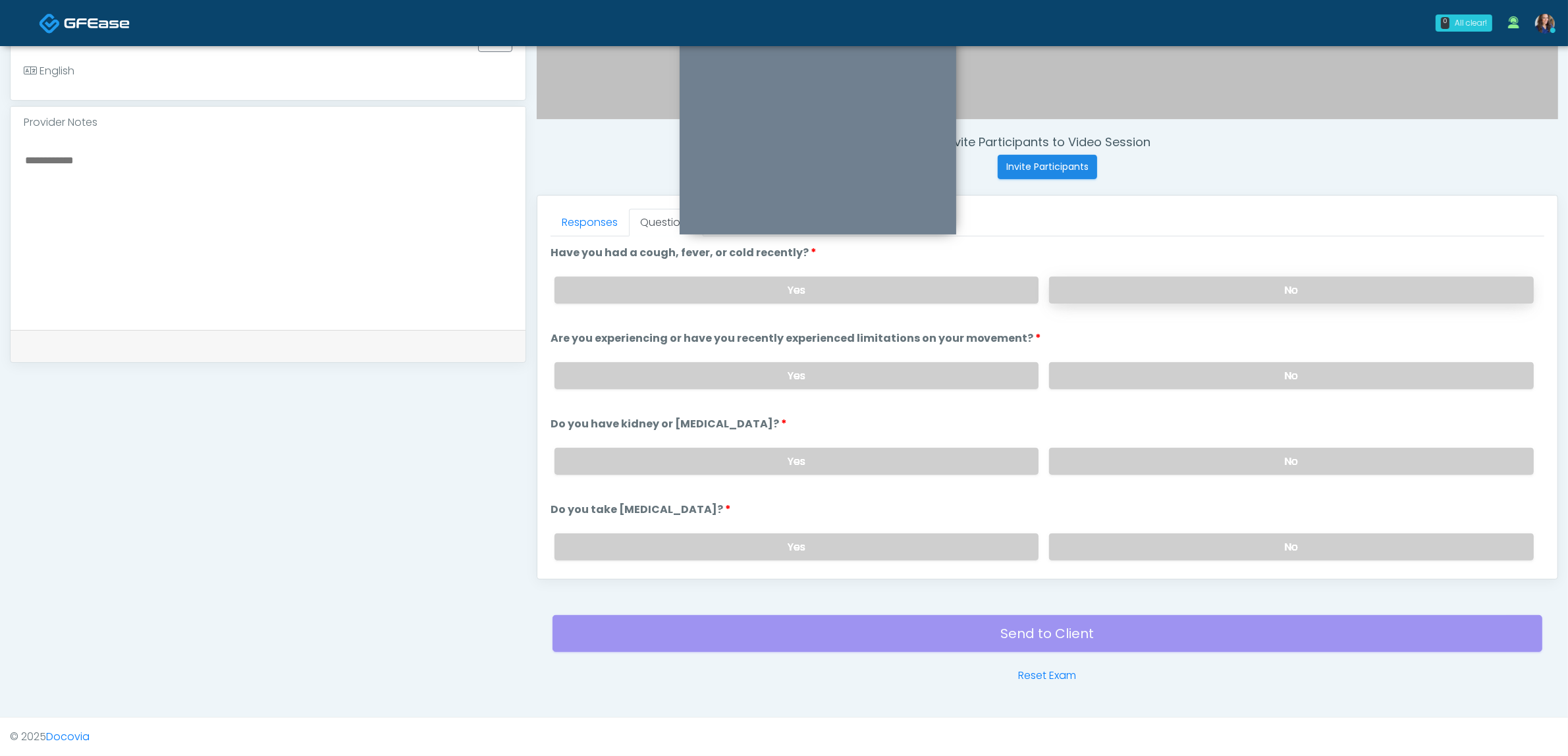
click at [1203, 278] on label "No" at bounding box center [1291, 290] width 484 height 27
drag, startPoint x: 1180, startPoint y: 379, endPoint x: 1178, endPoint y: 402, distance: 23.1
click at [1179, 379] on label "No" at bounding box center [1291, 376] width 484 height 27
click at [1161, 456] on label "No" at bounding box center [1291, 461] width 484 height 27
drag, startPoint x: 1146, startPoint y: 537, endPoint x: 1103, endPoint y: 543, distance: 43.4
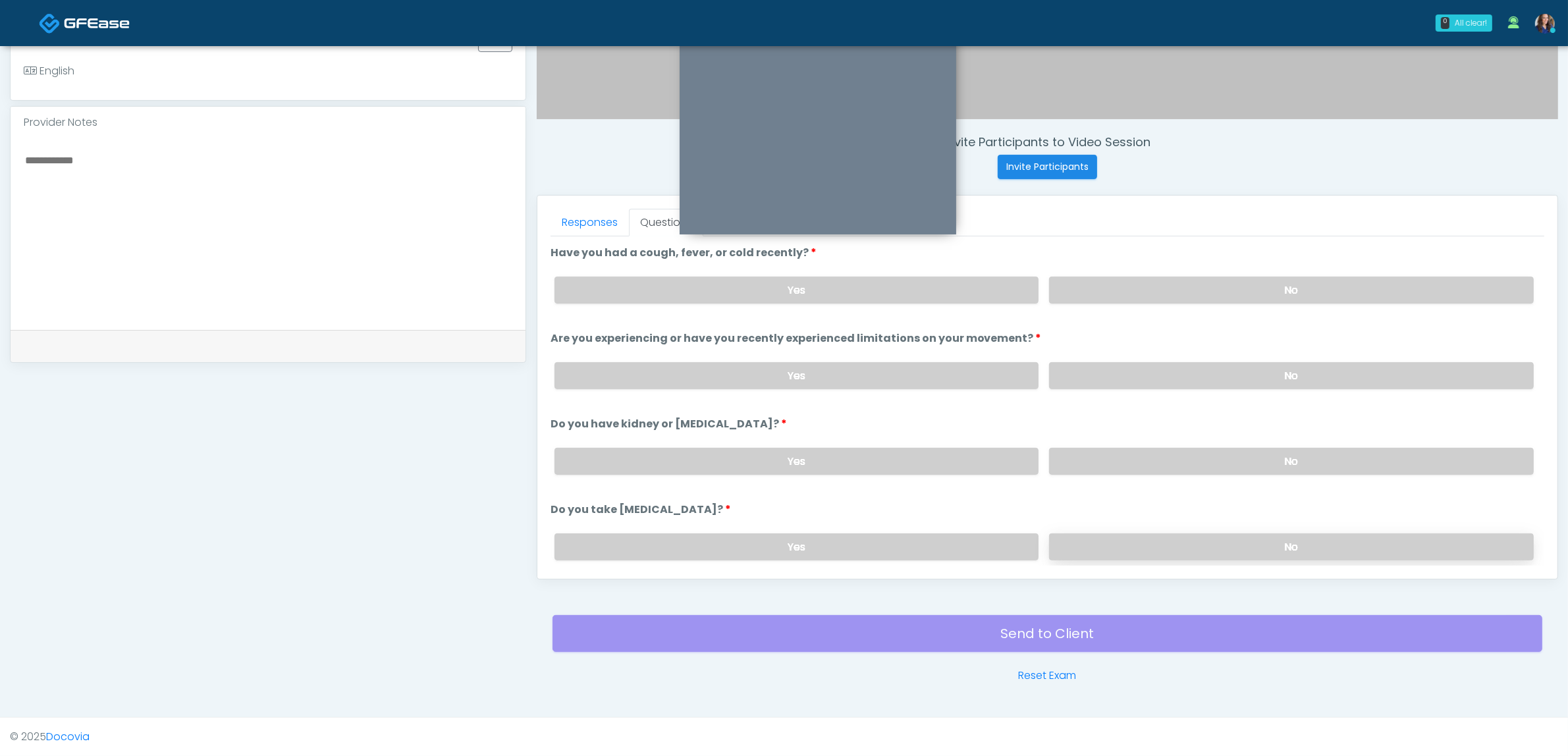
click at [1147, 537] on label "No" at bounding box center [1291, 547] width 484 height 27
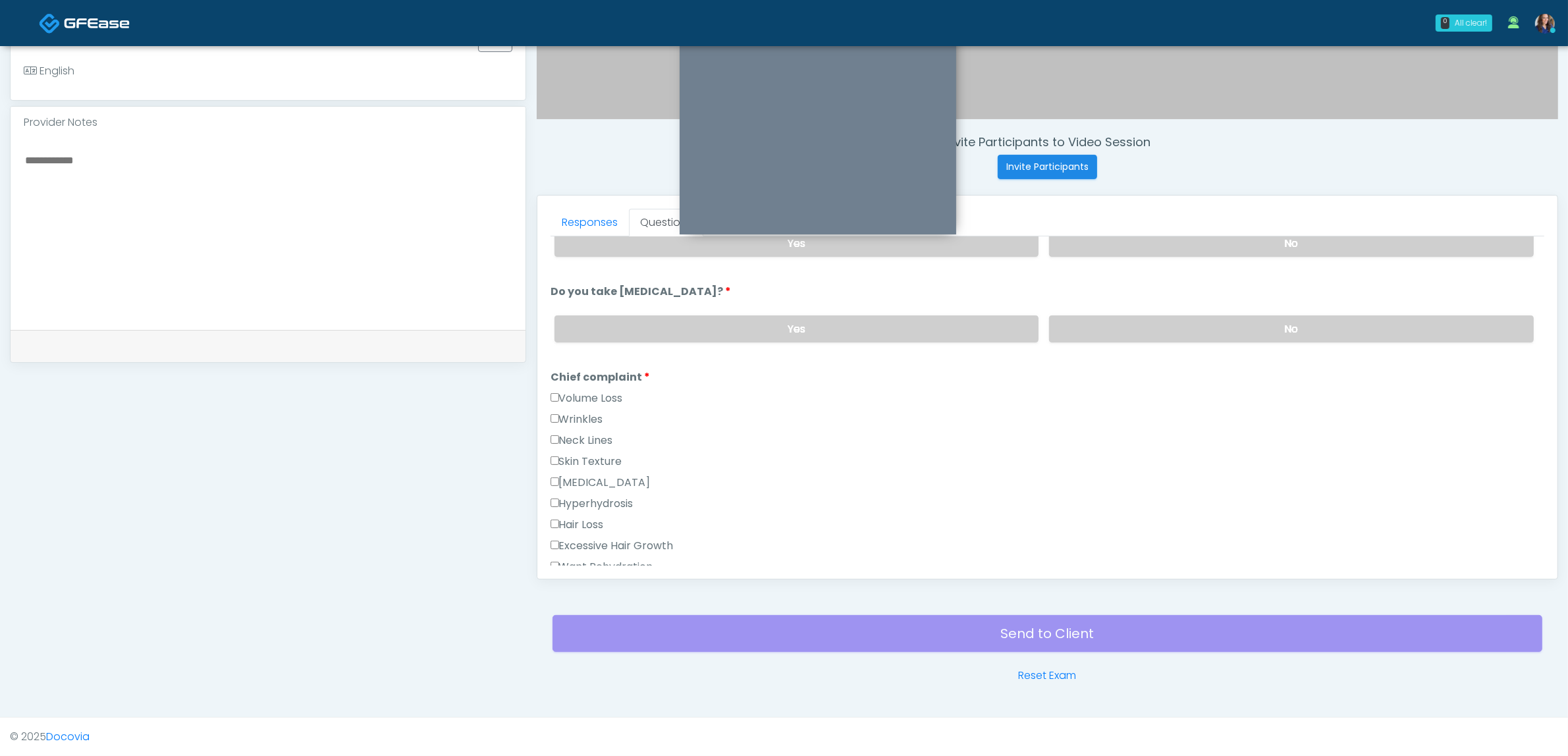
scroll to position [247, 0]
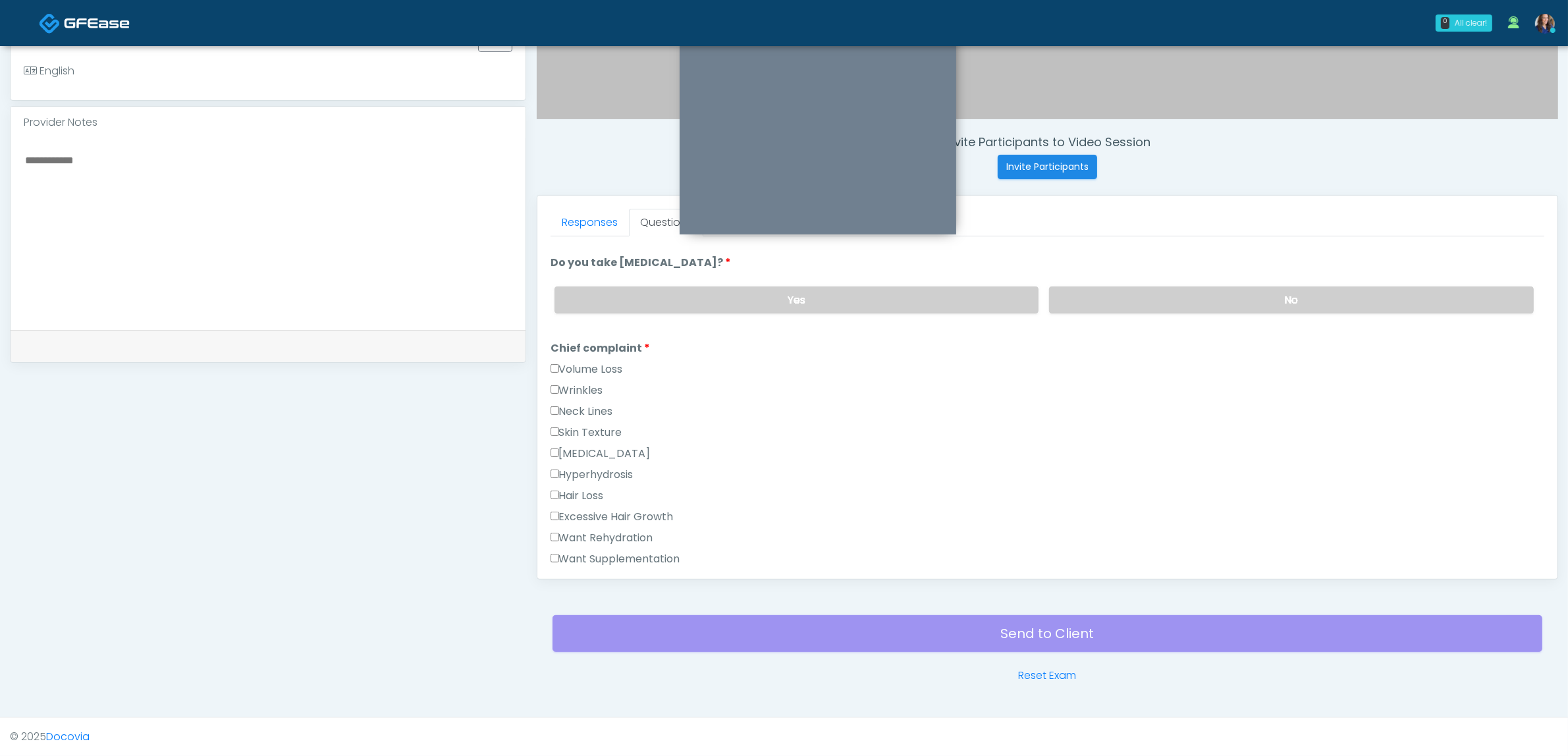
click at [604, 555] on label "Want Supplementation" at bounding box center [616, 559] width 130 height 16
drag, startPoint x: 611, startPoint y: 531, endPoint x: 877, endPoint y: 551, distance: 266.8
click at [611, 531] on label "Want Rehydration" at bounding box center [602, 538] width 103 height 16
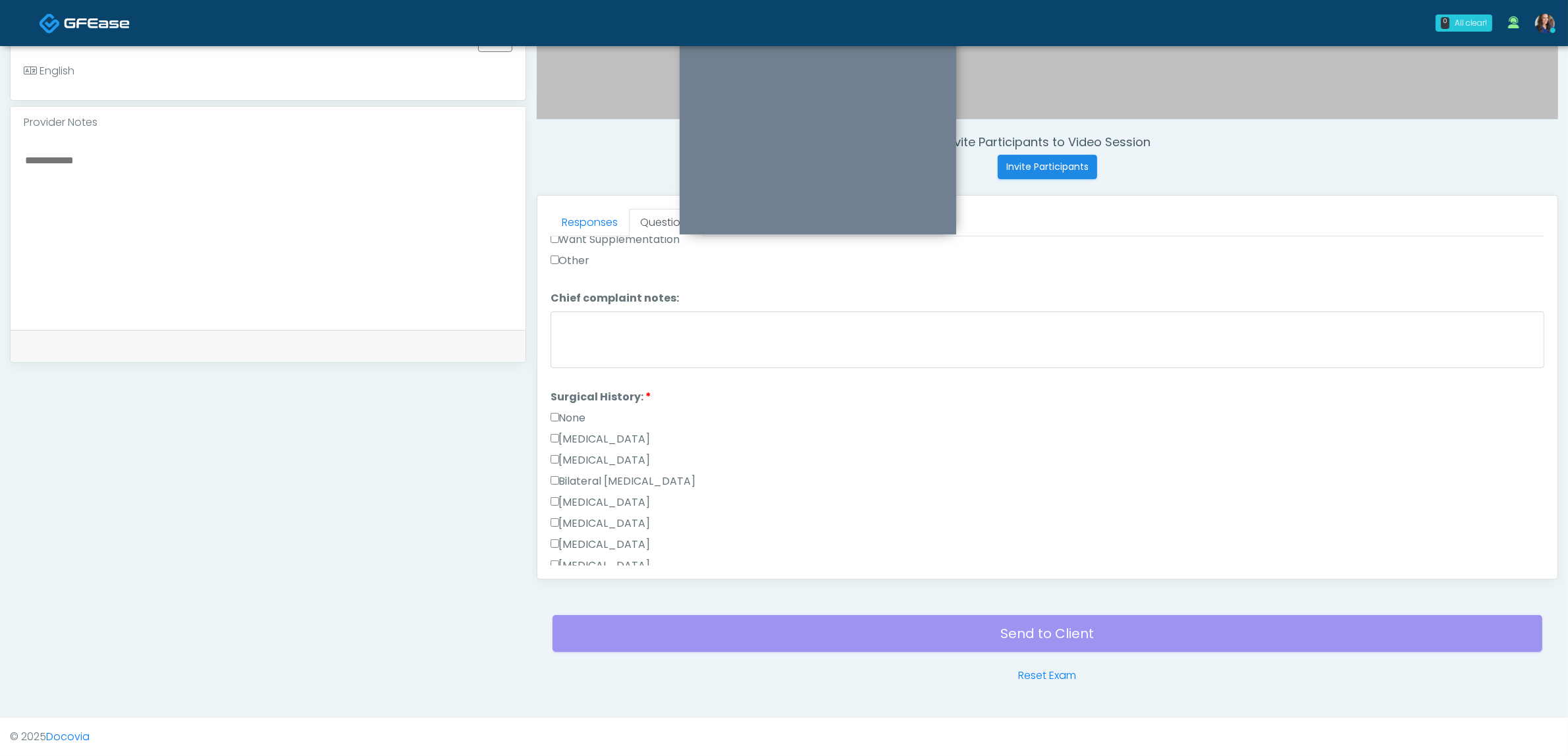
scroll to position [576, 0]
click at [573, 402] on label "None" at bounding box center [569, 408] width 36 height 16
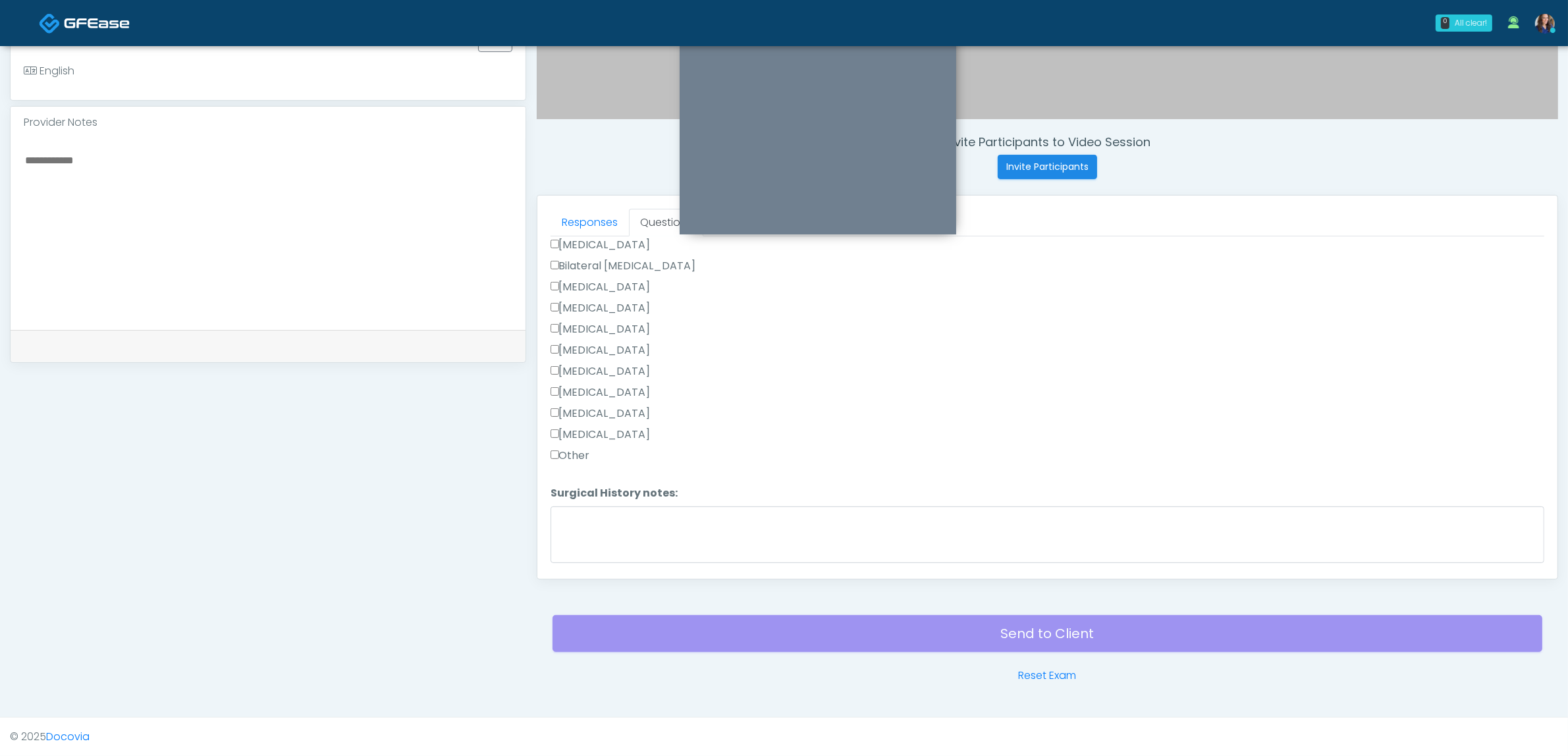
scroll to position [818, 0]
click at [585, 547] on button "Continue" at bounding box center [581, 559] width 60 height 24
click at [585, 224] on link "Responses" at bounding box center [590, 223] width 78 height 28
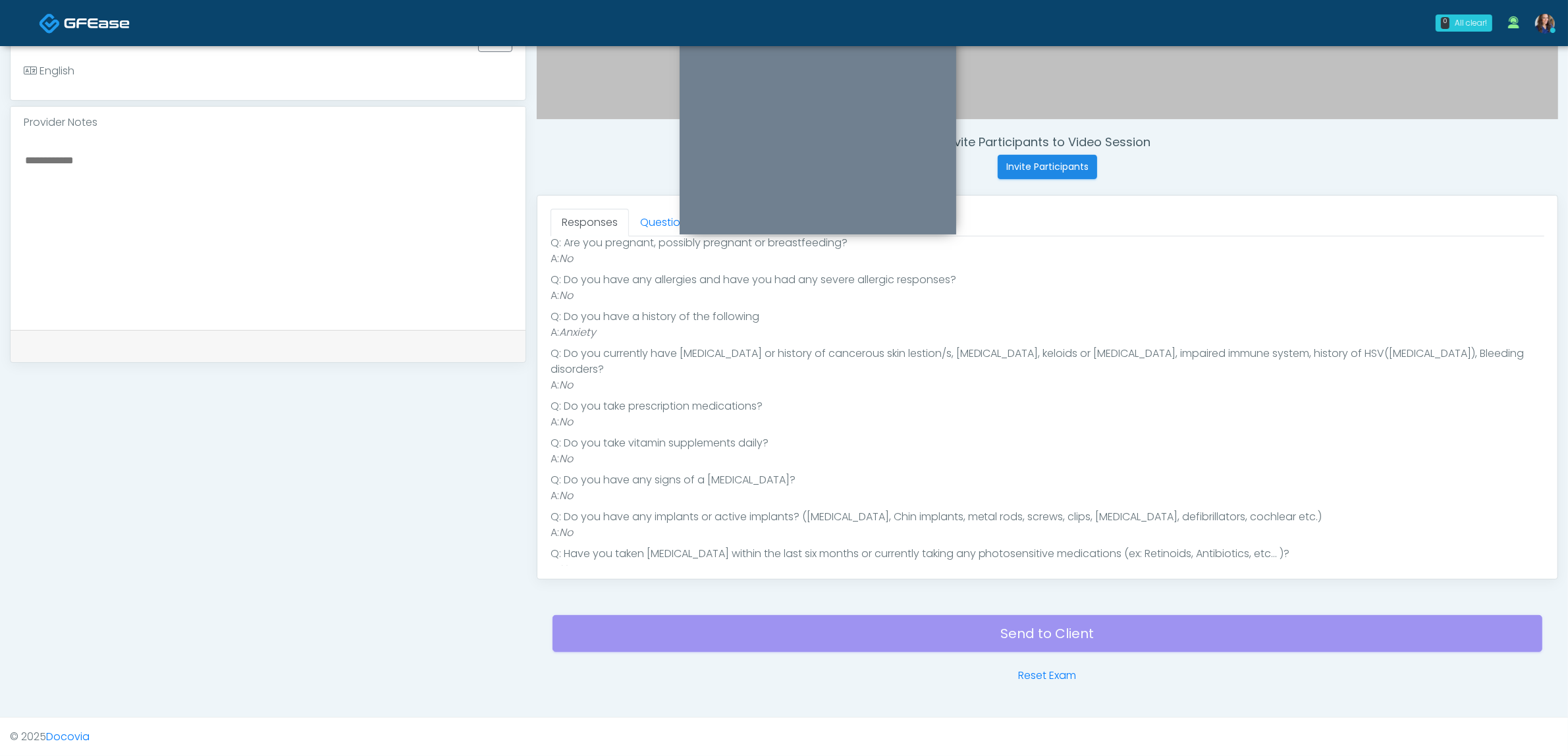
scroll to position [228, 0]
click at [646, 222] on link "Questions" at bounding box center [666, 223] width 74 height 28
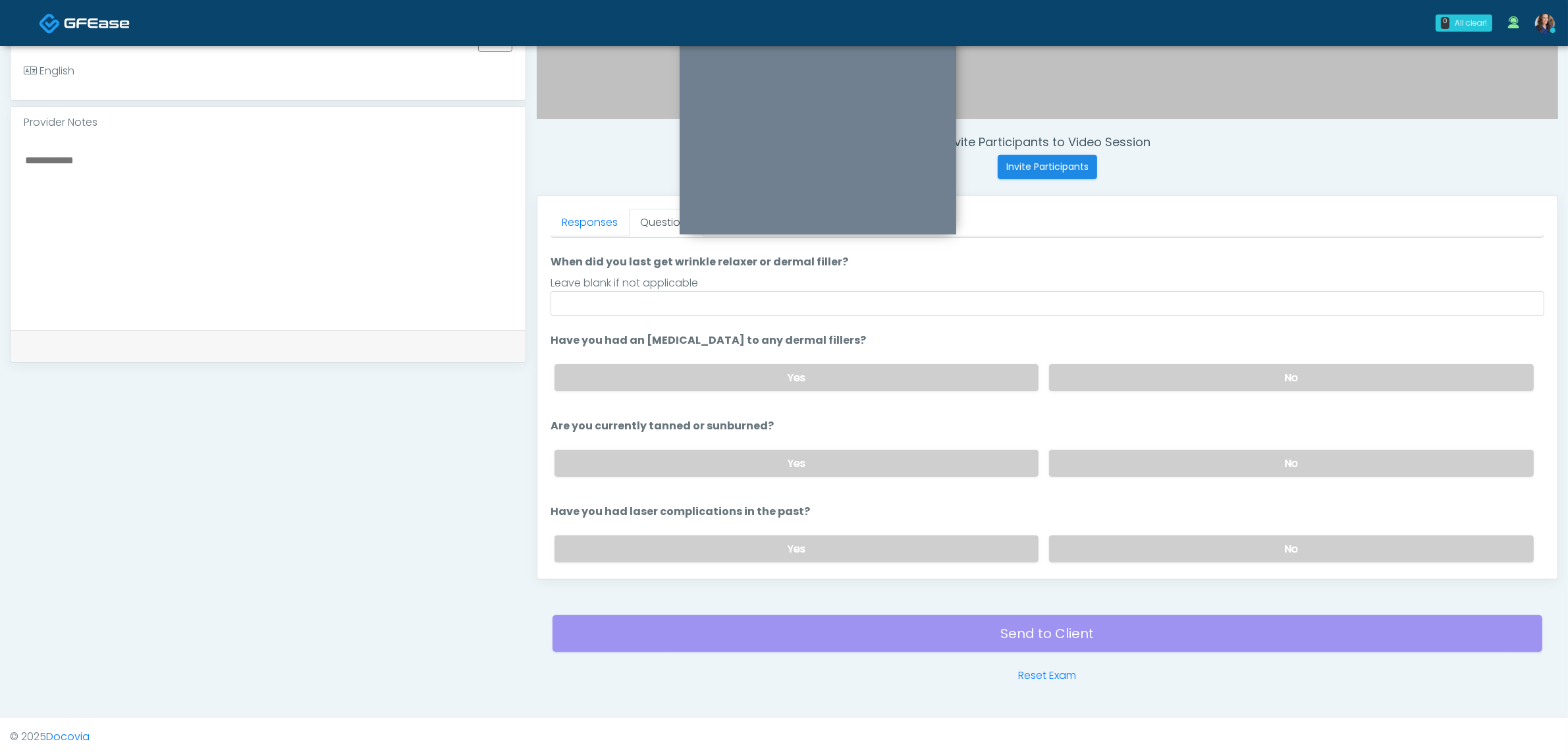
scroll to position [68, 0]
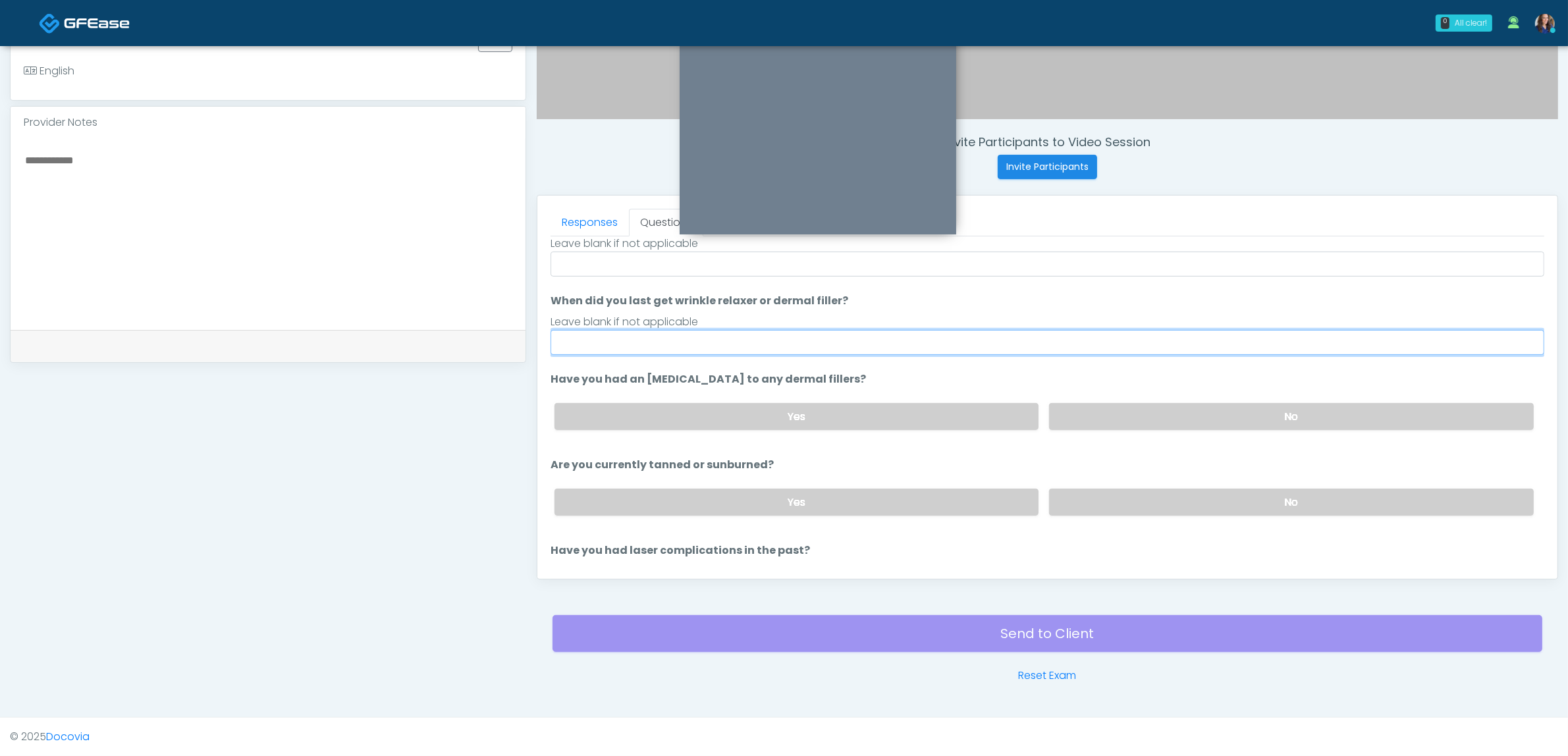
click at [657, 339] on input "When did you last get wrinkle relaxer or dermal filler?" at bounding box center [1047, 342] width 994 height 25
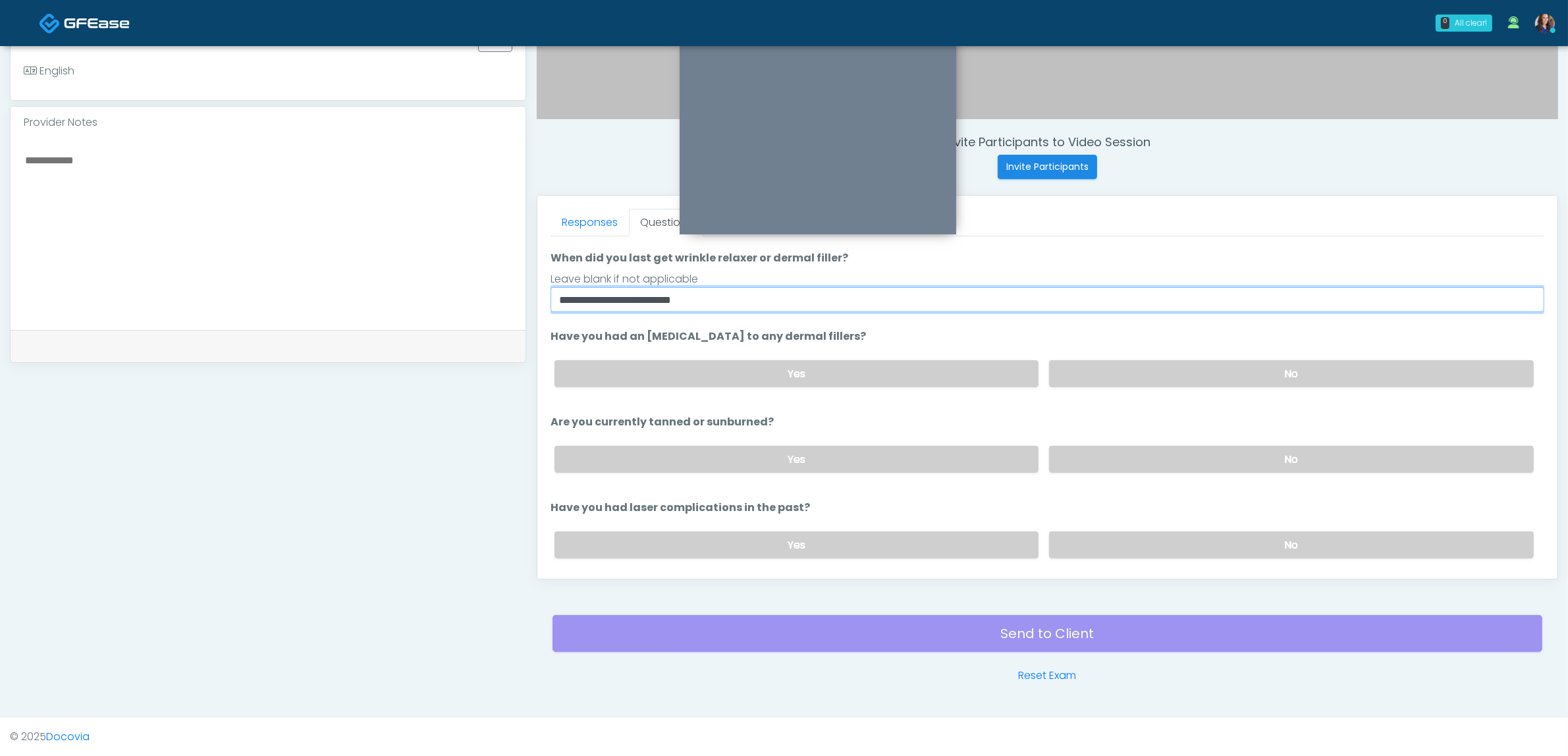
scroll to position [150, 0]
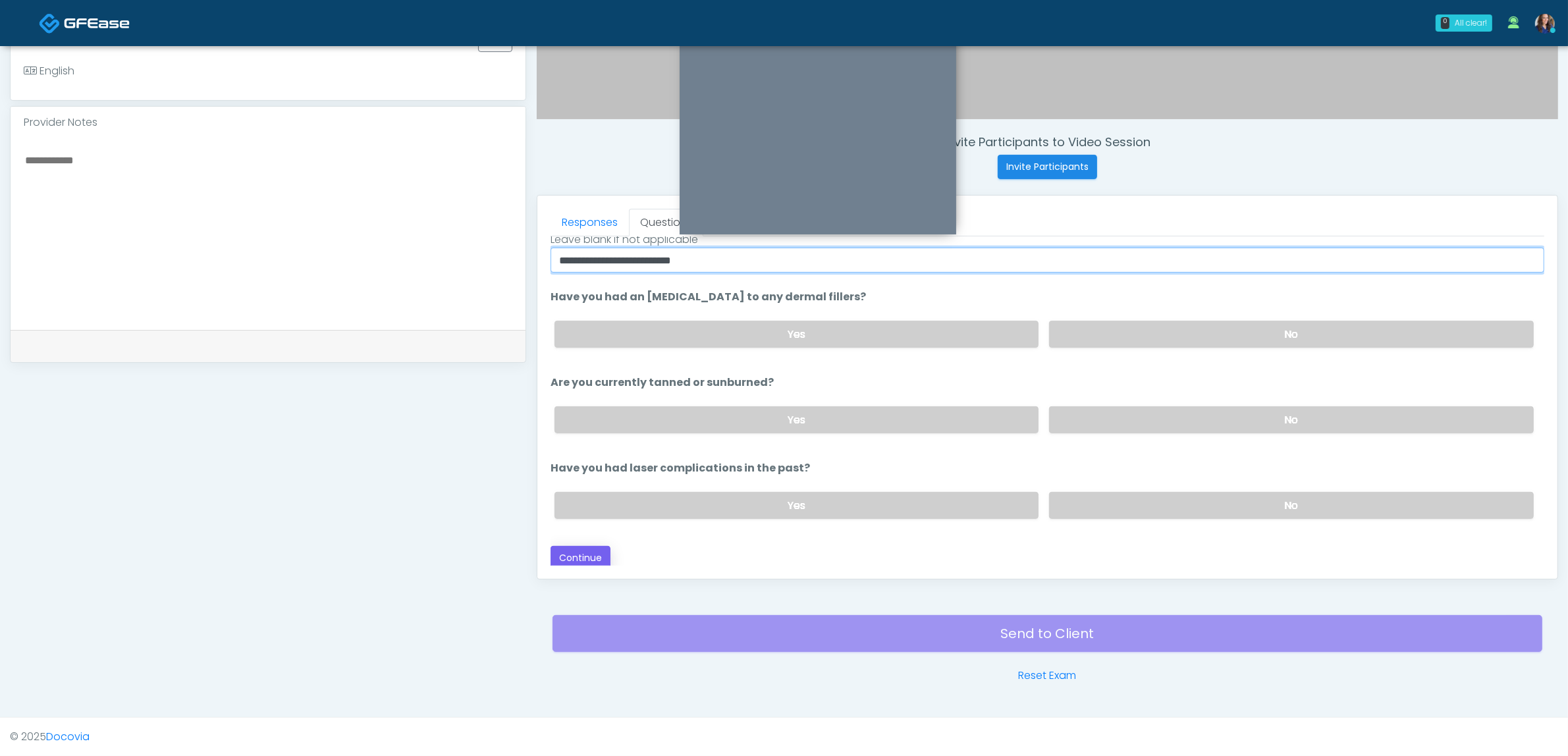
type input "**********"
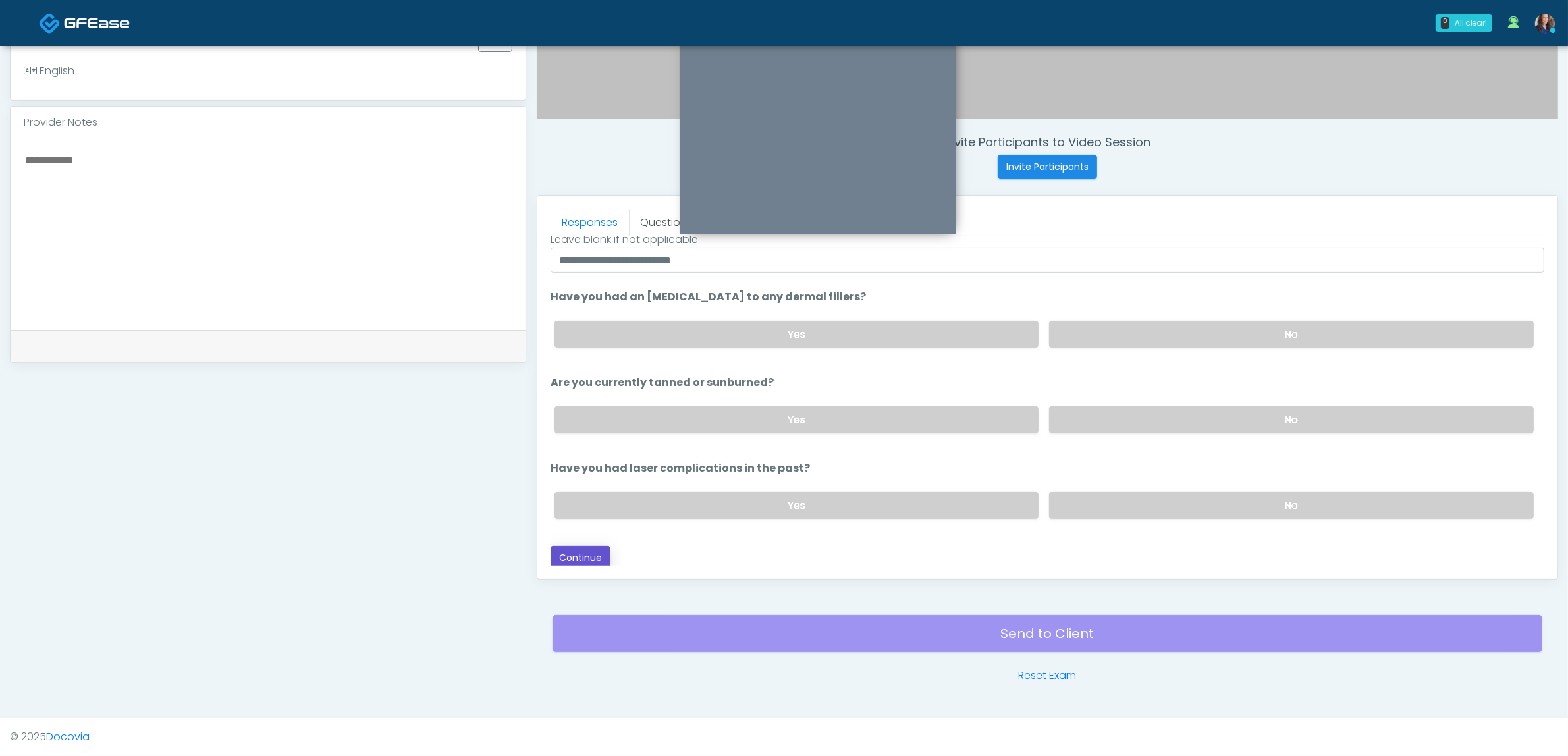
click at [588, 555] on button "Continue" at bounding box center [581, 558] width 60 height 24
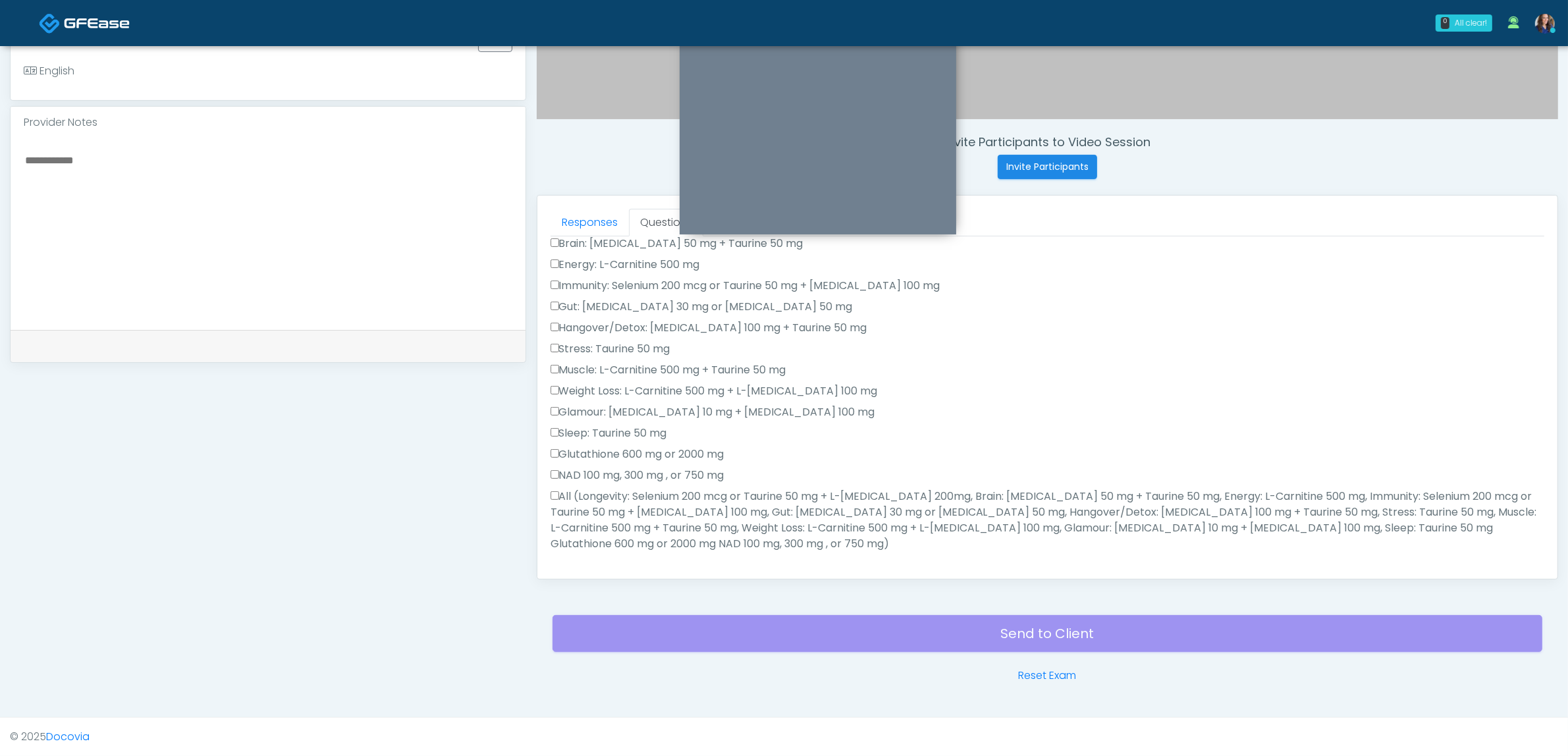
click at [767, 509] on label "All (Longevity: Selenium 200 mcg or Taurine 50 mg + L-Arginine 200mg, Brain: Gl…" at bounding box center [1047, 520] width 994 height 63
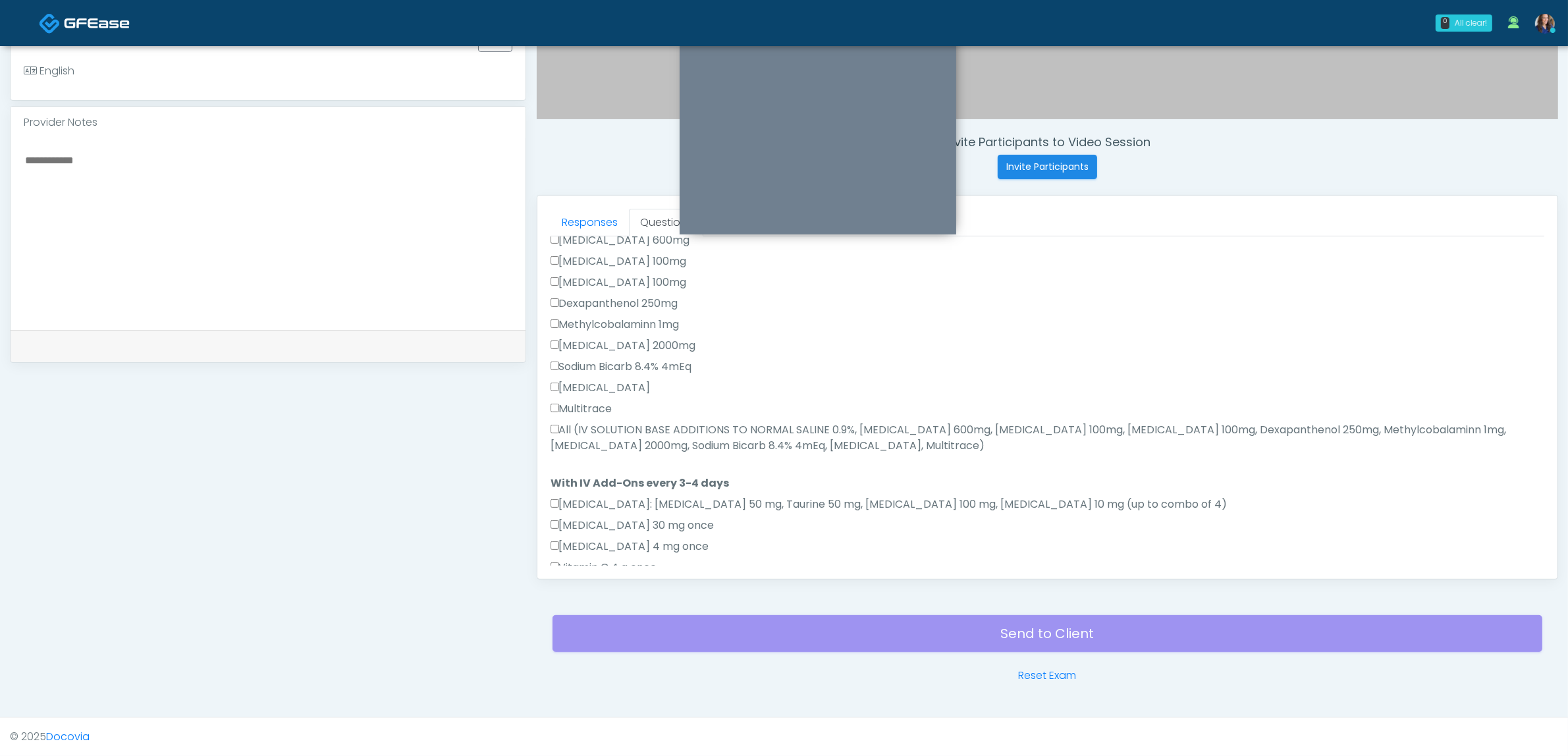
scroll to position [561, 0]
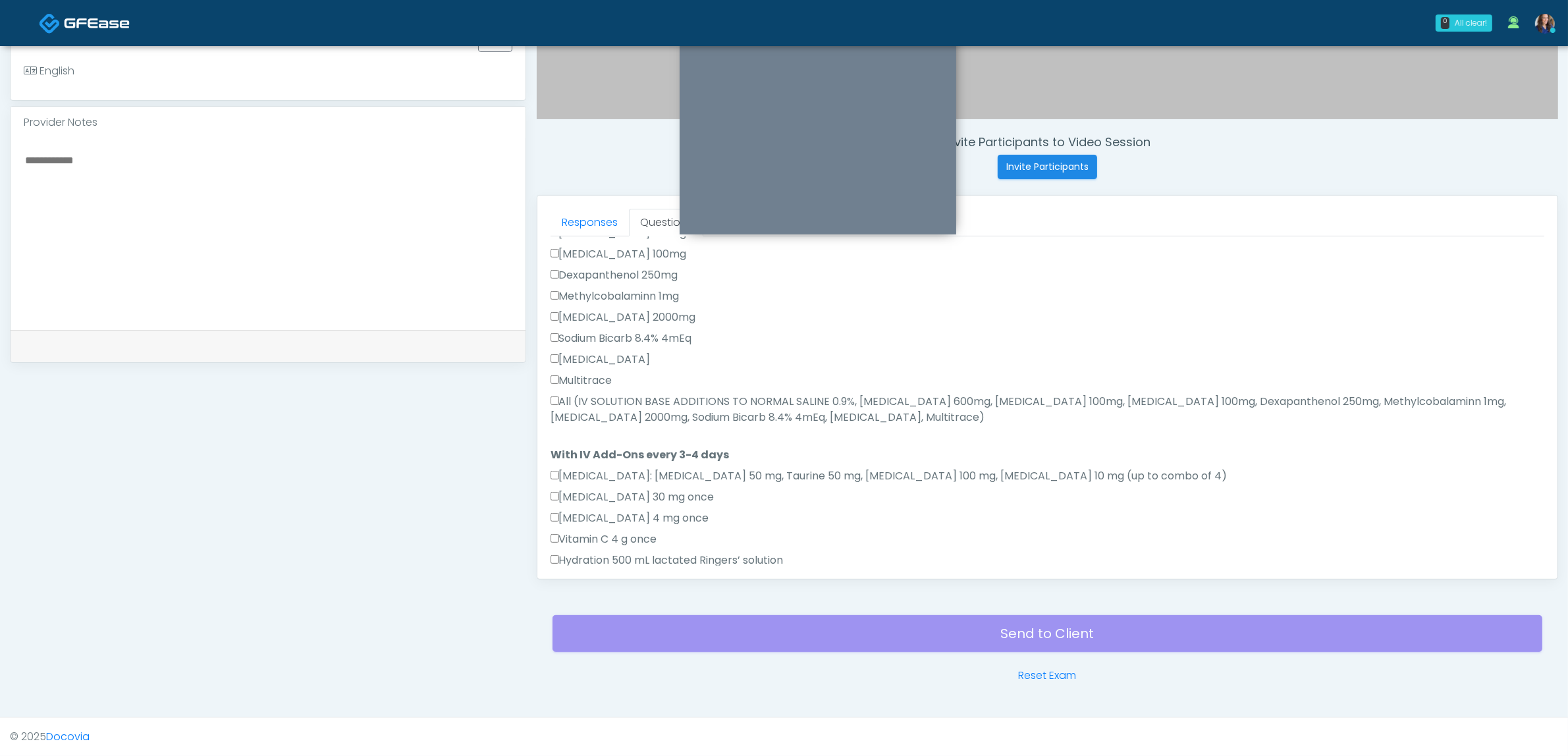
click at [669, 407] on label "All (IV SOLUTION BASE ADDITIONS TO NORMAL SALINE 0.9%, Magnesium Chloride 600mg…" at bounding box center [1047, 409] width 994 height 31
click at [679, 394] on label "All (IV SOLUTION BASE ADDITIONS TO NORMAL SALINE 0.9%, Magnesium Chloride 600mg…" at bounding box center [1047, 409] width 994 height 31
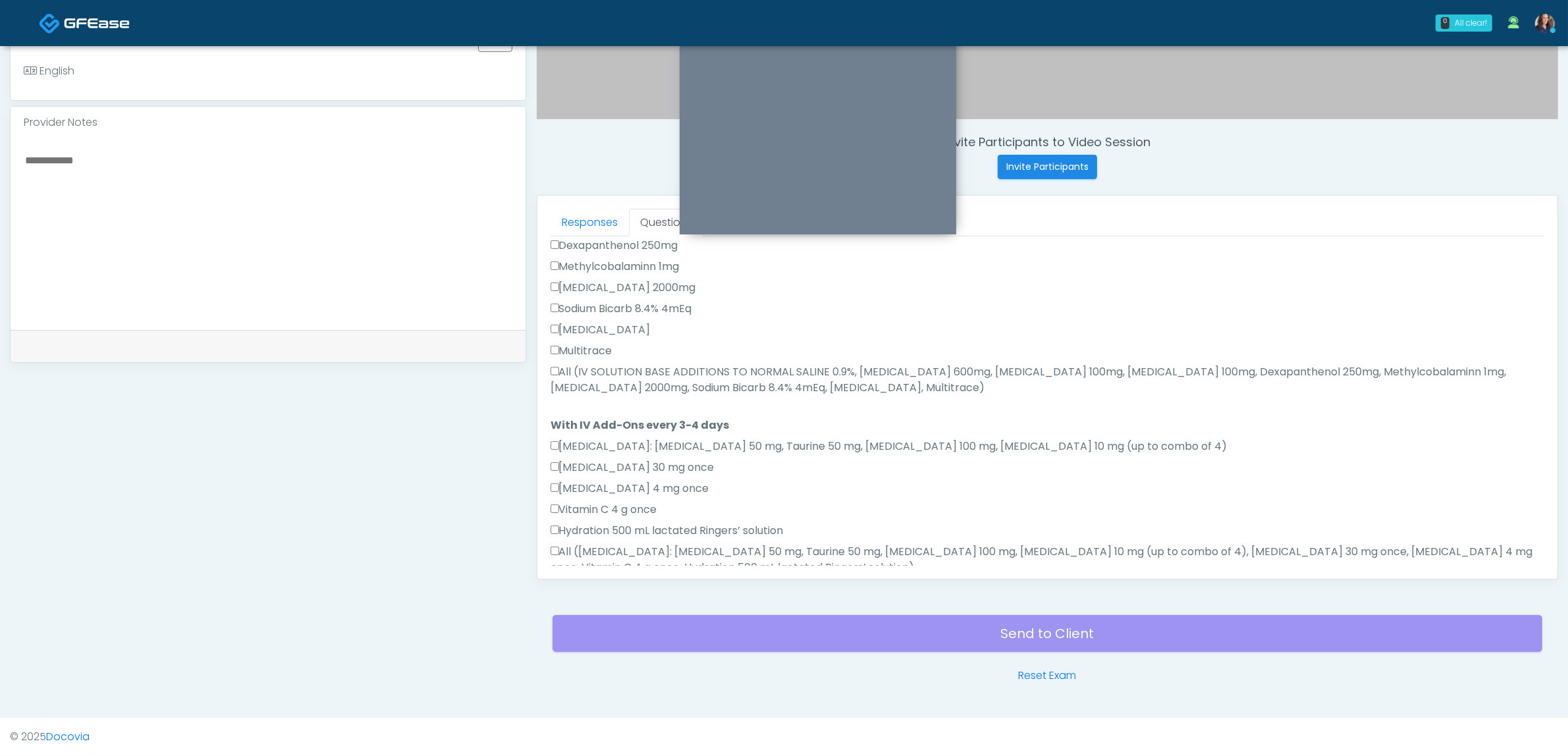
scroll to position [644, 0]
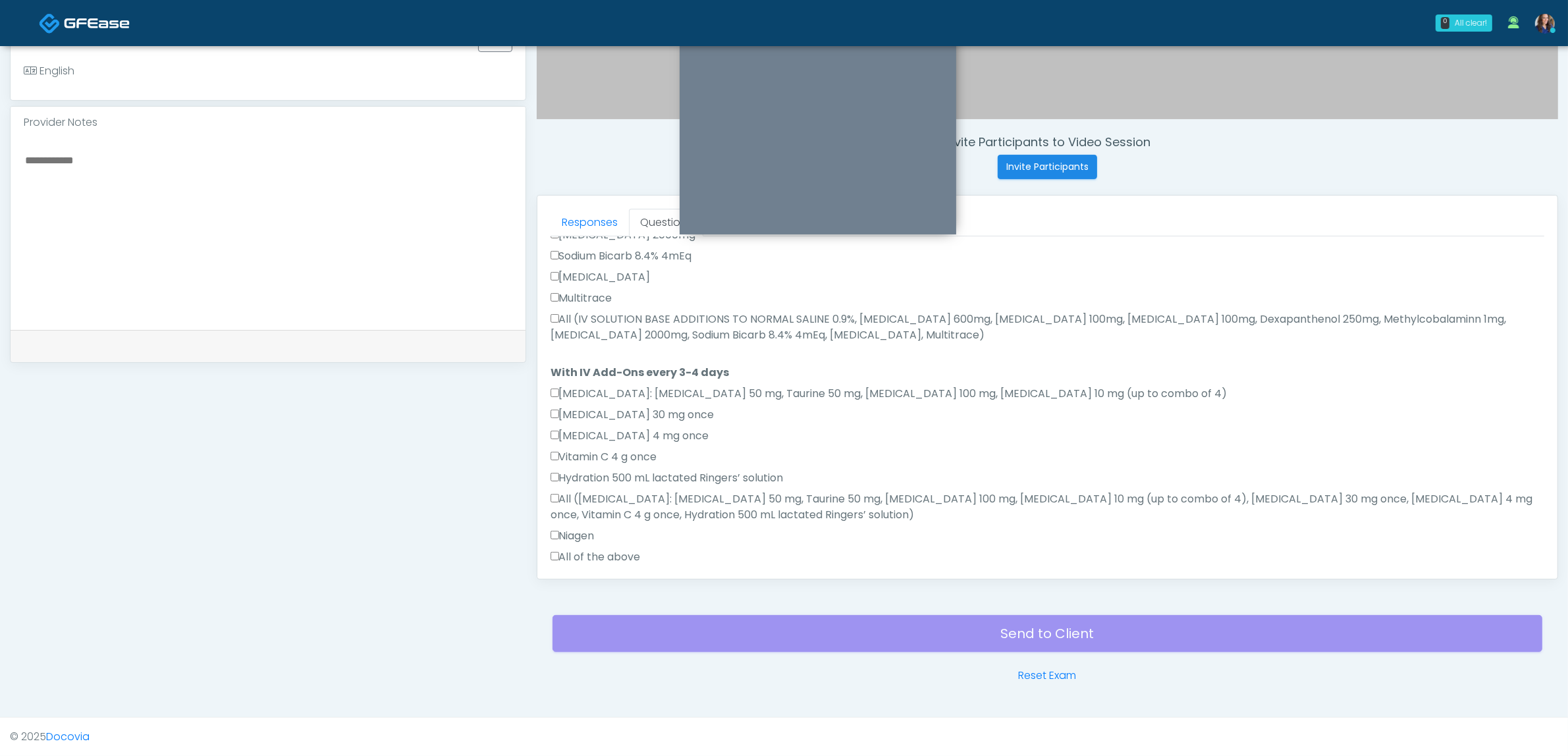
click at [681, 312] on label "All (IV SOLUTION BASE ADDITIONS TO NORMAL SALINE 0.9%, Magnesium Chloride 600mg…" at bounding box center [1047, 327] width 994 height 31
click at [586, 549] on label "All of the above" at bounding box center [596, 557] width 90 height 16
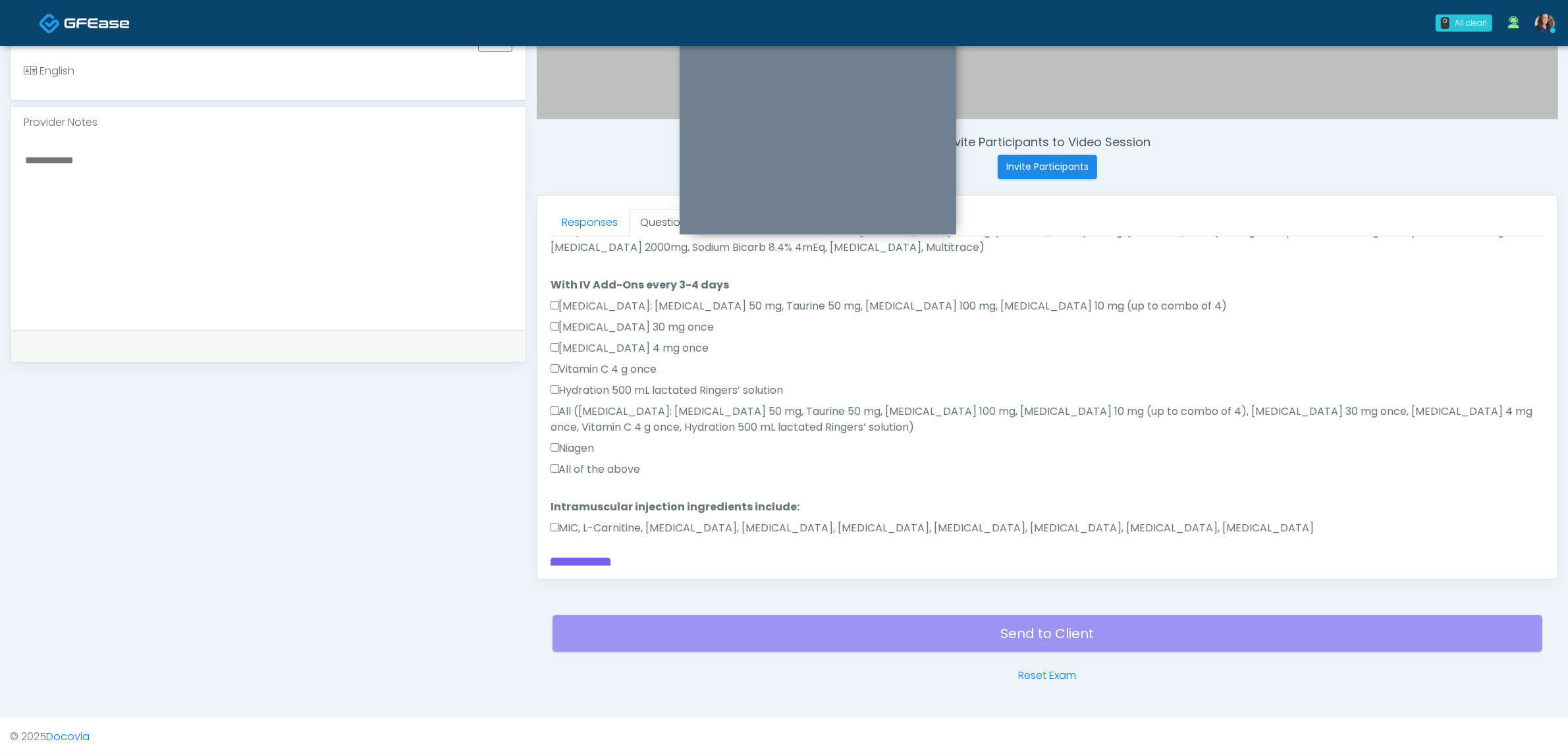
click at [623, 520] on label "MIC, L-Carnitine, Methylcobalamin, Glycine, B-Complex, Lycine, Biotin, Vitamin …" at bounding box center [932, 528] width 764 height 16
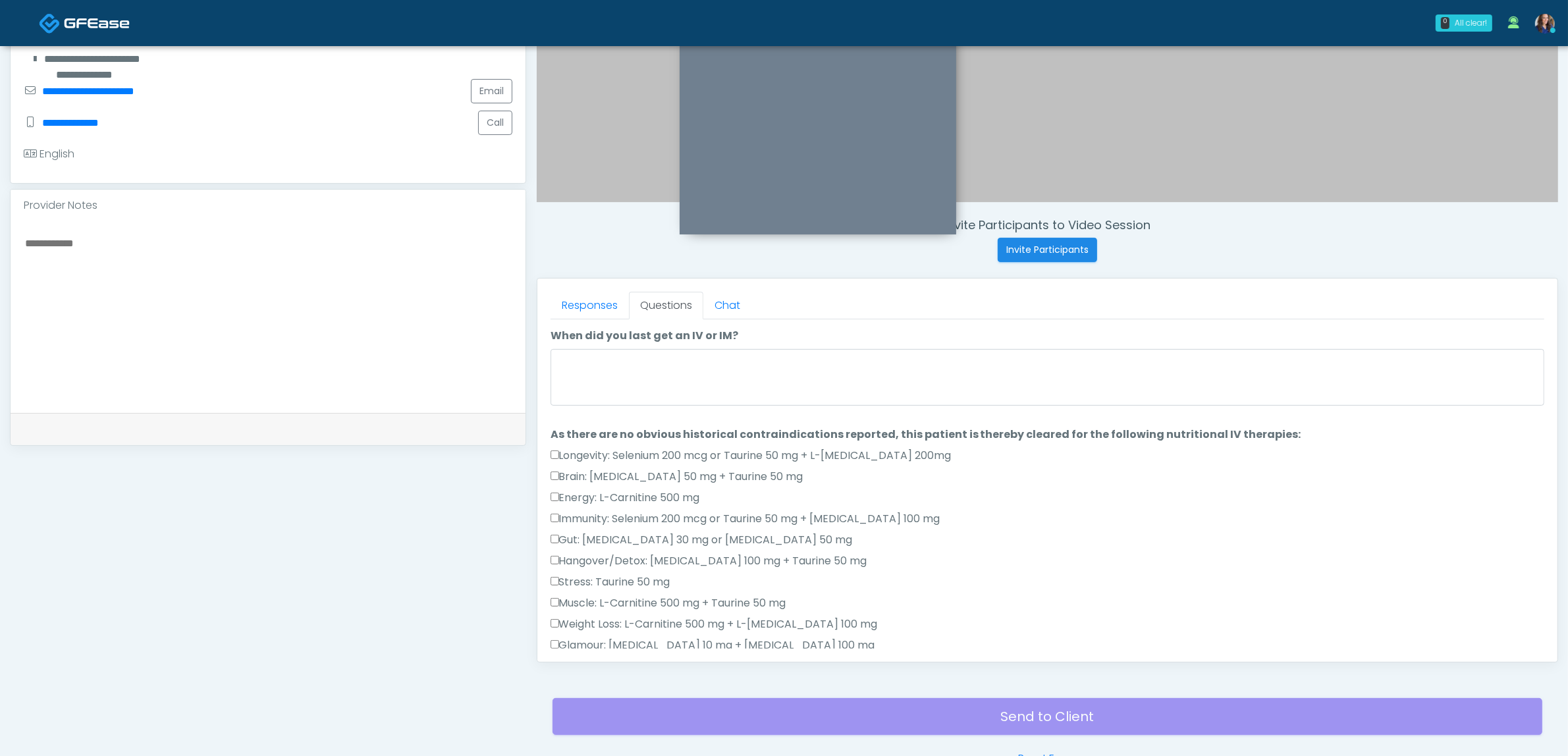
scroll to position [263, 0]
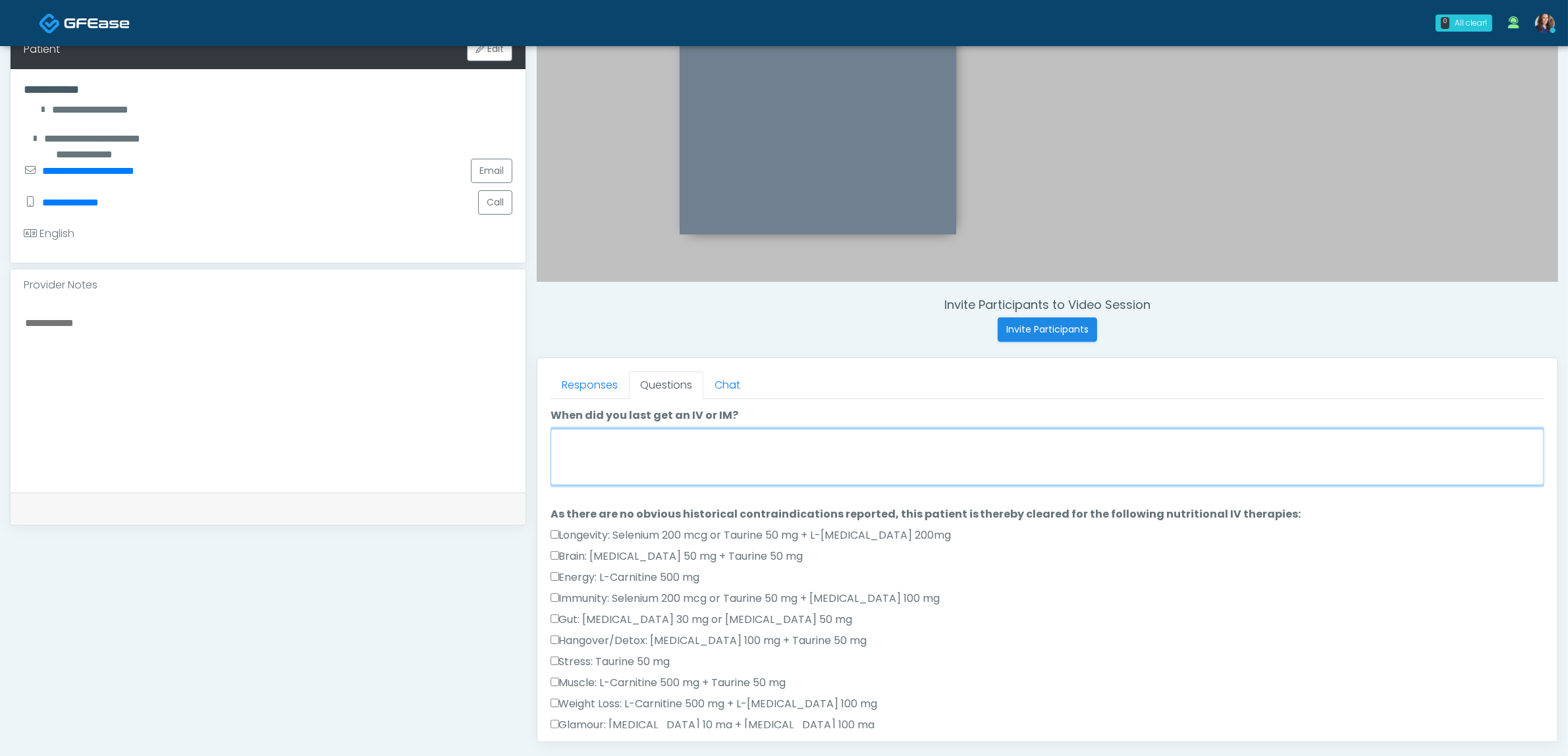
click at [770, 461] on textarea "When did you last get an IV or IM?" at bounding box center [1047, 456] width 994 height 56
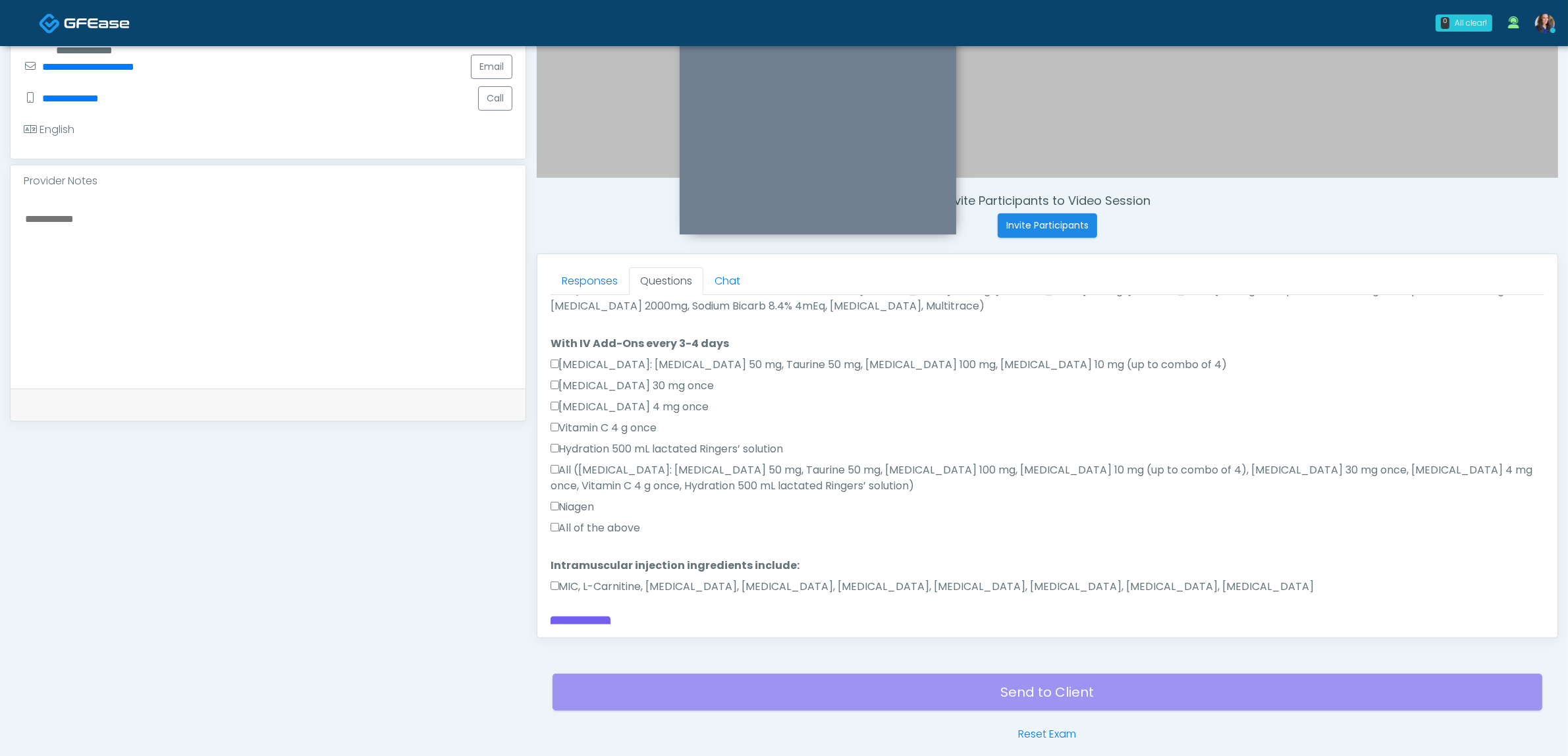
scroll to position [428, 0]
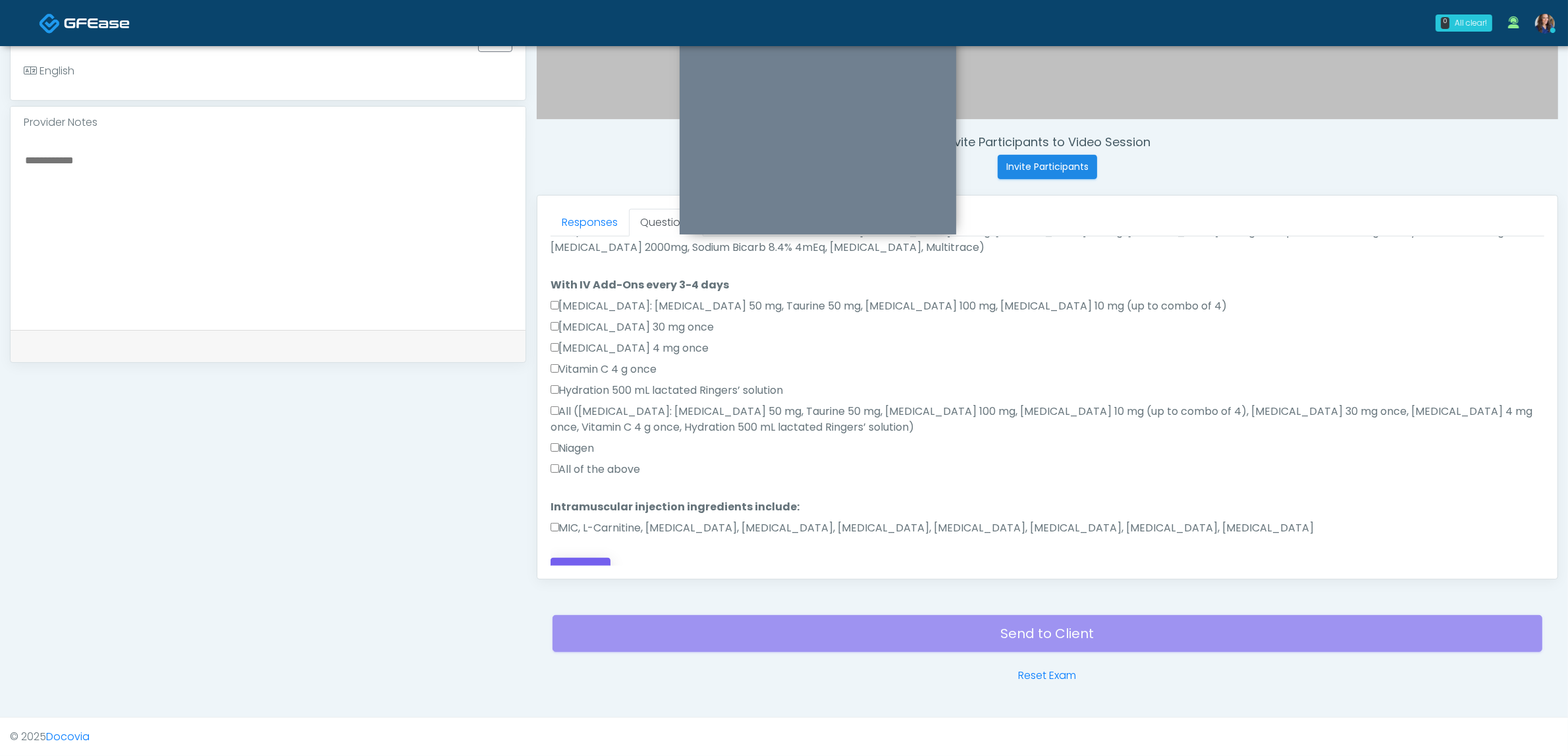
type textarea "**********"
click at [594, 558] on button "Continue" at bounding box center [581, 570] width 60 height 24
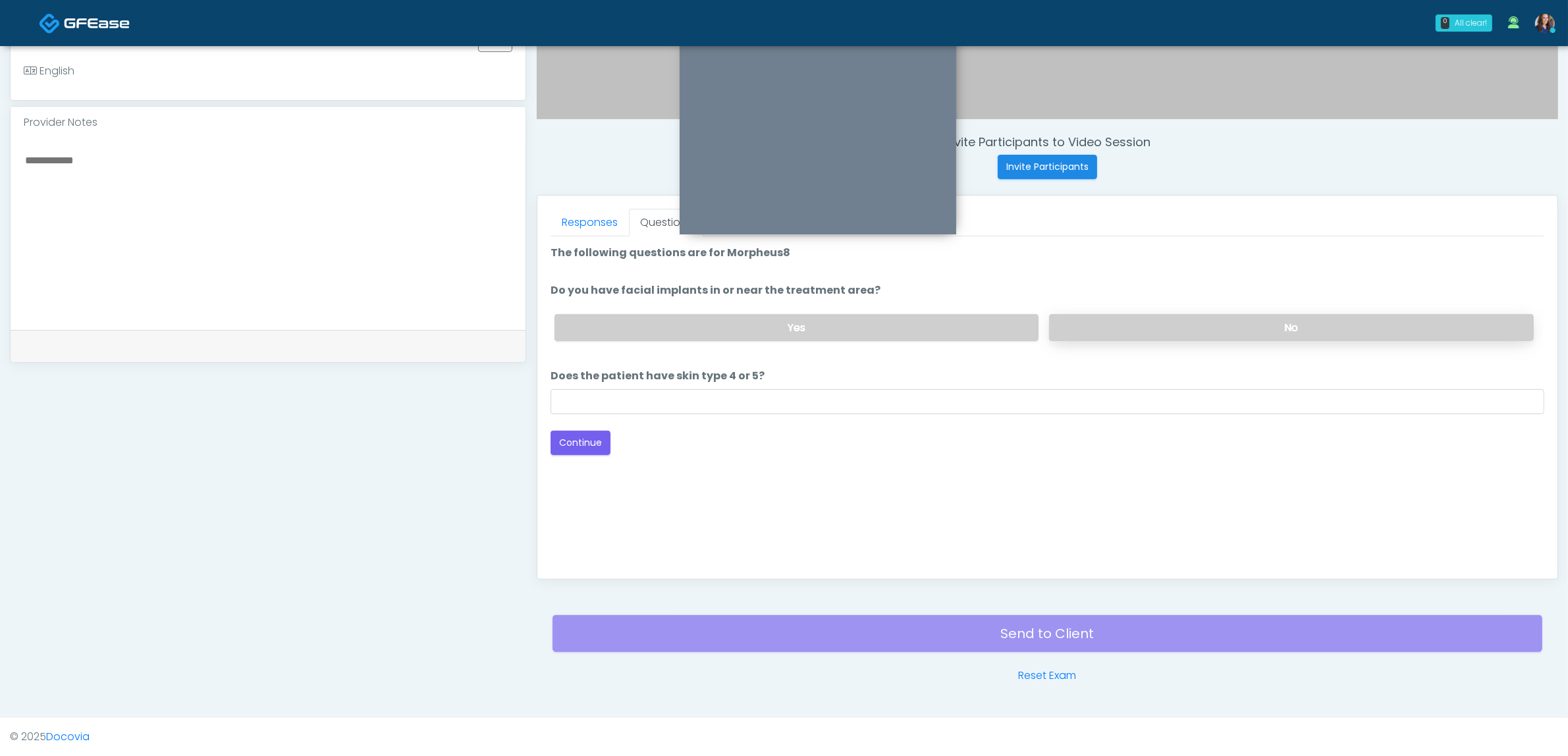
click at [1154, 324] on label "No" at bounding box center [1291, 327] width 484 height 27
drag, startPoint x: 653, startPoint y: 398, endPoint x: 638, endPoint y: 407, distance: 17.5
click at [648, 400] on input "Does the patient have skin type 4 or 5?" at bounding box center [1047, 402] width 994 height 25
type input "**"
click at [594, 441] on button "Continue" at bounding box center [581, 443] width 60 height 24
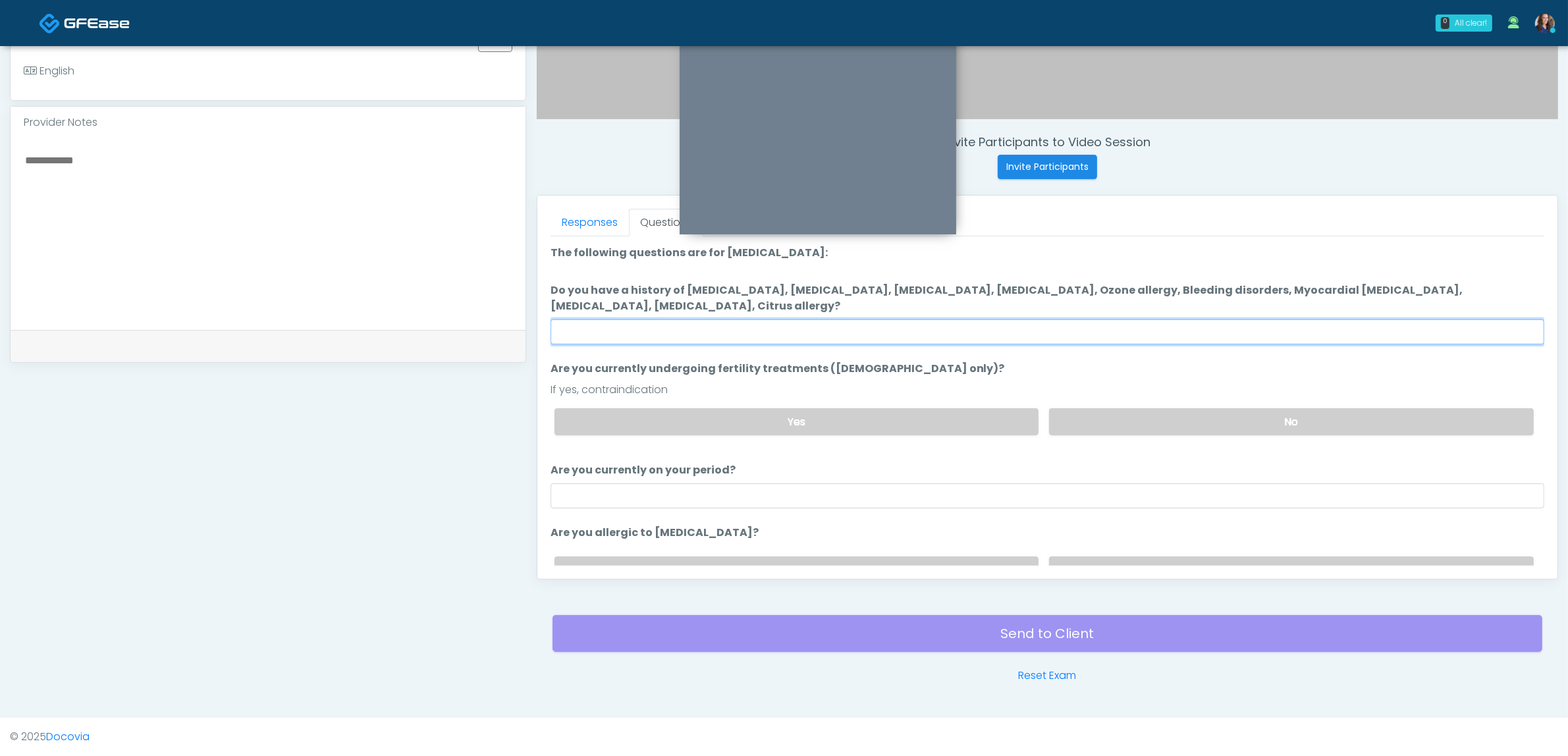
click at [989, 338] on input "Do you have a history of Hyperthyroidism, Hypotension, Hypocalcemia, Hypoglycem…" at bounding box center [1047, 332] width 994 height 25
type input "**"
drag, startPoint x: 1169, startPoint y: 418, endPoint x: 1159, endPoint y: 449, distance: 32.6
click at [1169, 419] on label "No" at bounding box center [1291, 422] width 484 height 27
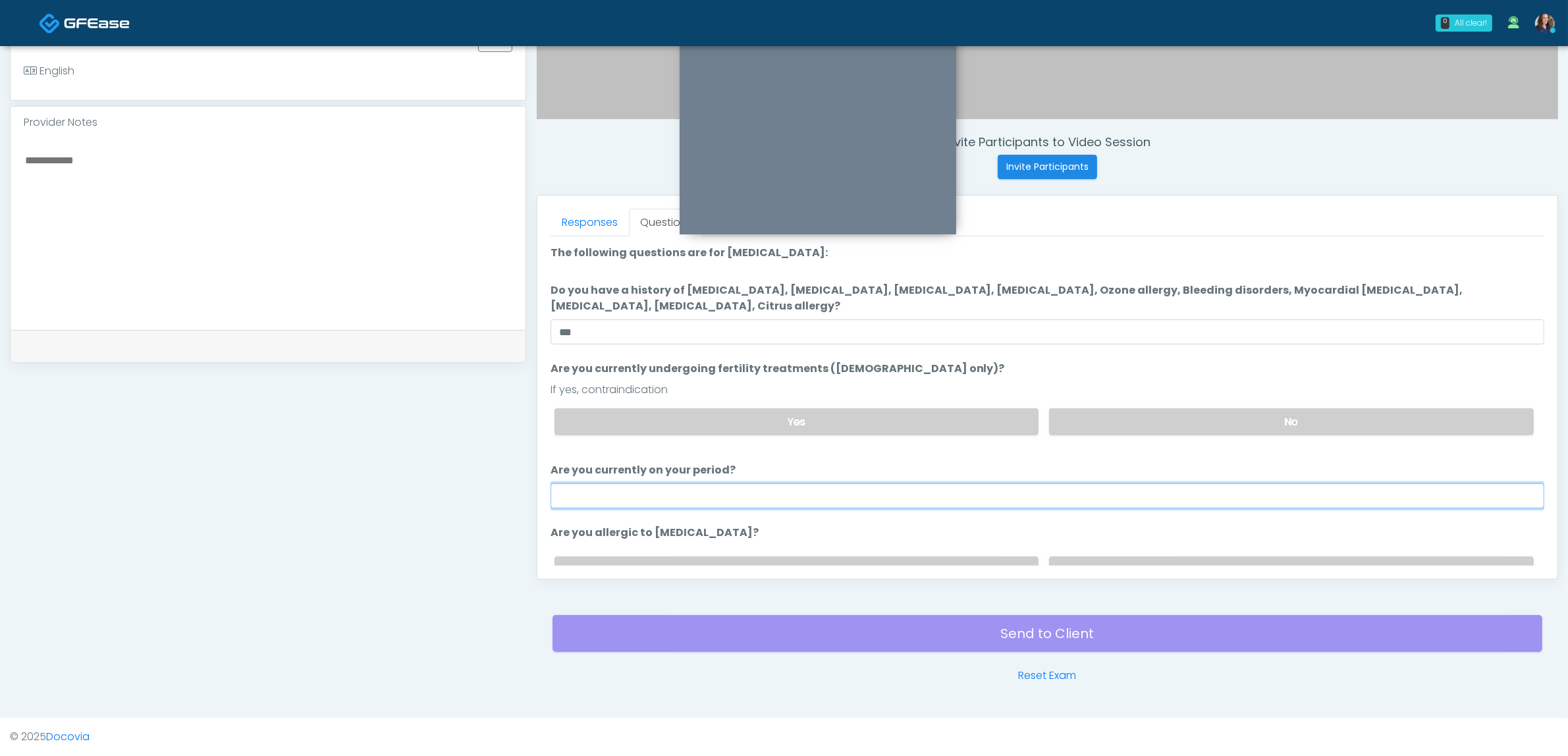
click at [1039, 504] on input "Are you currently on your period?" at bounding box center [1047, 496] width 994 height 25
type input "**"
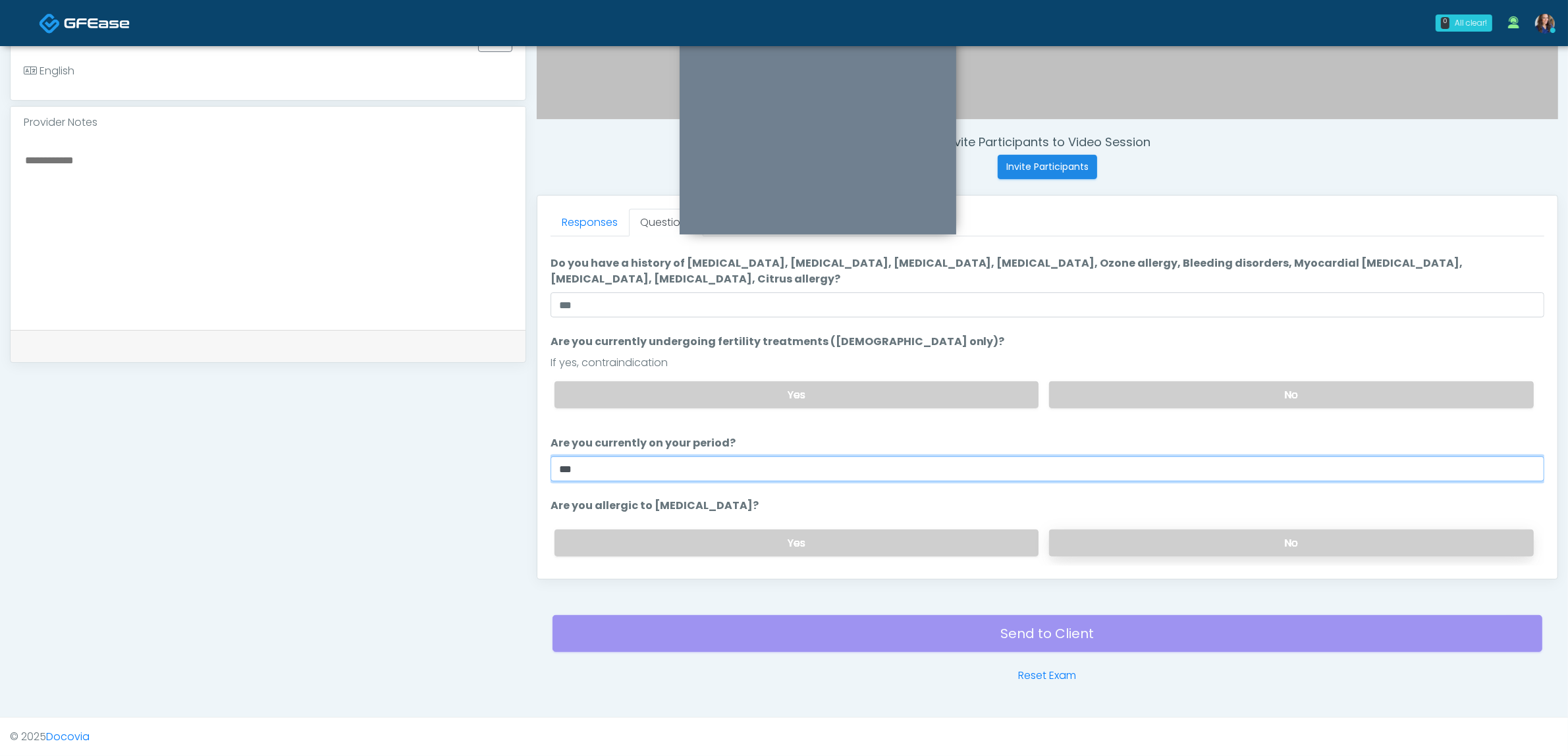
scroll to position [66, 0]
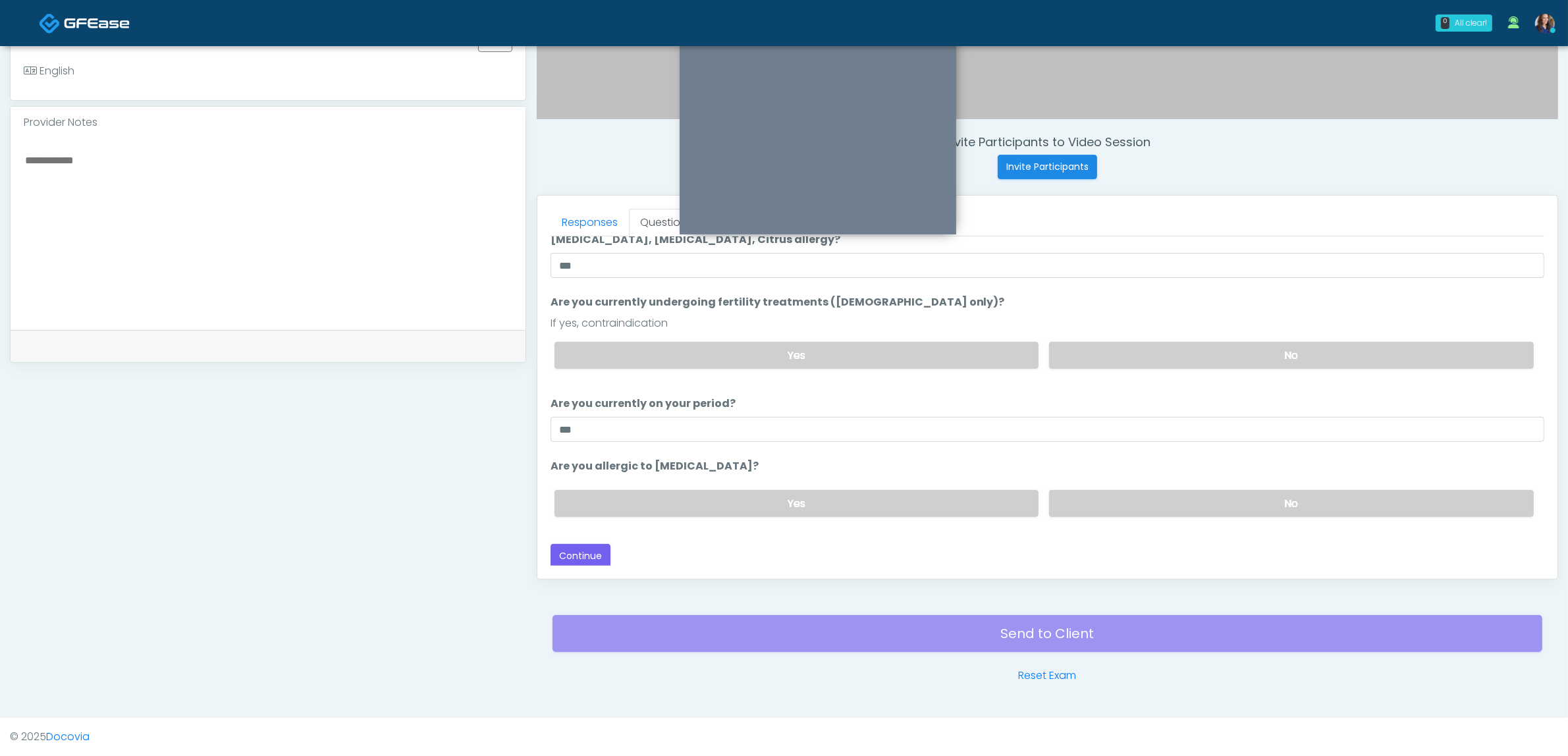
drag, startPoint x: 1219, startPoint y: 485, endPoint x: 1154, endPoint y: 518, distance: 72.9
click at [1218, 486] on div "Yes No" at bounding box center [1044, 503] width 1000 height 48
click at [1171, 504] on label "No" at bounding box center [1291, 504] width 484 height 27
drag, startPoint x: 561, startPoint y: 560, endPoint x: 637, endPoint y: 536, distance: 79.7
click at [561, 560] on button "Continue" at bounding box center [581, 556] width 60 height 24
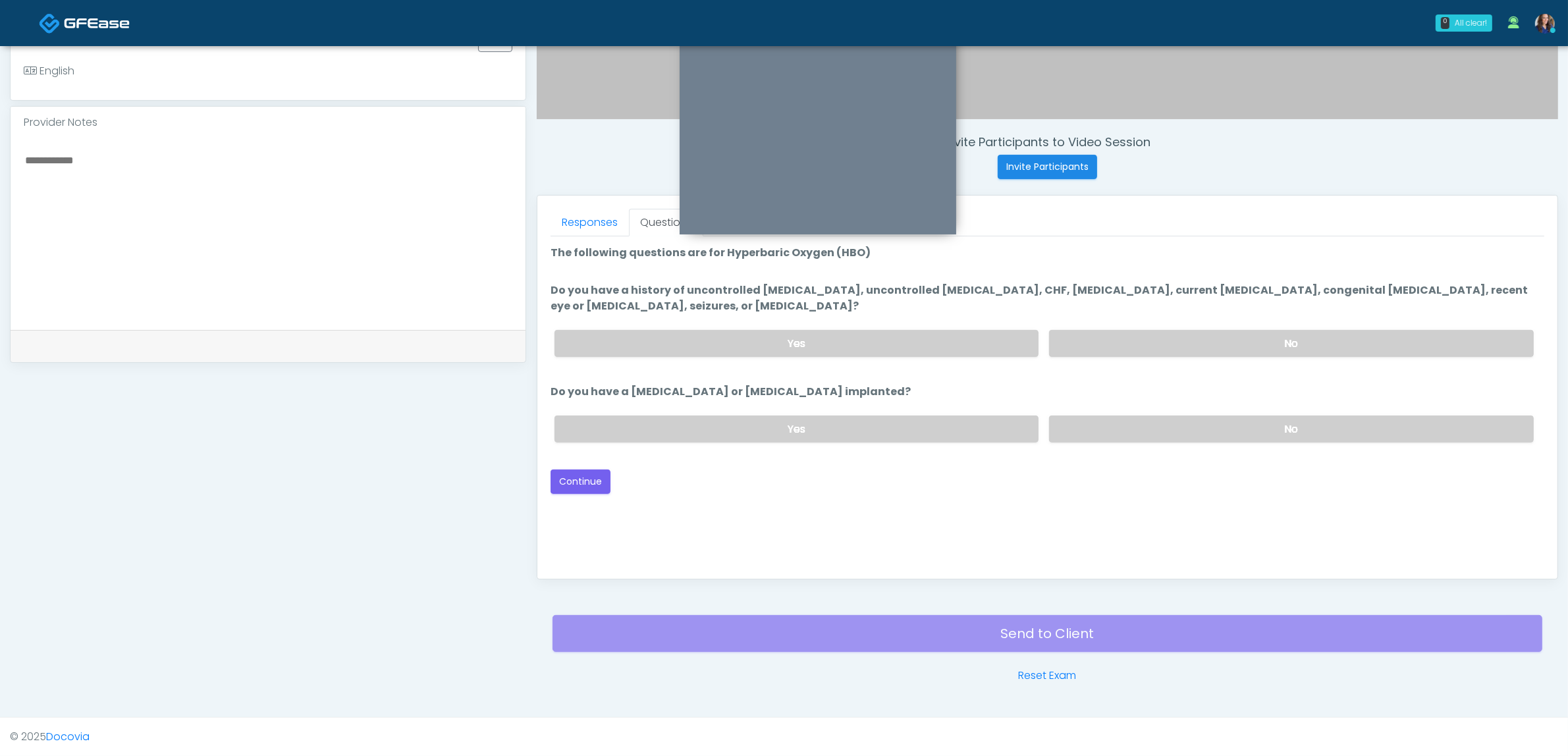
scroll to position [0, 0]
click at [1256, 339] on label "No" at bounding box center [1291, 343] width 484 height 27
click at [1208, 419] on label "No" at bounding box center [1291, 429] width 484 height 27
drag, startPoint x: 574, startPoint y: 475, endPoint x: 955, endPoint y: 511, distance: 382.7
click at [955, 511] on div "Good Faith Exam Script Good Faith Exam Script INTRODUCTION Hello, my name is un…" at bounding box center [1047, 401] width 994 height 330
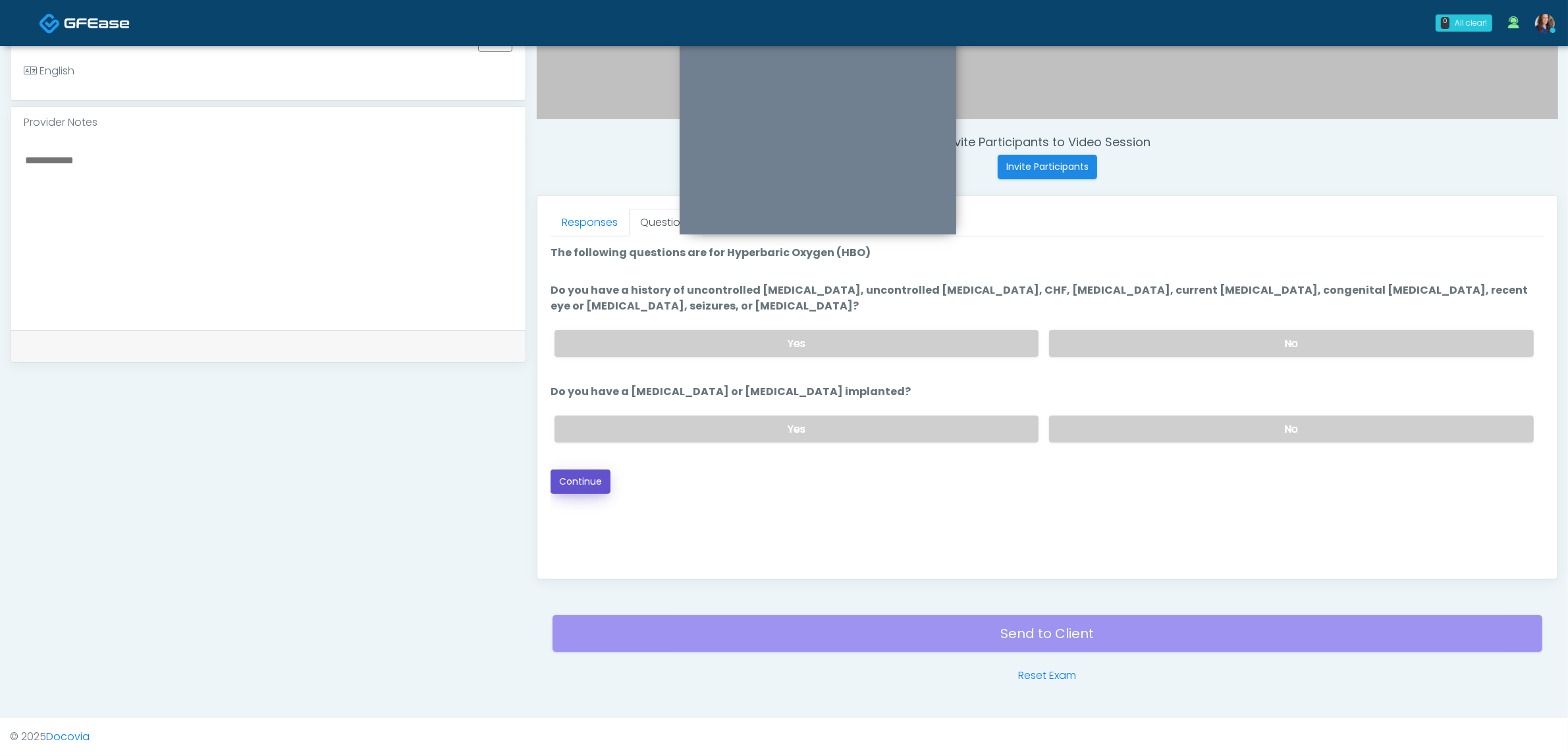
click at [585, 484] on button "Continue" at bounding box center [581, 481] width 60 height 24
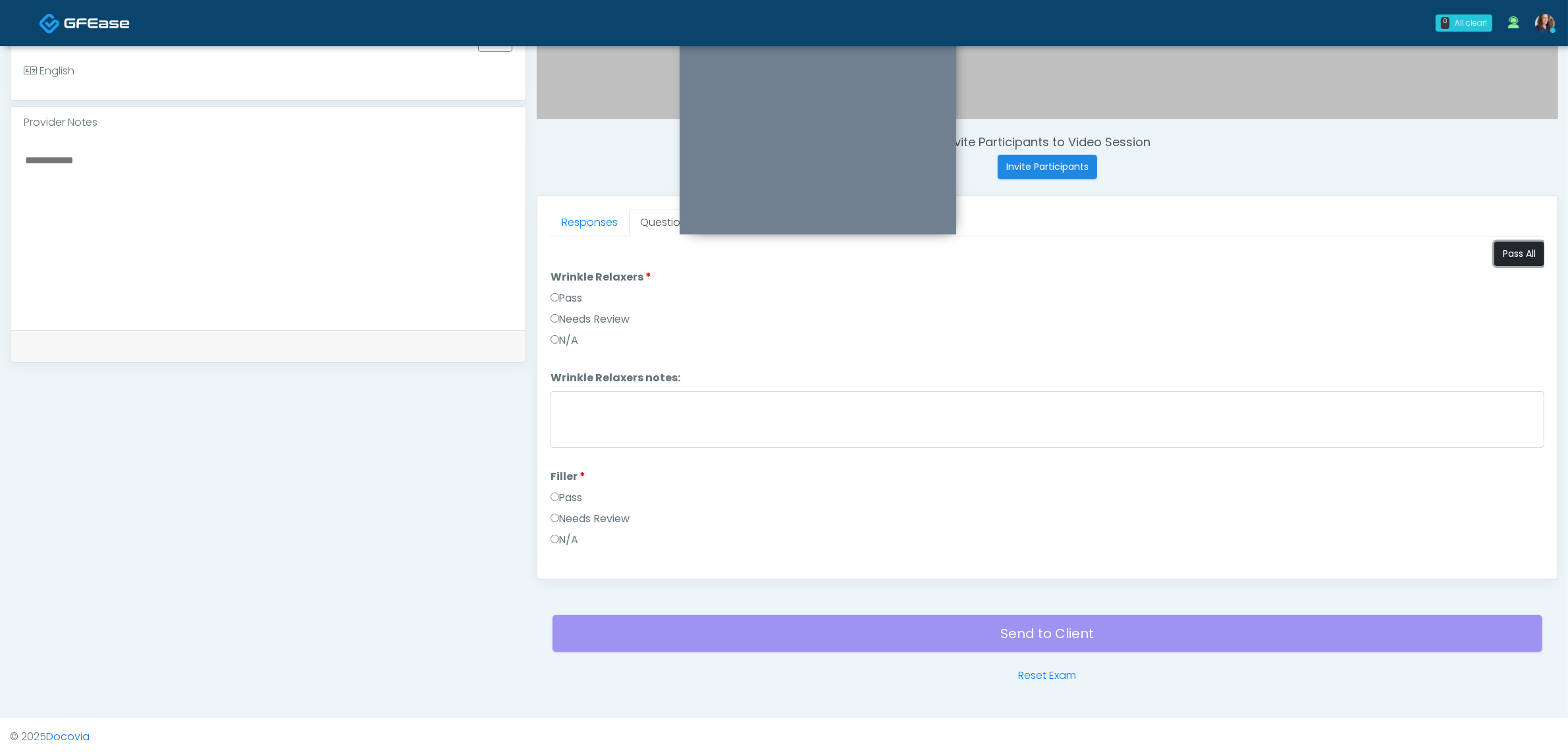
click at [1518, 242] on button "Pass All" at bounding box center [1519, 254] width 50 height 24
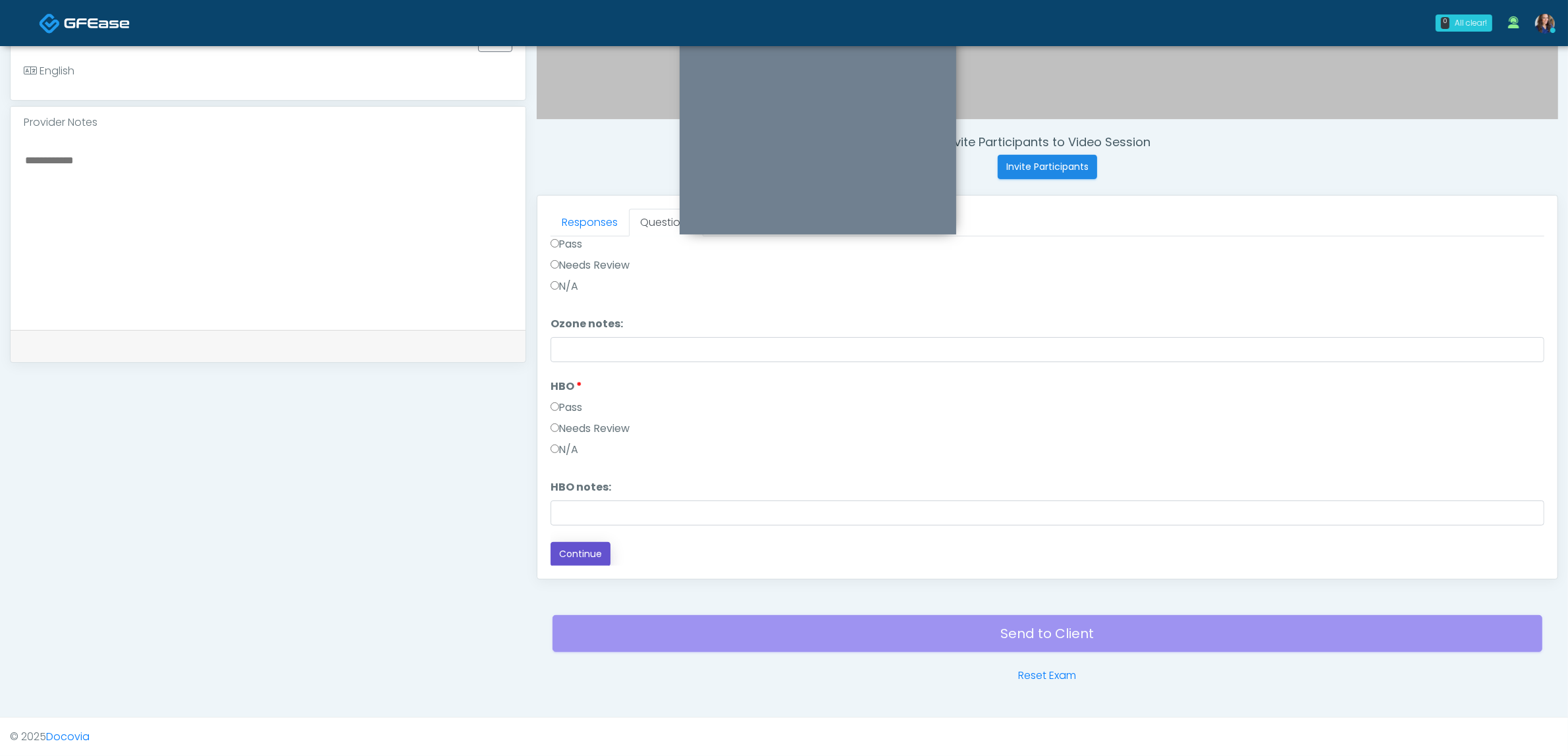
click at [591, 551] on button "Continue" at bounding box center [581, 554] width 60 height 24
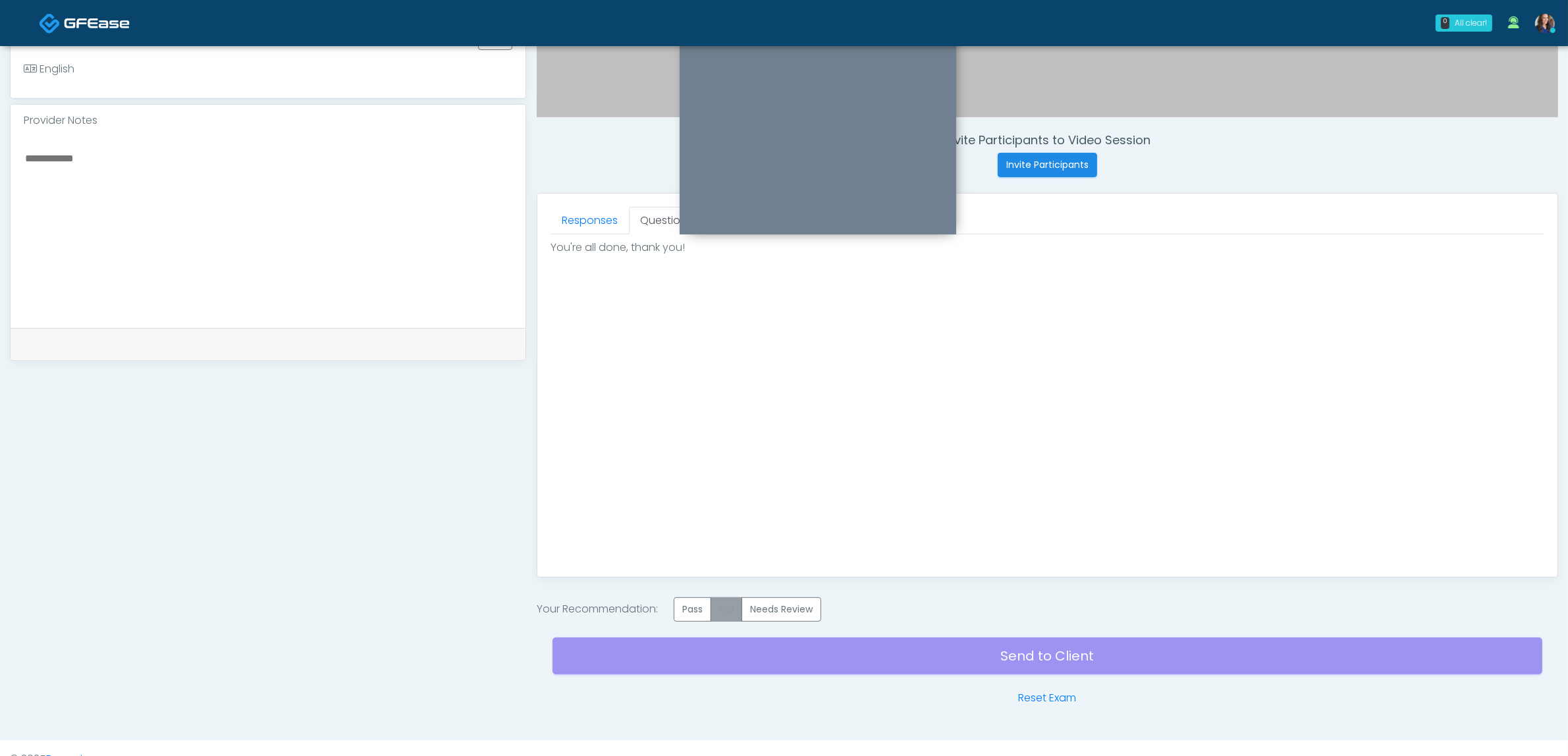
scroll to position [0, 0]
drag, startPoint x: 698, startPoint y: 610, endPoint x: 768, endPoint y: 635, distance: 74.3
click at [701, 610] on label "Pass" at bounding box center [692, 609] width 38 height 24
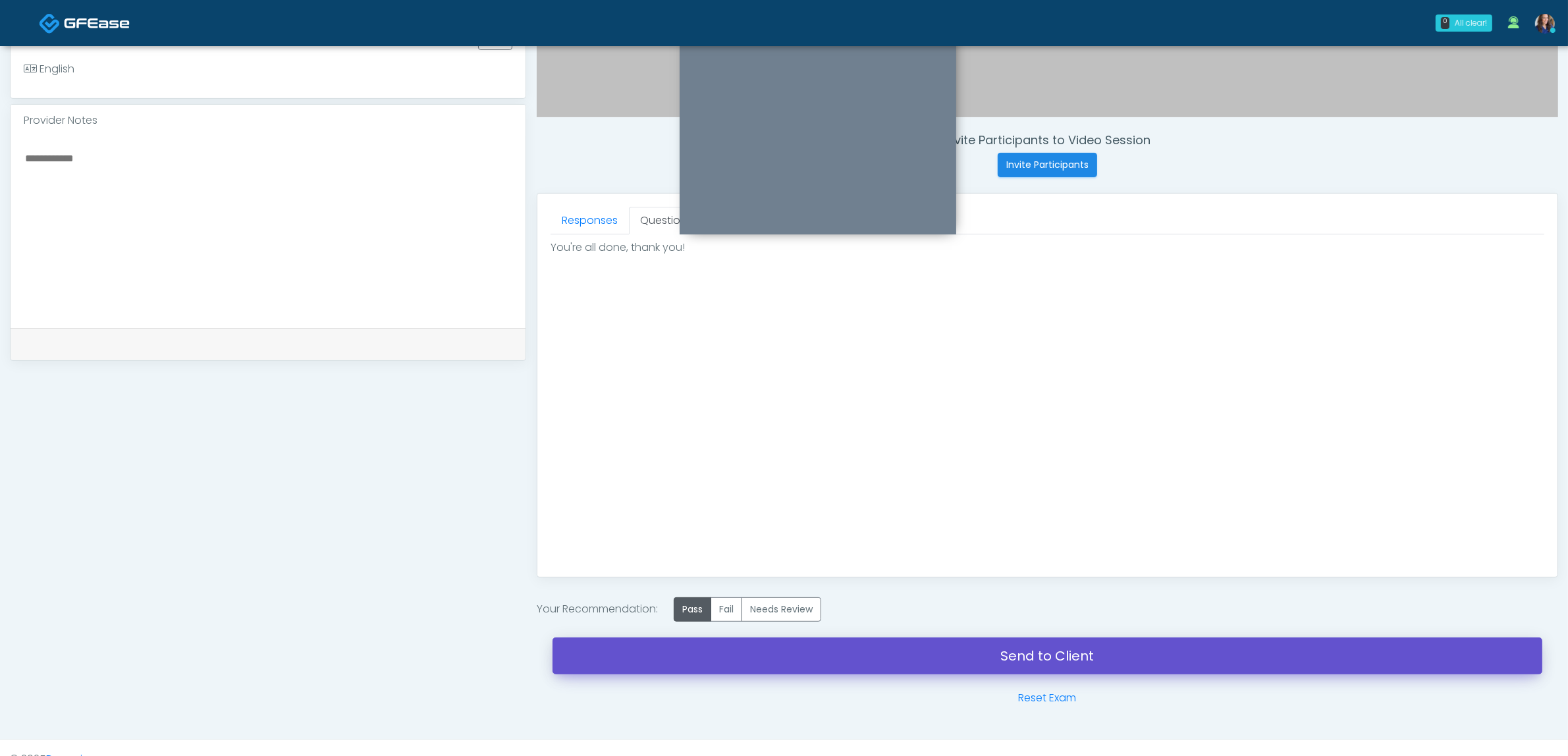
click at [860, 653] on link "Send to Client" at bounding box center [1047, 656] width 989 height 37
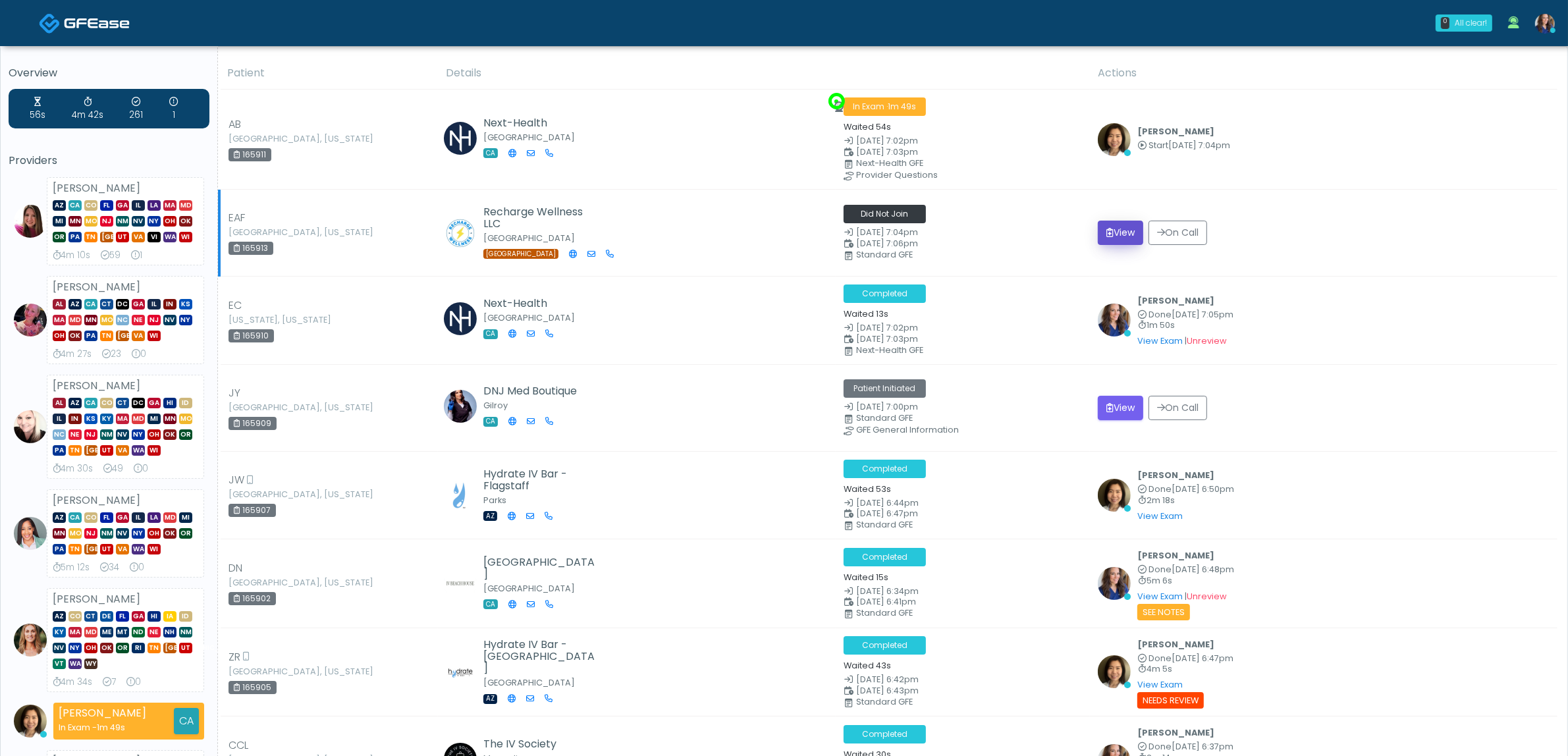
click at [1127, 230] on button "View" at bounding box center [1121, 233] width 46 height 24
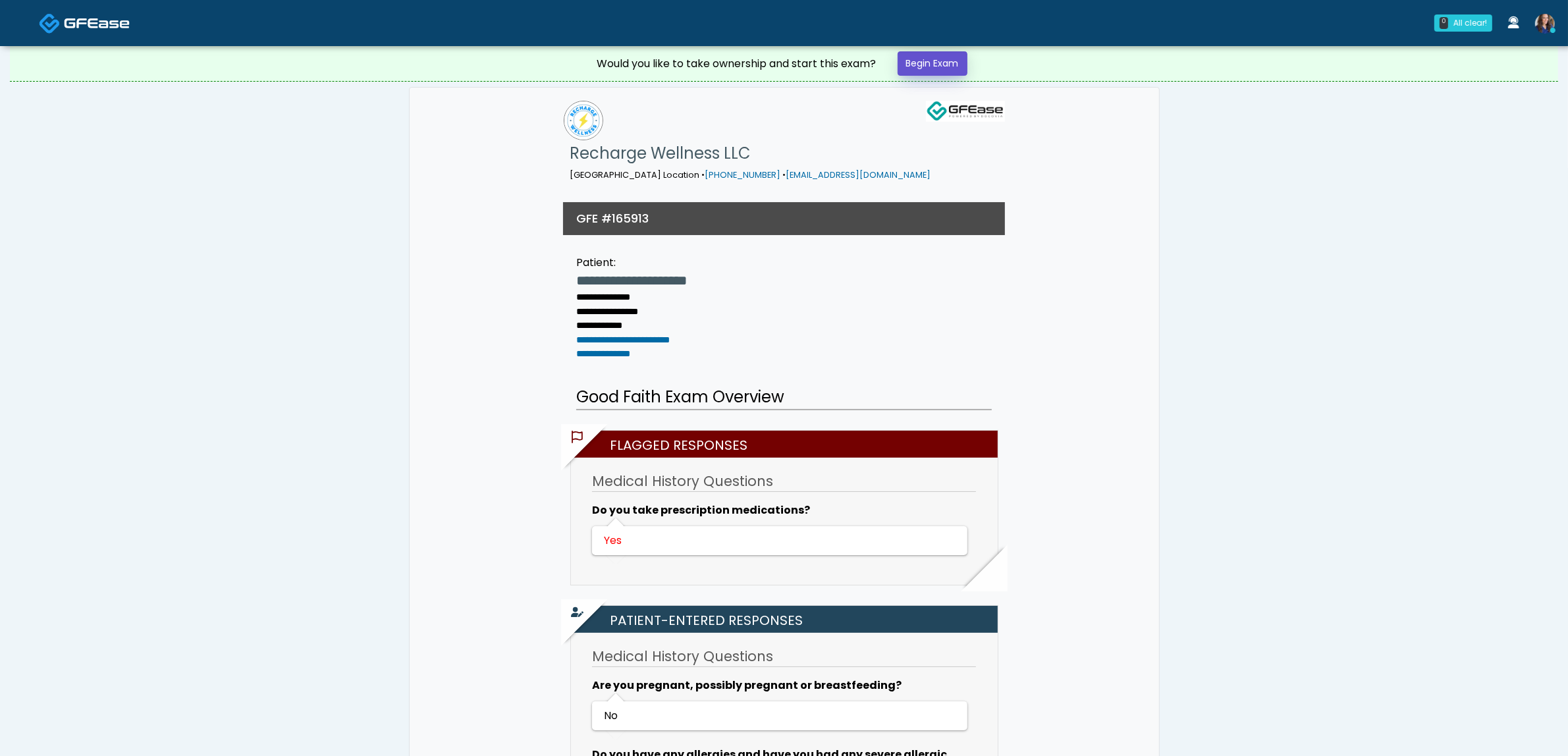
click at [939, 67] on link "Begin Exam" at bounding box center [932, 63] width 70 height 24
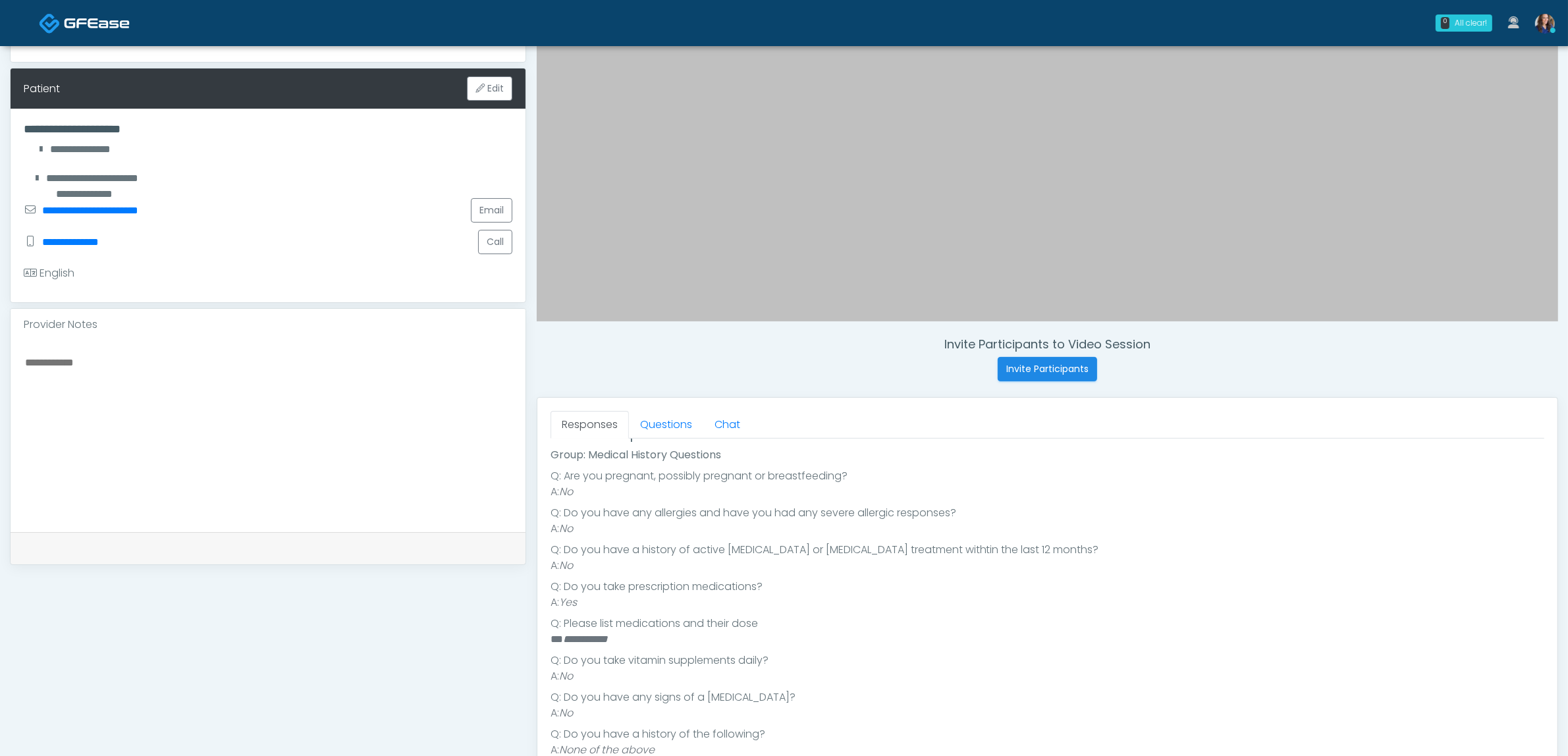
scroll to position [330, 0]
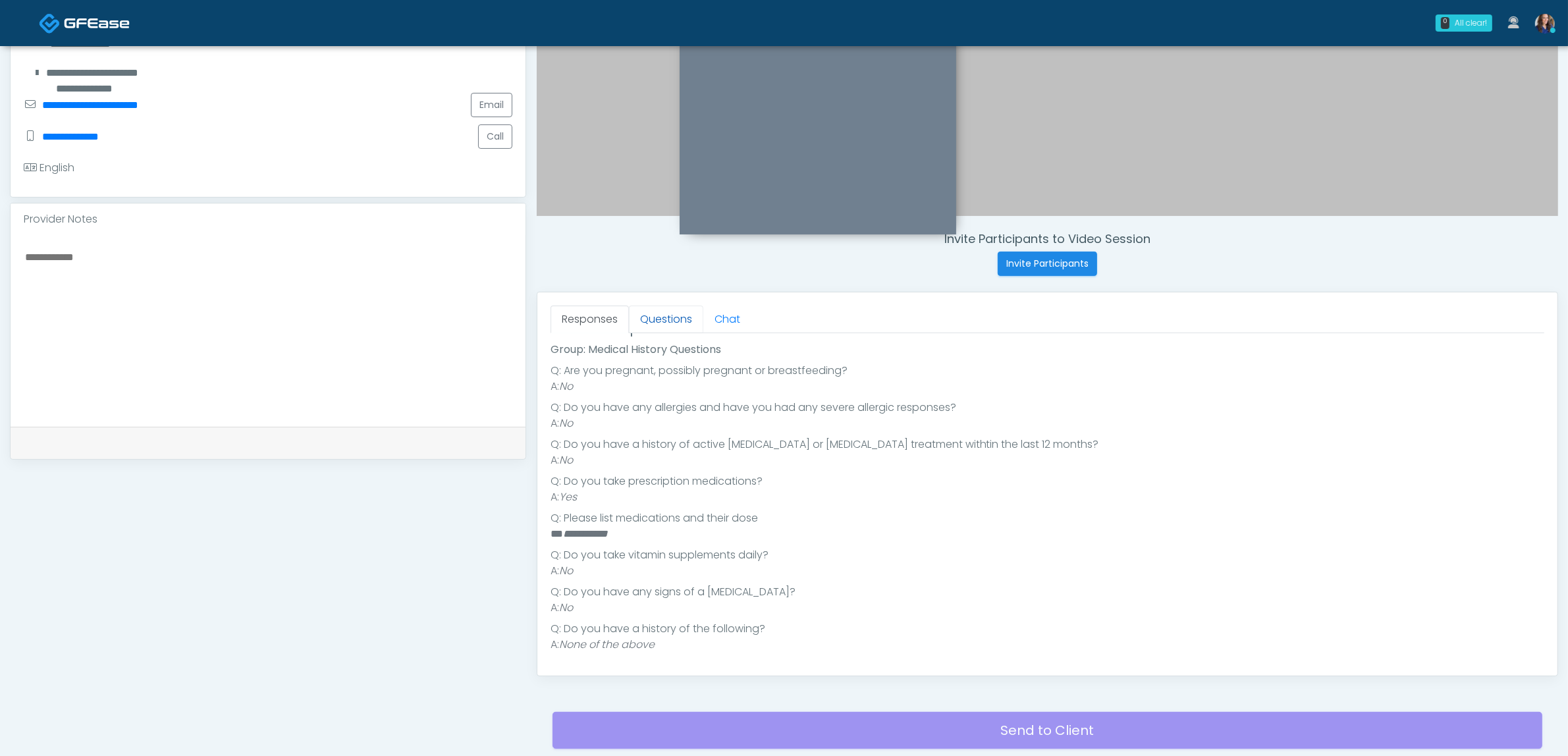
click at [658, 328] on link "Questions" at bounding box center [666, 319] width 74 height 28
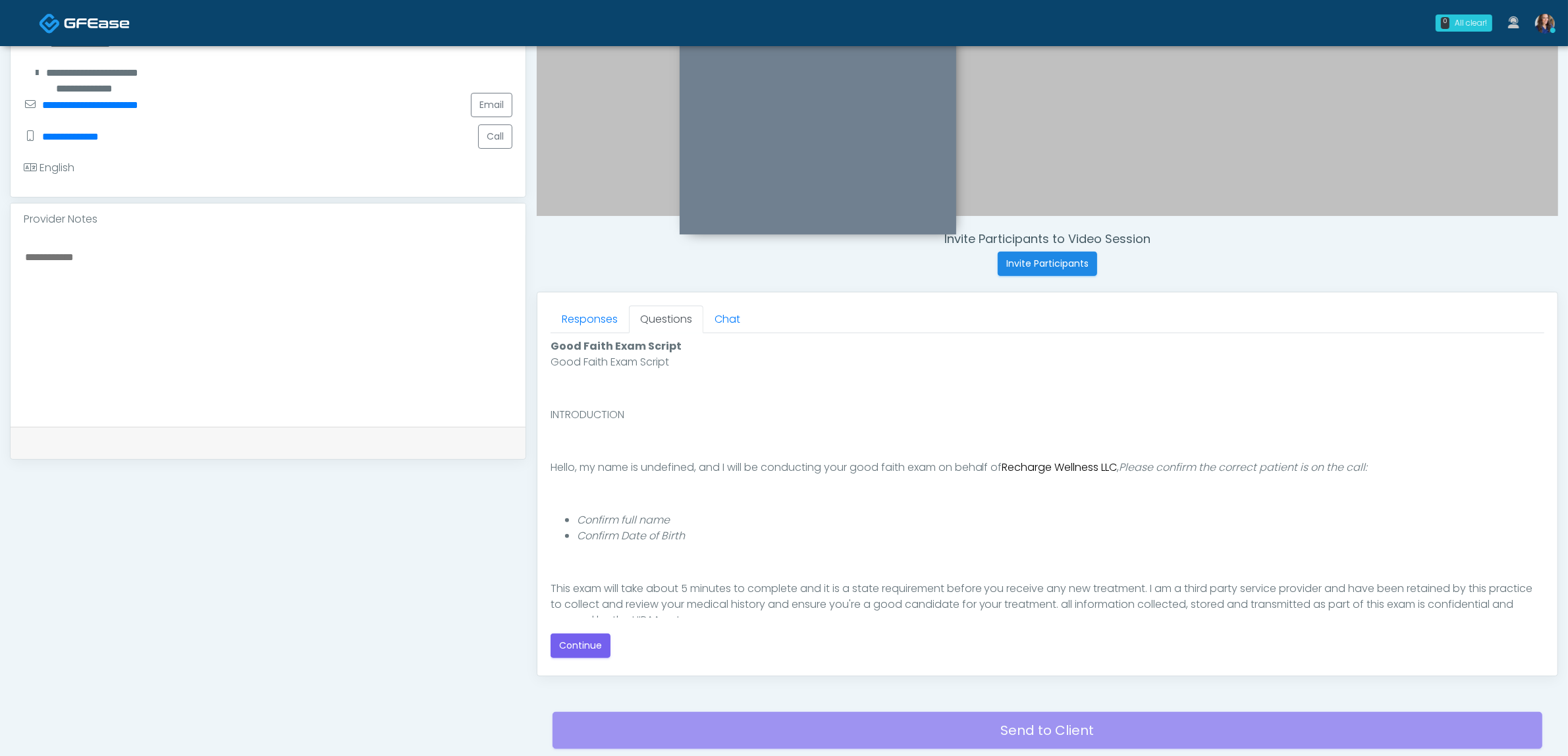
scroll to position [0, 0]
click at [584, 650] on button "Continue" at bounding box center [581, 645] width 60 height 24
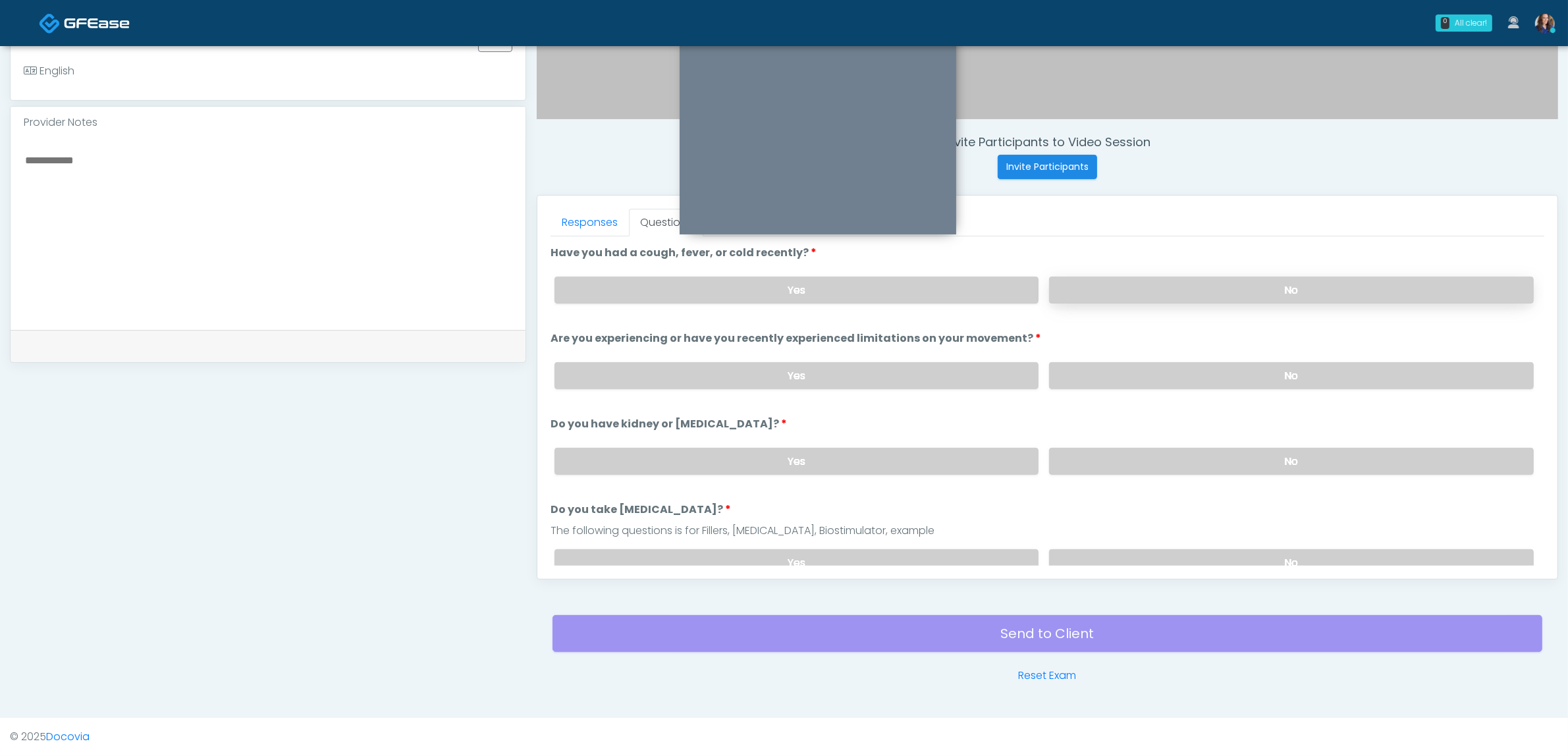
click at [1131, 295] on label "No" at bounding box center [1291, 290] width 484 height 27
drag, startPoint x: 1118, startPoint y: 365, endPoint x: 1118, endPoint y: 394, distance: 29.0
click at [1119, 365] on label "No" at bounding box center [1291, 376] width 484 height 27
drag, startPoint x: 1100, startPoint y: 458, endPoint x: 1099, endPoint y: 508, distance: 50.0
click at [1099, 458] on label "No" at bounding box center [1291, 461] width 484 height 27
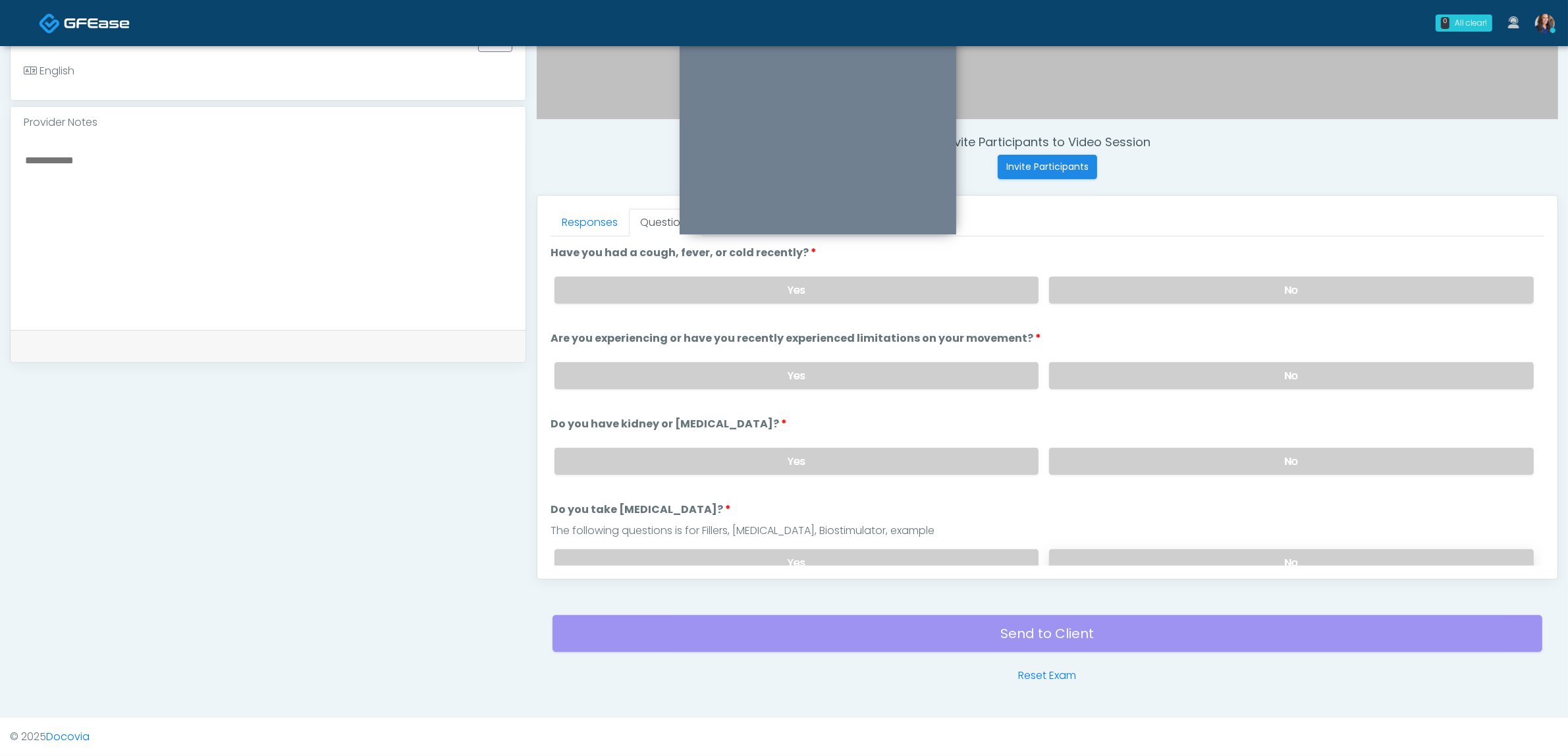
click at [1094, 549] on label "No" at bounding box center [1291, 563] width 484 height 27
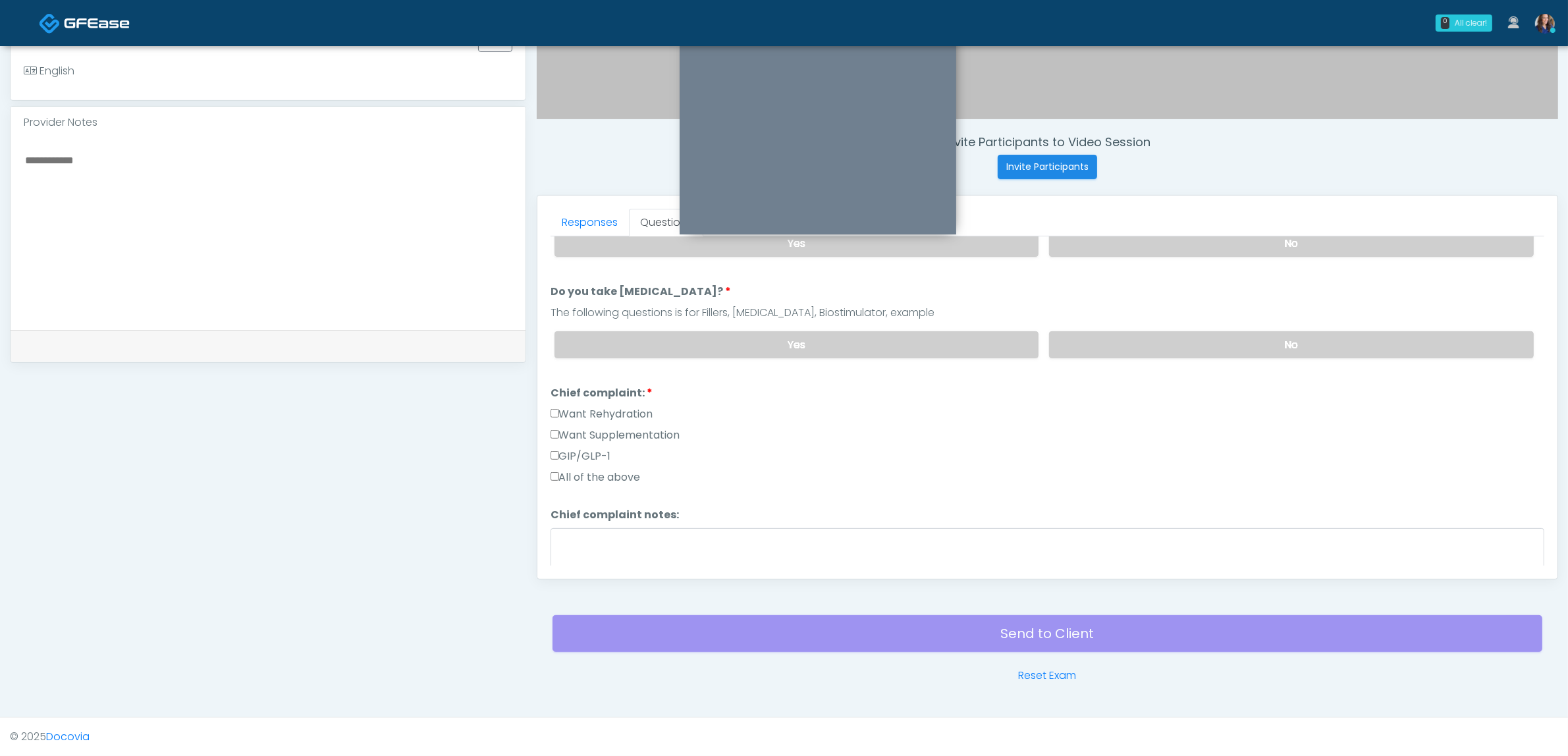
scroll to position [247, 0]
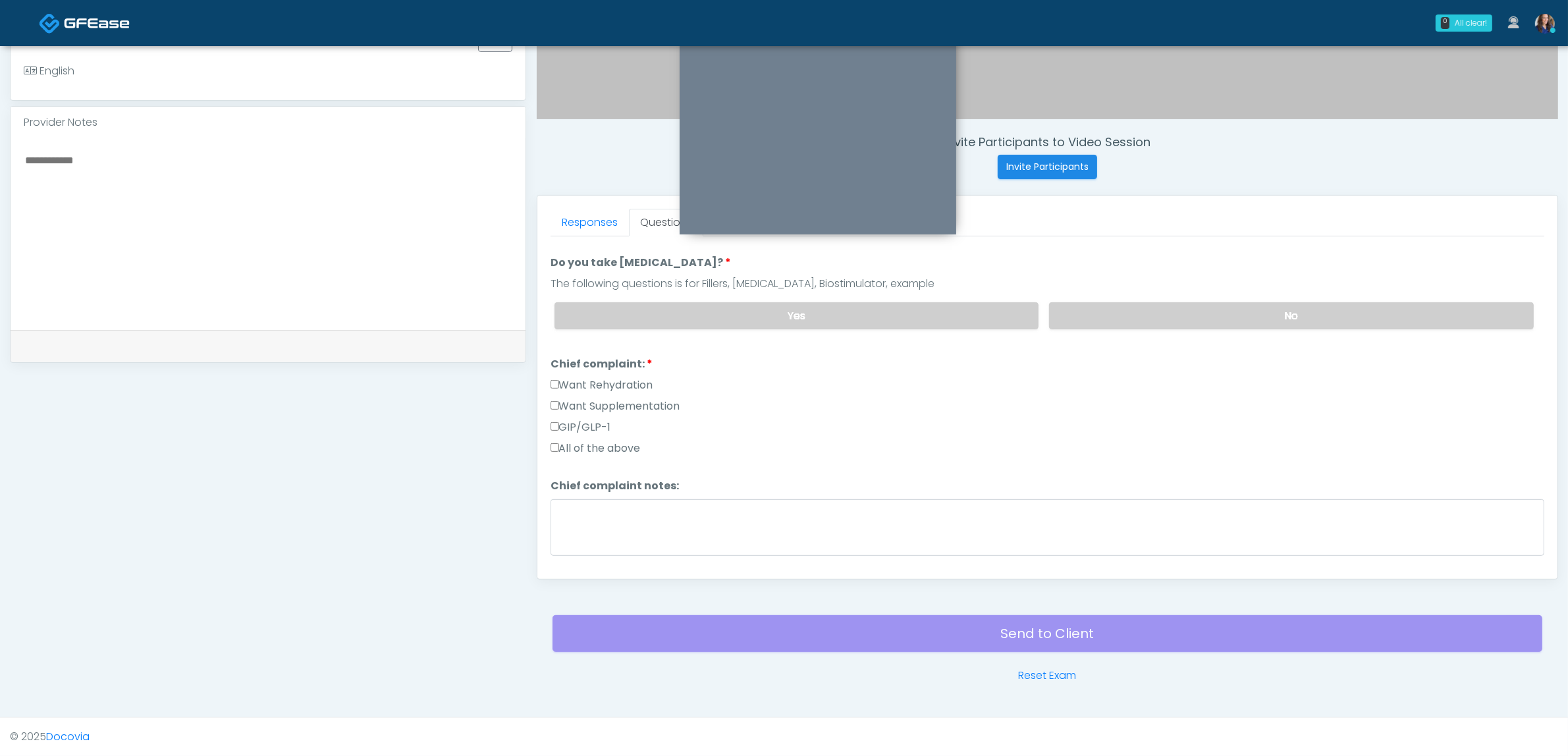
drag, startPoint x: 574, startPoint y: 418, endPoint x: 686, endPoint y: 429, distance: 112.5
click at [574, 419] on label "GIP/GLP-1" at bounding box center [581, 427] width 61 height 16
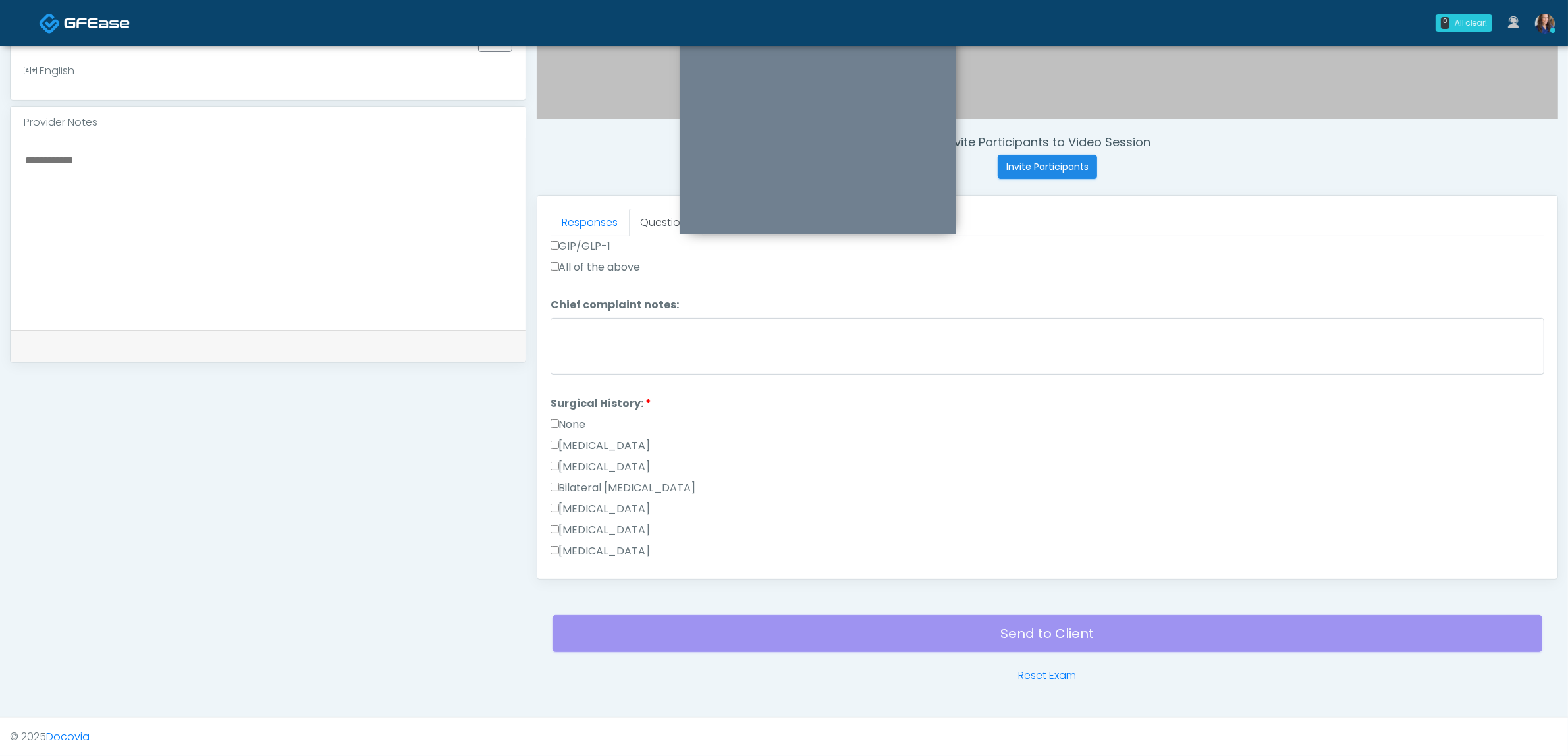
scroll to position [494, 0]
click at [575, 353] on label "None" at bounding box center [569, 359] width 36 height 16
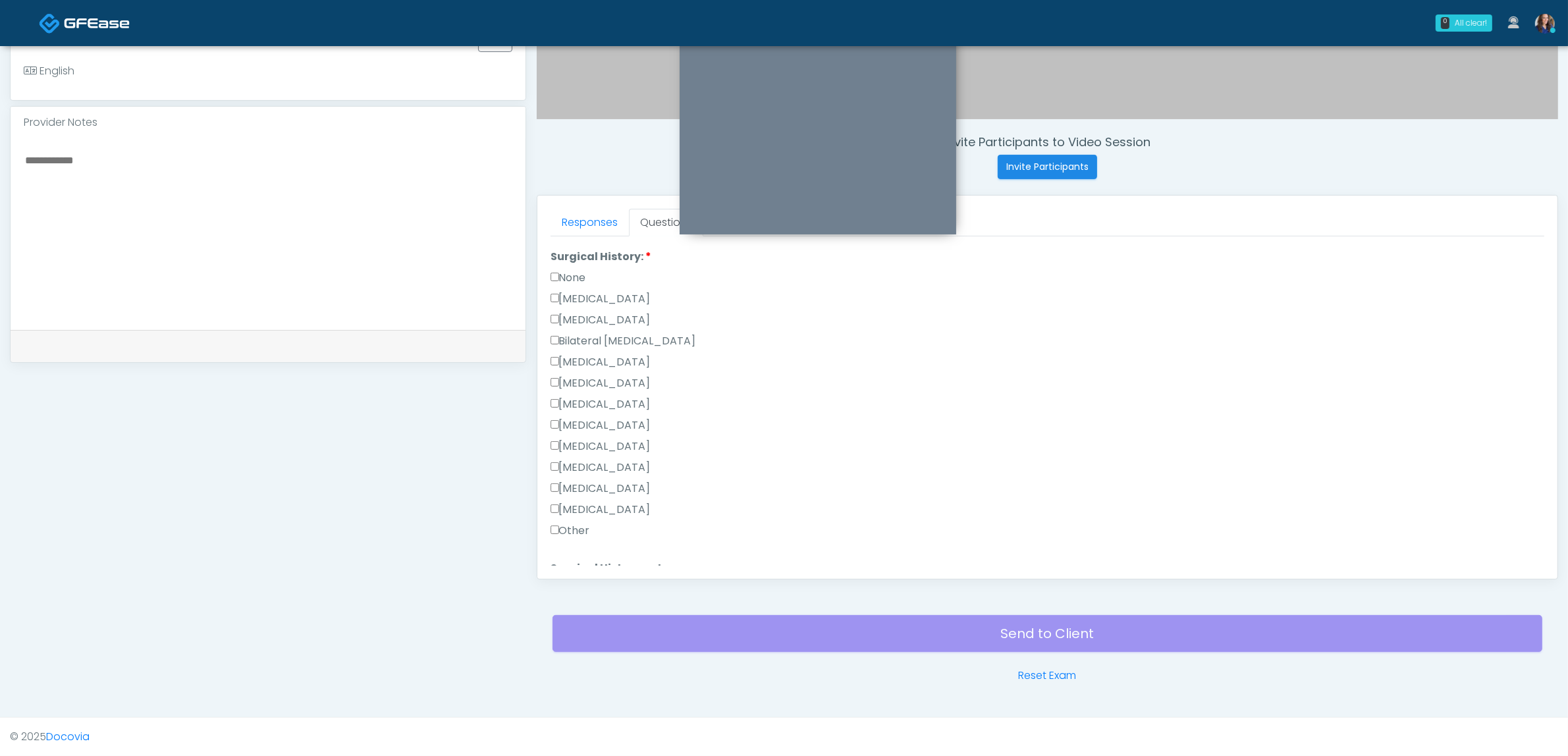
scroll to position [687, 0]
click at [584, 547] on button "Continue" at bounding box center [581, 559] width 60 height 24
click at [596, 521] on label "All of the above" at bounding box center [596, 529] width 90 height 16
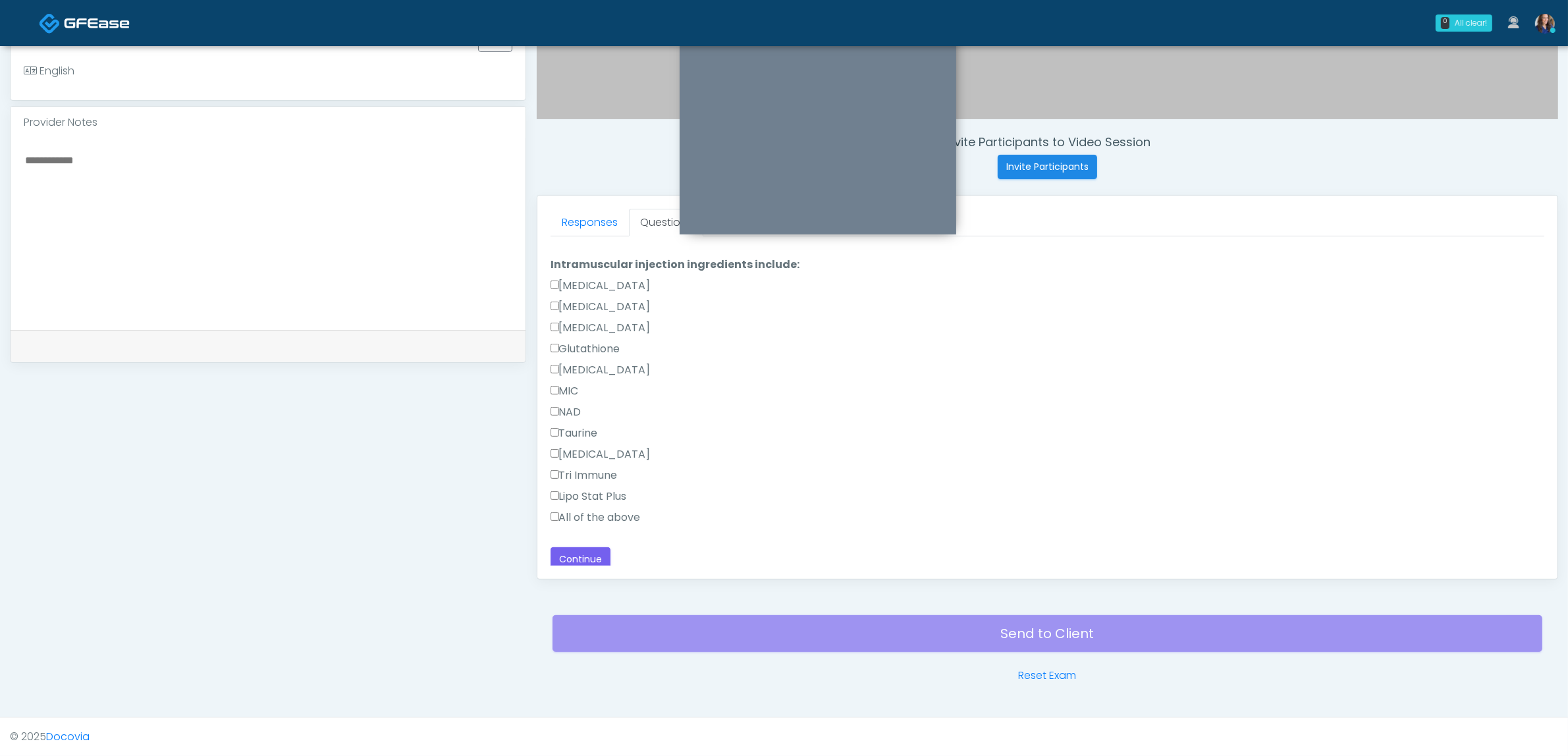
drag, startPoint x: 594, startPoint y: 509, endPoint x: 604, endPoint y: 491, distance: 20.6
click at [594, 510] on label "All of the above" at bounding box center [596, 518] width 90 height 16
click at [576, 224] on link "Responses" at bounding box center [590, 223] width 78 height 28
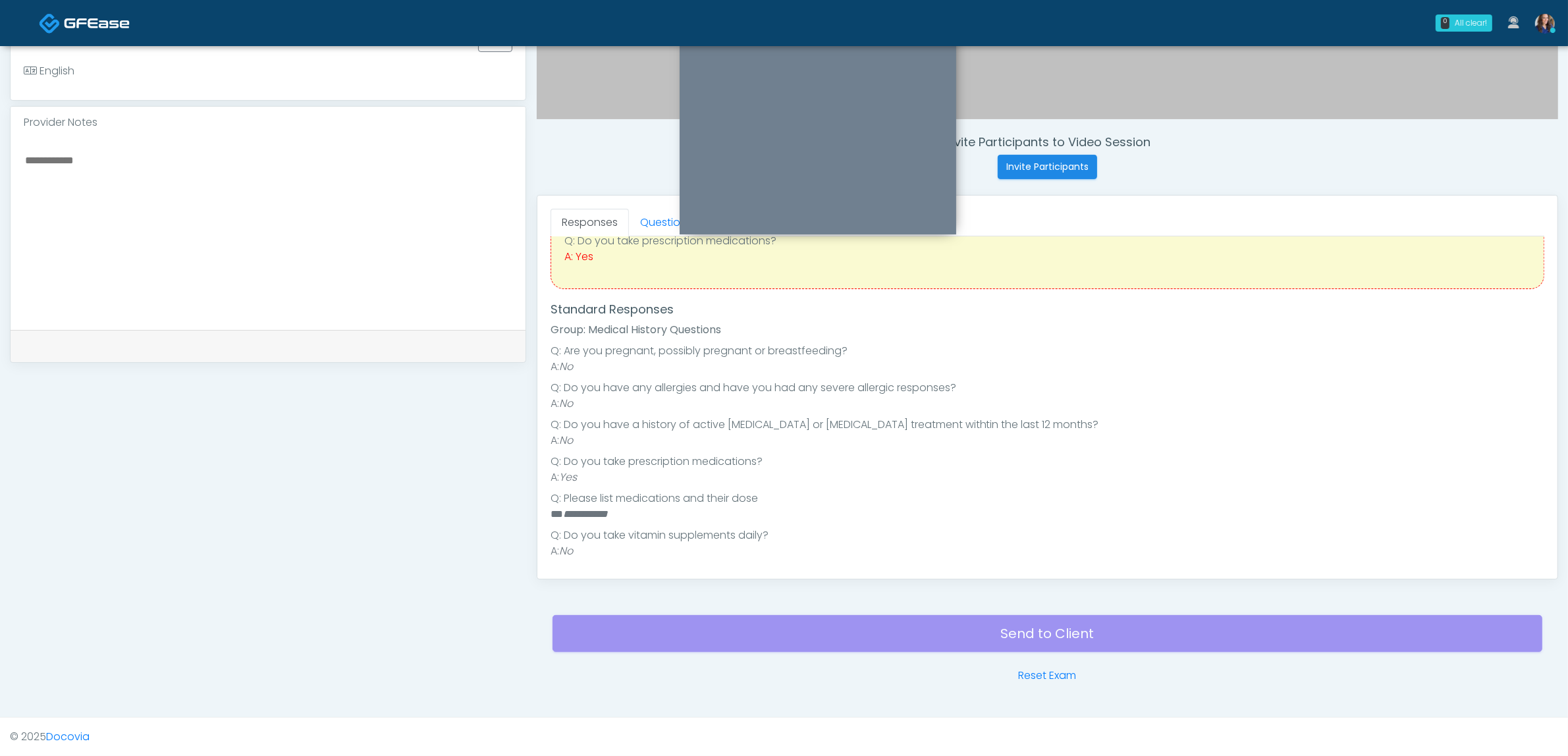
scroll to position [0, 0]
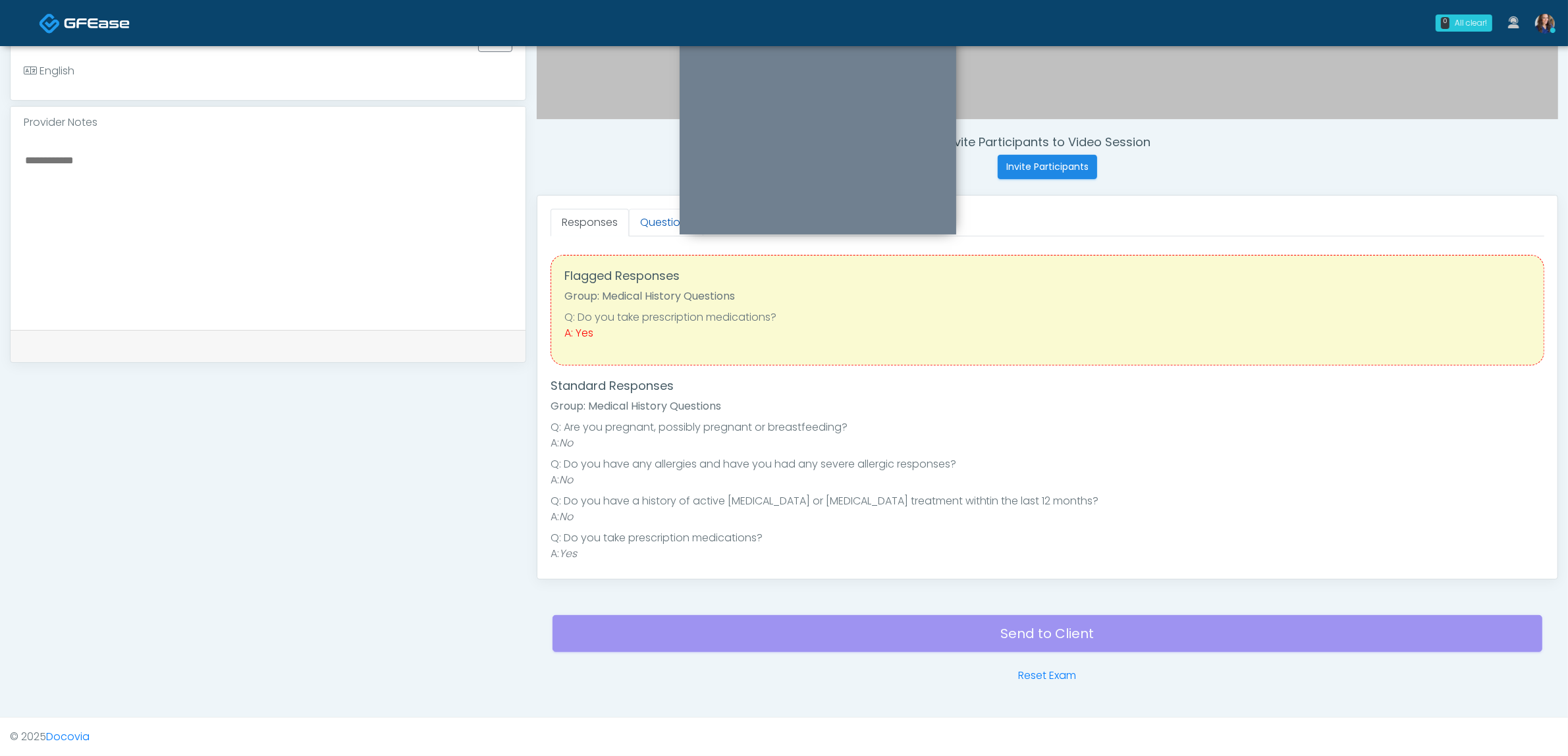
click at [646, 220] on link "Questions" at bounding box center [666, 223] width 74 height 28
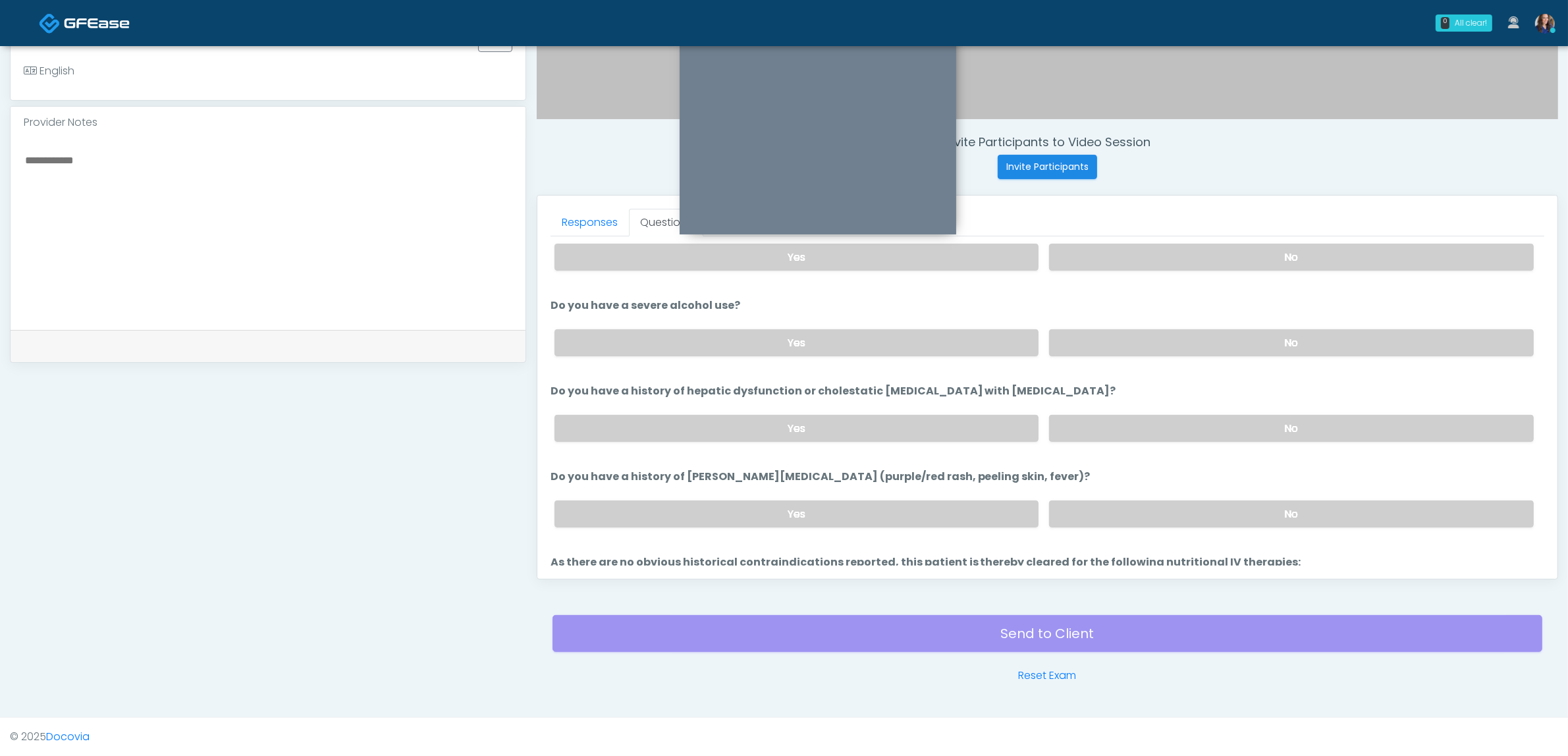
scroll to position [166, 0]
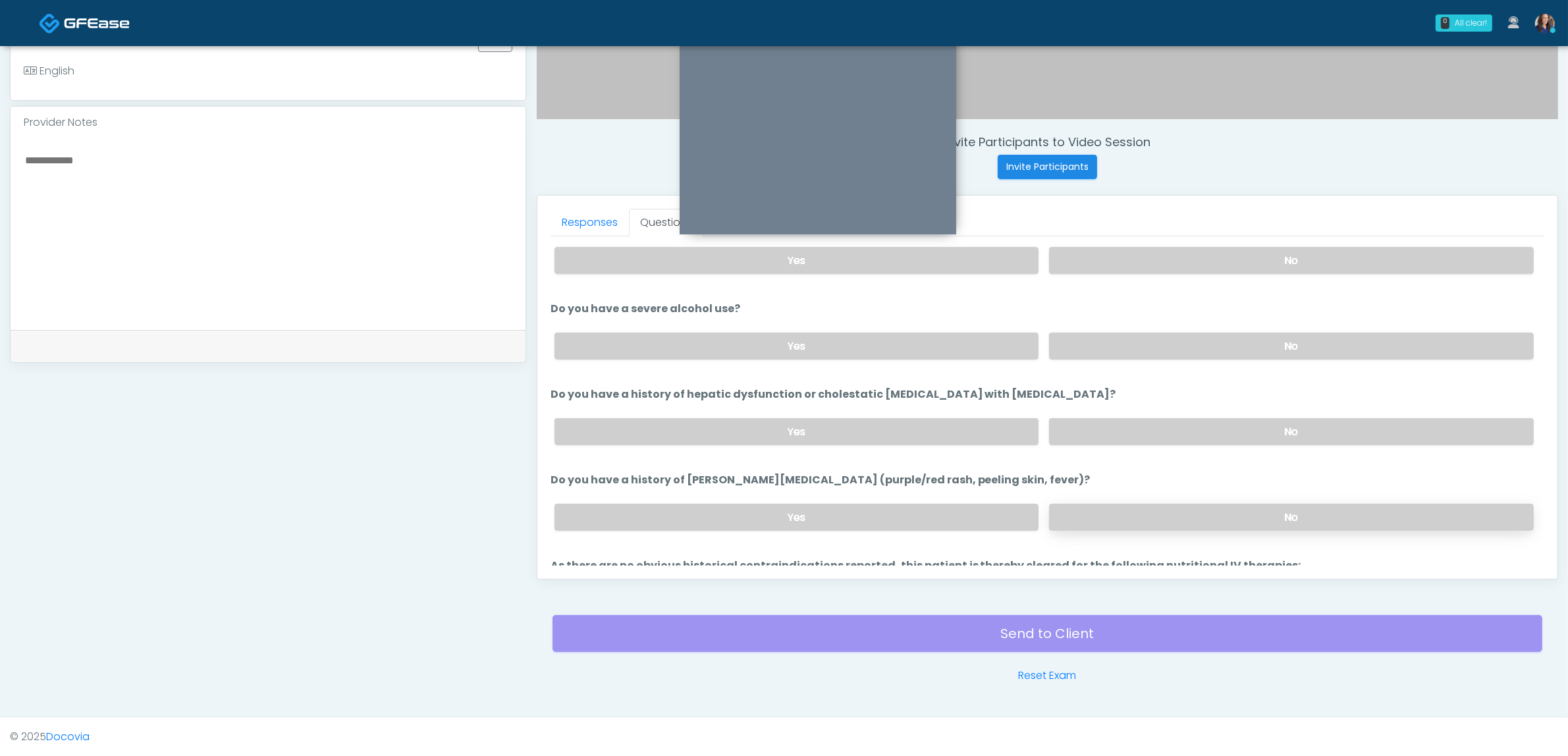
click at [1111, 504] on label "No" at bounding box center [1291, 517] width 484 height 27
click at [1101, 436] on label "No" at bounding box center [1291, 431] width 484 height 27
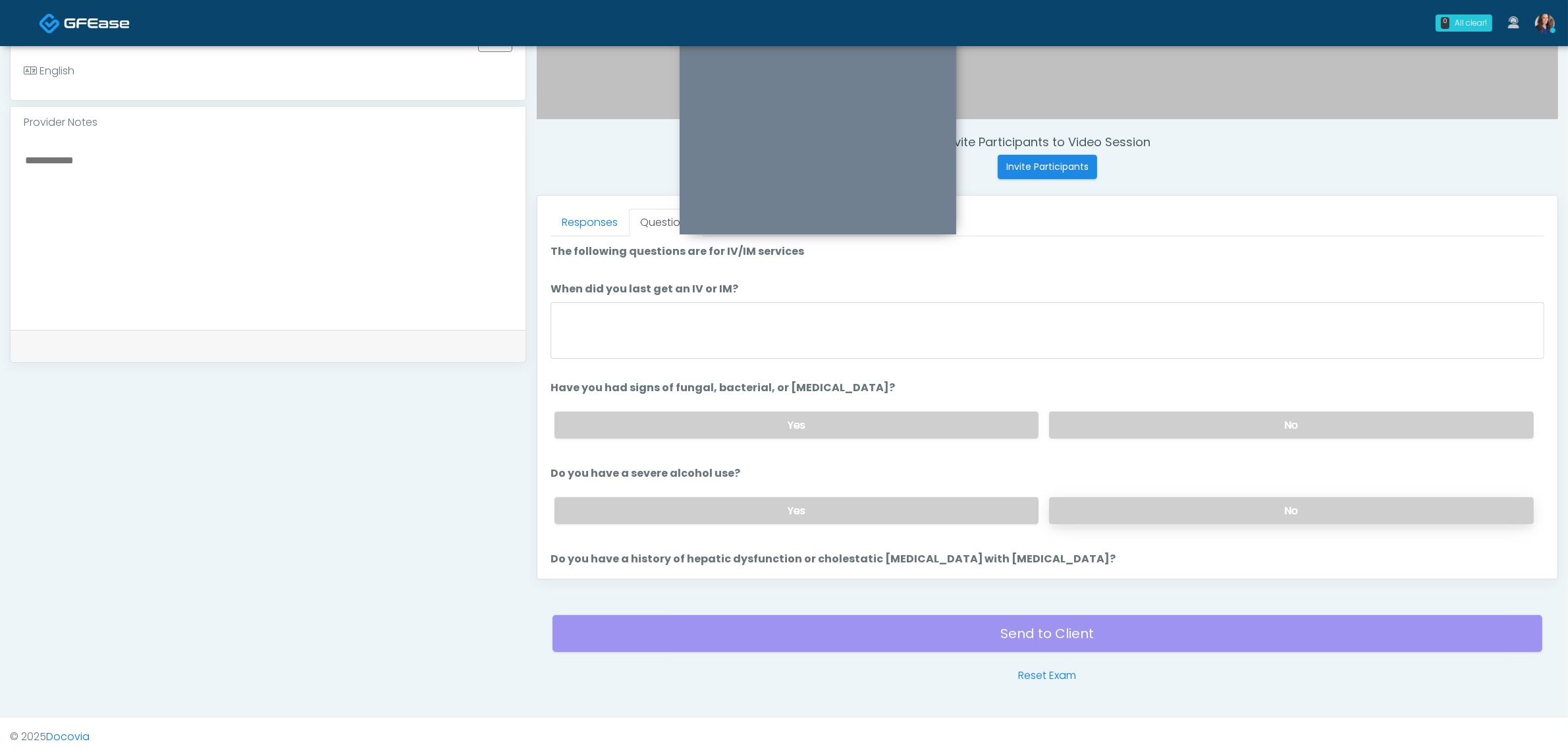
click at [1101, 518] on label "No" at bounding box center [1291, 511] width 484 height 27
click at [1111, 429] on label "No" at bounding box center [1291, 425] width 484 height 27
click at [743, 327] on textarea "When did you last get an IV or IM?" at bounding box center [1047, 330] width 994 height 56
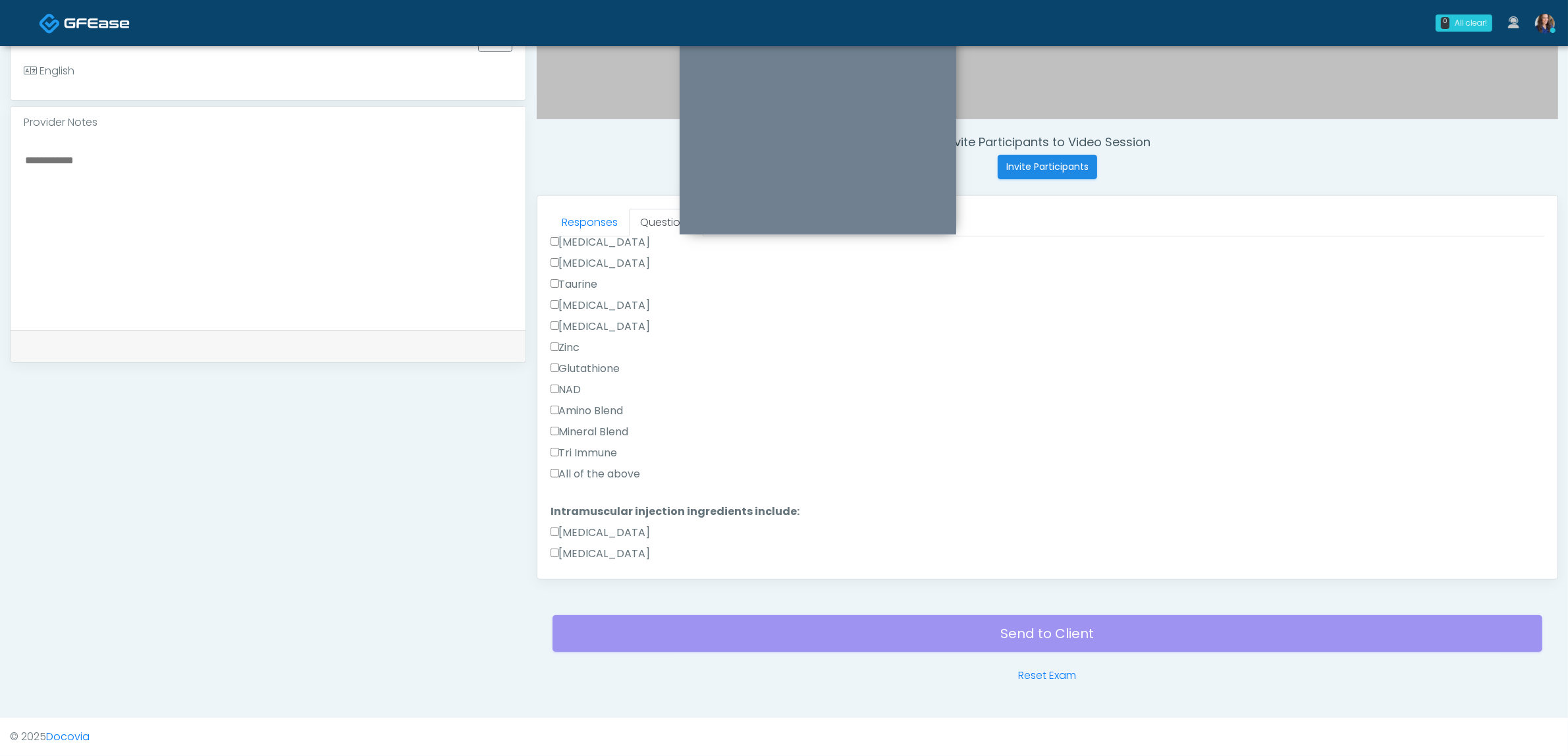
scroll to position [989, 0]
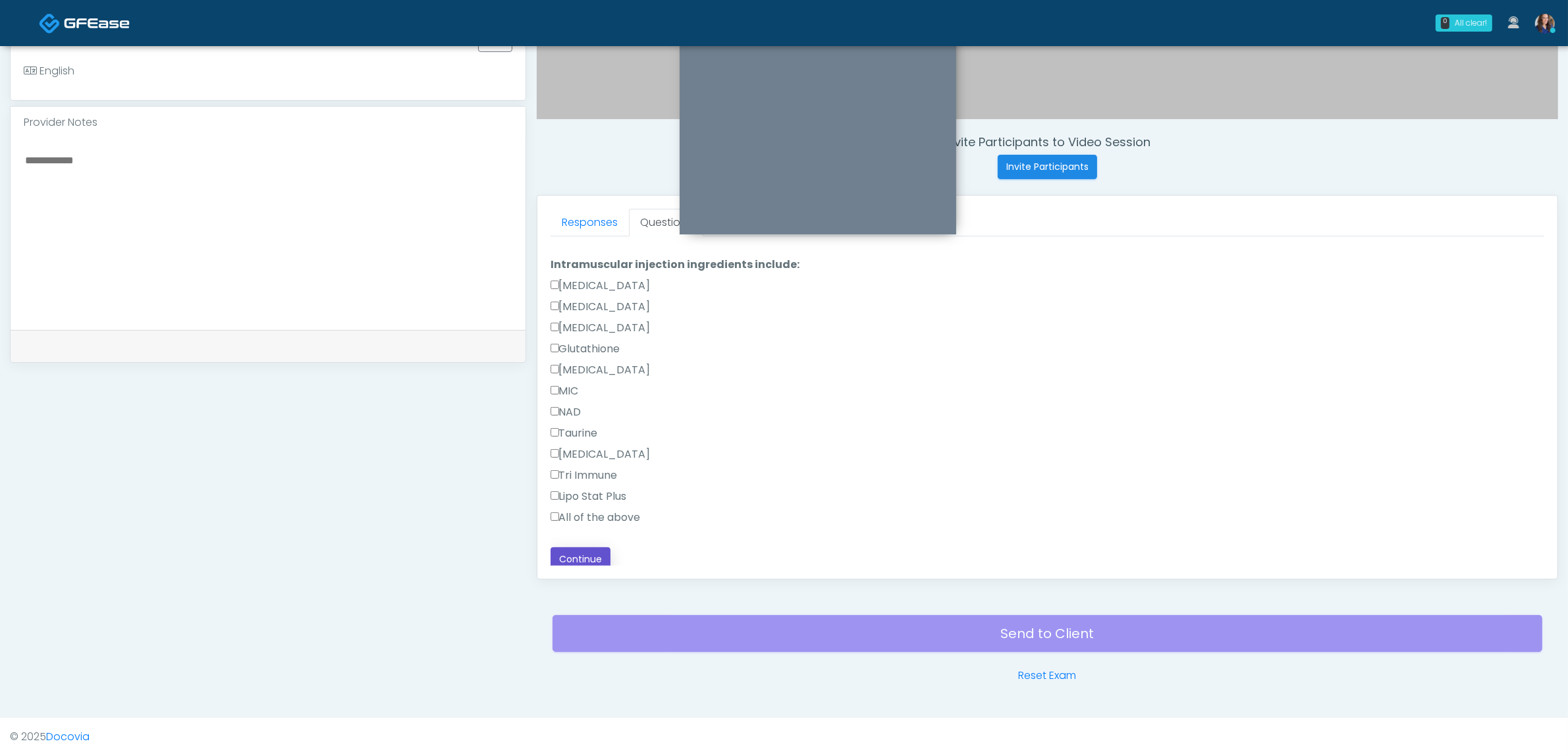
click at [587, 553] on button "Continue" at bounding box center [581, 559] width 60 height 24
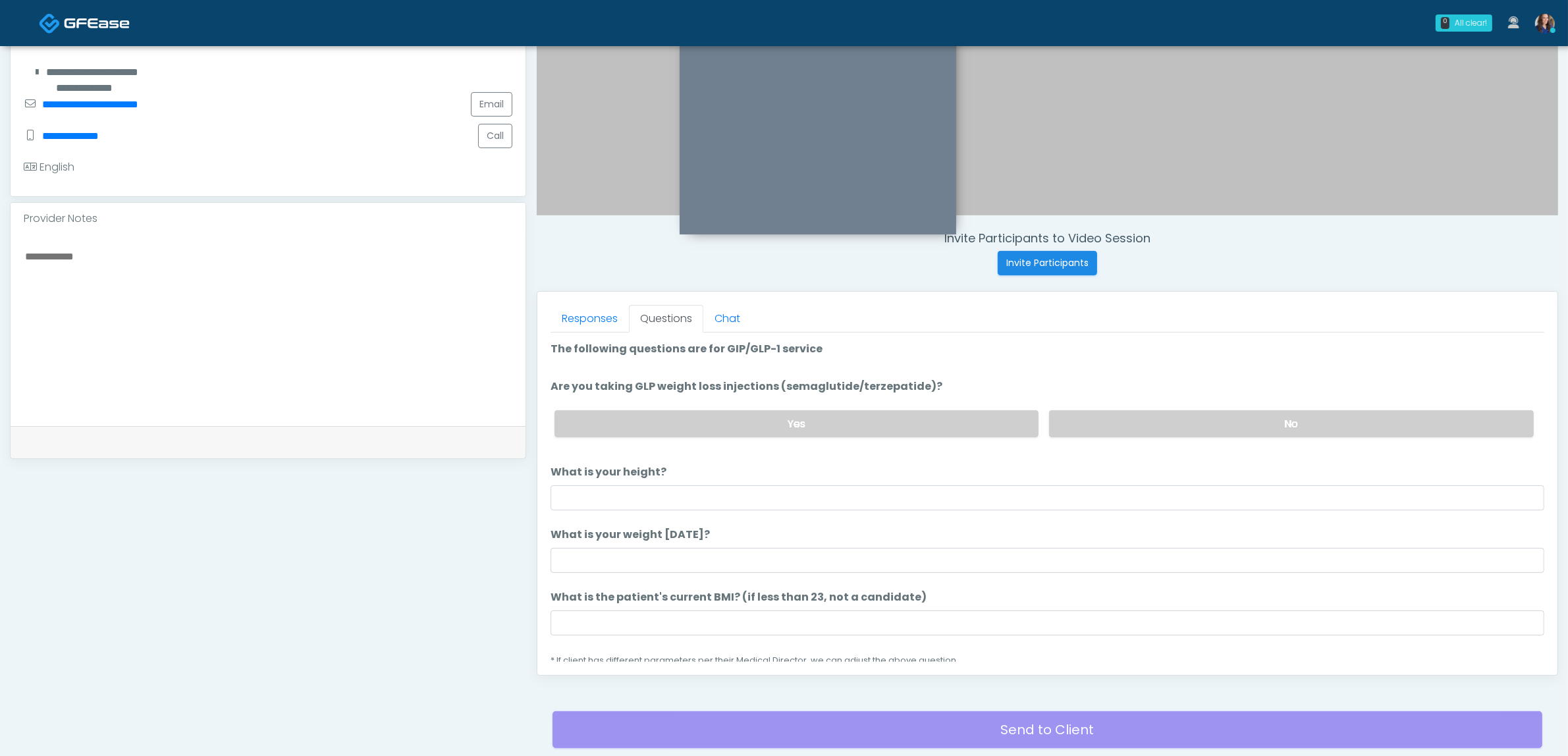
scroll to position [263, 0]
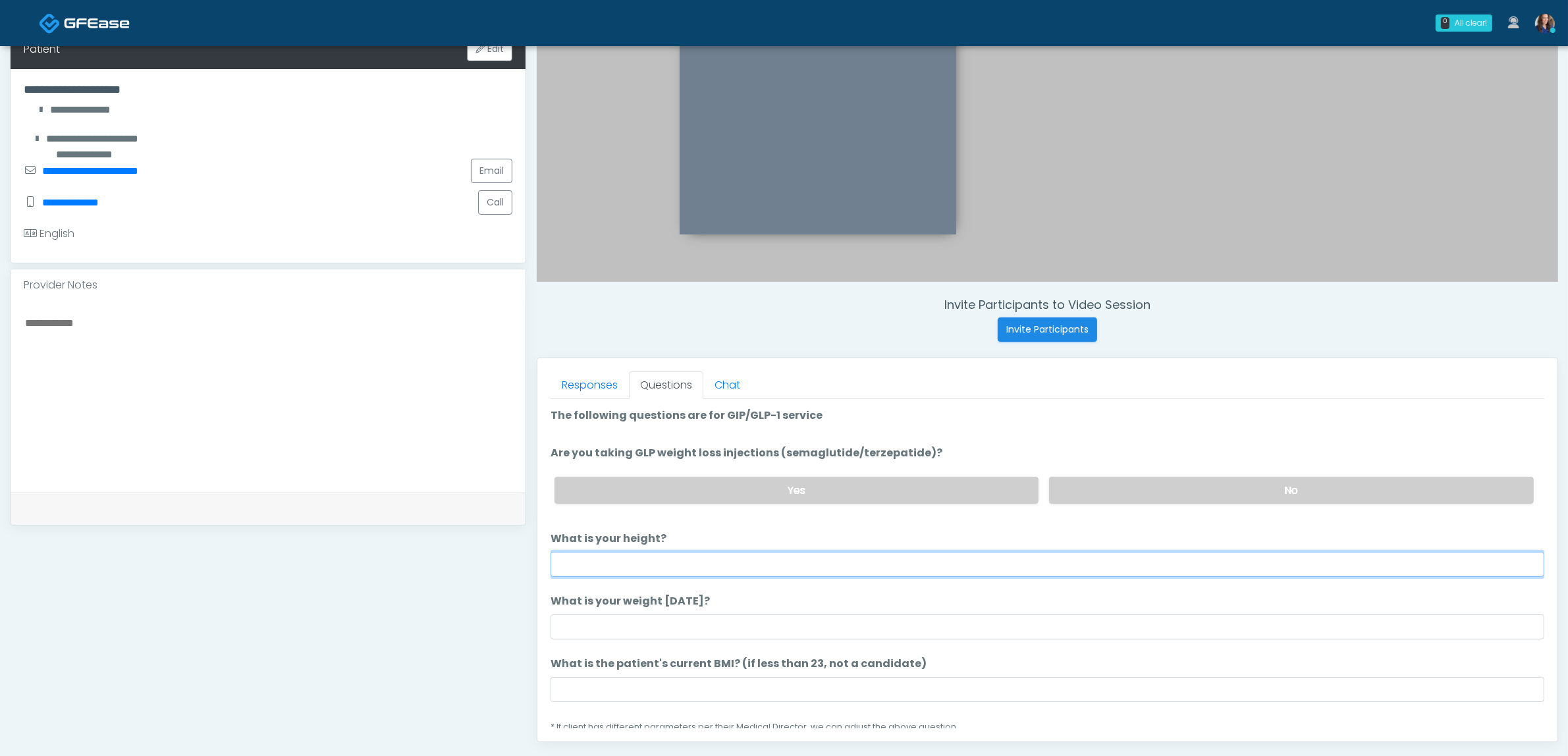
click at [805, 561] on input "What is your height?" at bounding box center [1047, 564] width 994 height 25
type input "*****"
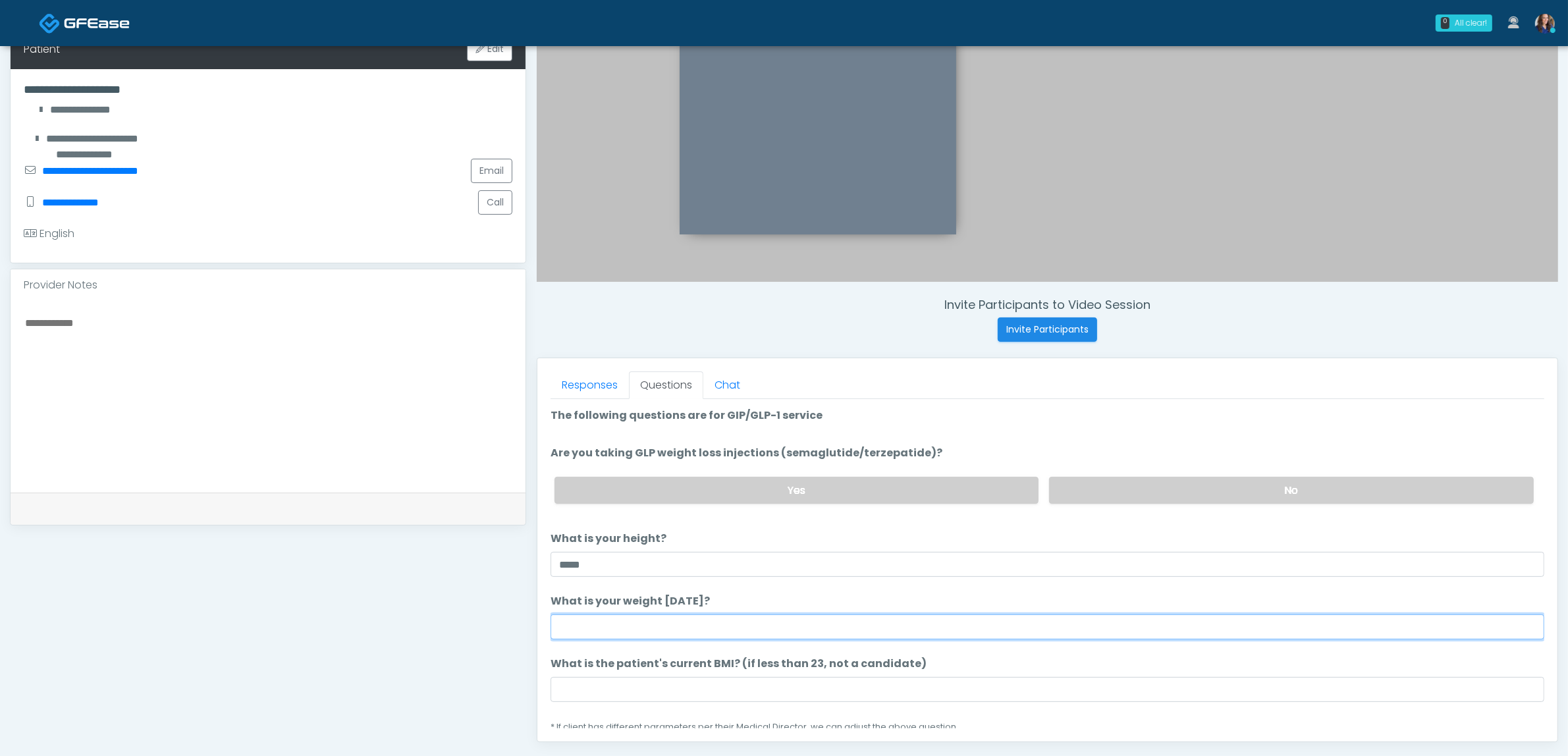
click at [718, 635] on input "What is your weight [DATE]?" at bounding box center [1047, 626] width 994 height 25
type input "***"
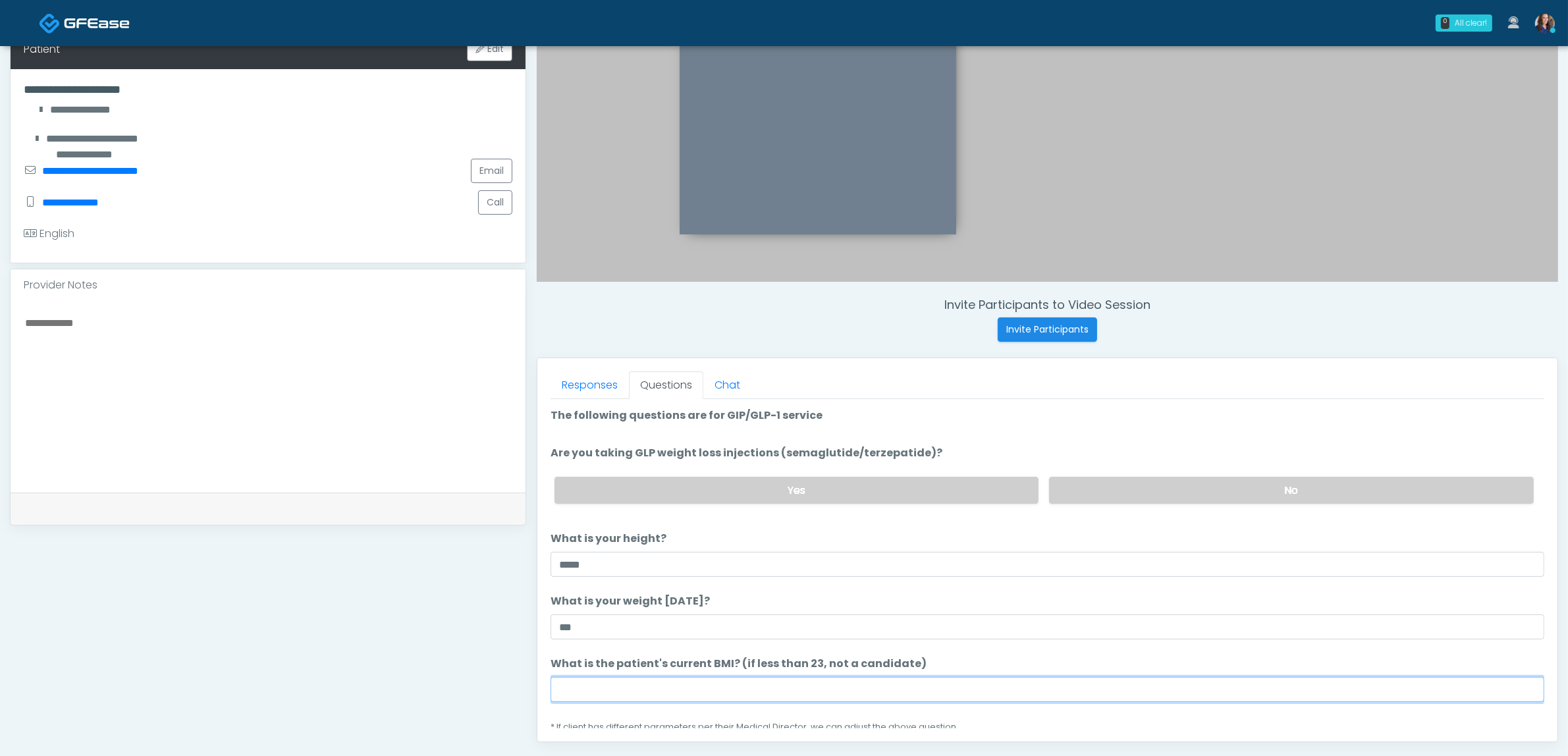
drag, startPoint x: 643, startPoint y: 687, endPoint x: 650, endPoint y: 681, distance: 9.2
click at [642, 687] on input "What is the patient's current BMI? (if less than 23, not a candidate)" at bounding box center [1047, 689] width 994 height 25
paste input "****"
type input "****"
click at [1134, 484] on label "No" at bounding box center [1291, 490] width 484 height 27
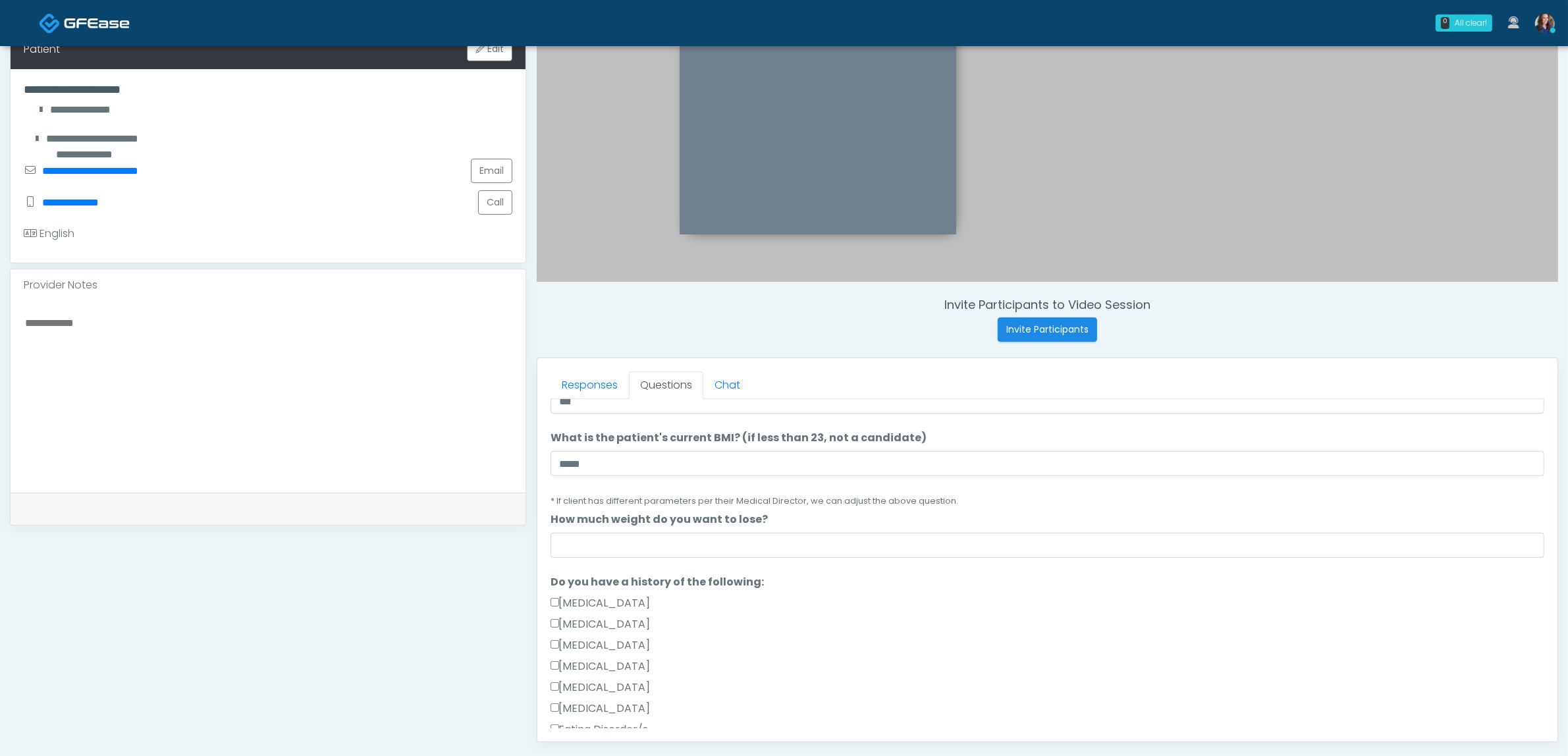
scroll to position [247, 0]
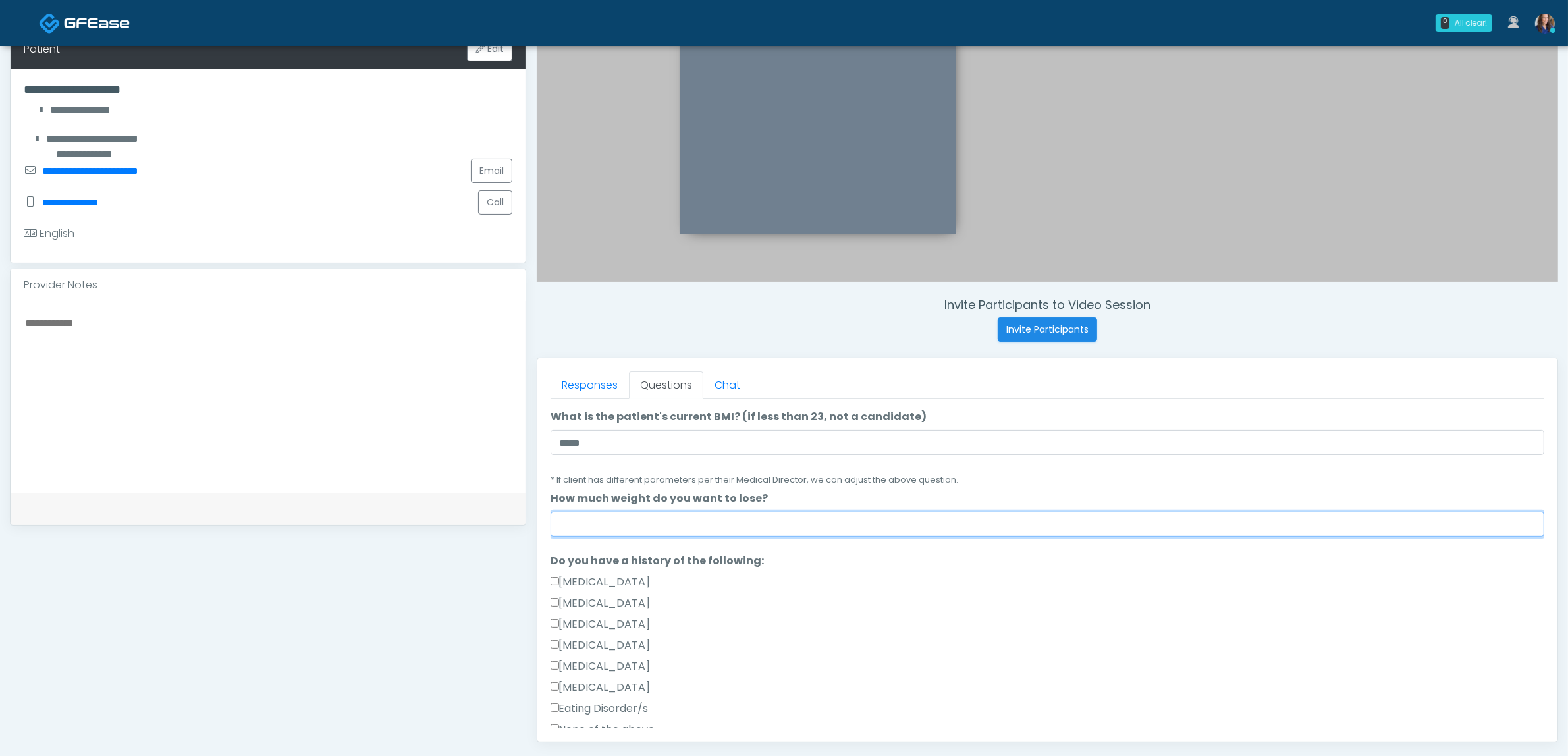
click at [627, 533] on input "How much weight do you want to lose?" at bounding box center [1047, 523] width 994 height 25
click at [604, 533] on input "How much weight do you want to lose?" at bounding box center [1047, 523] width 994 height 25
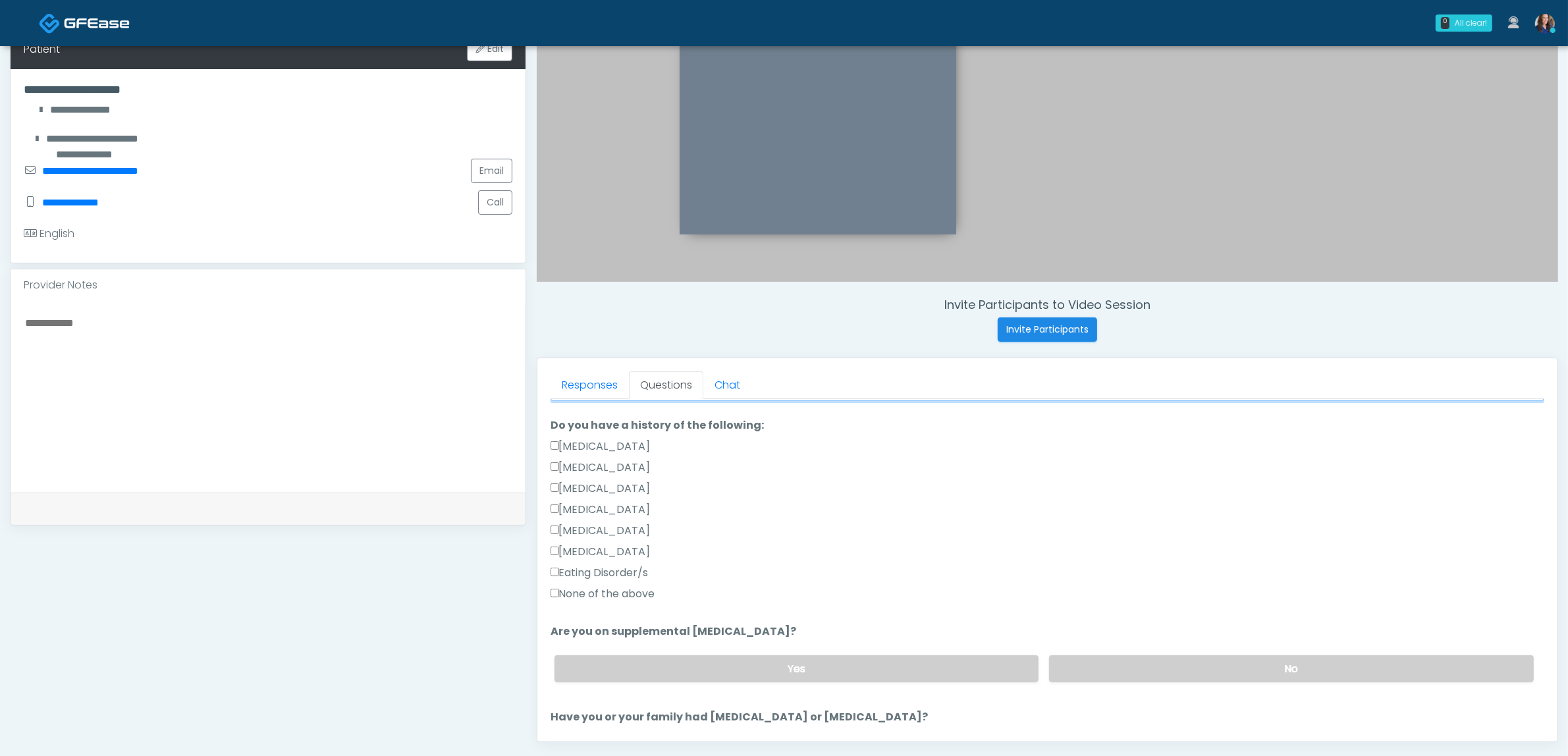
scroll to position [412, 0]
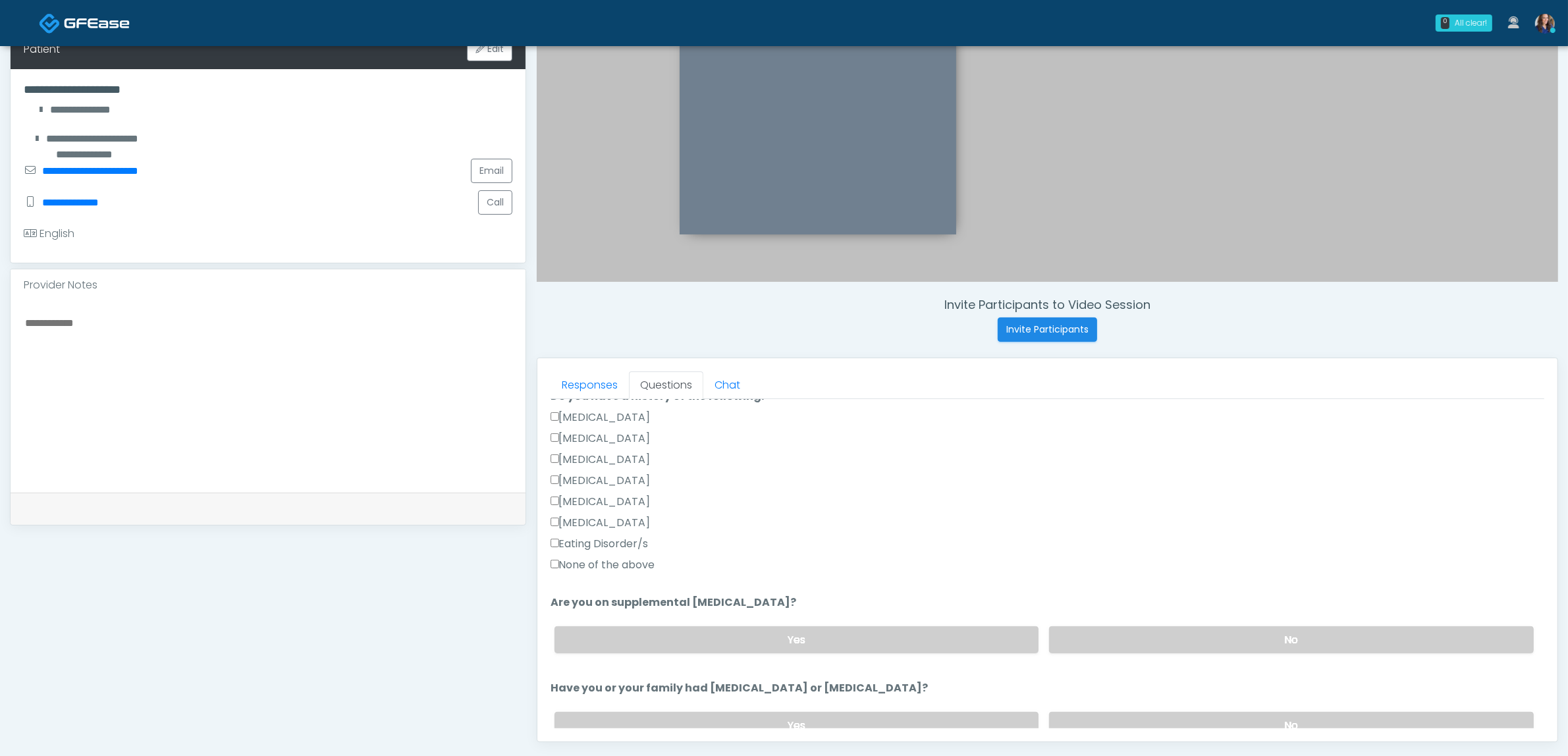
type input "***"
click at [579, 561] on label "None of the above" at bounding box center [603, 565] width 105 height 16
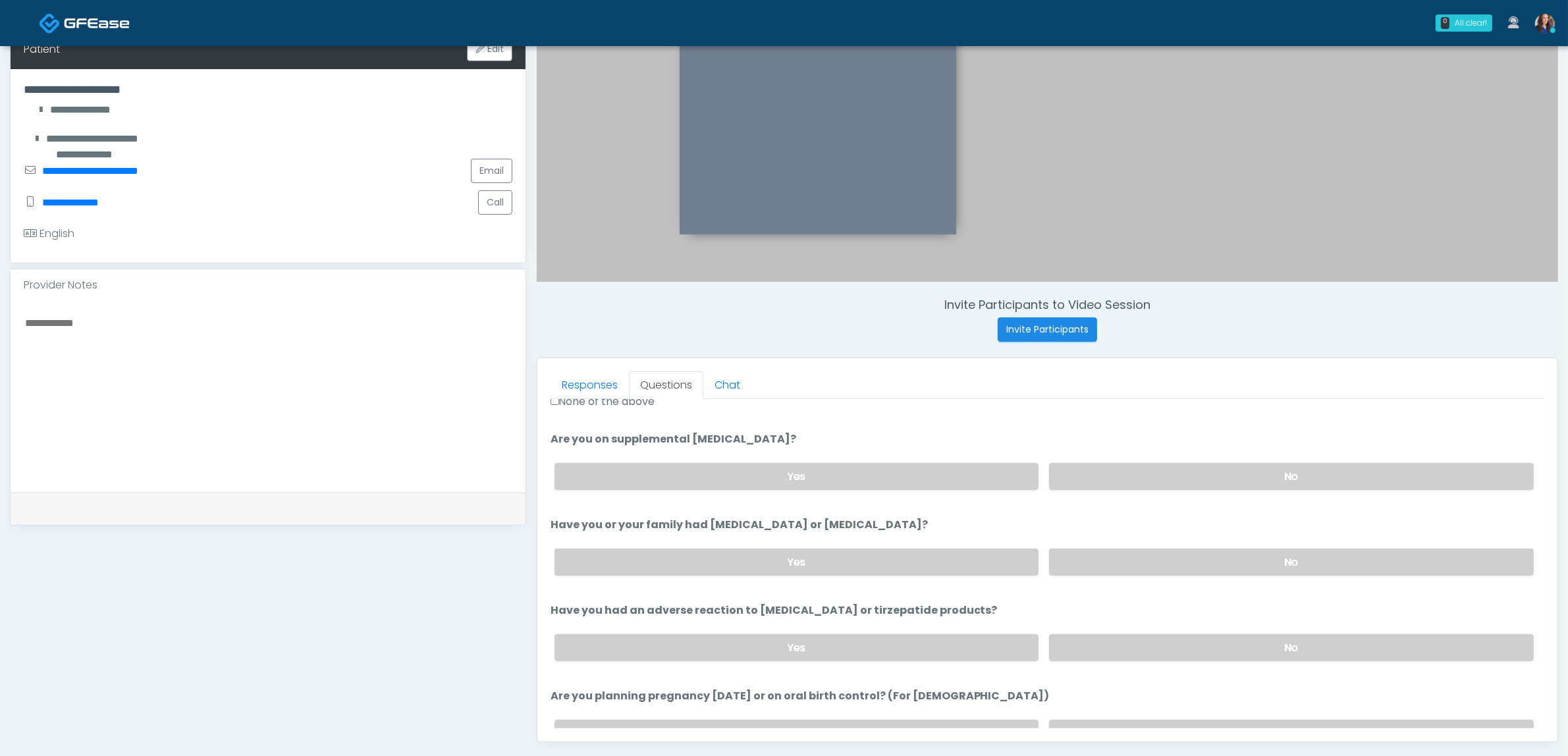
scroll to position [576, 0]
drag, startPoint x: 1154, startPoint y: 476, endPoint x: 1158, endPoint y: 516, distance: 40.2
click at [1156, 476] on label "No" at bounding box center [1291, 475] width 484 height 27
click at [1147, 551] on label "No" at bounding box center [1291, 561] width 484 height 27
click at [1163, 633] on label "No" at bounding box center [1291, 646] width 484 height 27
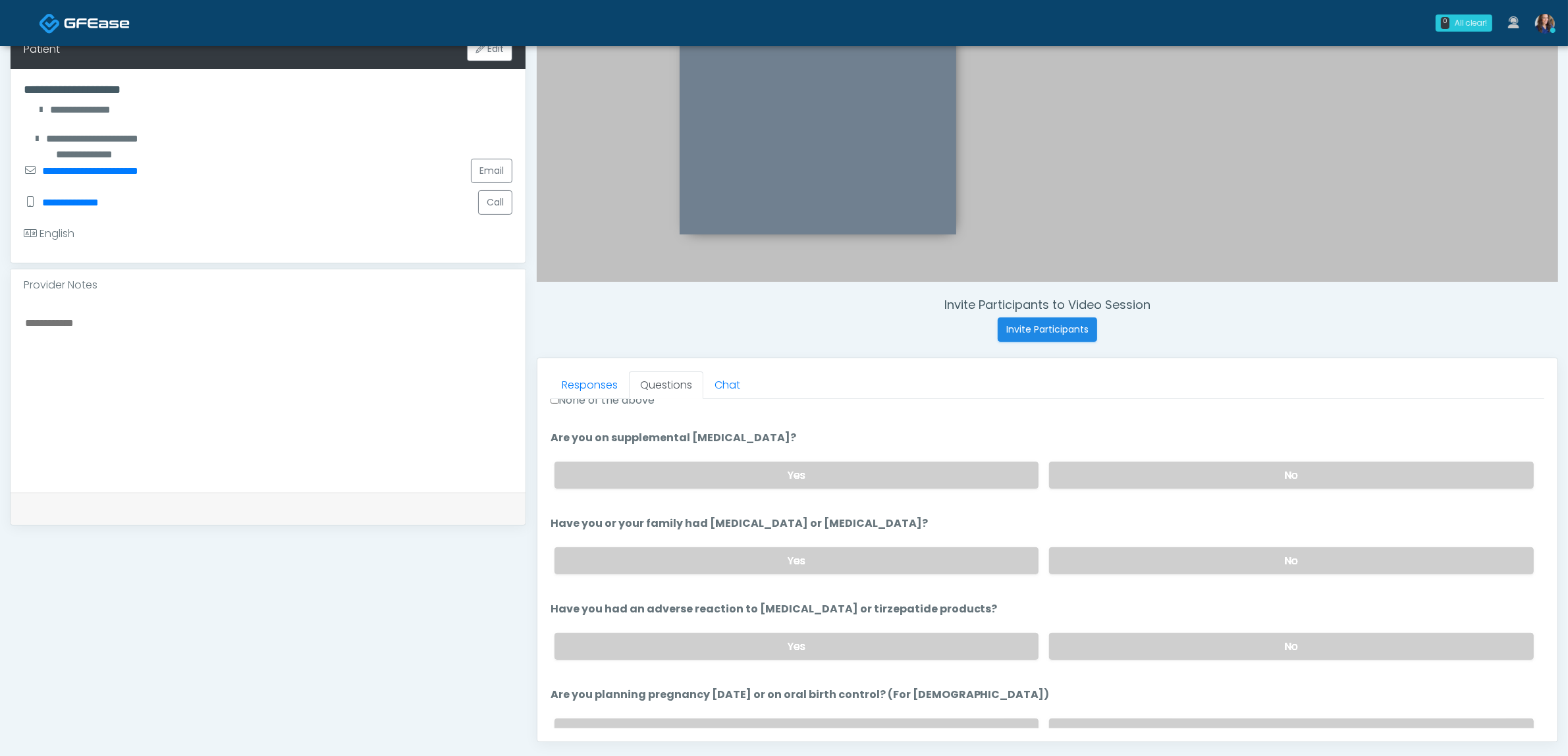
scroll to position [658, 0]
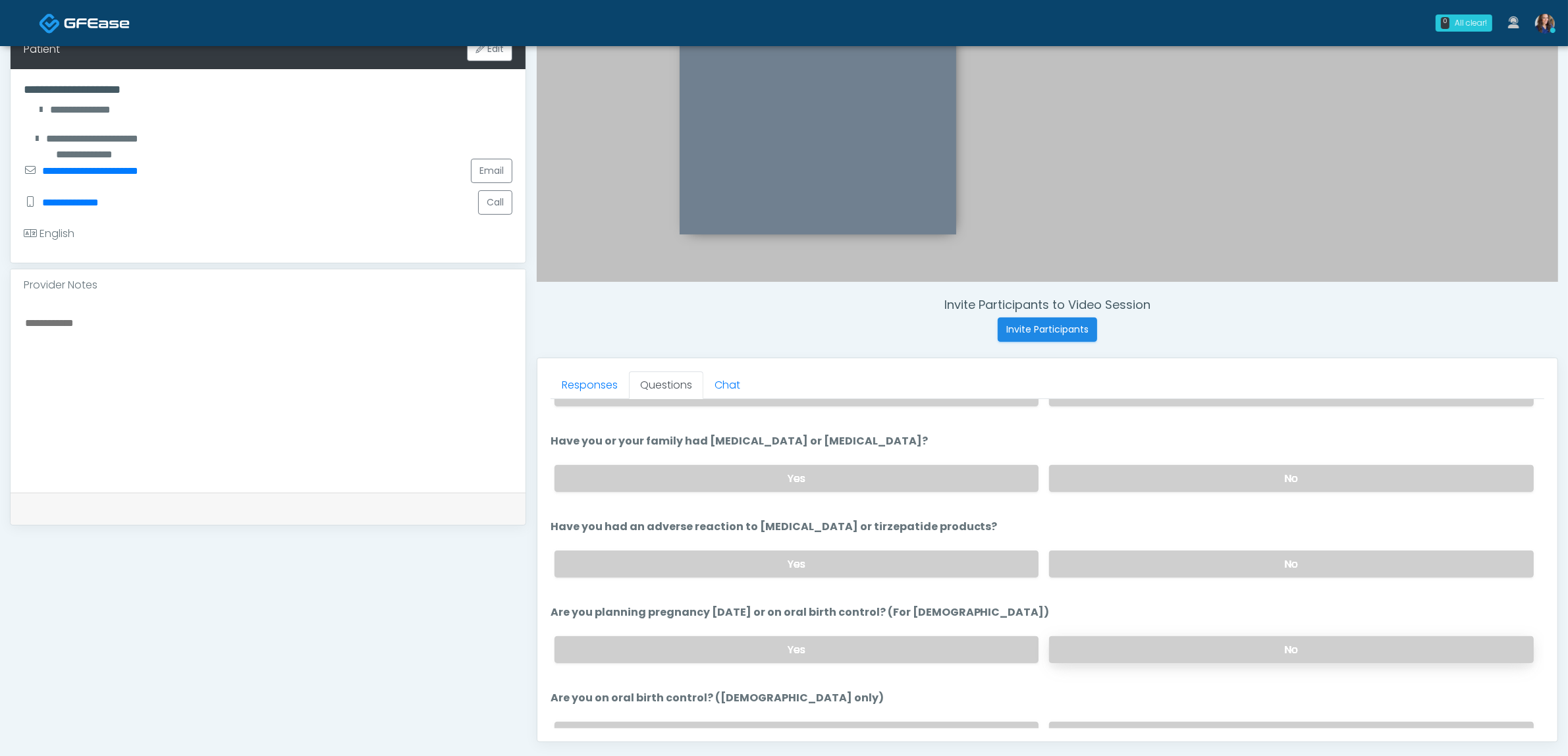
click at [1159, 636] on label "No" at bounding box center [1291, 650] width 484 height 27
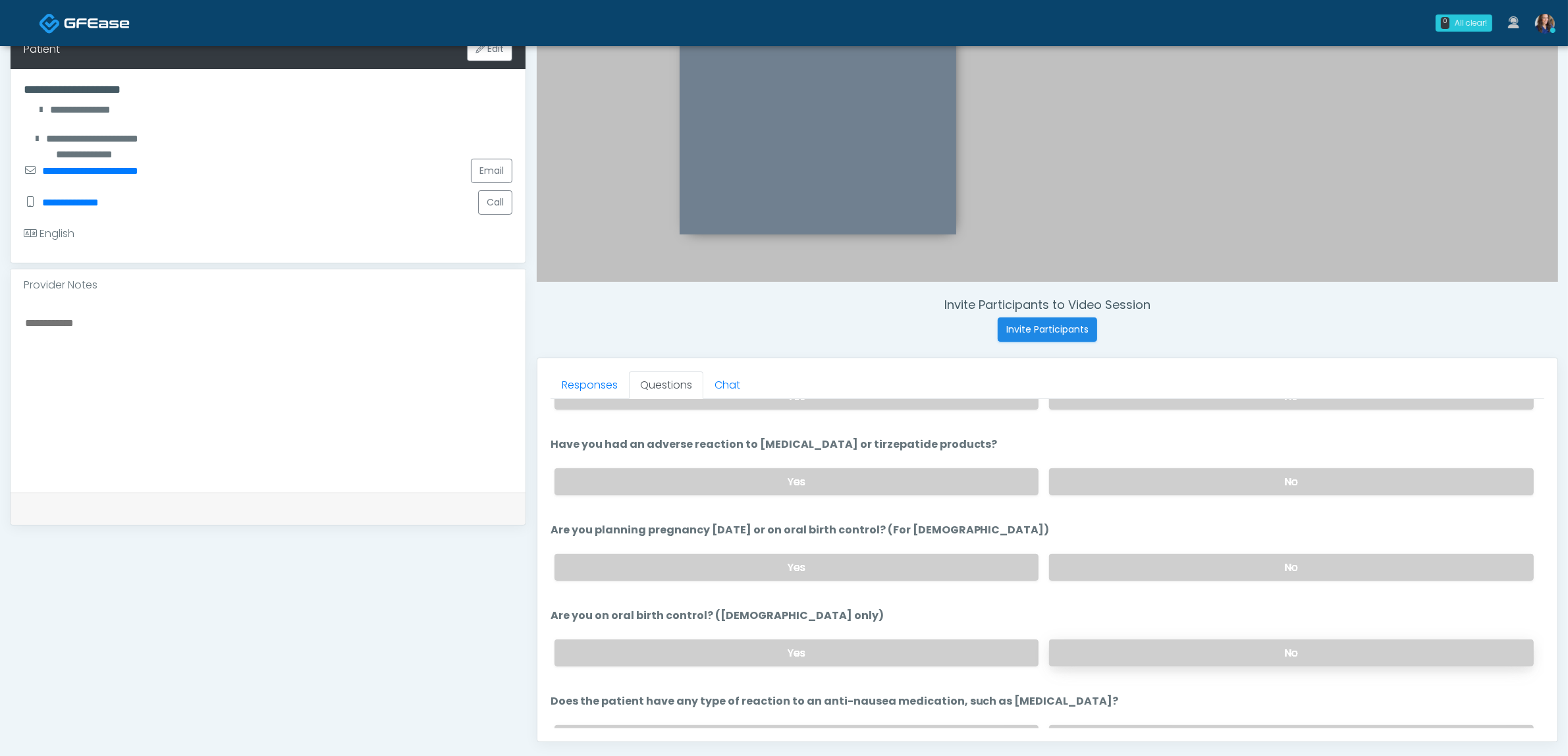
click at [1160, 639] on label "No" at bounding box center [1291, 653] width 484 height 27
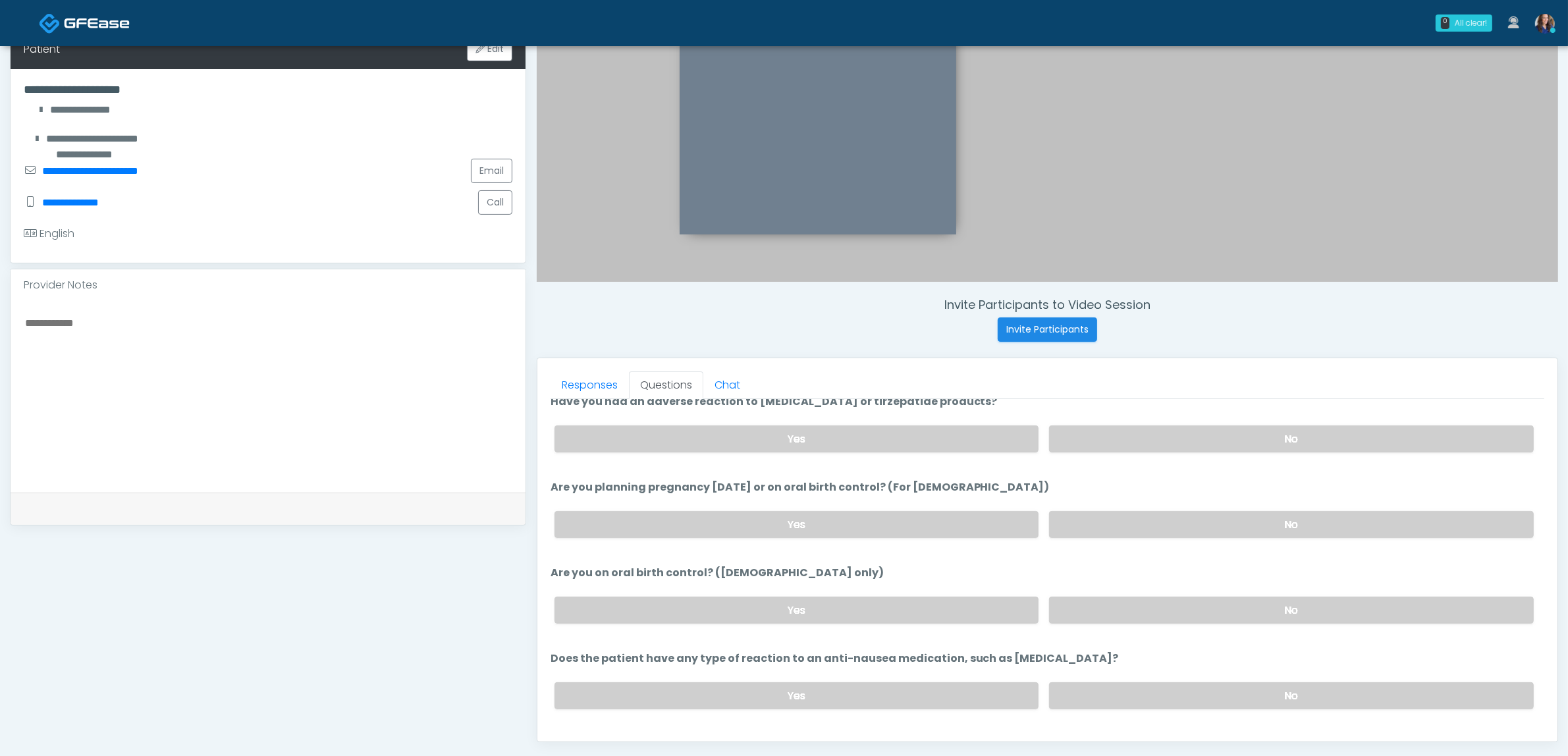
scroll to position [807, 0]
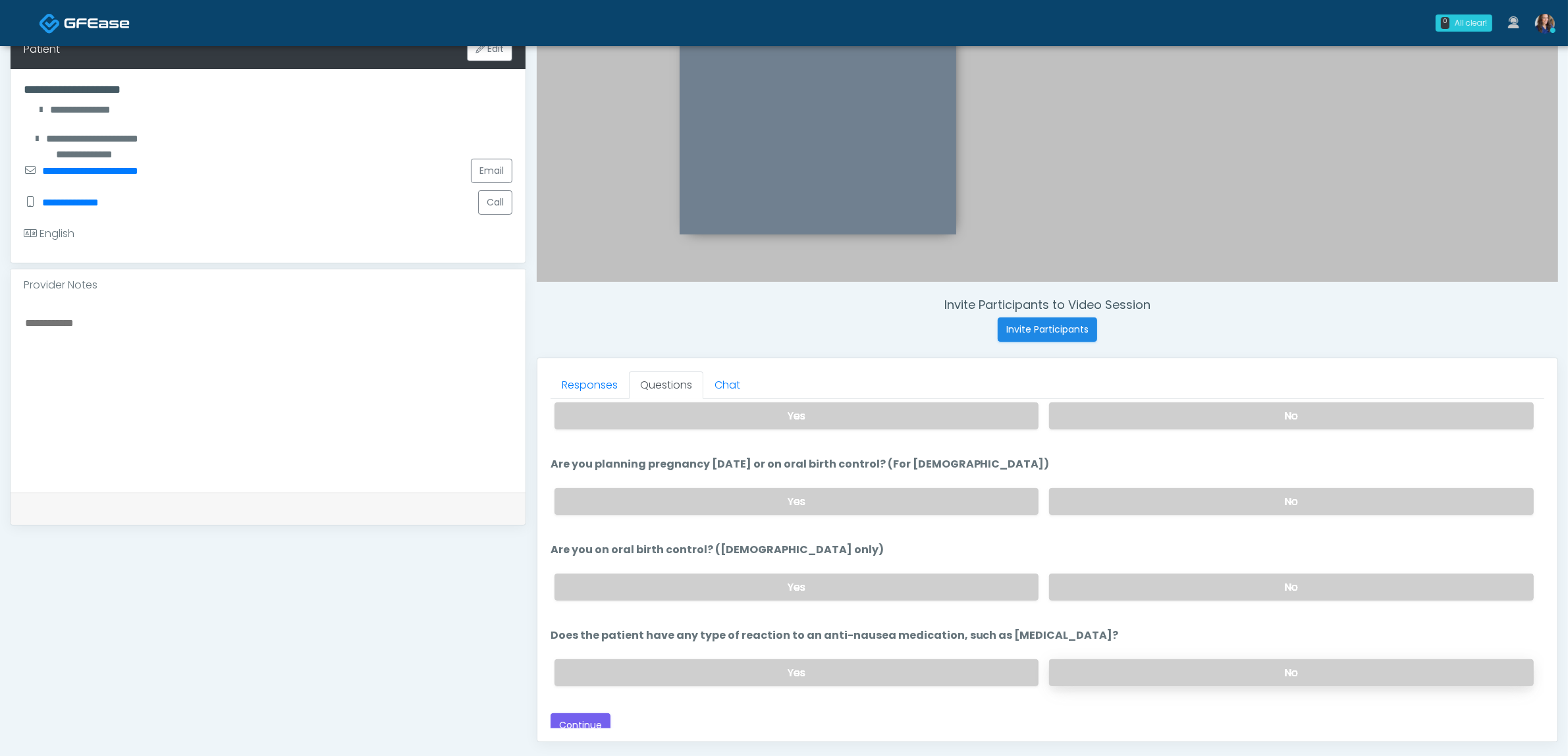
click at [1154, 660] on label "No" at bounding box center [1291, 673] width 484 height 27
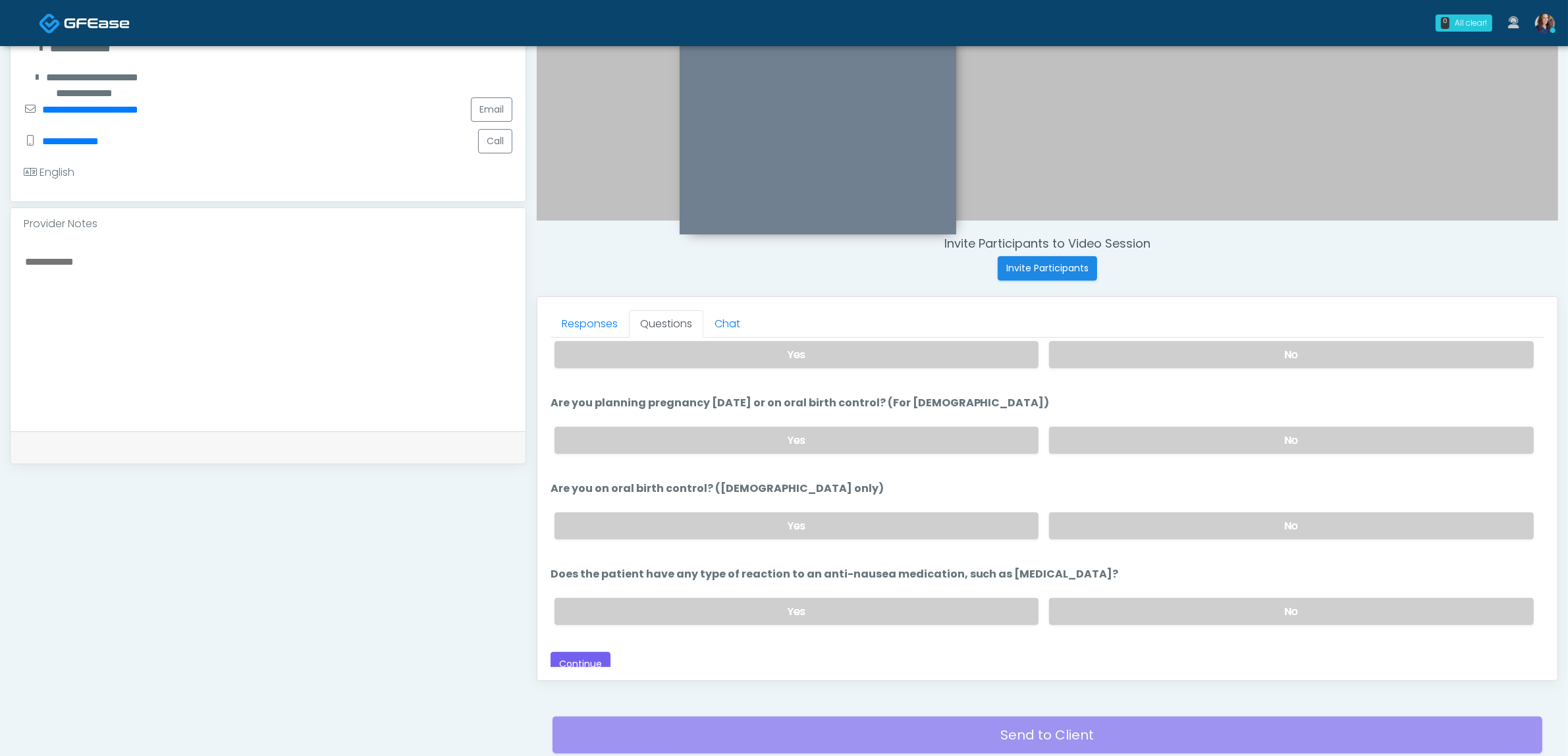
scroll to position [428, 0]
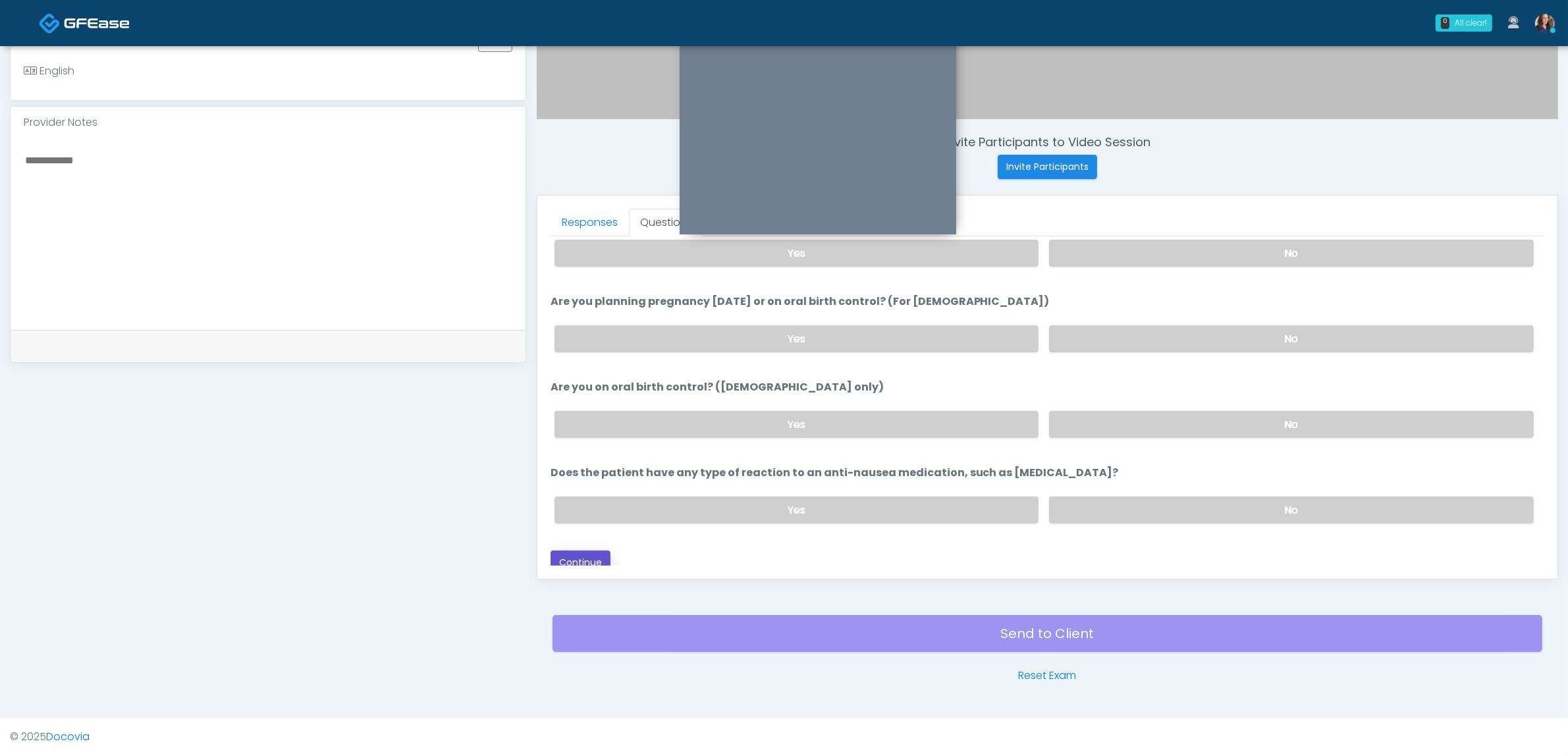
click at [591, 551] on button "Continue" at bounding box center [581, 563] width 60 height 24
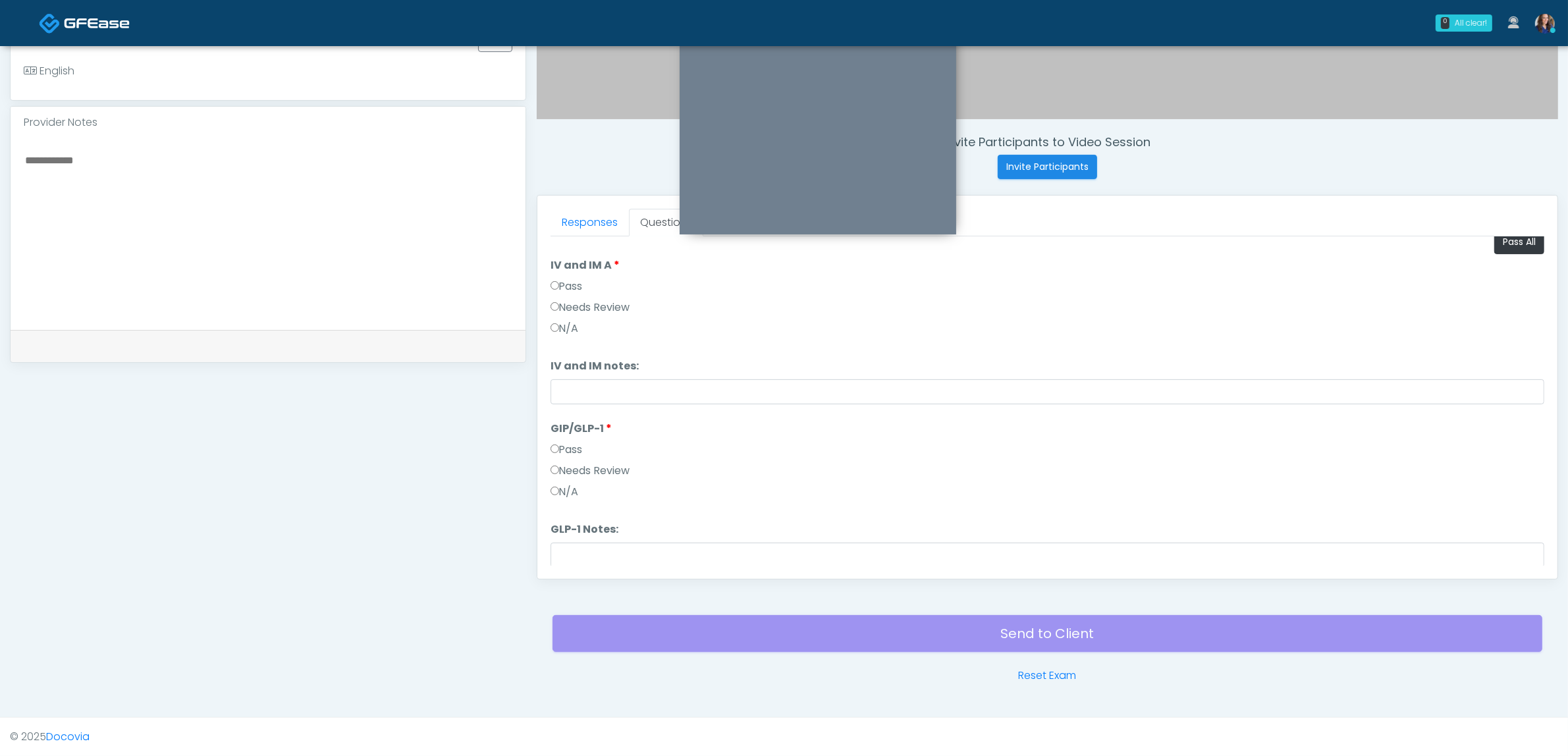
scroll to position [0, 0]
click at [1503, 250] on button "Pass All" at bounding box center [1519, 254] width 50 height 24
click at [591, 561] on button "Continue" at bounding box center [581, 553] width 60 height 24
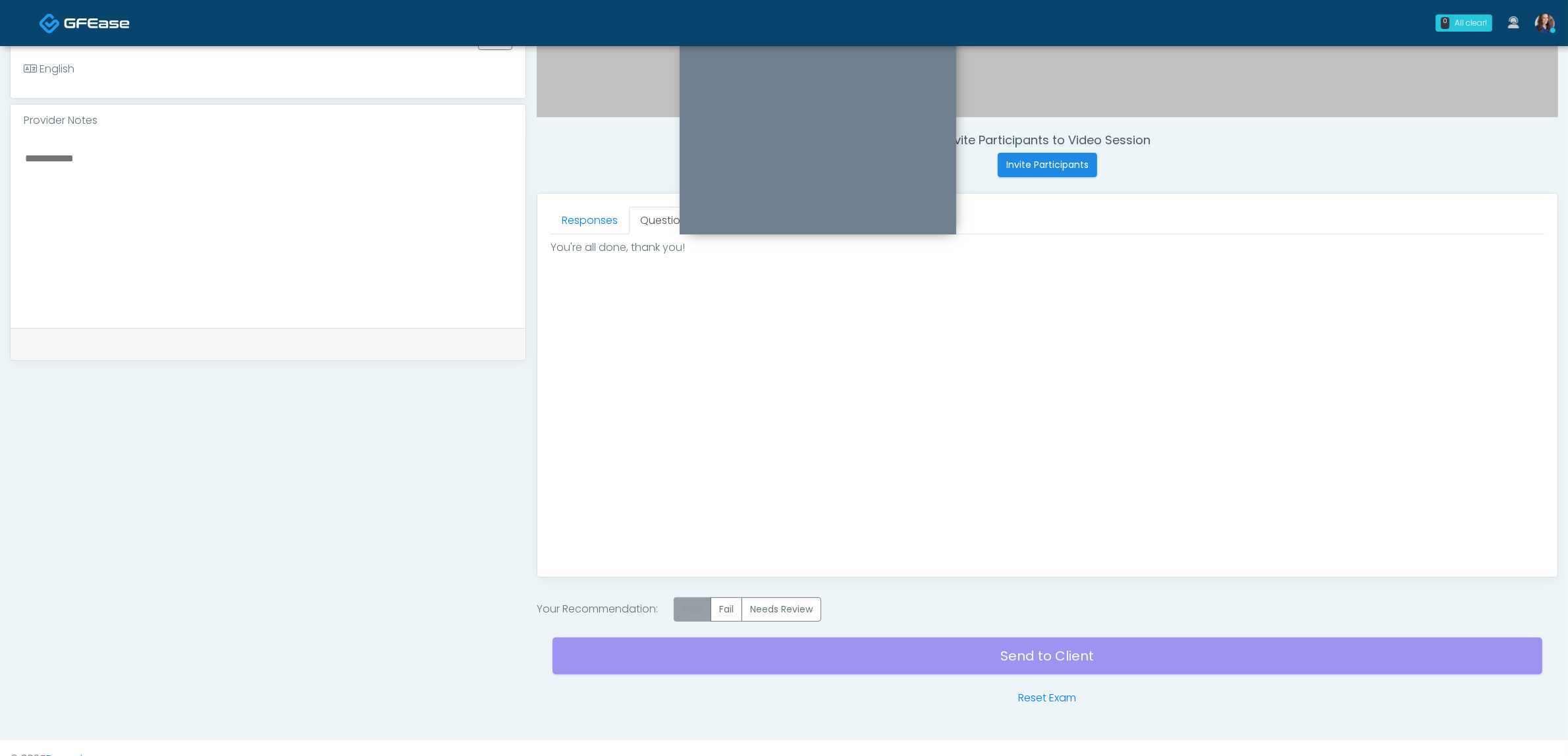
click at [693, 607] on label "Pass" at bounding box center [692, 609] width 38 height 24
drag, startPoint x: 922, startPoint y: 660, endPoint x: 927, endPoint y: 628, distance: 32.4
click at [922, 660] on div "Send to Client Reset Exam" at bounding box center [1047, 663] width 989 height 84
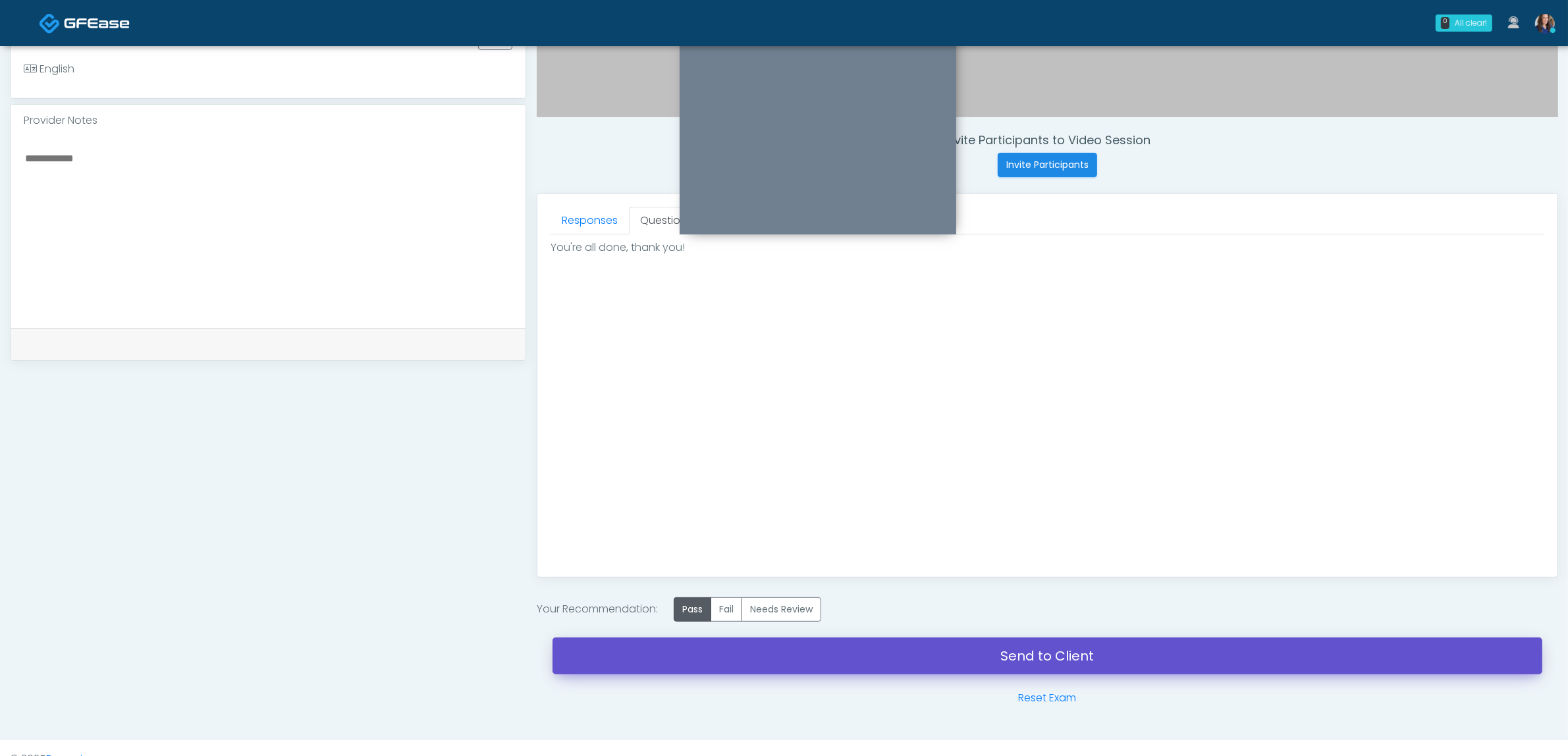
drag, startPoint x: 937, startPoint y: 650, endPoint x: 892, endPoint y: 234, distance: 418.4
click at [936, 650] on link "Send to Client" at bounding box center [1047, 656] width 989 height 37
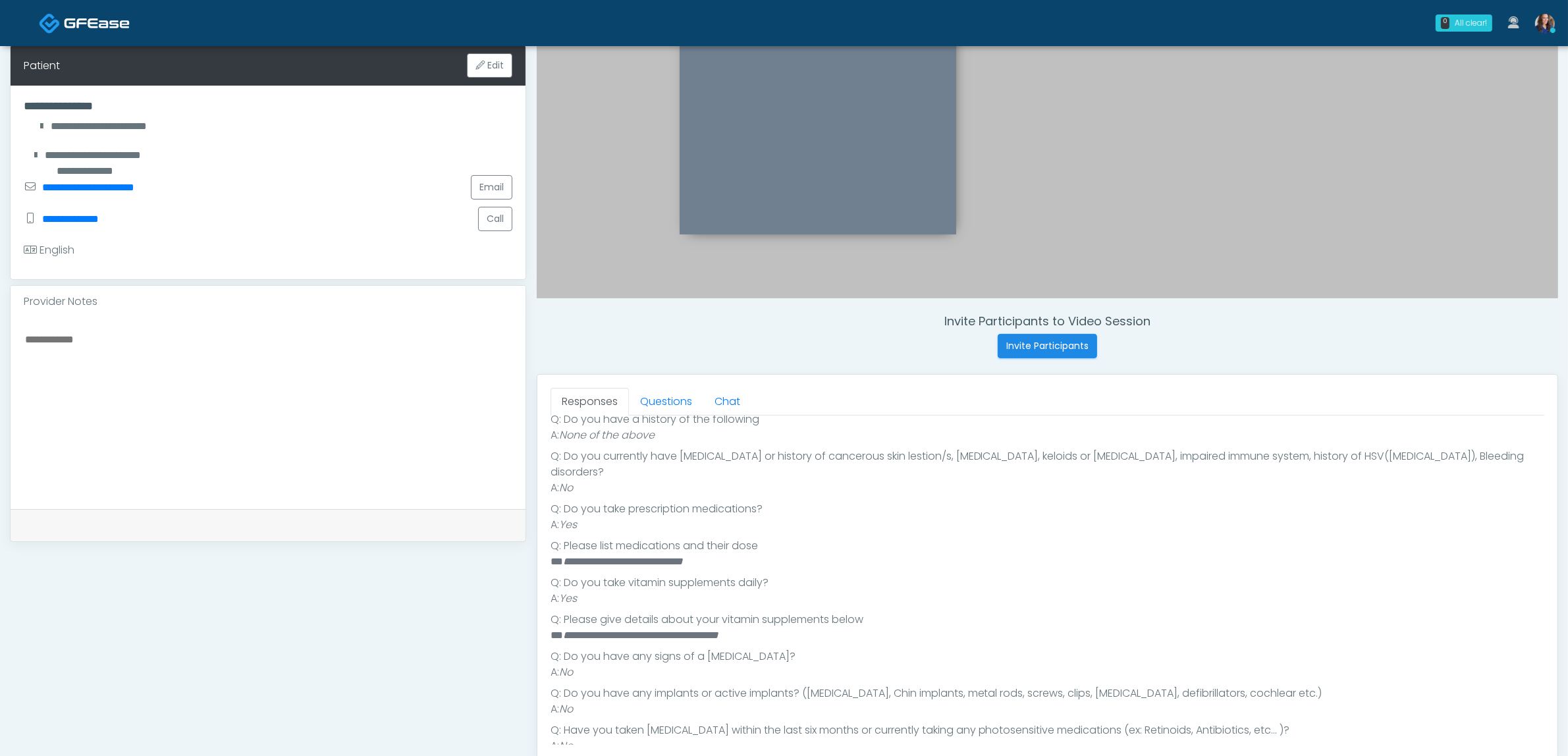
scroll to position [338, 0]
click at [677, 407] on link "Questions" at bounding box center [666, 402] width 74 height 28
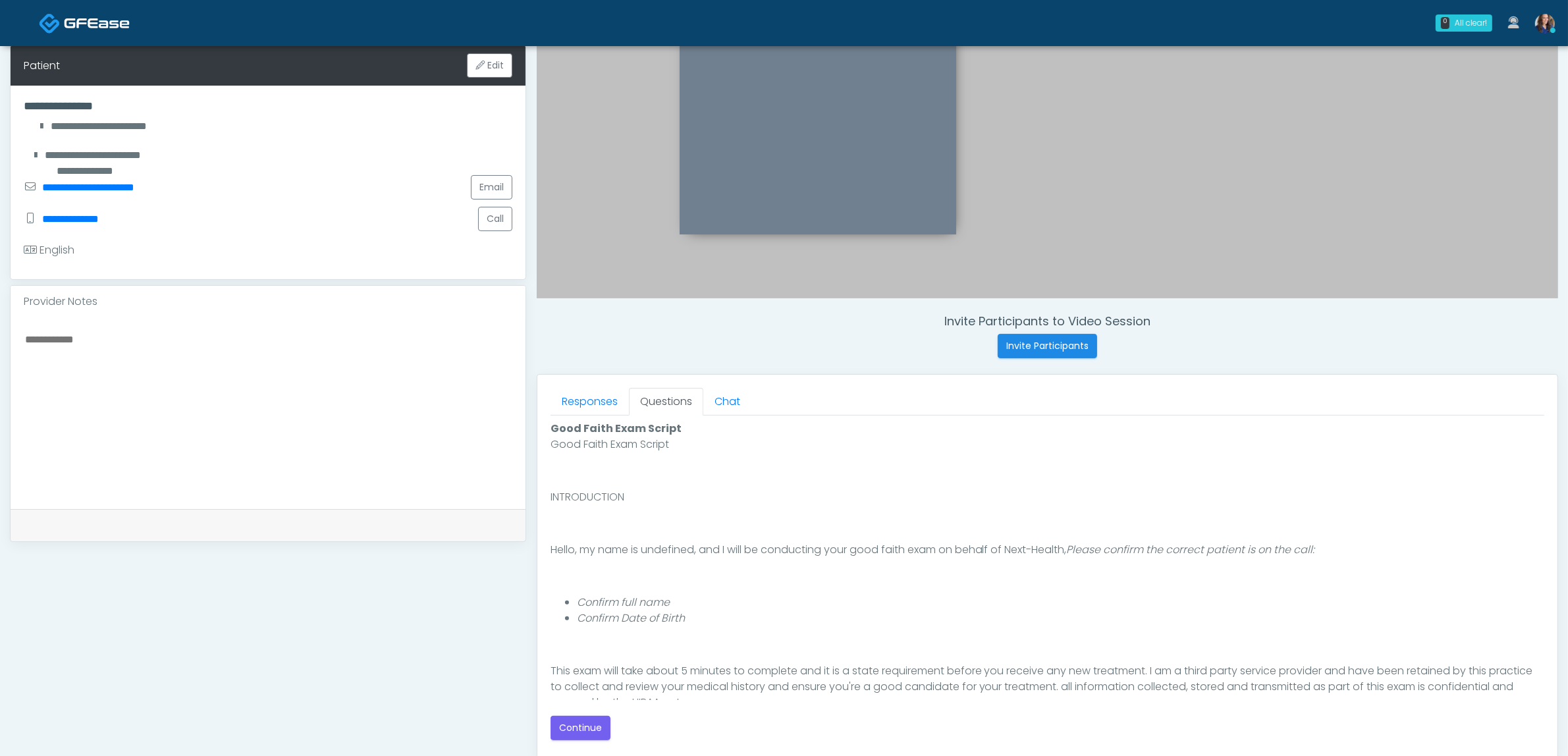
scroll to position [0, 0]
click at [591, 727] on button "Continue" at bounding box center [581, 727] width 60 height 24
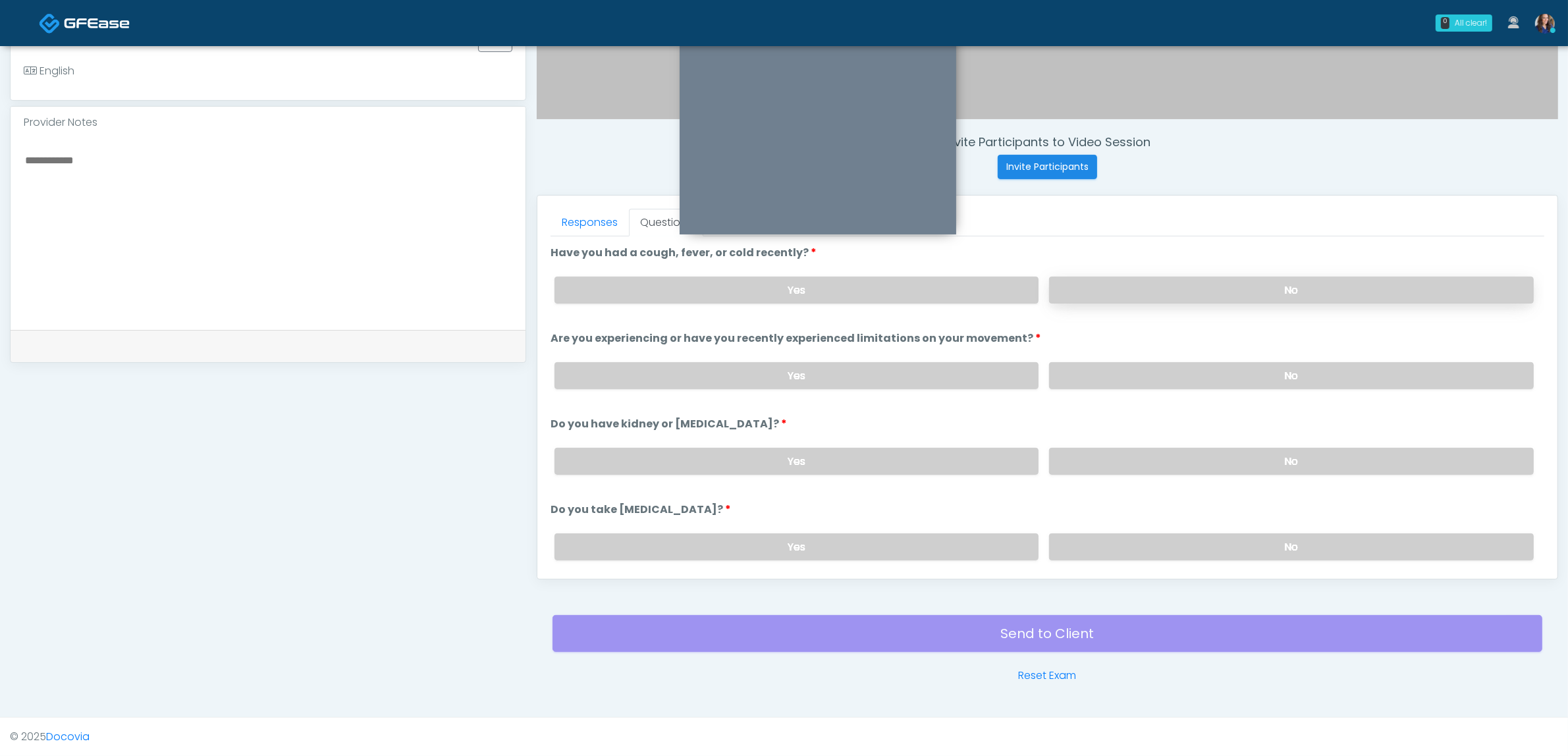
click at [1226, 280] on label "No" at bounding box center [1291, 290] width 484 height 27
click at [1203, 369] on label "No" at bounding box center [1291, 376] width 484 height 27
click at [1177, 458] on label "No" at bounding box center [1291, 461] width 484 height 27
click at [1176, 534] on label "No" at bounding box center [1291, 547] width 484 height 27
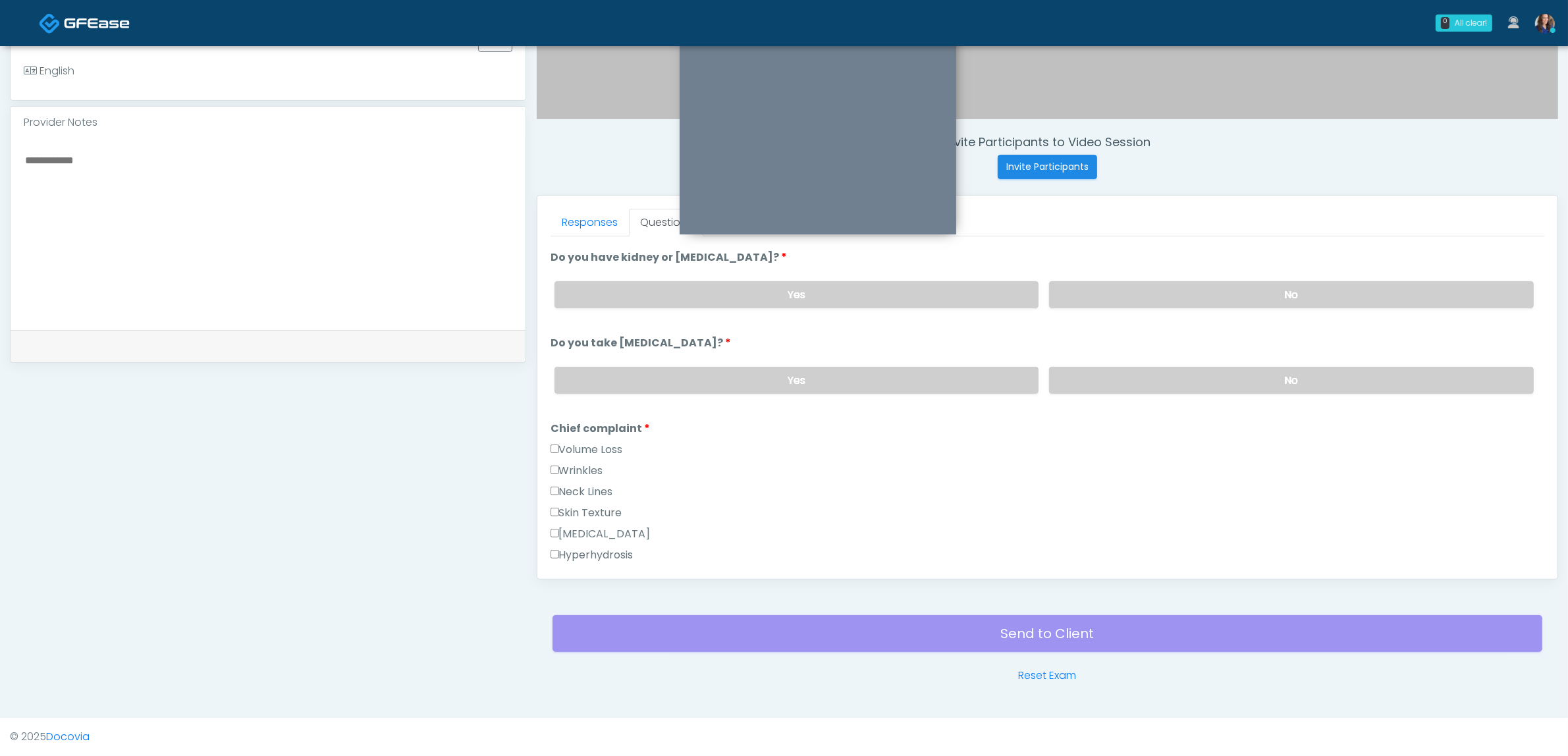
scroll to position [247, 0]
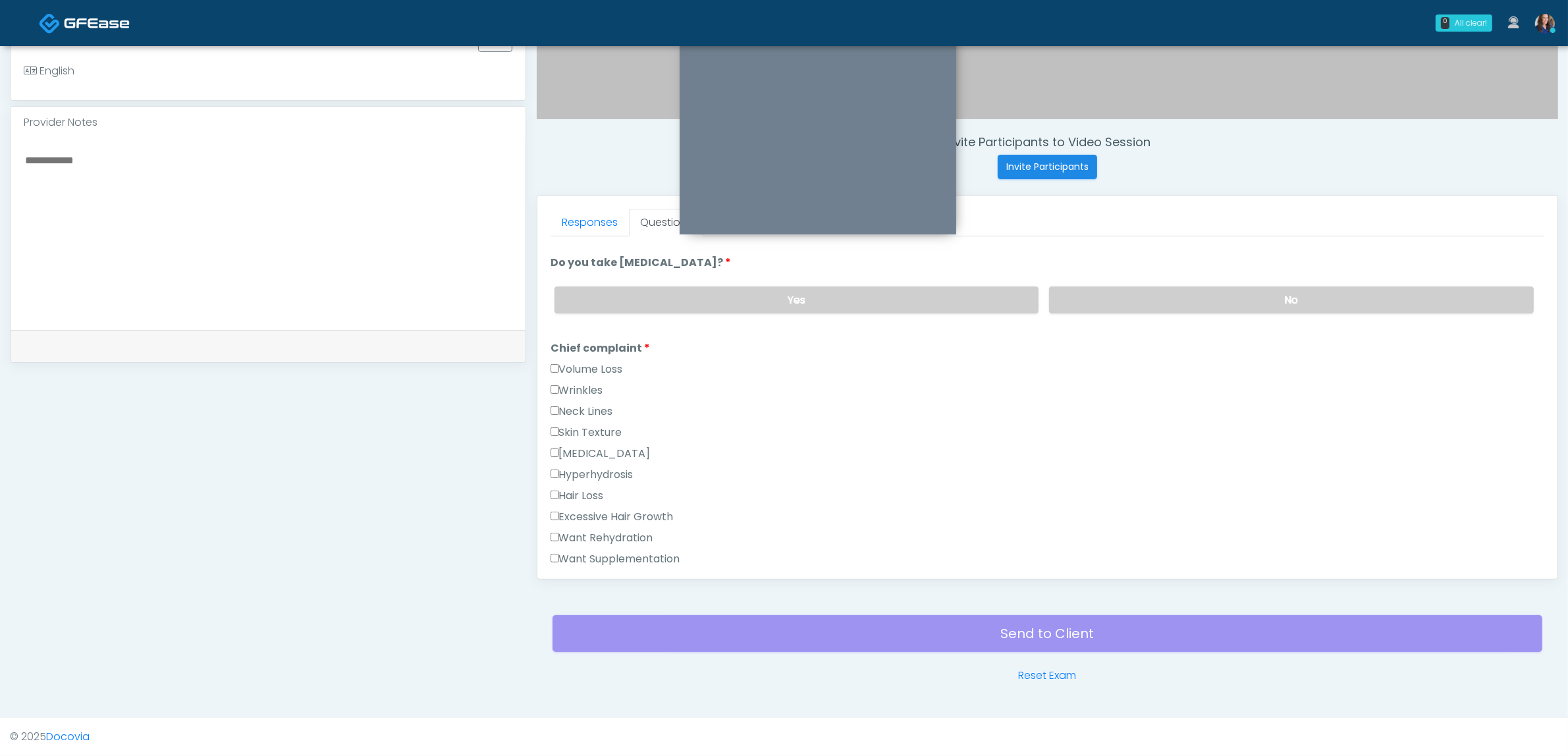
click at [590, 382] on label "Wrinkles" at bounding box center [577, 390] width 53 height 16
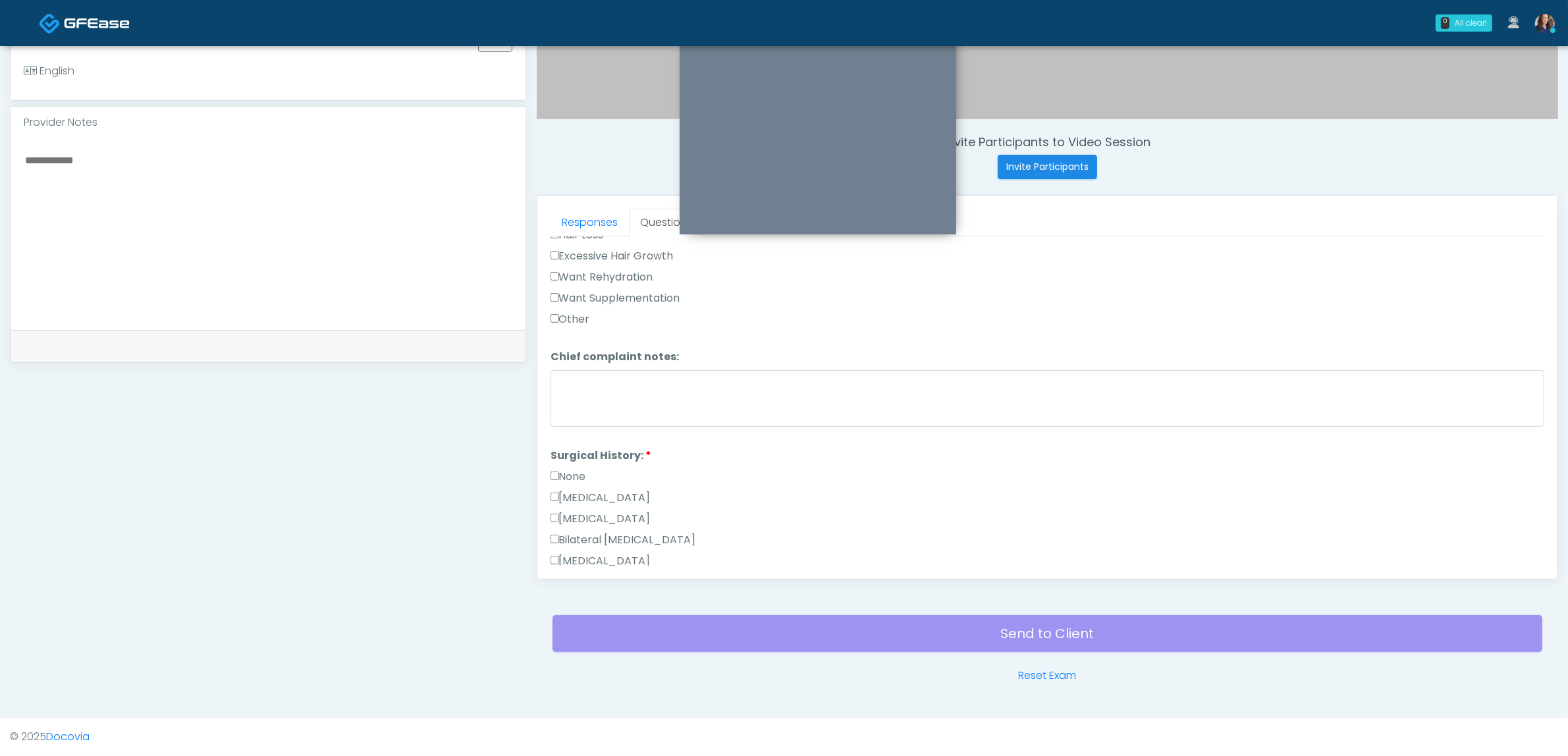
scroll to position [658, 0]
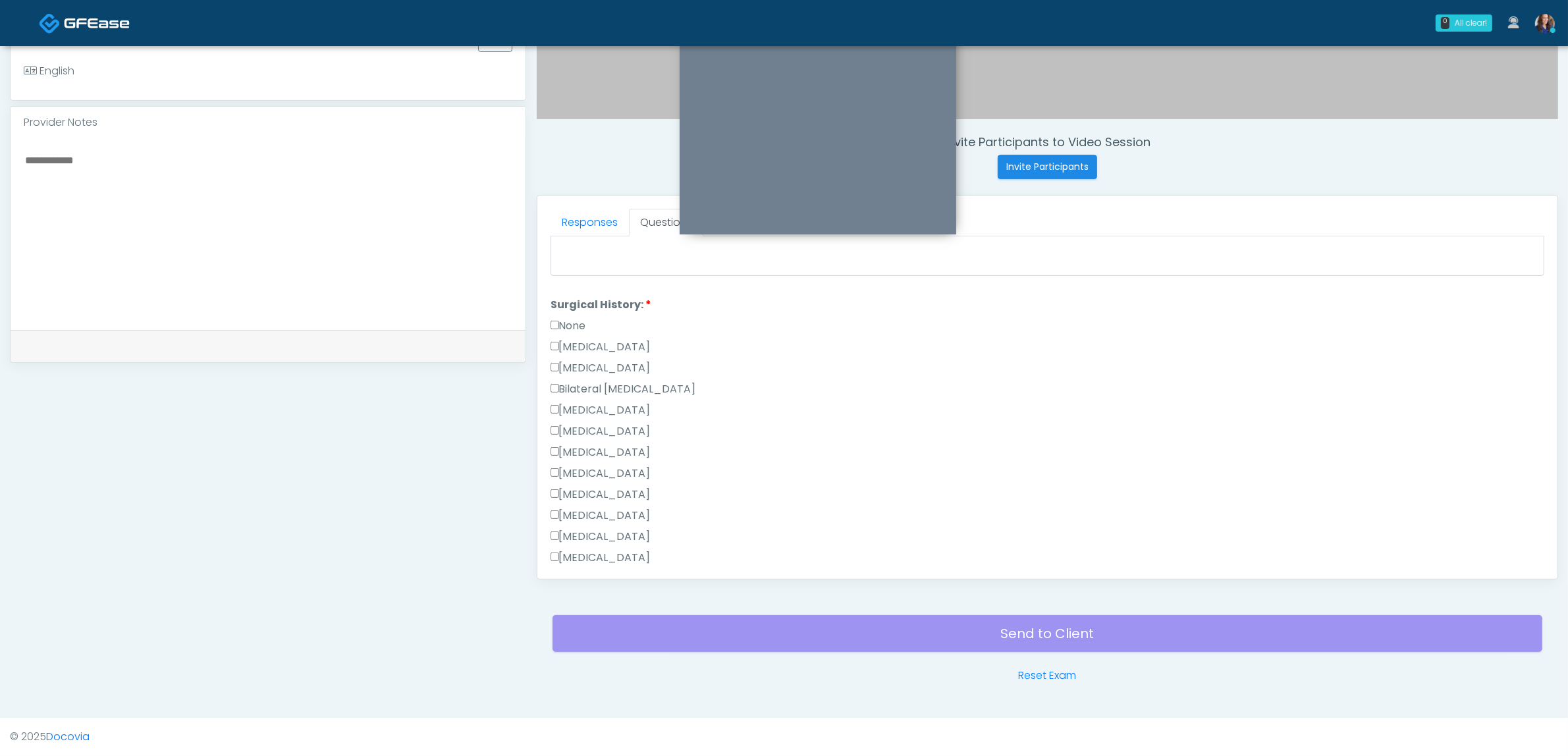
click at [589, 318] on div "None" at bounding box center [1047, 329] width 994 height 21
drag, startPoint x: 576, startPoint y: 322, endPoint x: 616, endPoint y: 419, distance: 104.9
click at [577, 325] on label "None" at bounding box center [569, 330] width 36 height 16
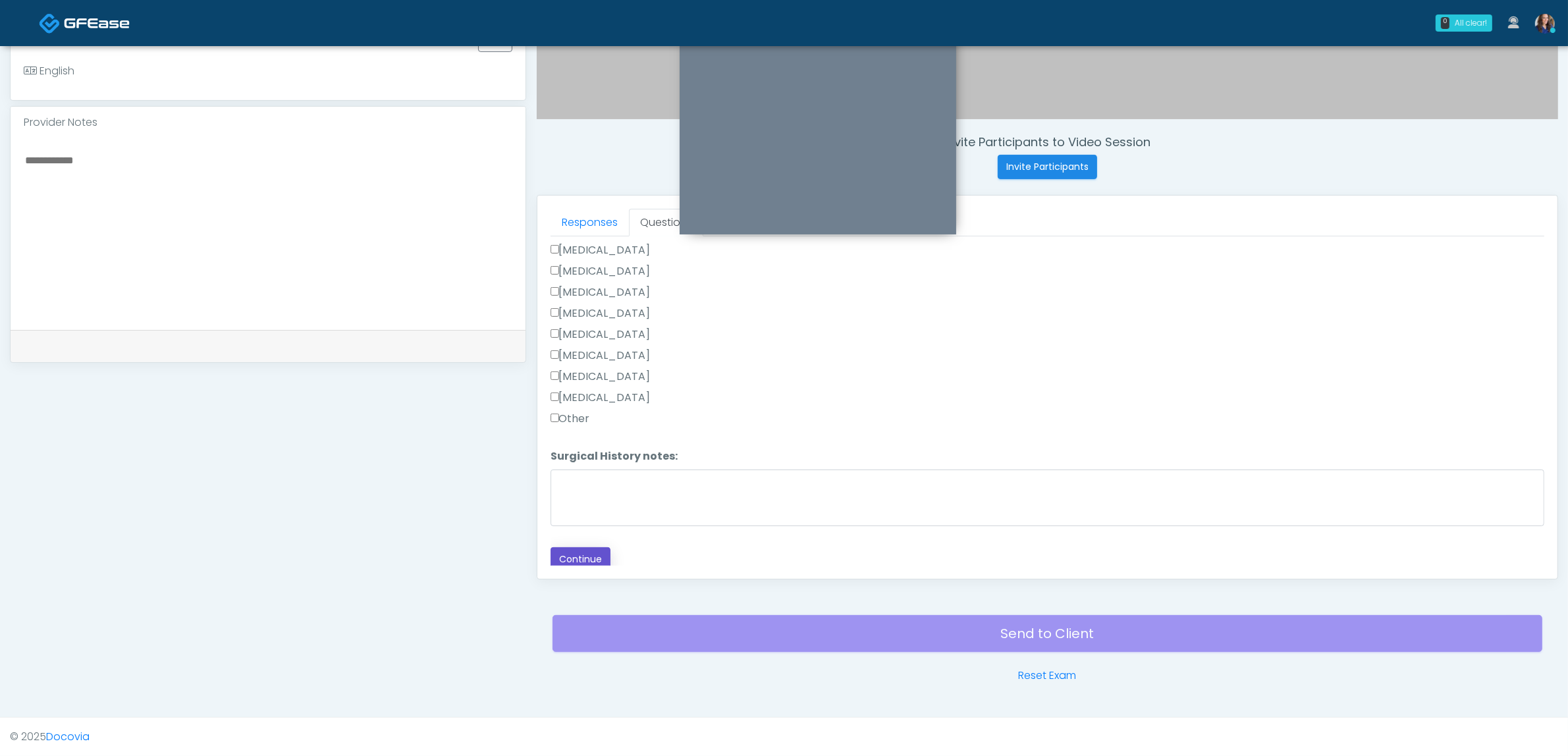
click at [591, 553] on button "Continue" at bounding box center [581, 559] width 60 height 24
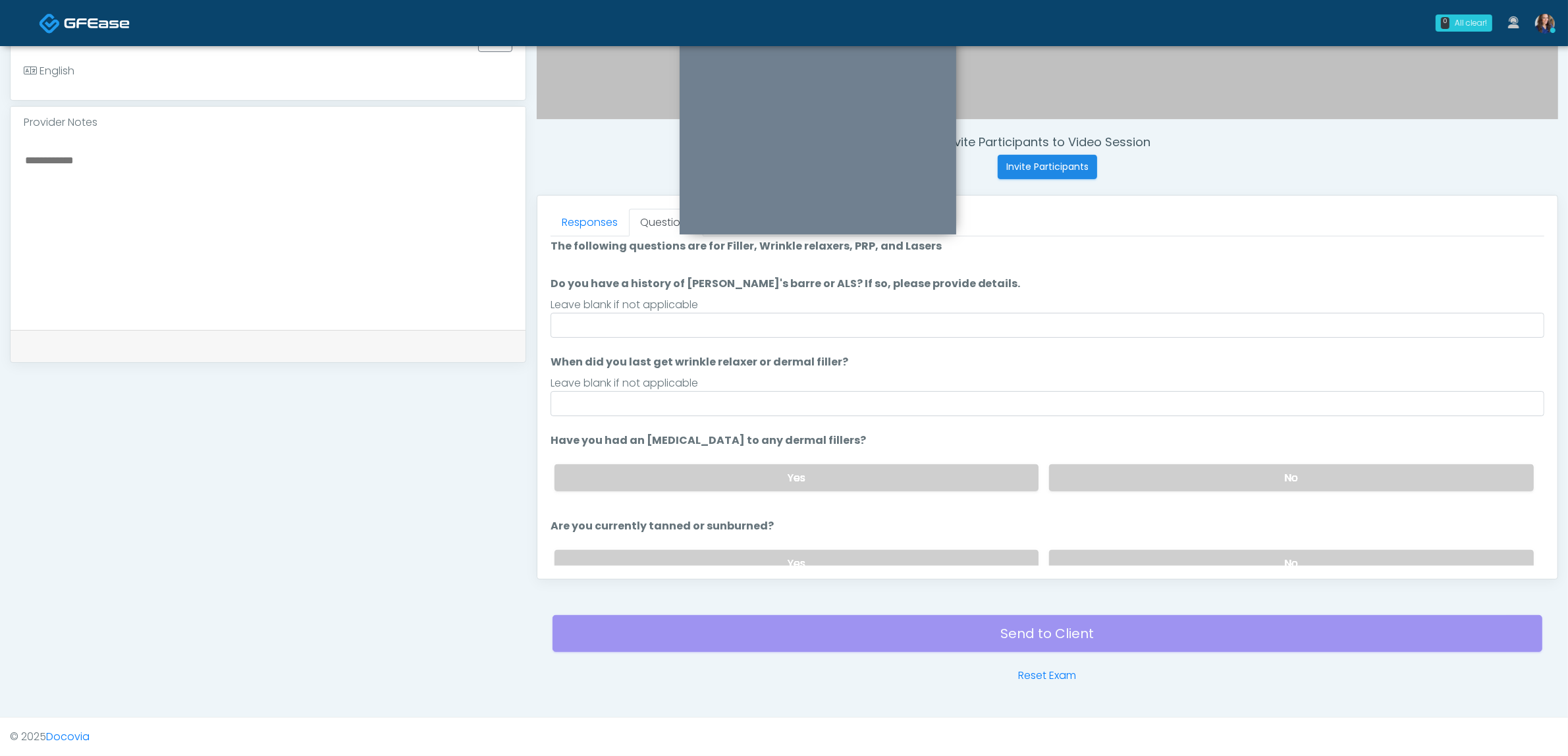
scroll to position [0, 0]
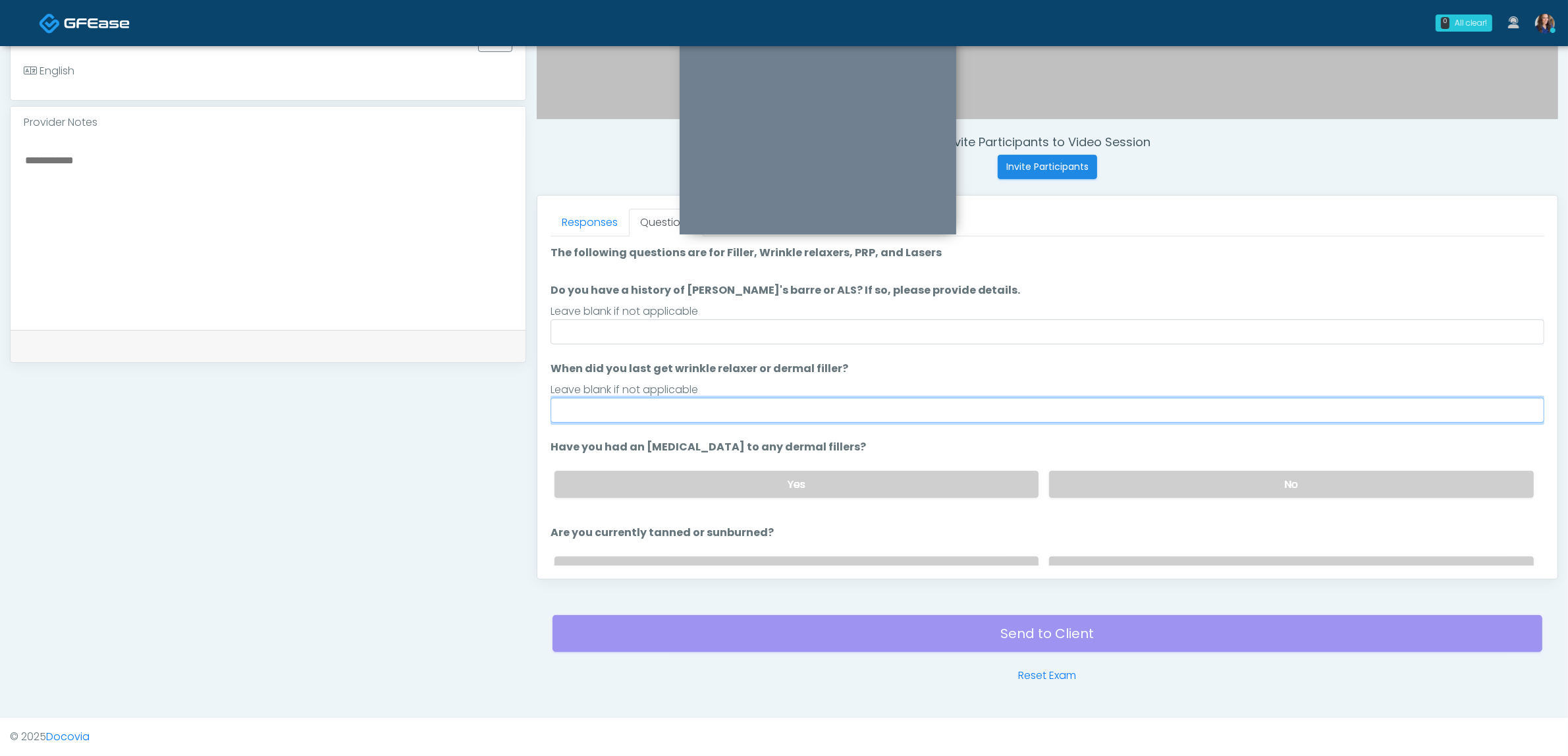
click at [641, 412] on input "When did you last get wrinkle relaxer or dermal filler?" at bounding box center [1047, 410] width 994 height 25
drag, startPoint x: 616, startPoint y: 415, endPoint x: 471, endPoint y: 399, distance: 145.9
click at [471, 399] on div "**********" at bounding box center [784, 181] width 1548 height 1004
type input "**********"
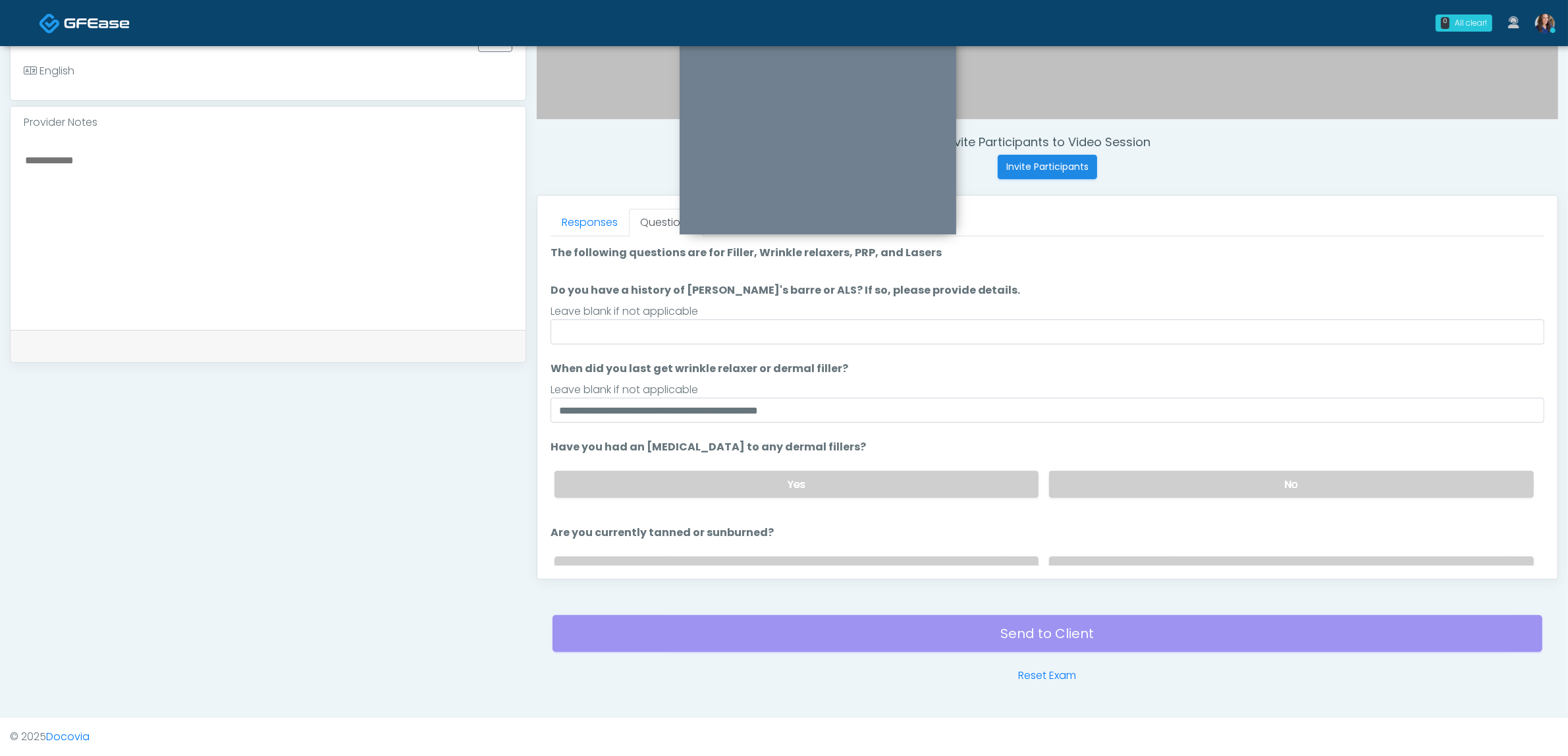
click at [1216, 496] on div "Yes No" at bounding box center [1044, 484] width 1000 height 48
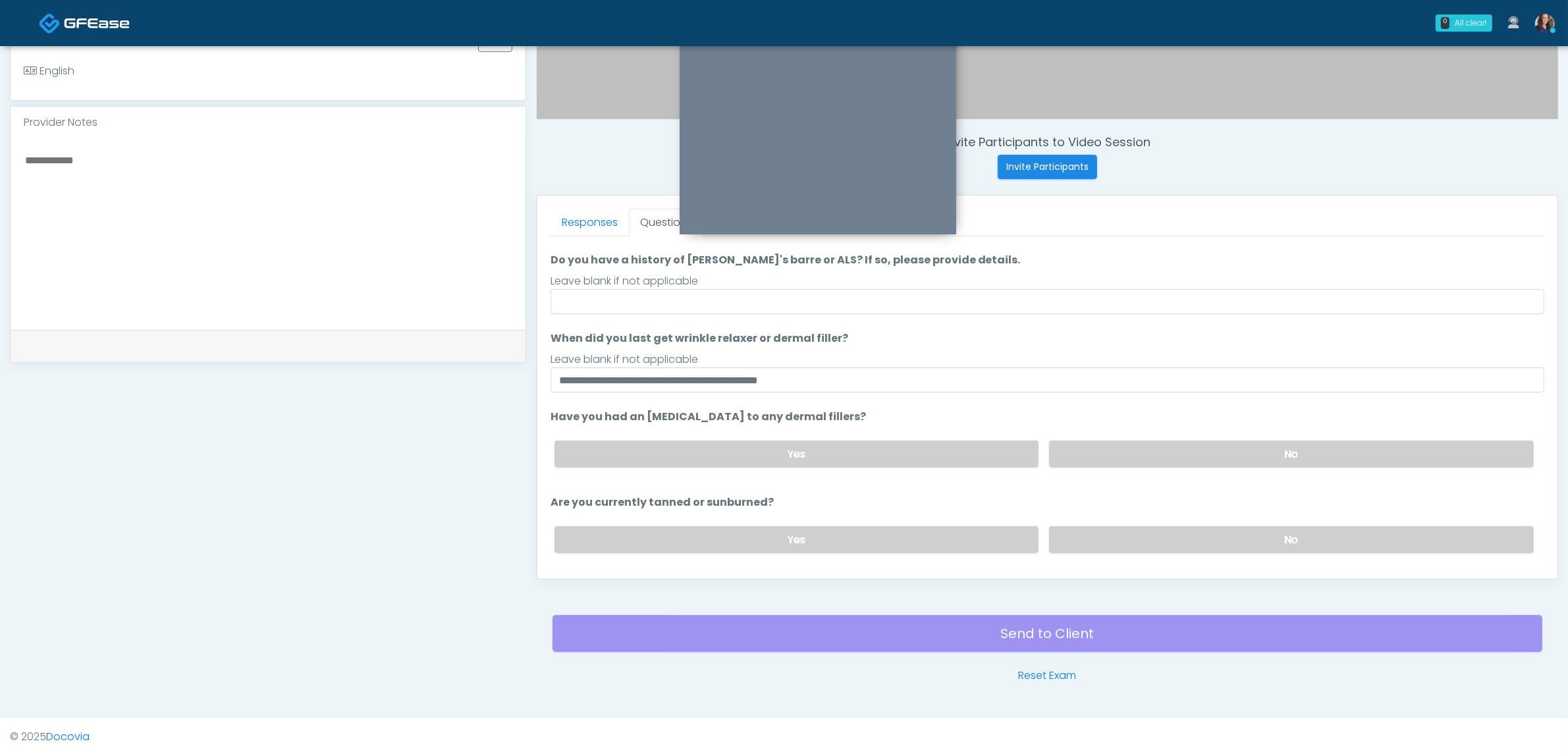
scroll to position [82, 0]
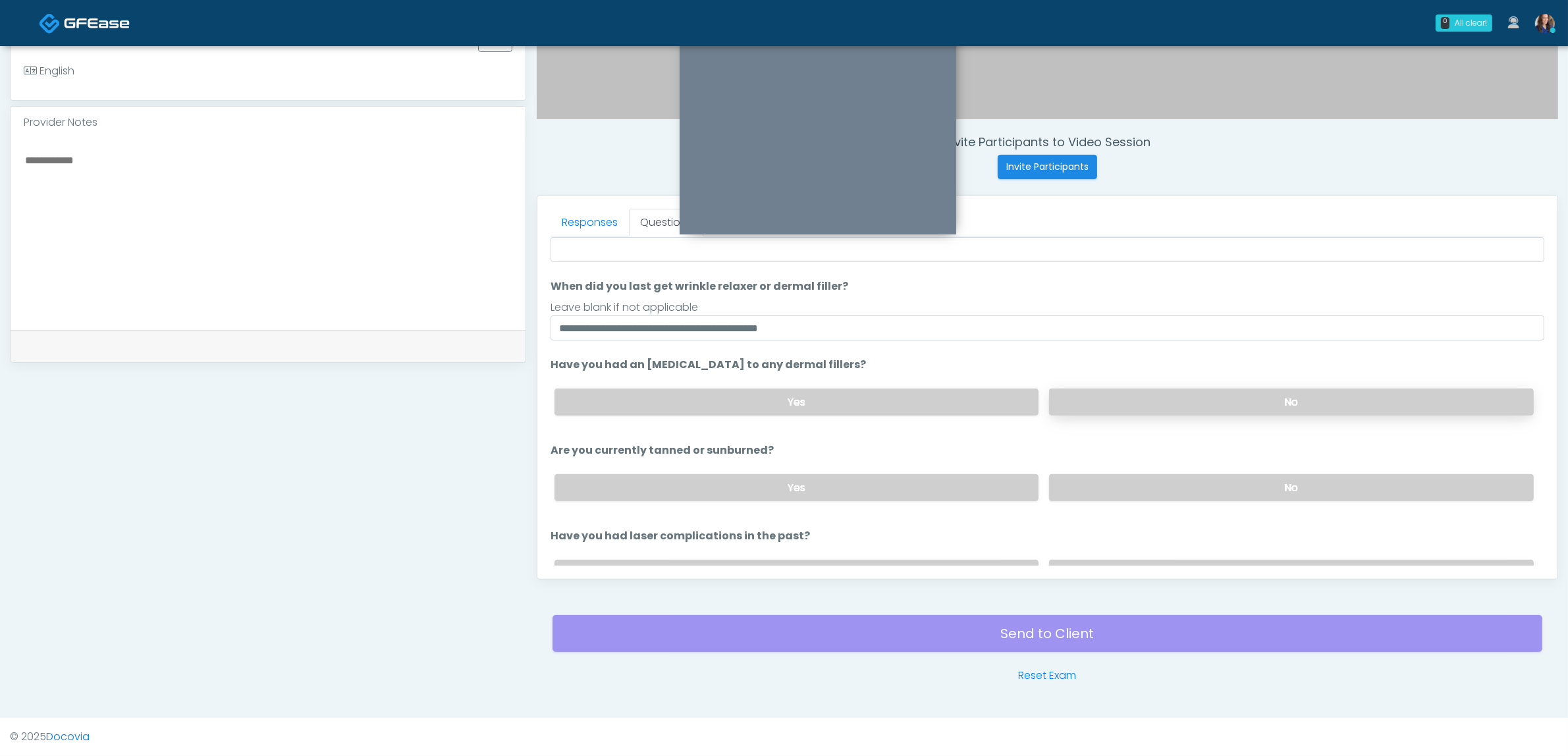
click at [1199, 400] on label "No" at bounding box center [1291, 402] width 484 height 27
click at [1186, 475] on label "No" at bounding box center [1291, 488] width 484 height 27
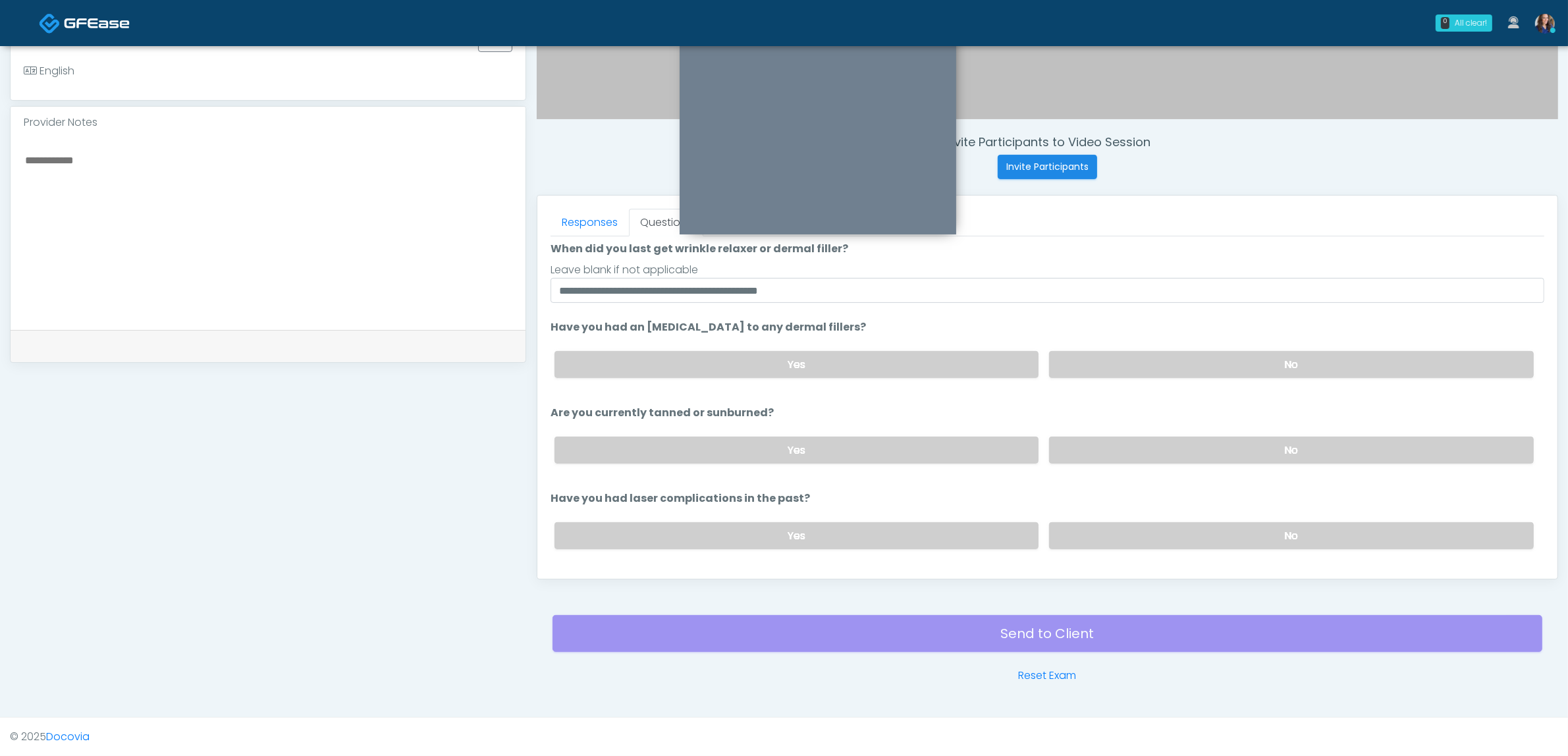
scroll to position [150, 0]
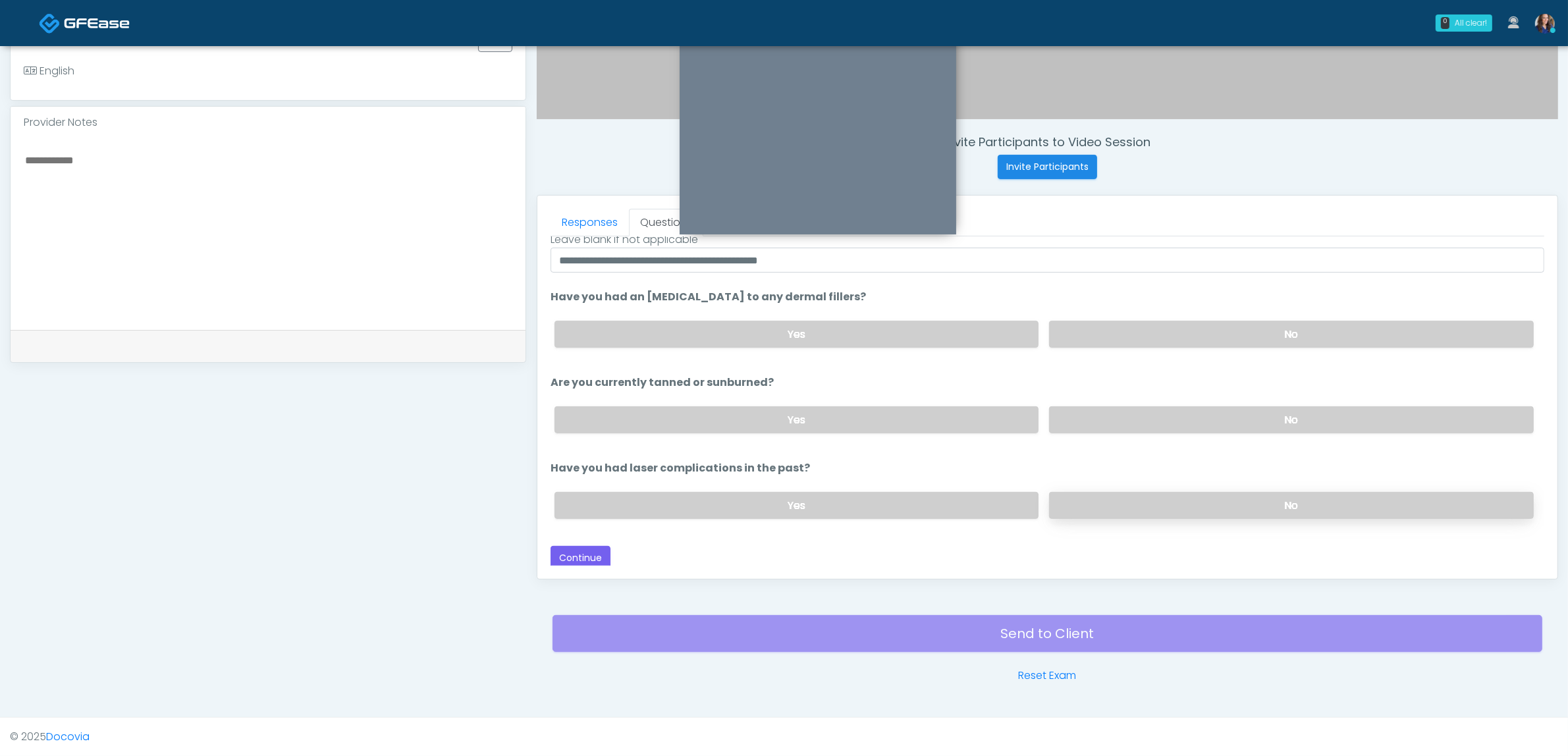
click at [1172, 496] on label "No" at bounding box center [1291, 506] width 484 height 27
click at [579, 558] on button "Continue" at bounding box center [581, 558] width 60 height 24
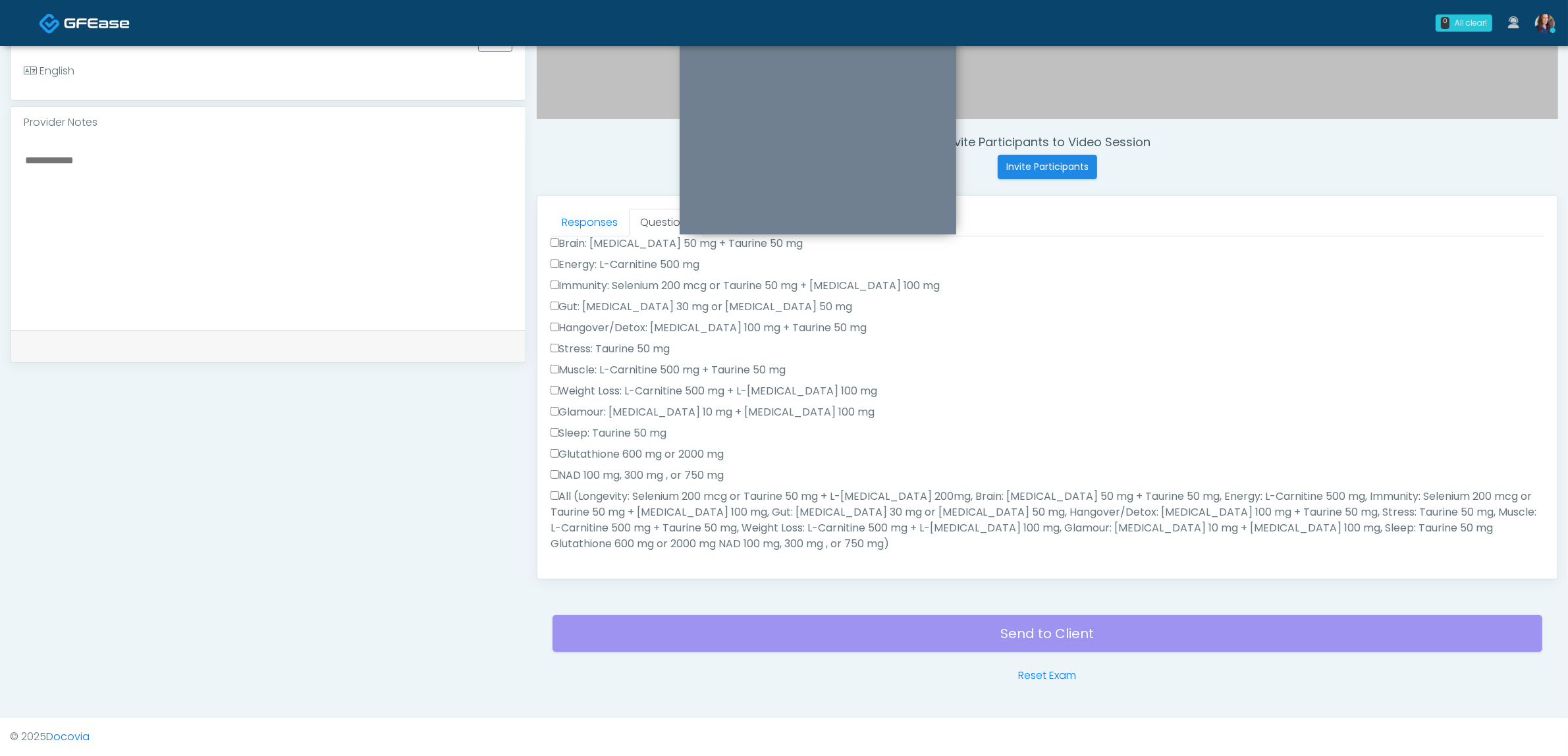
click at [696, 495] on label "All (Longevity: Selenium 200 mcg or Taurine 50 mg + L-Arginine 200mg, Brain: Gl…" at bounding box center [1047, 520] width 994 height 63
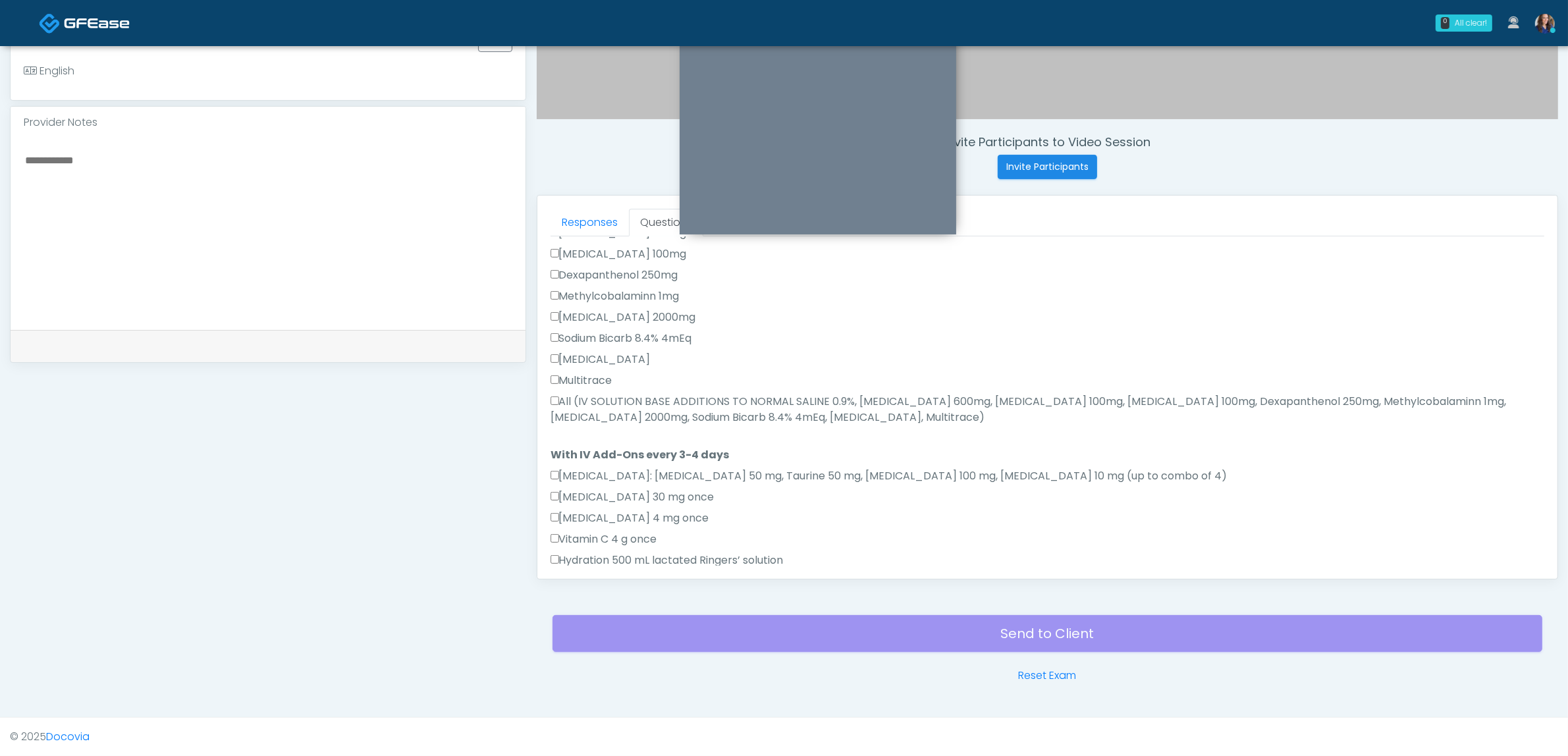
click at [696, 397] on label "All (IV SOLUTION BASE ADDITIONS TO NORMAL SALINE 0.9%, Magnesium Chloride 600mg…" at bounding box center [1047, 409] width 994 height 31
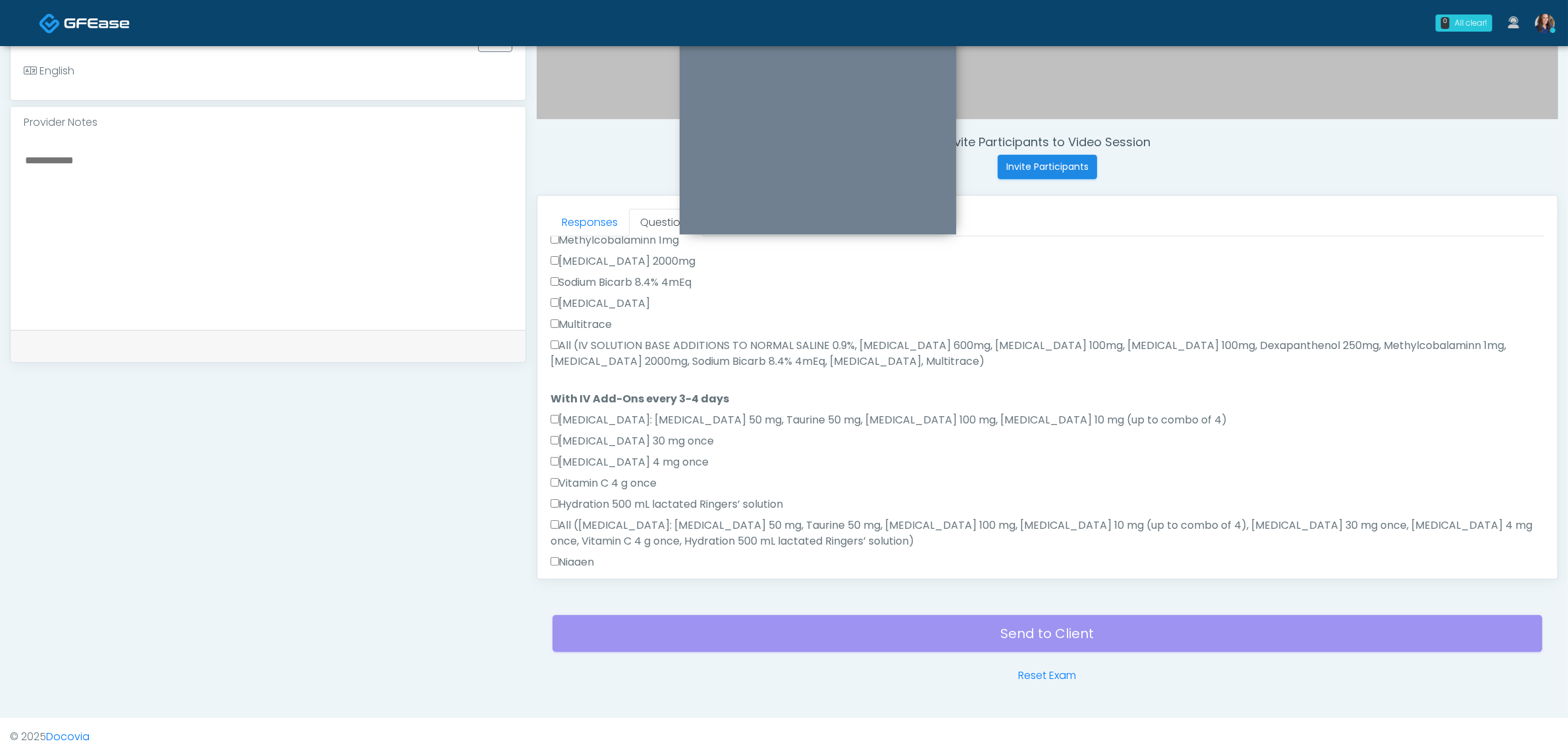
scroll to position [726, 0]
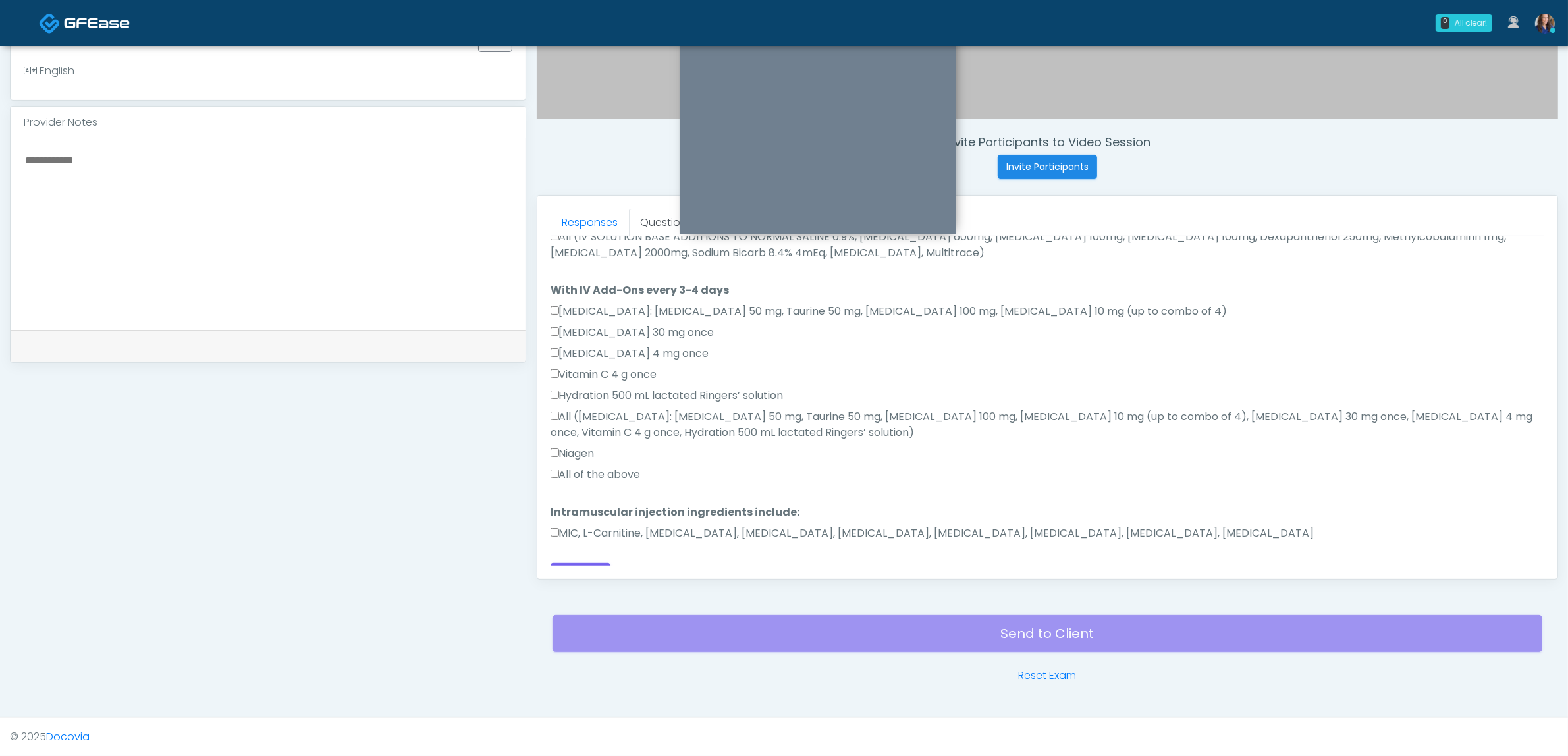
click at [596, 466] on label "All of the above" at bounding box center [596, 474] width 90 height 16
click at [616, 526] on label "MIC, L-Carnitine, Methylcobalamin, Glycine, B-Complex, Lycine, Biotin, Vitamin …" at bounding box center [932, 533] width 764 height 16
click at [614, 466] on label "All of the above" at bounding box center [596, 474] width 90 height 16
click at [603, 563] on button "Continue" at bounding box center [581, 575] width 60 height 24
click at [600, 225] on link "Responses" at bounding box center [590, 223] width 78 height 28
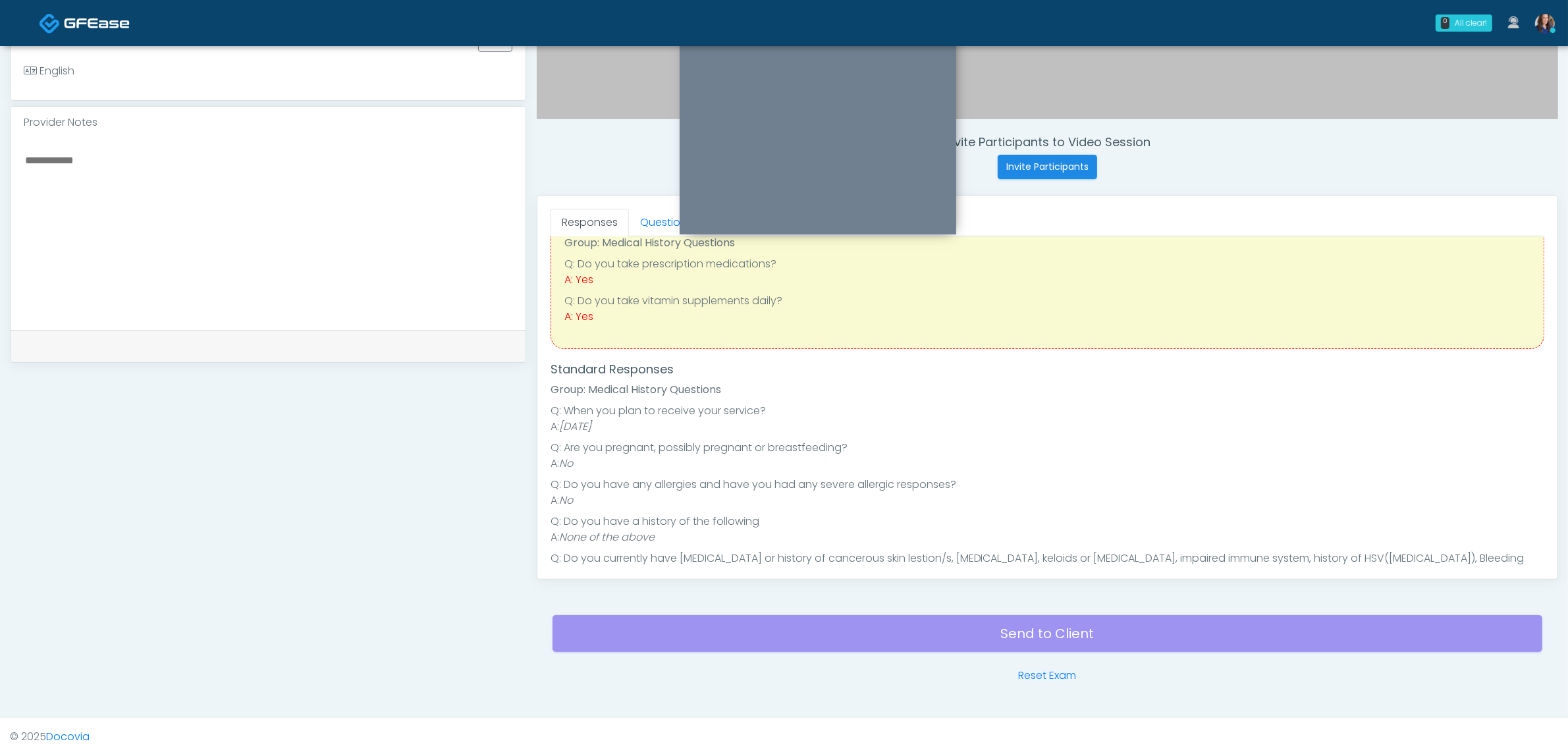
scroll to position [82, 0]
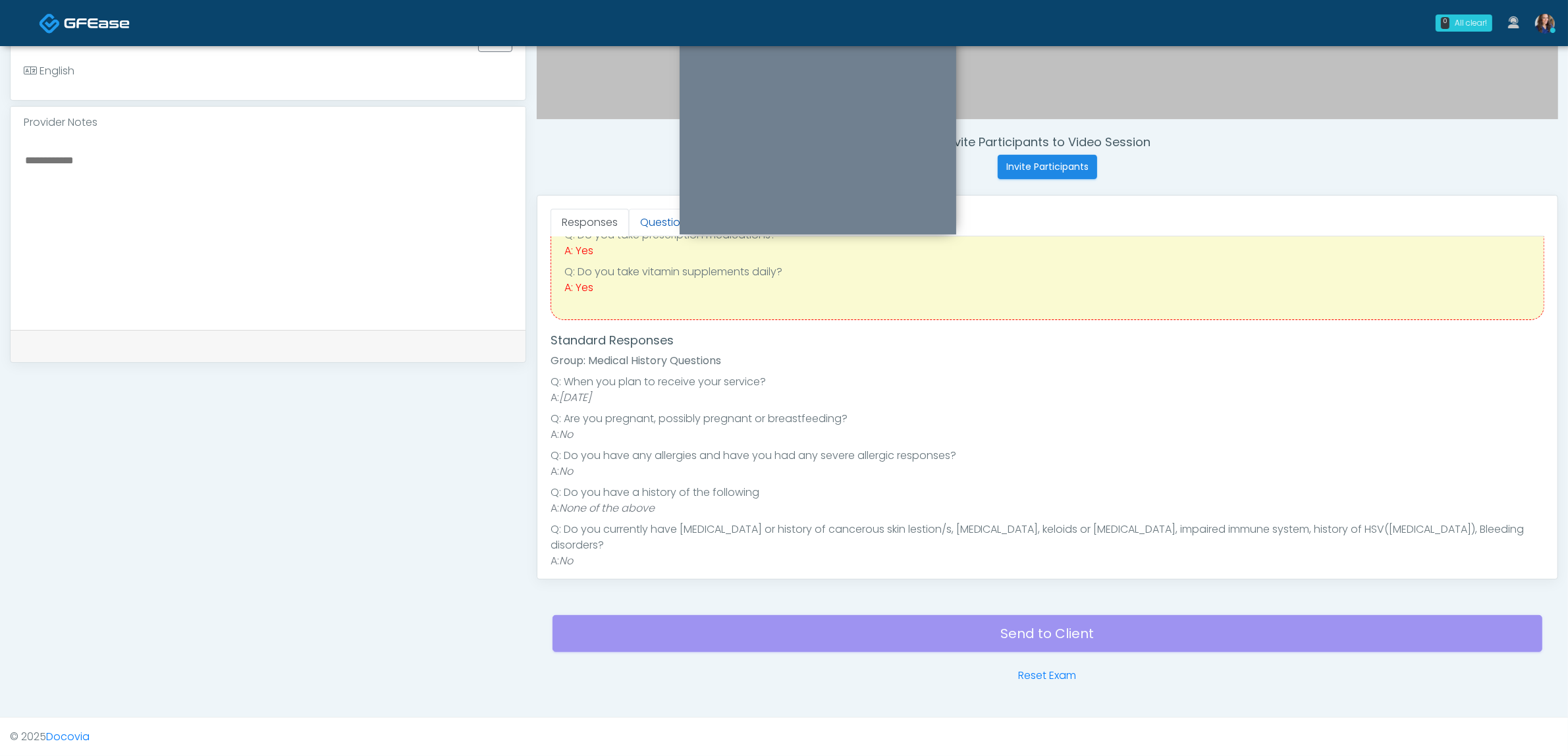
click at [642, 212] on link "Questions" at bounding box center [666, 223] width 74 height 28
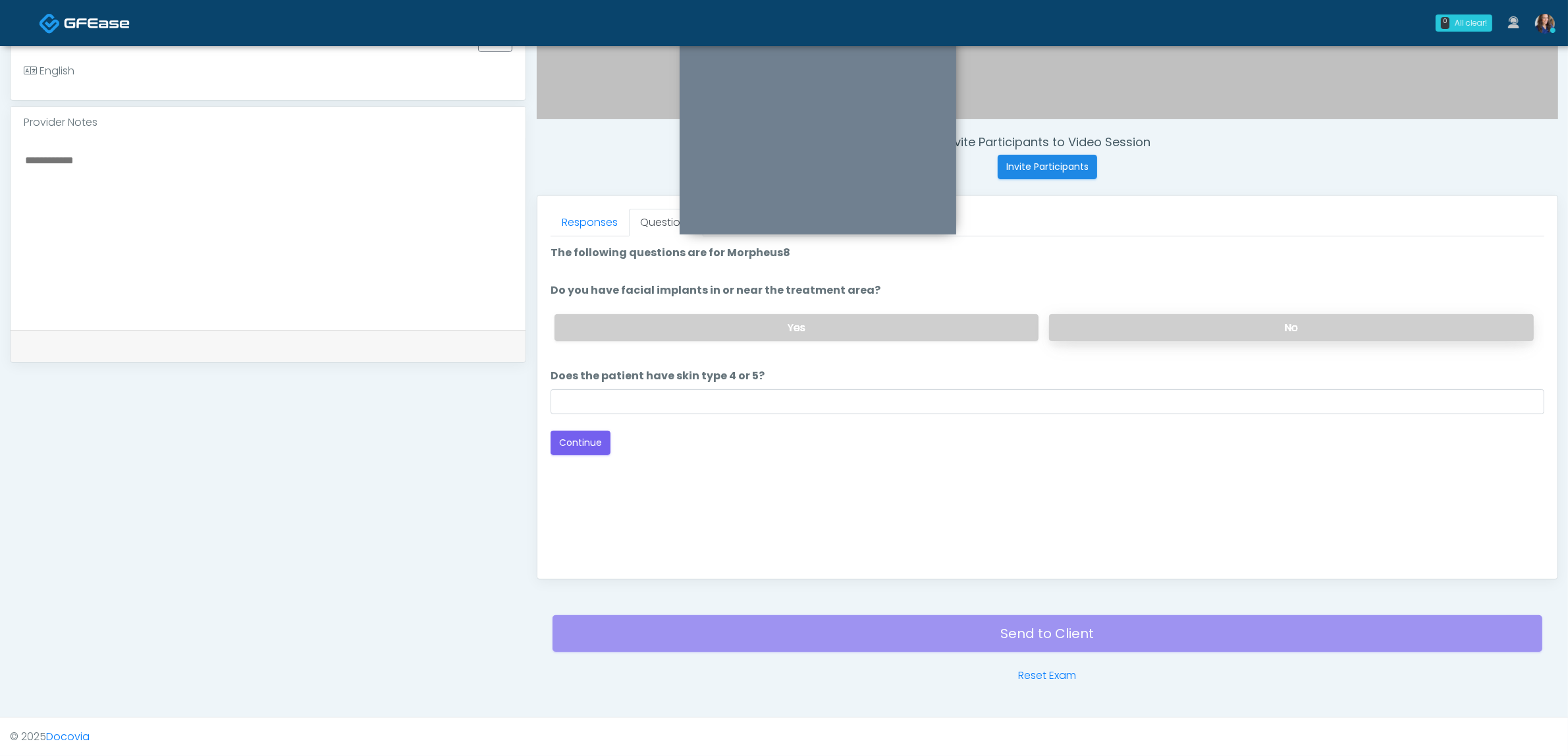
click at [1093, 330] on label "No" at bounding box center [1291, 327] width 484 height 27
click at [746, 412] on input "Does the patient have skin type 4 or 5?" at bounding box center [1047, 402] width 994 height 25
type input "**"
drag, startPoint x: 581, startPoint y: 438, endPoint x: 758, endPoint y: 422, distance: 177.7
click at [583, 438] on button "Continue" at bounding box center [581, 443] width 60 height 24
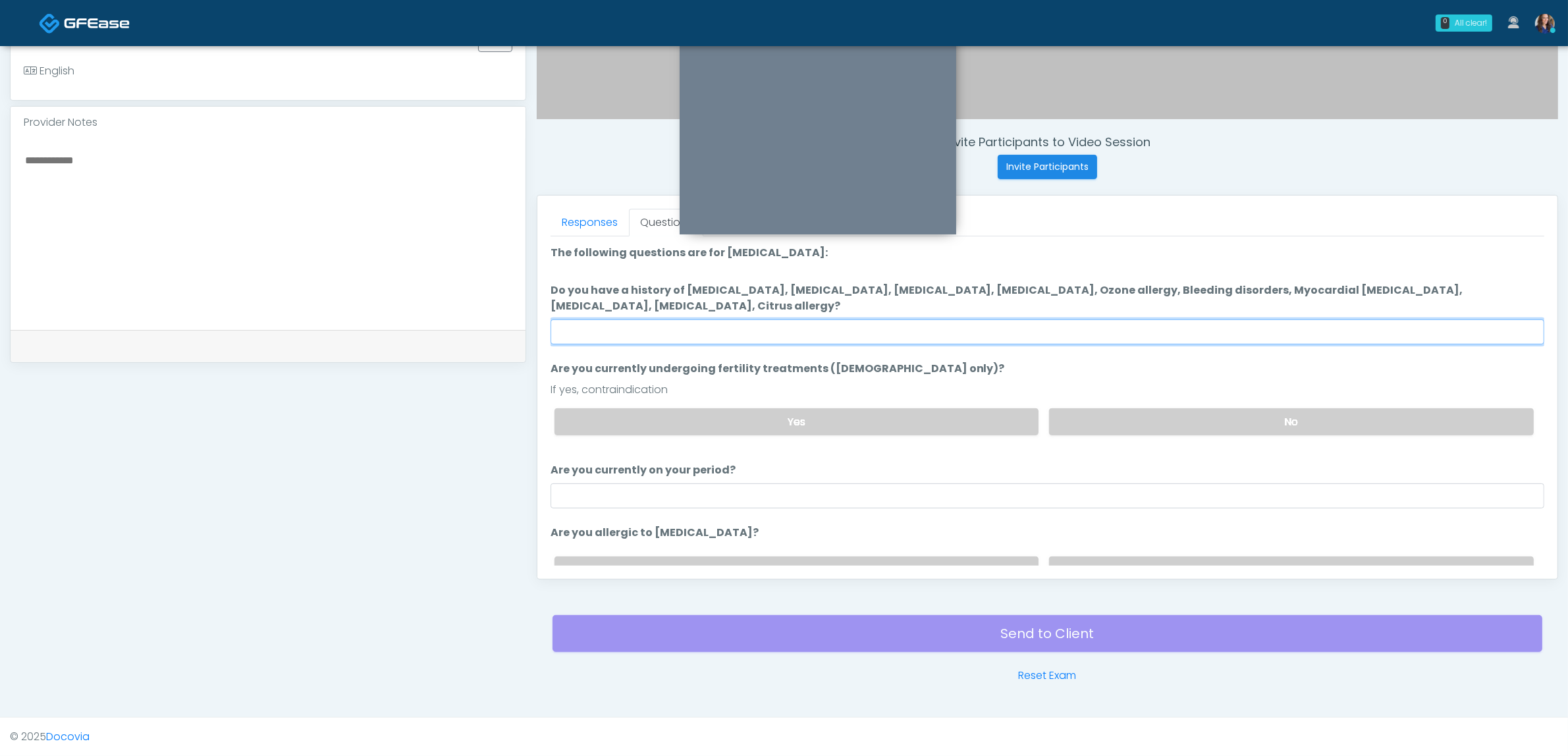
click at [860, 323] on input "Do you have a history of Hyperthyroidism, Hypotension, Hypocalcemia, Hypoglycem…" at bounding box center [1047, 332] width 994 height 25
type input "**"
click at [1138, 426] on label "No" at bounding box center [1291, 422] width 484 height 27
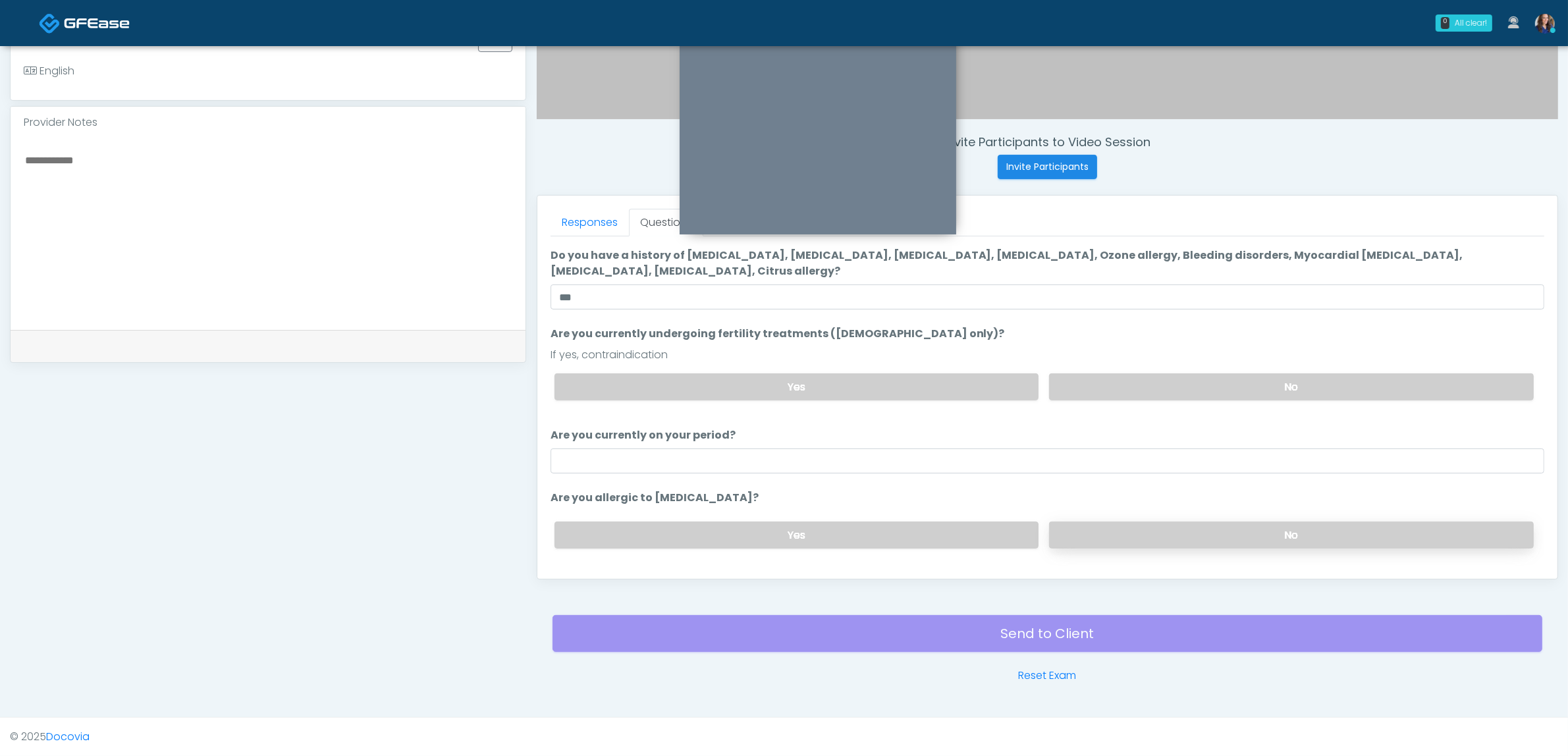
scroll to position [66, 0]
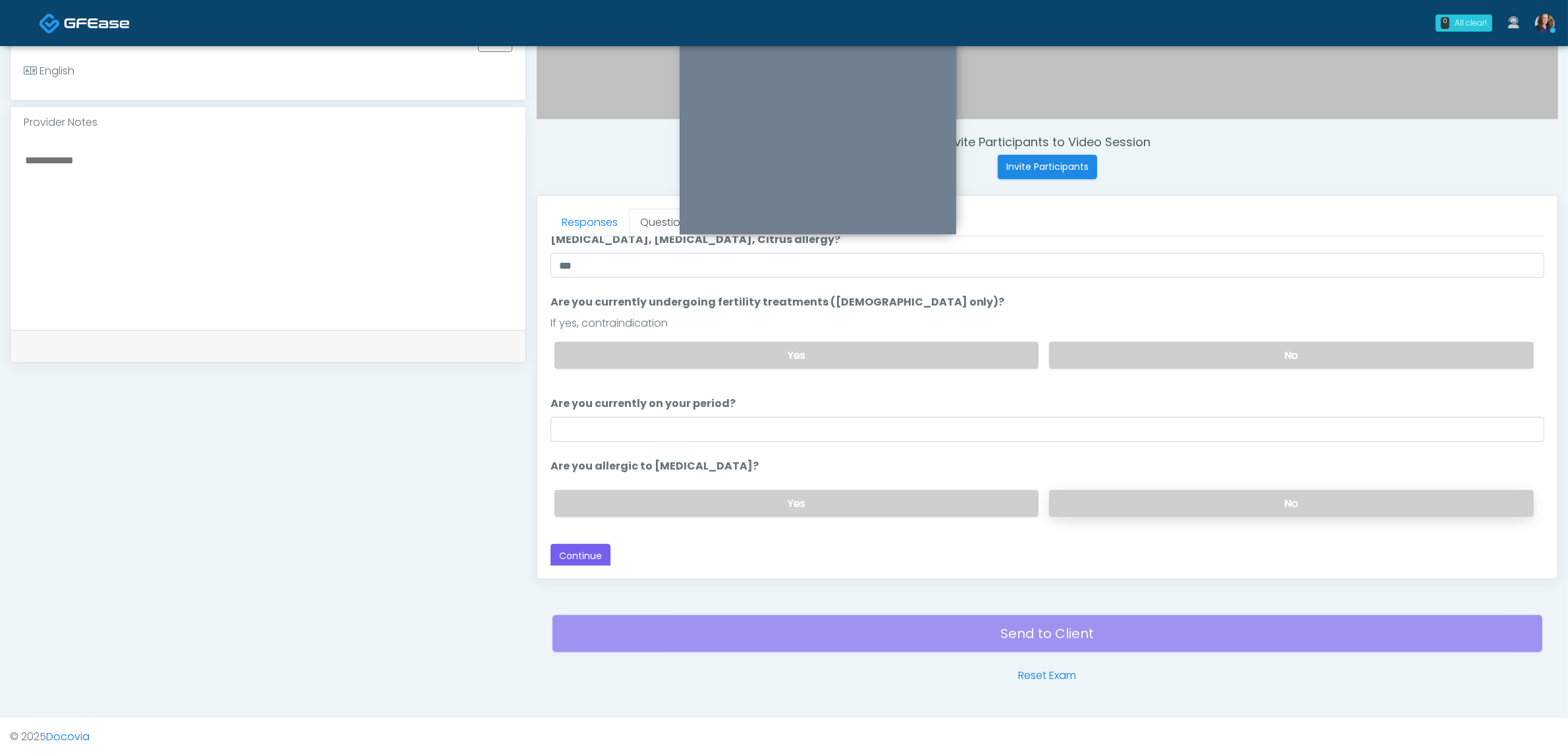
click at [1086, 494] on label "No" at bounding box center [1291, 504] width 484 height 27
click at [571, 551] on button "Continue" at bounding box center [581, 556] width 60 height 24
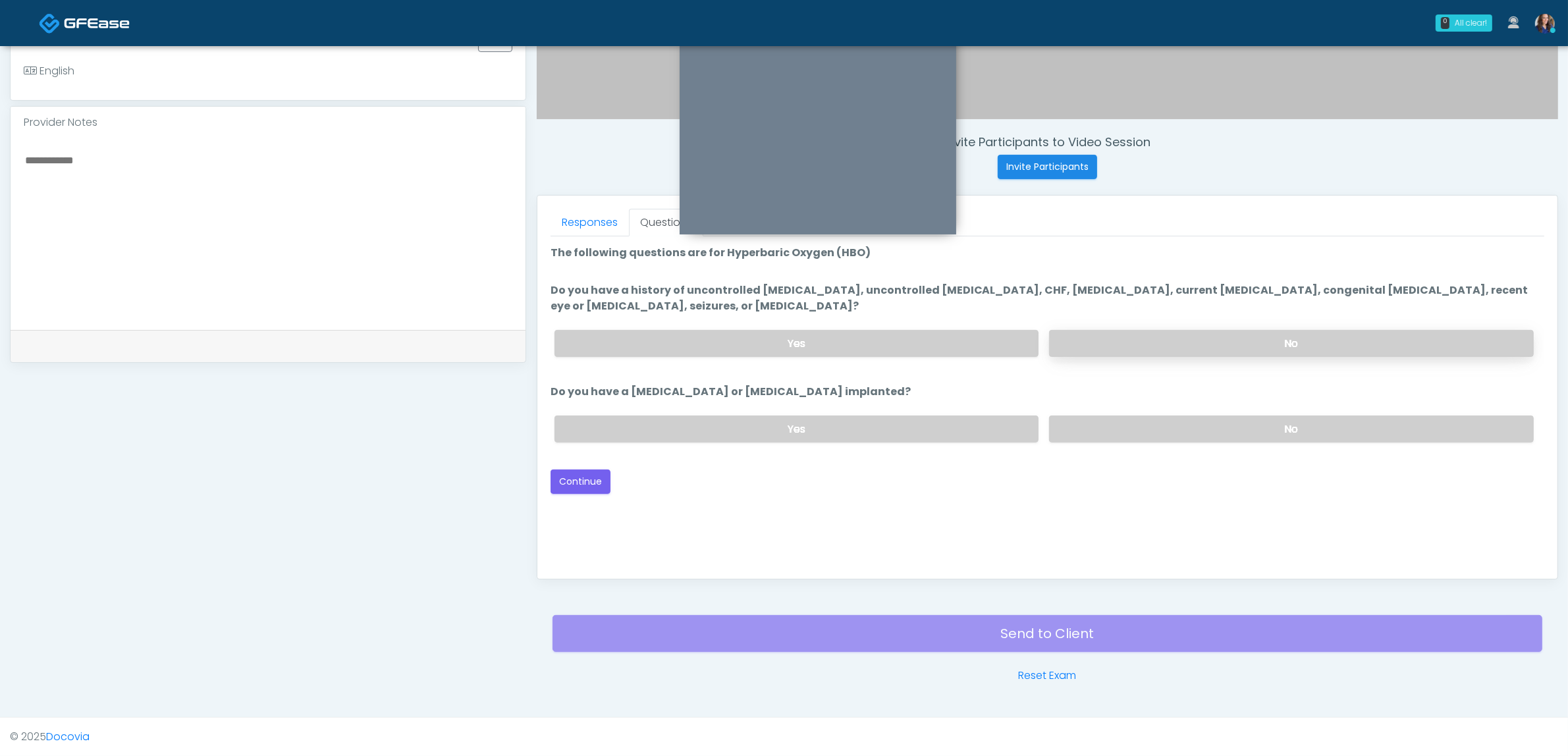
click at [1169, 343] on label "No" at bounding box center [1291, 343] width 484 height 27
click at [1071, 420] on label "No" at bounding box center [1291, 429] width 484 height 27
click at [571, 478] on button "Continue" at bounding box center [581, 481] width 60 height 24
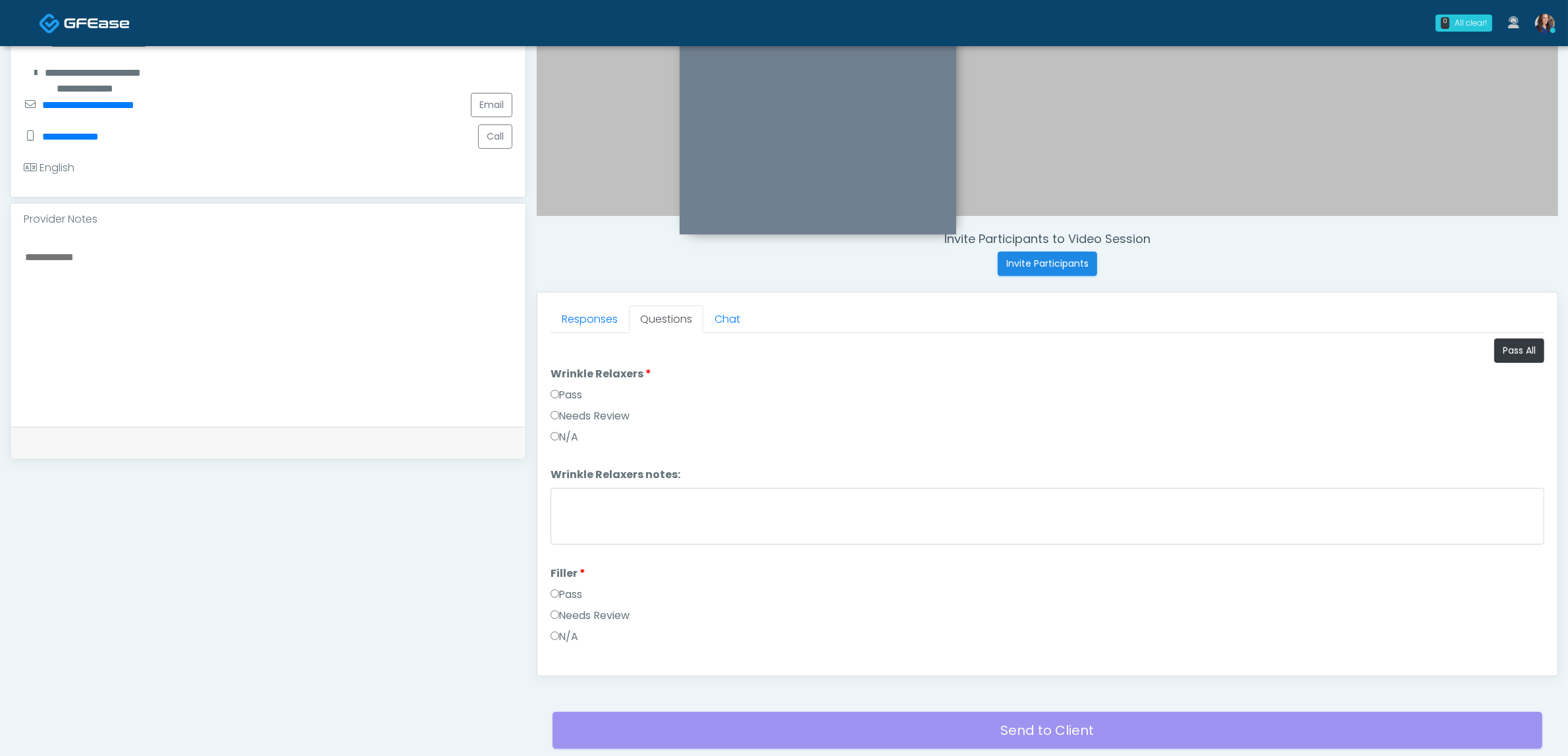
scroll to position [181, 0]
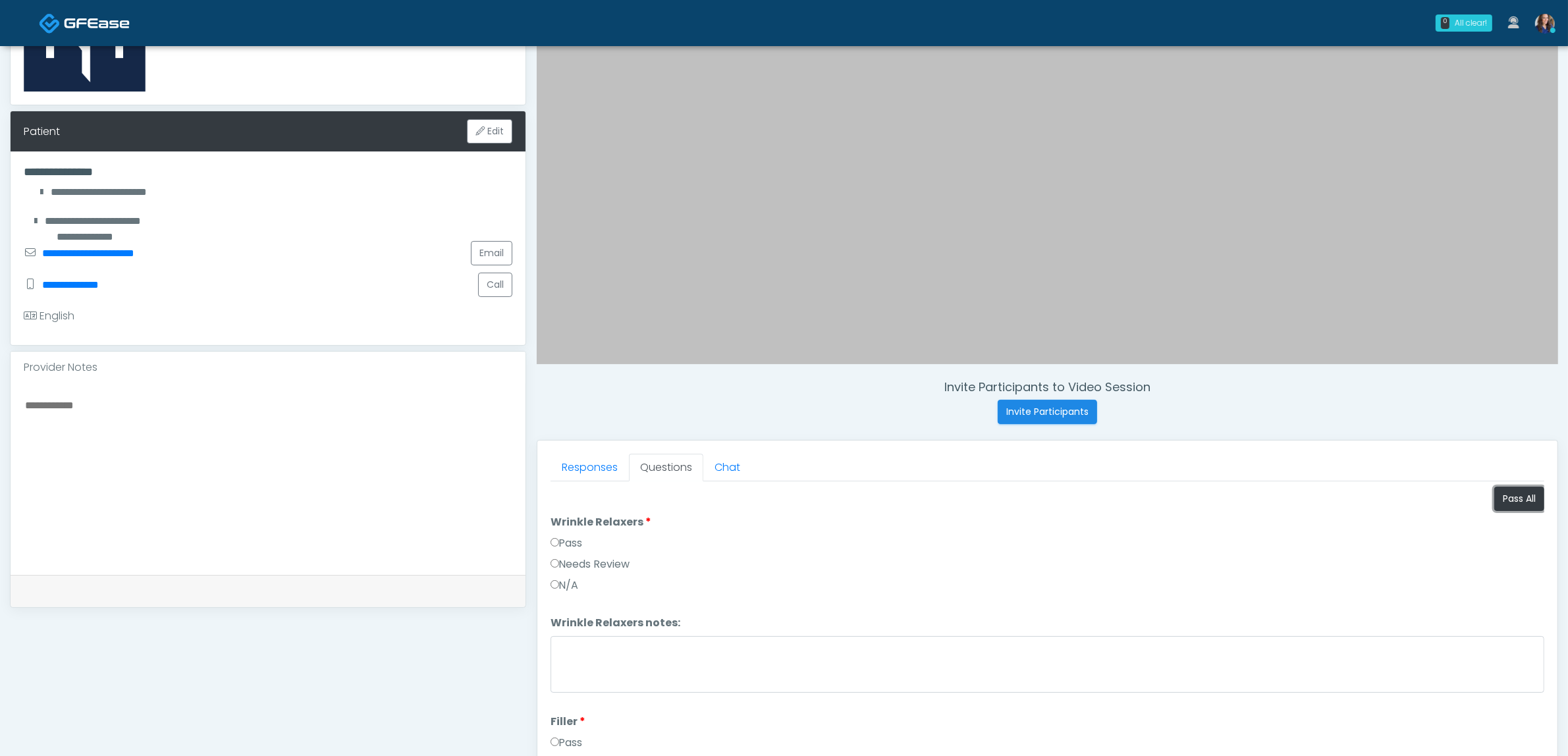
drag, startPoint x: 1505, startPoint y: 496, endPoint x: 1298, endPoint y: 493, distance: 207.0
click at [1506, 496] on button "Pass All" at bounding box center [1519, 499] width 50 height 24
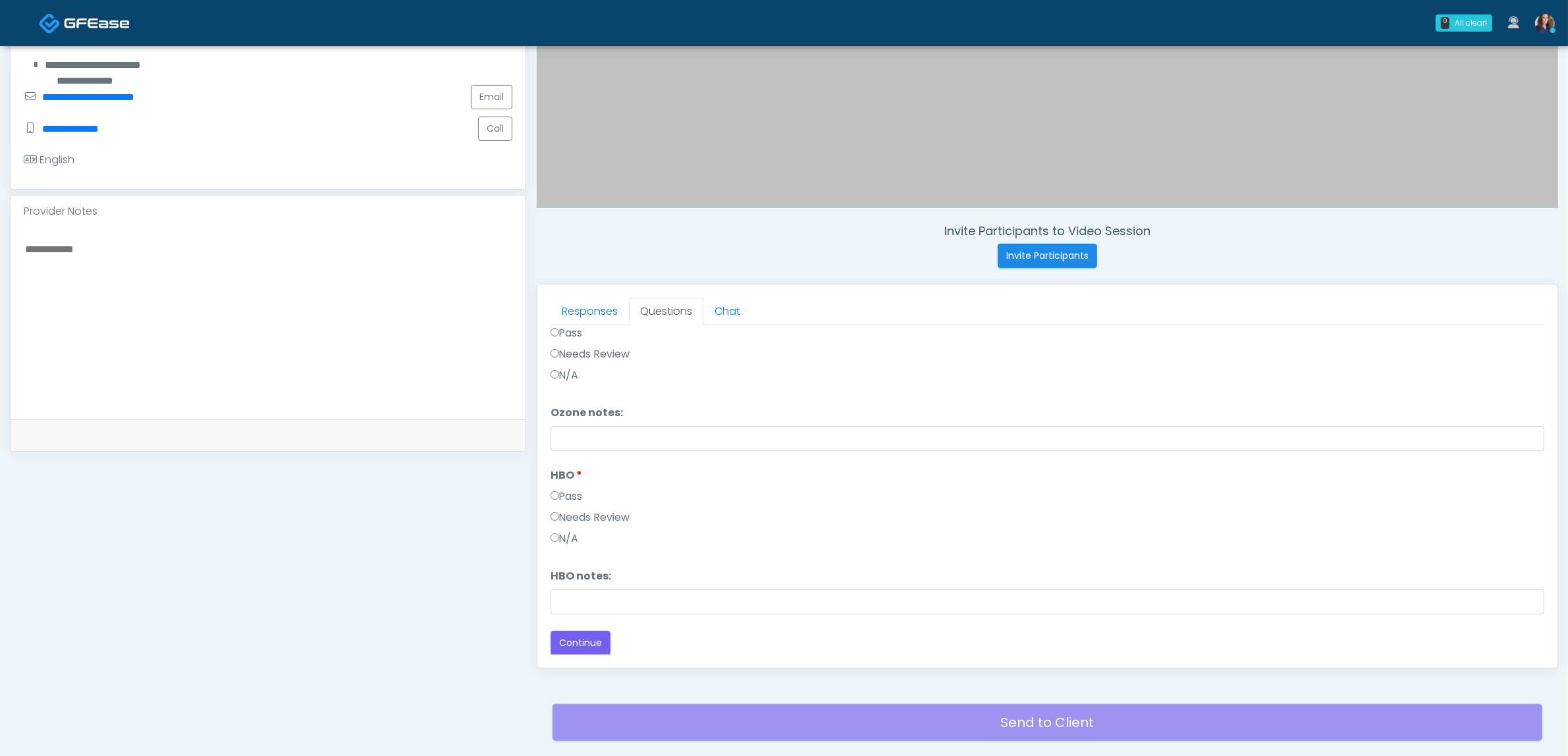
scroll to position [428, 0]
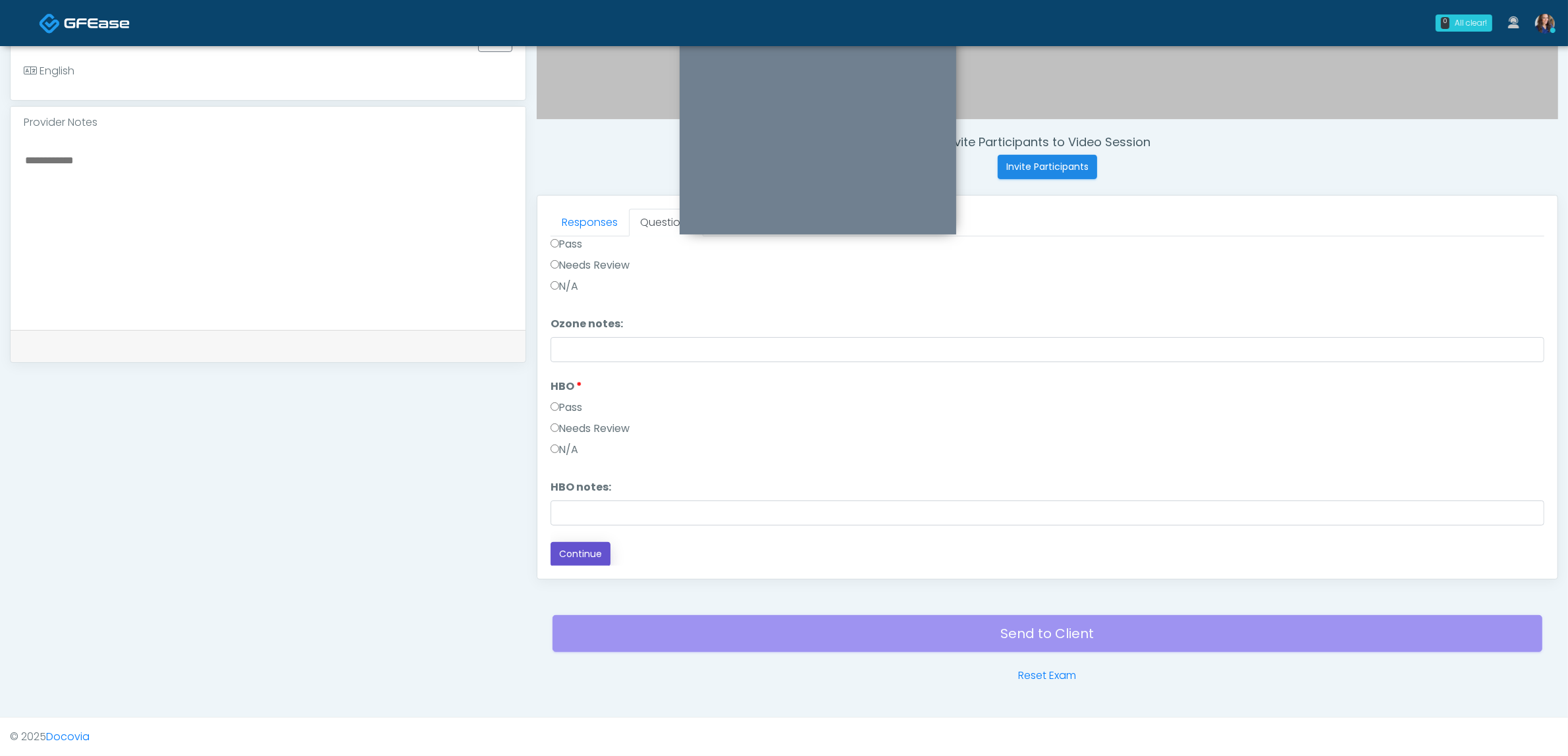
click at [581, 551] on button "Continue" at bounding box center [581, 554] width 60 height 24
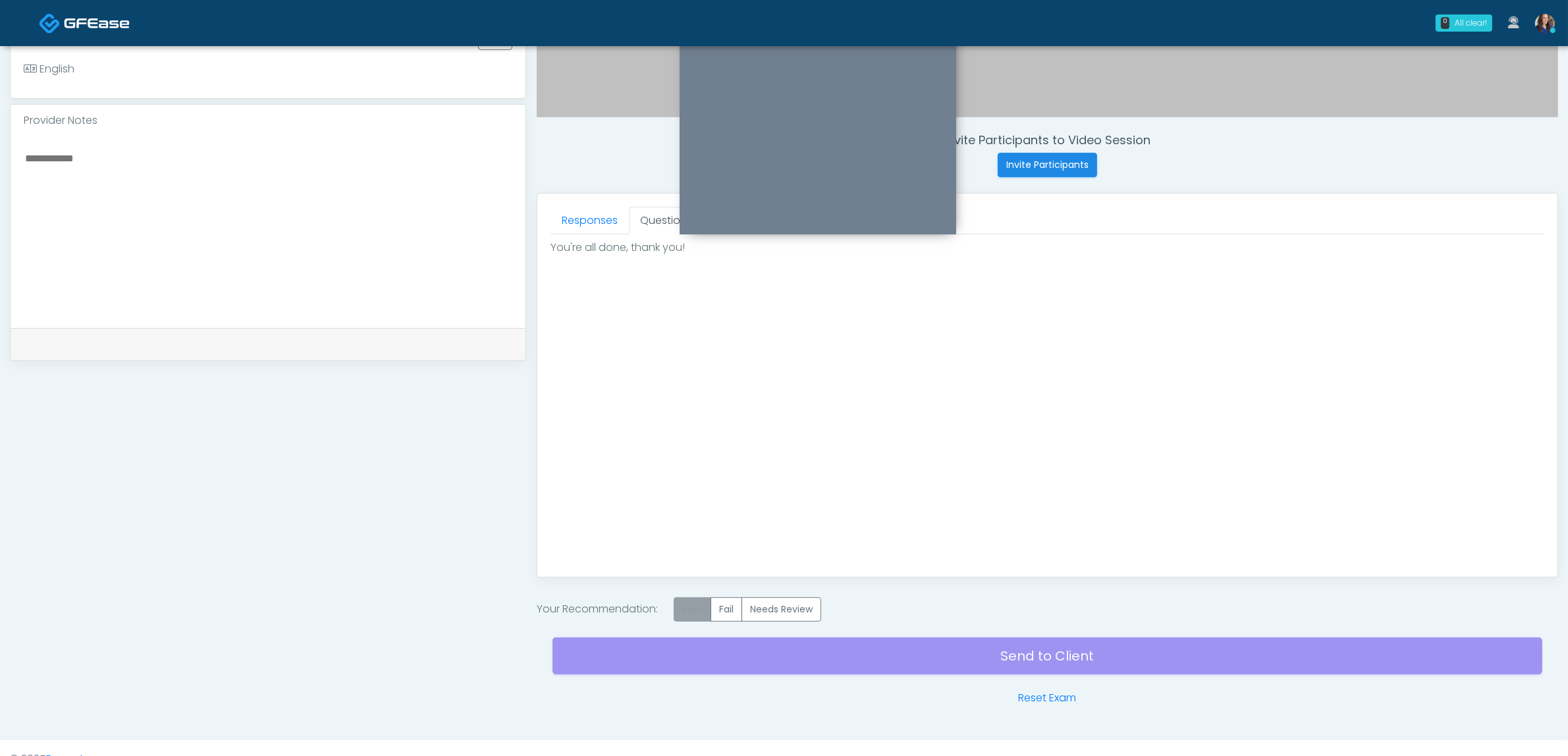
click at [686, 608] on label "Pass" at bounding box center [692, 609] width 38 height 24
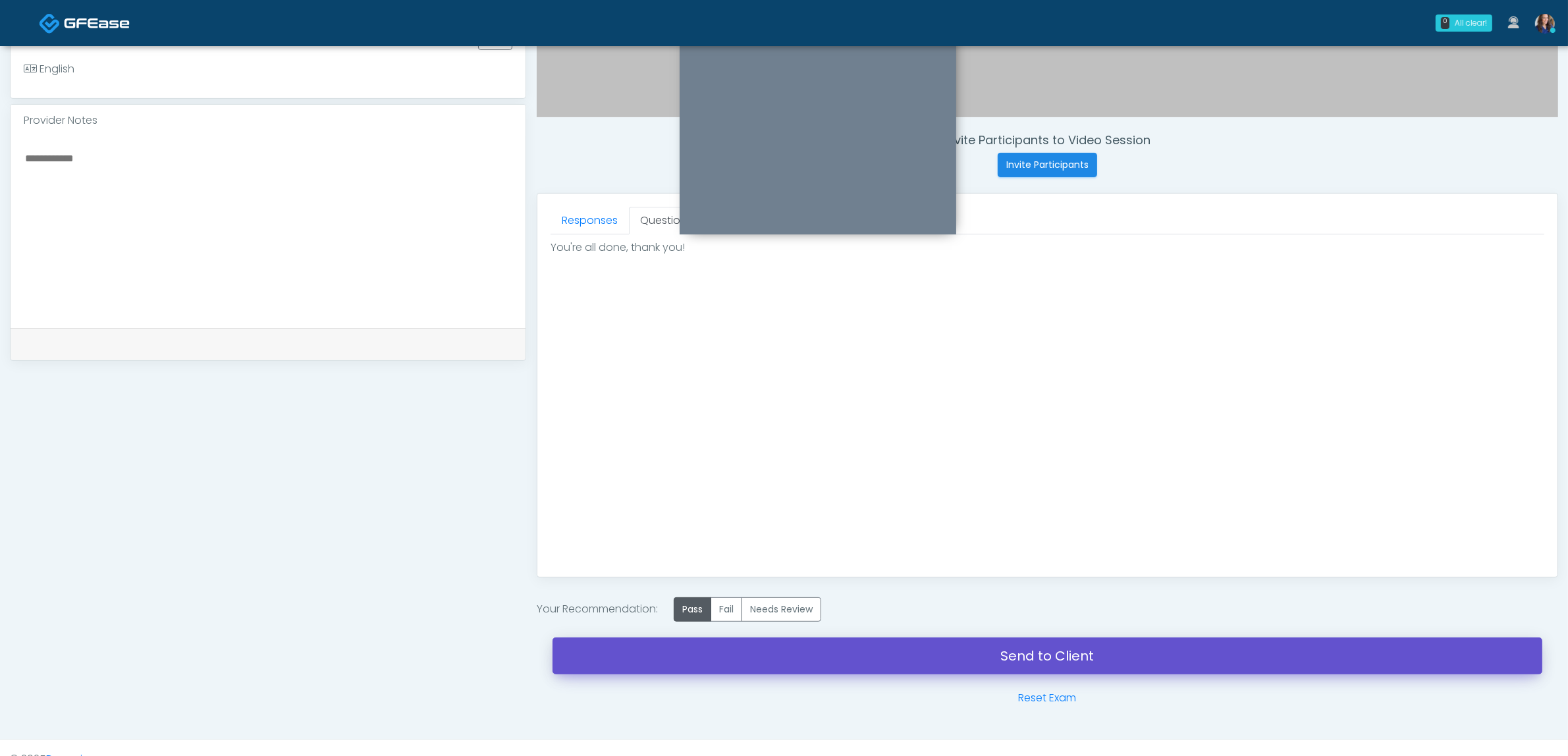
click at [847, 652] on link "Send to Client" at bounding box center [1047, 656] width 989 height 37
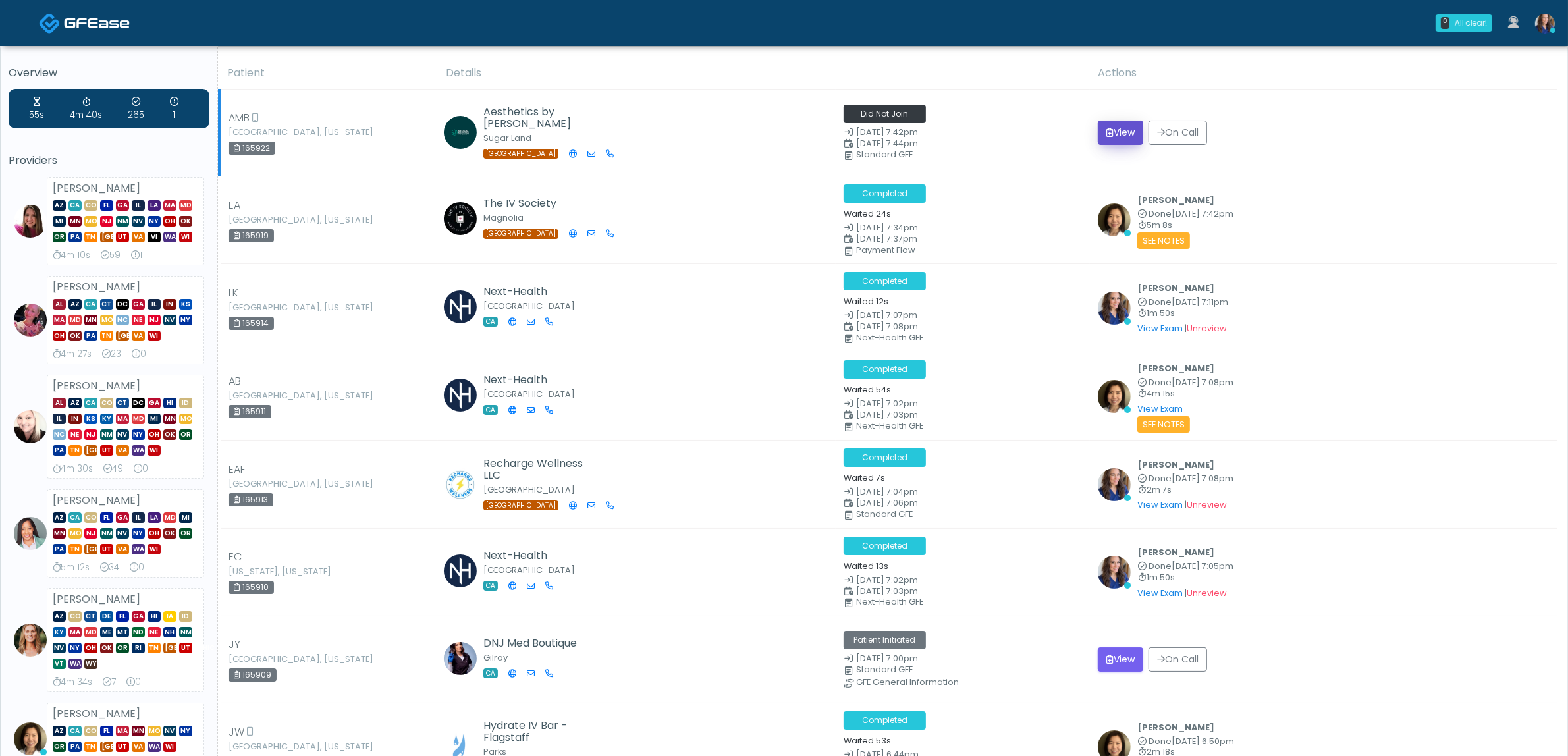
click at [1123, 133] on button "View" at bounding box center [1121, 133] width 46 height 24
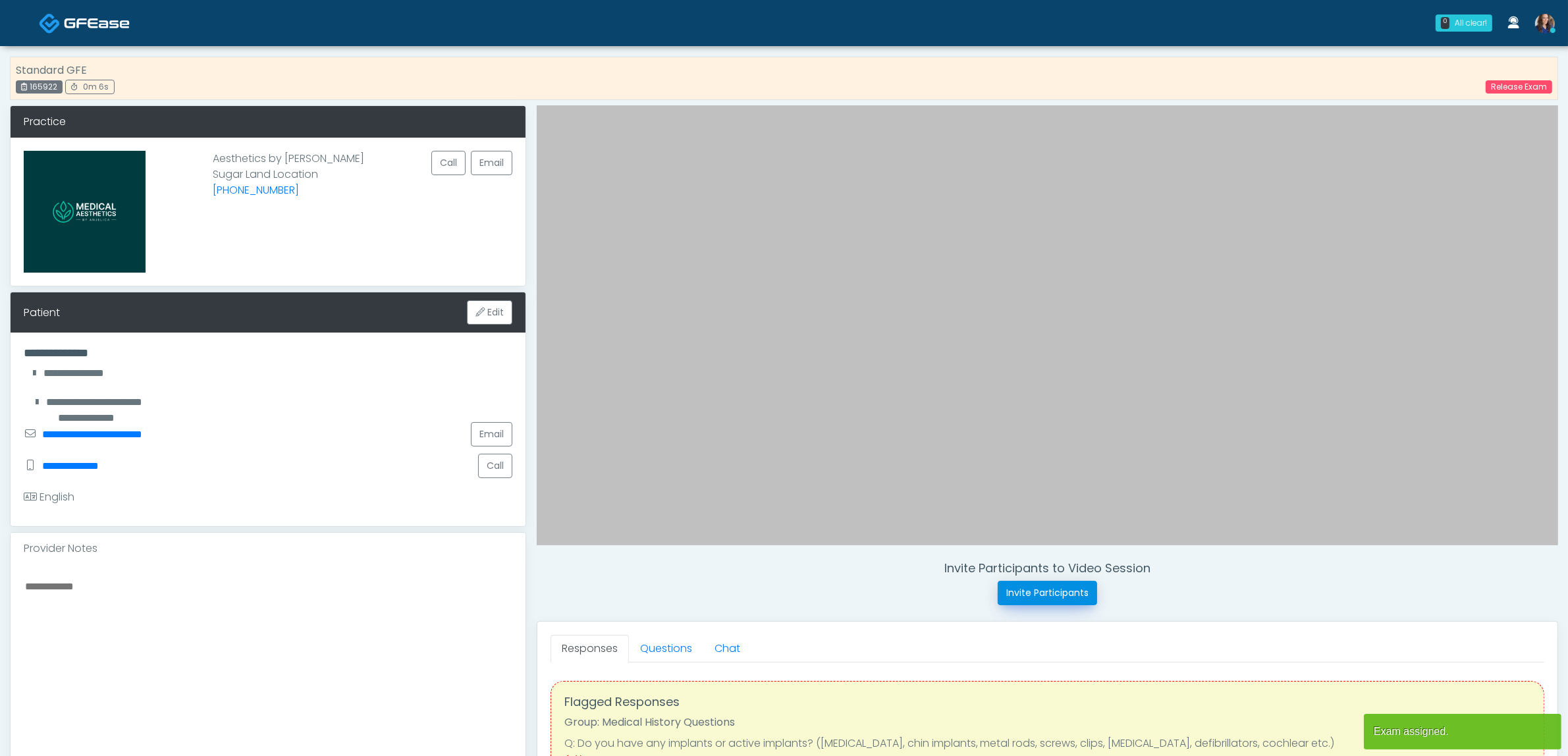
click at [1050, 589] on button "Invite Participants" at bounding box center [1047, 593] width 99 height 24
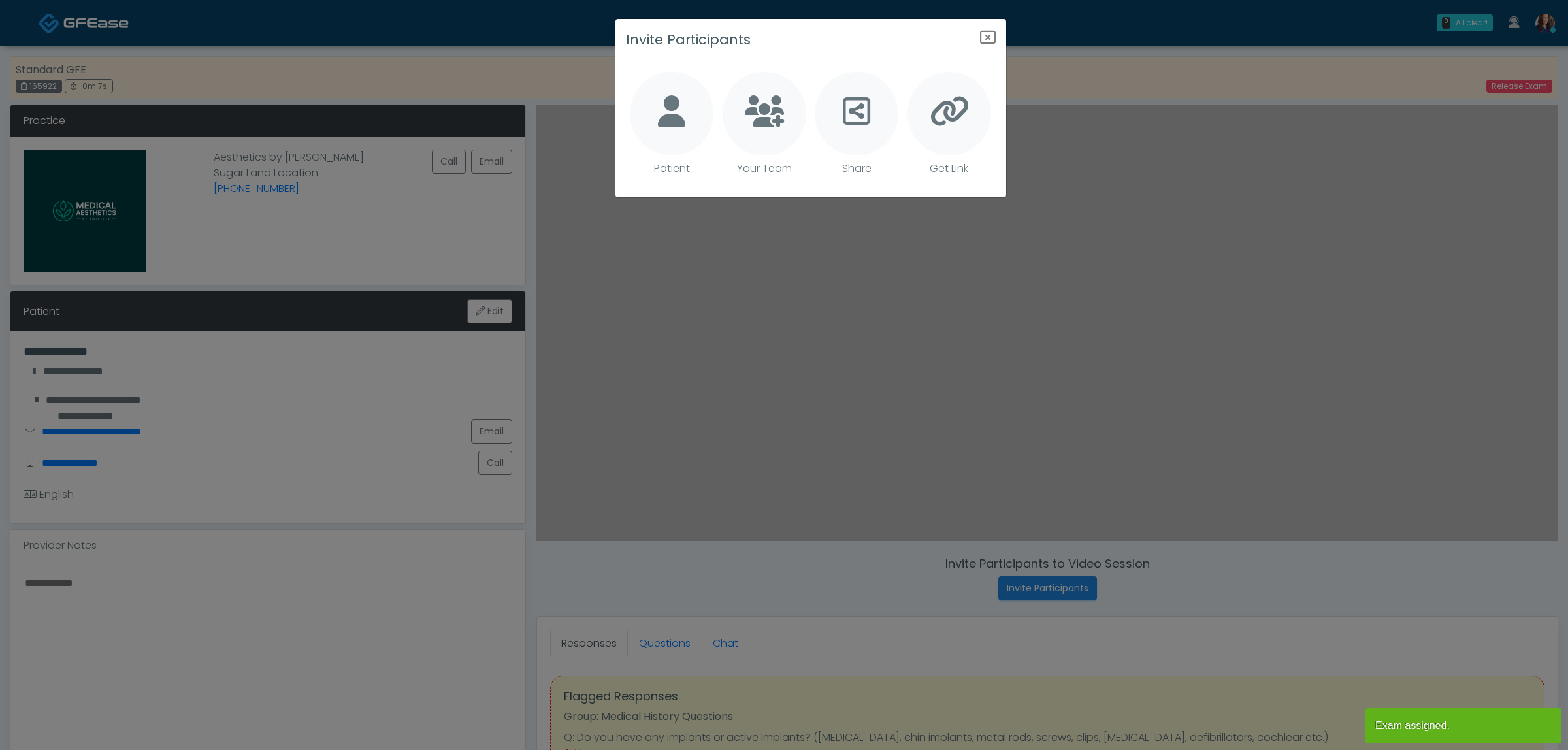
drag, startPoint x: 677, startPoint y: 110, endPoint x: 779, endPoint y: 146, distance: 108.2
click at [680, 110] on icon at bounding box center [671, 111] width 28 height 31
type textarea "**********"
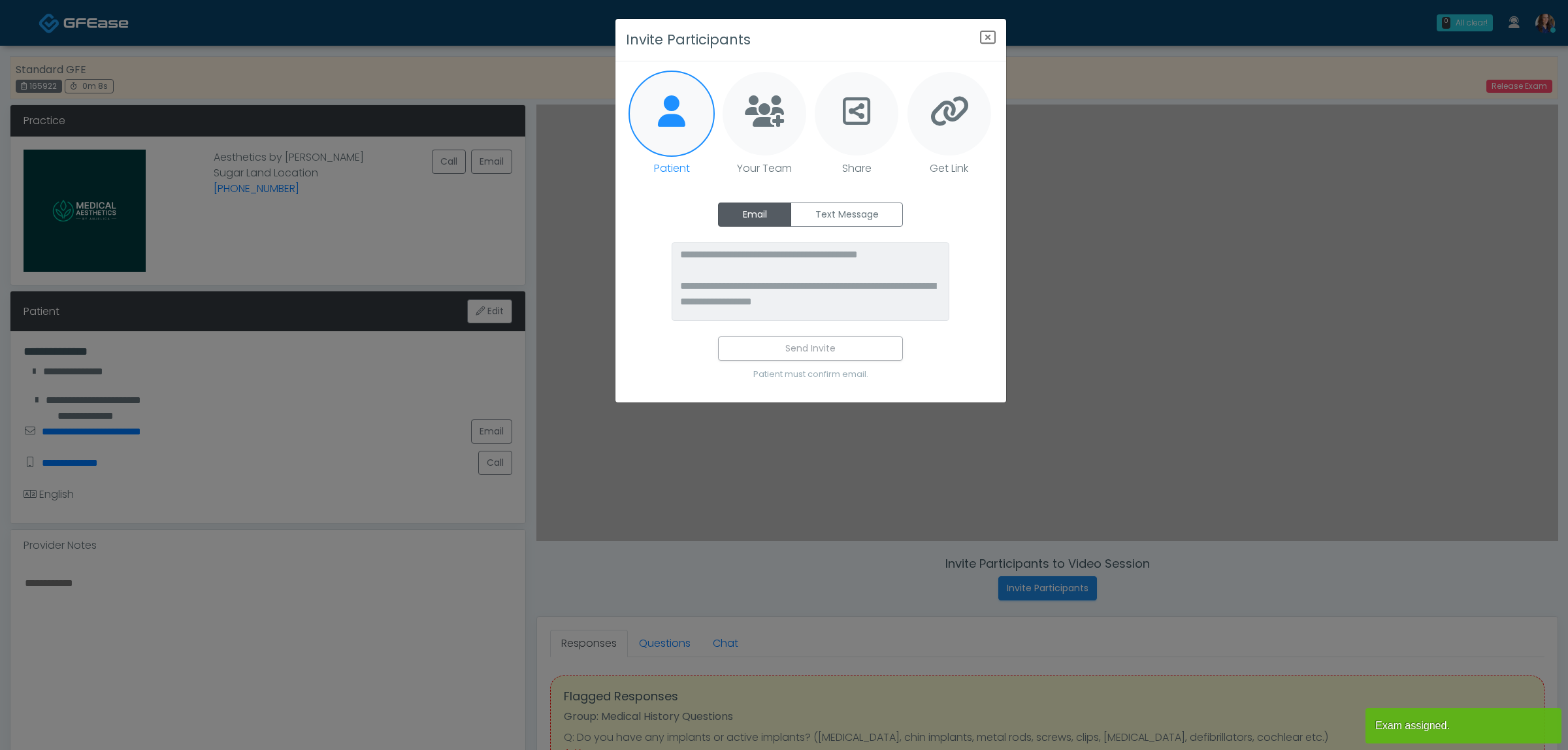
drag, startPoint x: 826, startPoint y: 214, endPoint x: 833, endPoint y: 246, distance: 32.8
click at [825, 214] on label "Text Message" at bounding box center [846, 214] width 113 height 24
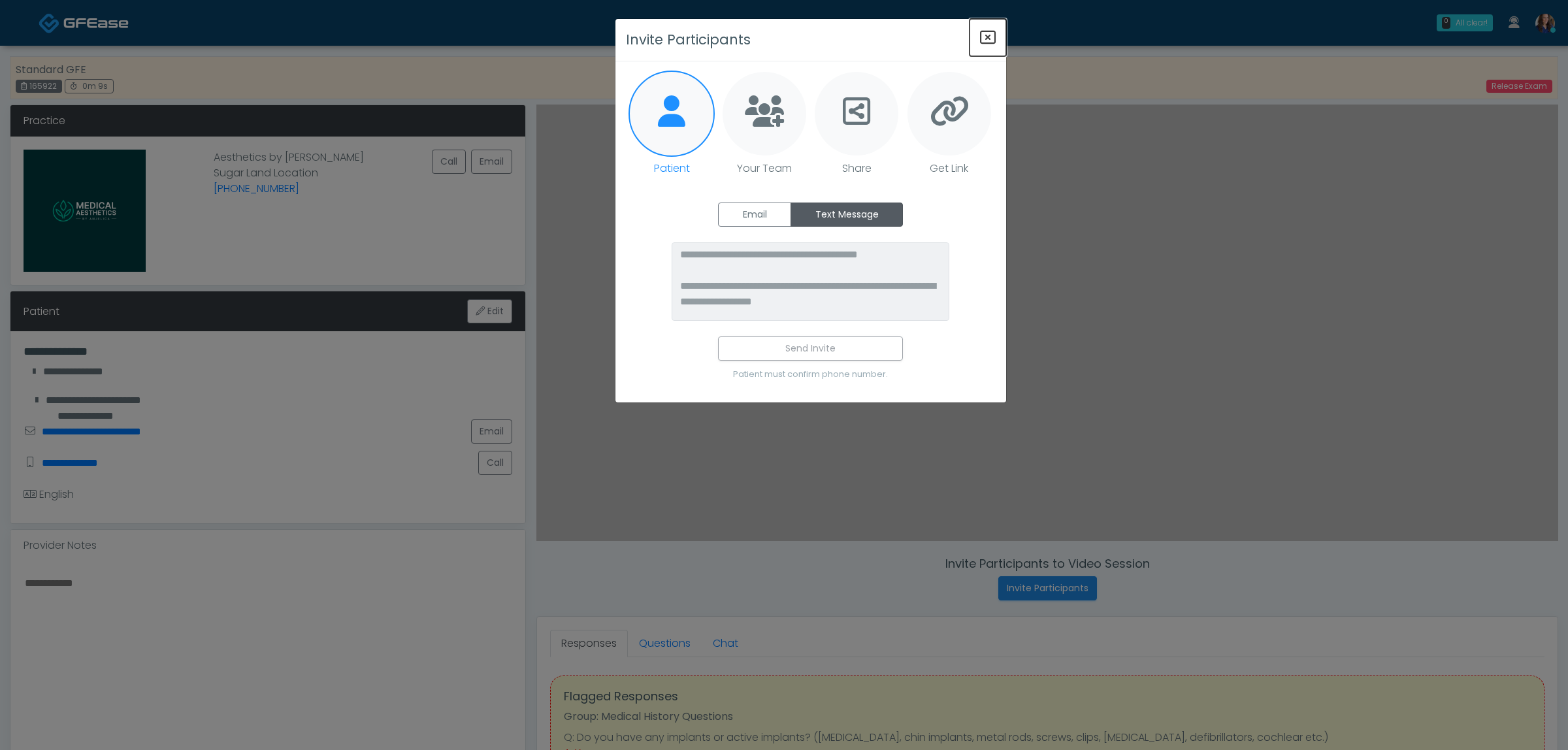
click at [990, 37] on icon "Close" at bounding box center [988, 38] width 16 height 16
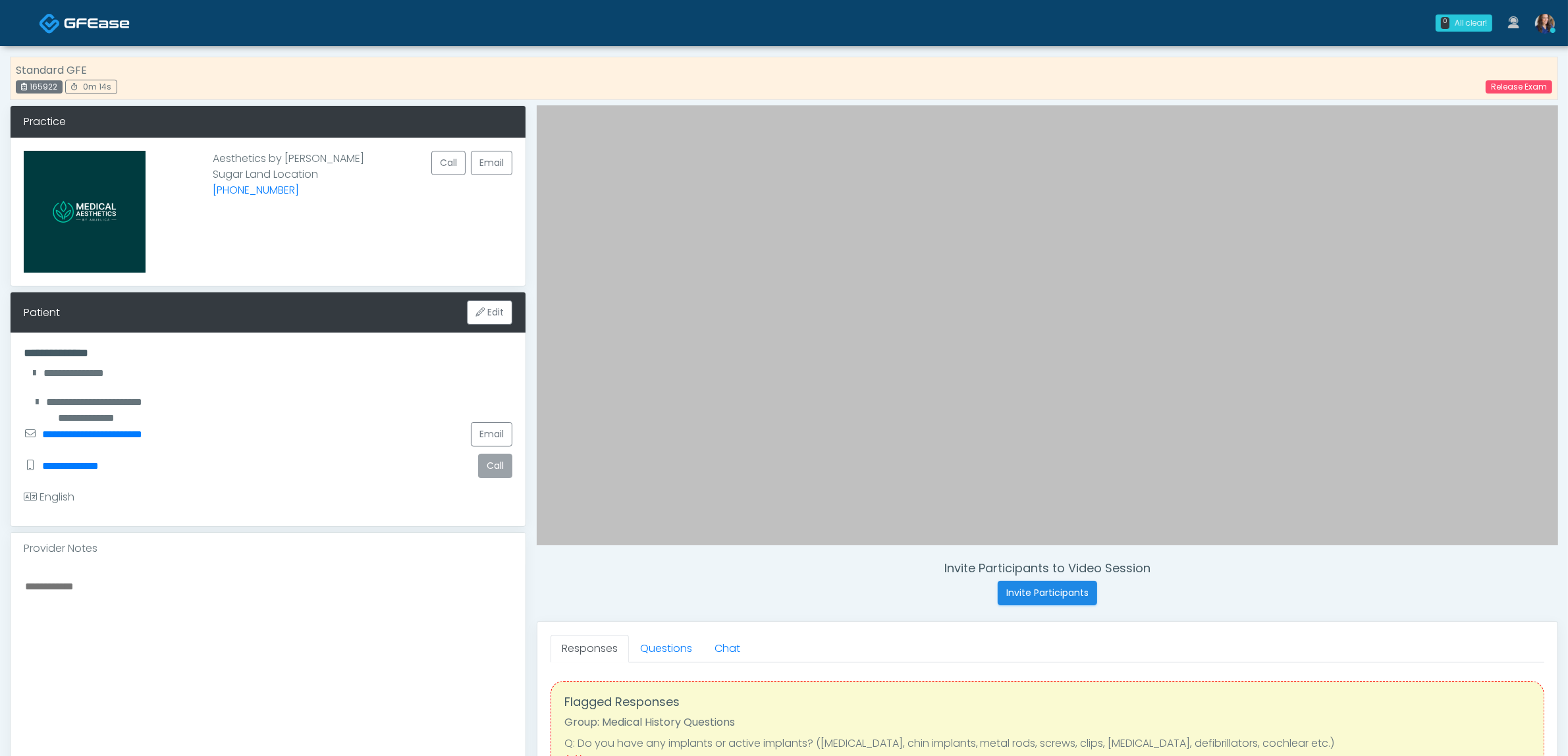
click at [493, 461] on button "Call" at bounding box center [495, 466] width 34 height 24
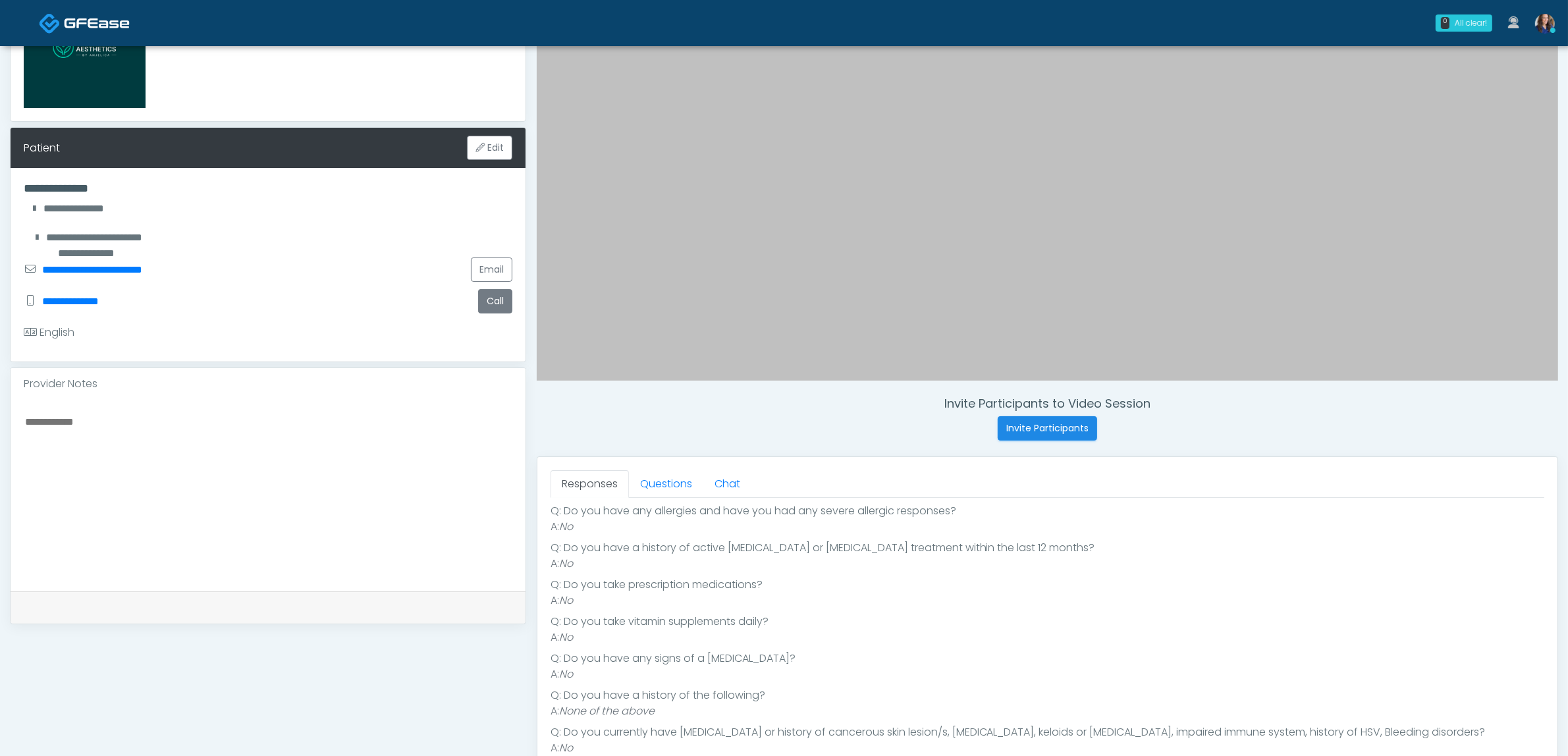
scroll to position [247, 0]
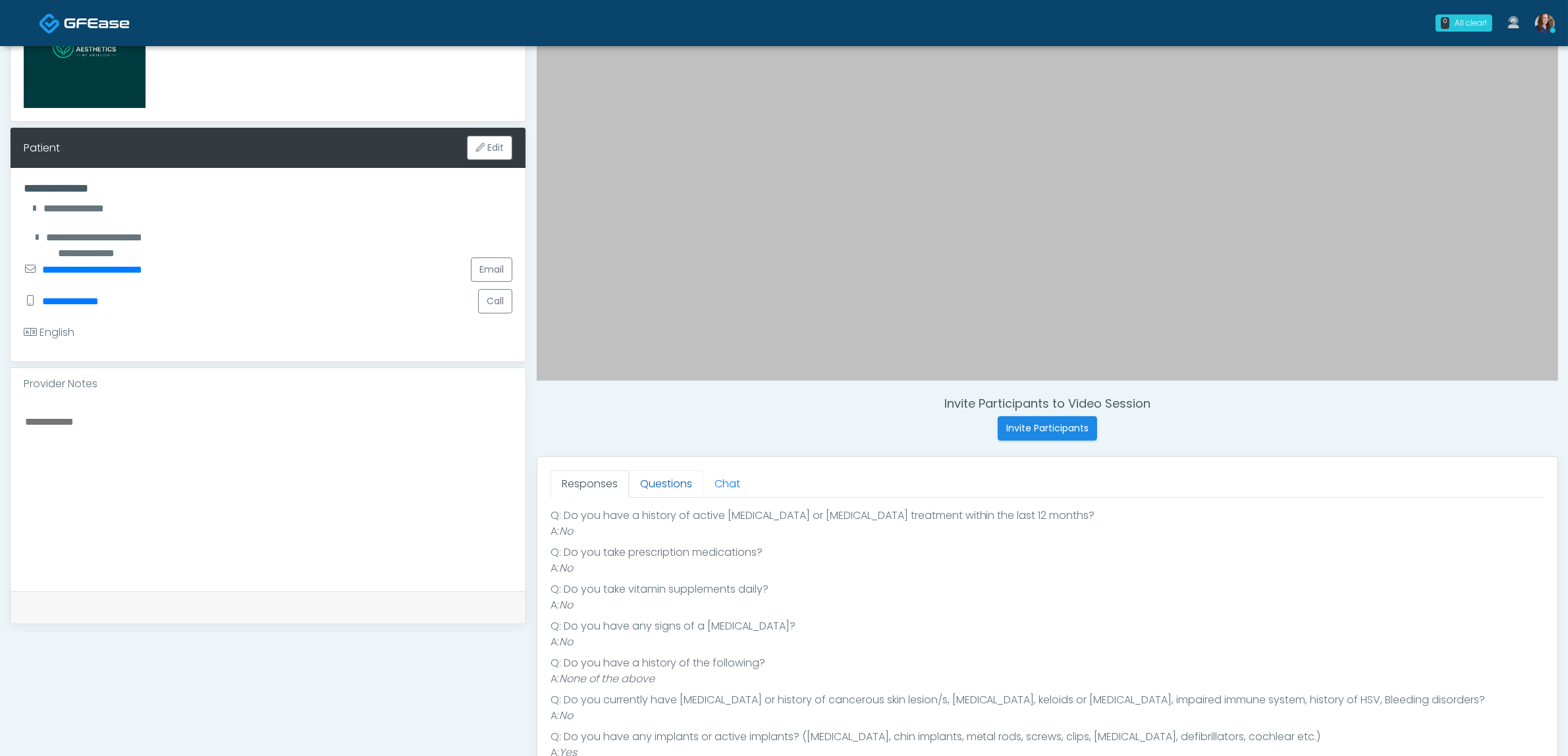
drag, startPoint x: 673, startPoint y: 488, endPoint x: 680, endPoint y: 494, distance: 9.2
click at [673, 488] on link "Questions" at bounding box center [666, 484] width 74 height 28
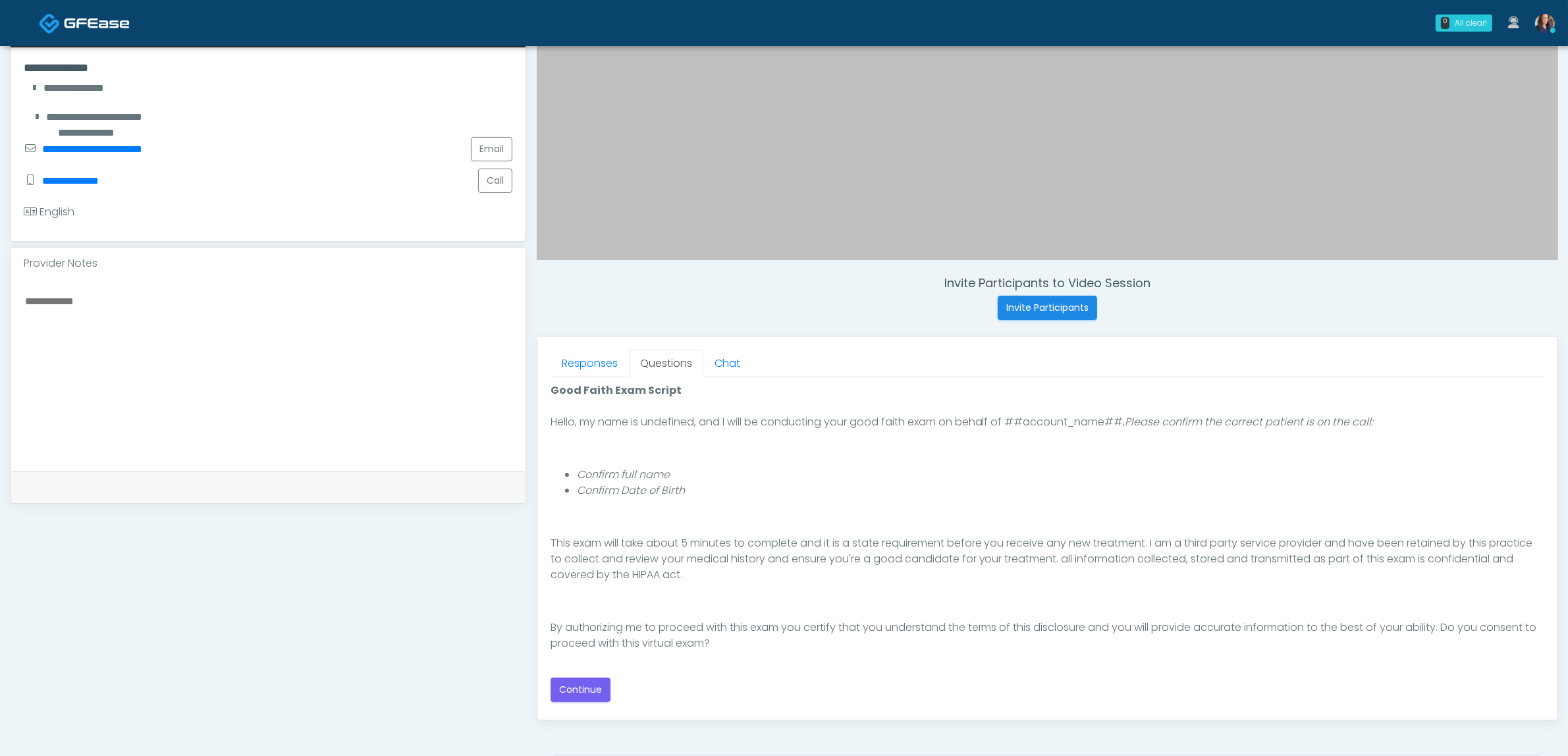
scroll to position [330, 0]
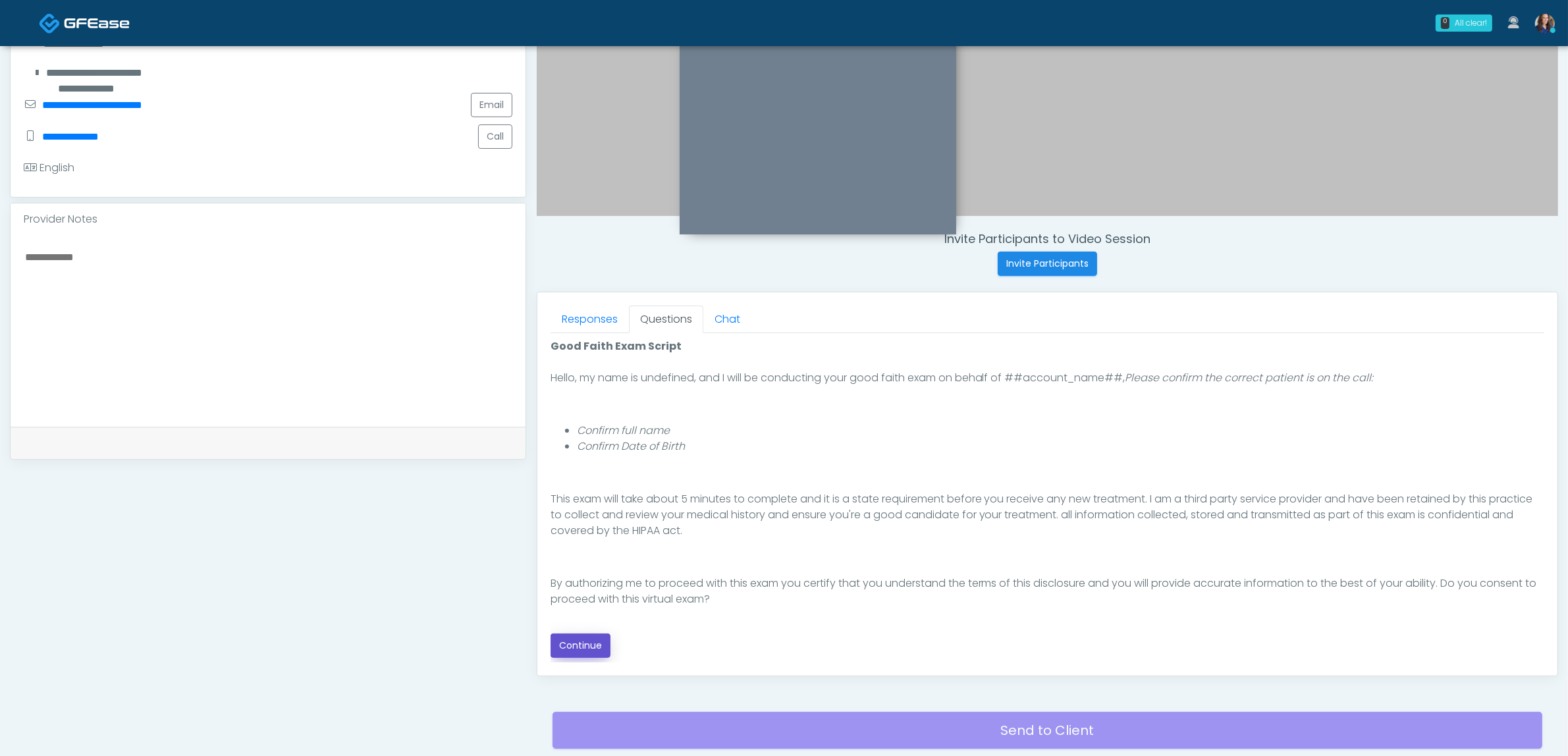
click at [581, 647] on button "Continue" at bounding box center [581, 645] width 60 height 24
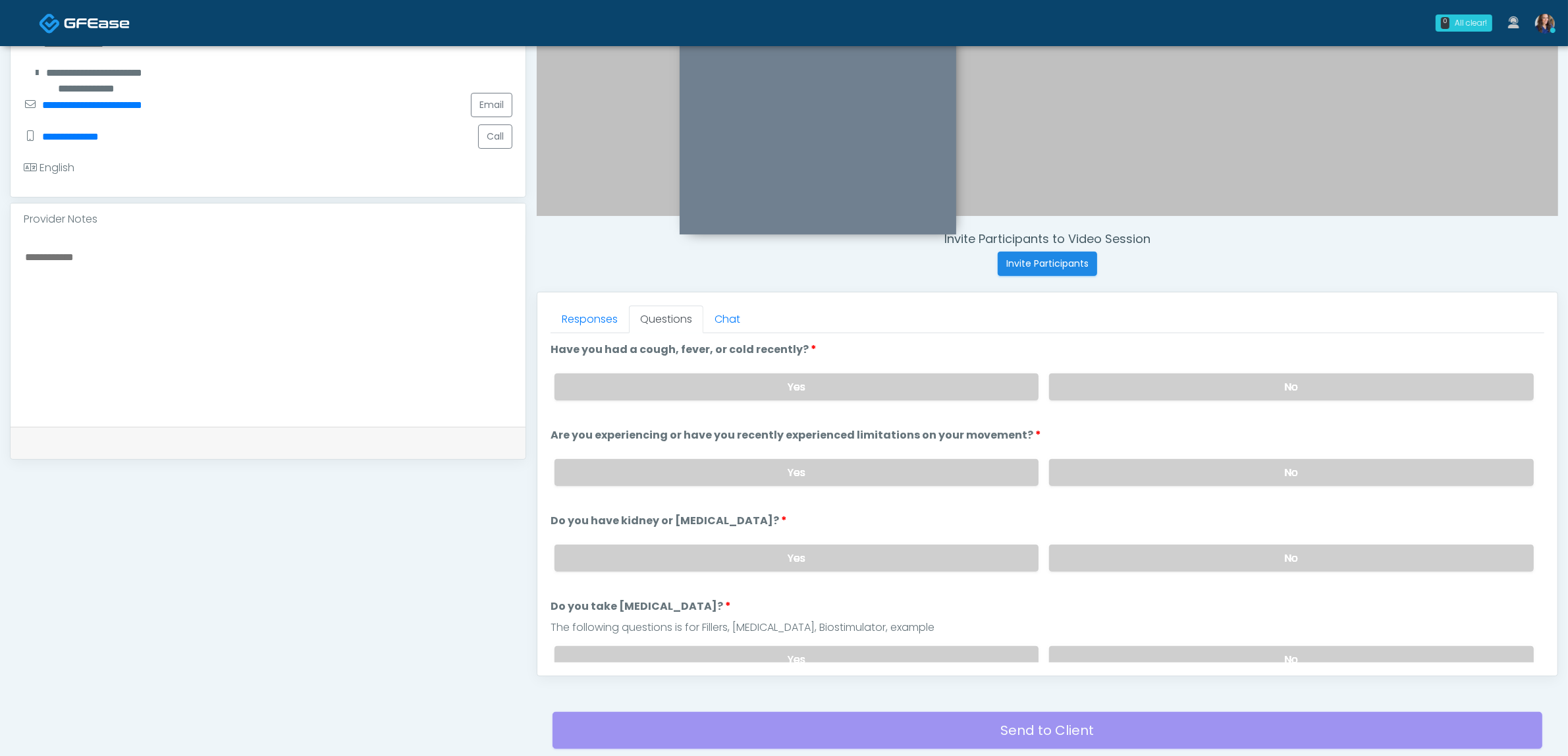
scroll to position [428, 0]
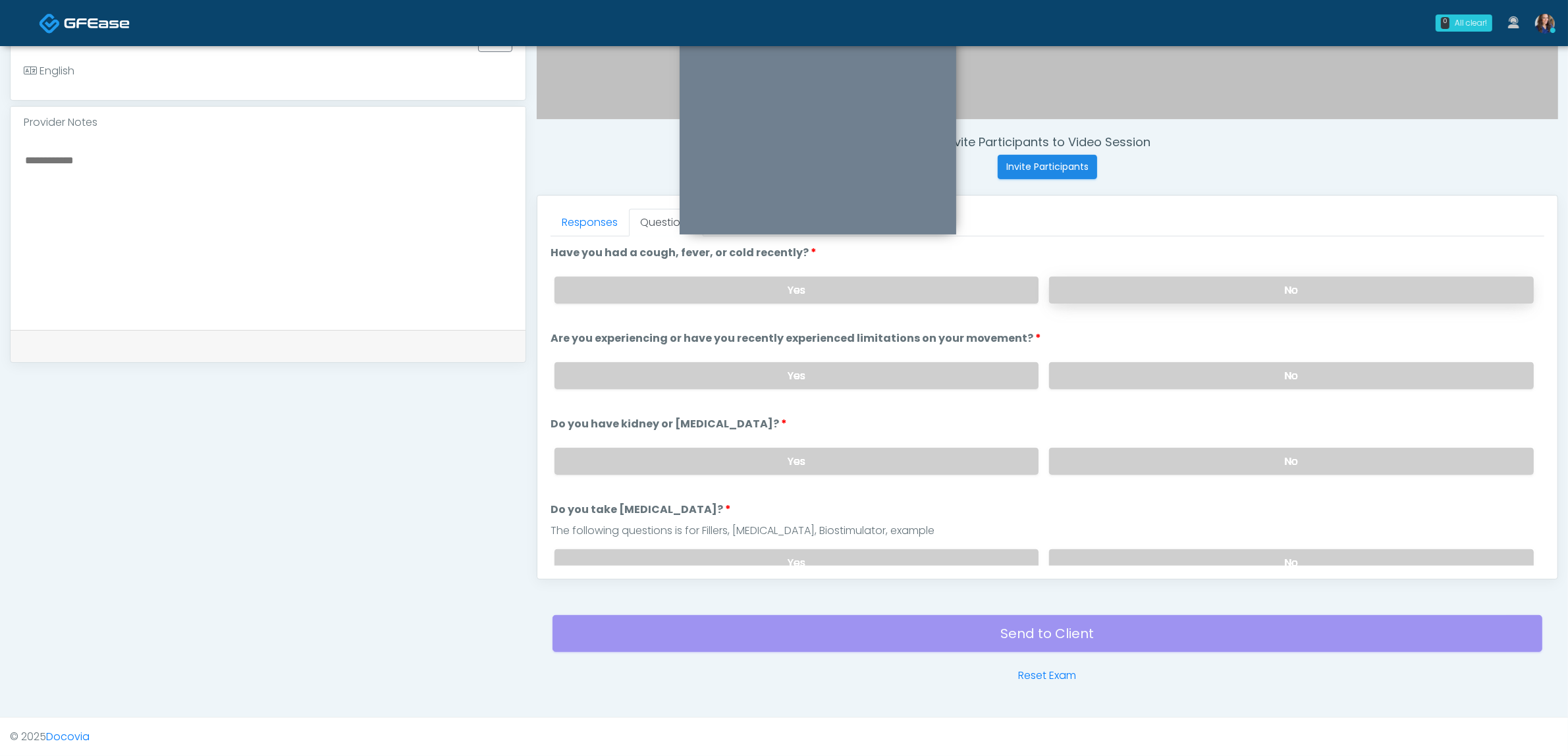
click at [1186, 290] on label "No" at bounding box center [1291, 290] width 484 height 27
click at [1168, 382] on label "No" at bounding box center [1291, 376] width 484 height 27
click at [1172, 456] on label "No" at bounding box center [1291, 461] width 484 height 27
click at [1170, 549] on label "No" at bounding box center [1291, 563] width 484 height 27
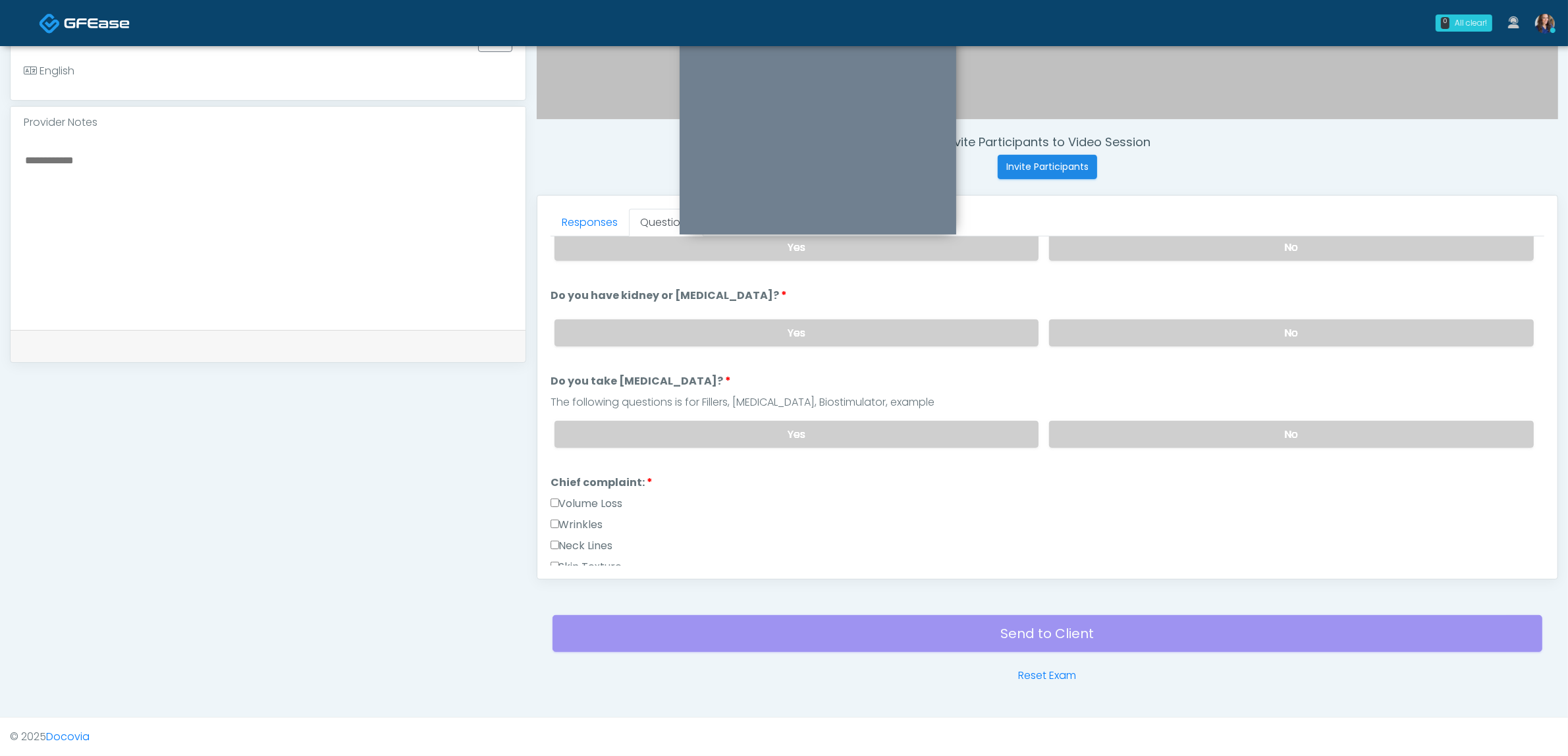
scroll to position [165, 0]
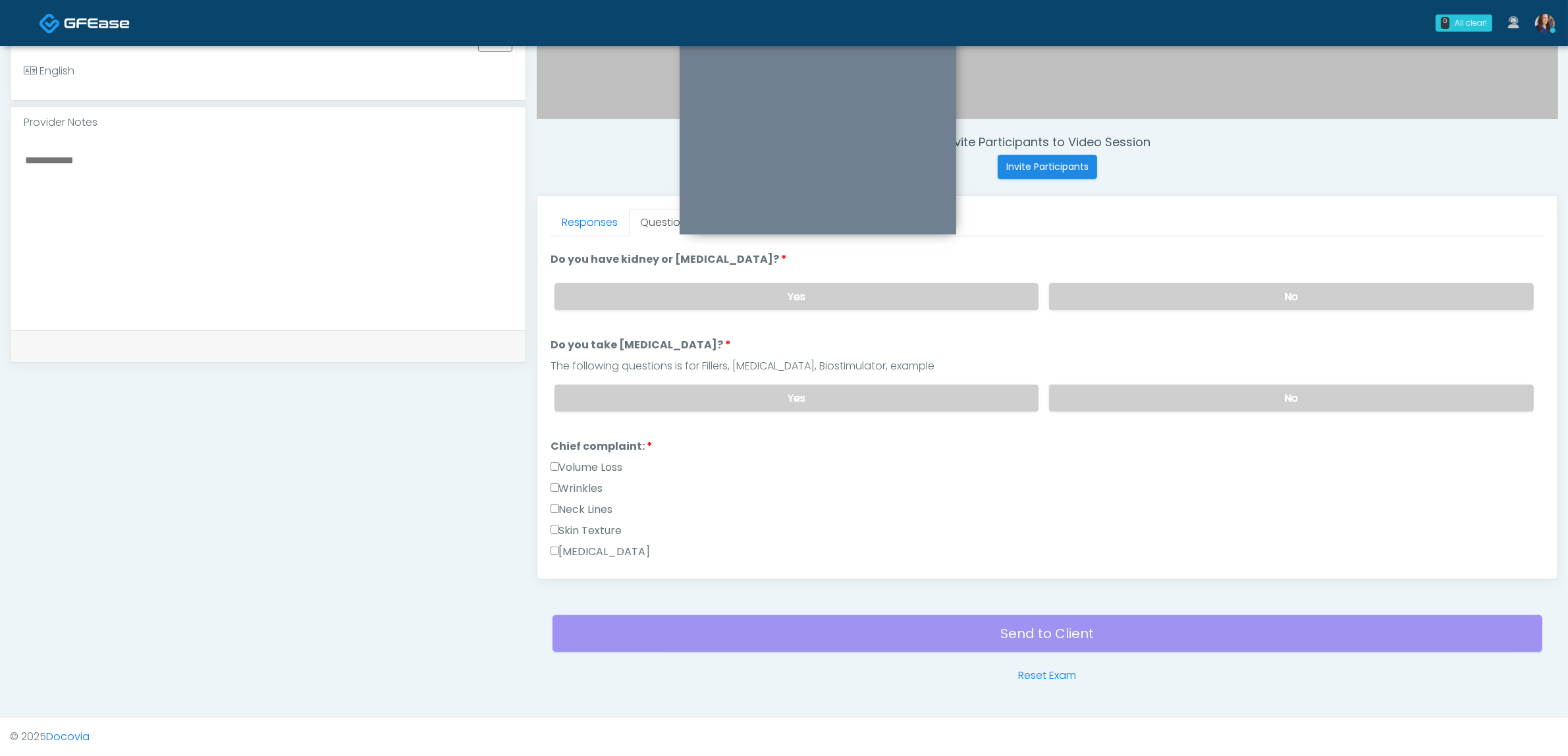
click at [589, 466] on label "Volume Loss" at bounding box center [587, 467] width 73 height 16
click at [589, 481] on label "Wrinkles" at bounding box center [577, 489] width 53 height 16
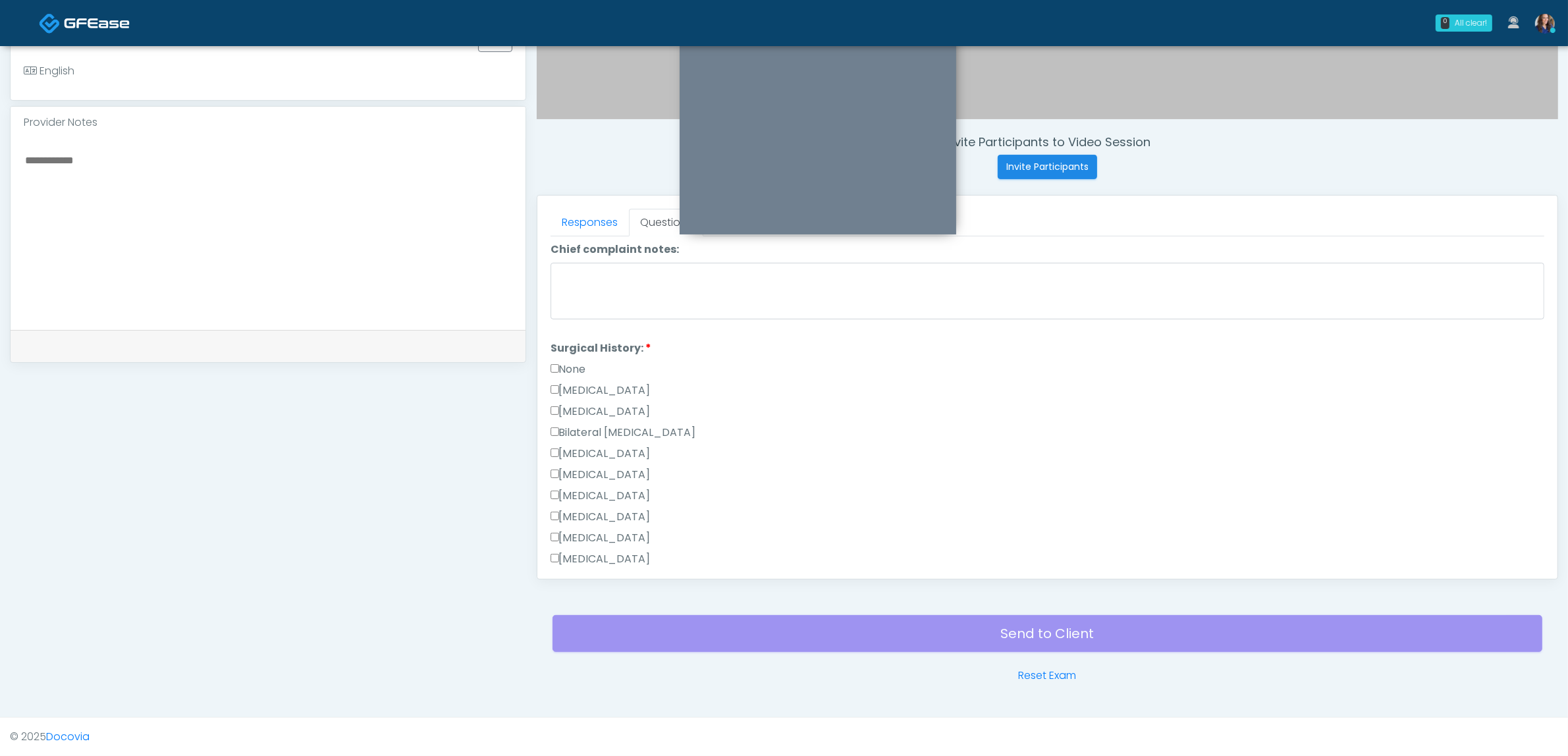
scroll to position [658, 0]
click at [613, 441] on label "[MEDICAL_DATA]" at bounding box center [601, 447] width 100 height 16
click at [594, 235] on label "Chief complaint notes:" at bounding box center [615, 243] width 128 height 16
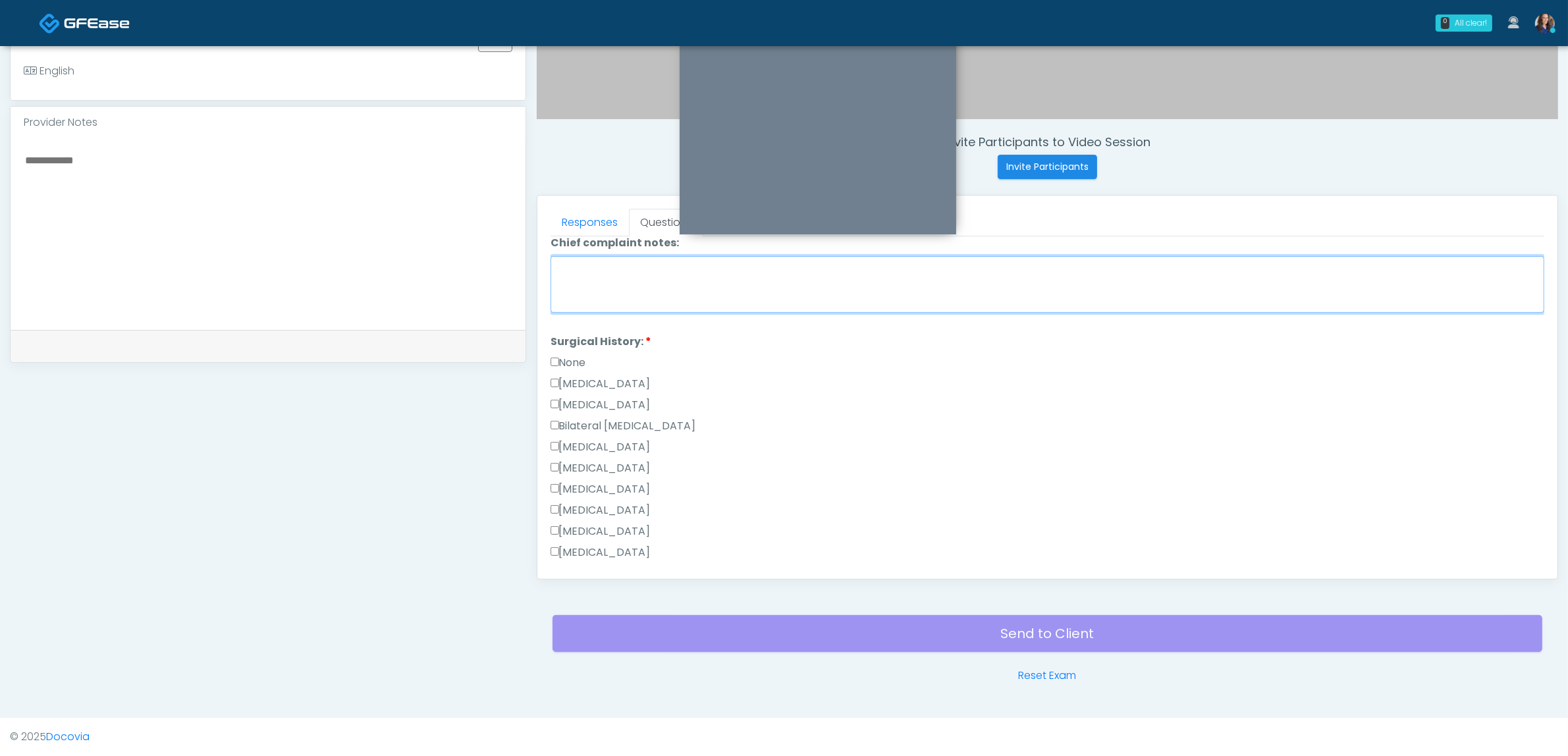
click at [594, 256] on textarea "Chief complaint notes:" at bounding box center [1047, 284] width 994 height 56
click at [591, 225] on link "Responses" at bounding box center [590, 223] width 78 height 28
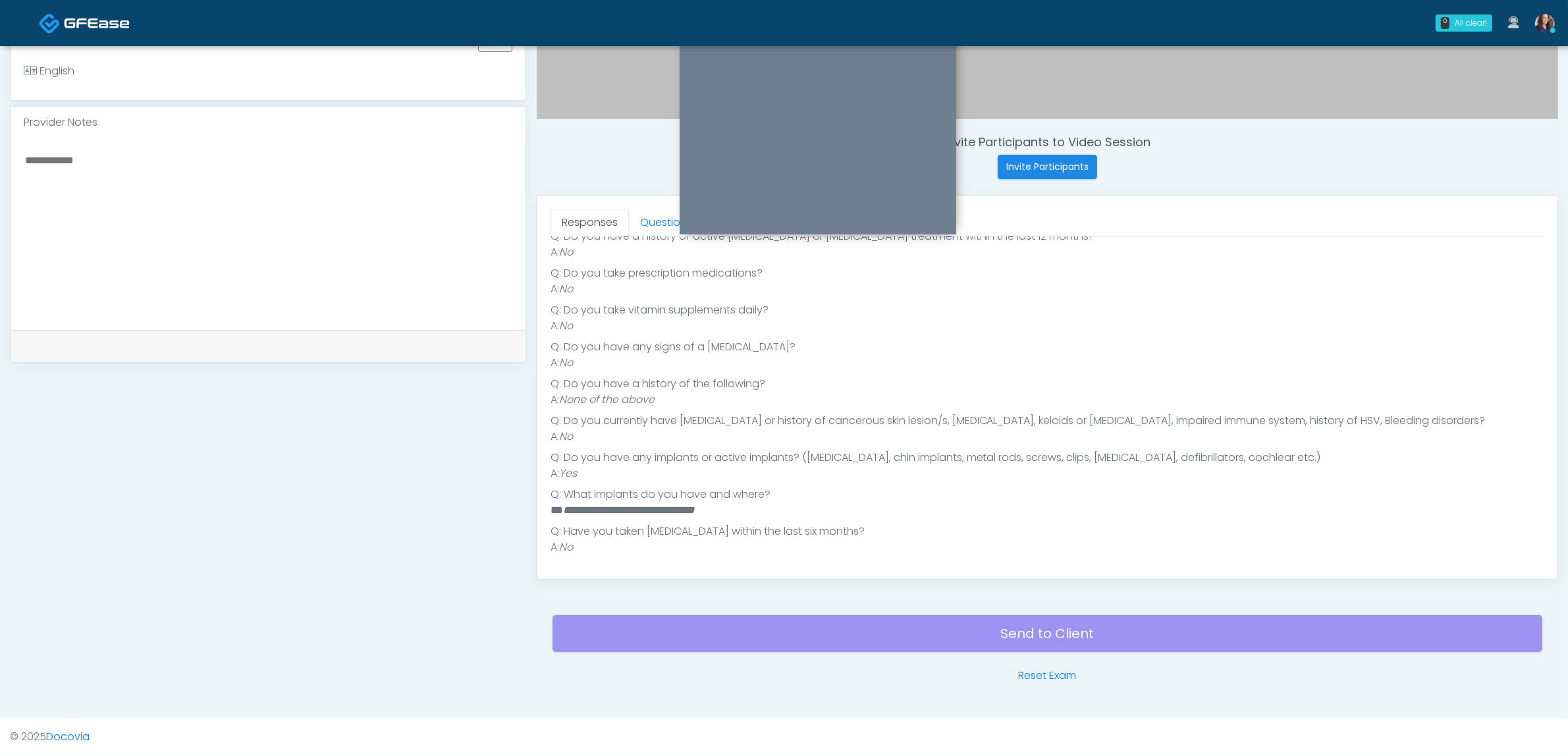
scroll to position [264, 0]
drag, startPoint x: 569, startPoint y: 515, endPoint x: 772, endPoint y: 514, distance: 203.0
click at [772, 514] on li "**********" at bounding box center [1041, 511] width 981 height 16
click at [785, 514] on li "**********" at bounding box center [1041, 511] width 981 height 16
click at [758, 511] on li "**********" at bounding box center [1041, 511] width 981 height 16
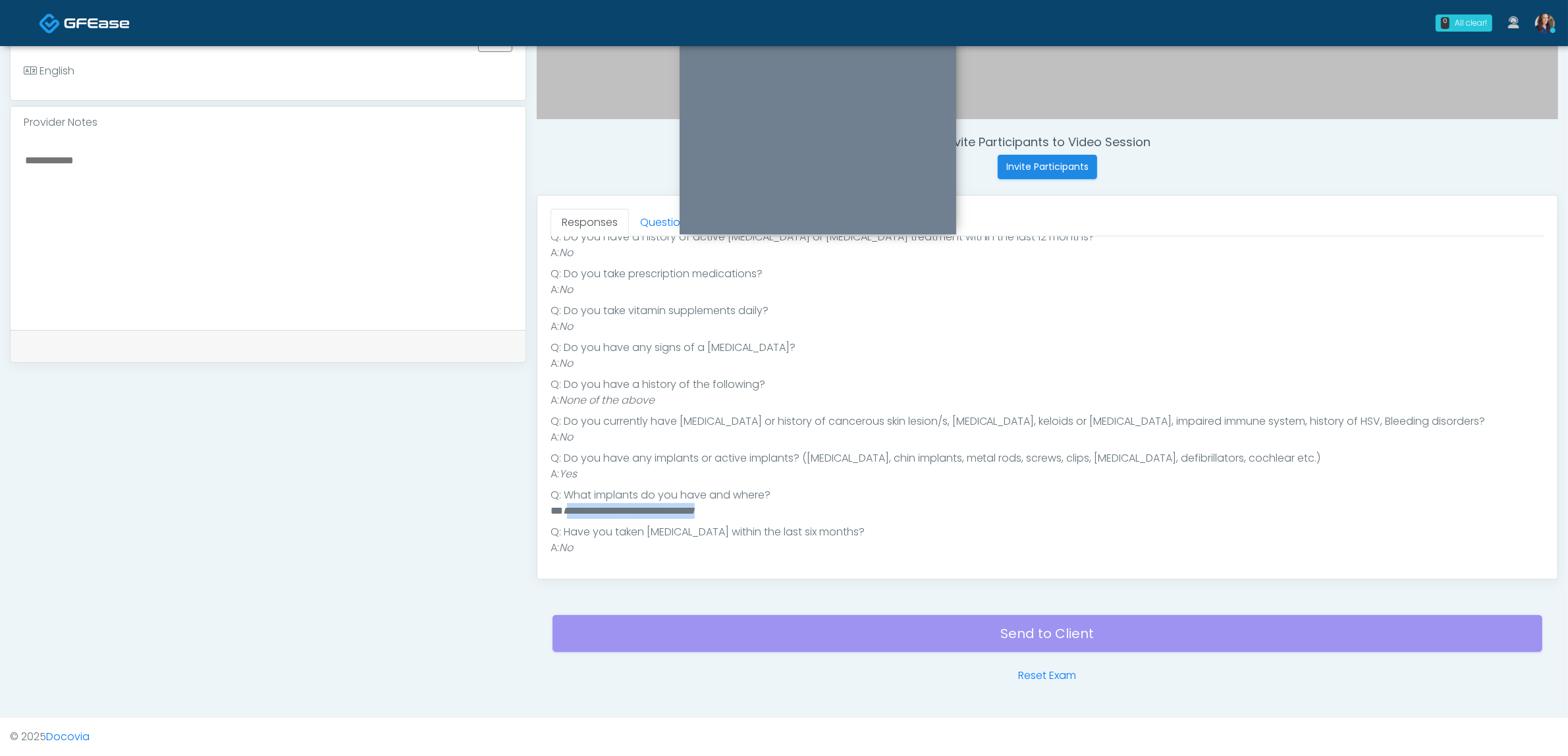
click at [755, 512] on li "**********" at bounding box center [1041, 511] width 981 height 16
click at [752, 509] on li "**********" at bounding box center [1041, 511] width 981 height 16
drag, startPoint x: 561, startPoint y: 509, endPoint x: 775, endPoint y: 494, distance: 214.5
click at [773, 509] on li "**********" at bounding box center [1041, 511] width 981 height 16
copy em "**********"
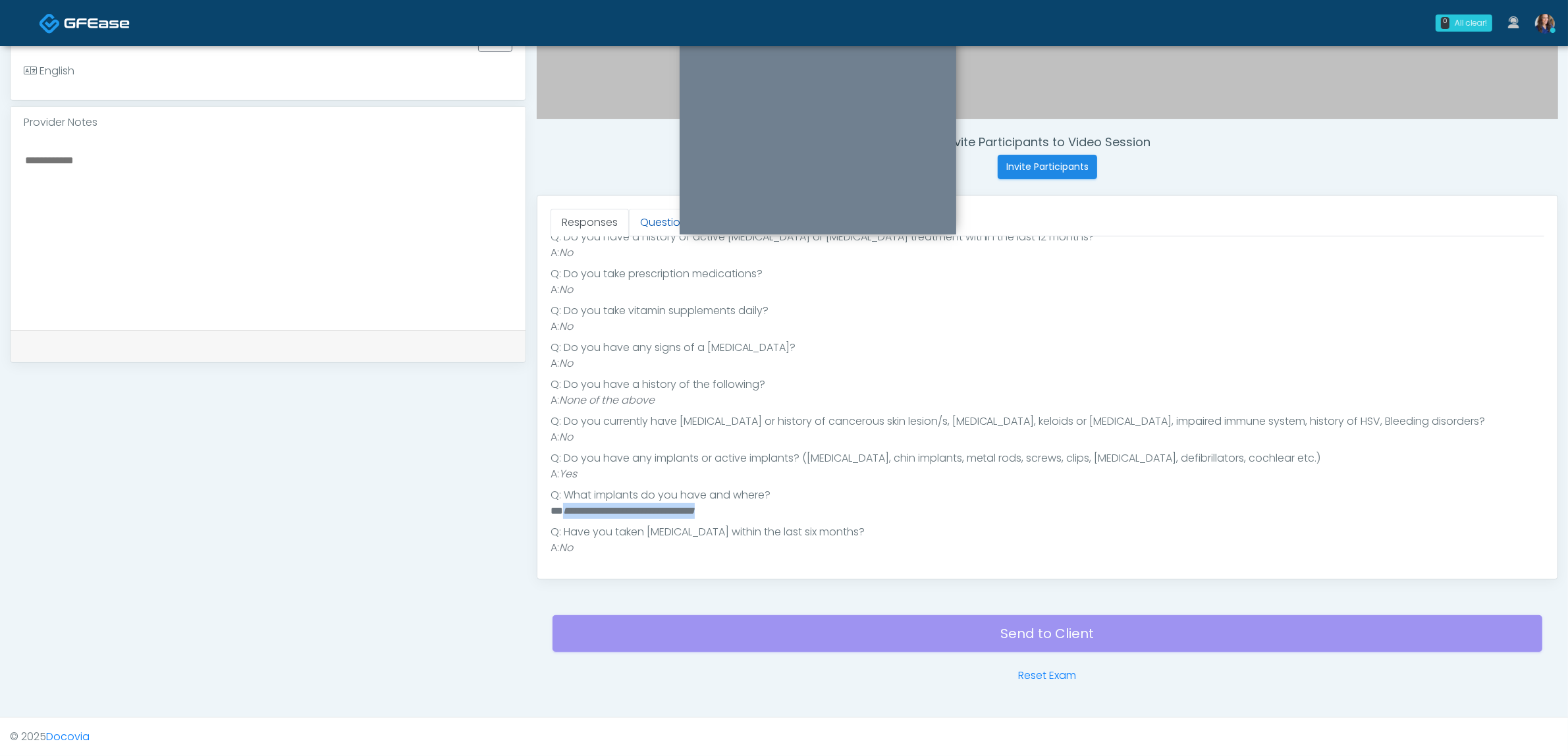
click at [665, 209] on link "Questions" at bounding box center [666, 223] width 74 height 28
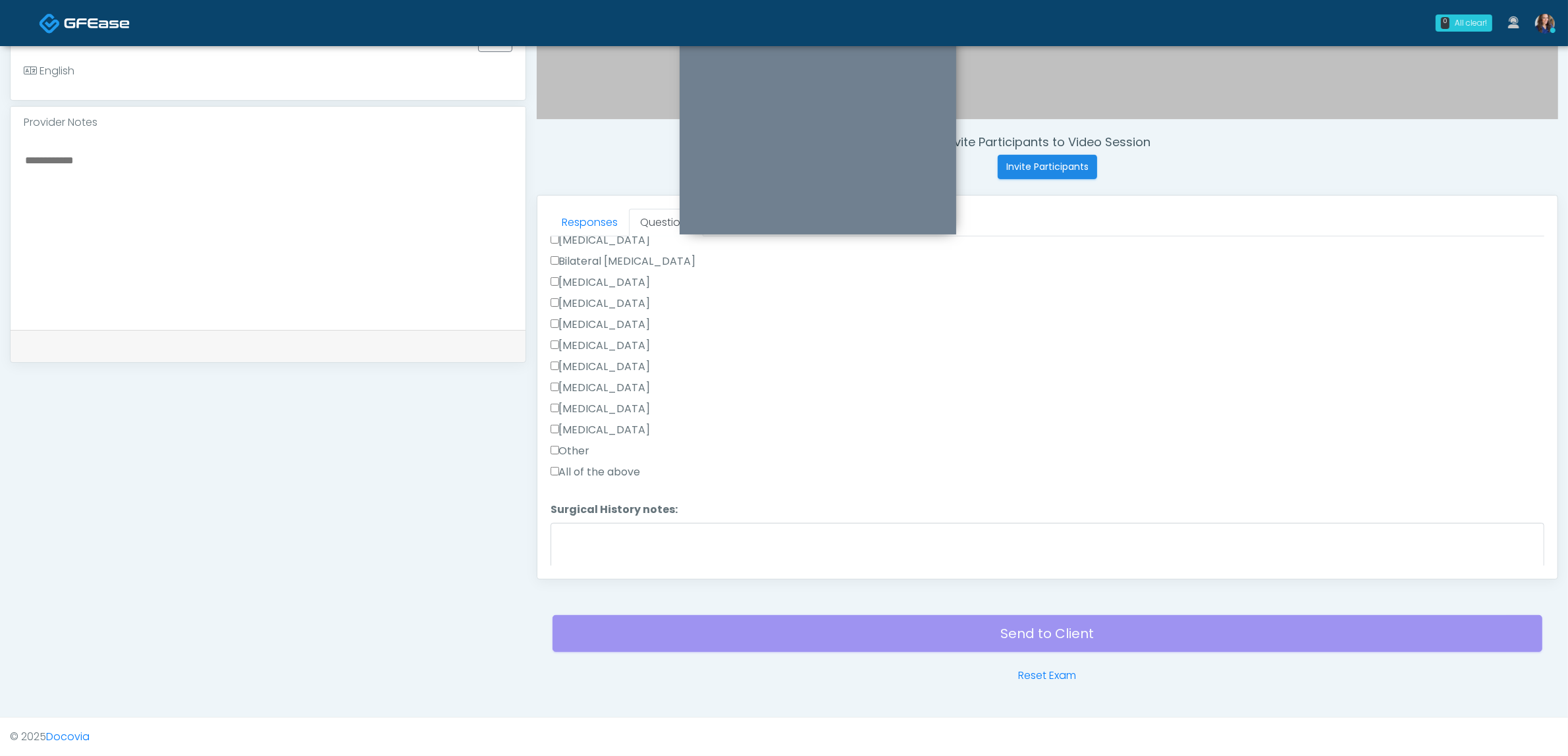
scroll to position [794, 0]
click at [589, 304] on label "Breast Augmentation" at bounding box center [601, 312] width 100 height 16
click at [587, 493] on label "All of the above" at bounding box center [596, 501] width 90 height 16
click at [584, 493] on label "All of the above" at bounding box center [596, 501] width 90 height 16
drag, startPoint x: 571, startPoint y: 471, endPoint x: 586, endPoint y: 477, distance: 16.2
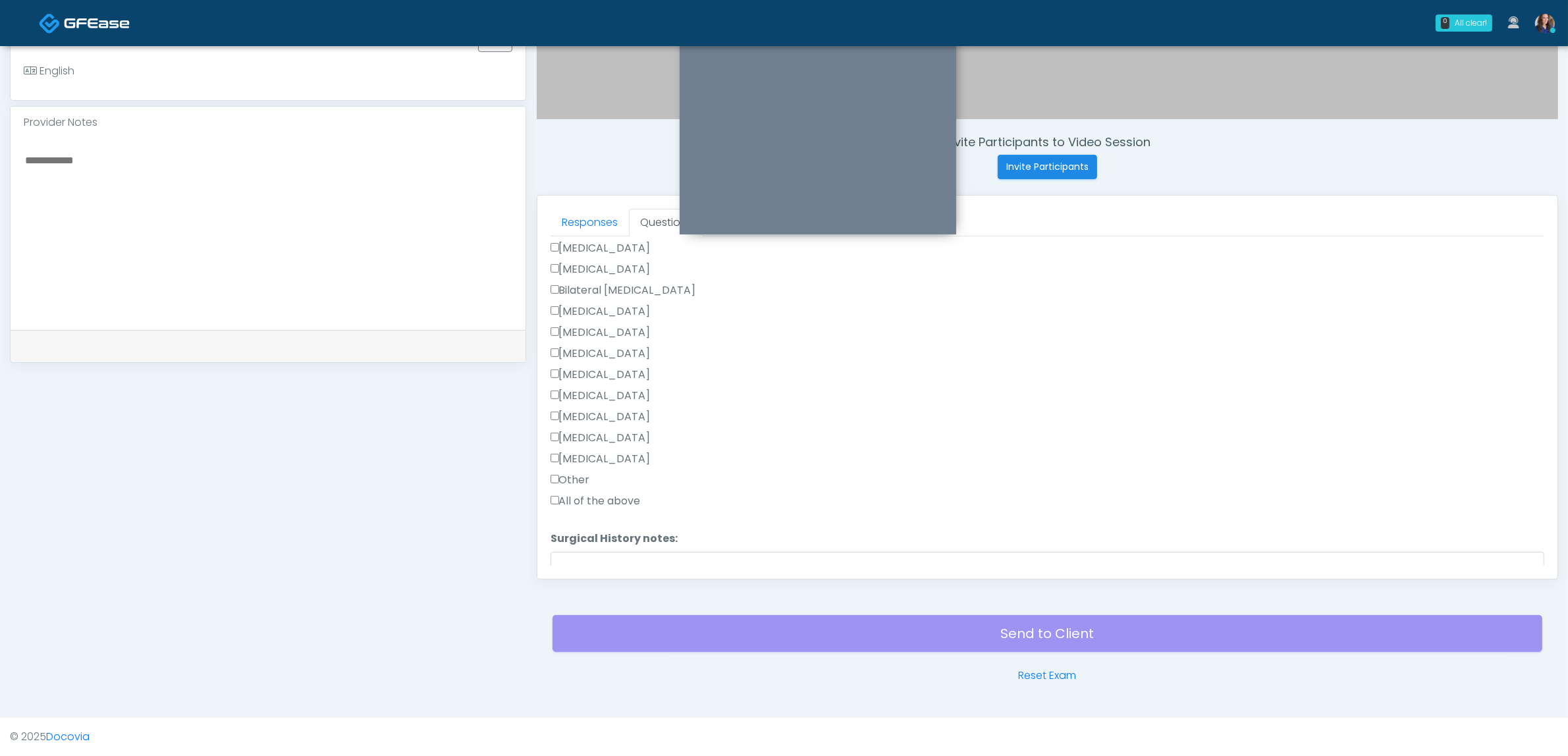
click at [576, 472] on label "Other" at bounding box center [570, 480] width 39 height 16
click at [623, 552] on textarea "Surgical History notes:" at bounding box center [1047, 580] width 994 height 56
paste textarea "**********"
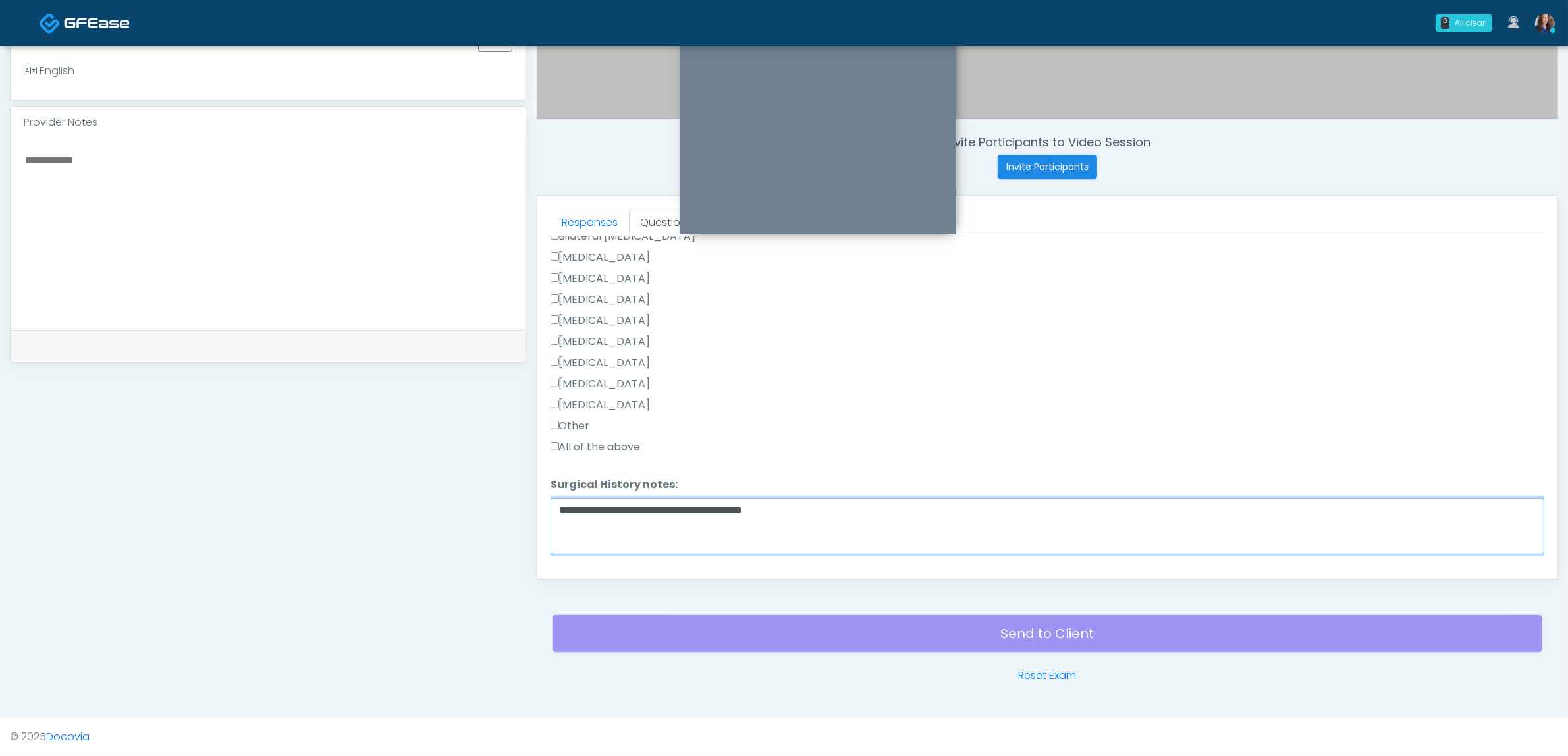
scroll to position [877, 0]
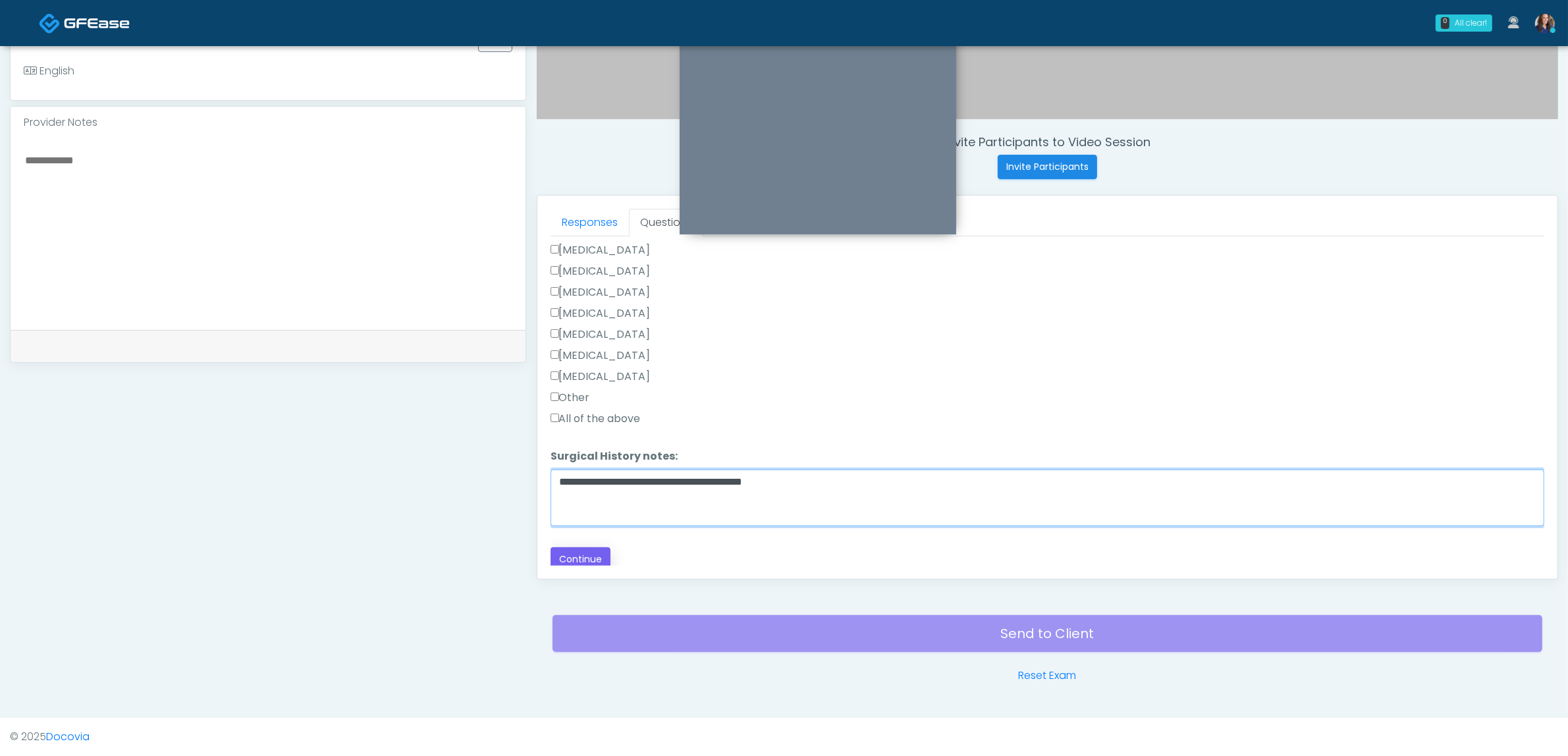
type textarea "**********"
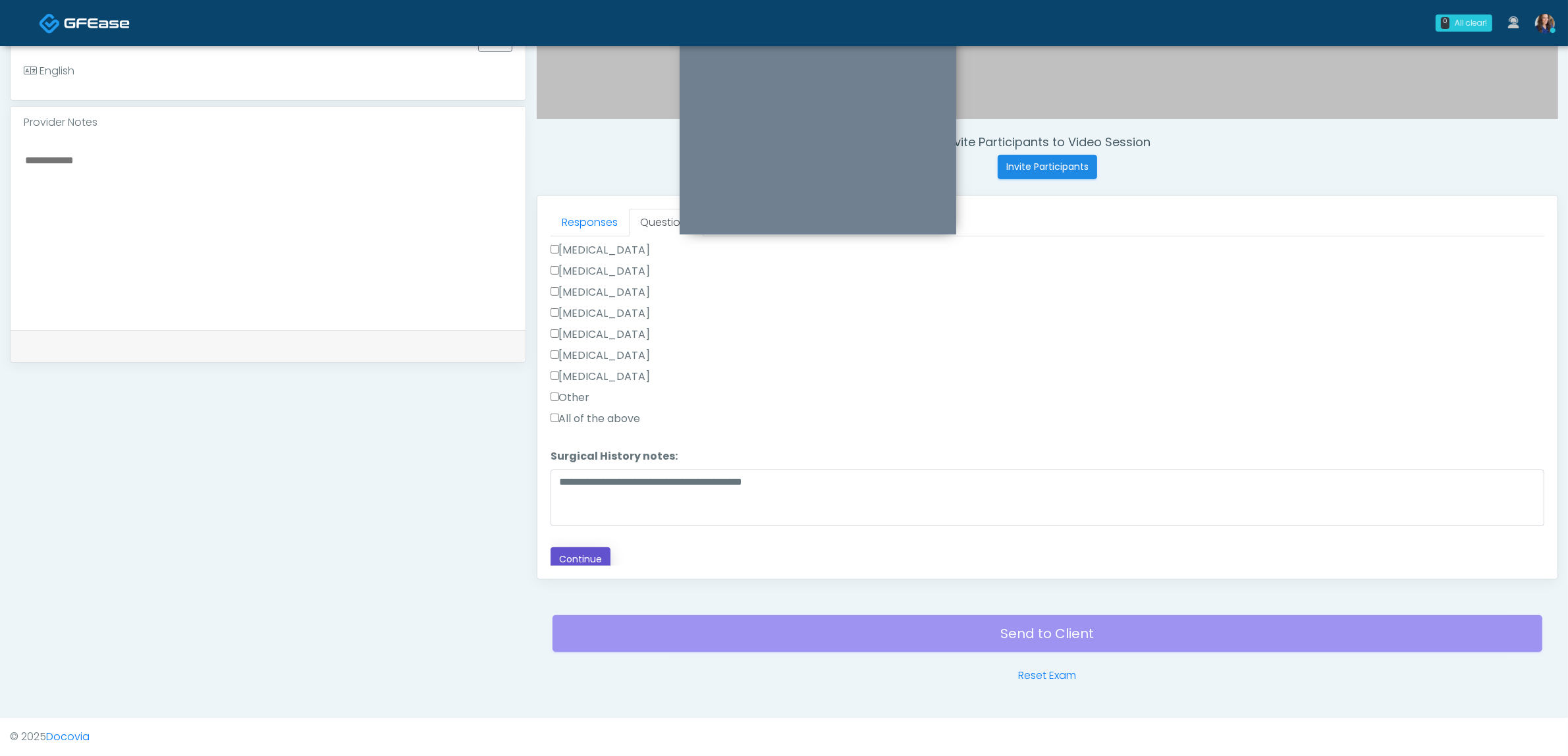
click at [577, 547] on button "Continue" at bounding box center [581, 559] width 60 height 24
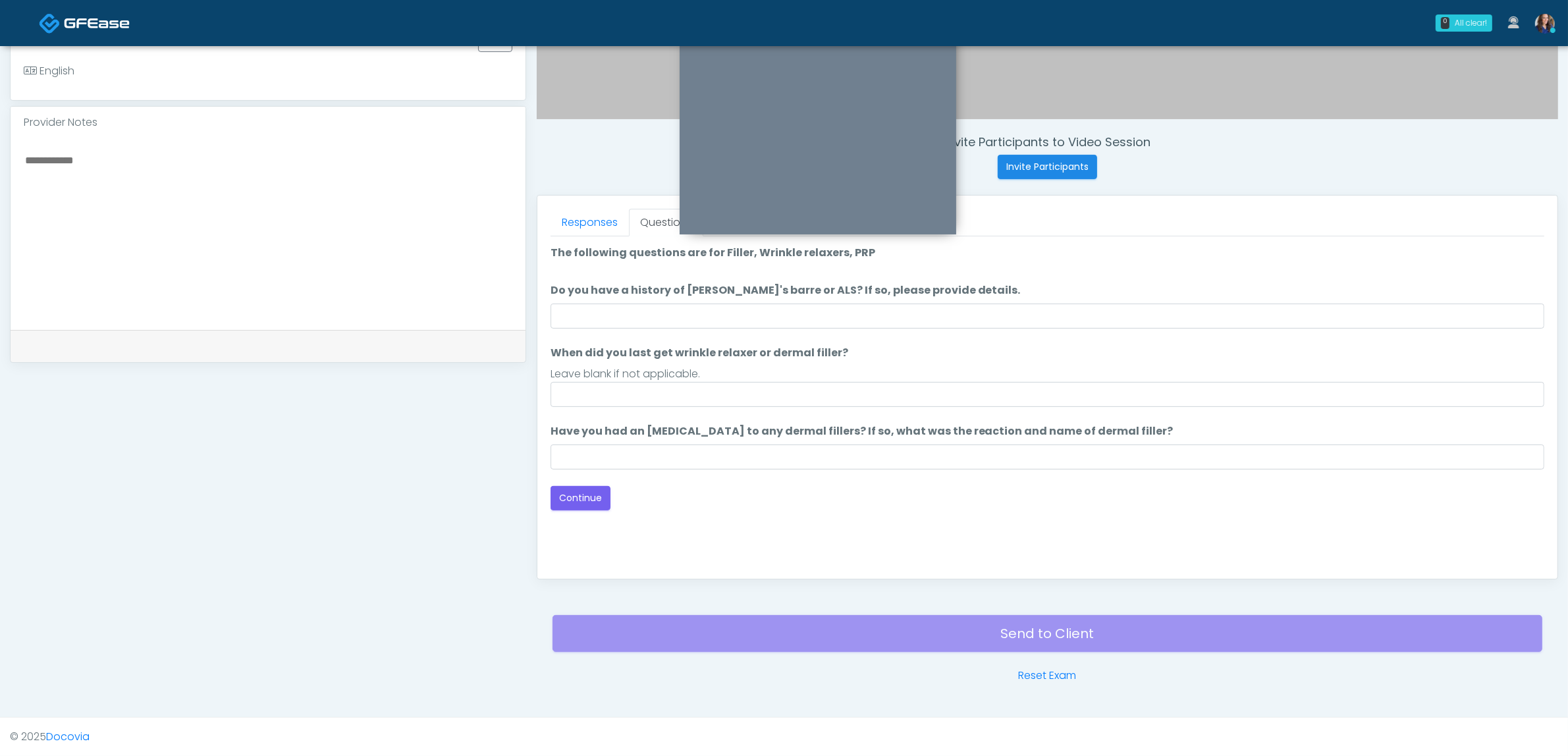
scroll to position [0, 0]
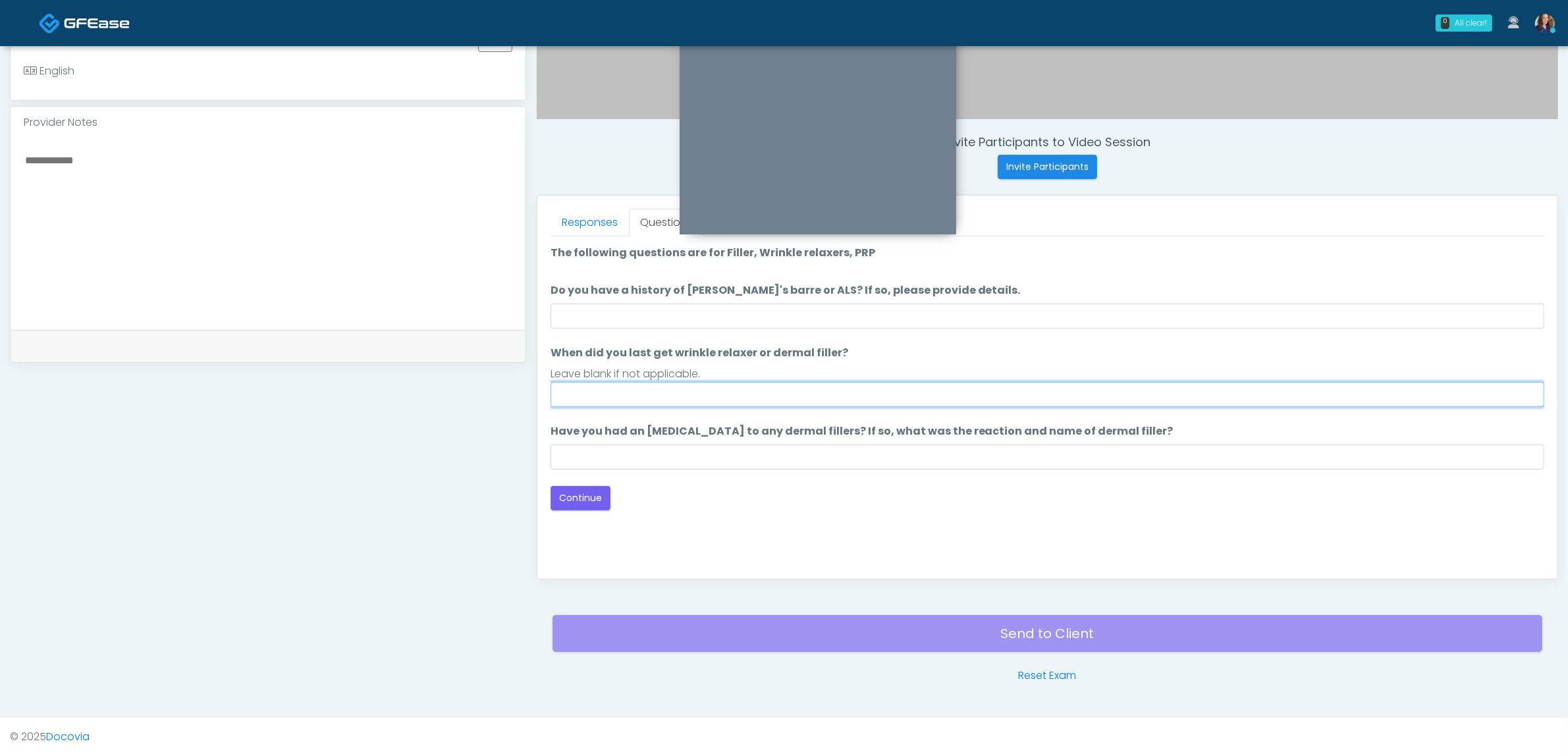
click at [733, 400] on input "When did you last get wrinkle relaxer or dermal filler?" at bounding box center [1047, 394] width 994 height 25
type input "*"
type input "**********"
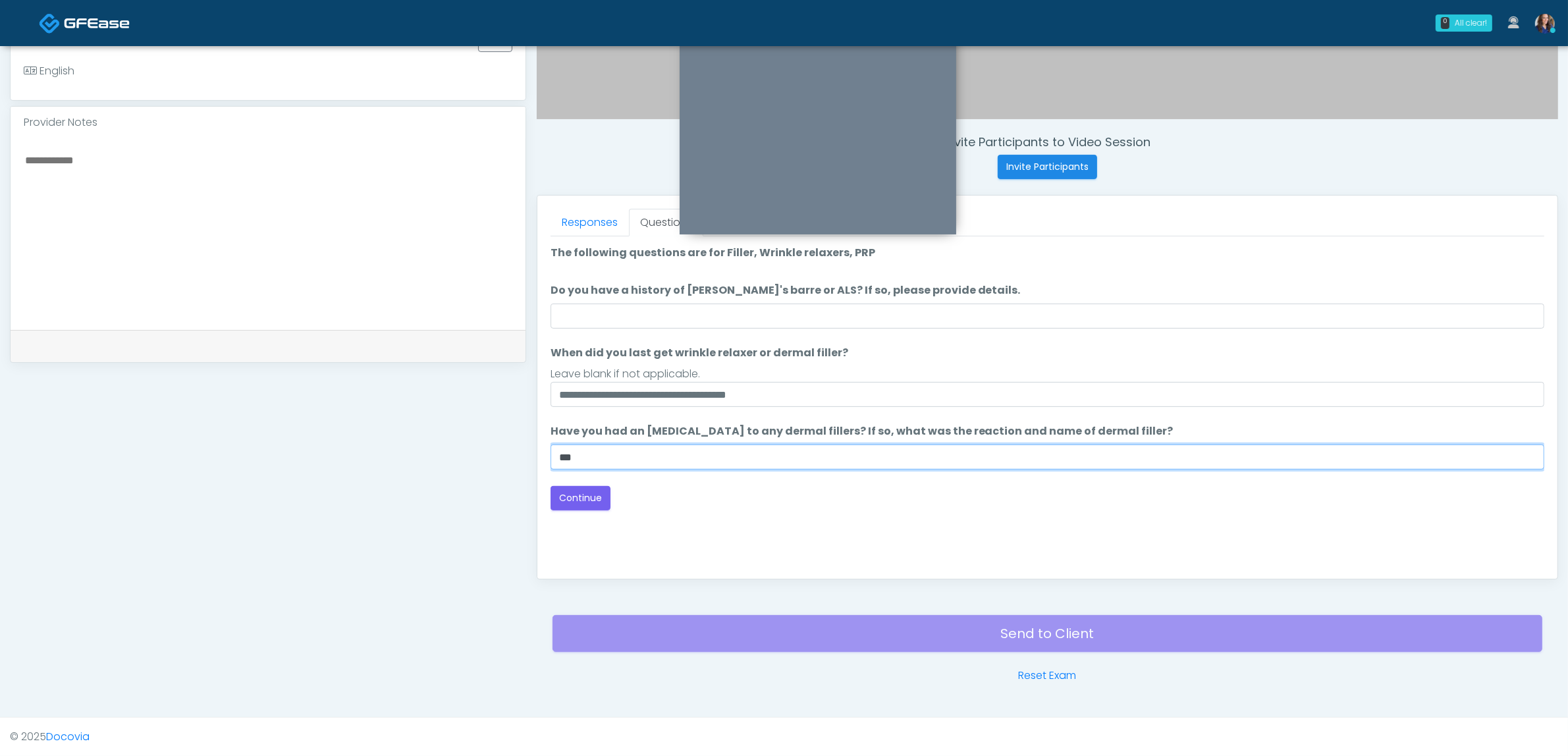
type input "**"
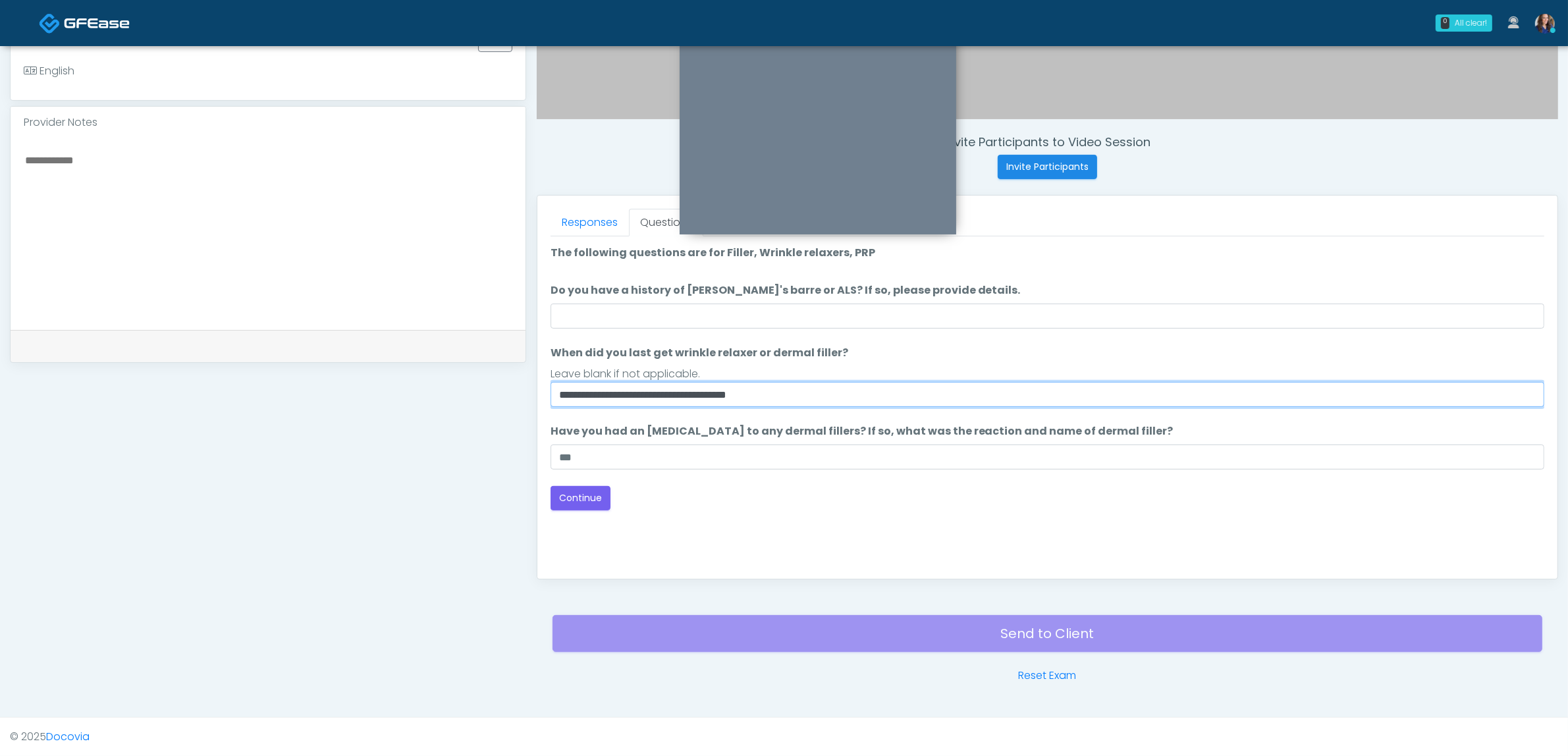
click at [703, 389] on input "**********" at bounding box center [1047, 394] width 994 height 25
type input "**********"
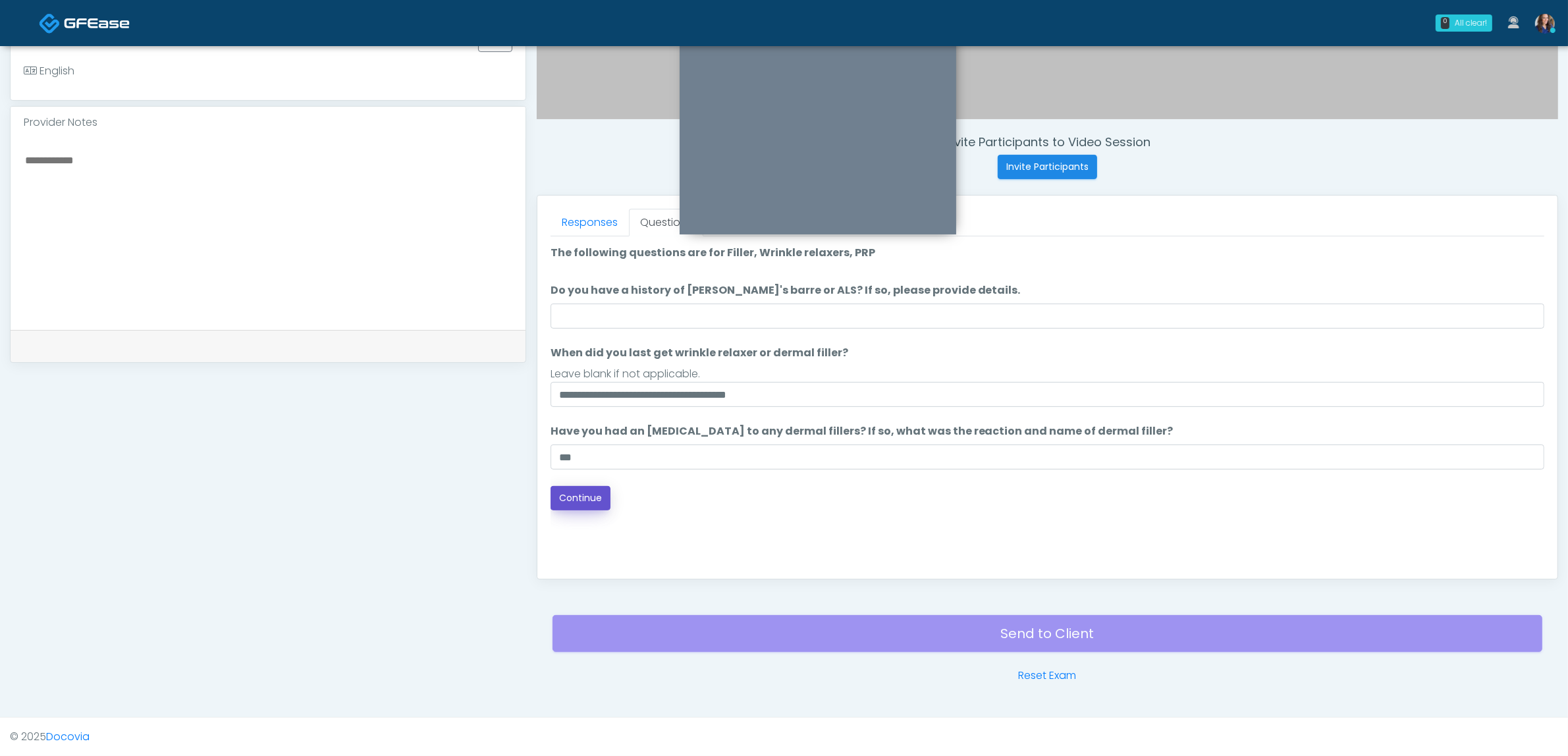
click at [595, 497] on button "Continue" at bounding box center [581, 498] width 60 height 24
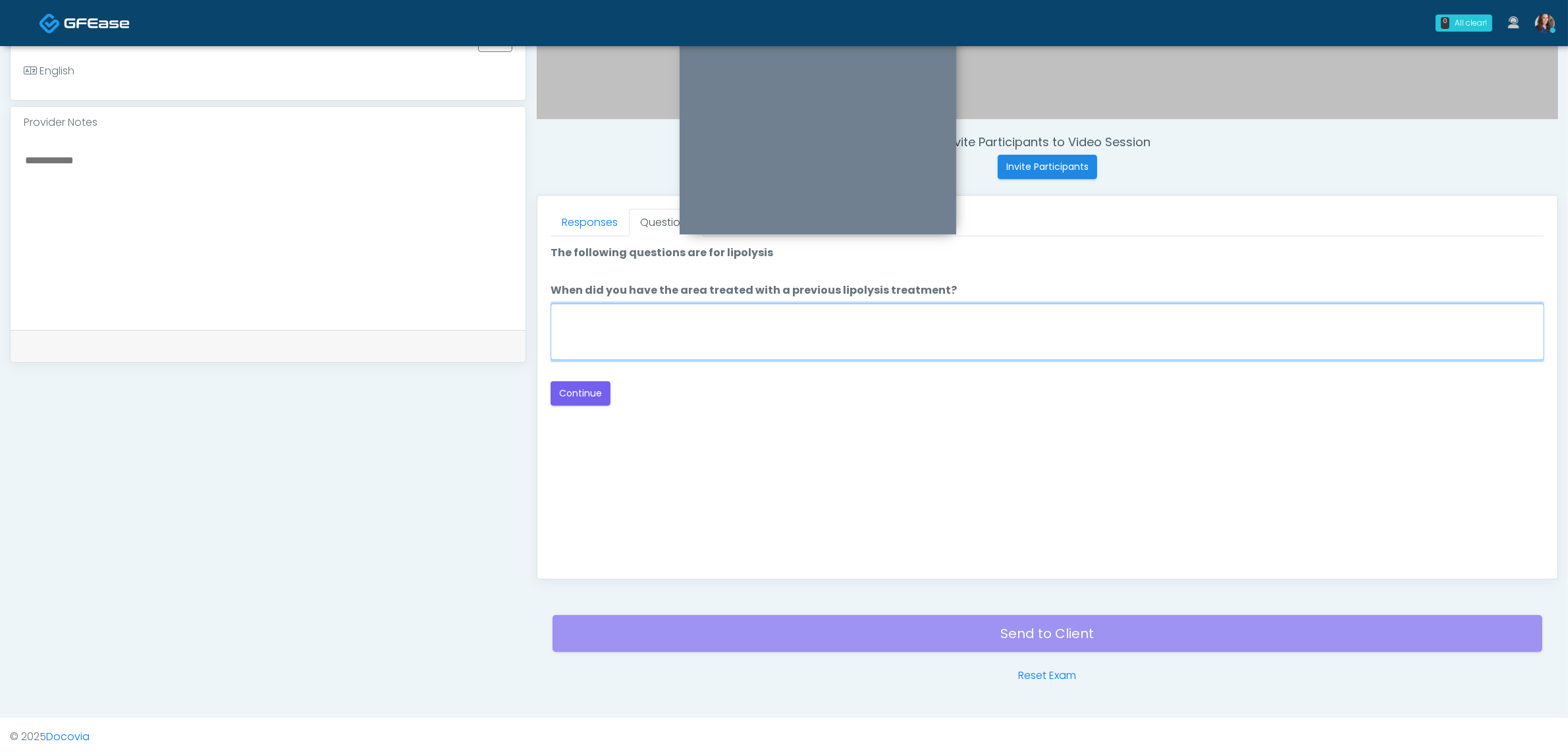
click at [764, 333] on textarea "When did you have the area treated with a previous lipolysis treatment?" at bounding box center [1047, 332] width 994 height 56
type textarea "**"
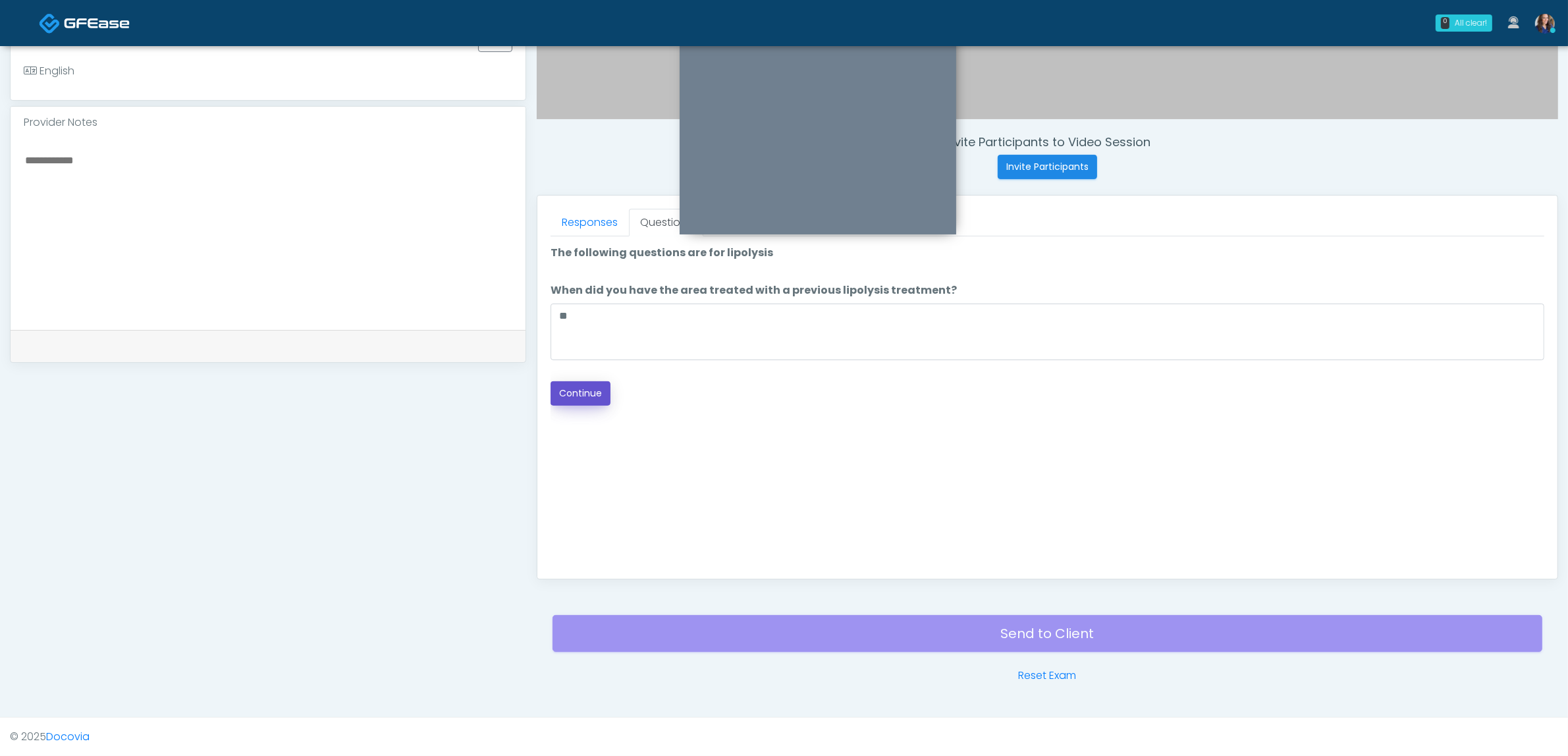
click at [591, 389] on button "Continue" at bounding box center [581, 393] width 60 height 24
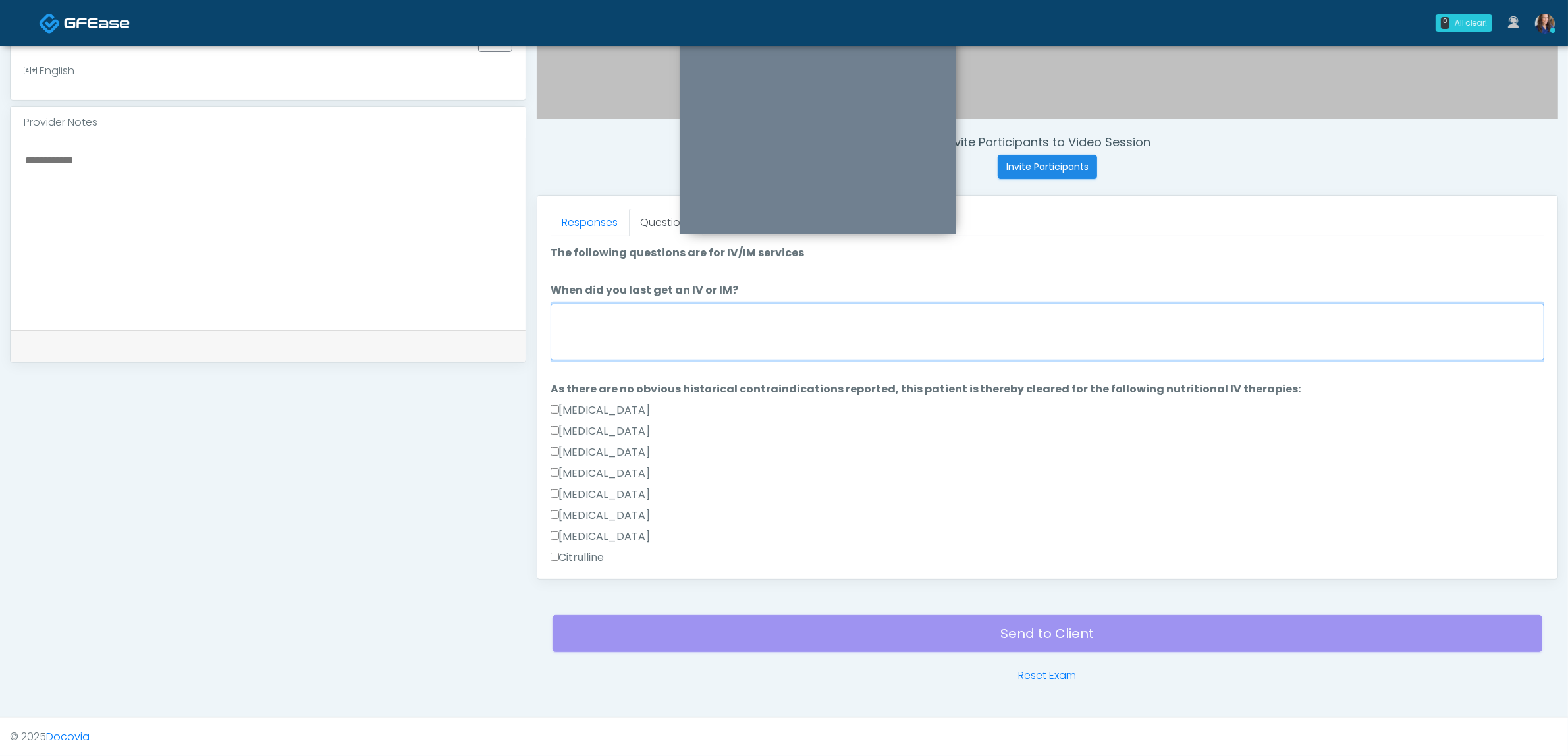
click at [742, 314] on textarea "When did you last get an IV or IM?" at bounding box center [1047, 332] width 994 height 56
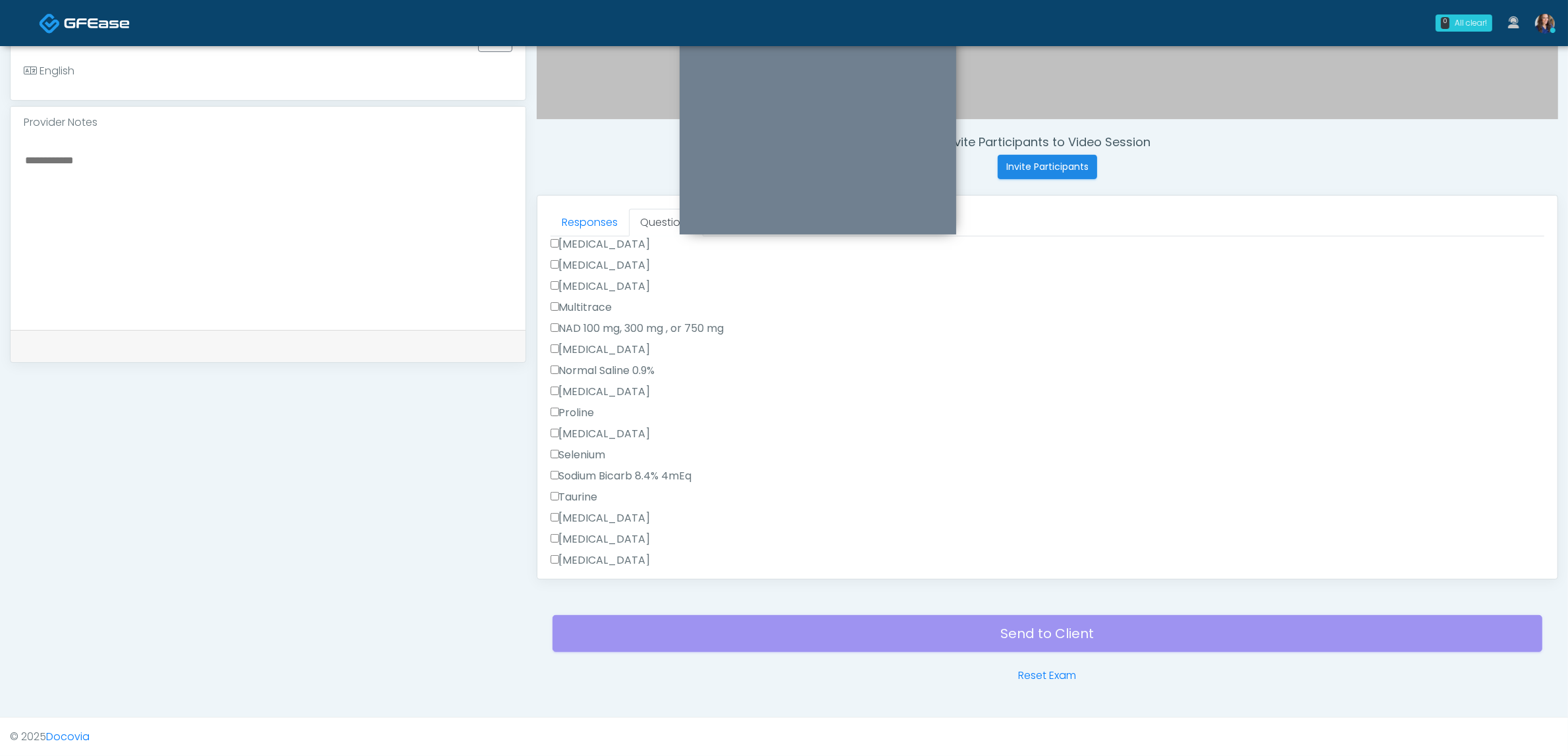
scroll to position [741, 0]
click at [574, 445] on label "All of the above" at bounding box center [596, 449] width 90 height 16
click at [603, 505] on label "All of the above" at bounding box center [596, 513] width 90 height 16
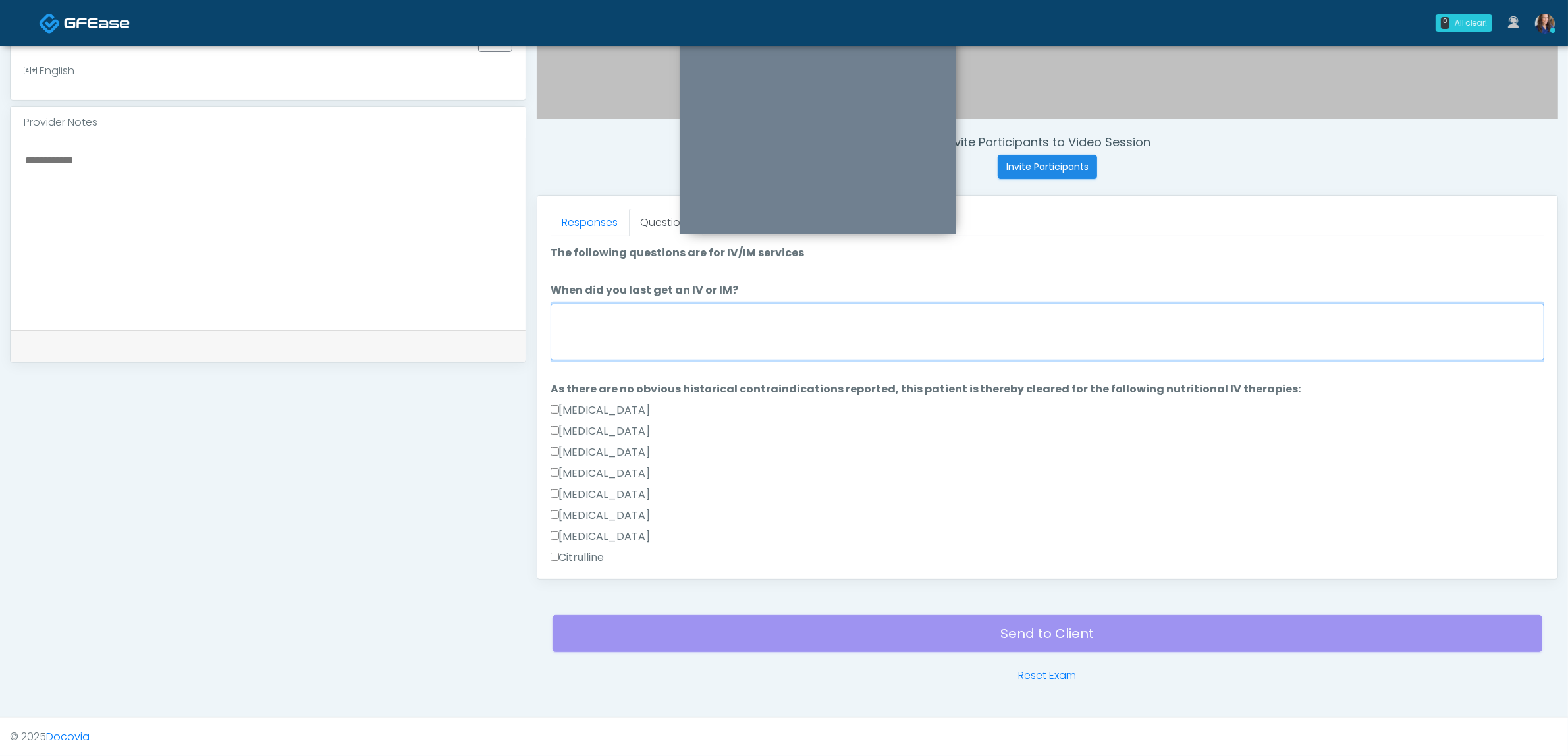
click at [715, 321] on textarea "When did you last get an IV or IM?" at bounding box center [1047, 332] width 994 height 56
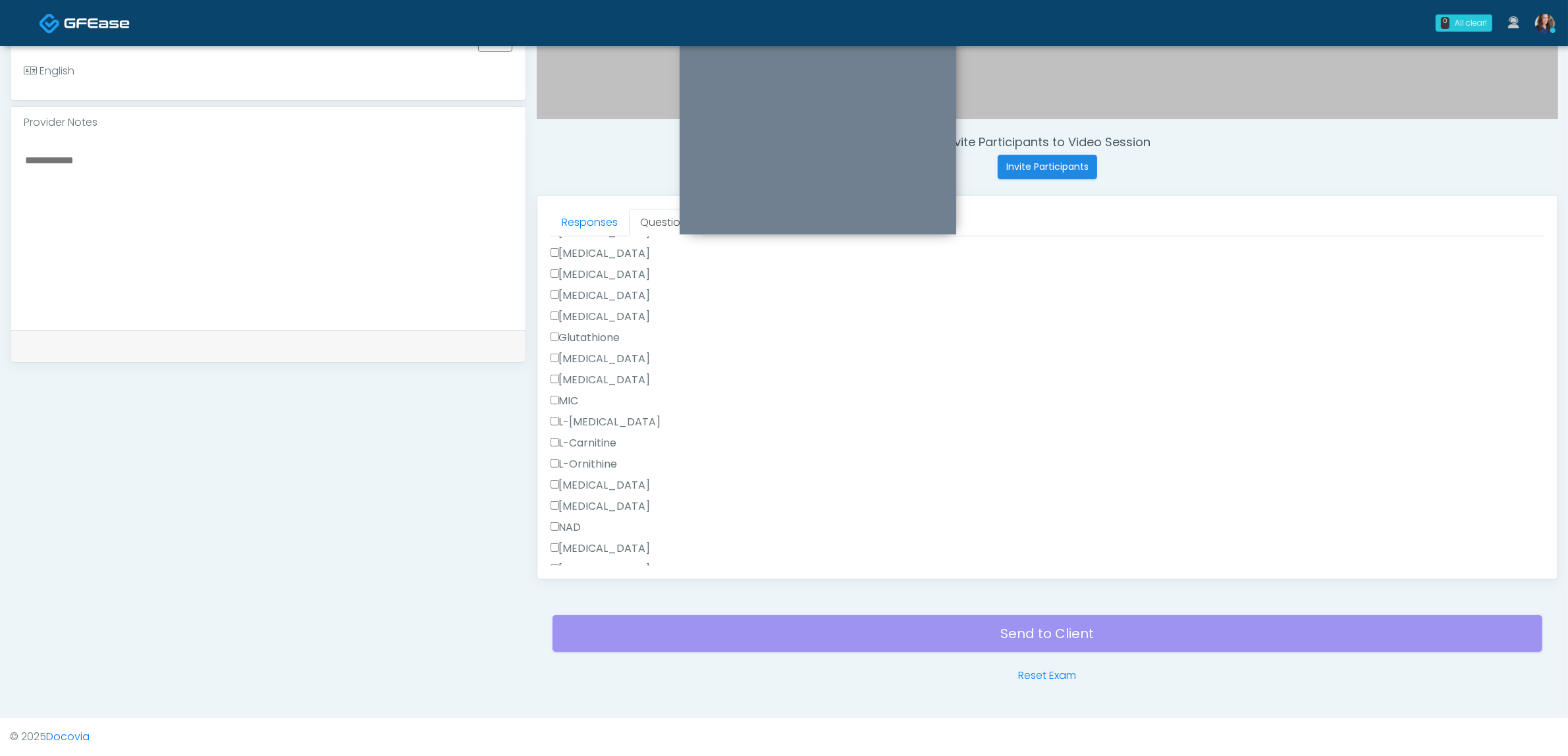
scroll to position [1199, 0]
type textarea "**********"
drag, startPoint x: 588, startPoint y: 548, endPoint x: 760, endPoint y: 521, distance: 174.1
click at [589, 548] on button "Continue" at bounding box center [581, 555] width 60 height 24
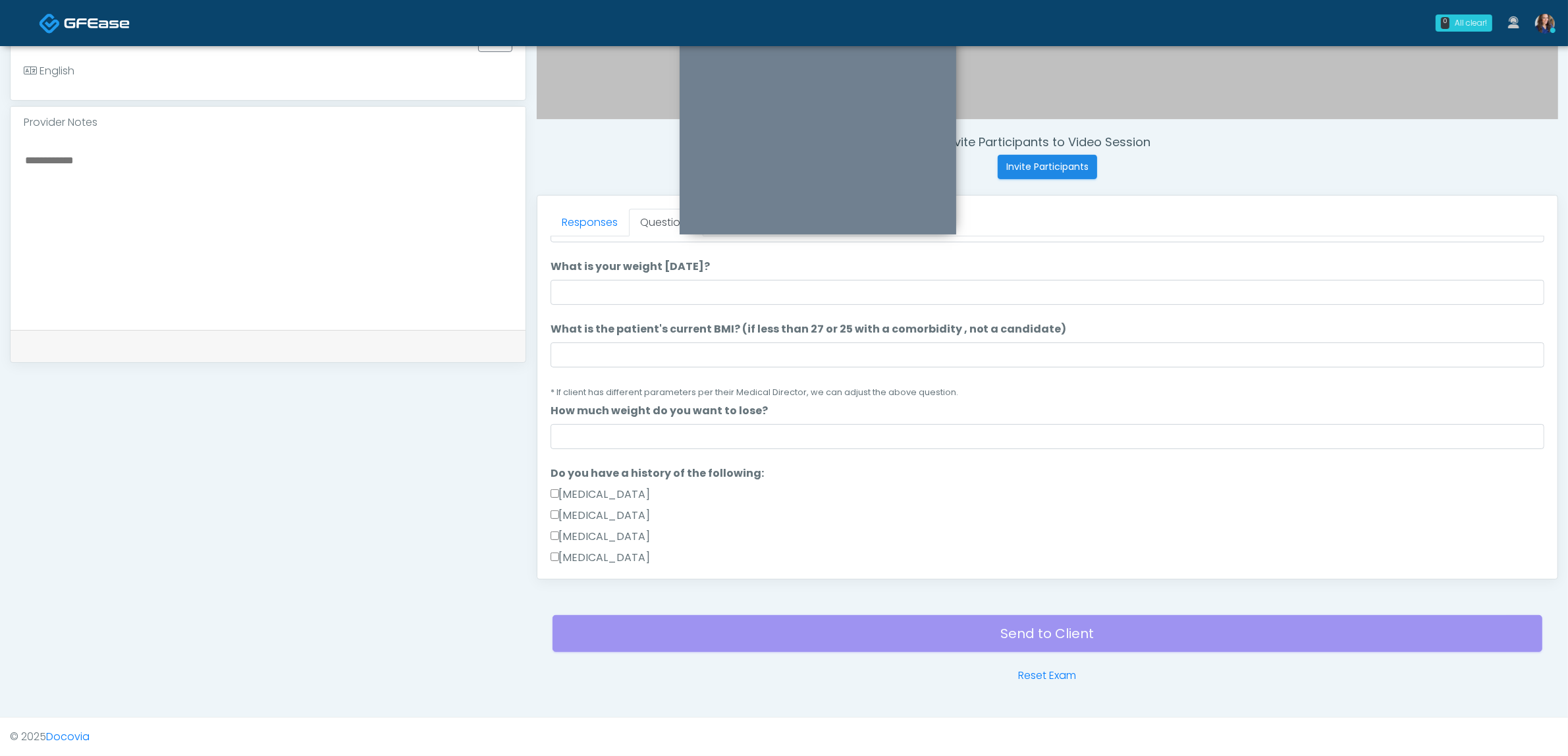
scroll to position [0, 0]
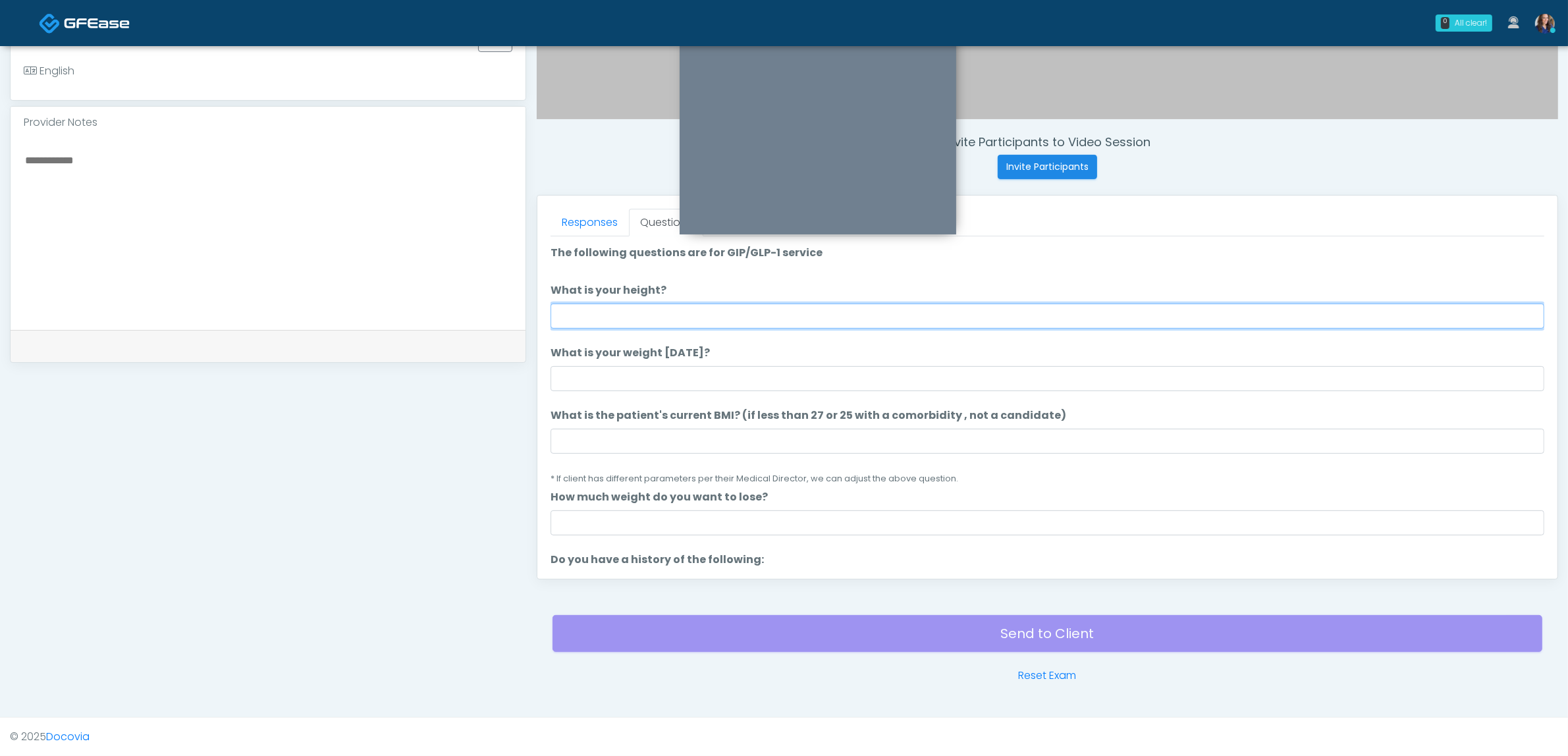
click at [758, 320] on input "What is your height?" at bounding box center [1047, 316] width 994 height 25
type input "*****"
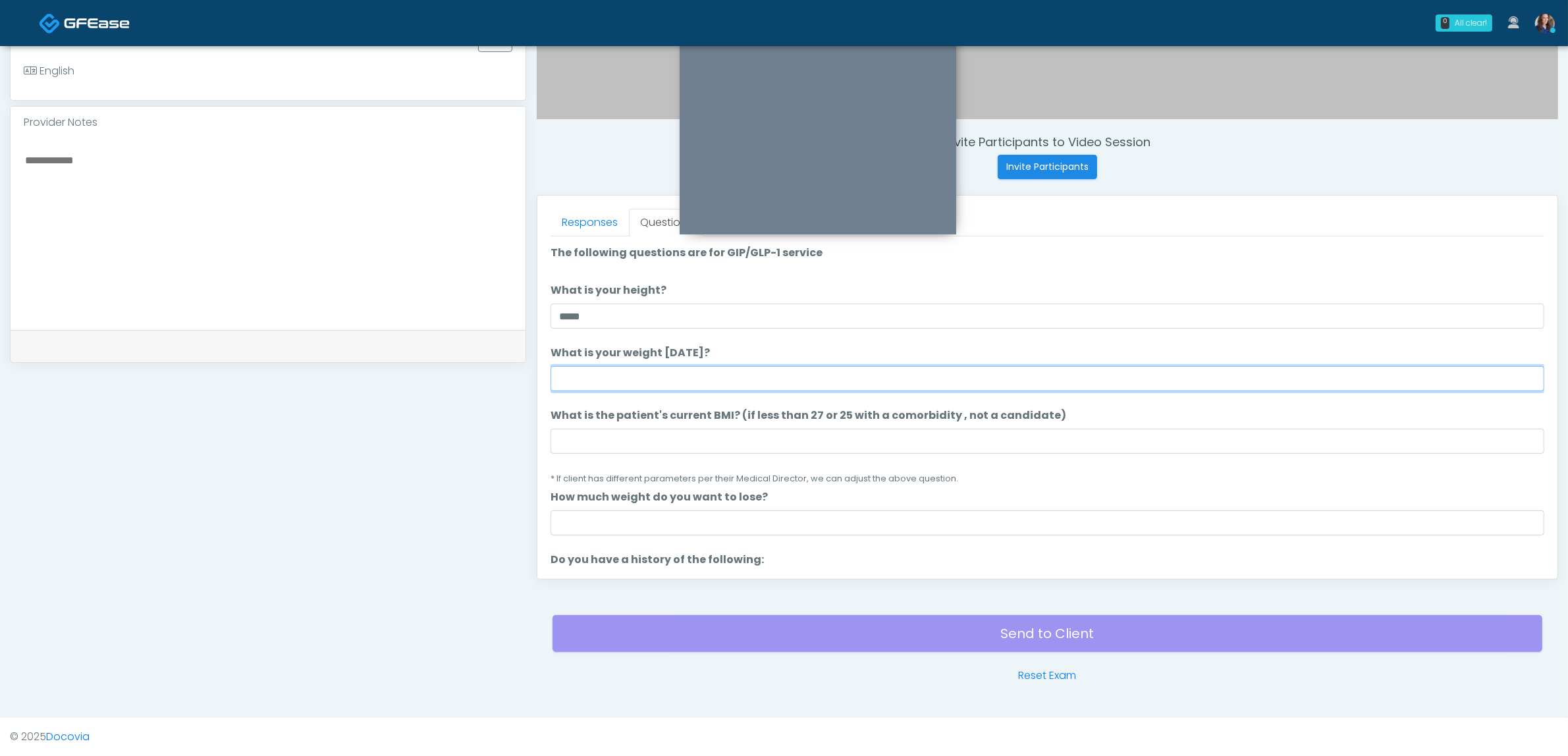
click at [701, 383] on input "What is your weight today?" at bounding box center [1047, 378] width 994 height 25
type input "***"
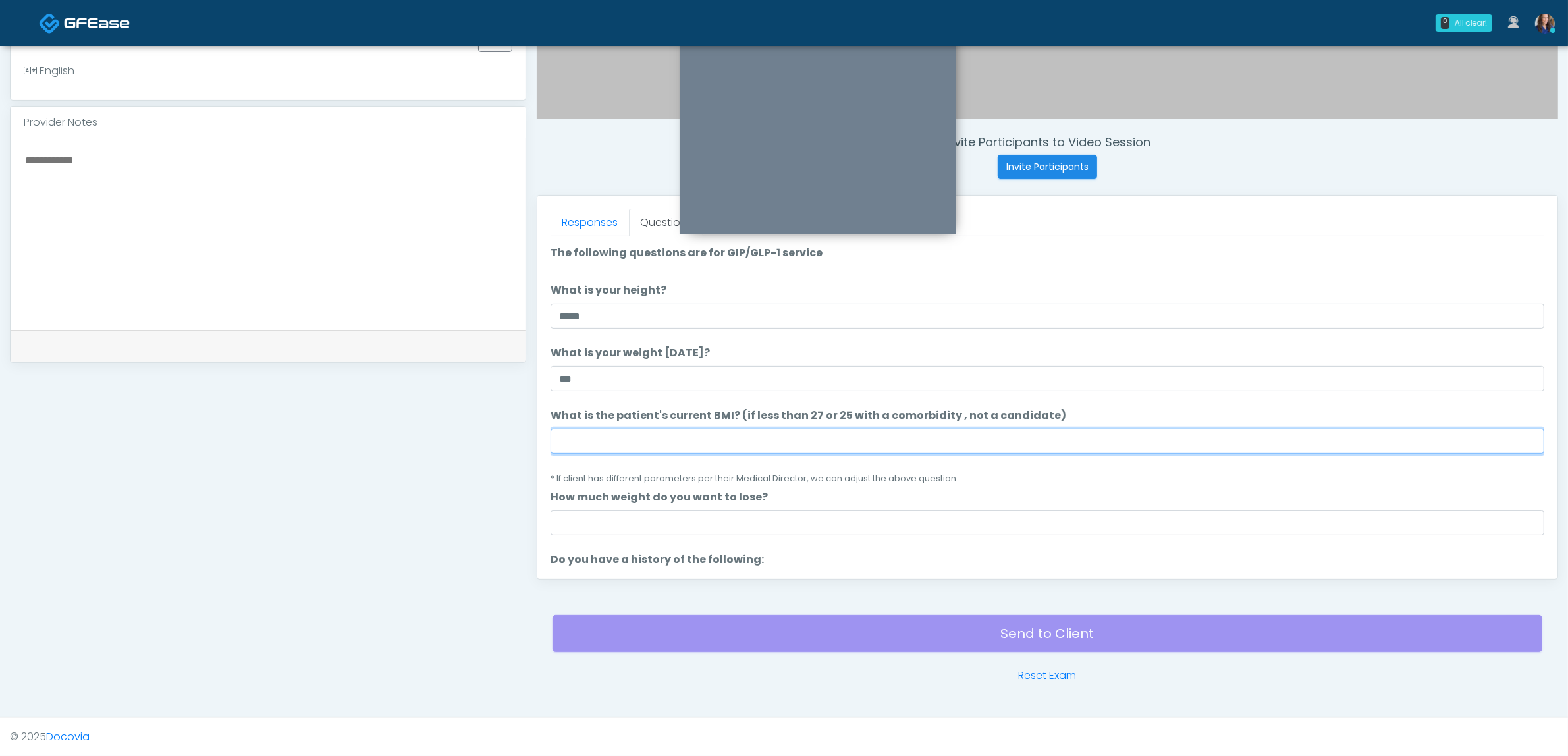
click at [690, 441] on input "What is the patient's current BMI? (if less than 27 or 25 with a comorbidity , …" at bounding box center [1047, 441] width 994 height 25
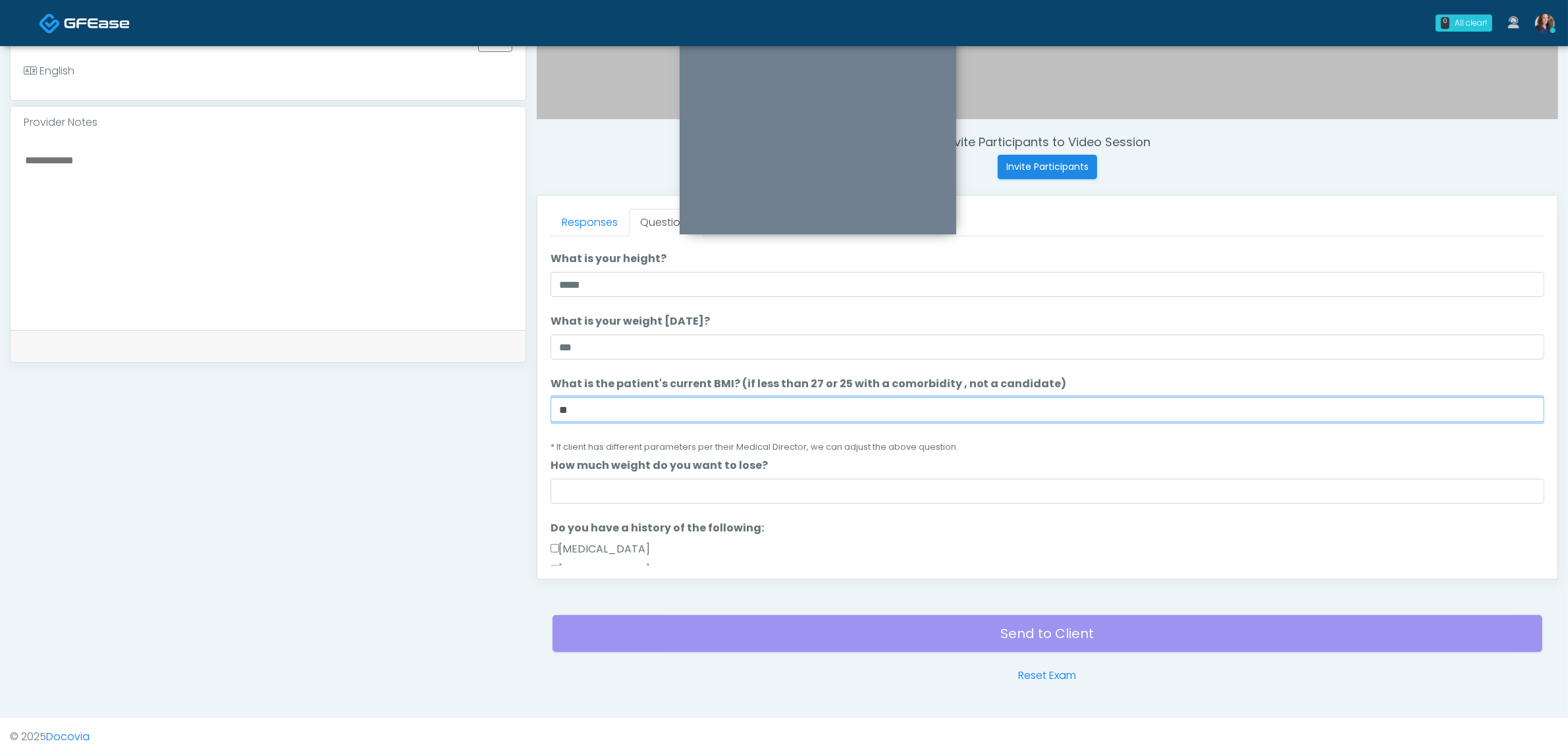
scroll to position [82, 0]
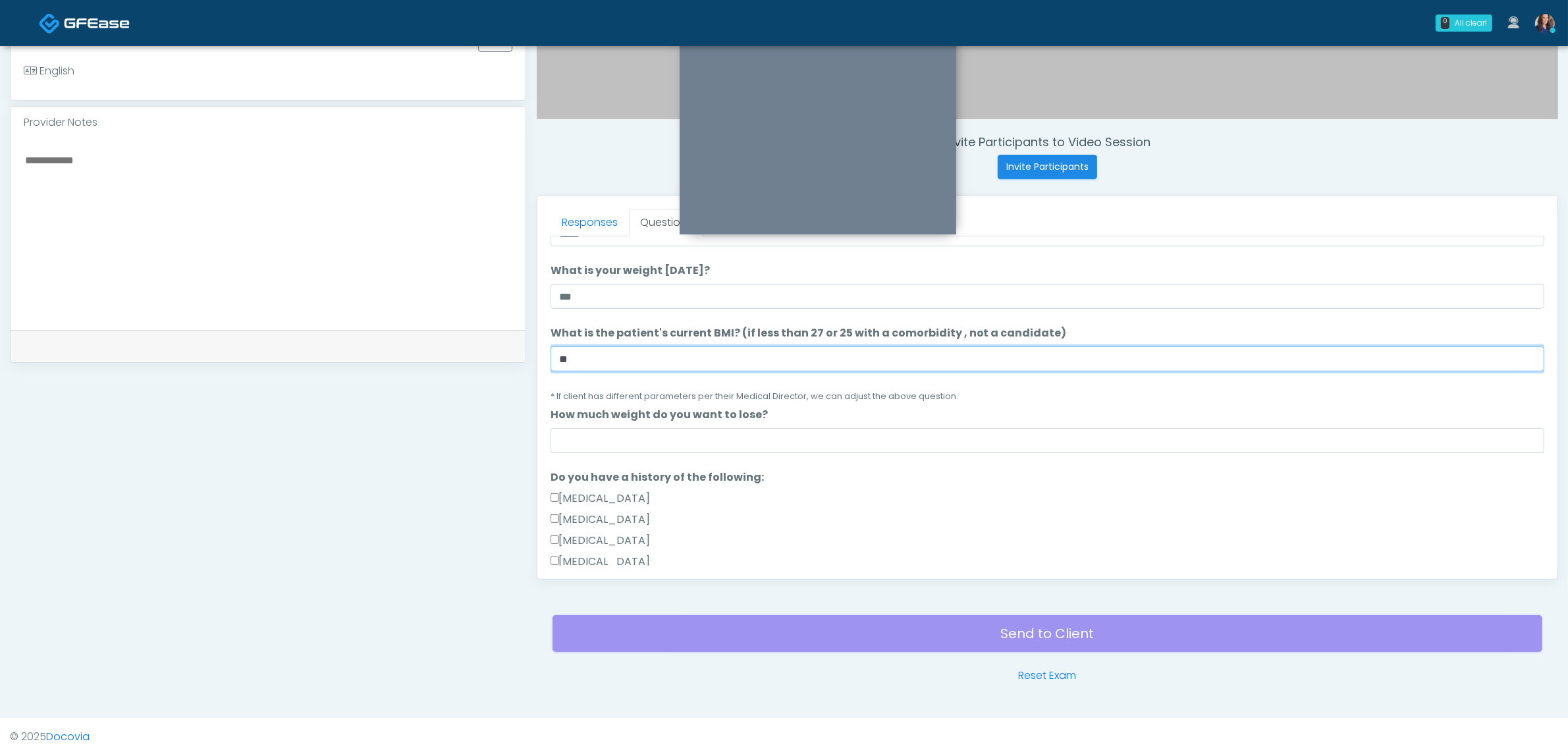
type input "**"
click at [711, 440] on input "How much weight do you want to lose?" at bounding box center [1047, 440] width 994 height 25
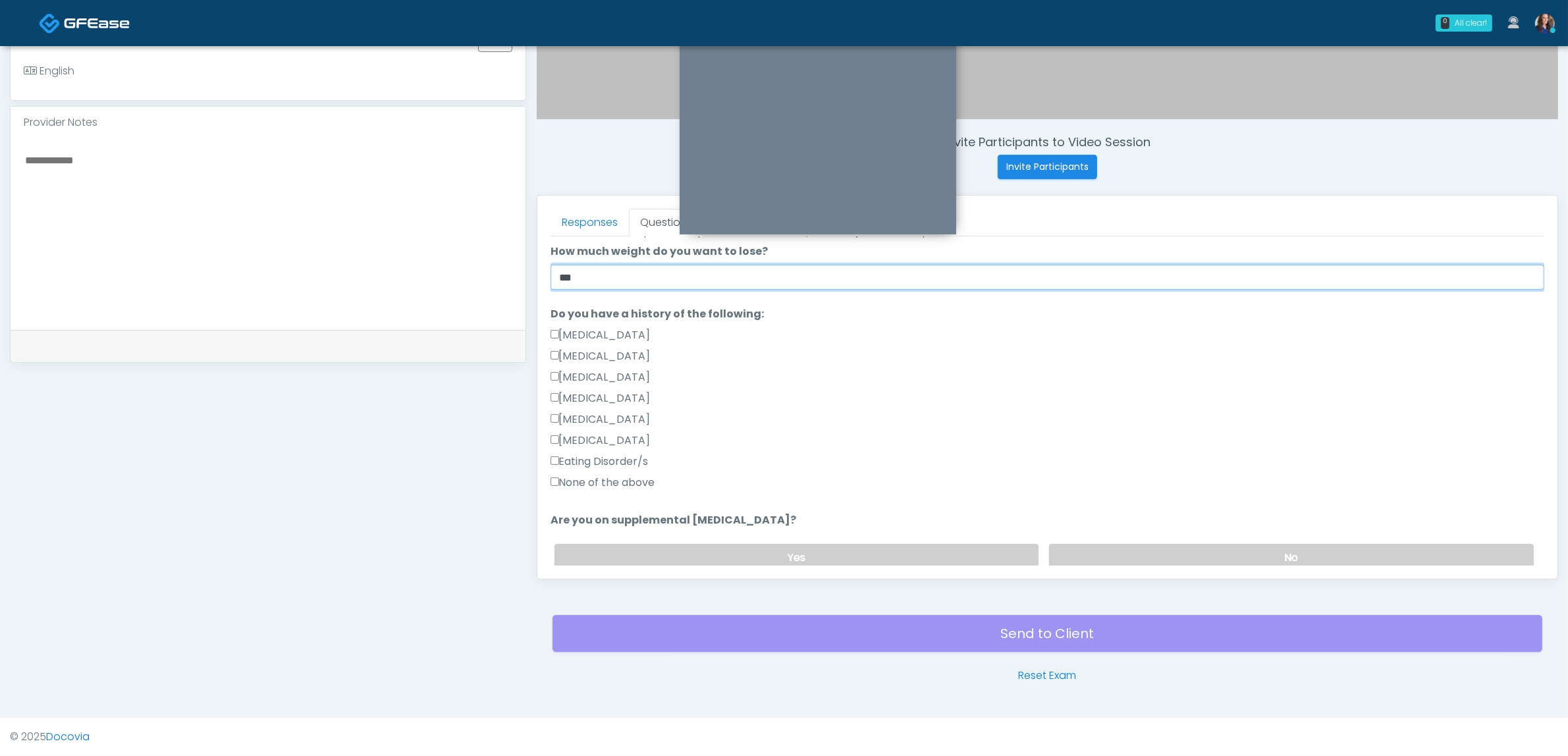
scroll to position [247, 0]
type input "***"
click at [608, 474] on label "None of the above" at bounding box center [603, 481] width 105 height 16
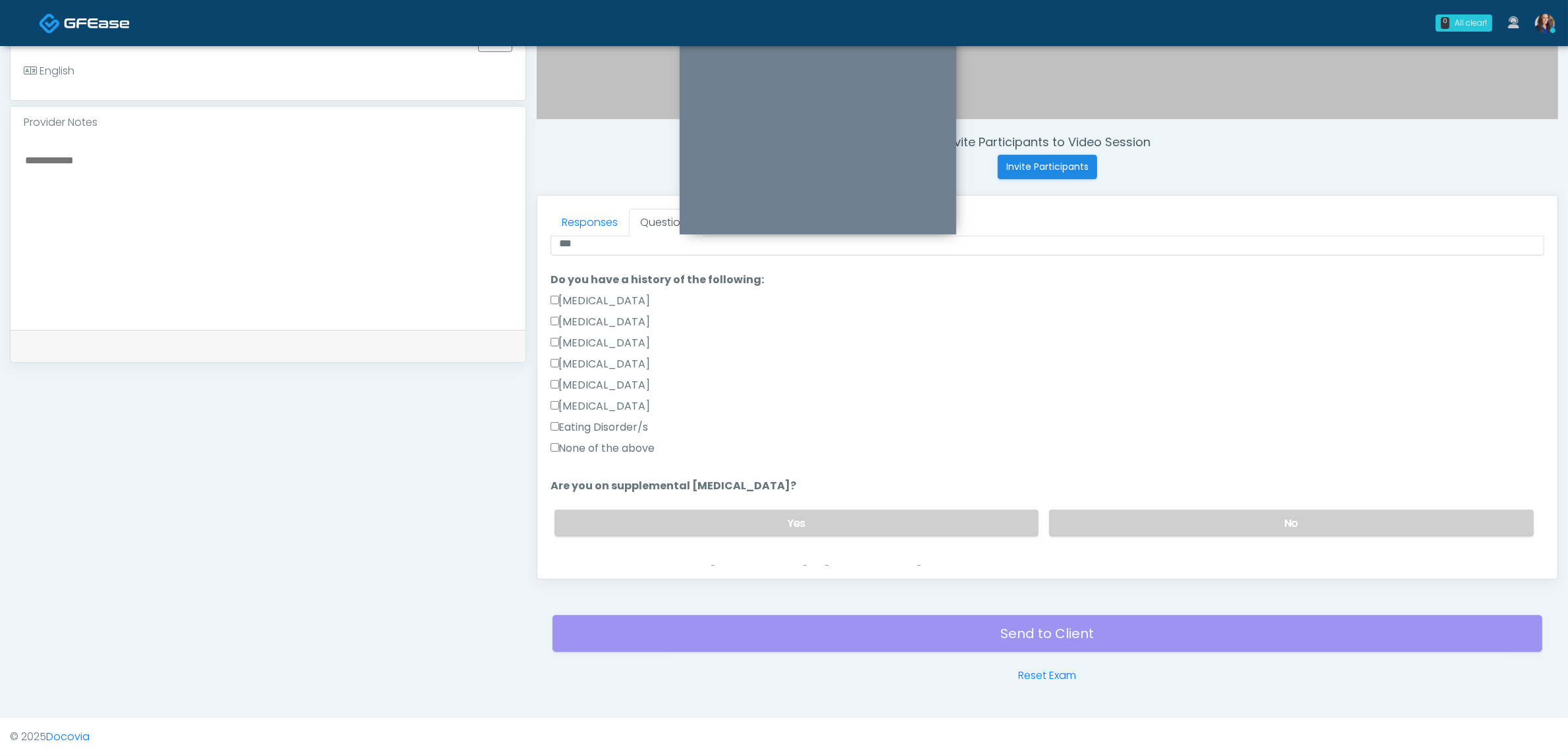
scroll to position [330, 0]
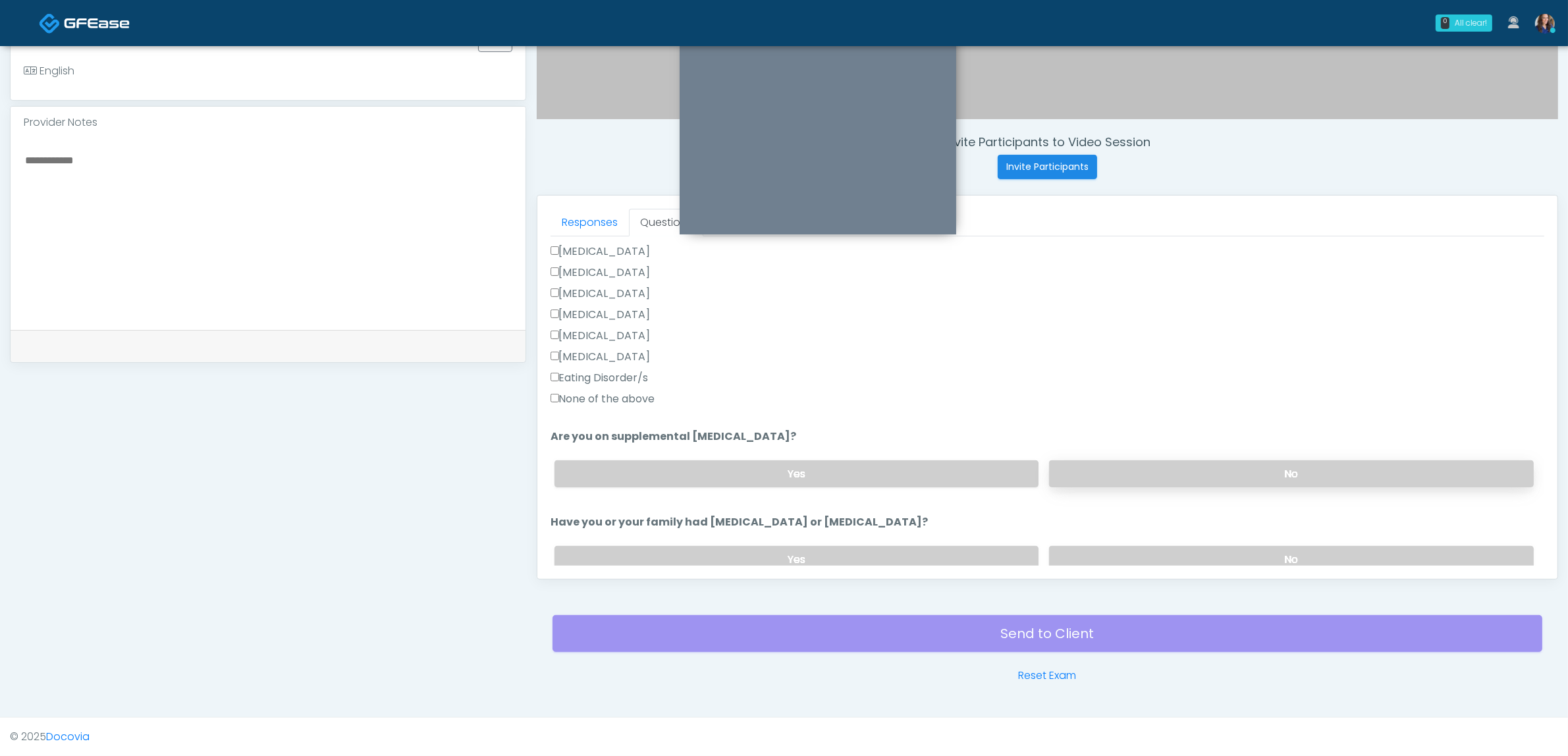
drag, startPoint x: 1161, startPoint y: 446, endPoint x: 1156, endPoint y: 459, distance: 13.9
click at [1161, 449] on li "Are you on supplemental biotin? Are you on supplemental biotin? Yes No" at bounding box center [1047, 463] width 994 height 69
click at [1153, 463] on label "No" at bounding box center [1291, 474] width 484 height 27
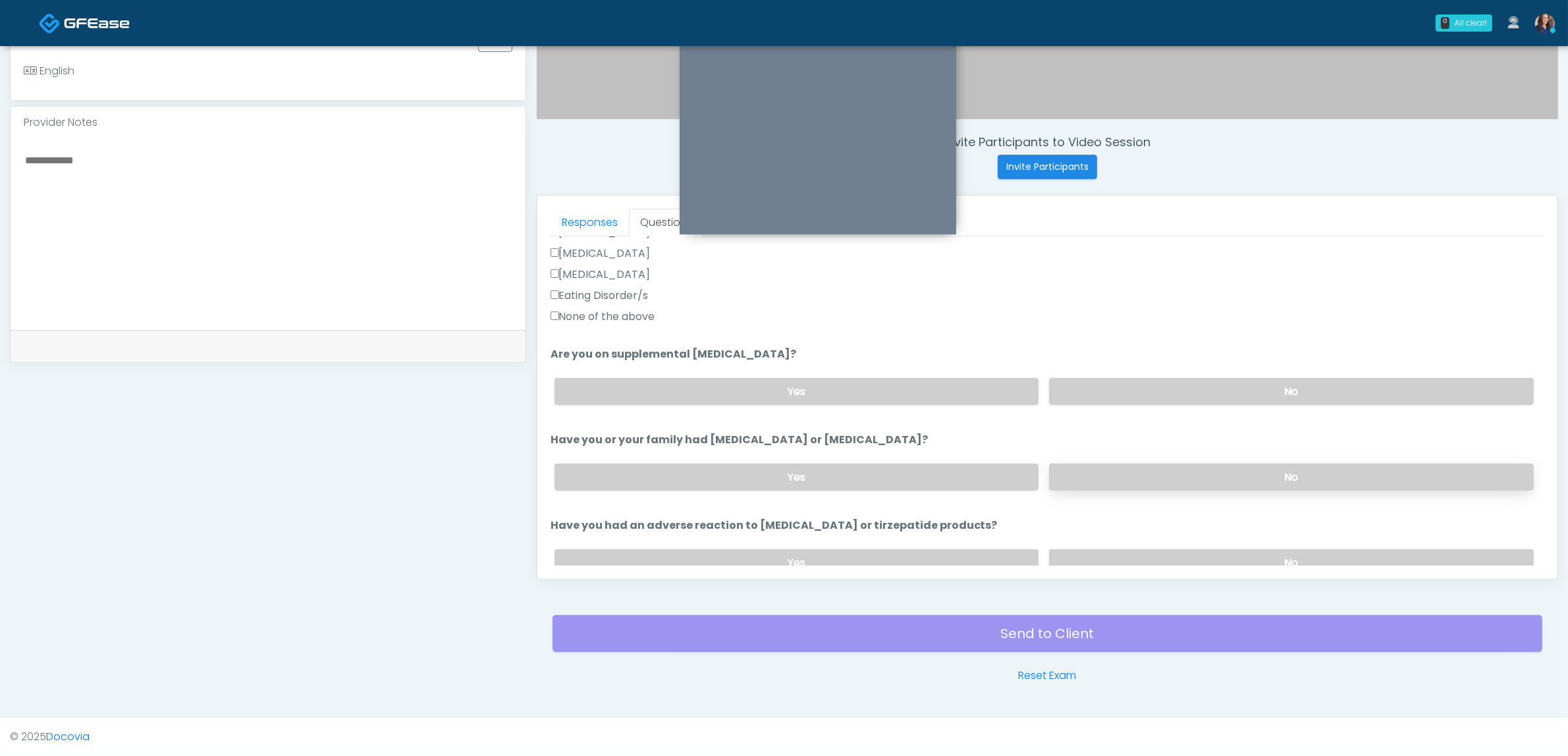
click at [1156, 469] on label "No" at bounding box center [1291, 477] width 484 height 27
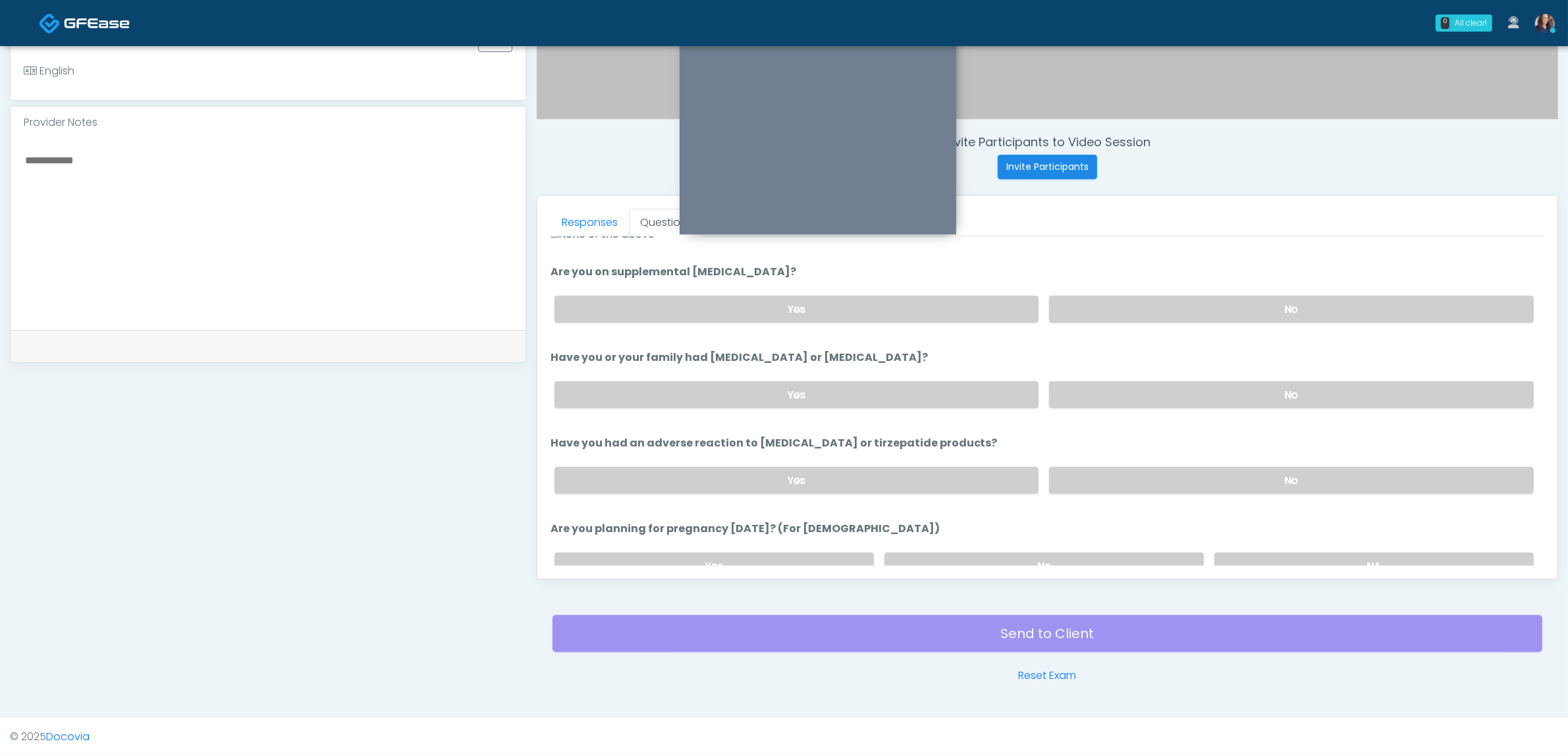
drag, startPoint x: 1174, startPoint y: 465, endPoint x: 1153, endPoint y: 501, distance: 41.7
click at [1174, 466] on label "No" at bounding box center [1291, 480] width 484 height 27
click at [1104, 556] on label "No" at bounding box center [1044, 566] width 320 height 27
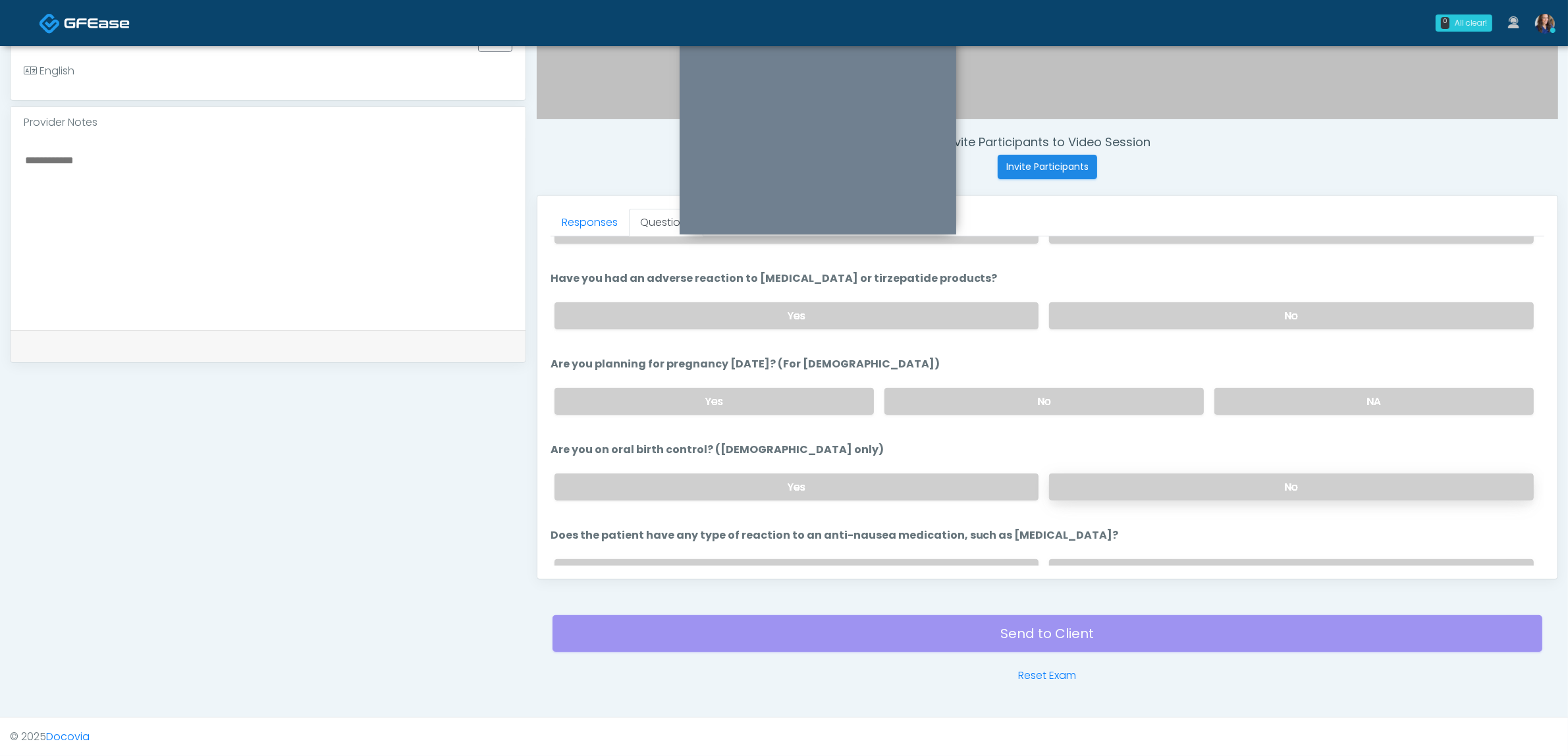
click at [1160, 479] on label "No" at bounding box center [1291, 487] width 484 height 27
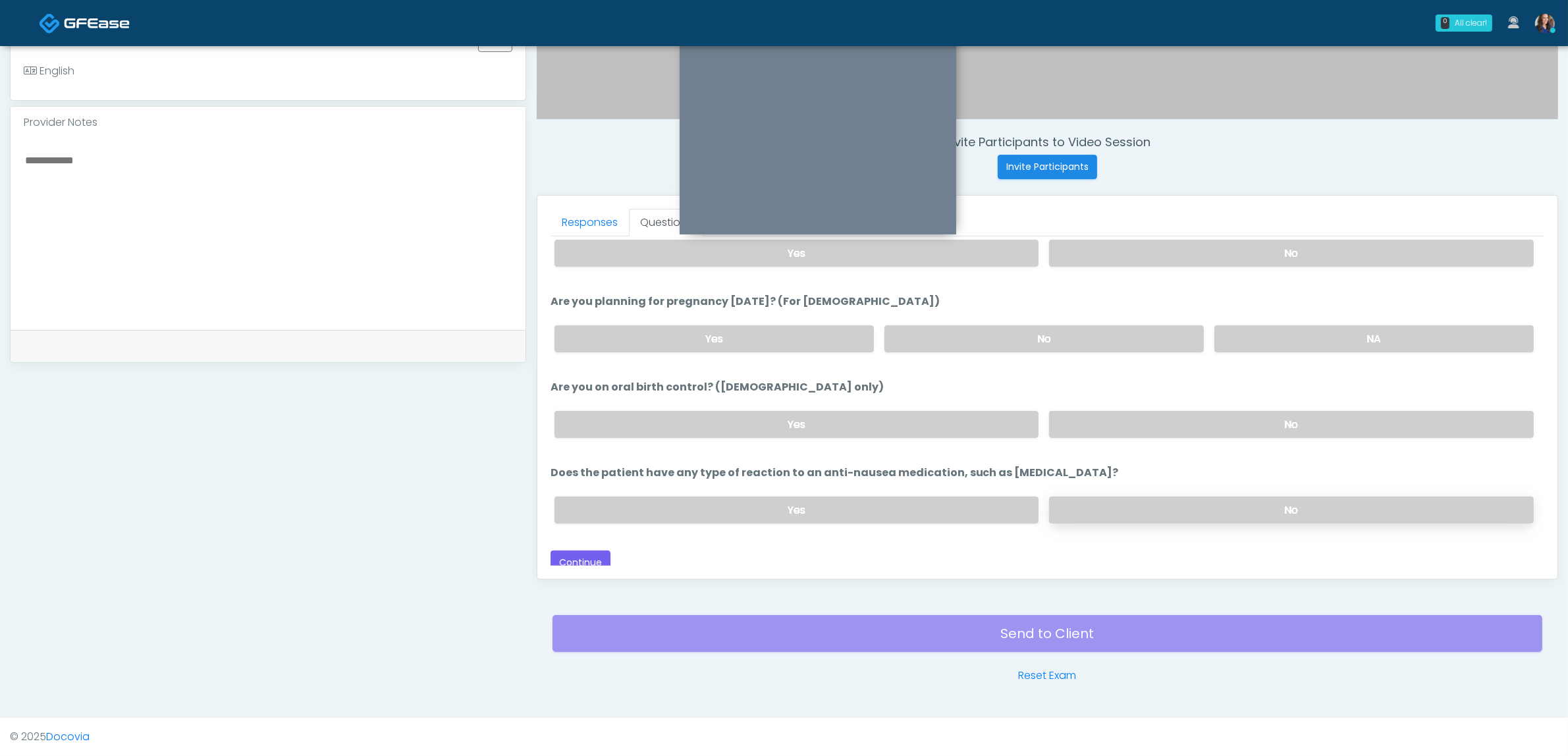
scroll to position [722, 0]
drag, startPoint x: 1181, startPoint y: 494, endPoint x: 1170, endPoint y: 498, distance: 11.7
click at [1182, 496] on label "No" at bounding box center [1291, 509] width 484 height 27
click at [584, 550] on button "Continue" at bounding box center [581, 562] width 60 height 24
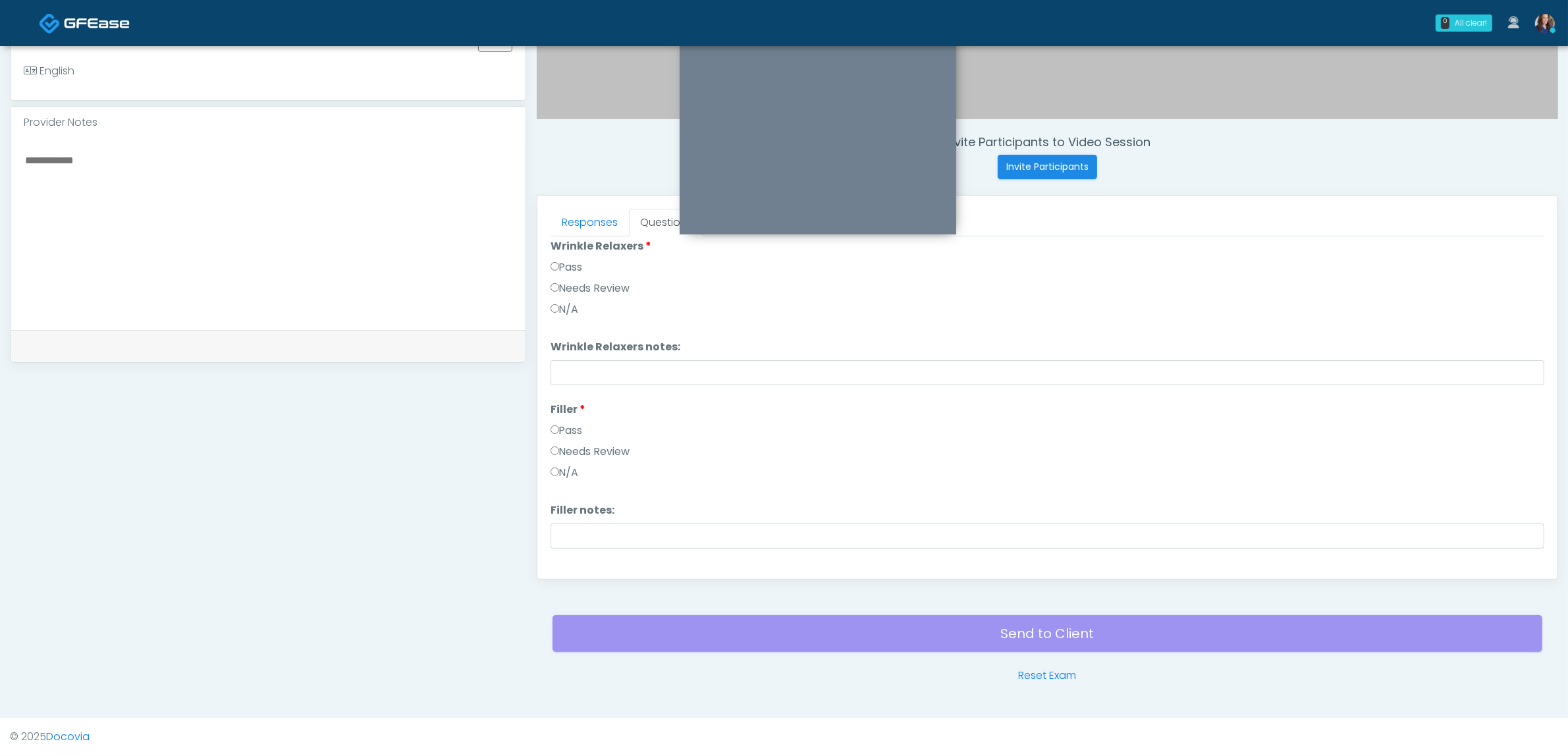
scroll to position [0, 0]
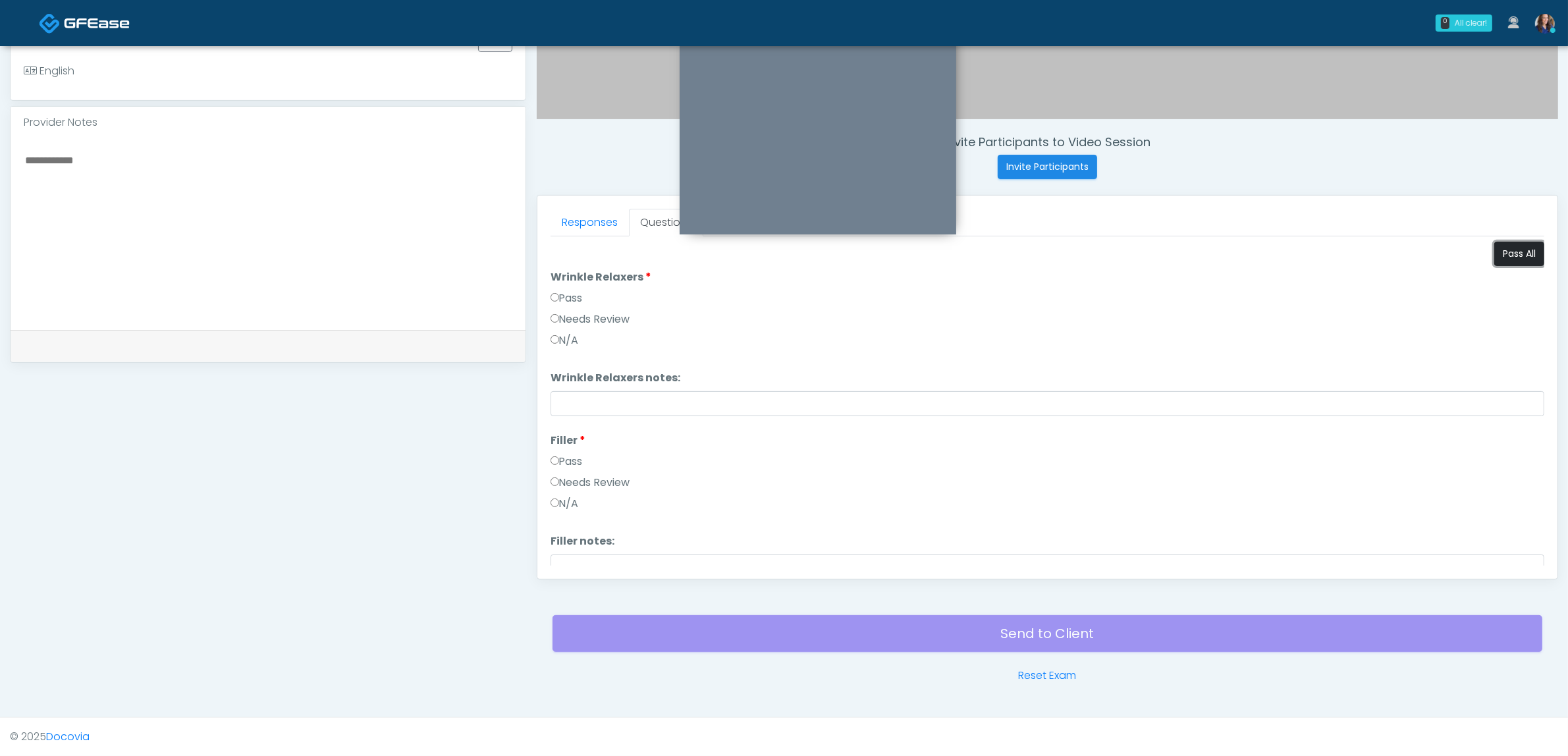
click at [1500, 257] on button "Pass All" at bounding box center [1519, 254] width 50 height 24
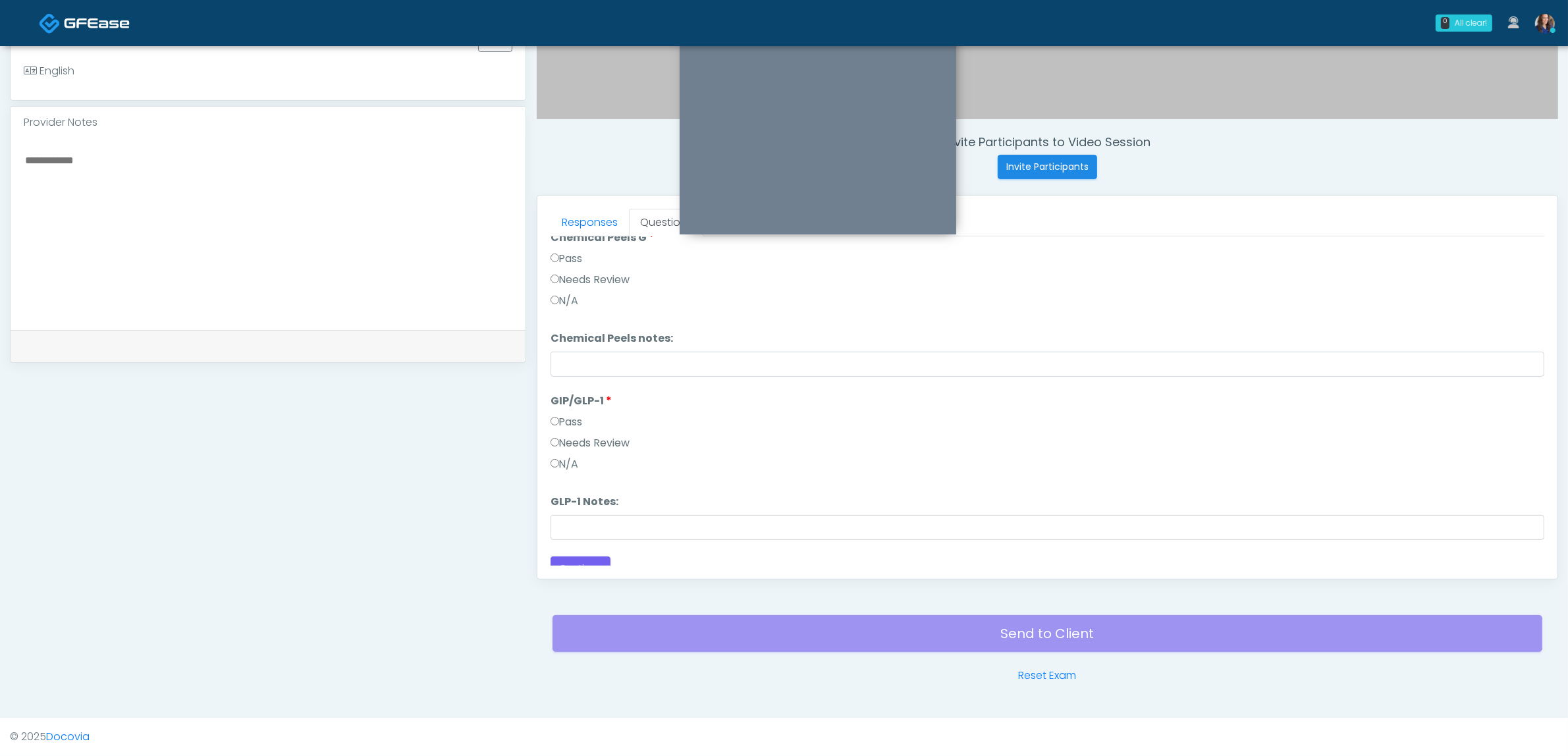
scroll to position [1033, 0]
click at [594, 542] on button "Continue" at bounding box center [581, 554] width 60 height 24
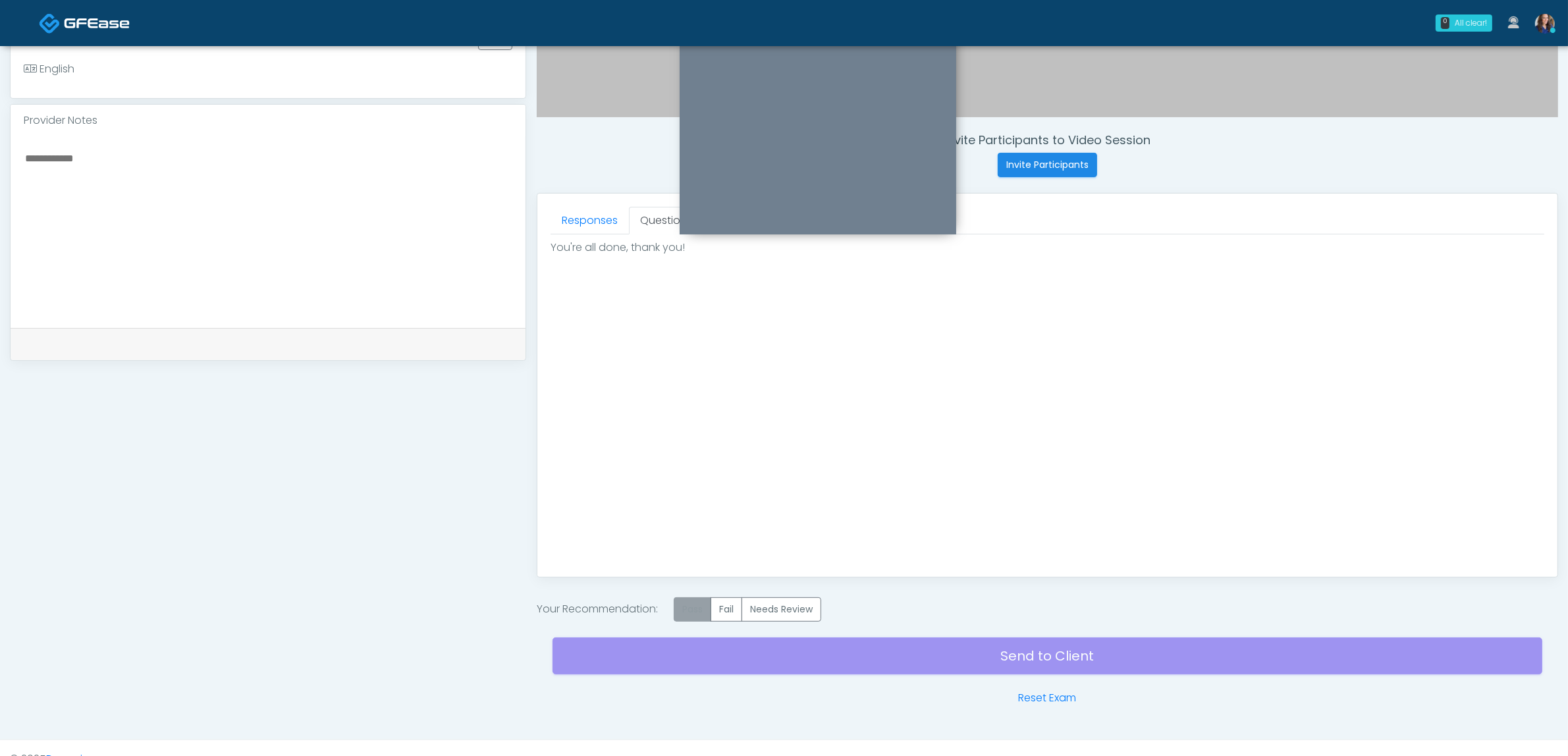
click at [690, 601] on label "Pass" at bounding box center [692, 609] width 38 height 24
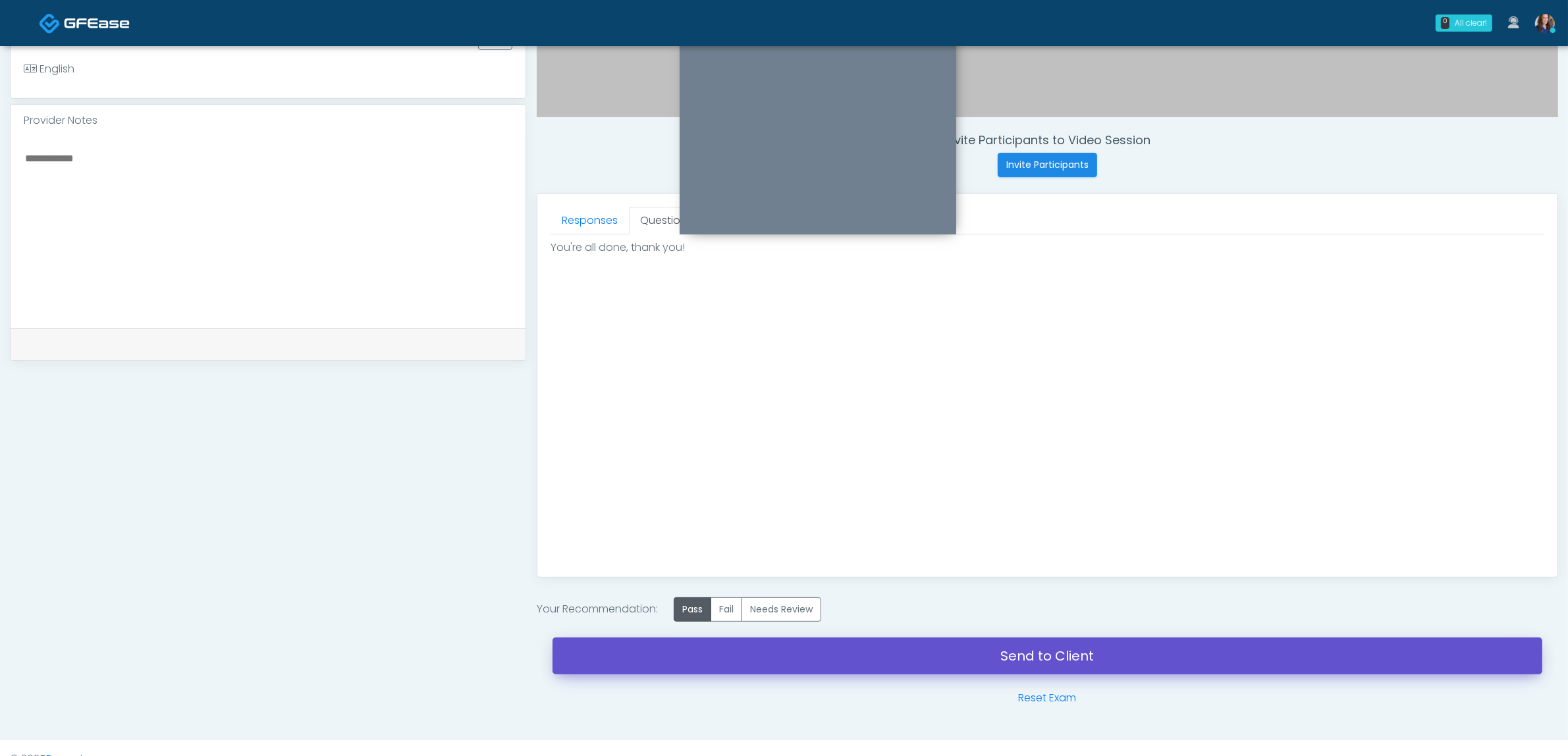
click at [783, 646] on link "Send to Client" at bounding box center [1047, 656] width 989 height 37
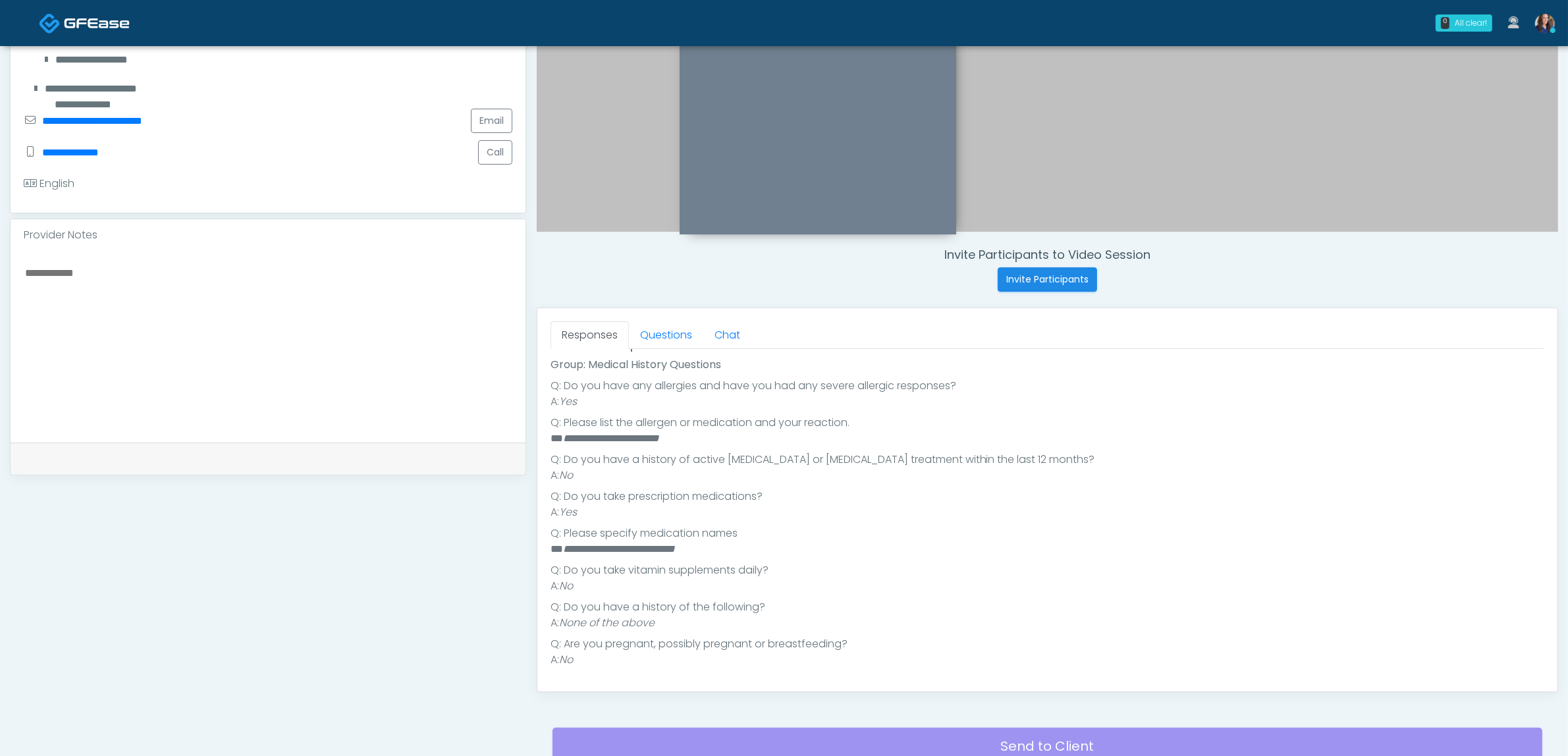
scroll to position [330, 0]
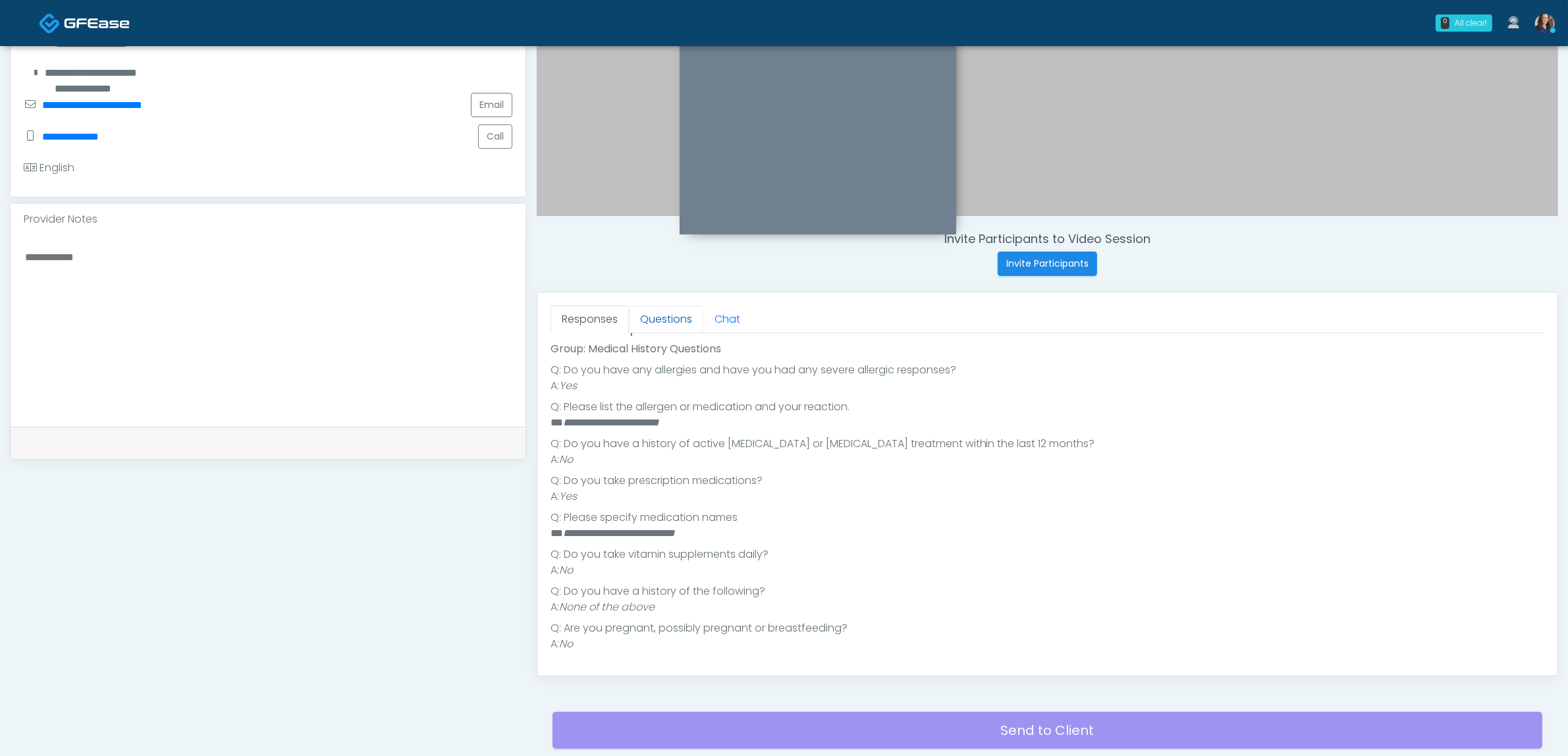
click at [679, 318] on link "Questions" at bounding box center [666, 319] width 74 height 28
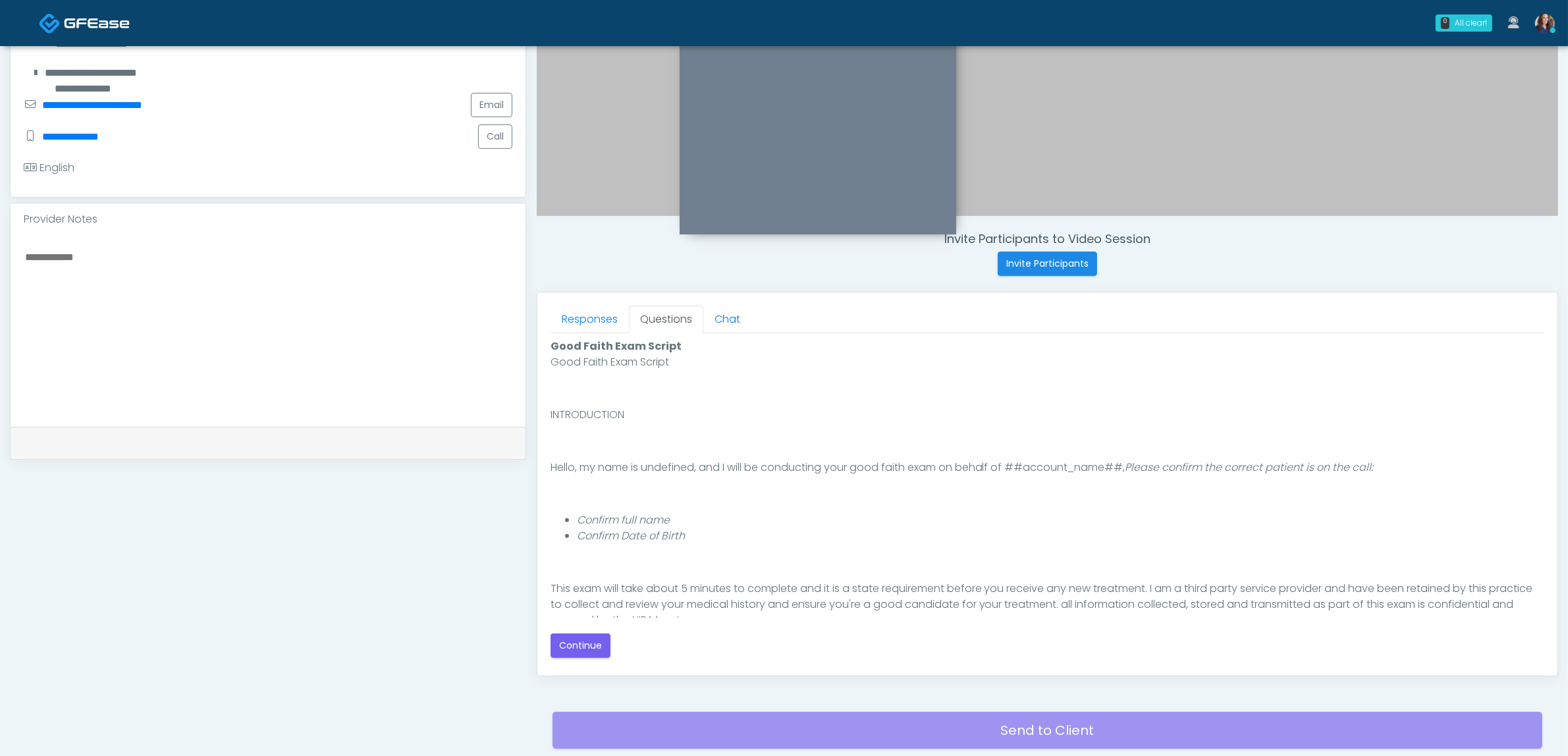
scroll to position [0, 0]
click at [564, 637] on button "Continue" at bounding box center [581, 645] width 60 height 24
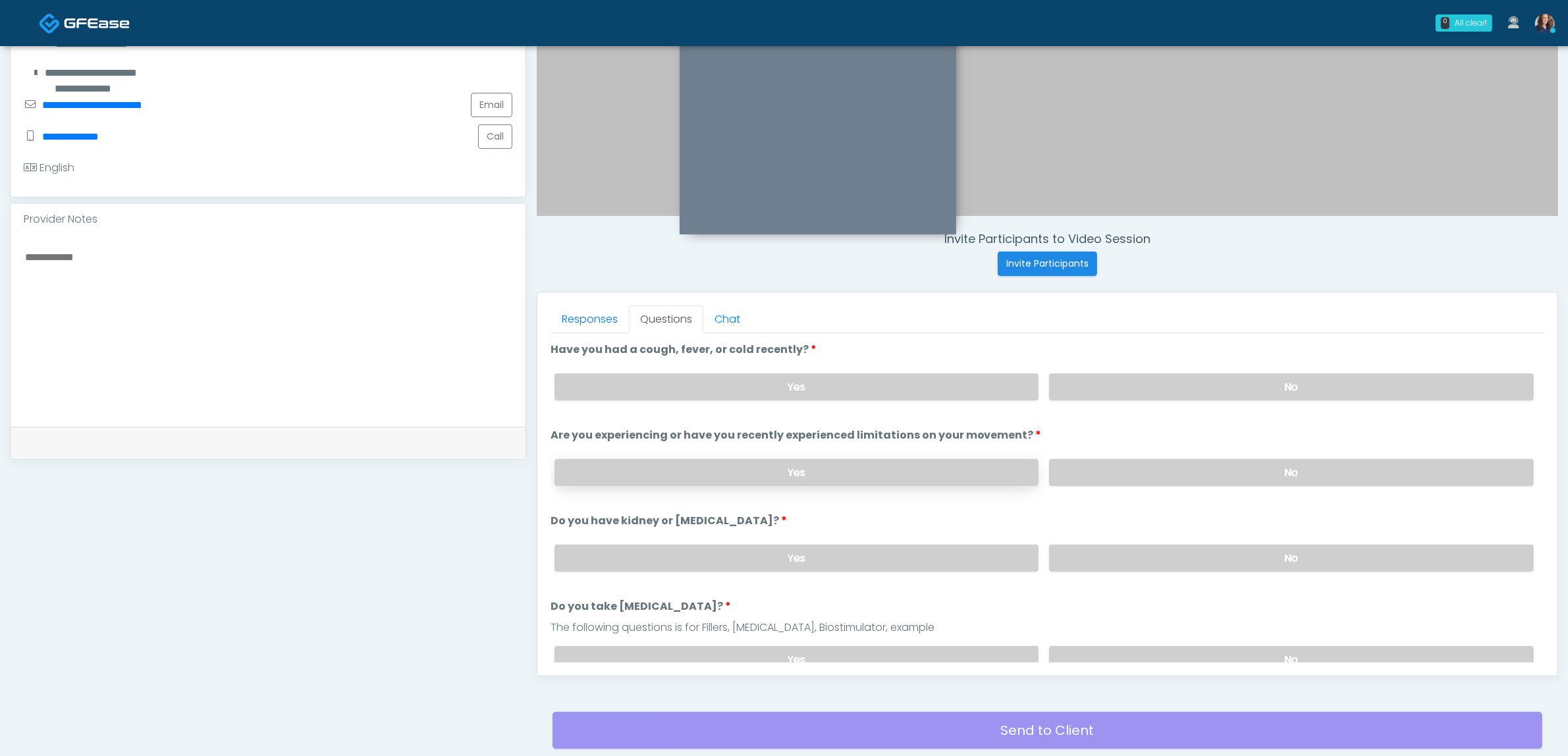
scroll to position [428, 0]
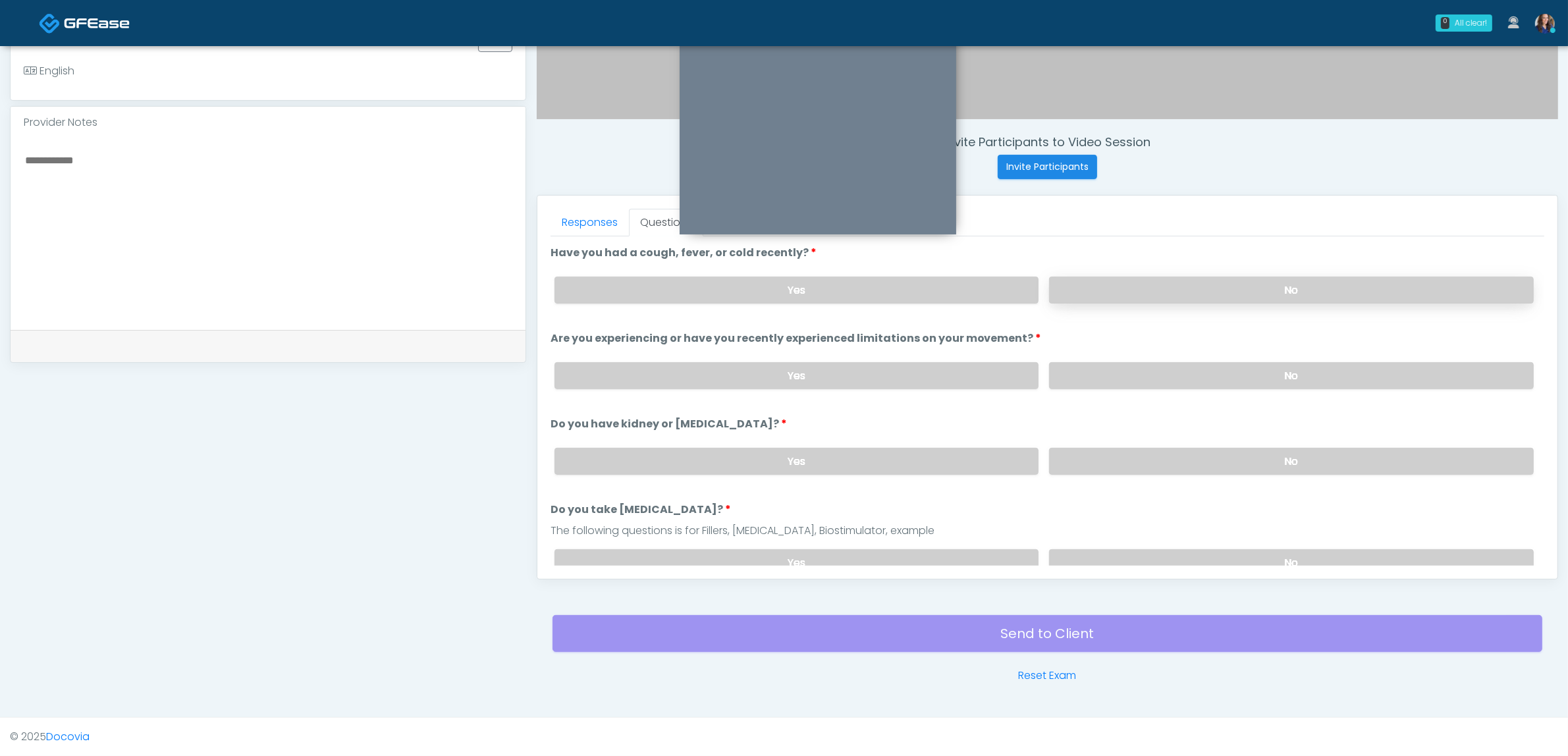
drag, startPoint x: 1328, startPoint y: 283, endPoint x: 1322, endPoint y: 291, distance: 10.0
click at [1328, 283] on label "No" at bounding box center [1291, 290] width 484 height 27
click at [1193, 357] on div "Yes No" at bounding box center [1044, 375] width 1000 height 48
drag, startPoint x: 1199, startPoint y: 382, endPoint x: 1203, endPoint y: 415, distance: 33.2
click at [1200, 382] on label "No" at bounding box center [1291, 376] width 484 height 27
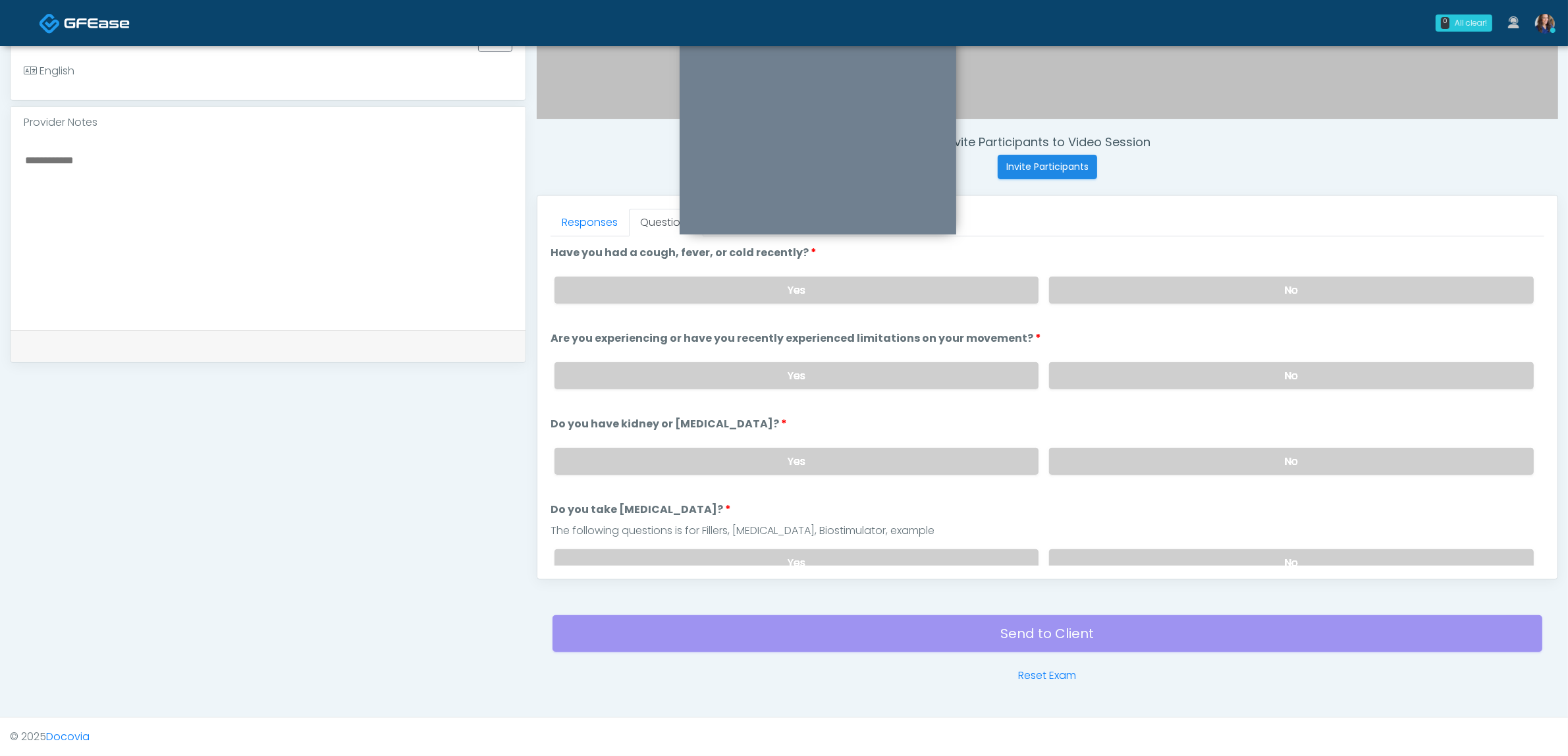
drag, startPoint x: 1177, startPoint y: 456, endPoint x: 1178, endPoint y: 481, distance: 25.0
click at [1176, 456] on label "No" at bounding box center [1291, 461] width 484 height 27
click at [1164, 555] on label "No" at bounding box center [1291, 563] width 484 height 27
drag, startPoint x: 798, startPoint y: 282, endPoint x: 1055, endPoint y: 336, distance: 262.6
click at [798, 282] on label "Yes" at bounding box center [796, 290] width 484 height 27
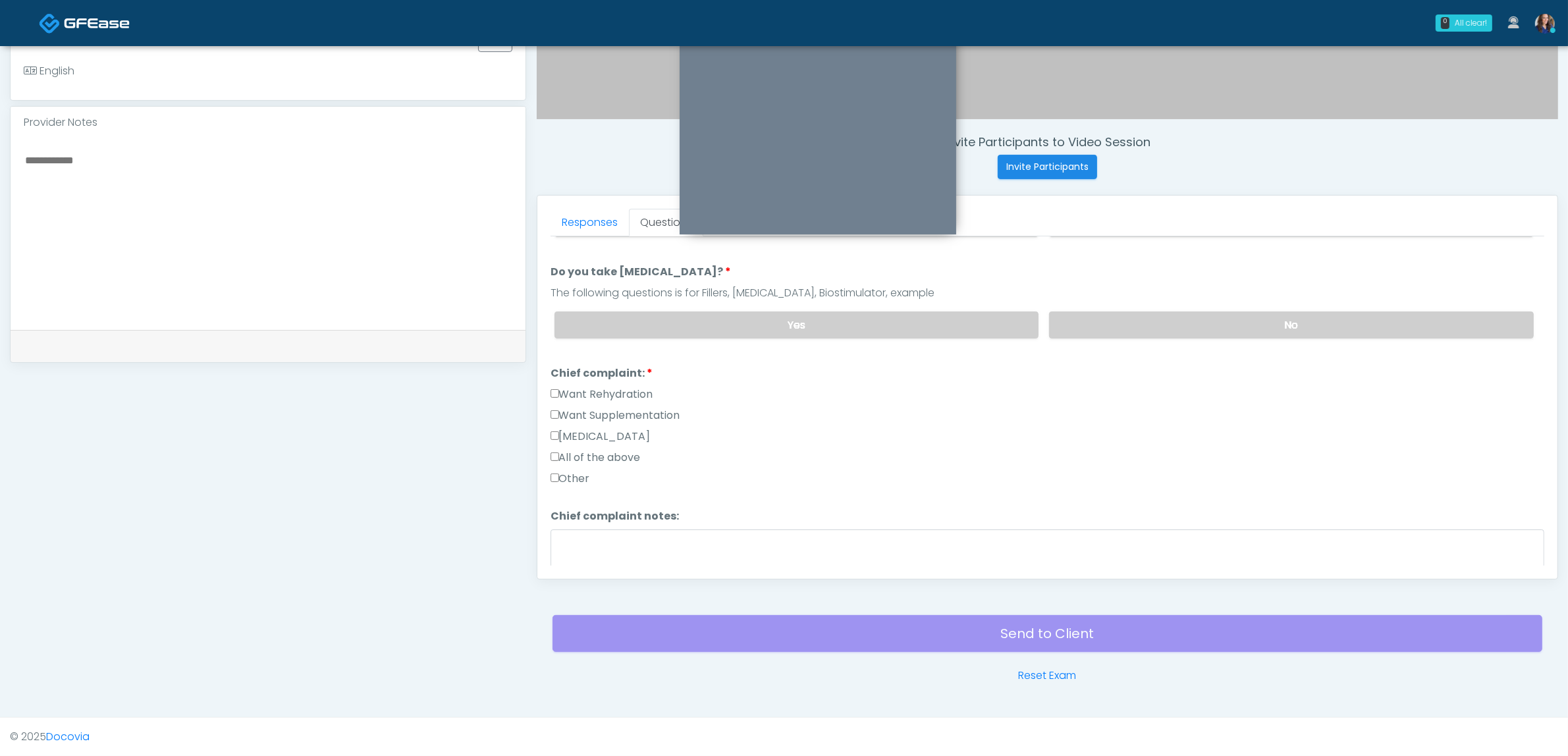
scroll to position [247, 0]
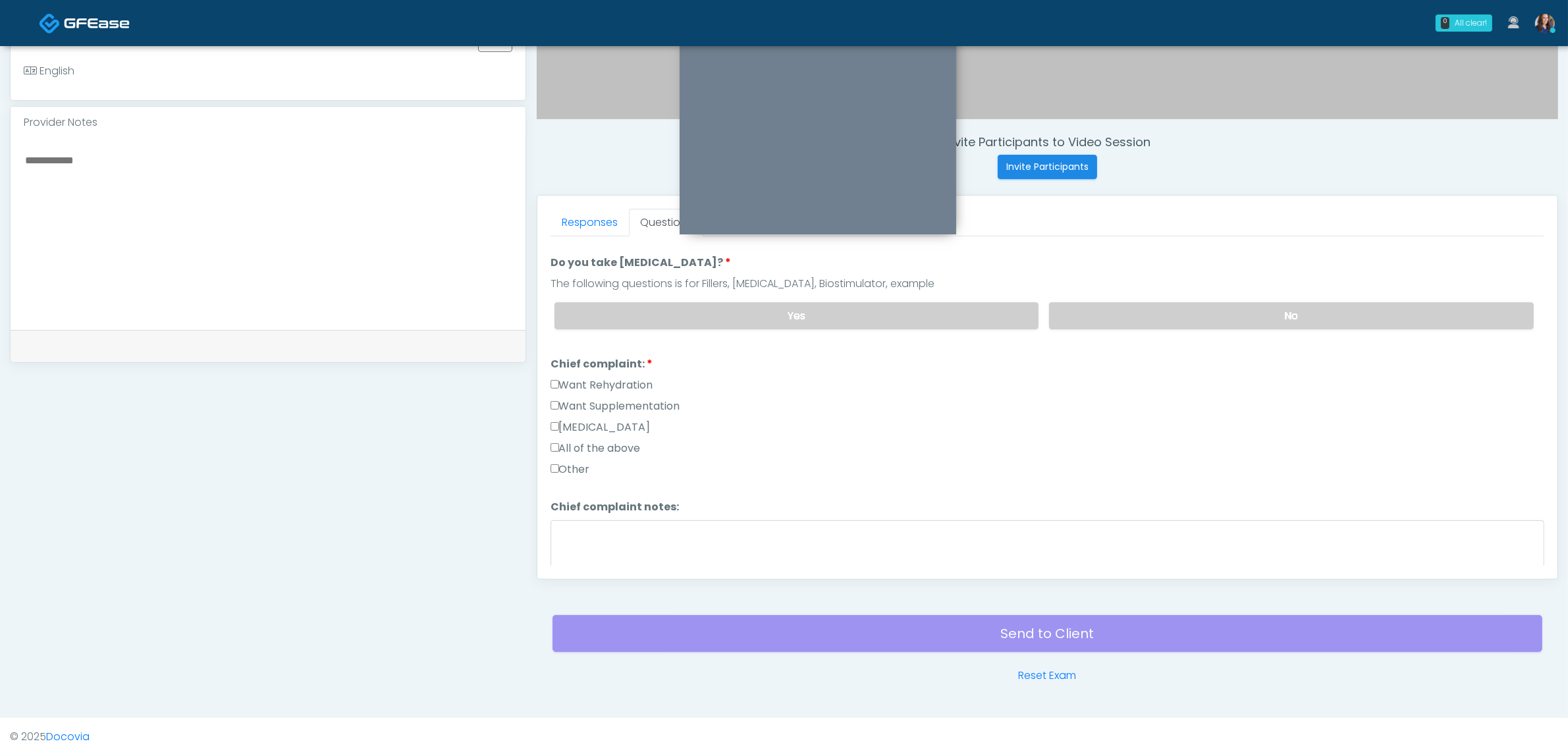
click at [607, 392] on div "Want Rehydration" at bounding box center [1047, 388] width 994 height 21
drag, startPoint x: 608, startPoint y: 374, endPoint x: 614, endPoint y: 390, distance: 17.1
click at [610, 379] on label "Want Rehydration" at bounding box center [602, 385] width 103 height 16
click at [616, 398] on label "Want Supplementation" at bounding box center [616, 406] width 130 height 16
drag, startPoint x: 621, startPoint y: 379, endPoint x: 643, endPoint y: 436, distance: 61.1
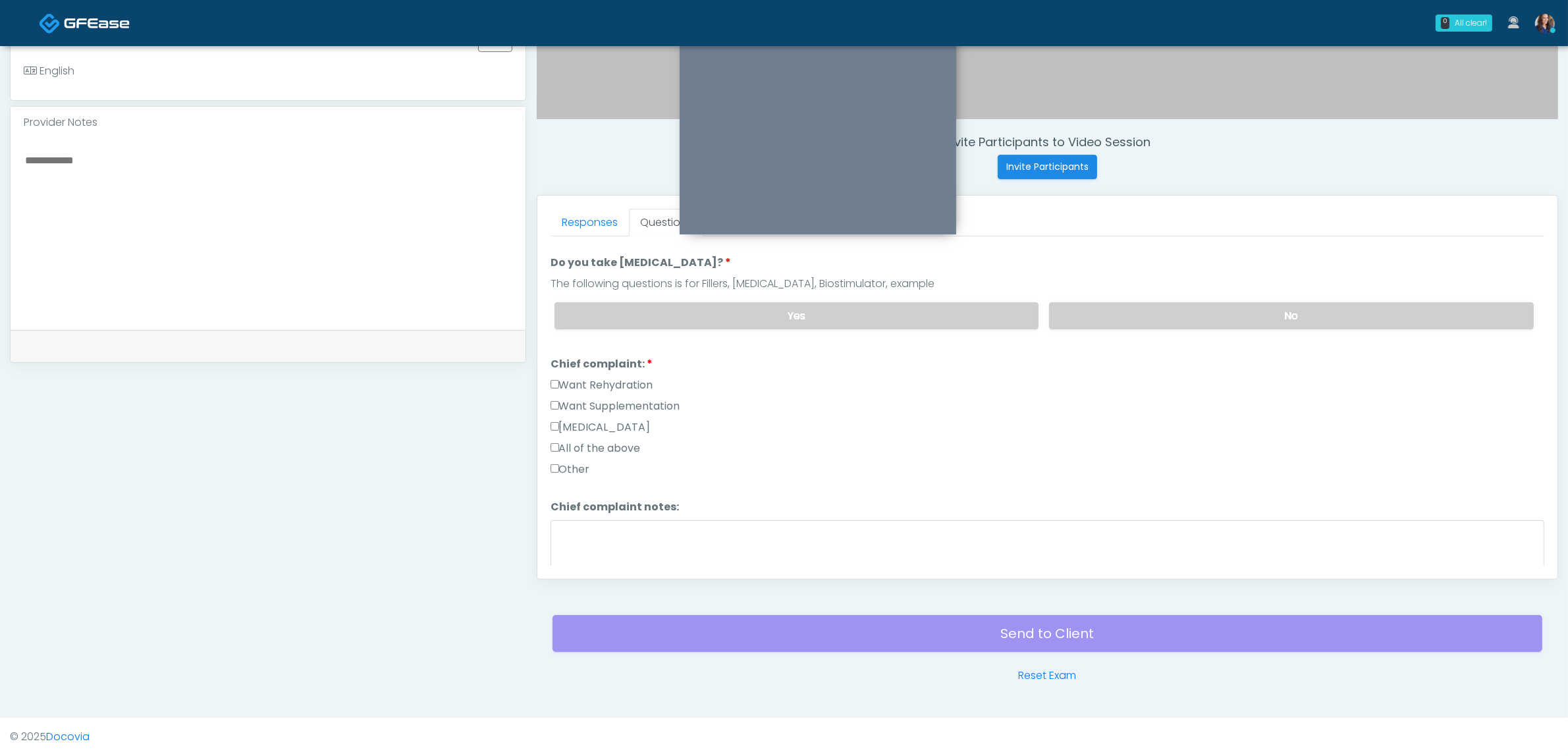
click at [623, 382] on label "Want Rehydration" at bounding box center [602, 385] width 103 height 16
click at [597, 377] on label "Want Rehydration" at bounding box center [602, 385] width 103 height 16
click at [659, 524] on textarea "Chief complaint notes:" at bounding box center [1047, 548] width 994 height 56
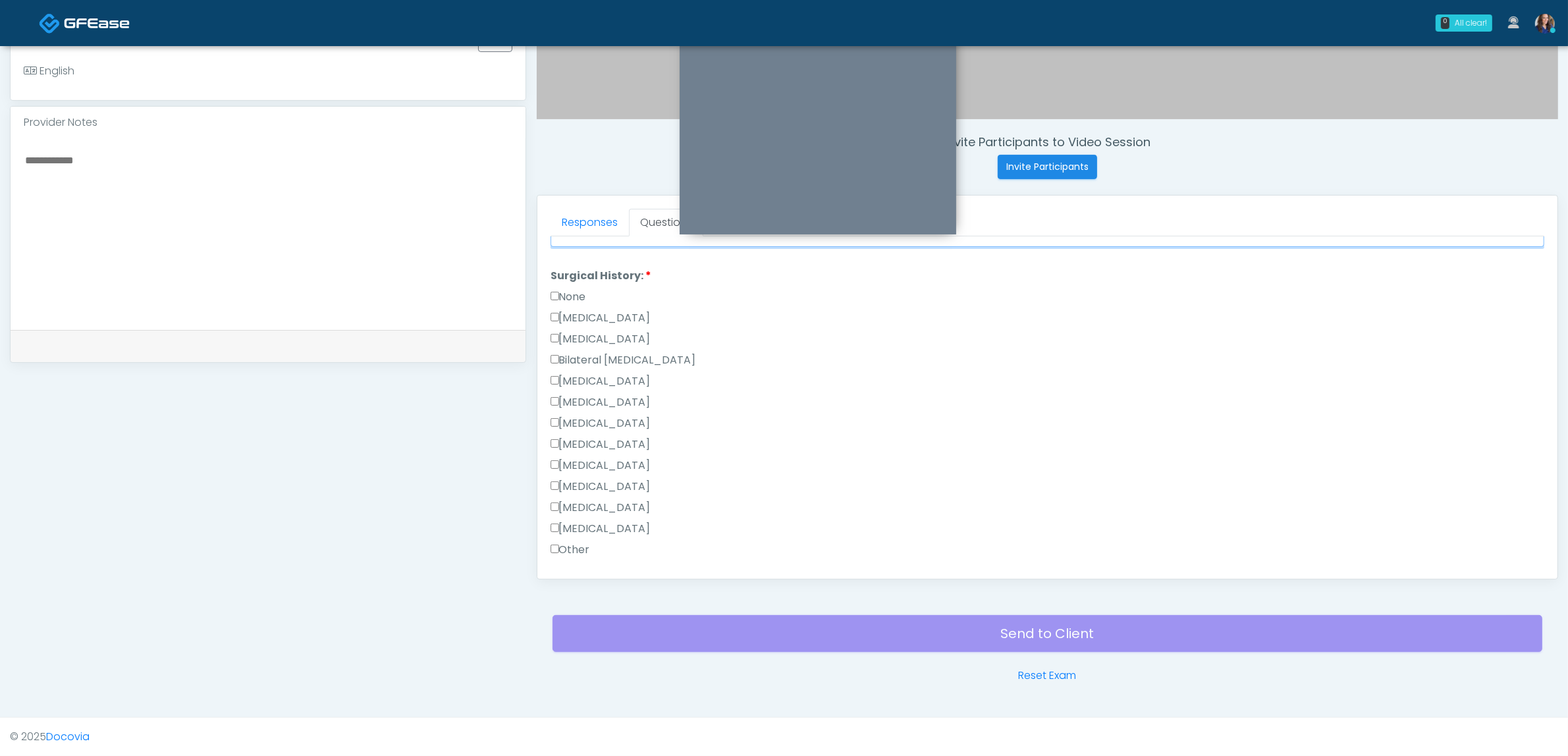
scroll to position [576, 0]
type textarea "**********"
click at [604, 521] on label "[MEDICAL_DATA]" at bounding box center [601, 529] width 100 height 16
click at [613, 522] on label "[MEDICAL_DATA]" at bounding box center [601, 529] width 100 height 16
click at [596, 479] on label "[MEDICAL_DATA]" at bounding box center [601, 487] width 100 height 16
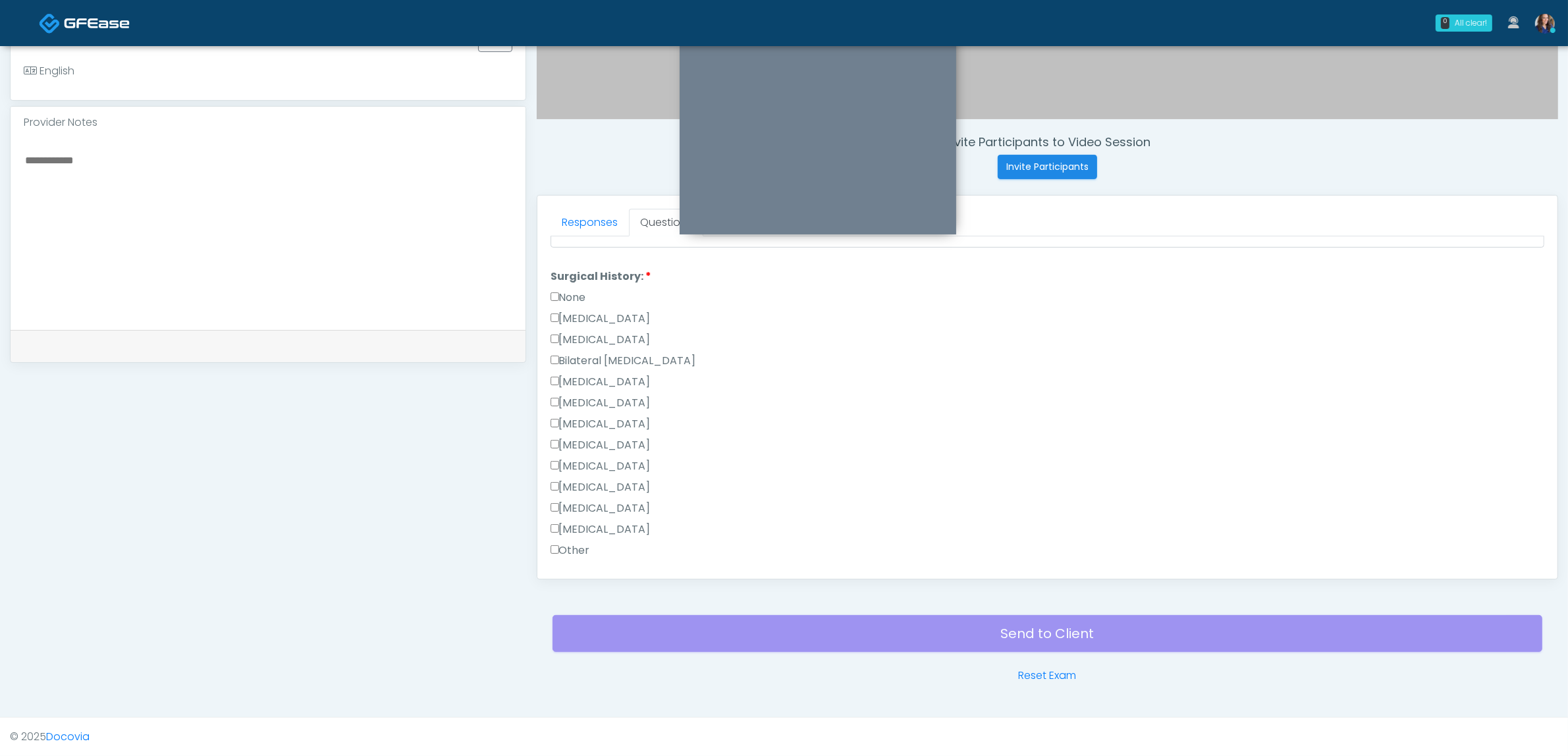
click at [597, 479] on label "[MEDICAL_DATA]" at bounding box center [601, 487] width 100 height 16
click at [616, 377] on label "[MEDICAL_DATA]" at bounding box center [601, 382] width 100 height 16
click at [583, 547] on button "Continue" at bounding box center [581, 559] width 60 height 24
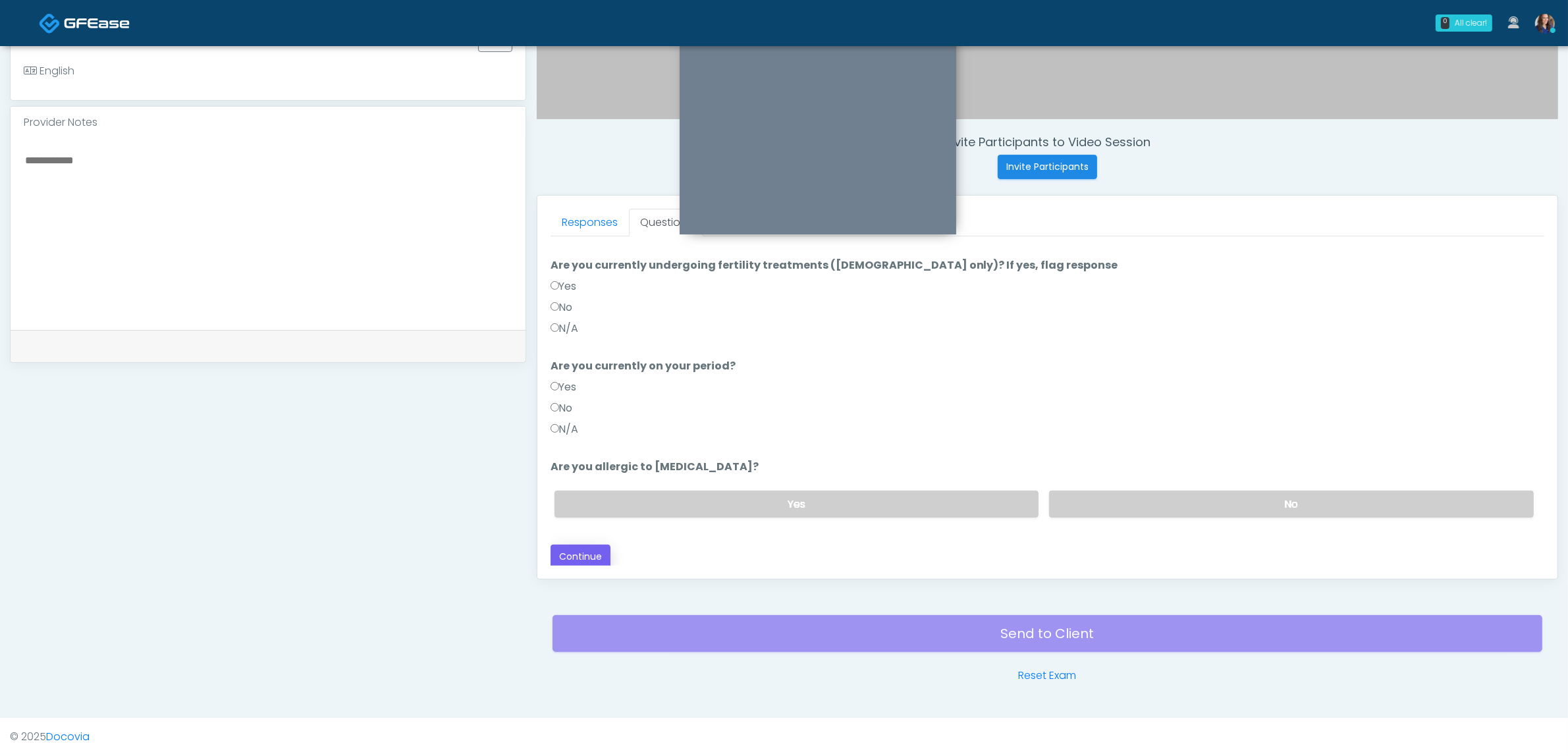
click at [577, 552] on button "Continue" at bounding box center [581, 556] width 60 height 24
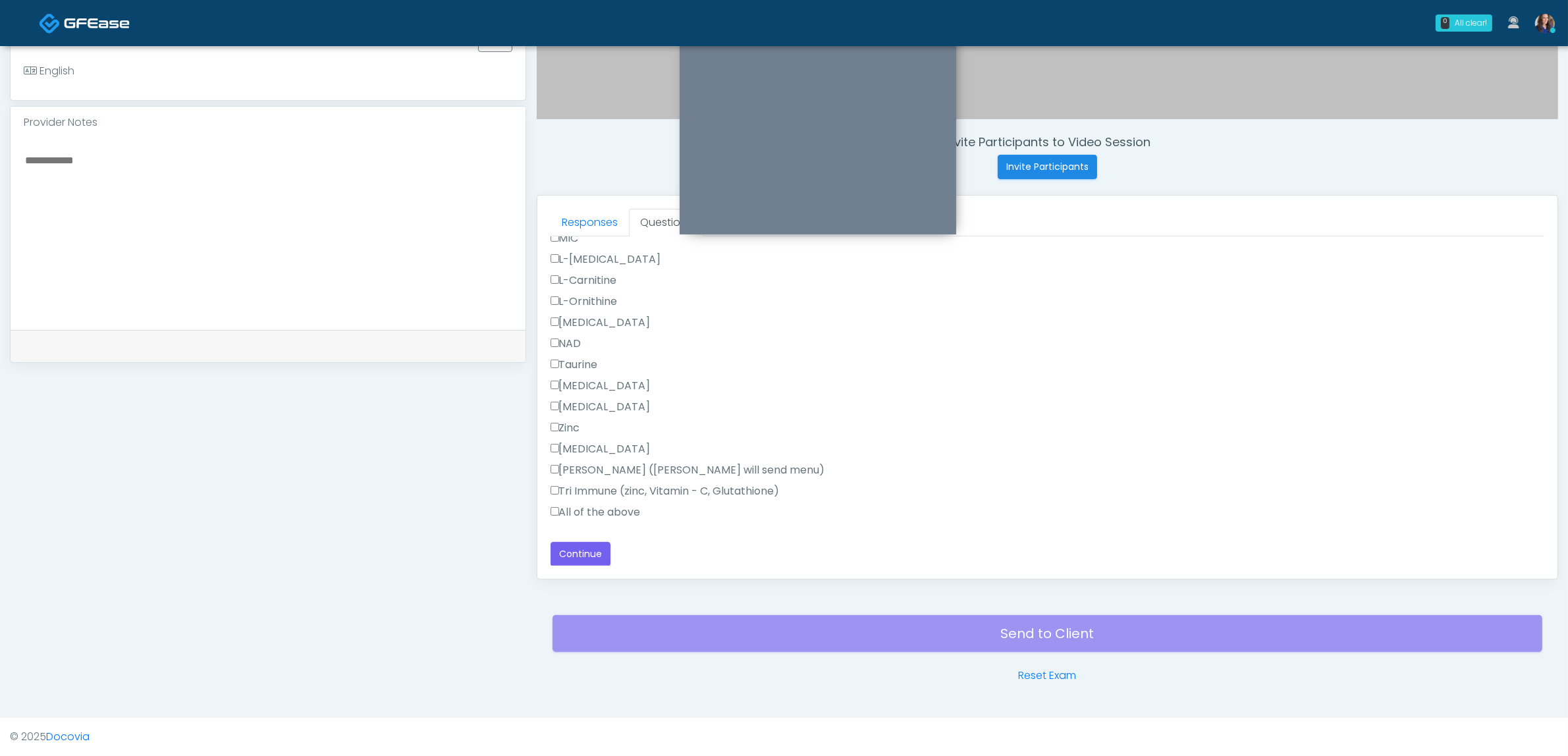
drag, startPoint x: 616, startPoint y: 510, endPoint x: 702, endPoint y: 502, distance: 86.4
click at [616, 510] on label "All of the above" at bounding box center [596, 512] width 90 height 16
click at [603, 436] on label "All of the above" at bounding box center [596, 444] width 90 height 16
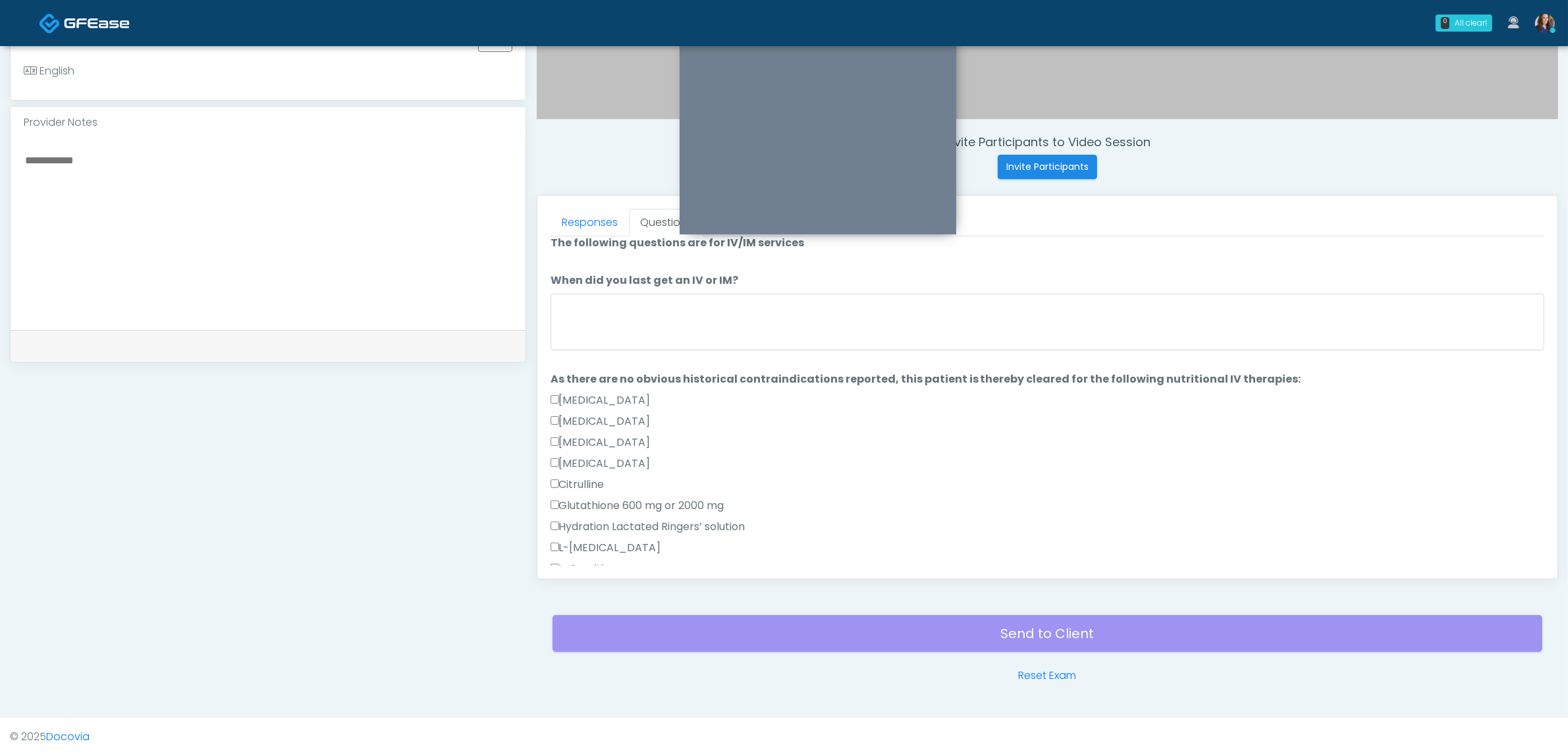
scroll to position [0, 0]
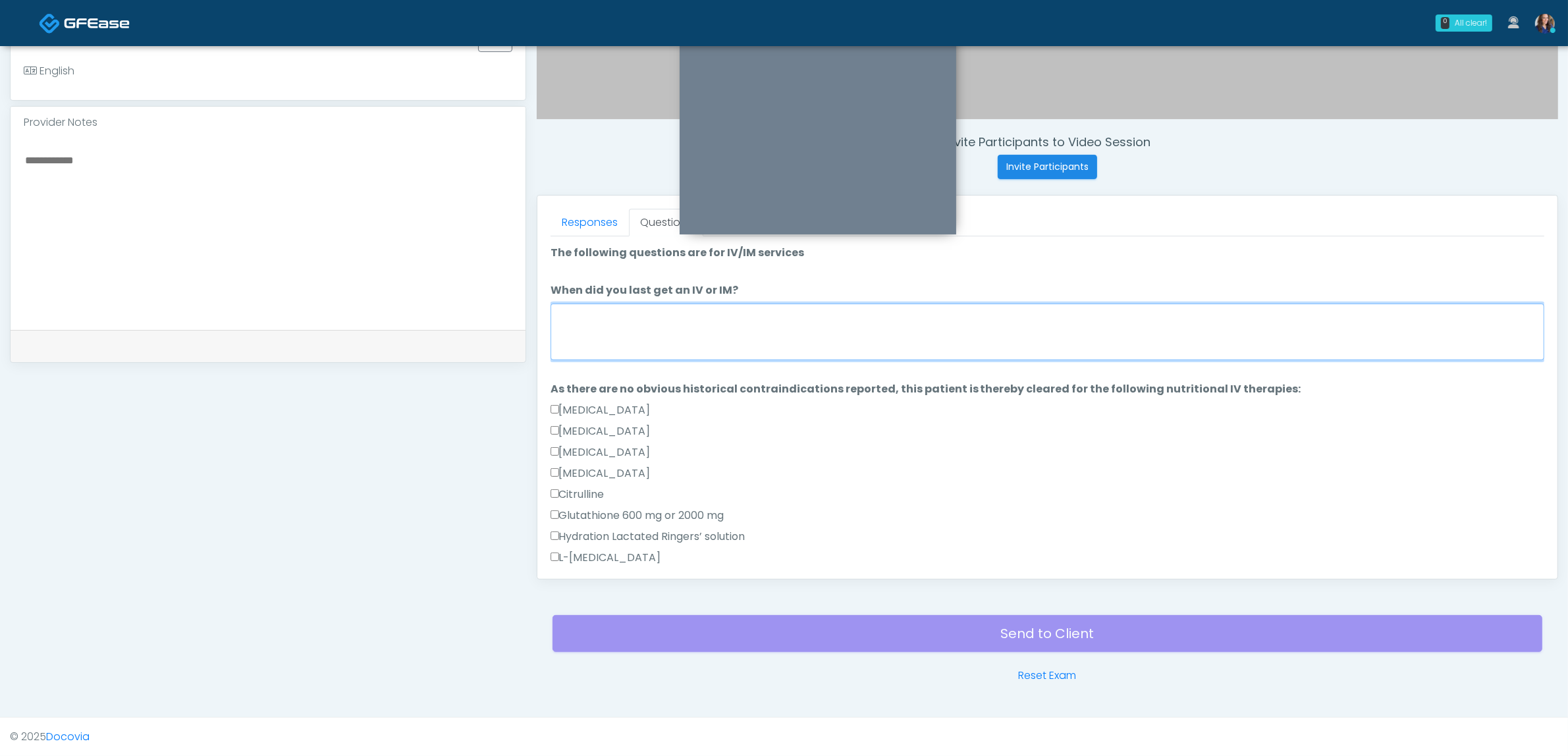
click at [713, 347] on textarea "When did you last get an IV or IM?" at bounding box center [1047, 332] width 994 height 56
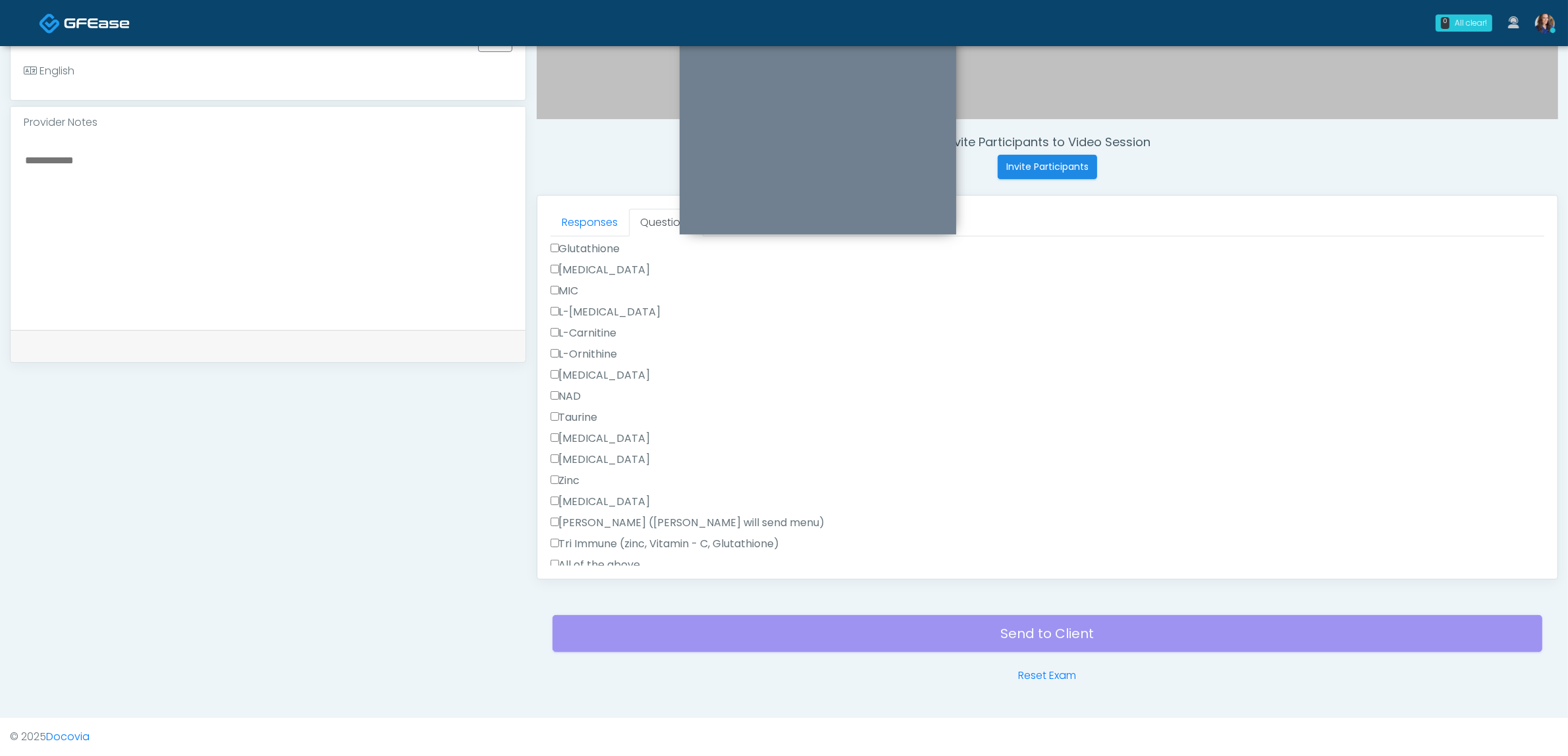
scroll to position [820, 0]
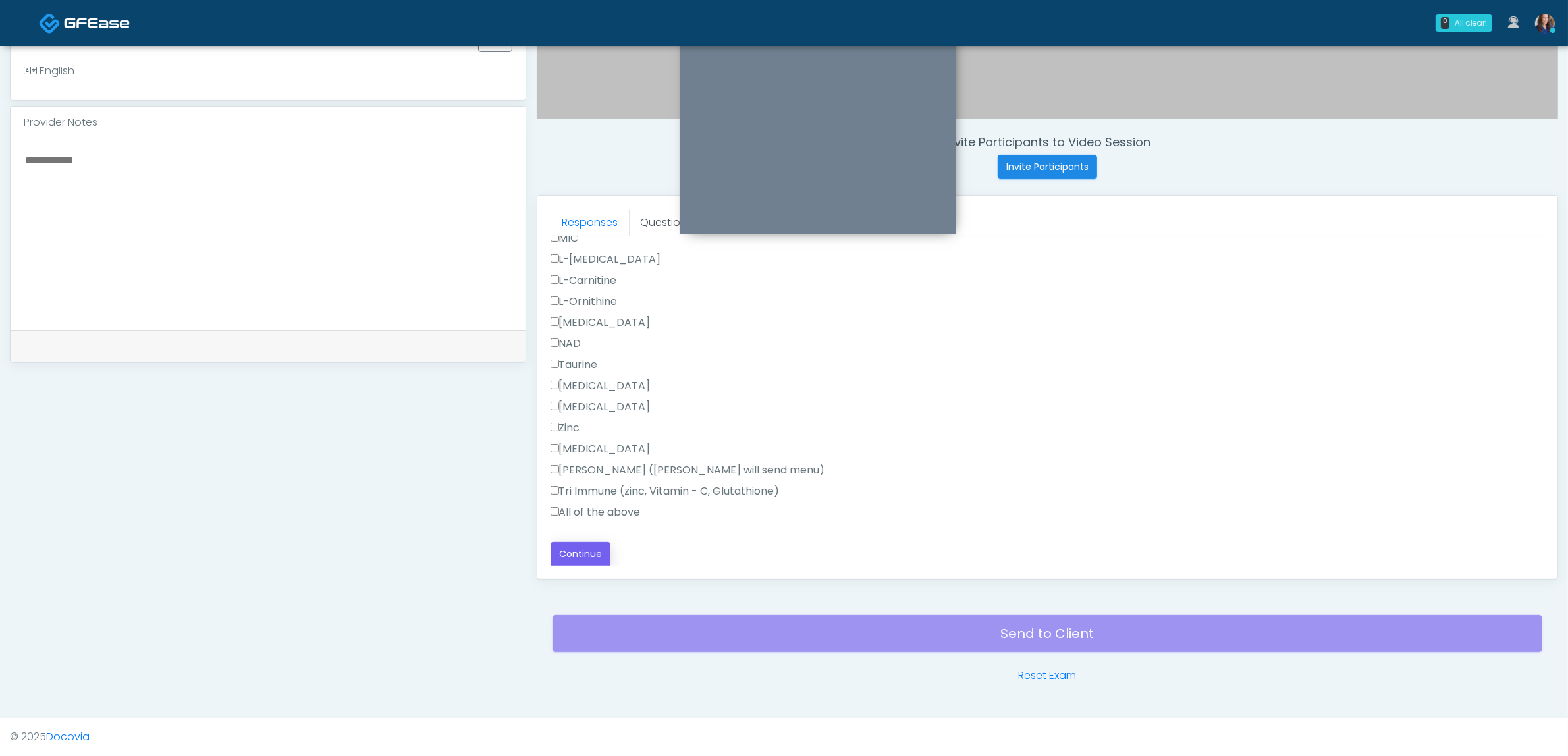
type textarea "**********"
click at [579, 545] on button "Continue" at bounding box center [581, 554] width 60 height 24
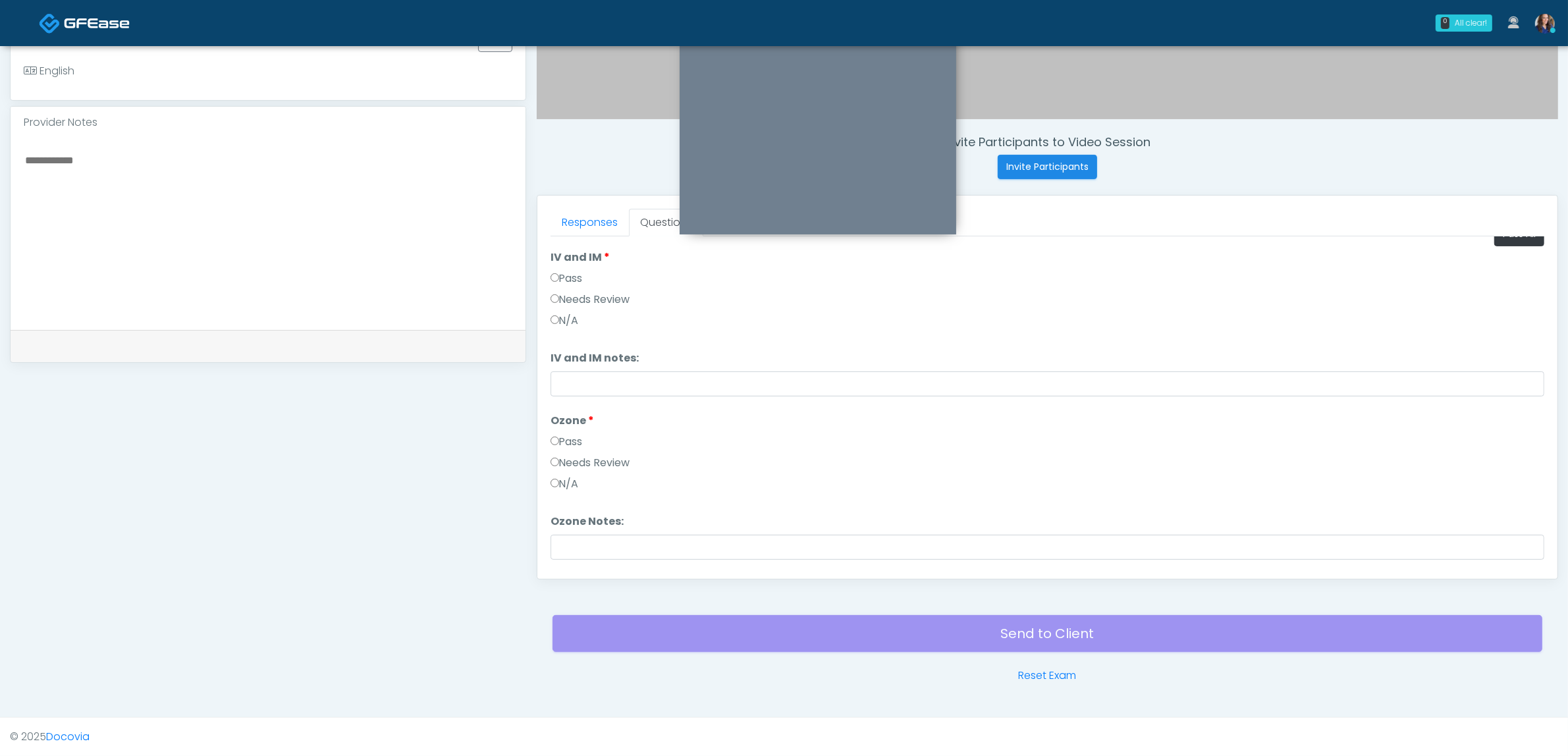
scroll to position [0, 0]
click at [1495, 257] on button "Pass All" at bounding box center [1519, 254] width 50 height 24
click at [574, 504] on label "N/A" at bounding box center [565, 504] width 29 height 16
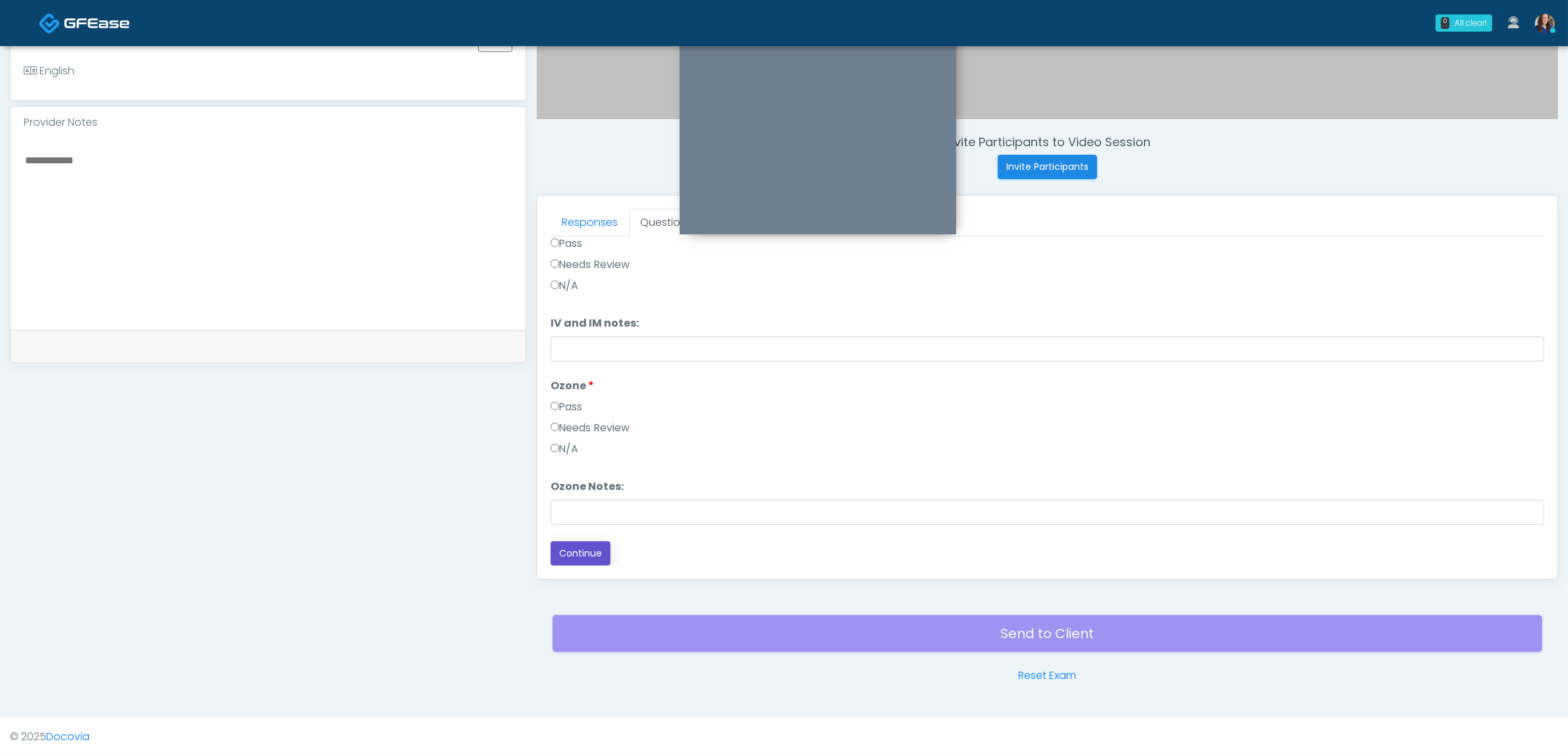
click at [584, 553] on button "Continue" at bounding box center [581, 553] width 60 height 24
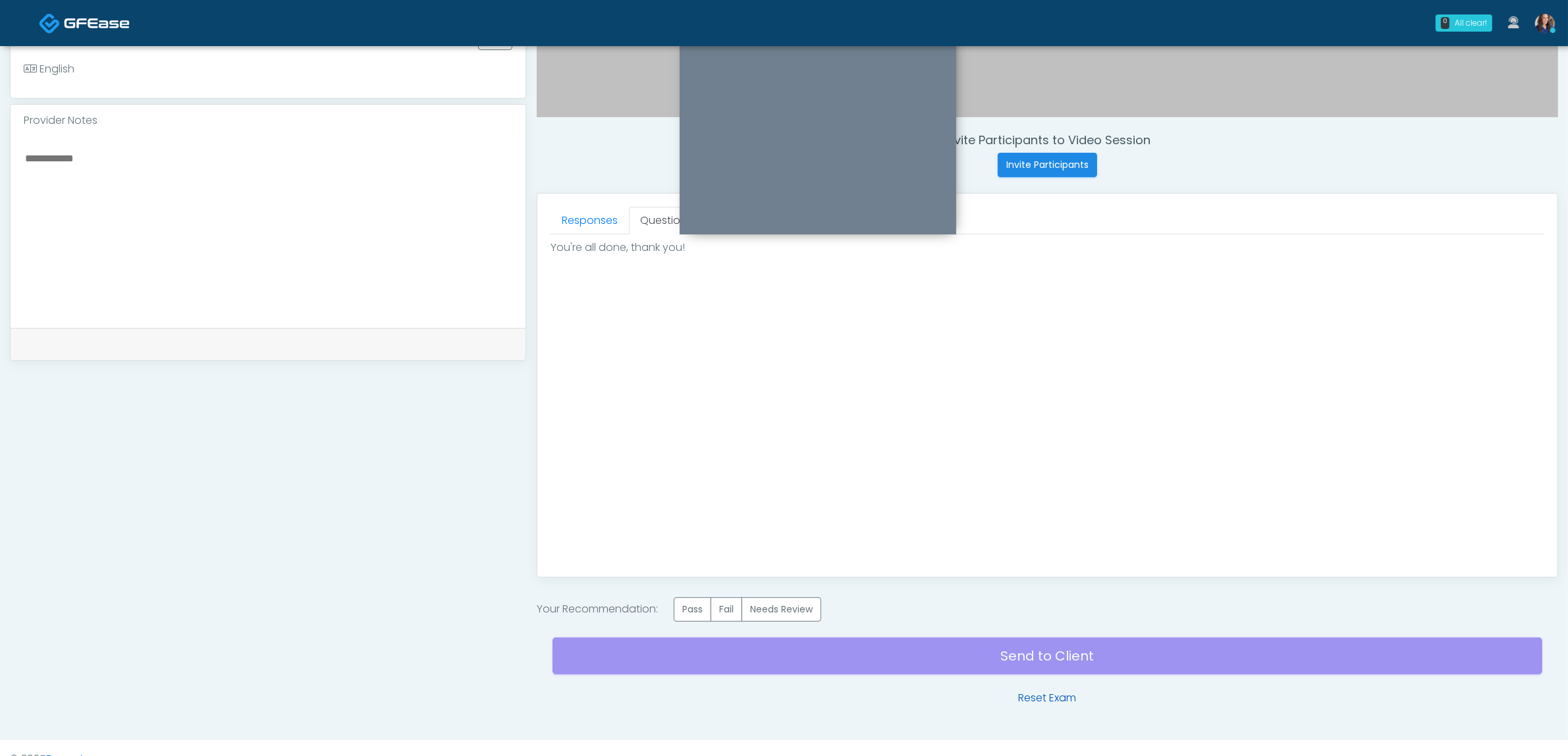
click at [1058, 701] on link "Reset Exam" at bounding box center [1047, 698] width 58 height 16
click at [1048, 702] on link "Reset Exam" at bounding box center [1047, 698] width 58 height 16
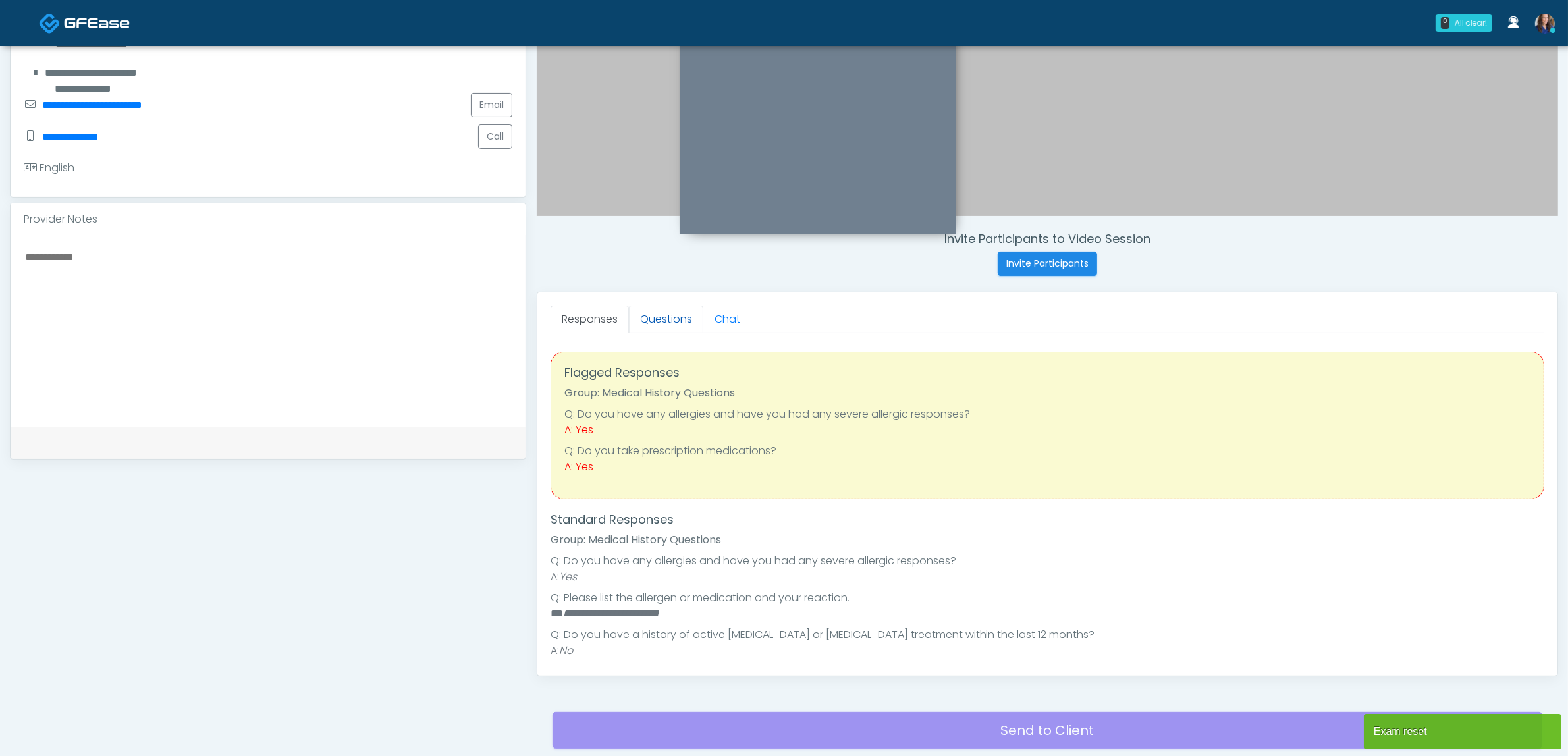
scroll to position [330, 0]
click at [664, 320] on link "Questions" at bounding box center [666, 319] width 74 height 28
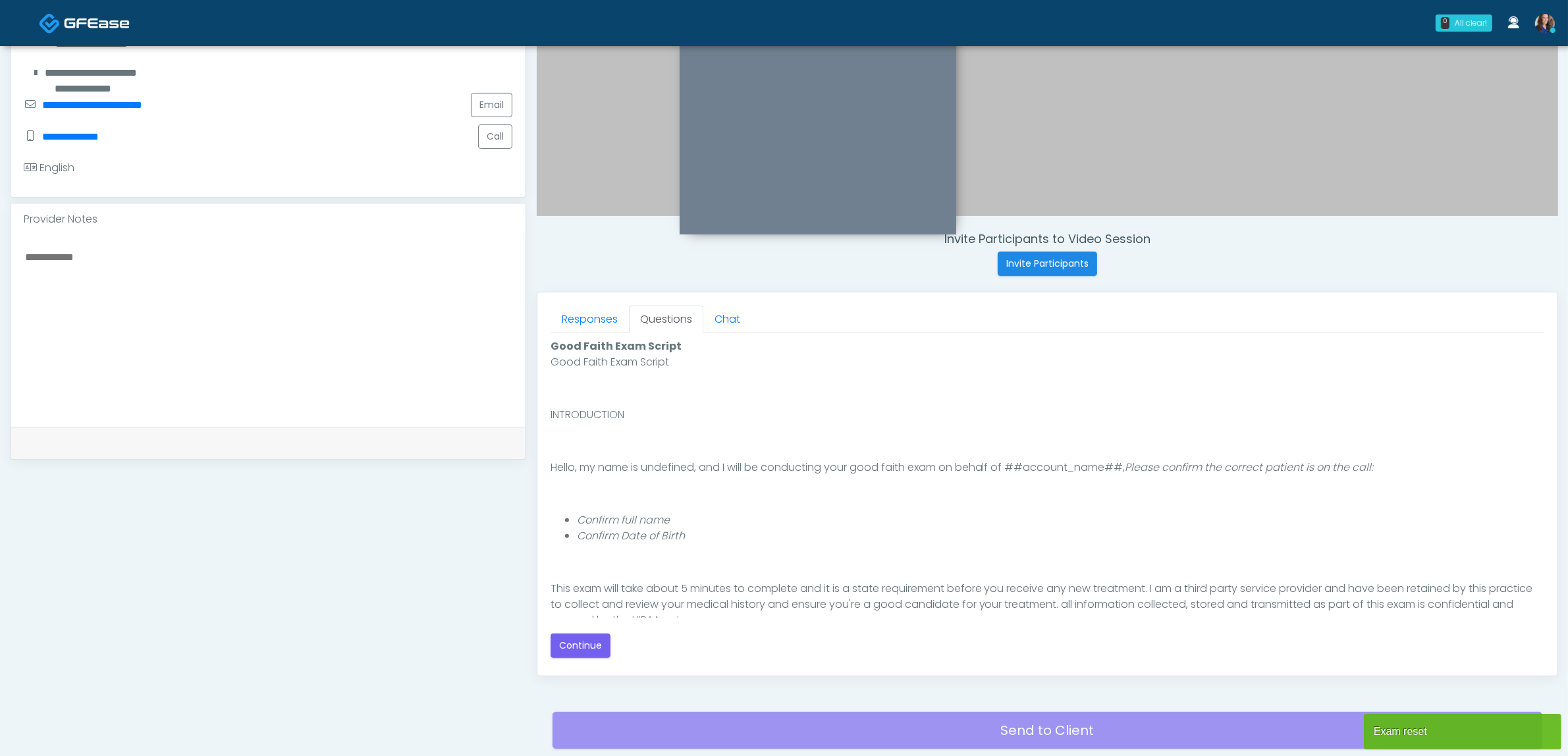
click at [569, 633] on div "Good Faith Exam Script Good Faith Exam Script INTRODUCTION Hello, my name is un…" at bounding box center [1047, 498] width 994 height 320
click at [575, 643] on button "Continue" at bounding box center [581, 645] width 60 height 24
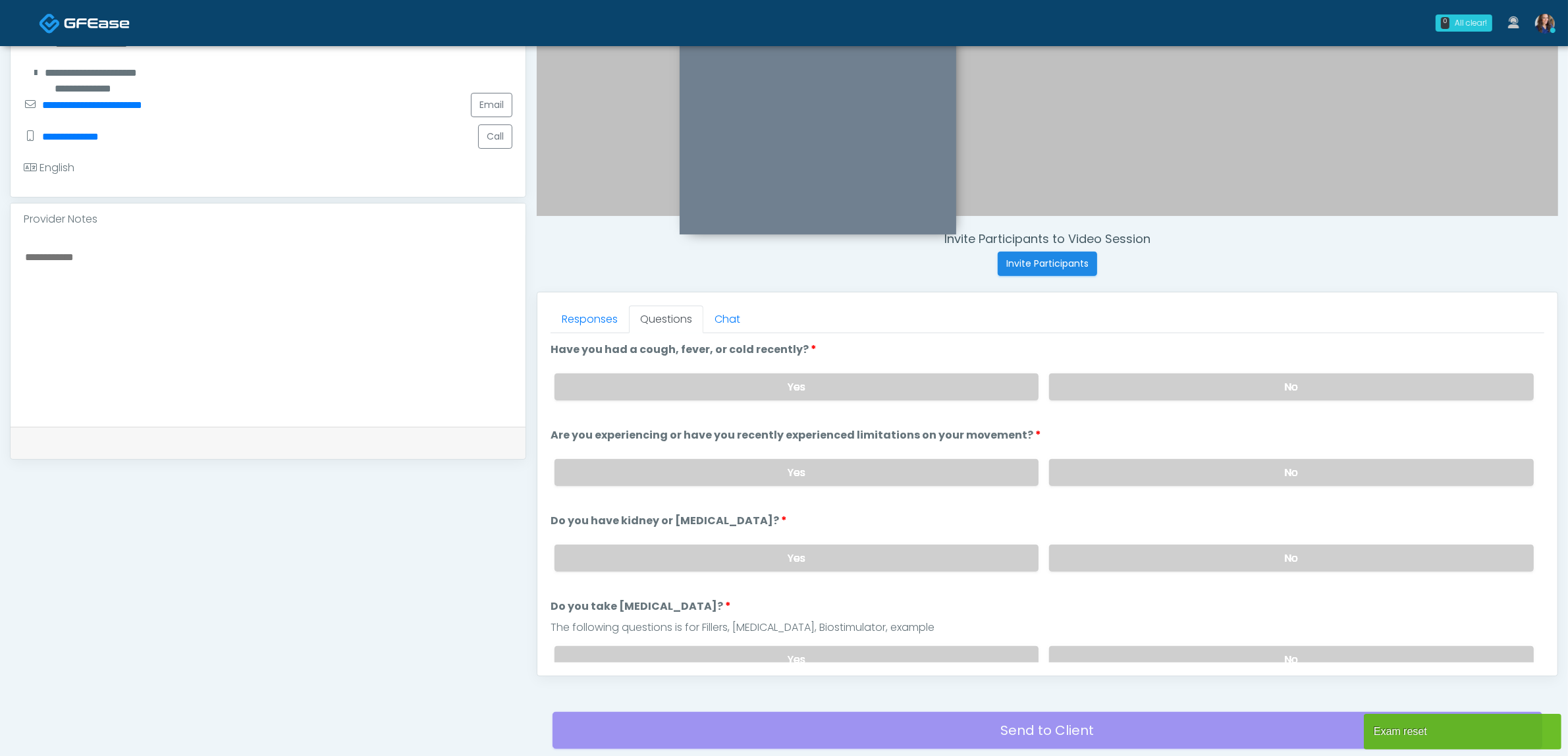
scroll to position [428, 0]
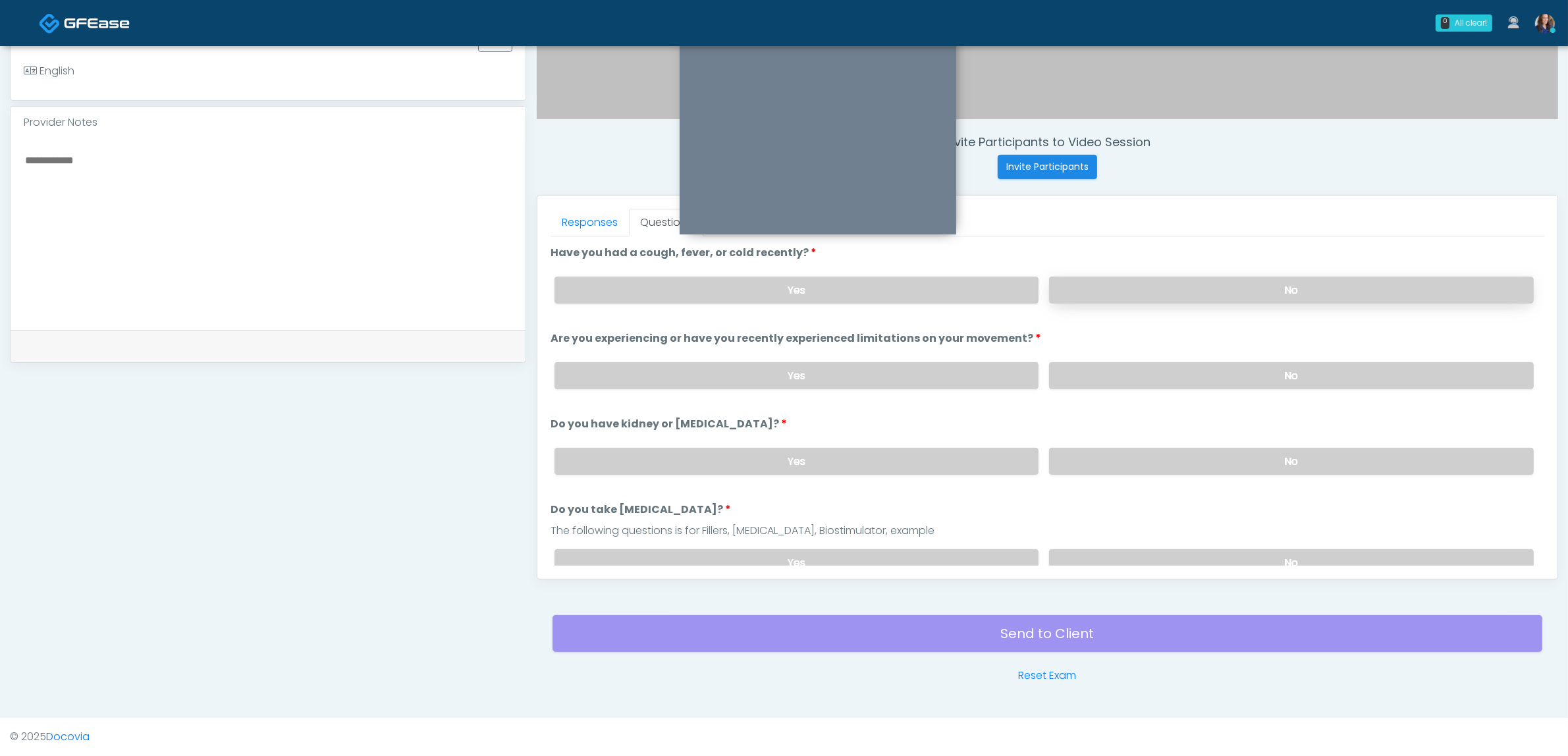
drag, startPoint x: 1144, startPoint y: 291, endPoint x: 1147, endPoint y: 297, distance: 6.7
click at [1146, 291] on label "No" at bounding box center [1291, 290] width 484 height 27
click at [1141, 365] on label "No" at bounding box center [1291, 376] width 484 height 27
click at [979, 287] on label "Yes" at bounding box center [796, 290] width 484 height 27
click at [1143, 449] on label "No" at bounding box center [1291, 461] width 484 height 27
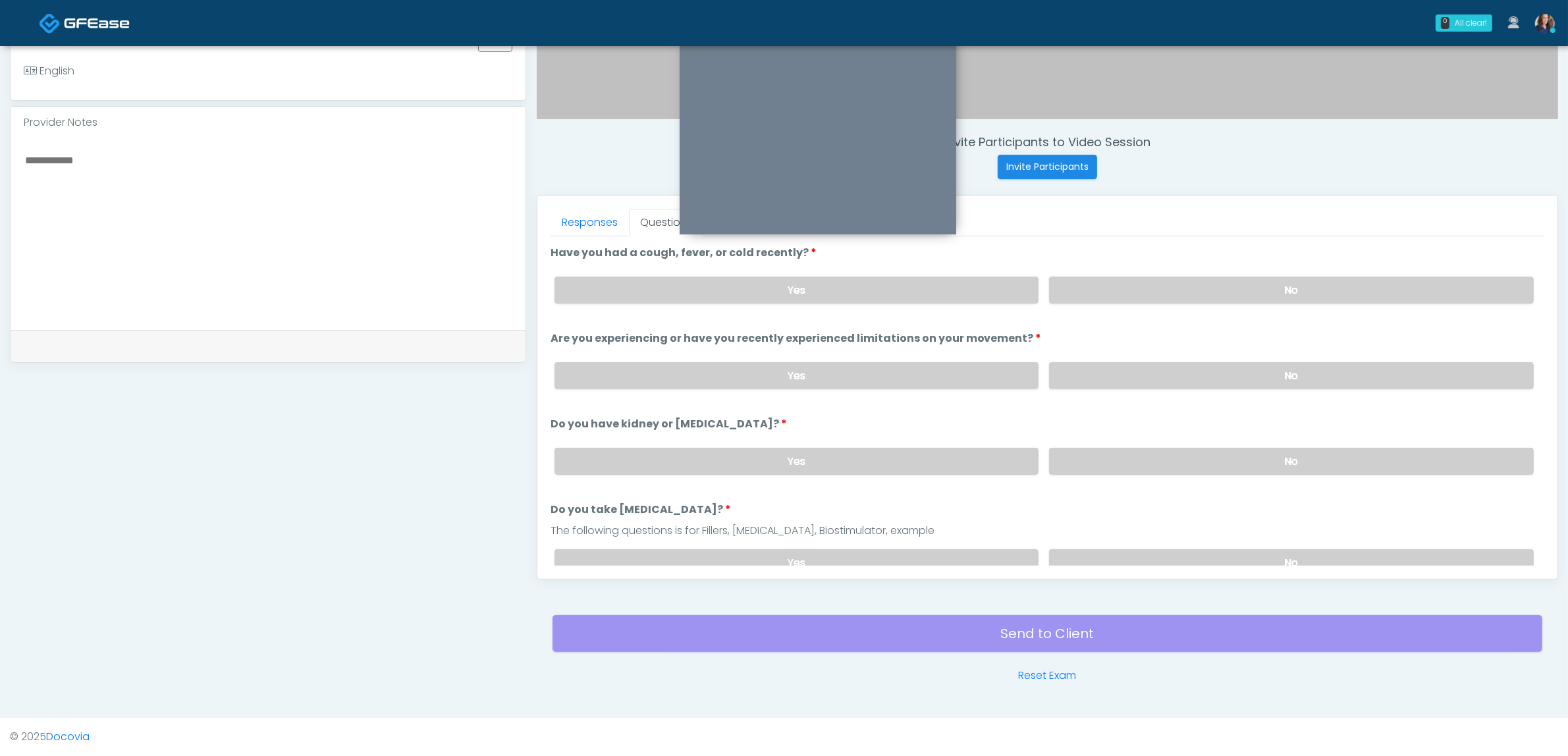
scroll to position [165, 0]
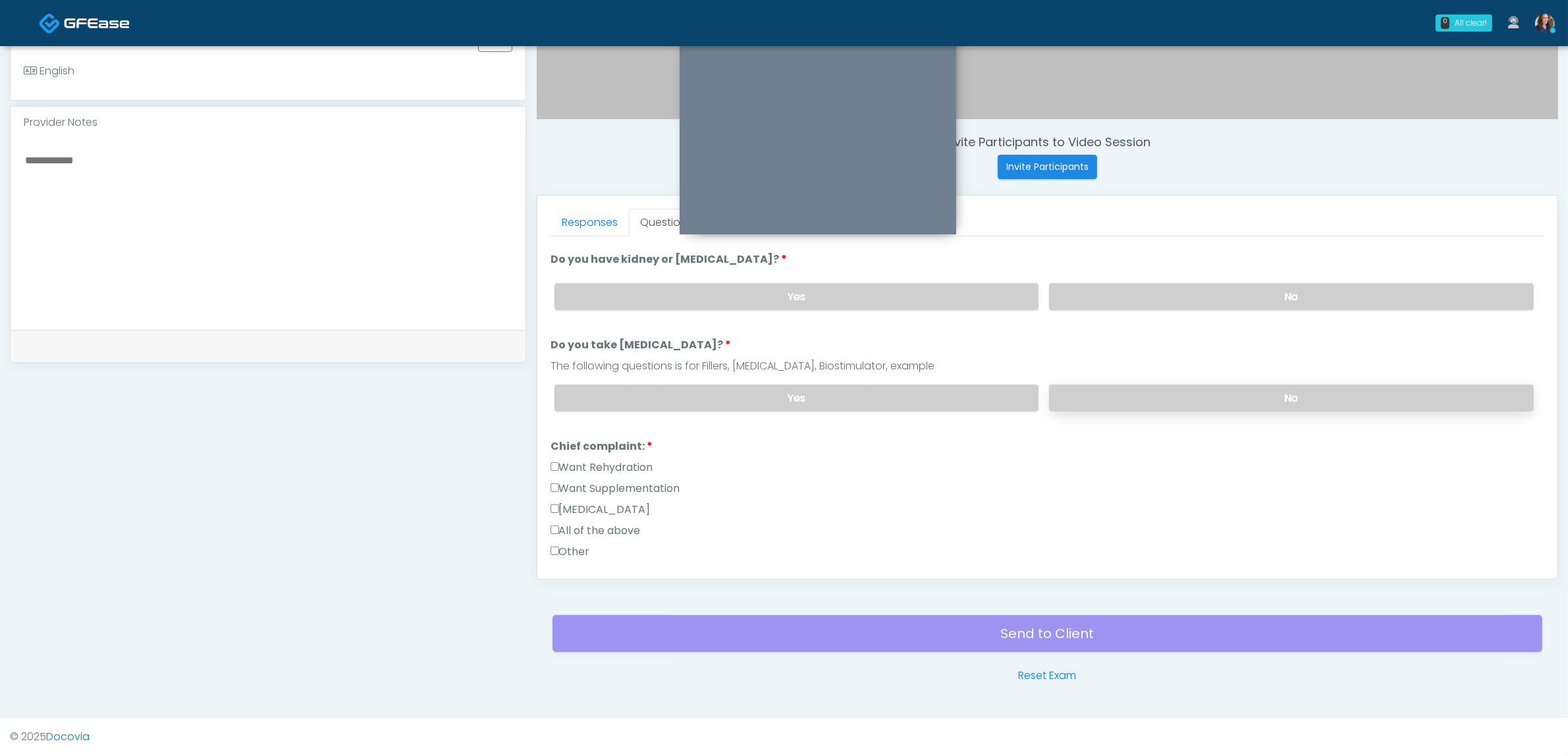
click at [1144, 396] on label "No" at bounding box center [1291, 398] width 484 height 27
click at [619, 459] on label "Want Rehydration" at bounding box center [602, 467] width 103 height 16
click at [627, 481] on label "Want Supplementation" at bounding box center [616, 489] width 130 height 16
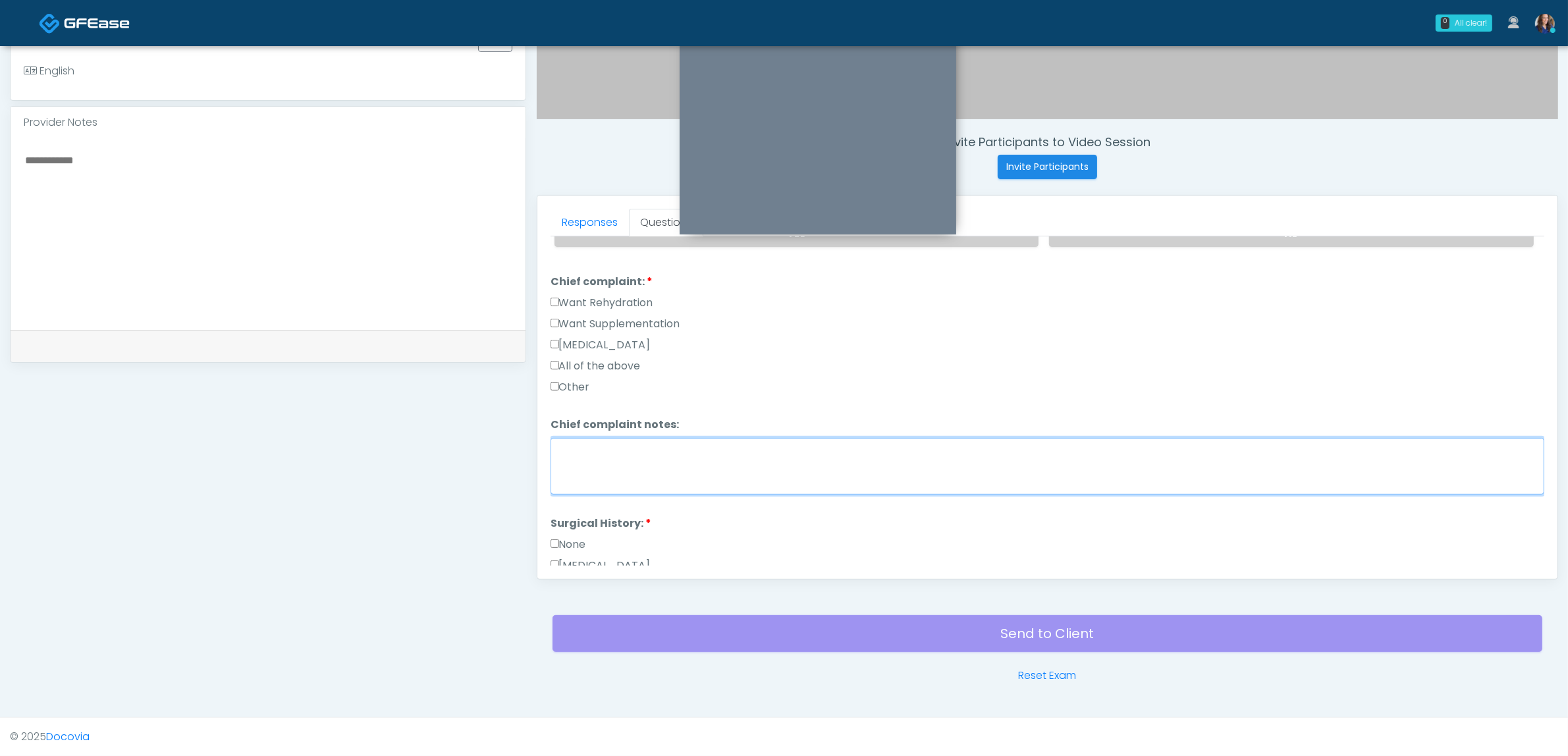
click at [636, 469] on textarea "Chief complaint notes:" at bounding box center [1047, 466] width 994 height 56
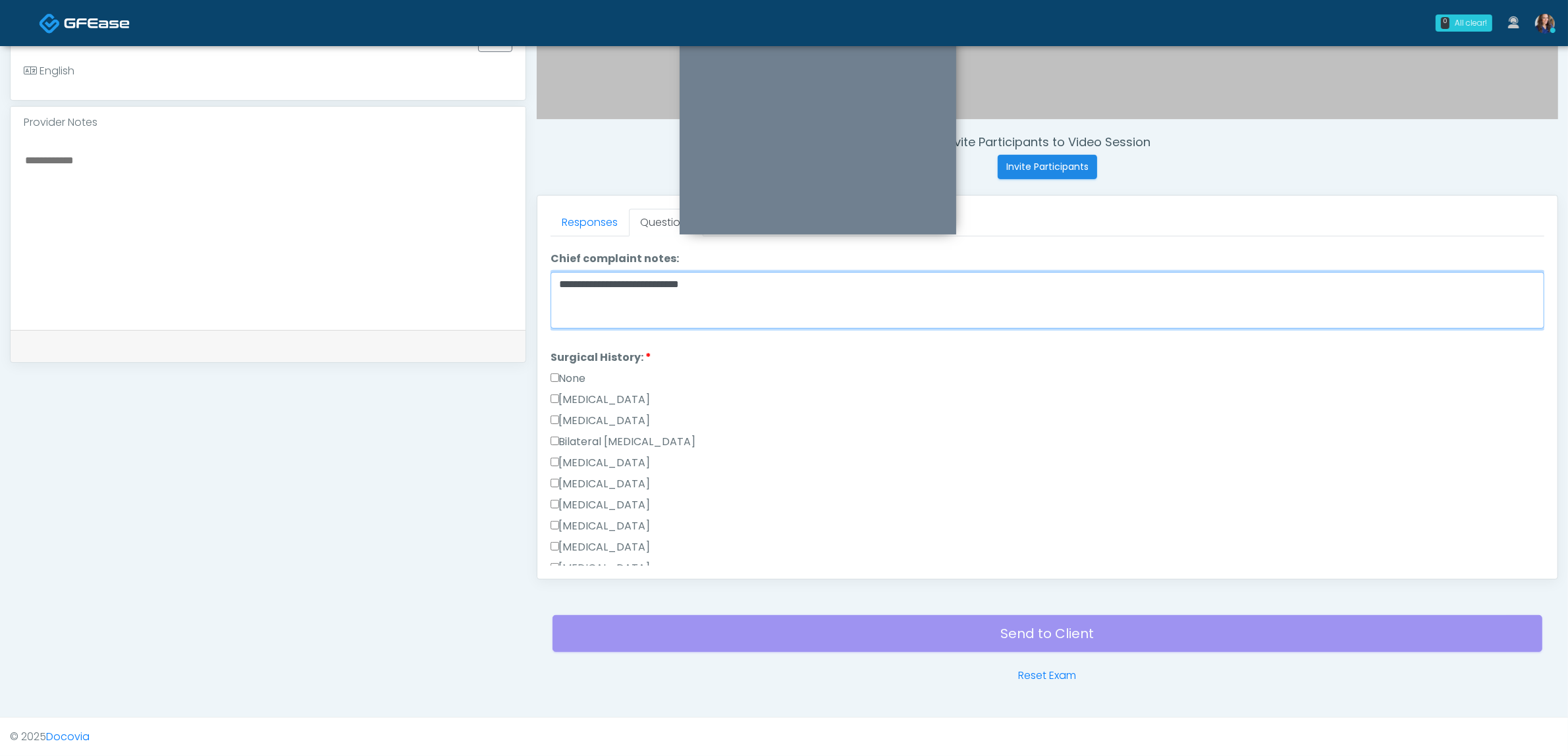
scroll to position [576, 0]
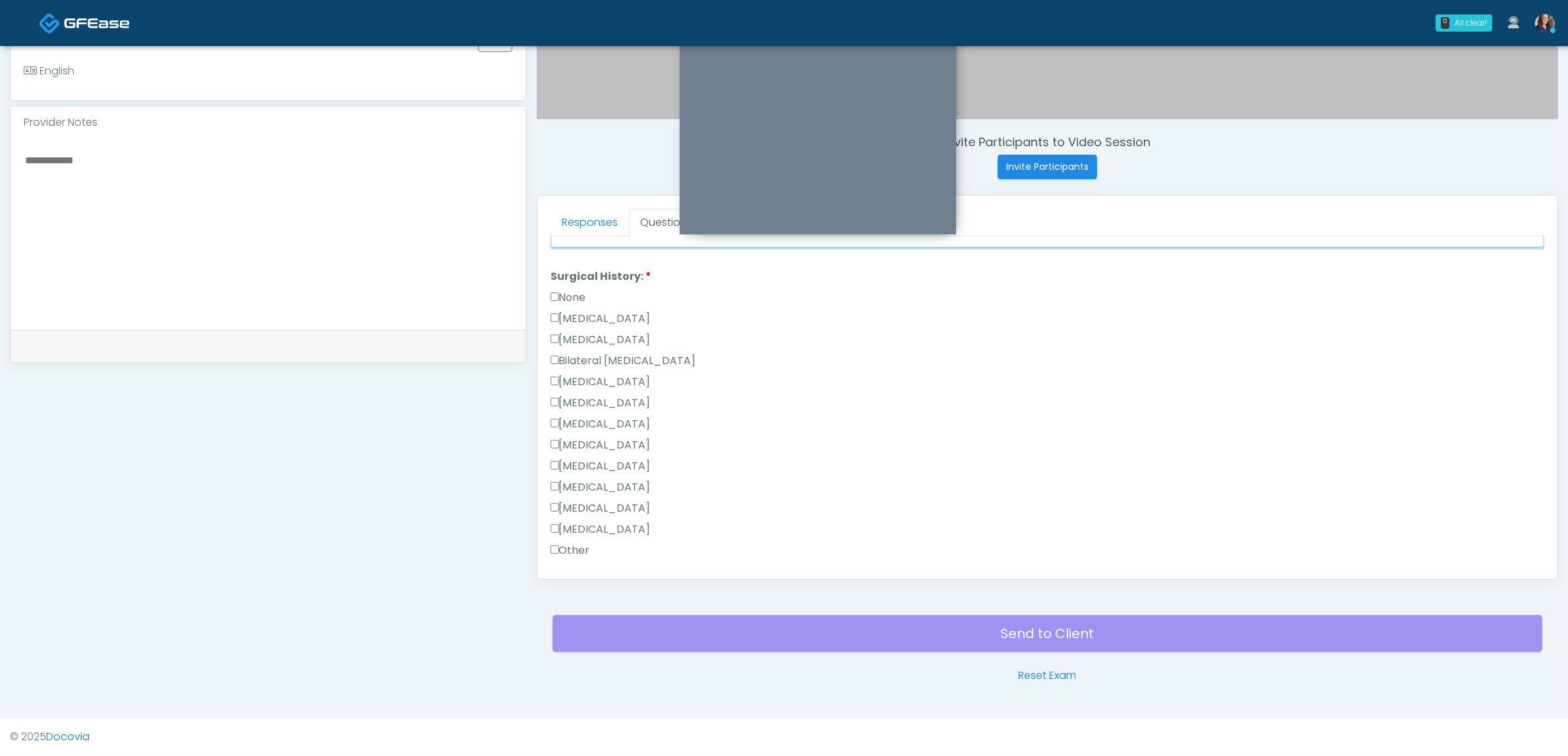
type textarea "**********"
click at [597, 375] on label "[MEDICAL_DATA]" at bounding box center [601, 382] width 100 height 16
drag, startPoint x: 590, startPoint y: 439, endPoint x: 668, endPoint y: 451, distance: 78.9
click at [589, 439] on label "[MEDICAL_DATA]" at bounding box center [601, 447] width 100 height 16
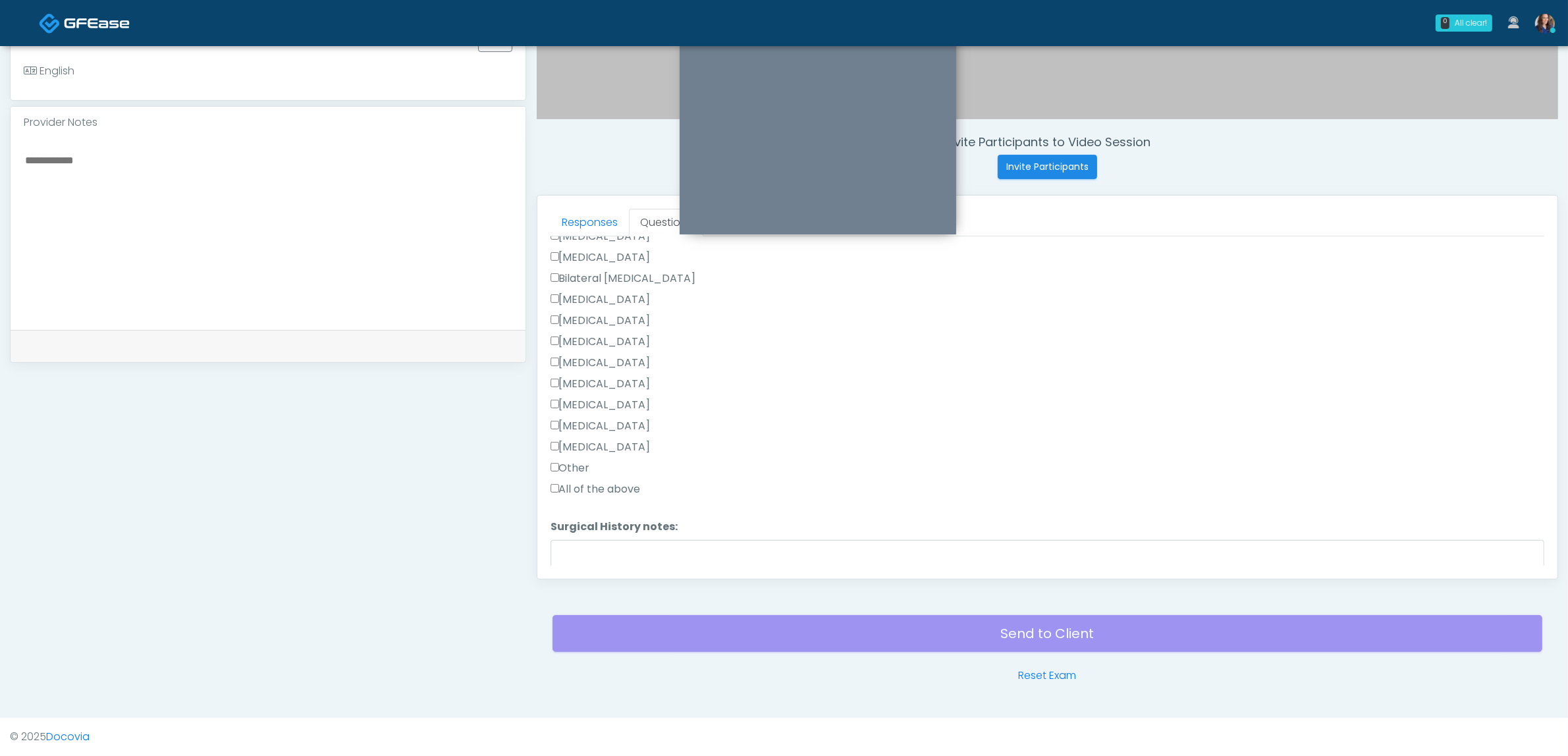
click at [610, 398] on label "[MEDICAL_DATA]" at bounding box center [601, 405] width 100 height 16
drag, startPoint x: 604, startPoint y: 547, endPoint x: 630, endPoint y: 548, distance: 26.0
click at [604, 547] on button "Continue" at bounding box center [581, 559] width 60 height 24
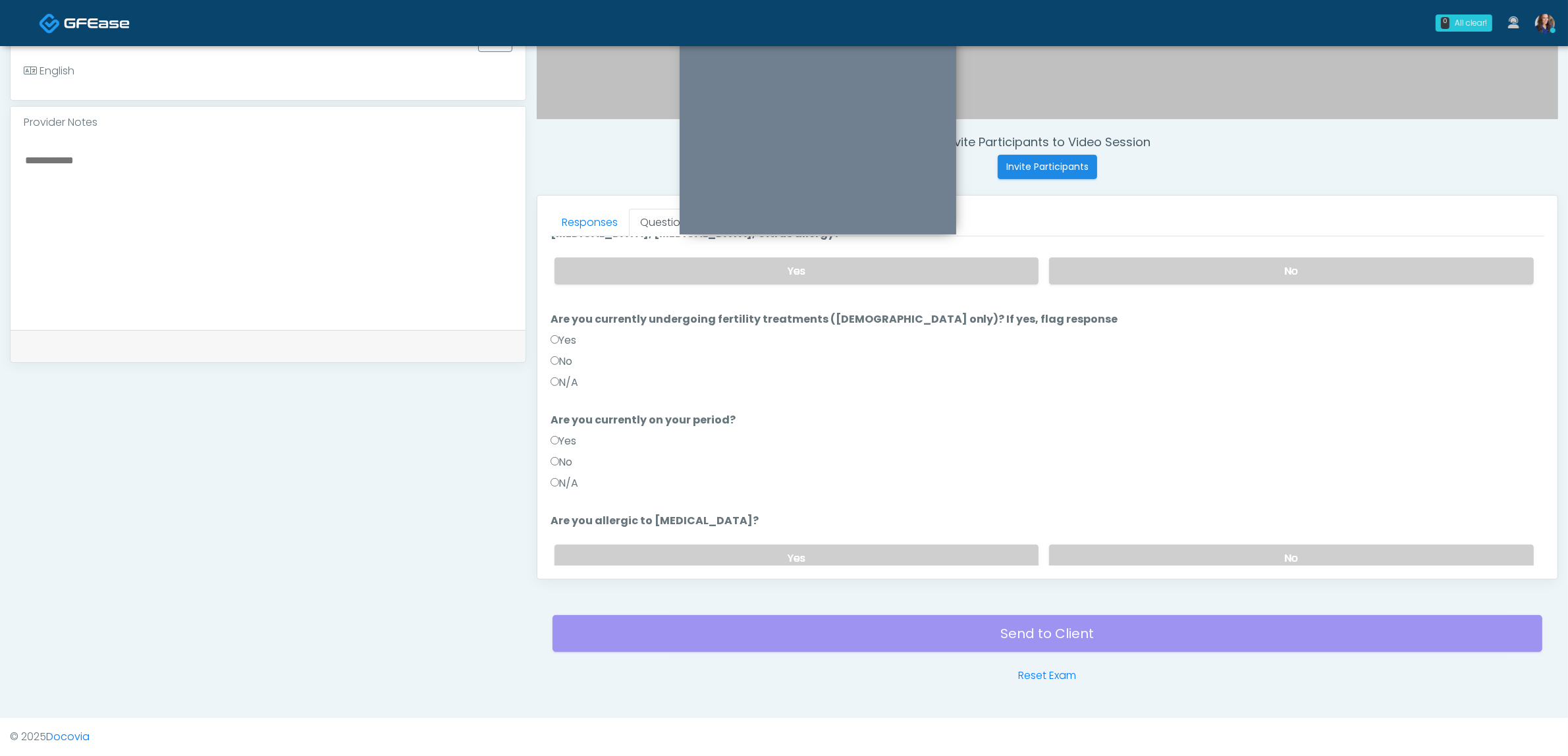
scroll to position [44, 0]
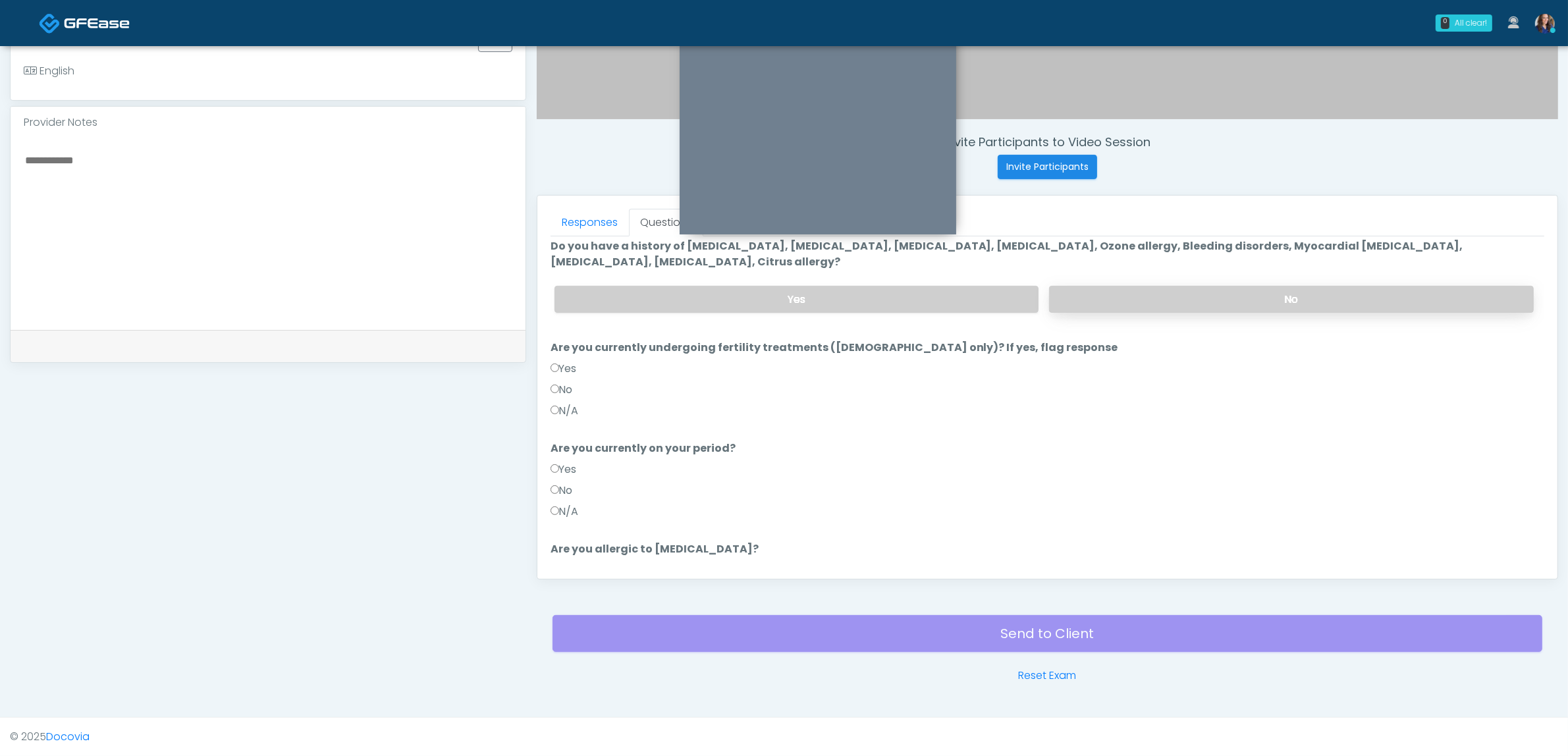
drag, startPoint x: 1127, startPoint y: 282, endPoint x: 1108, endPoint y: 310, distance: 33.8
click at [1127, 287] on div "Yes No" at bounding box center [1044, 299] width 1000 height 48
click at [1065, 298] on label "No" at bounding box center [1291, 300] width 484 height 27
drag, startPoint x: 569, startPoint y: 386, endPoint x: 563, endPoint y: 406, distance: 20.9
click at [567, 389] on label "No" at bounding box center [561, 389] width 22 height 16
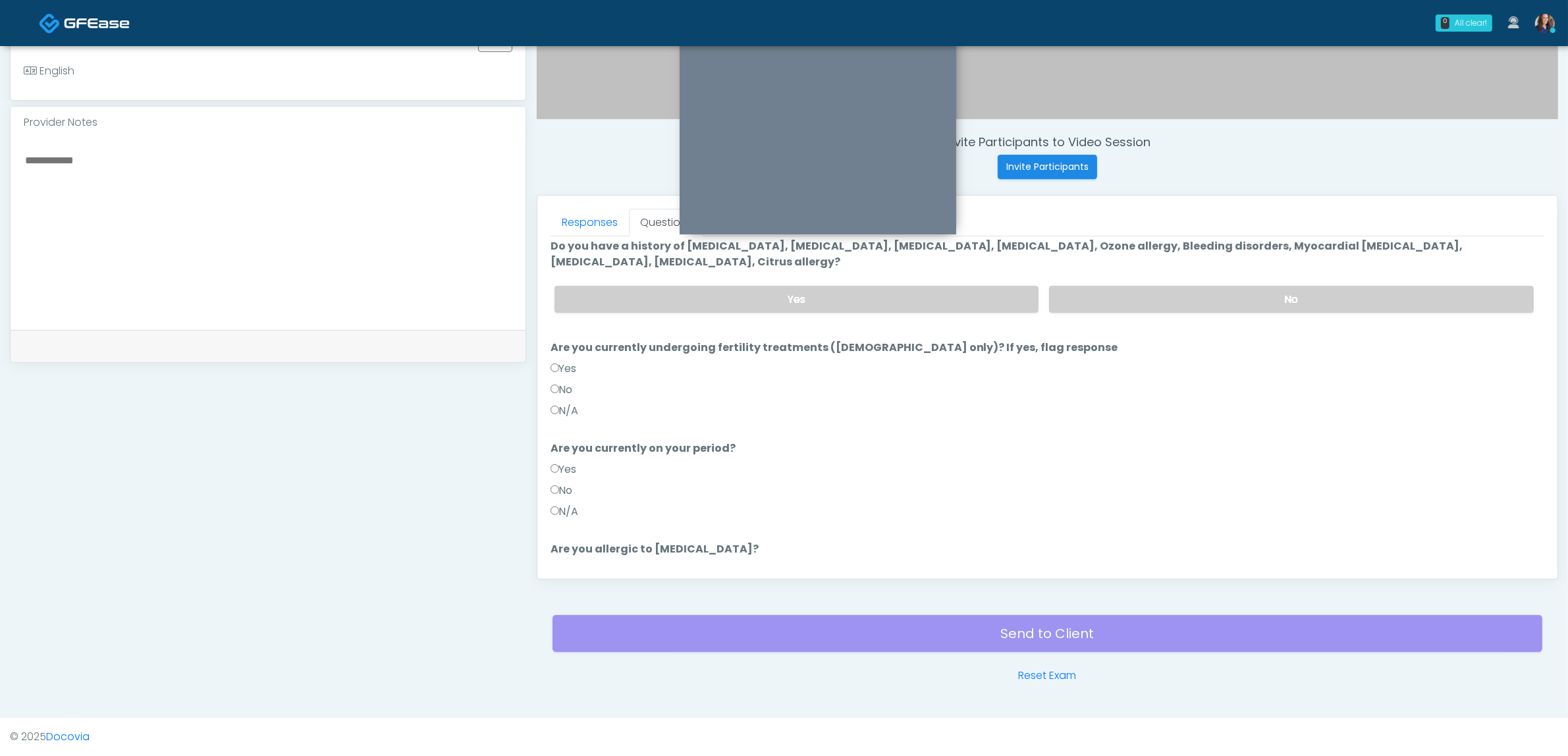
drag, startPoint x: 561, startPoint y: 489, endPoint x: 648, endPoint y: 509, distance: 89.3
click at [561, 491] on label "No" at bounding box center [561, 491] width 22 height 16
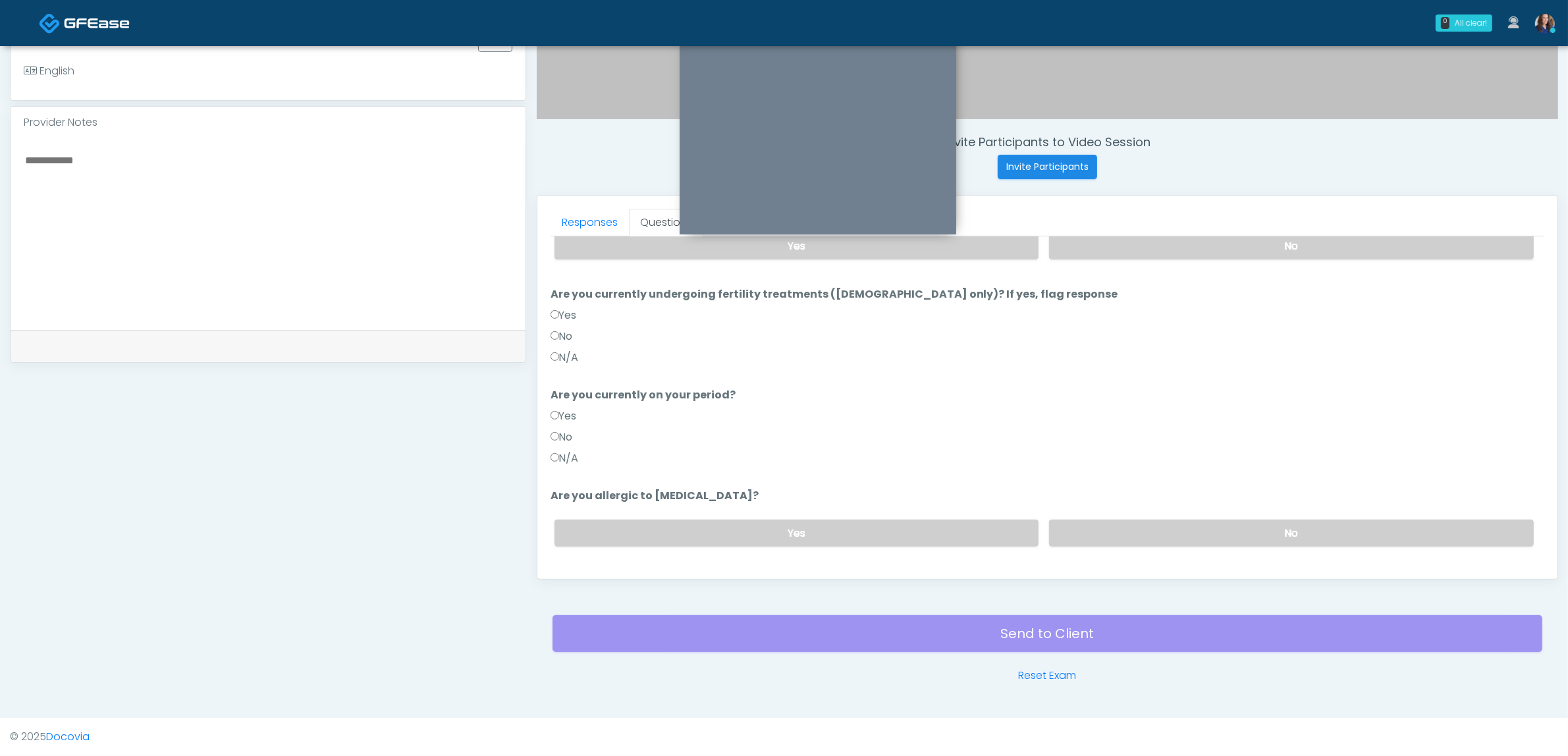
scroll to position [126, 0]
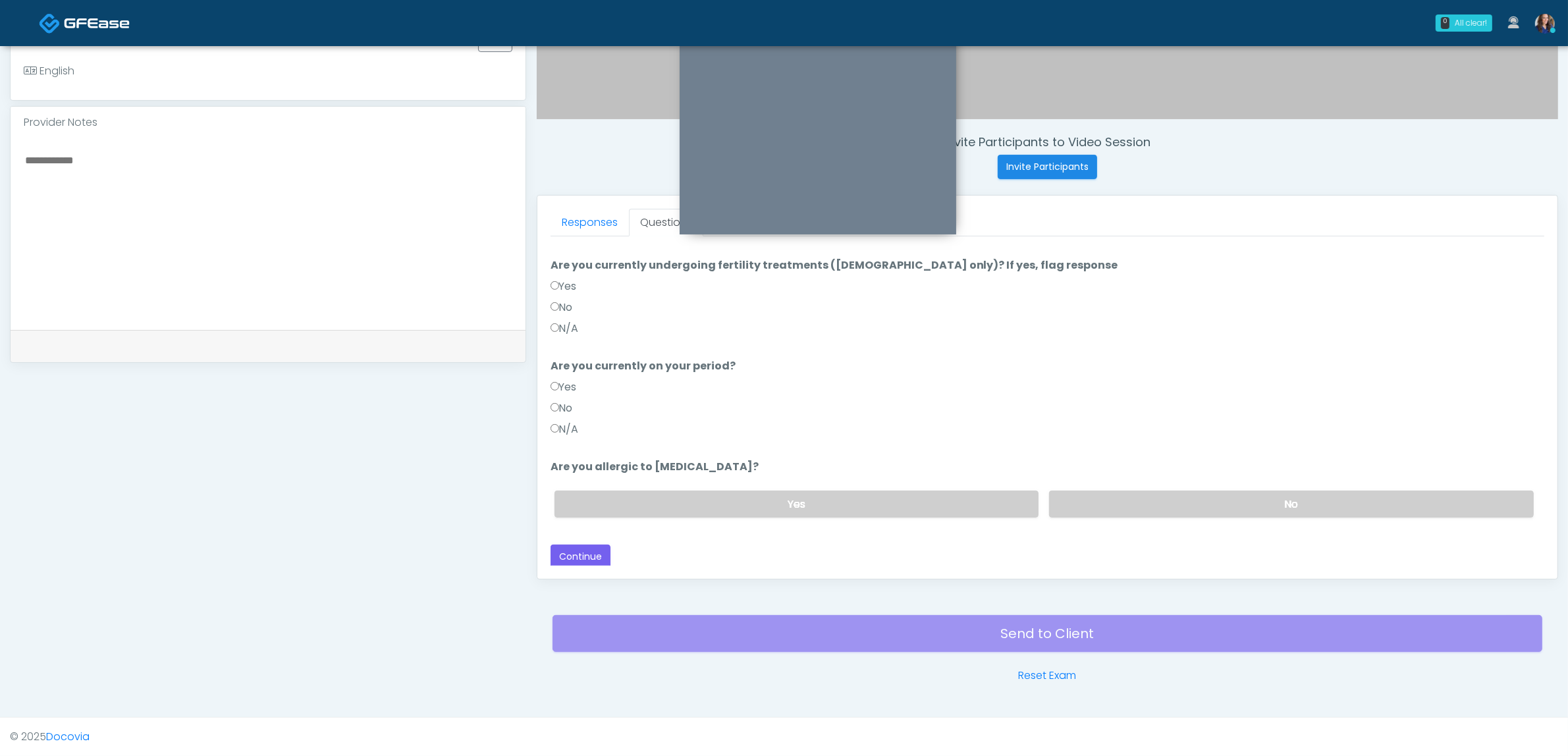
click at [1074, 491] on label "No" at bounding box center [1291, 504] width 484 height 27
click at [593, 551] on button "Continue" at bounding box center [581, 556] width 60 height 24
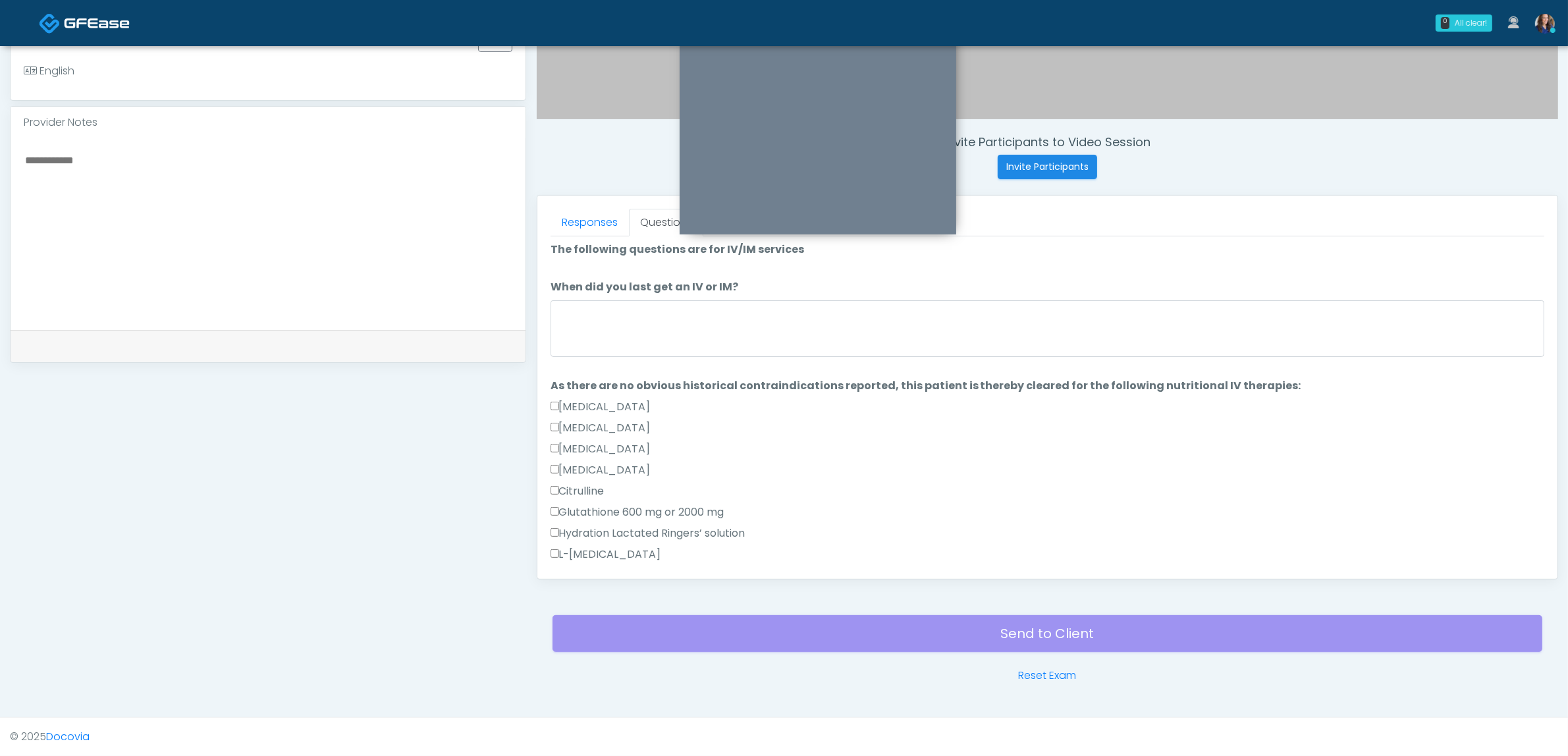
scroll to position [0, 0]
click at [701, 314] on textarea "When did you last get an IV or IM?" at bounding box center [1047, 332] width 994 height 56
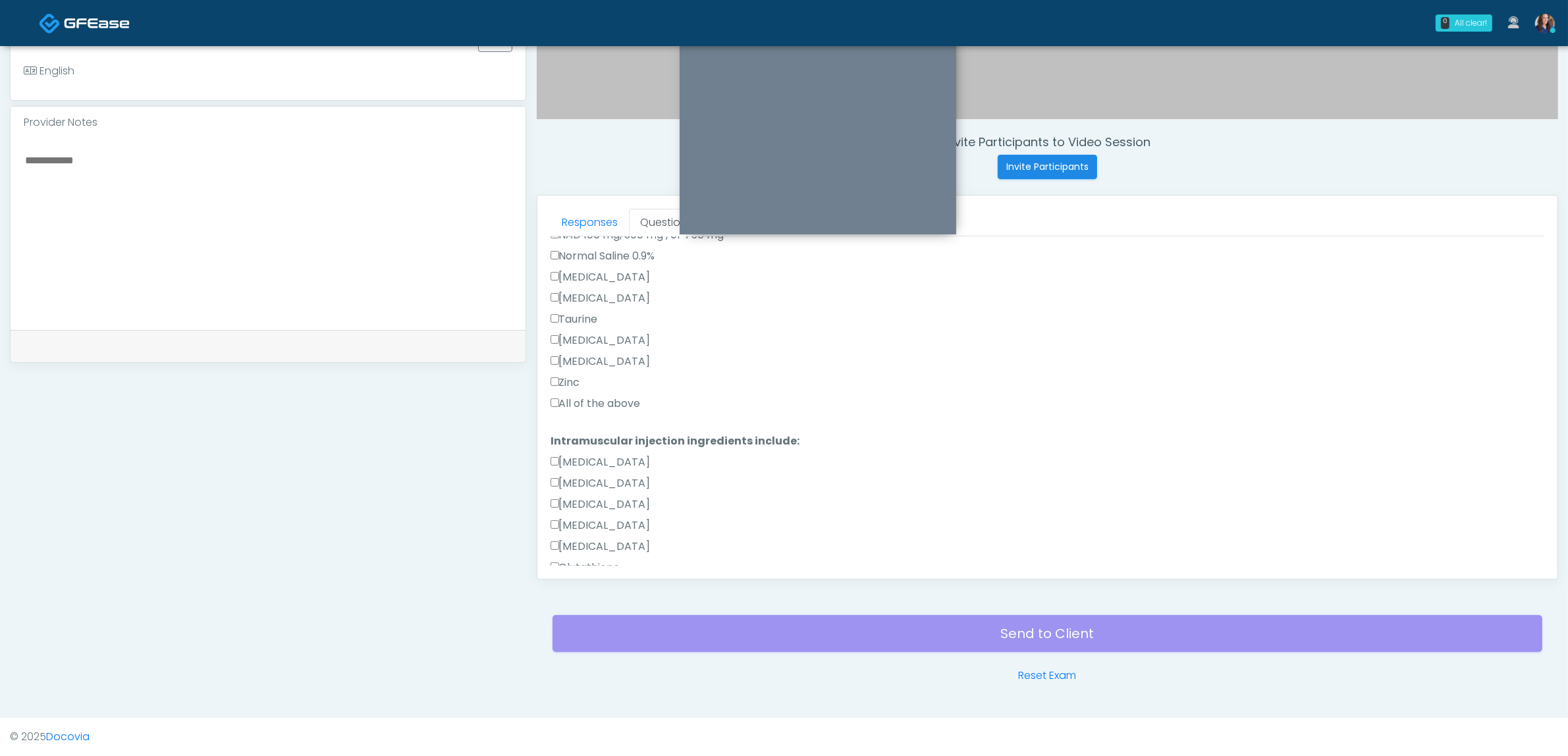
scroll to position [576, 0]
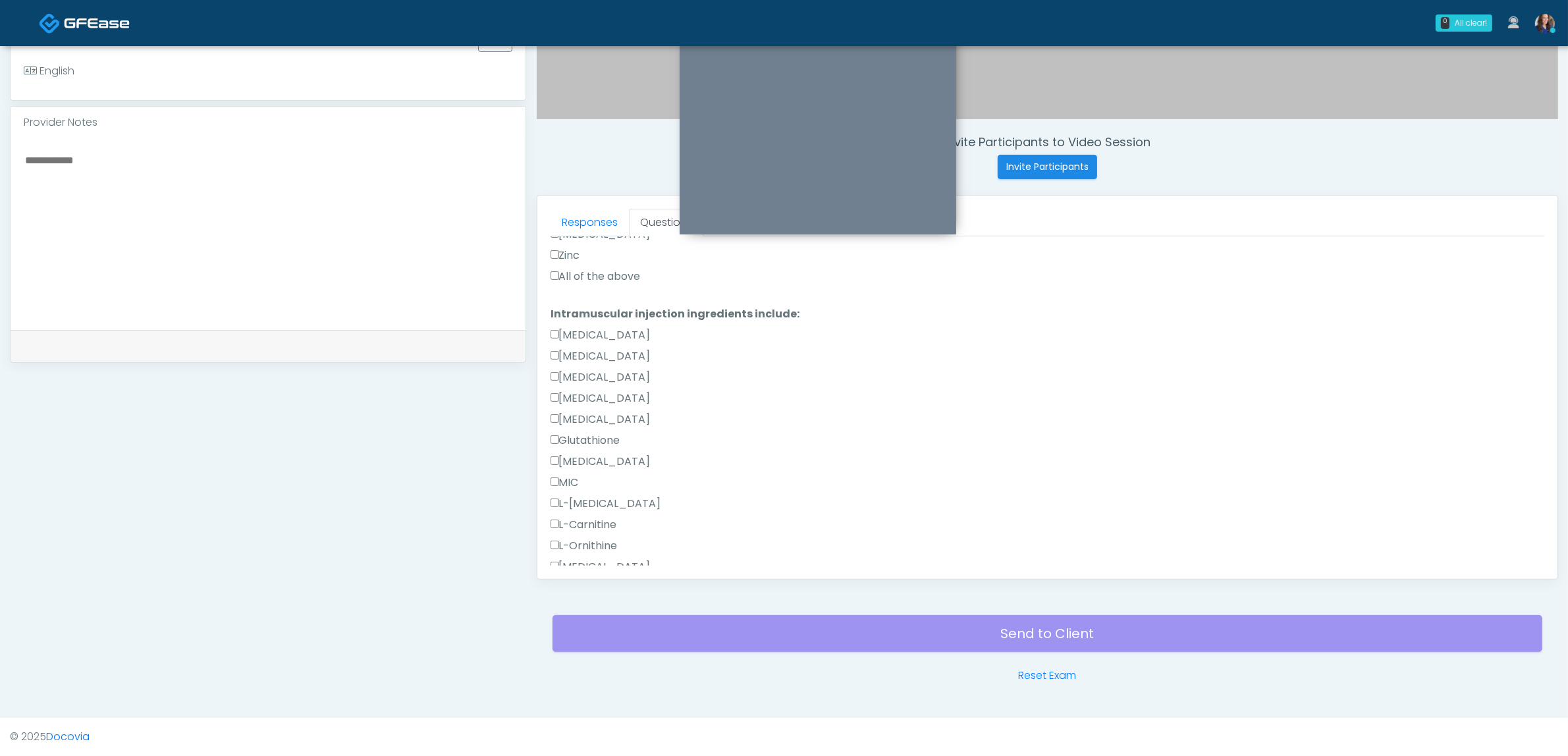
type textarea "**********"
click at [601, 278] on label "All of the above" at bounding box center [596, 277] width 90 height 16
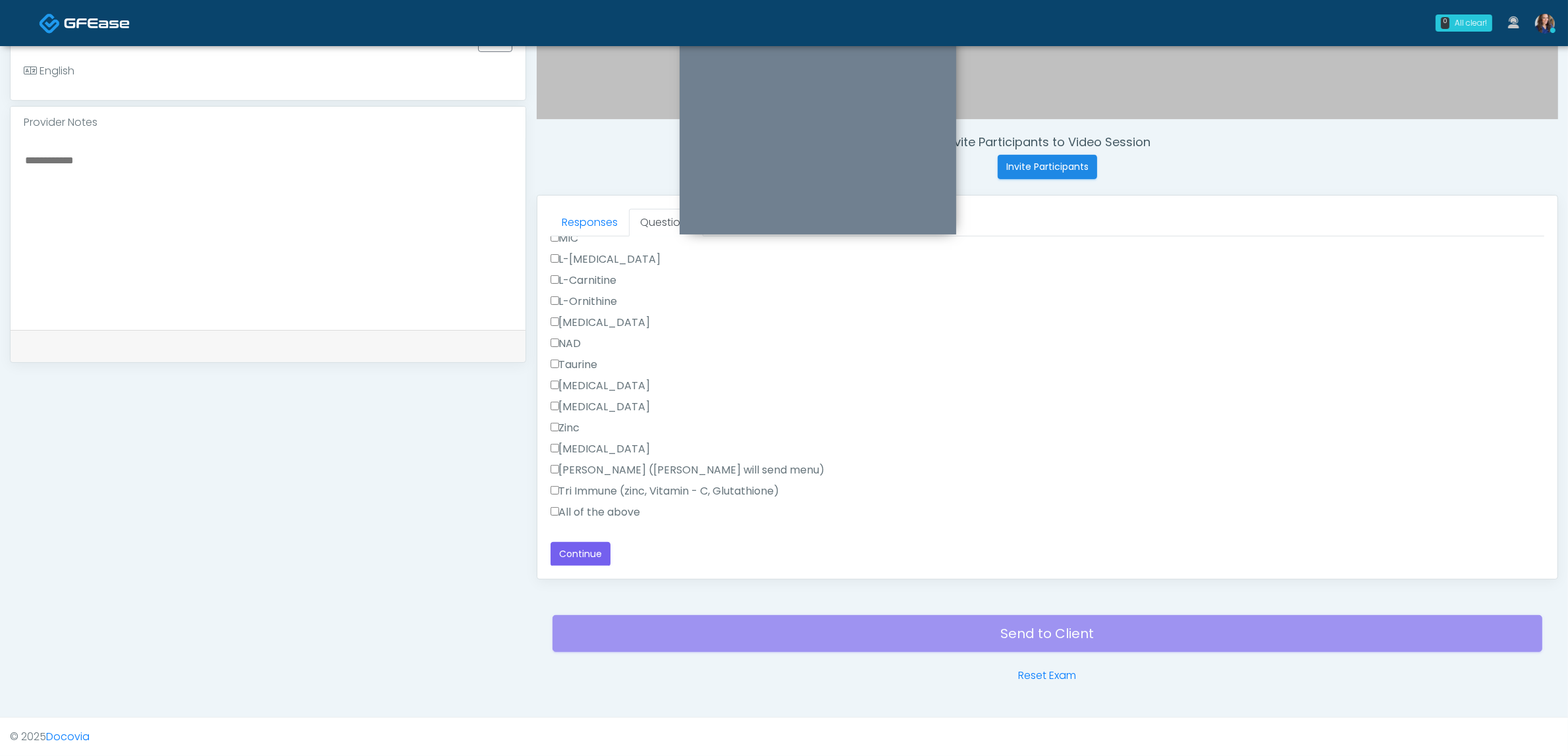
click at [580, 519] on div "All of the above" at bounding box center [1047, 515] width 994 height 21
click at [589, 510] on label "All of the above" at bounding box center [596, 512] width 90 height 16
drag, startPoint x: 579, startPoint y: 548, endPoint x: 607, endPoint y: 548, distance: 28.0
click at [579, 548] on button "Continue" at bounding box center [581, 554] width 60 height 24
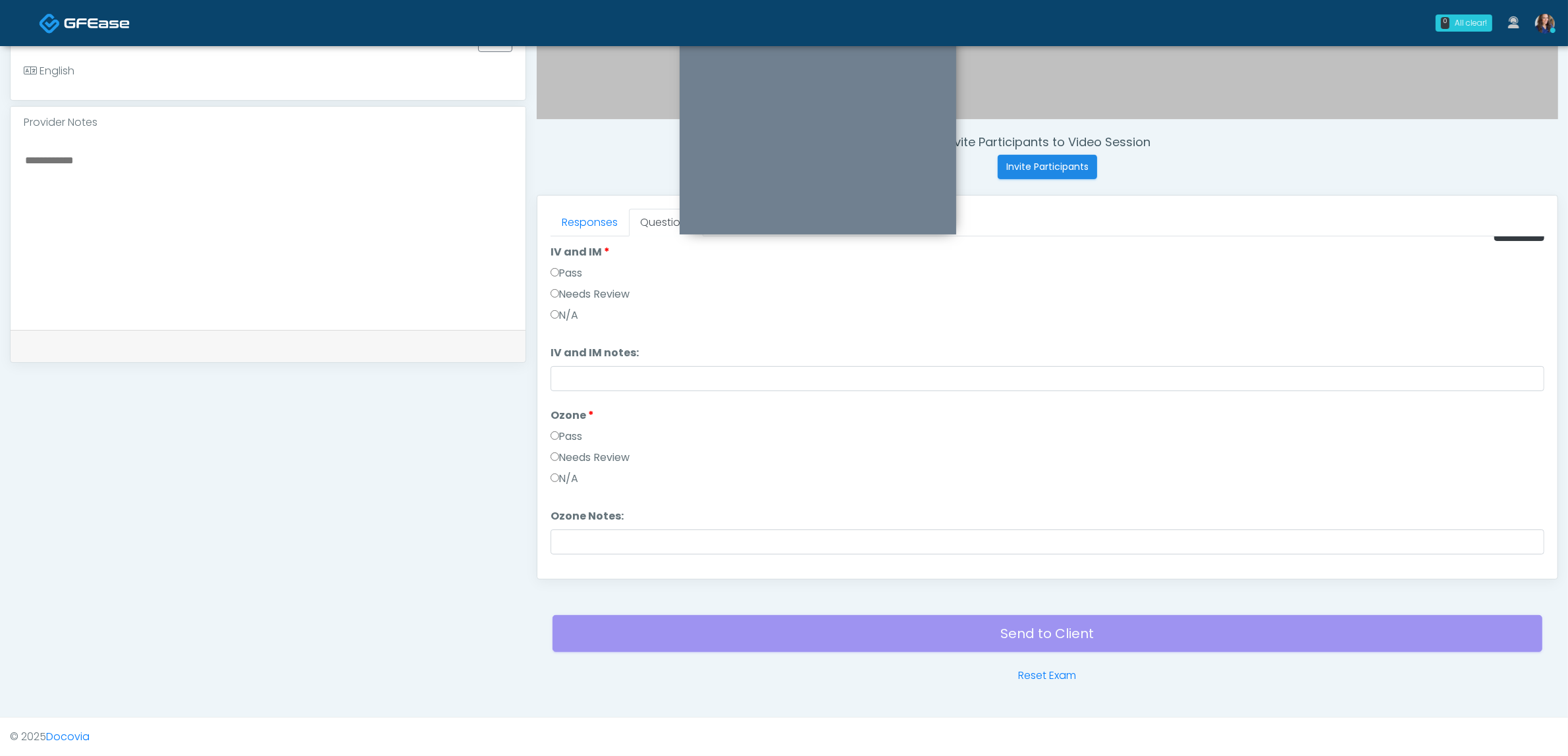
scroll to position [0, 0]
click at [1507, 251] on button "Pass All" at bounding box center [1519, 254] width 50 height 24
click at [598, 554] on button "Continue" at bounding box center [581, 553] width 60 height 24
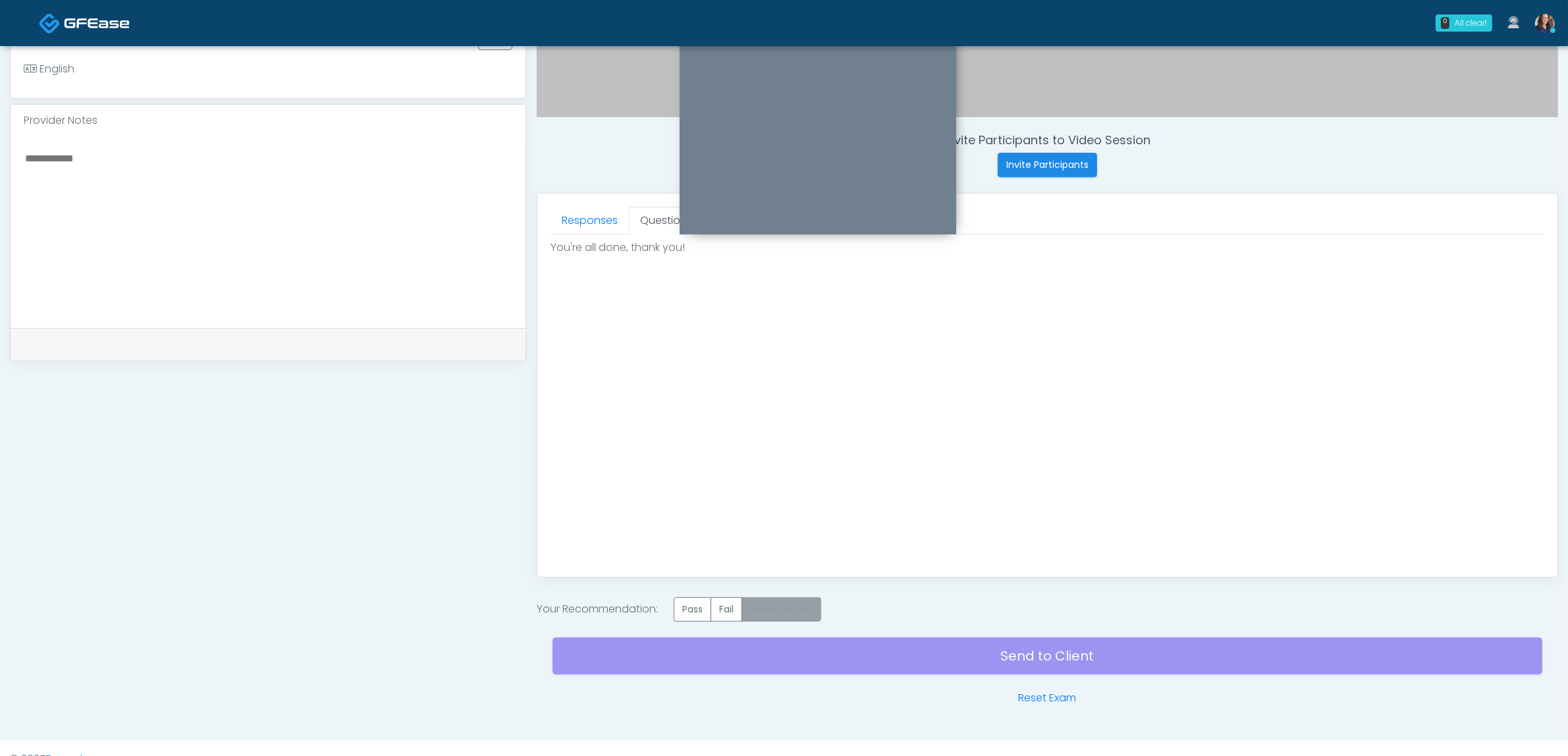
scroll to position [0, 0]
click at [705, 611] on label "Pass" at bounding box center [692, 609] width 38 height 24
click at [848, 647] on div "Send to Client Reset Exam" at bounding box center [1047, 663] width 989 height 84
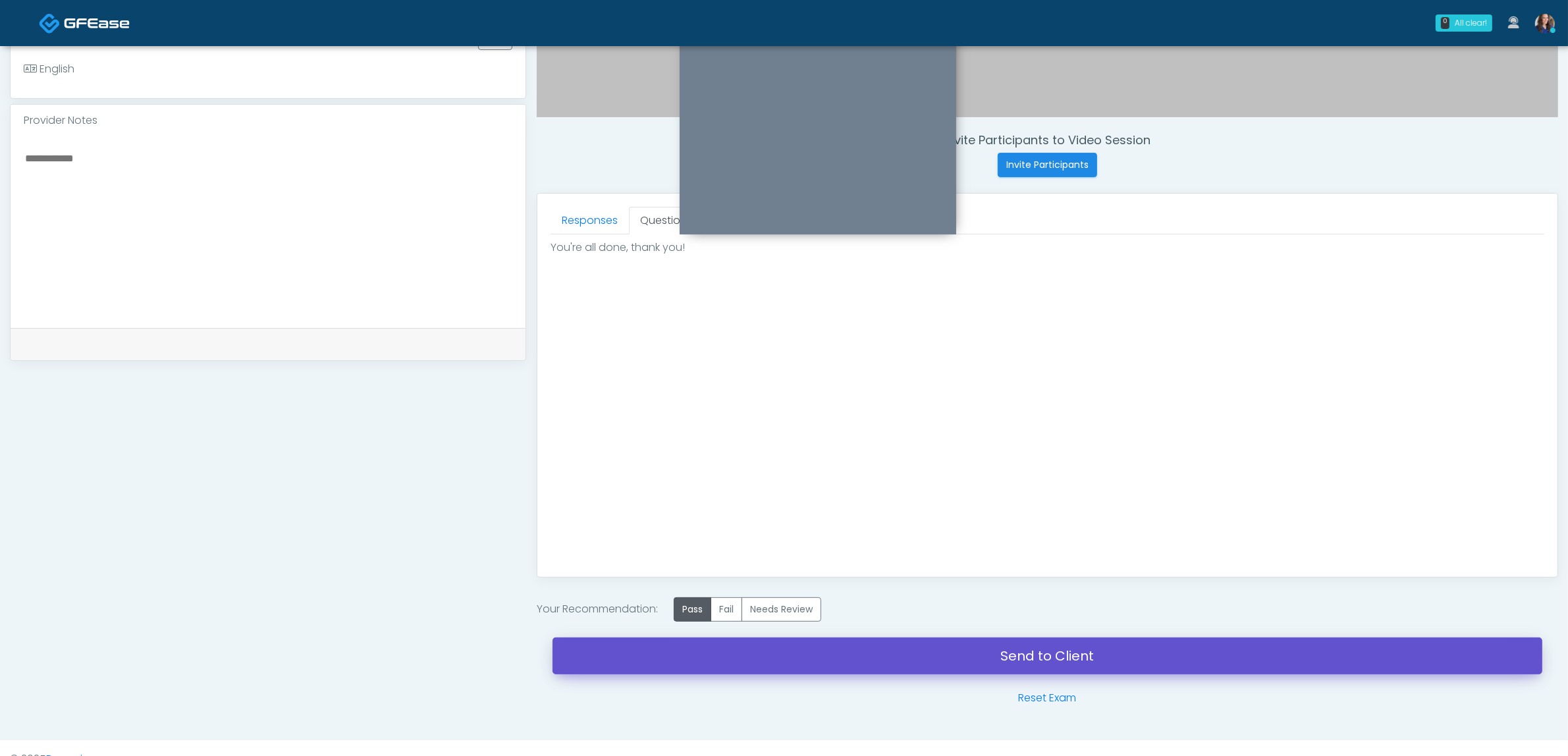
click at [865, 653] on link "Send to Client" at bounding box center [1047, 656] width 989 height 37
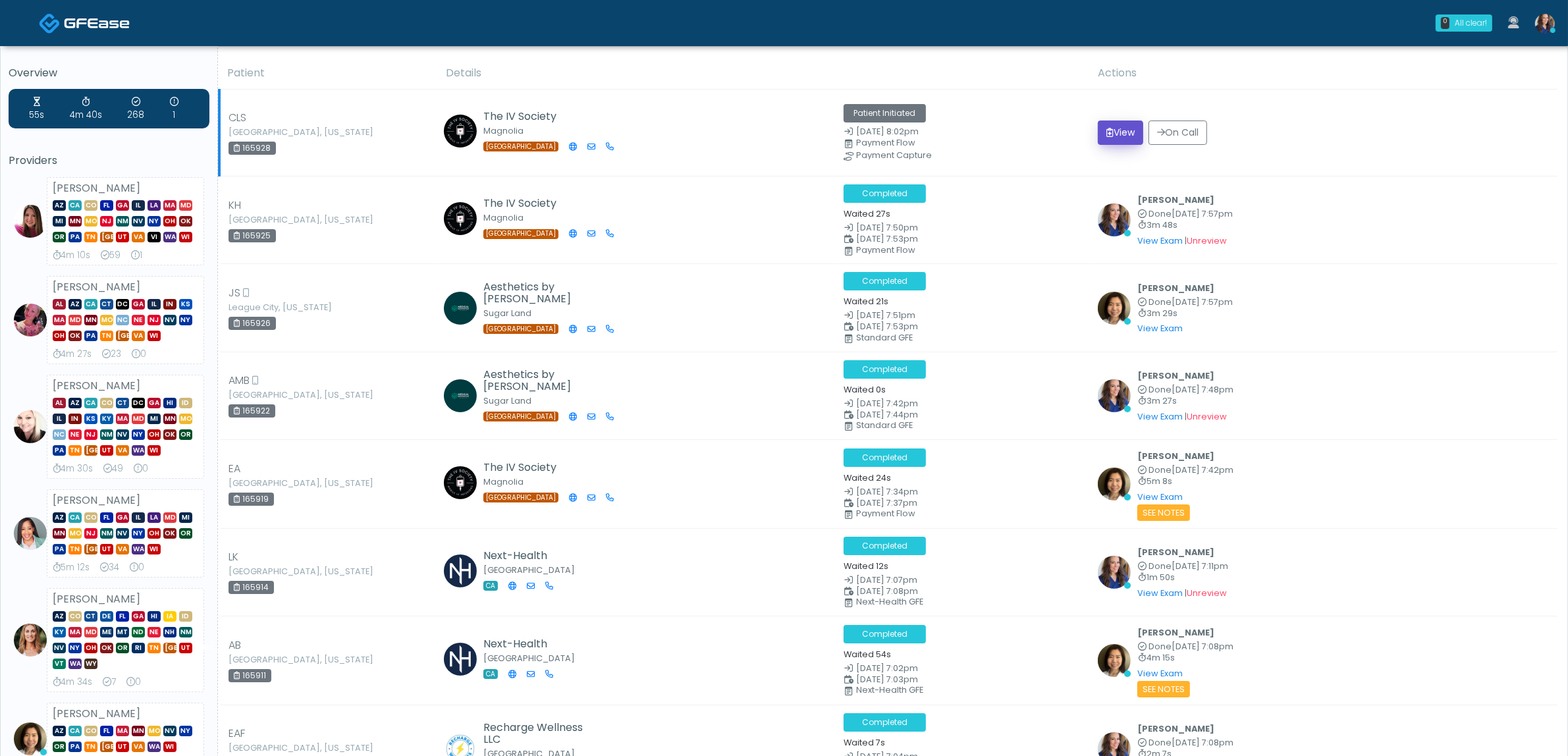
click at [1120, 127] on button "View" at bounding box center [1121, 133] width 46 height 24
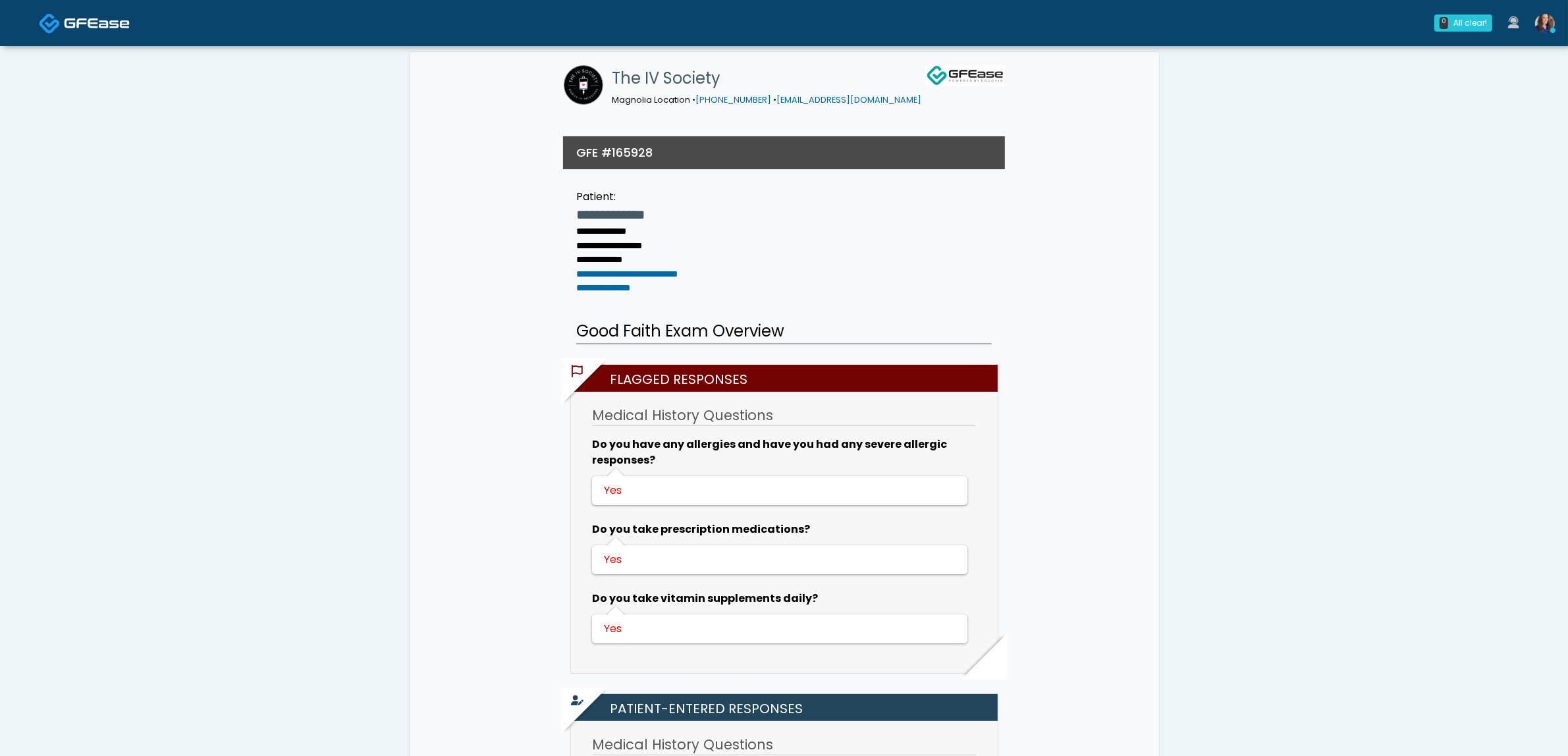
click at [127, 29] on img at bounding box center [97, 23] width 66 height 13
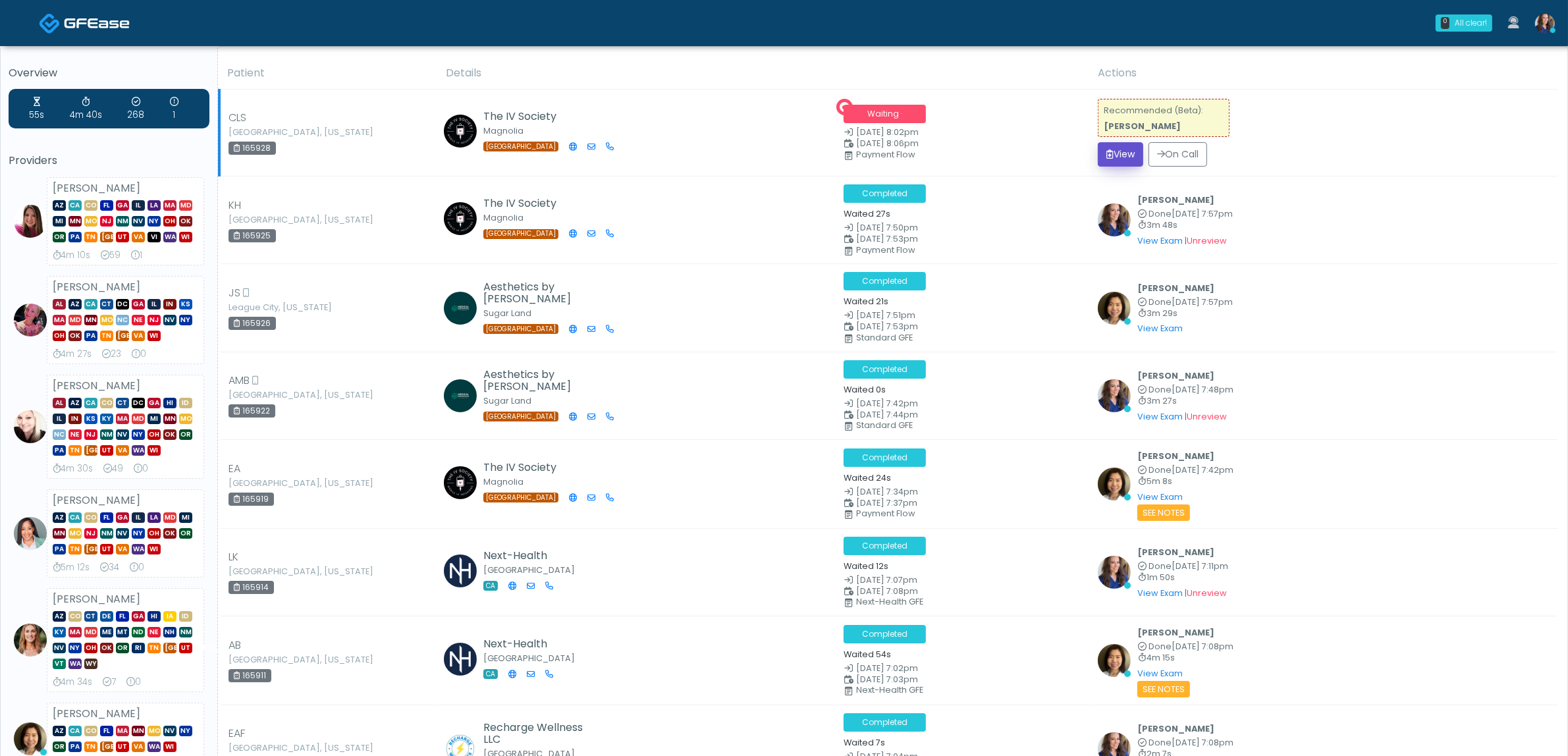
click at [1134, 156] on button "View" at bounding box center [1121, 154] width 46 height 24
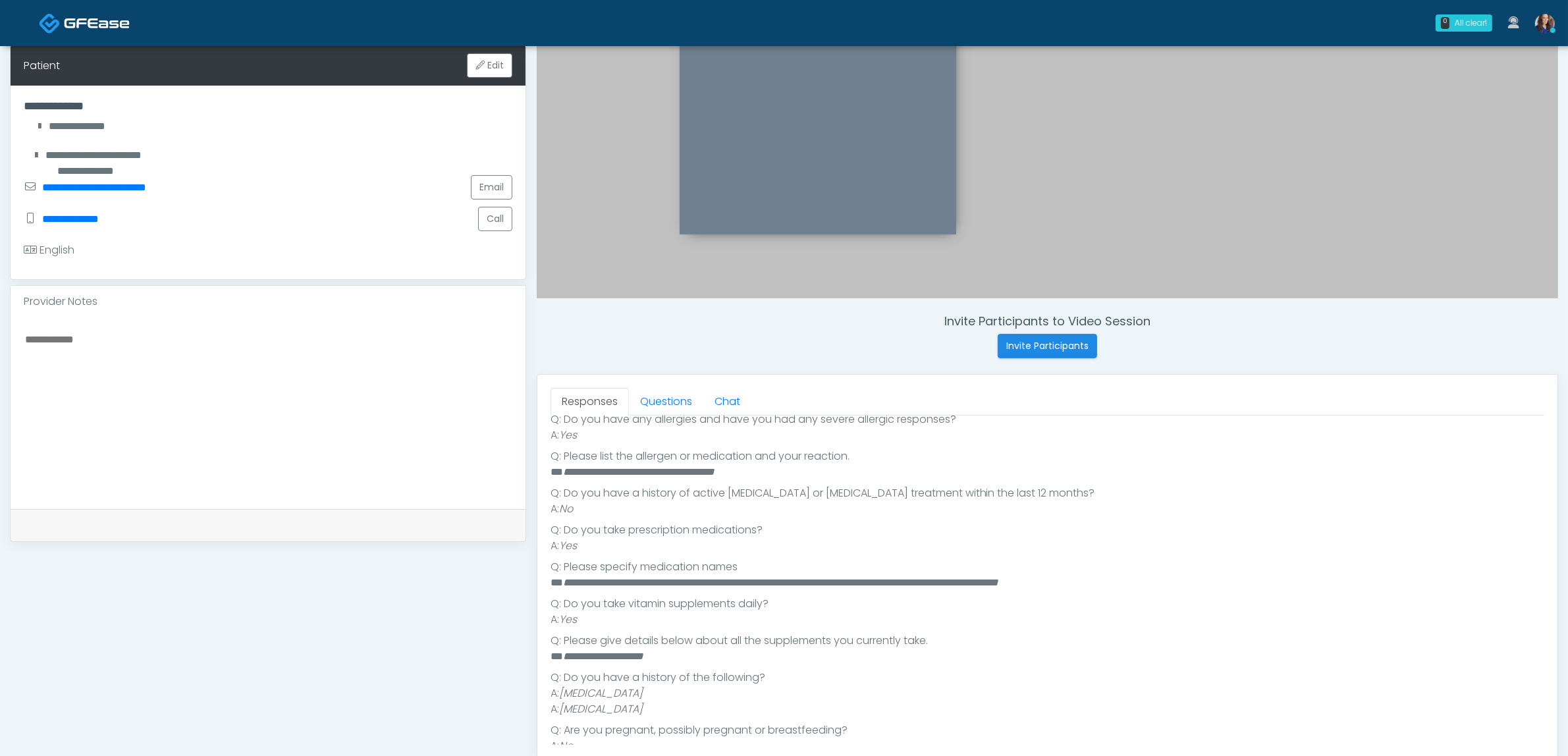
scroll to position [280, 0]
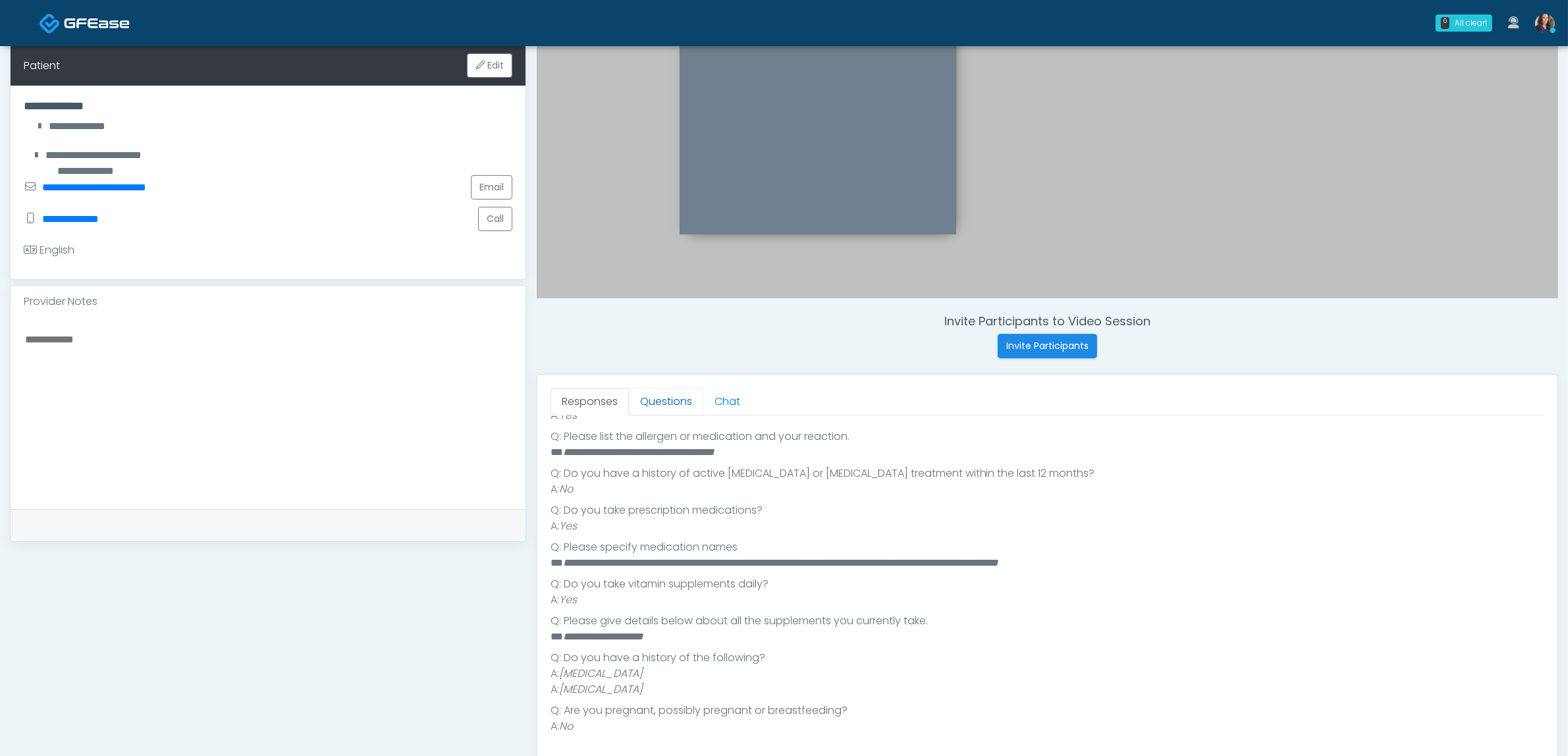
click at [681, 397] on link "Questions" at bounding box center [666, 402] width 74 height 28
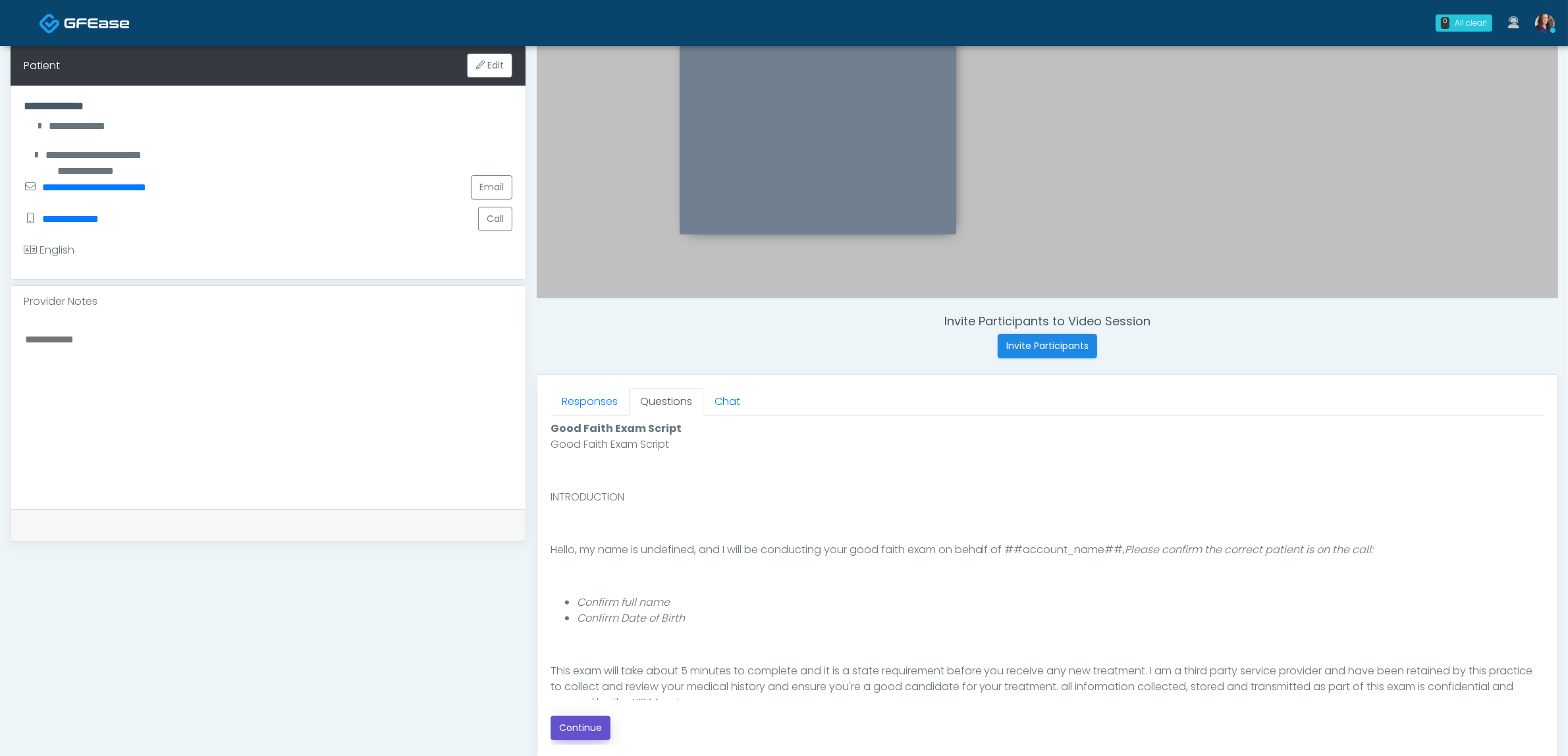
click at [591, 729] on button "Continue" at bounding box center [581, 727] width 60 height 24
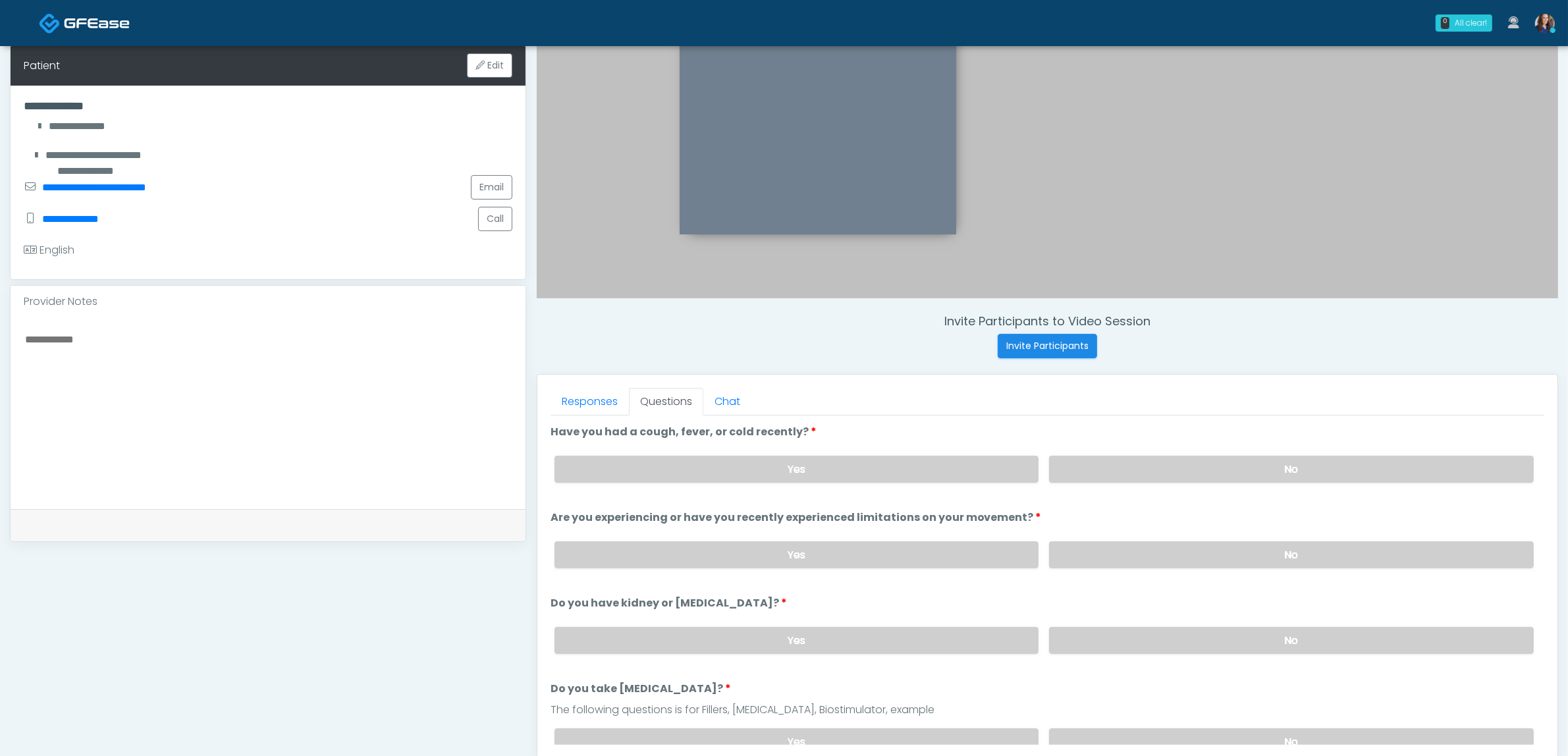
scroll to position [428, 0]
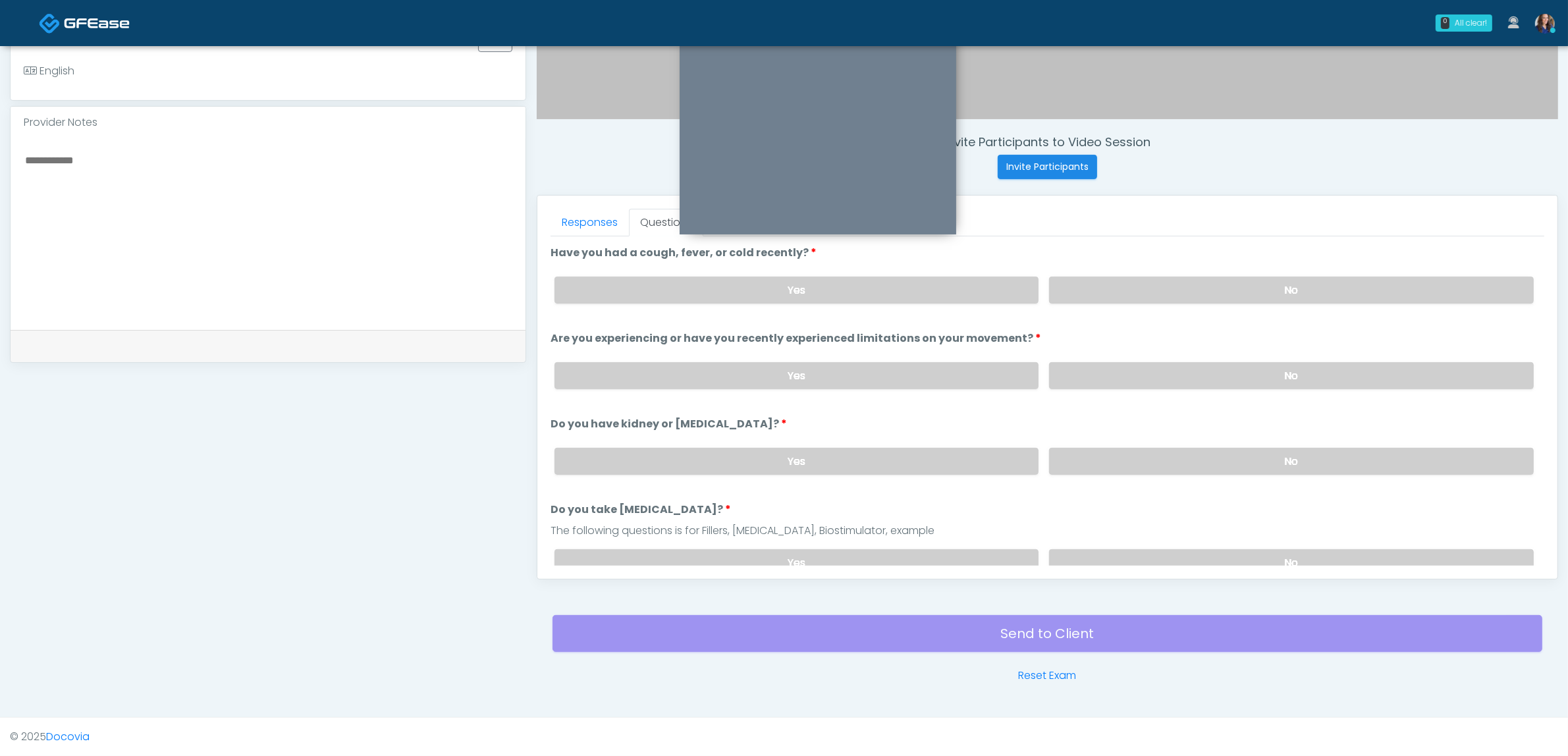
click at [1268, 307] on div "Yes No" at bounding box center [1044, 290] width 1000 height 48
click at [1274, 297] on label "No" at bounding box center [1291, 290] width 484 height 27
click at [1255, 376] on label "No" at bounding box center [1291, 376] width 484 height 27
drag, startPoint x: 1230, startPoint y: 436, endPoint x: 1229, endPoint y: 481, distance: 45.0
click at [1231, 439] on div "Yes No" at bounding box center [1044, 461] width 1000 height 48
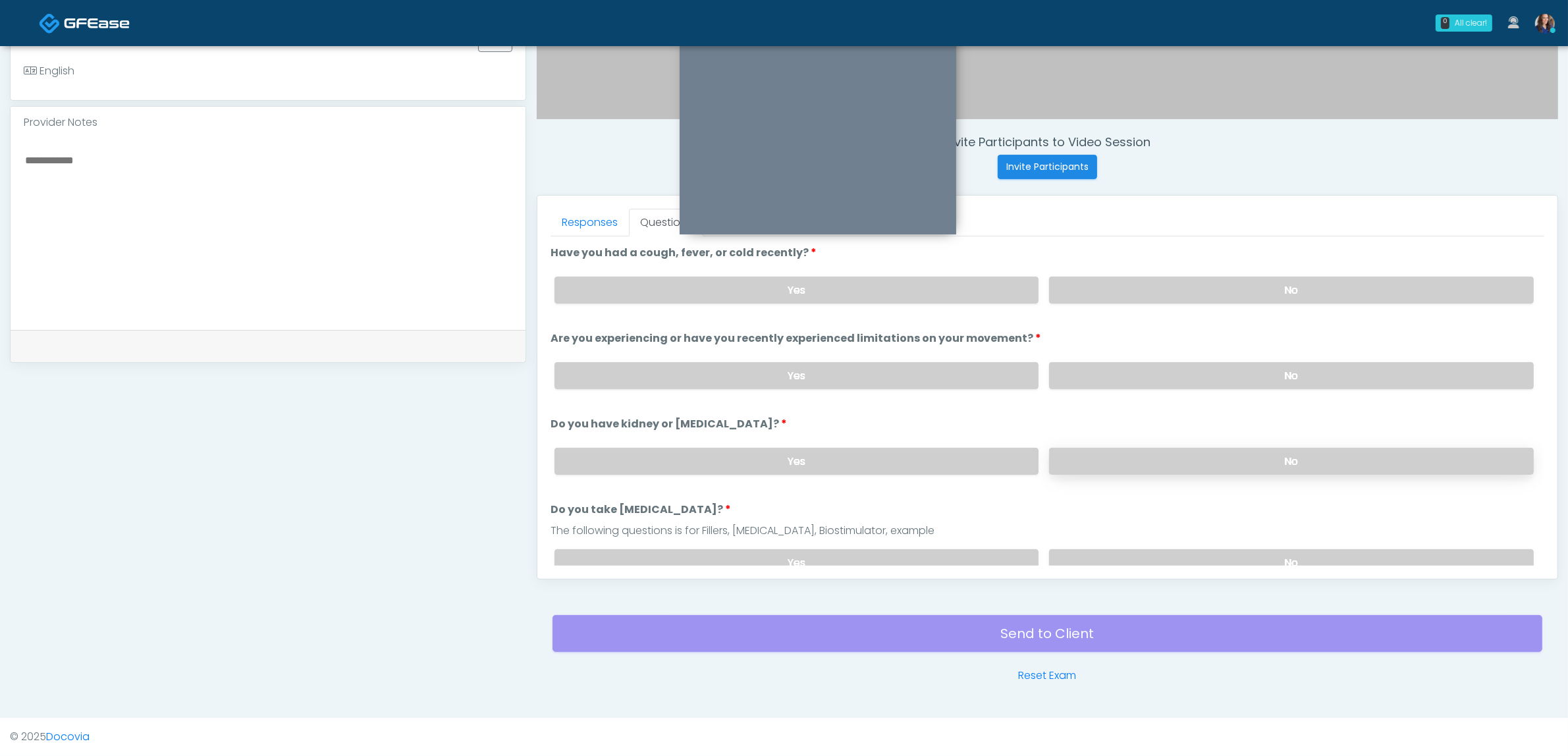
drag, startPoint x: 1229, startPoint y: 481, endPoint x: 1233, endPoint y: 467, distance: 14.6
click at [1230, 481] on ol "Have you had a cough, fever, or cold recently? Have you had a cough, fever, or …" at bounding box center [1047, 752] width 994 height 1015
drag, startPoint x: 1233, startPoint y: 461, endPoint x: 1249, endPoint y: 476, distance: 21.9
click at [1236, 465] on label "No" at bounding box center [1291, 461] width 484 height 27
click at [1233, 555] on label "No" at bounding box center [1291, 563] width 484 height 27
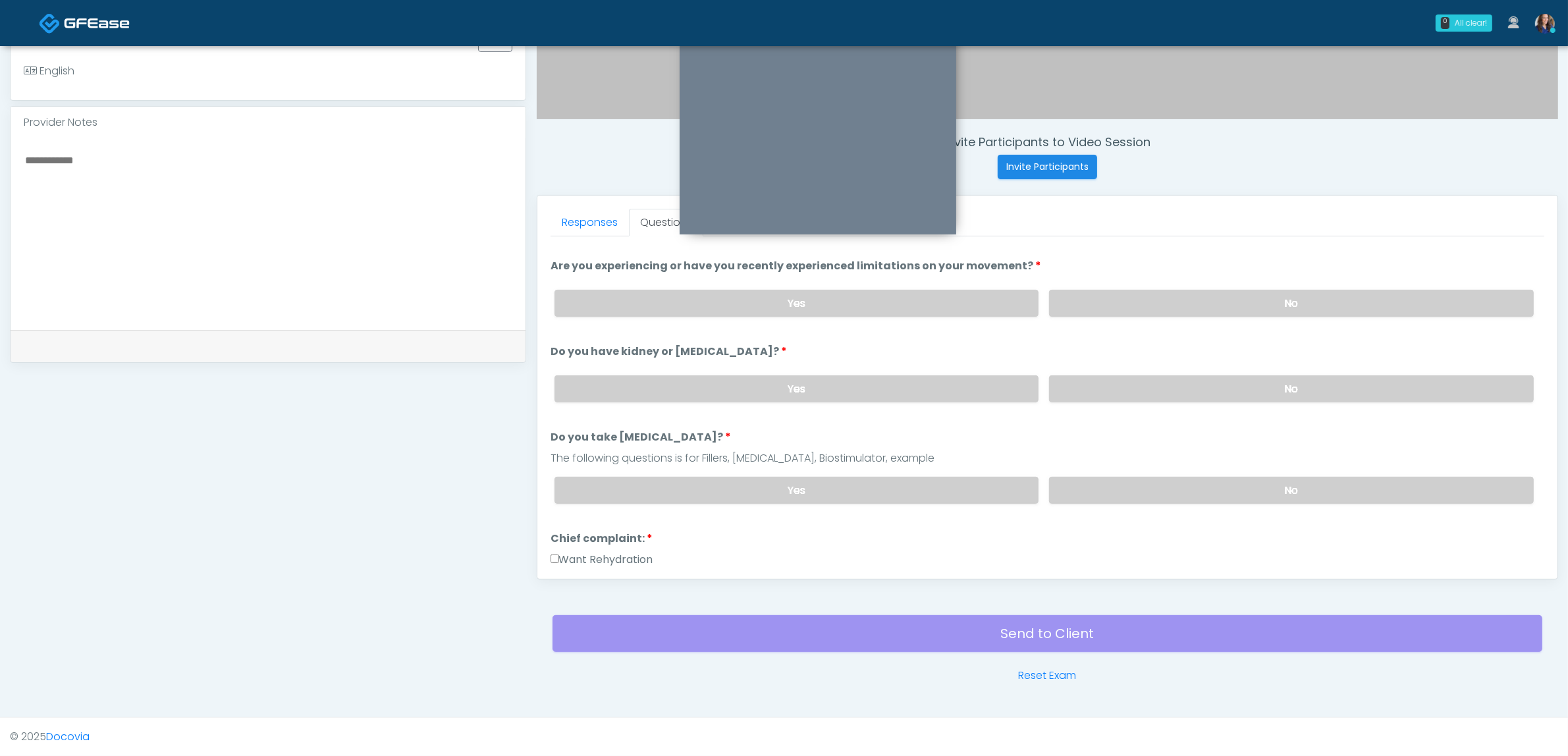
scroll to position [165, 0]
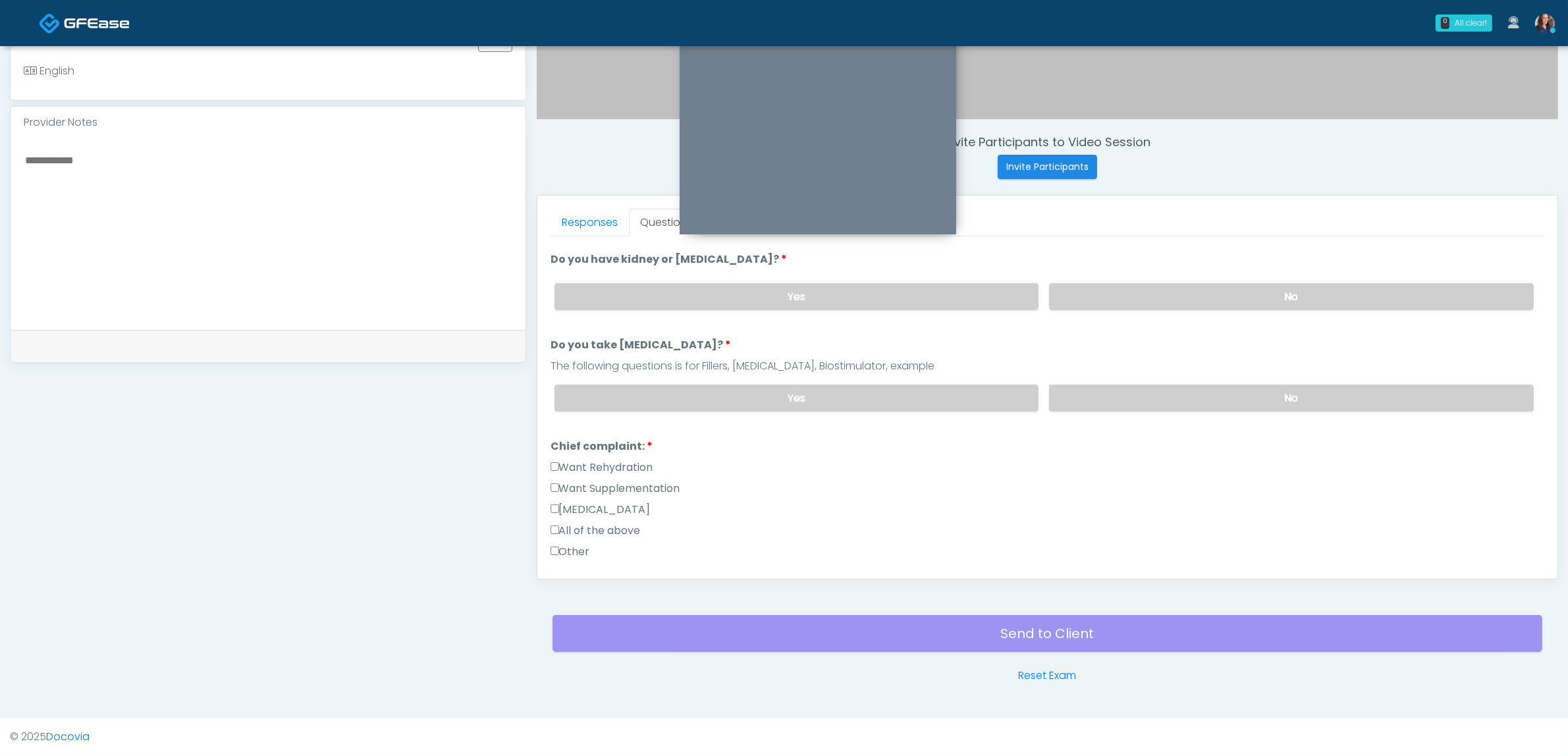
click at [633, 481] on label "Want Supplementation" at bounding box center [616, 489] width 130 height 16
drag, startPoint x: 633, startPoint y: 463, endPoint x: 656, endPoint y: 463, distance: 23.0
click at [634, 463] on label "Want Rehydration" at bounding box center [602, 467] width 103 height 16
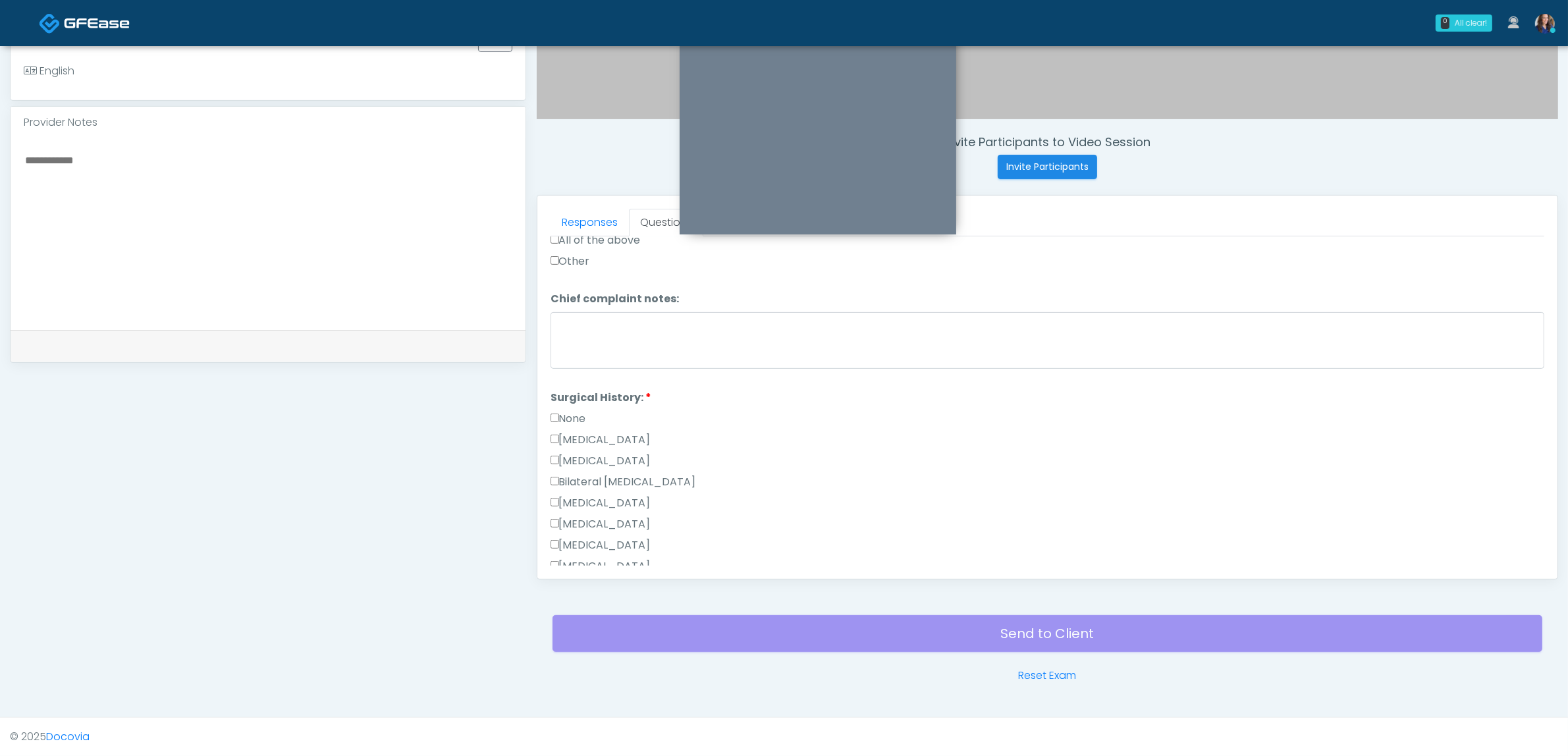
scroll to position [494, 0]
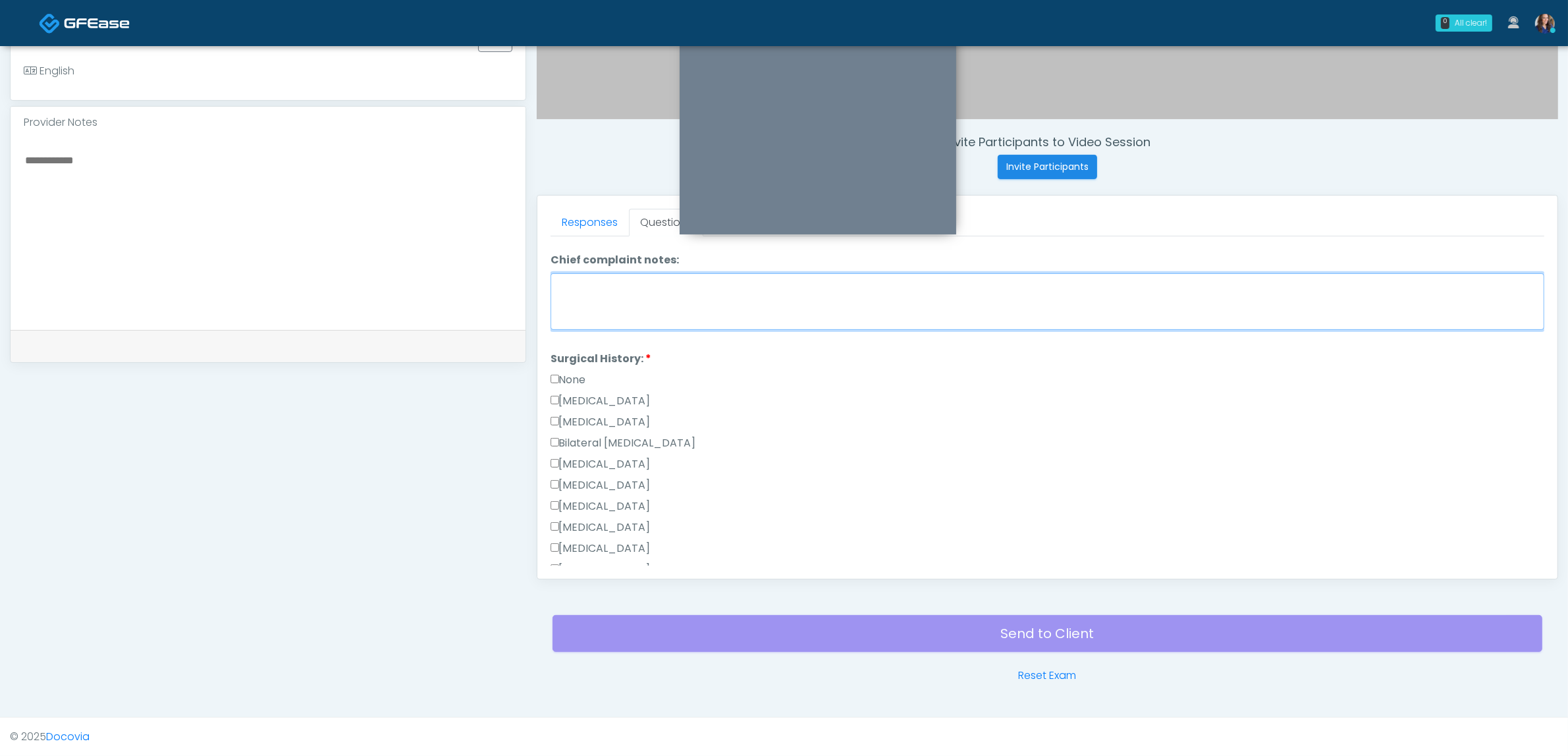
click at [716, 300] on textarea "Chief complaint notes:" at bounding box center [1047, 301] width 994 height 56
type textarea "*"
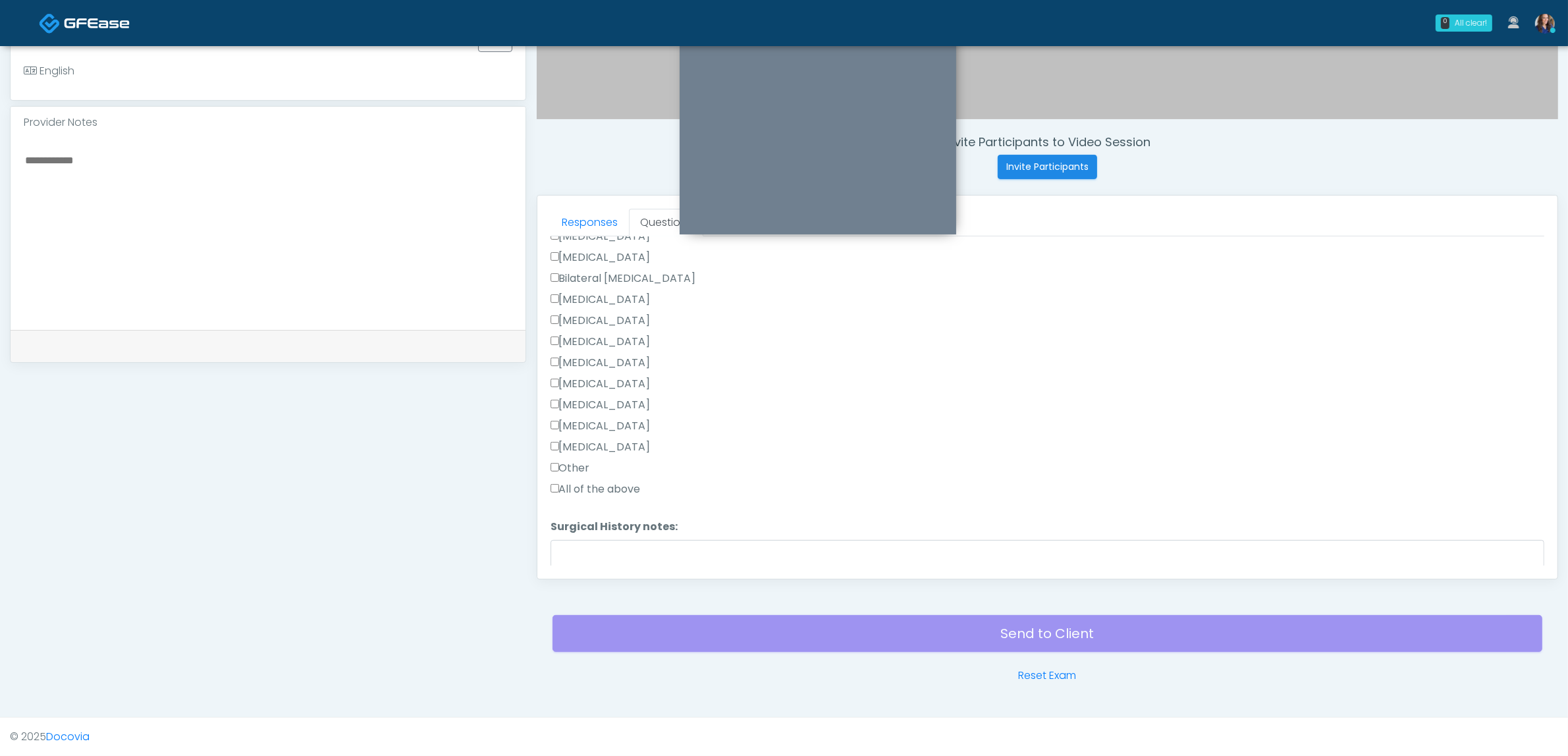
type textarea "**********"
click at [581, 465] on label "Other" at bounding box center [570, 468] width 39 height 16
click at [636, 545] on textarea "Surgical History notes:" at bounding box center [1047, 568] width 994 height 56
type textarea "*"
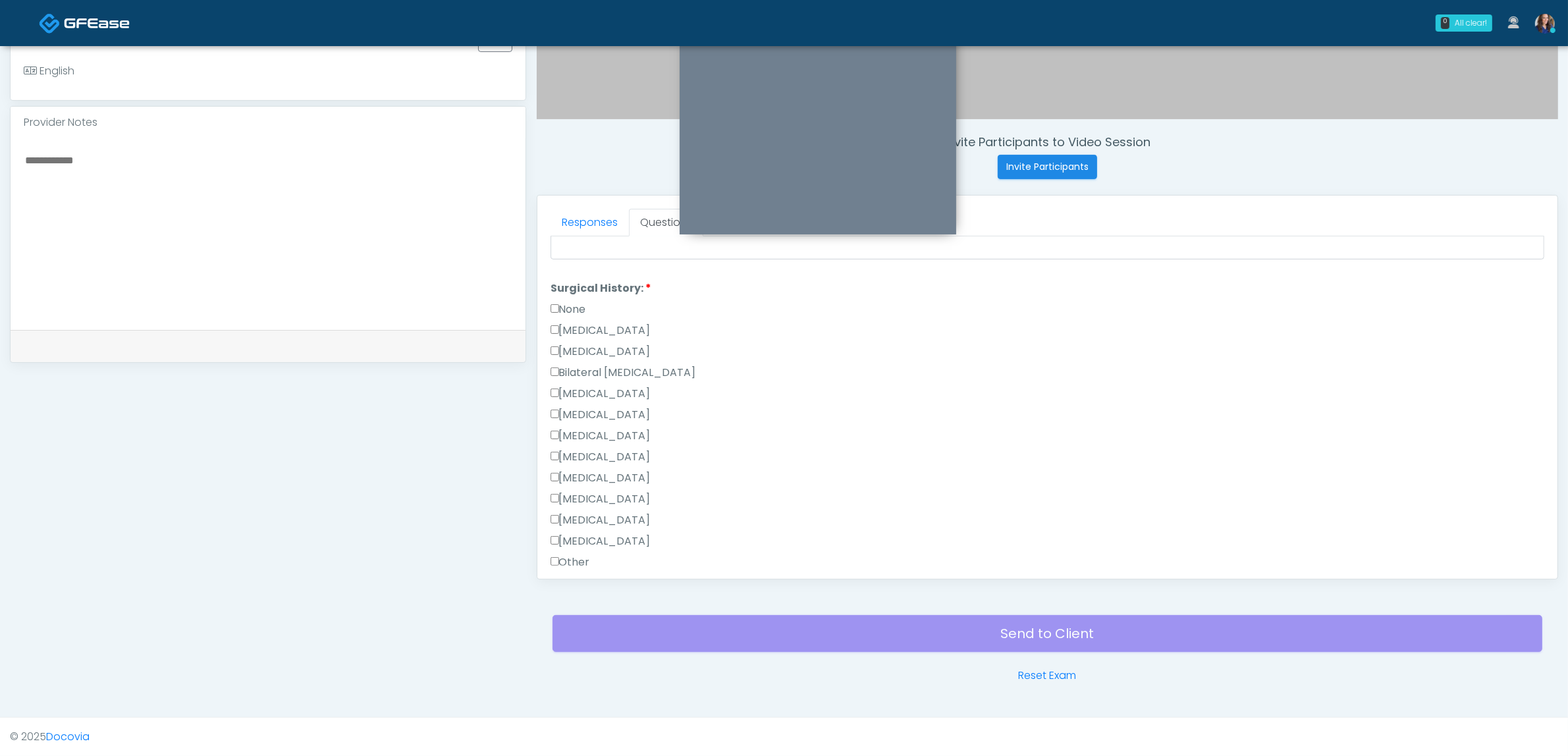
click at [623, 324] on label "Cesarean Section" at bounding box center [601, 330] width 100 height 16
click at [618, 344] on label "Hysterectomy" at bounding box center [601, 352] width 100 height 16
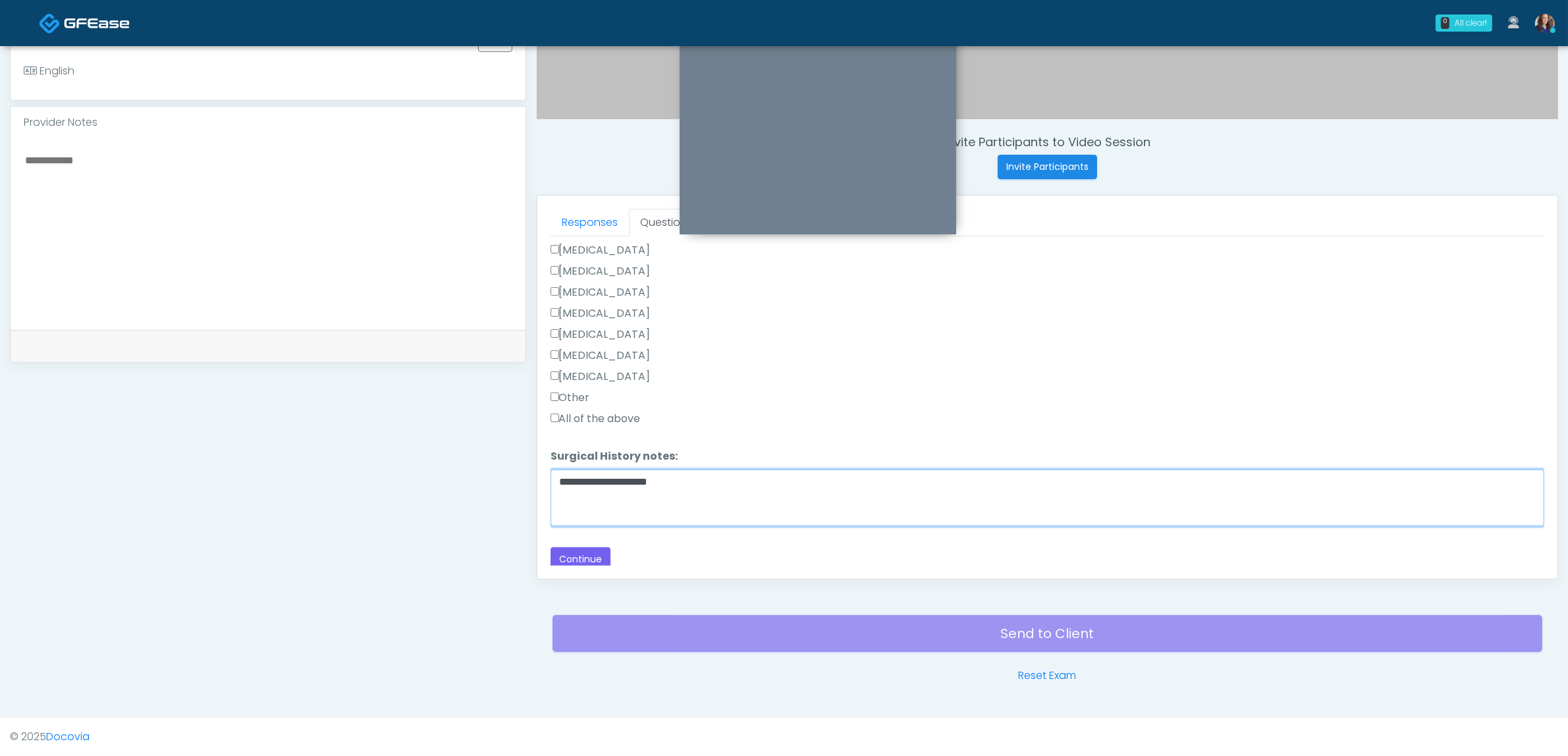
click at [709, 479] on textarea "**********" at bounding box center [1047, 497] width 994 height 56
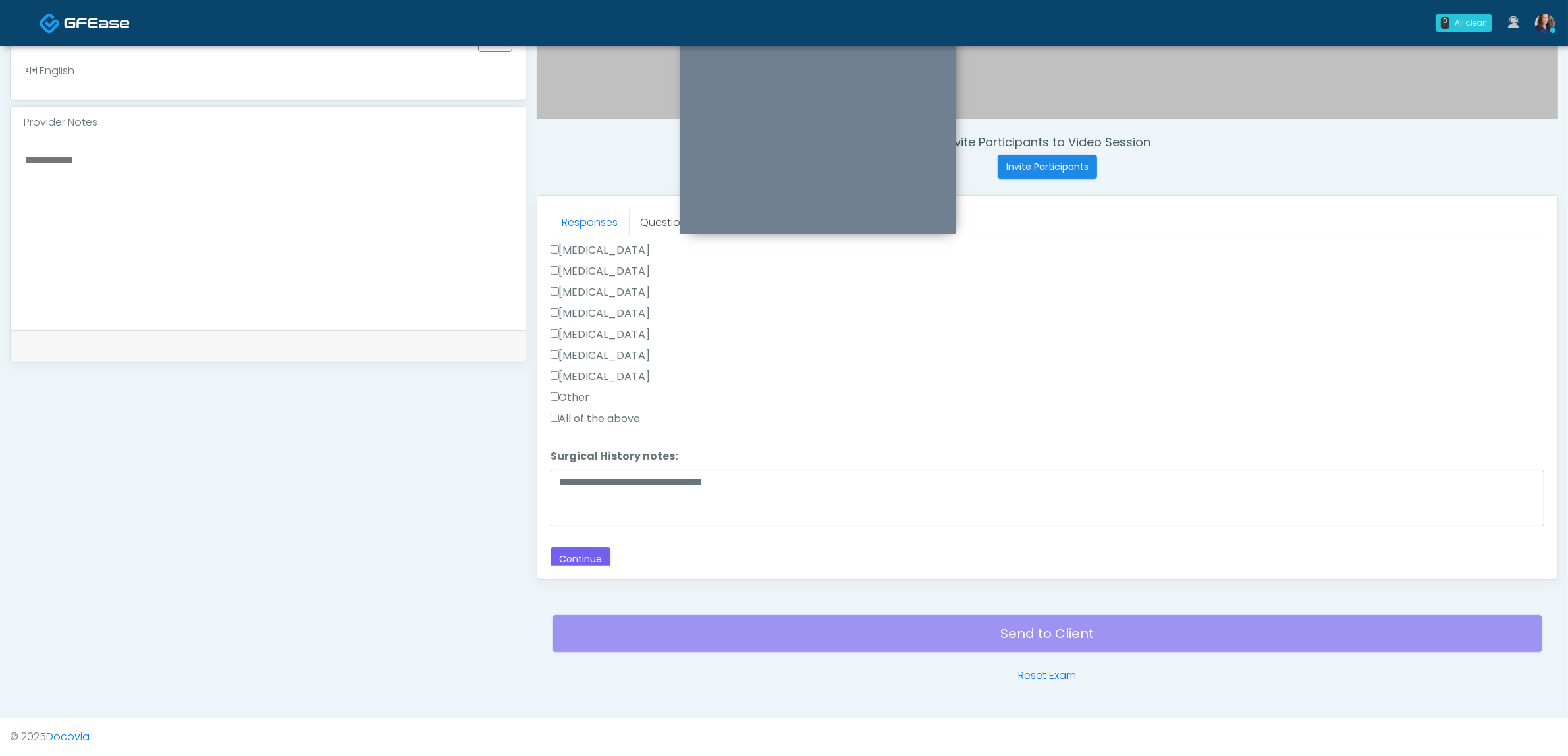
click at [626, 347] on label "Appendectomy" at bounding box center [601, 355] width 100 height 16
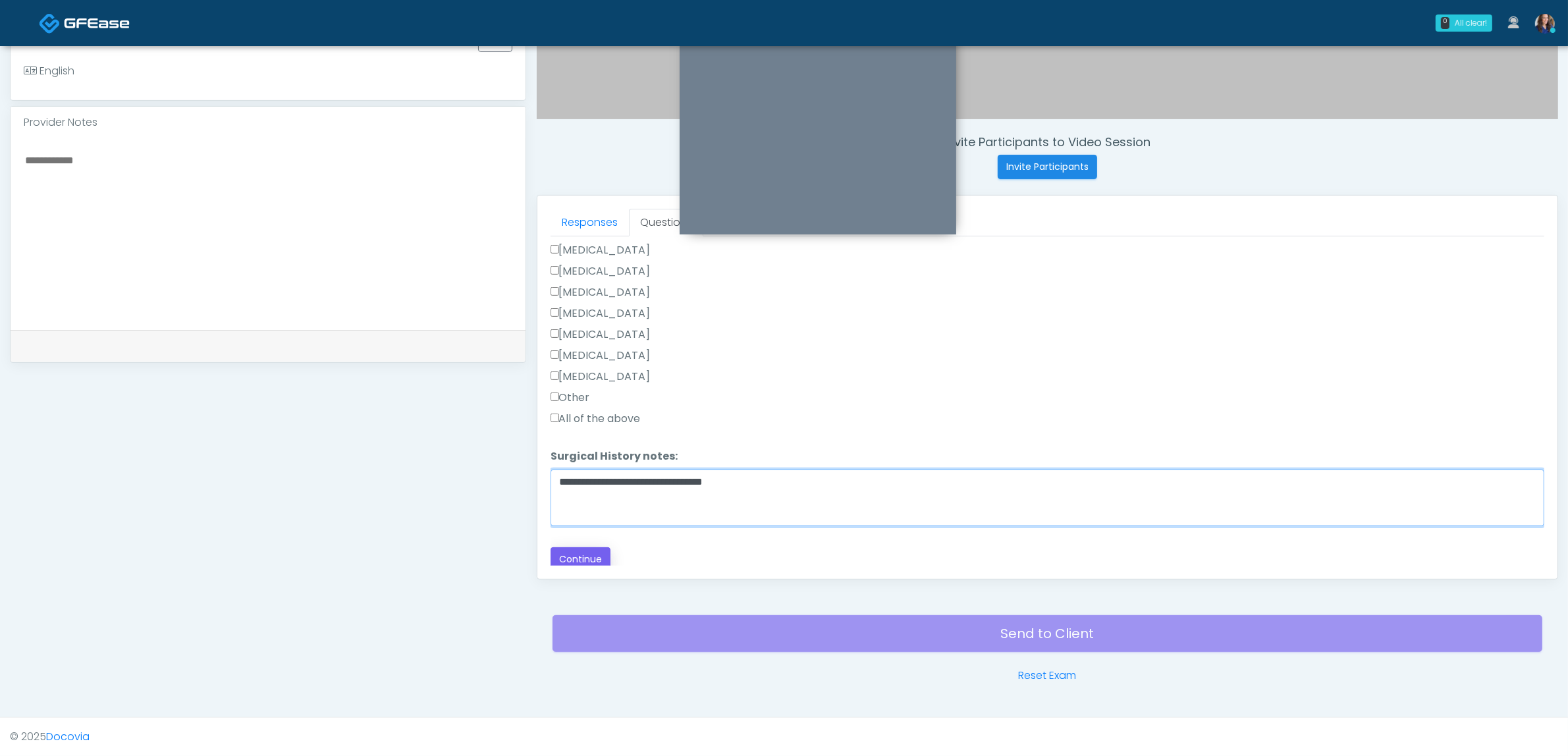
type textarea "**********"
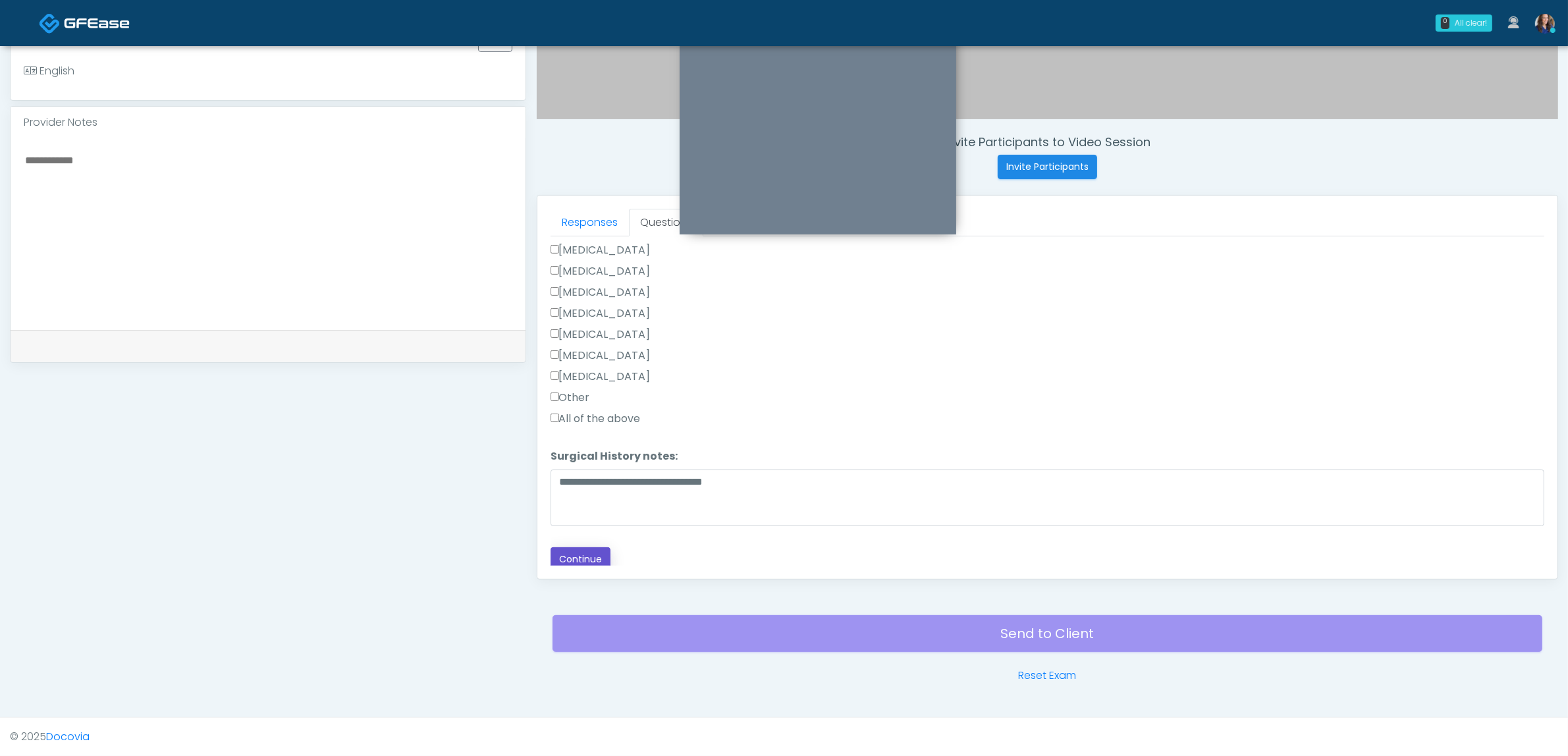
drag, startPoint x: 573, startPoint y: 551, endPoint x: 632, endPoint y: 547, distance: 59.1
click at [571, 551] on button "Continue" at bounding box center [581, 559] width 60 height 24
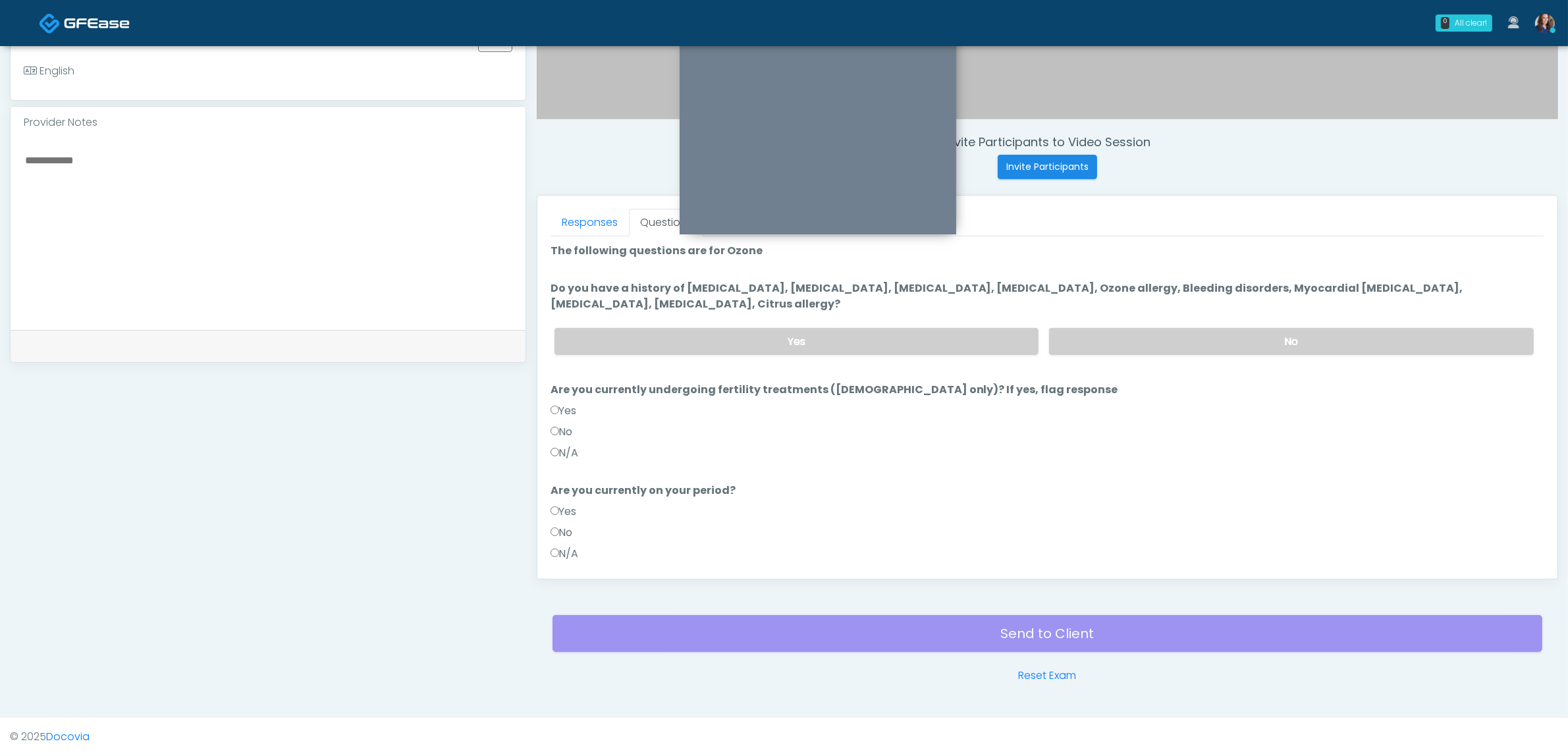
scroll to position [0, 0]
click at [1111, 334] on label "No" at bounding box center [1291, 343] width 484 height 27
click at [561, 458] on label "N/A" at bounding box center [565, 455] width 29 height 16
drag, startPoint x: 566, startPoint y: 553, endPoint x: 715, endPoint y: 561, distance: 149.2
click at [570, 553] on label "N/A" at bounding box center [565, 556] width 29 height 16
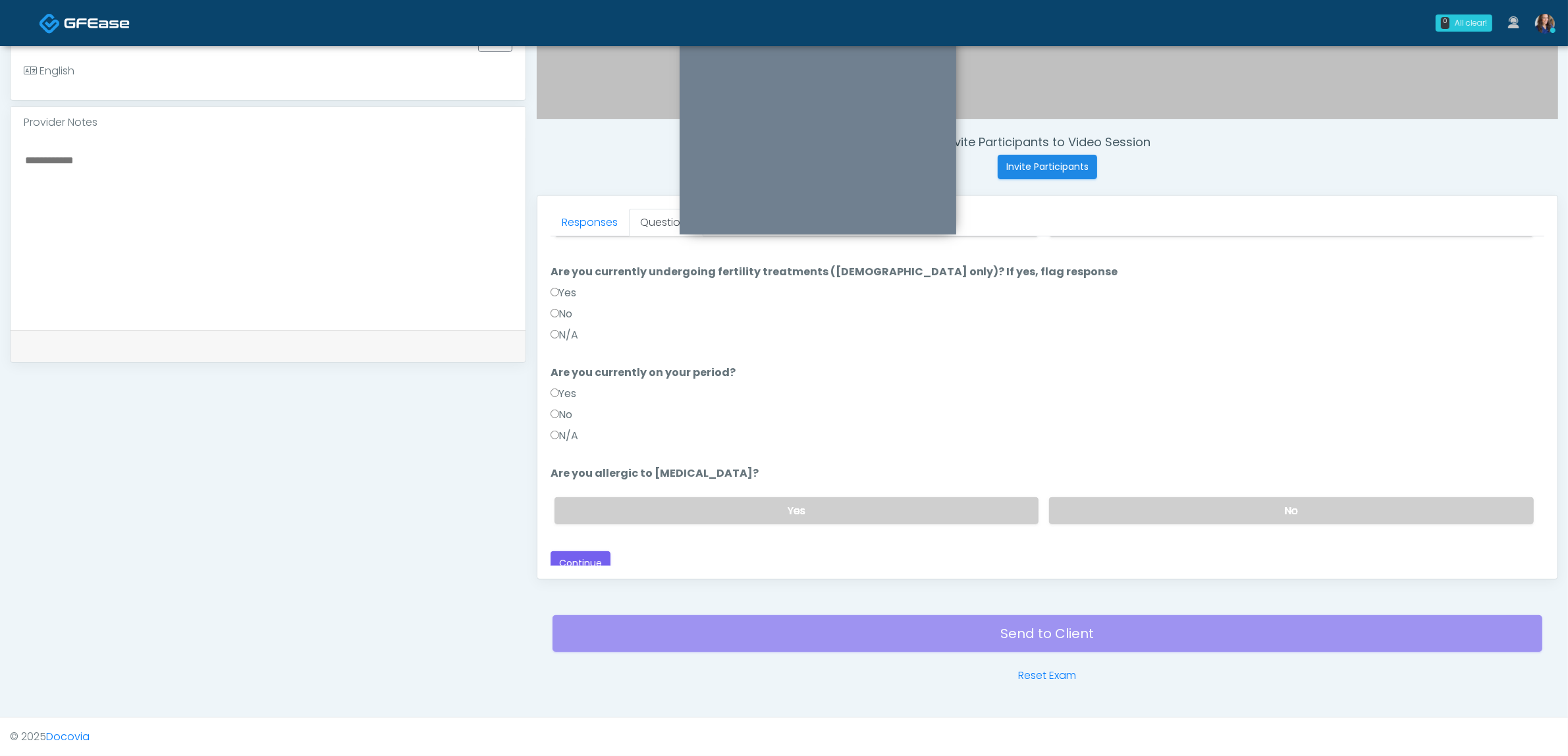
scroll to position [126, 0]
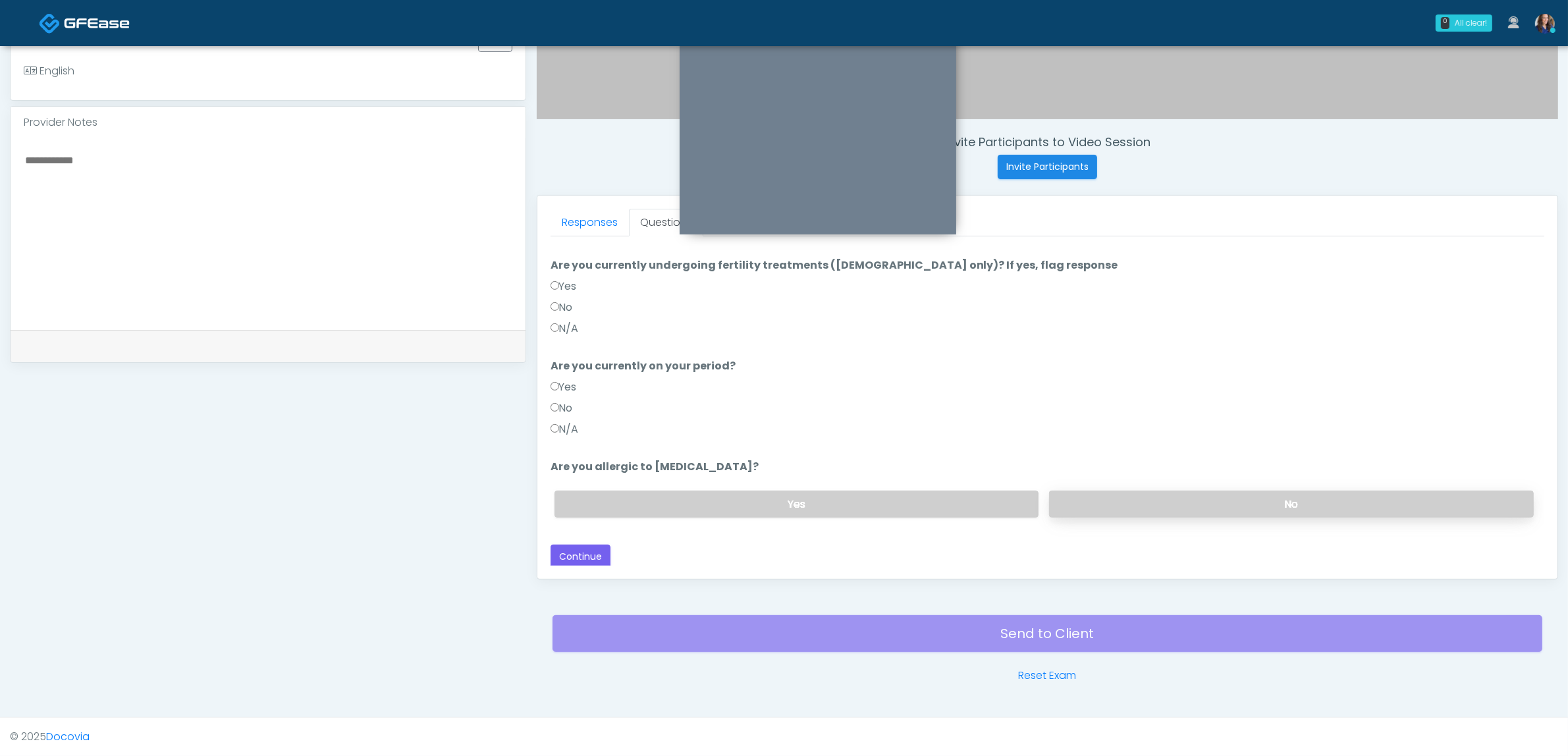
click at [1094, 494] on label "No" at bounding box center [1291, 504] width 484 height 27
click at [584, 563] on button "Continue" at bounding box center [581, 556] width 60 height 24
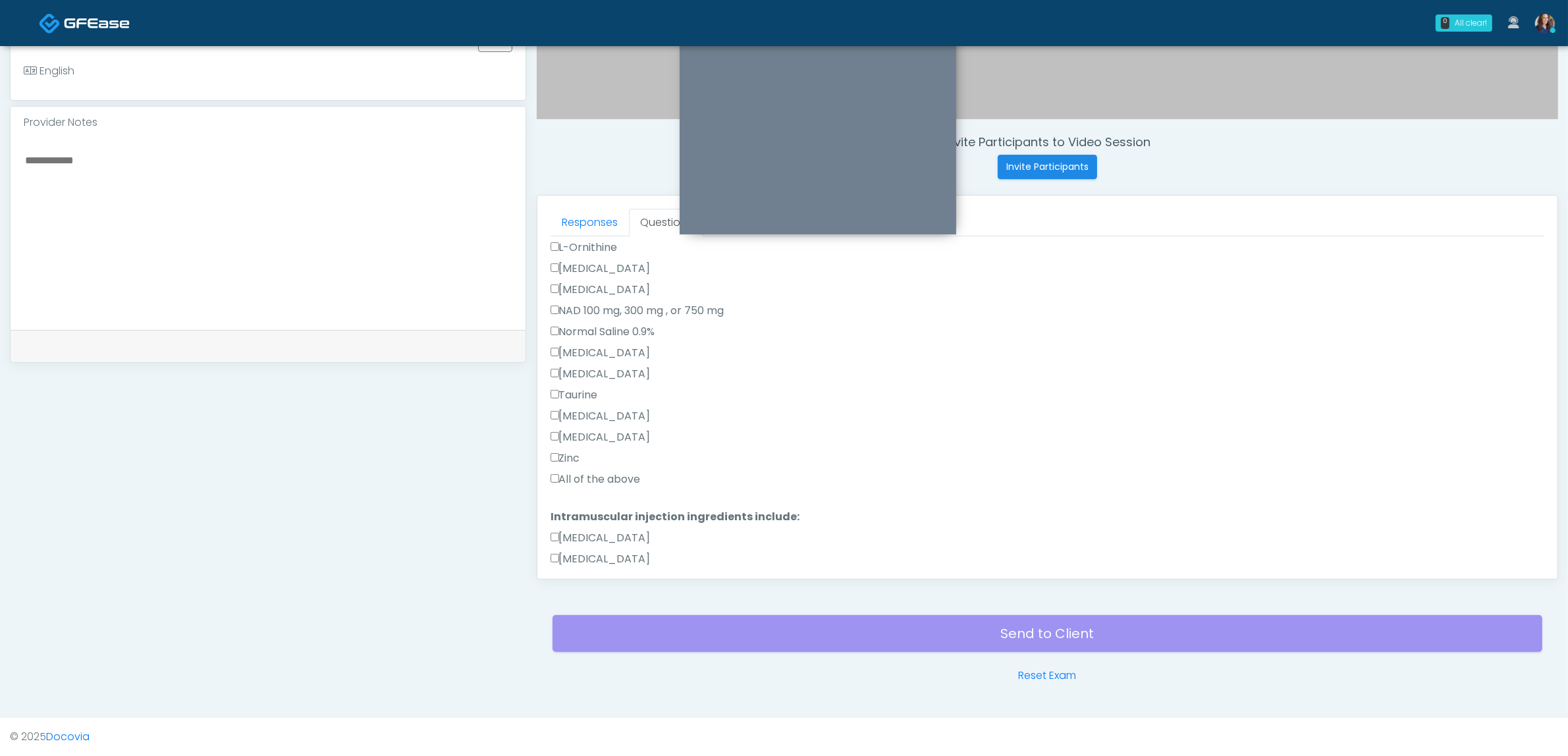
click at [599, 481] on label "All of the above" at bounding box center [596, 479] width 90 height 16
click at [606, 543] on label "All of the above" at bounding box center [596, 548] width 90 height 16
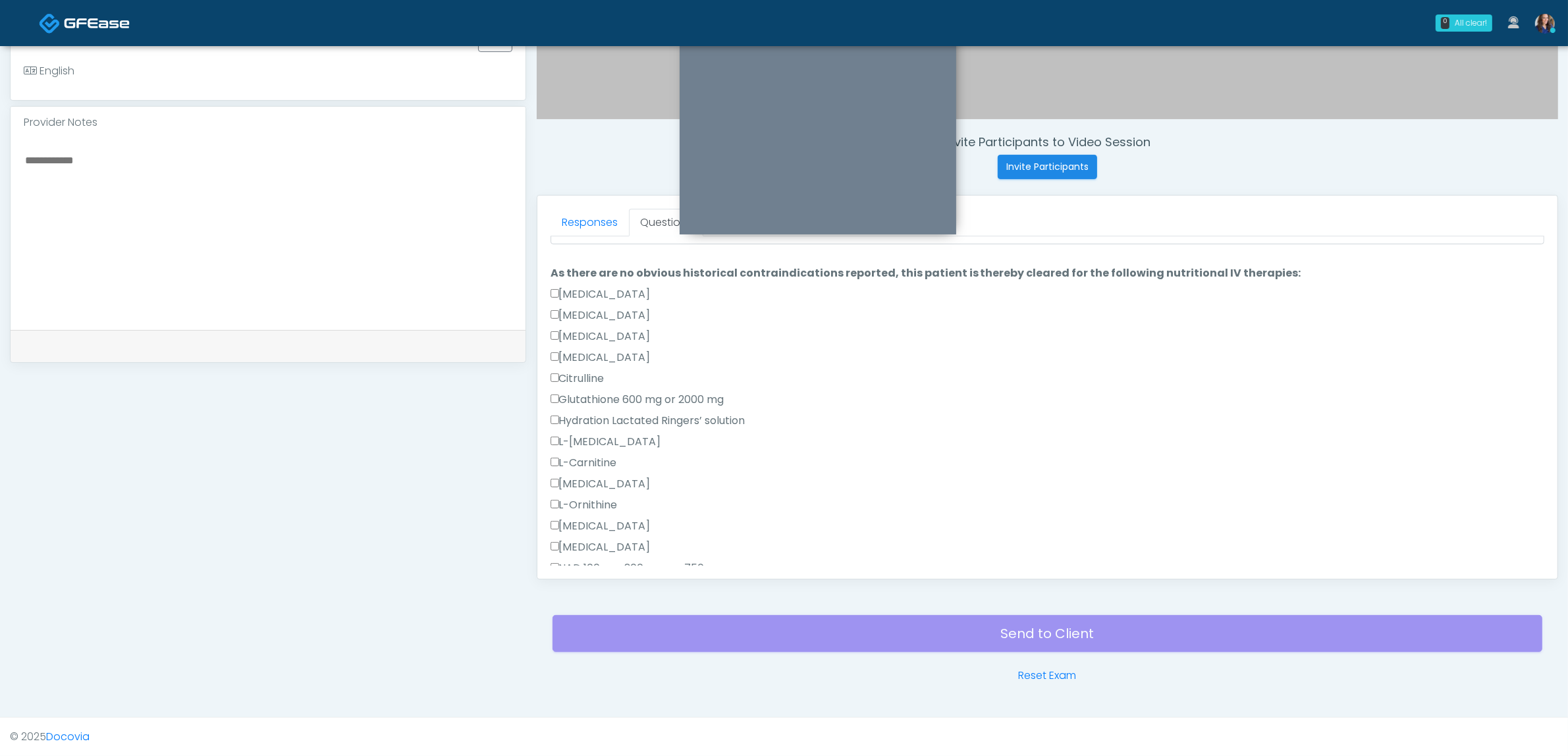
scroll to position [0, 0]
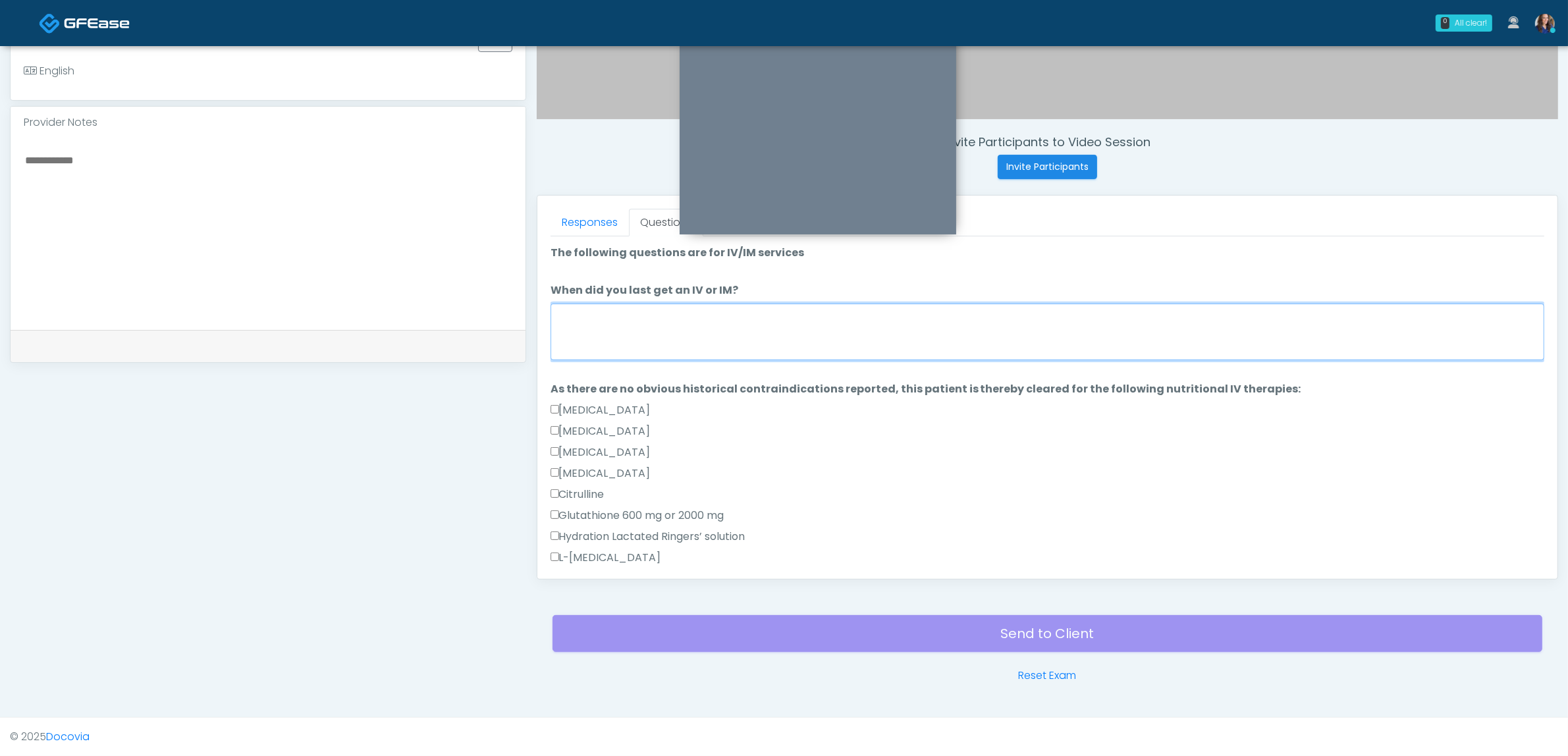
click at [650, 344] on textarea "When did you last get an IV or IM?" at bounding box center [1047, 332] width 994 height 56
type textarea "**********"
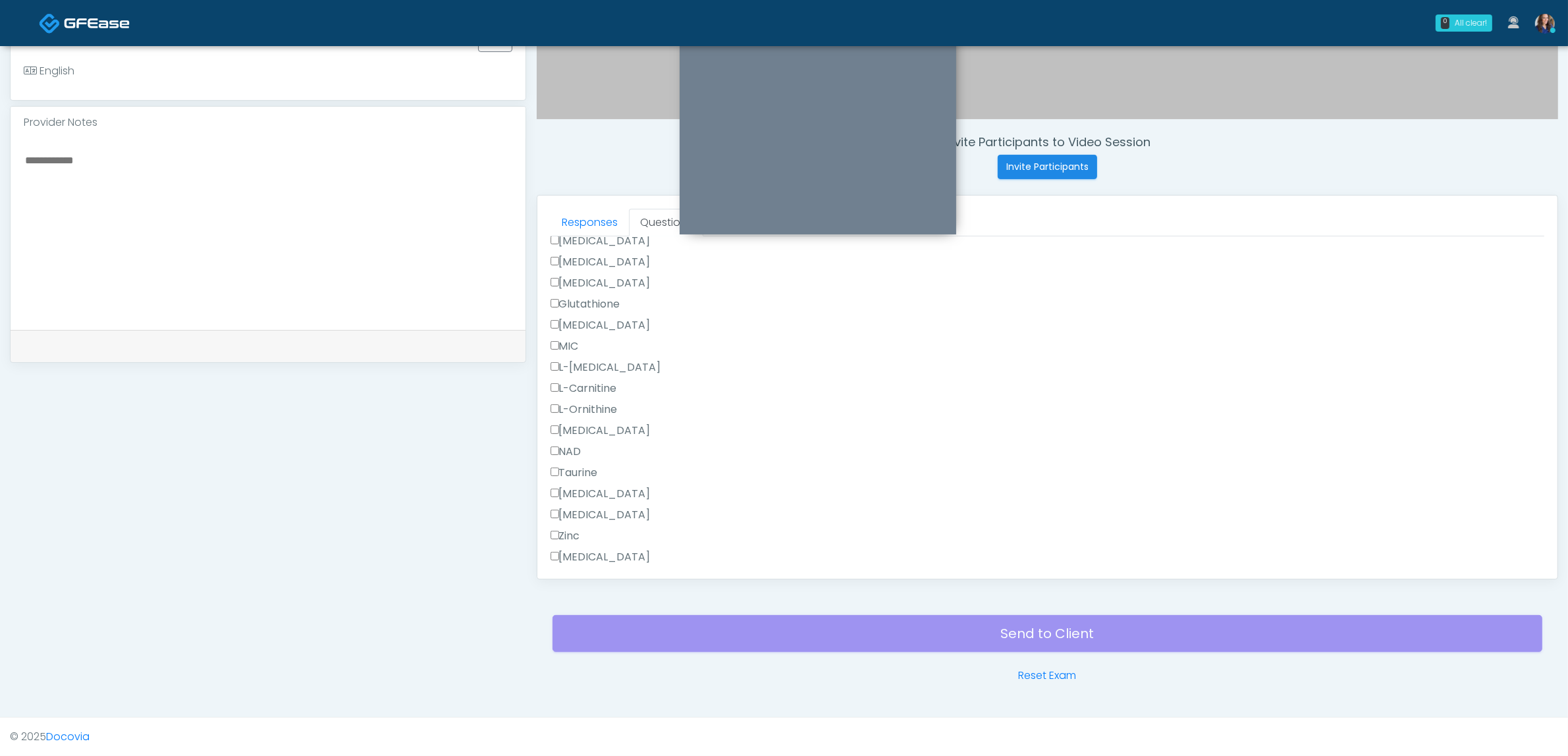
scroll to position [820, 0]
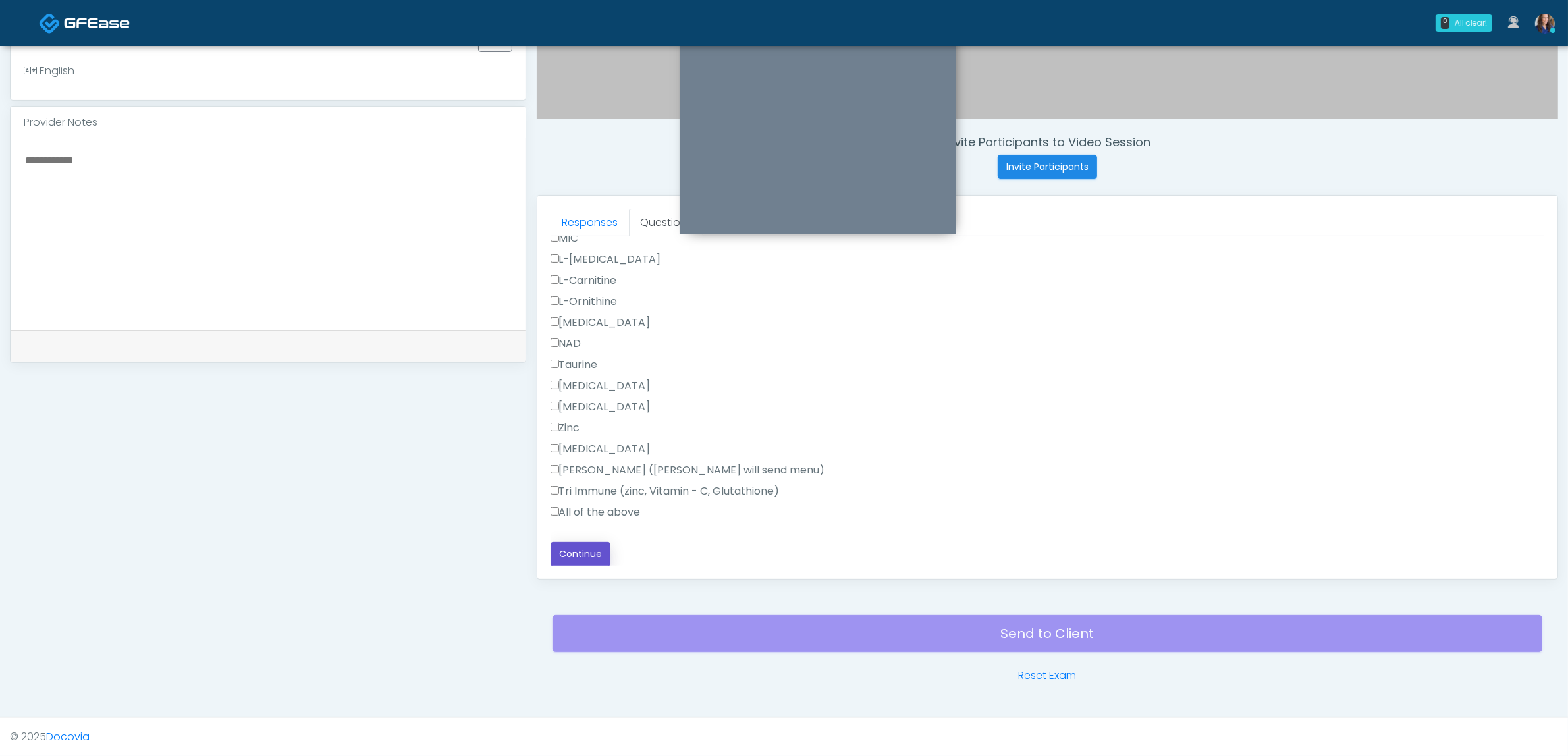
click at [594, 544] on button "Continue" at bounding box center [581, 554] width 60 height 24
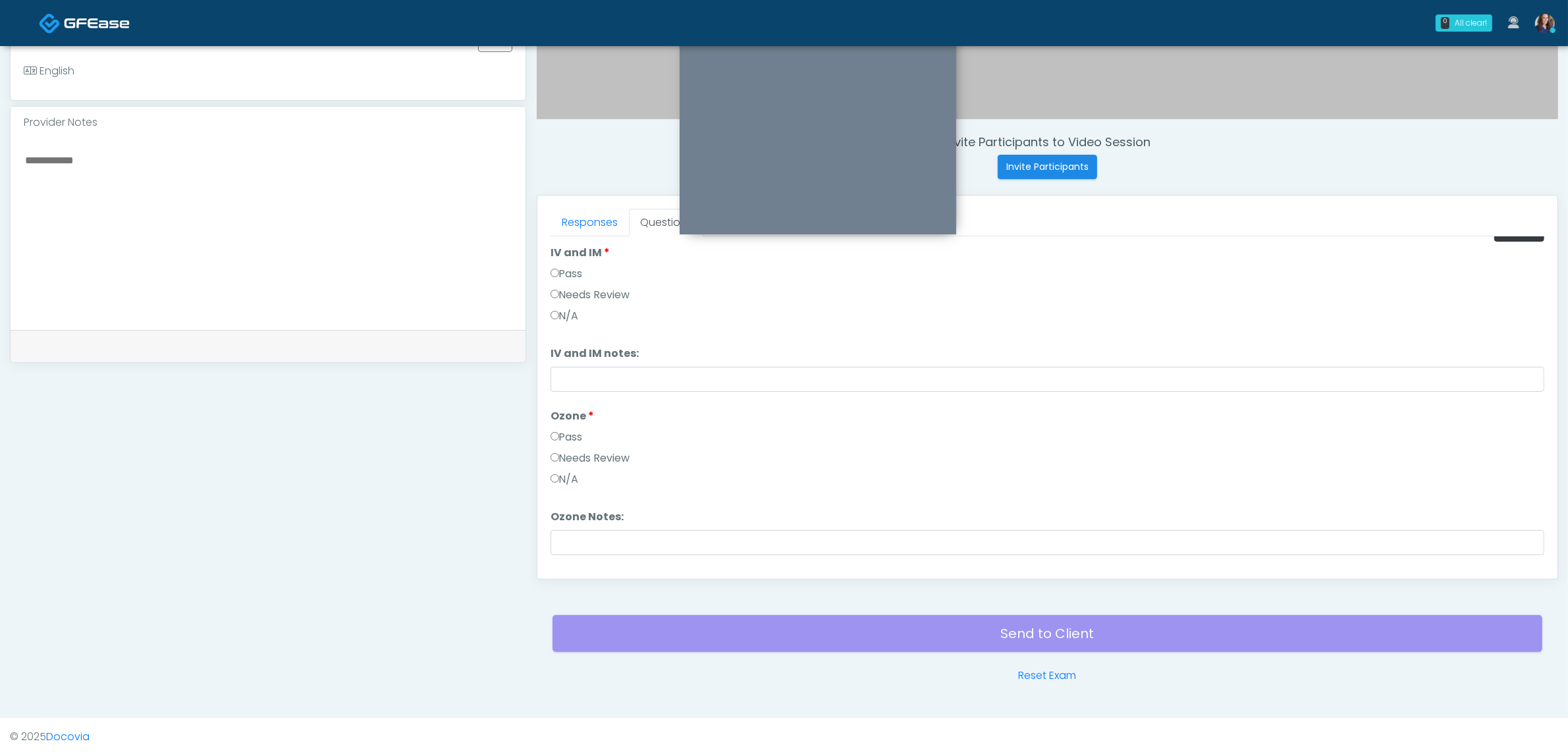
scroll to position [0, 0]
click at [1498, 255] on button "Pass All" at bounding box center [1519, 254] width 50 height 24
drag, startPoint x: 586, startPoint y: 557, endPoint x: 613, endPoint y: 550, distance: 27.9
click at [587, 557] on button "Continue" at bounding box center [581, 553] width 60 height 24
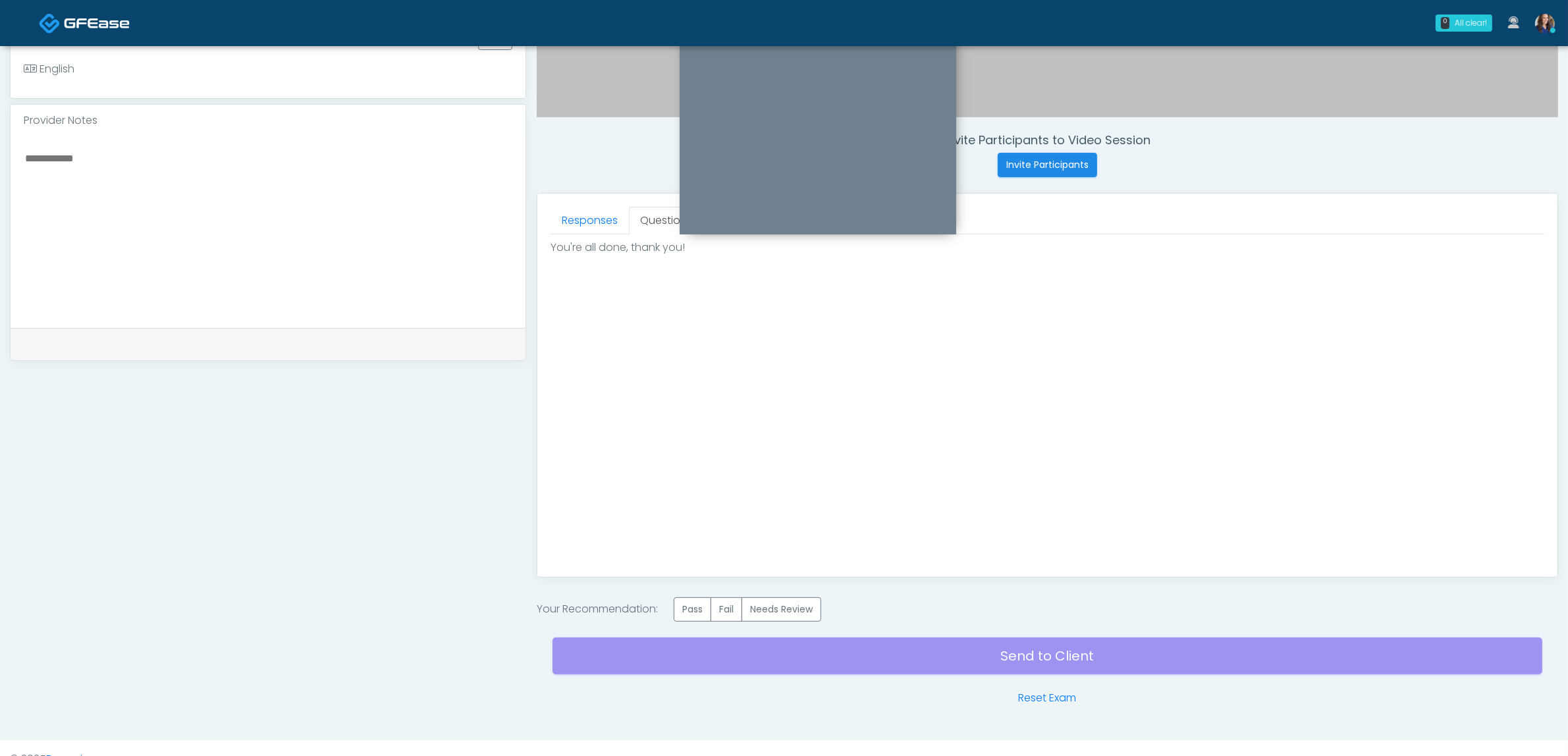
scroll to position [0, 0]
click at [706, 604] on label "Pass" at bounding box center [692, 609] width 38 height 24
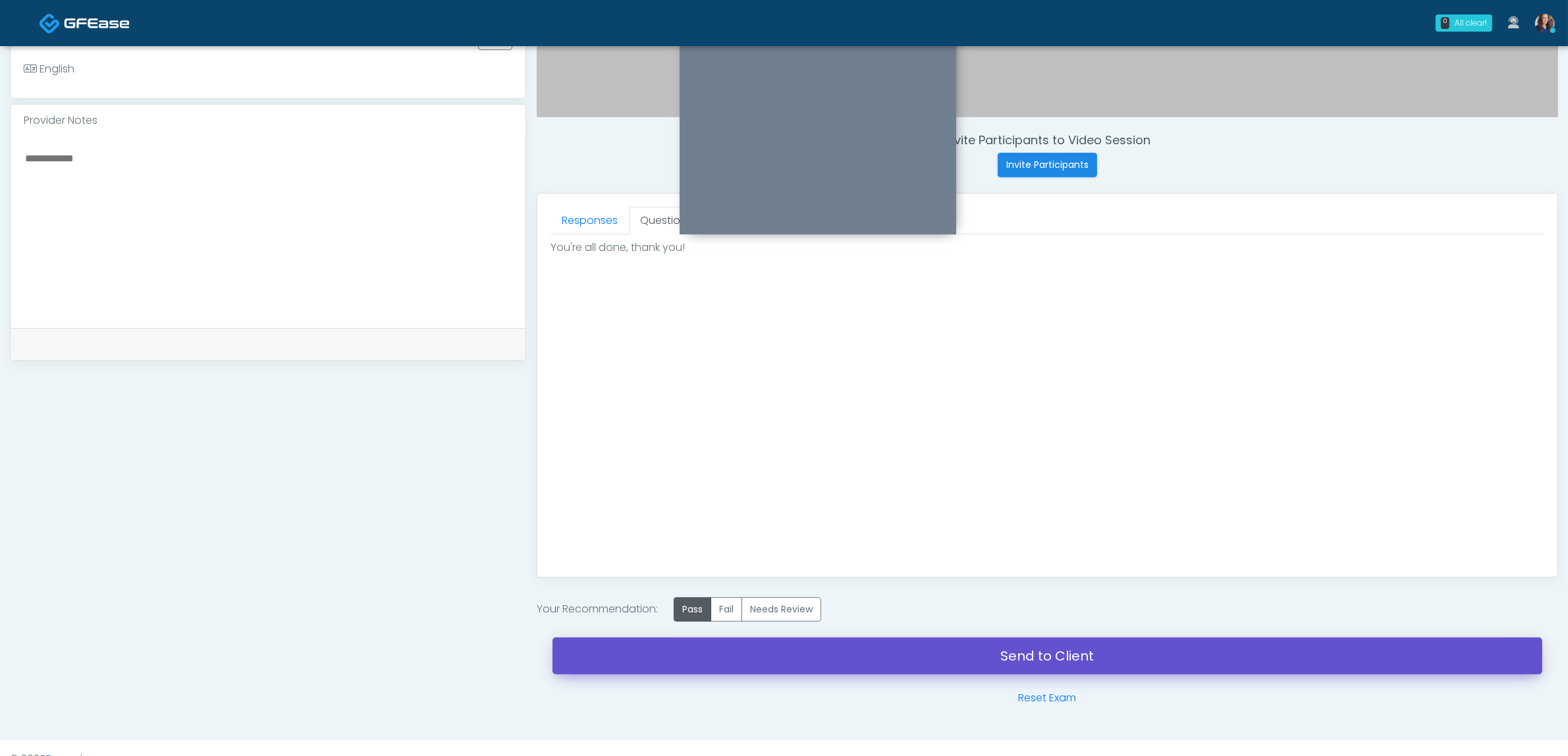
click at [843, 660] on link "Send to Client" at bounding box center [1047, 656] width 989 height 37
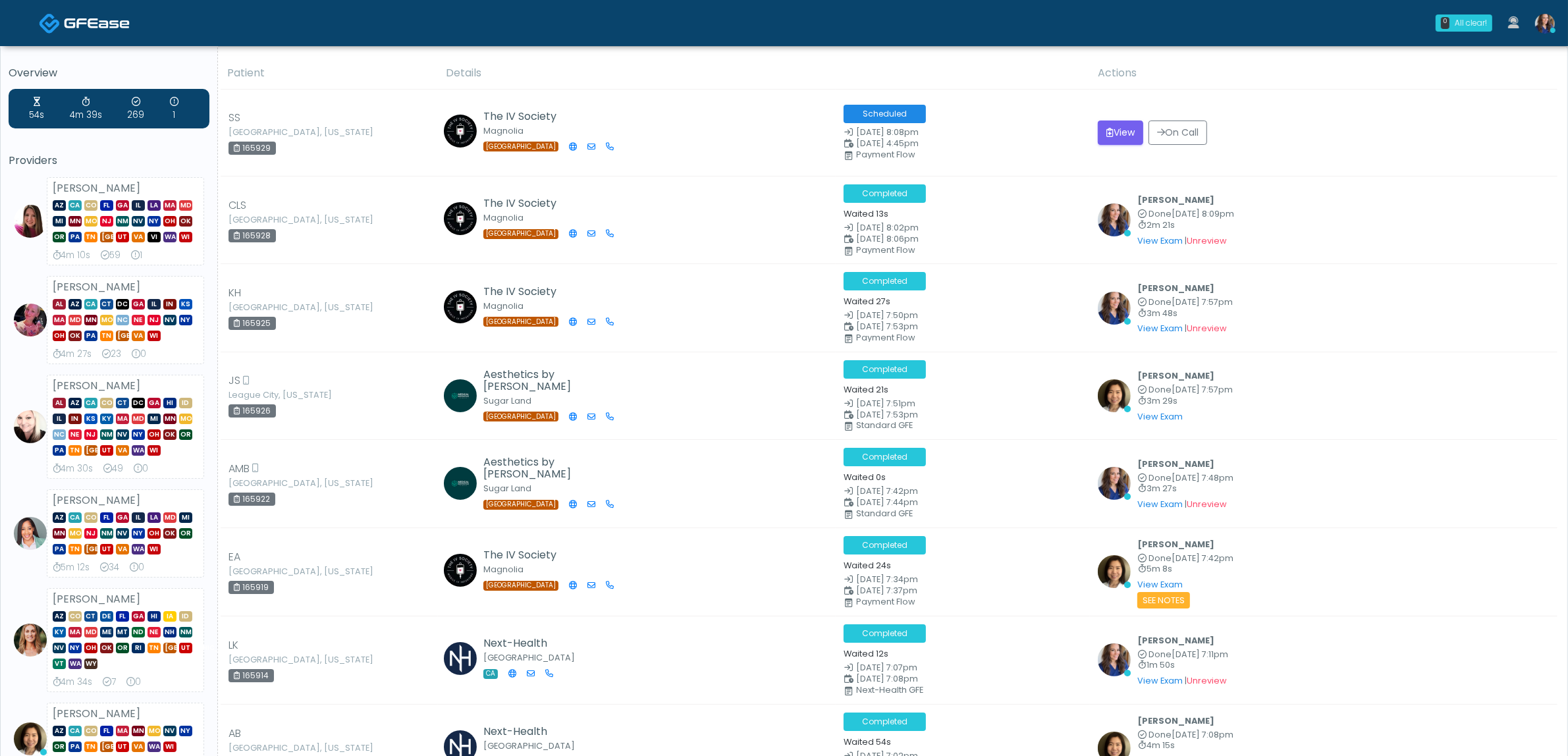
click at [173, 103] on icon at bounding box center [174, 102] width 9 height 9
click at [175, 103] on icon at bounding box center [174, 102] width 9 height 9
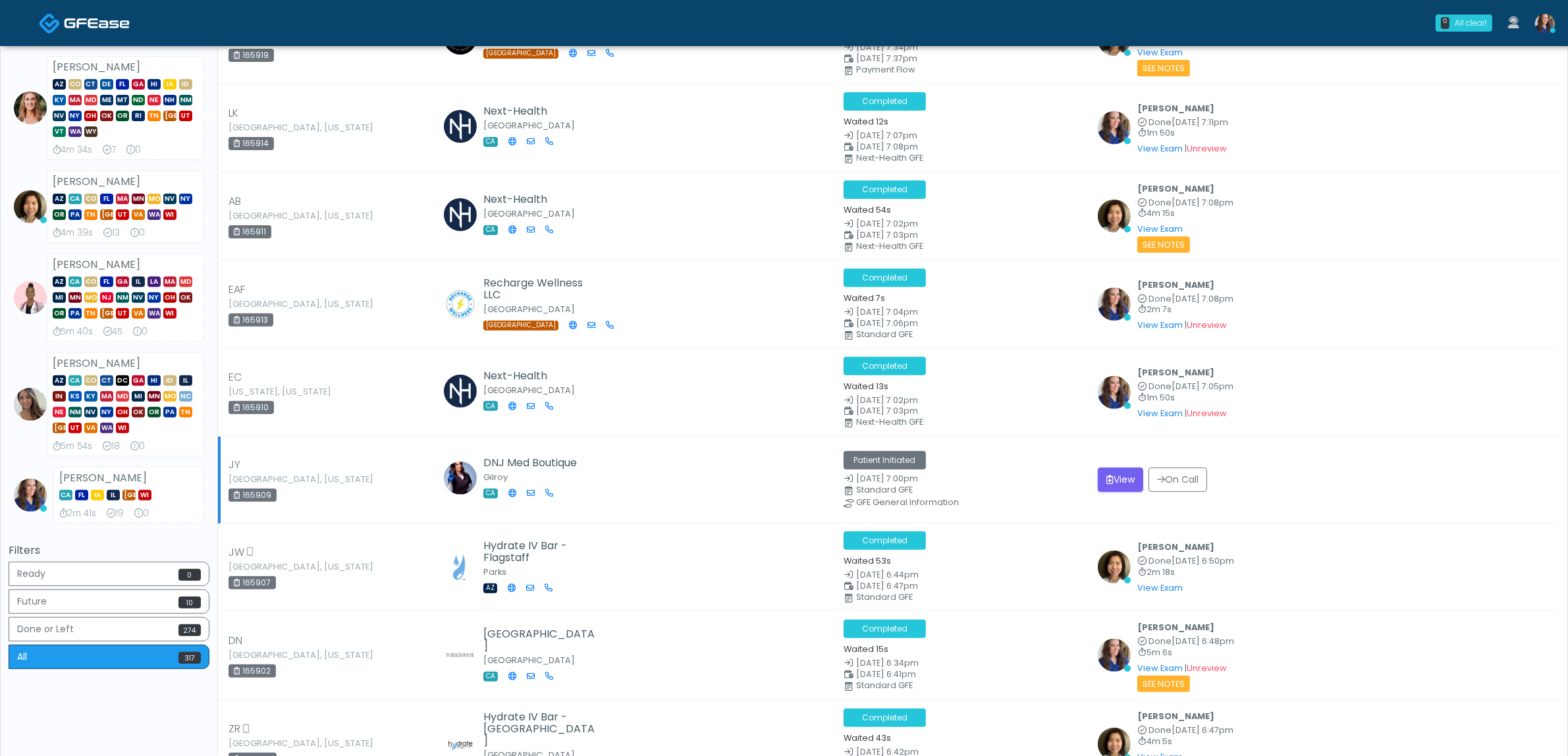
scroll to position [658, 0]
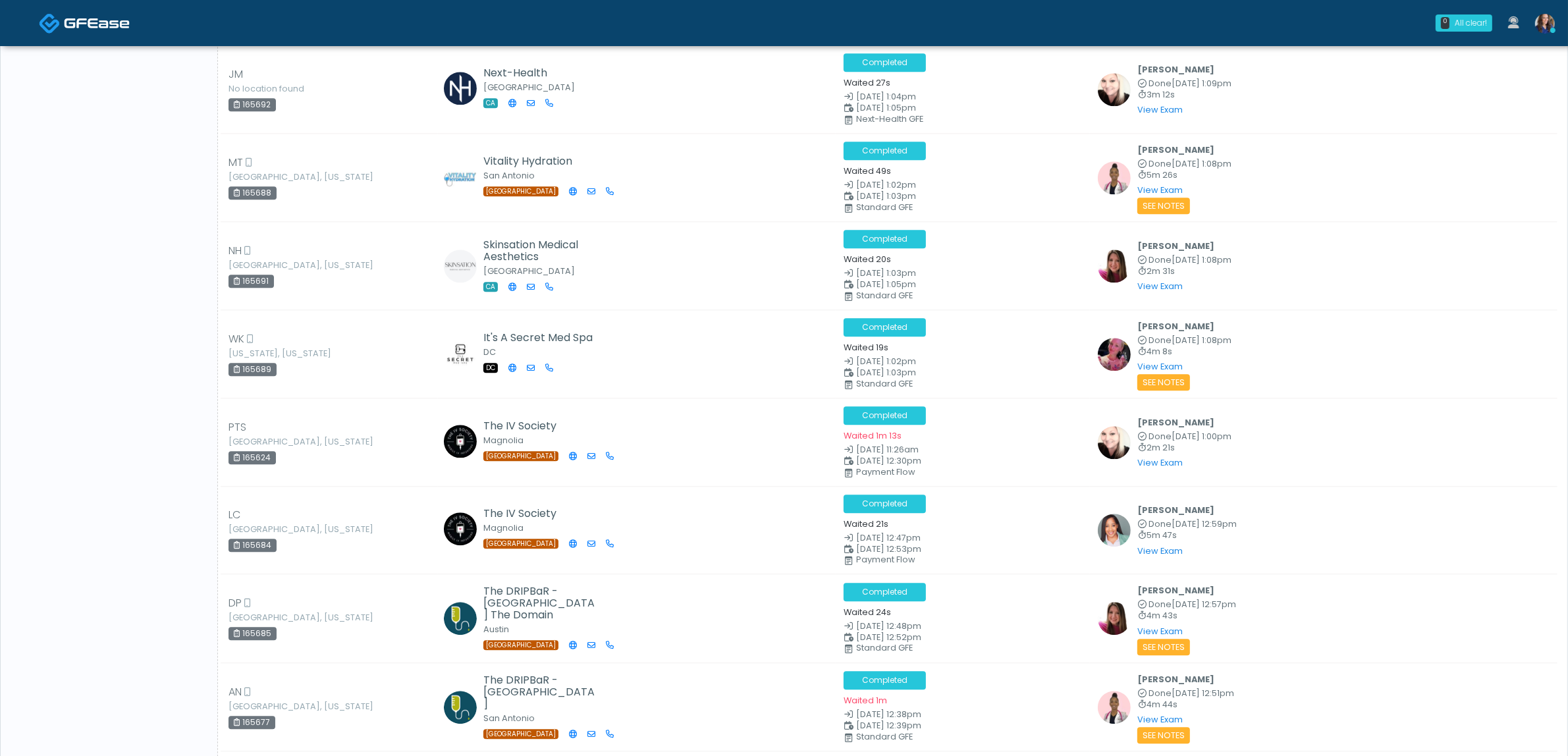
drag, startPoint x: 1286, startPoint y: 512, endPoint x: 1293, endPoint y: 679, distance: 167.1
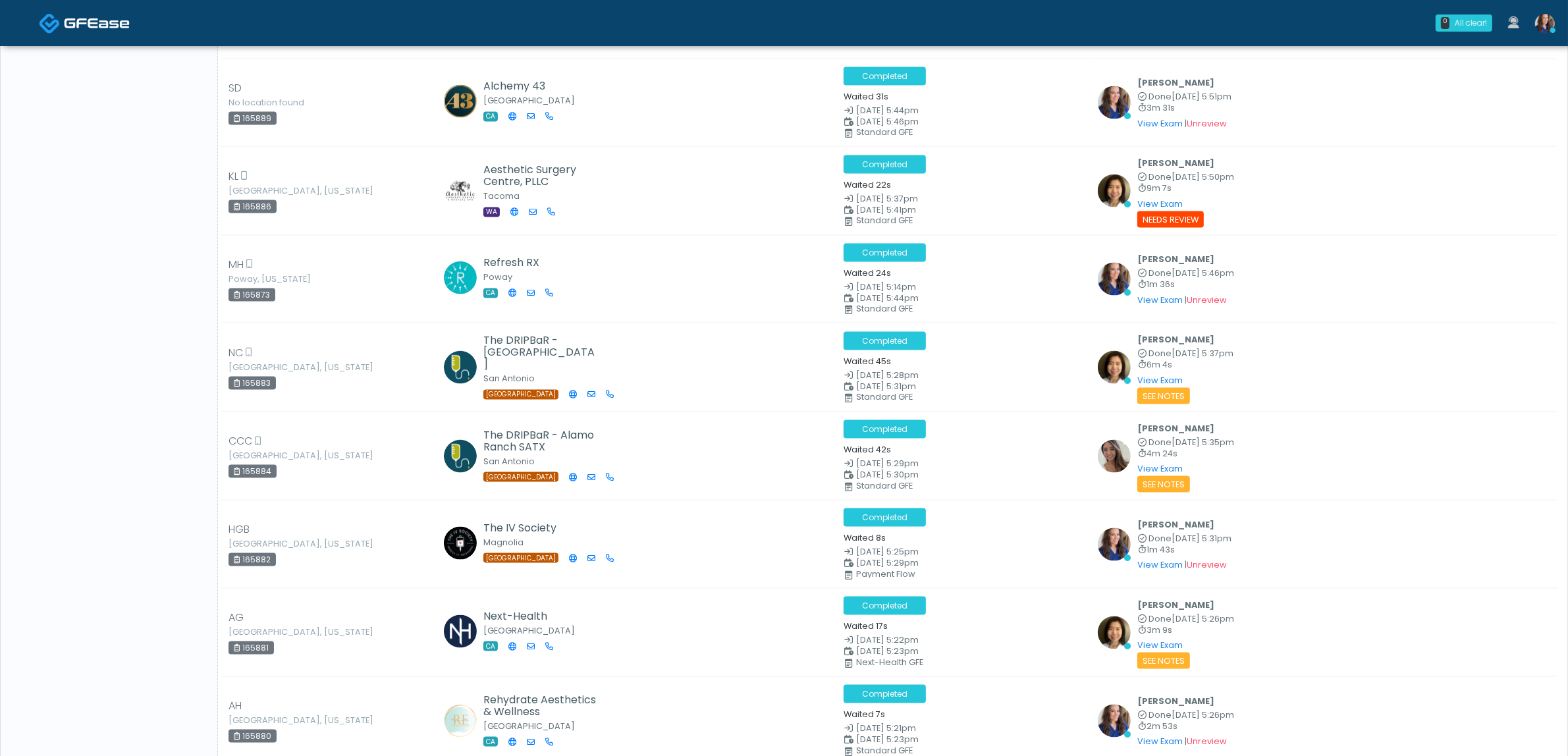
scroll to position [0, 0]
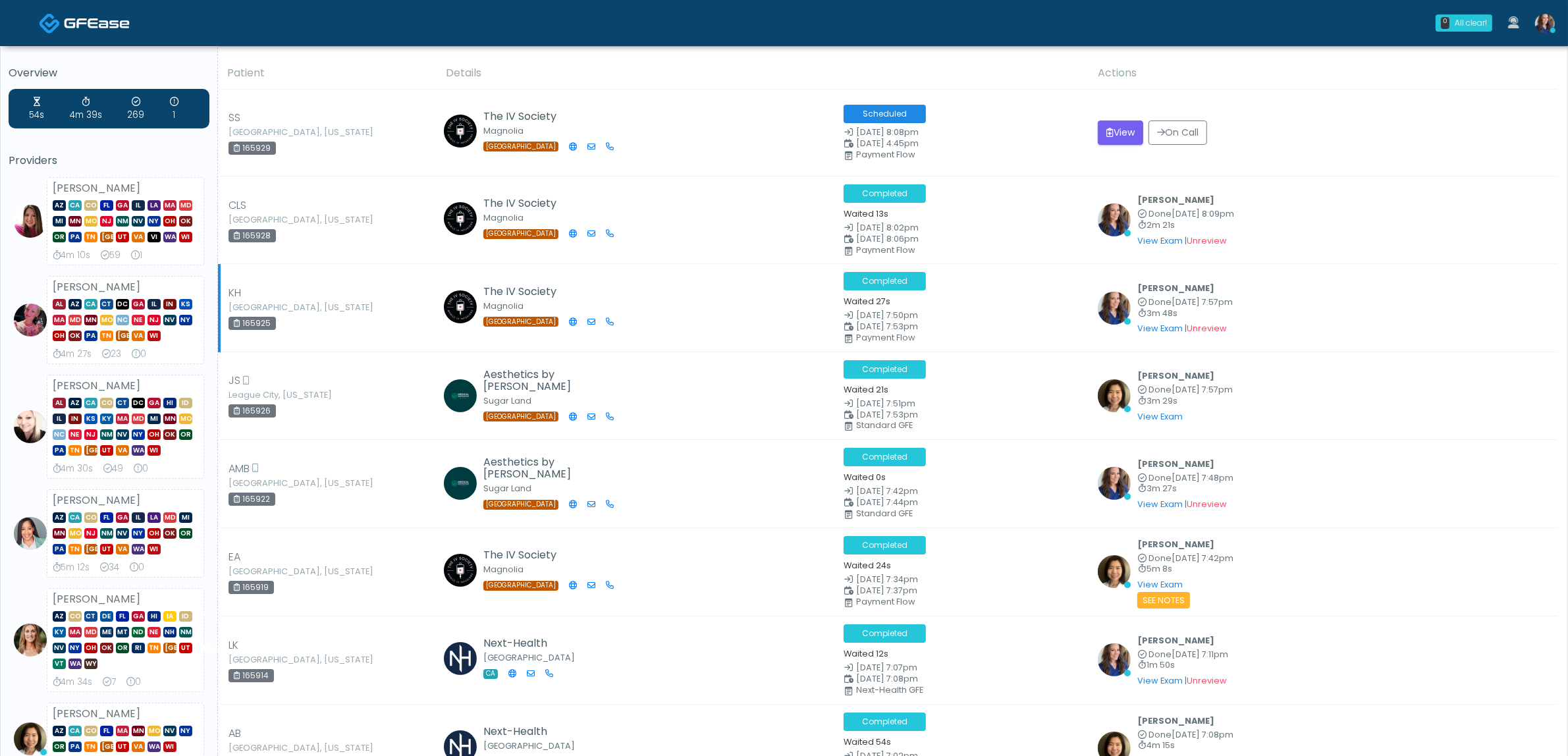
drag, startPoint x: 1292, startPoint y: 673, endPoint x: 1255, endPoint y: 336, distance: 339.0
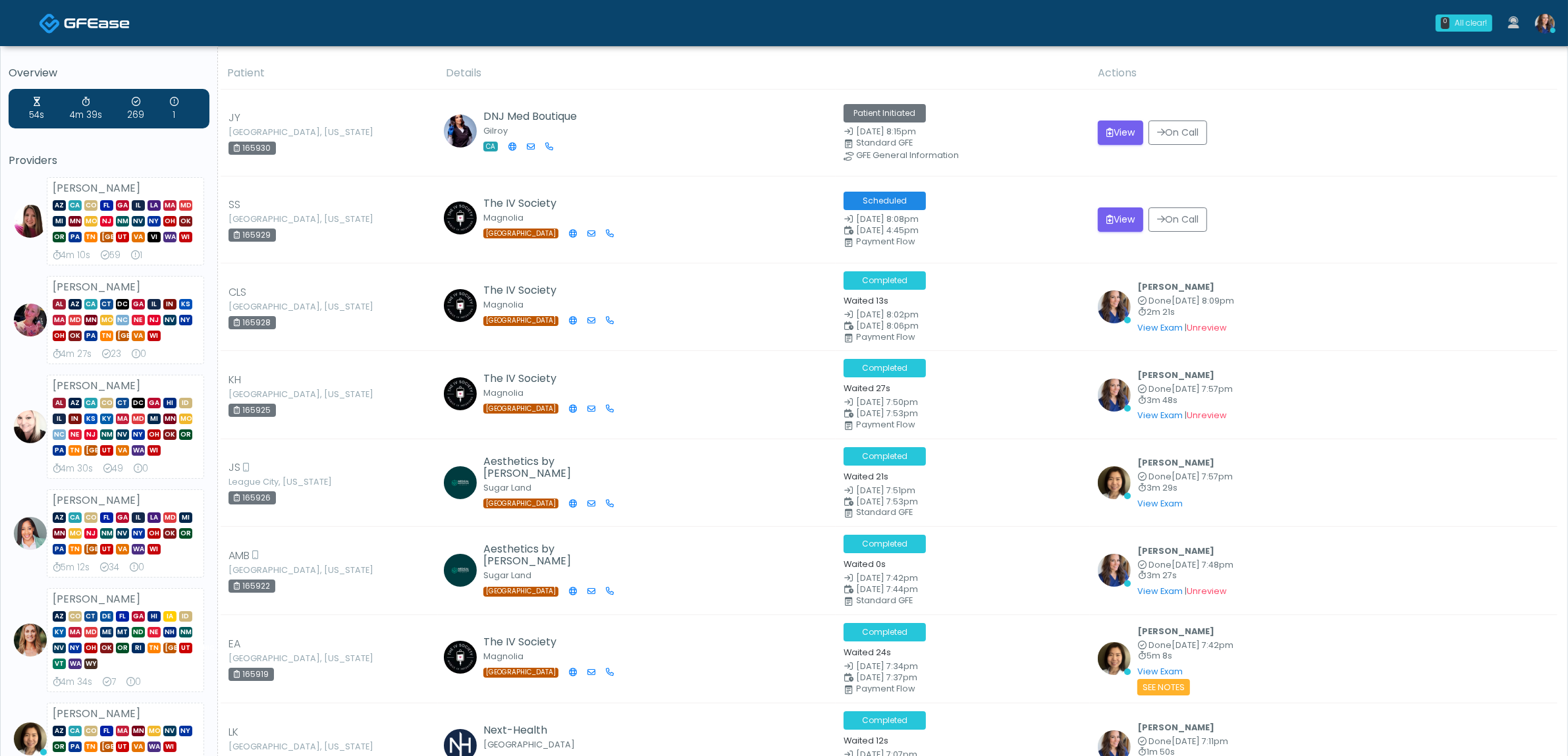
drag, startPoint x: 1255, startPoint y: 336, endPoint x: 601, endPoint y: 315, distance: 654.3
click at [649, 330] on td "The IV Society Magnolia [GEOGRAPHIC_DATA]" at bounding box center [637, 307] width 398 height 88
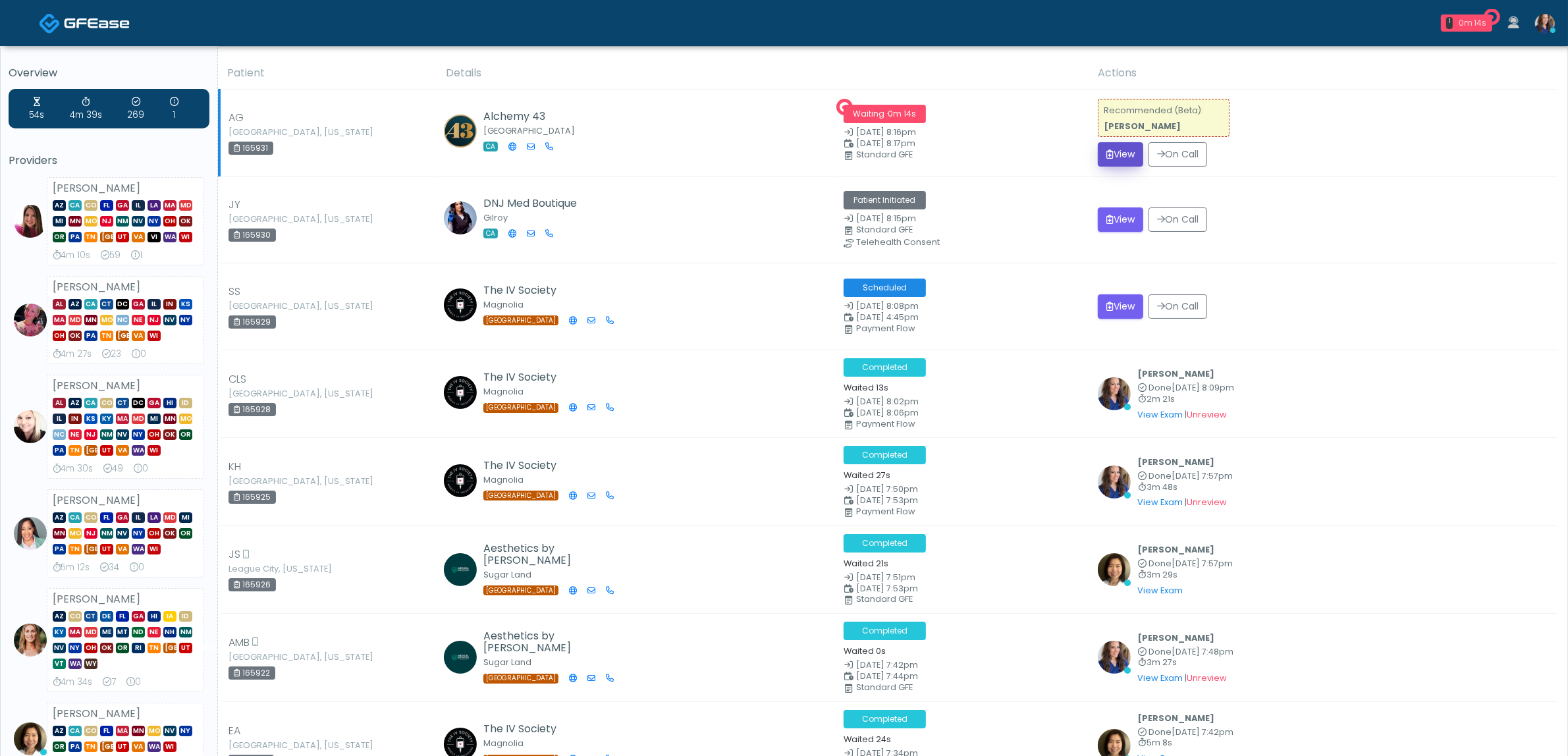
click at [1126, 163] on button "View" at bounding box center [1121, 154] width 46 height 24
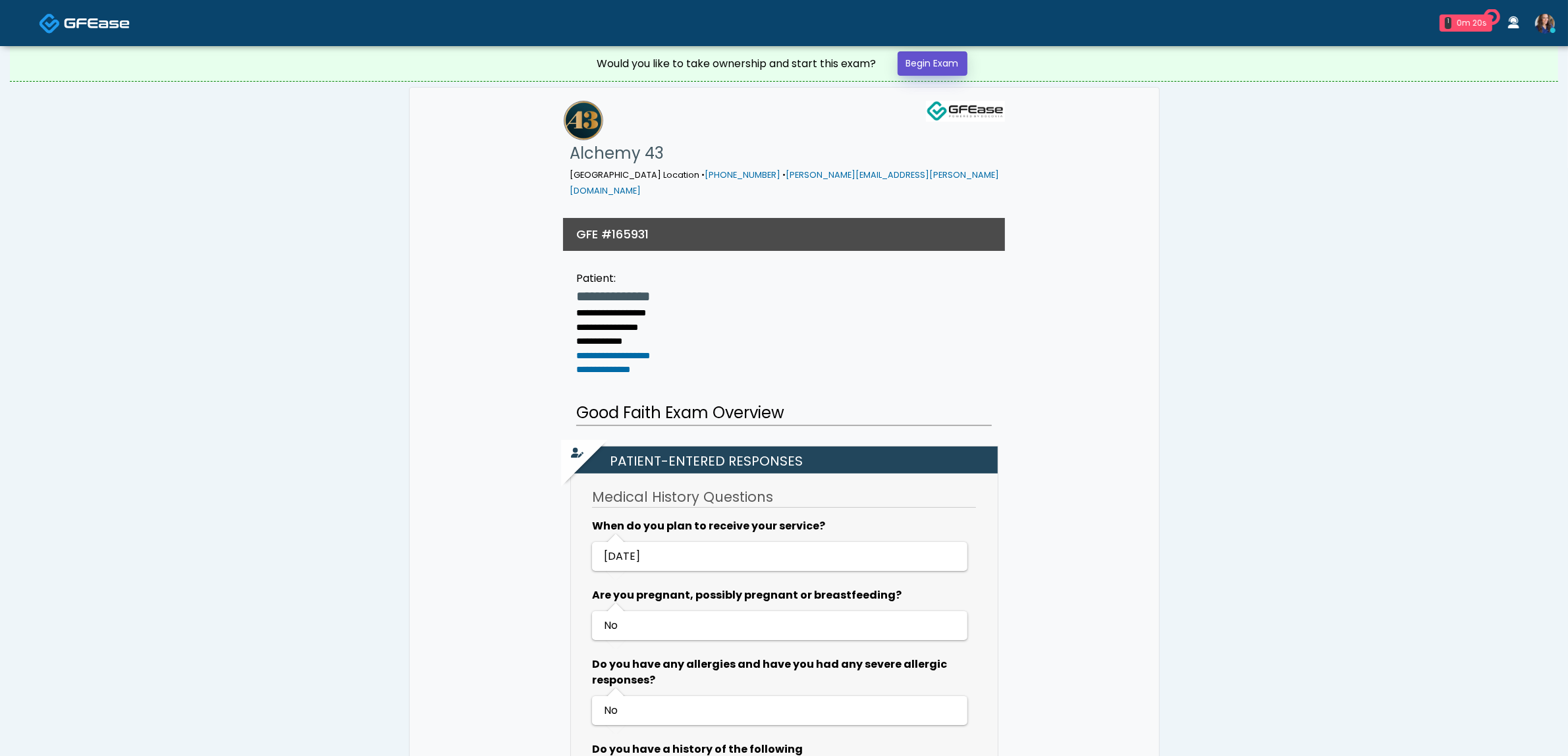
click at [955, 66] on link "Begin Exam" at bounding box center [932, 63] width 70 height 24
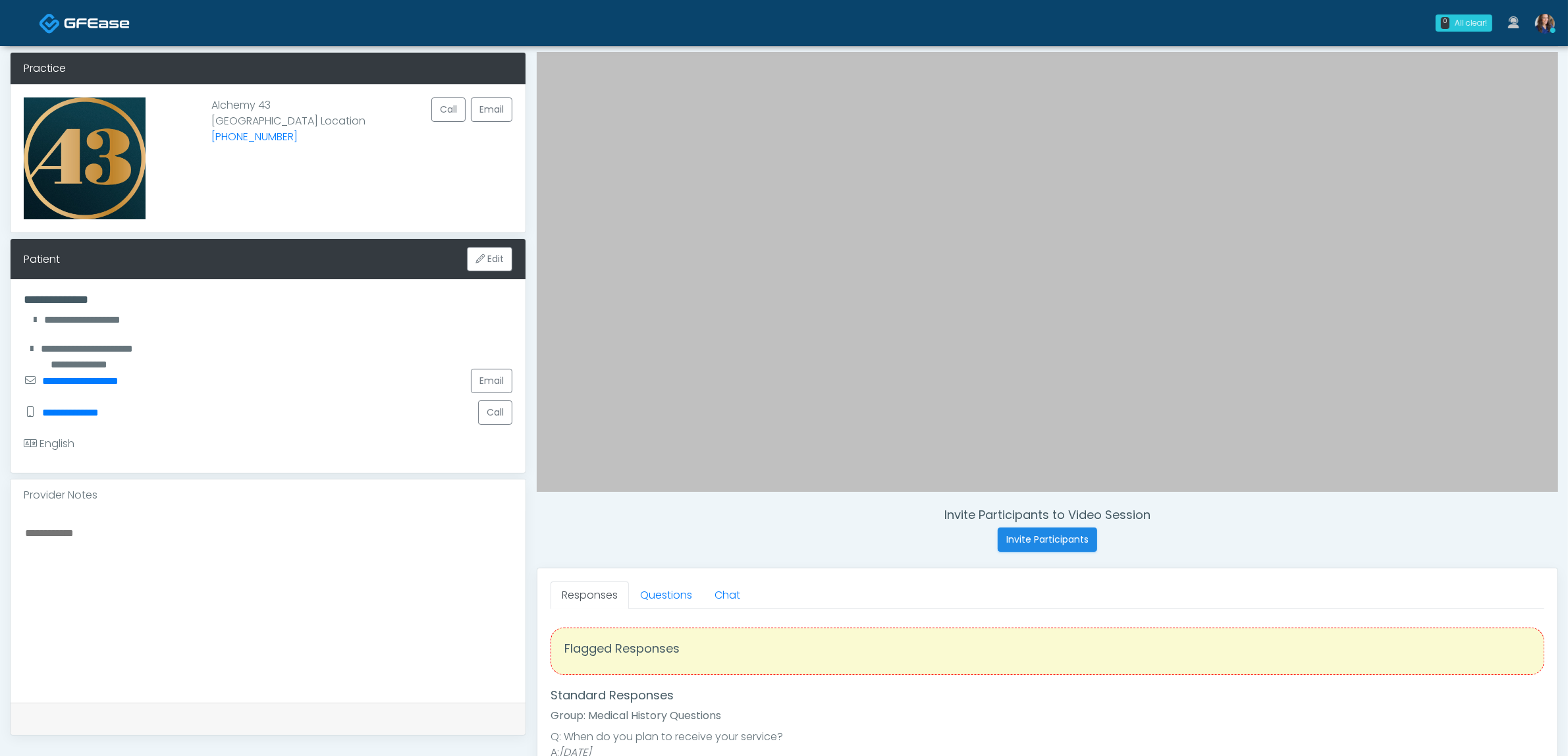
scroll to position [82, 0]
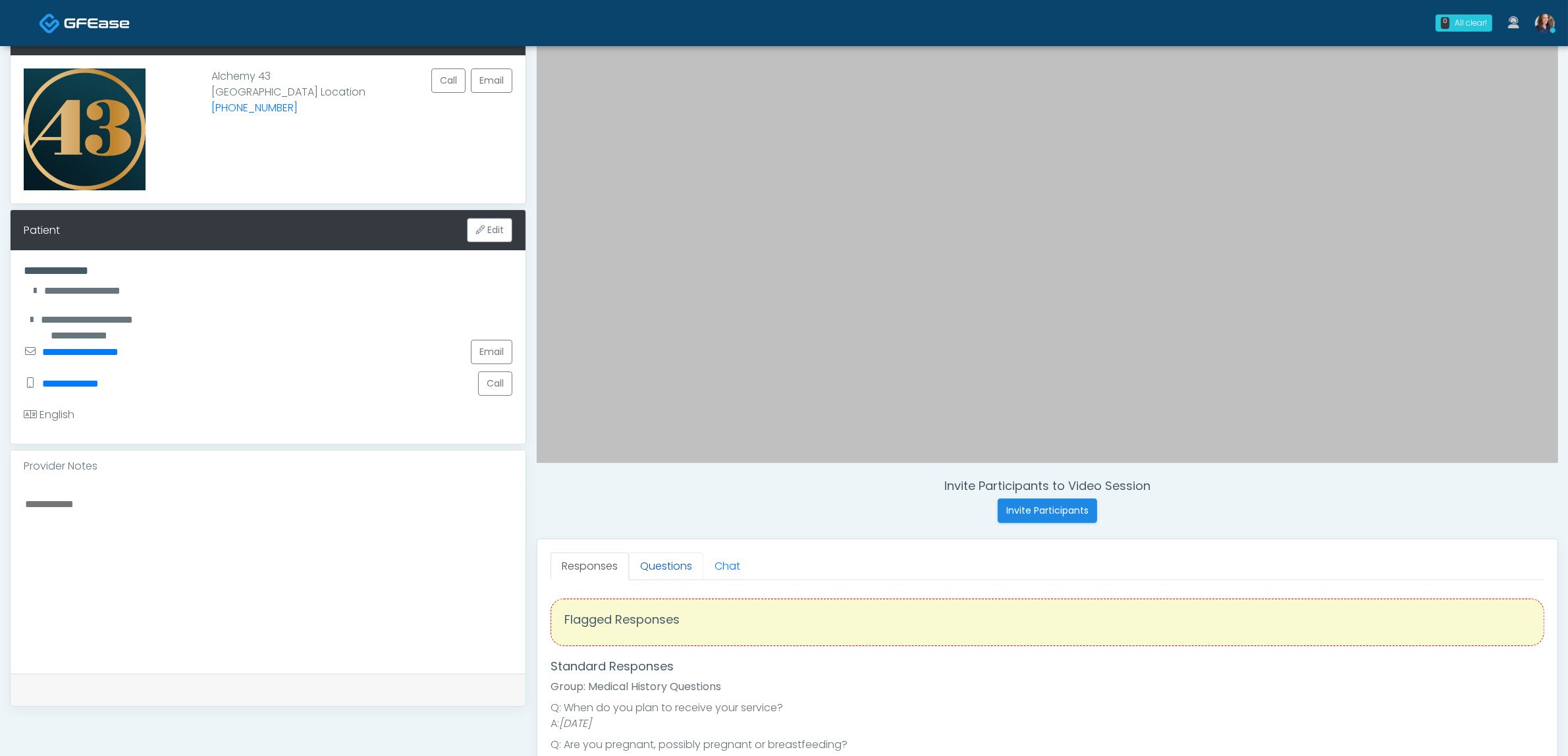
click at [661, 566] on link "Questions" at bounding box center [666, 566] width 74 height 28
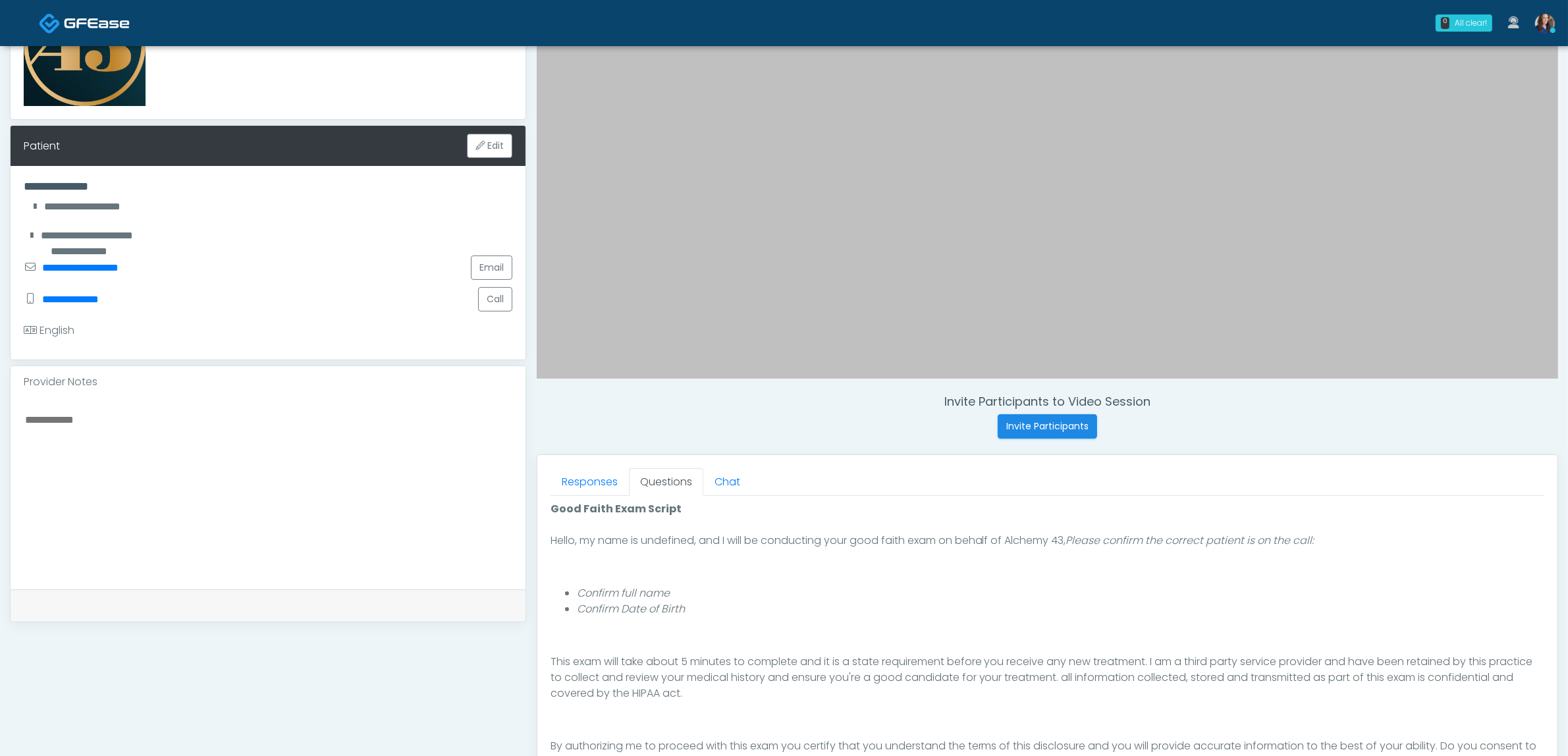
scroll to position [247, 0]
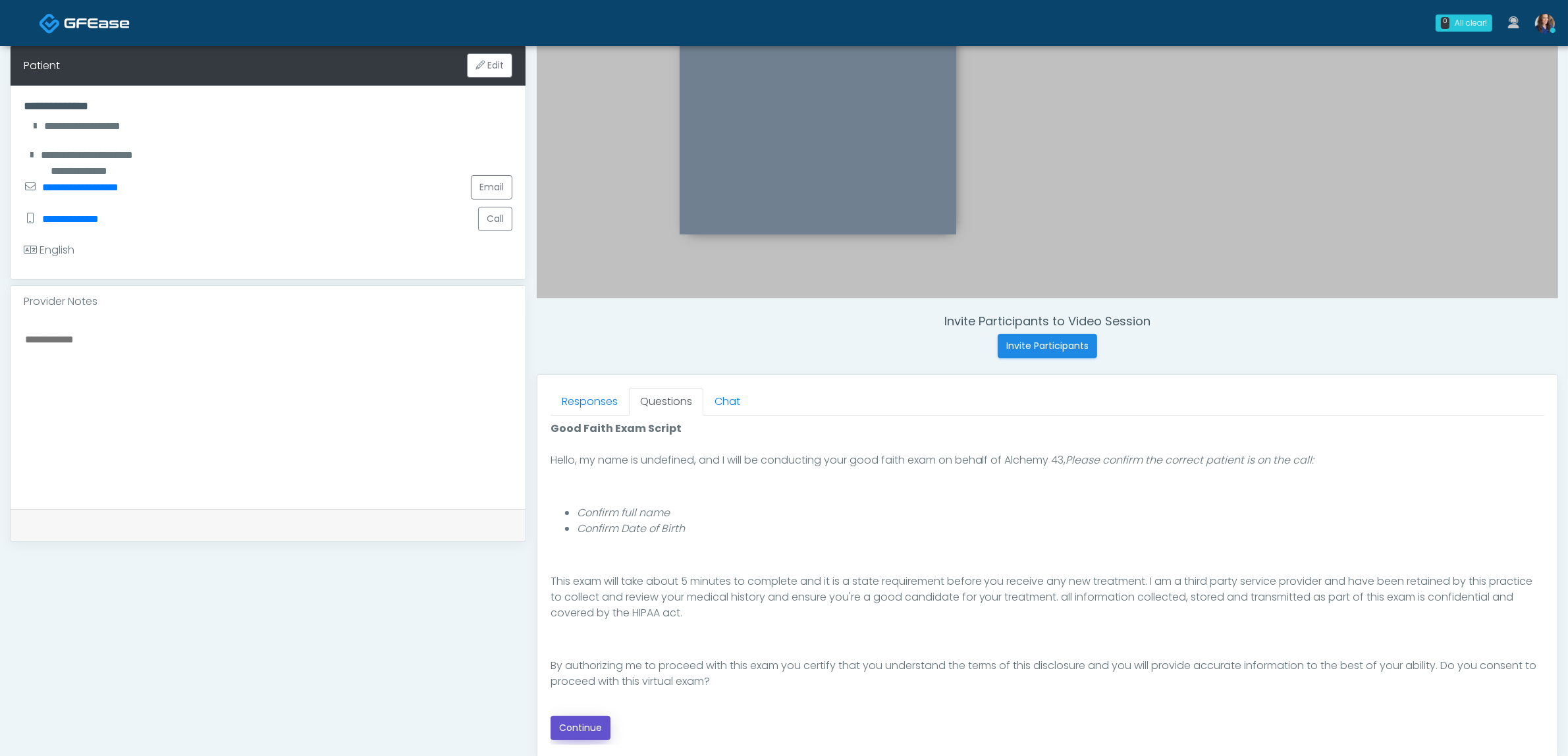
drag, startPoint x: 593, startPoint y: 730, endPoint x: 654, endPoint y: 708, distance: 64.8
click at [594, 730] on button "Continue" at bounding box center [581, 727] width 60 height 24
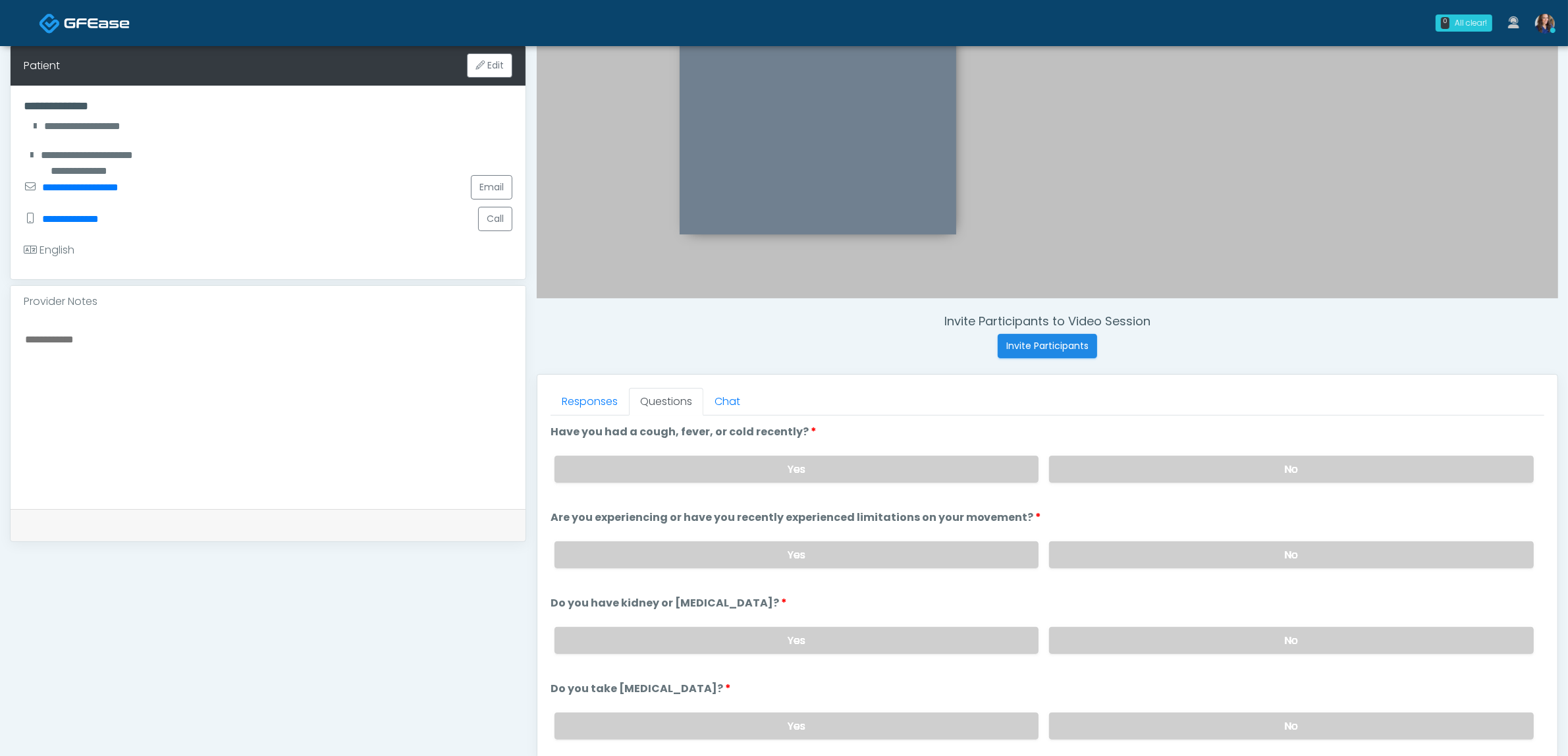
scroll to position [428, 0]
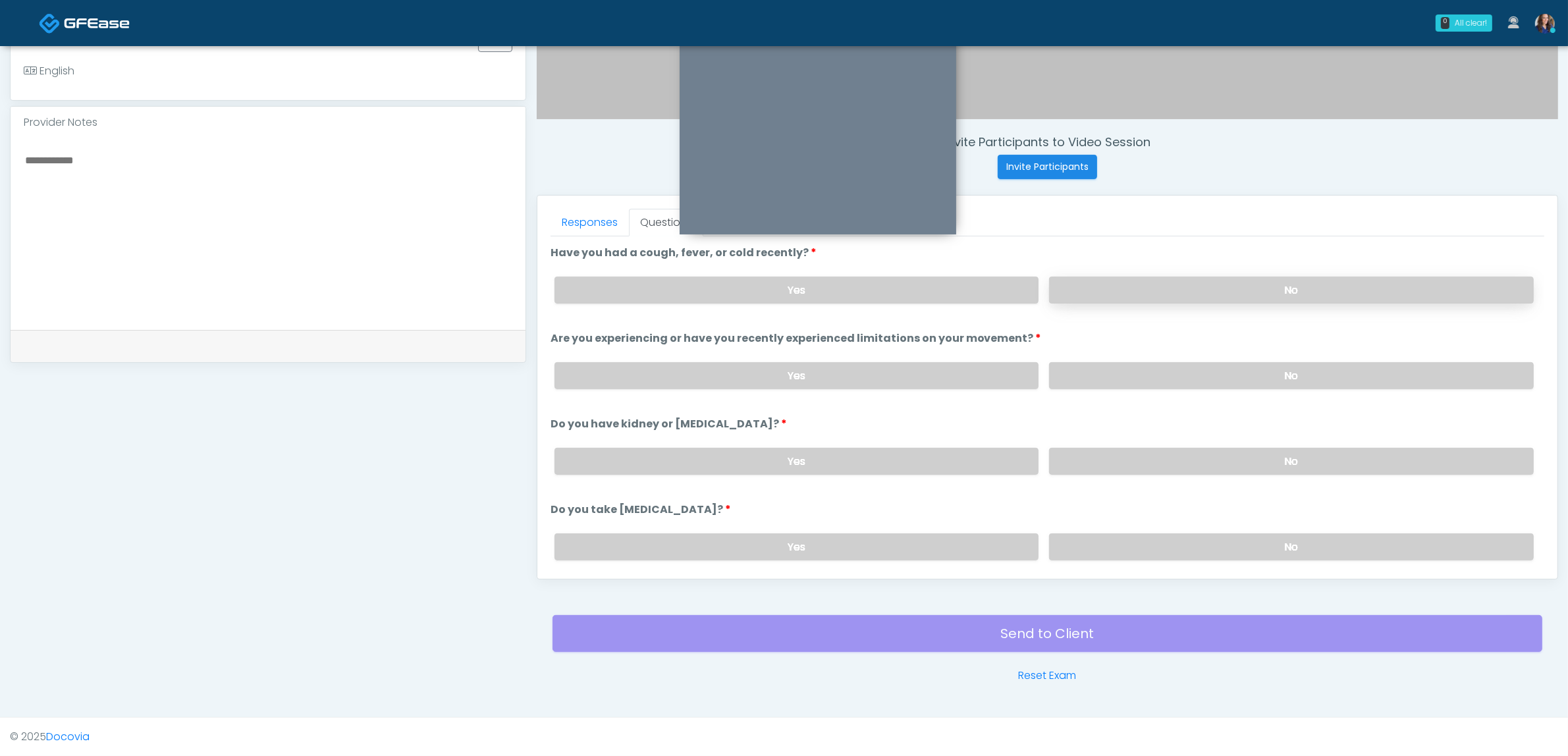
drag, startPoint x: 1106, startPoint y: 273, endPoint x: 1104, endPoint y: 280, distance: 7.3
click at [1106, 274] on div "Yes No" at bounding box center [1044, 290] width 1000 height 48
click at [1104, 280] on label "No" at bounding box center [1291, 290] width 484 height 27
click at [1104, 372] on label "No" at bounding box center [1291, 376] width 484 height 27
drag, startPoint x: 1108, startPoint y: 455, endPoint x: 1103, endPoint y: 478, distance: 23.5
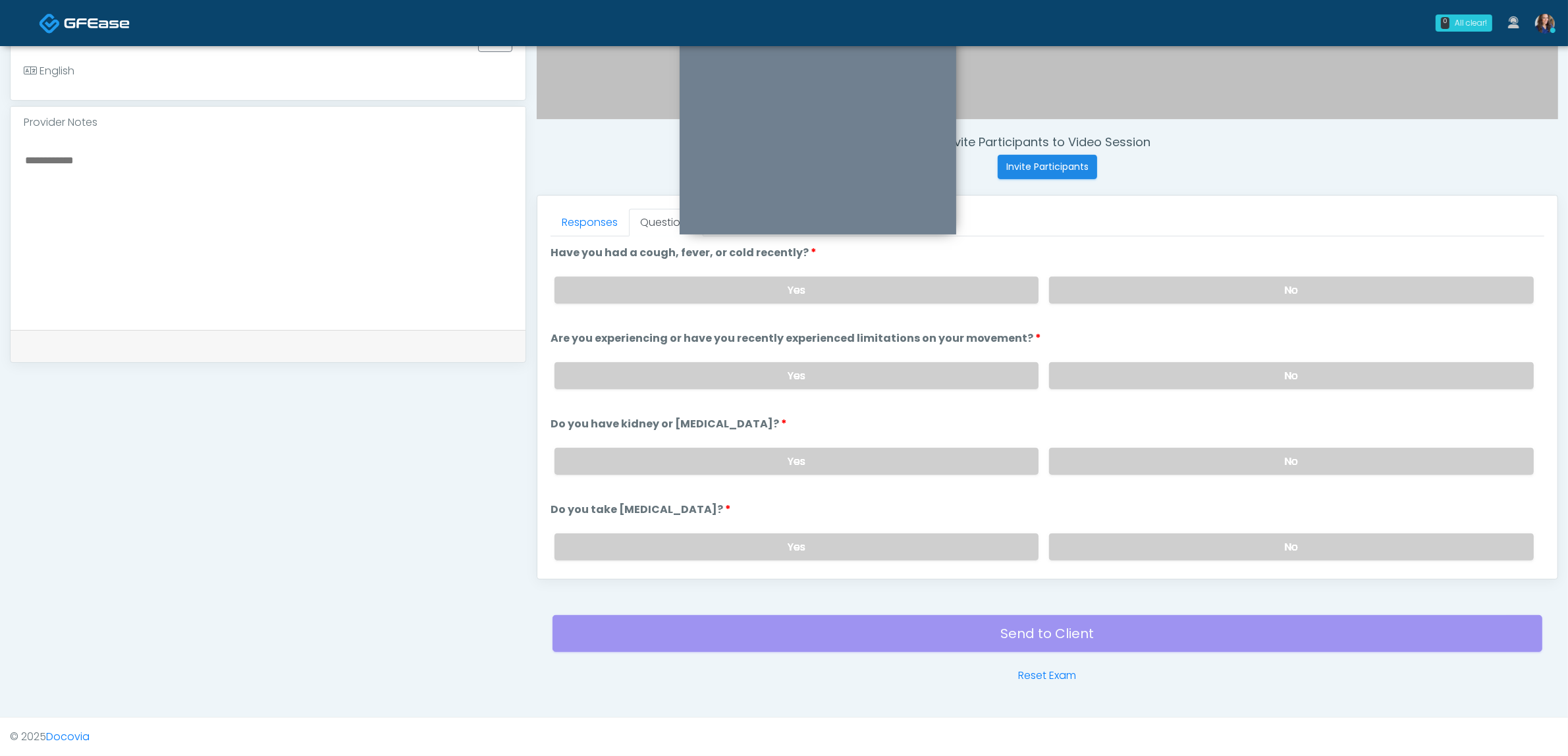
click at [1104, 461] on label "No" at bounding box center [1291, 461] width 484 height 27
click at [1094, 540] on label "No" at bounding box center [1291, 547] width 484 height 27
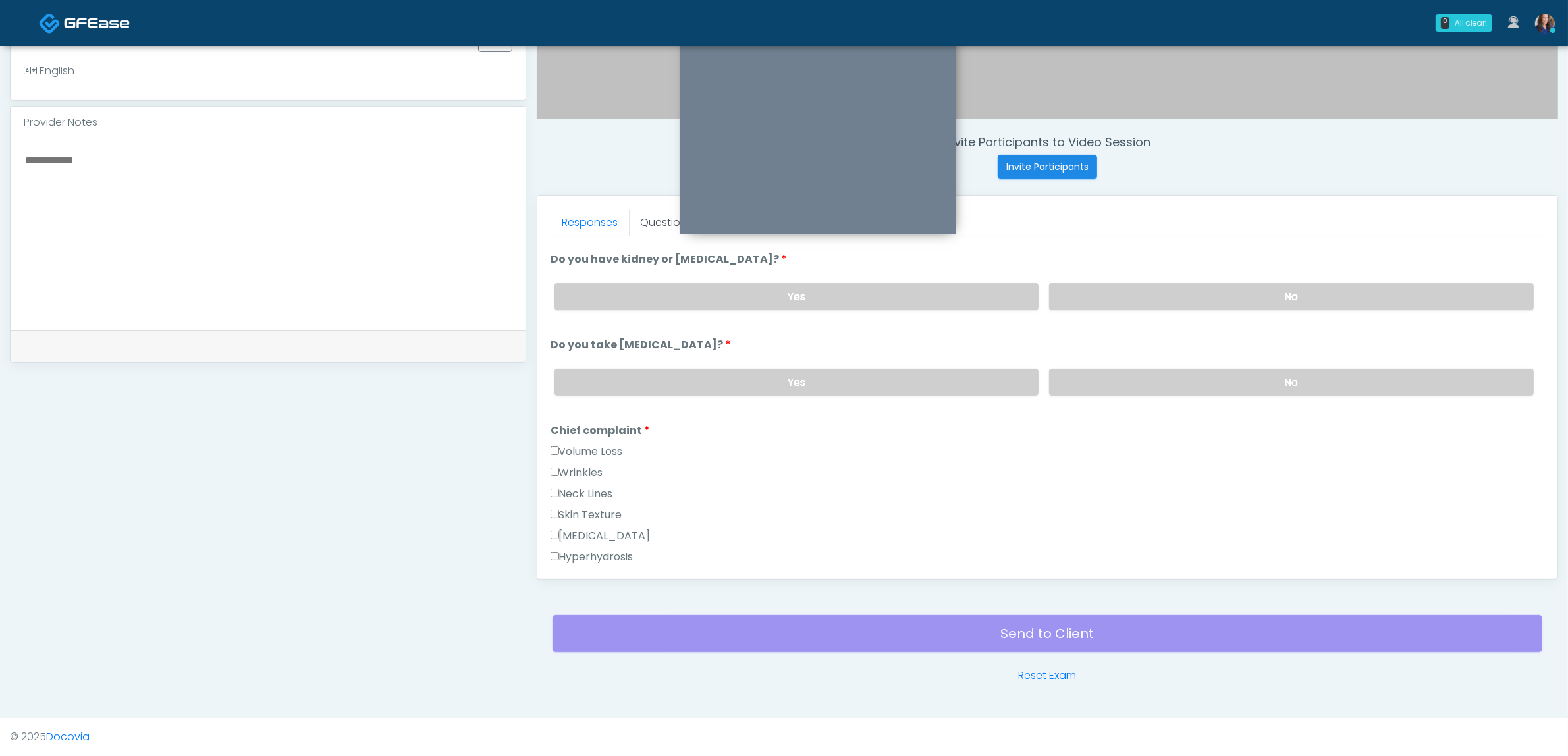
scroll to position [247, 0]
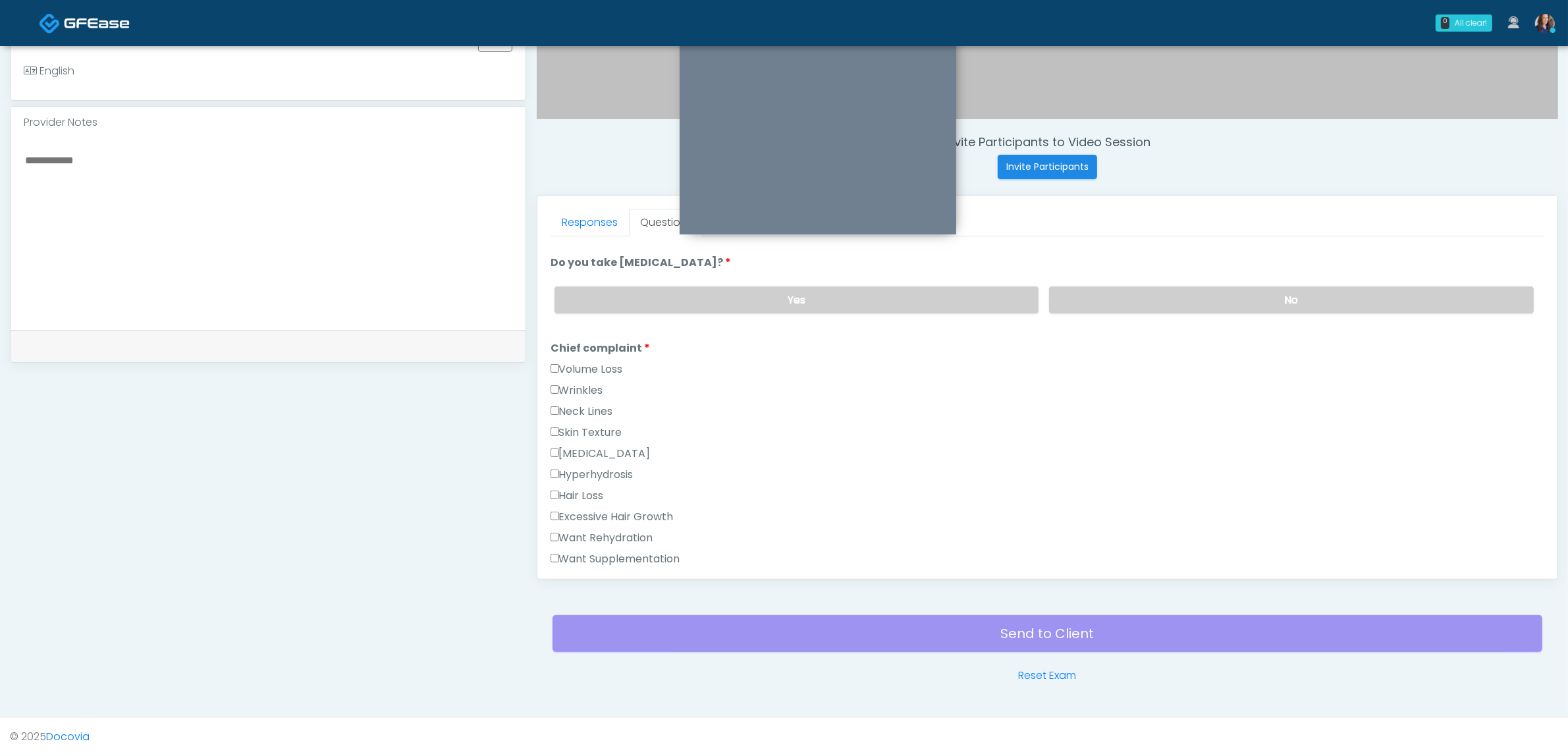
drag, startPoint x: 638, startPoint y: 530, endPoint x: 649, endPoint y: 551, distance: 23.7
click at [639, 531] on label "Want Rehydration" at bounding box center [602, 538] width 103 height 16
click at [651, 553] on label "Want Supplementation" at bounding box center [616, 559] width 130 height 16
drag, startPoint x: 623, startPoint y: 530, endPoint x: 633, endPoint y: 543, distance: 16.4
click at [623, 531] on label "Want Rehydration" at bounding box center [602, 538] width 103 height 16
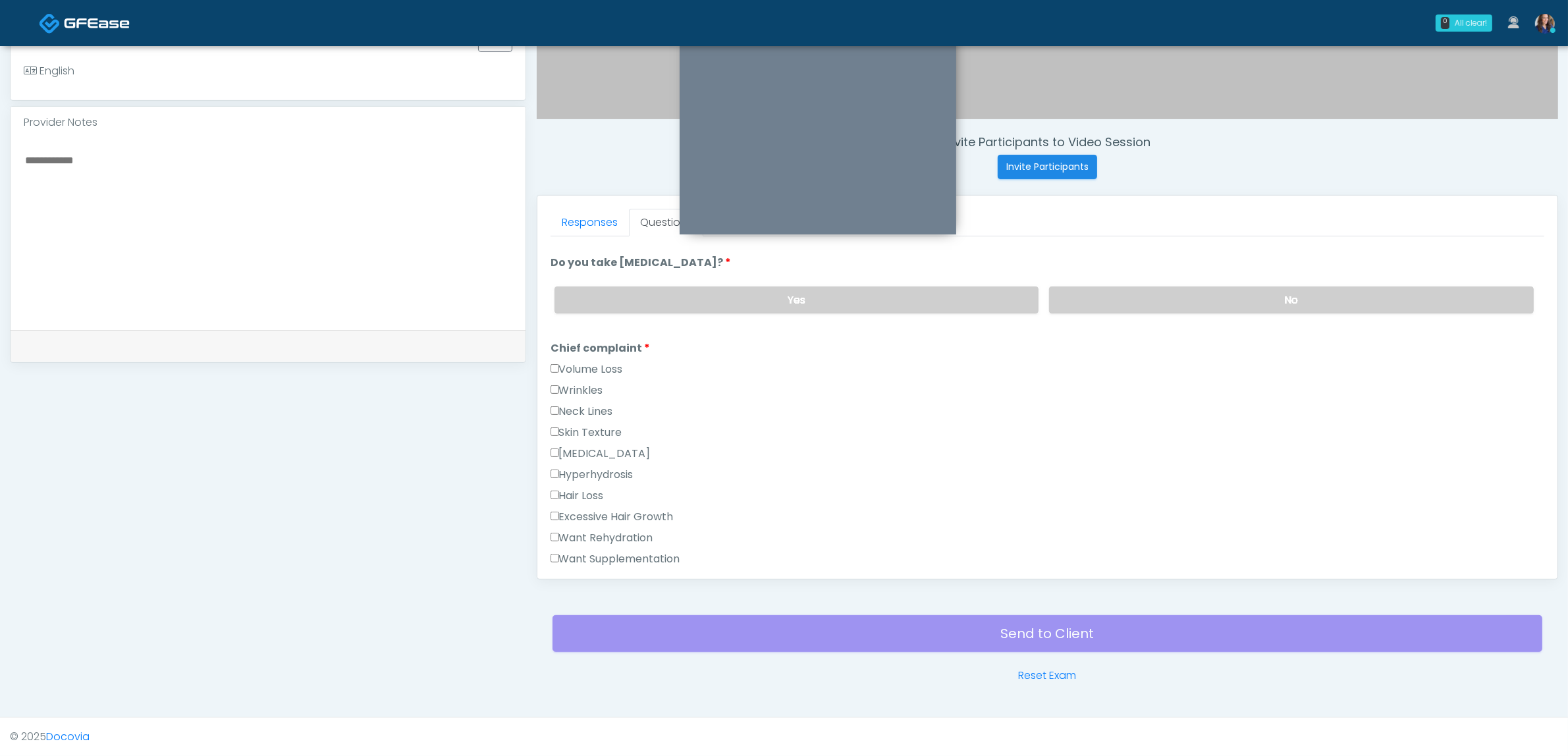
click at [628, 551] on label "Want Supplementation" at bounding box center [616, 559] width 130 height 16
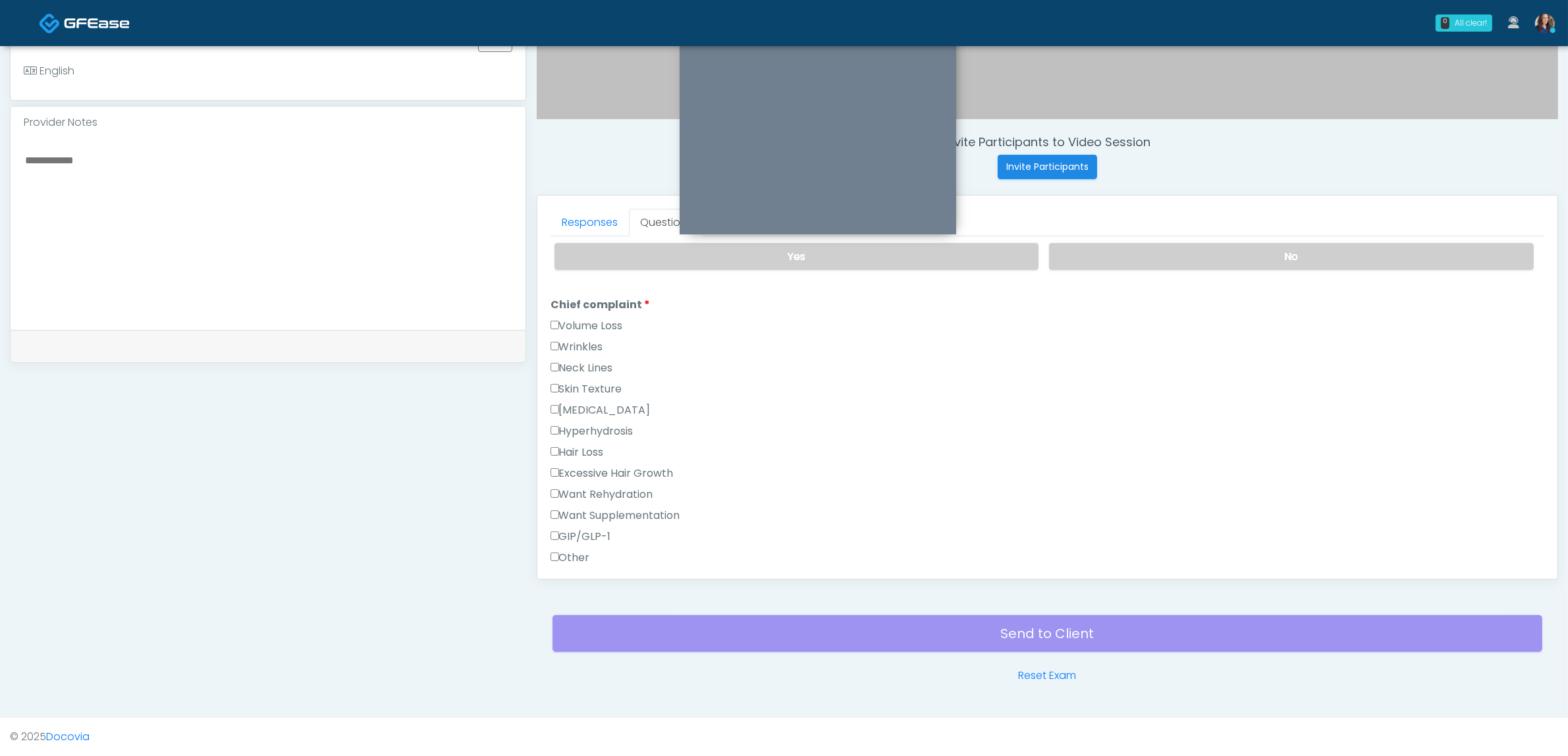
scroll to position [330, 0]
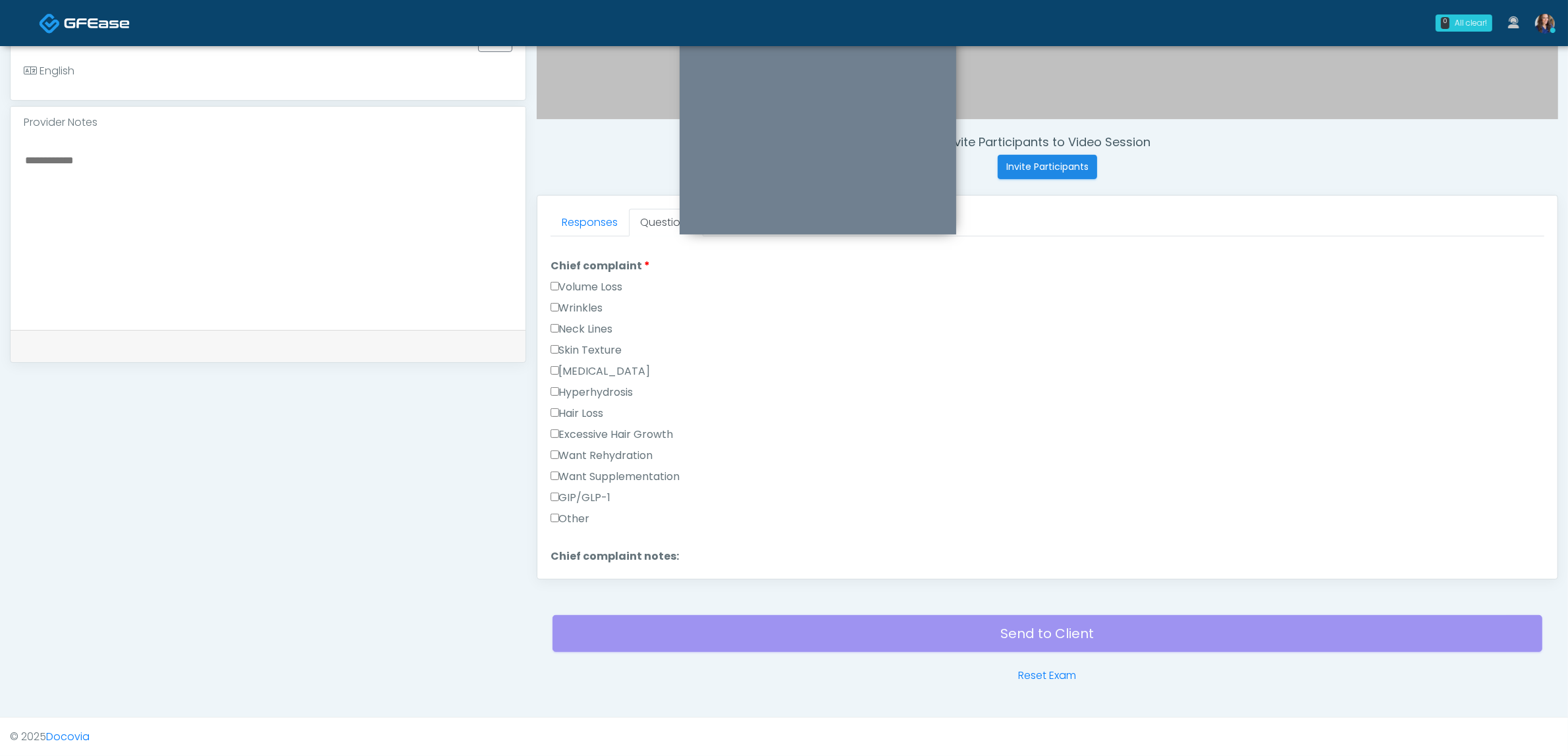
click at [581, 491] on label "GIP/GLP-1" at bounding box center [581, 498] width 61 height 16
drag, startPoint x: 544, startPoint y: 248, endPoint x: 566, endPoint y: 261, distance: 25.6
click at [544, 249] on div "Responses Questions Chat Good Faith Exam Script Good Faith Exam Script INTRODUC…" at bounding box center [1047, 387] width 1020 height 383
drag, startPoint x: 568, startPoint y: 261, endPoint x: 579, endPoint y: 261, distance: 11.0
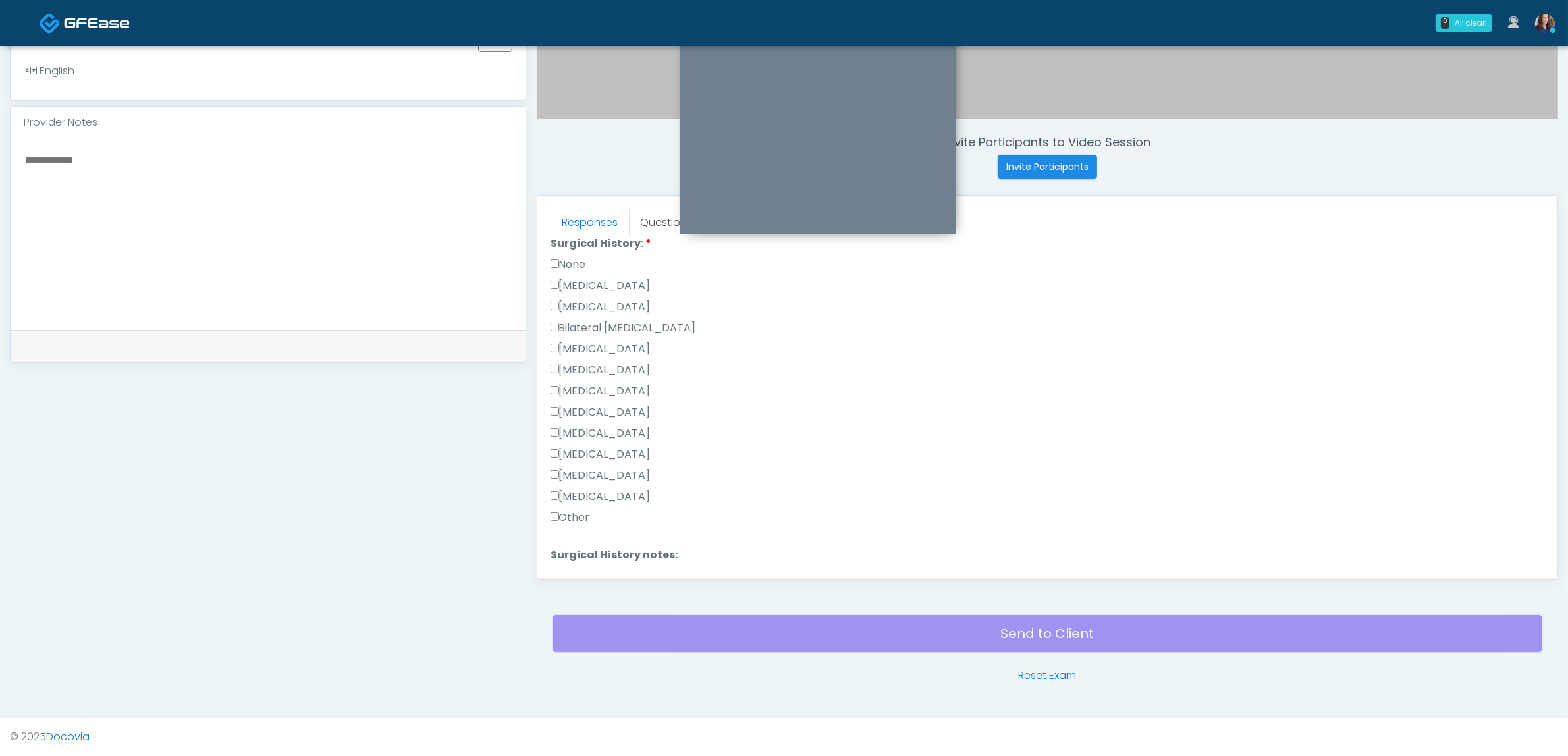
click at [569, 261] on label "None" at bounding box center [569, 265] width 36 height 16
click at [566, 322] on label "None" at bounding box center [569, 330] width 36 height 16
click at [577, 496] on label "Other" at bounding box center [570, 501] width 39 height 16
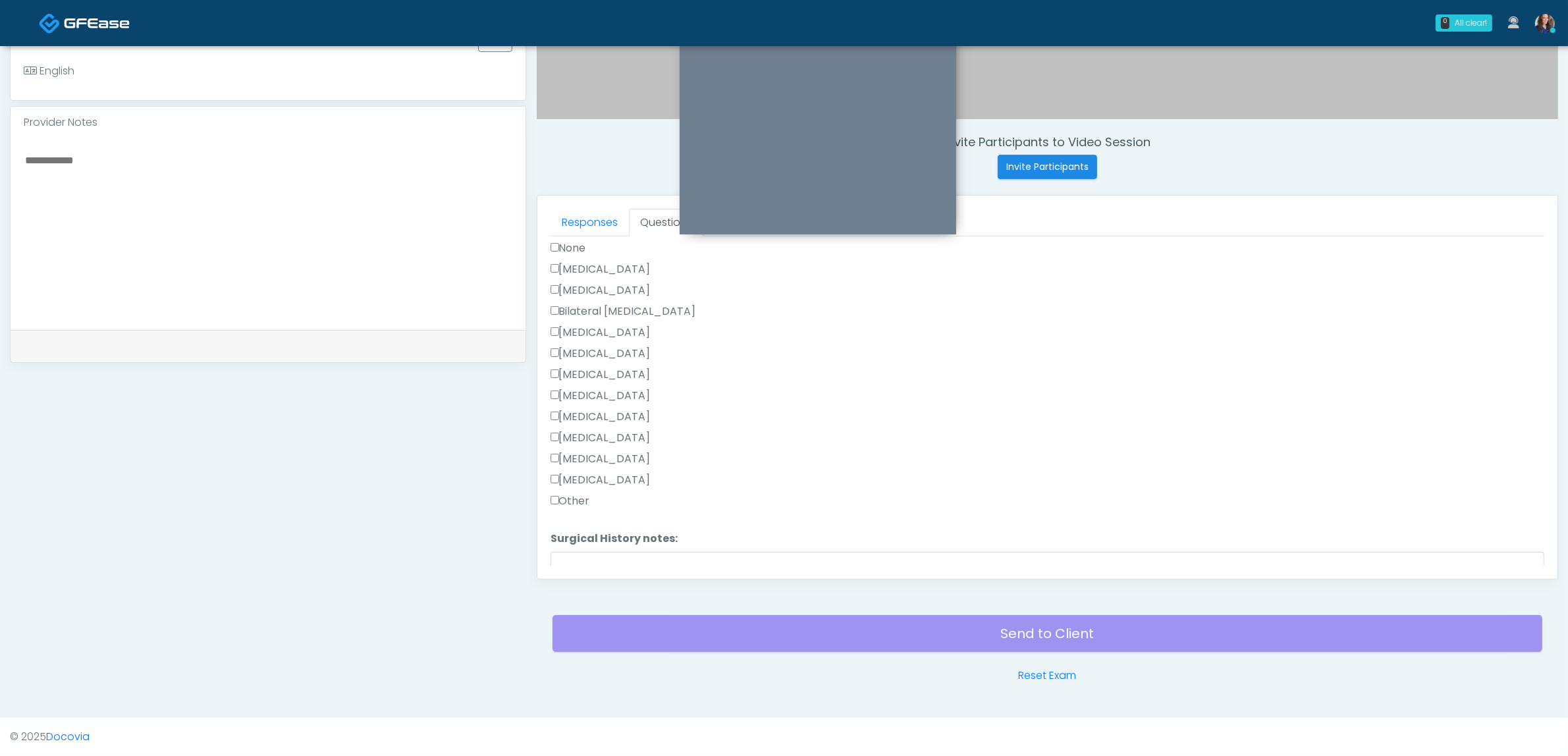
click at [579, 496] on label "Other" at bounding box center [570, 501] width 39 height 16
click at [601, 472] on label "Tonsillectomy" at bounding box center [601, 480] width 100 height 16
click at [583, 496] on label "Other" at bounding box center [570, 501] width 39 height 16
drag, startPoint x: 584, startPoint y: 551, endPoint x: 601, endPoint y: 551, distance: 17.0
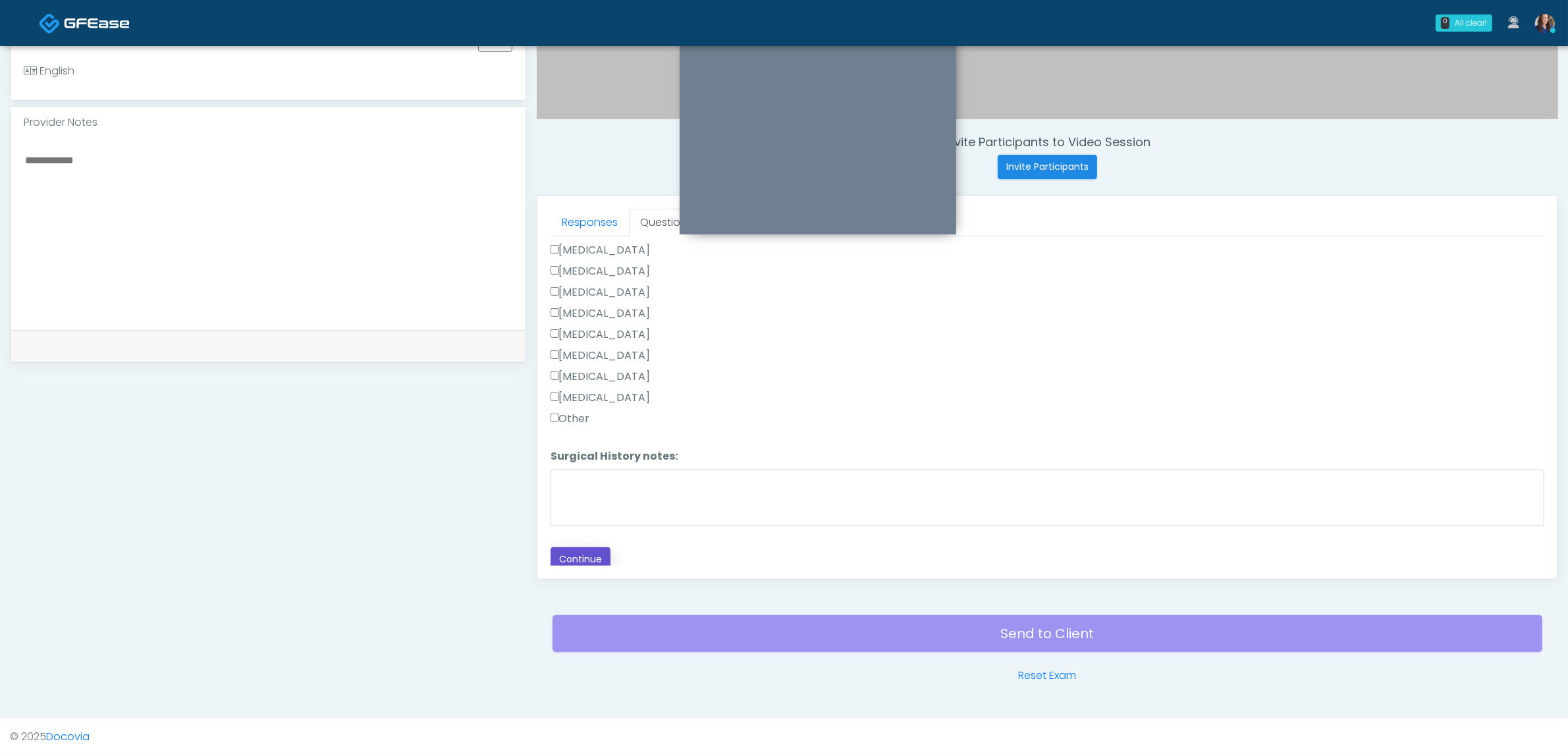
click at [584, 551] on button "Continue" at bounding box center [581, 559] width 60 height 24
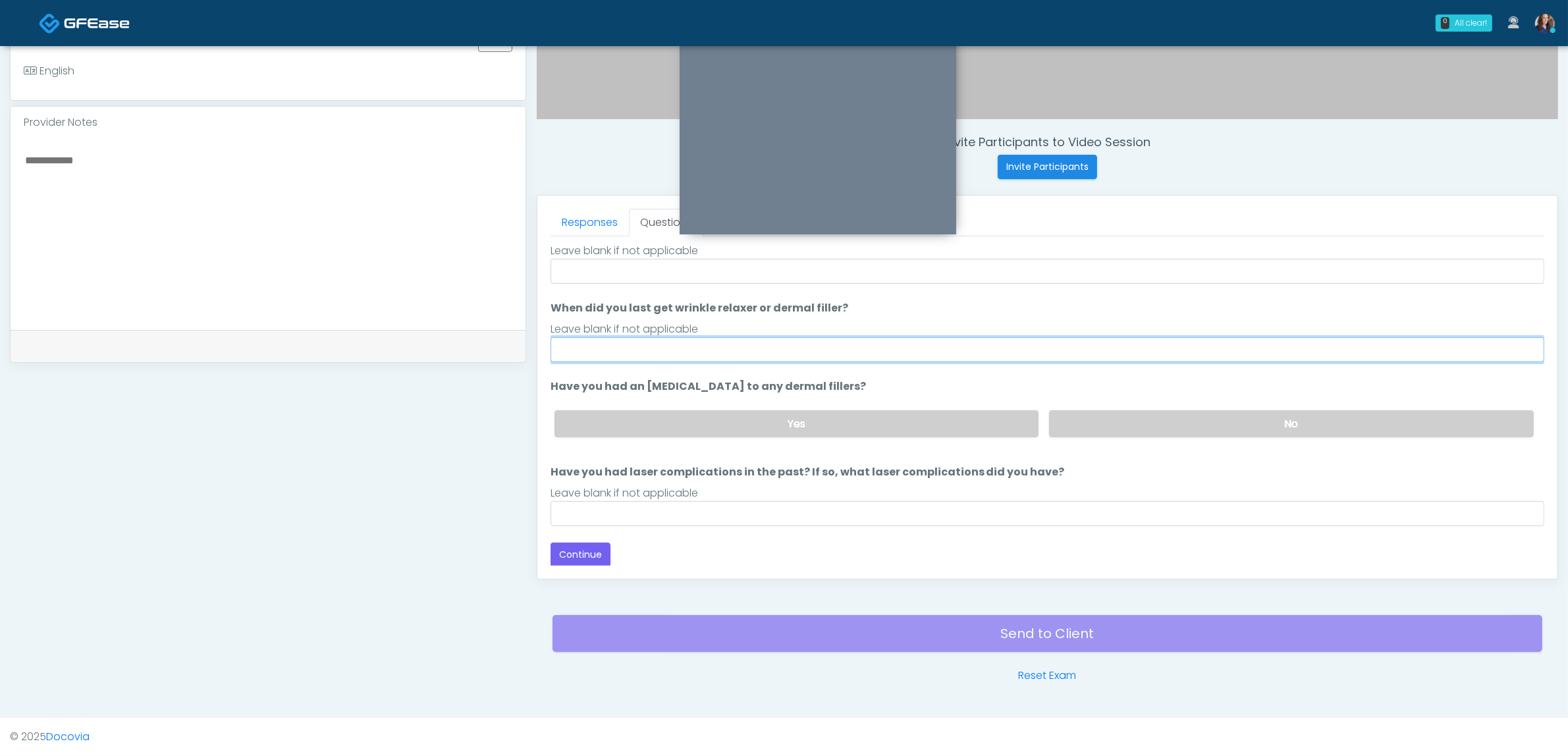
click at [753, 346] on input "When did you last get wrinkle relaxer or dermal filler?" at bounding box center [1047, 349] width 994 height 25
drag, startPoint x: 716, startPoint y: 347, endPoint x: 895, endPoint y: 341, distance: 179.1
click at [880, 346] on input "**********" at bounding box center [1047, 349] width 994 height 25
drag, startPoint x: 626, startPoint y: 346, endPoint x: 595, endPoint y: 354, distance: 32.0
click at [595, 354] on input "**********" at bounding box center [1047, 349] width 994 height 25
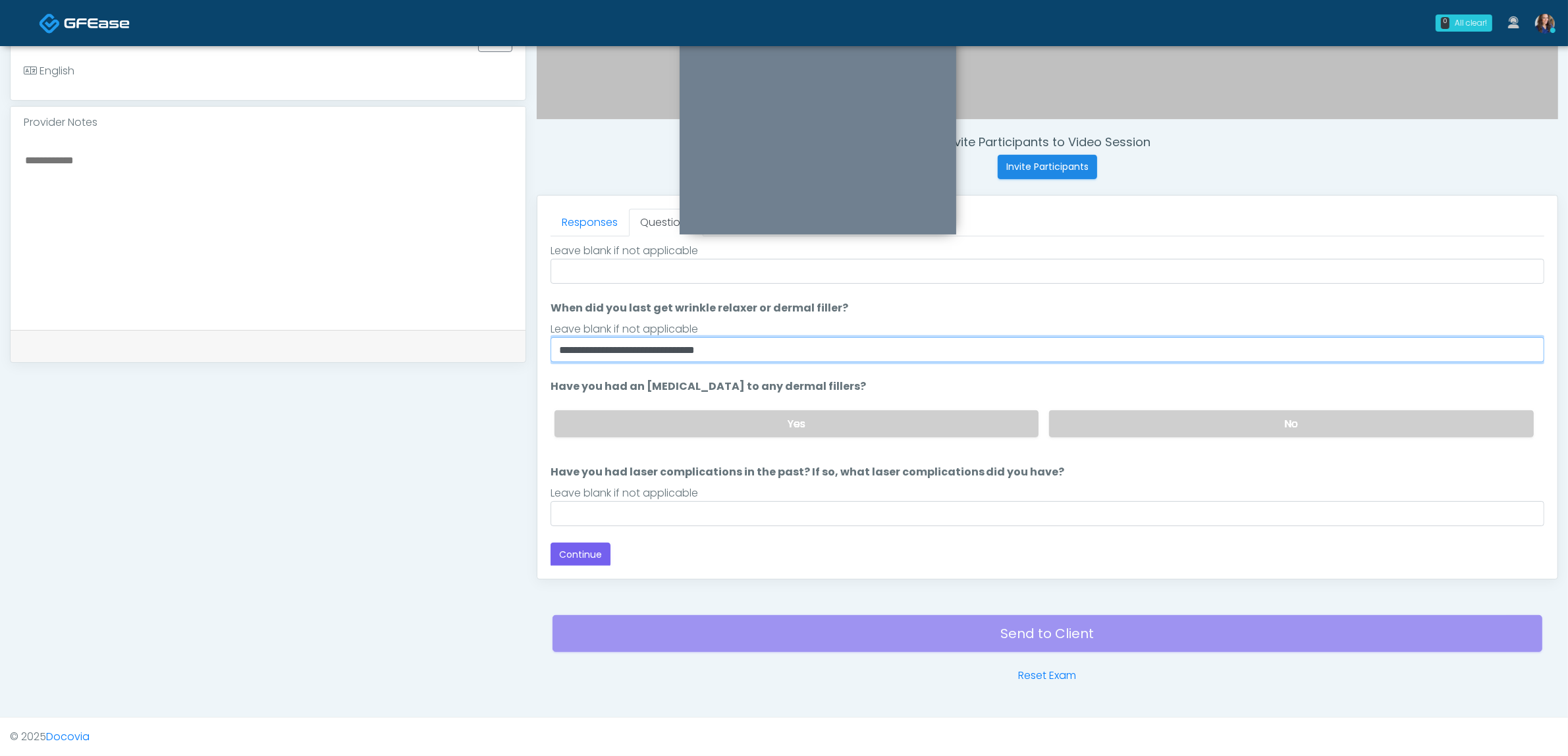
type input "**********"
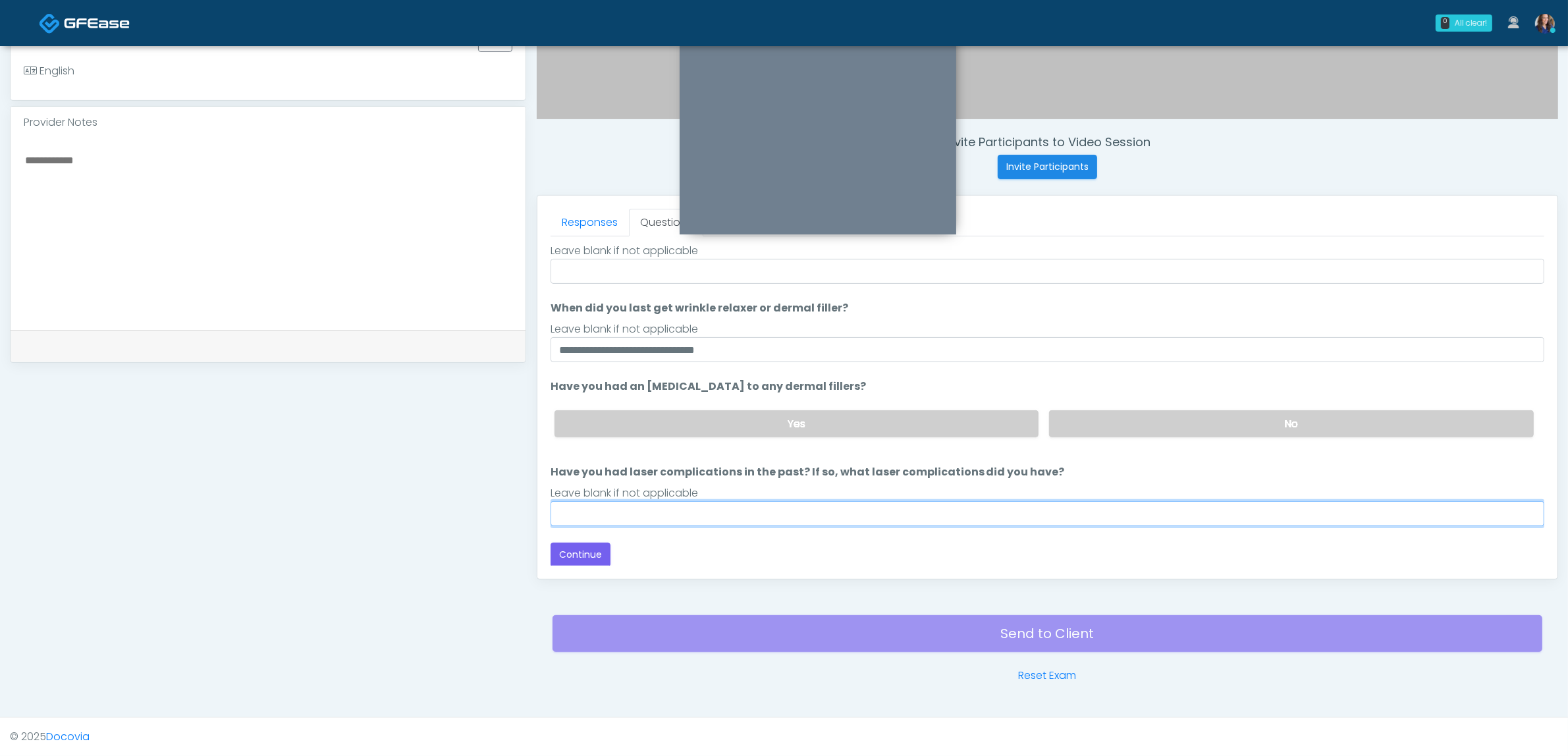
drag, startPoint x: 646, startPoint y: 510, endPoint x: 640, endPoint y: 515, distance: 7.8
click at [647, 510] on input "Have you had laser complications in the past? If so, what laser complications d…" at bounding box center [1047, 514] width 994 height 25
type input "**"
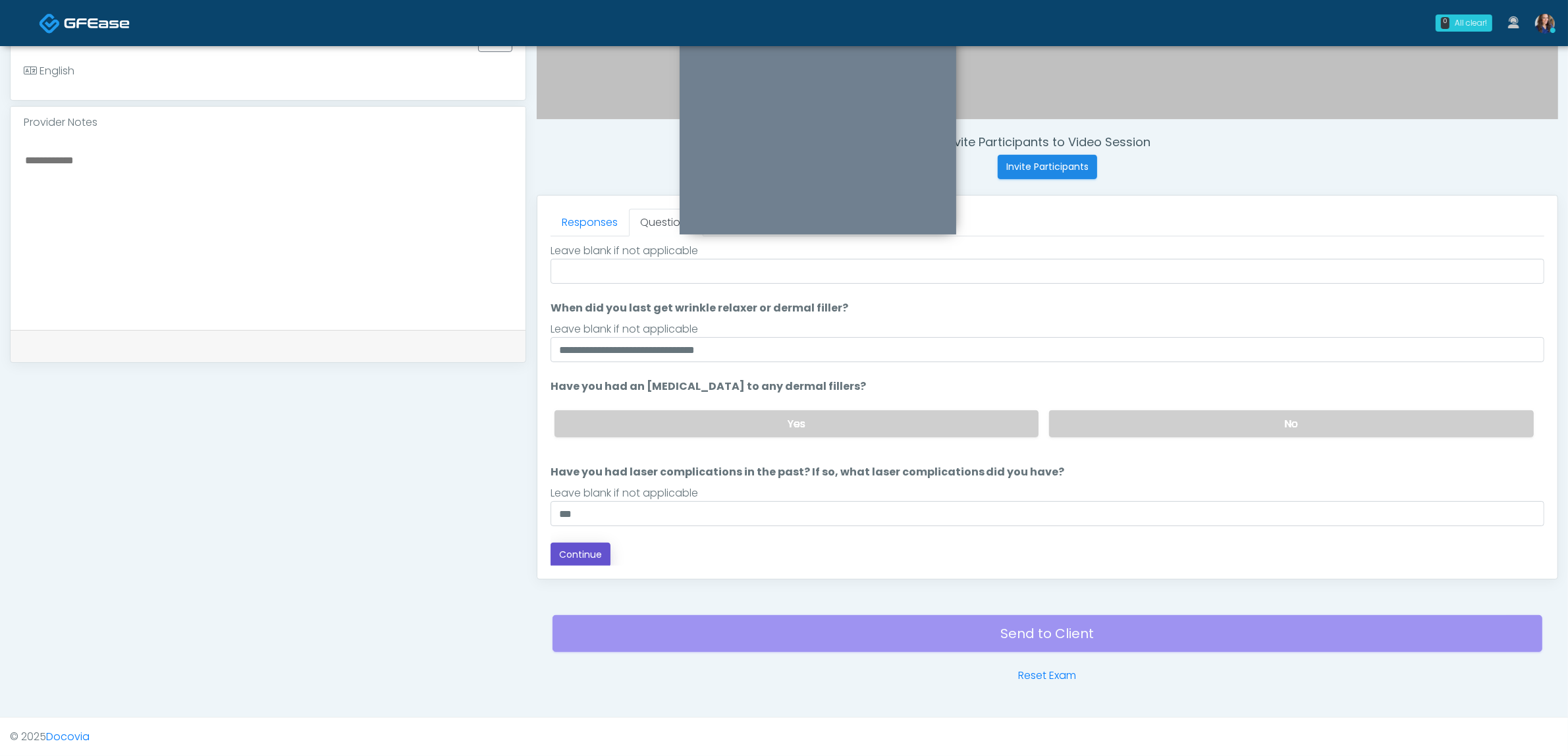
click at [578, 561] on button "Continue" at bounding box center [581, 555] width 60 height 24
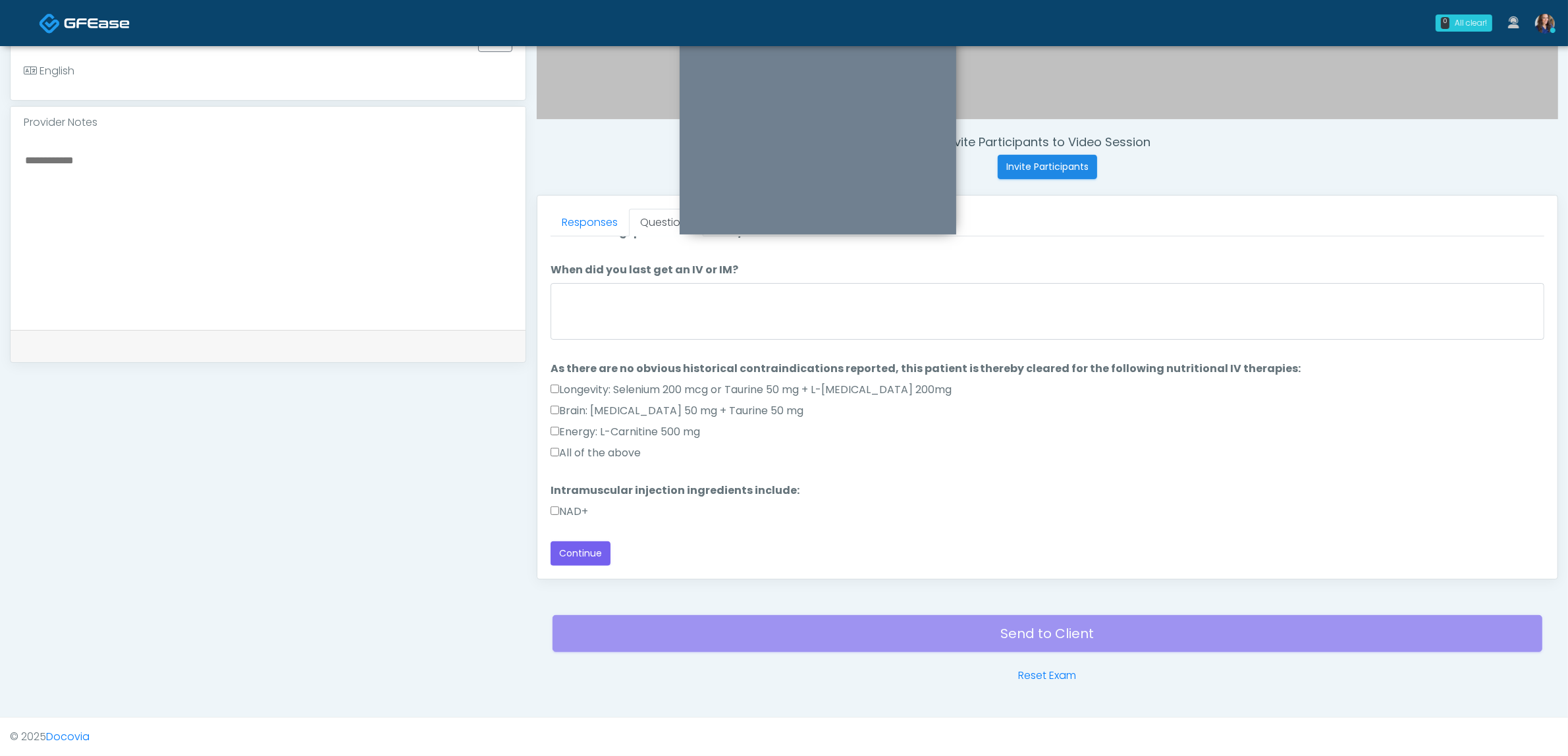
scroll to position [21, 0]
click at [629, 449] on label "All of the above" at bounding box center [596, 453] width 90 height 16
click at [566, 509] on label "NAD+" at bounding box center [569, 511] width 38 height 16
click at [573, 548] on button "Continue" at bounding box center [581, 553] width 60 height 24
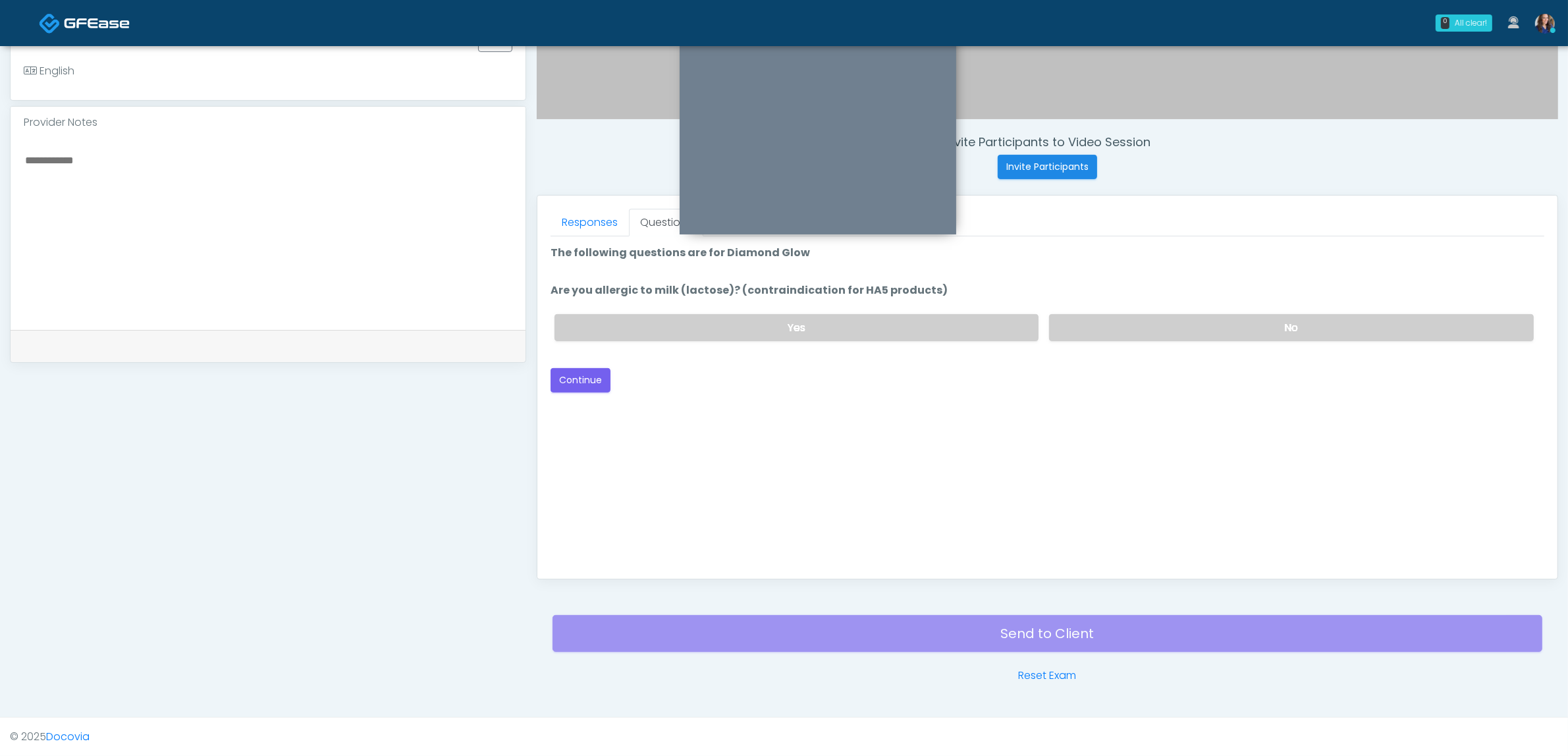
drag, startPoint x: 1072, startPoint y: 312, endPoint x: 950, endPoint y: 349, distance: 127.5
click at [1074, 312] on div "Yes No" at bounding box center [1044, 327] width 1000 height 48
click at [1119, 317] on label "No" at bounding box center [1291, 327] width 484 height 27
click at [588, 377] on button "Continue" at bounding box center [581, 380] width 60 height 24
drag, startPoint x: 1178, startPoint y: 332, endPoint x: 932, endPoint y: 339, distance: 246.1
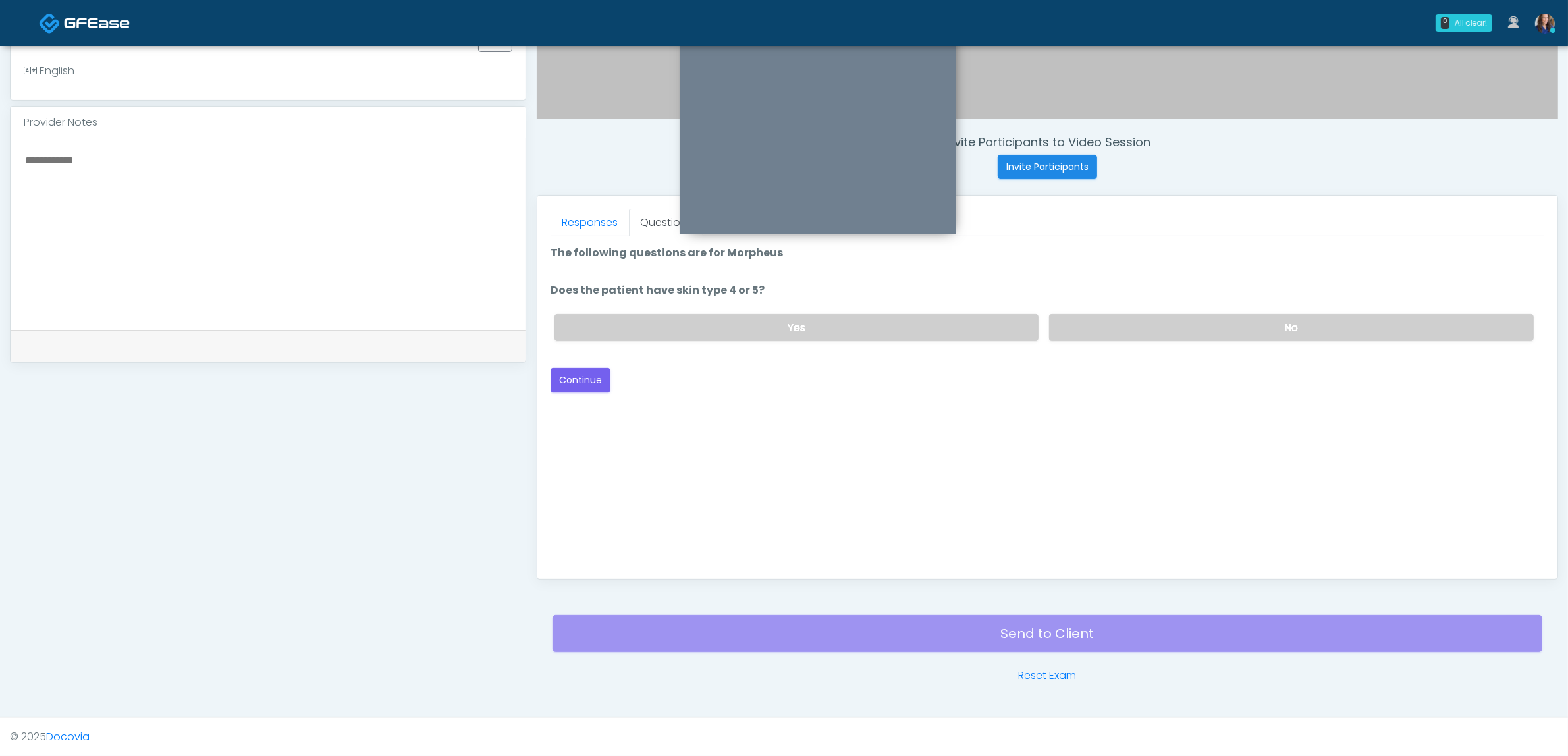
click at [1177, 332] on label "No" at bounding box center [1291, 327] width 484 height 27
drag, startPoint x: 586, startPoint y: 370, endPoint x: 778, endPoint y: 369, distance: 192.0
click at [587, 370] on button "Continue" at bounding box center [581, 380] width 60 height 24
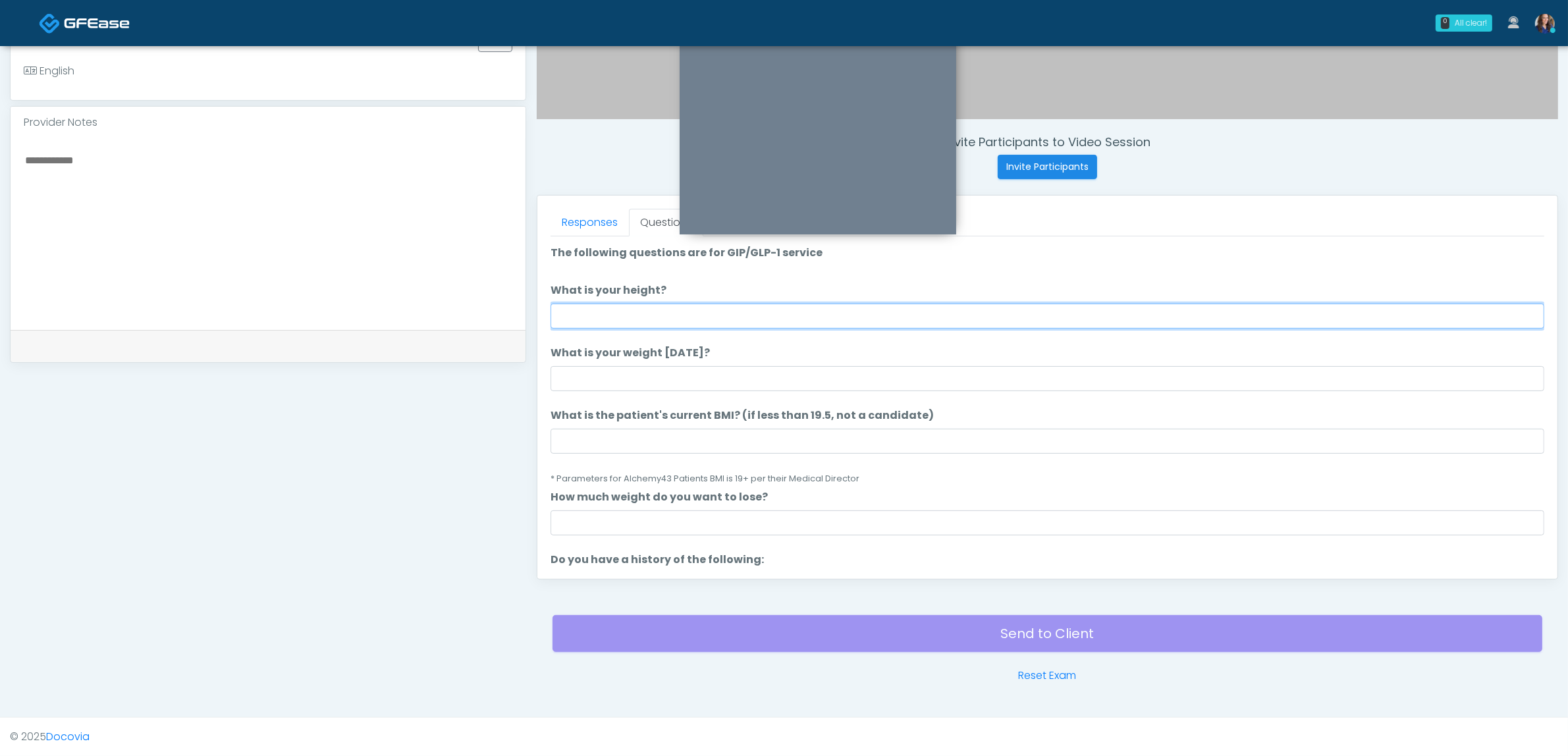
click at [900, 320] on input "What is your height?" at bounding box center [1047, 316] width 994 height 25
type input "******"
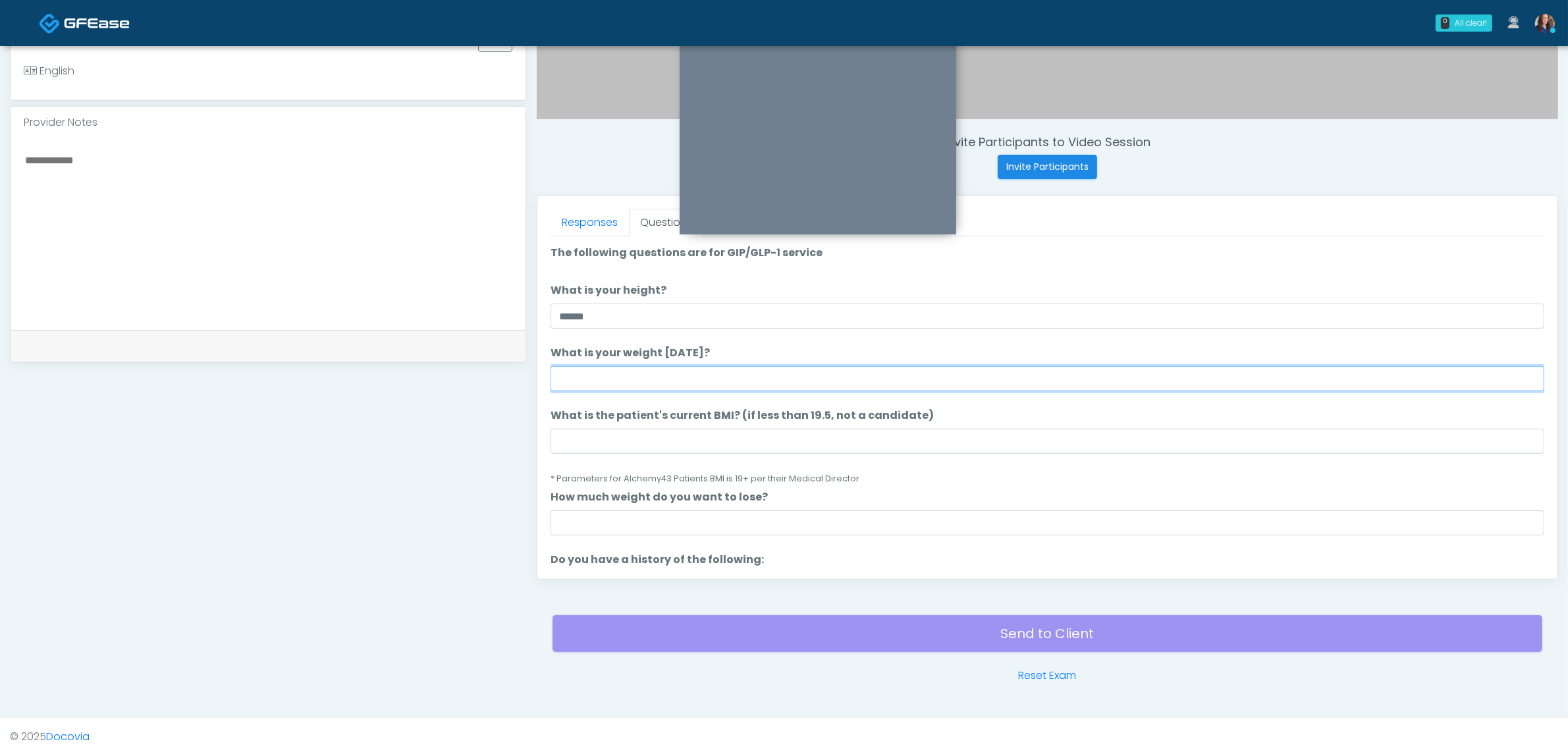
click at [810, 374] on input "What is your weight today?" at bounding box center [1047, 378] width 994 height 25
type input "***"
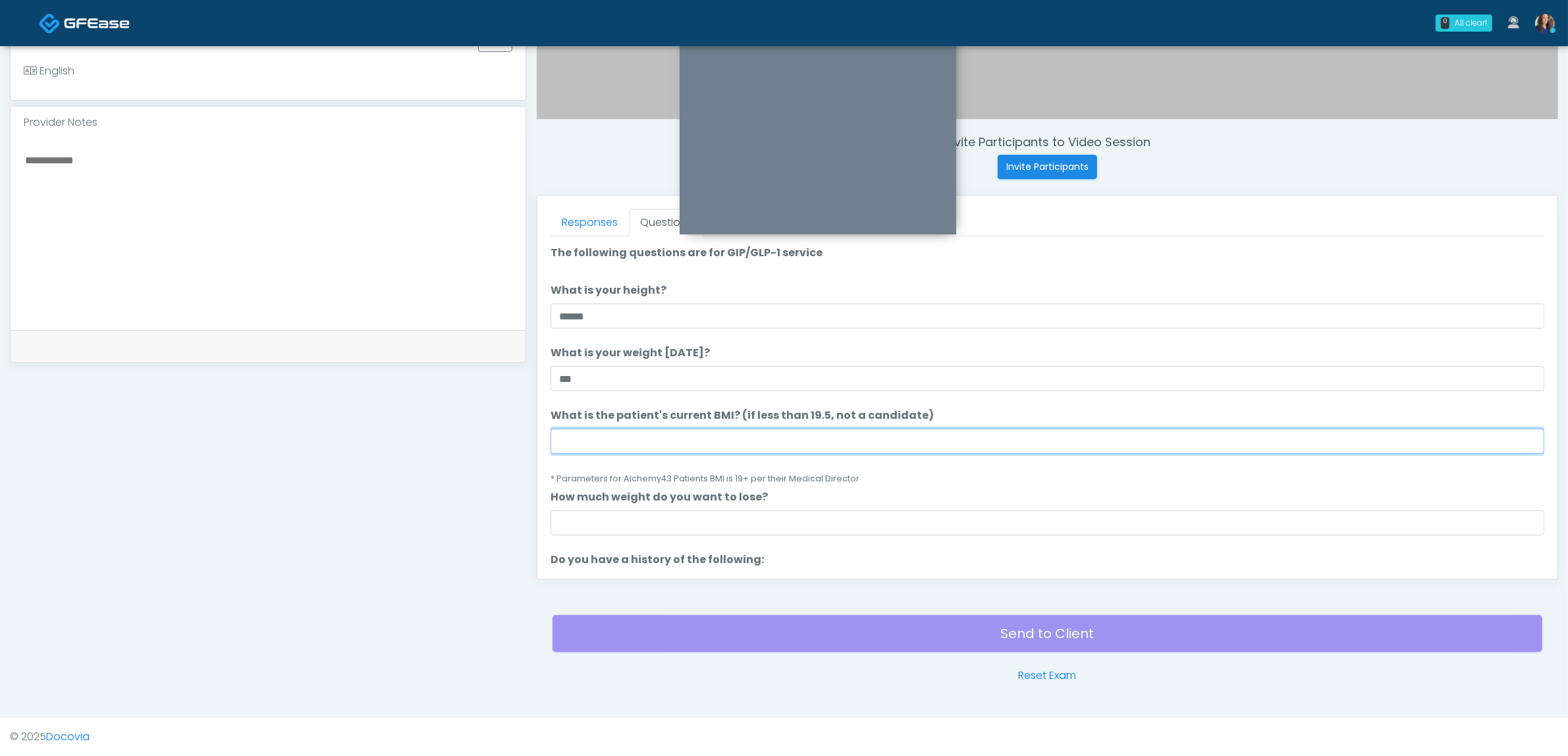
click at [710, 448] on input "What is the patient's current BMI? (if less than 19.5, not a candidate)" at bounding box center [1047, 441] width 994 height 25
type input "**"
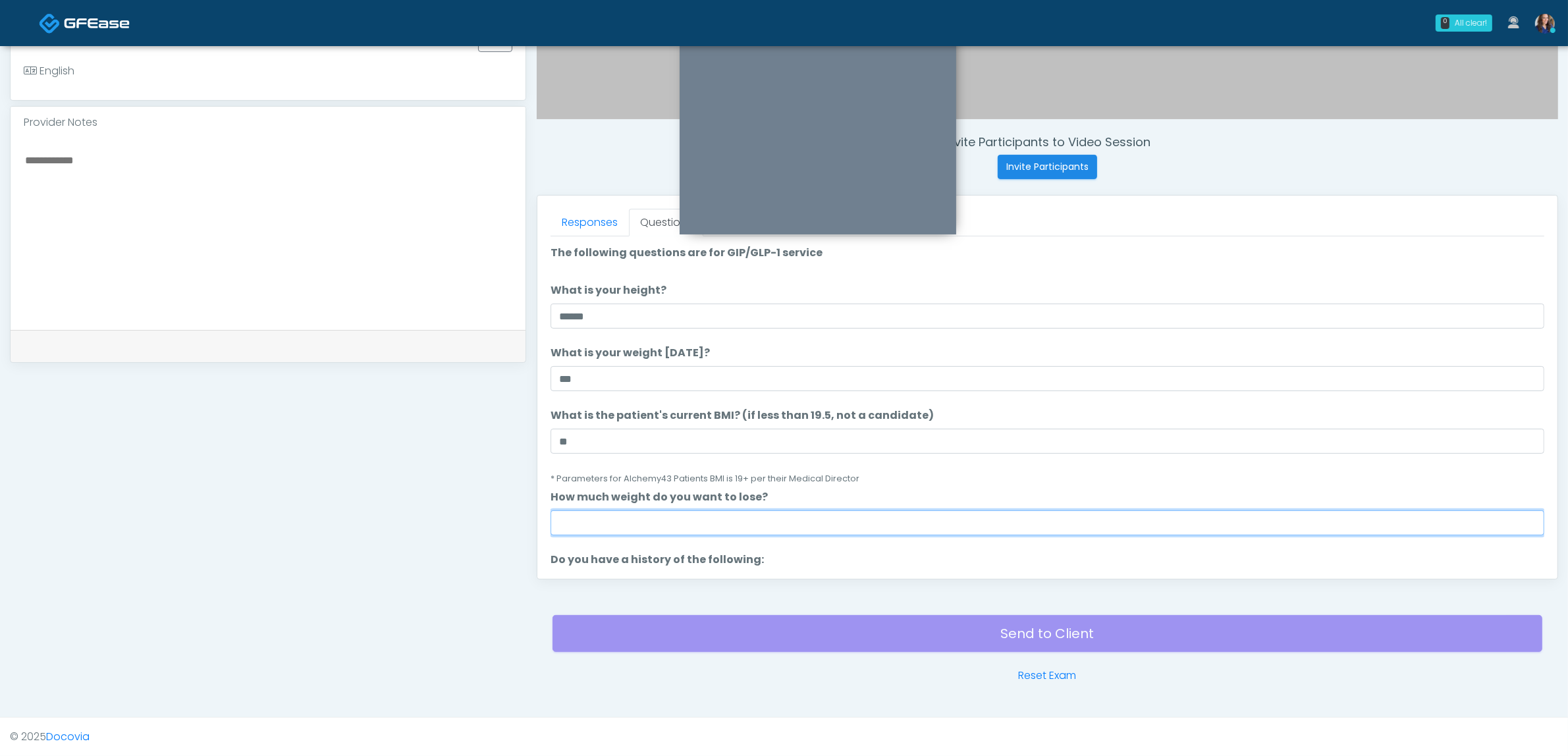
click at [596, 521] on input "How much weight do you want to lose?" at bounding box center [1047, 522] width 994 height 25
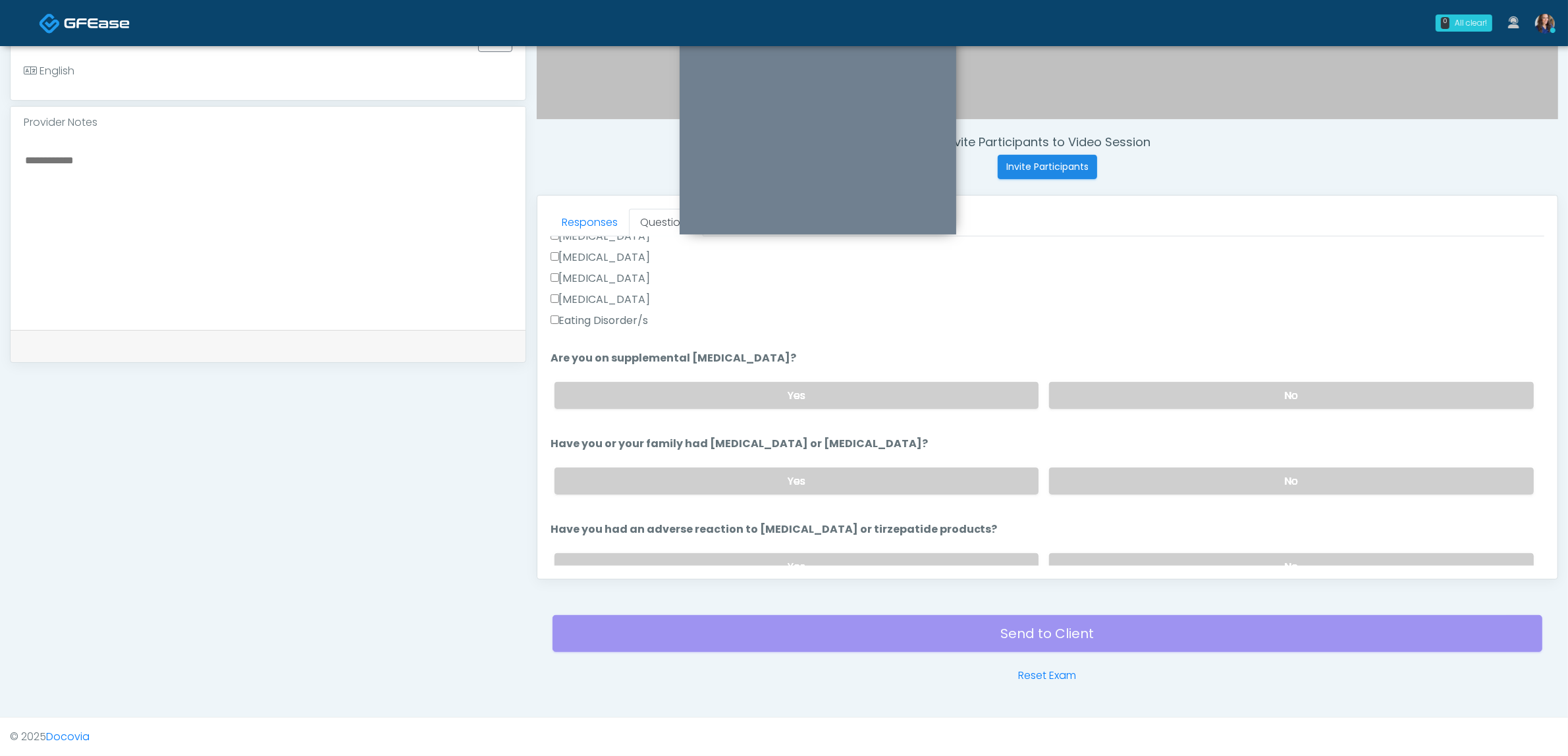
scroll to position [412, 0]
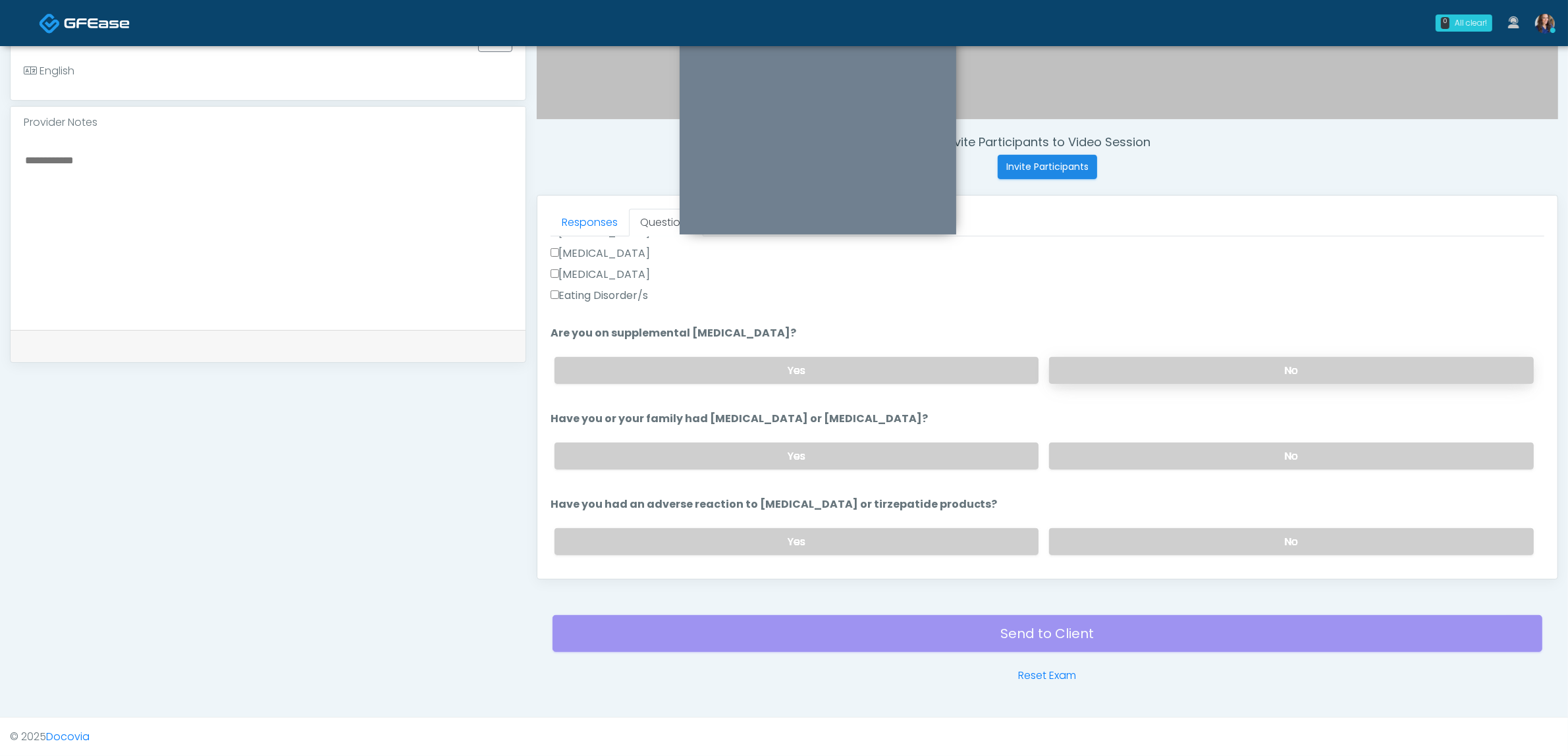
type input "***"
click at [1172, 373] on label "No" at bounding box center [1291, 370] width 484 height 27
click at [1144, 456] on label "No" at bounding box center [1291, 456] width 484 height 27
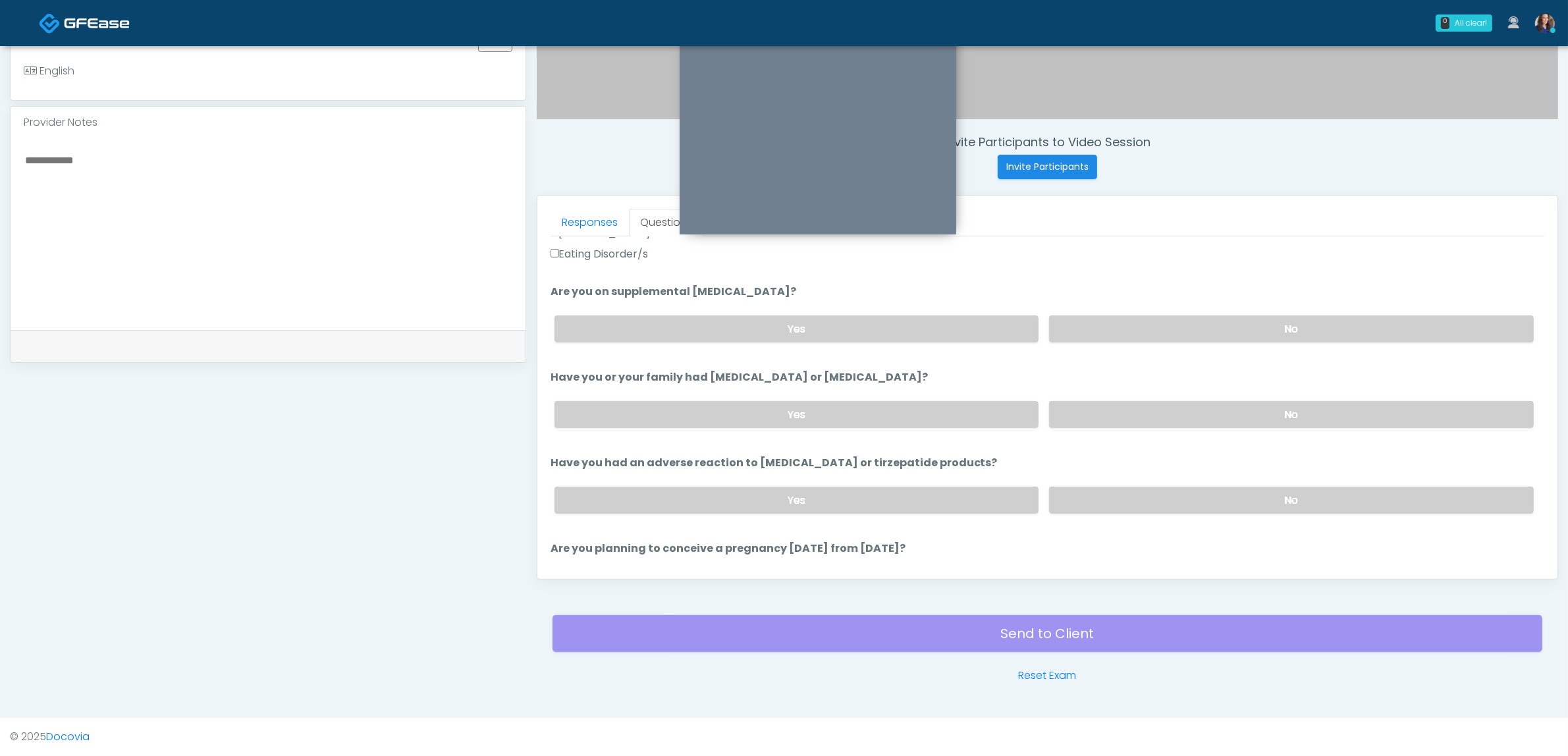
scroll to position [494, 0]
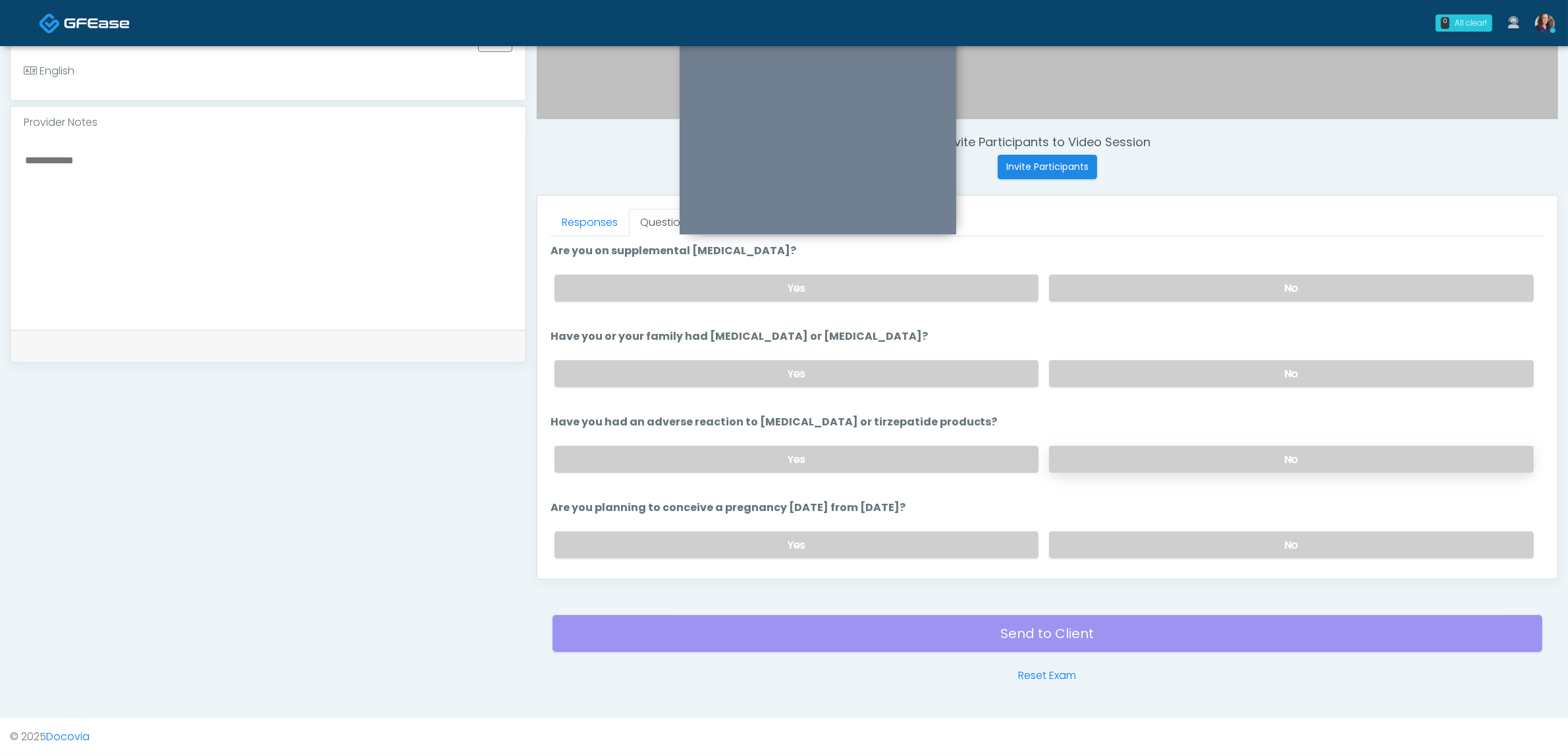
click at [1144, 456] on label "No" at bounding box center [1291, 459] width 484 height 27
click at [1141, 548] on label "No" at bounding box center [1291, 545] width 484 height 27
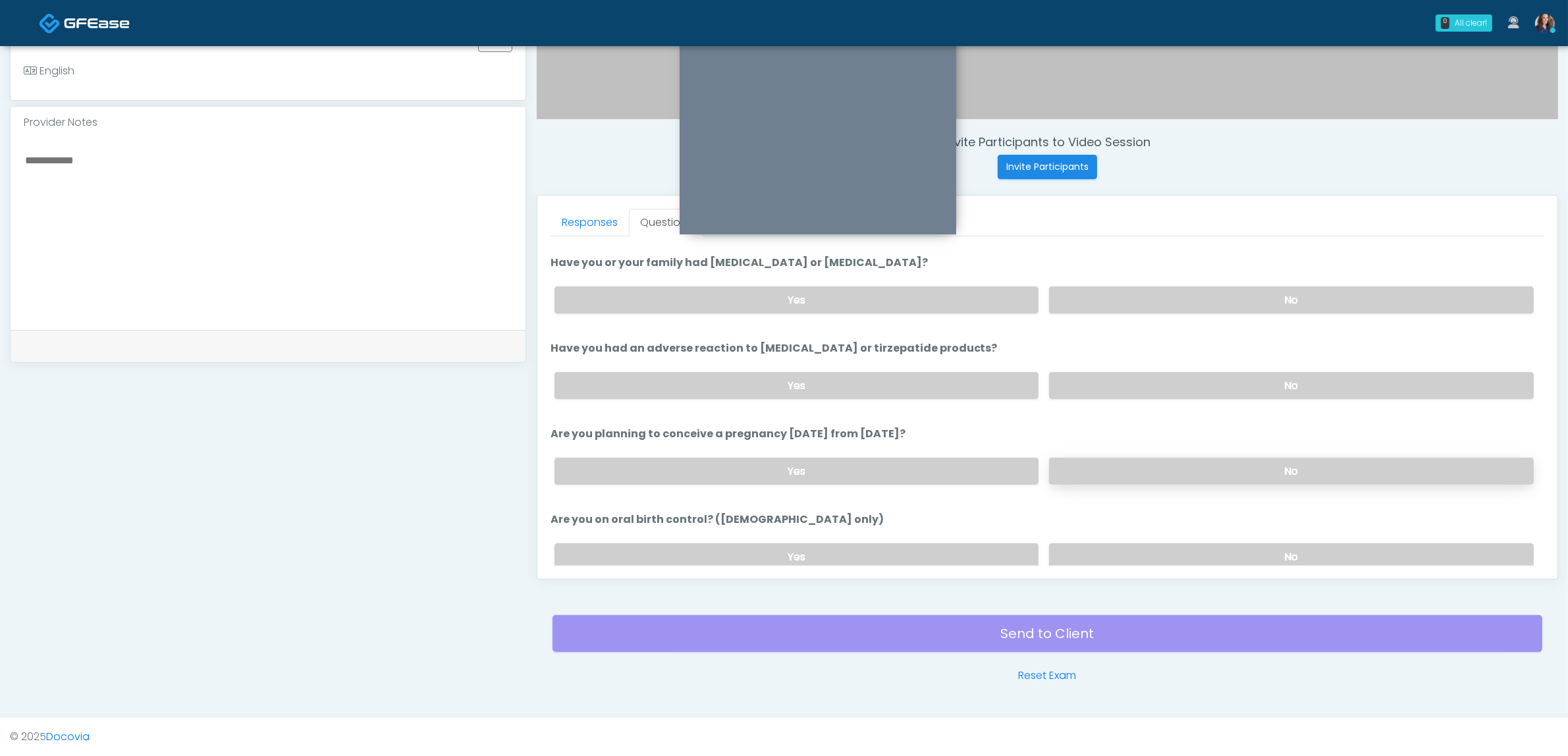
scroll to position [658, 0]
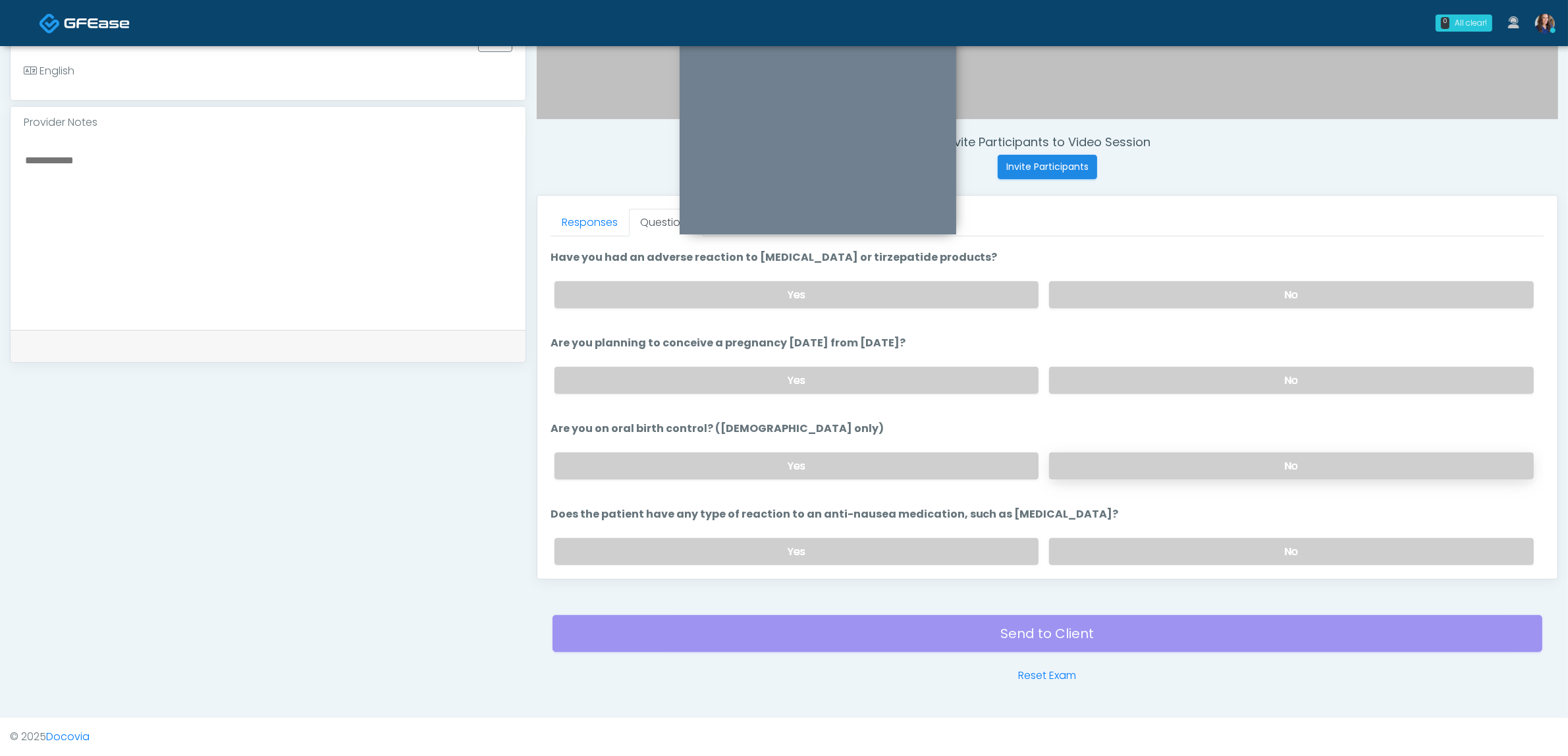
click at [1129, 461] on label "No" at bounding box center [1291, 466] width 484 height 27
click at [1111, 543] on label "No" at bounding box center [1291, 551] width 484 height 27
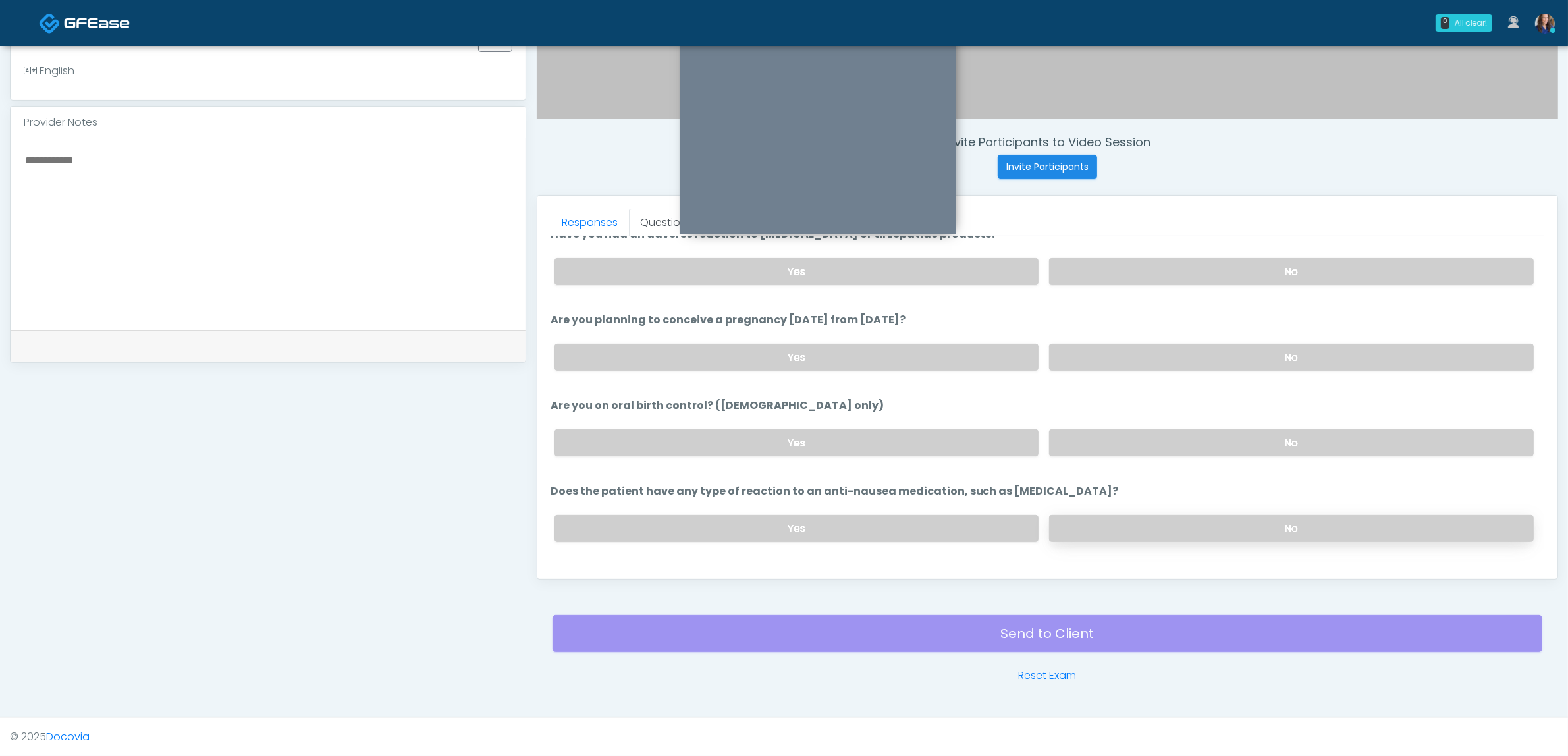
scroll to position [701, 0]
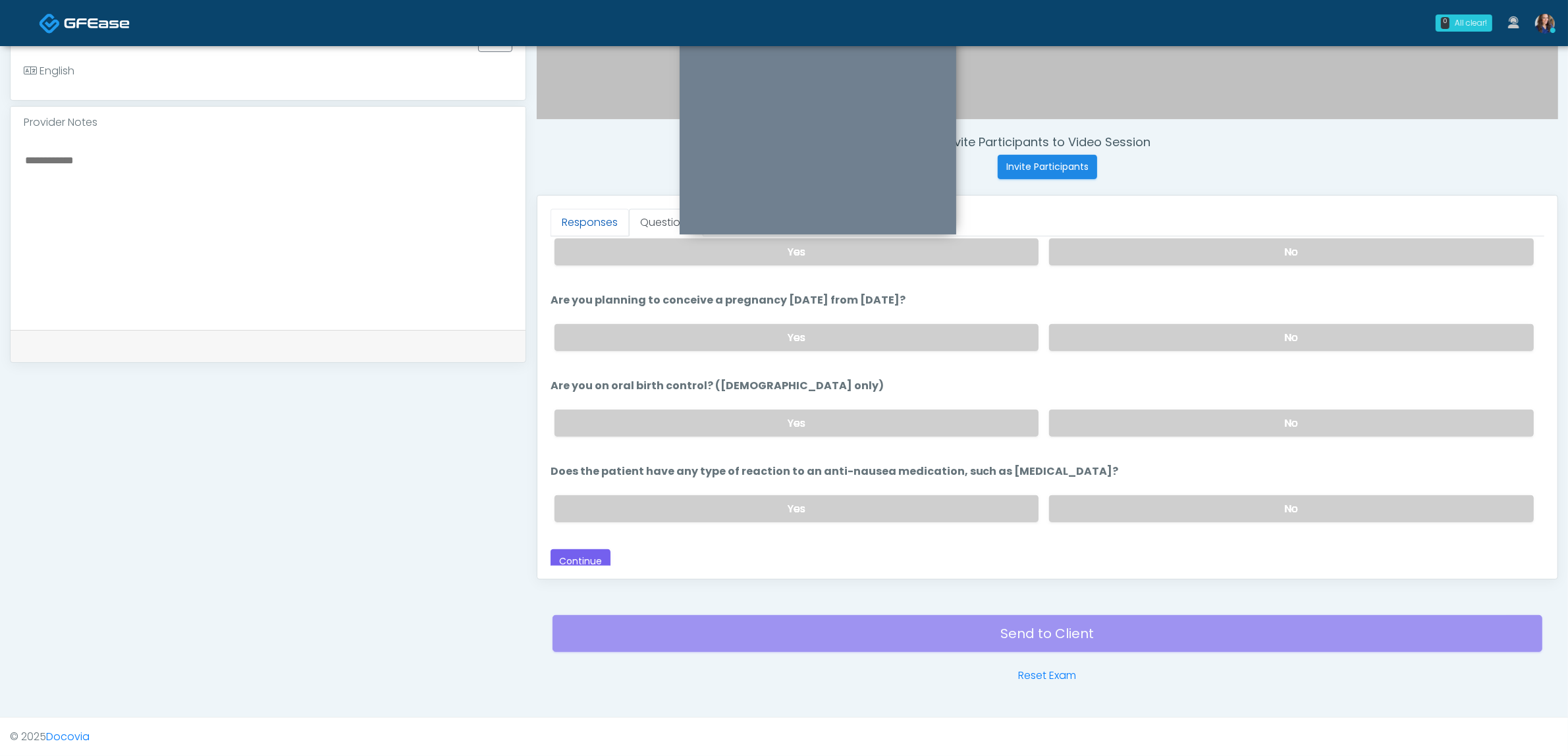
click at [573, 221] on link "Responses" at bounding box center [590, 223] width 78 height 28
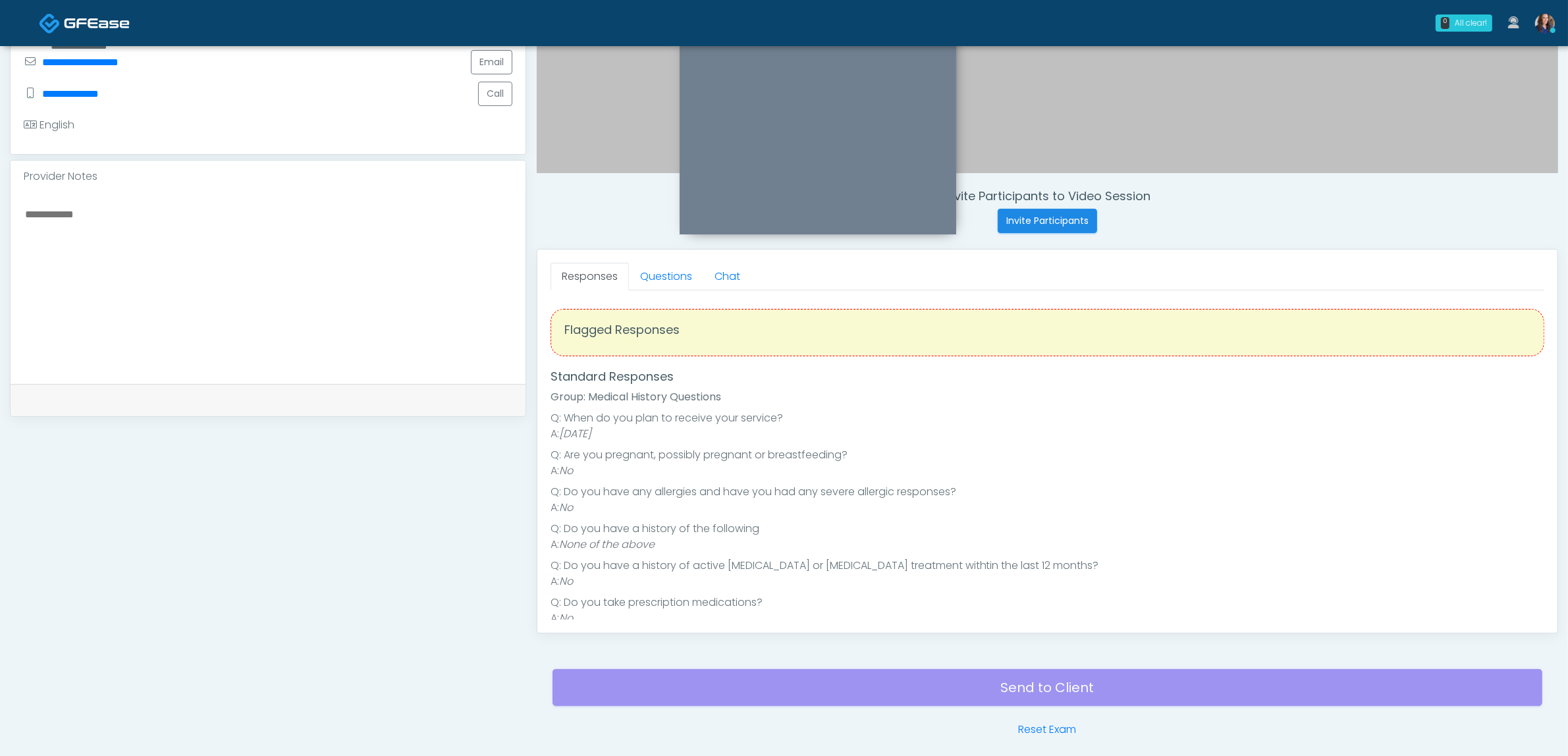
scroll to position [263, 0]
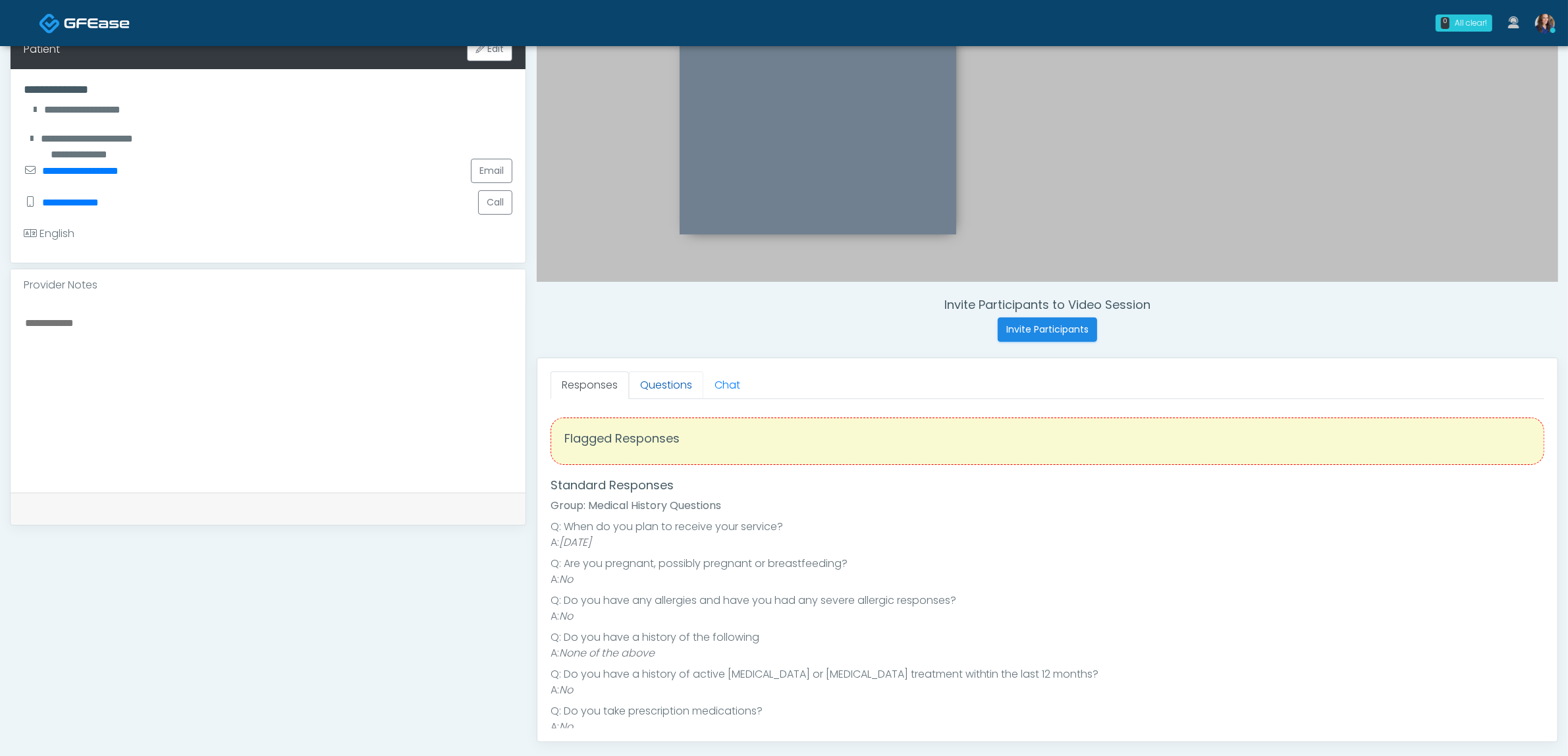
click at [669, 389] on link "Questions" at bounding box center [666, 385] width 74 height 28
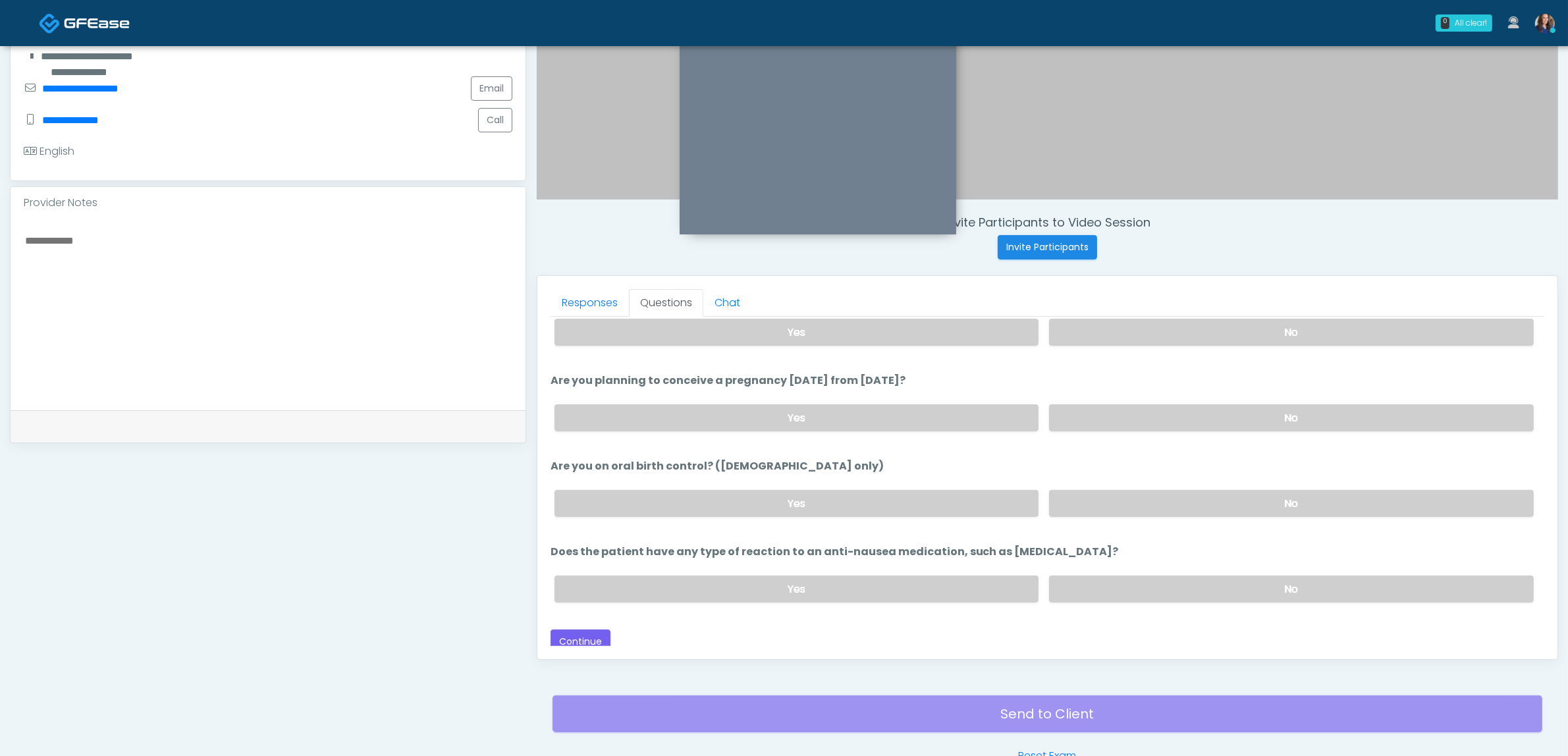
scroll to position [428, 0]
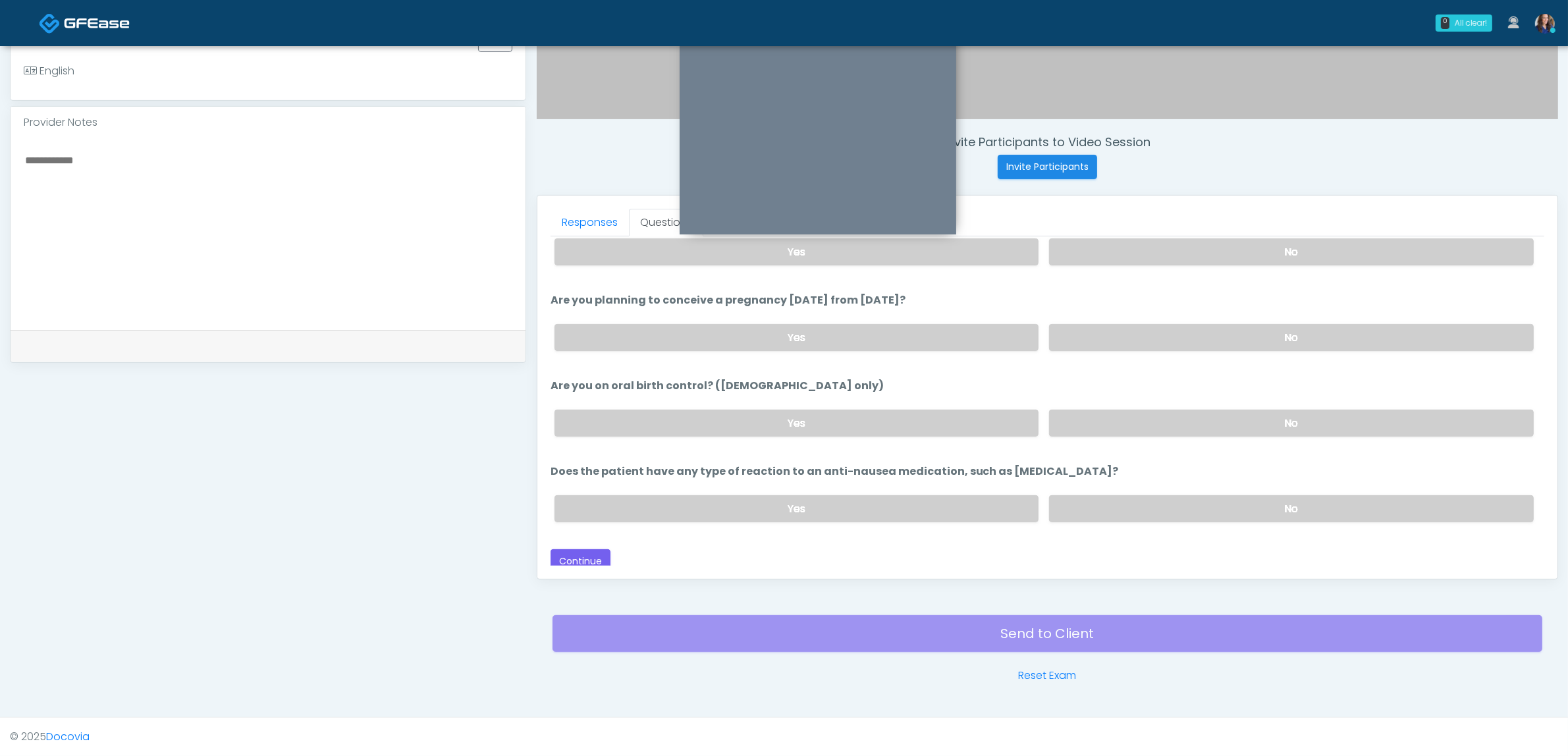
click at [370, 301] on textarea at bounding box center [268, 231] width 489 height 160
click at [594, 549] on button "Continue" at bounding box center [581, 561] width 60 height 24
click at [149, 165] on textarea "**********" at bounding box center [268, 231] width 489 height 160
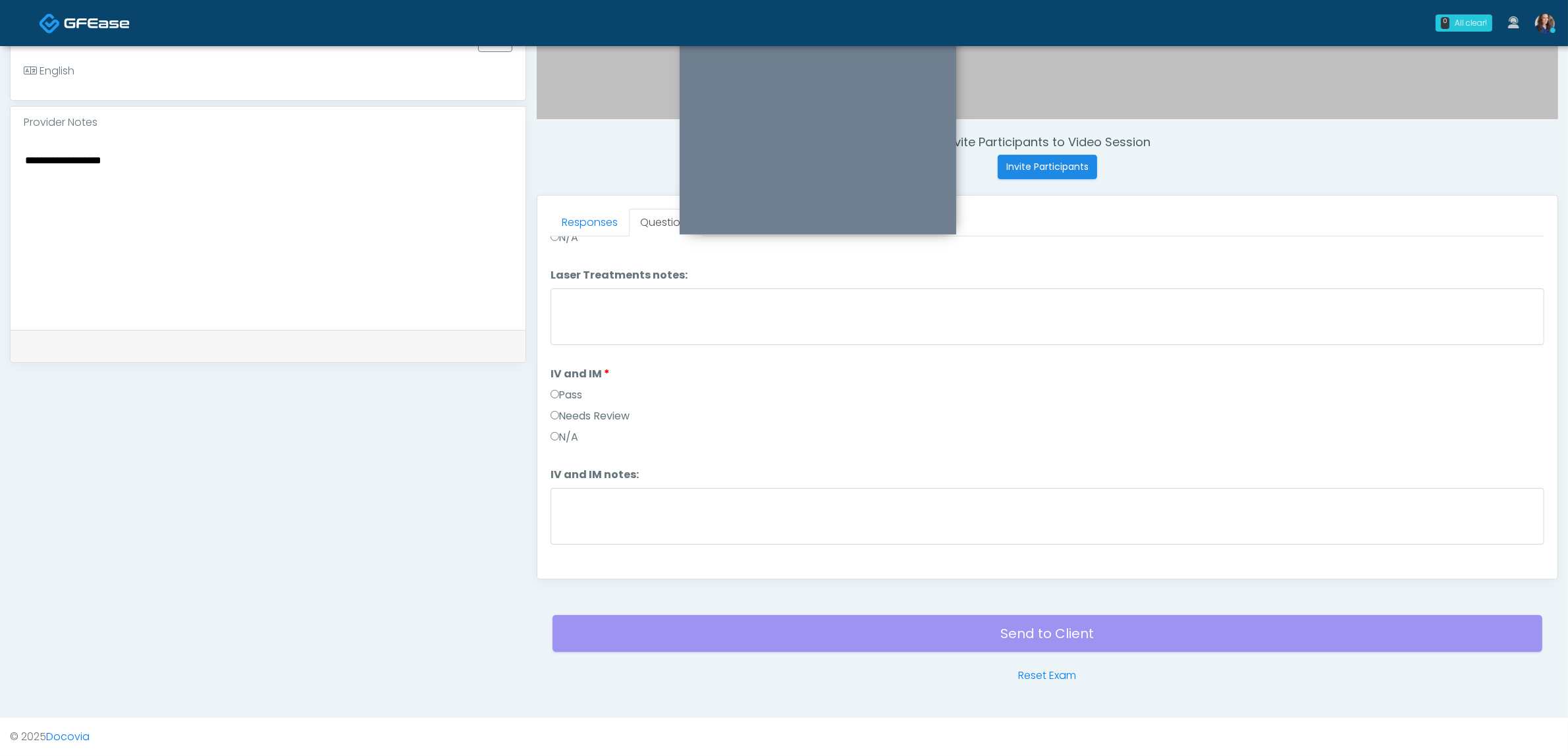
drag, startPoint x: 90, startPoint y: 163, endPoint x: 157, endPoint y: 167, distance: 67.1
click at [157, 167] on textarea "**********" at bounding box center [268, 231] width 489 height 160
paste textarea "******"
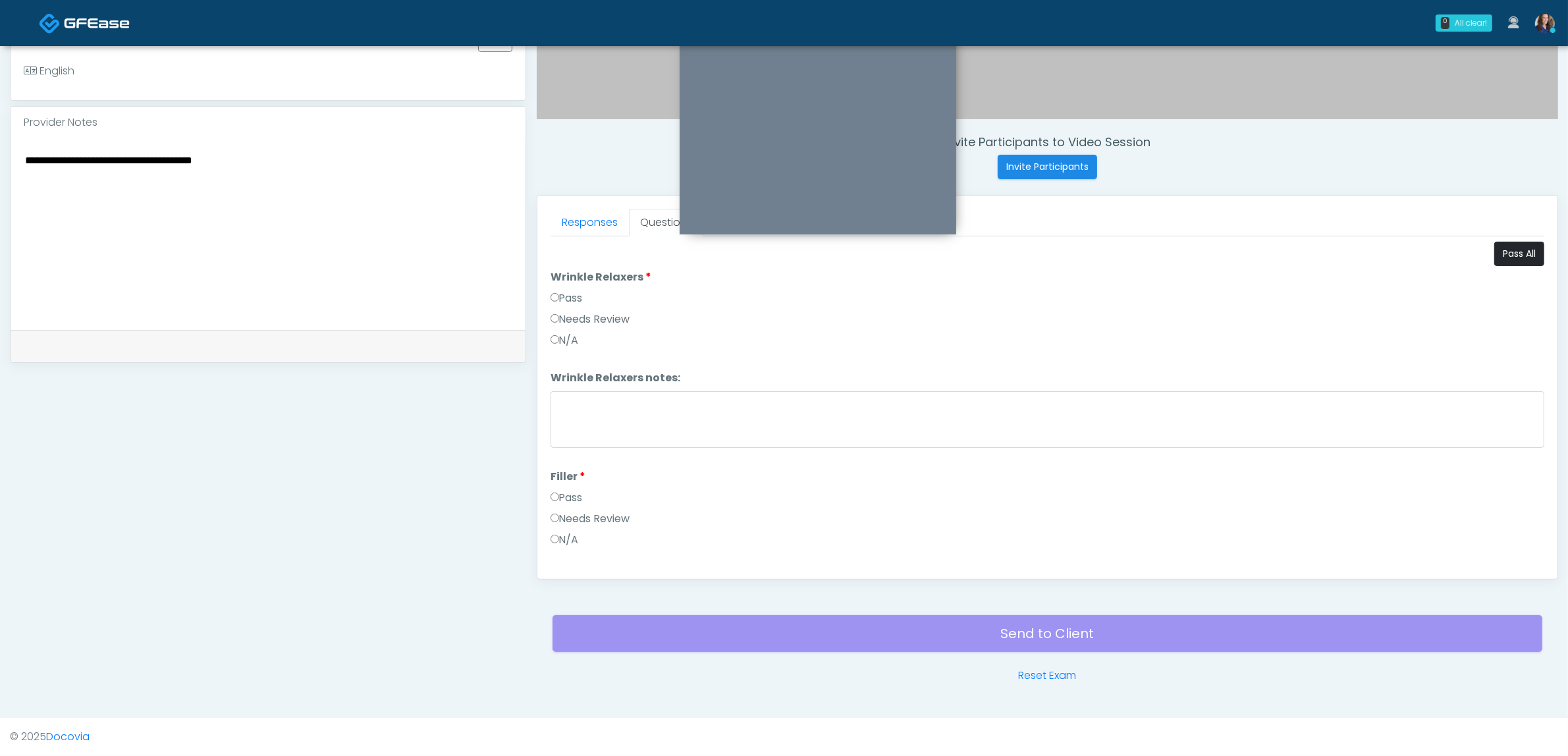
type textarea "**********"
drag, startPoint x: 1518, startPoint y: 257, endPoint x: 1444, endPoint y: 274, distance: 75.9
click at [1519, 257] on button "Pass All" at bounding box center [1519, 254] width 50 height 24
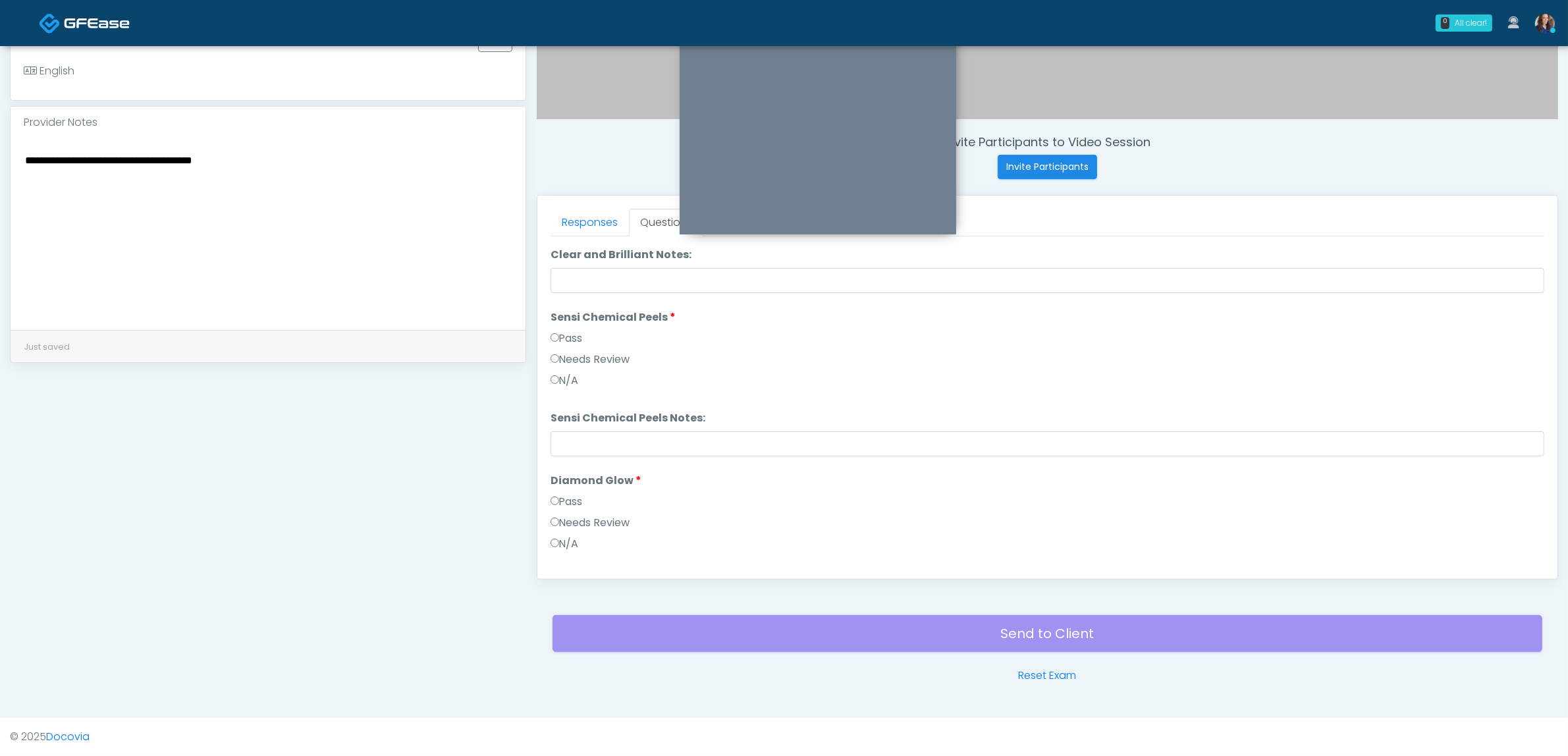
scroll to position [2394, 0]
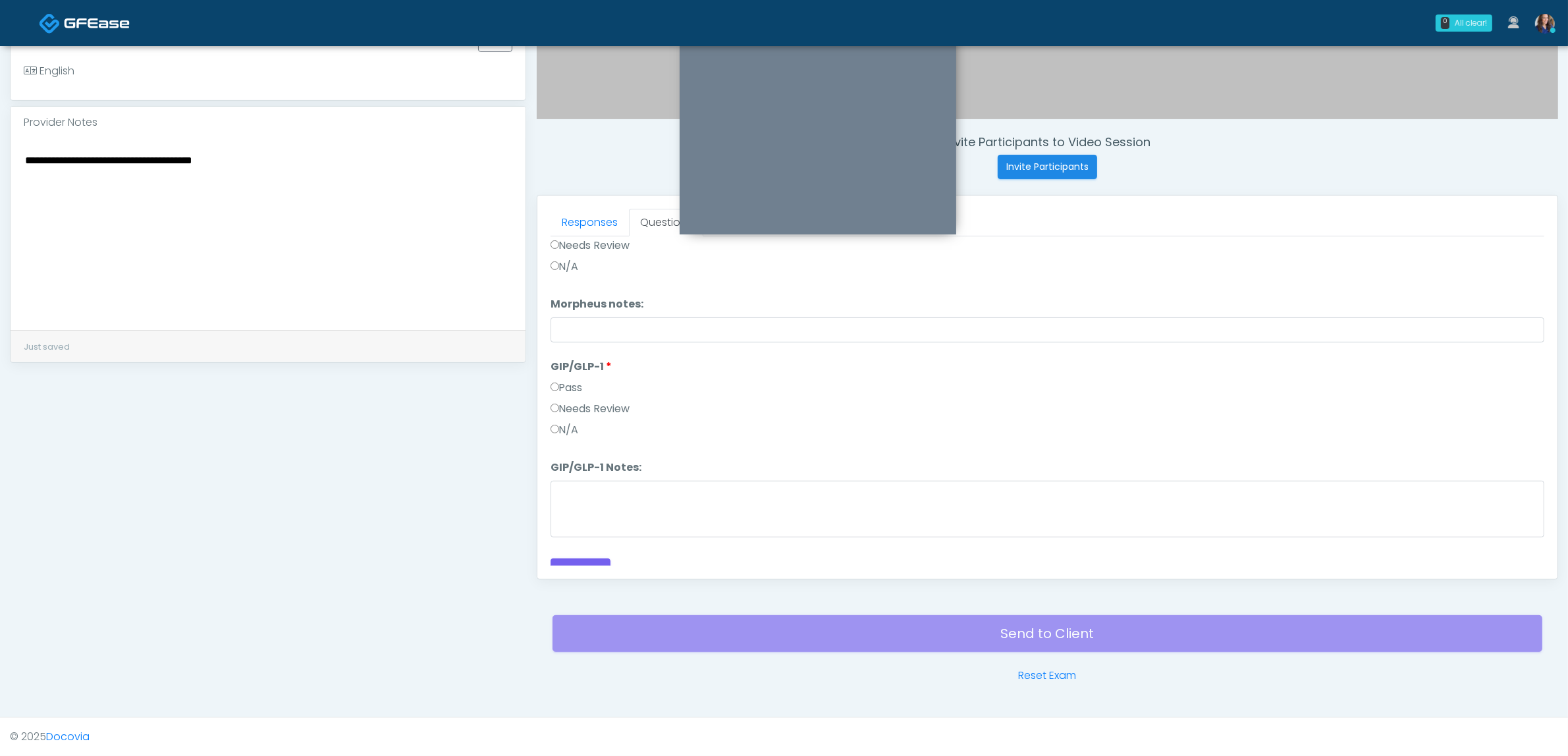
drag, startPoint x: 1126, startPoint y: 393, endPoint x: 1126, endPoint y: 577, distance: 184.0
click at [575, 555] on button "Continue" at bounding box center [581, 555] width 60 height 24
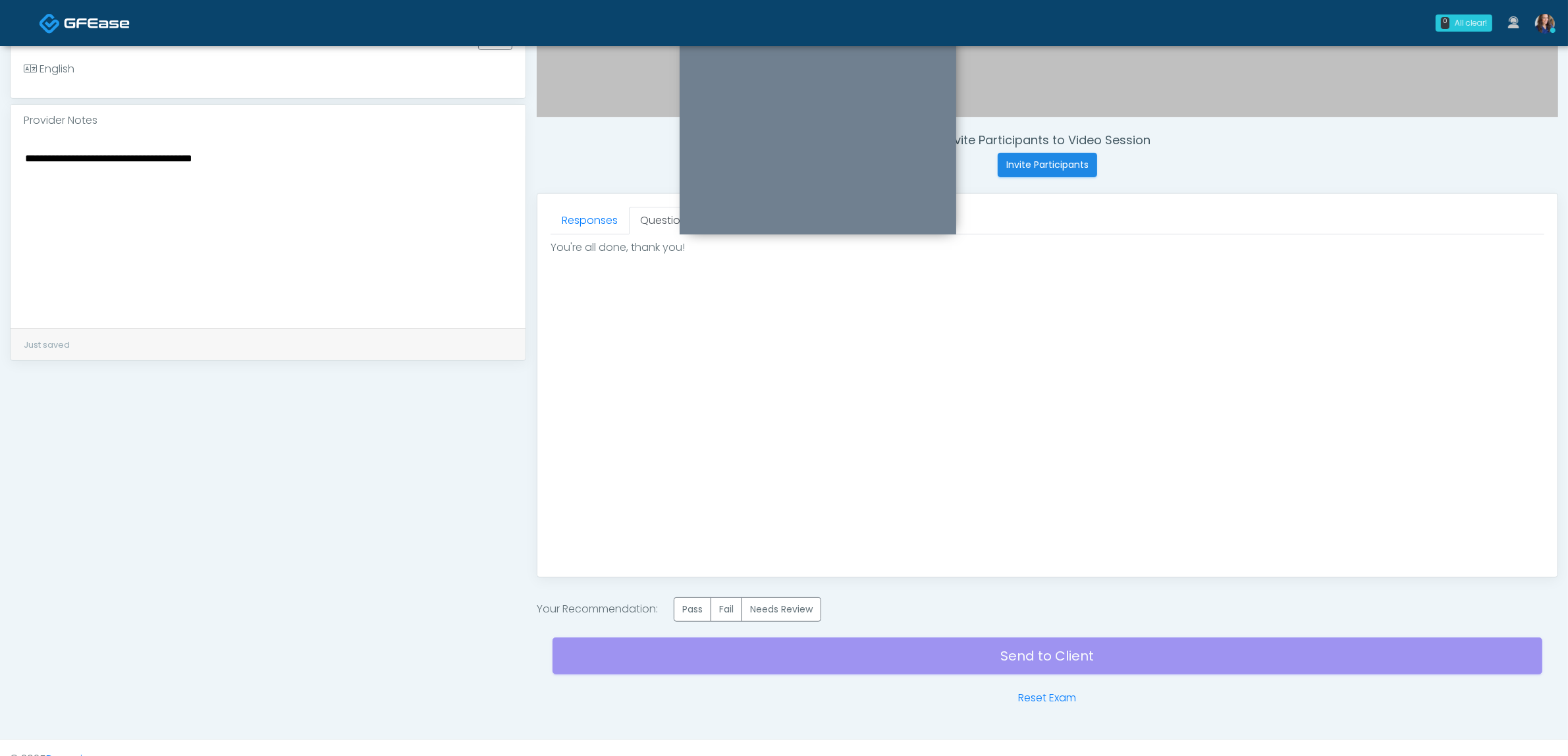
scroll to position [0, 0]
drag, startPoint x: 703, startPoint y: 610, endPoint x: 709, endPoint y: 613, distance: 6.7
click at [703, 610] on label "Pass" at bounding box center [692, 609] width 38 height 24
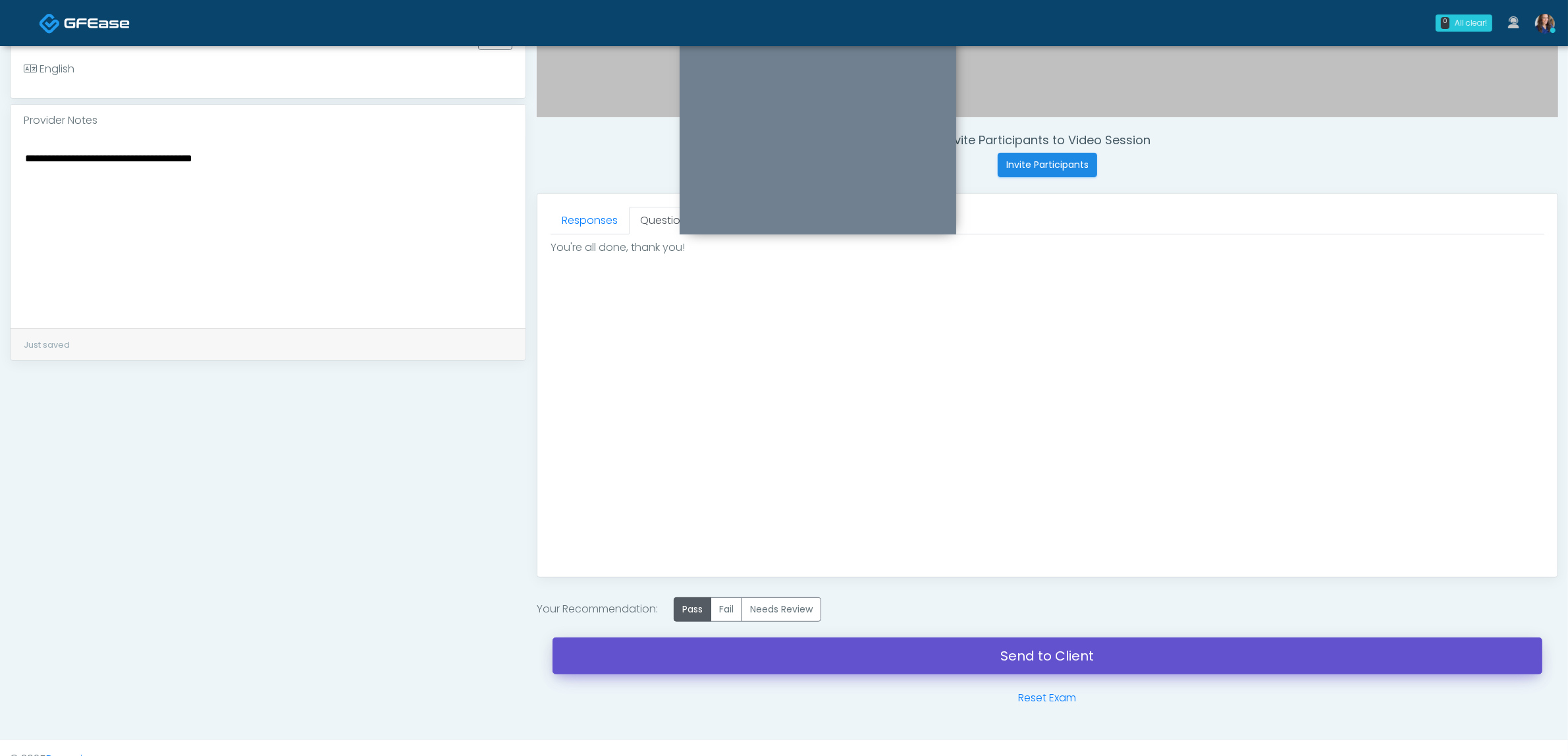
drag, startPoint x: 864, startPoint y: 655, endPoint x: 879, endPoint y: 232, distance: 423.3
click at [863, 655] on link "Send to Client" at bounding box center [1047, 656] width 989 height 37
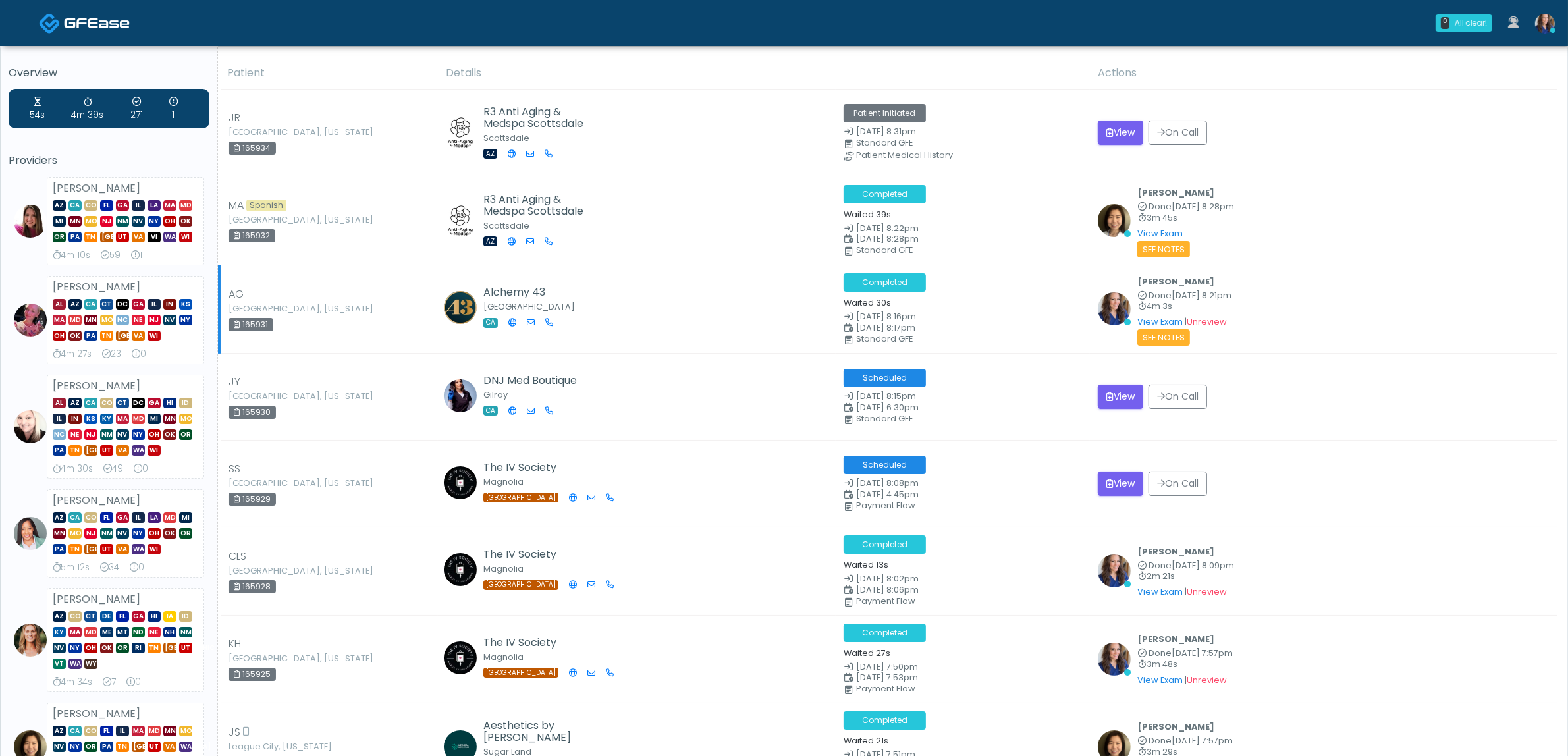
click at [1001, 270] on td "Completed Waited 30s [DATE] 8:16pm [DATE] 8:17pm Standard GFE" at bounding box center [962, 309] width 254 height 89
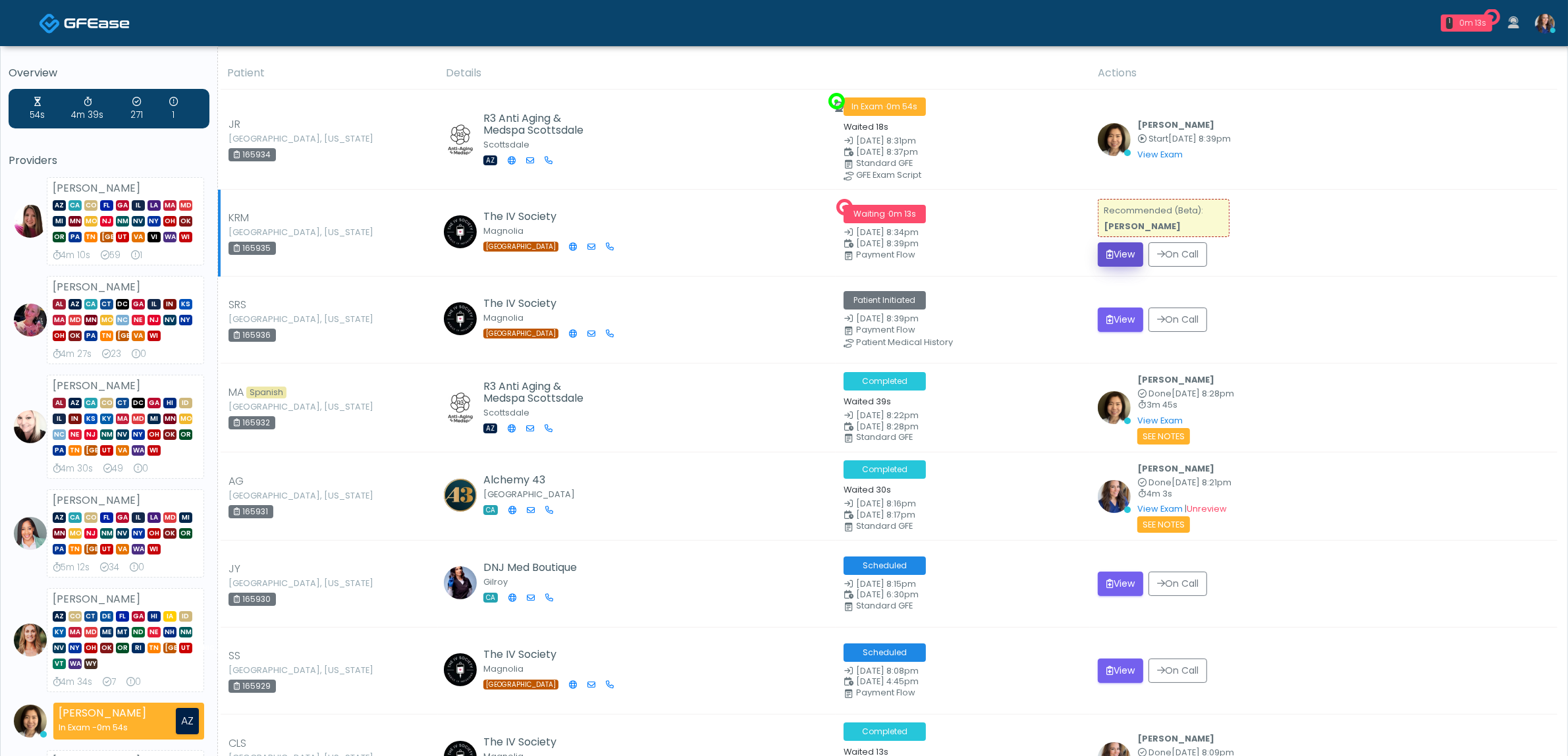
click at [1125, 251] on button "View" at bounding box center [1121, 255] width 46 height 24
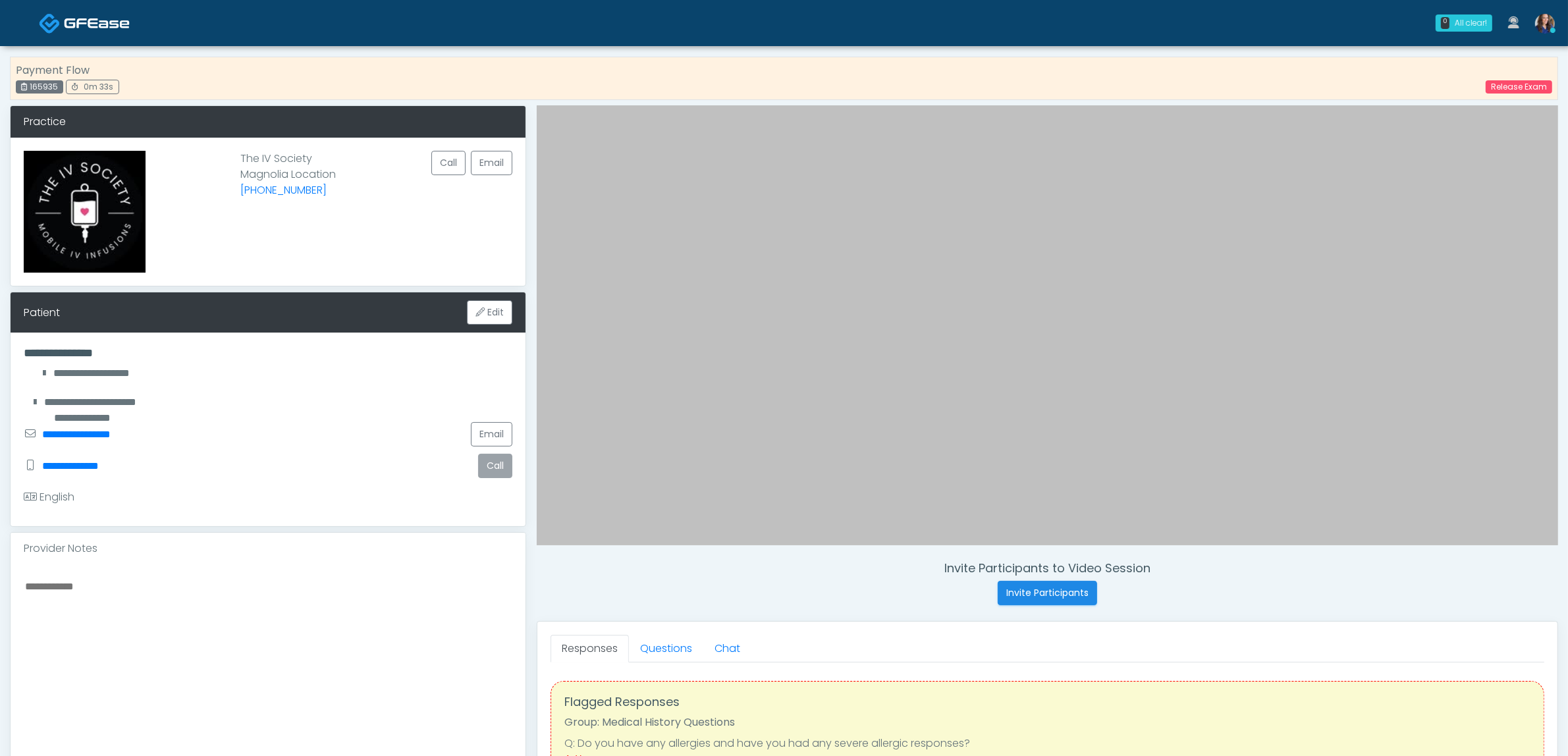
click at [494, 459] on button "Call" at bounding box center [495, 466] width 34 height 24
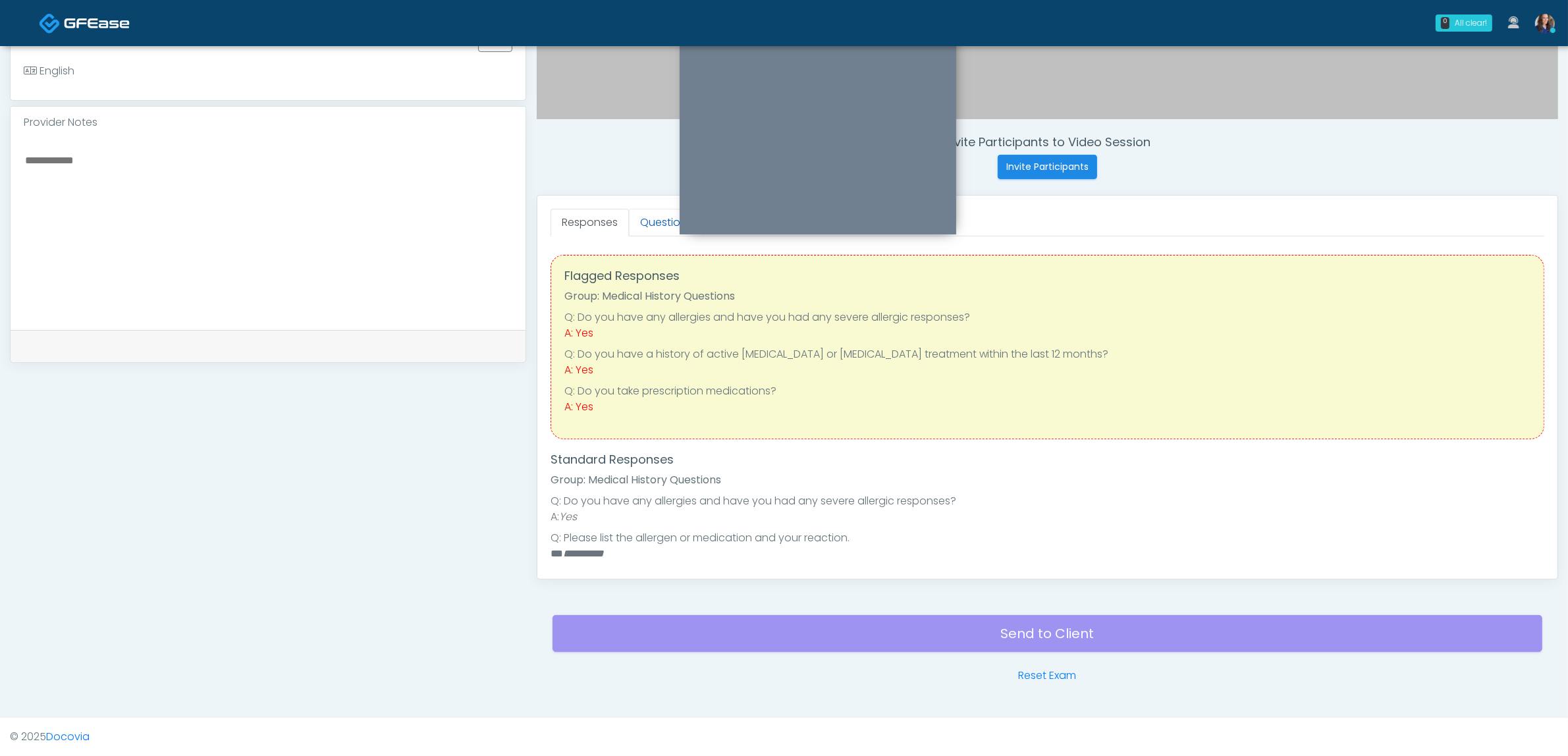
click at [646, 216] on link "Questions" at bounding box center [666, 223] width 74 height 28
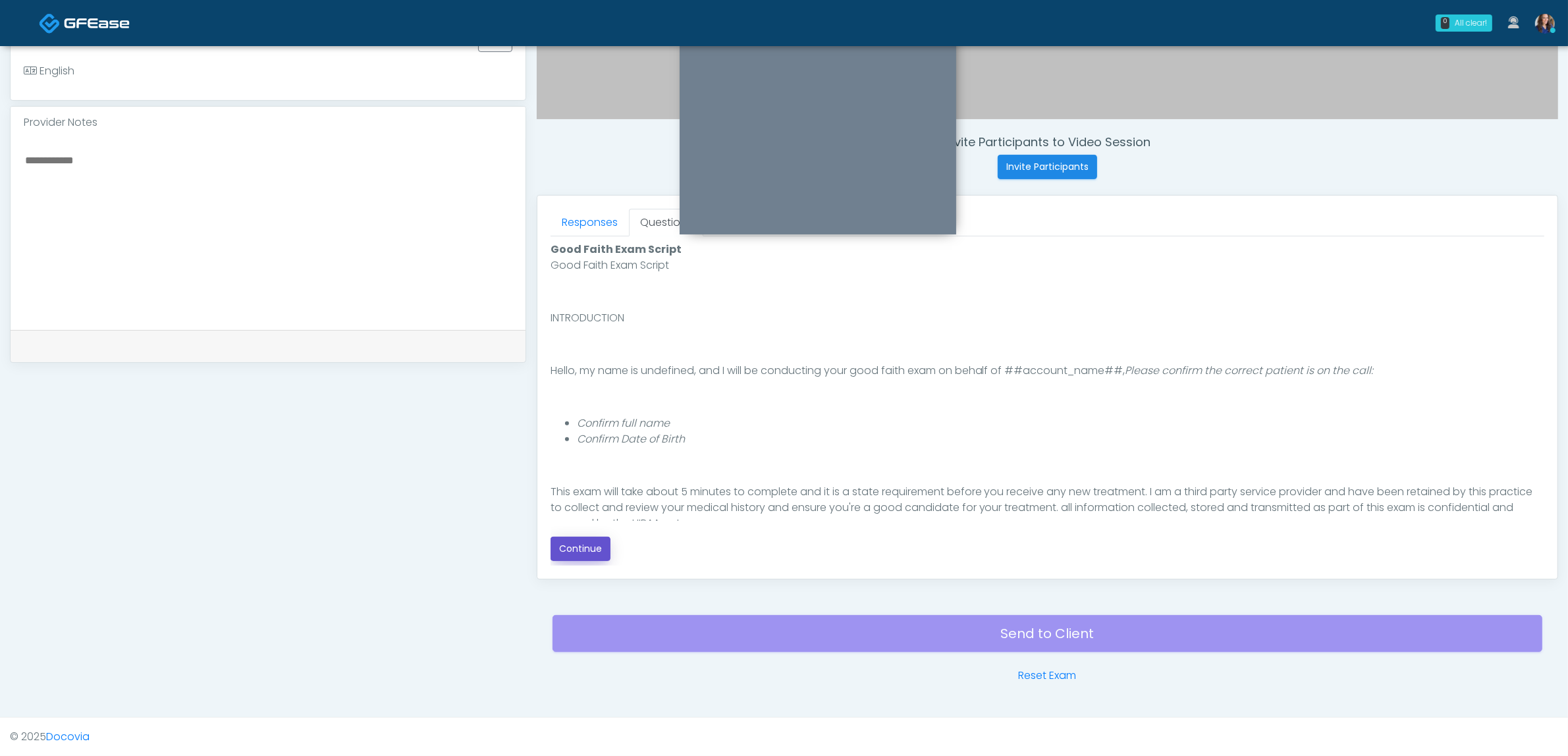
drag, startPoint x: 575, startPoint y: 541, endPoint x: 588, endPoint y: 541, distance: 13.0
click at [575, 541] on button "Continue" at bounding box center [581, 548] width 60 height 24
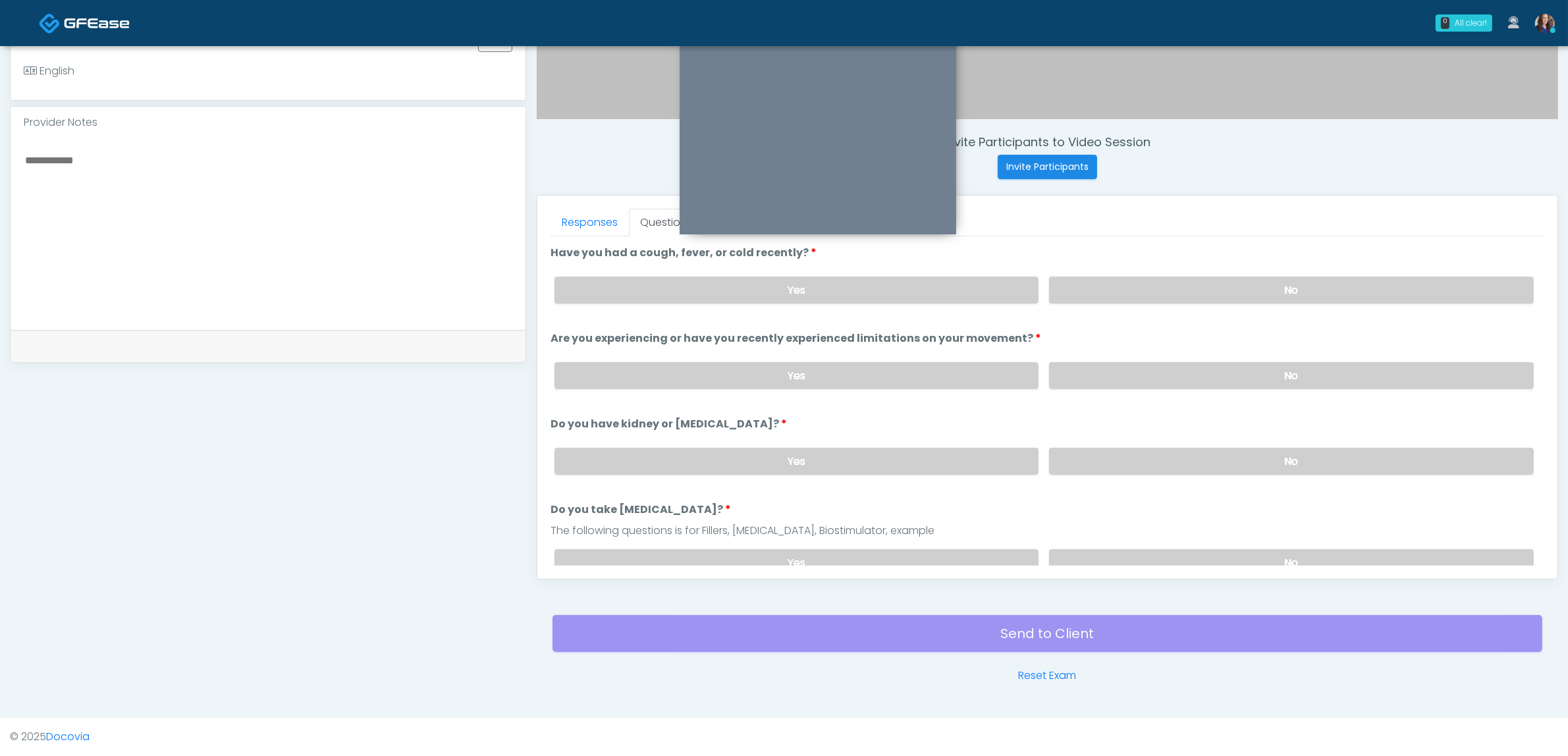
drag, startPoint x: 1181, startPoint y: 291, endPoint x: 1190, endPoint y: 317, distance: 27.5
click at [1182, 291] on label "No" at bounding box center [1291, 290] width 484 height 27
drag, startPoint x: 1188, startPoint y: 357, endPoint x: 1186, endPoint y: 379, distance: 22.1
click at [1187, 362] on div "Yes No" at bounding box center [1044, 375] width 1000 height 48
click at [1186, 379] on label "No" at bounding box center [1291, 376] width 484 height 27
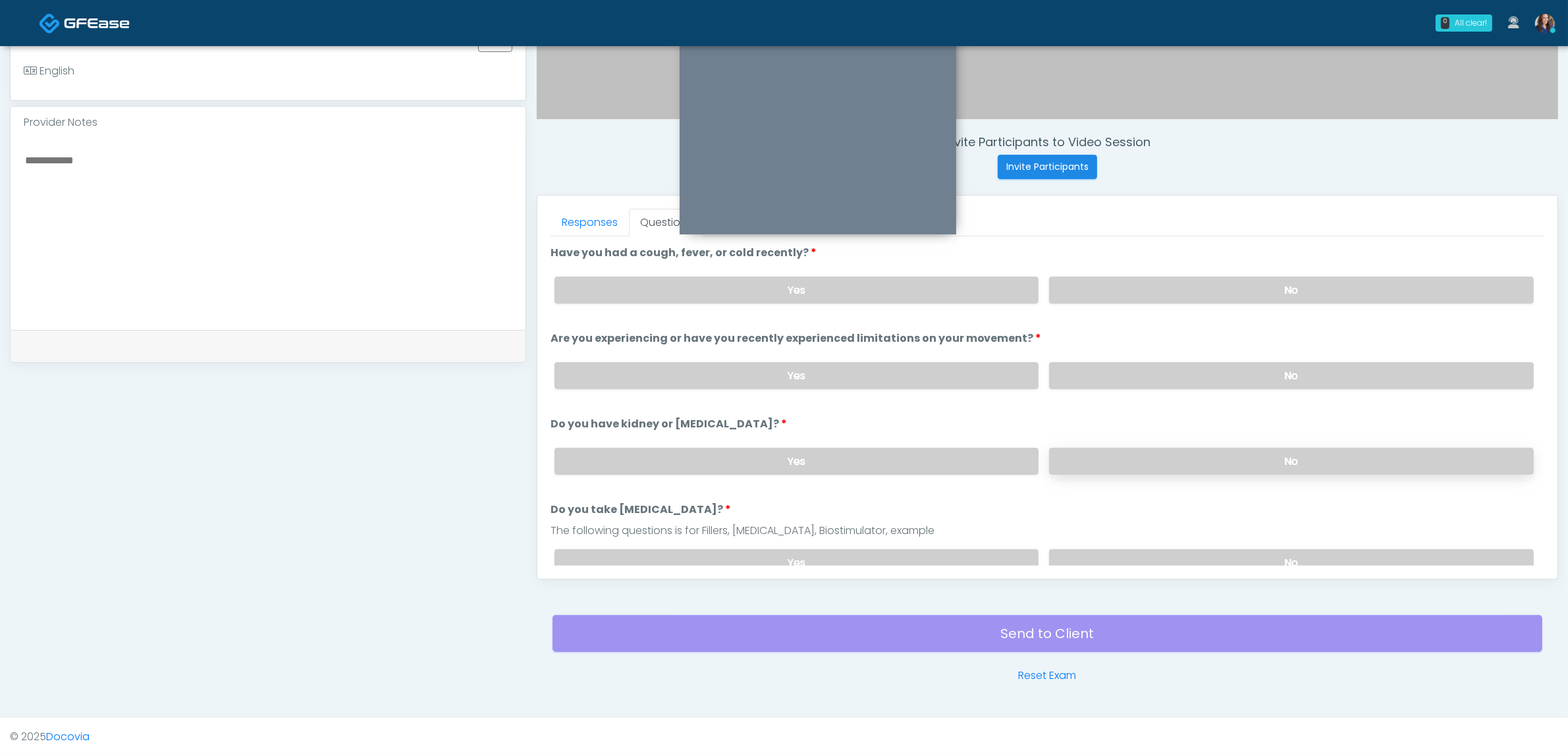
drag, startPoint x: 1211, startPoint y: 464, endPoint x: 1210, endPoint y: 456, distance: 8.1
click at [1211, 461] on label "No" at bounding box center [1291, 461] width 484 height 27
click at [1210, 551] on label "No" at bounding box center [1291, 563] width 484 height 27
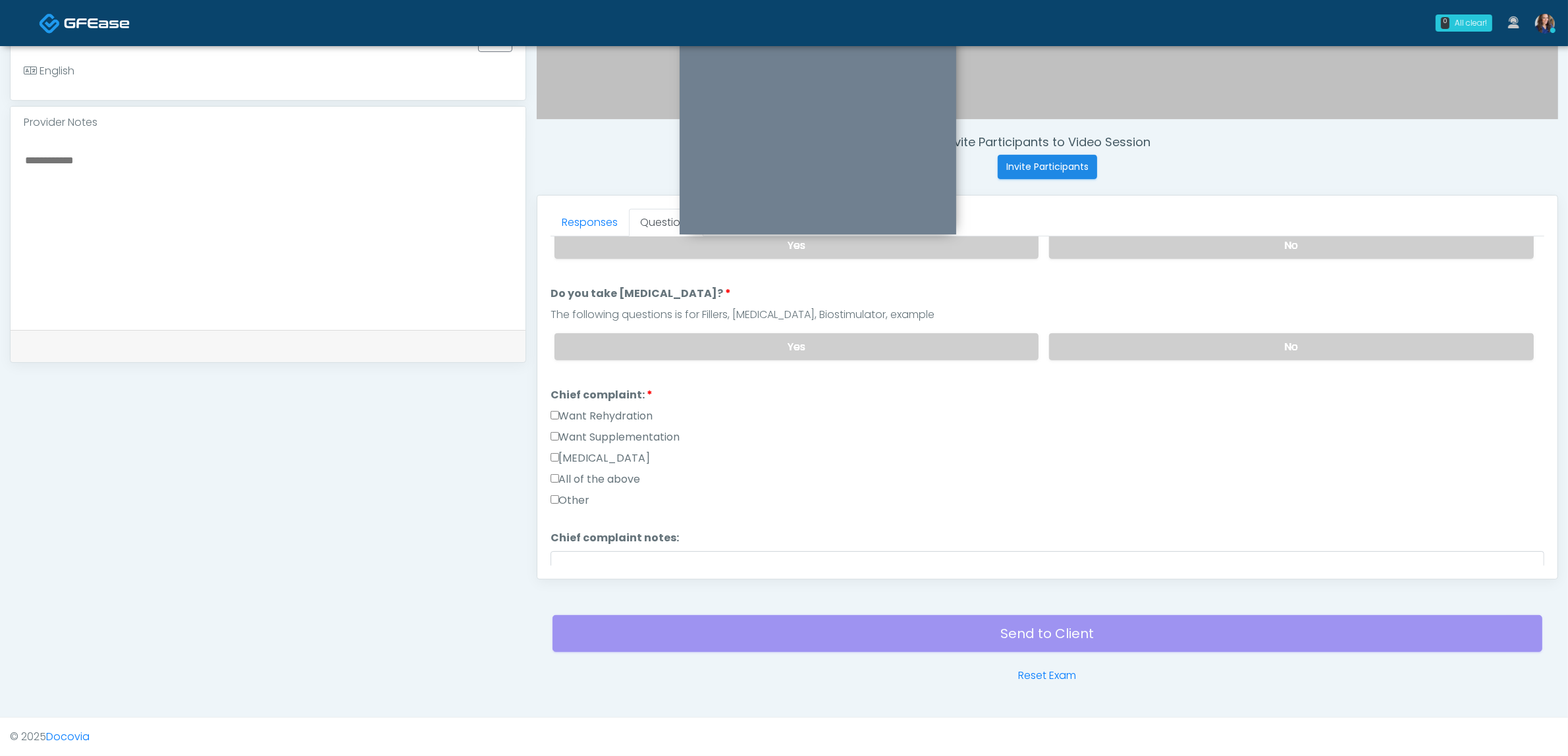
scroll to position [330, 0]
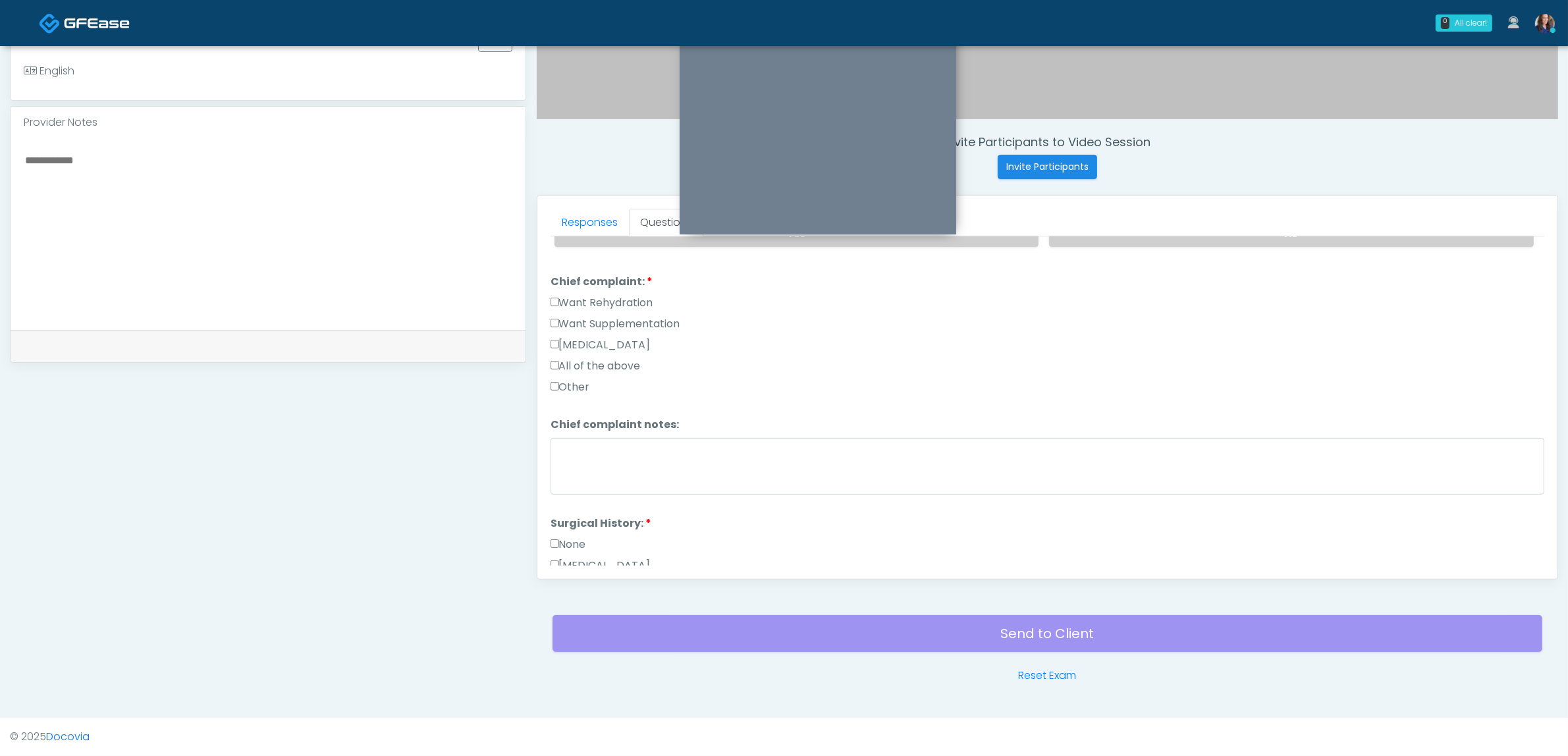
drag, startPoint x: 626, startPoint y: 315, endPoint x: 696, endPoint y: 354, distance: 80.1
click at [626, 316] on label "Want Supplementation" at bounding box center [616, 324] width 130 height 16
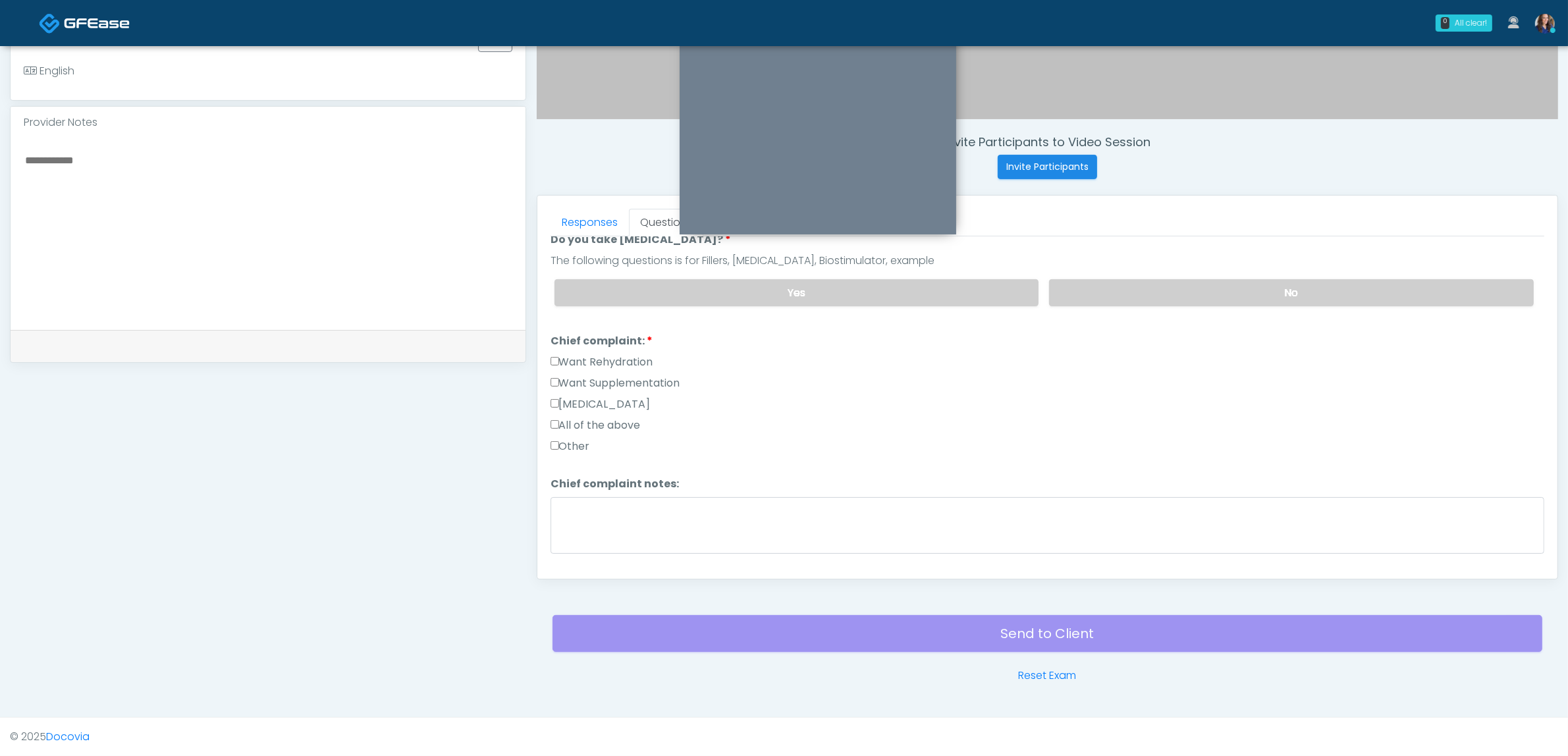
scroll to position [247, 0]
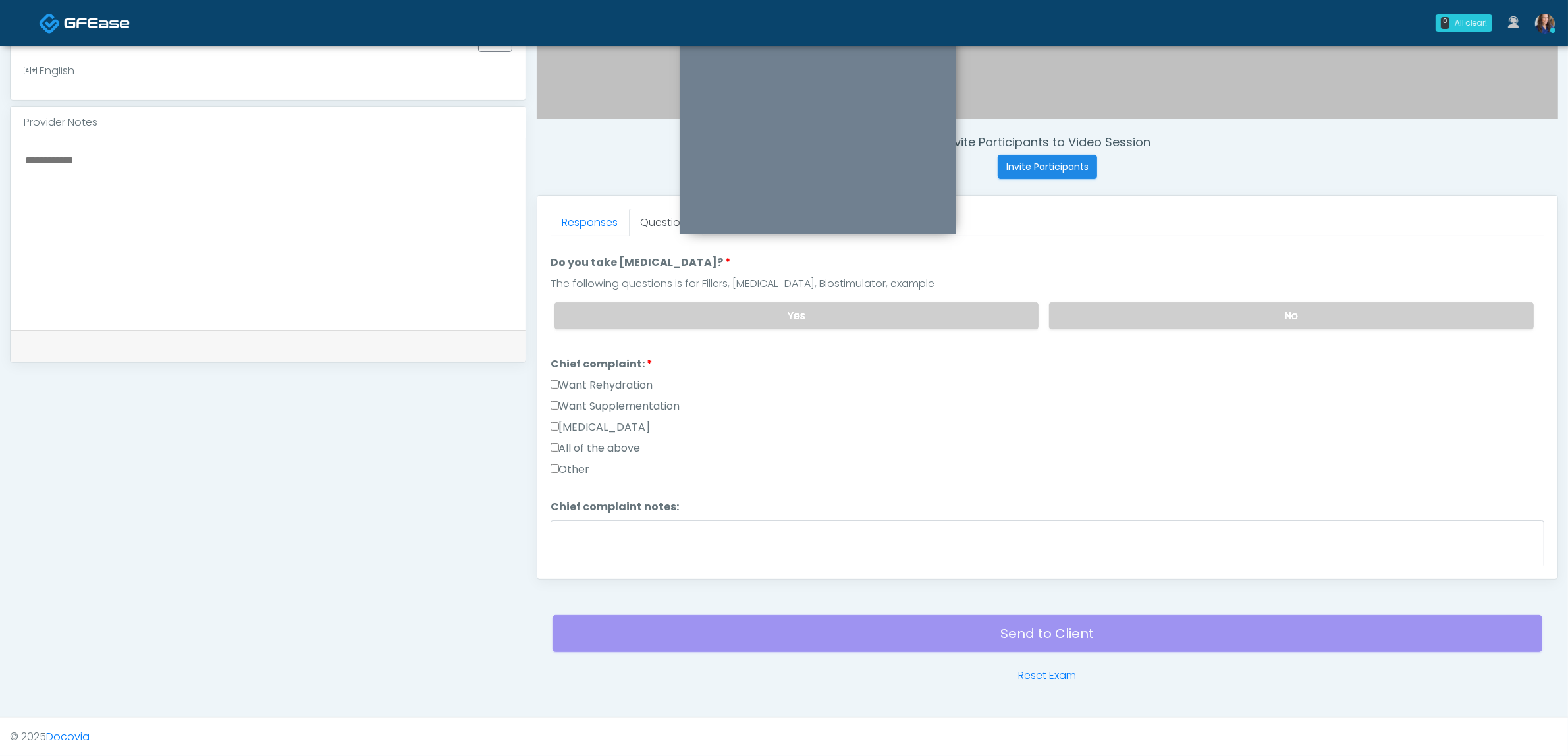
drag, startPoint x: 636, startPoint y: 393, endPoint x: 630, endPoint y: 380, distance: 14.3
click at [636, 398] on label "Want Supplementation" at bounding box center [616, 406] width 130 height 16
drag, startPoint x: 622, startPoint y: 372, endPoint x: 640, endPoint y: 377, distance: 18.7
click at [621, 377] on label "Want Rehydration" at bounding box center [602, 385] width 103 height 16
click at [613, 377] on label "Want Rehydration" at bounding box center [602, 385] width 103 height 16
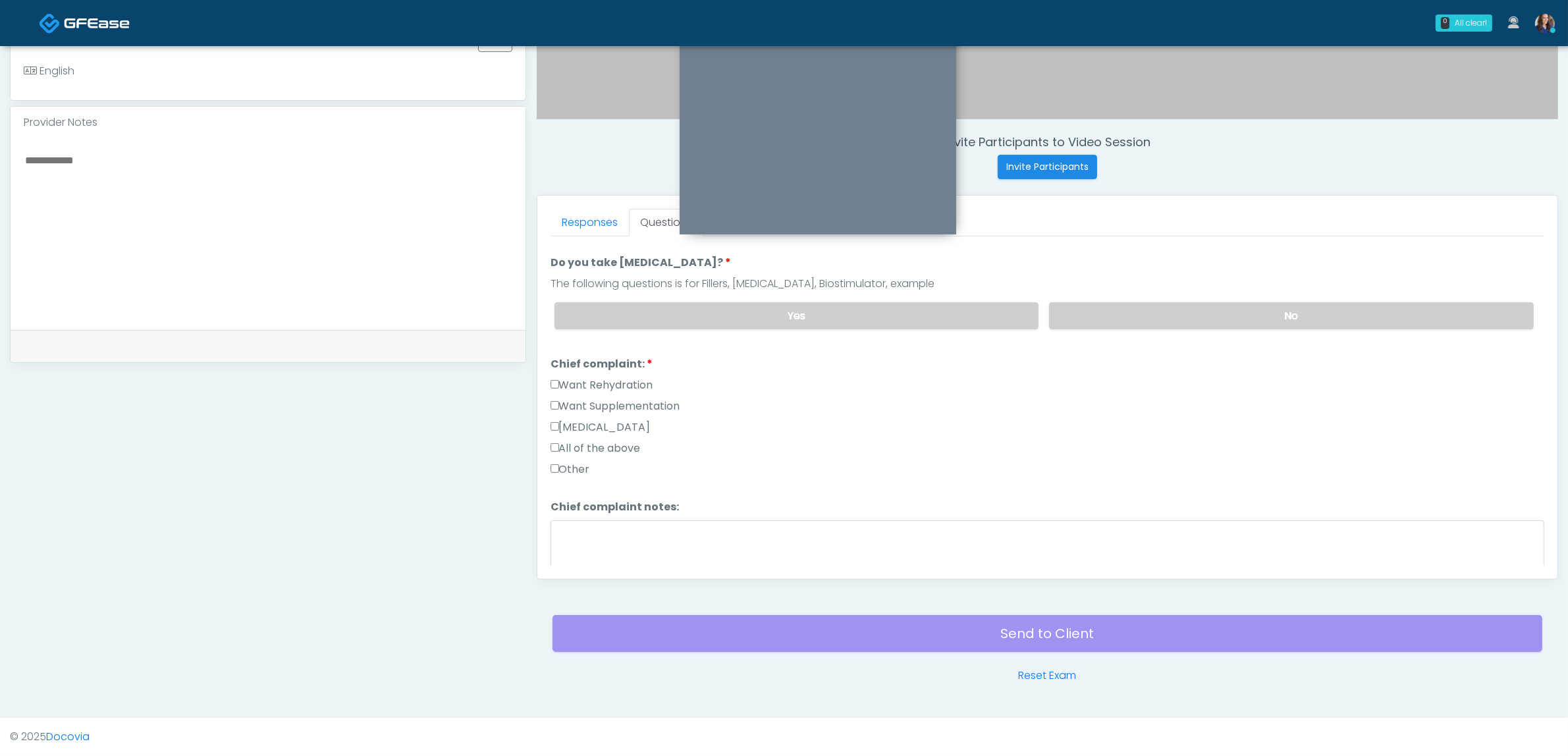
click at [620, 398] on label "Want Supplementation" at bounding box center [616, 406] width 130 height 16
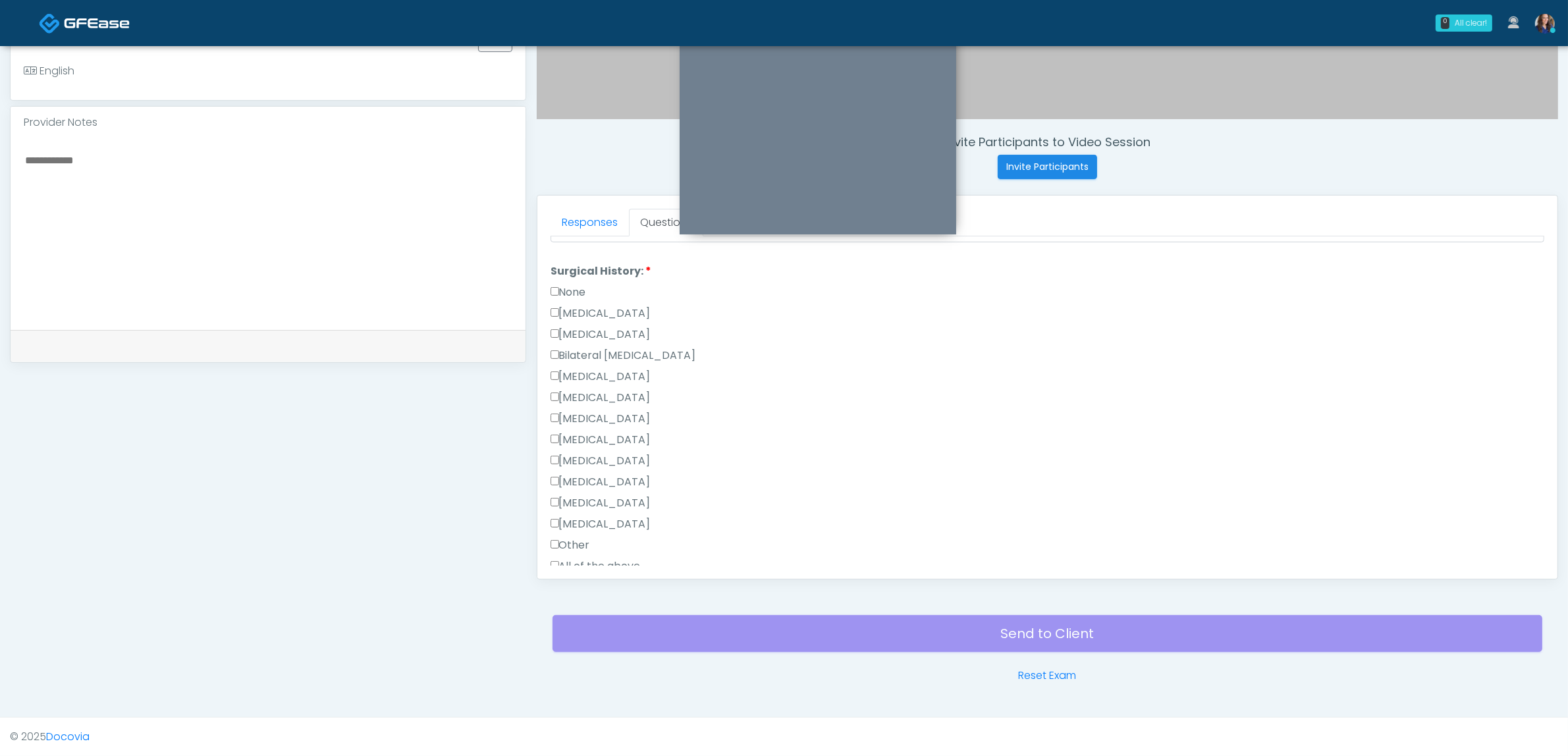
scroll to position [729, 0]
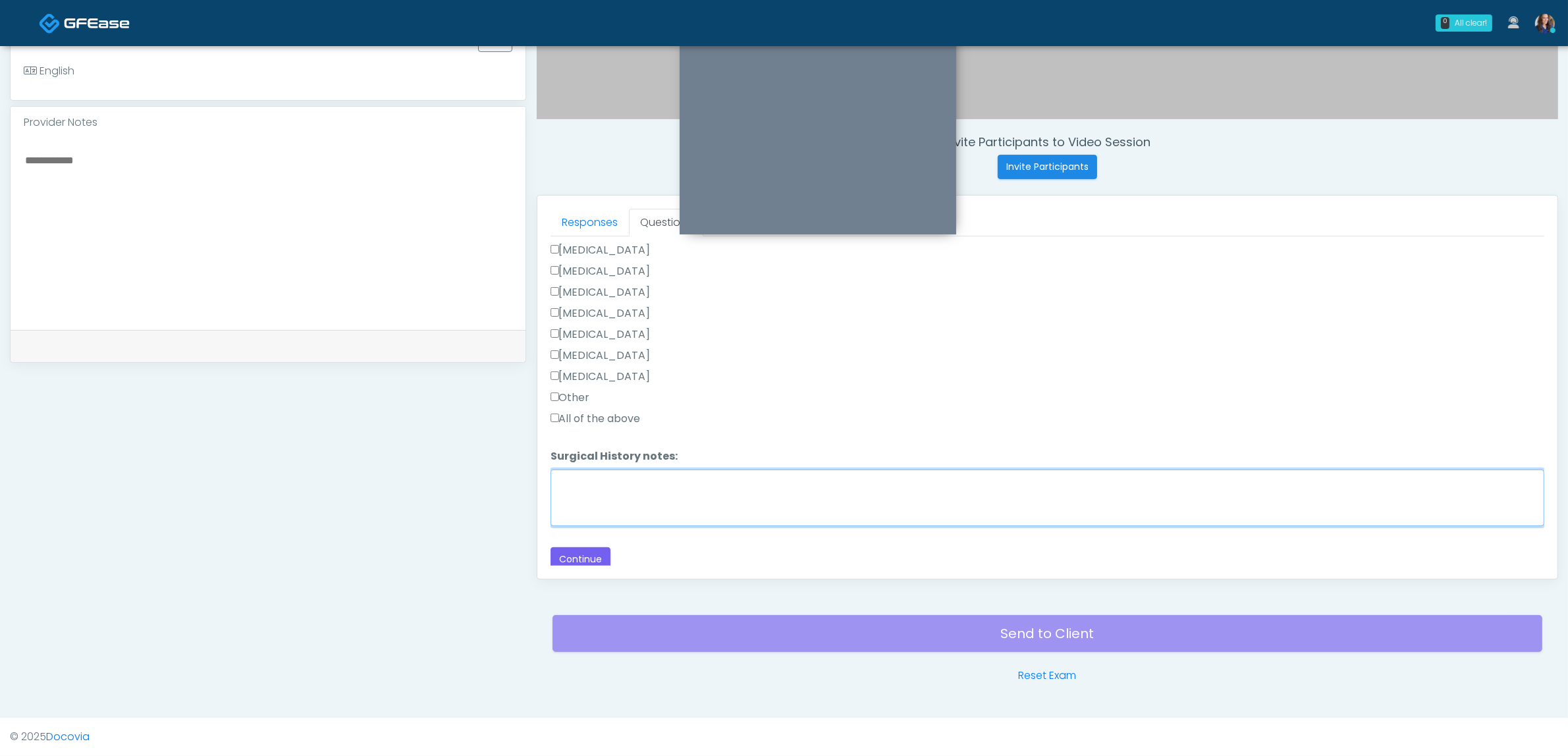
drag, startPoint x: 698, startPoint y: 475, endPoint x: 730, endPoint y: 464, distance: 33.8
click at [699, 475] on textarea "Surgical History notes:" at bounding box center [1047, 497] width 994 height 56
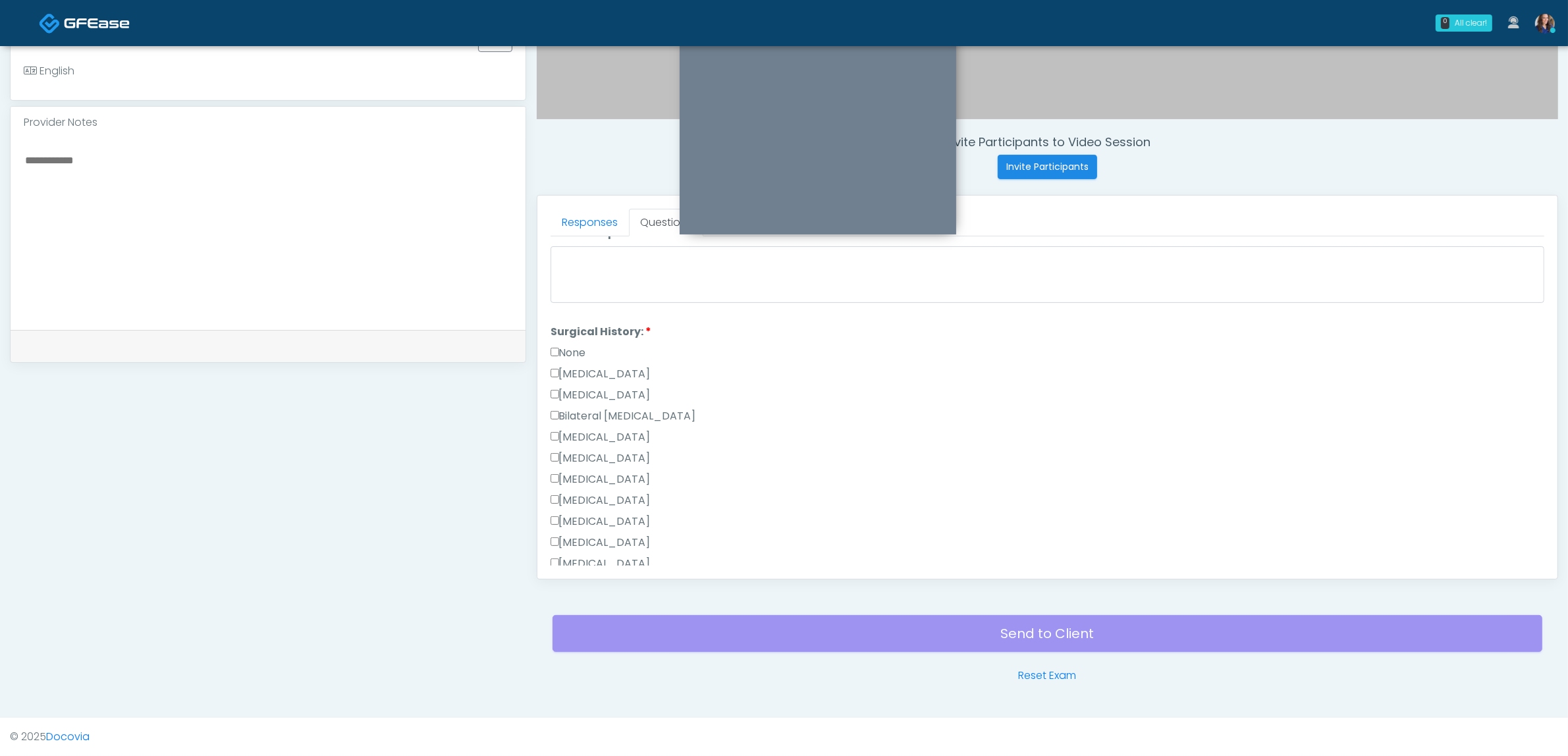
scroll to position [482, 0]
type textarea "**********"
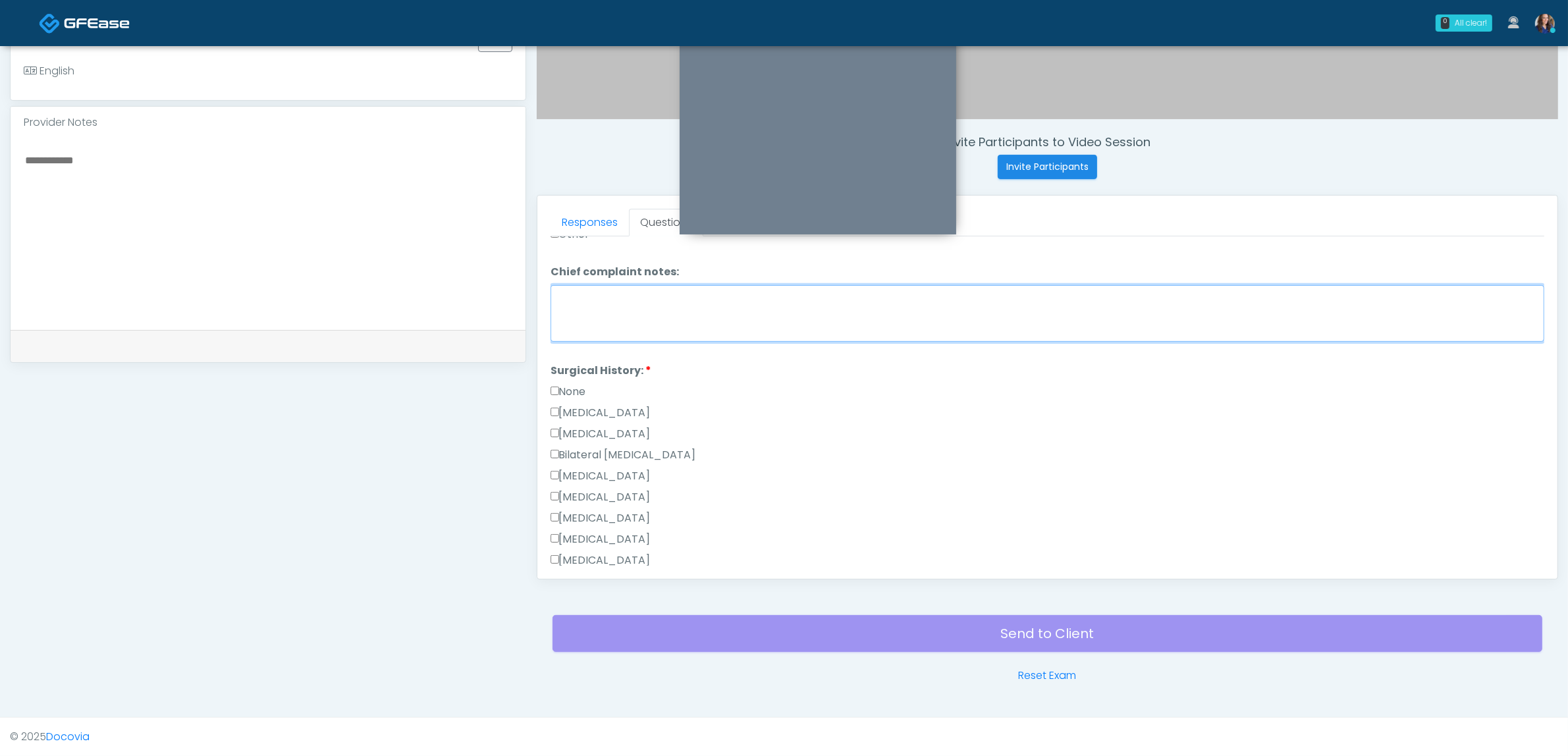
click at [656, 301] on textarea "Chief complaint notes:" at bounding box center [1047, 313] width 994 height 56
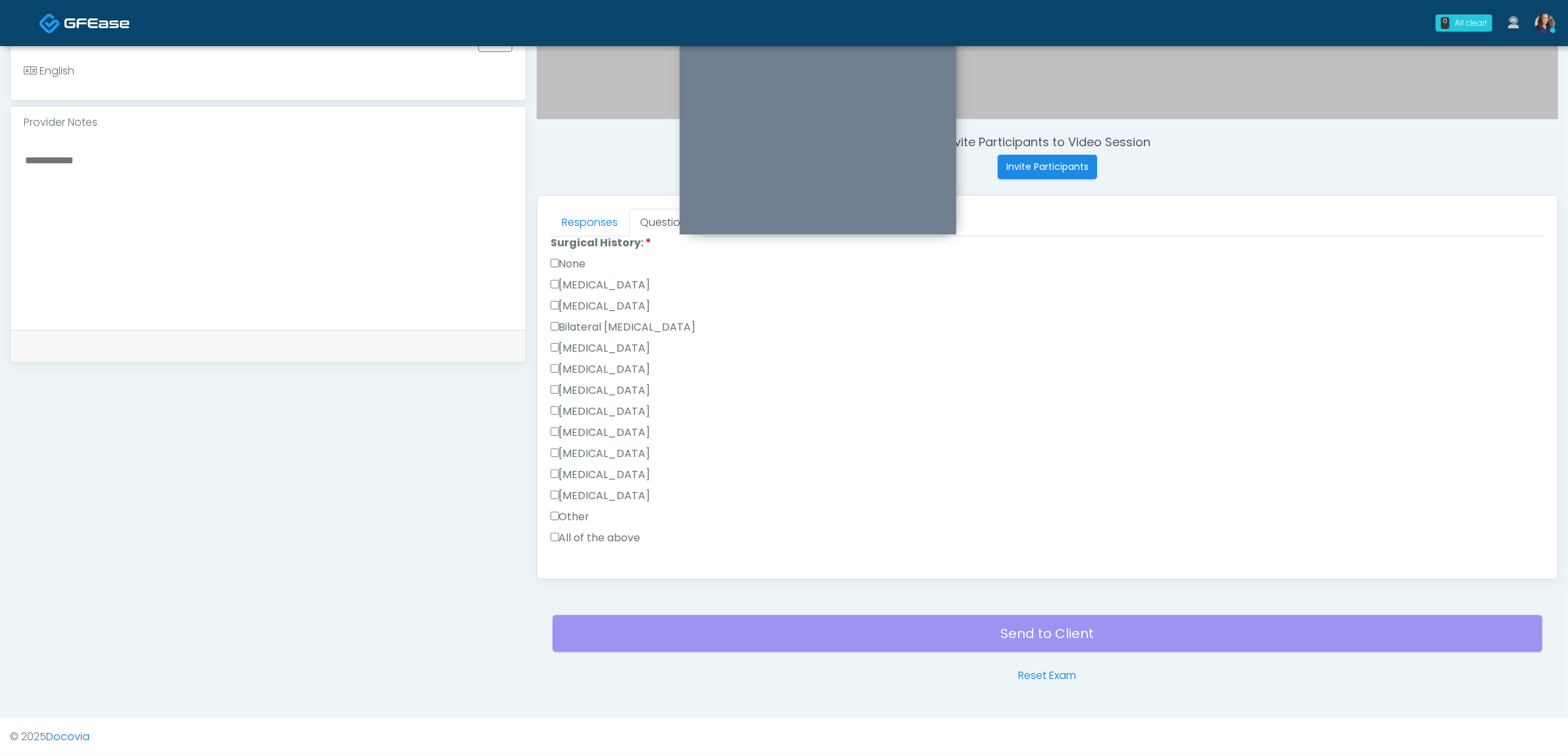
scroll to position [647, 0]
type textarea "**********"
click at [581, 472] on label "Other" at bounding box center [570, 480] width 39 height 16
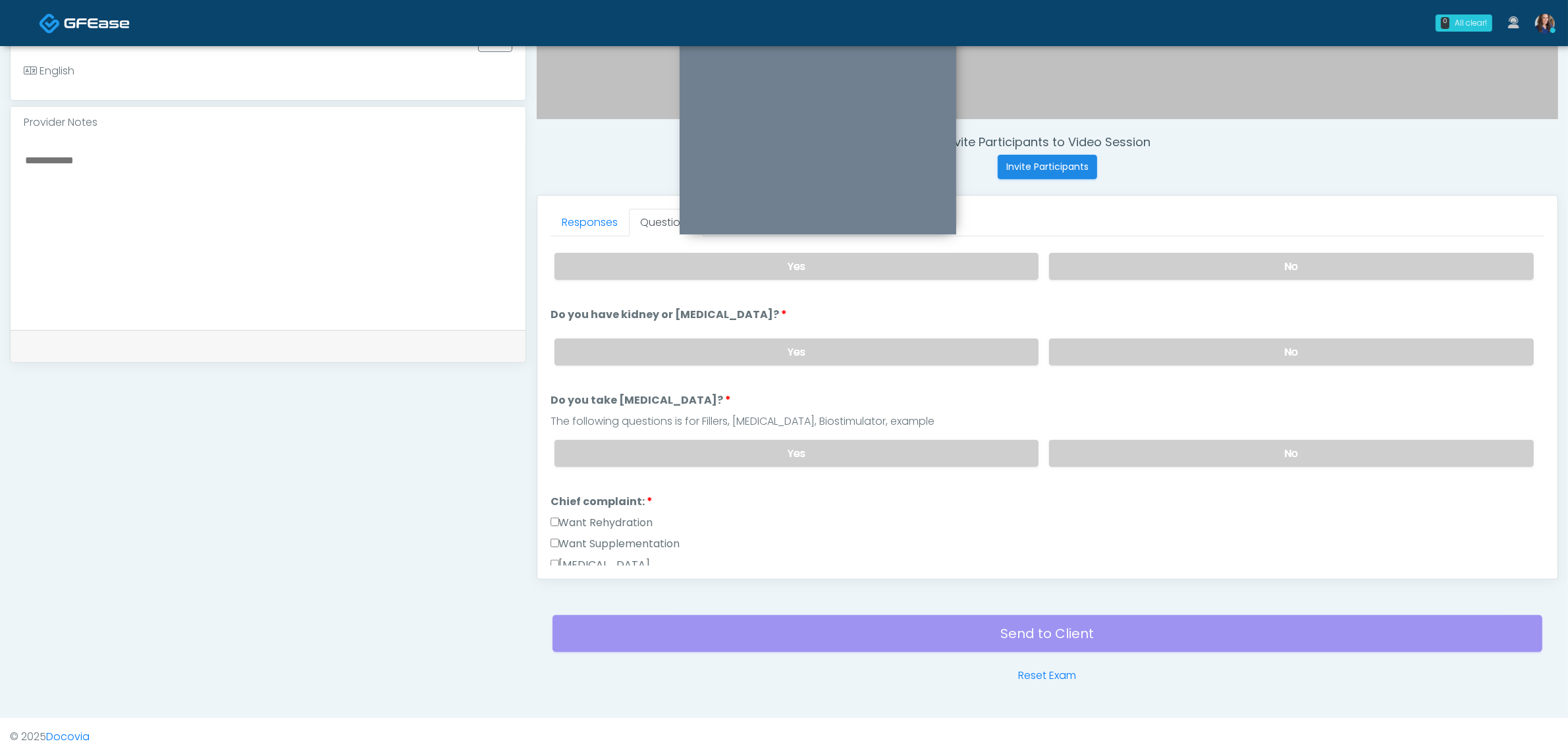
scroll to position [71, 0]
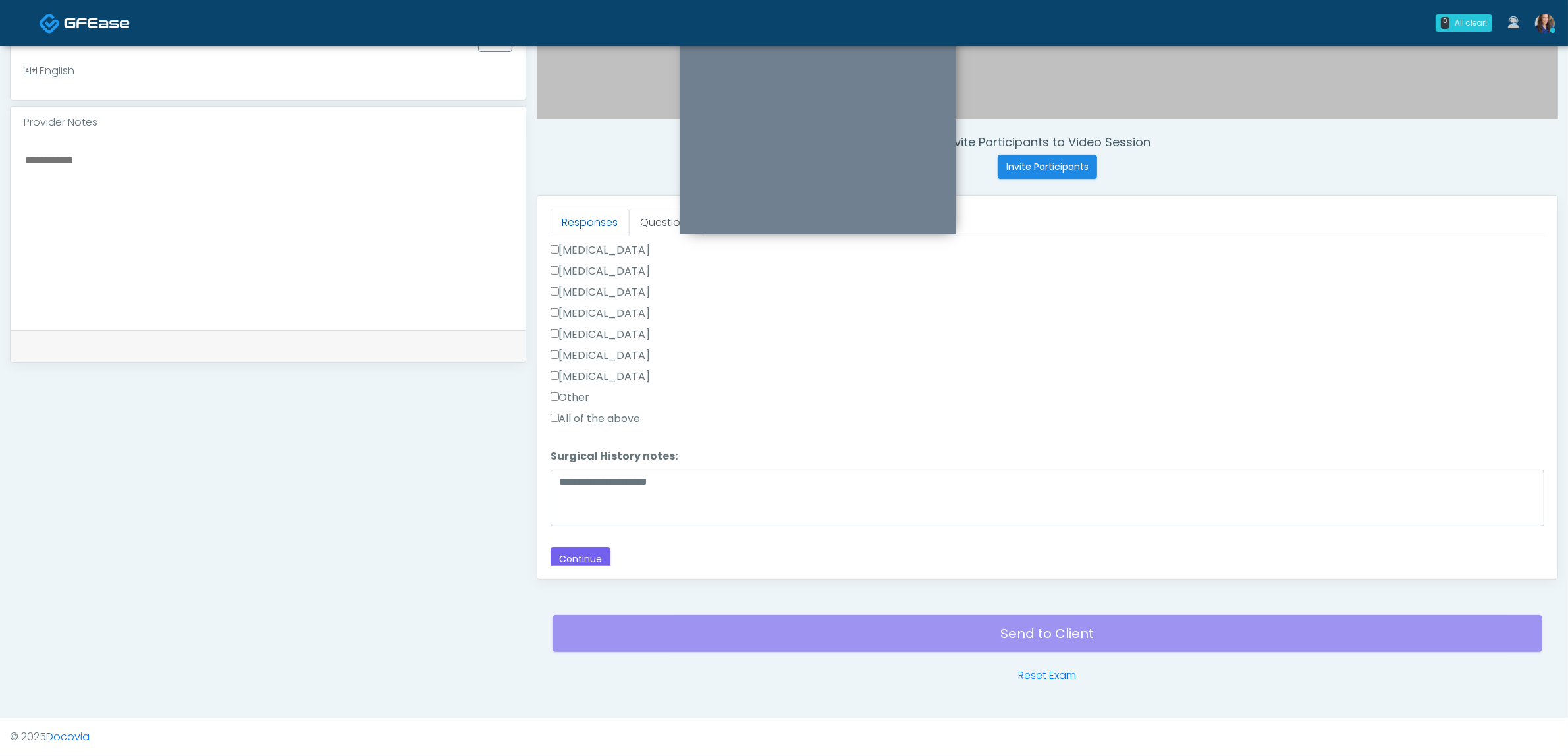
click at [581, 225] on link "Responses" at bounding box center [590, 223] width 78 height 28
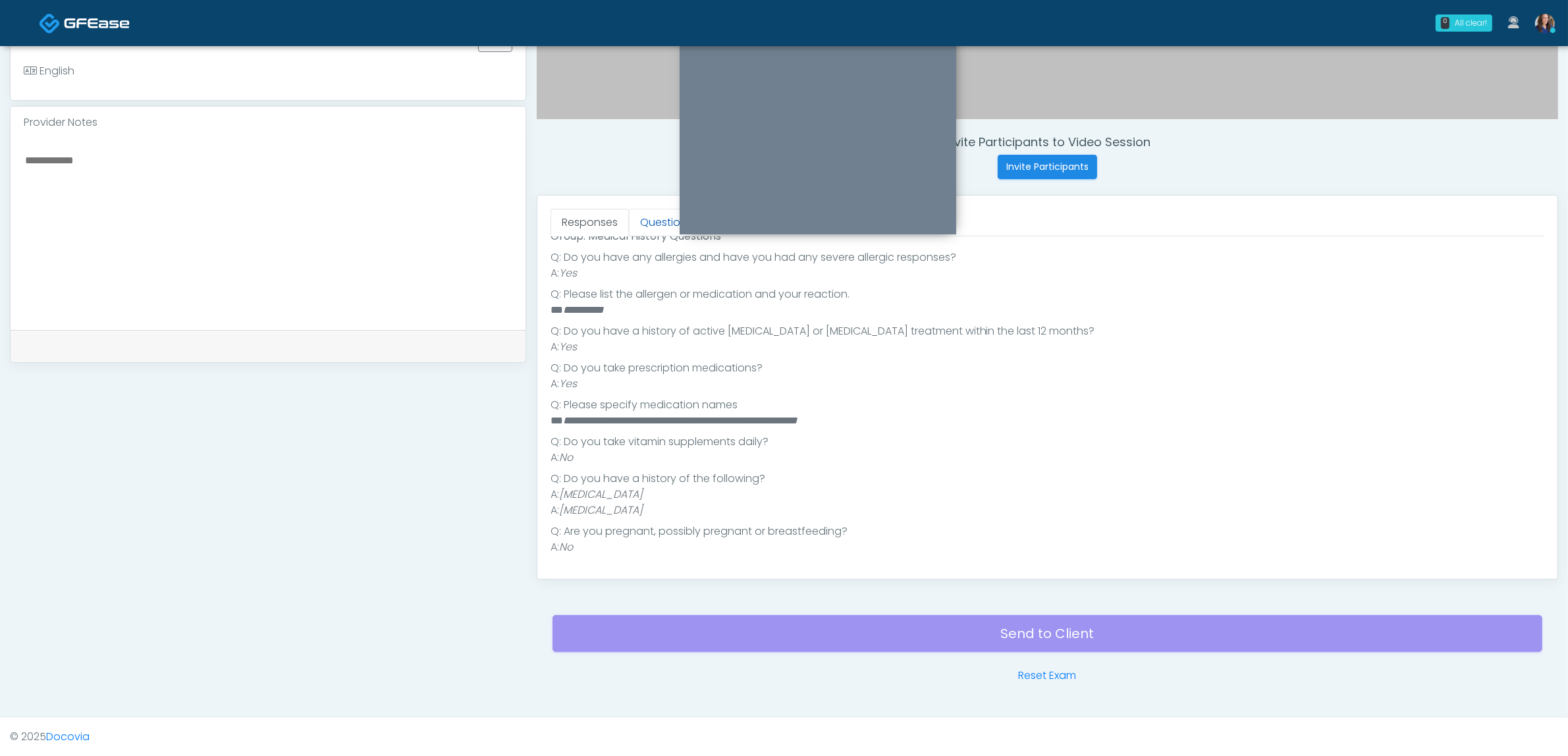
click at [656, 225] on link "Questions" at bounding box center [666, 223] width 74 height 28
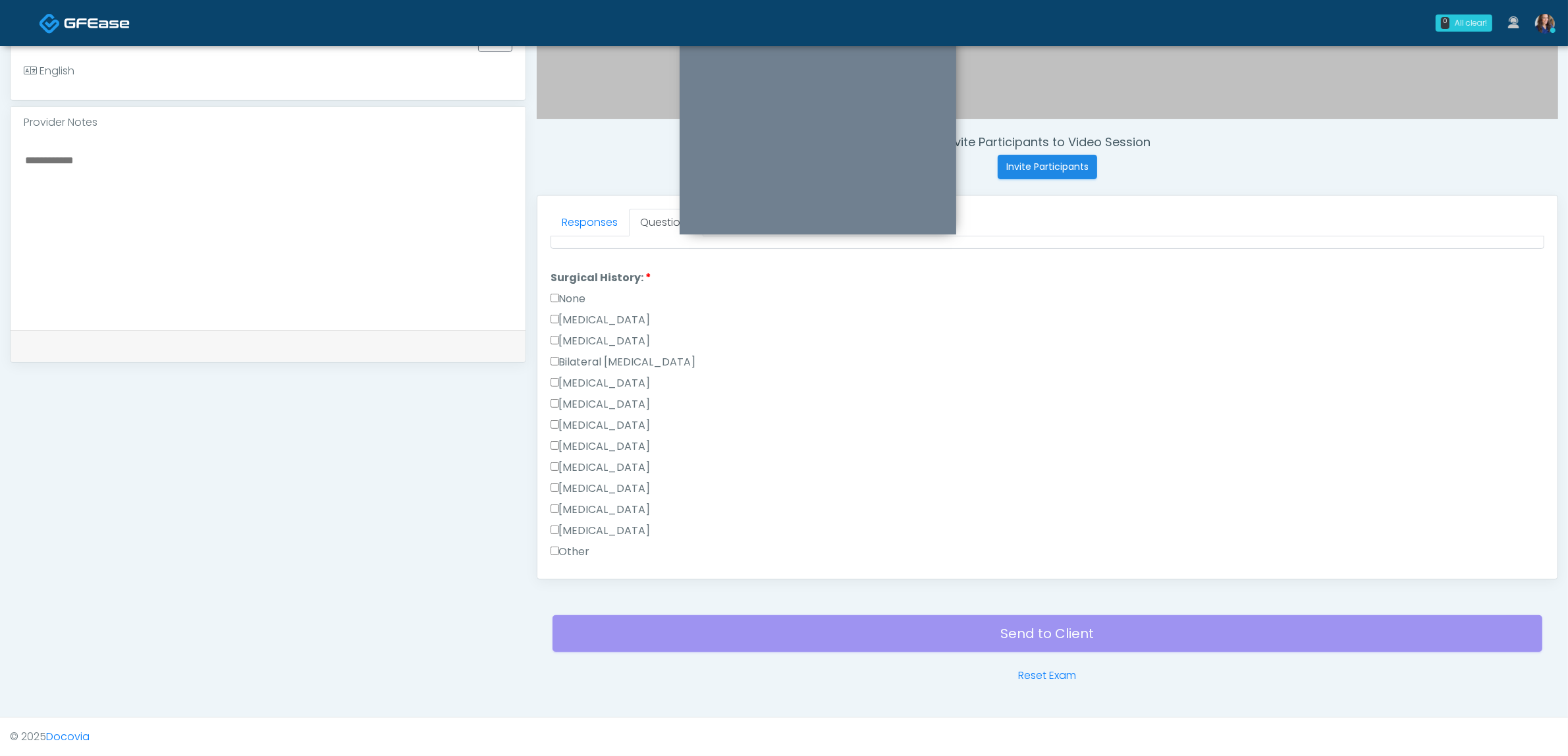
scroll to position [729, 0]
click at [591, 547] on button "Continue" at bounding box center [581, 559] width 60 height 24
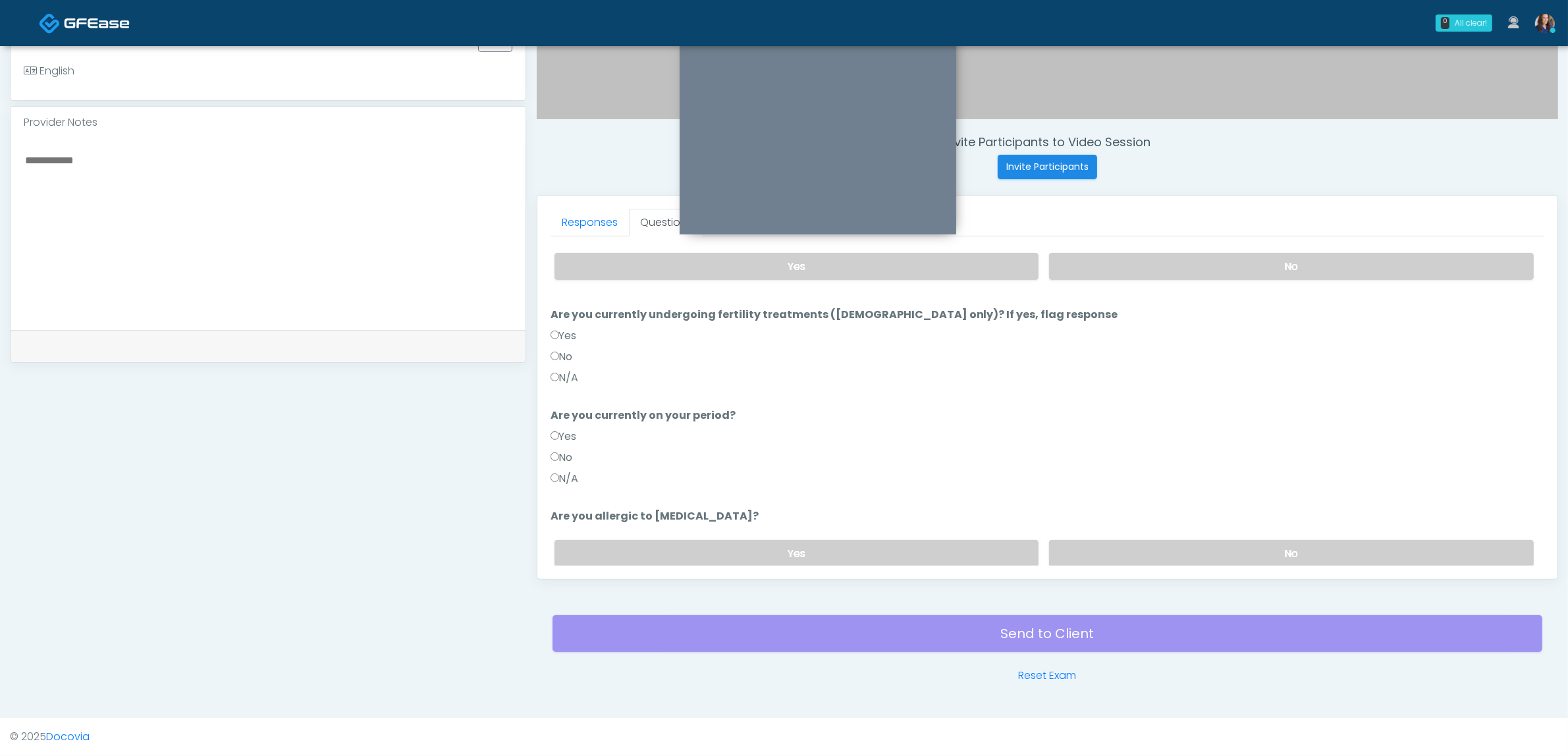
scroll to position [0, 0]
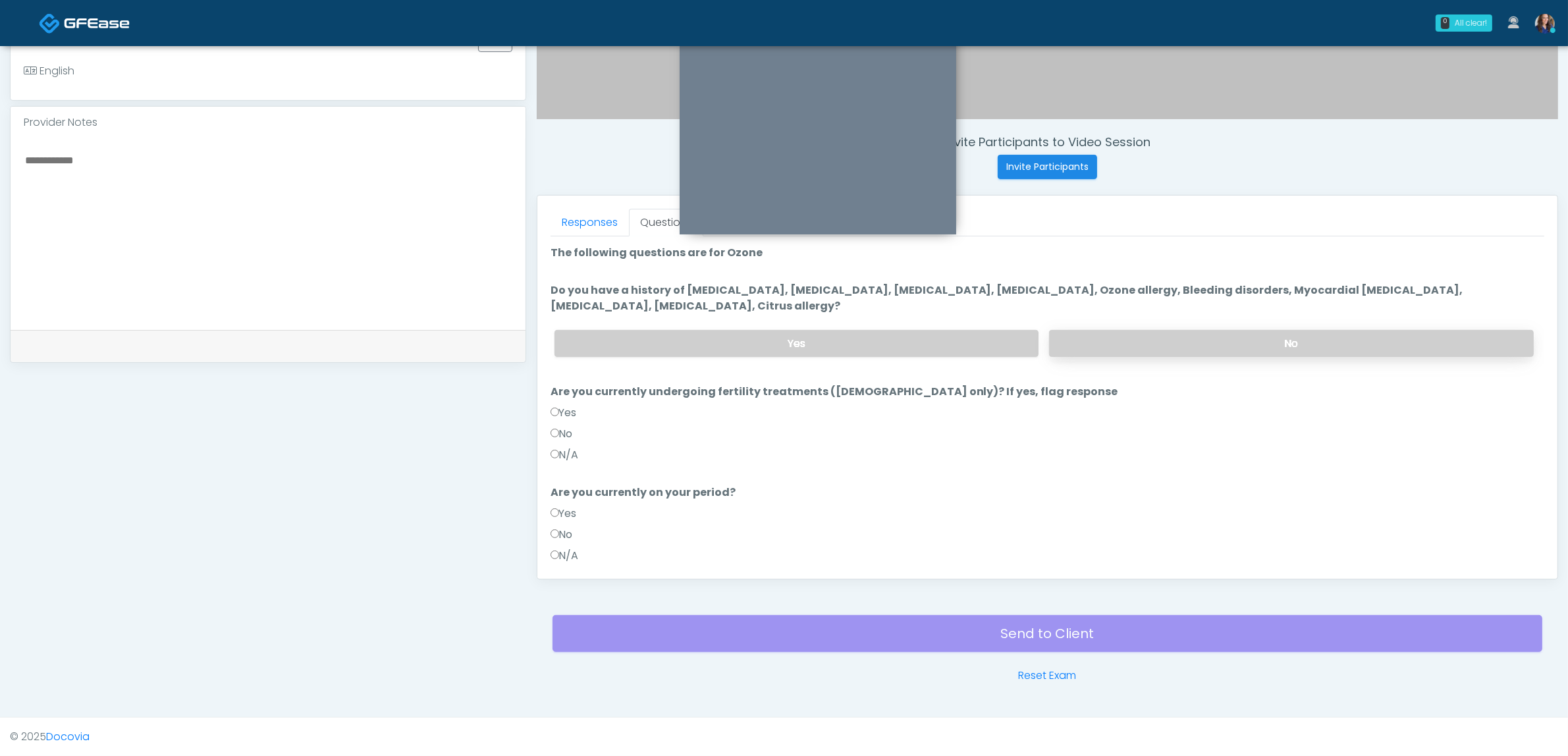
click at [1110, 342] on label "No" at bounding box center [1291, 343] width 484 height 27
click at [561, 553] on label "N/A" at bounding box center [565, 556] width 29 height 16
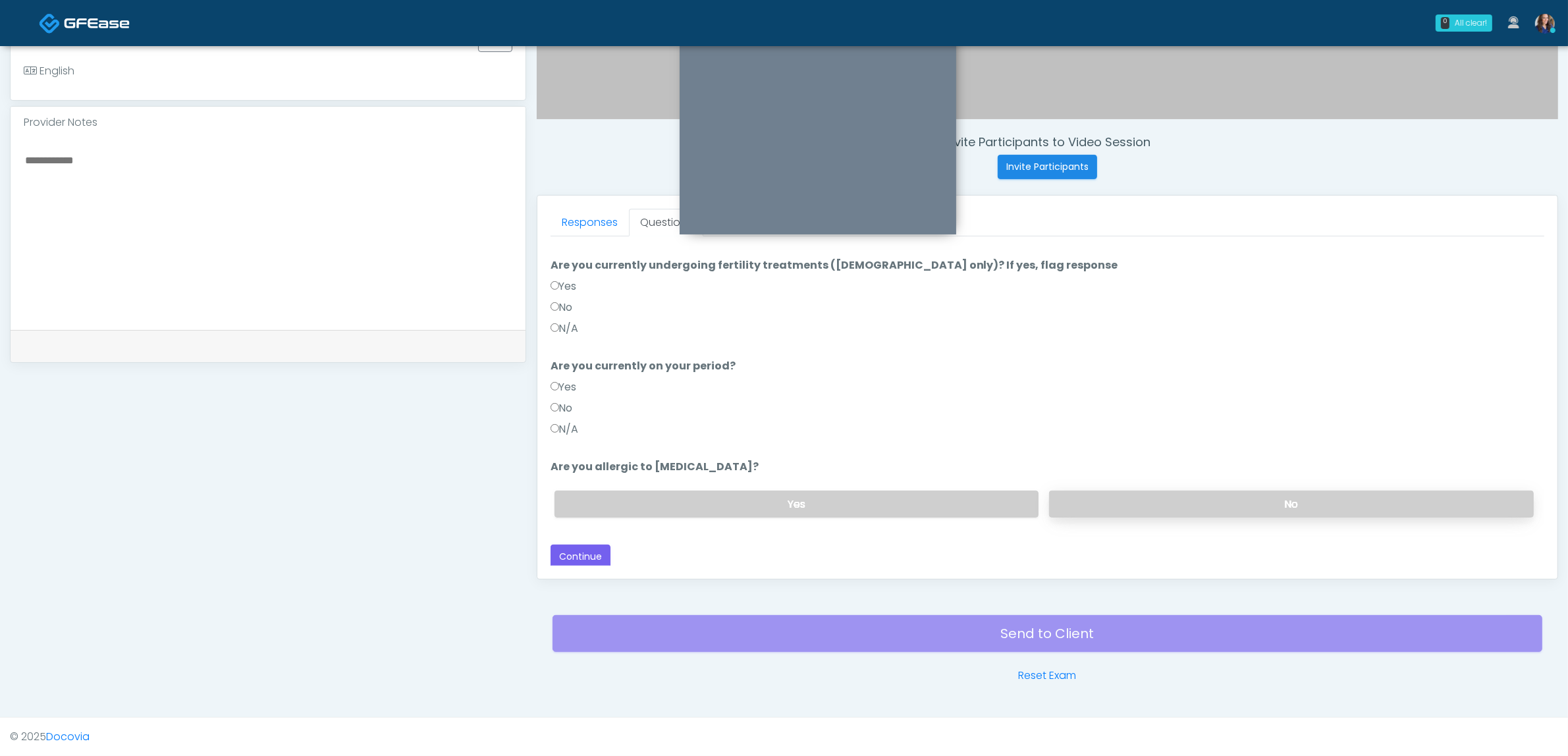
click at [1108, 501] on label "No" at bounding box center [1291, 504] width 484 height 27
drag, startPoint x: 584, startPoint y: 561, endPoint x: 666, endPoint y: 555, distance: 82.2
click at [586, 561] on button "Continue" at bounding box center [581, 556] width 60 height 24
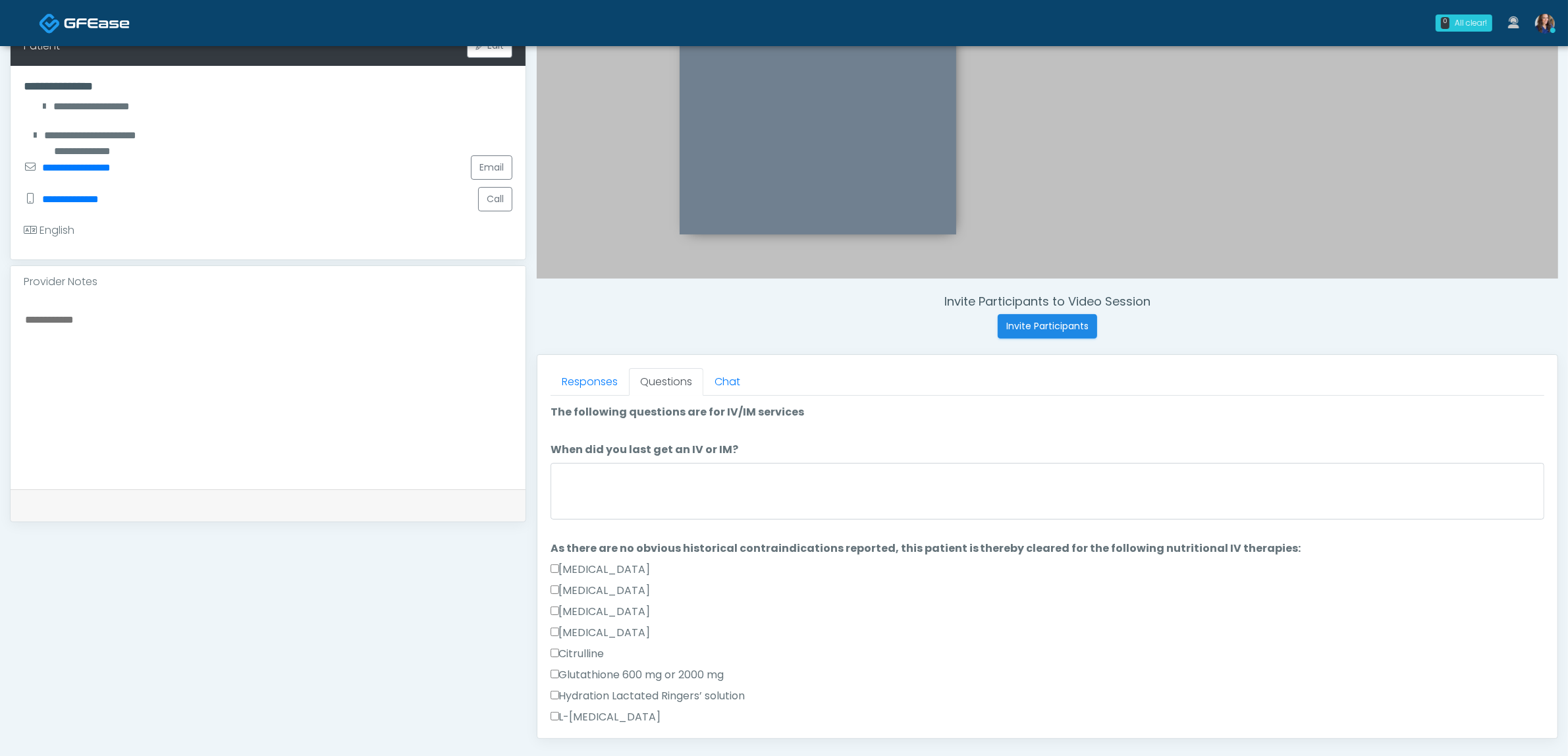
scroll to position [263, 0]
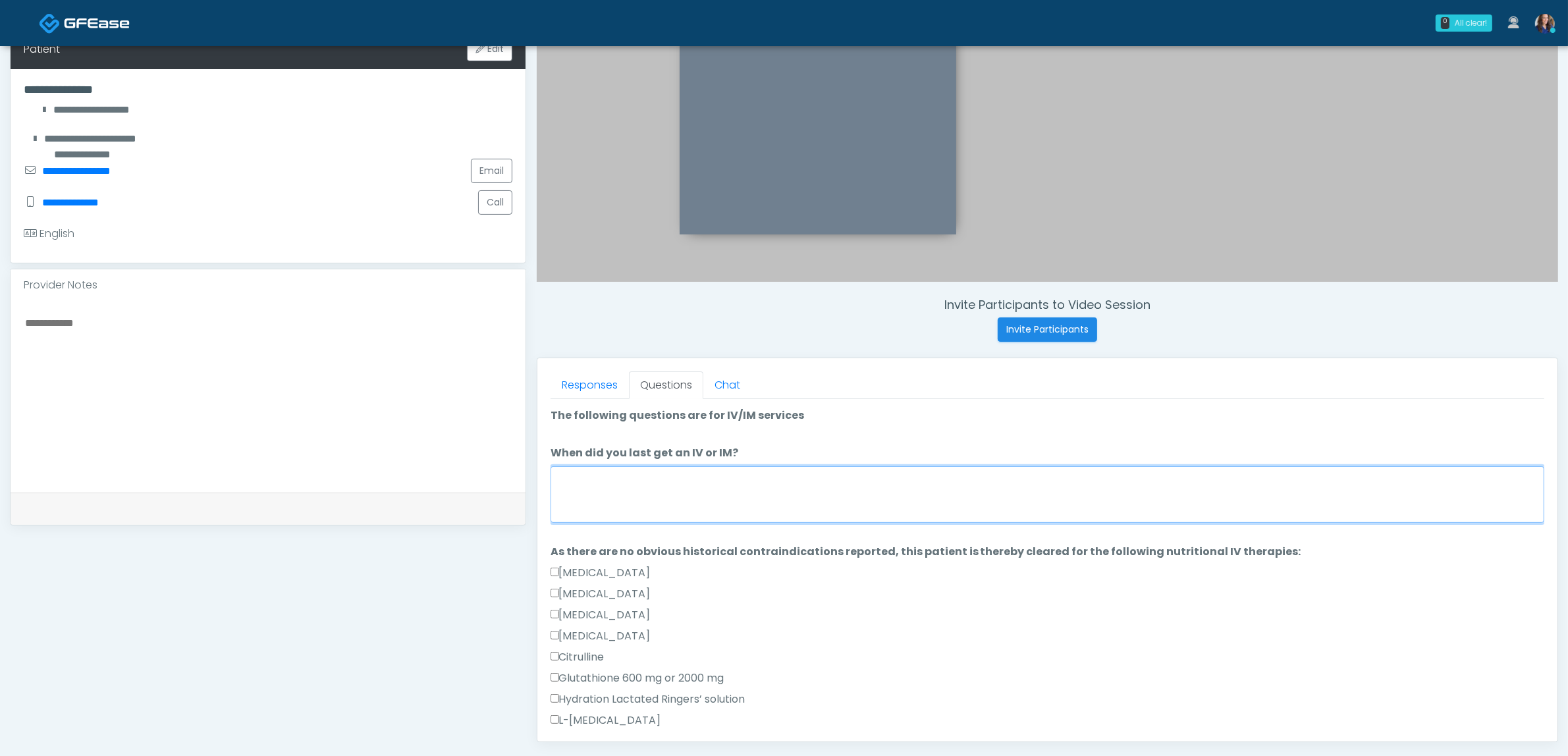
click at [740, 498] on textarea "When did you last get an IV or IM?" at bounding box center [1047, 494] width 994 height 56
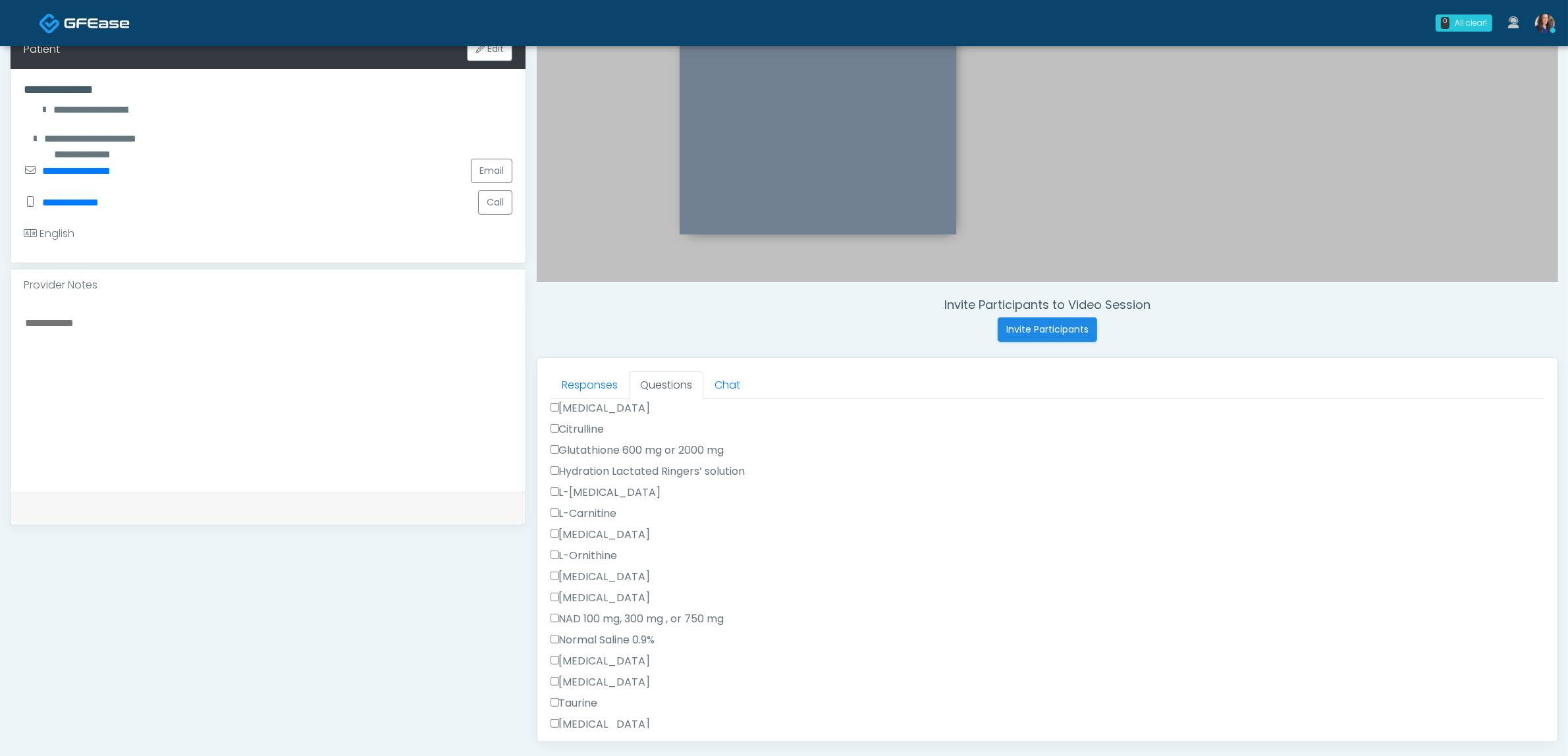
scroll to position [330, 0]
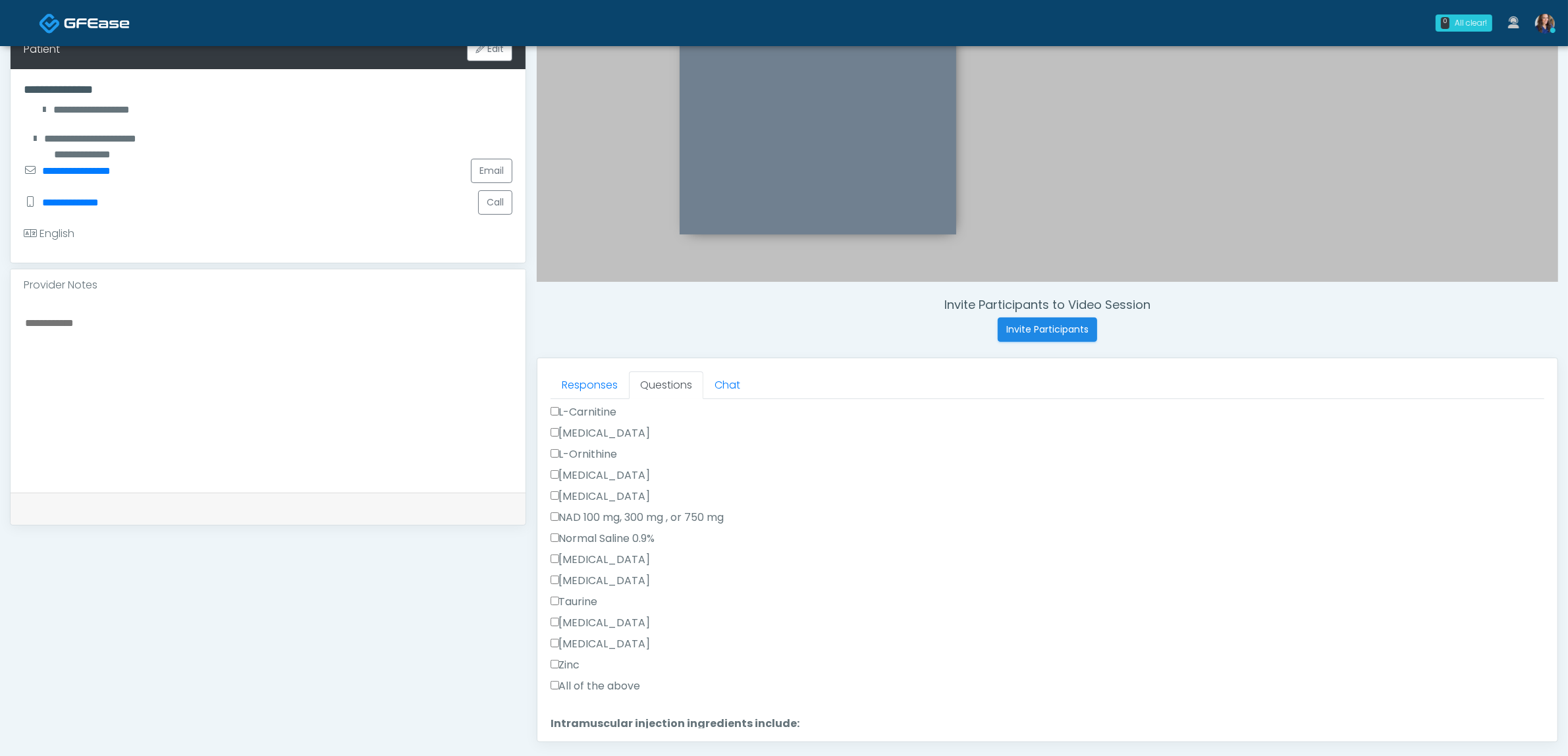
click at [607, 687] on label "All of the above" at bounding box center [596, 686] width 90 height 16
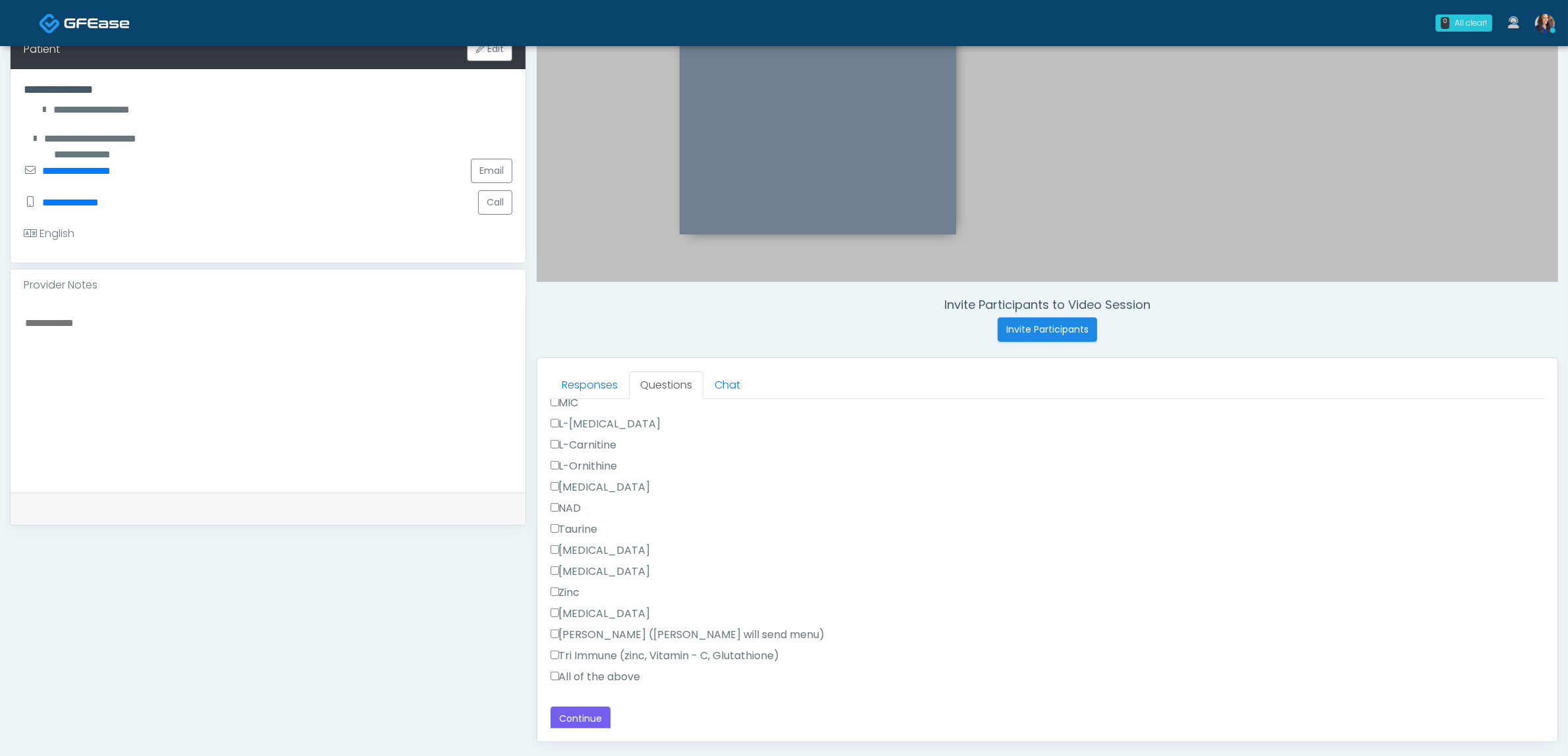
scroll to position [820, 0]
click at [616, 673] on label "All of the above" at bounding box center [596, 675] width 90 height 16
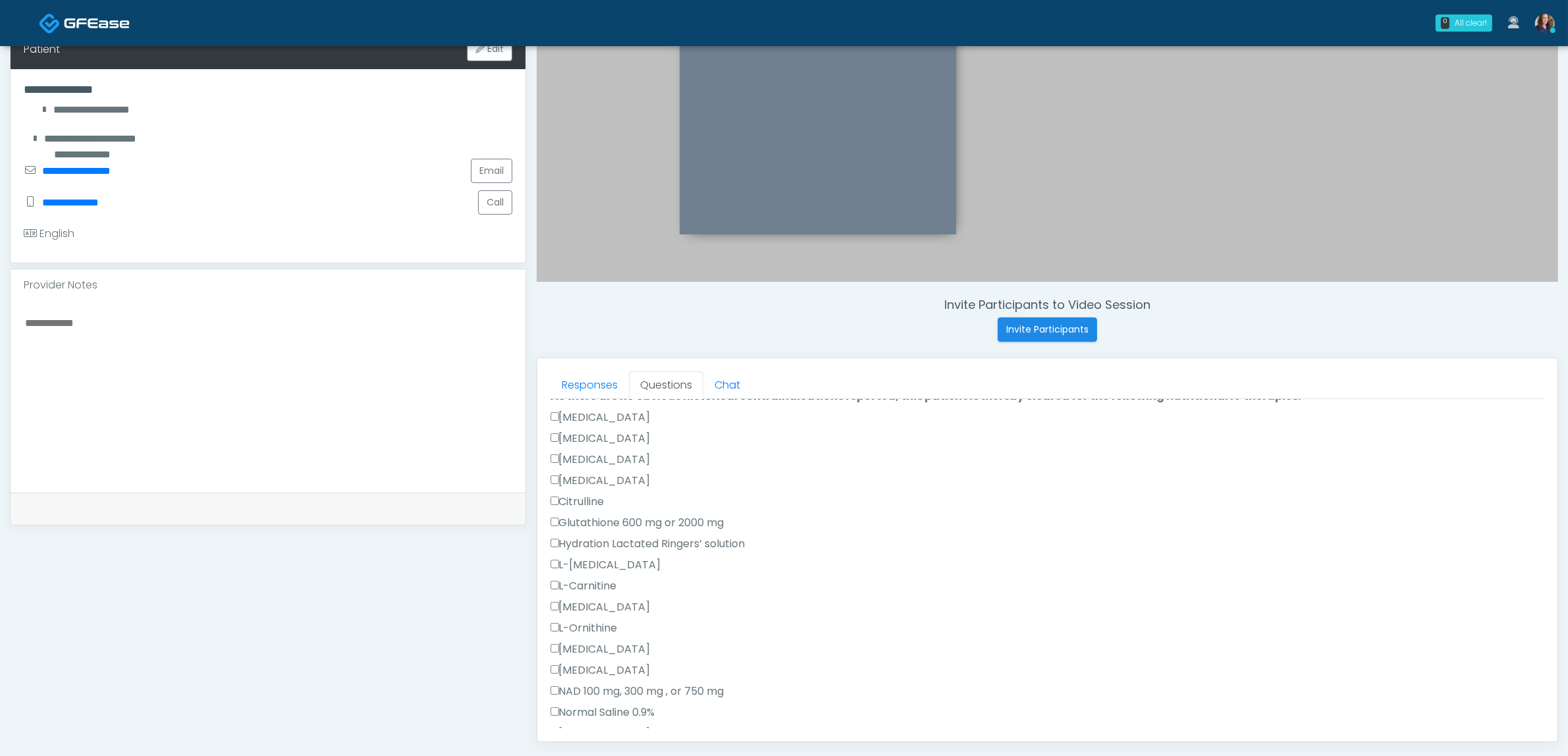
scroll to position [0, 0]
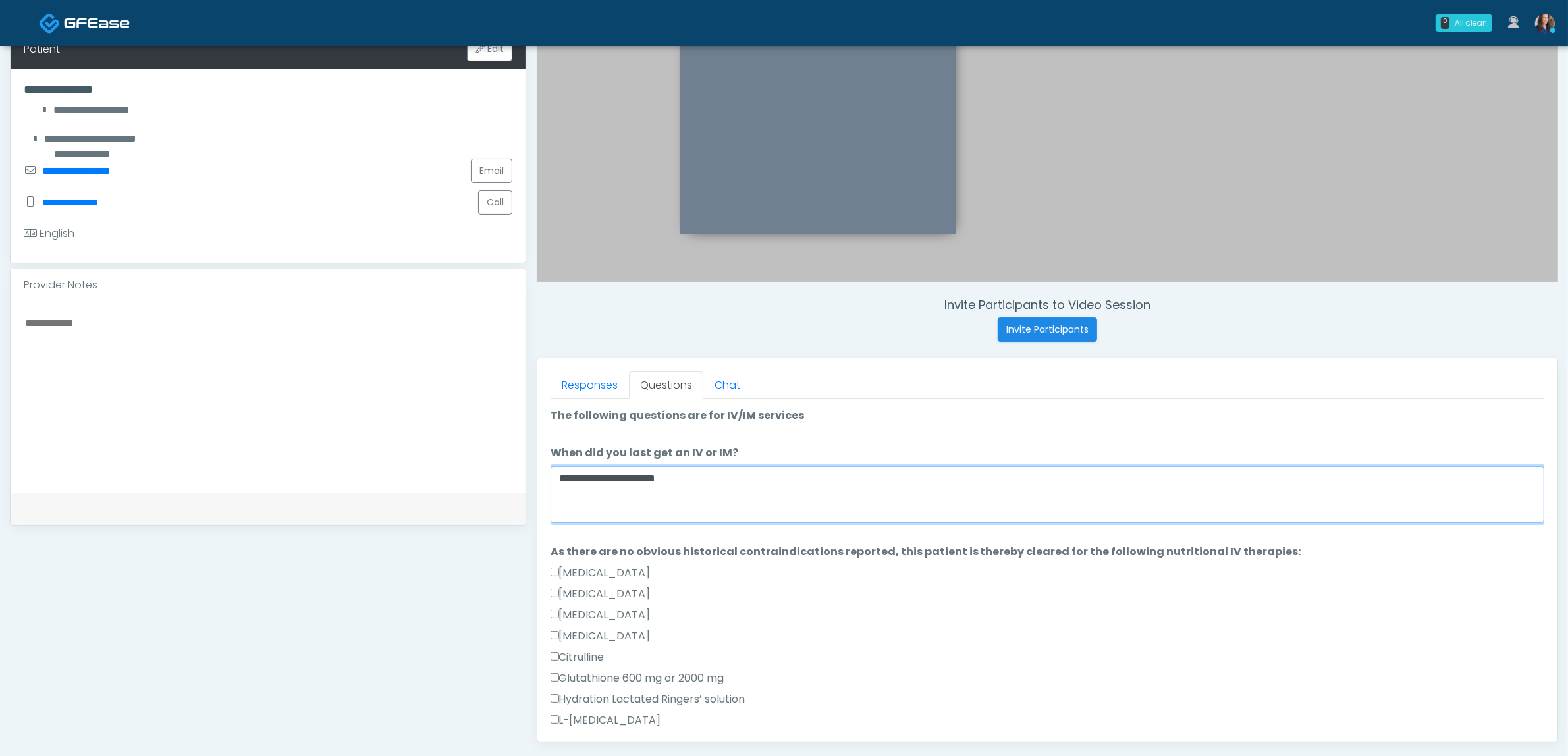
click at [690, 492] on textarea "**********" at bounding box center [1047, 494] width 994 height 56
drag, startPoint x: 611, startPoint y: 479, endPoint x: 530, endPoint y: 475, distance: 81.1
click at [530, 475] on div "Invite Participants to Video Session Invite Participants Responses Questions Ch…" at bounding box center [1042, 344] width 1032 height 1004
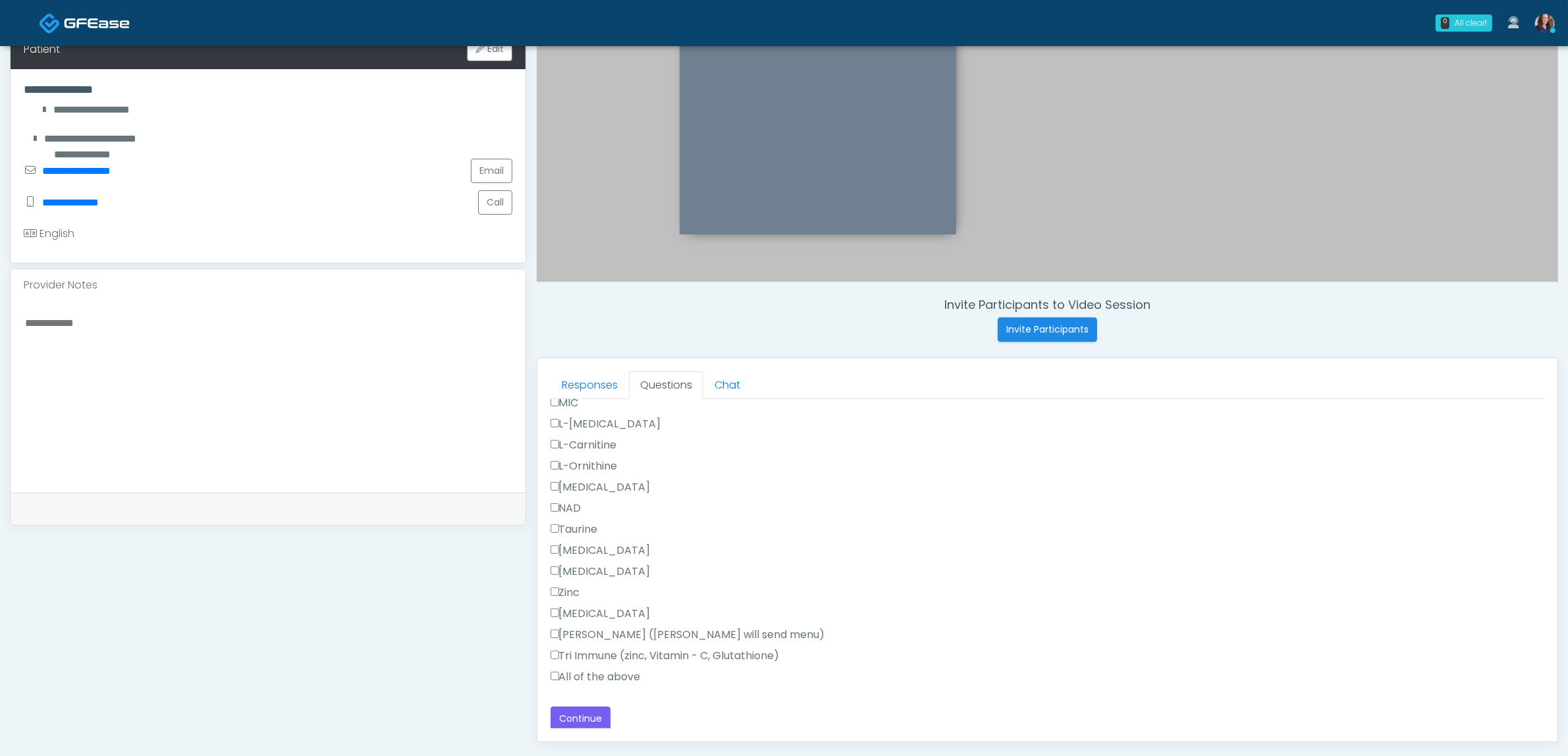
scroll to position [820, 0]
type textarea "**********"
click at [590, 717] on button "Continue" at bounding box center [581, 717] width 60 height 24
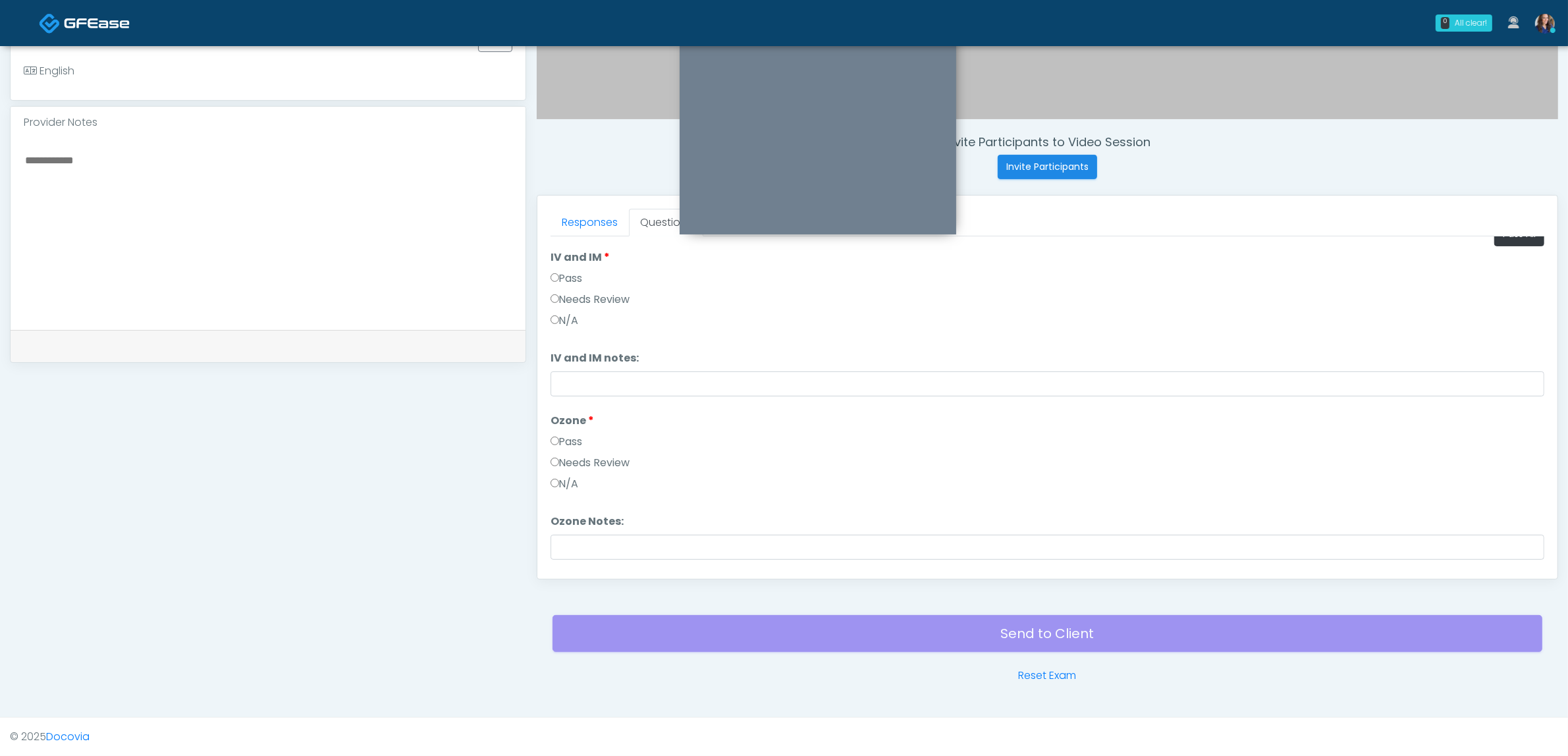
scroll to position [0, 0]
click at [1510, 247] on button "Pass All" at bounding box center [1519, 254] width 50 height 24
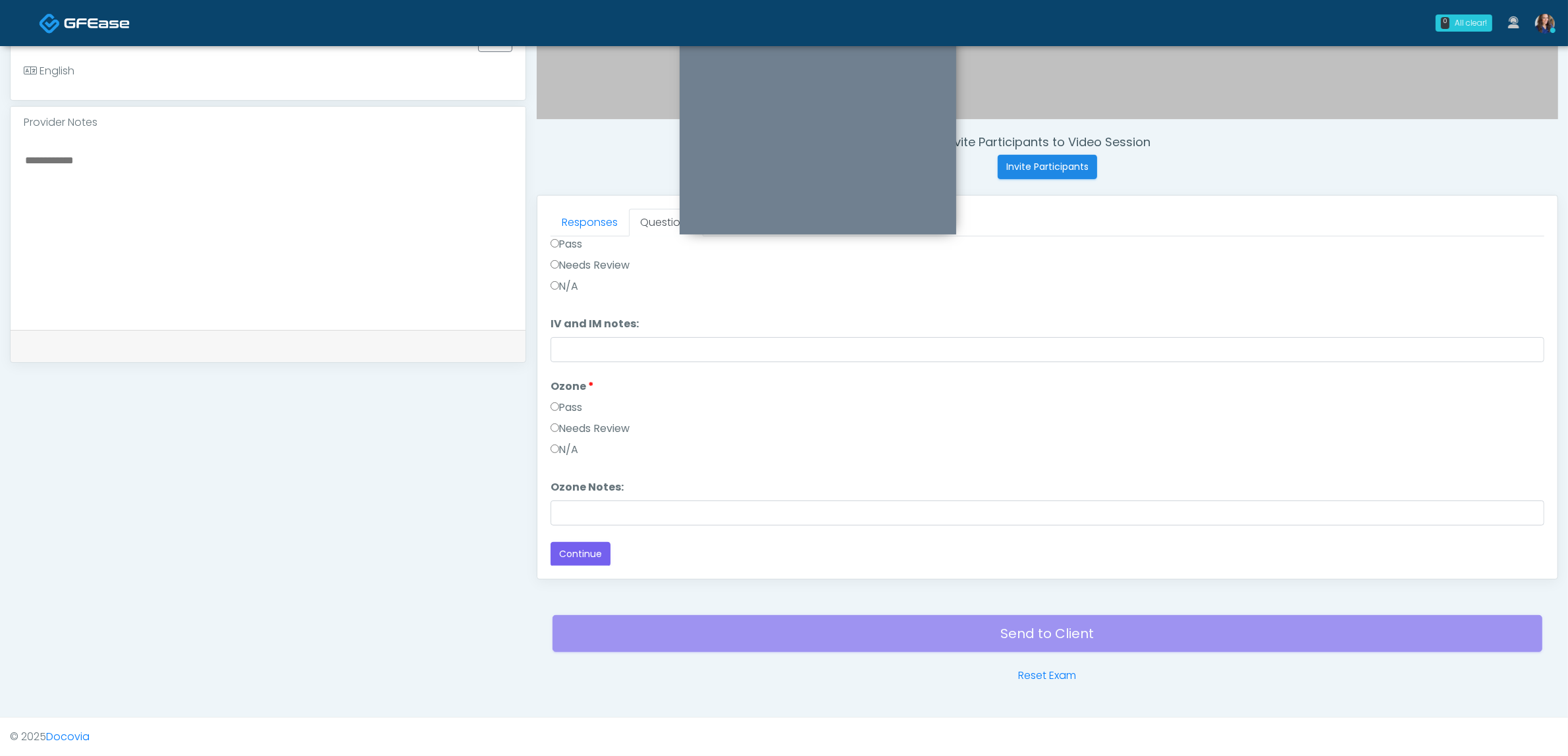
scroll to position [55, 0]
click at [601, 424] on label "Needs Review" at bounding box center [591, 428] width 80 height 16
click at [656, 507] on input "Ozone Notes:" at bounding box center [1047, 512] width 994 height 25
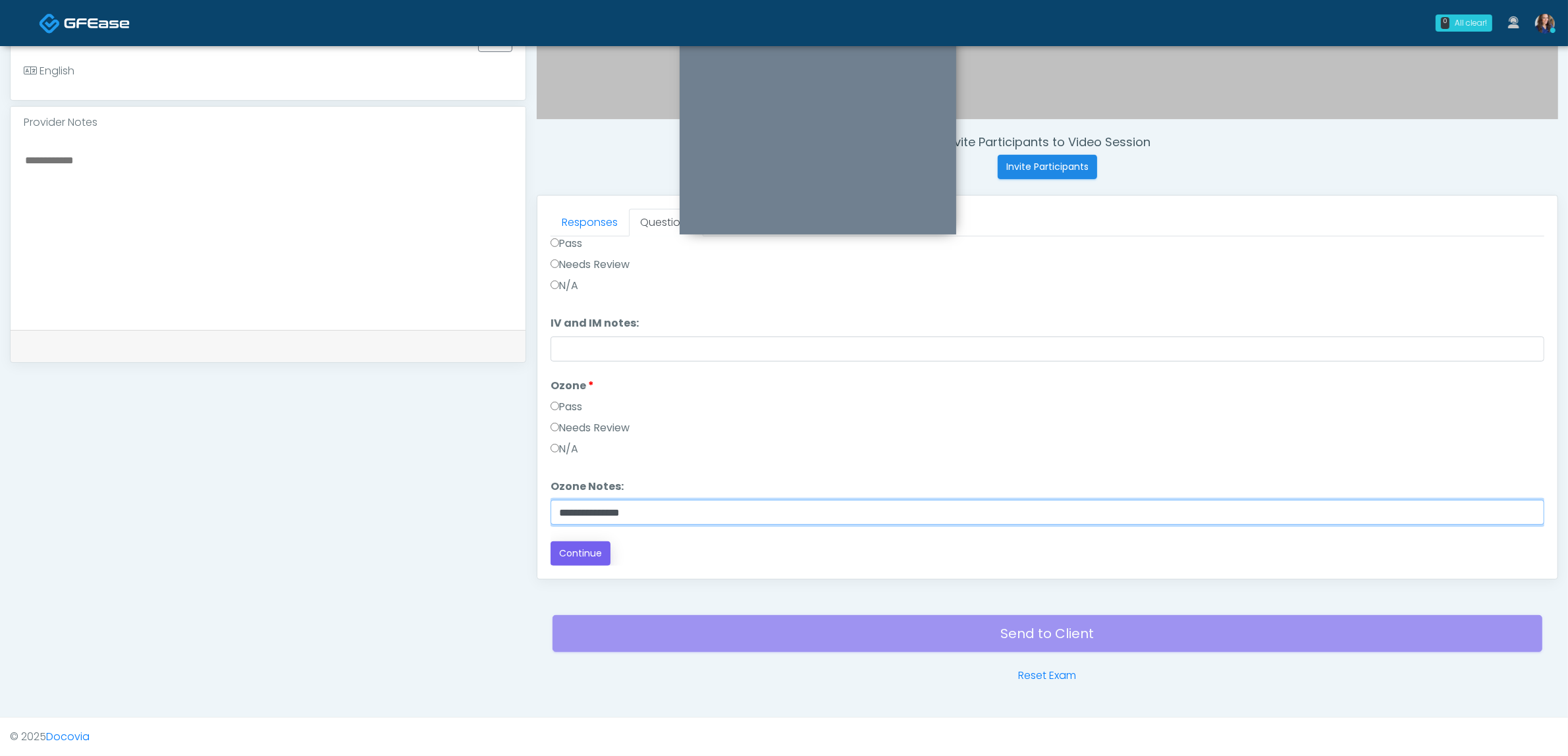
type input "**********"
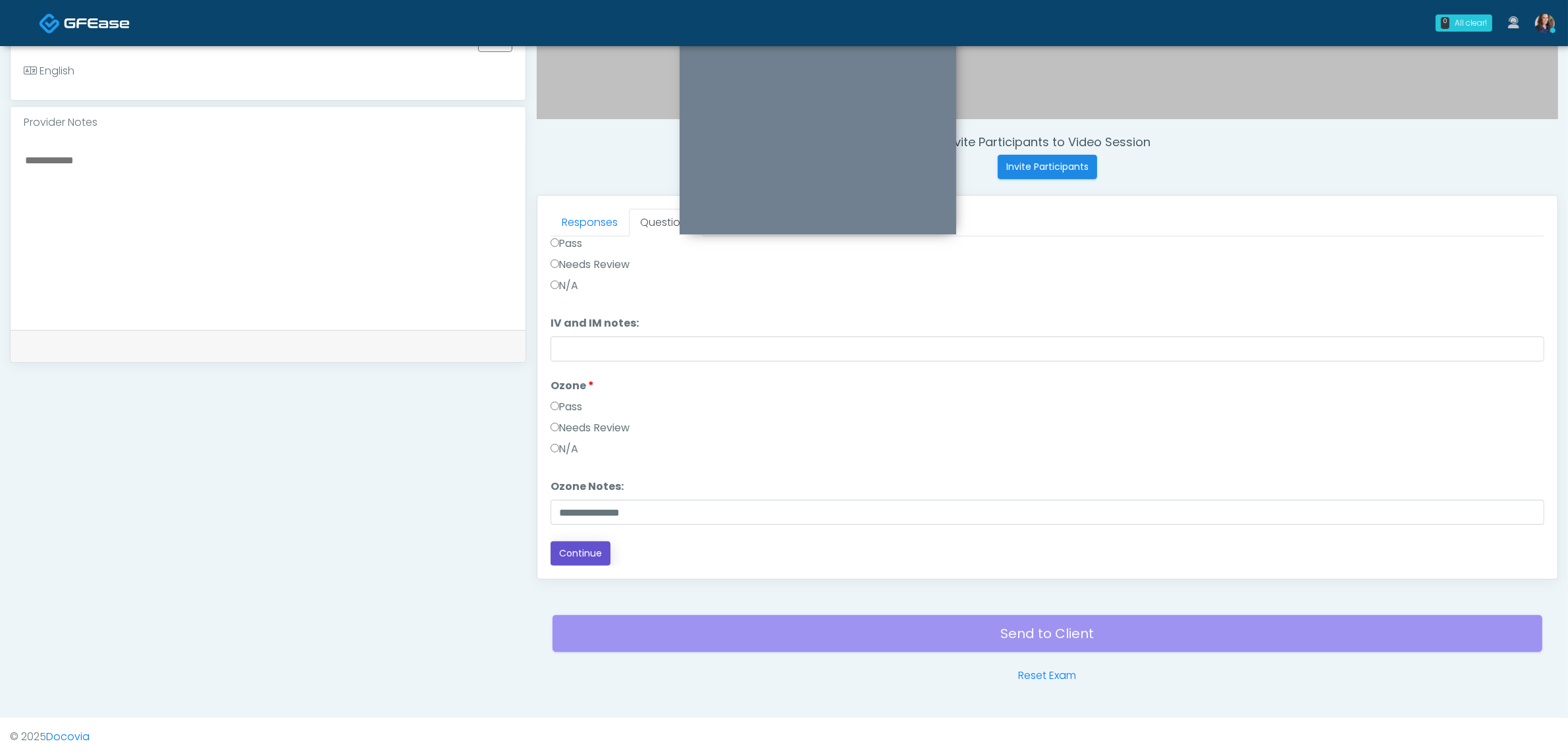
click at [591, 551] on button "Continue" at bounding box center [581, 553] width 60 height 24
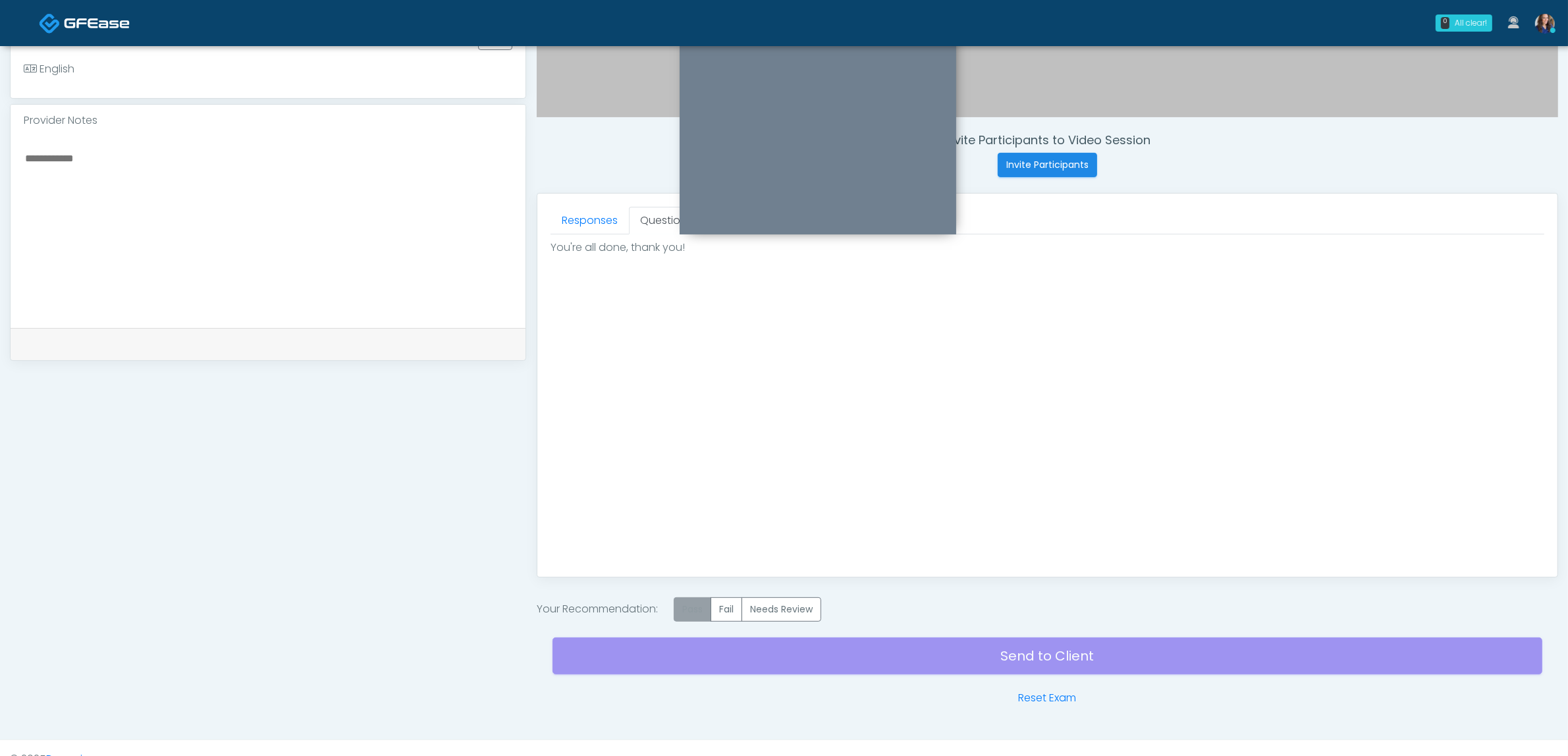
click at [708, 609] on label "Pass" at bounding box center [692, 609] width 38 height 24
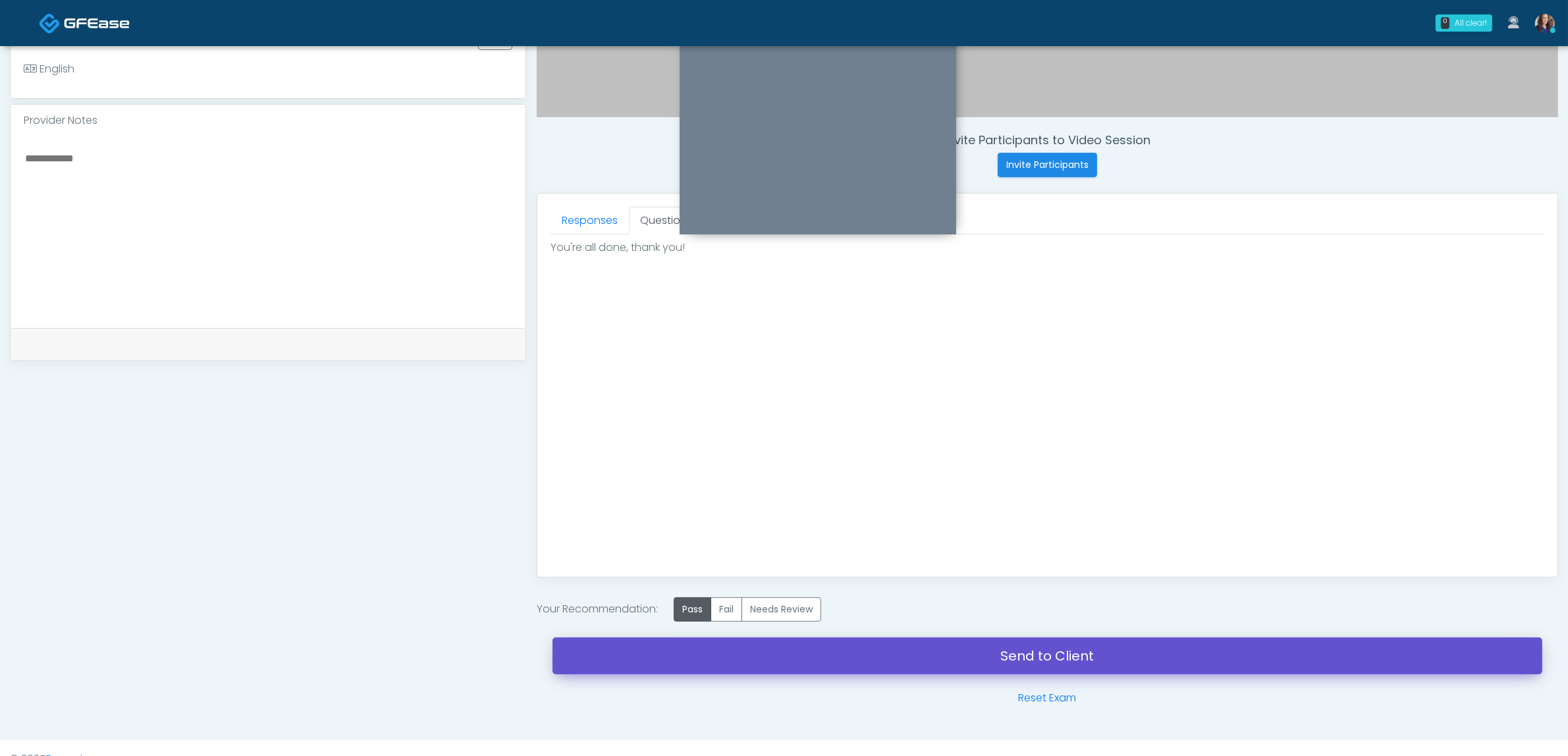
click at [870, 663] on link "Send to Client" at bounding box center [1047, 656] width 989 height 37
drag, startPoint x: 864, startPoint y: 647, endPoint x: 917, endPoint y: 218, distance: 432.3
click at [863, 647] on link "Send to Client" at bounding box center [1047, 656] width 989 height 37
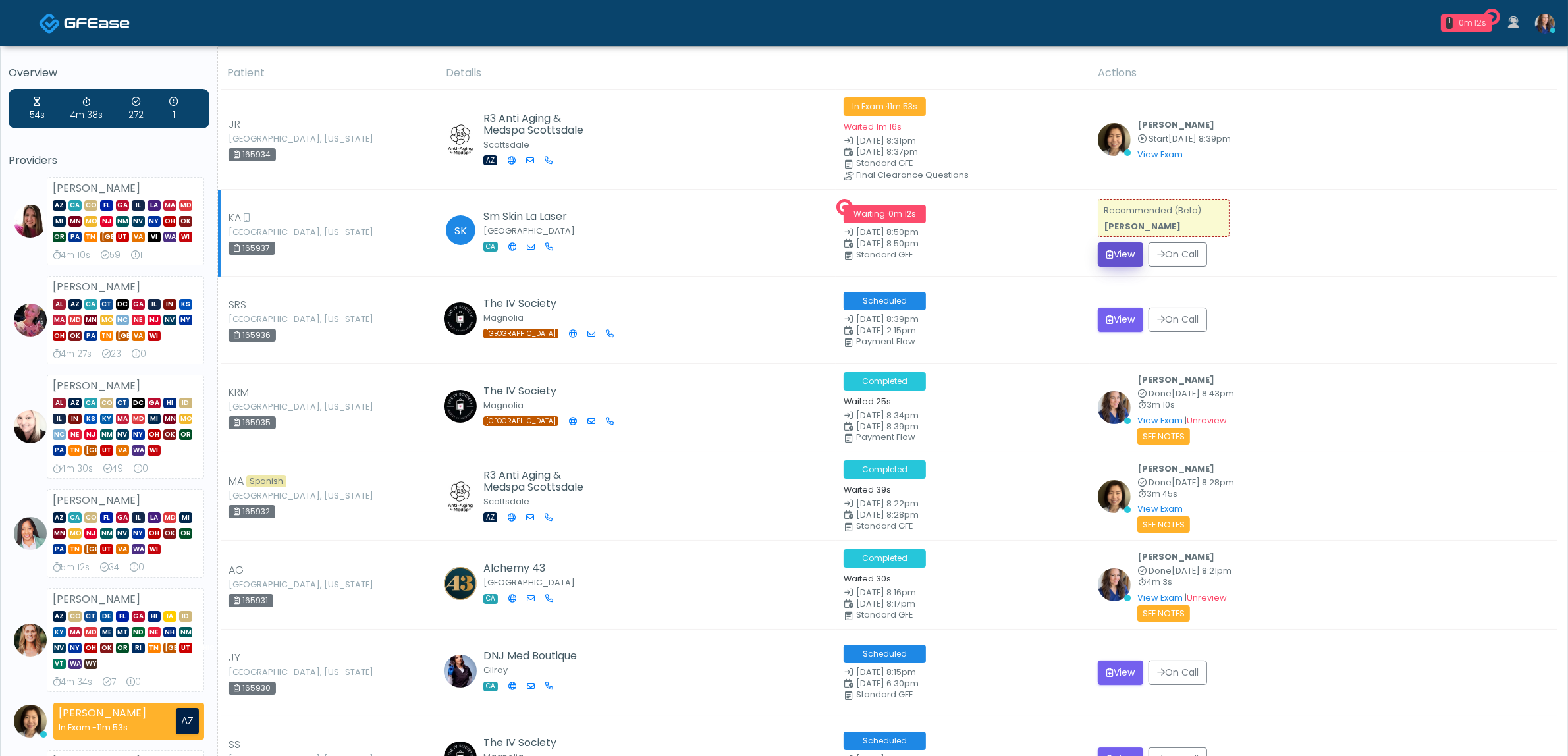
click at [1117, 249] on button "View" at bounding box center [1121, 255] width 46 height 24
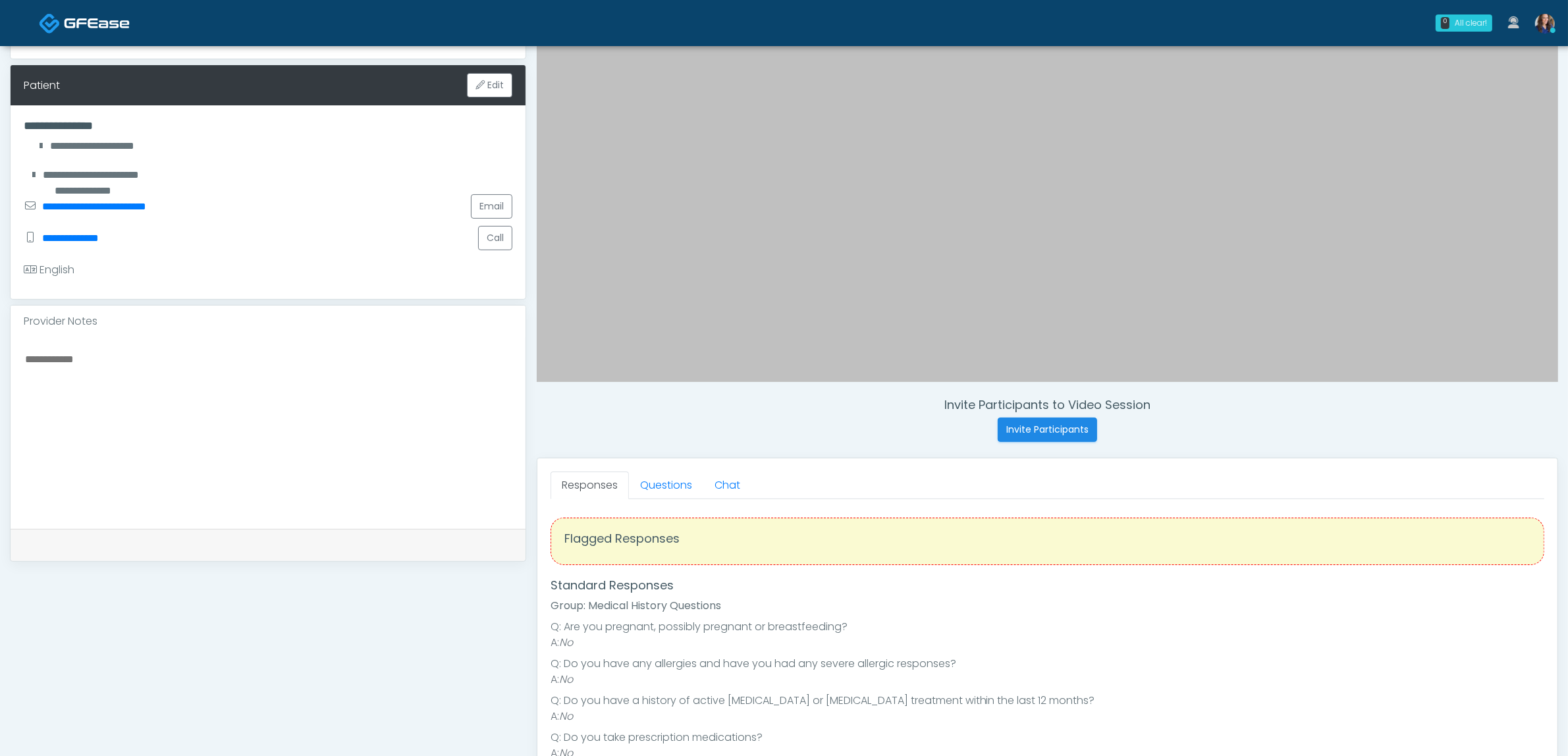
scroll to position [165, 0]
click at [654, 489] on link "Questions" at bounding box center [666, 484] width 74 height 28
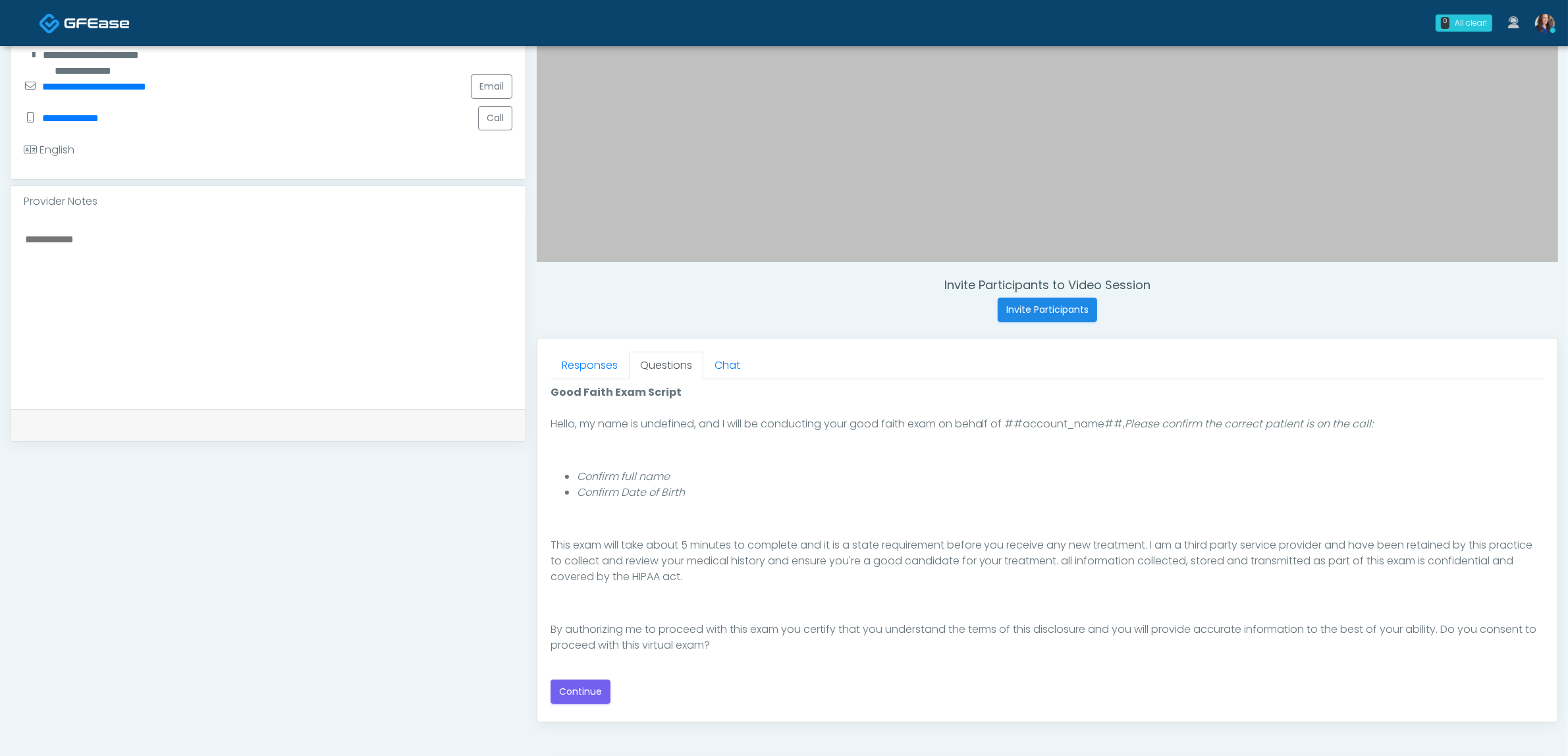
scroll to position [330, 0]
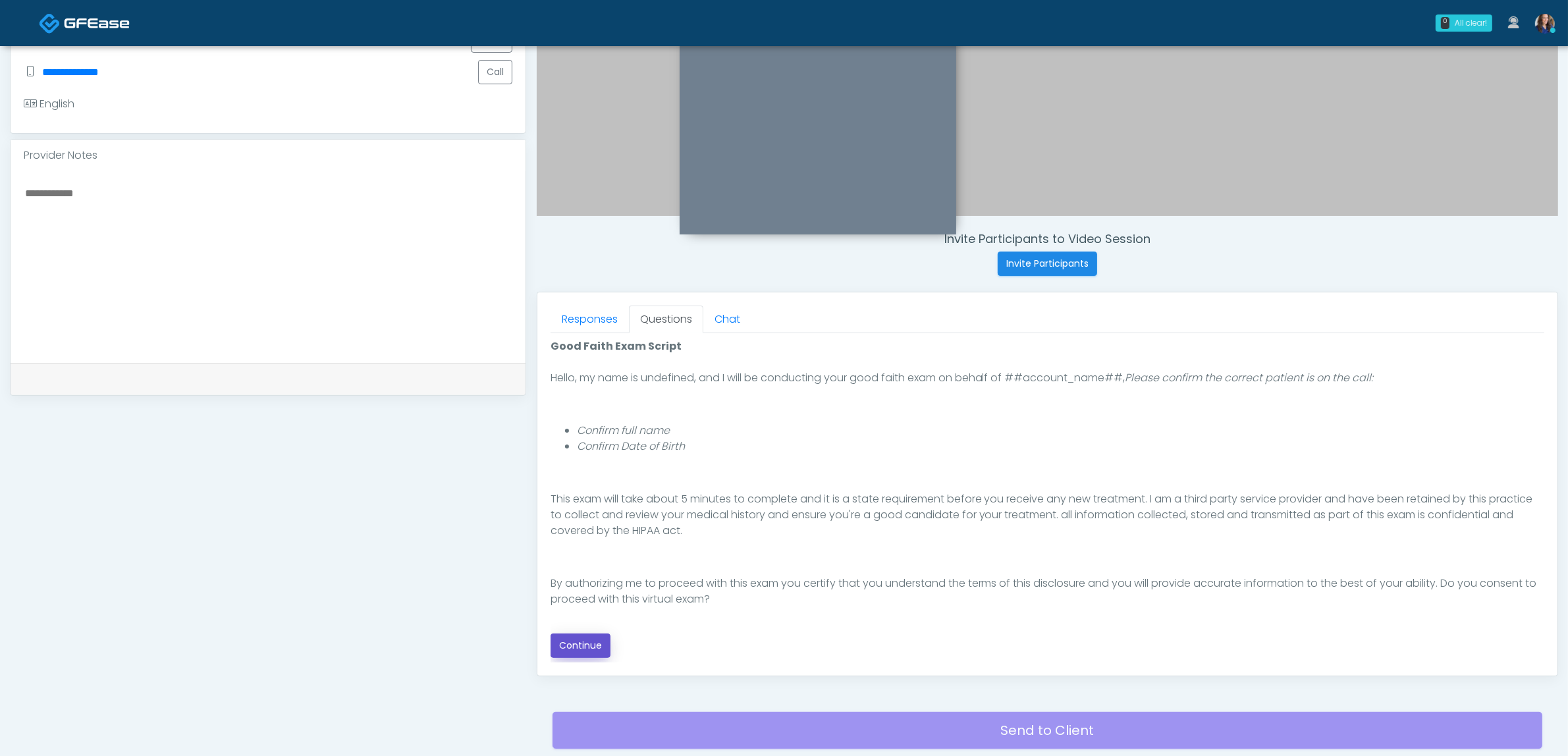
click at [575, 647] on button "Continue" at bounding box center [581, 645] width 60 height 24
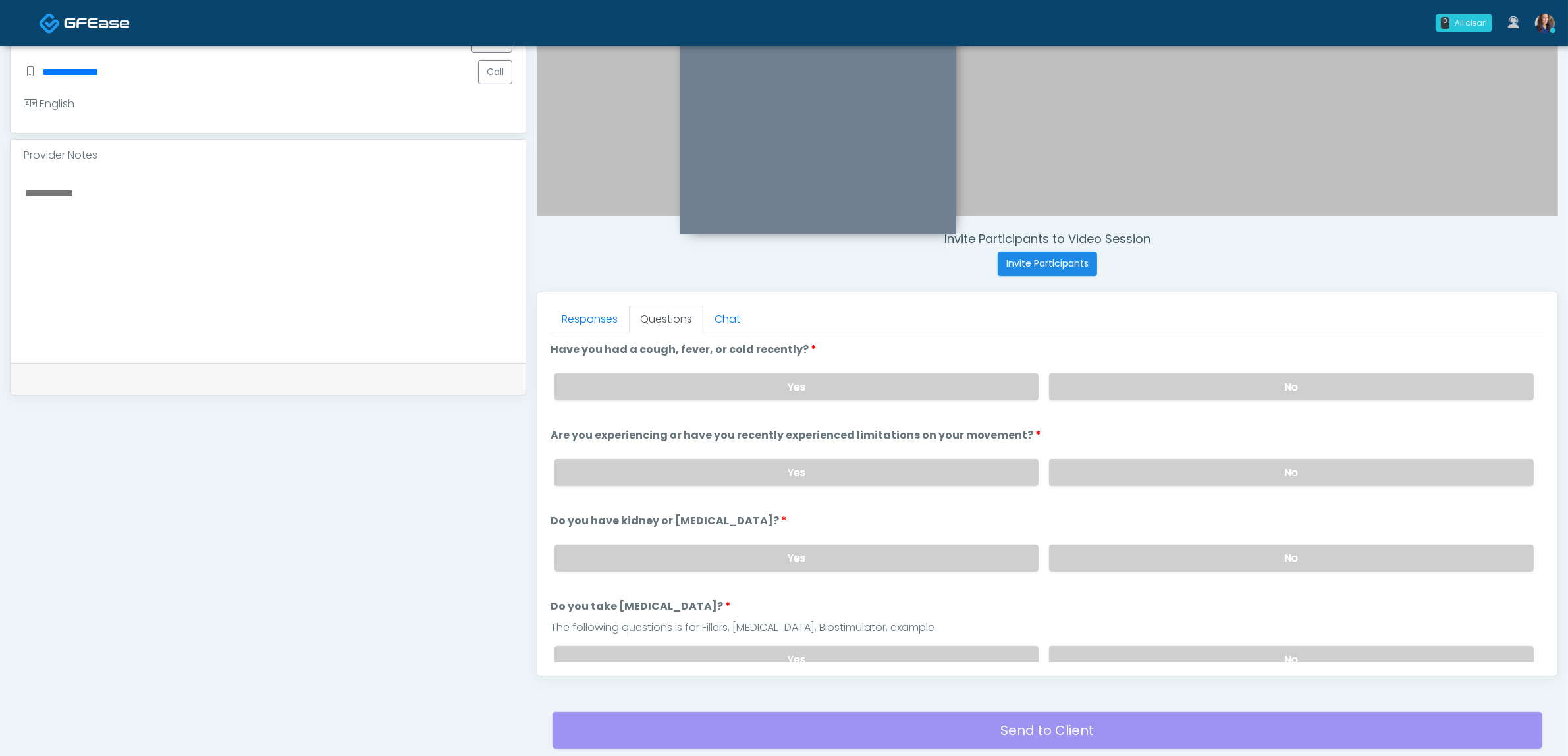
scroll to position [428, 0]
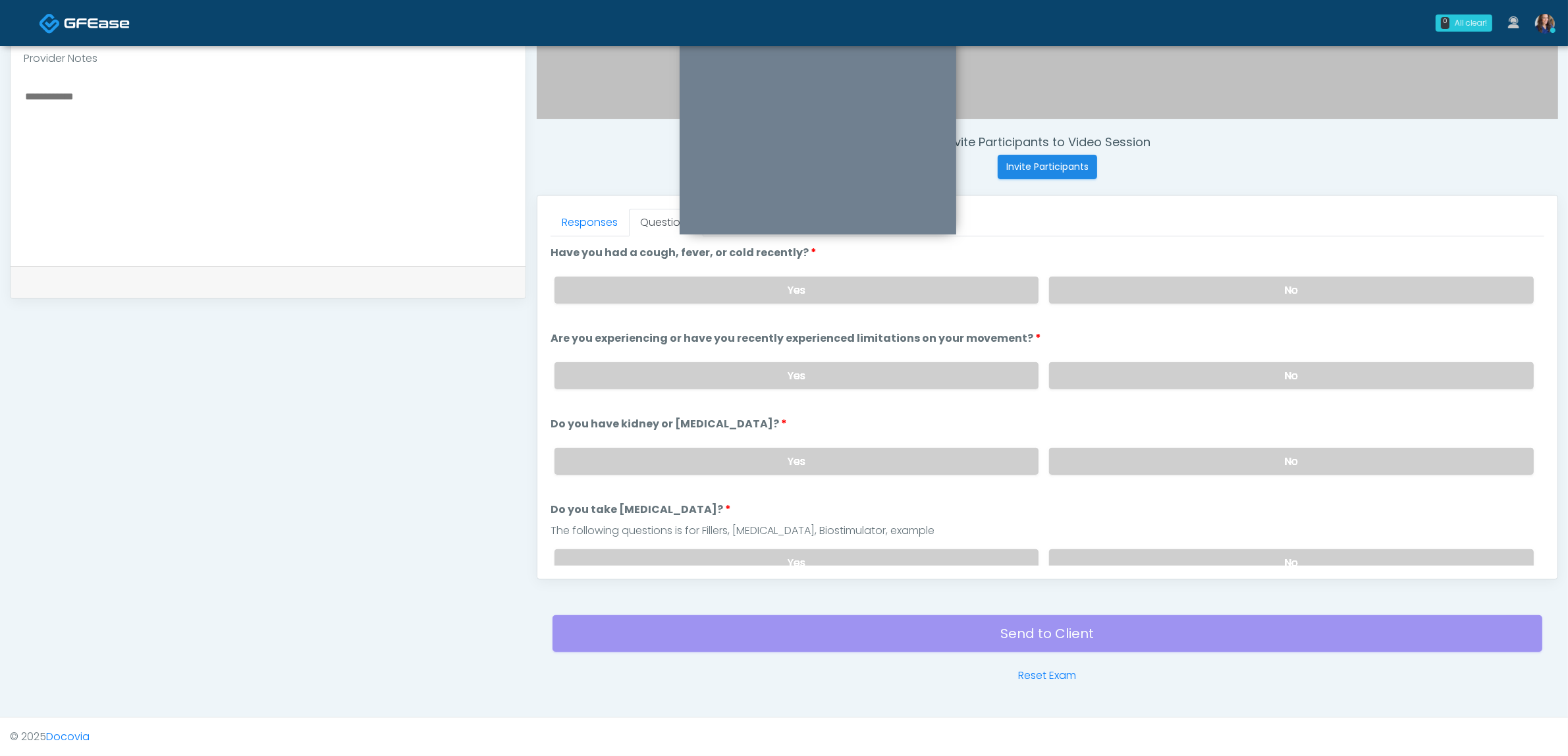
drag, startPoint x: 1288, startPoint y: 292, endPoint x: 1273, endPoint y: 334, distance: 44.6
click at [1289, 292] on label "No" at bounding box center [1291, 290] width 484 height 27
click at [1245, 370] on label "No" at bounding box center [1291, 376] width 484 height 27
click at [1216, 459] on label "No" at bounding box center [1291, 461] width 484 height 27
drag, startPoint x: 1202, startPoint y: 552, endPoint x: 1193, endPoint y: 552, distance: 9.0
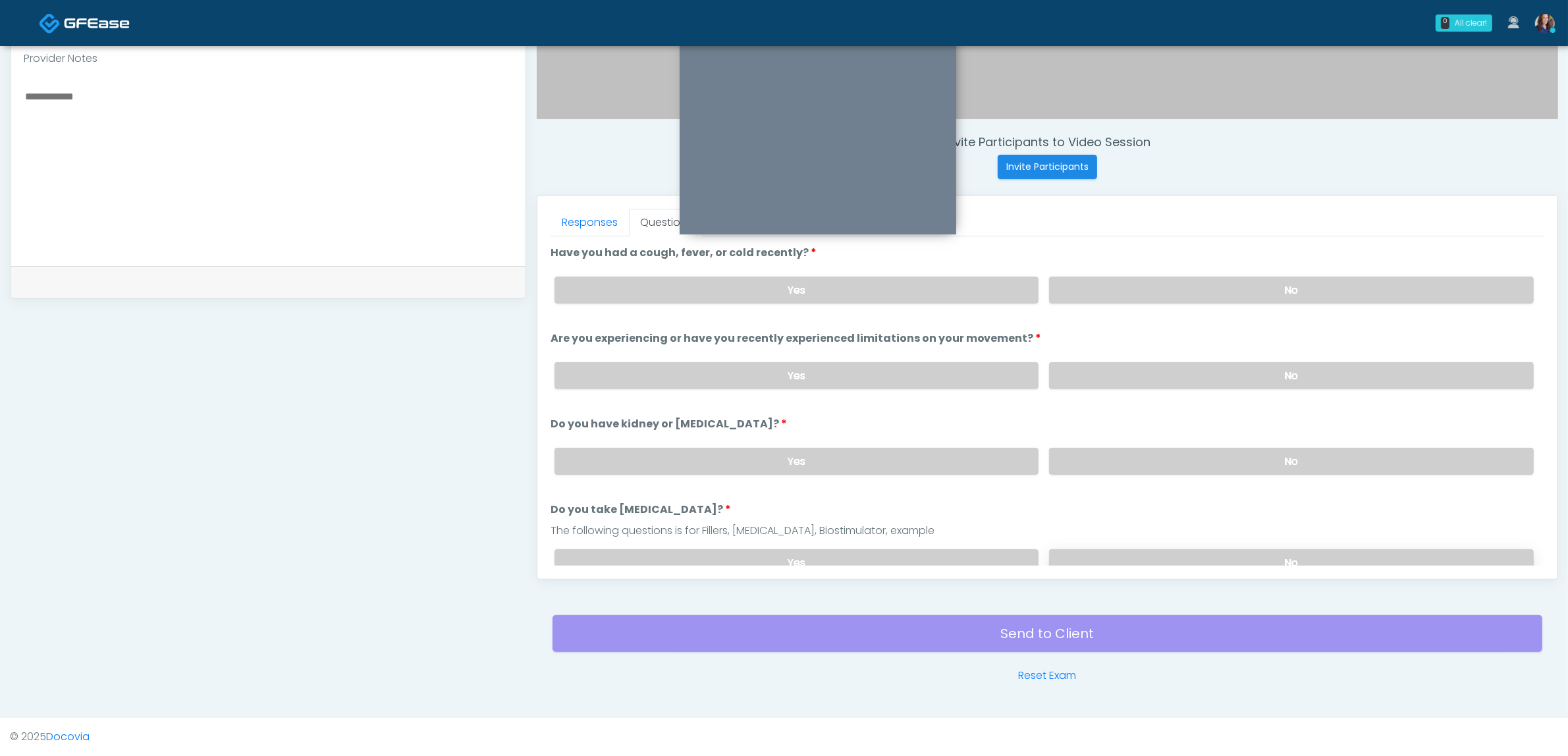
click at [1200, 552] on label "No" at bounding box center [1291, 563] width 484 height 27
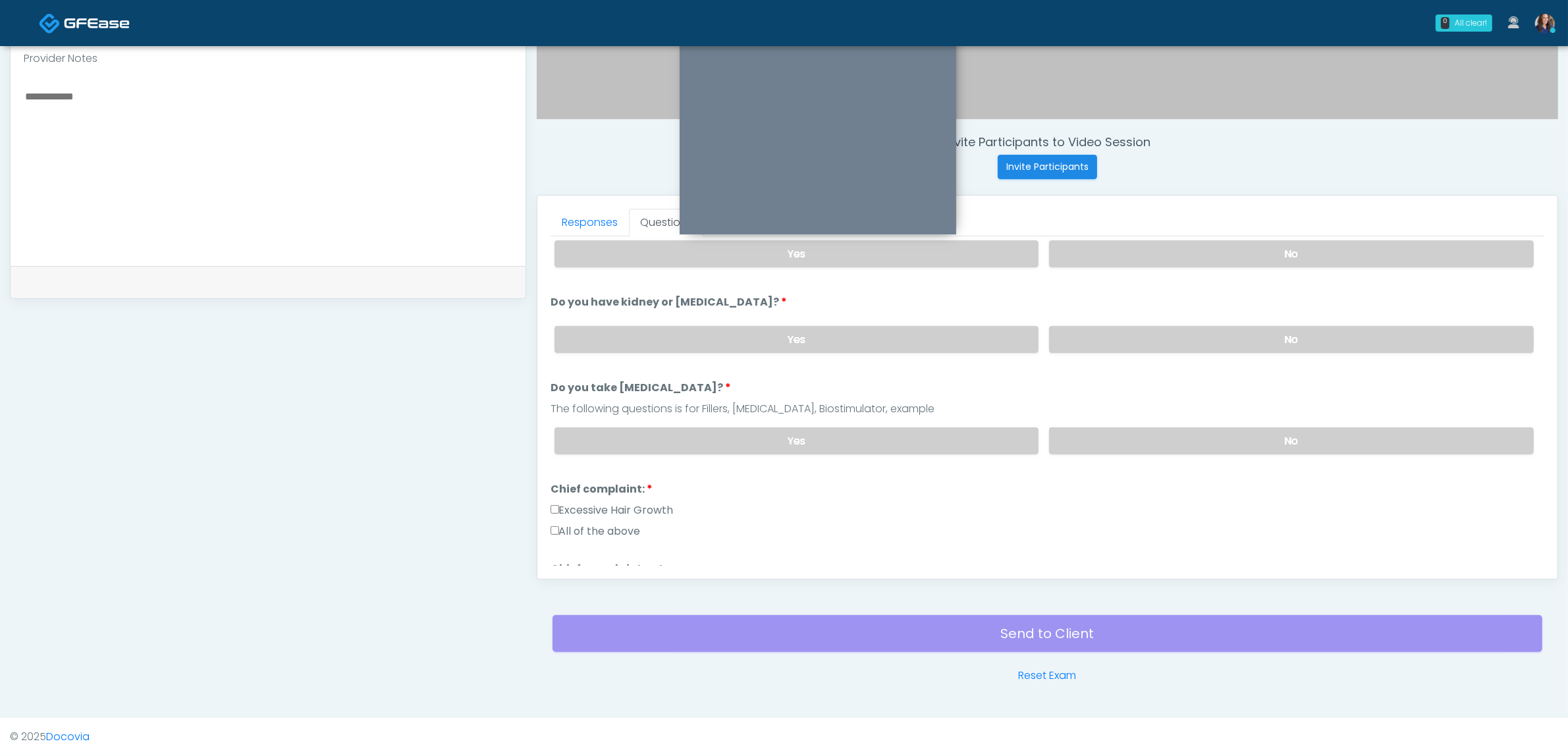
scroll to position [247, 0]
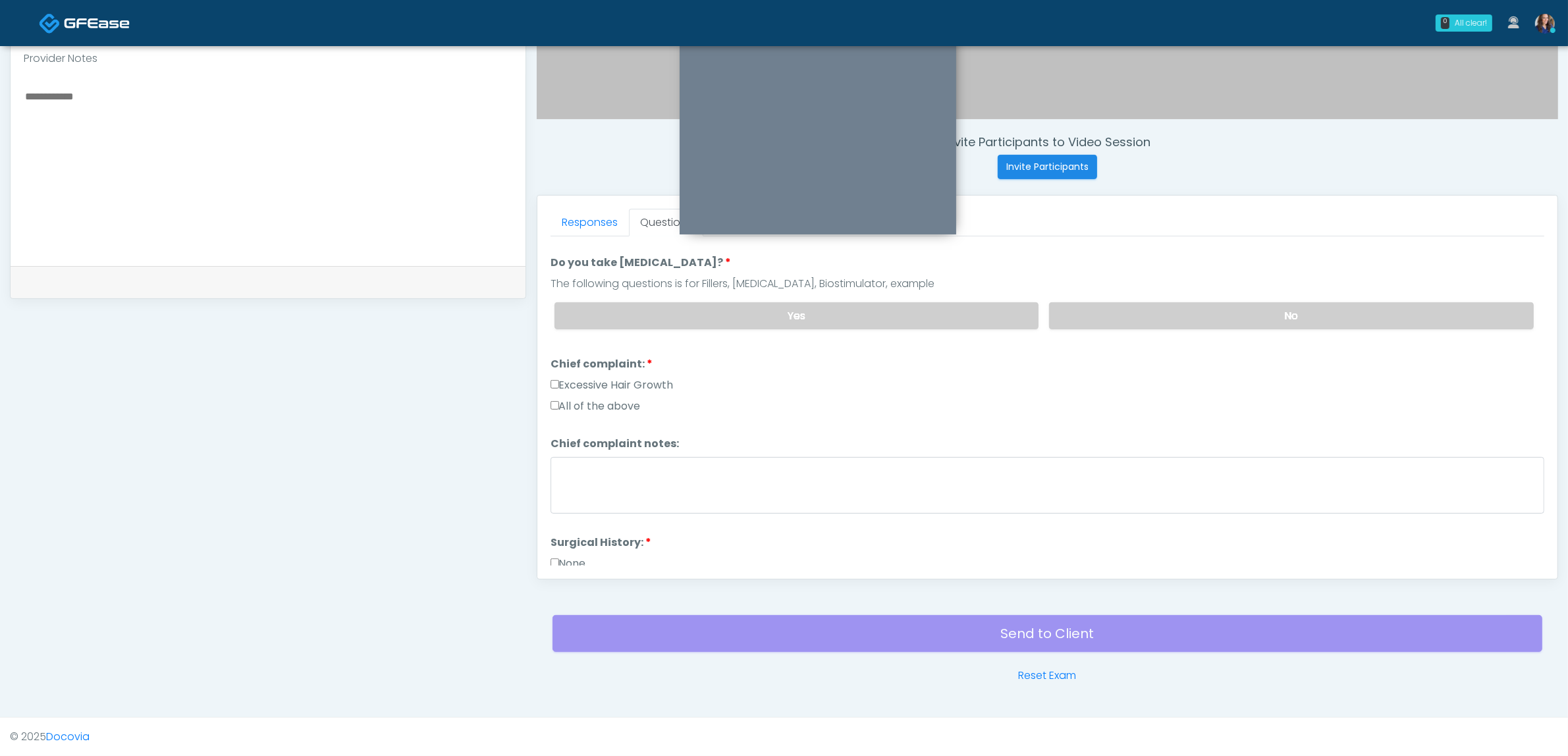
click at [603, 380] on label "Excessive Hair Growth" at bounding box center [612, 385] width 123 height 16
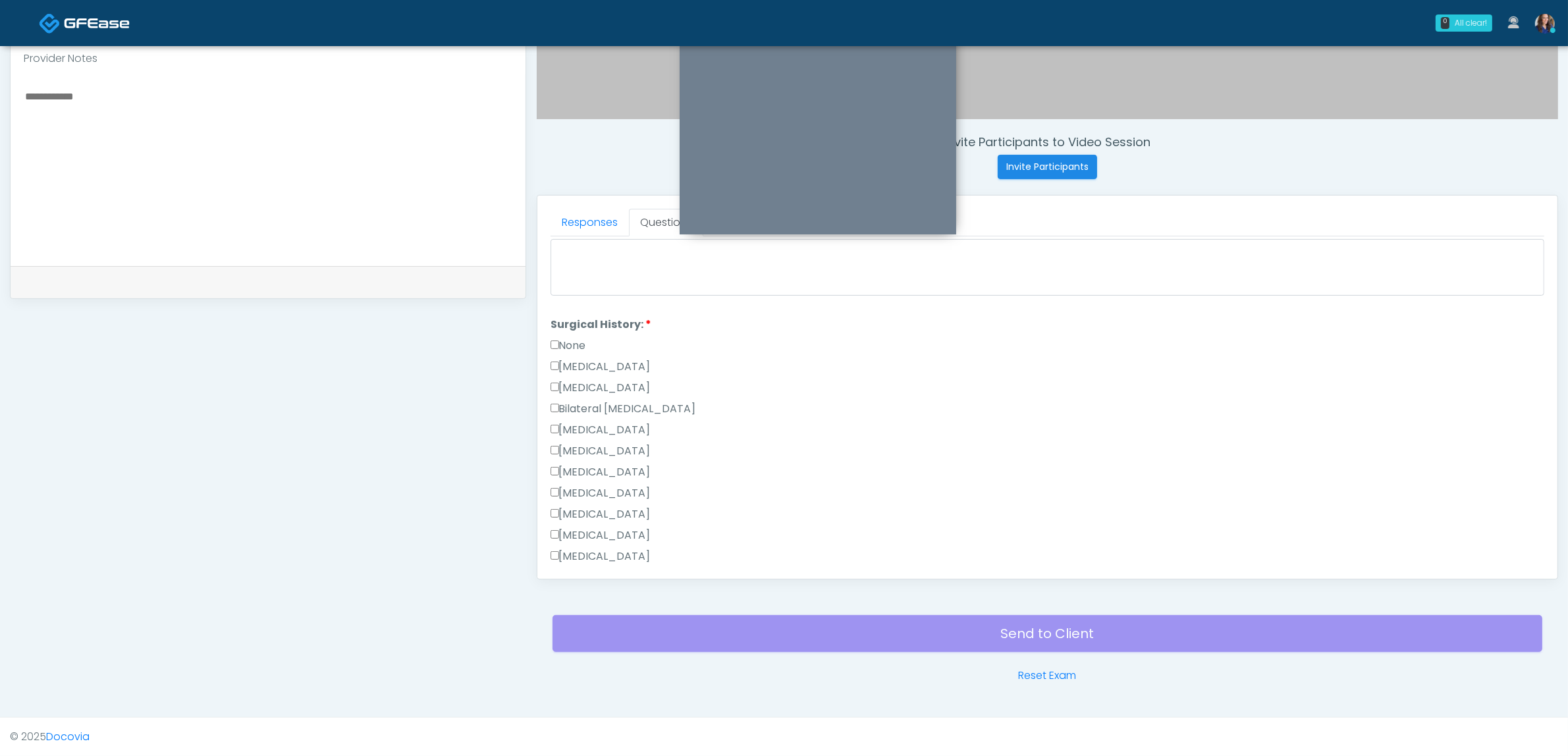
scroll to position [494, 0]
click at [567, 309] on label "None" at bounding box center [569, 317] width 36 height 16
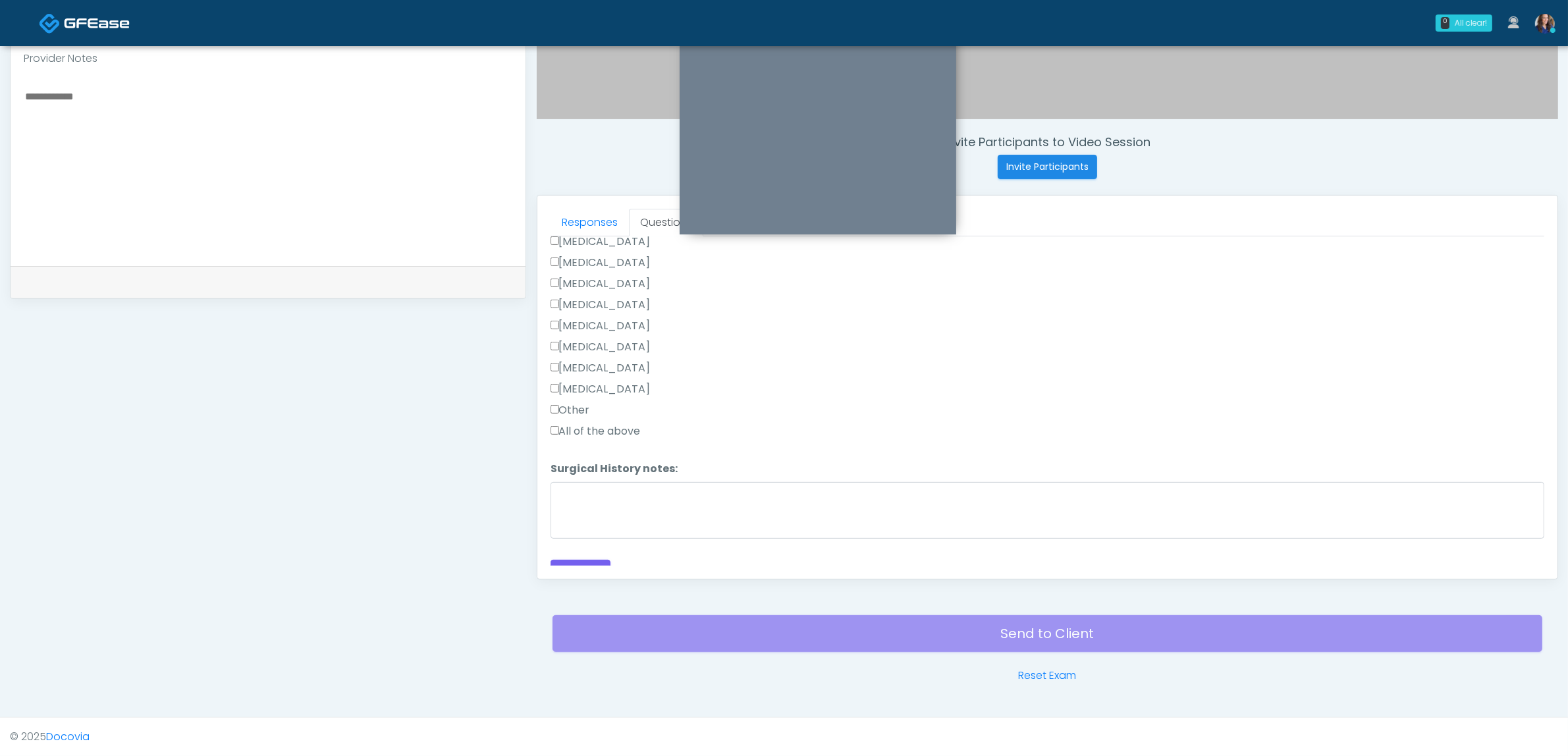
scroll to position [665, 0]
drag, startPoint x: 584, startPoint y: 547, endPoint x: 609, endPoint y: 543, distance: 25.3
click at [584, 547] on button "Continue" at bounding box center [581, 559] width 60 height 24
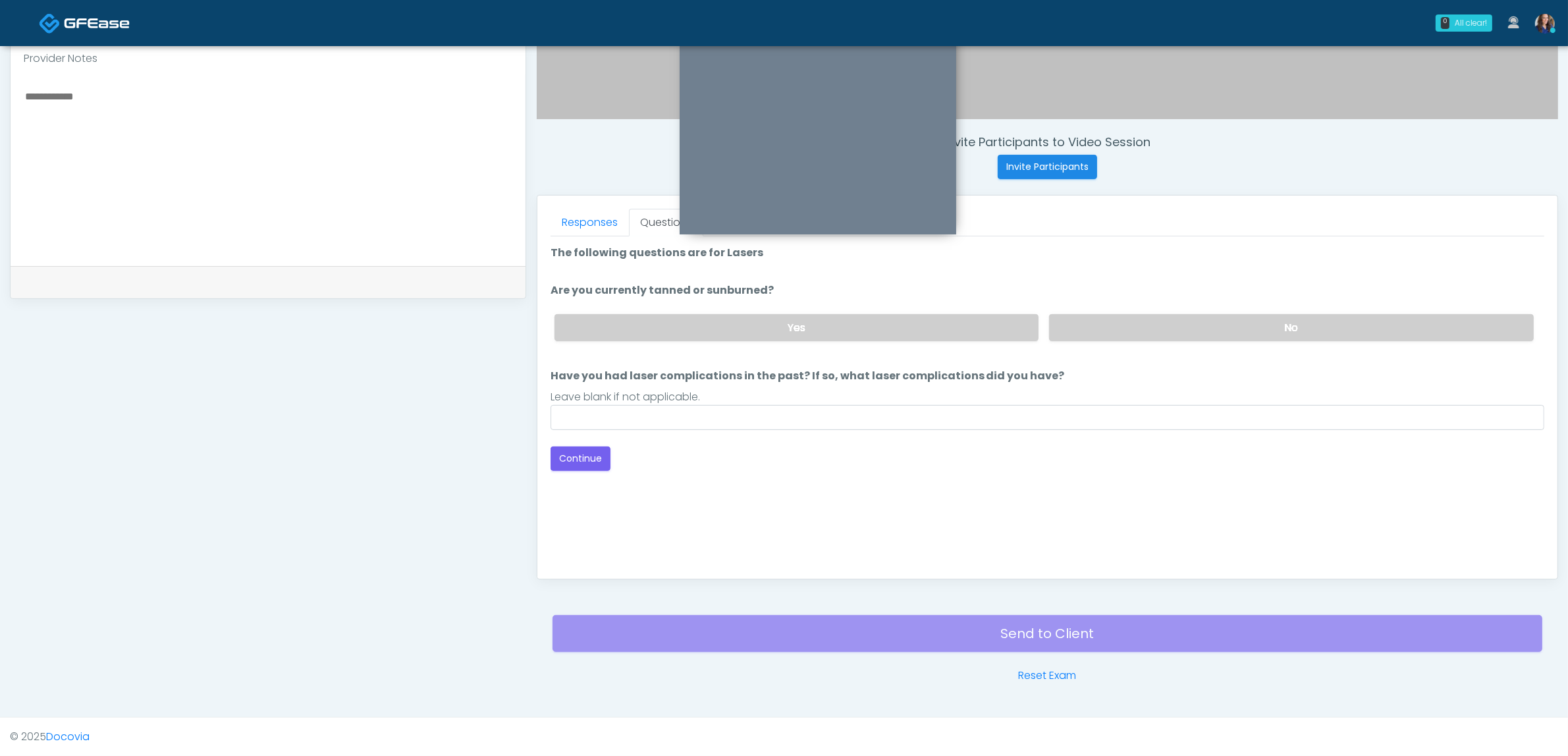
scroll to position [0, 0]
click at [1123, 326] on label "No" at bounding box center [1291, 327] width 484 height 27
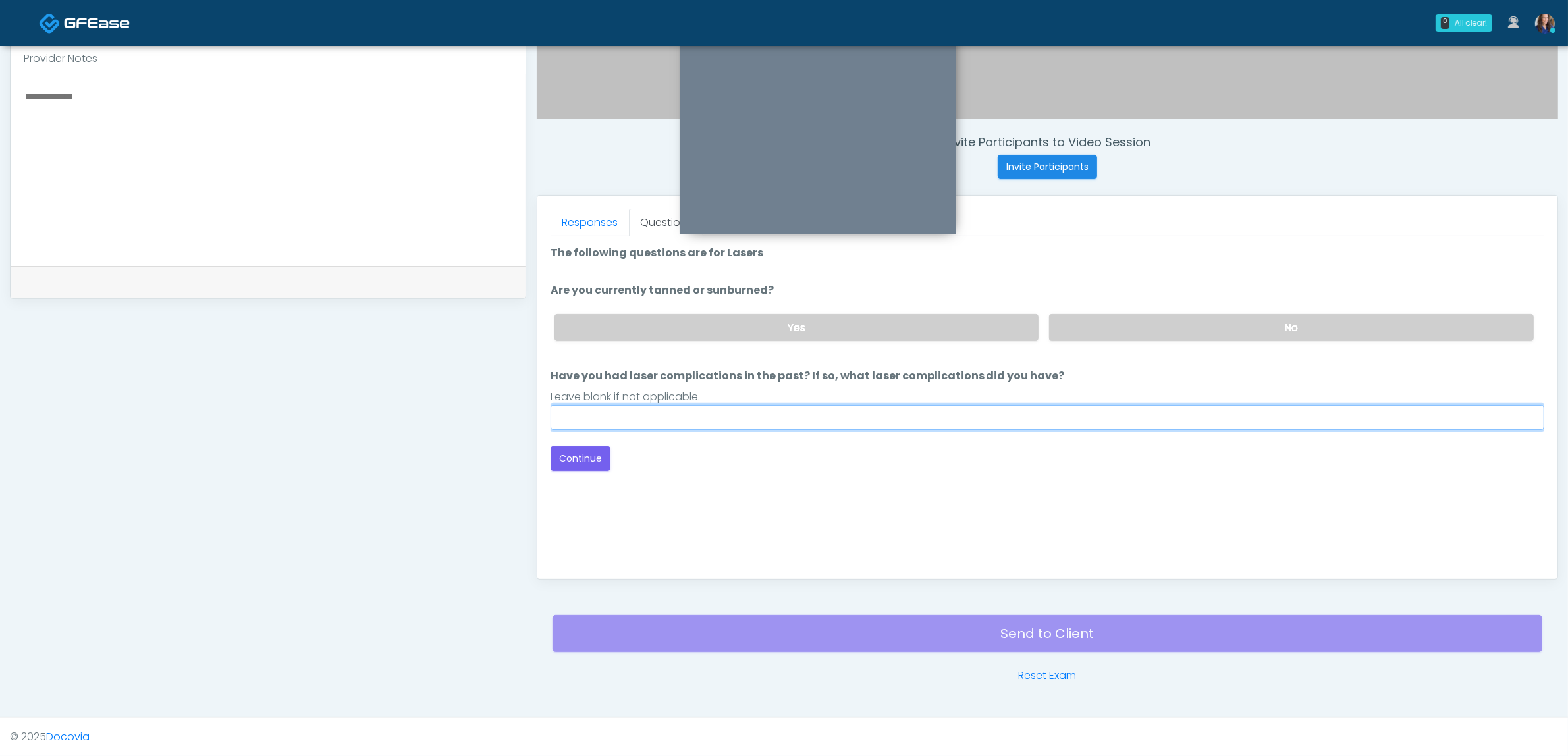
click at [778, 414] on input "Have you had laser complications in the past? If so, what laser complications d…" at bounding box center [1047, 417] width 994 height 25
type input "**********"
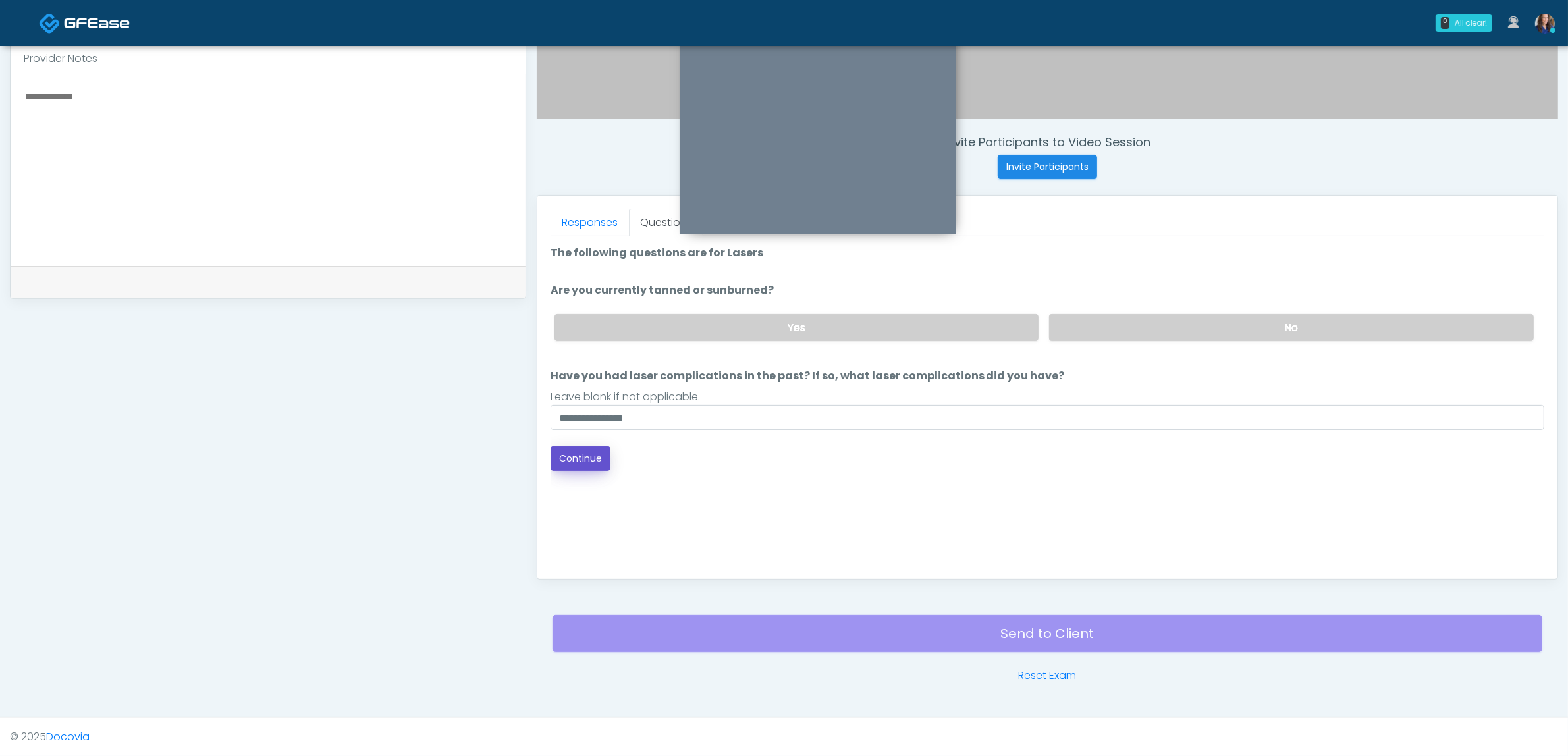
click at [590, 461] on button "Continue" at bounding box center [581, 459] width 60 height 24
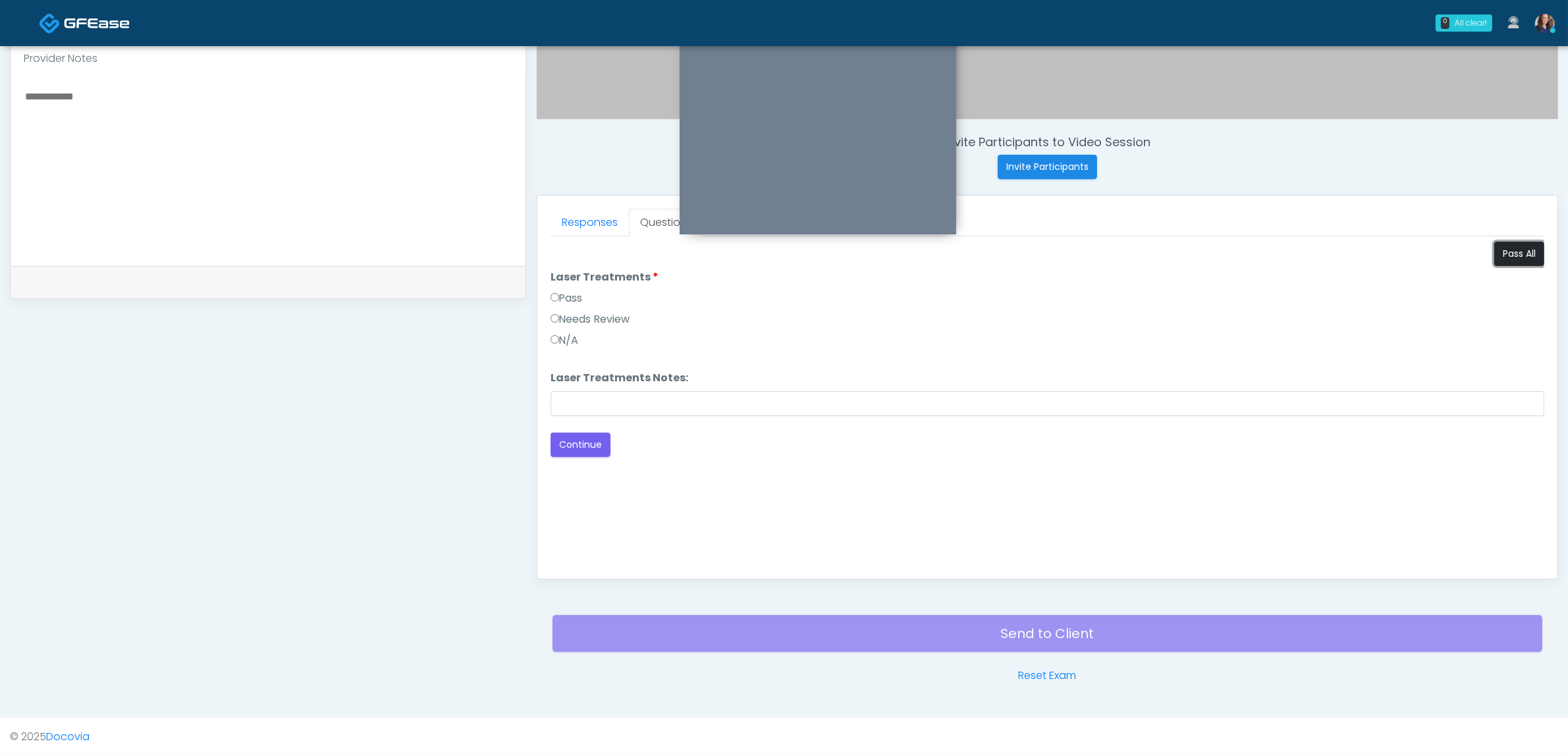
click at [1514, 251] on button "Pass All" at bounding box center [1519, 254] width 50 height 24
click at [569, 449] on button "Continue" at bounding box center [581, 444] width 60 height 24
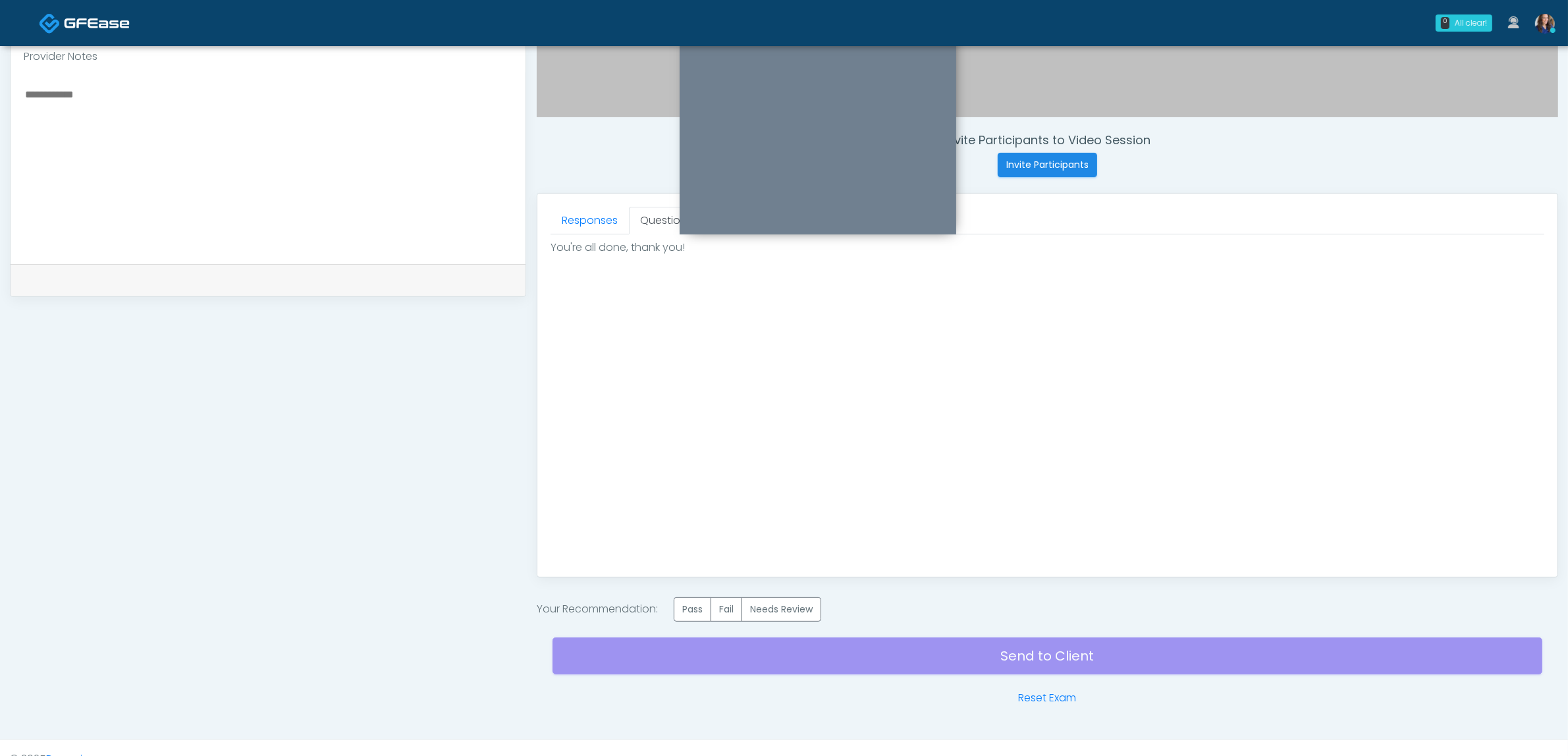
drag, startPoint x: 690, startPoint y: 614, endPoint x: 860, endPoint y: 660, distance: 176.1
click at [690, 614] on label "Pass" at bounding box center [692, 609] width 38 height 24
click at [942, 668] on div "Send to Client Reset Exam" at bounding box center [1047, 663] width 989 height 84
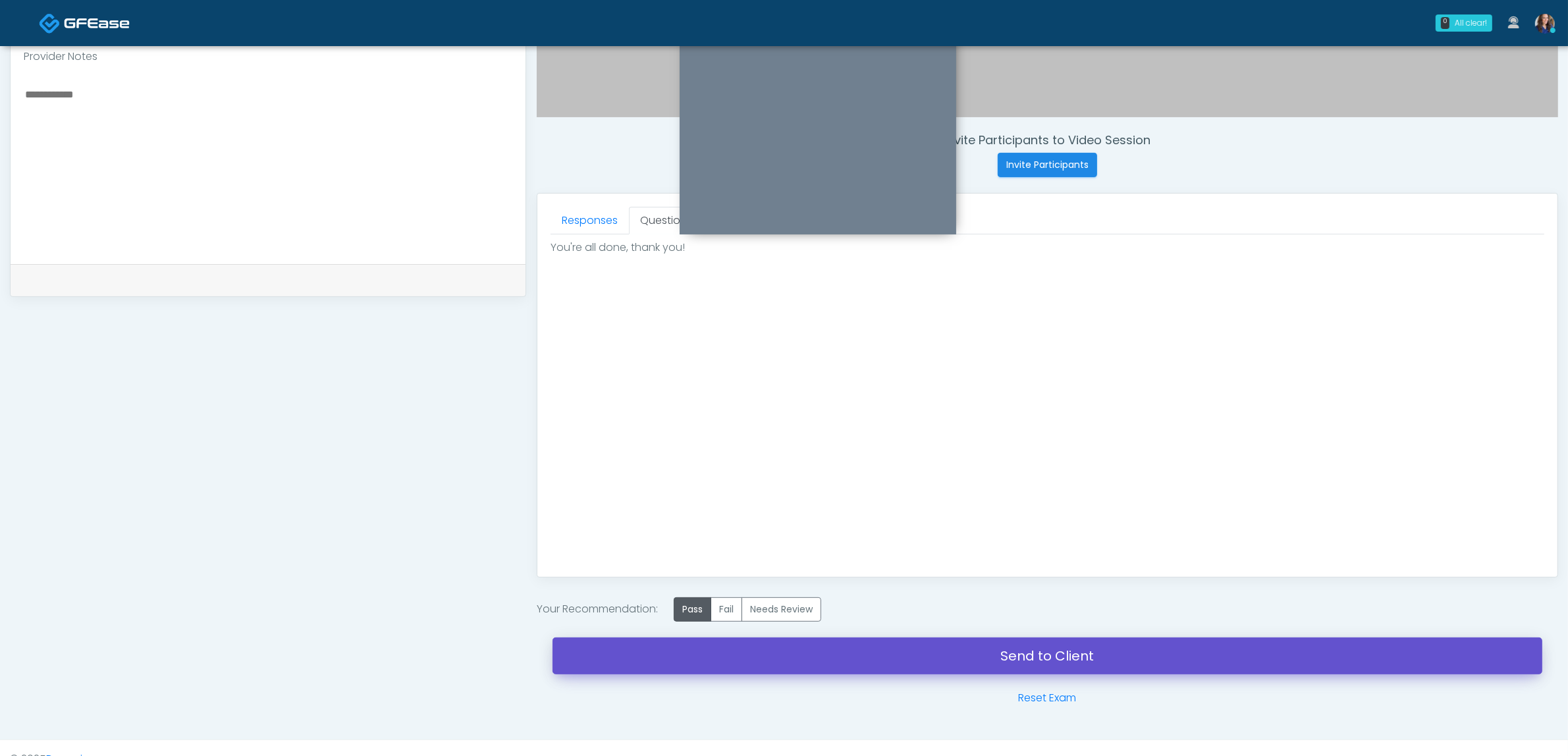
click at [955, 660] on link "Send to Client" at bounding box center [1047, 656] width 989 height 37
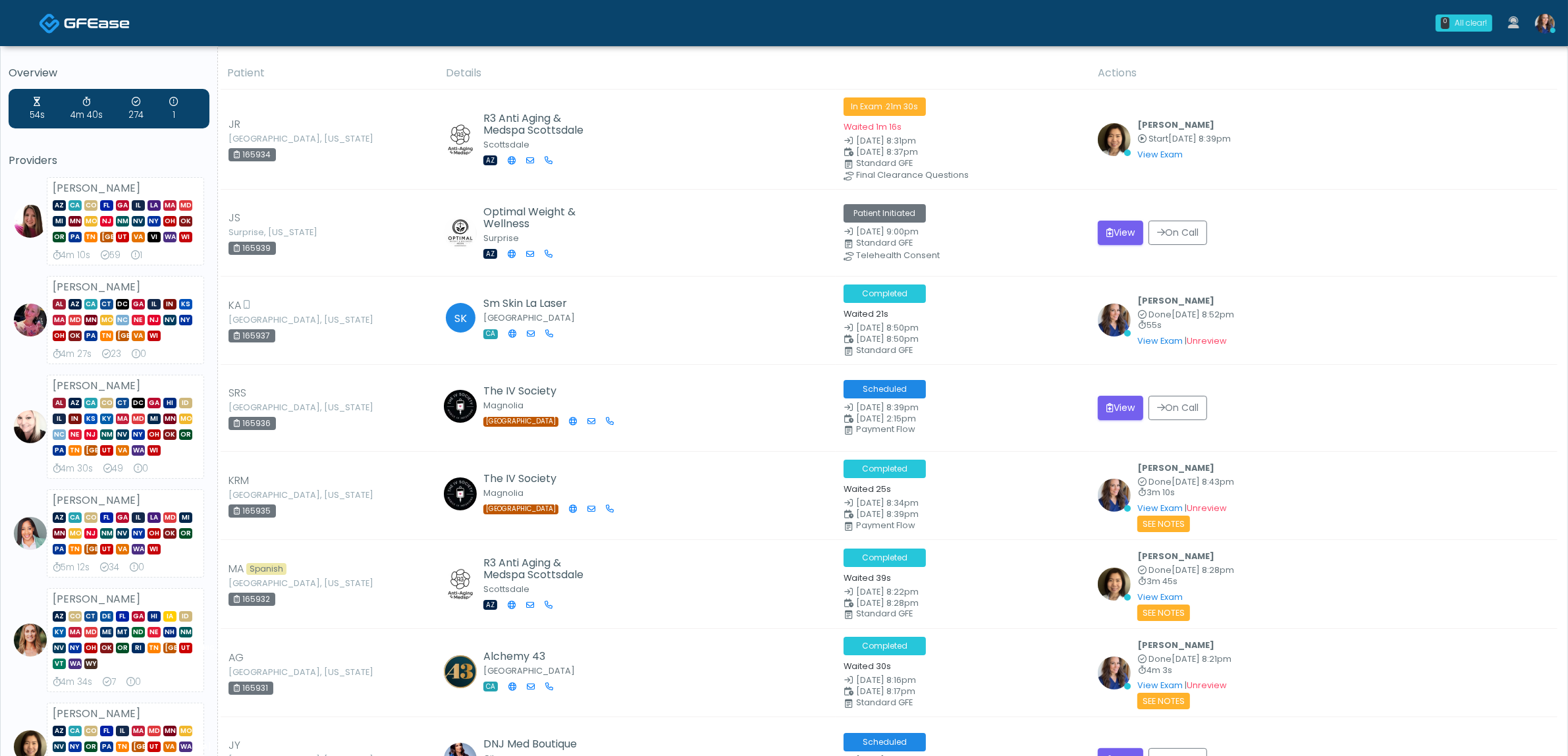
drag, startPoint x: 1547, startPoint y: 18, endPoint x: 1522, endPoint y: 44, distance: 36.1
click at [1547, 18] on img at bounding box center [1545, 24] width 20 height 20
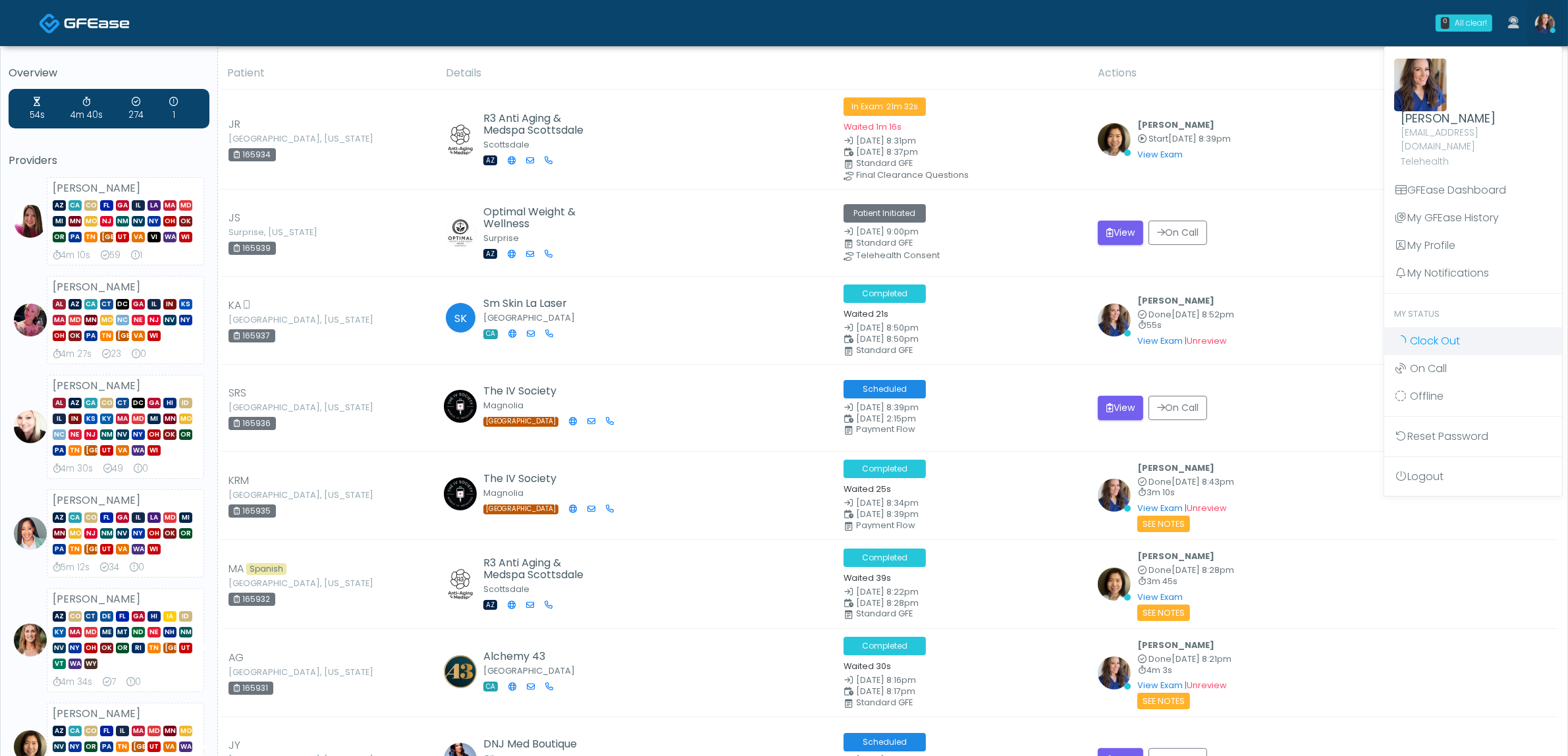
click at [1427, 333] on span "Clock Out" at bounding box center [1435, 340] width 50 height 15
